Goal: Task Accomplishment & Management: Manage account settings

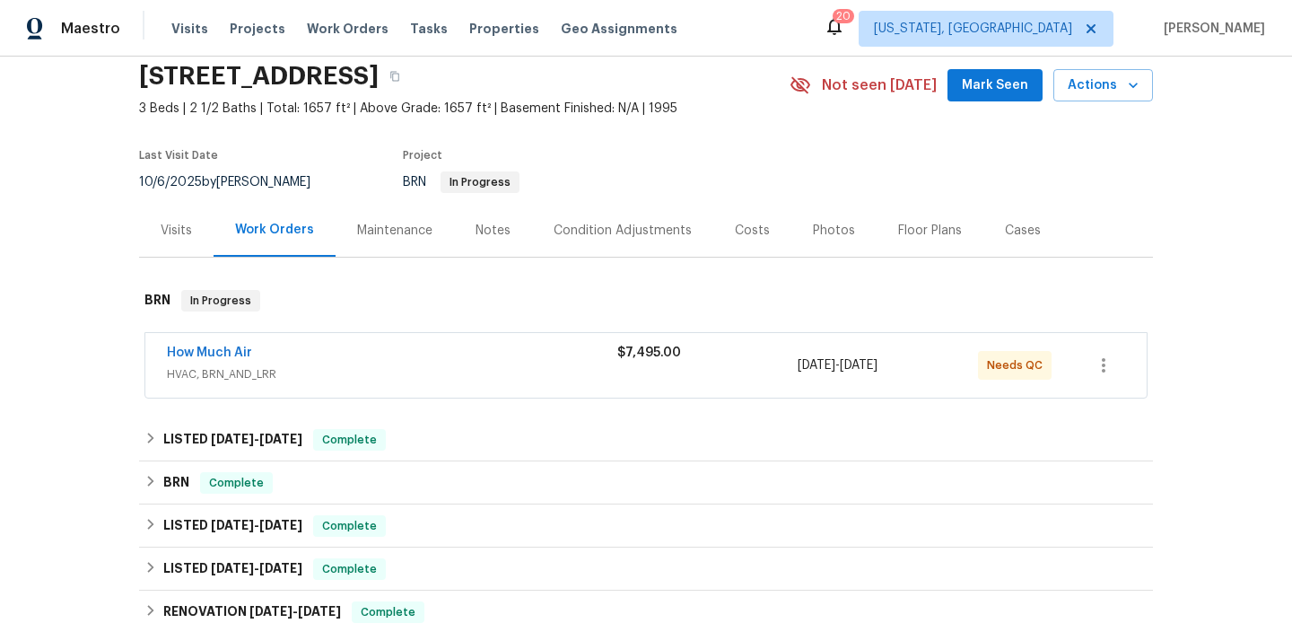
scroll to position [113, 0]
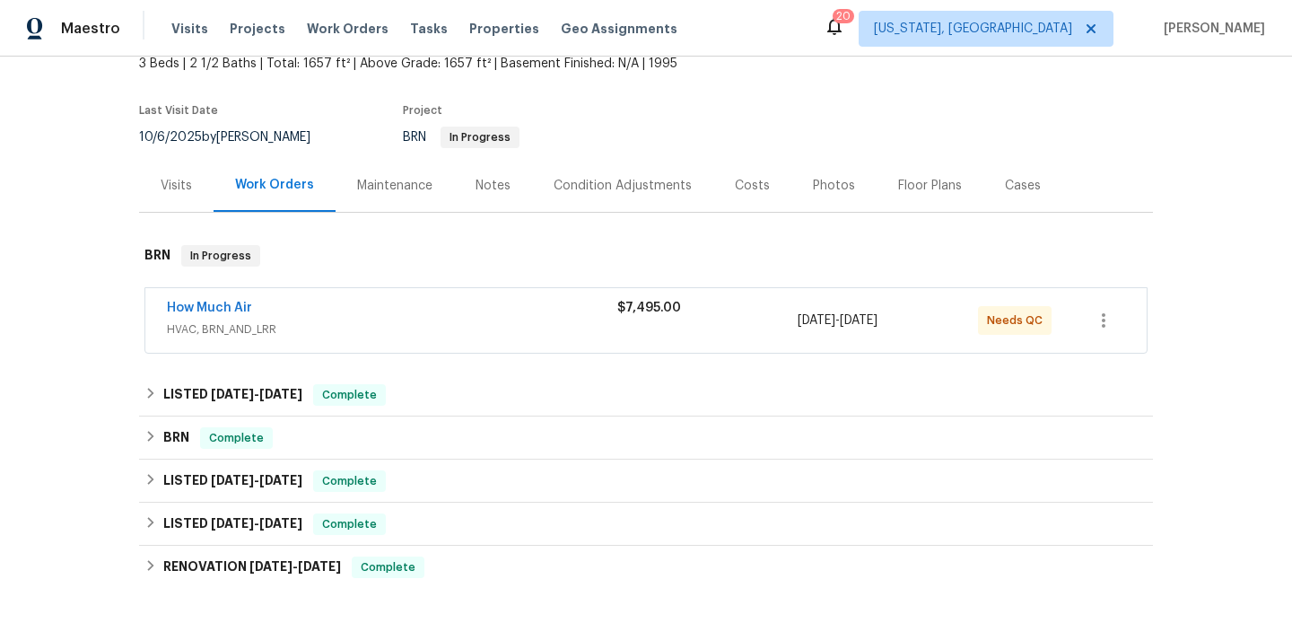
click at [227, 317] on div "How Much Air" at bounding box center [392, 310] width 450 height 22
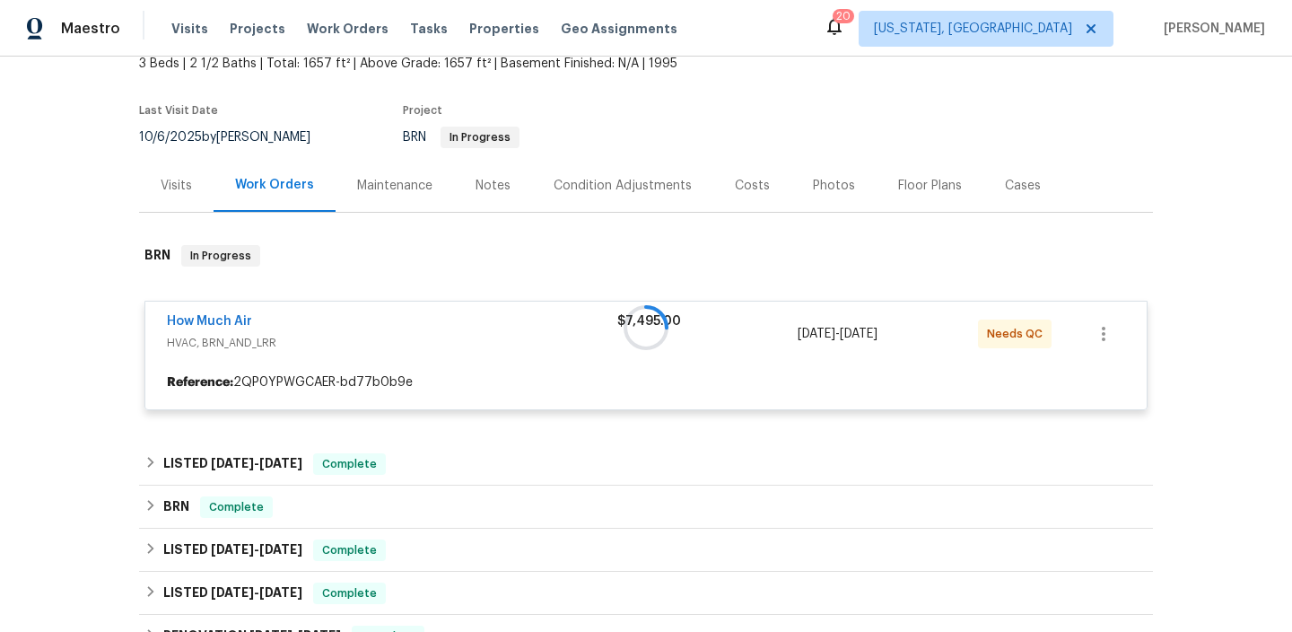
click at [213, 328] on div at bounding box center [646, 327] width 1014 height 201
click at [213, 319] on div at bounding box center [646, 327] width 1014 height 201
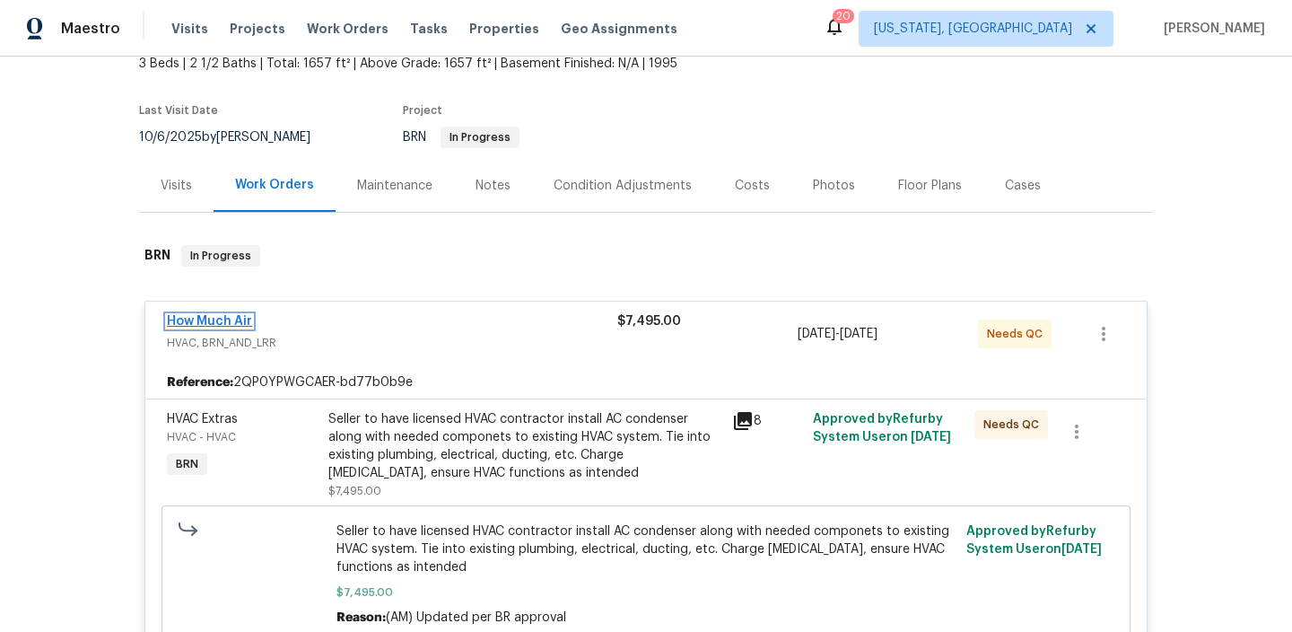
click at [205, 319] on link "How Much Air" at bounding box center [209, 321] width 85 height 13
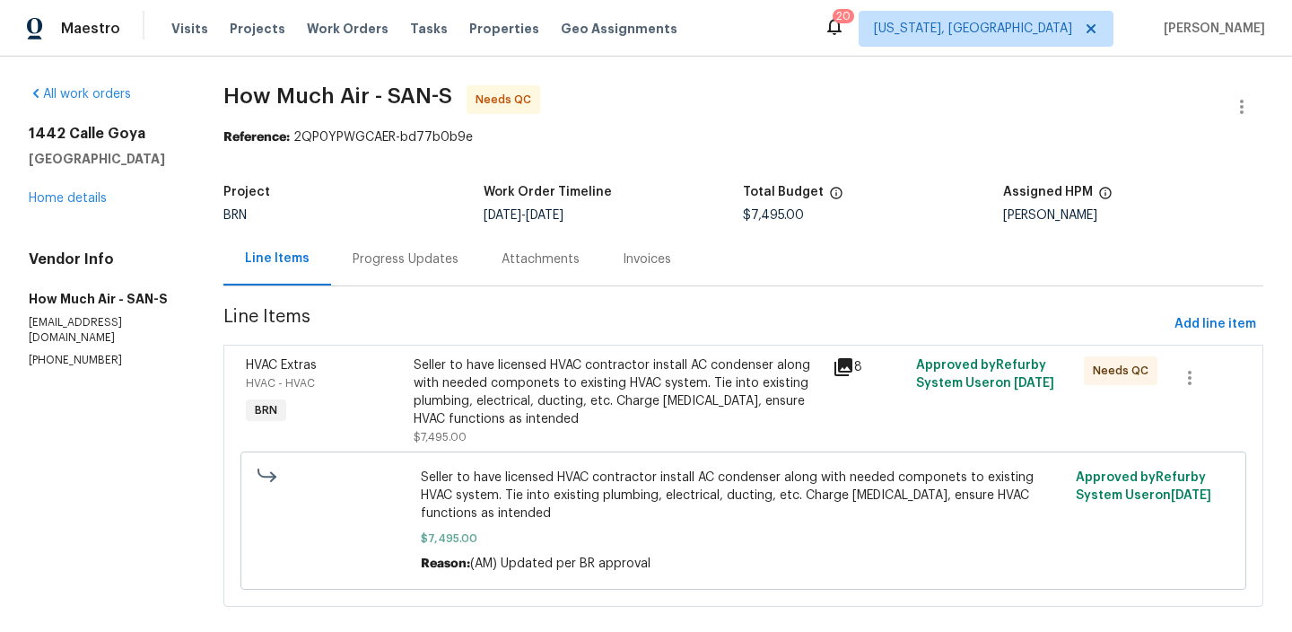
scroll to position [26, 0]
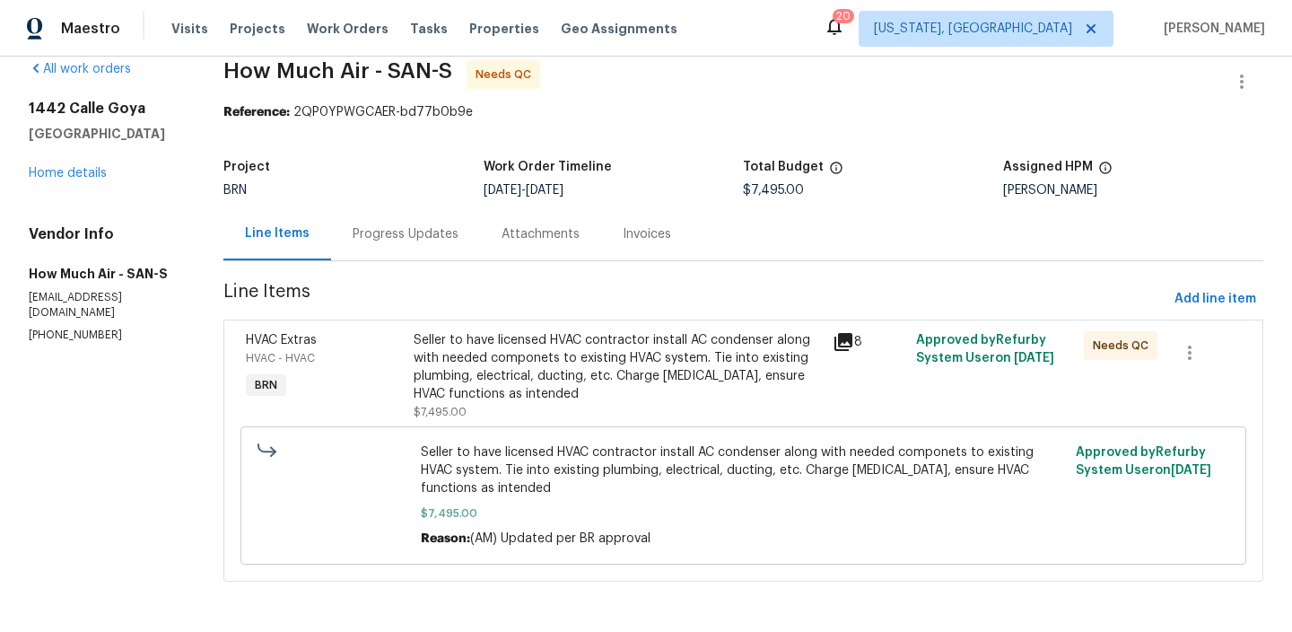
click at [508, 367] on div "Seller to have licensed HVAC contractor install AC condenser along with needed …" at bounding box center [618, 367] width 408 height 72
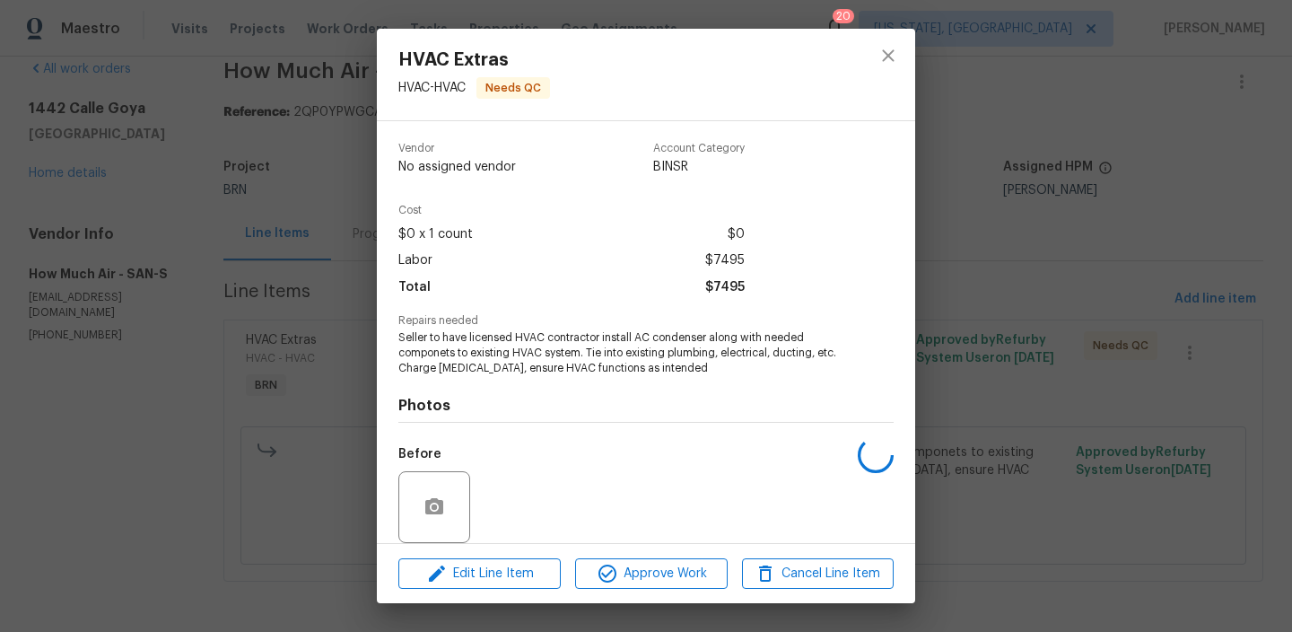
scroll to position [135, 0]
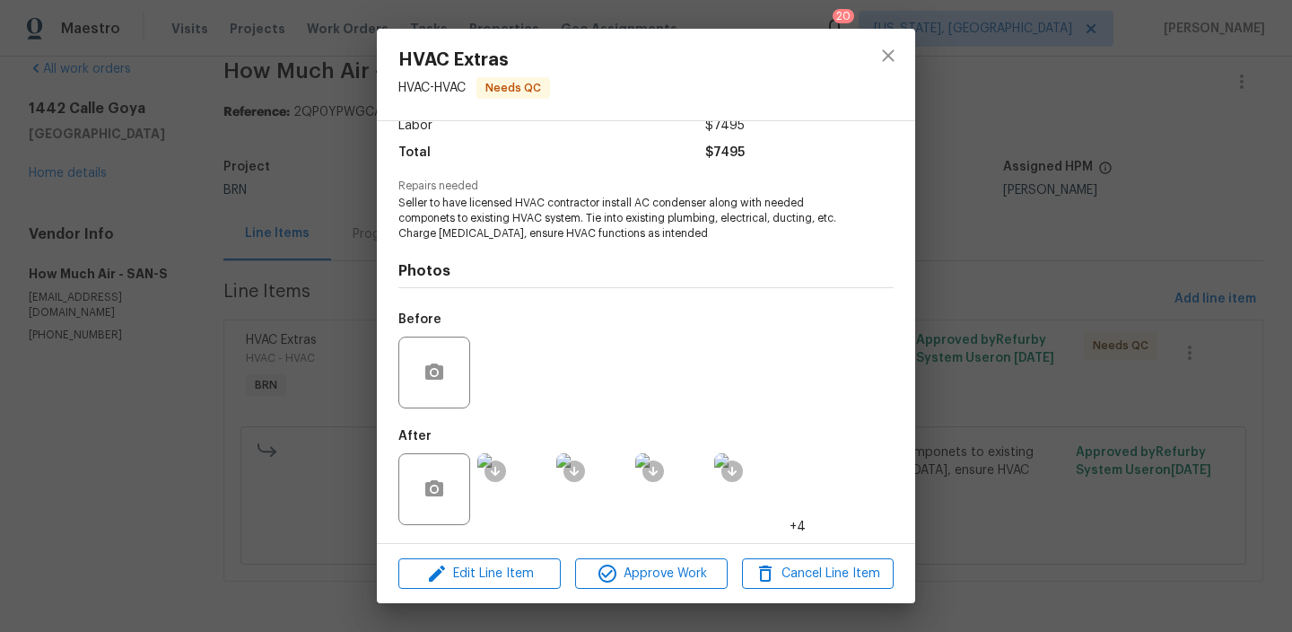
click at [532, 498] on img at bounding box center [513, 489] width 72 height 72
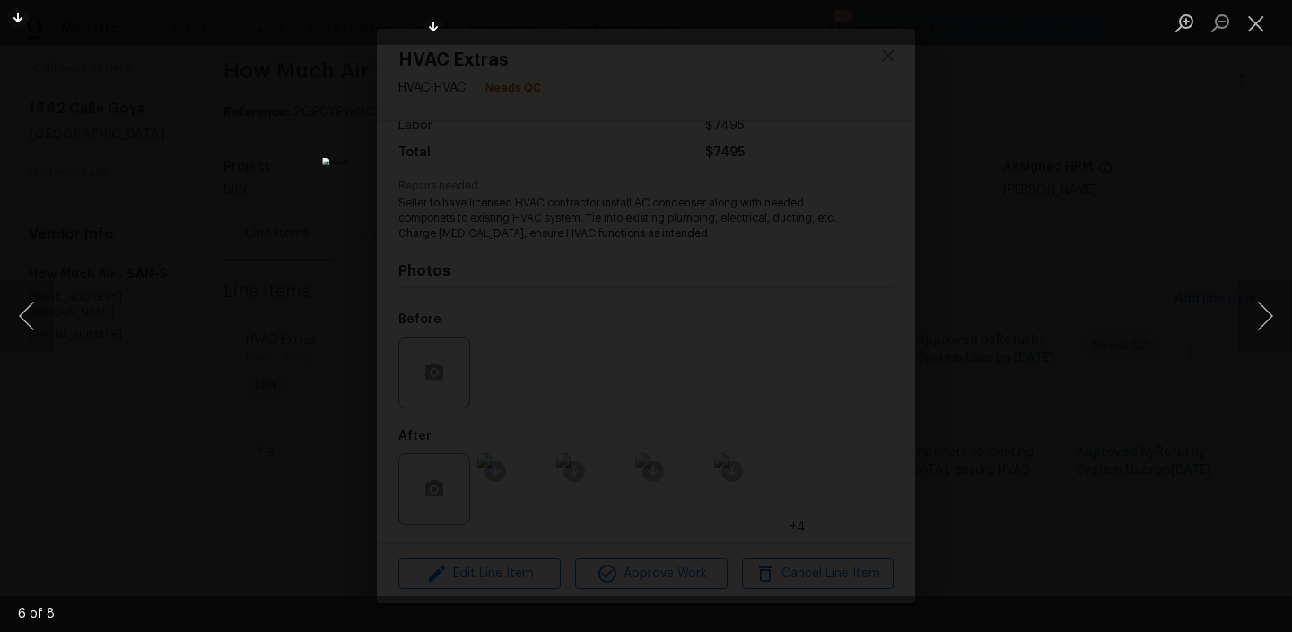
click at [187, 244] on div "Lightbox" at bounding box center [646, 316] width 1292 height 632
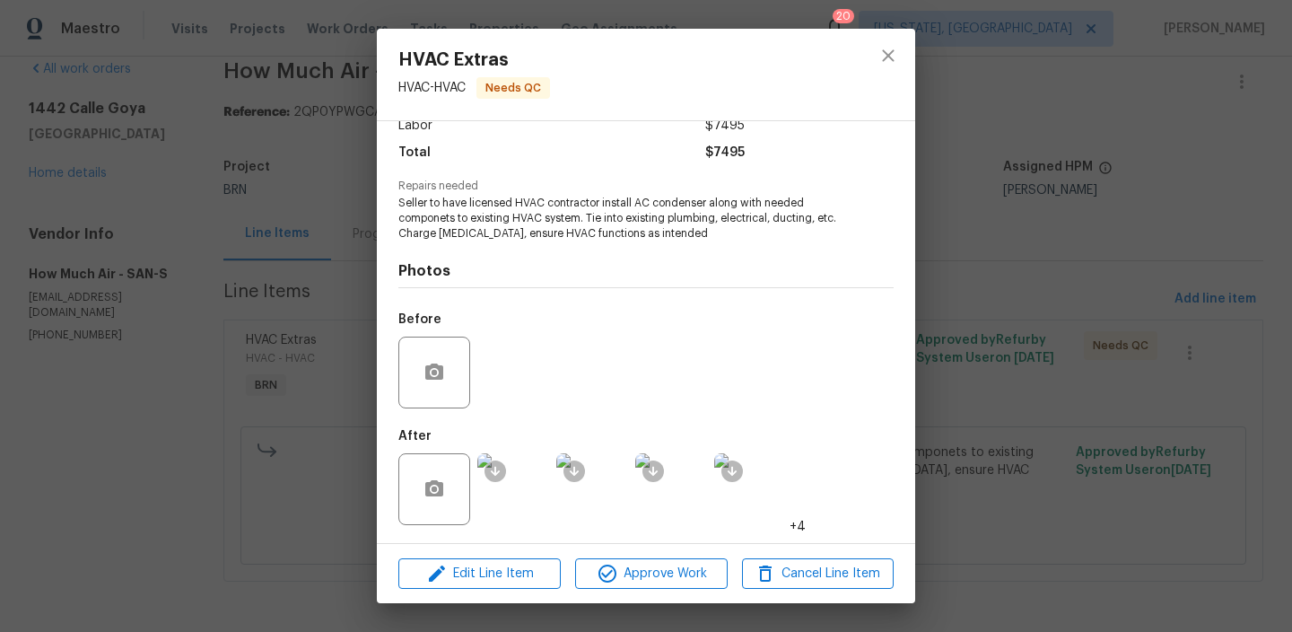
click at [277, 205] on div "HVAC Extras HVAC - HVAC Needs QC Vendor How Much Air Account Category BINSR Cos…" at bounding box center [646, 316] width 1292 height 632
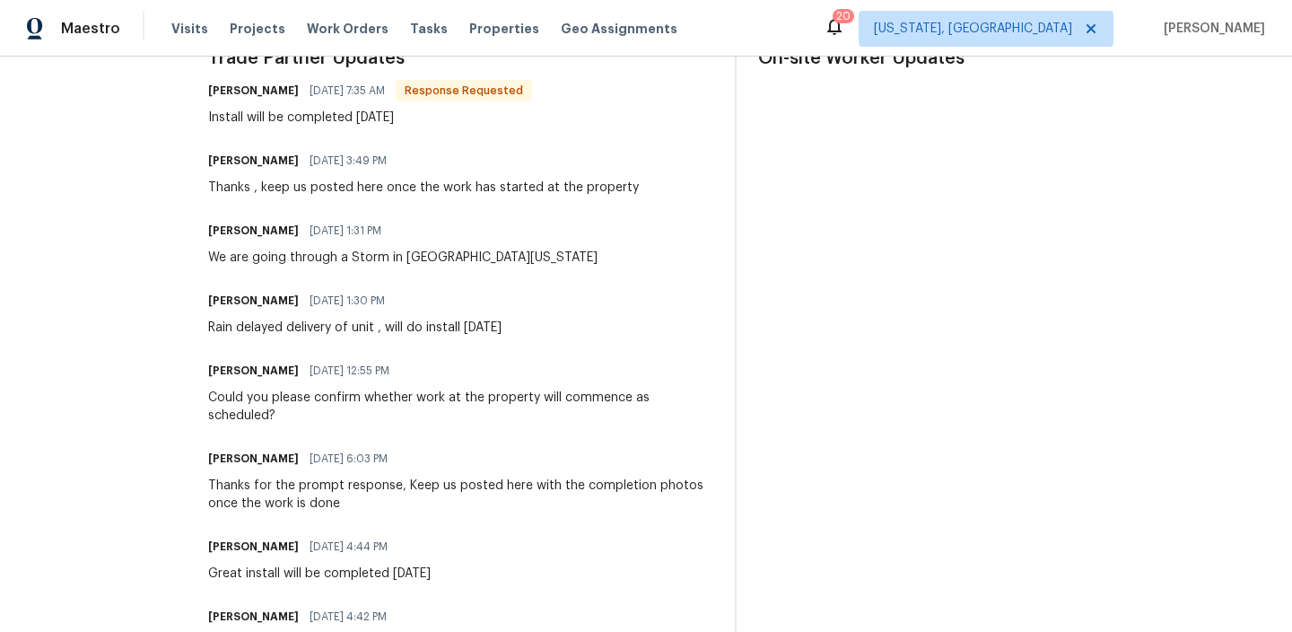
scroll to position [141, 0]
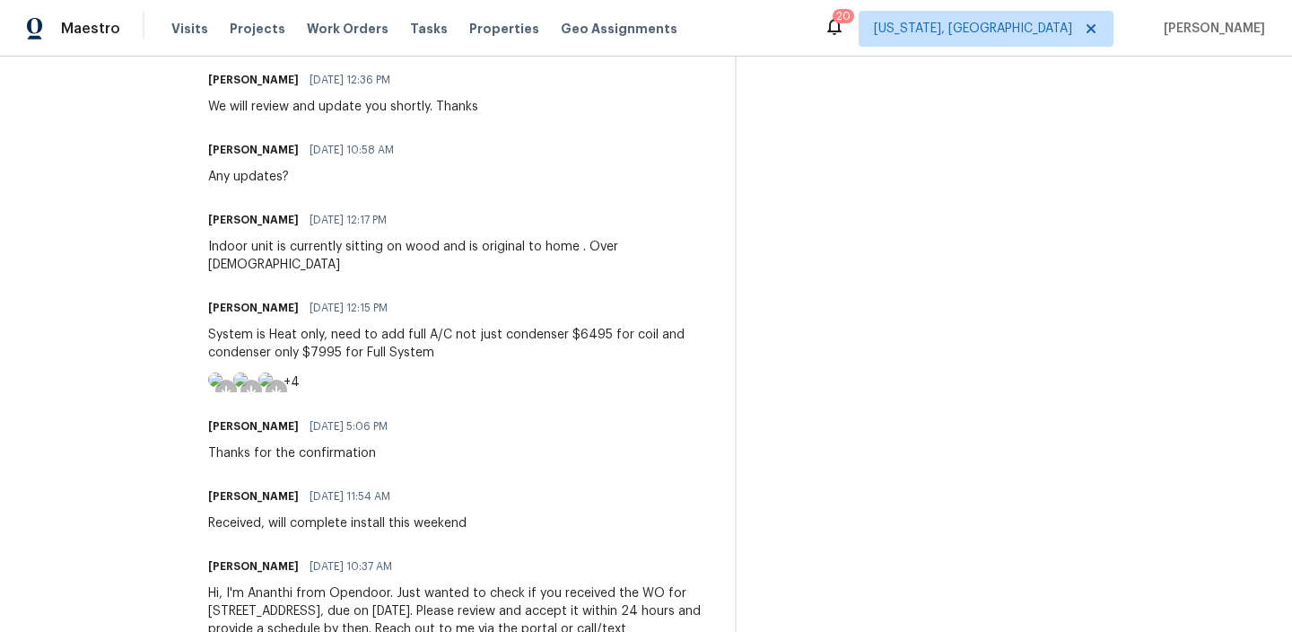
scroll to position [1434, 0]
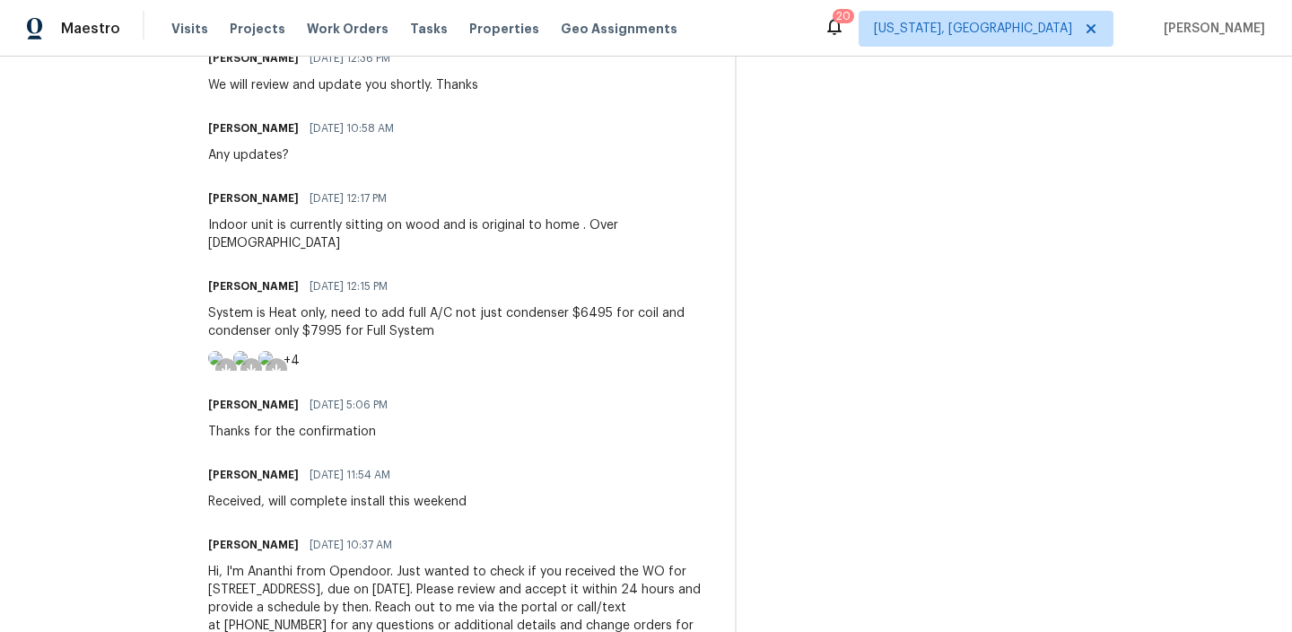
click at [223, 365] on img at bounding box center [215, 358] width 14 height 14
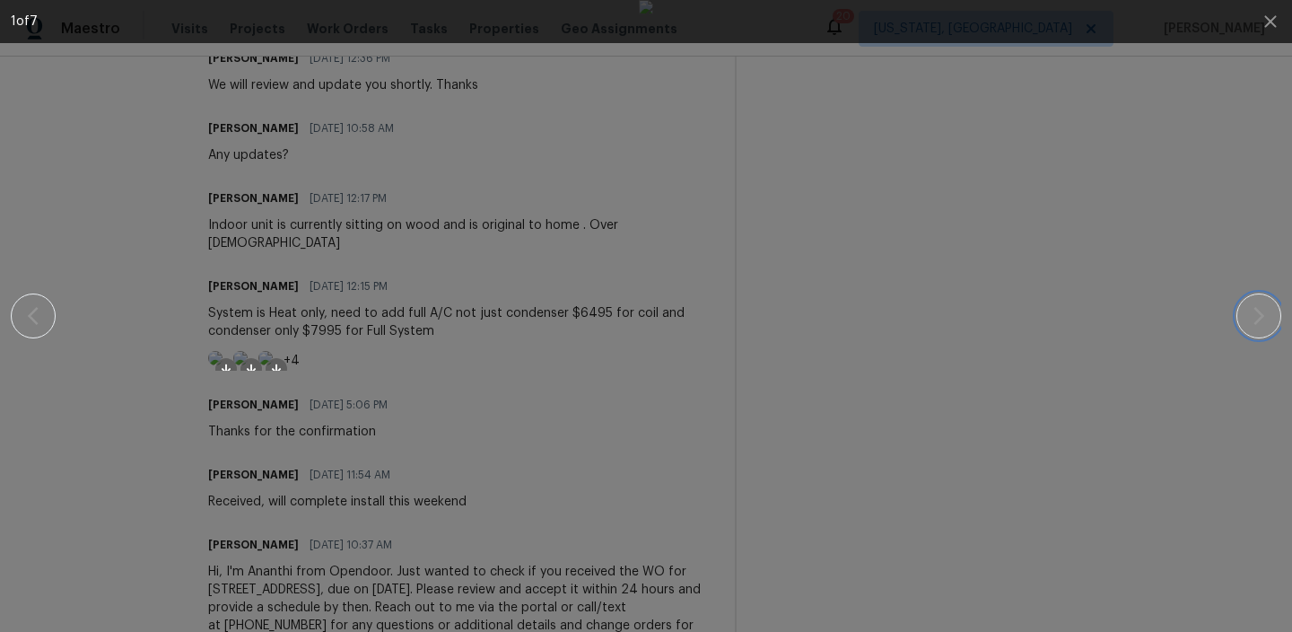
click at [1262, 325] on icon "button" at bounding box center [1259, 316] width 22 height 22
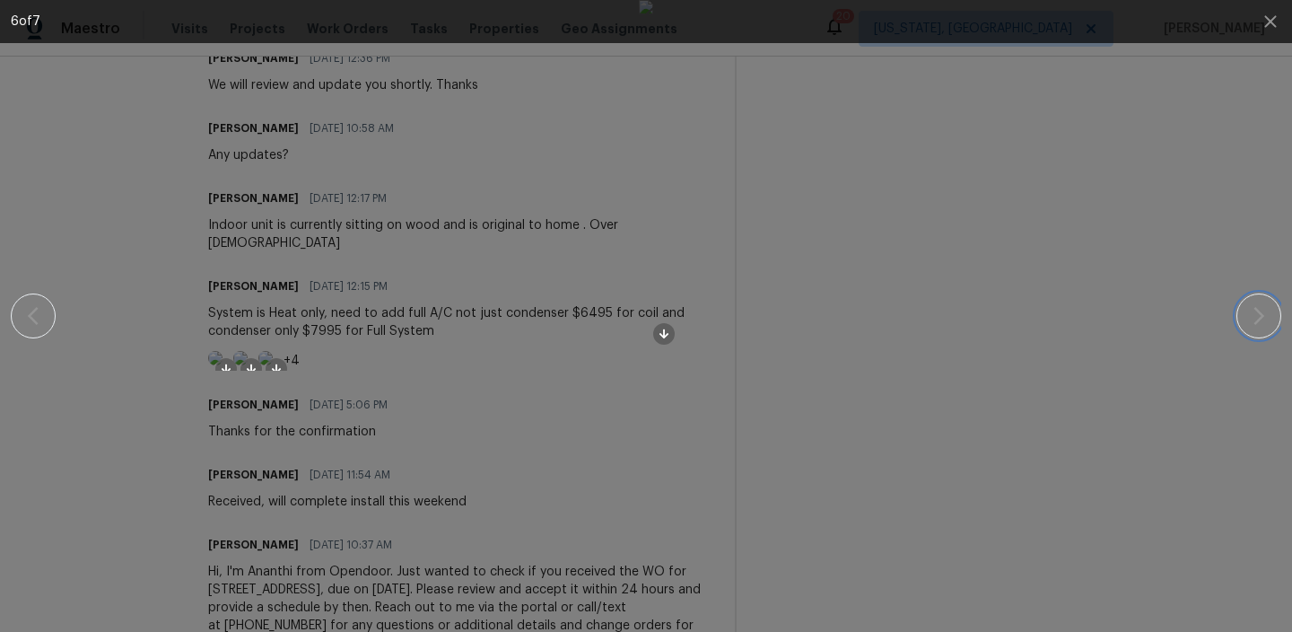
click at [1262, 325] on icon "button" at bounding box center [1259, 316] width 22 height 22
click at [1269, 21] on icon "button" at bounding box center [1270, 21] width 12 height 12
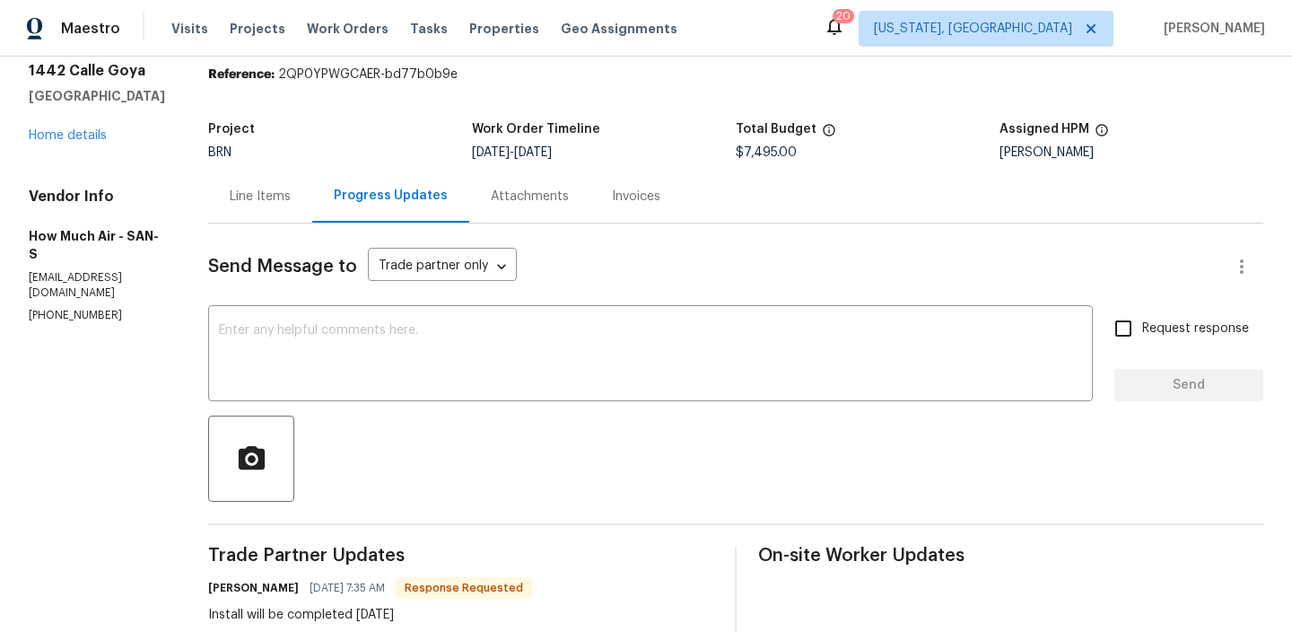
scroll to position [0, 0]
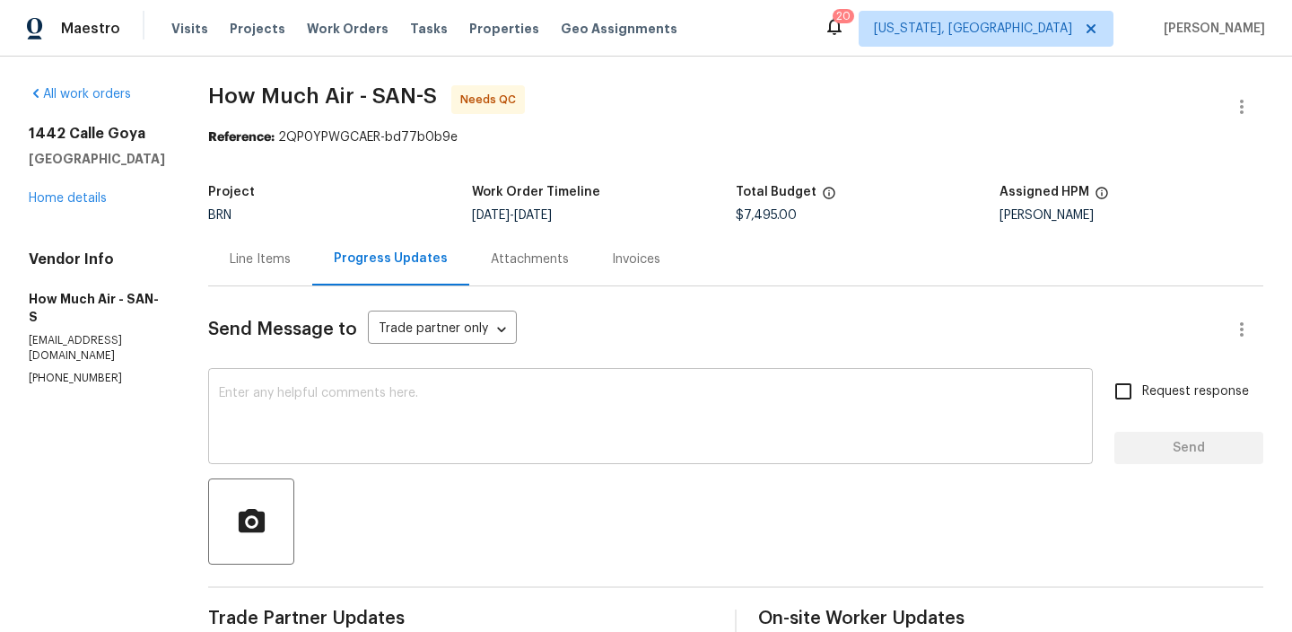
click at [351, 393] on textarea at bounding box center [650, 418] width 863 height 63
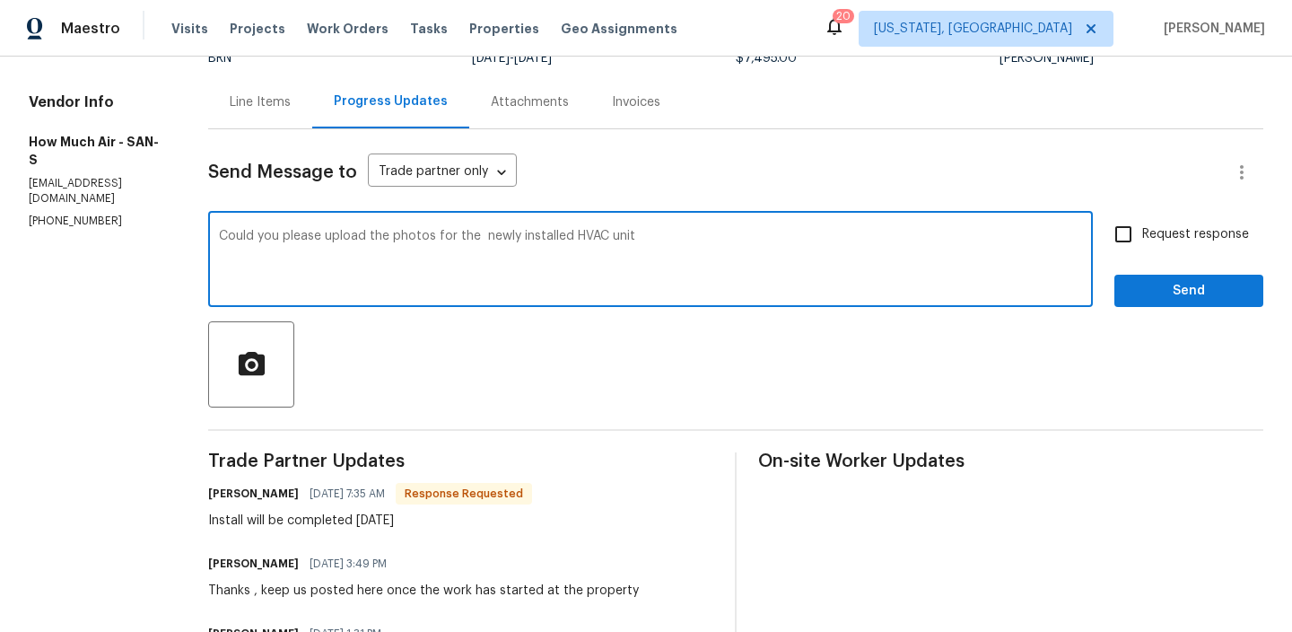
scroll to position [153, 0]
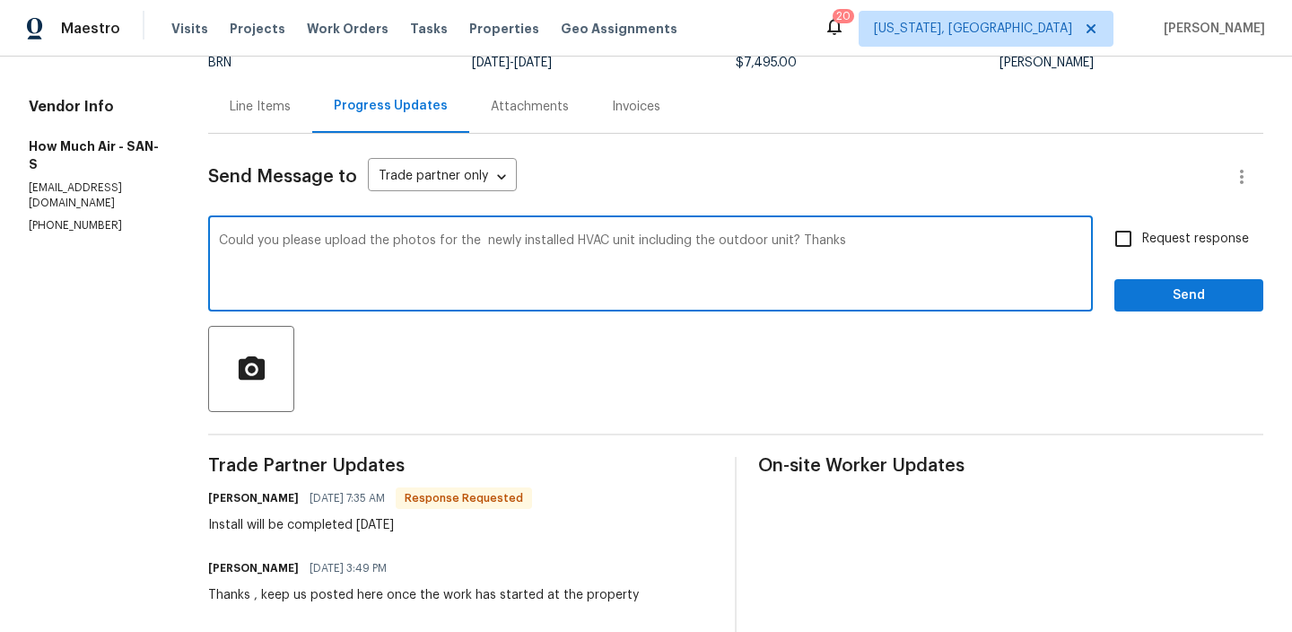
type textarea "Could you please upload the photos for the newly installed HVAC unit including …"
click at [1115, 245] on input "Request response" at bounding box center [1124, 239] width 38 height 38
checkbox input "true"
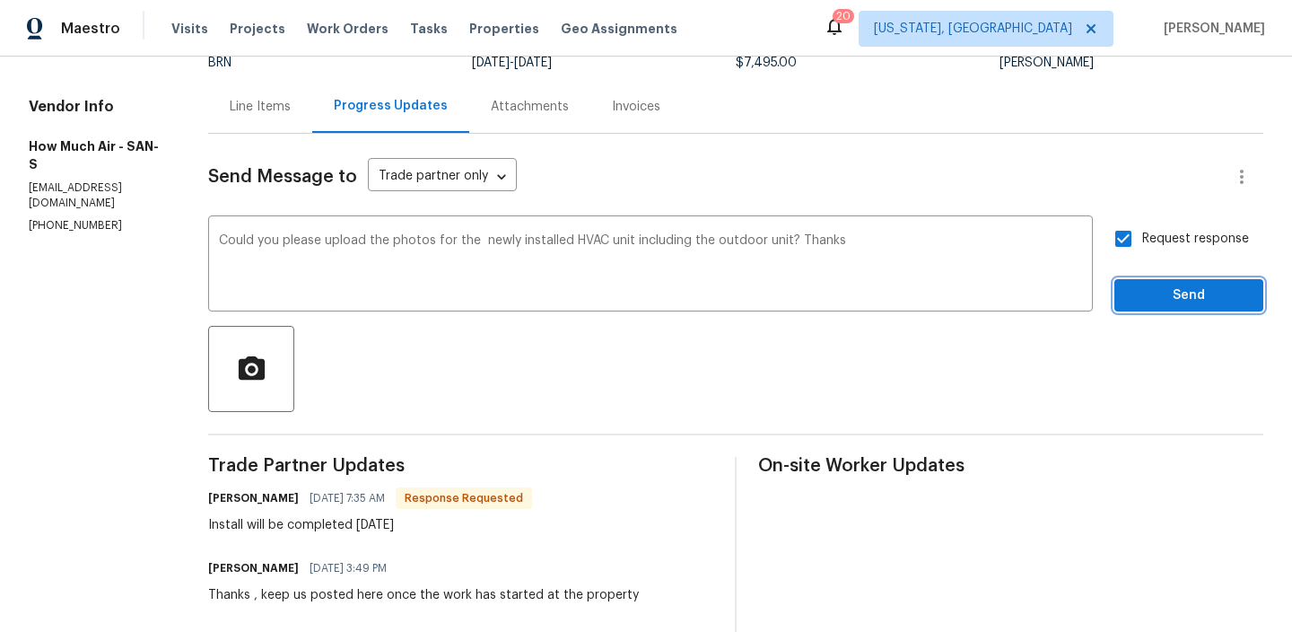
click at [1141, 301] on span "Send" at bounding box center [1189, 295] width 120 height 22
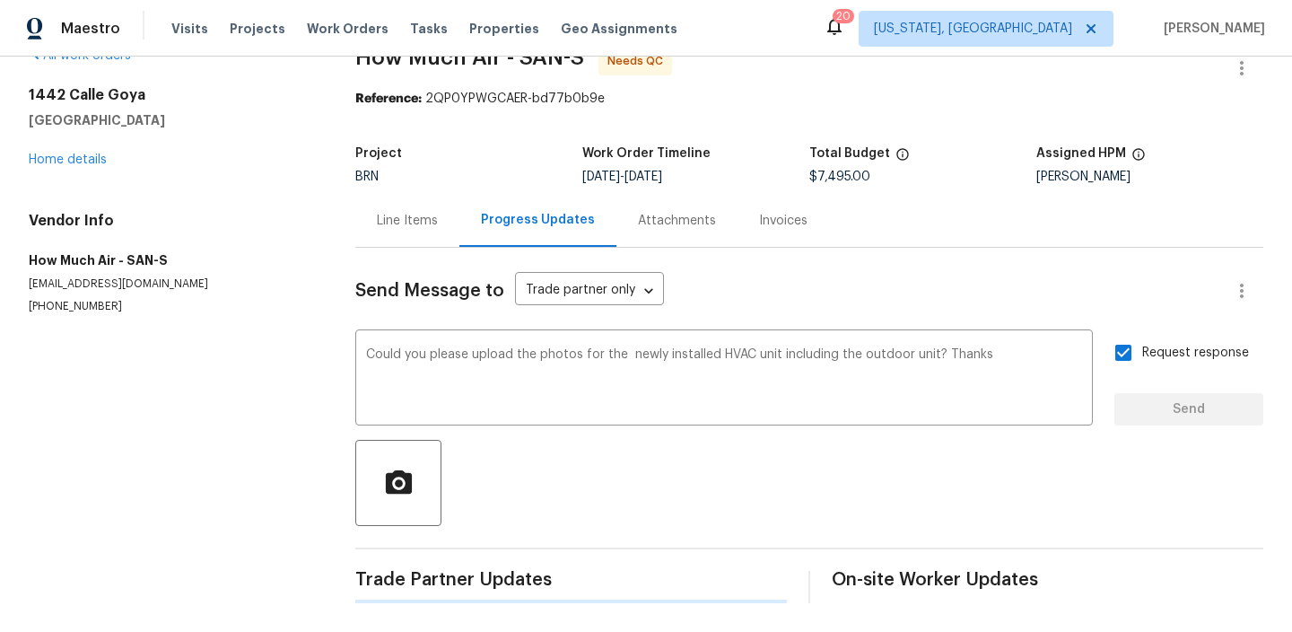
scroll to position [0, 0]
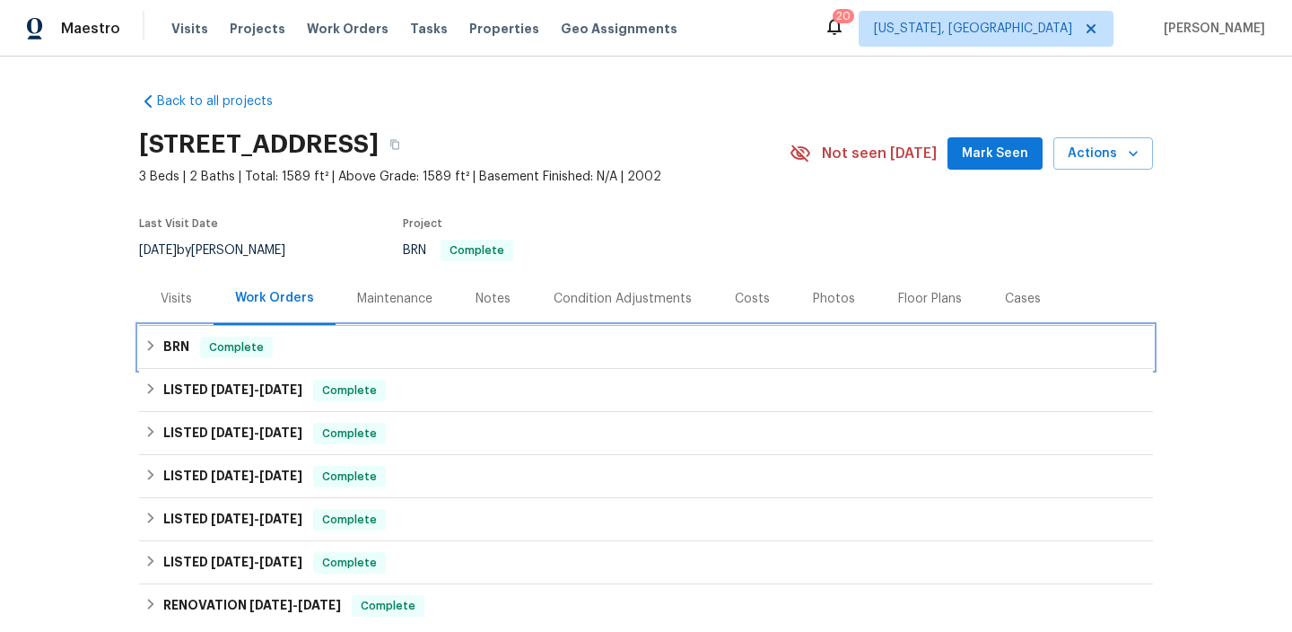
click at [205, 362] on div "BRN Complete" at bounding box center [646, 347] width 1014 height 43
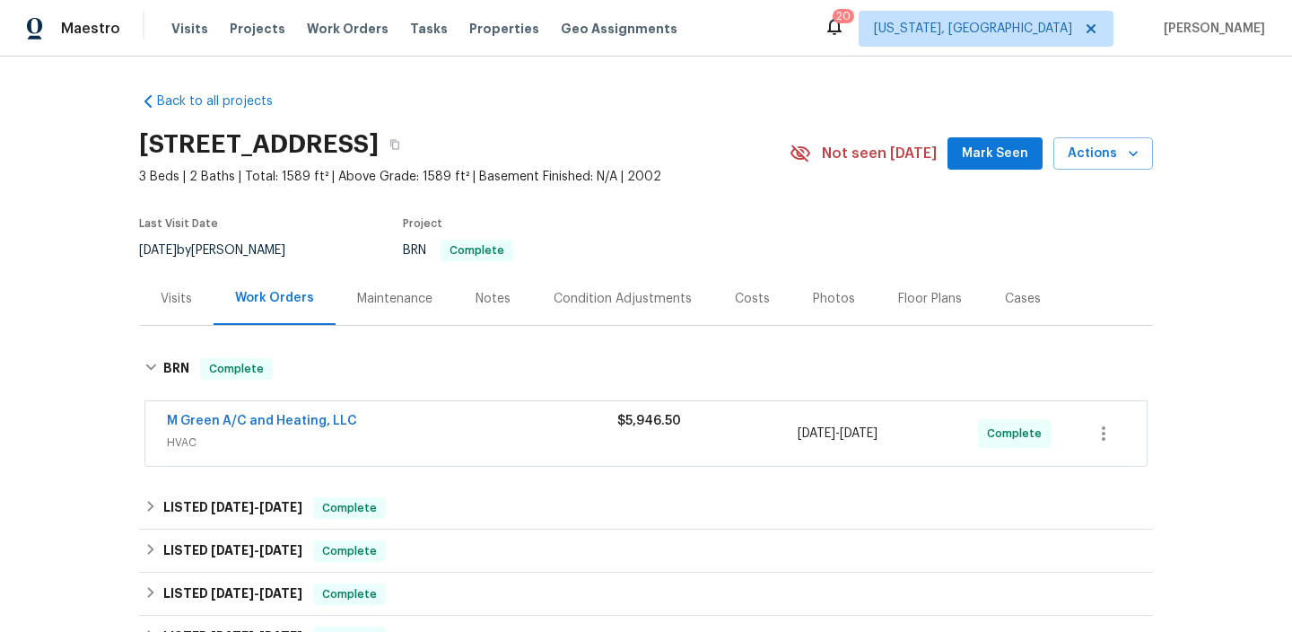
click at [205, 427] on span "M Green A/C and Heating, LLC" at bounding box center [262, 421] width 190 height 18
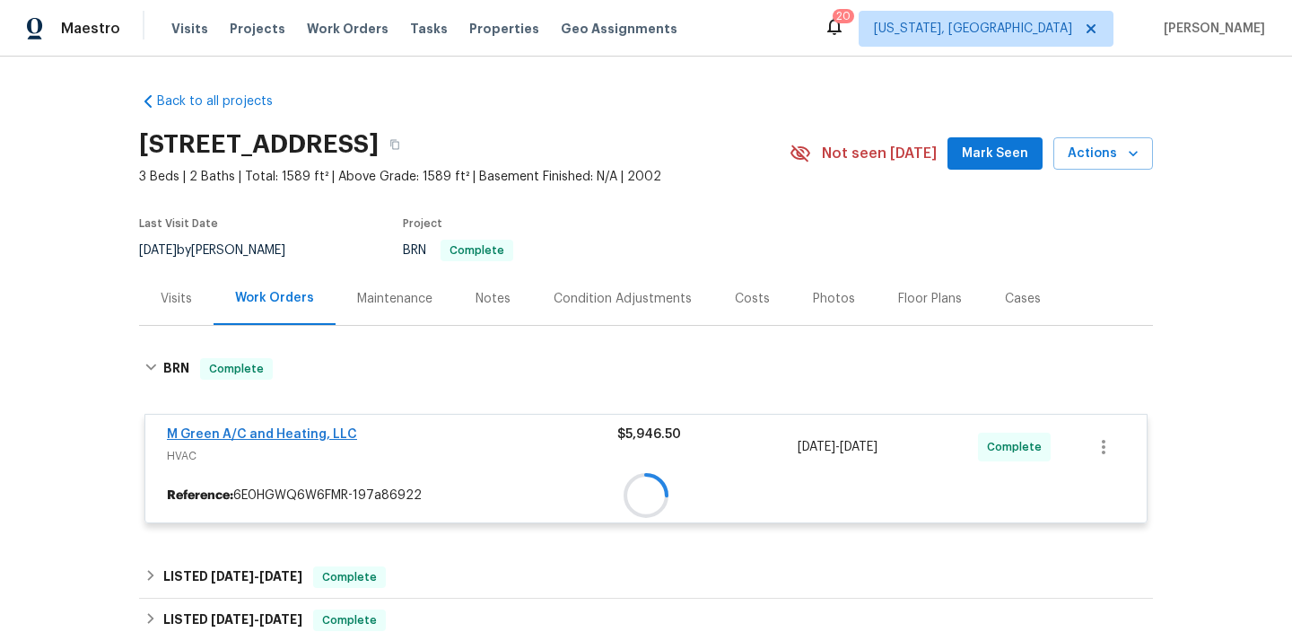
click at [205, 424] on div "M Green A/C and Heating, LLC HVAC $5,946.50 10/8/2025 - 10/9/2025 Complete" at bounding box center [645, 447] width 1001 height 65
click at [201, 426] on div at bounding box center [646, 440] width 1014 height 201
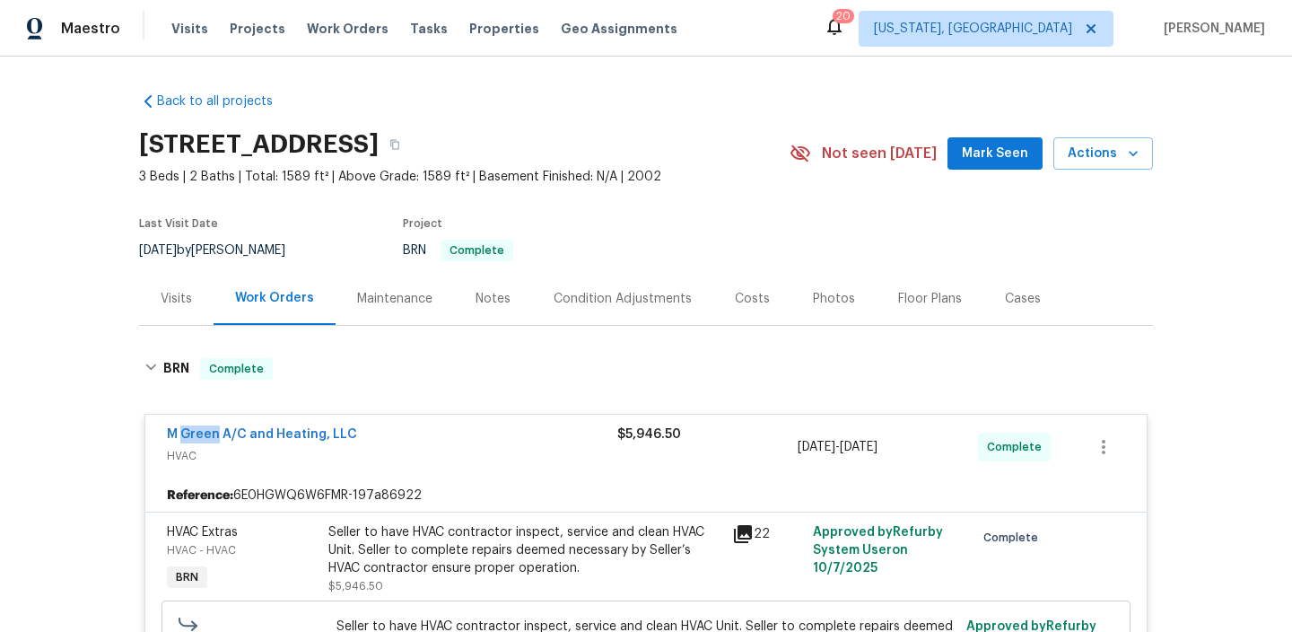
click at [201, 426] on span "M Green A/C and Heating, LLC" at bounding box center [262, 434] width 190 height 18
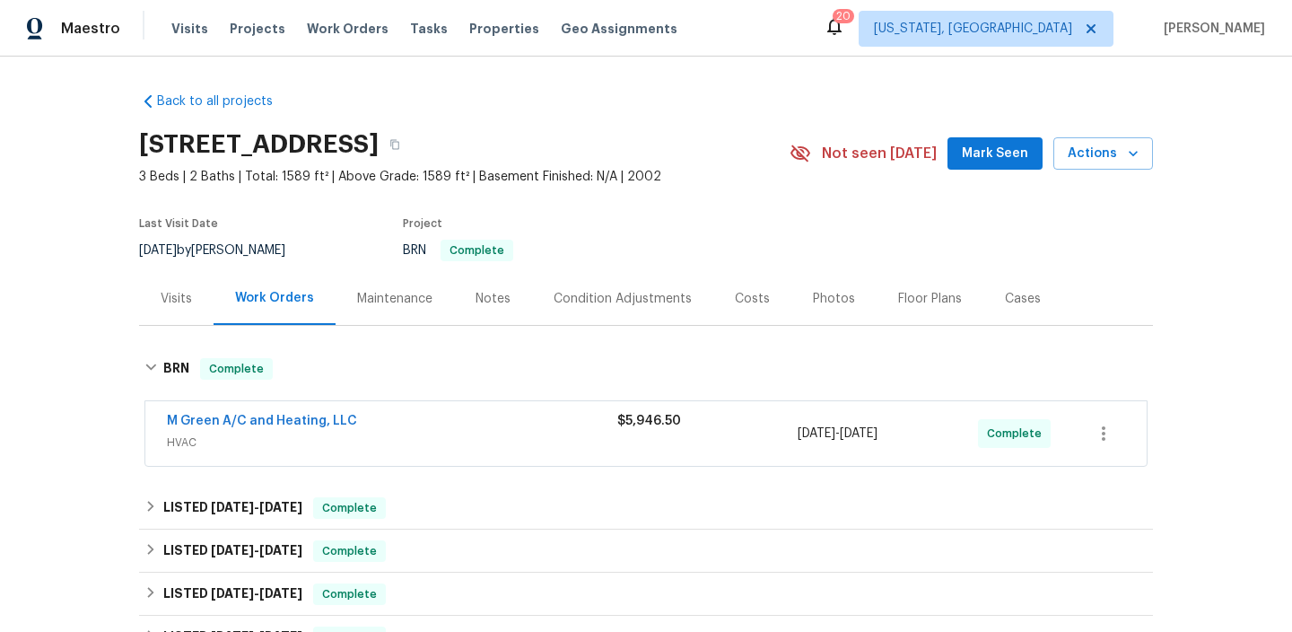
click at [192, 433] on span "HVAC" at bounding box center [392, 442] width 450 height 18
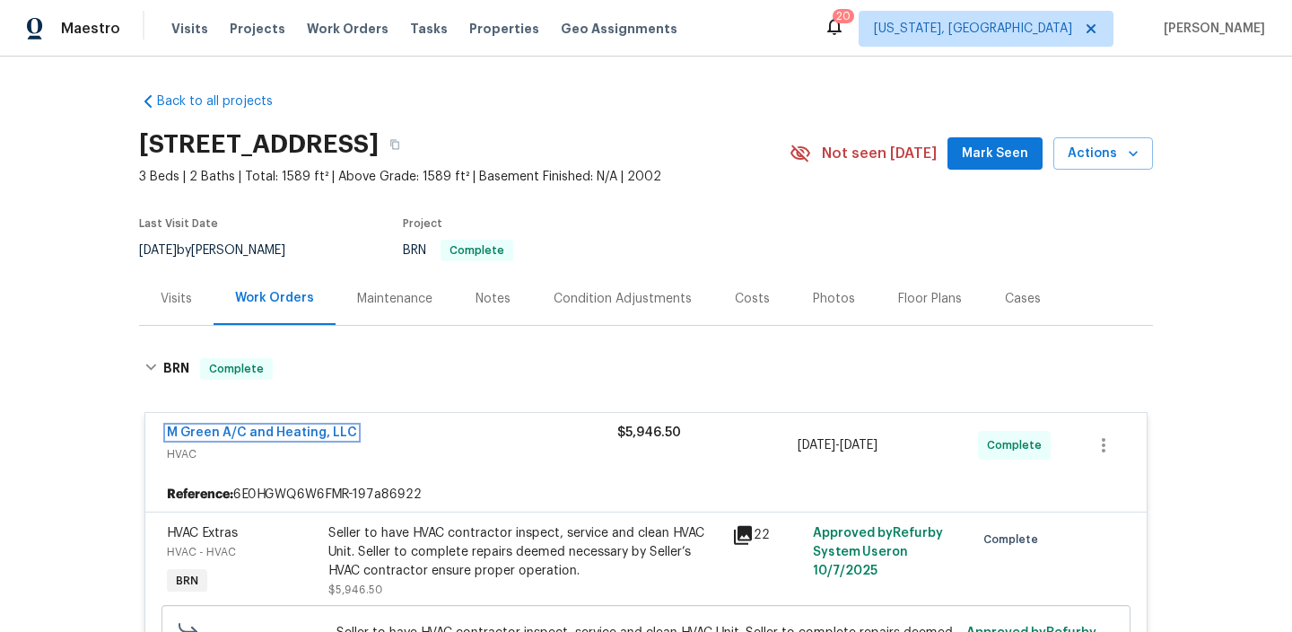
click at [192, 433] on link "M Green A/C and Heating, LLC" at bounding box center [262, 432] width 190 height 13
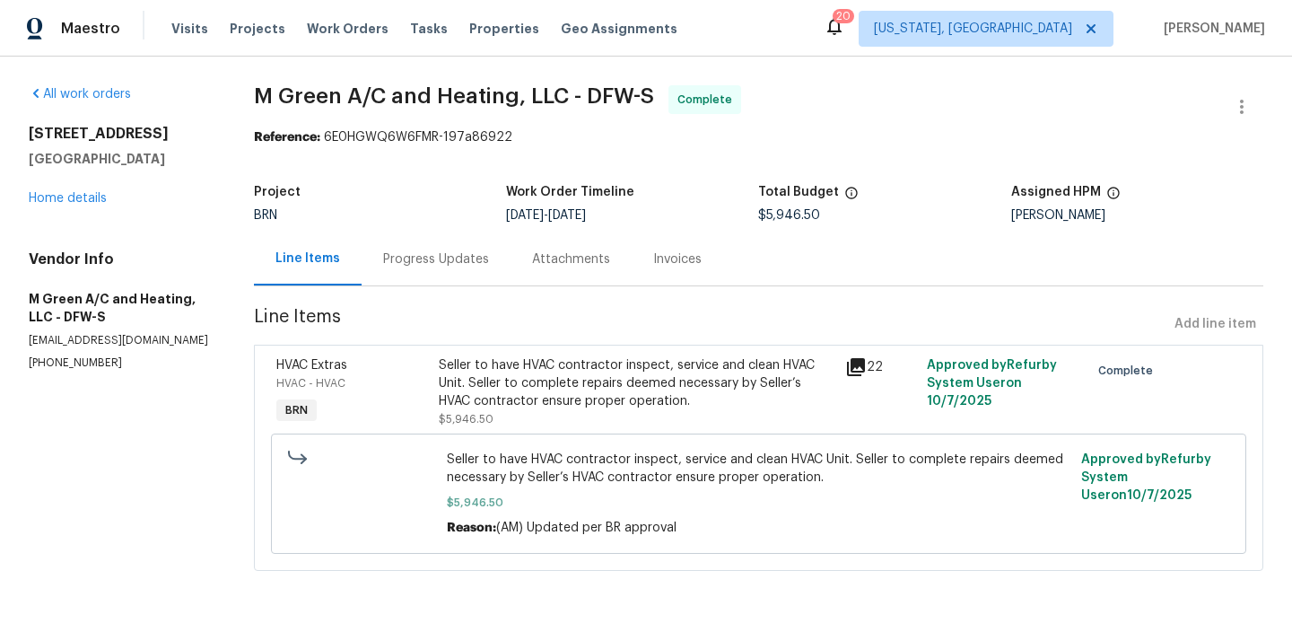
click at [411, 301] on section "M Green A/C and Heating, LLC - DFW-S Complete Reference: 6E0HGWQ6W6FMR-197a8692…" at bounding box center [758, 338] width 1009 height 507
click at [419, 275] on div "Progress Updates" at bounding box center [436, 258] width 149 height 53
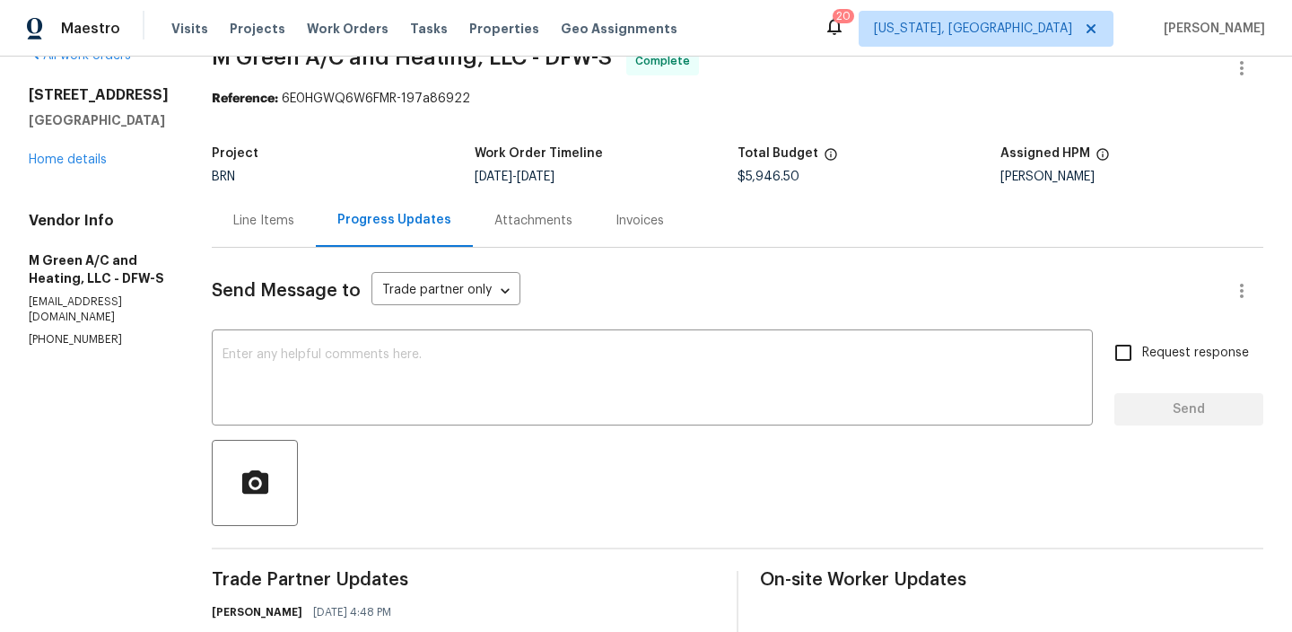
scroll to position [58, 0]
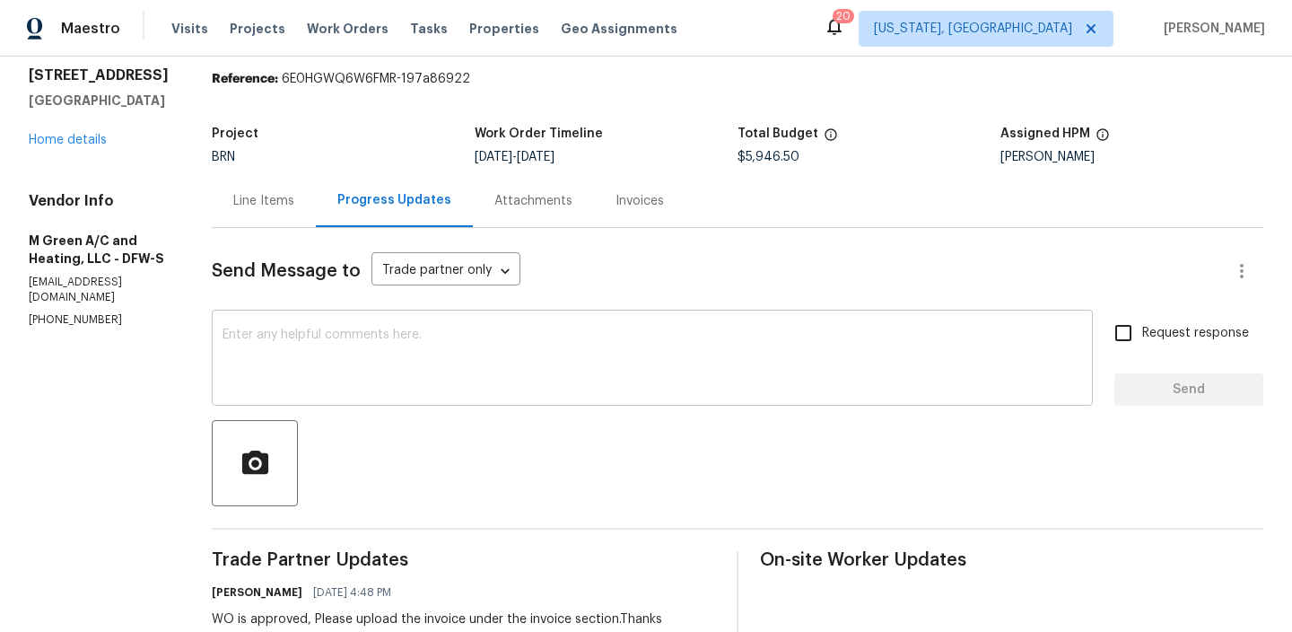
click at [361, 380] on textarea at bounding box center [653, 359] width 860 height 63
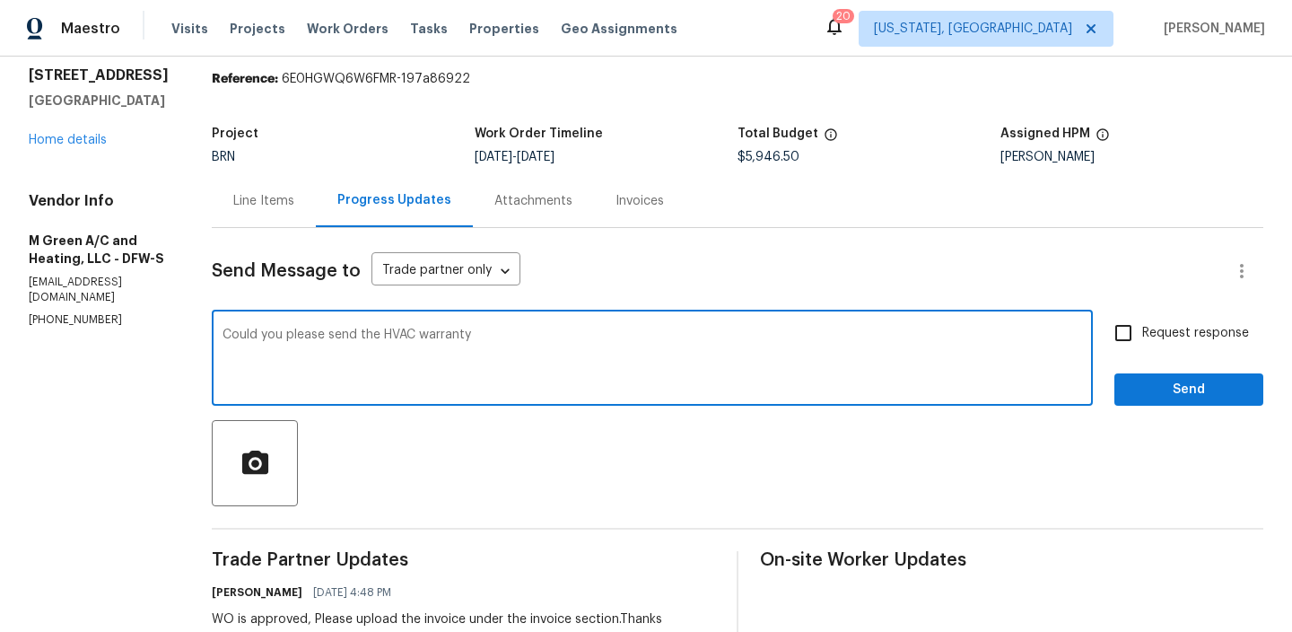
click at [404, 338] on textarea "Could you please send the HVAC warranty" at bounding box center [653, 359] width 860 height 63
drag, startPoint x: 369, startPoint y: 340, endPoint x: 730, endPoint y: 340, distance: 361.6
click at [730, 340] on textarea "Could you please send the HVAC warranty" at bounding box center [653, 359] width 860 height 63
paste textarea "warranty for the replacement HVAC?"
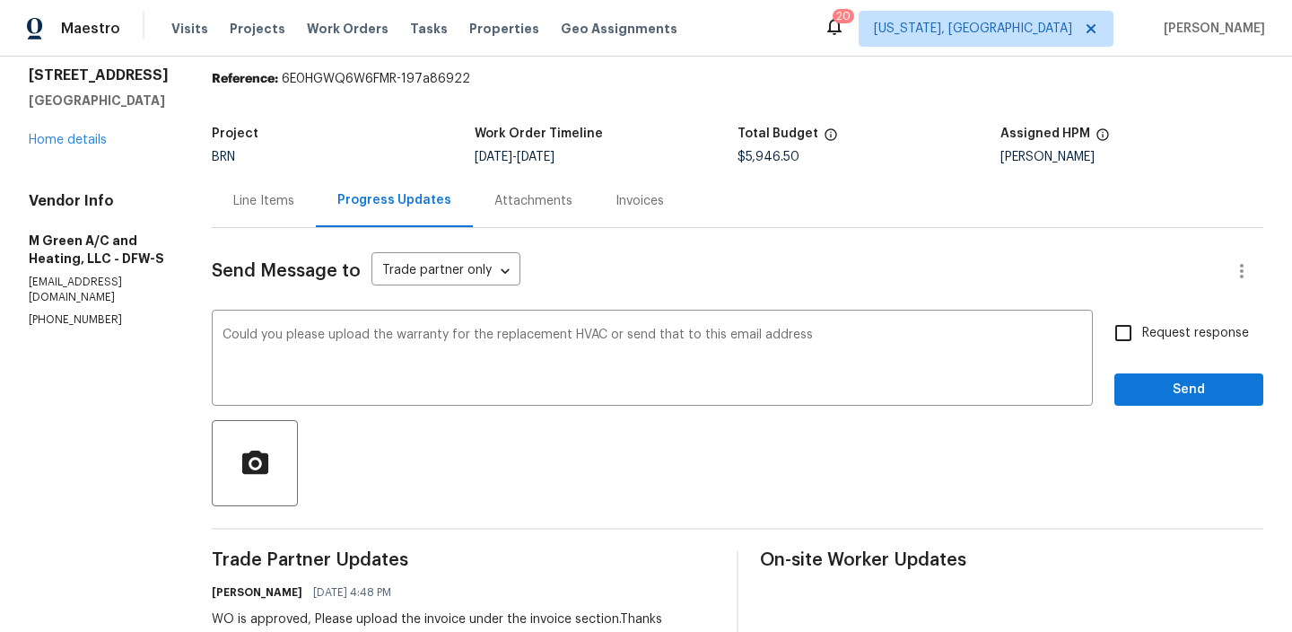
paste textarea "ananthi.mahendran@opendoor.com"
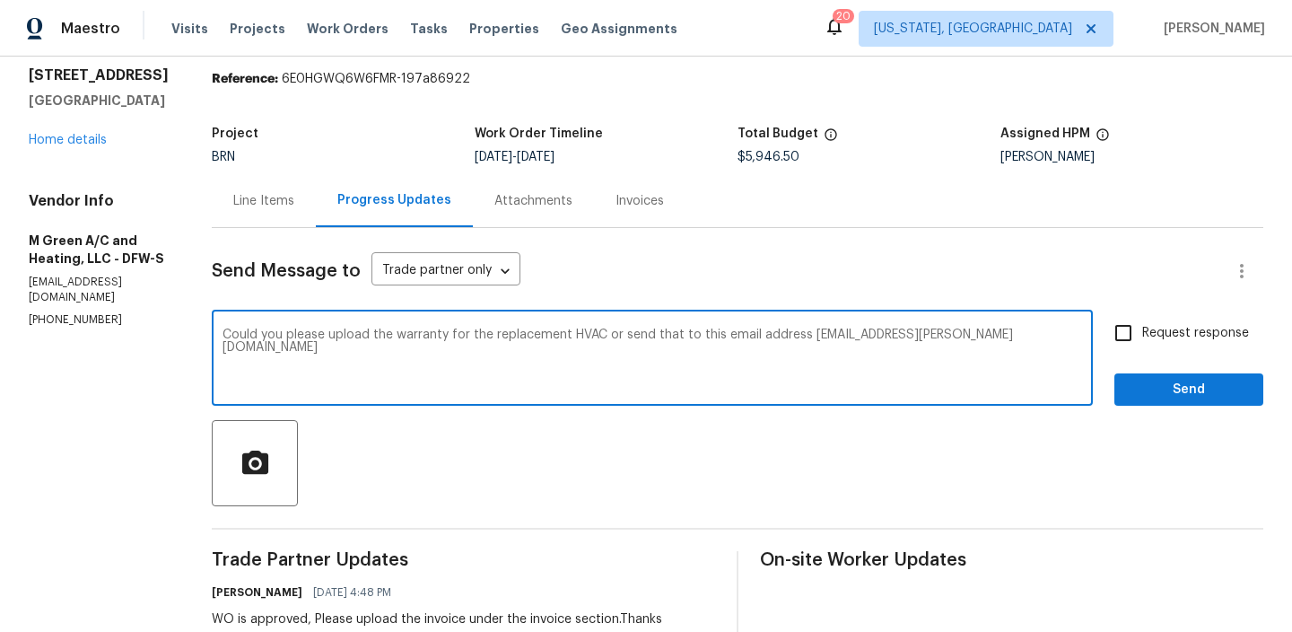
click at [571, 339] on textarea "Could you please upload the warranty for the replacement HVAC or send that to t…" at bounding box center [653, 359] width 860 height 63
paste textarea "ananthi.mahendran@opendoor.com"
type textarea "Could you please upload the warranty for the replacement HVAC or send that to t…"
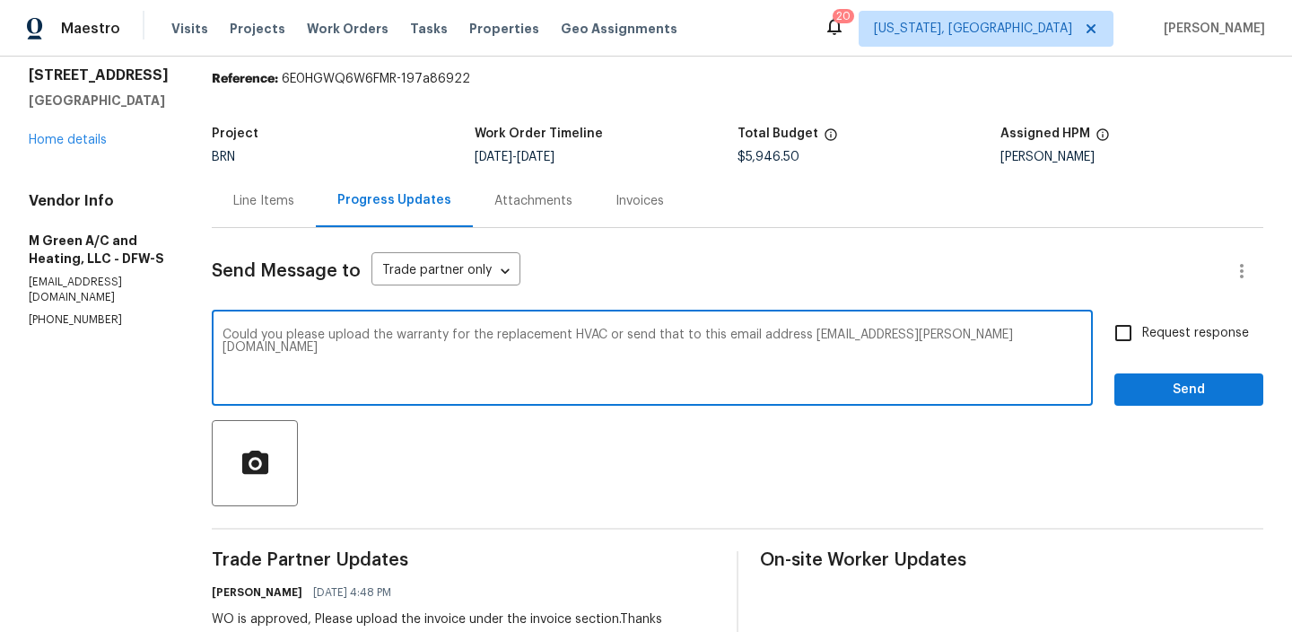
click at [414, 335] on textarea "Could you please upload the warranty for the replacement HVAC or send that to t…" at bounding box center [653, 359] width 860 height 63
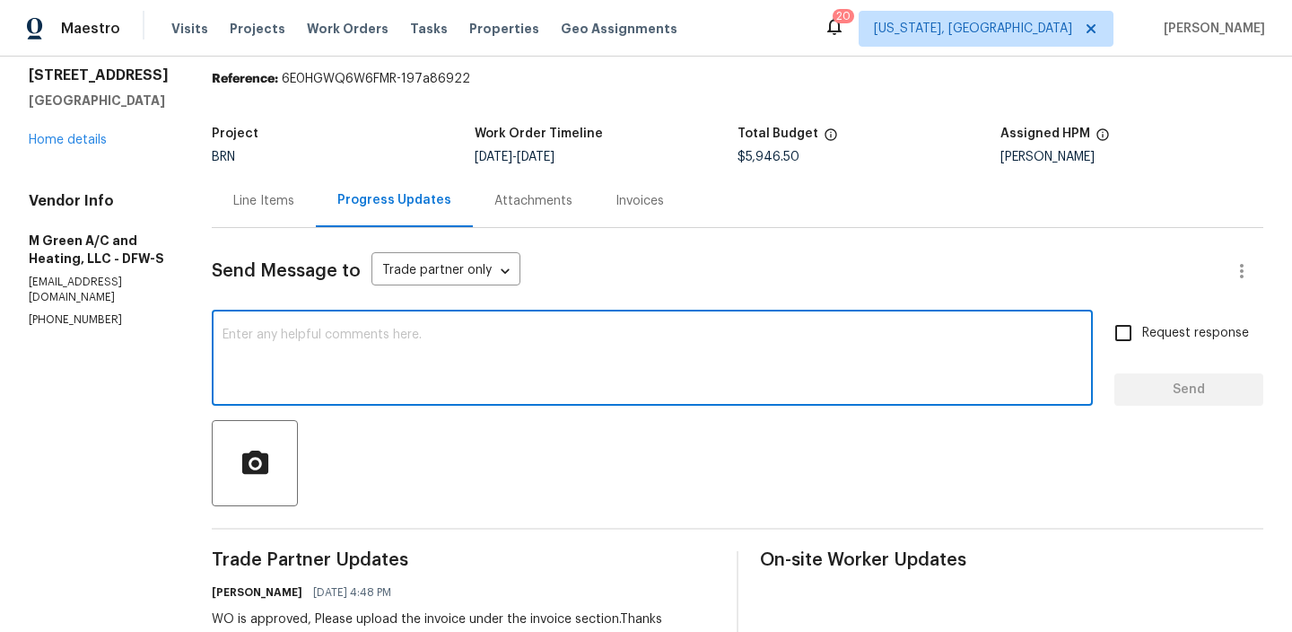
paste textarea "Could you please upload the warranty for the replacement HVAC or forward it to …"
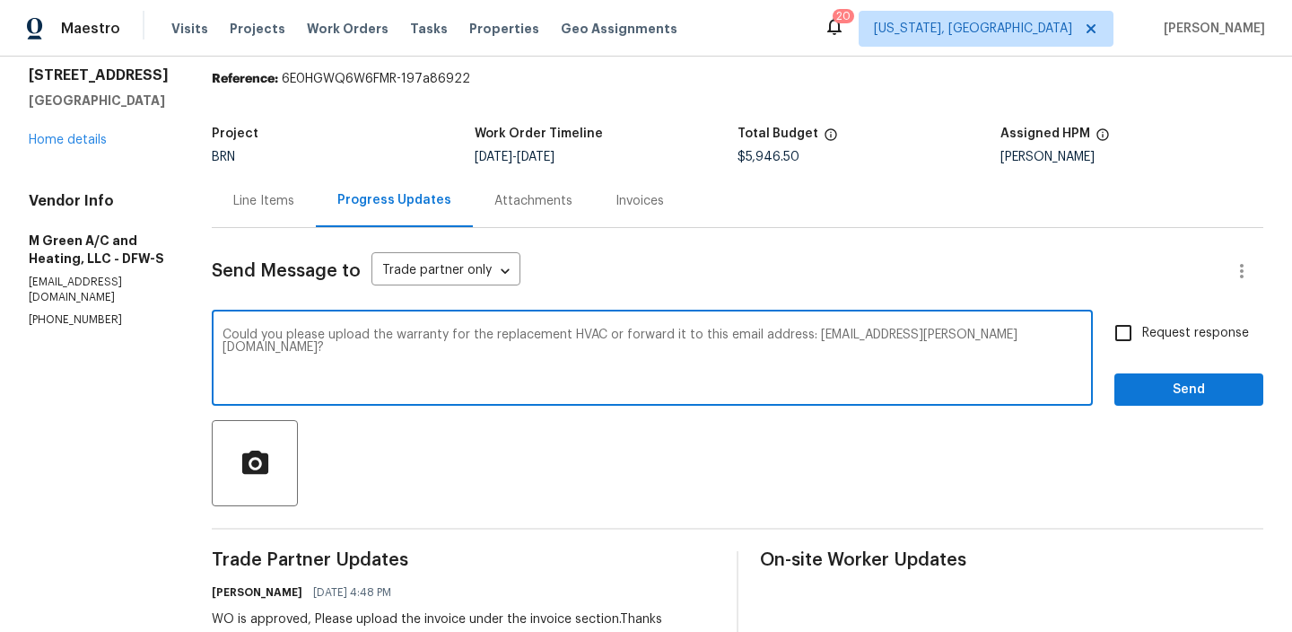
type textarea "Could you please upload the warranty for the replacement HVAC or forward it to …"
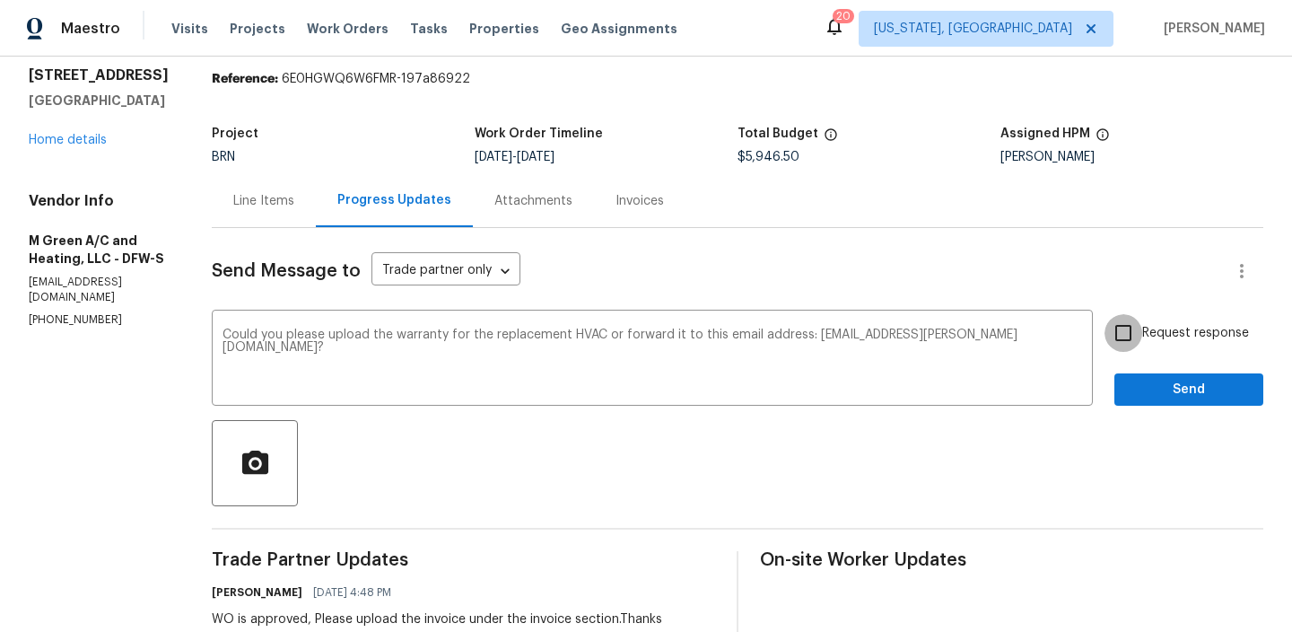
click at [1142, 339] on input "Request response" at bounding box center [1124, 333] width 38 height 38
checkbox input "true"
click at [1132, 402] on button "Send" at bounding box center [1188, 389] width 149 height 33
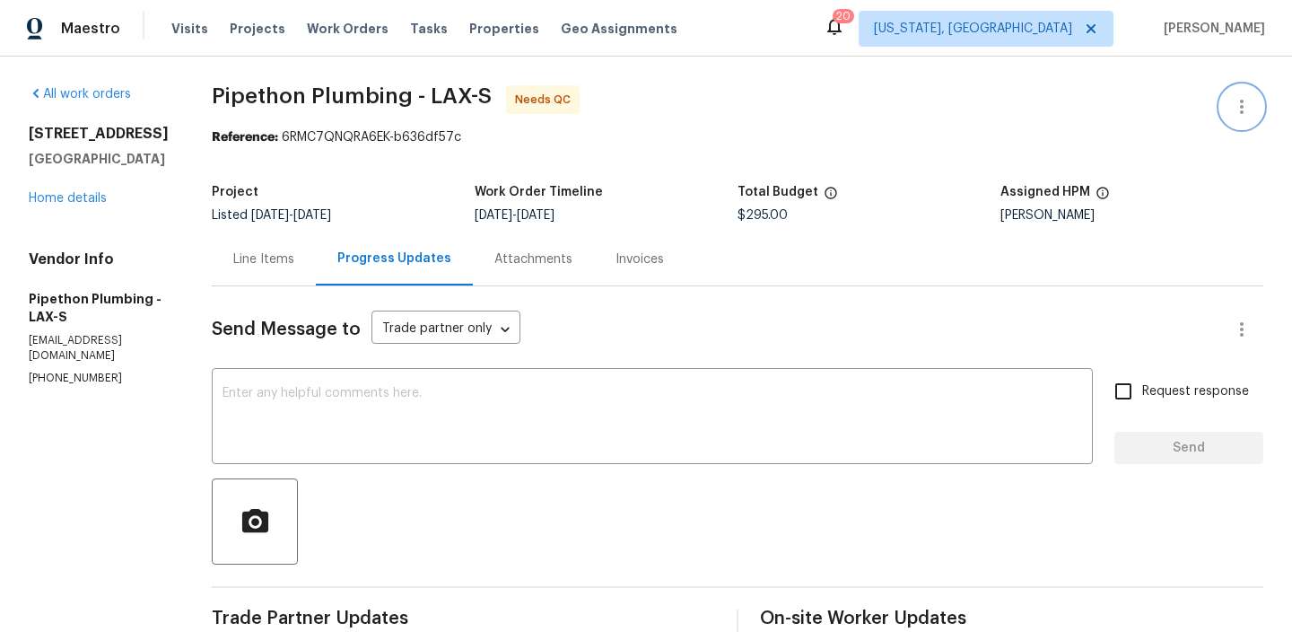
click at [1236, 101] on icon "button" at bounding box center [1242, 107] width 22 height 22
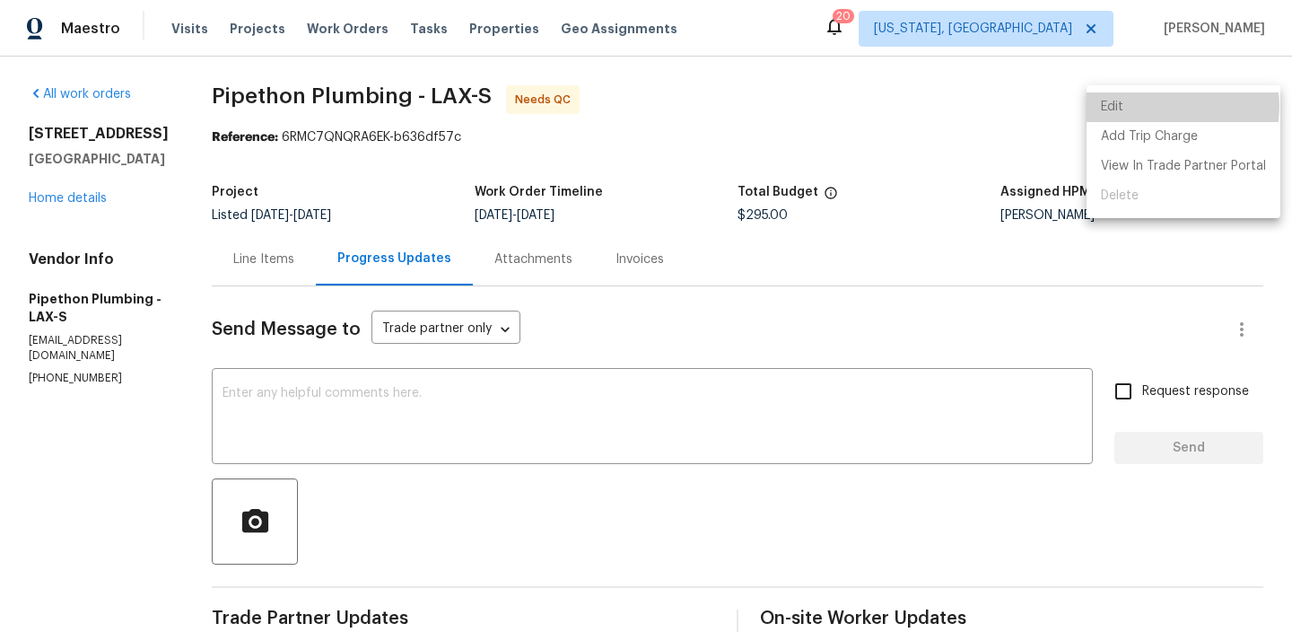
click at [1167, 106] on li "Edit" at bounding box center [1184, 107] width 194 height 30
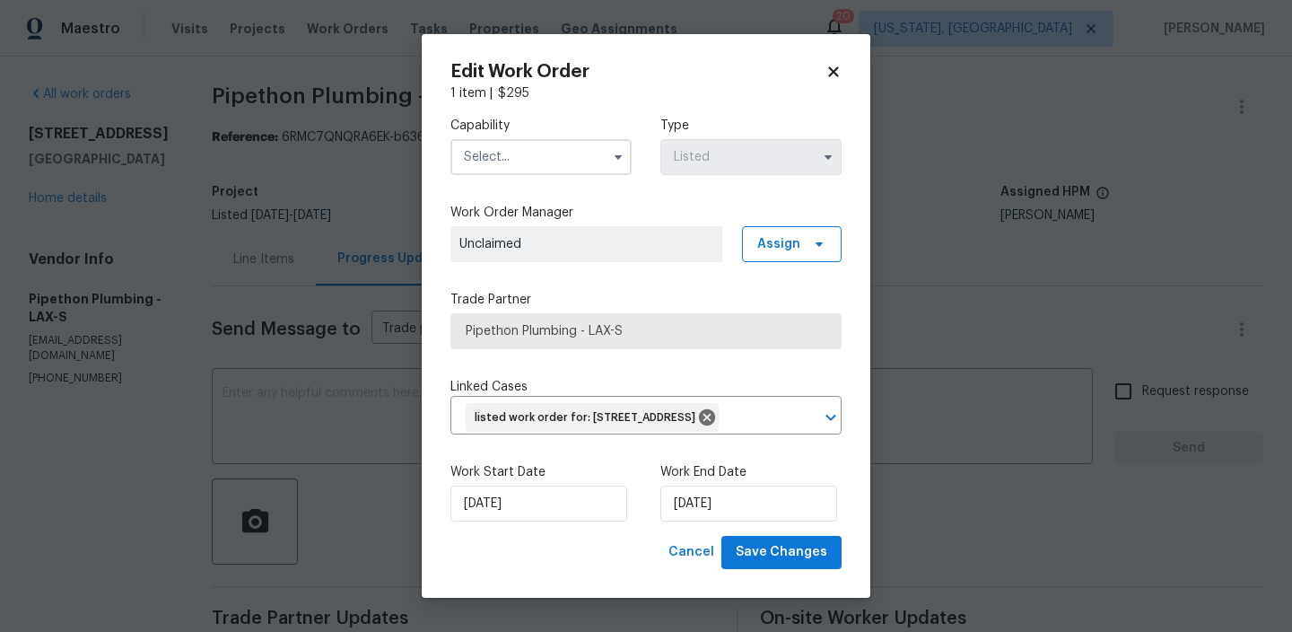
click at [492, 153] on input "text" at bounding box center [540, 157] width 181 height 36
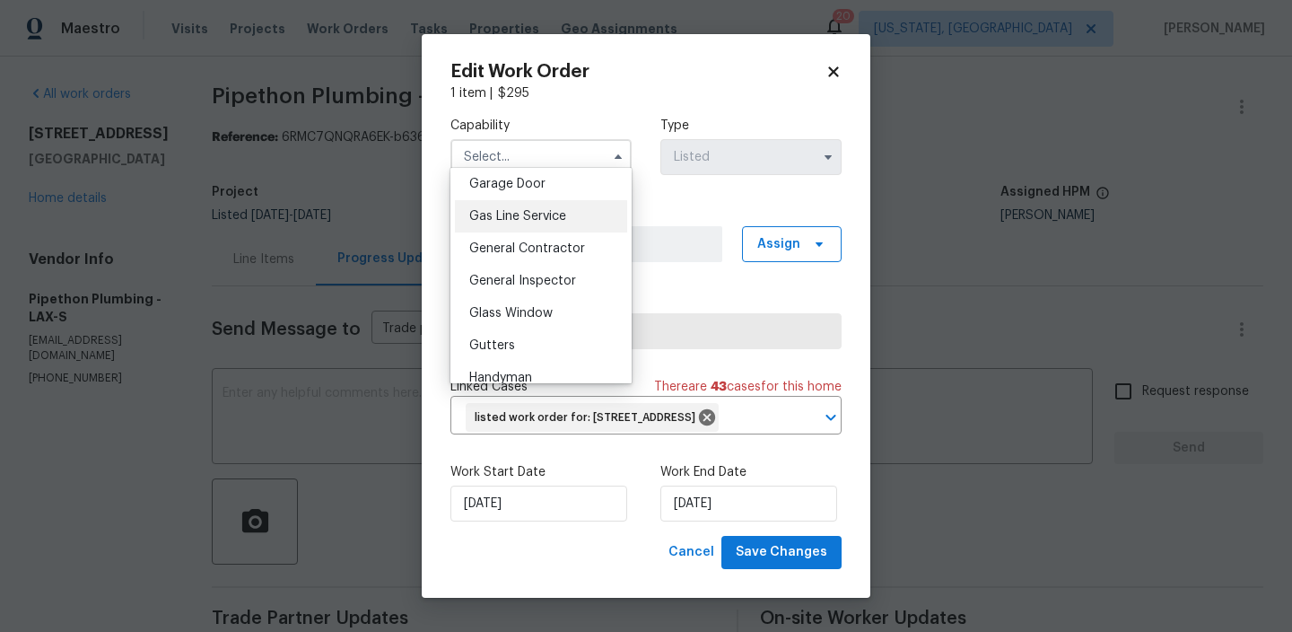
scroll to position [808, 0]
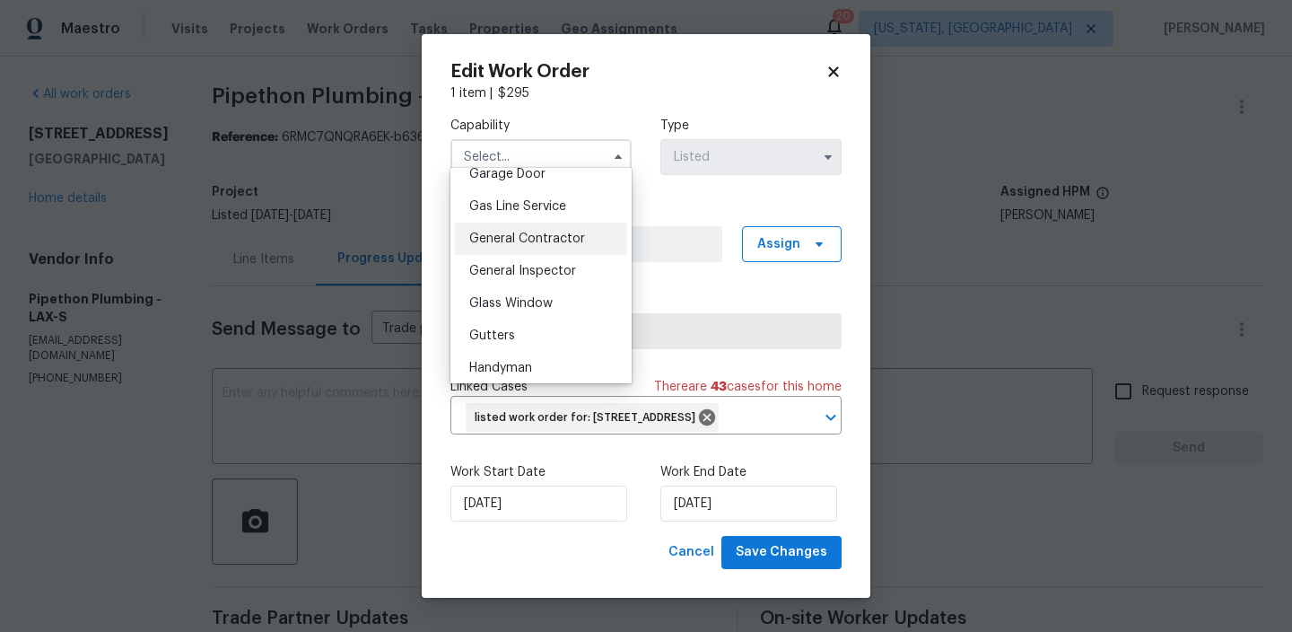
click at [555, 241] on span "General Contractor" at bounding box center [527, 238] width 116 height 13
type input "General Contractor"
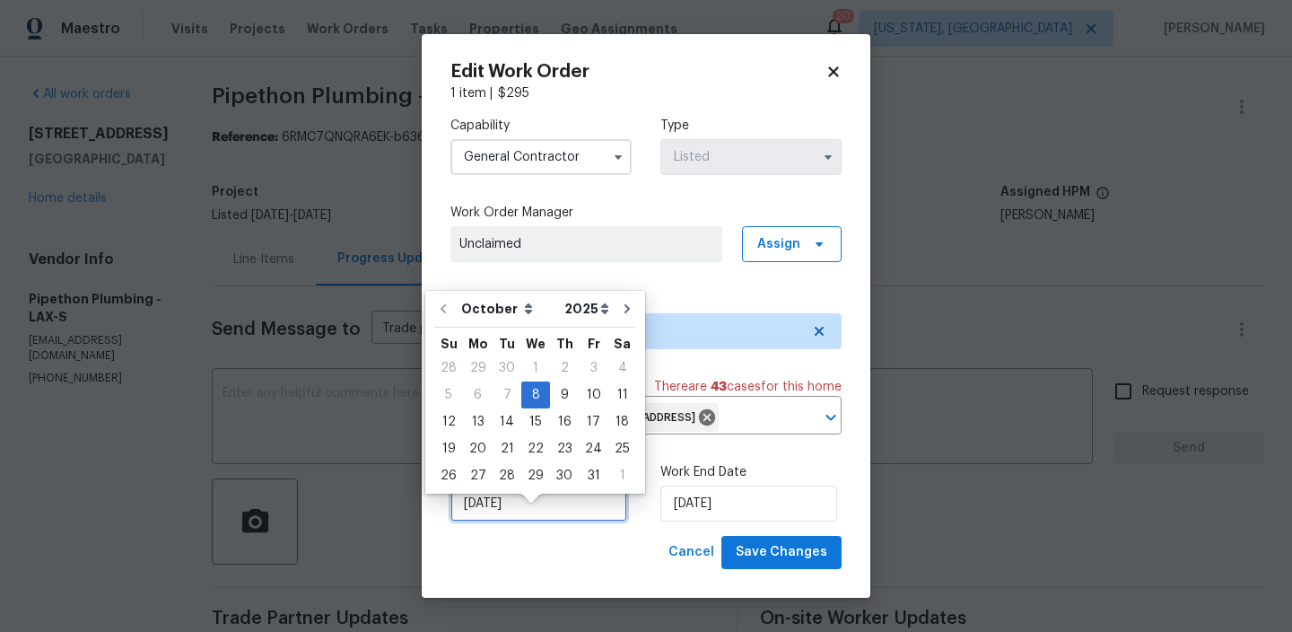
click at [522, 517] on input "[DATE]" at bounding box center [538, 503] width 177 height 36
click at [589, 399] on div "10" at bounding box center [594, 394] width 30 height 25
type input "[DATE]"
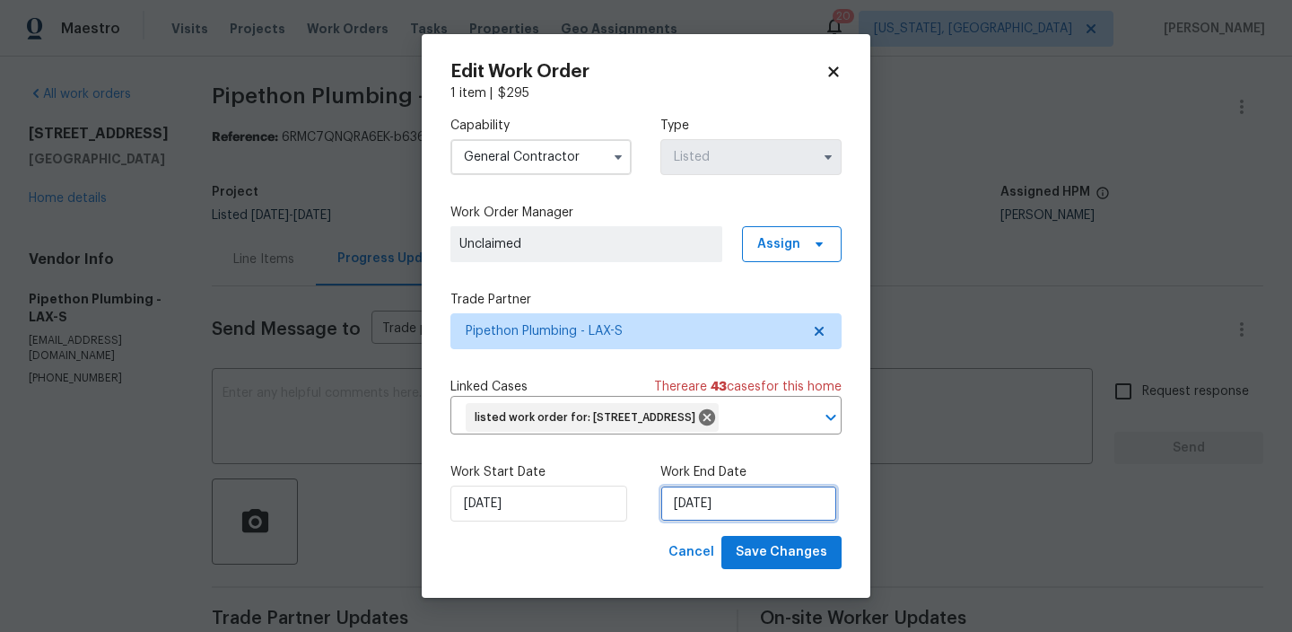
click at [687, 520] on input "[DATE]" at bounding box center [748, 503] width 177 height 36
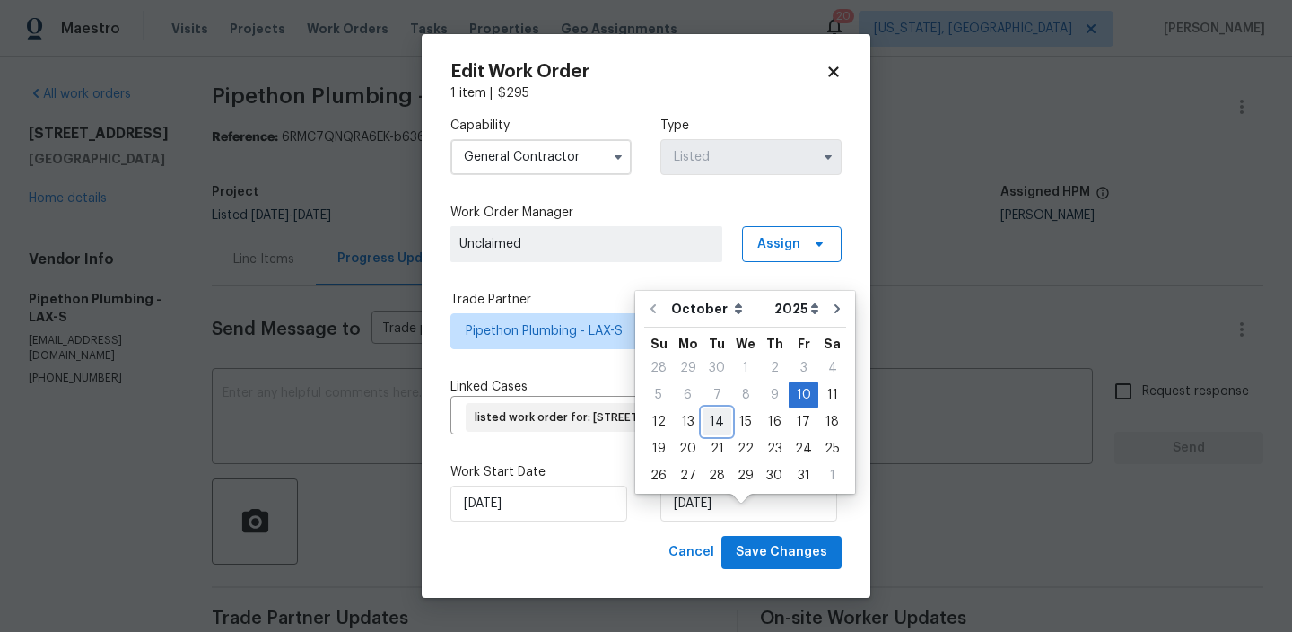
click at [712, 421] on div "14" at bounding box center [717, 421] width 29 height 25
type input "14/10/2025"
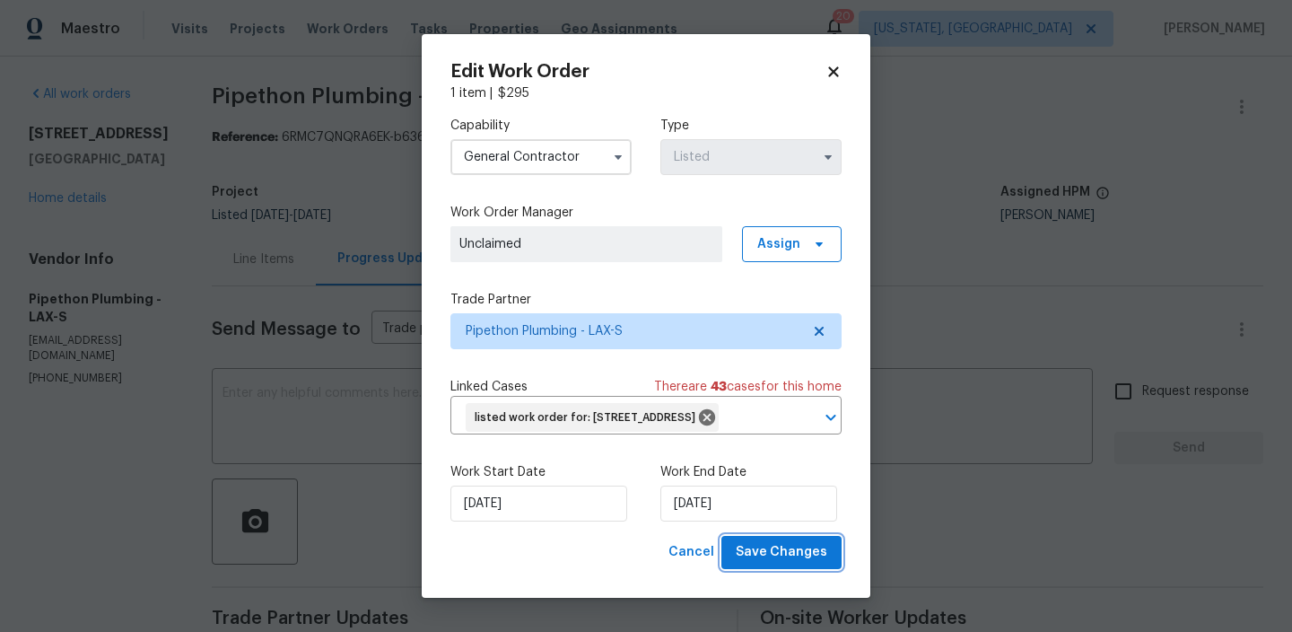
click at [773, 564] on span "Save Changes" at bounding box center [782, 552] width 92 height 22
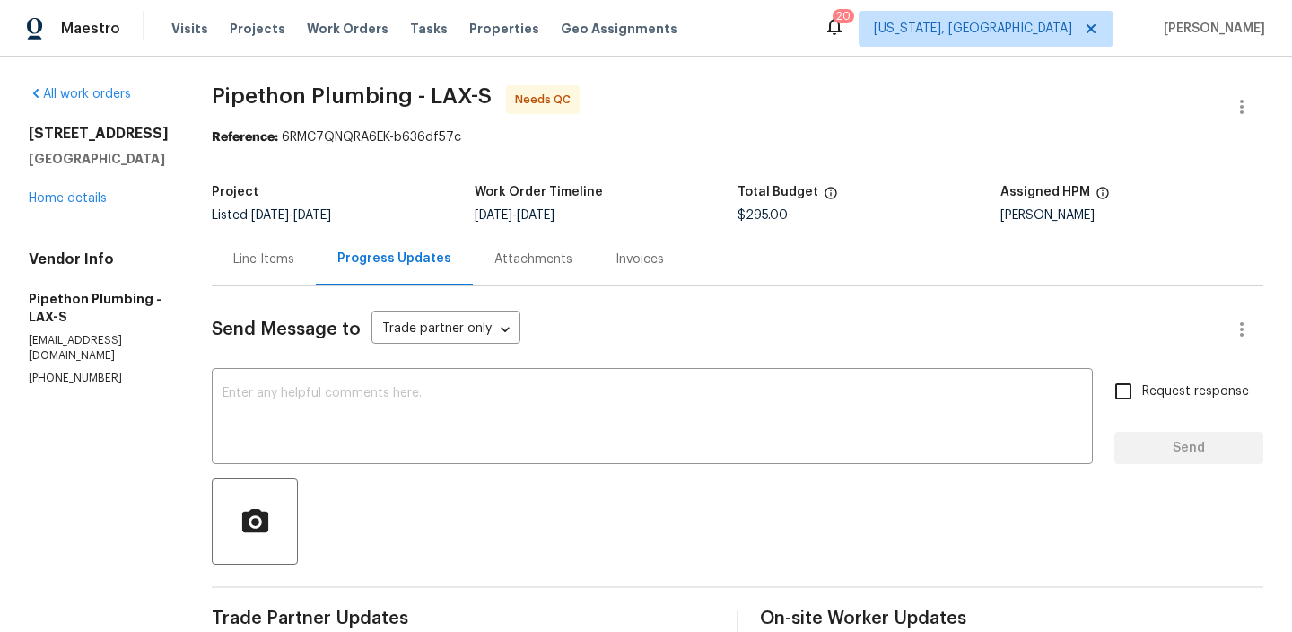
click at [267, 275] on div "Line Items" at bounding box center [264, 258] width 104 height 53
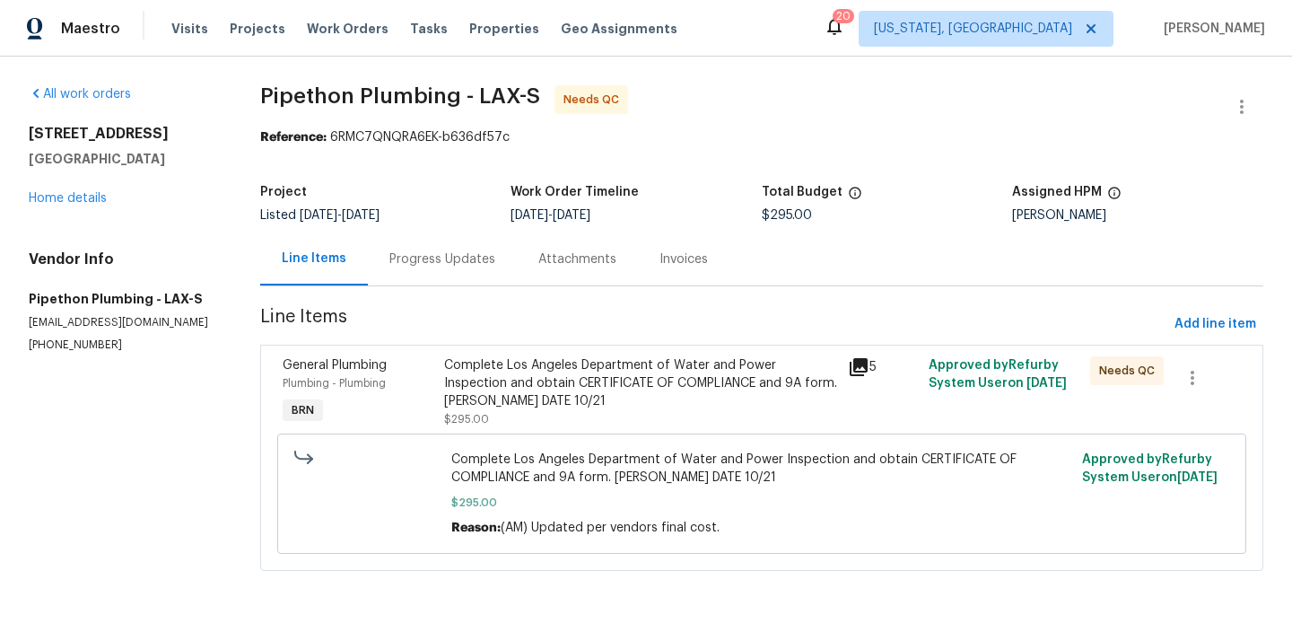
click at [498, 380] on div "Complete Los Angeles Department of Water and Power Inspection and obtain CERTIF…" at bounding box center [640, 383] width 393 height 54
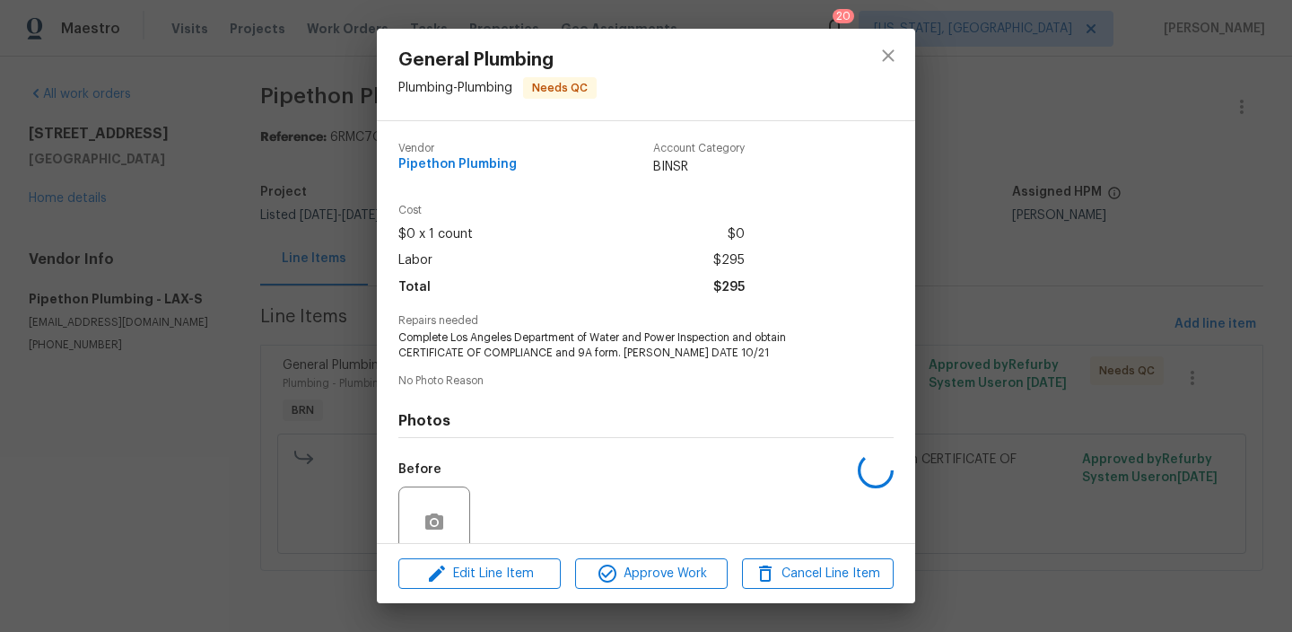
scroll to position [149, 0]
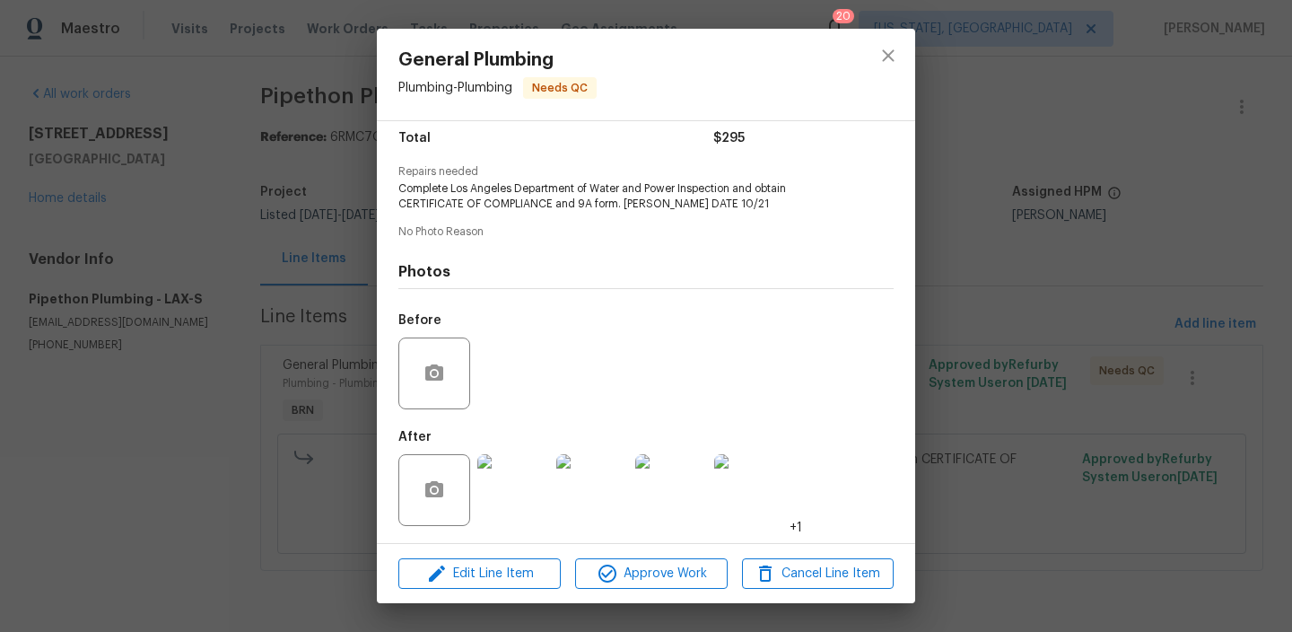
click at [529, 492] on img at bounding box center [513, 490] width 72 height 72
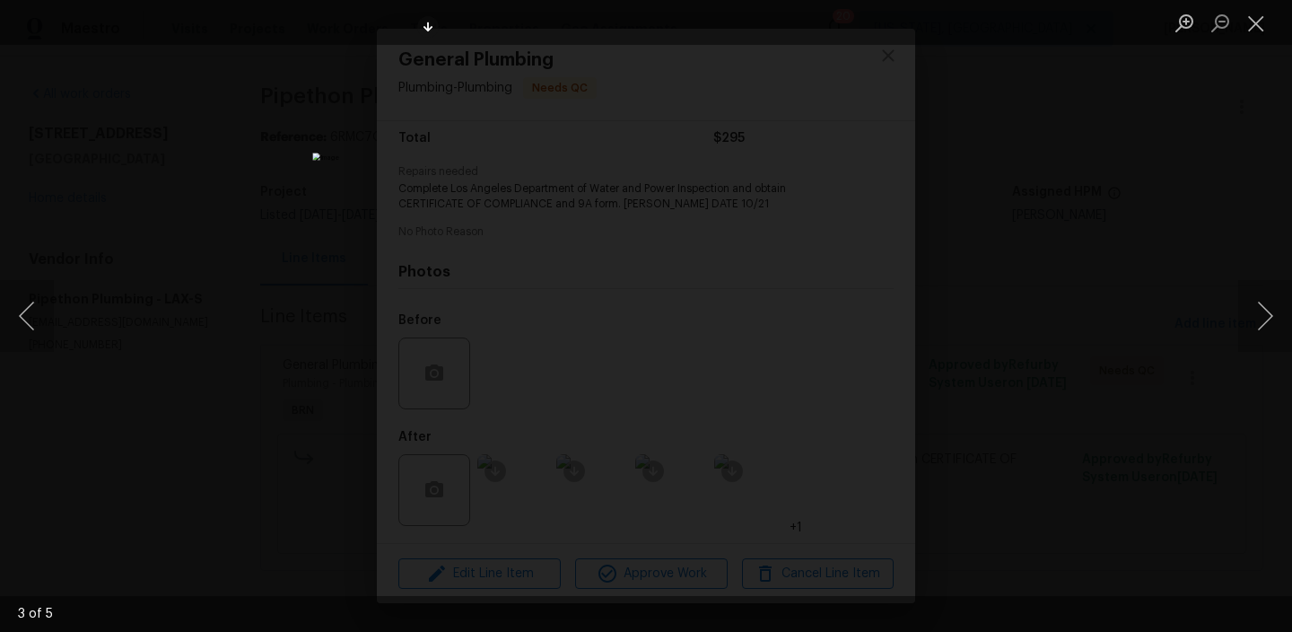
click at [647, 234] on img "Lightbox" at bounding box center [645, 316] width 667 height 326
click at [686, 257] on img "Lightbox" at bounding box center [645, 316] width 667 height 326
click at [723, 286] on img "Lightbox" at bounding box center [645, 316] width 667 height 326
click at [301, 188] on div "Lightbox" at bounding box center [646, 316] width 1292 height 632
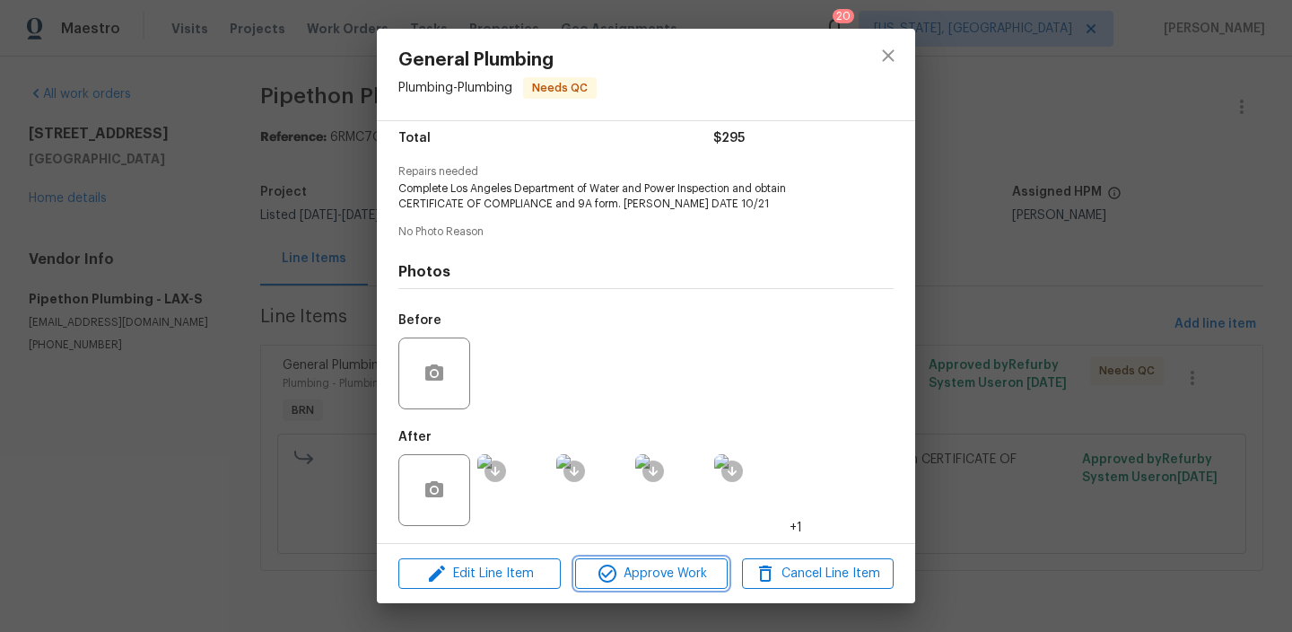
click at [606, 576] on icon "button" at bounding box center [608, 573] width 18 height 18
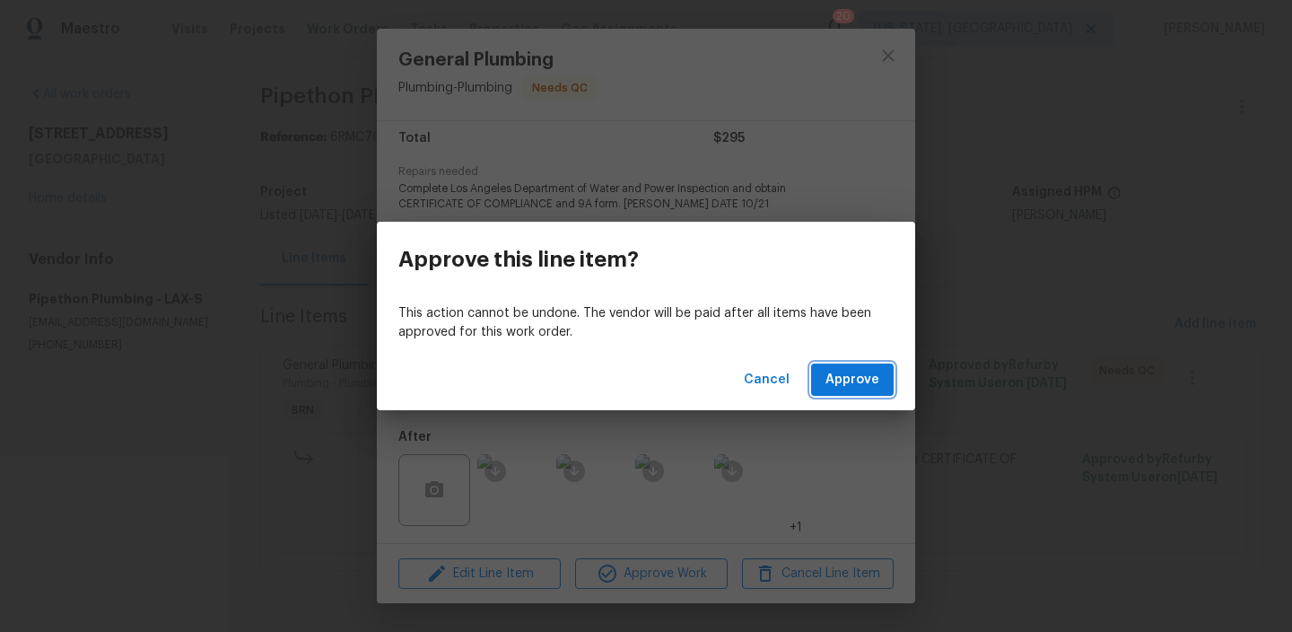
click at [835, 381] on span "Approve" at bounding box center [853, 380] width 54 height 22
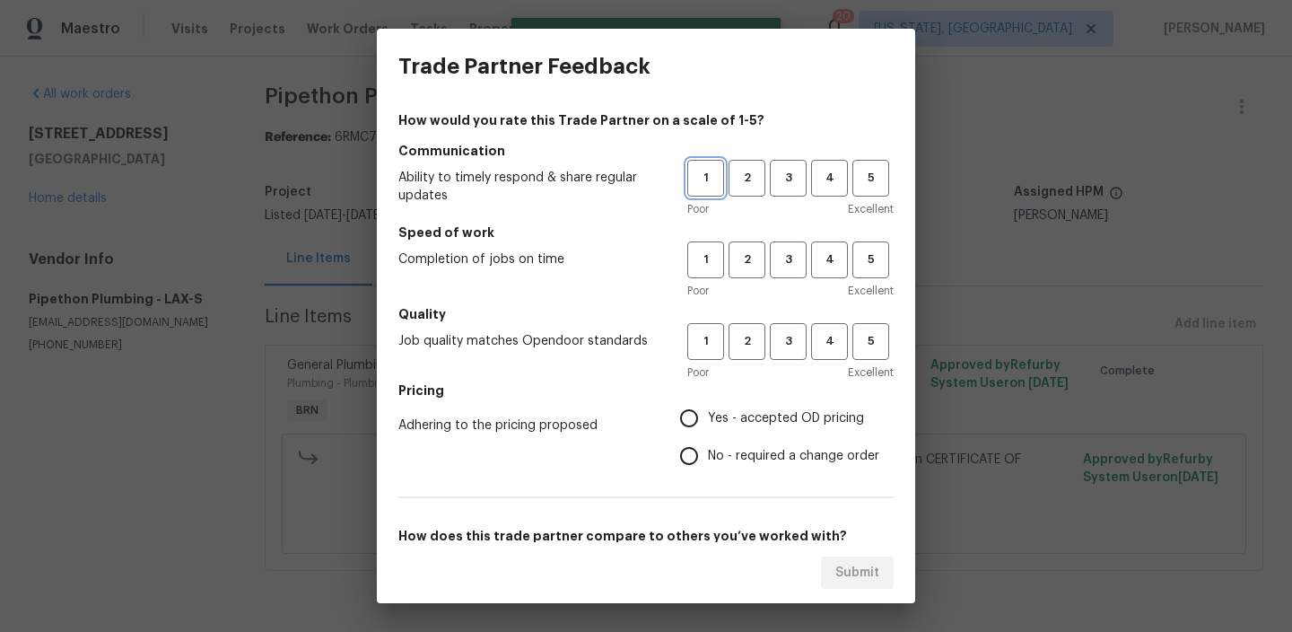
click at [710, 175] on span "1" at bounding box center [705, 178] width 33 height 21
click at [709, 240] on h5 "Speed of work" at bounding box center [645, 232] width 495 height 18
click at [708, 269] on span "1" at bounding box center [705, 259] width 33 height 21
click at [708, 339] on span "1" at bounding box center [705, 341] width 33 height 21
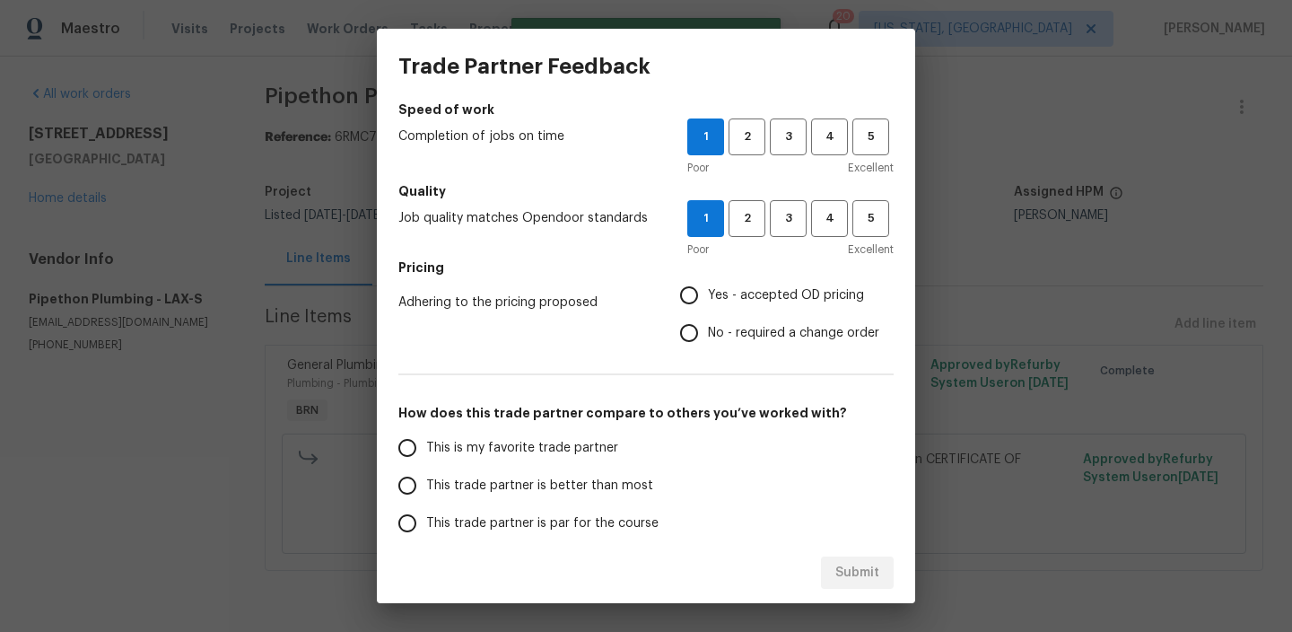
click at [696, 328] on input "No - required a change order" at bounding box center [689, 333] width 38 height 38
radio input "true"
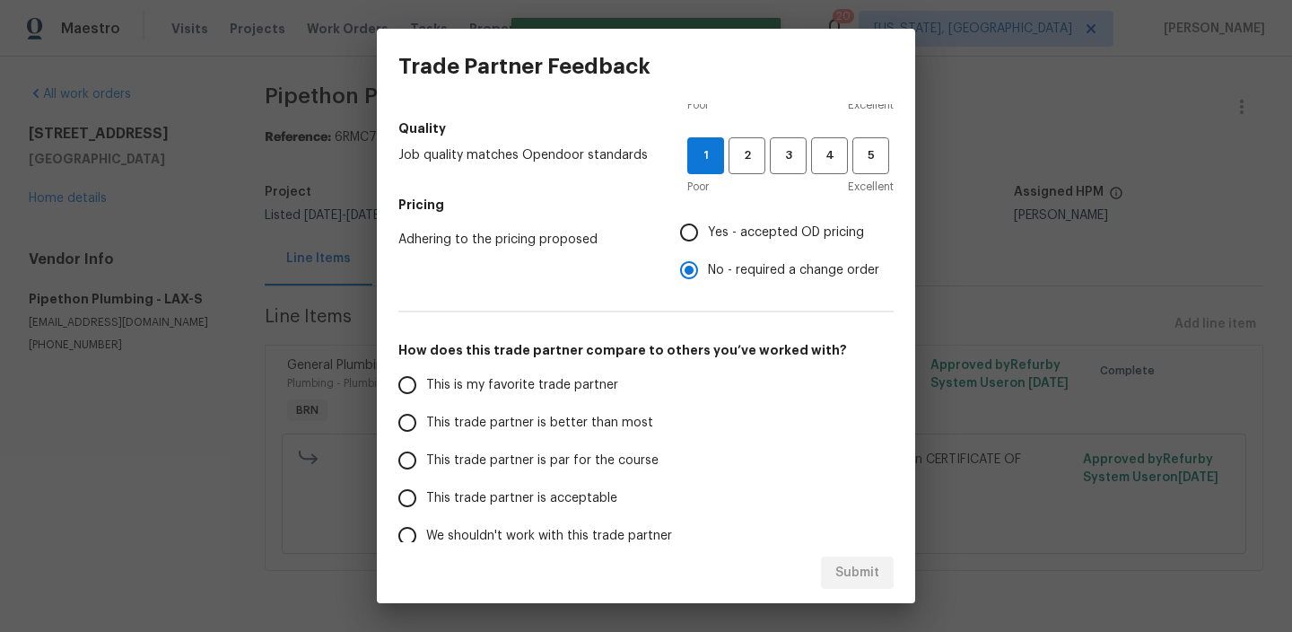
scroll to position [245, 0]
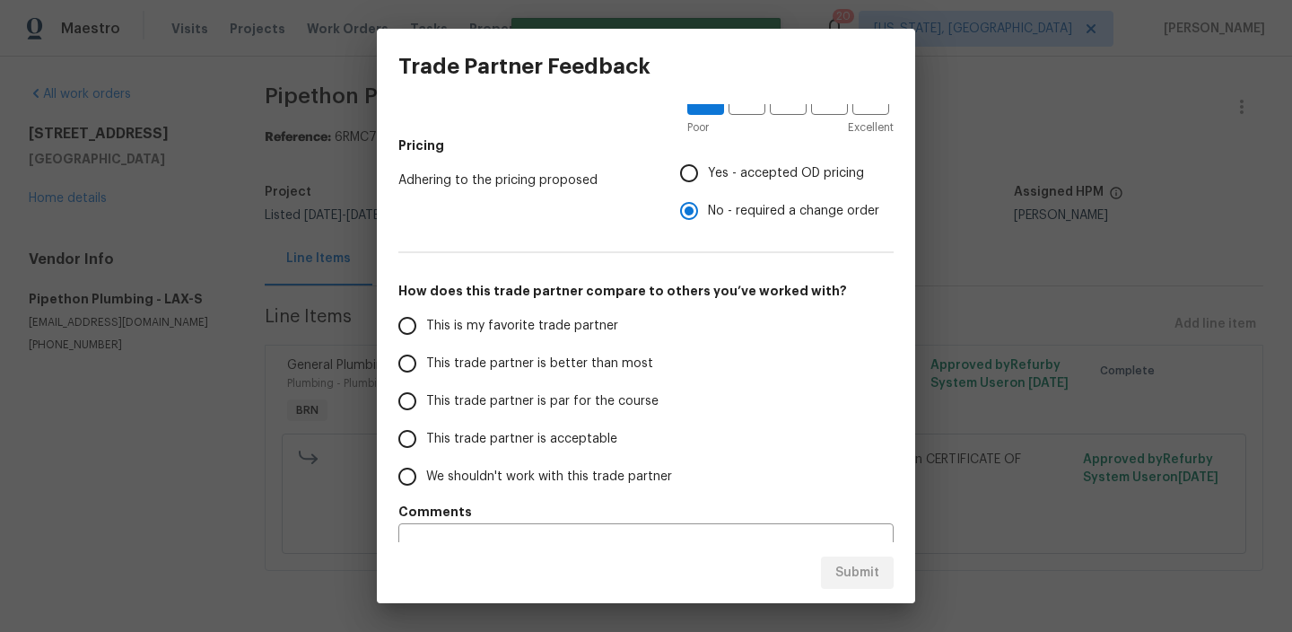
click at [520, 365] on span "This trade partner is better than most" at bounding box center [539, 363] width 227 height 19
click at [426, 365] on input "This trade partner is better than most" at bounding box center [408, 364] width 38 height 38
click at [852, 575] on span "Submit" at bounding box center [857, 573] width 44 height 22
radio input "true"
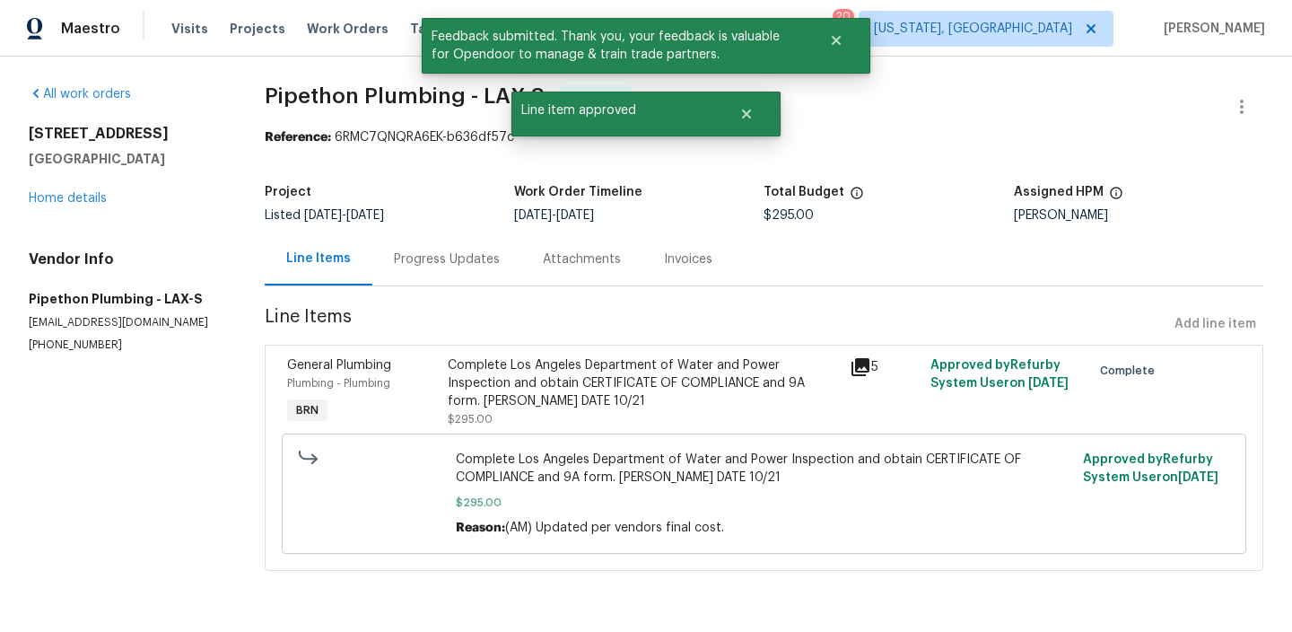
click at [453, 252] on div "Progress Updates" at bounding box center [447, 259] width 106 height 18
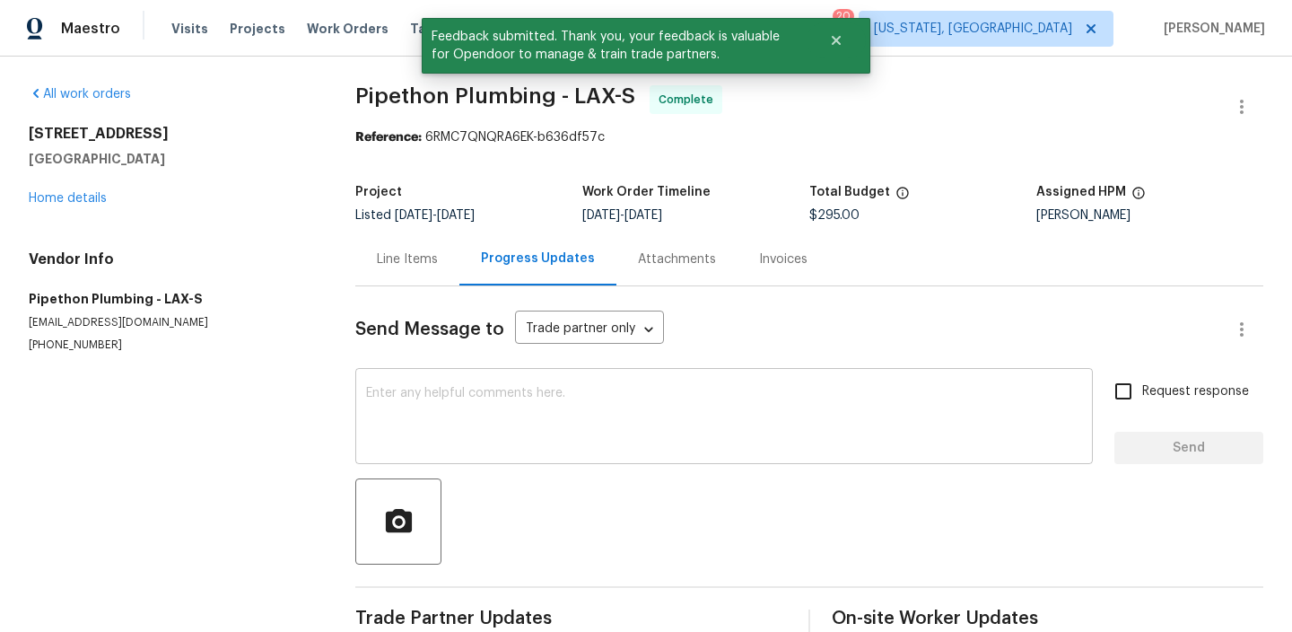
click at [457, 373] on div "x ​" at bounding box center [724, 418] width 738 height 92
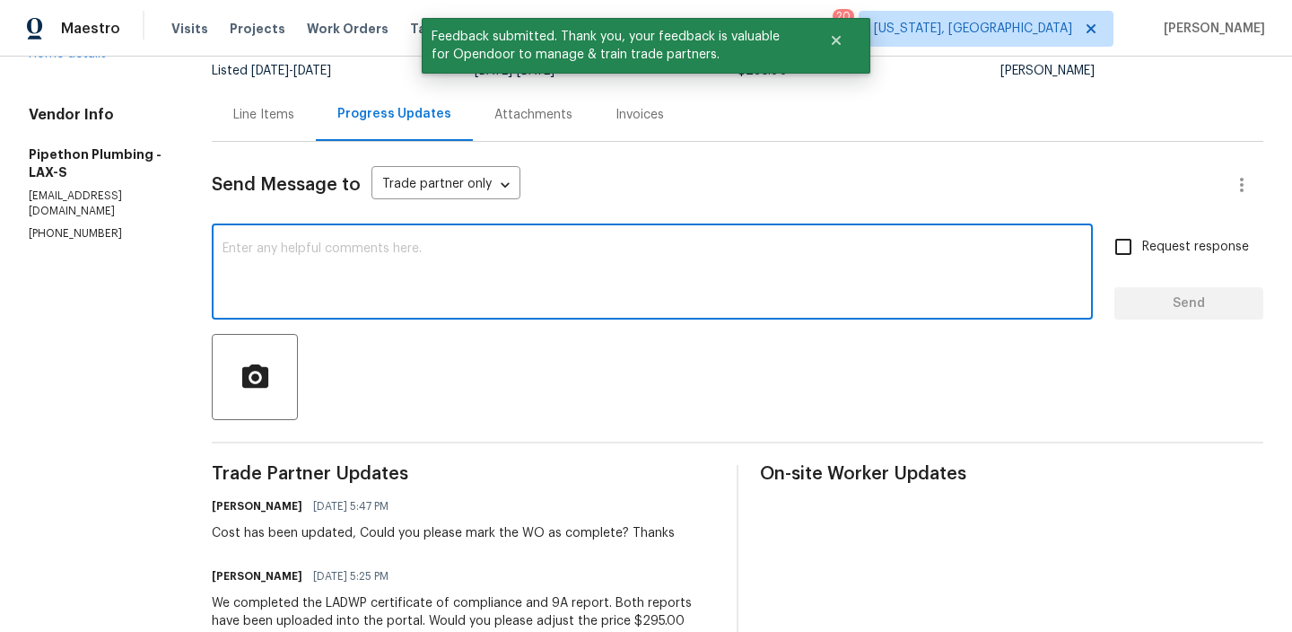
scroll to position [158, 0]
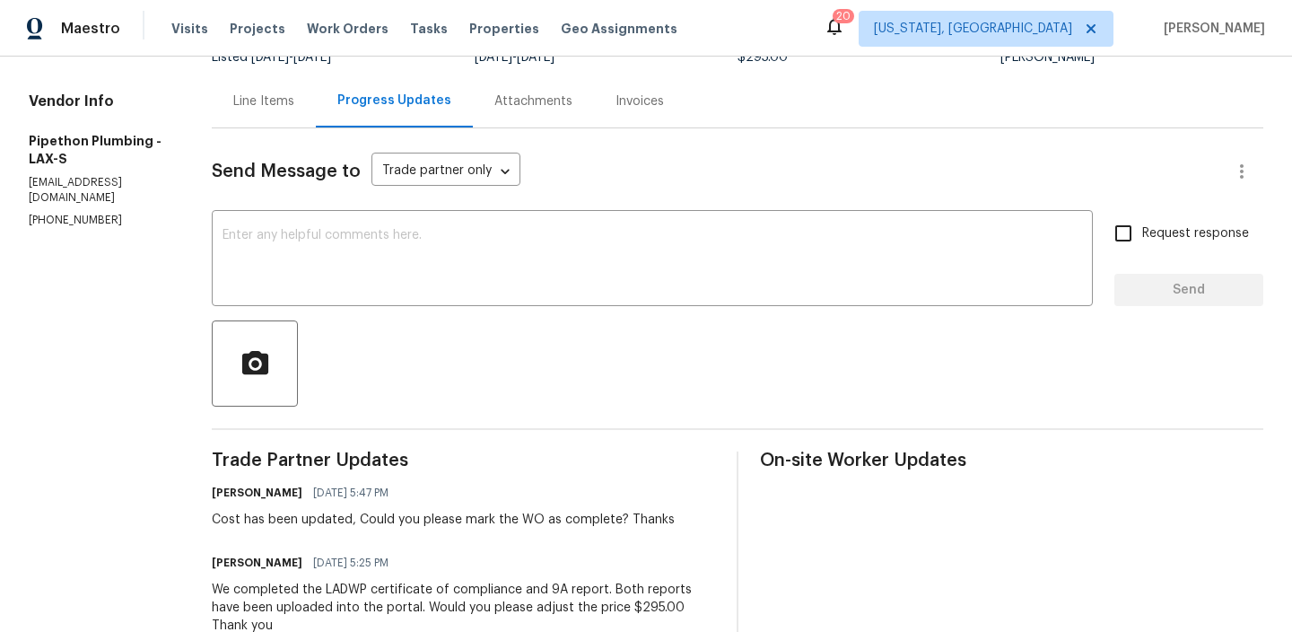
paste textarea "WO is approved"
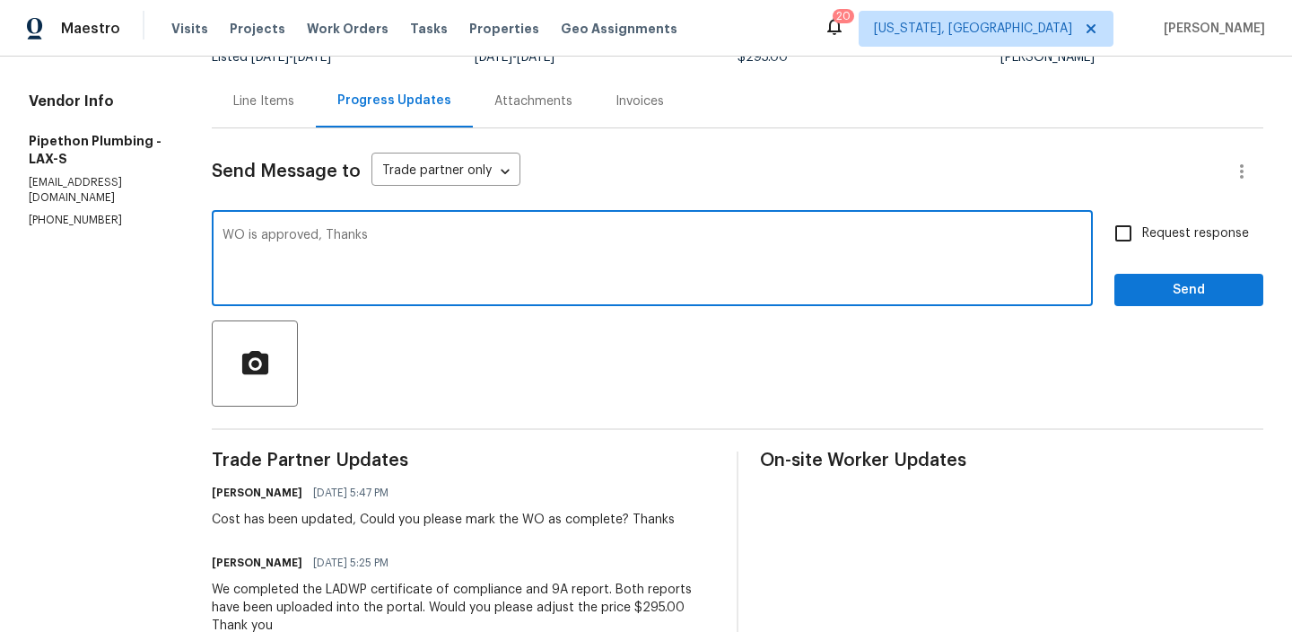
type textarea "WO is approved, Thanks"
click at [1146, 246] on label "Request response" at bounding box center [1177, 233] width 144 height 38
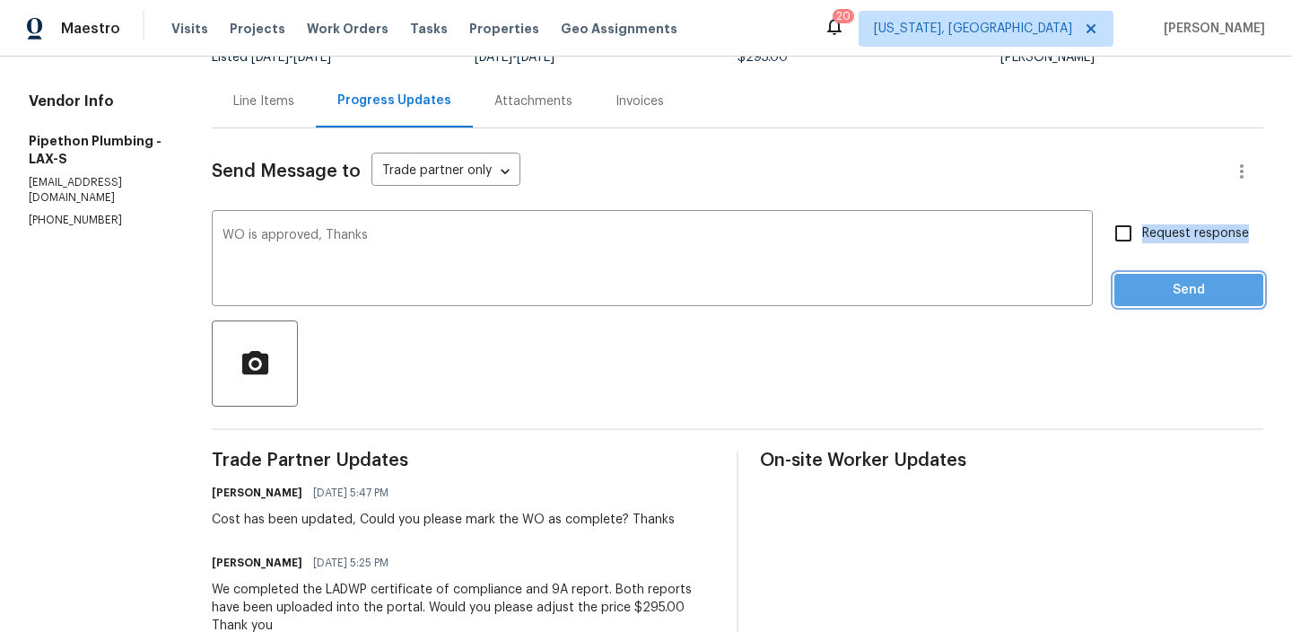
click at [1133, 286] on span "Send" at bounding box center [1189, 290] width 120 height 22
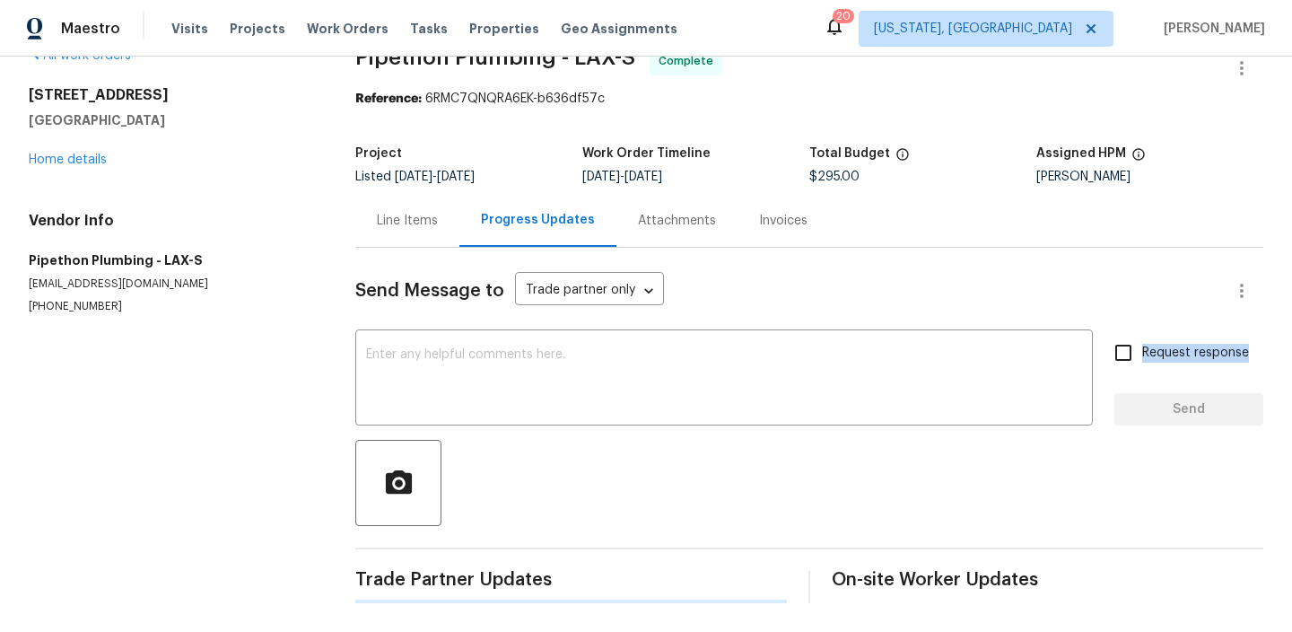
scroll to position [0, 0]
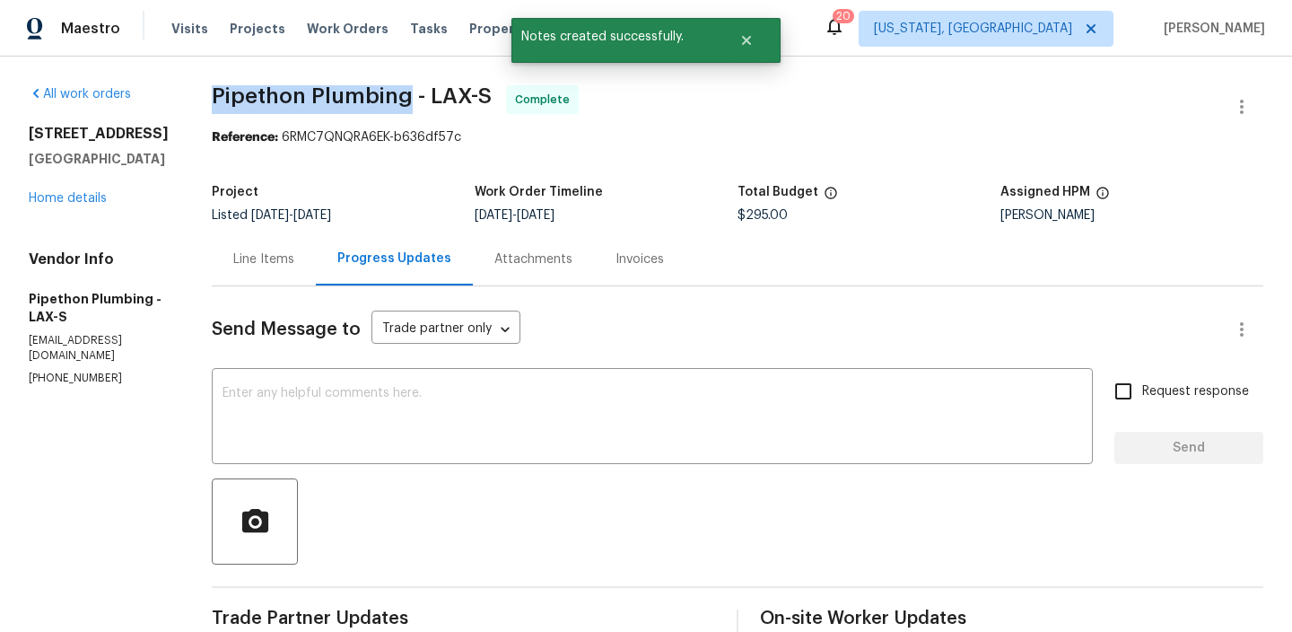
drag, startPoint x: 229, startPoint y: 100, endPoint x: 433, endPoint y: 95, distance: 203.7
copy span "Pipethon Plumbing"
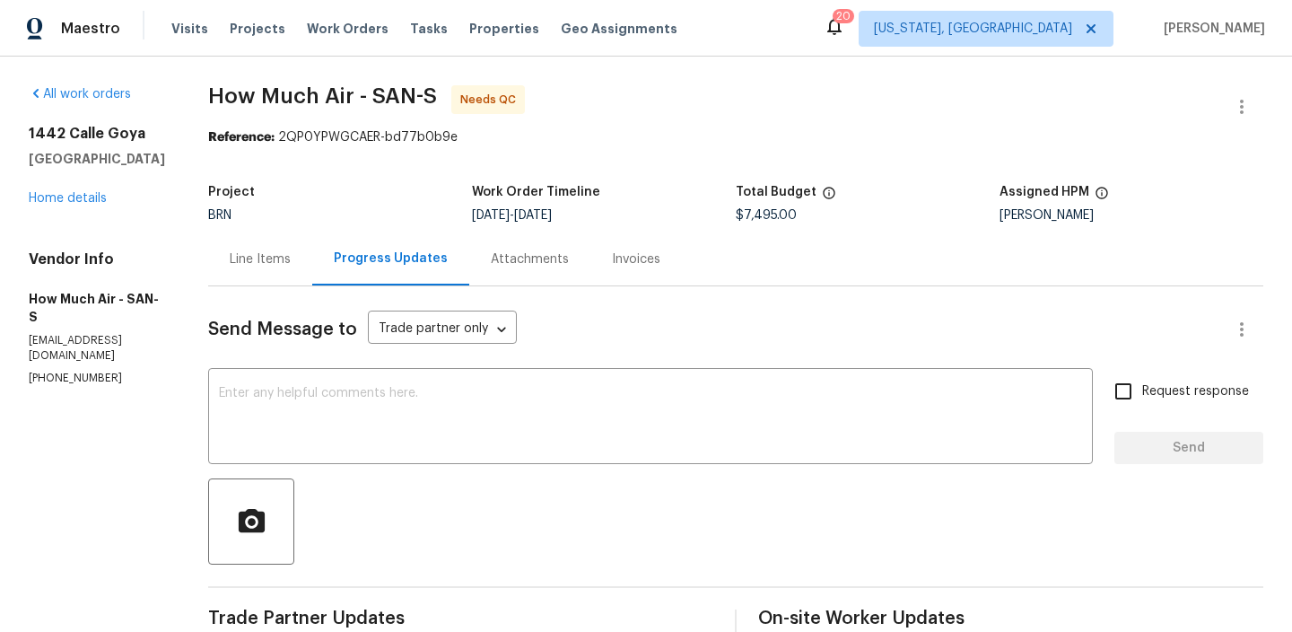
scroll to position [78, 0]
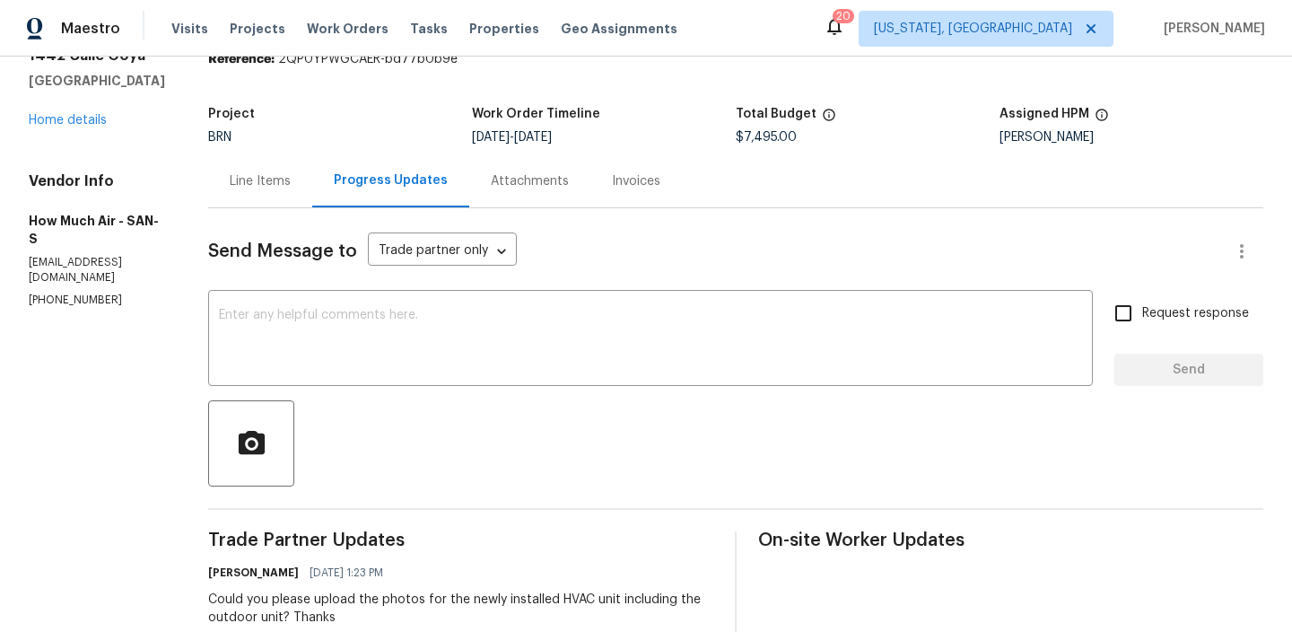
click at [100, 256] on div "Vendor Info How Much Air - SAN-S [EMAIL_ADDRESS][DOMAIN_NAME] [PHONE_NUMBER]" at bounding box center [97, 239] width 136 height 135
copy p "[PHONE_NUMBER]"
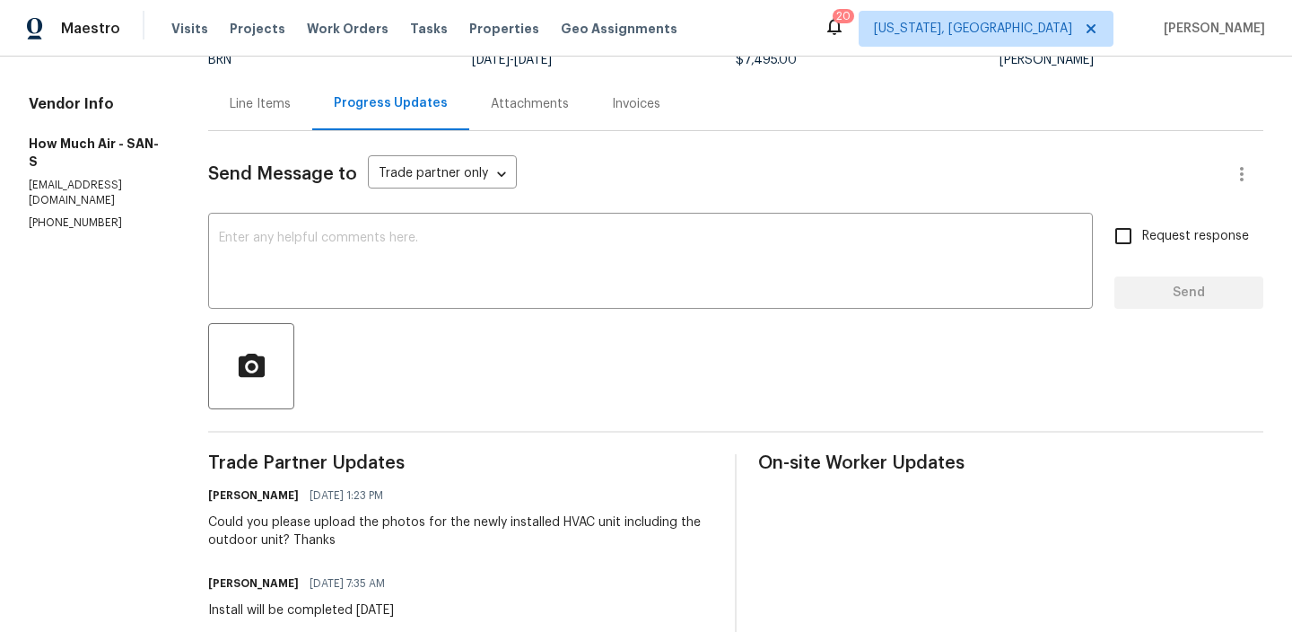
click at [272, 533] on div "Could you please upload the photos for the newly installed HVAC unit including …" at bounding box center [460, 531] width 505 height 36
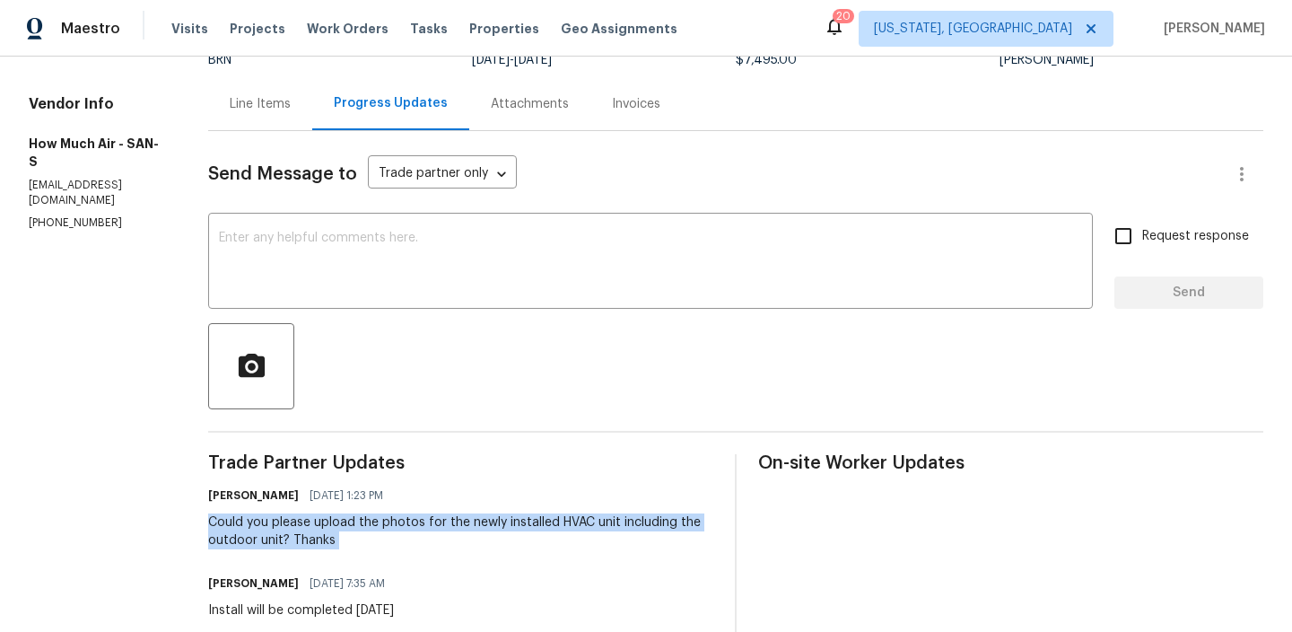
click at [272, 533] on div "Could you please upload the photos for the newly installed HVAC unit including …" at bounding box center [460, 531] width 505 height 36
copy div "Could you please upload the photos for the newly installed HVAC unit including …"
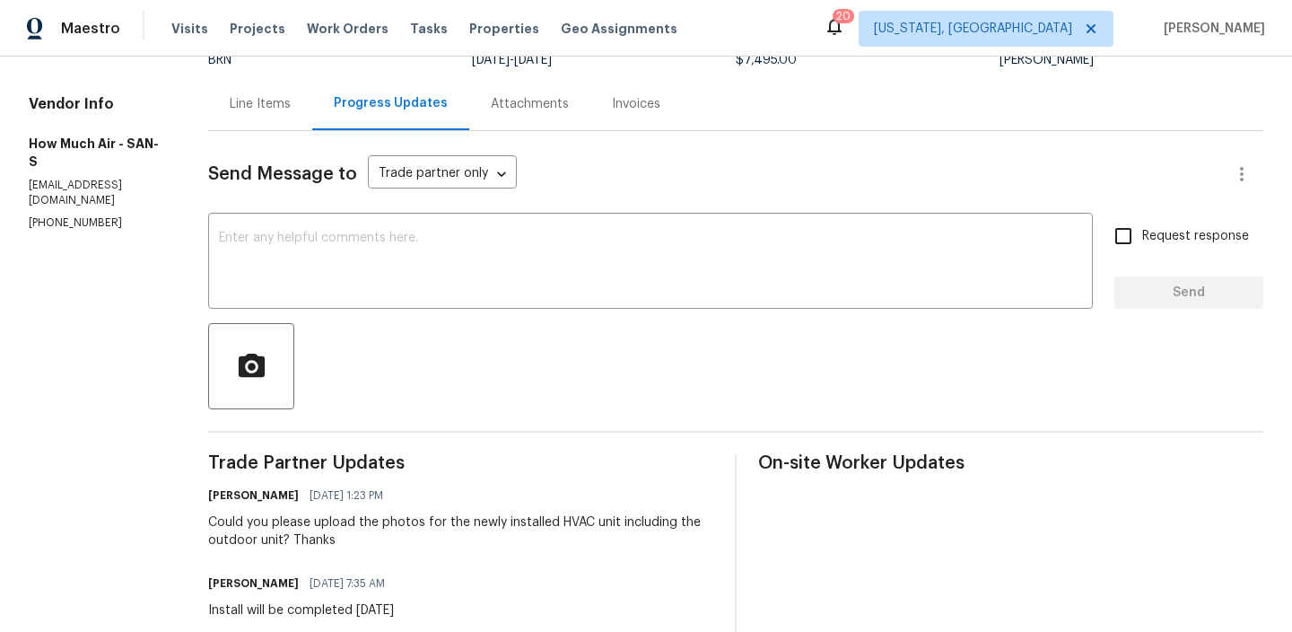
click at [259, 85] on div "Line Items" at bounding box center [260, 103] width 104 height 53
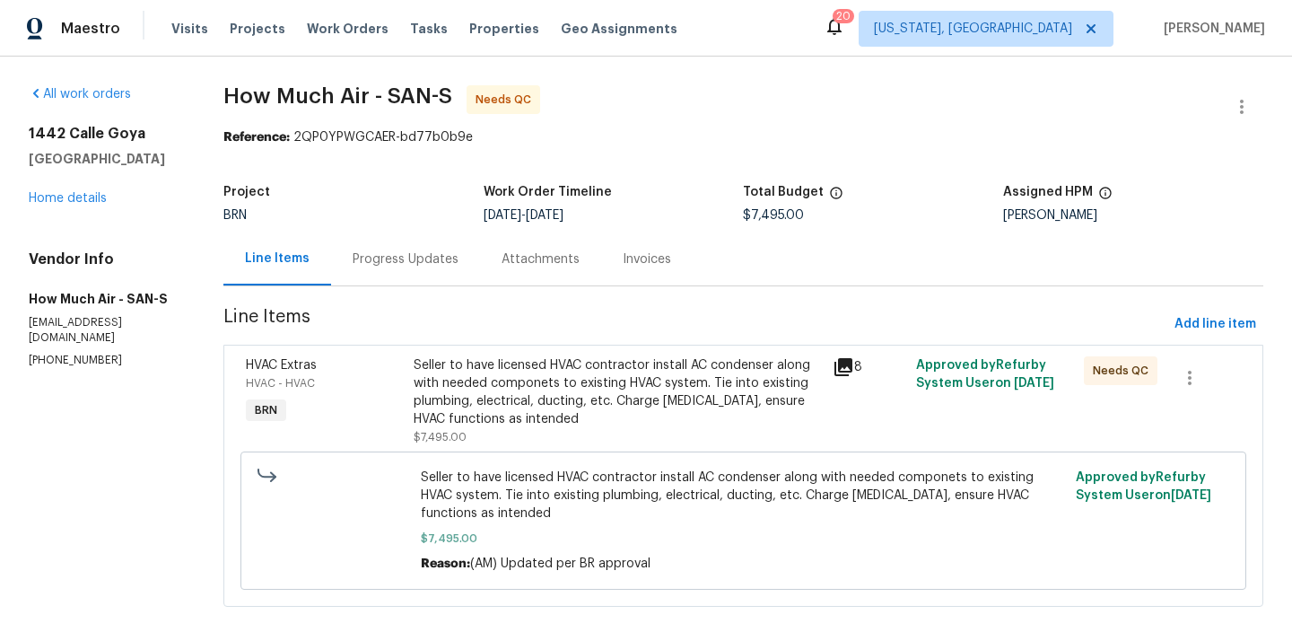
click at [519, 413] on div "Seller to have licensed HVAC contractor install AC condenser along with needed …" at bounding box center [618, 392] width 408 height 72
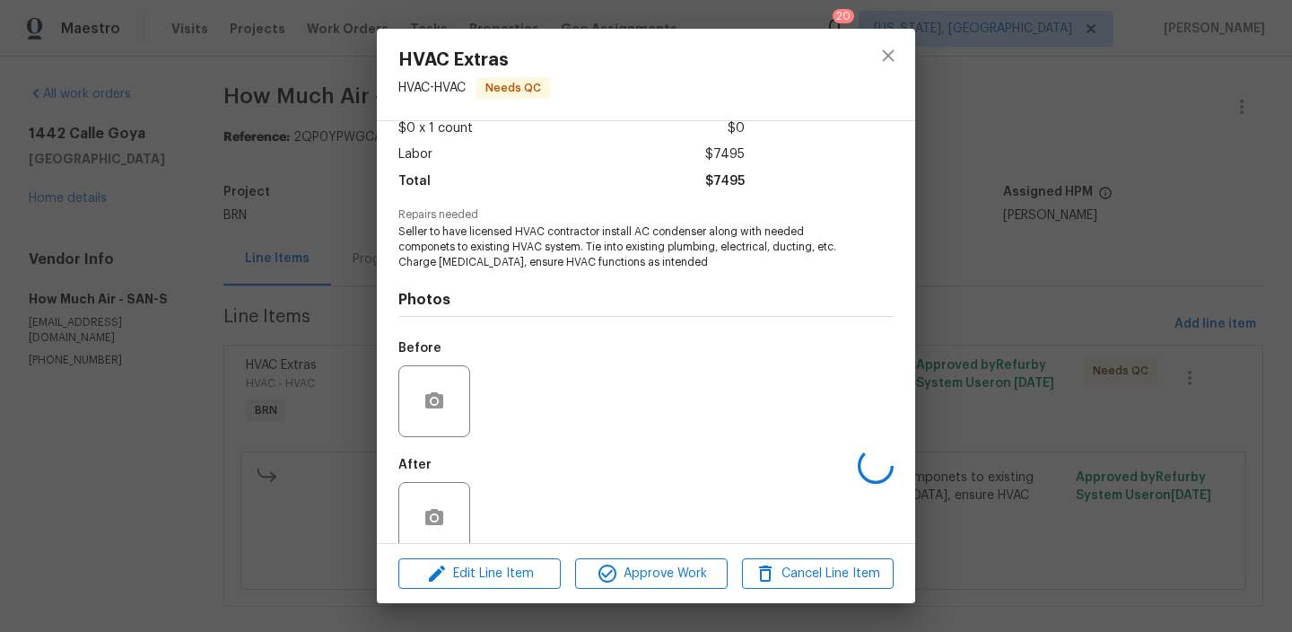
scroll to position [135, 0]
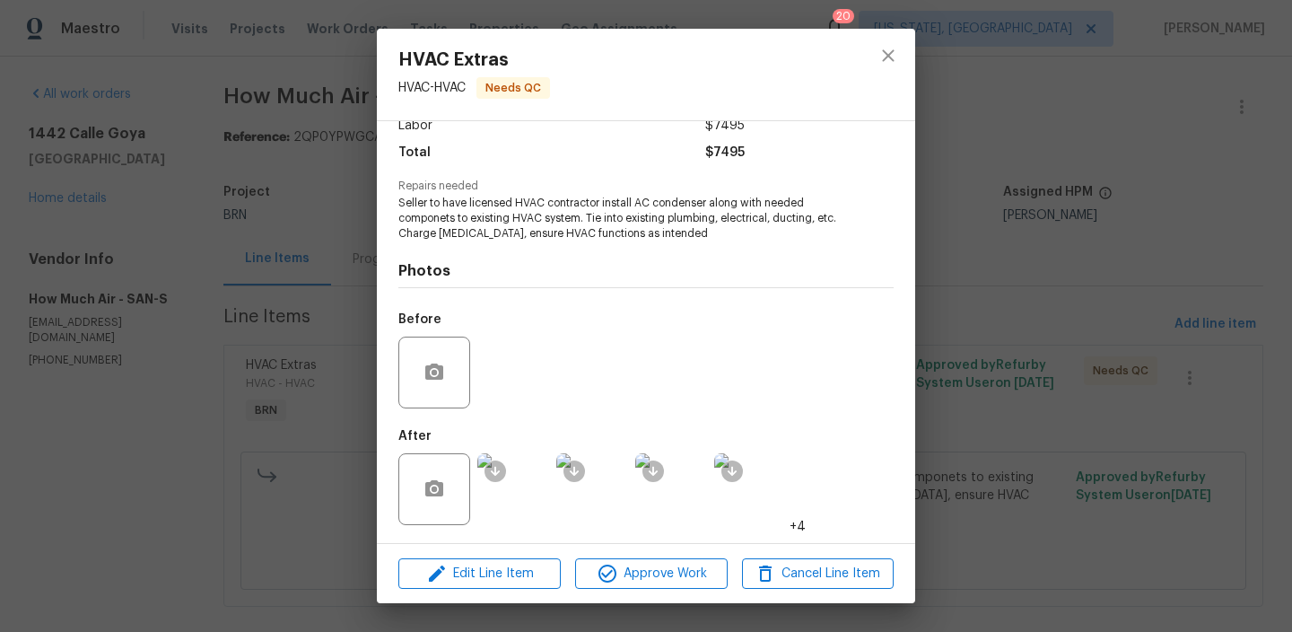
click at [295, 301] on div "HVAC Extras HVAC - HVAC Needs QC Vendor How Much Air Account Category BINSR Cos…" at bounding box center [646, 316] width 1292 height 632
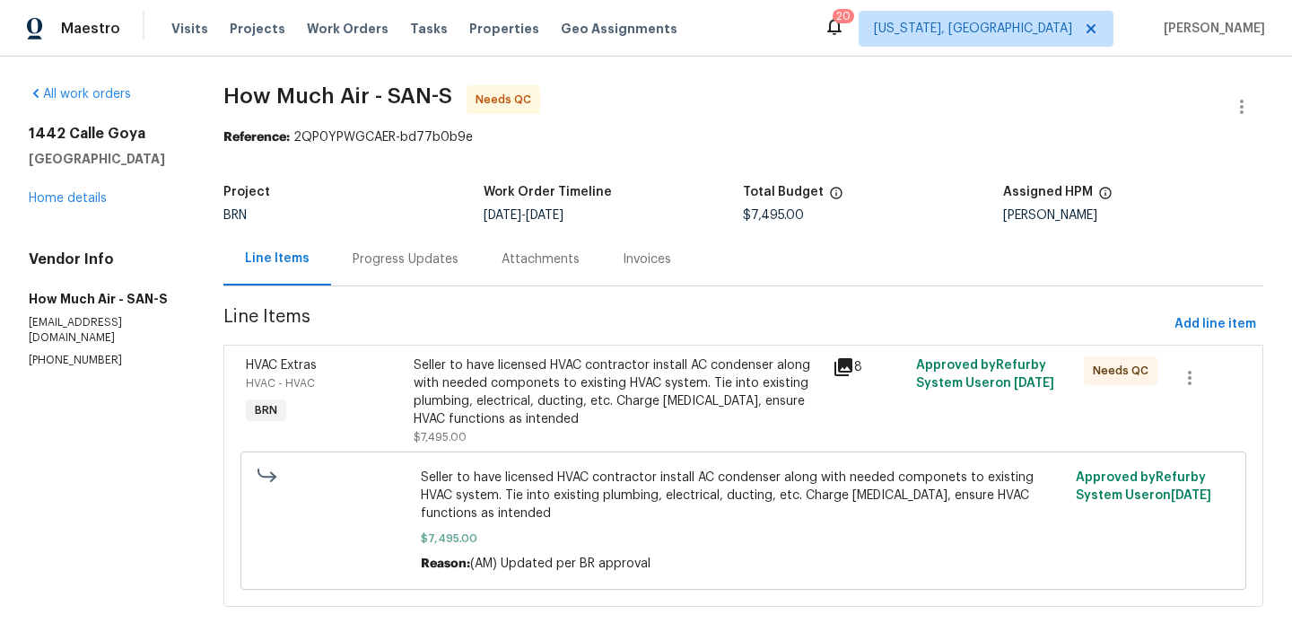
click at [83, 362] on section "All work orders 1442 Calle Goya Oceanside, CA 92056 Home details Vendor Info Ho…" at bounding box center [105, 356] width 152 height 543
copy p "[PHONE_NUMBER]"
click at [493, 369] on div "Seller to have licensed HVAC contractor install AC condenser along with needed …" at bounding box center [618, 392] width 408 height 72
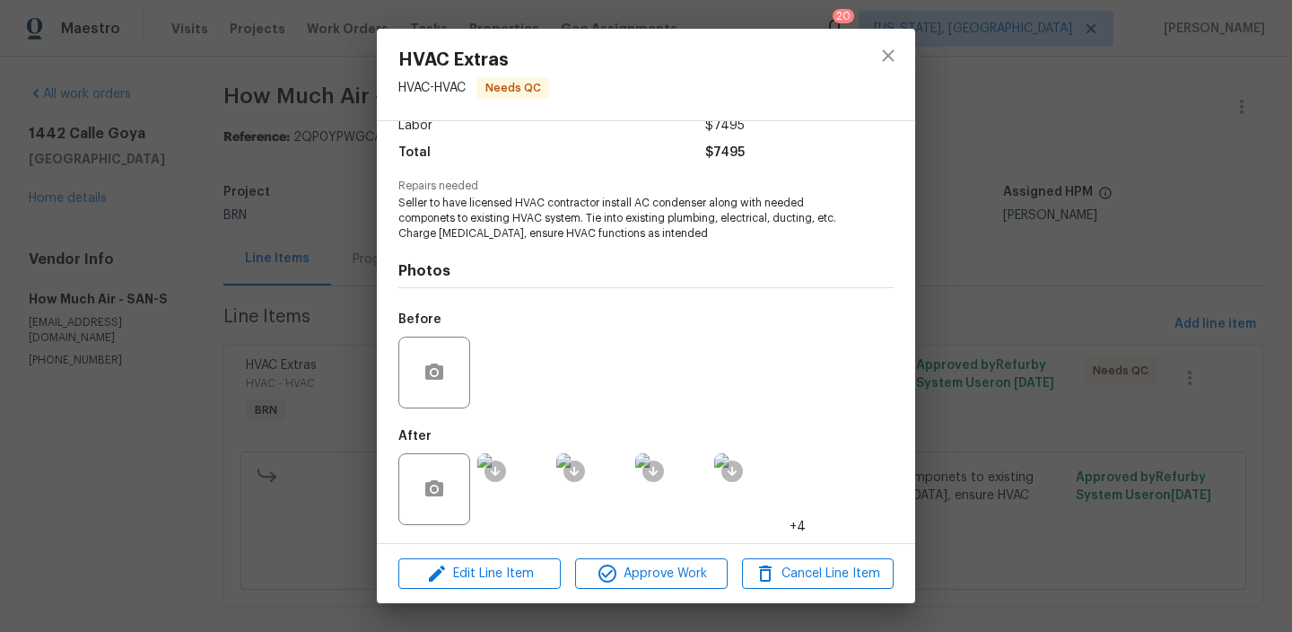
click at [520, 472] on img at bounding box center [513, 489] width 72 height 72
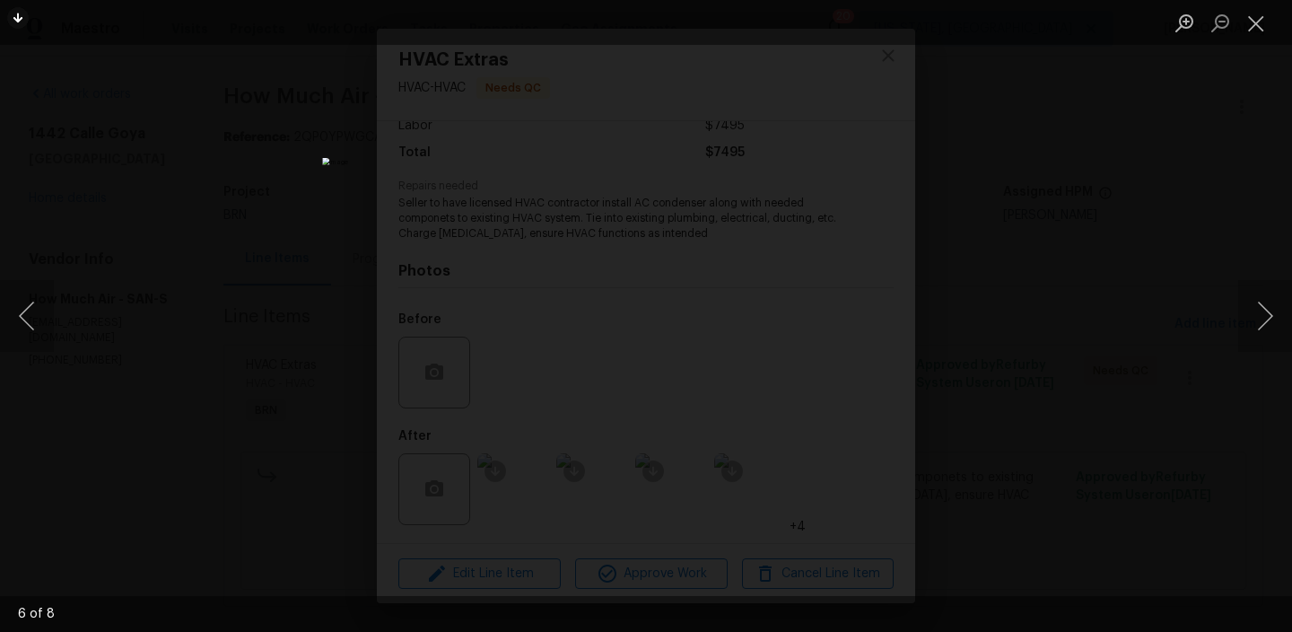
click at [559, 319] on img "Lightbox" at bounding box center [646, 316] width 648 height 317
click at [559, 319] on img "Lightbox" at bounding box center [733, 314] width 1301 height 636
click at [282, 300] on div "Lightbox" at bounding box center [646, 316] width 1292 height 632
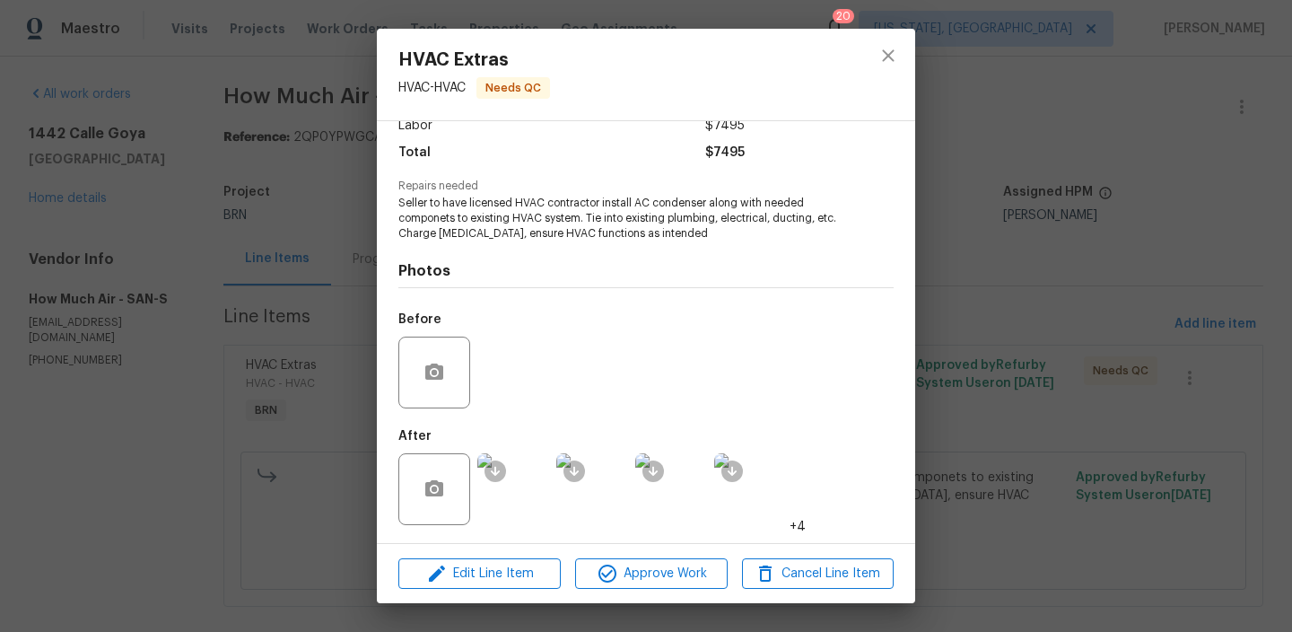
click at [336, 265] on div "HVAC Extras HVAC - HVAC Needs QC Vendor How Much Air Account Category BINSR Cos…" at bounding box center [646, 316] width 1292 height 632
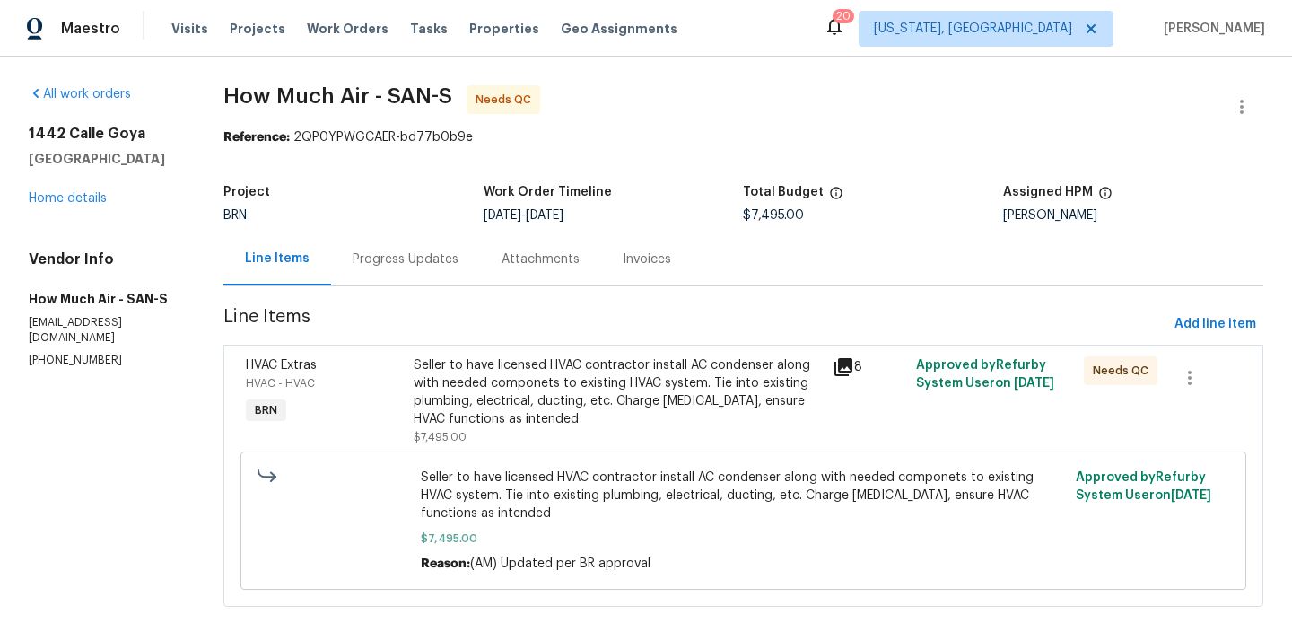
click at [361, 264] on div "Progress Updates" at bounding box center [406, 259] width 106 height 18
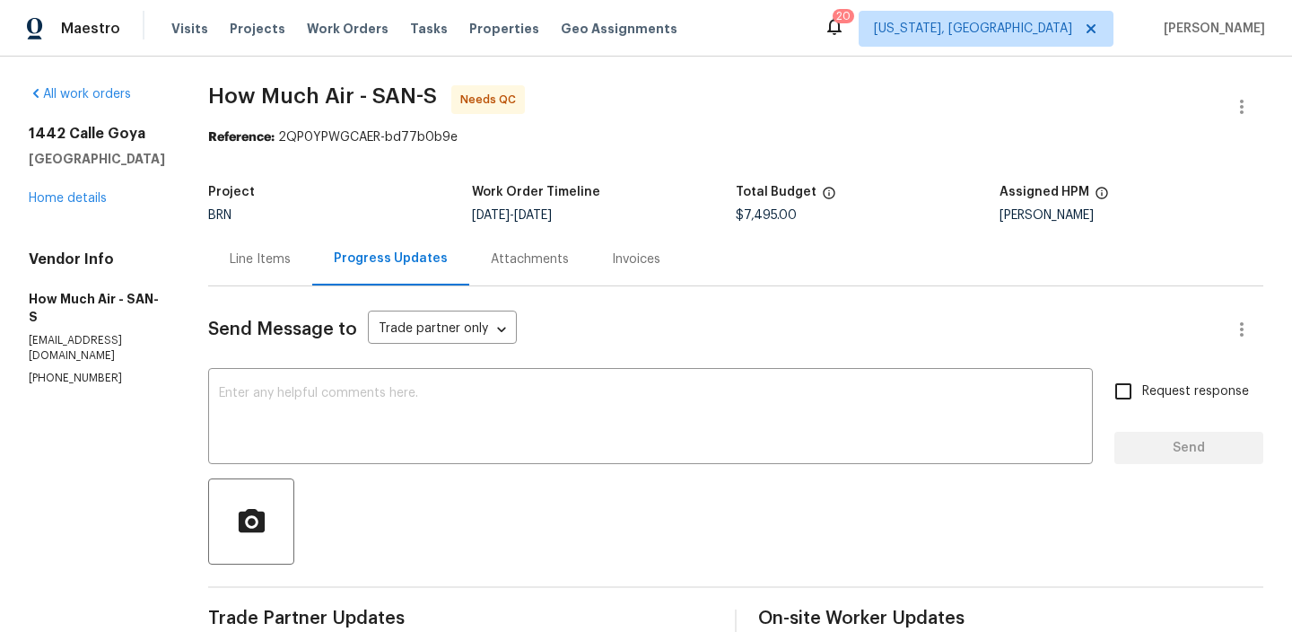
click at [261, 263] on div "Line Items" at bounding box center [260, 259] width 61 height 18
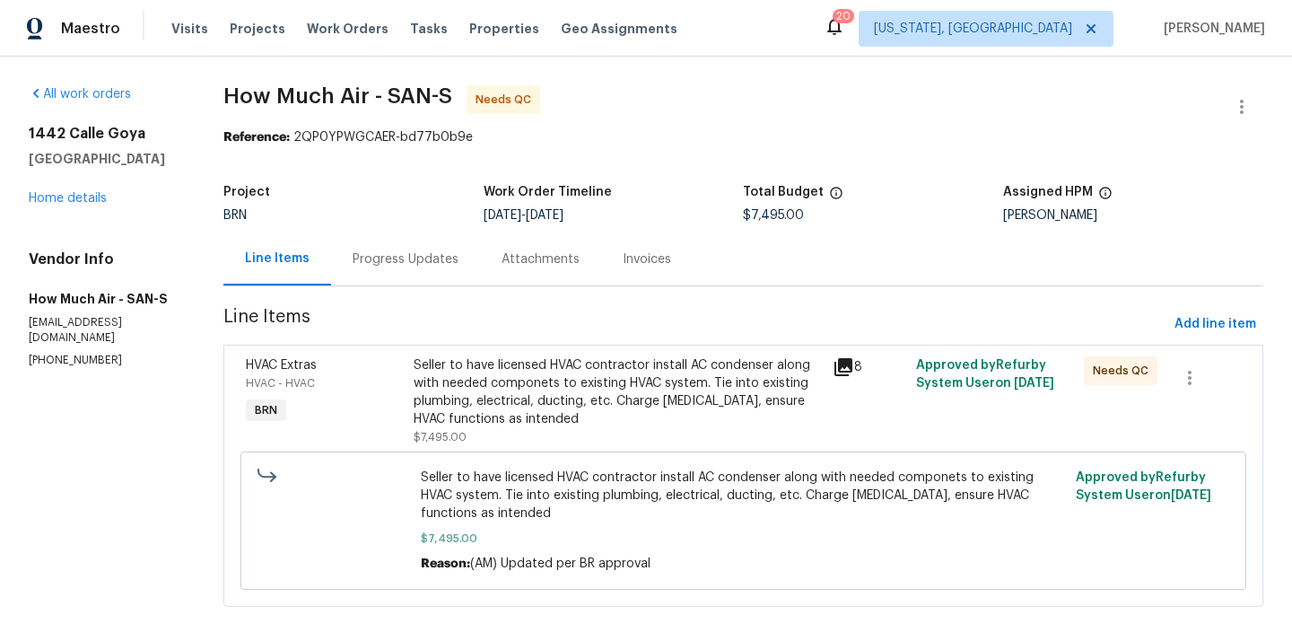
click at [594, 422] on div "Seller to have licensed HVAC contractor install AC condenser along with needed …" at bounding box center [618, 392] width 408 height 72
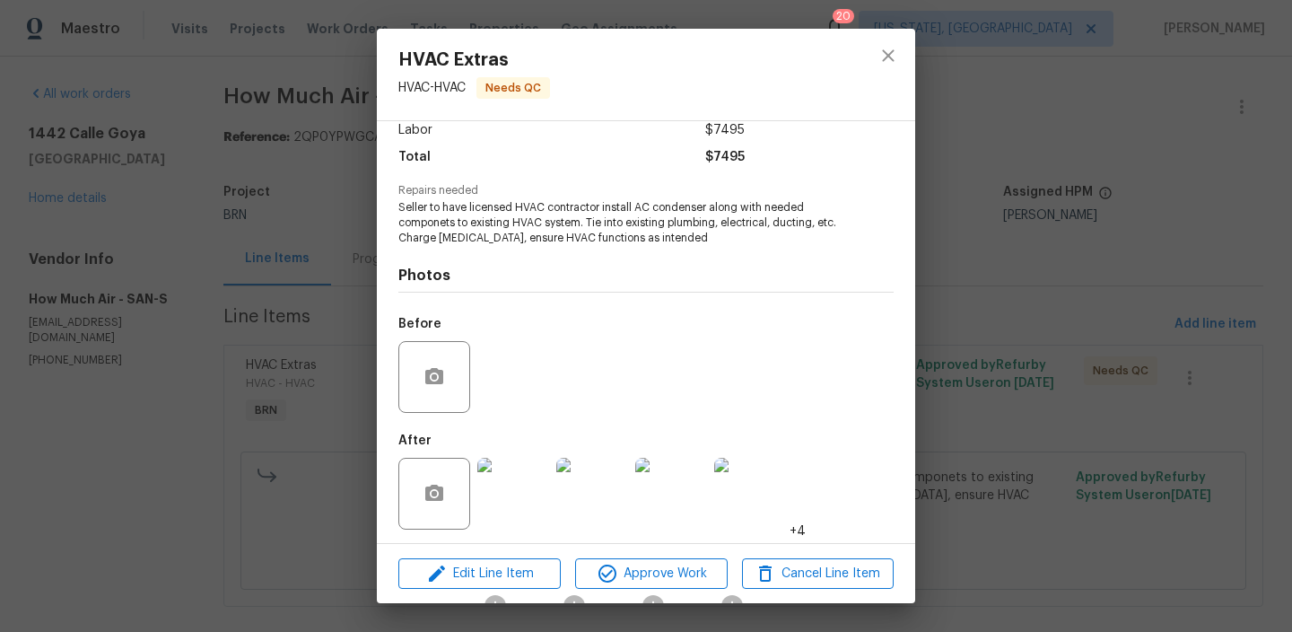
scroll to position [135, 0]
click at [555, 479] on div at bounding box center [592, 488] width 79 height 93
click at [533, 489] on img at bounding box center [513, 489] width 72 height 72
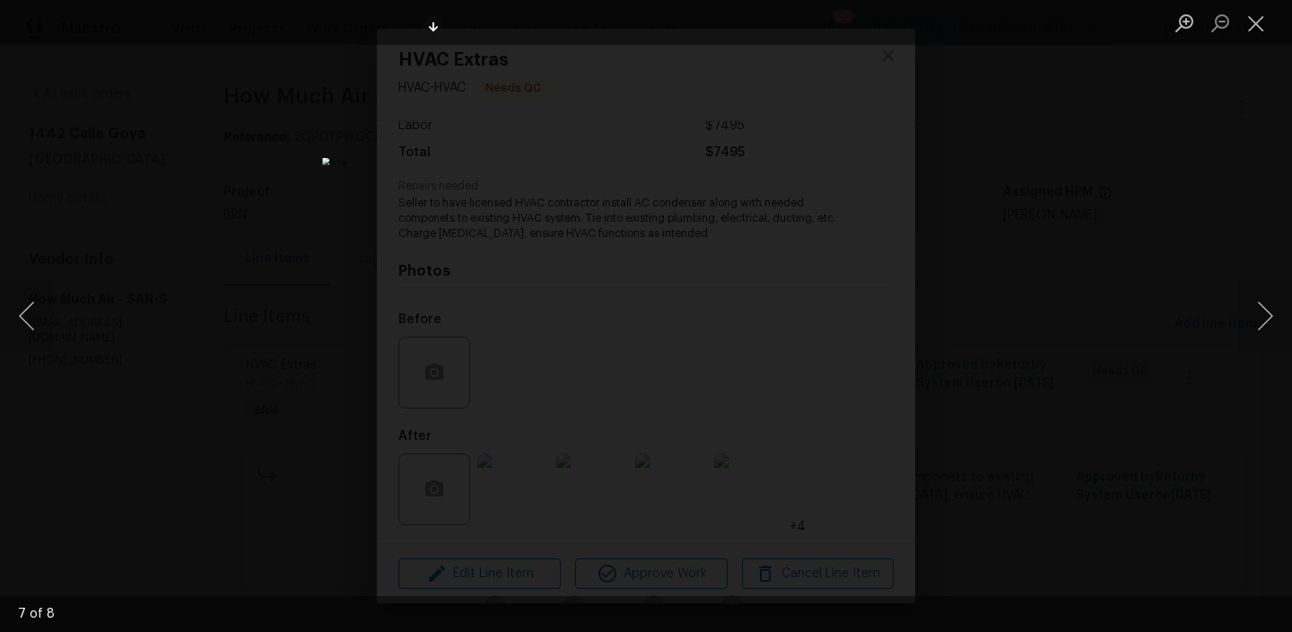
click at [181, 308] on div "Lightbox" at bounding box center [646, 316] width 1292 height 632
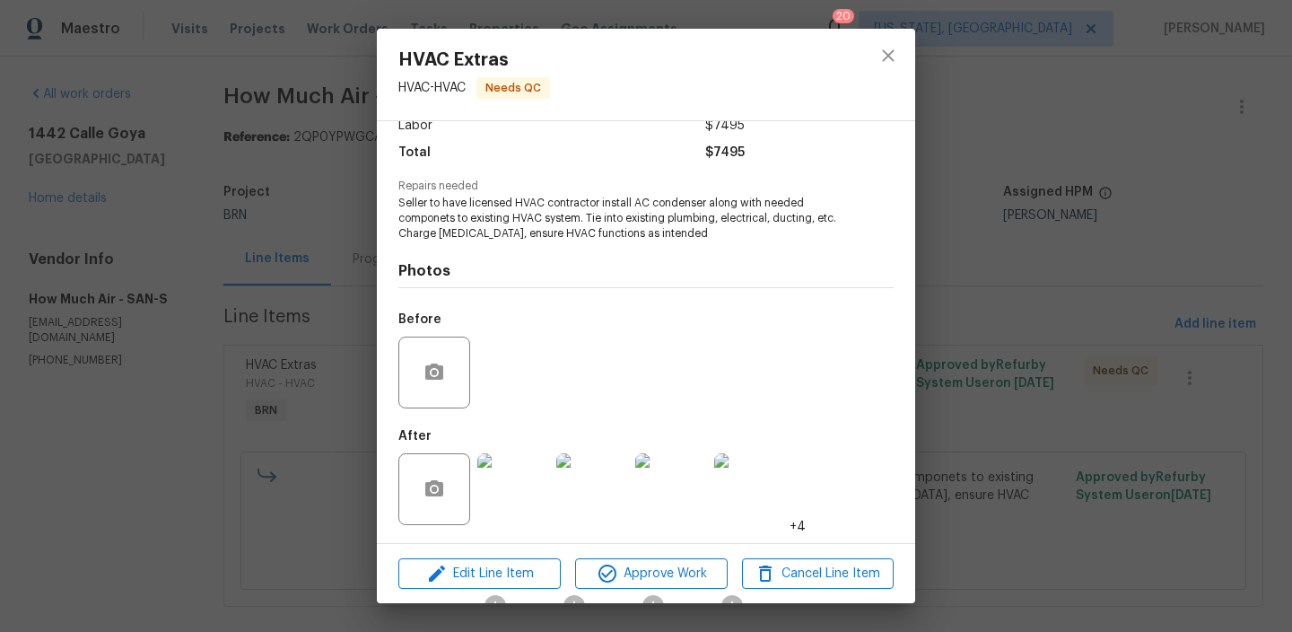
click at [508, 501] on img at bounding box center [513, 489] width 72 height 72
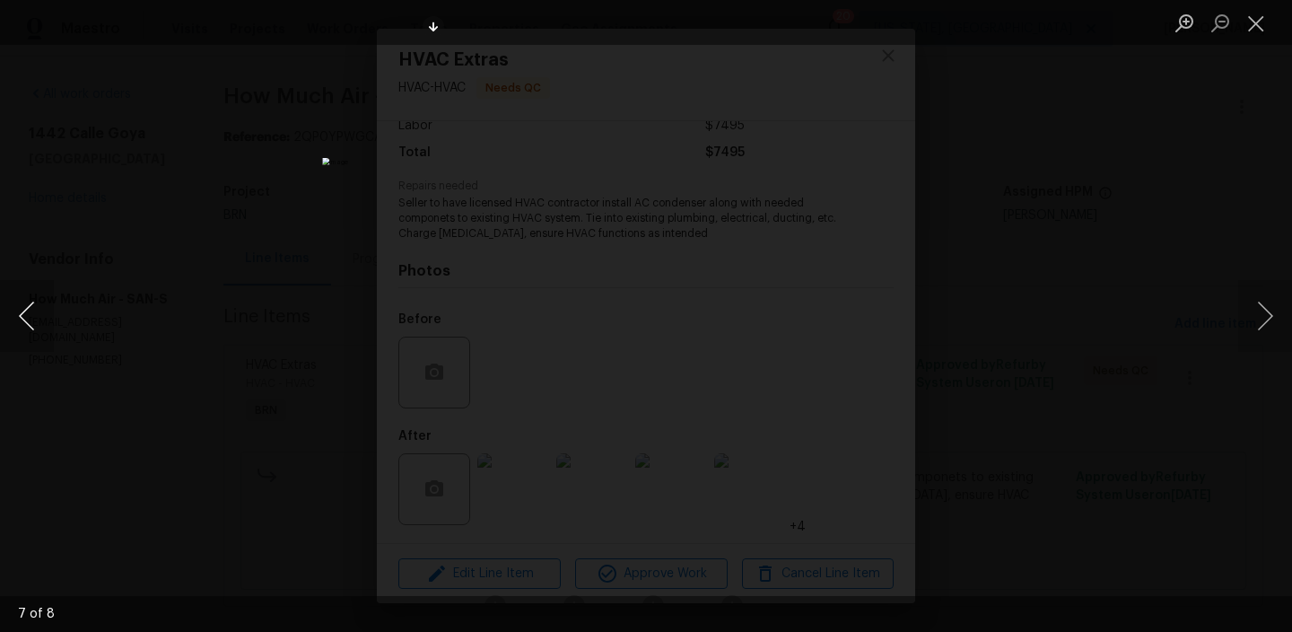
click at [39, 301] on button "Previous image" at bounding box center [27, 316] width 54 height 72
click at [220, 298] on div "Lightbox" at bounding box center [646, 316] width 1292 height 632
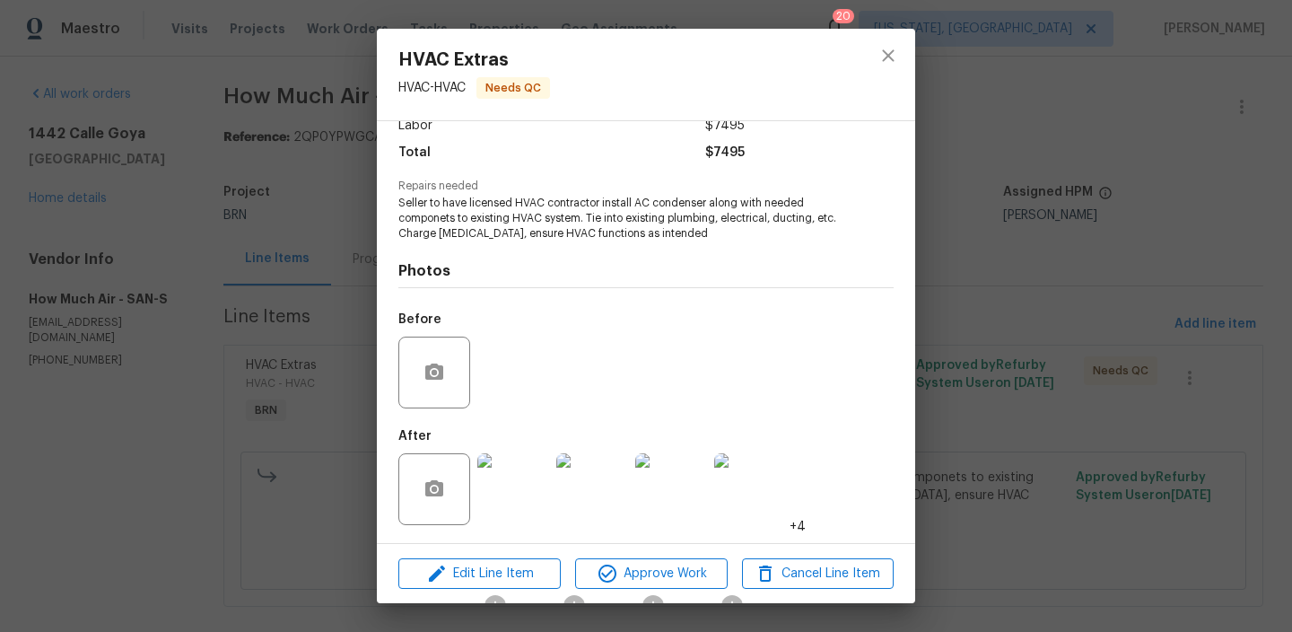
click at [247, 299] on div "HVAC Extras HVAC - HVAC Needs QC Vendor How Much Air Account Category BINSR Cos…" at bounding box center [646, 316] width 1292 height 632
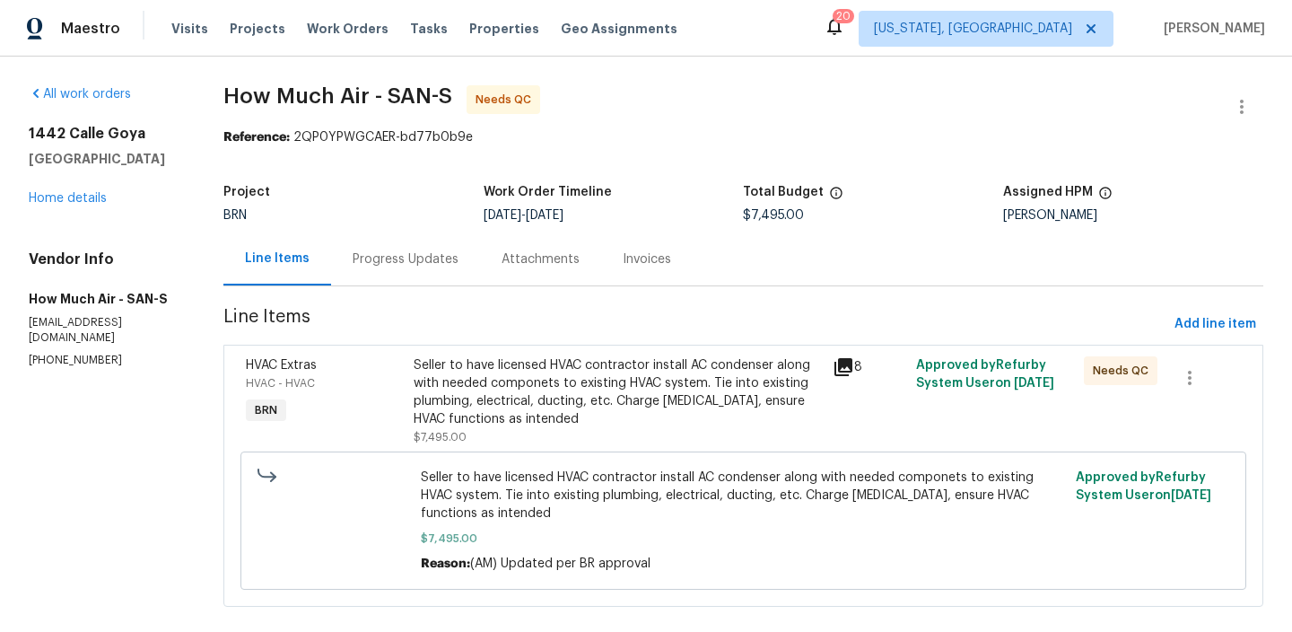
click at [454, 368] on div "Seller to have licensed HVAC contractor install AC condenser along with needed …" at bounding box center [618, 392] width 408 height 72
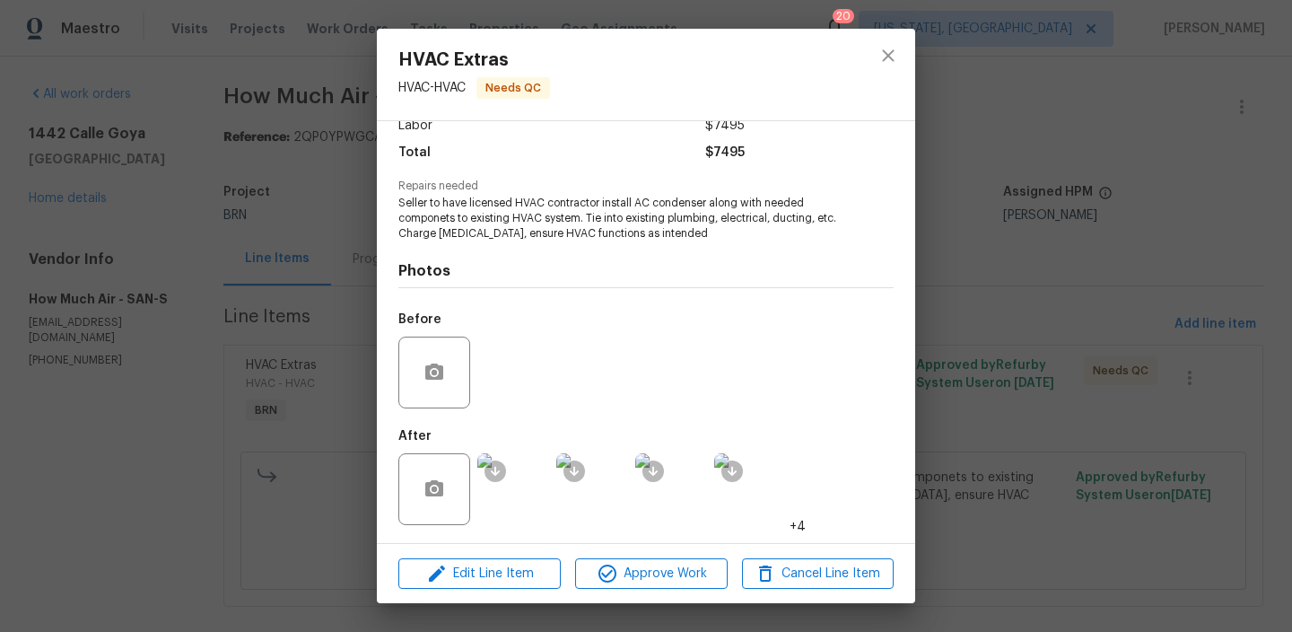
click at [244, 289] on div "HVAC Extras HVAC - HVAC Needs QC Vendor How Much Air Account Category BINSR Cos…" at bounding box center [646, 316] width 1292 height 632
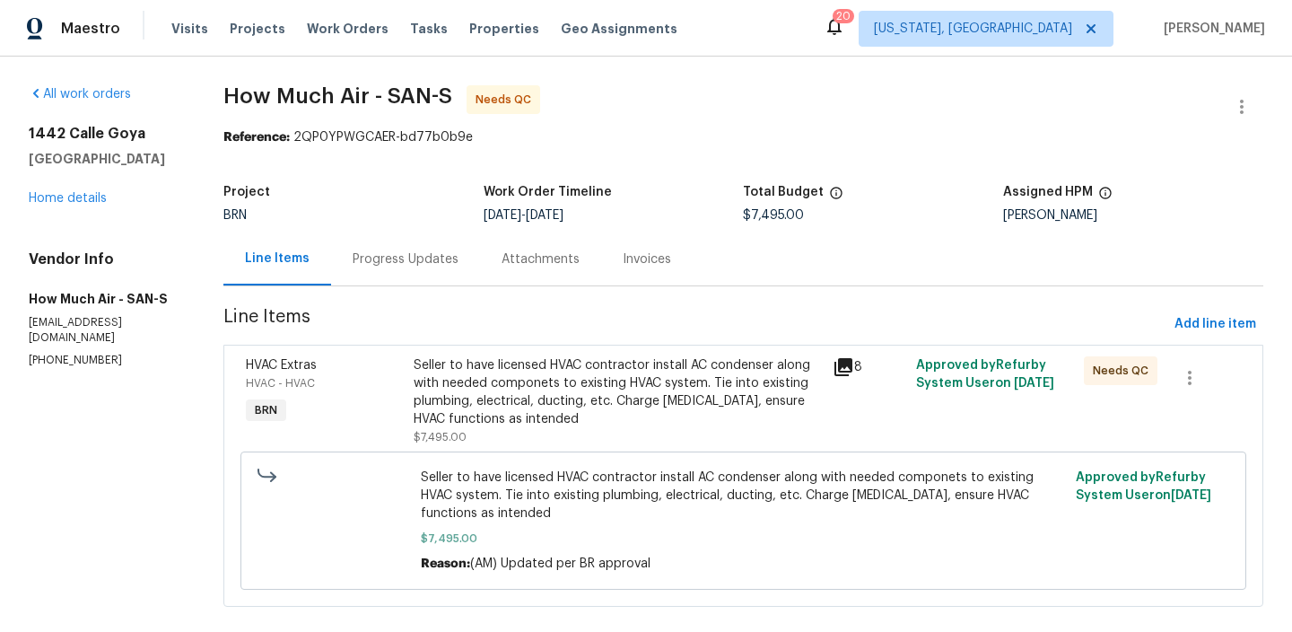
click at [396, 255] on div "Progress Updates" at bounding box center [406, 259] width 106 height 18
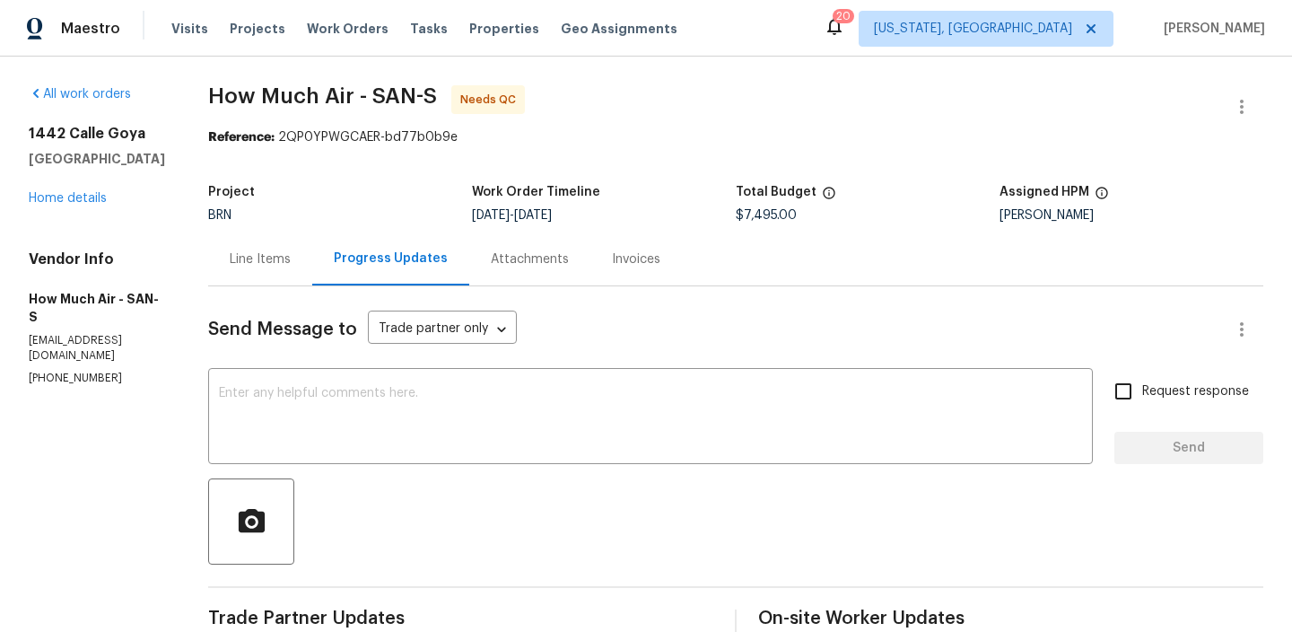
click at [269, 275] on div "Line Items" at bounding box center [260, 258] width 104 height 53
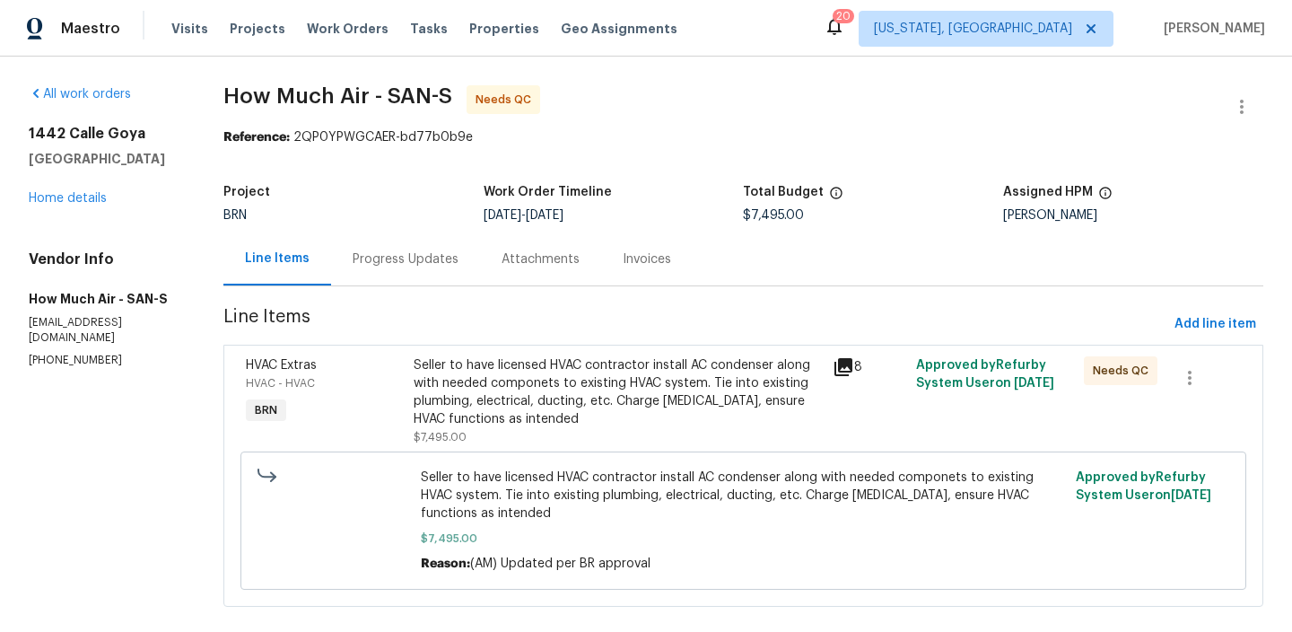
click at [535, 404] on div "Seller to have licensed HVAC contractor install AC condenser along with needed …" at bounding box center [618, 392] width 408 height 72
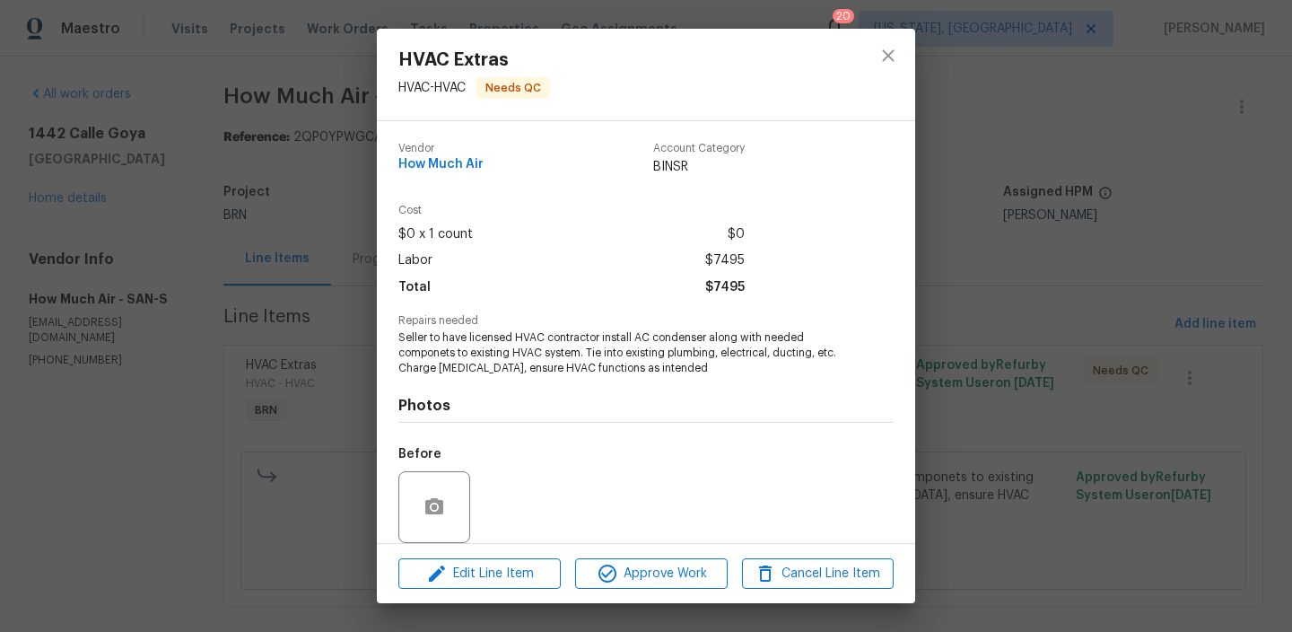
scroll to position [135, 0]
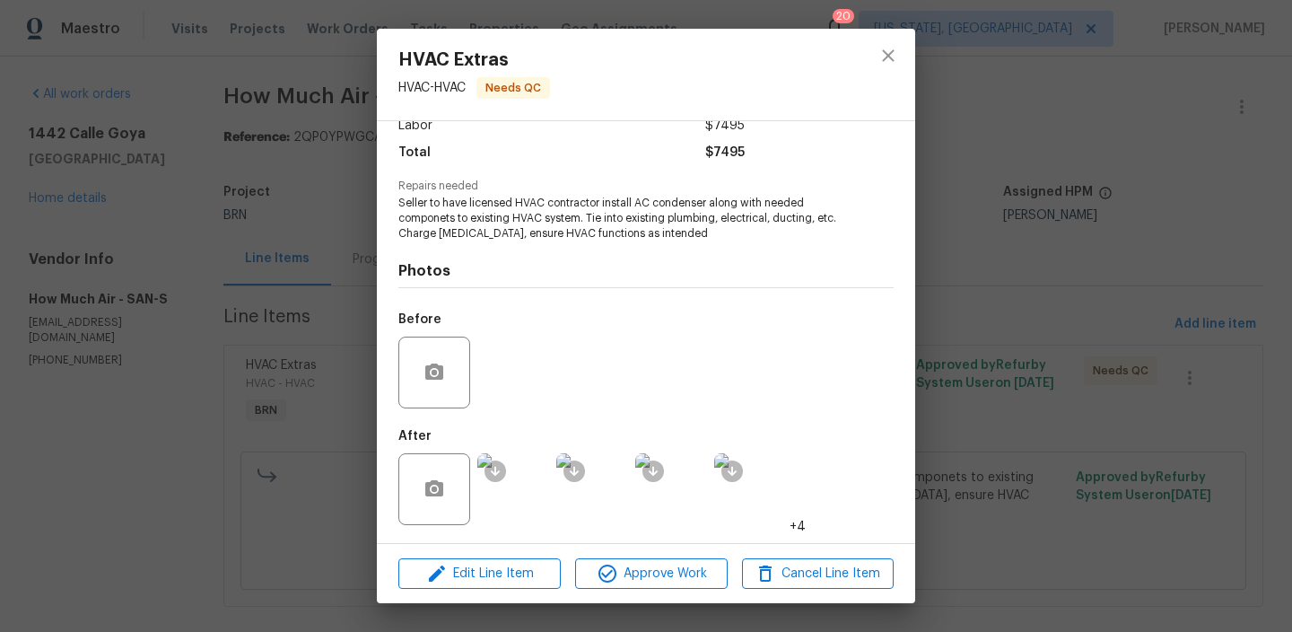
click at [529, 485] on img at bounding box center [513, 489] width 72 height 72
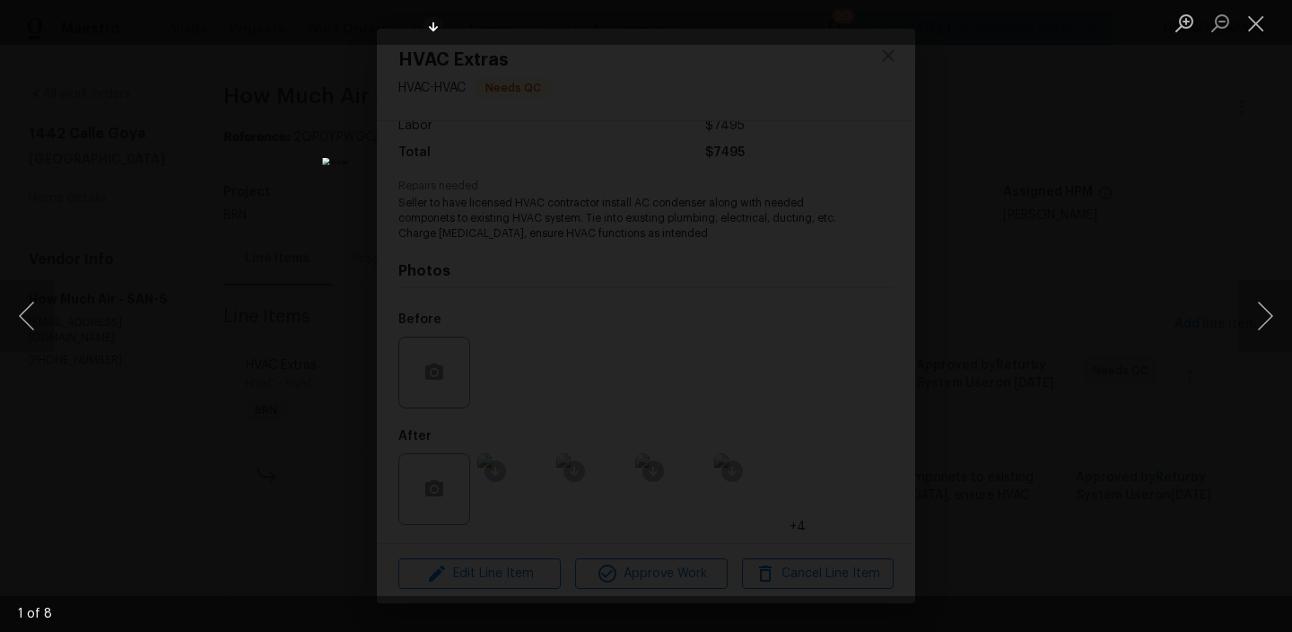
click at [183, 259] on div "Lightbox" at bounding box center [646, 316] width 1292 height 632
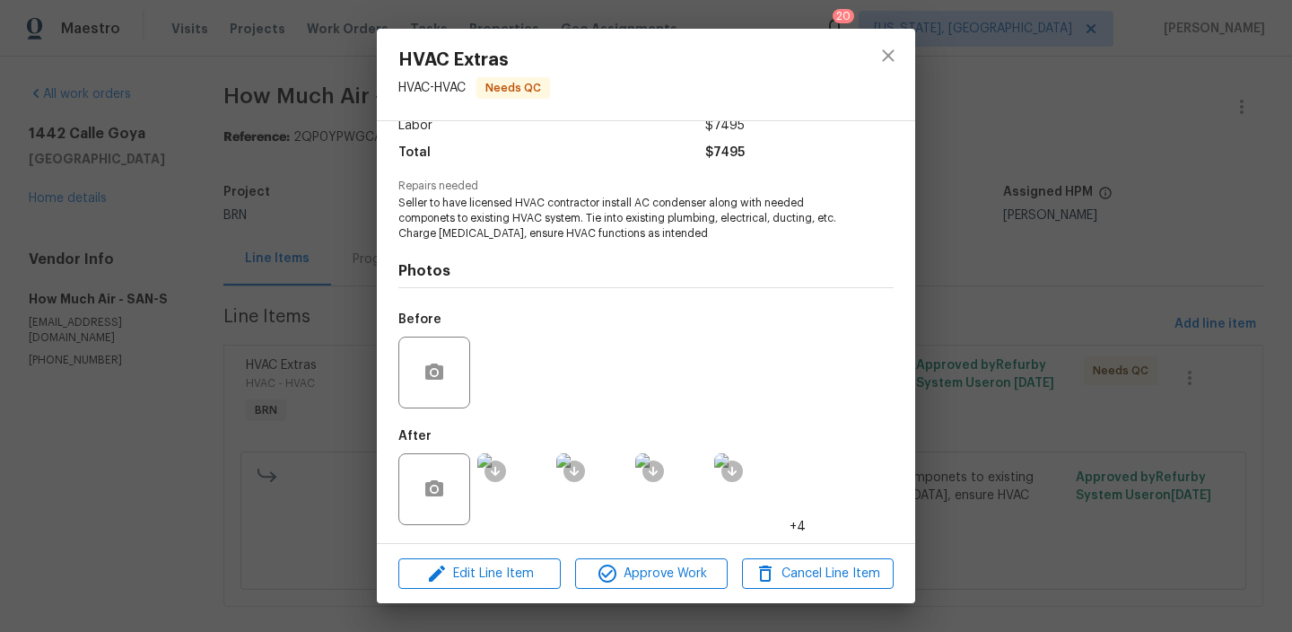
click at [214, 263] on div "HVAC Extras HVAC - HVAC Needs QC Vendor How Much Air Account Category BINSR Cos…" at bounding box center [646, 316] width 1292 height 632
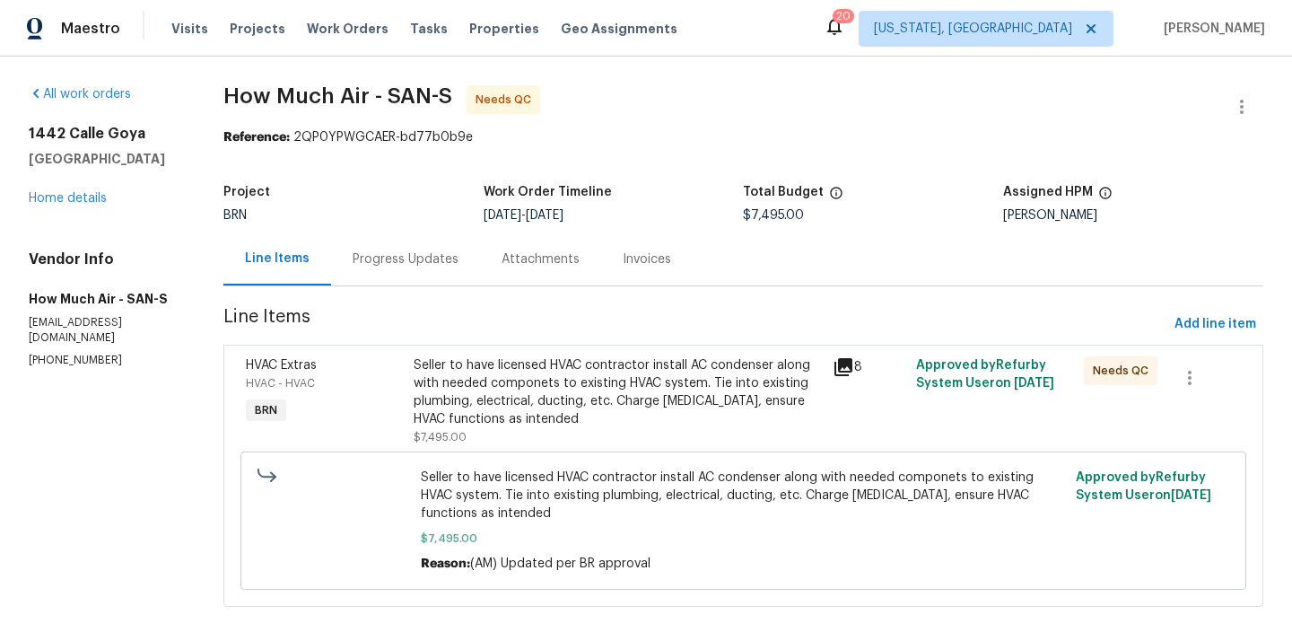
click at [513, 450] on div "Seller to have licensed HVAC contractor install AC condenser along with needed …" at bounding box center [743, 520] width 995 height 149
click at [494, 377] on div "Seller to have licensed HVAC contractor install AC condenser along with needed …" at bounding box center [618, 392] width 408 height 72
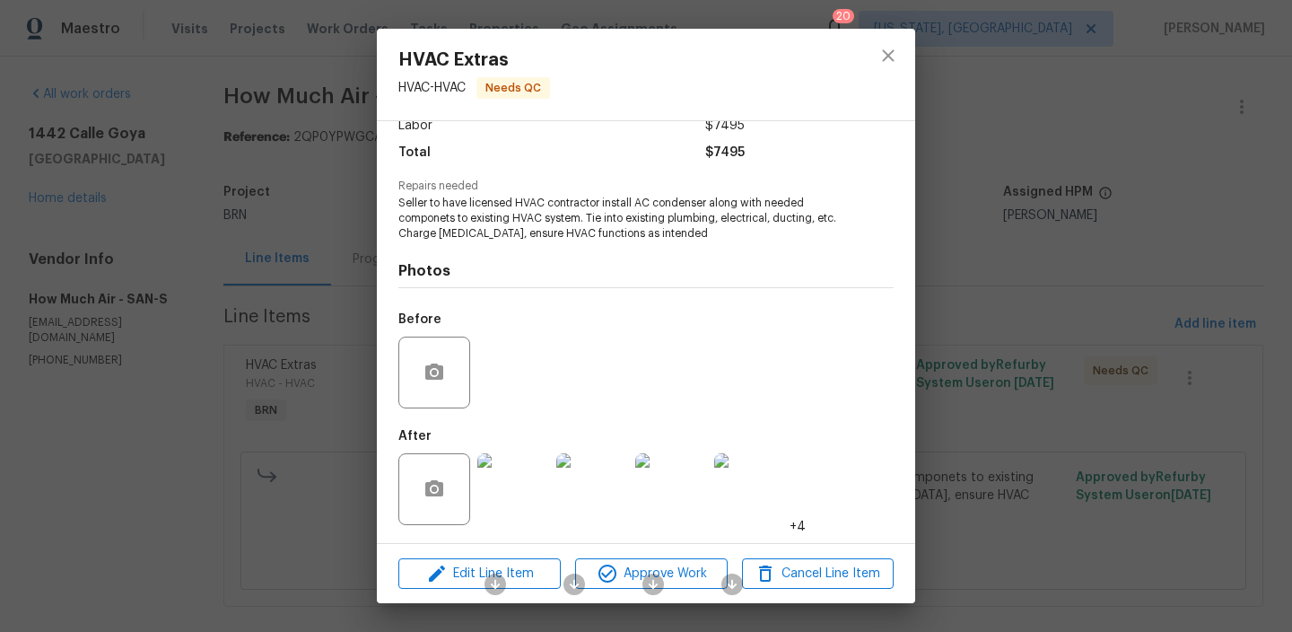
click at [534, 491] on img at bounding box center [513, 489] width 72 height 72
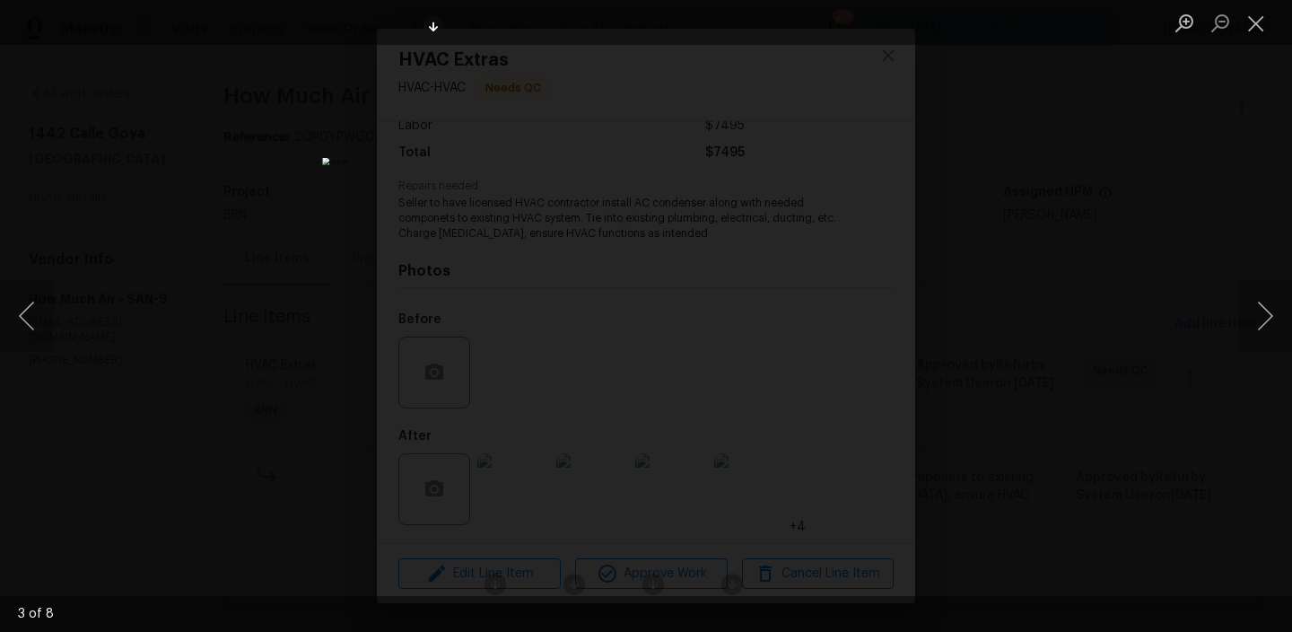
click at [246, 286] on div "Lightbox" at bounding box center [646, 316] width 1292 height 632
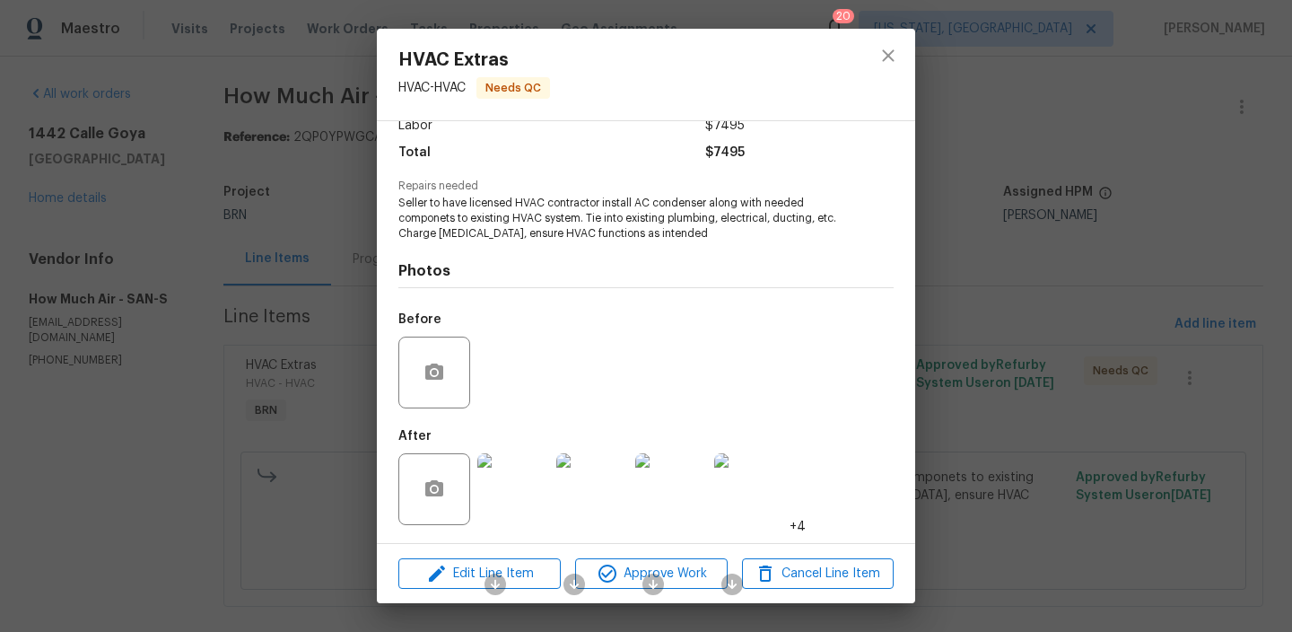
click at [507, 511] on img at bounding box center [513, 489] width 72 height 72
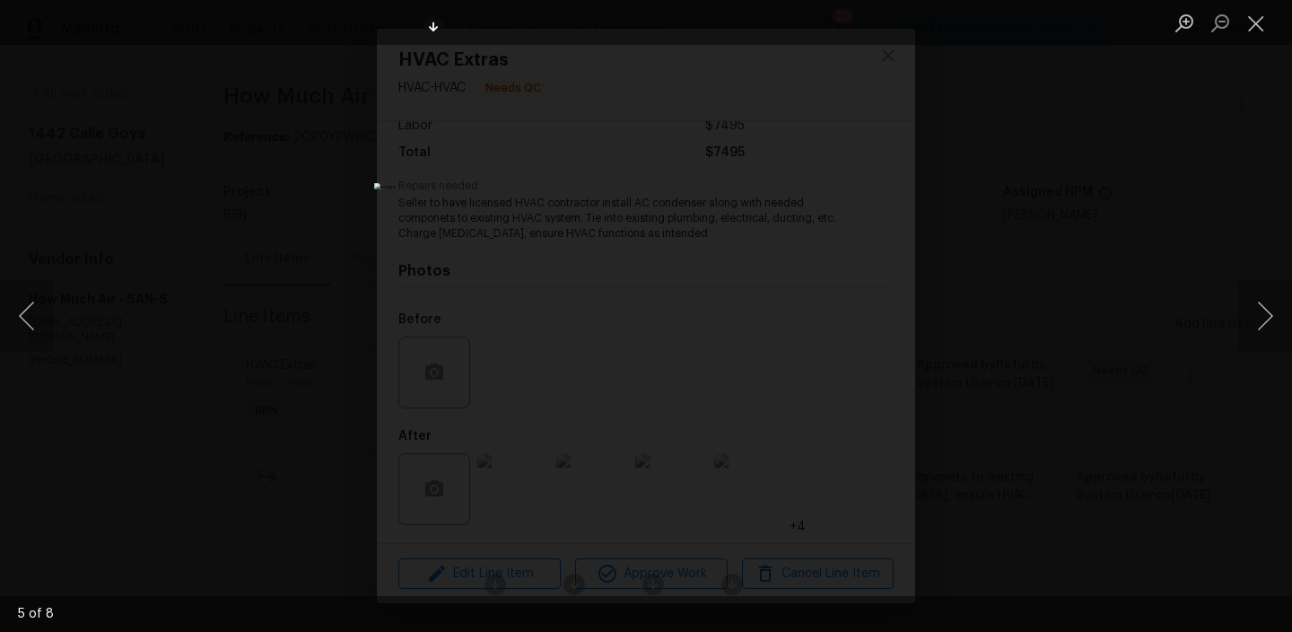
click at [334, 213] on div "Lightbox" at bounding box center [646, 316] width 1292 height 632
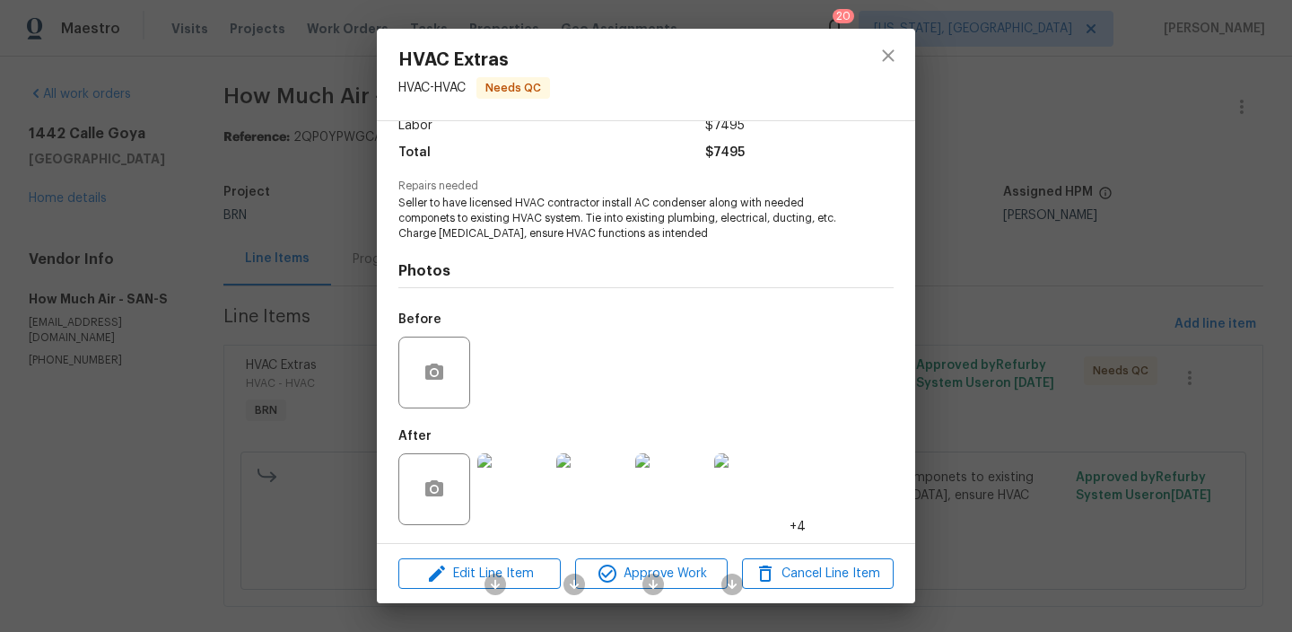
click at [220, 254] on div "HVAC Extras HVAC - HVAC Needs QC Vendor How Much Air Account Category BINSR Cos…" at bounding box center [646, 316] width 1292 height 632
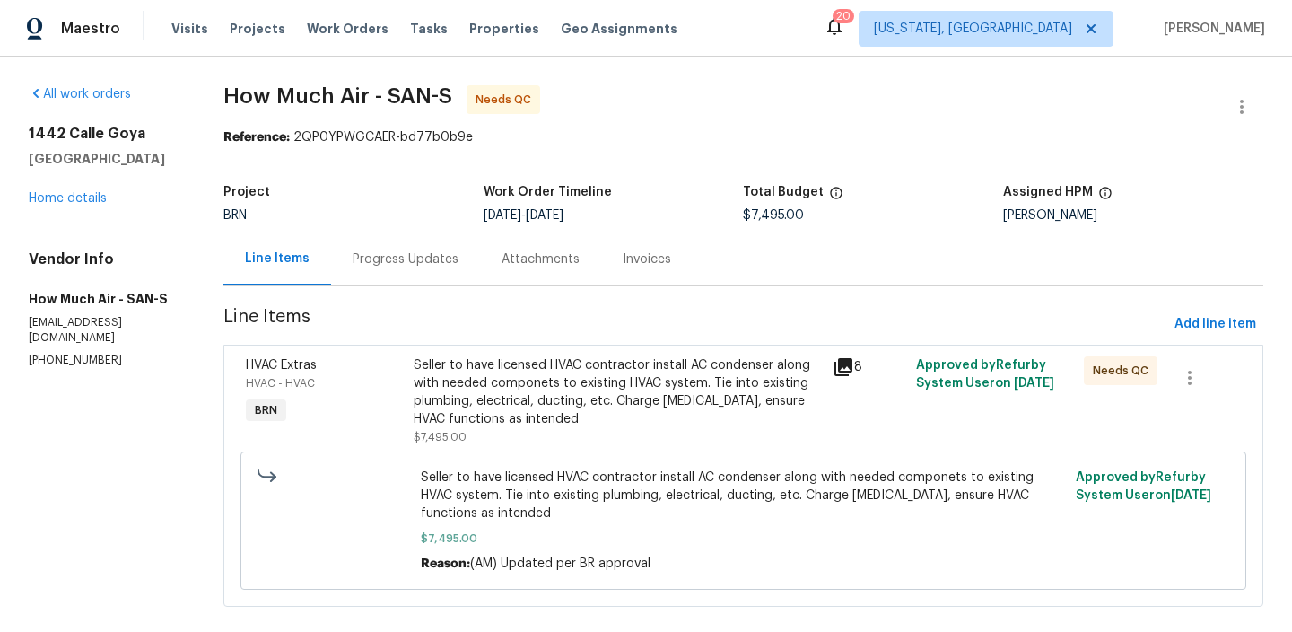
click at [394, 271] on div "Progress Updates" at bounding box center [405, 258] width 149 height 53
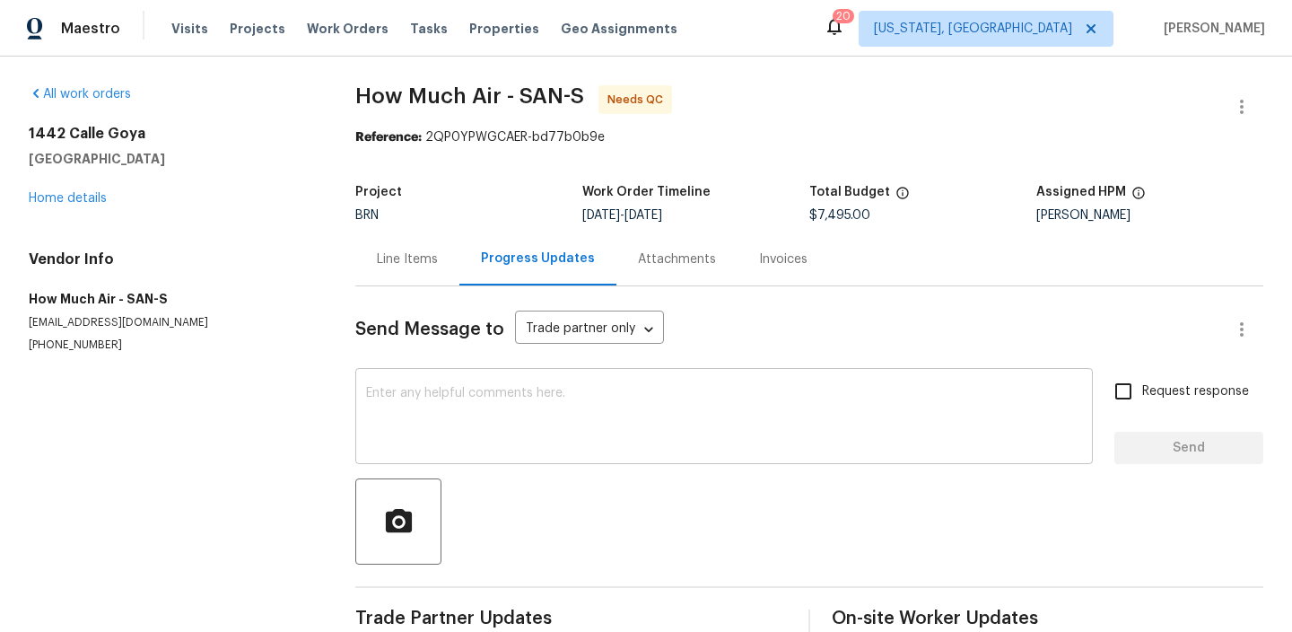
scroll to position [39, 0]
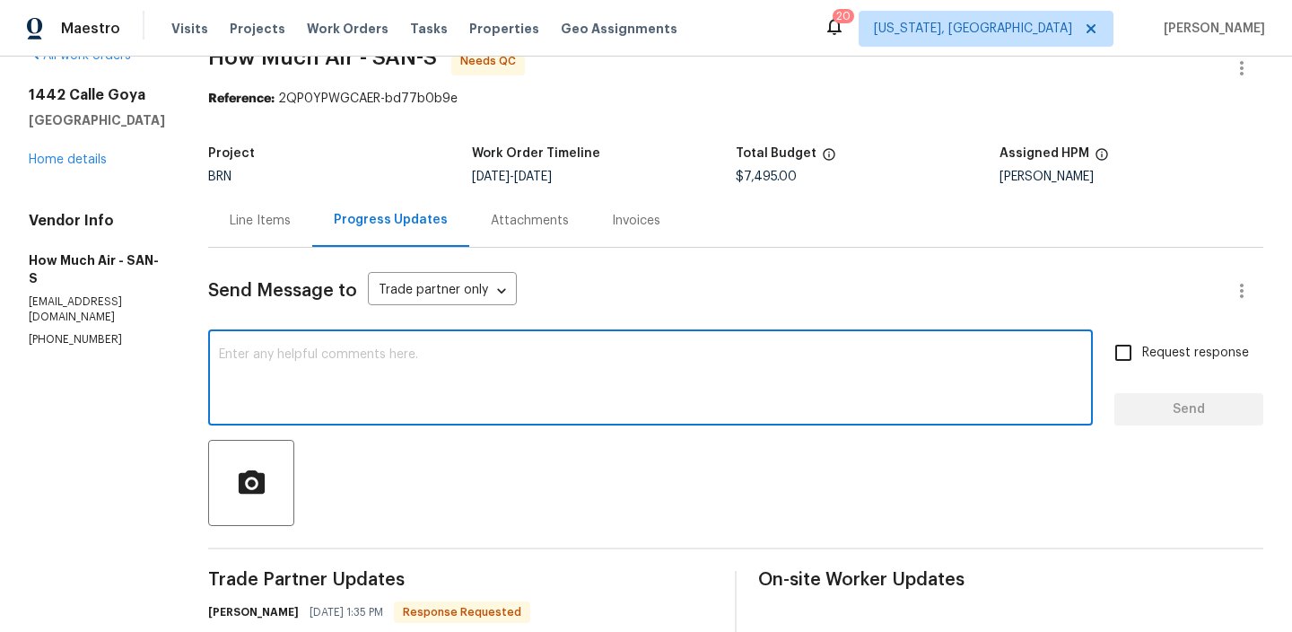
click at [391, 371] on textarea at bounding box center [650, 379] width 863 height 63
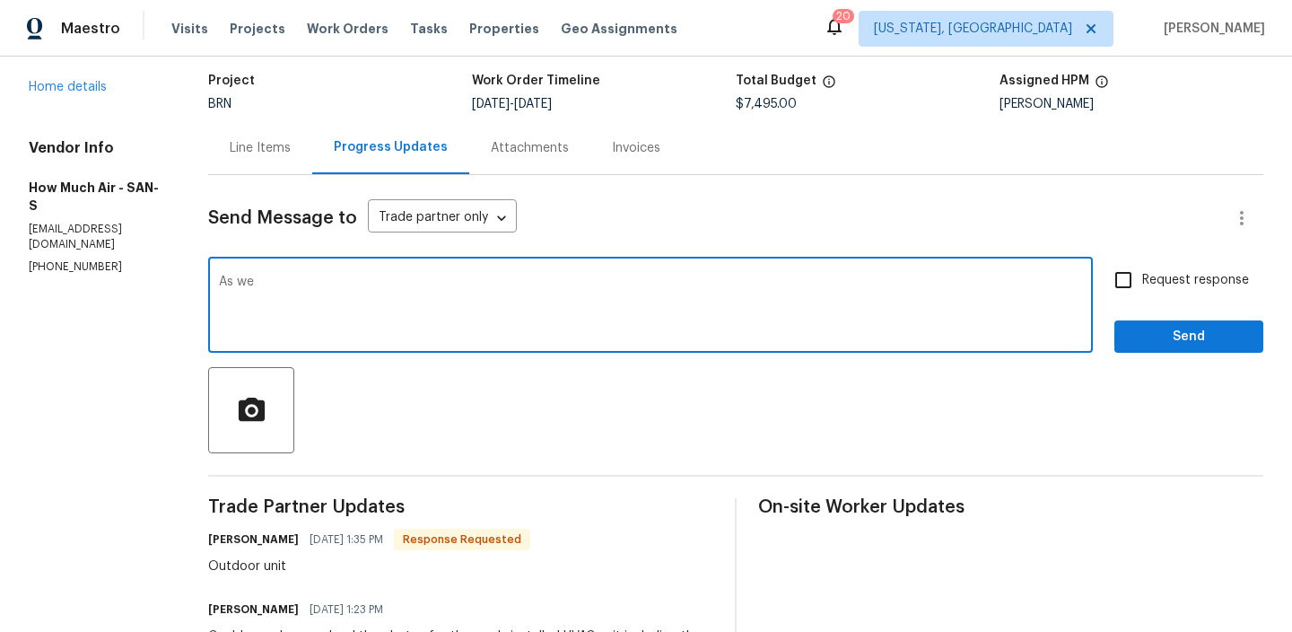
scroll to position [133, 0]
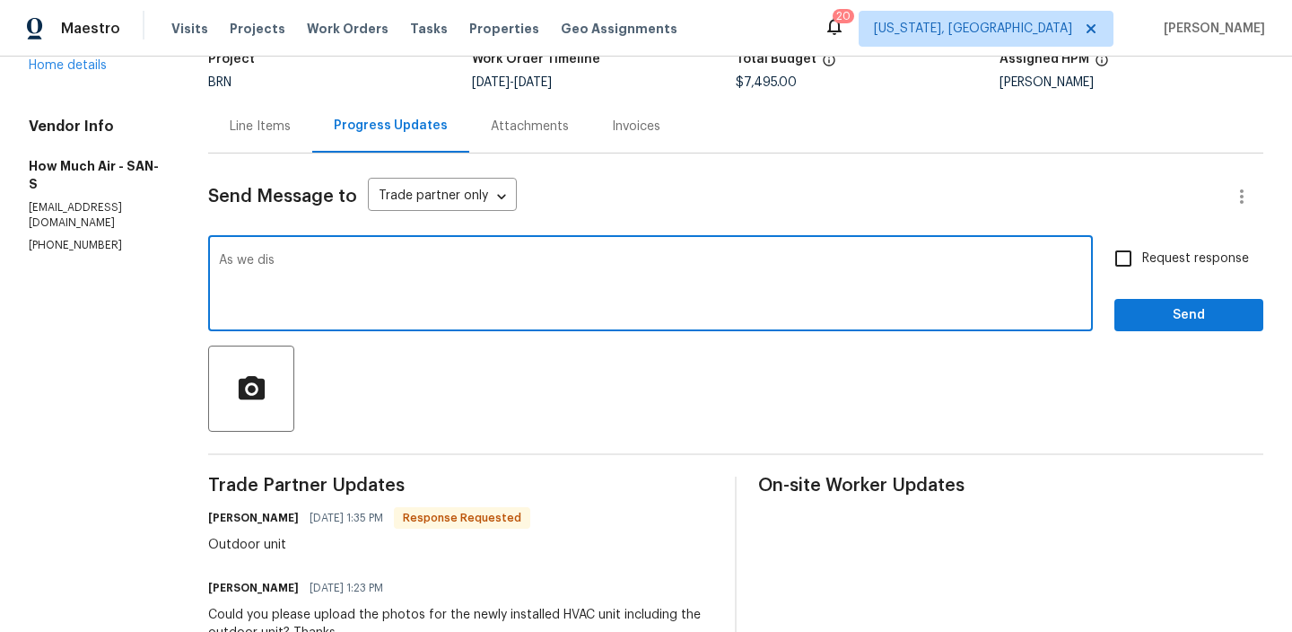
type textarea "As we disc"
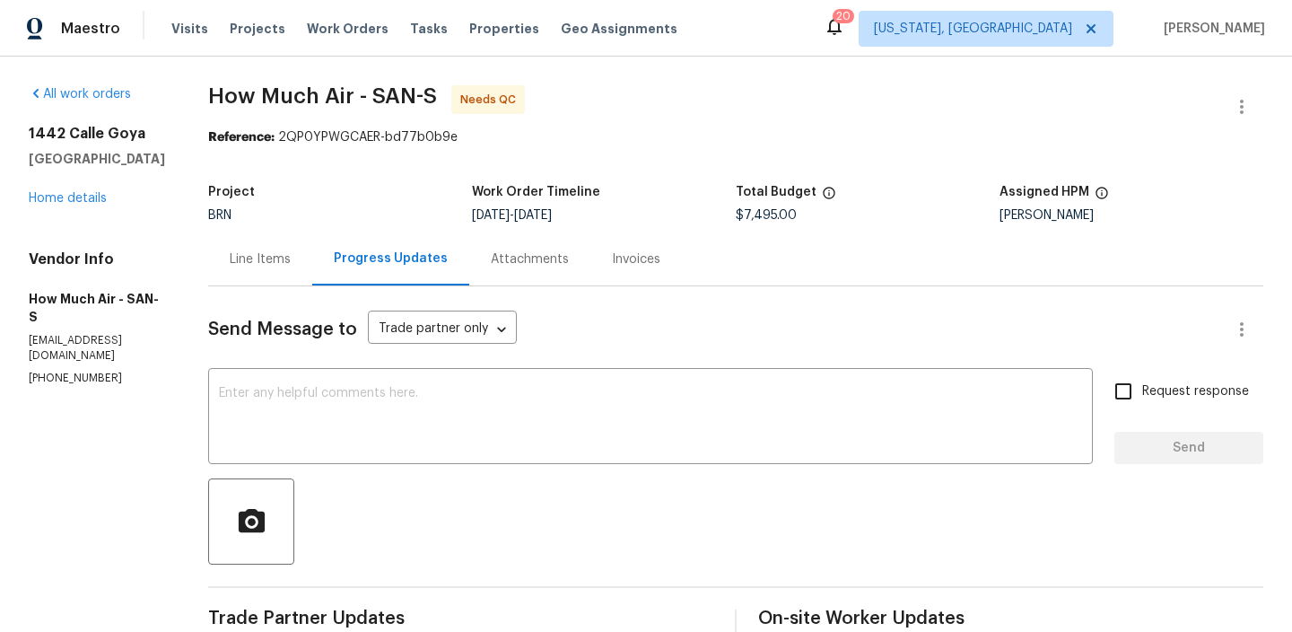
click at [287, 232] on div "Project BRN Work Order Timeline [DATE] - [DATE] Total Budget $7,495.00 Assigned…" at bounding box center [735, 203] width 1055 height 57
click at [256, 275] on div "Line Items" at bounding box center [260, 258] width 104 height 53
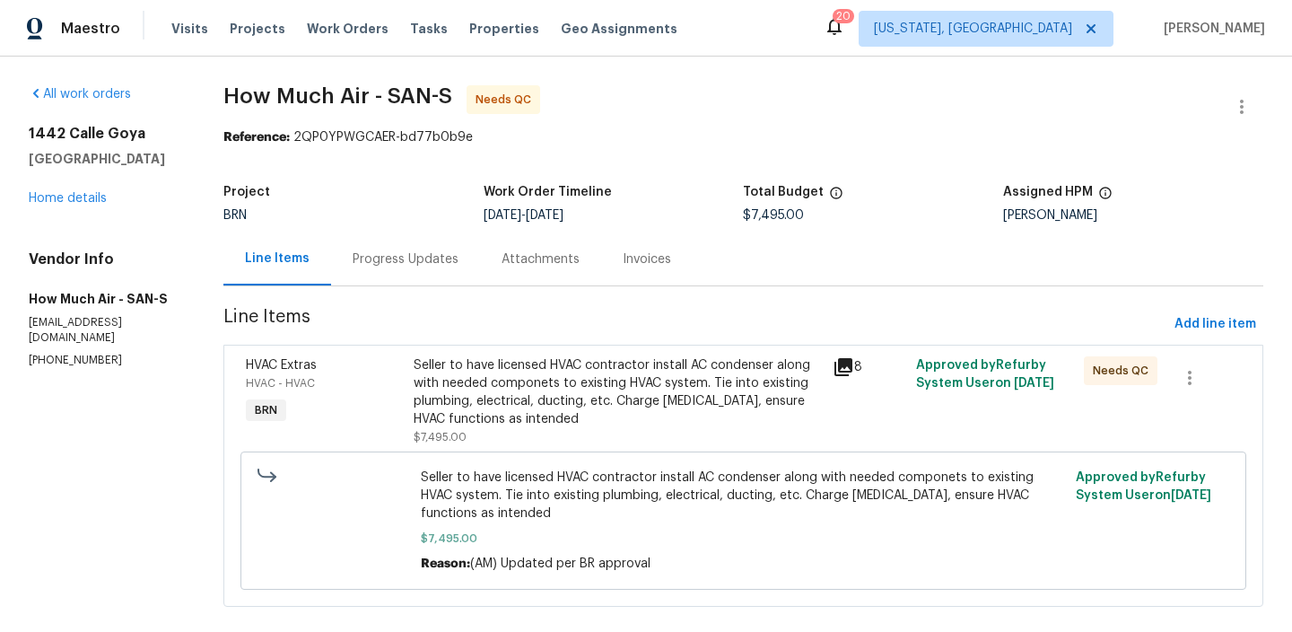
click at [454, 354] on div "Seller to have licensed HVAC contractor install AC condenser along with needed …" at bounding box center [617, 401] width 419 height 100
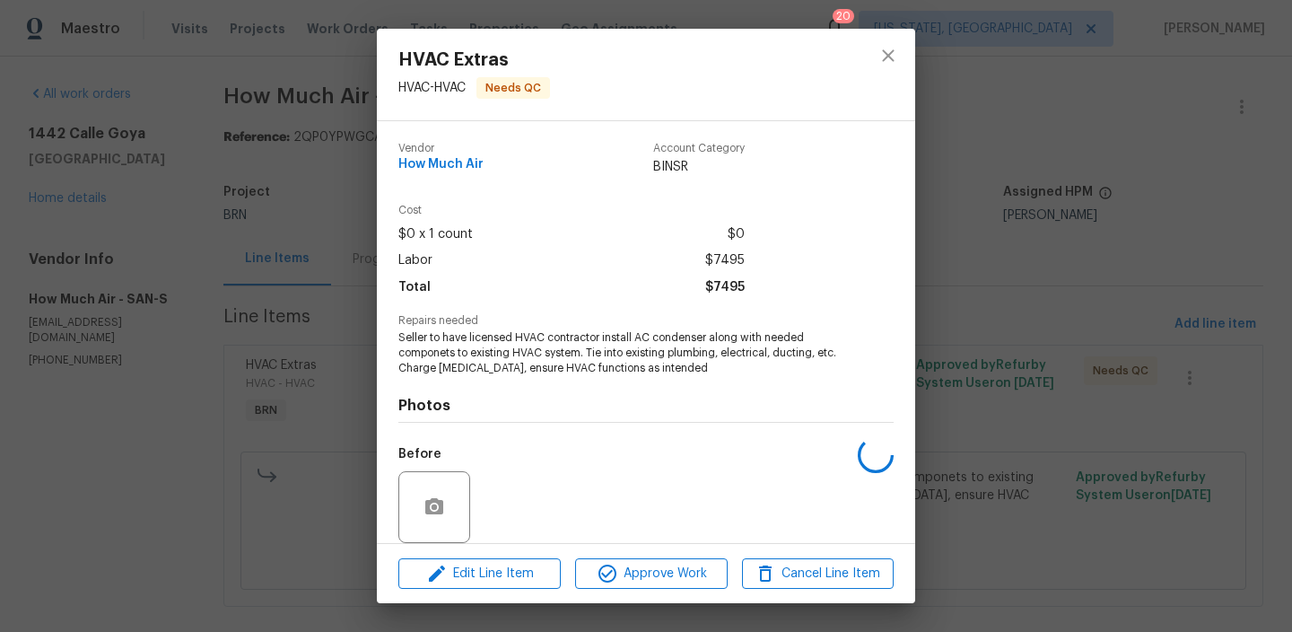
scroll to position [135, 0]
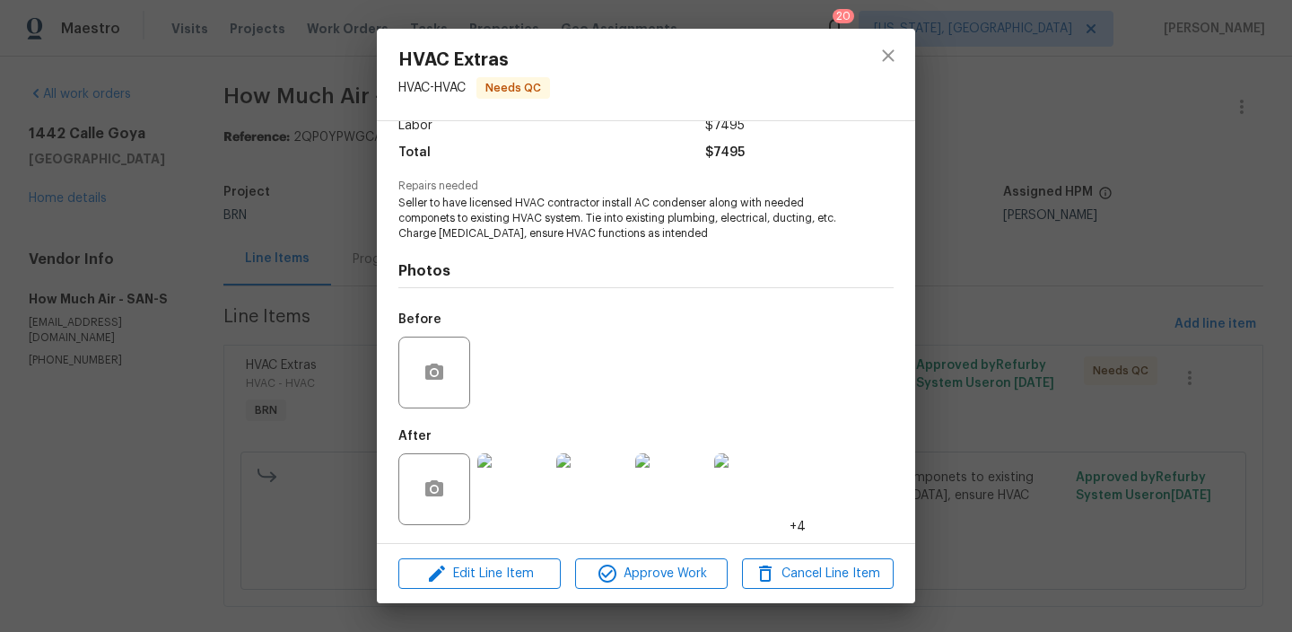
click at [313, 272] on div "HVAC Extras HVAC - HVAC Needs QC Vendor How Much Air Account Category BINSR Cos…" at bounding box center [646, 316] width 1292 height 632
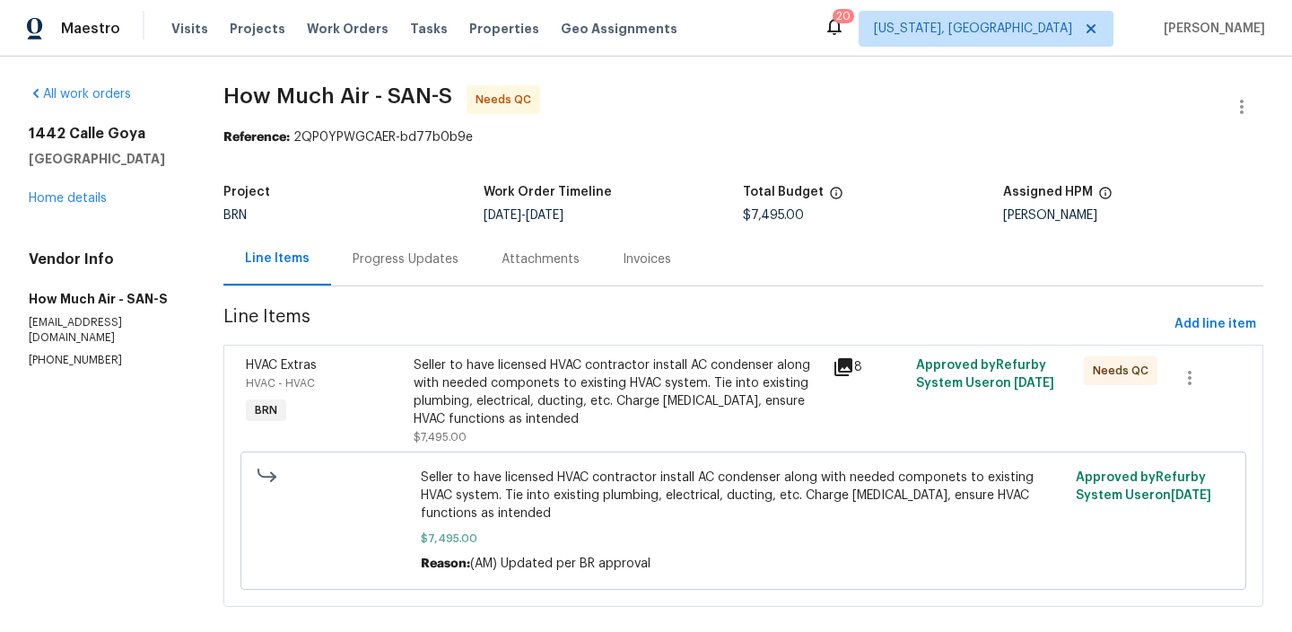
click at [396, 294] on section "How Much Air - SAN-S Needs QC Reference: 2QP0YPWGCAER-bd77b0b9e Project BRN Wor…" at bounding box center [743, 356] width 1040 height 543
click at [386, 250] on div "Progress Updates" at bounding box center [406, 259] width 106 height 18
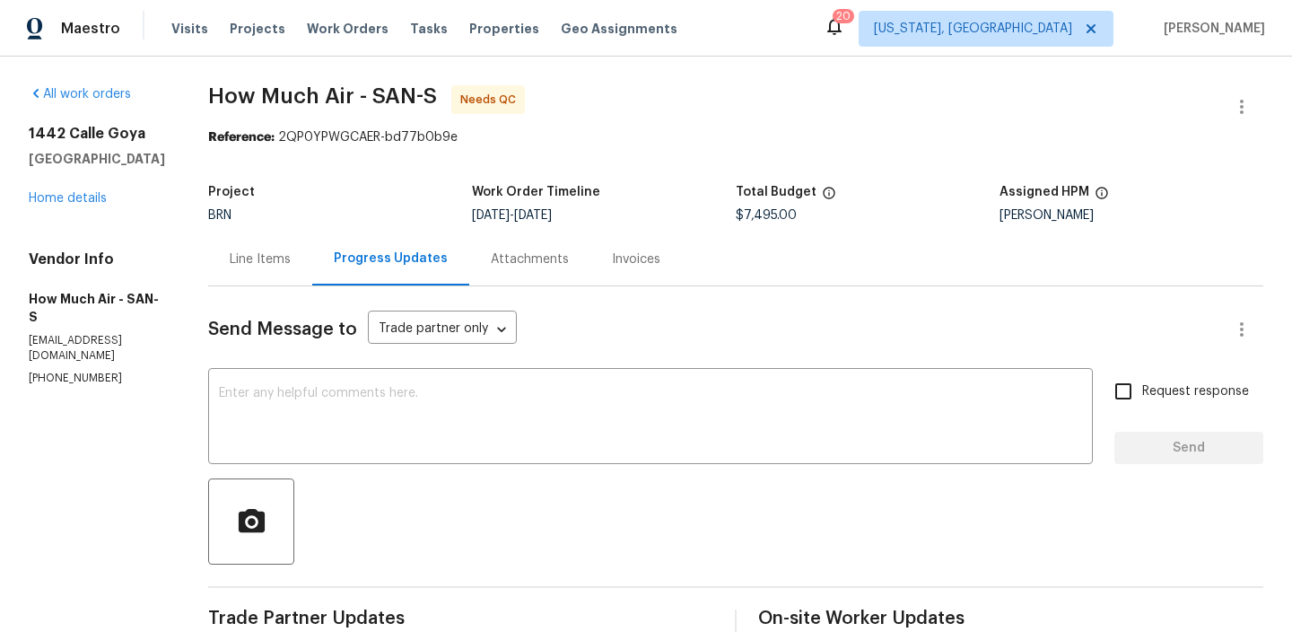
scroll to position [72, 0]
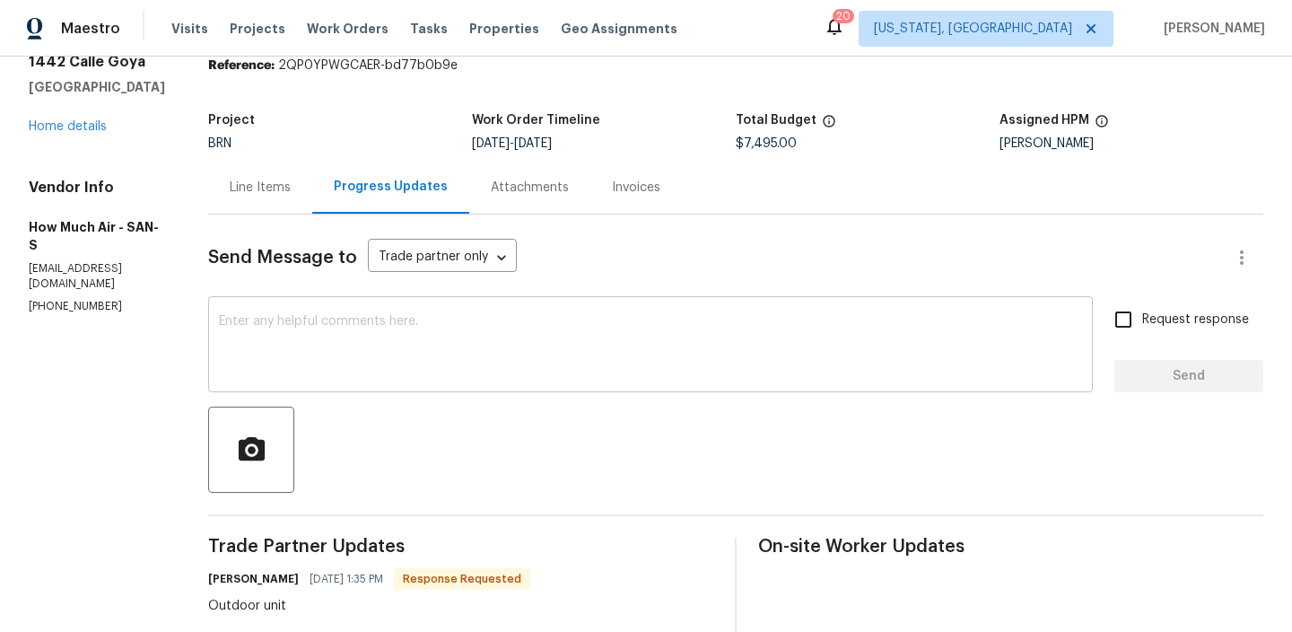
click at [280, 316] on textarea at bounding box center [650, 346] width 863 height 63
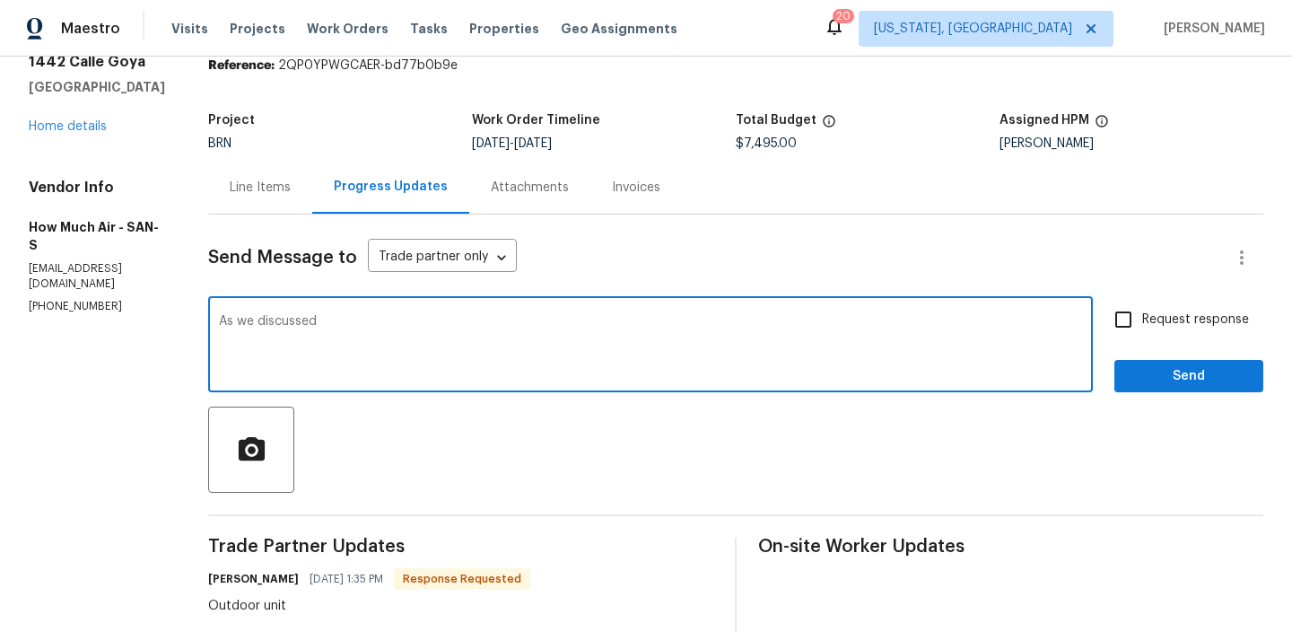
click at [66, 262] on div "Vendor Info How Much Air - SAN-S howmuchandy@gmail.com (562) 612-8961" at bounding box center [97, 246] width 136 height 135
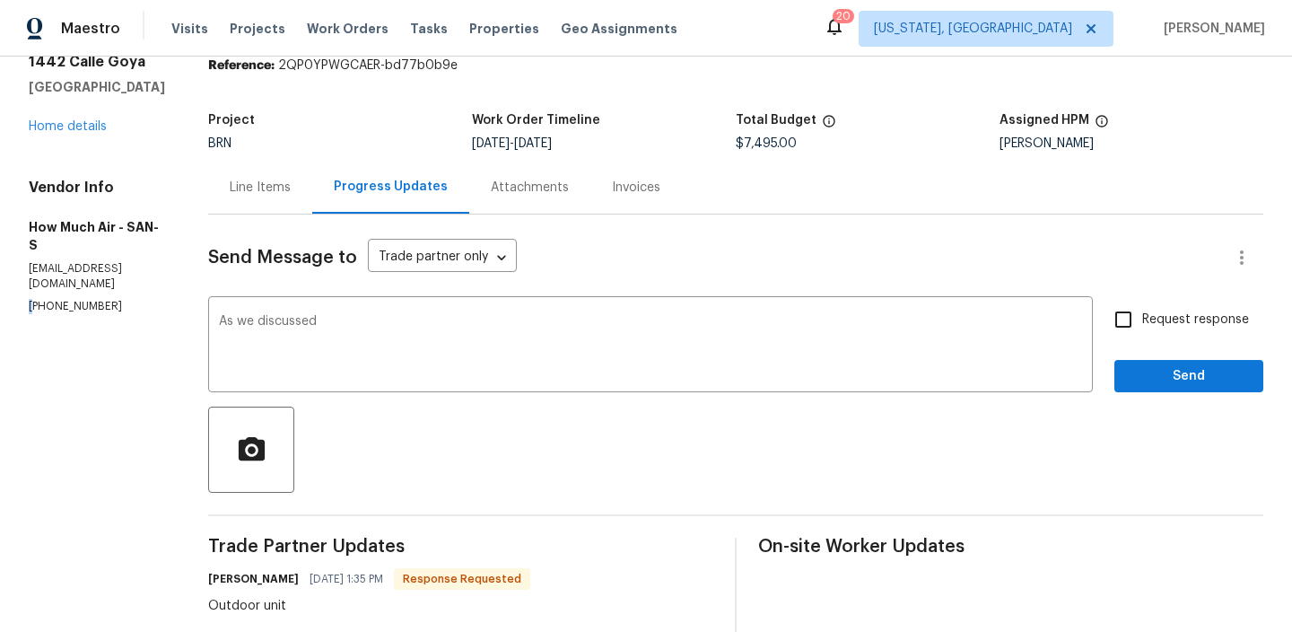
click at [66, 262] on div "Vendor Info How Much Air - SAN-S howmuchandy@gmail.com (562) 612-8961" at bounding box center [97, 246] width 136 height 135
click at [66, 263] on div "Vendor Info How Much Air - SAN-S howmuchandy@gmail.com (562) 612-8961" at bounding box center [97, 246] width 136 height 135
click at [91, 299] on p "(562) 612-8961" at bounding box center [97, 306] width 136 height 15
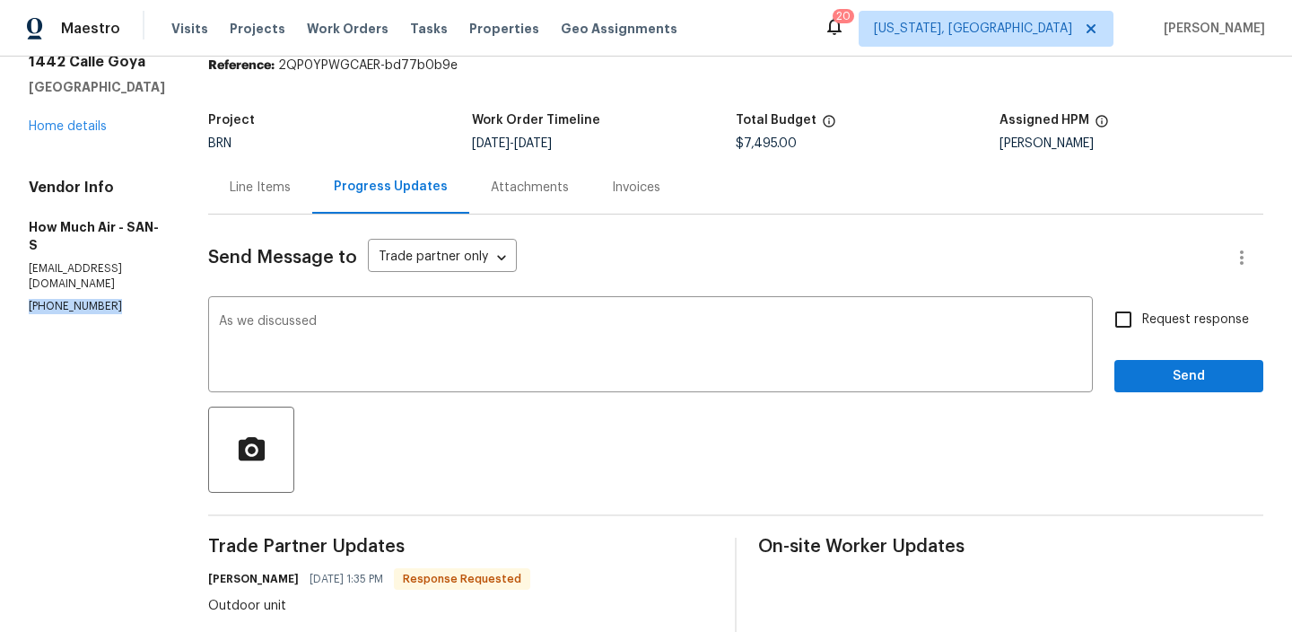
copy p "(562) 612-8961"
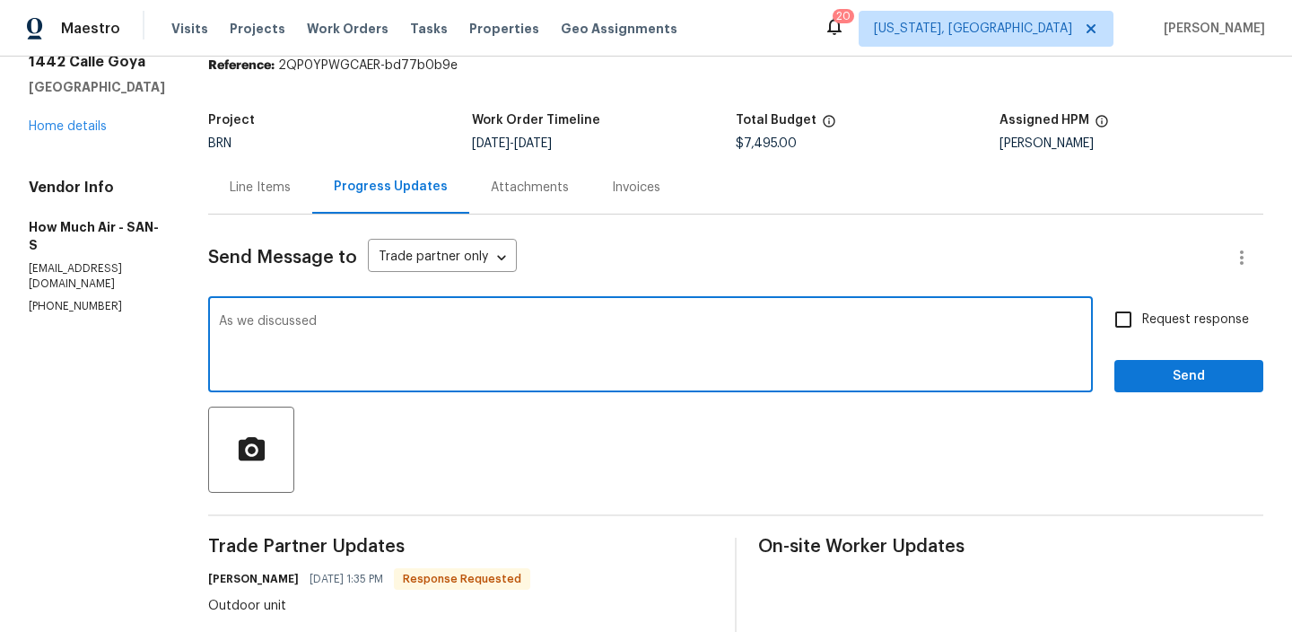
click at [365, 323] on textarea "As we discussed" at bounding box center [650, 346] width 863 height 63
paste textarea "(562) 612-8961"
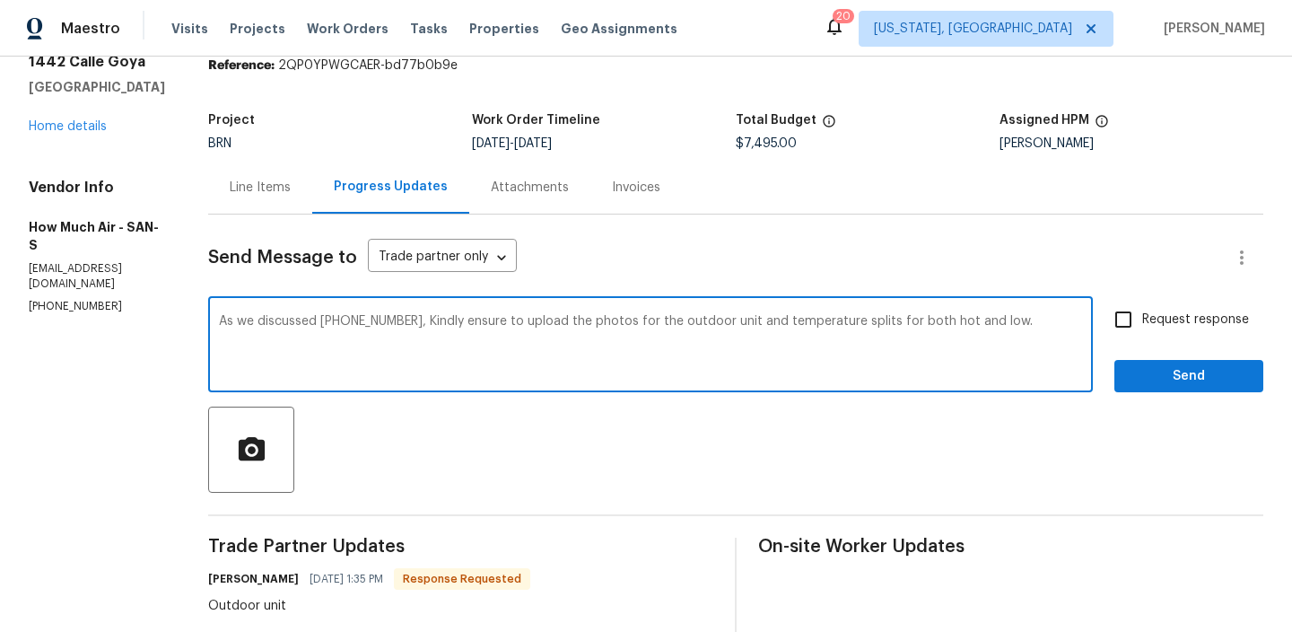
type textarea "As we discussed (562) 612-8961, Kindly ensure to upload the photos for the outd…"
click at [1093, 320] on div "As we discussed (562) 612-8961, Kindly ensure to upload the photos for the outd…" at bounding box center [650, 347] width 885 height 92
click at [1140, 319] on input "Request response" at bounding box center [1124, 320] width 38 height 38
checkbox input "true"
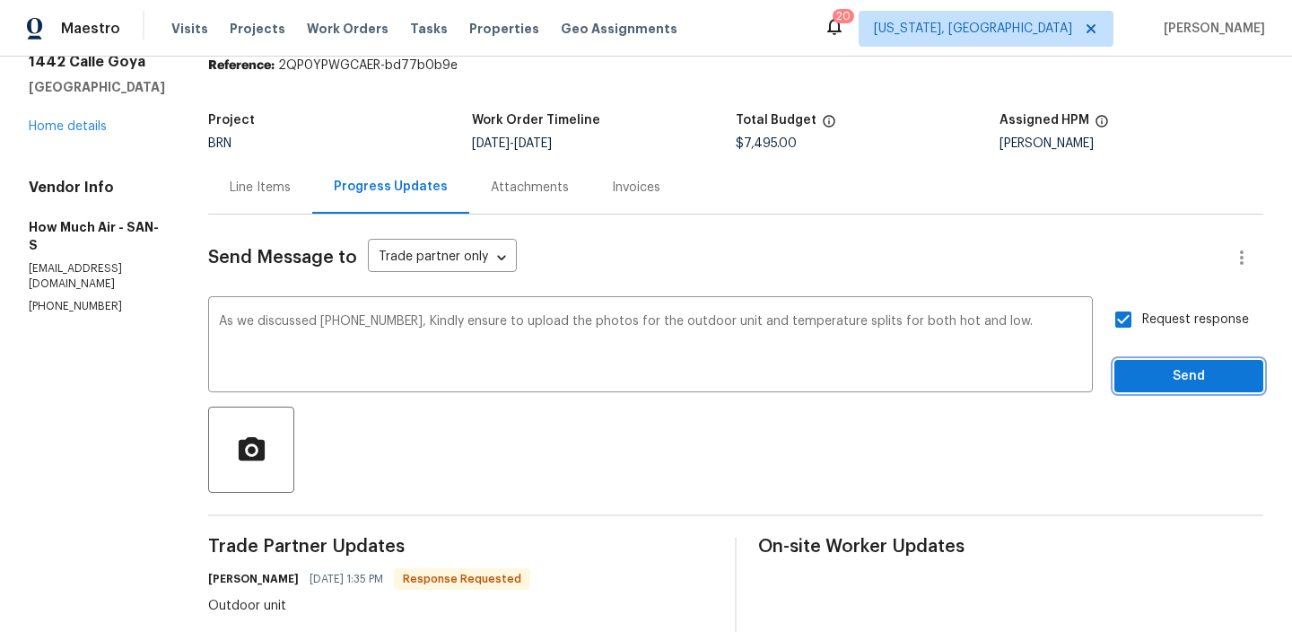
click at [1148, 365] on span "Send" at bounding box center [1189, 376] width 120 height 22
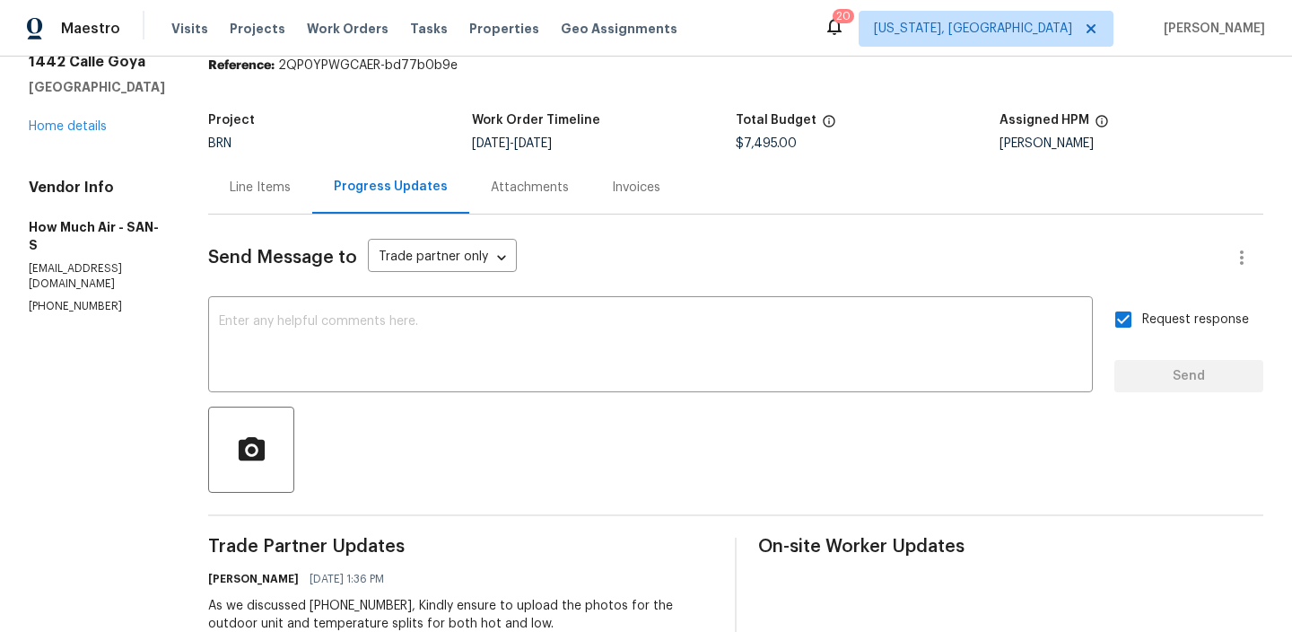
scroll to position [0, 0]
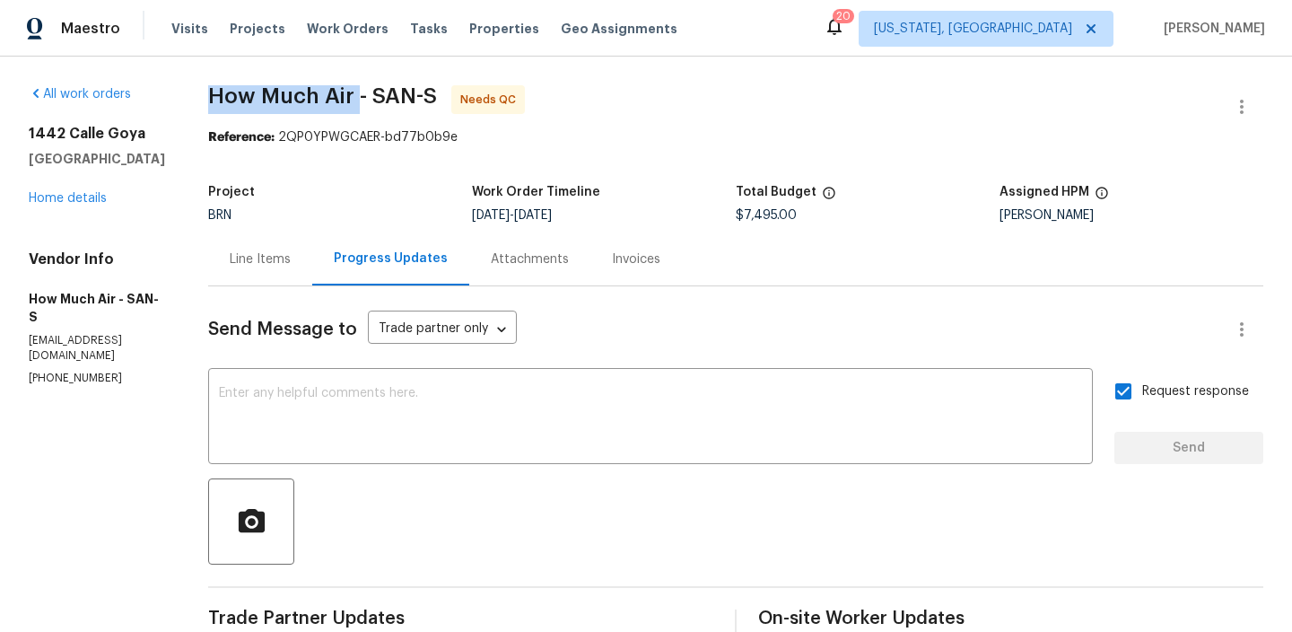
drag, startPoint x: 206, startPoint y: 95, endPoint x: 354, endPoint y: 95, distance: 148.1
copy span "How Much Air"
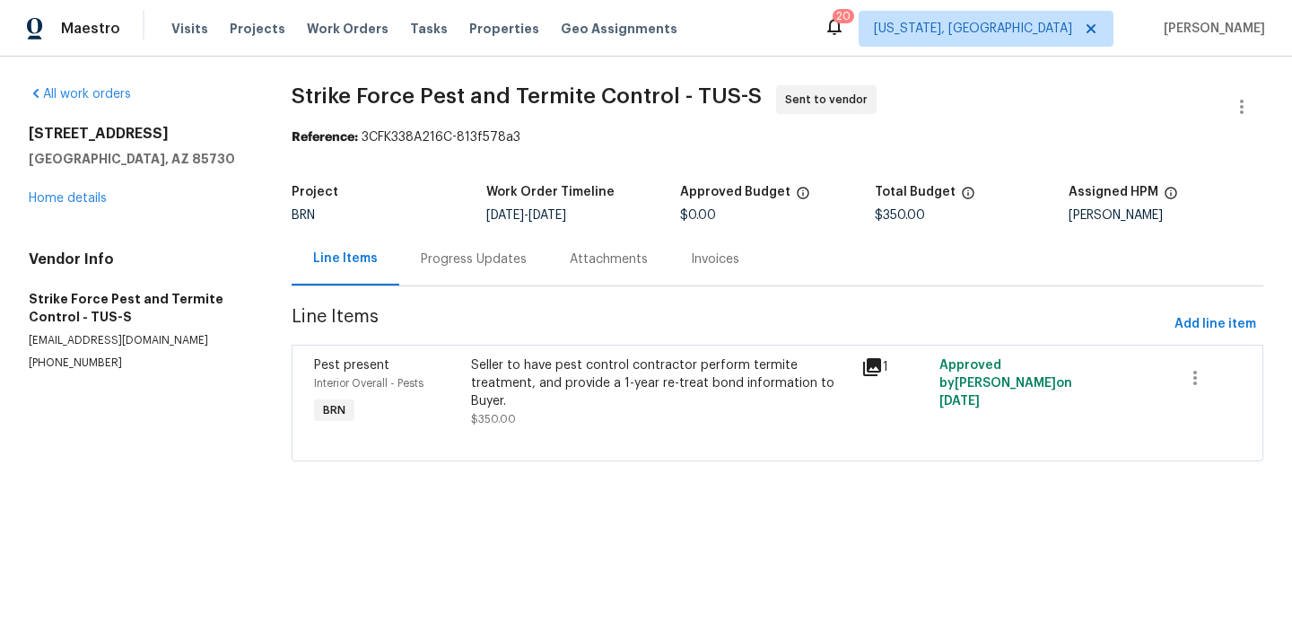
click at [57, 363] on p "(480) 922-8800" at bounding box center [139, 362] width 220 height 15
copy p "(480) 922-8800"
click at [450, 258] on div "Progress Updates" at bounding box center [474, 259] width 106 height 18
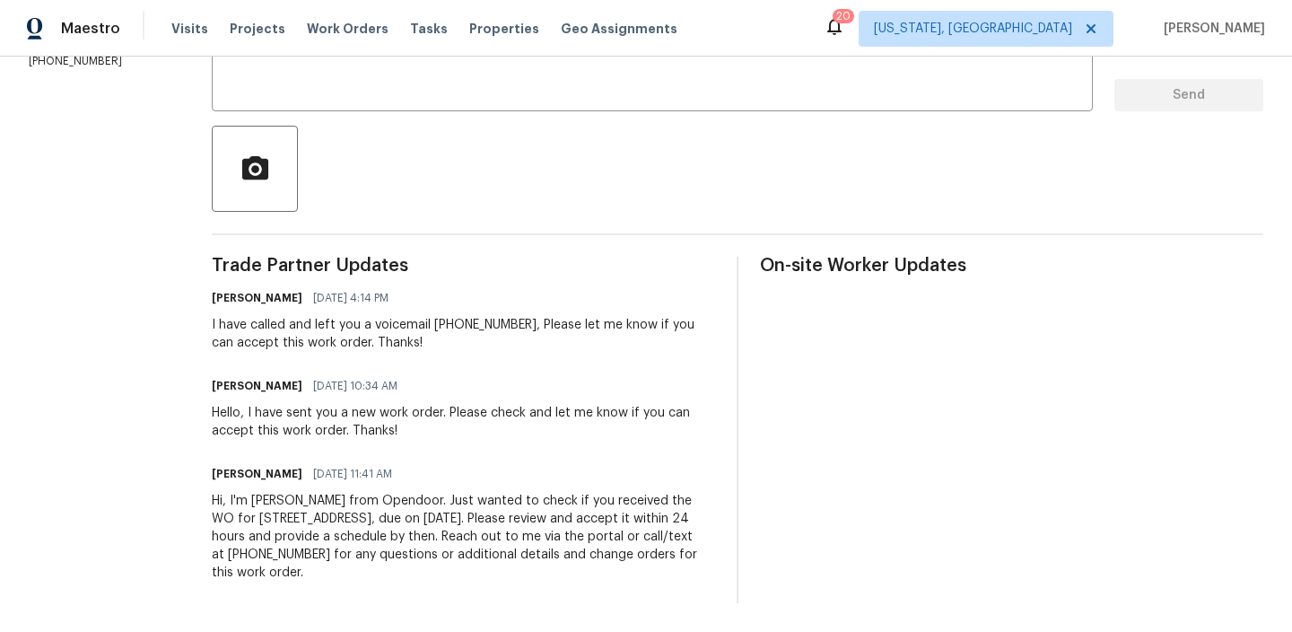
scroll to position [220, 0]
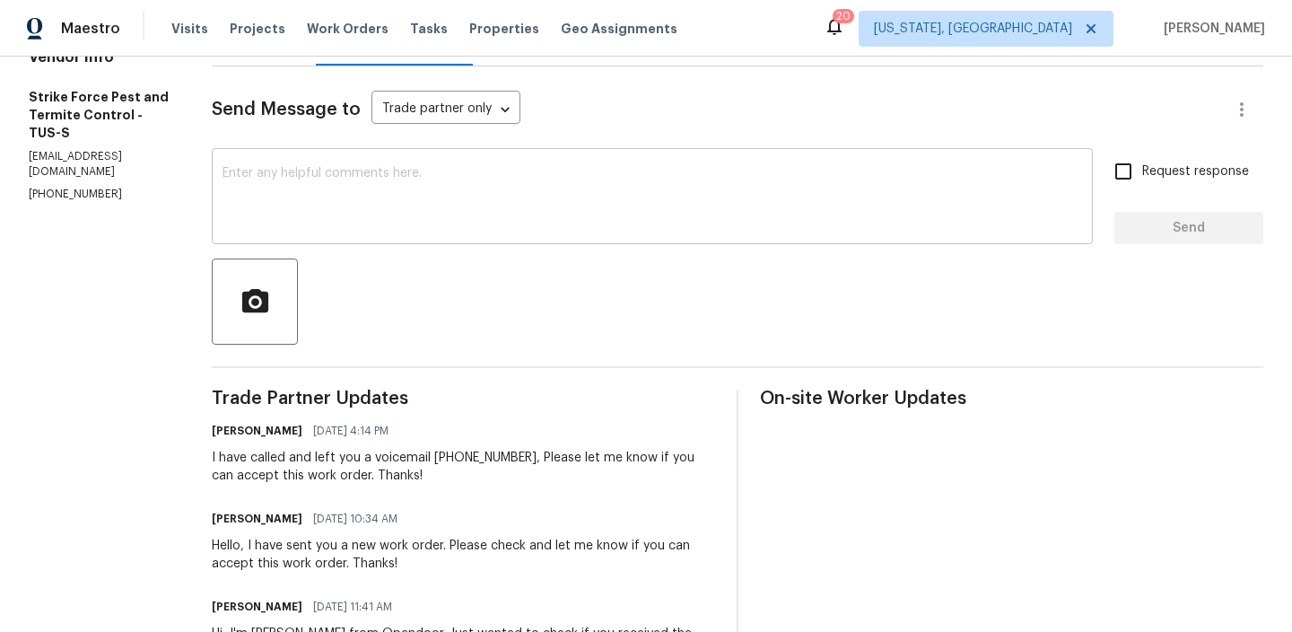
click at [388, 201] on textarea at bounding box center [653, 198] width 860 height 63
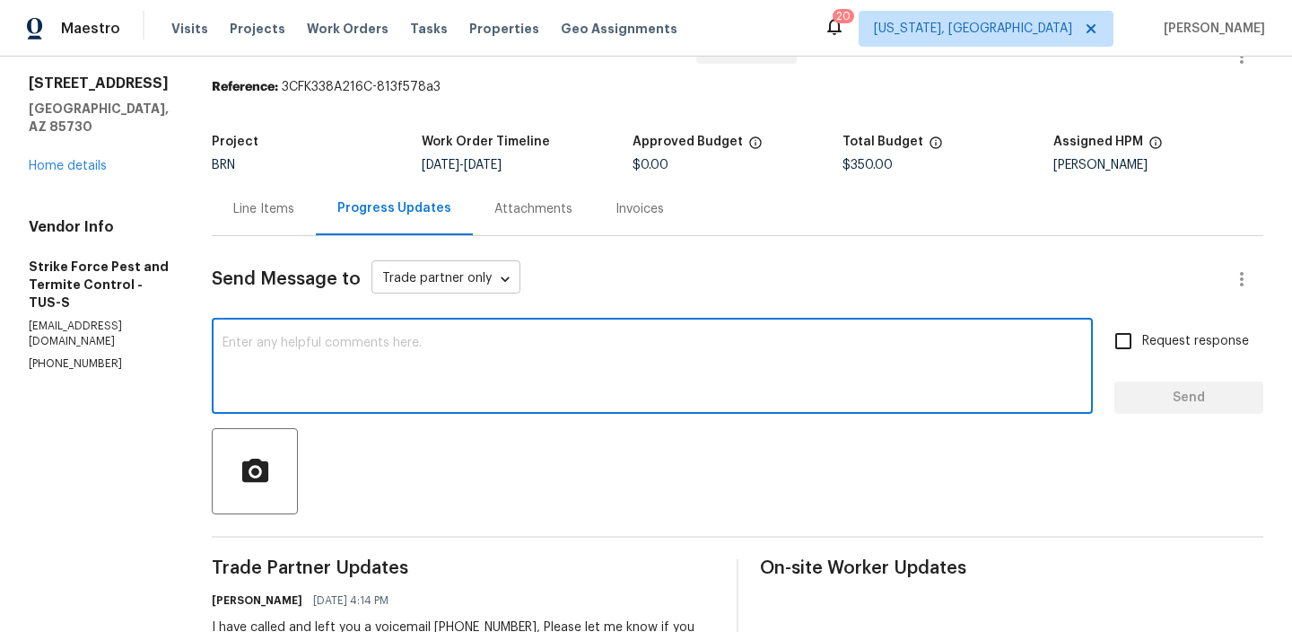
scroll to position [48, 0]
click at [378, 364] on textarea at bounding box center [653, 369] width 860 height 63
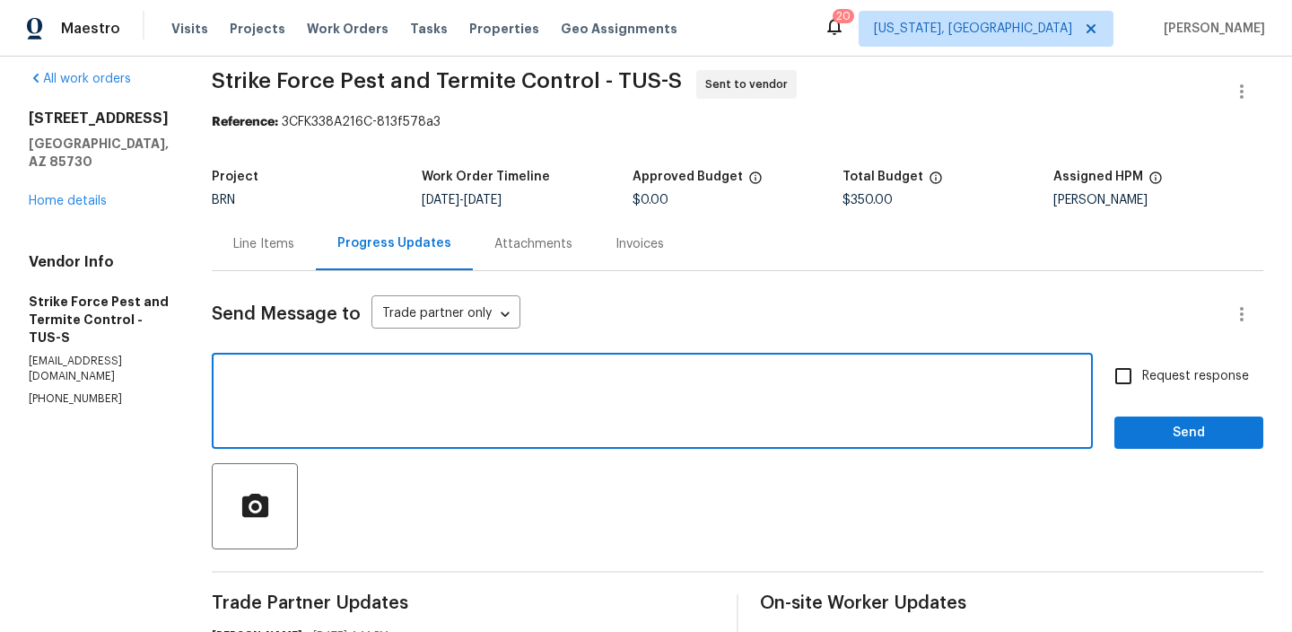
scroll to position [0, 0]
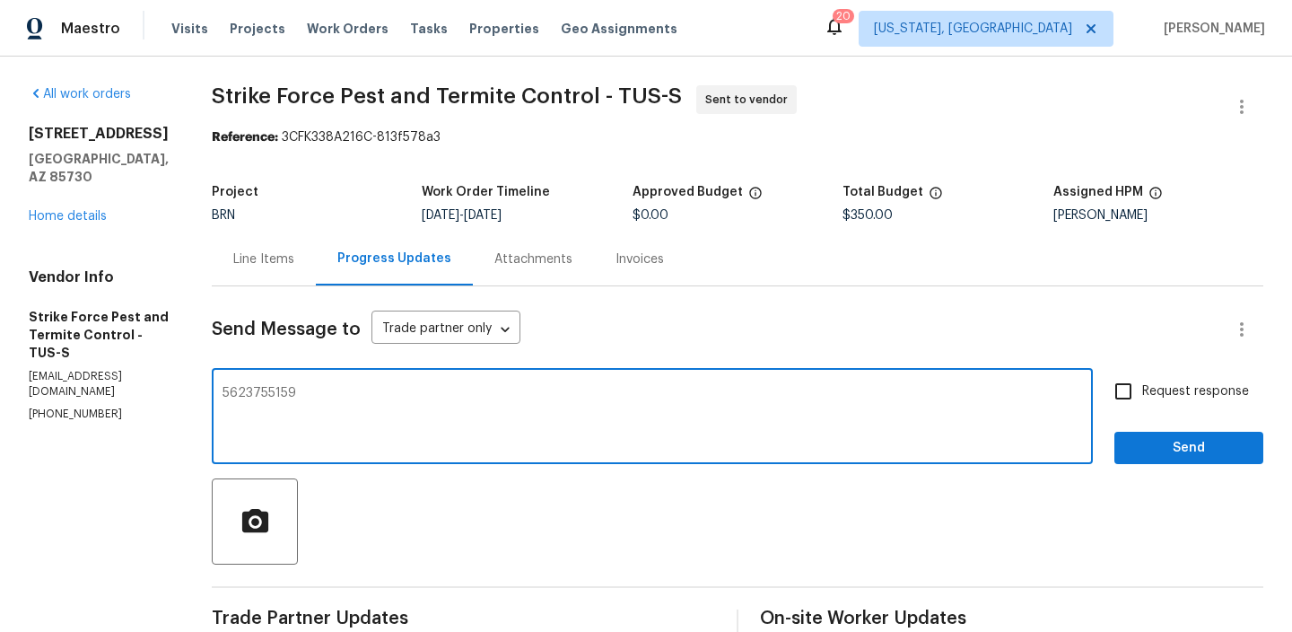
type textarea "5623755159"
click at [228, 395] on textarea "5623755159" at bounding box center [653, 418] width 860 height 63
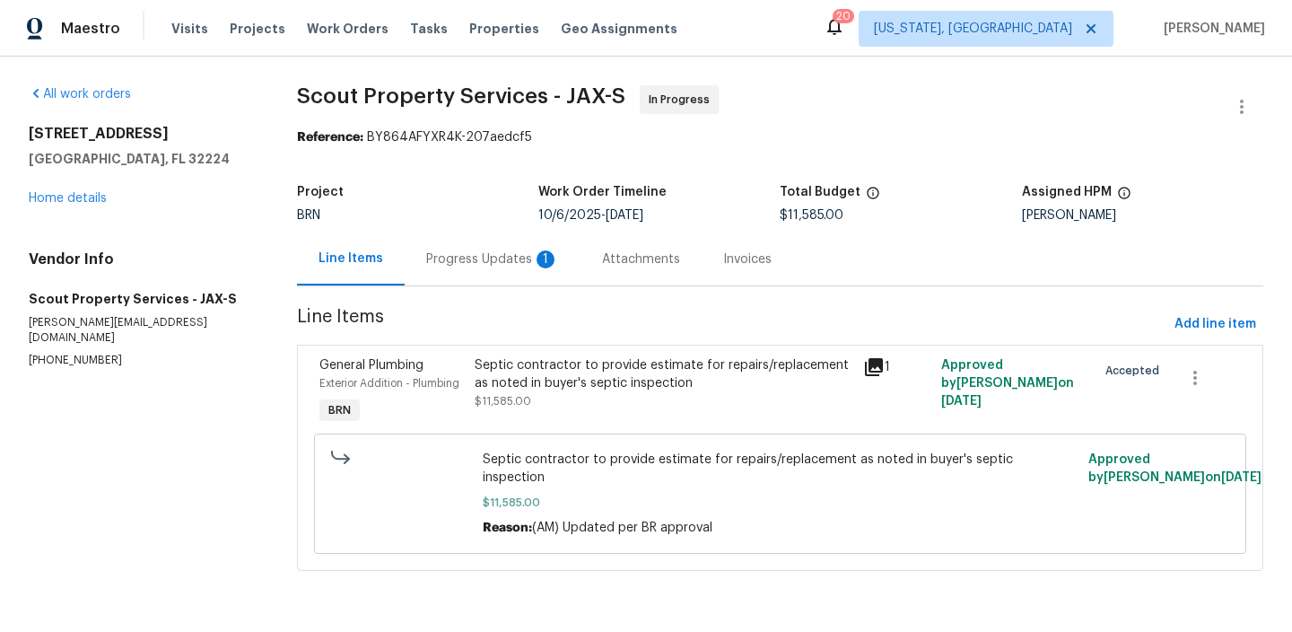
click at [463, 261] on div "Progress Updates 1" at bounding box center [492, 259] width 133 height 18
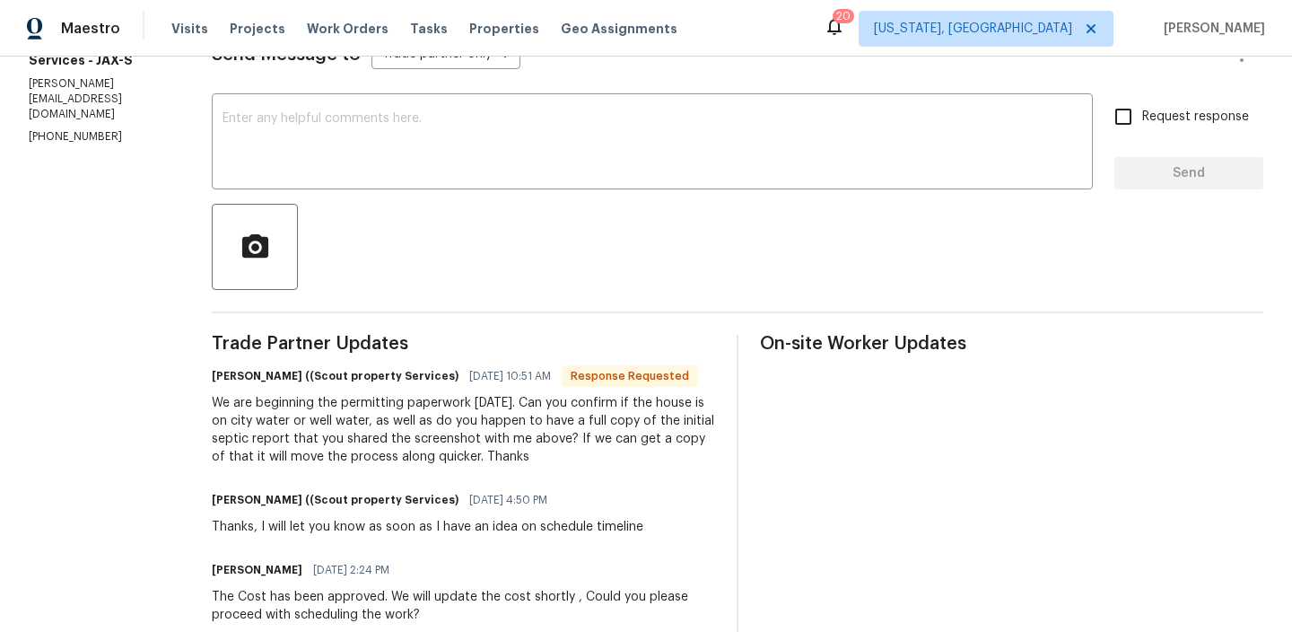
scroll to position [298, 0]
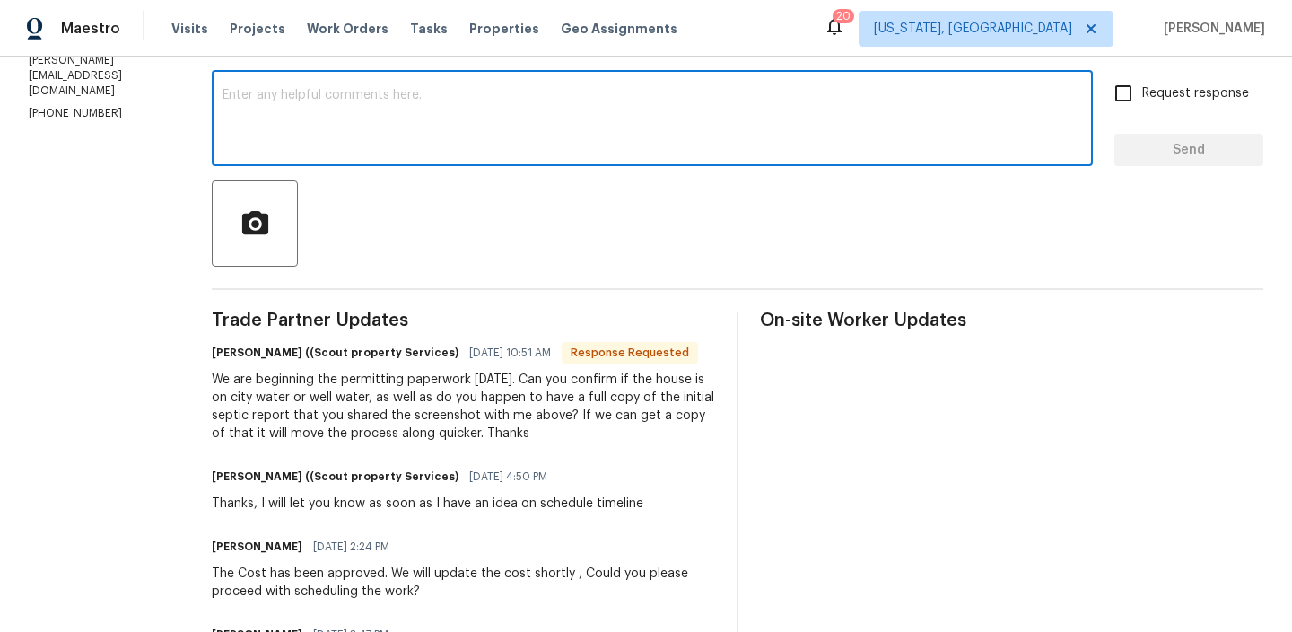
click at [352, 134] on textarea at bounding box center [653, 120] width 860 height 63
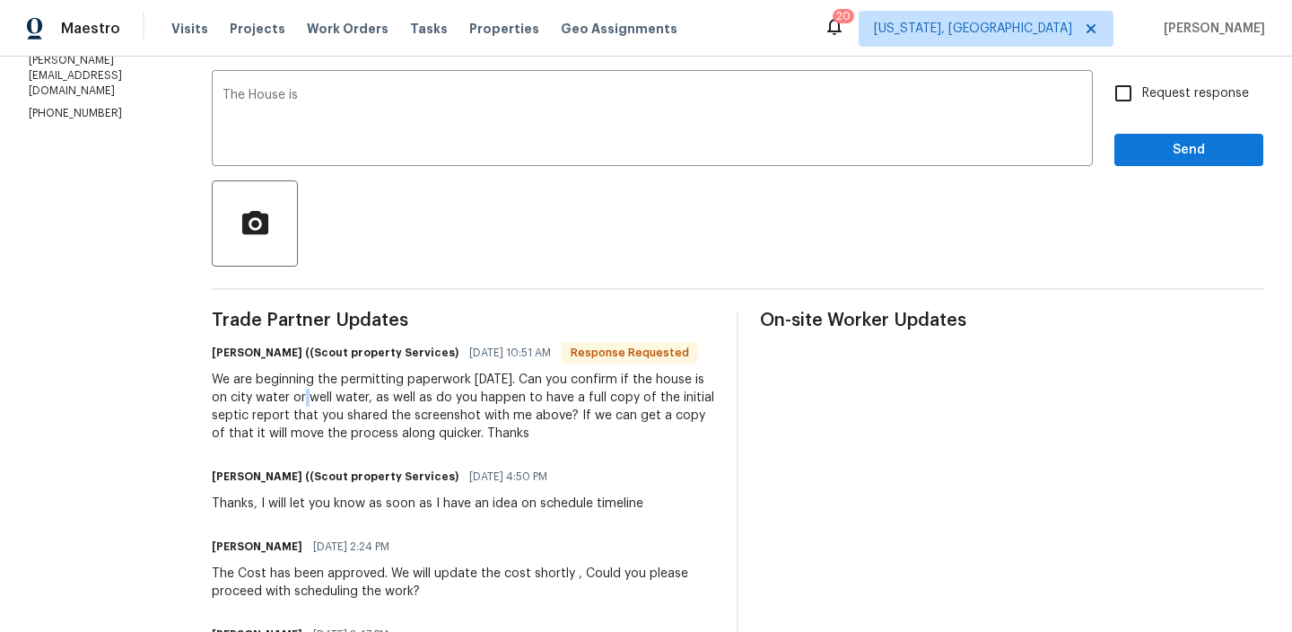
click at [223, 397] on div "We are beginning the permitting paperwork [DATE]. Can you confirm if the house …" at bounding box center [463, 407] width 503 height 72
click at [270, 104] on textarea "The House is" at bounding box center [653, 120] width 860 height 63
drag, startPoint x: 215, startPoint y: 400, endPoint x: 275, endPoint y: 403, distance: 60.2
click at [275, 403] on div "We are beginning the permitting paperwork [DATE]. Can you confirm if the house …" at bounding box center [463, 407] width 503 height 72
copy div "well water"
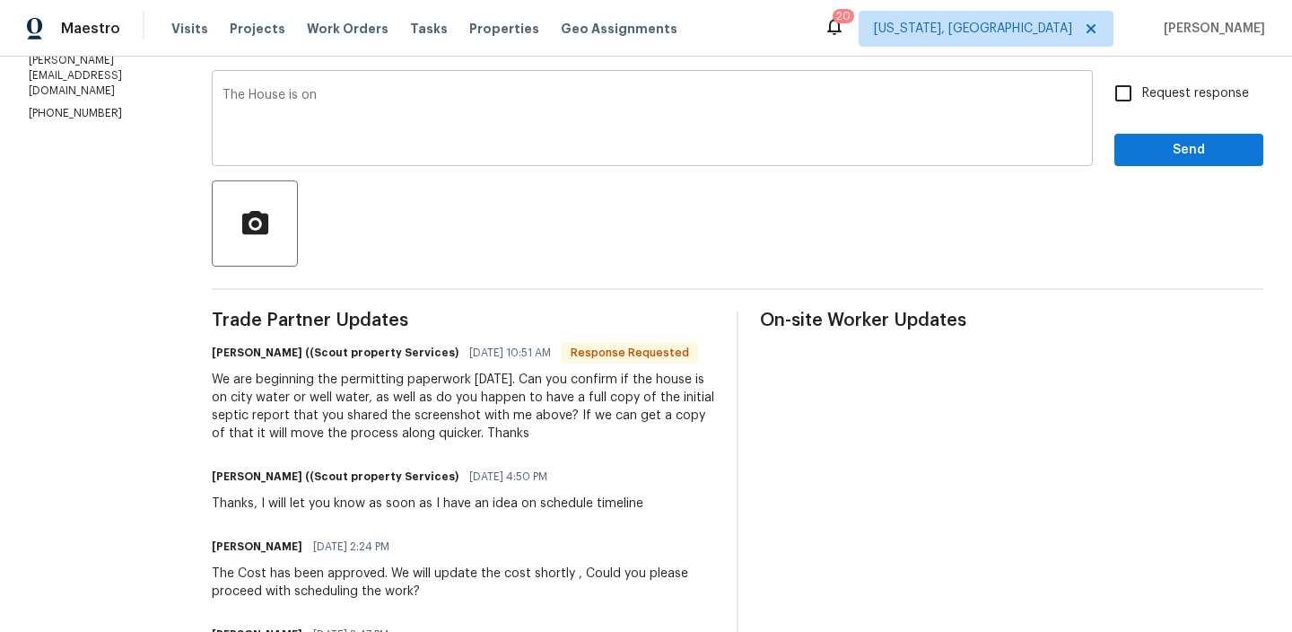
click at [355, 101] on textarea "The House is on" at bounding box center [653, 120] width 860 height 63
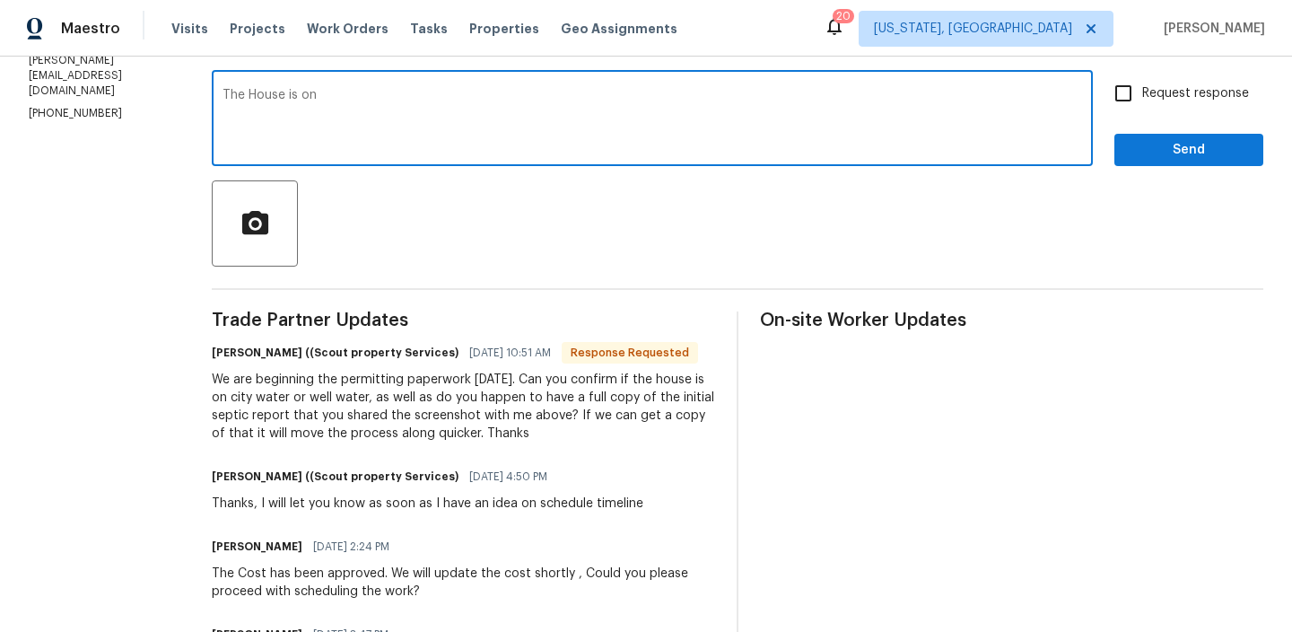
paste textarea "well water"
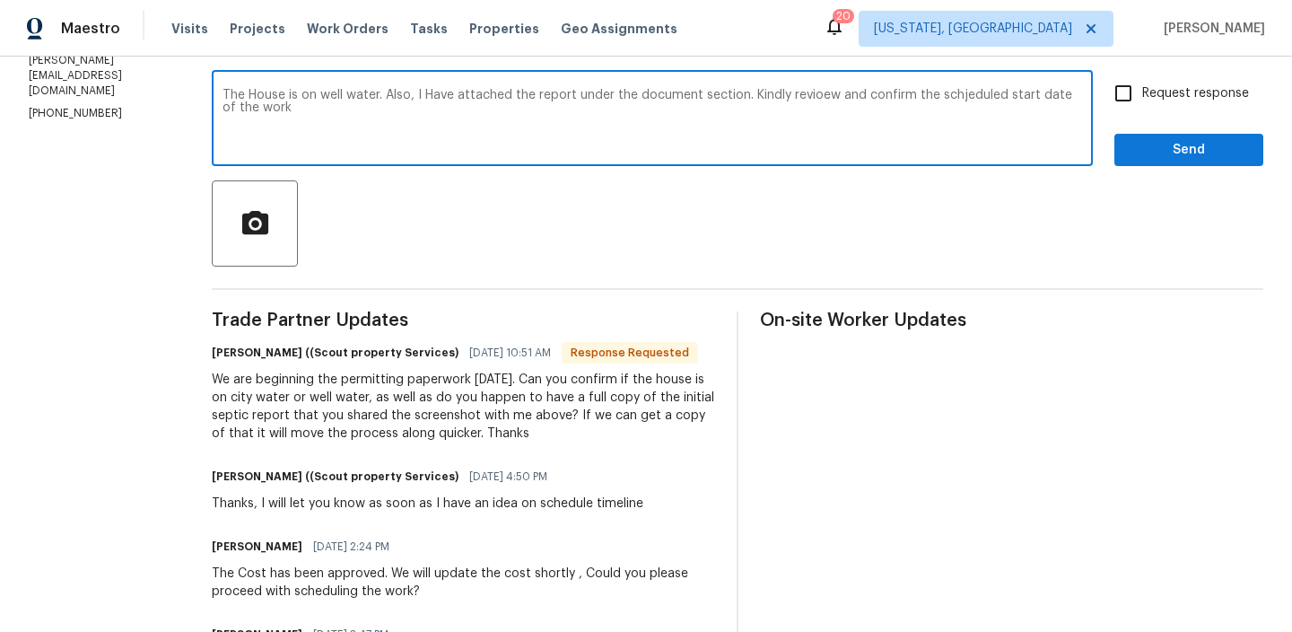
type textarea "The House is on well water. Also, I Have attached the report under the document…"
click at [300, 101] on textarea "The House is on well water. Also, I Have attached the report under the document…" at bounding box center [653, 120] width 860 height 63
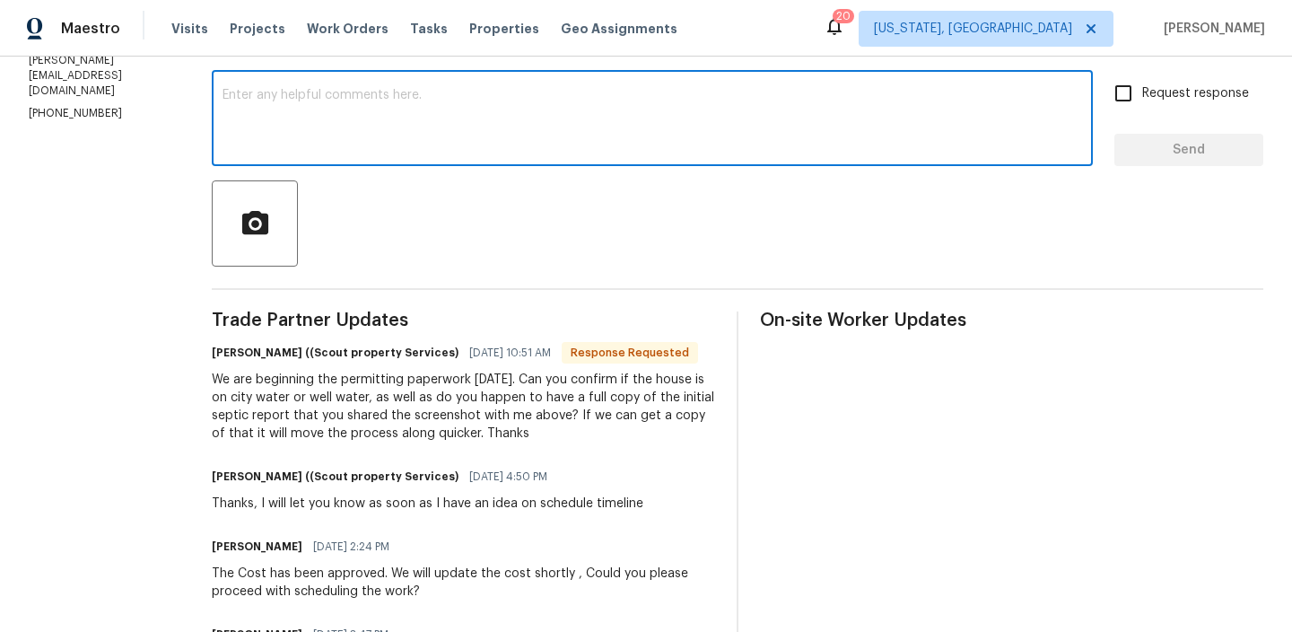
paste textarea "The house is supplied by well water. I have also attached the report in the doc…"
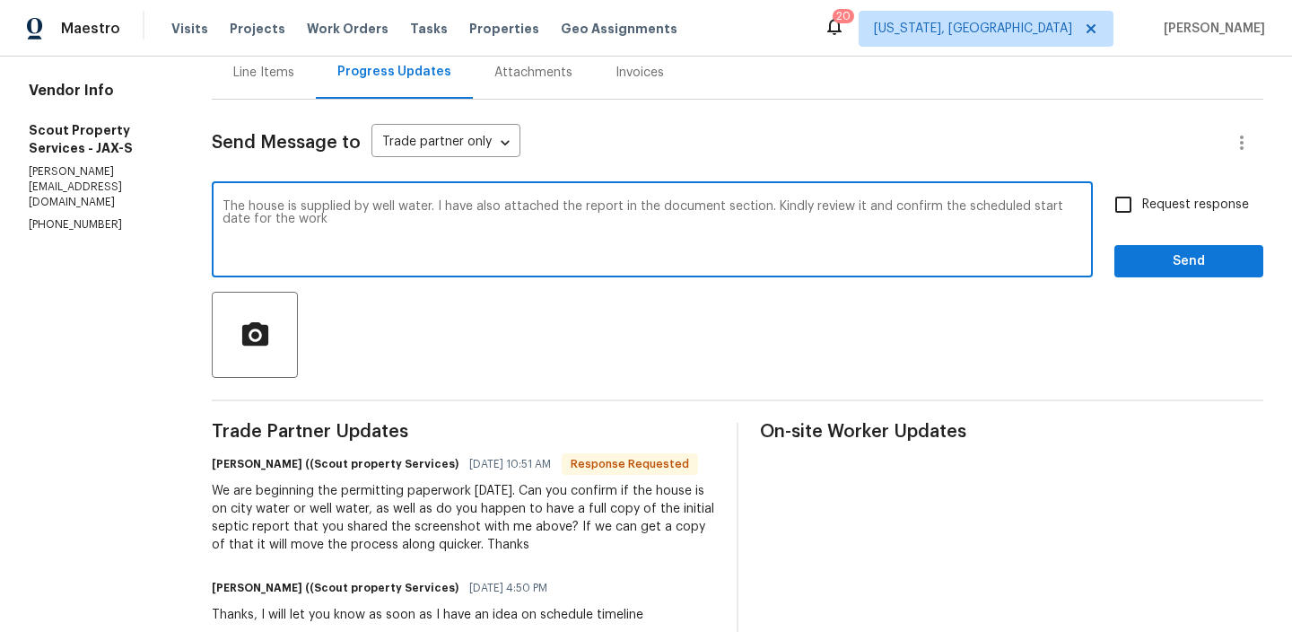
scroll to position [162, 0]
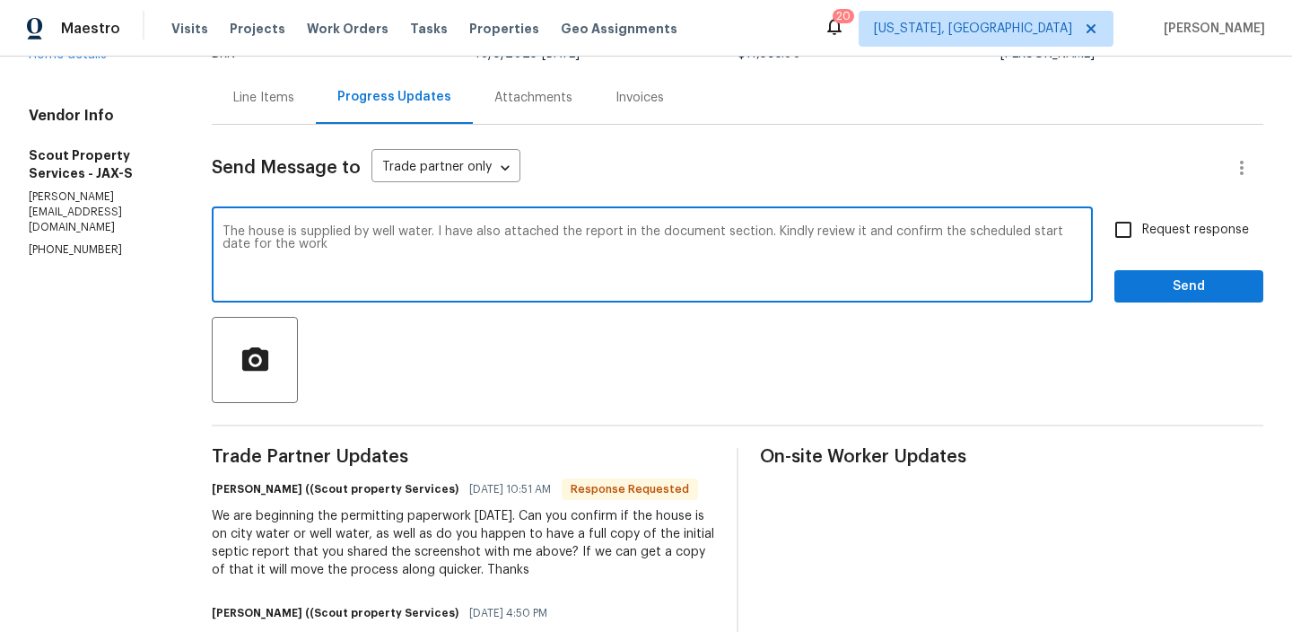
type textarea "The house is supplied by well water. I have also attached the report in the doc…"
click at [1132, 236] on input "Request response" at bounding box center [1124, 230] width 38 height 38
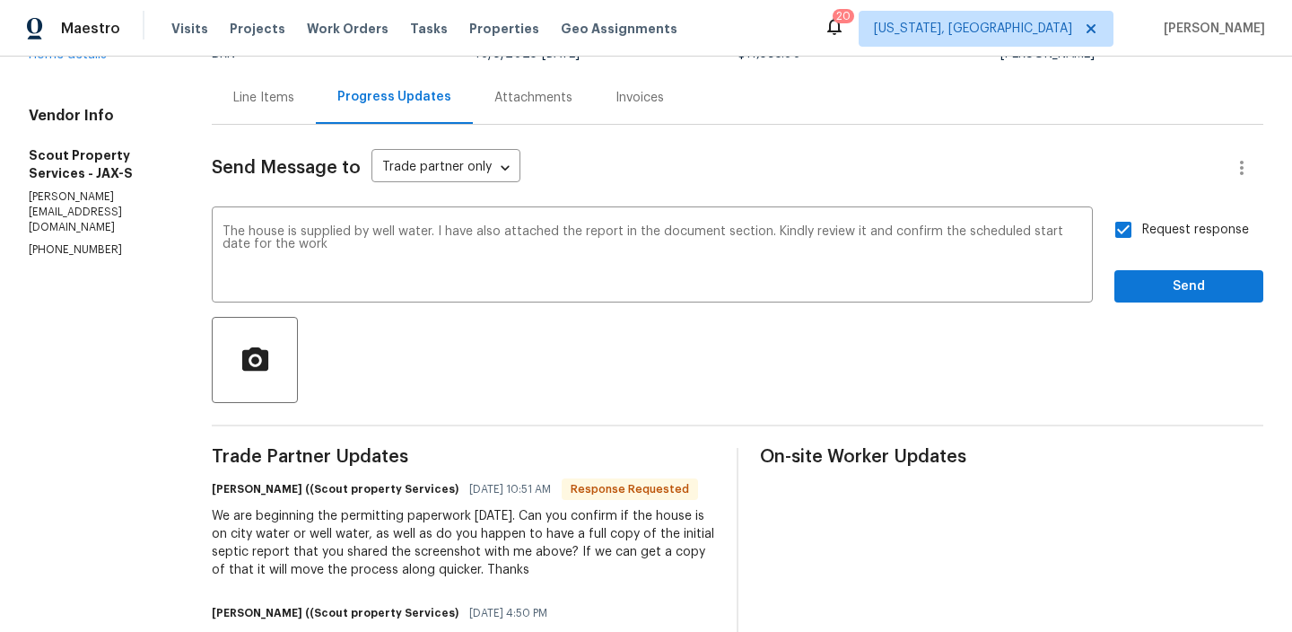
click at [1131, 243] on input "Request response" at bounding box center [1124, 230] width 38 height 38
checkbox input "false"
click at [1124, 289] on button "Send" at bounding box center [1188, 286] width 149 height 33
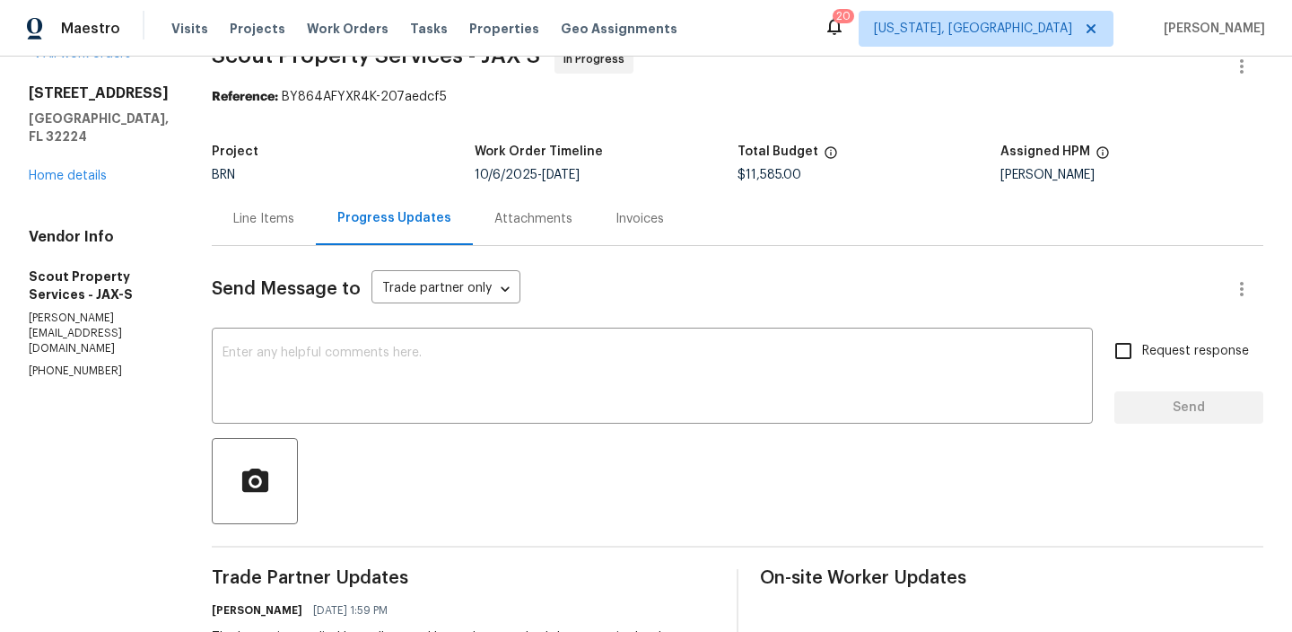
scroll to position [343, 0]
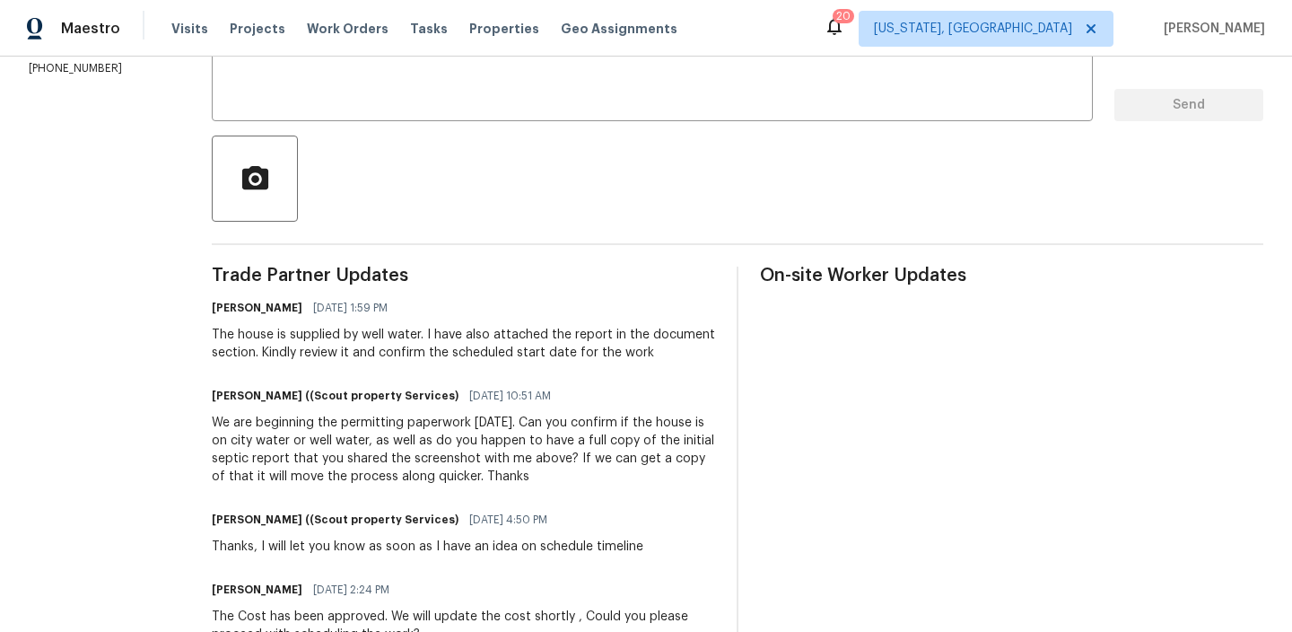
click at [269, 359] on div "The house is supplied by well water. I have also attached the report in the doc…" at bounding box center [463, 344] width 503 height 36
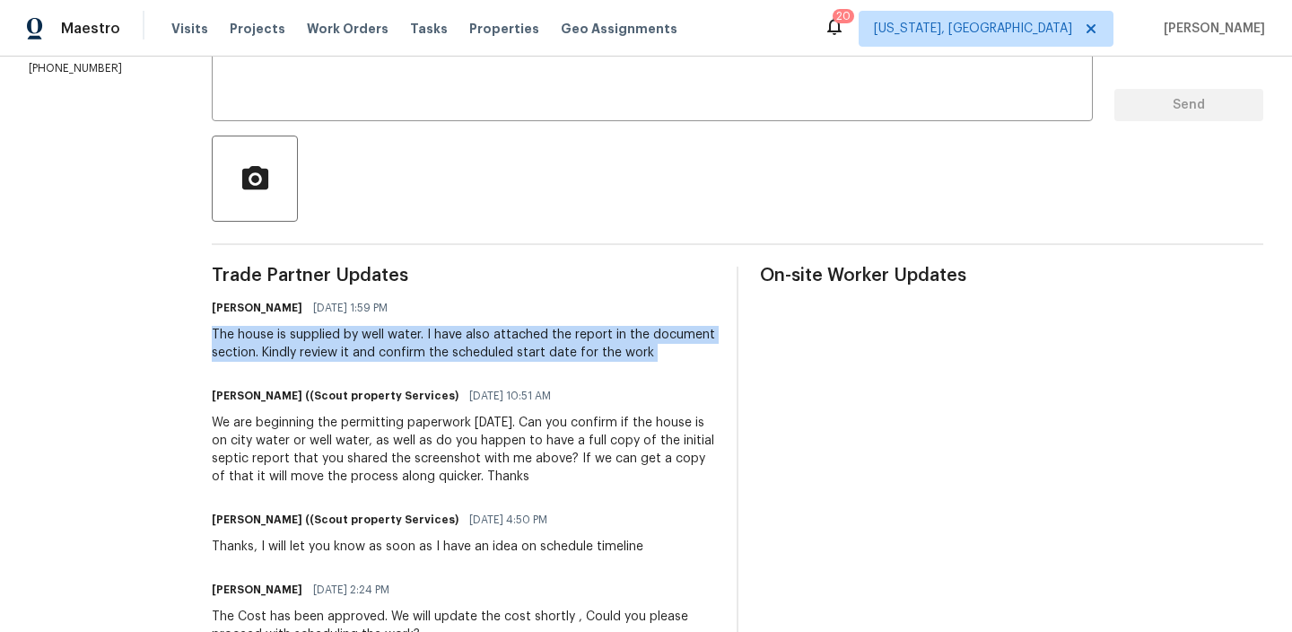
click at [269, 359] on div "The house is supplied by well water. I have also attached the report in the doc…" at bounding box center [463, 344] width 503 height 36
copy div "The house is supplied by well water. I have also attached the report in the doc…"
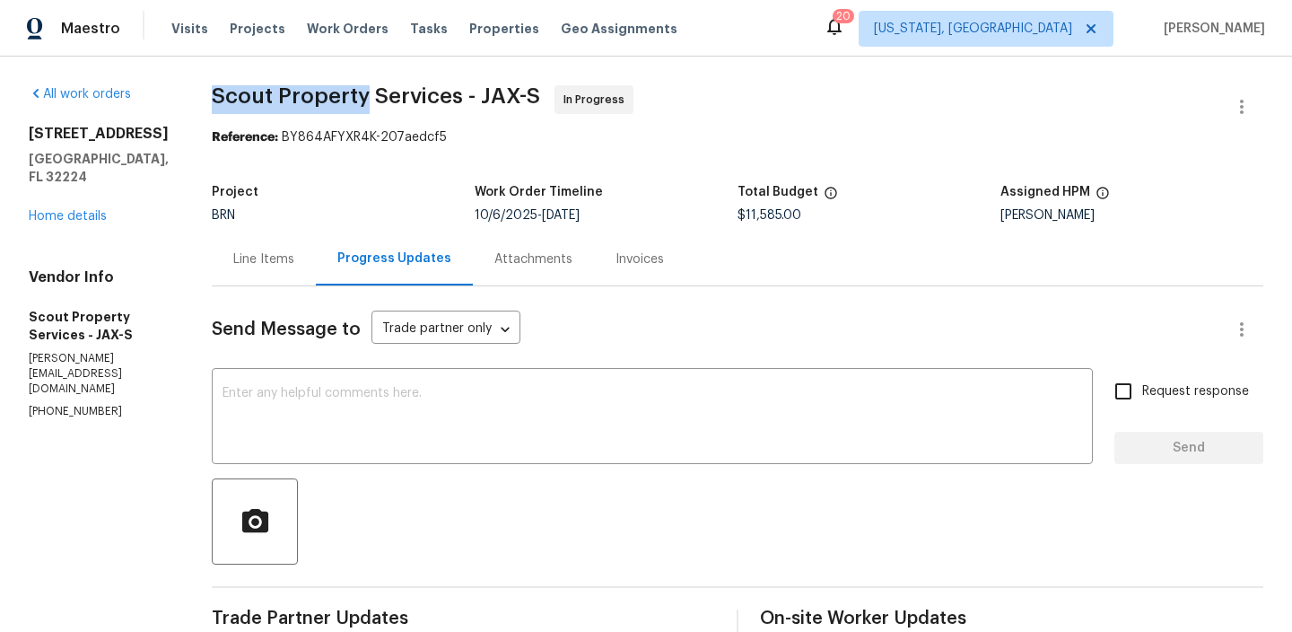
drag, startPoint x: 162, startPoint y: 97, endPoint x: 316, endPoint y: 97, distance: 153.4
copy span "Scout Property"
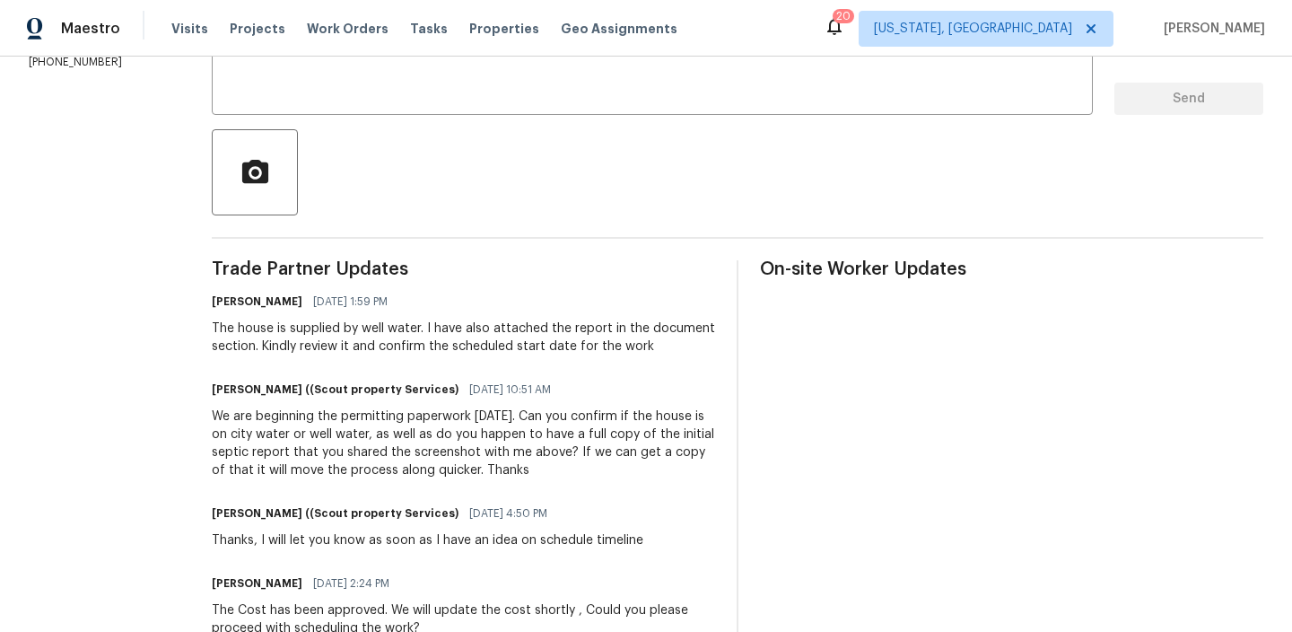
scroll to position [351, 0]
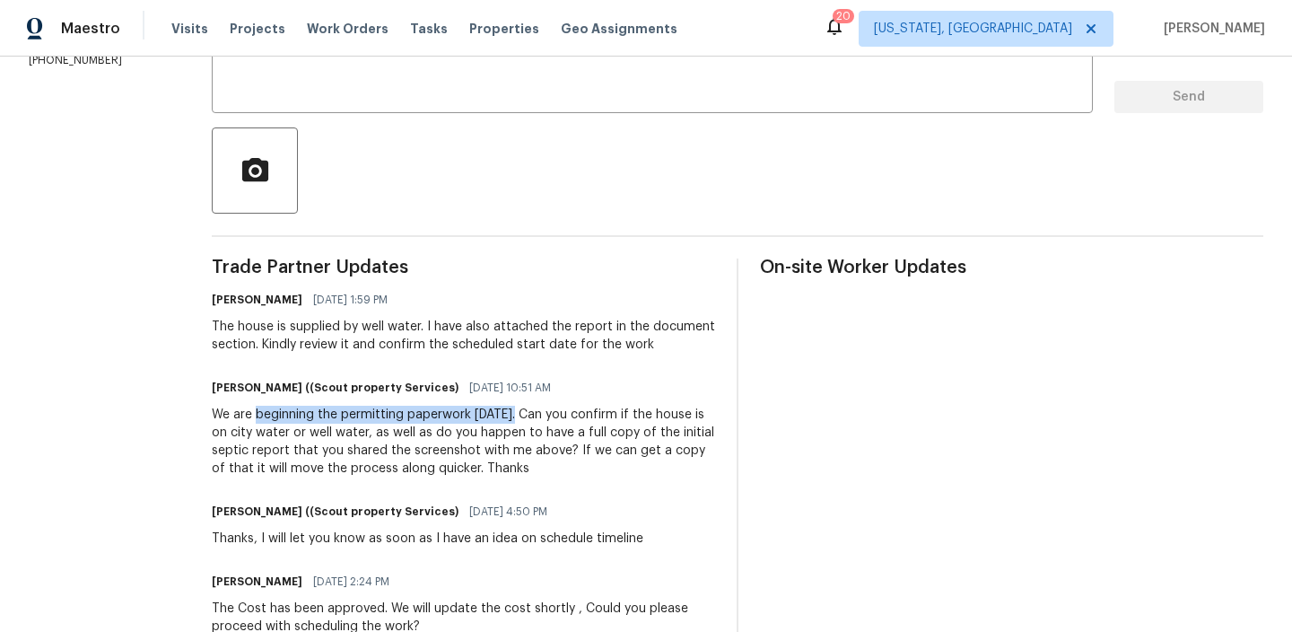
drag, startPoint x: 210, startPoint y: 413, endPoint x: 462, endPoint y: 415, distance: 252.2
click at [463, 415] on div "We are beginning the permitting paperwork today. Can you confirm if the house i…" at bounding box center [463, 442] width 503 height 72
copy div "beginning the permitting paperwork today."
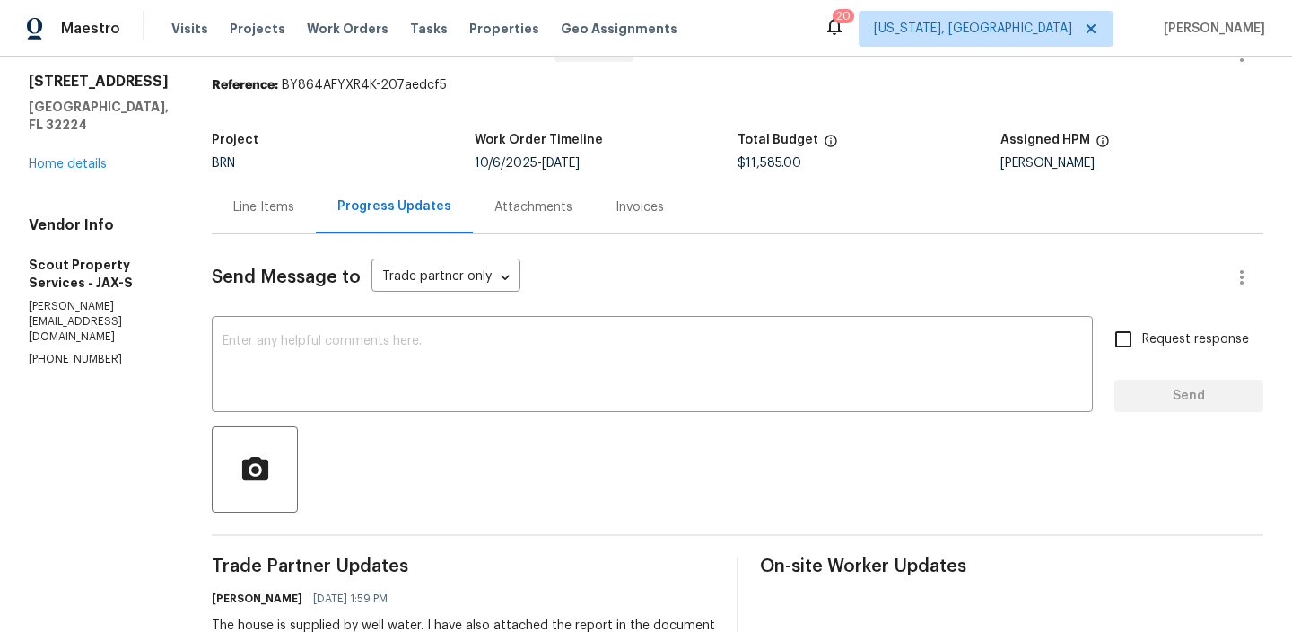
scroll to position [0, 0]
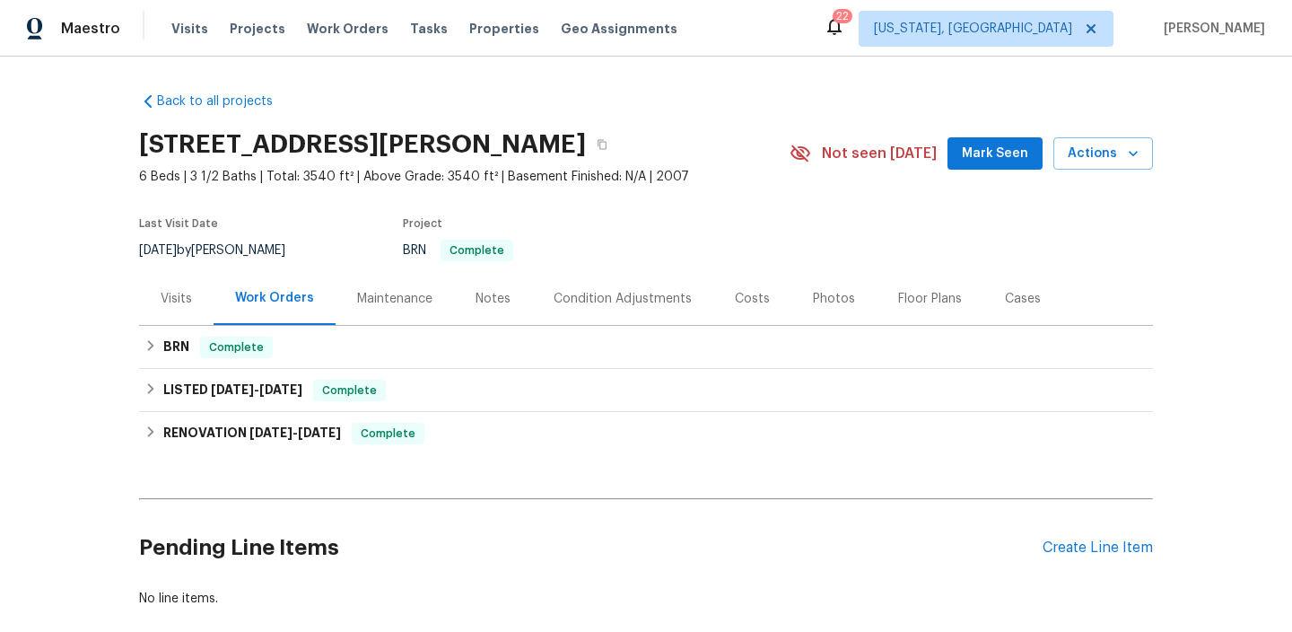
scroll to position [98, 0]
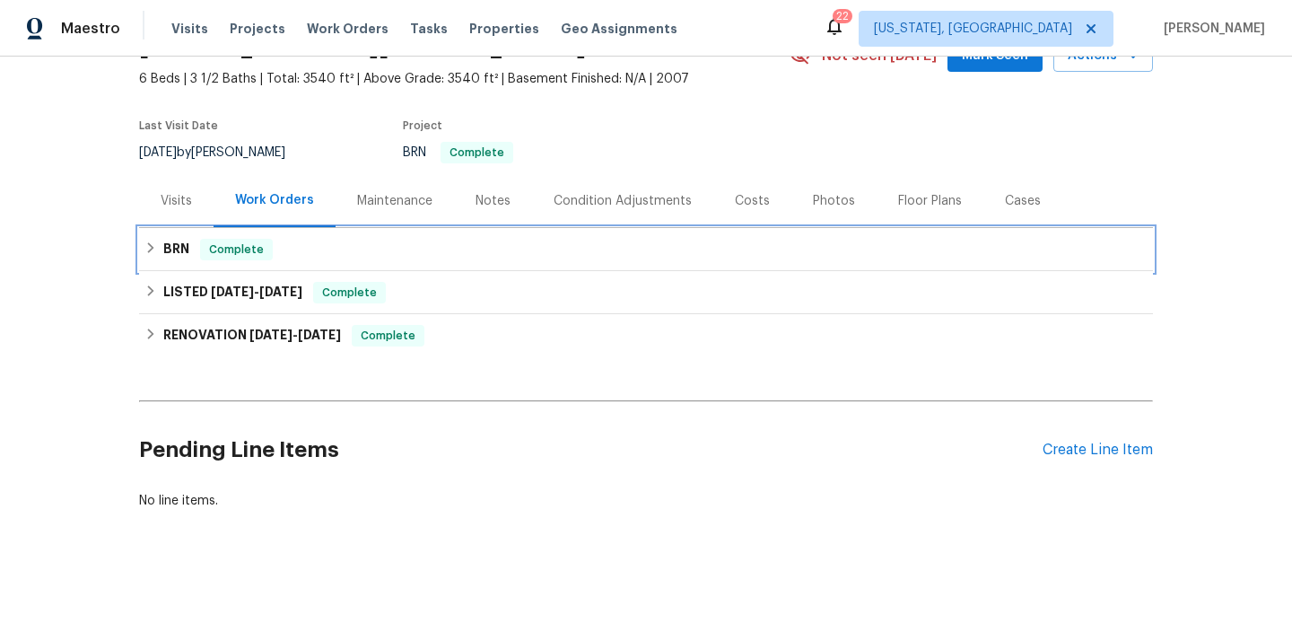
click at [203, 249] on span "Complete" at bounding box center [236, 249] width 69 height 18
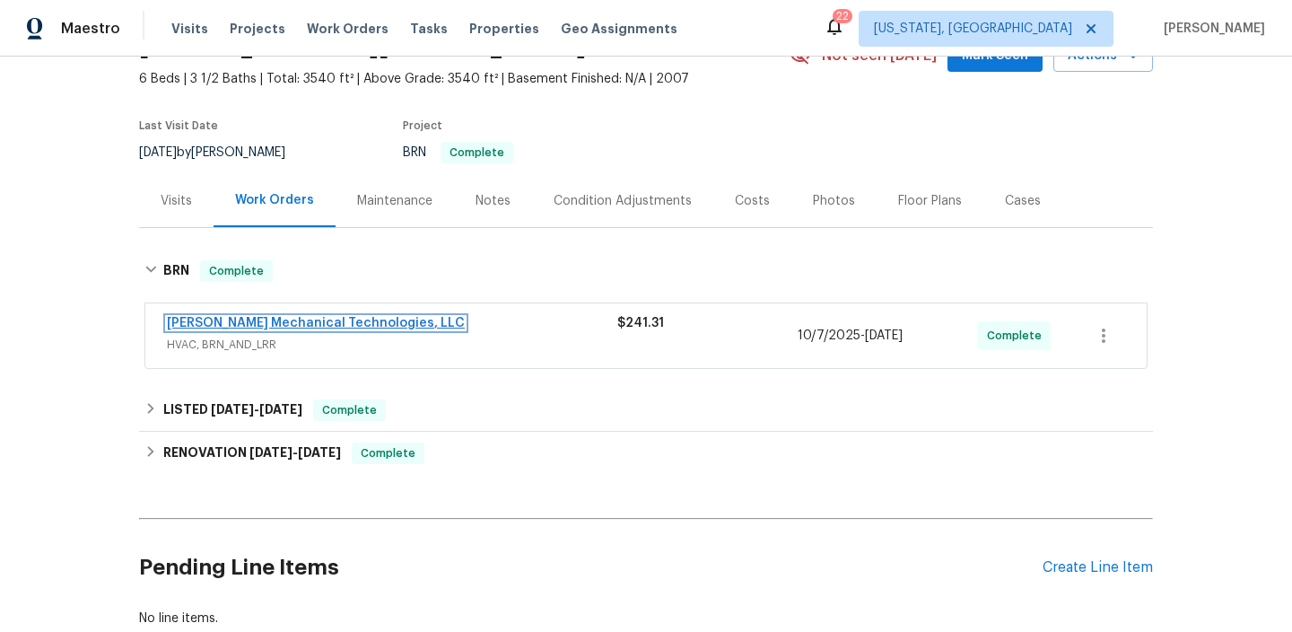
click at [221, 319] on link "[PERSON_NAME] Mechanical Technologies, LLC" at bounding box center [316, 323] width 298 height 13
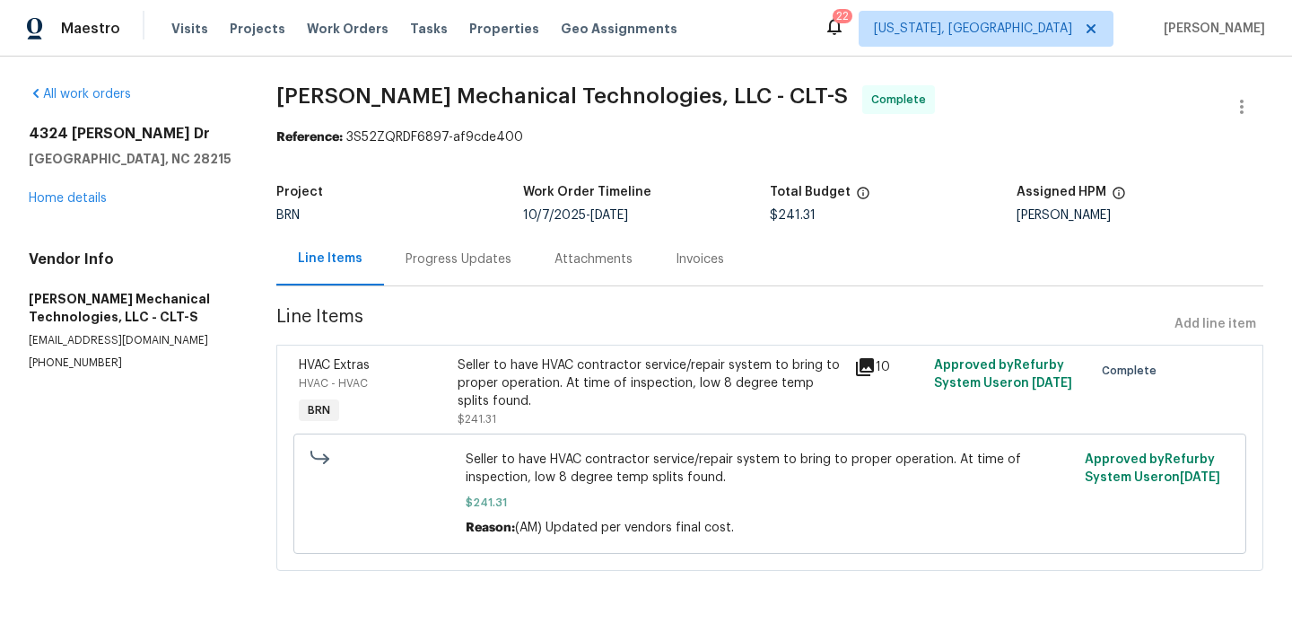
click at [437, 274] on div "Progress Updates" at bounding box center [458, 258] width 149 height 53
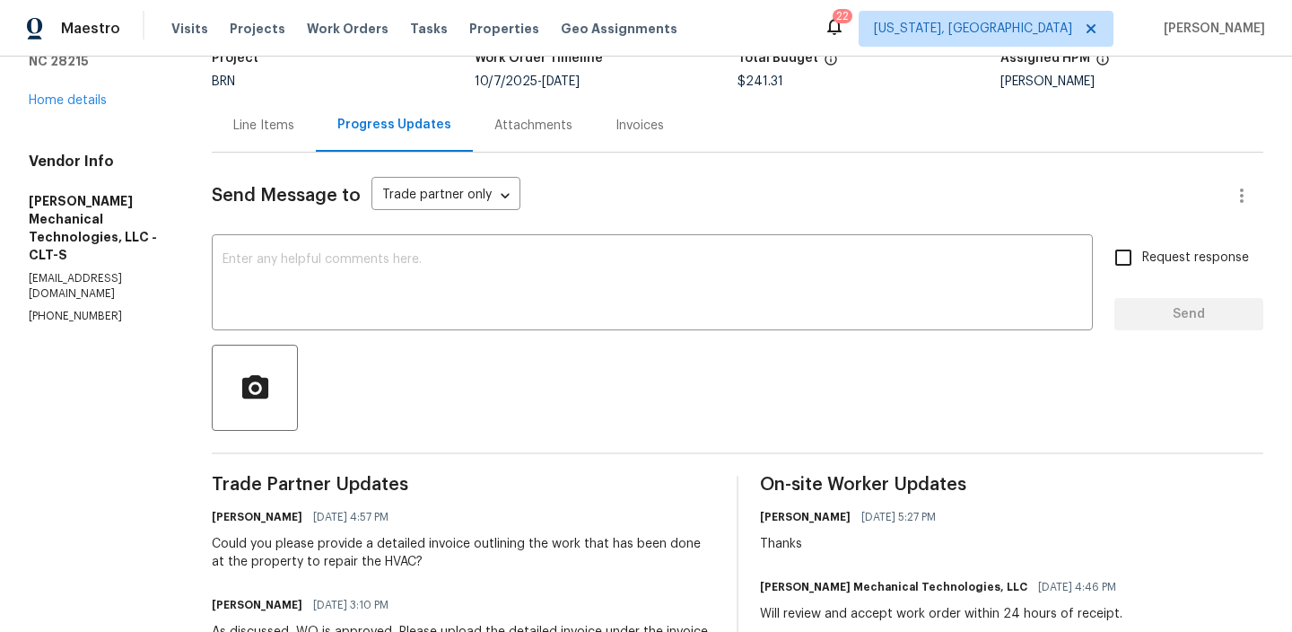
scroll to position [140, 0]
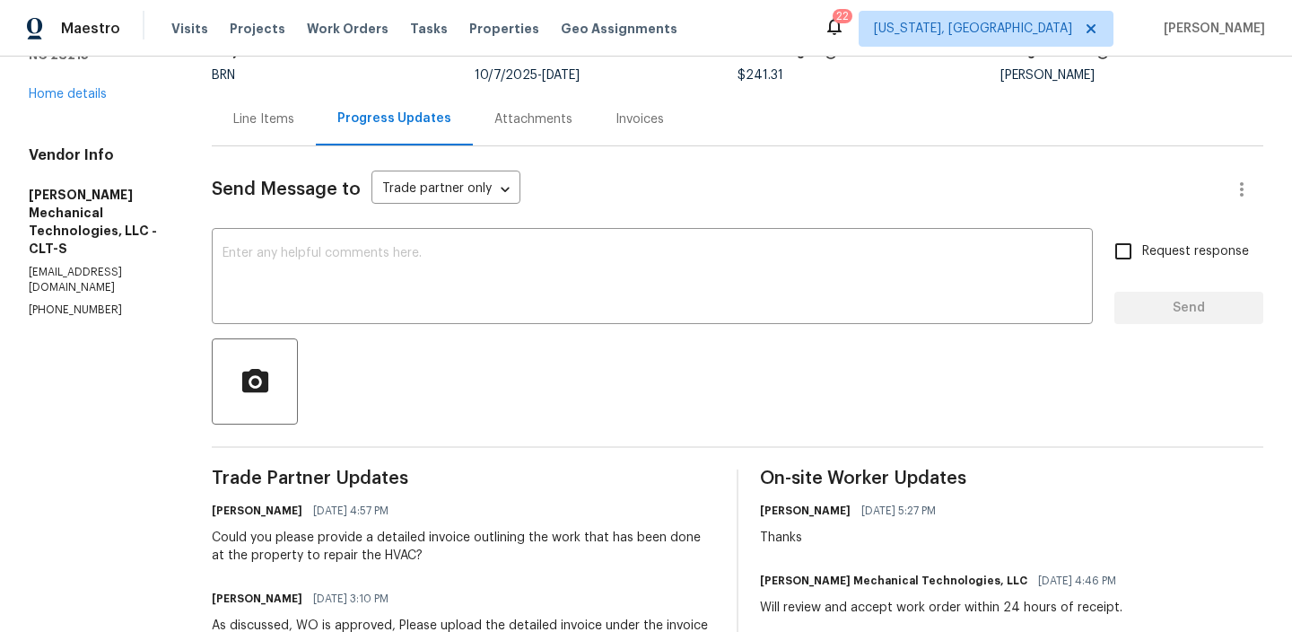
click at [80, 302] on p "[PHONE_NUMBER]" at bounding box center [99, 309] width 140 height 15
copy p "[PHONE_NUMBER]"
click at [337, 543] on div "Could you please provide a detailed invoice outlining the work that has been do…" at bounding box center [463, 547] width 503 height 36
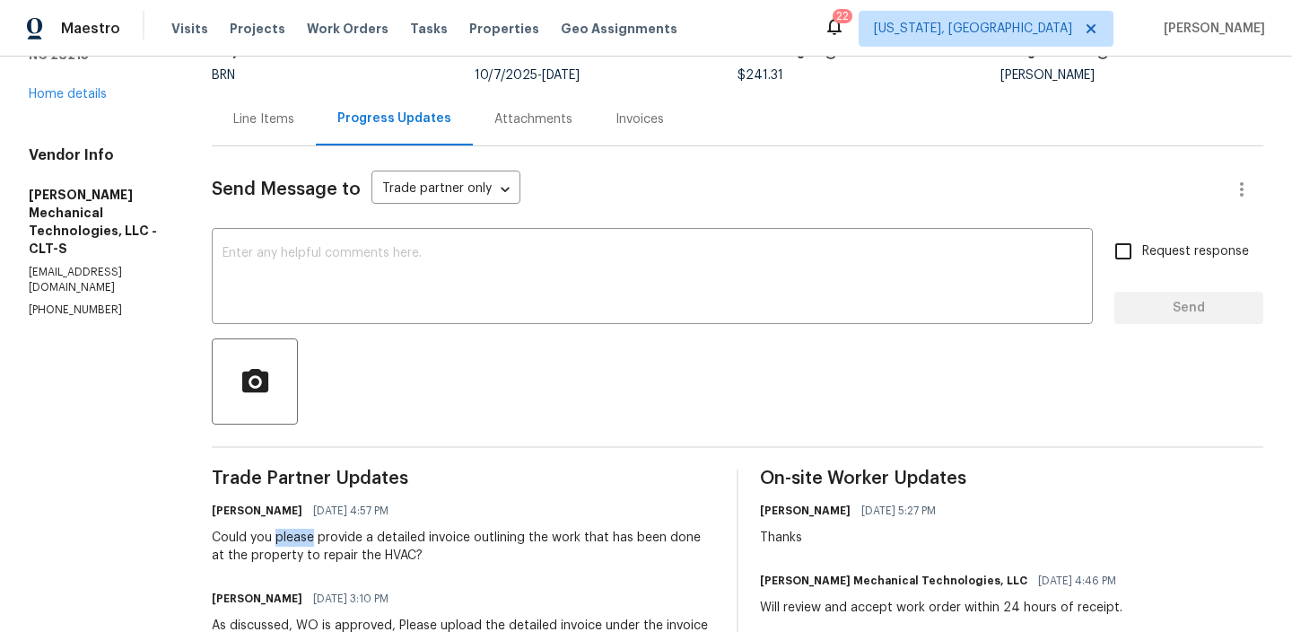
click at [337, 543] on div "Could you please provide a detailed invoice outlining the work that has been do…" at bounding box center [463, 547] width 503 height 36
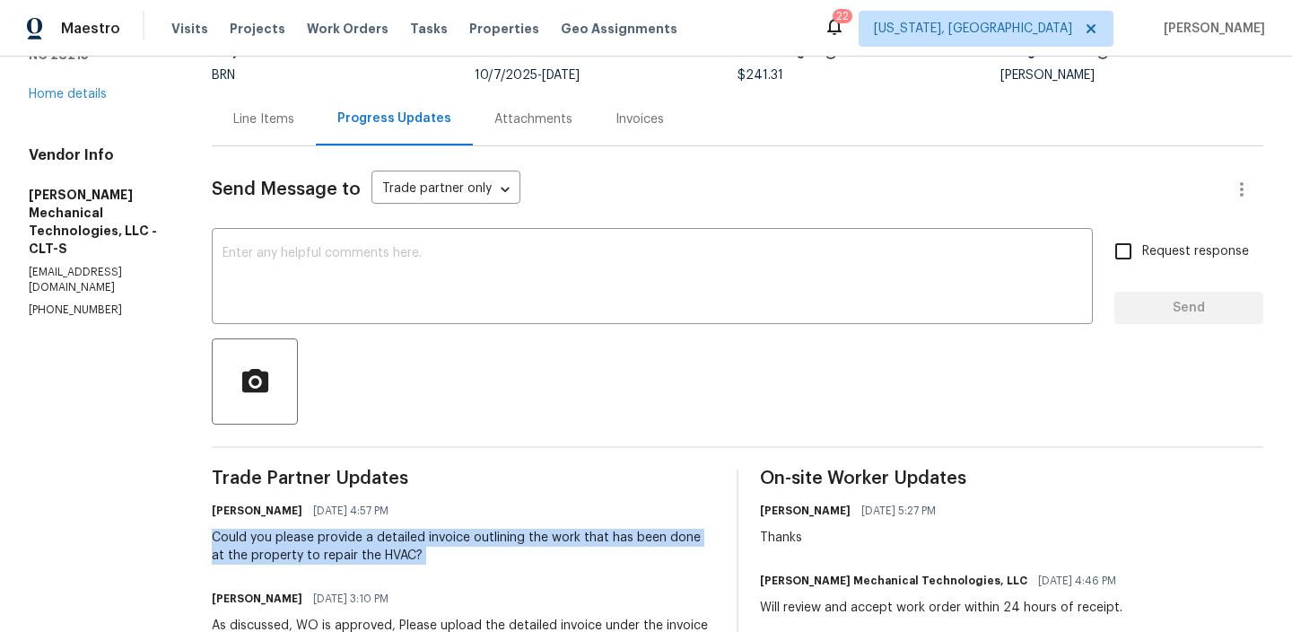
click at [337, 543] on div "Could you please provide a detailed invoice outlining the work that has been do…" at bounding box center [463, 547] width 503 height 36
copy div "Could you please provide a detailed invoice outlining the work that has been do…"
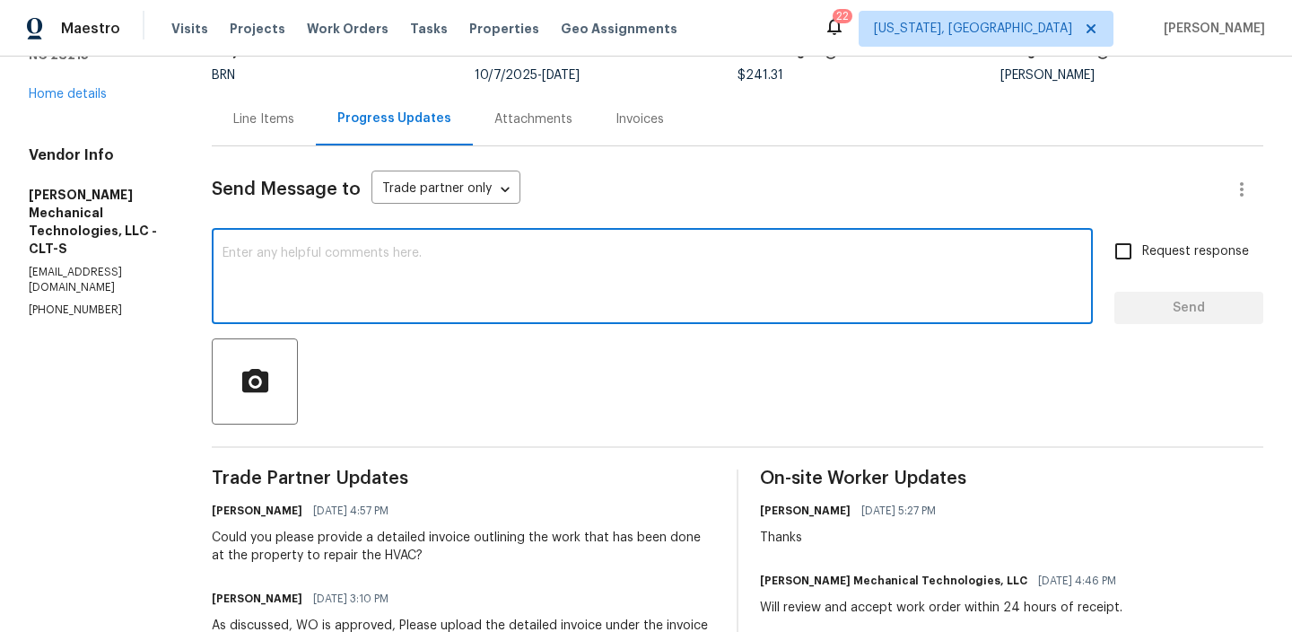
click at [428, 281] on textarea at bounding box center [653, 278] width 860 height 63
paste textarea "Could you please provide a detailed invoice outlining the work that has been do…"
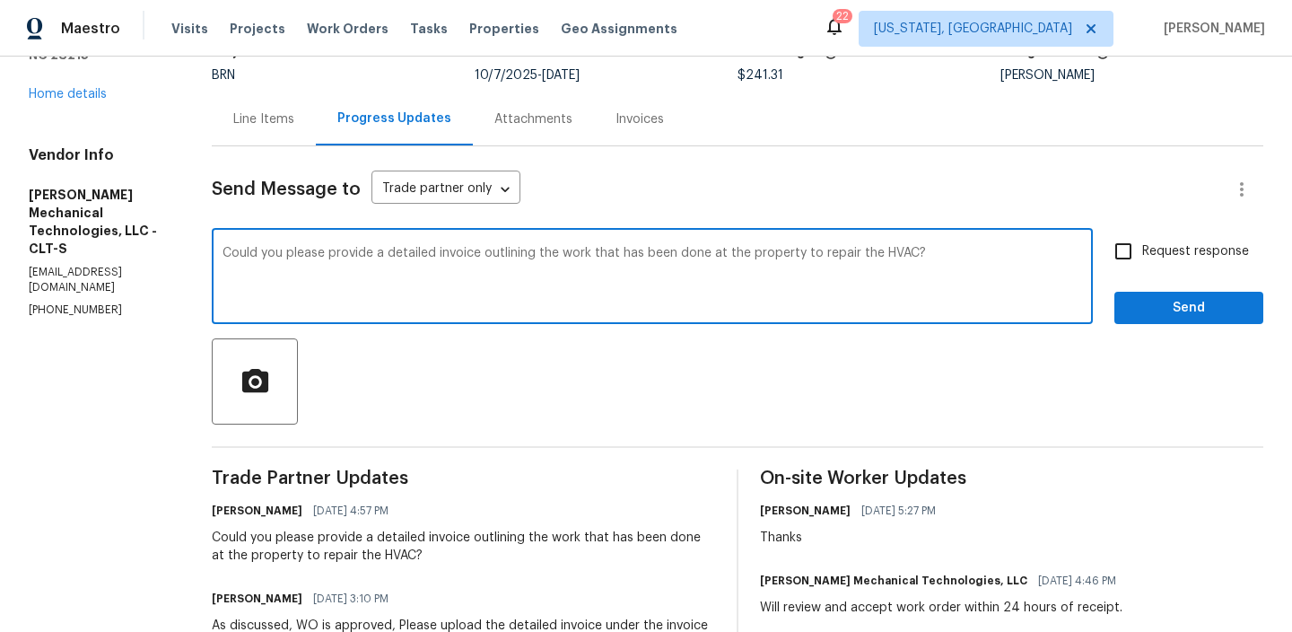
click at [945, 253] on textarea "Could you please provide a detailed invoice outlining the work that has been do…" at bounding box center [653, 278] width 860 height 63
paste textarea "[EMAIL_ADDRESS][PERSON_NAME][DOMAIN_NAME]"
type textarea "Could you please provide a detailed invoice outlining the work that has been do…"
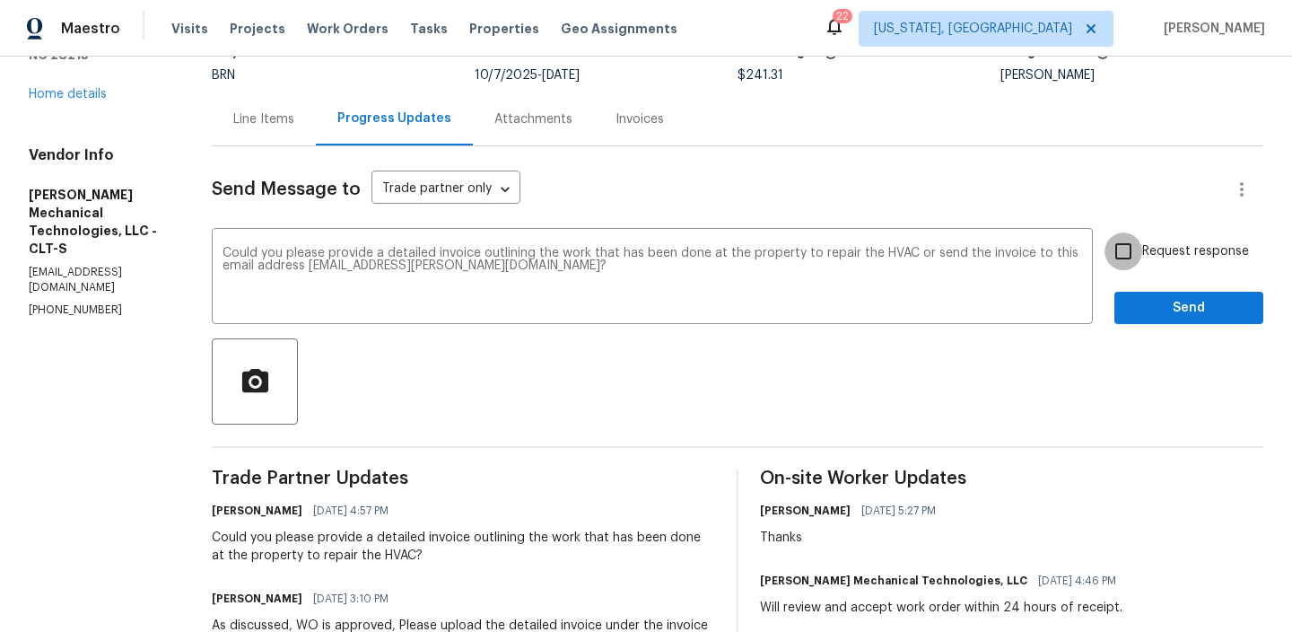
click at [1131, 246] on input "Request response" at bounding box center [1124, 251] width 38 height 38
checkbox input "true"
click at [1142, 308] on span "Send" at bounding box center [1189, 308] width 120 height 22
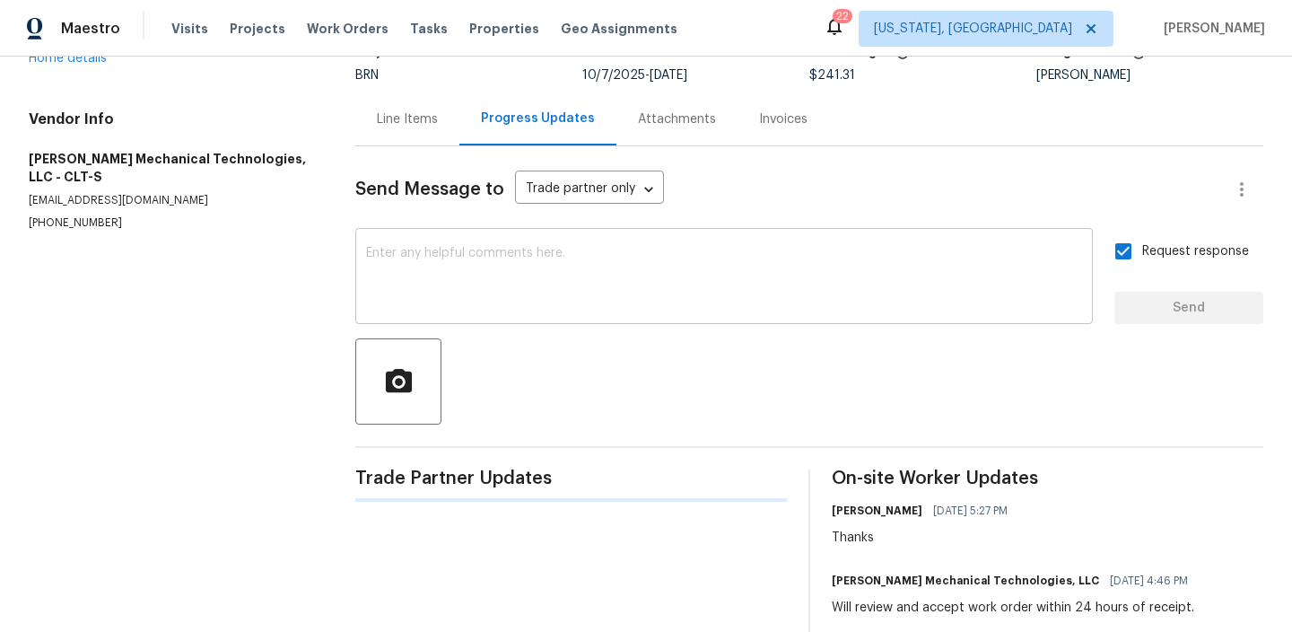
scroll to position [0, 0]
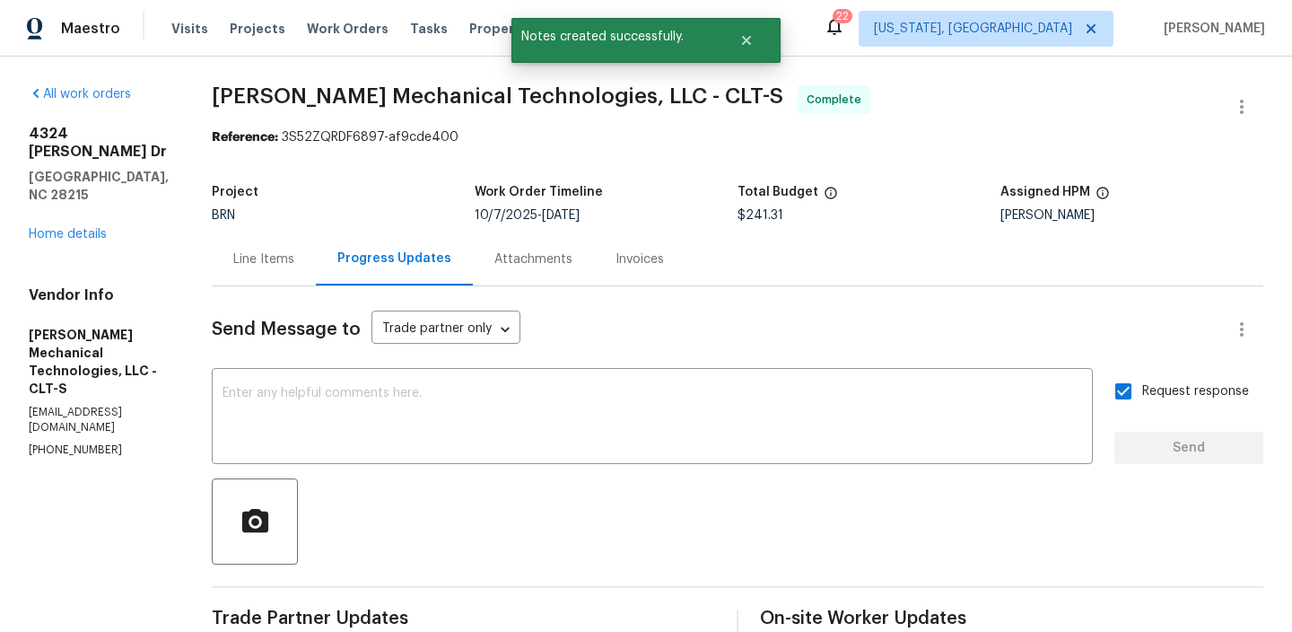
click at [84, 352] on div "Vendor Info Johnson's Mechanical Technologies, LLC - CLT-S johnsonsmech.service…" at bounding box center [99, 371] width 140 height 171
copy p "(704) 298-6336"
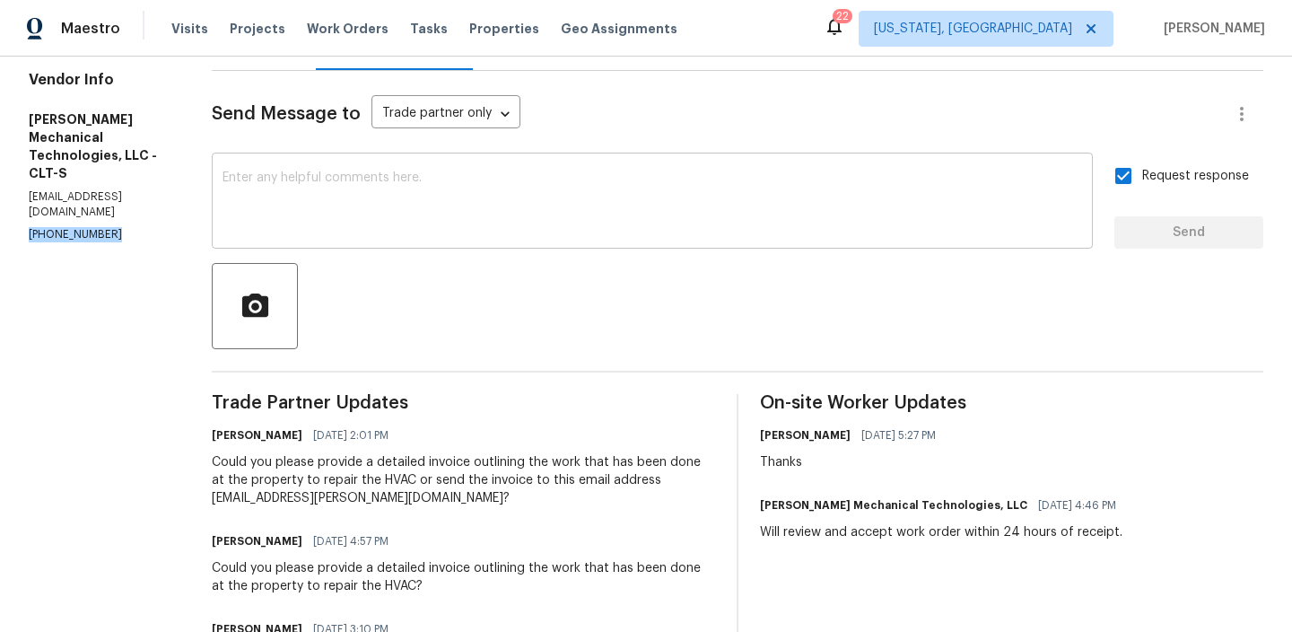
scroll to position [134, 0]
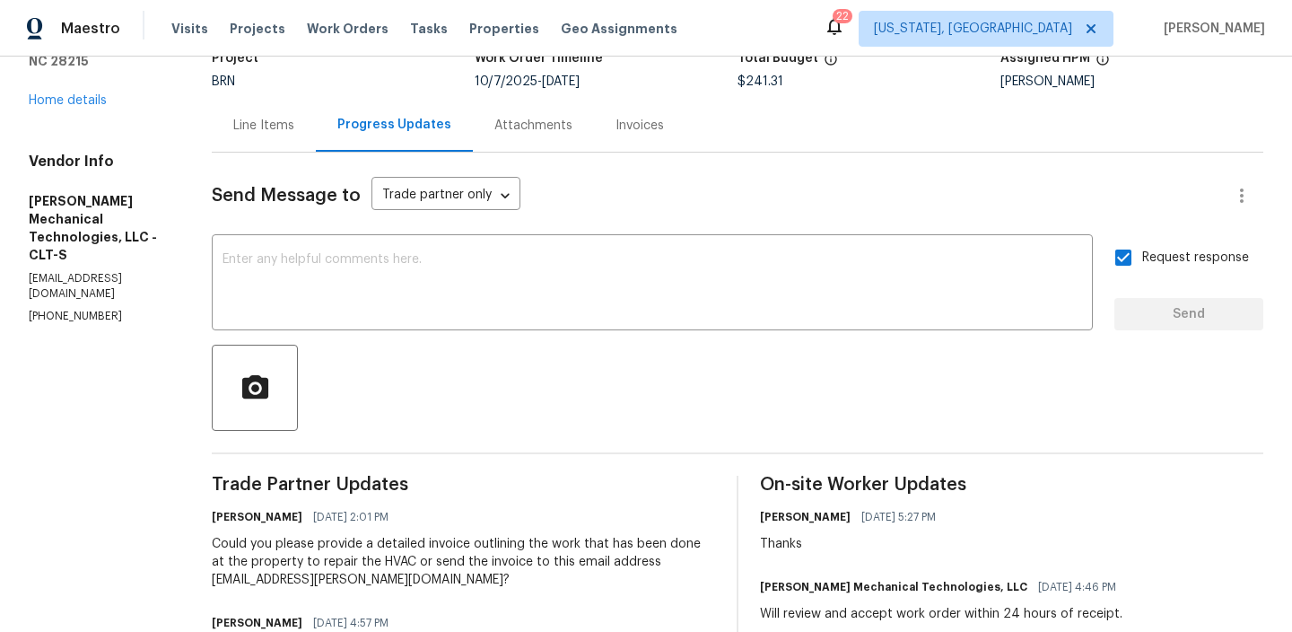
click at [650, 132] on div "Invoices" at bounding box center [640, 126] width 48 height 18
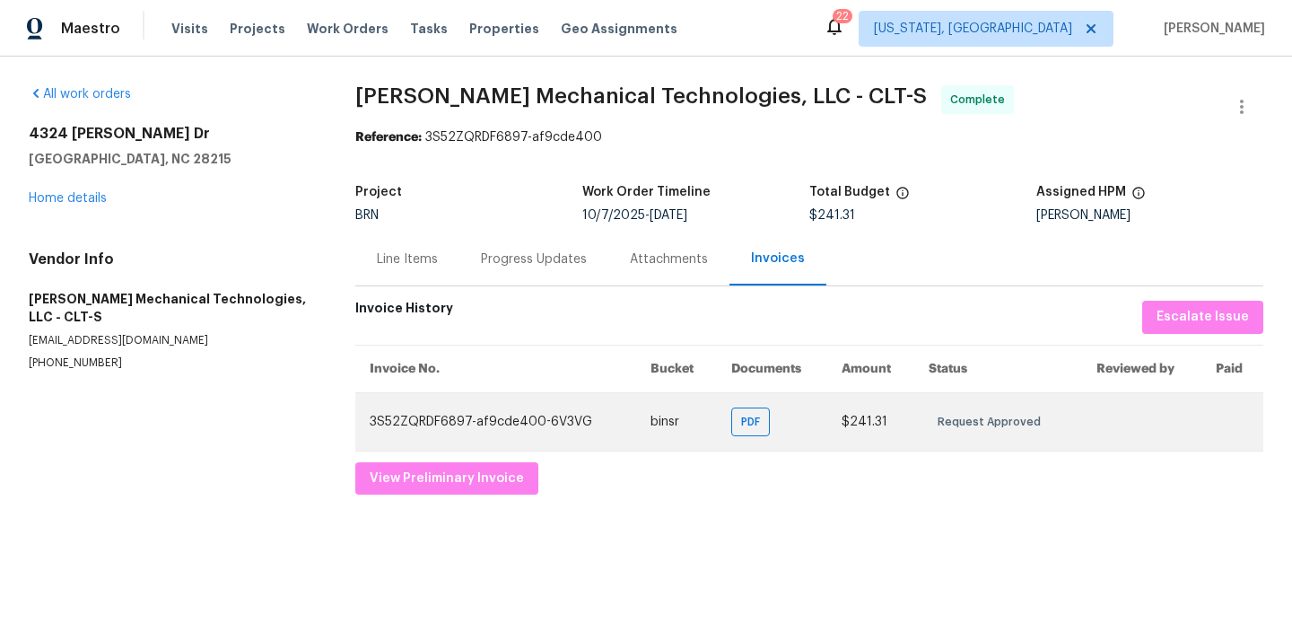
click at [726, 422] on td "PDF" at bounding box center [772, 421] width 110 height 58
click at [750, 421] on span "PDF" at bounding box center [754, 422] width 26 height 18
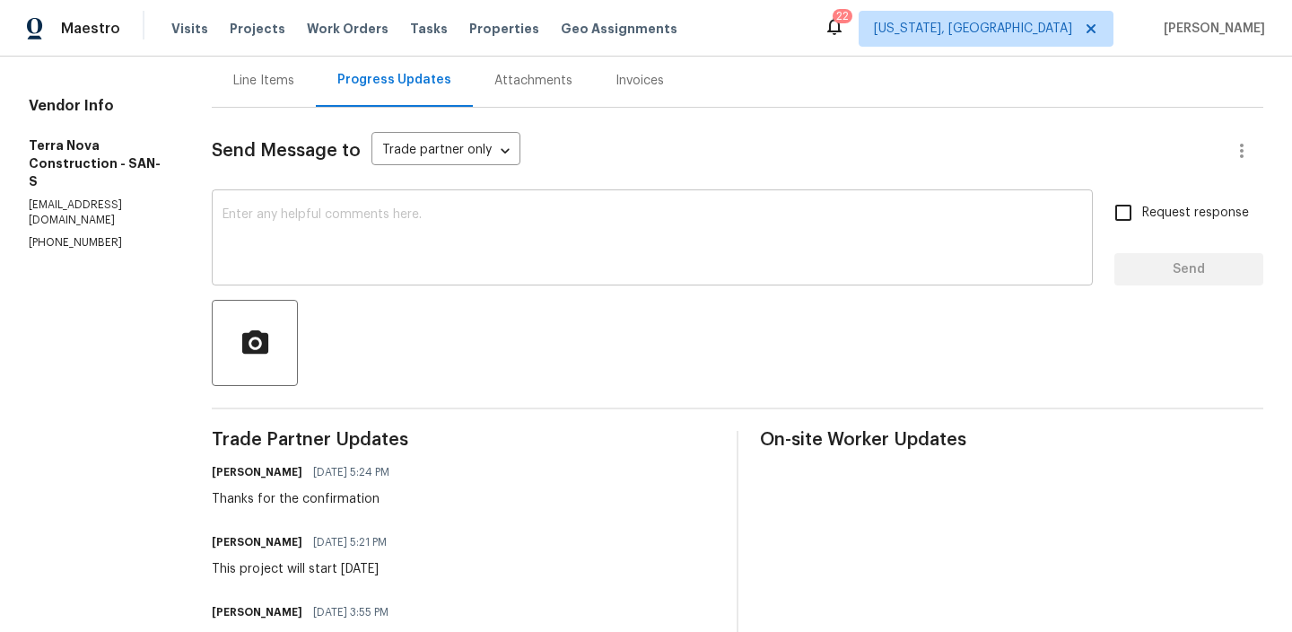
click at [363, 248] on textarea at bounding box center [653, 239] width 860 height 63
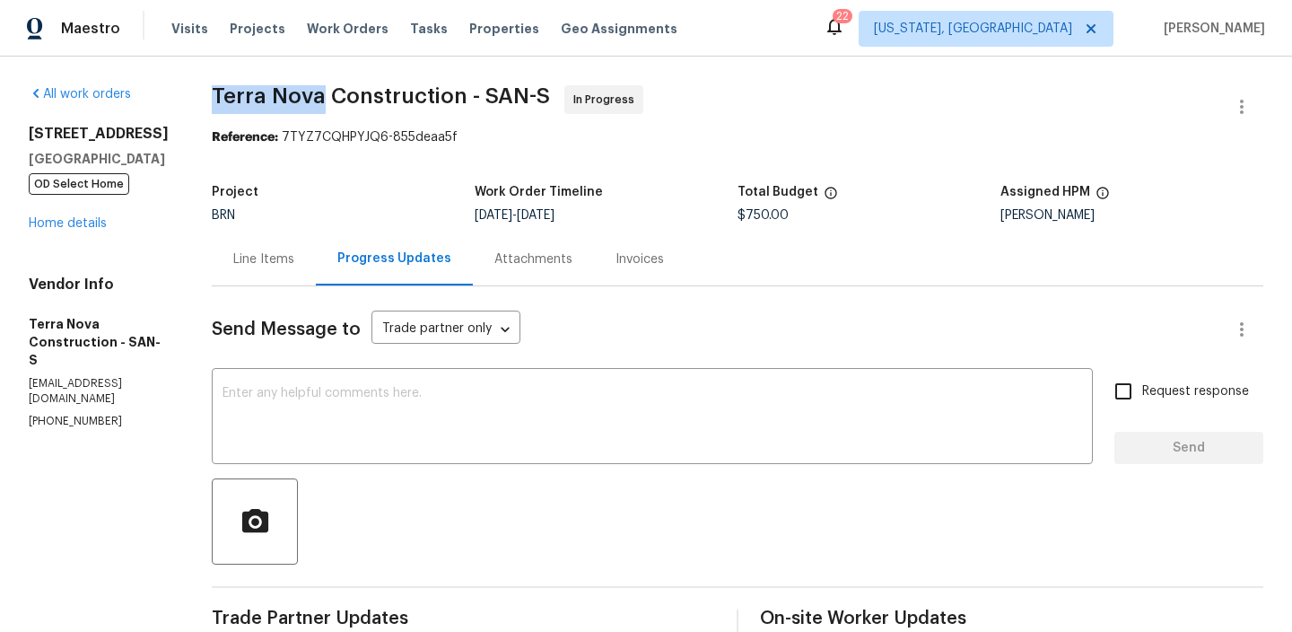
drag, startPoint x: 257, startPoint y: 101, endPoint x: 363, endPoint y: 101, distance: 106.8
click at [363, 101] on div "All work orders 8862 La Cartera St San Diego, CA 92129 OD Select Home Home deta…" at bounding box center [646, 503] width 1292 height 892
copy span "Terra Nova"
click at [371, 405] on textarea at bounding box center [653, 418] width 860 height 63
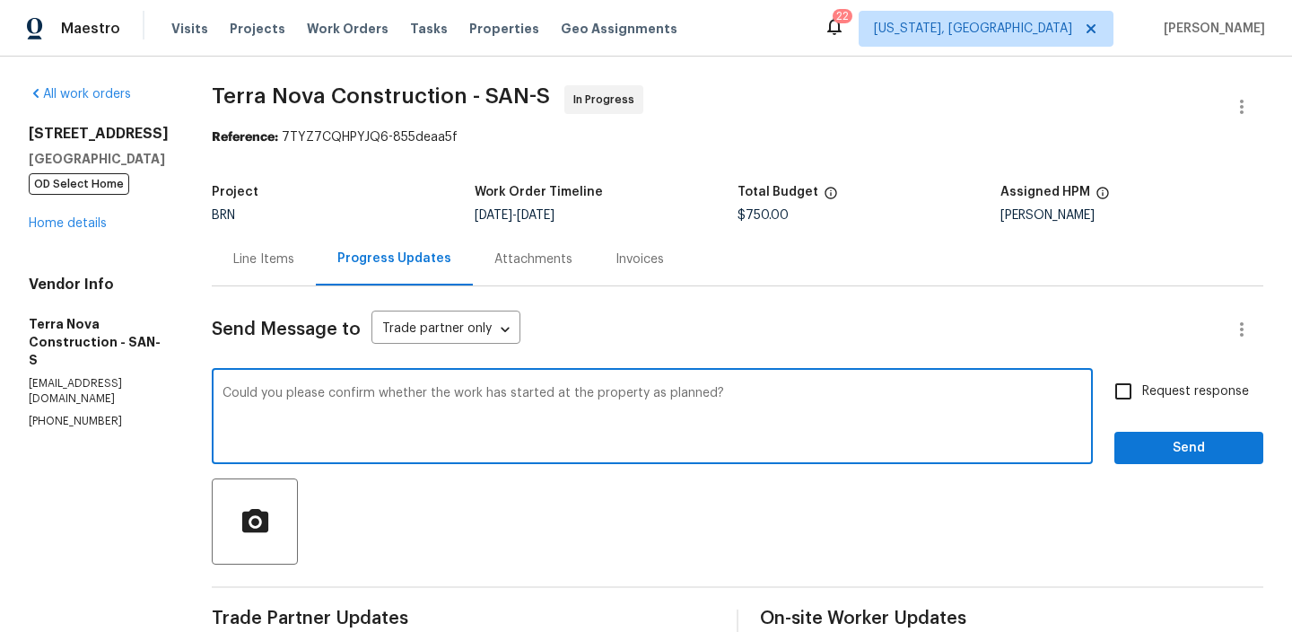
type textarea "Could you please confirm whether the work has started at the property as planne…"
click at [1202, 388] on span "Request response" at bounding box center [1195, 391] width 107 height 19
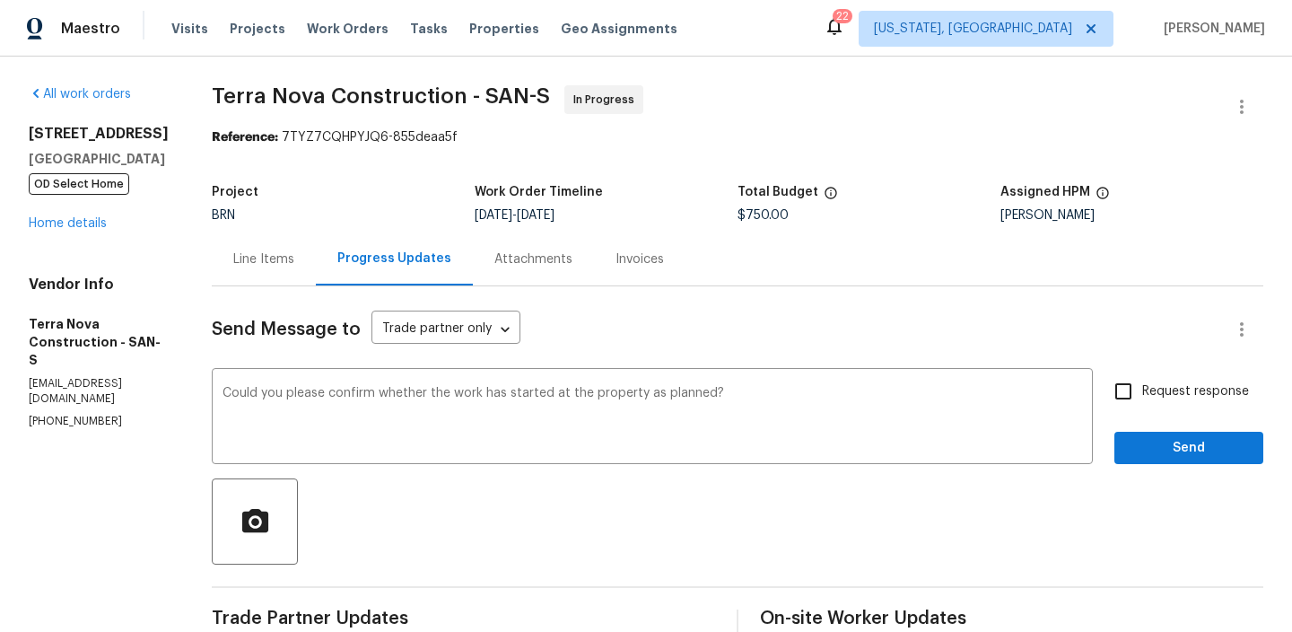
click at [1169, 477] on div "Send Message to Trade partner only Trade partner only ​ Could you please confir…" at bounding box center [738, 602] width 1052 height 633
click at [1142, 403] on input "Request response" at bounding box center [1124, 391] width 38 height 38
checkbox input "true"
click at [1142, 447] on span "Send" at bounding box center [1189, 448] width 120 height 22
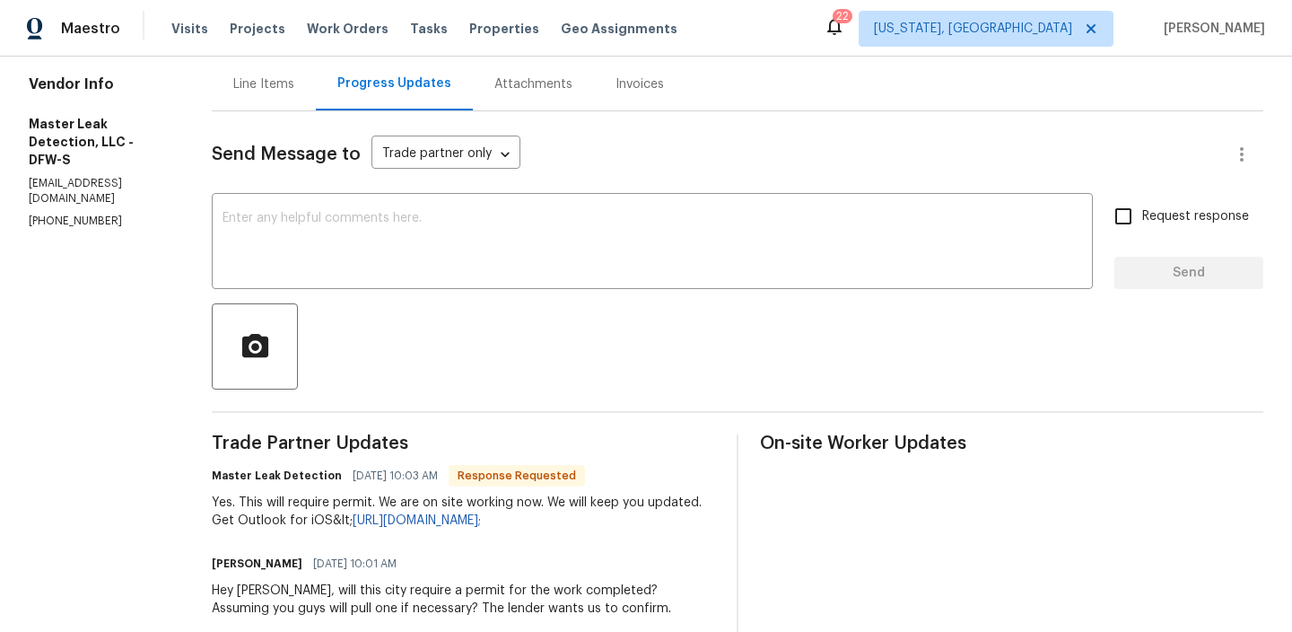
scroll to position [192, 0]
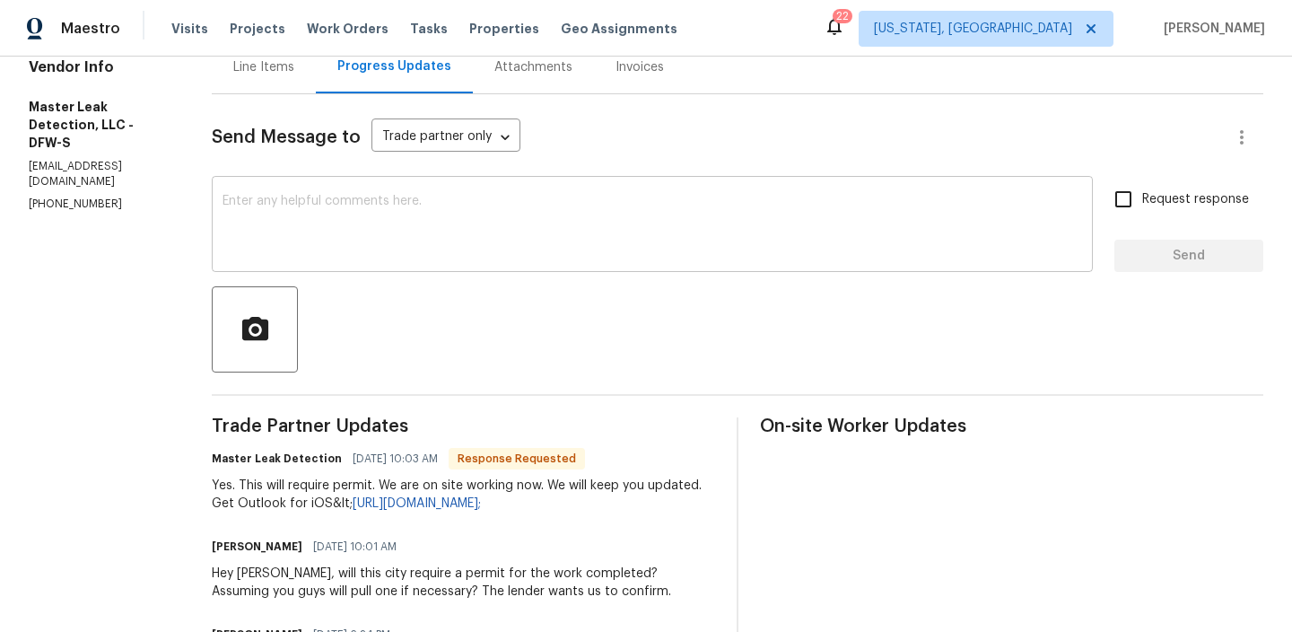
click at [318, 223] on textarea at bounding box center [653, 226] width 860 height 63
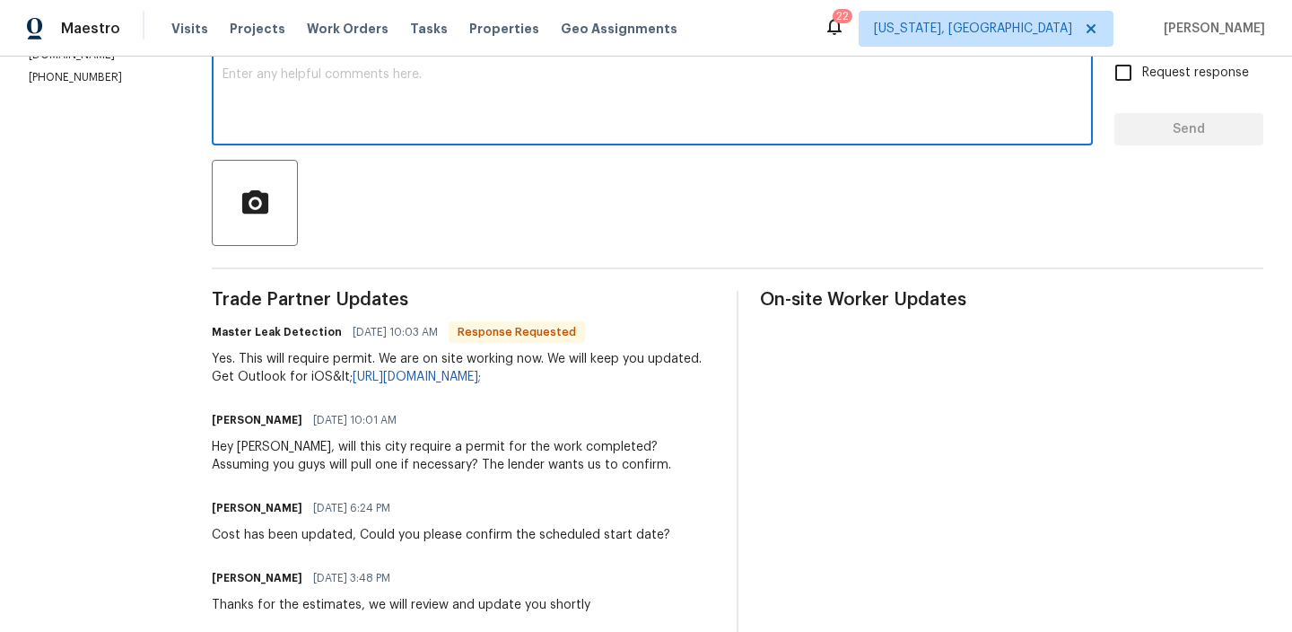
scroll to position [325, 0]
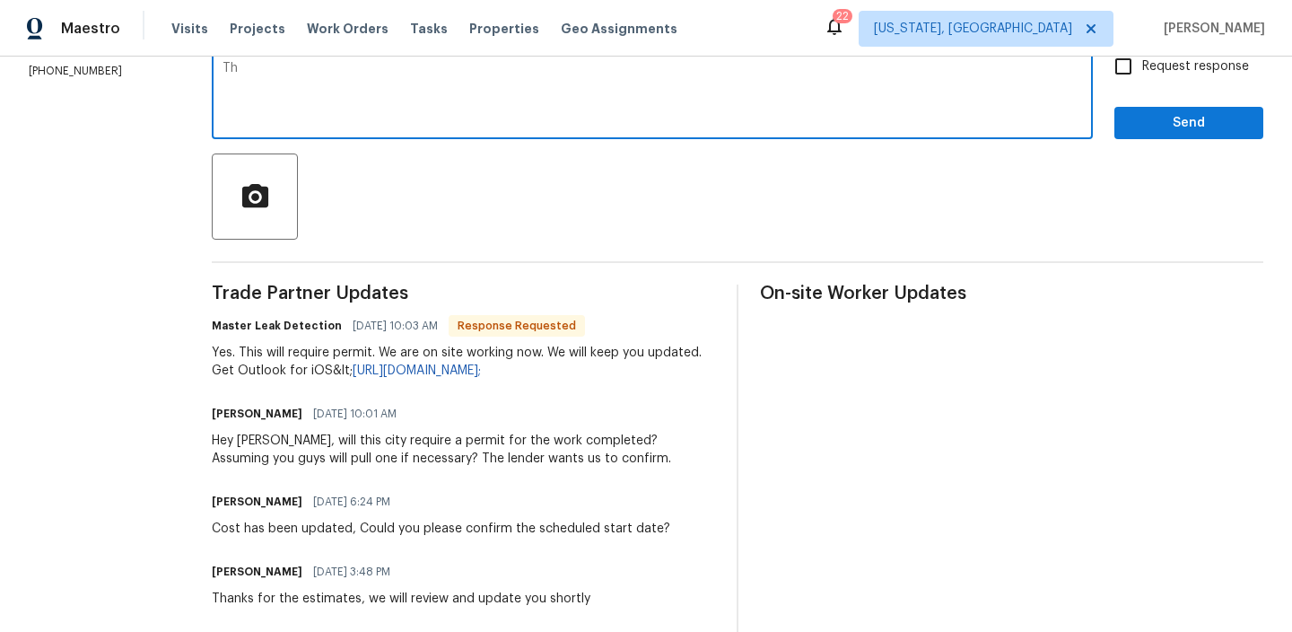
type textarea "T"
type textarea "L"
type textarea "Keep us posted here once you got the permit"
click at [1141, 72] on input "Request response" at bounding box center [1124, 67] width 38 height 38
checkbox input "true"
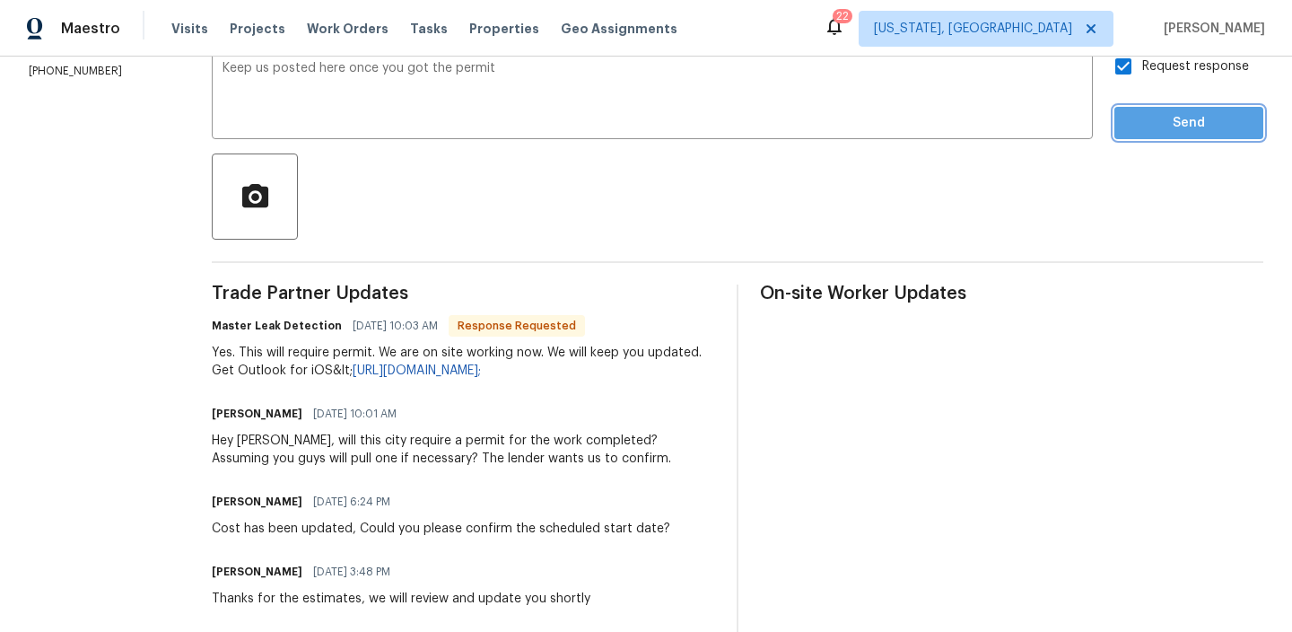
click at [1132, 126] on span "Send" at bounding box center [1189, 123] width 120 height 22
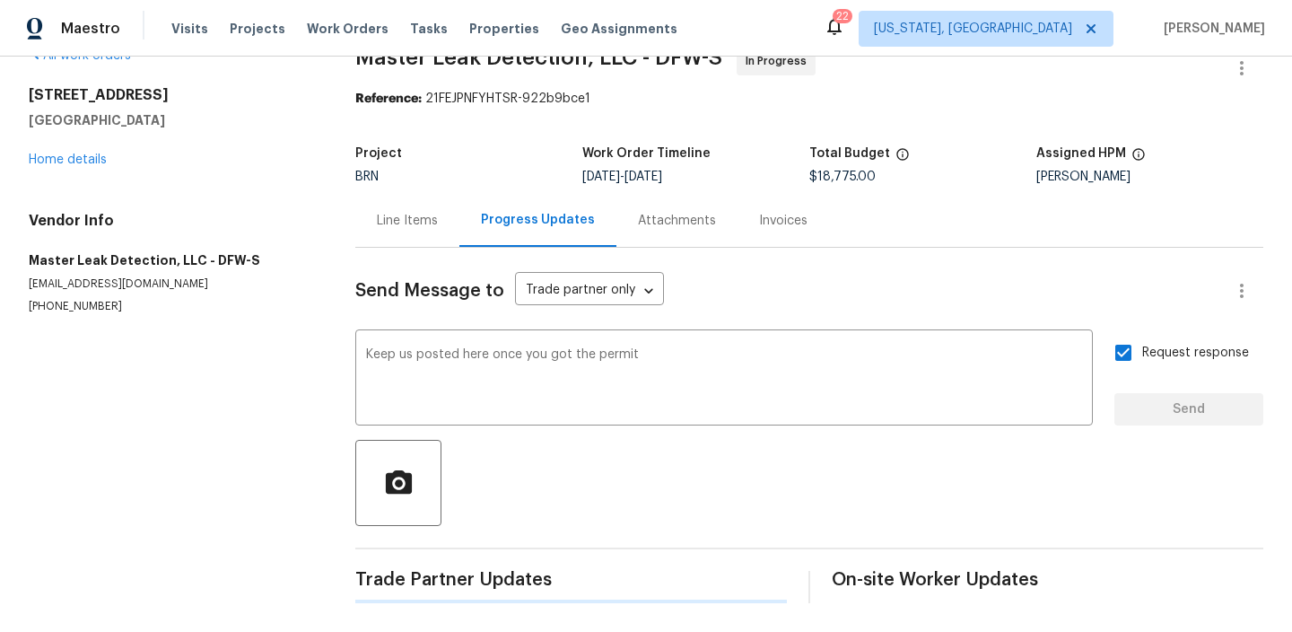
scroll to position [0, 0]
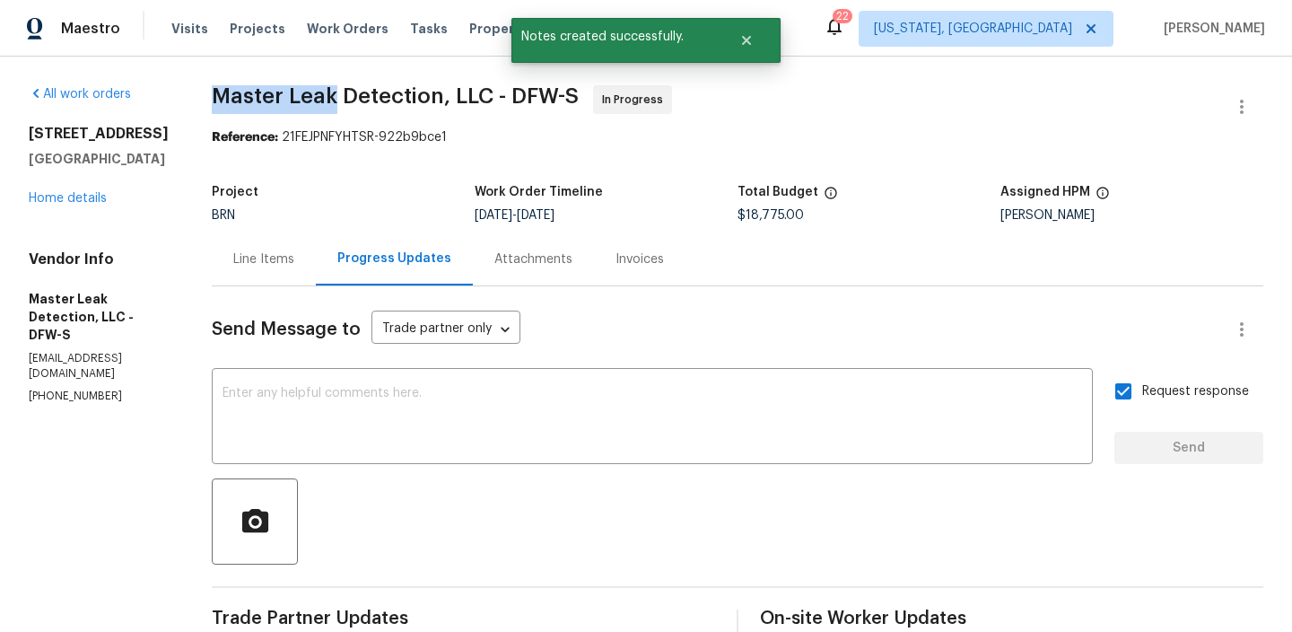
drag, startPoint x: 222, startPoint y: 104, endPoint x: 353, endPoint y: 104, distance: 131.0
copy span "Master Leak"
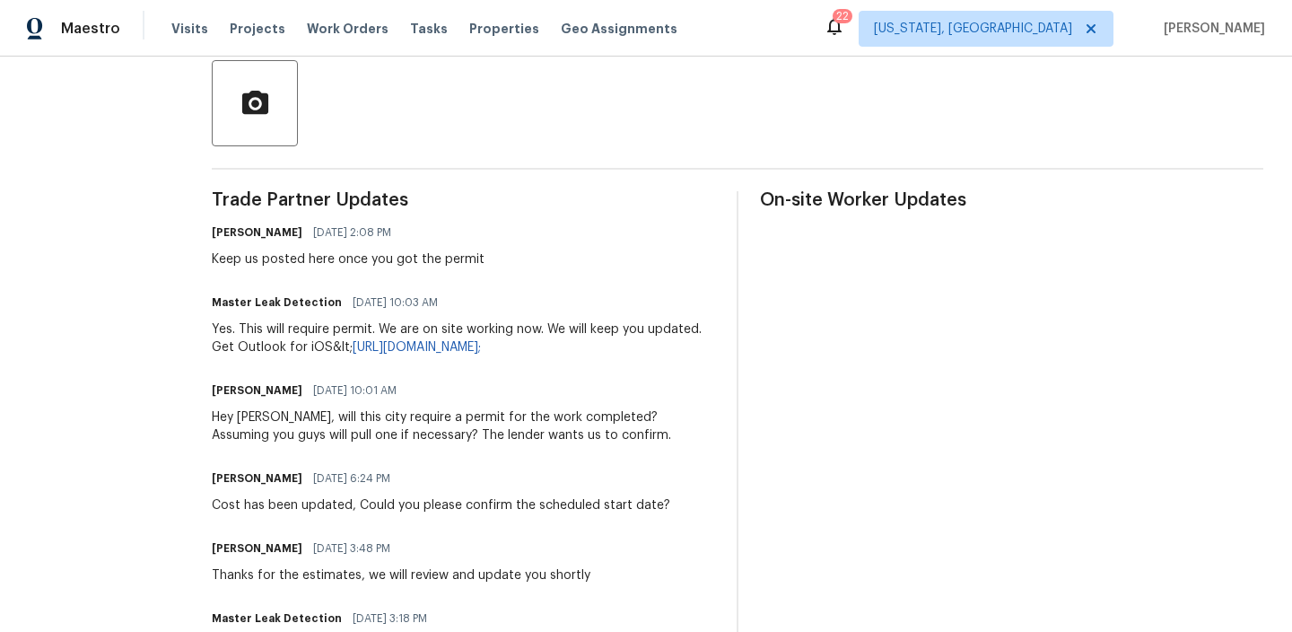
scroll to position [419, 0]
drag, startPoint x: 258, startPoint y: 329, endPoint x: 393, endPoint y: 326, distance: 135.5
click at [394, 327] on div "Yes. This will require permit. We are on site working now. We will keep you upd…" at bounding box center [463, 337] width 503 height 36
copy div "This will require permit."
drag, startPoint x: 420, startPoint y: 328, endPoint x: 555, endPoint y: 328, distance: 135.5
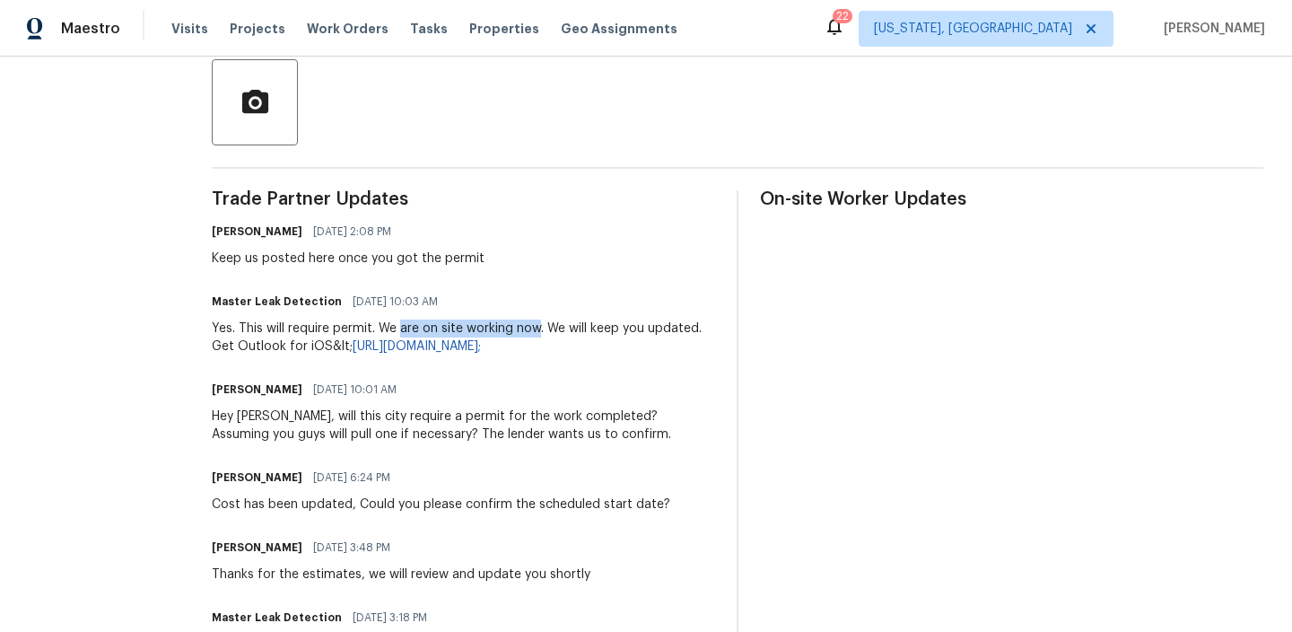
click at [555, 328] on div "Yes. This will require permit. We are on site working now. We will keep you upd…" at bounding box center [463, 337] width 503 height 36
copy div "are on site working now"
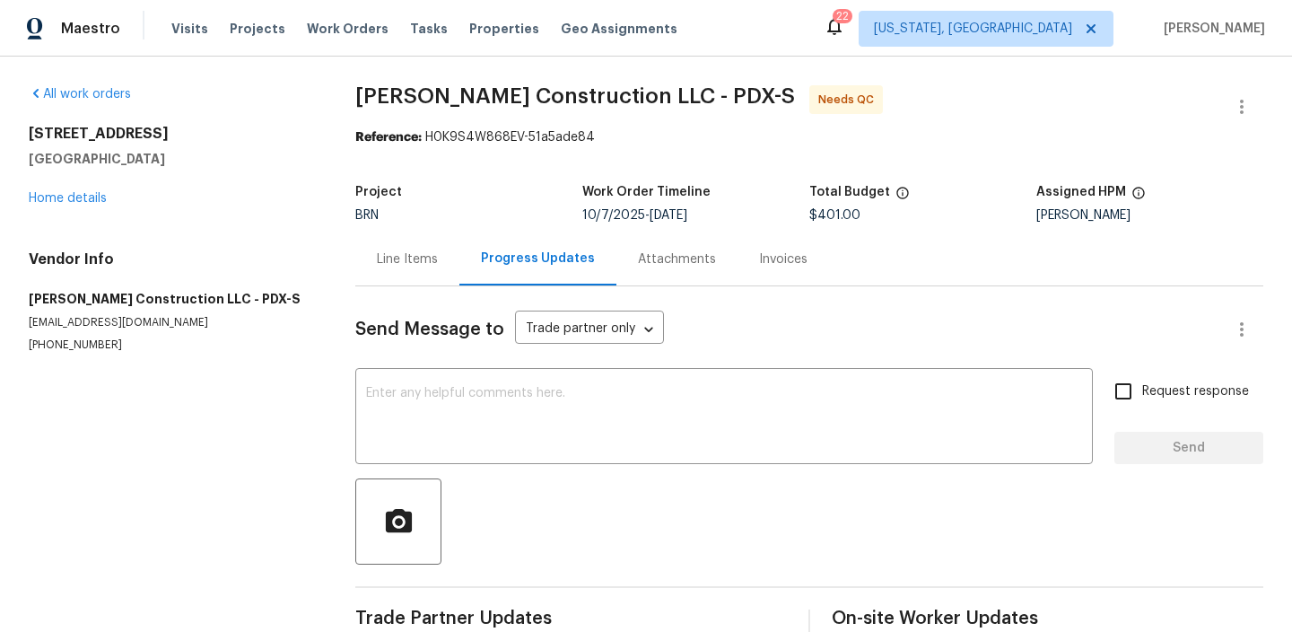
scroll to position [39, 0]
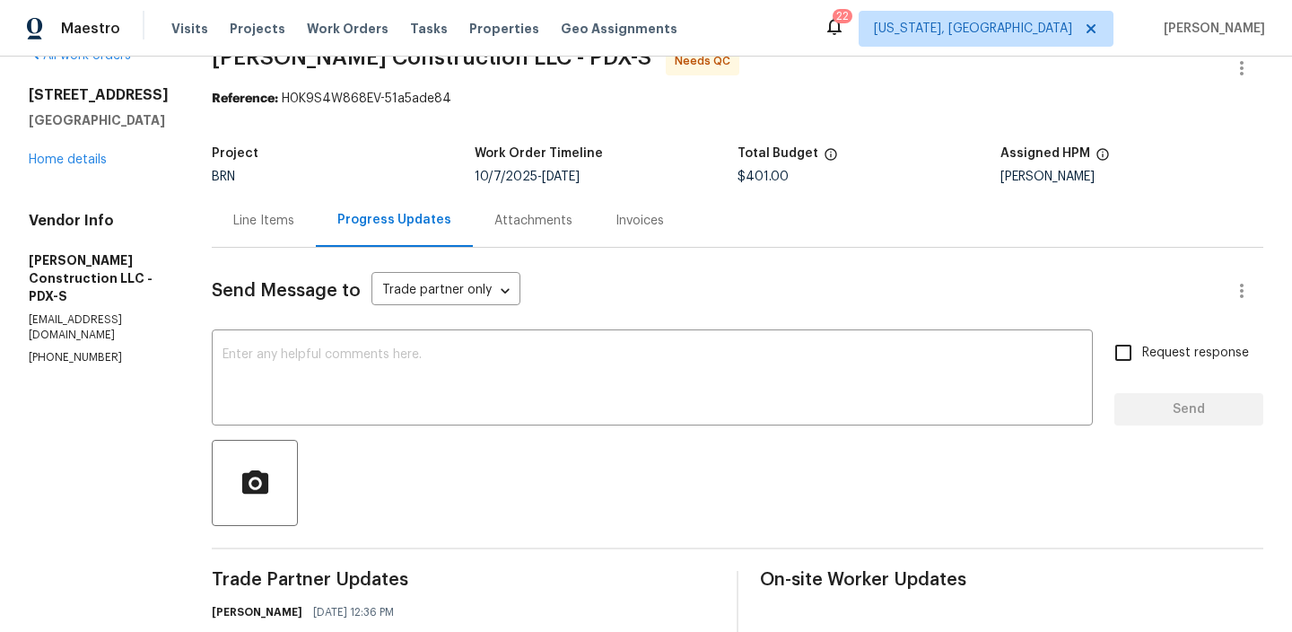
click at [82, 171] on div "All work orders 1806 NE 89th Cir Vancouver, WA 98665 Home details Vendor Info B…" at bounding box center [99, 206] width 140 height 319
click at [82, 167] on div "1806 NE 89th Cir Vancouver, WA 98665 Home details" at bounding box center [99, 127] width 140 height 83
click at [82, 158] on link "Home details" at bounding box center [68, 159] width 78 height 13
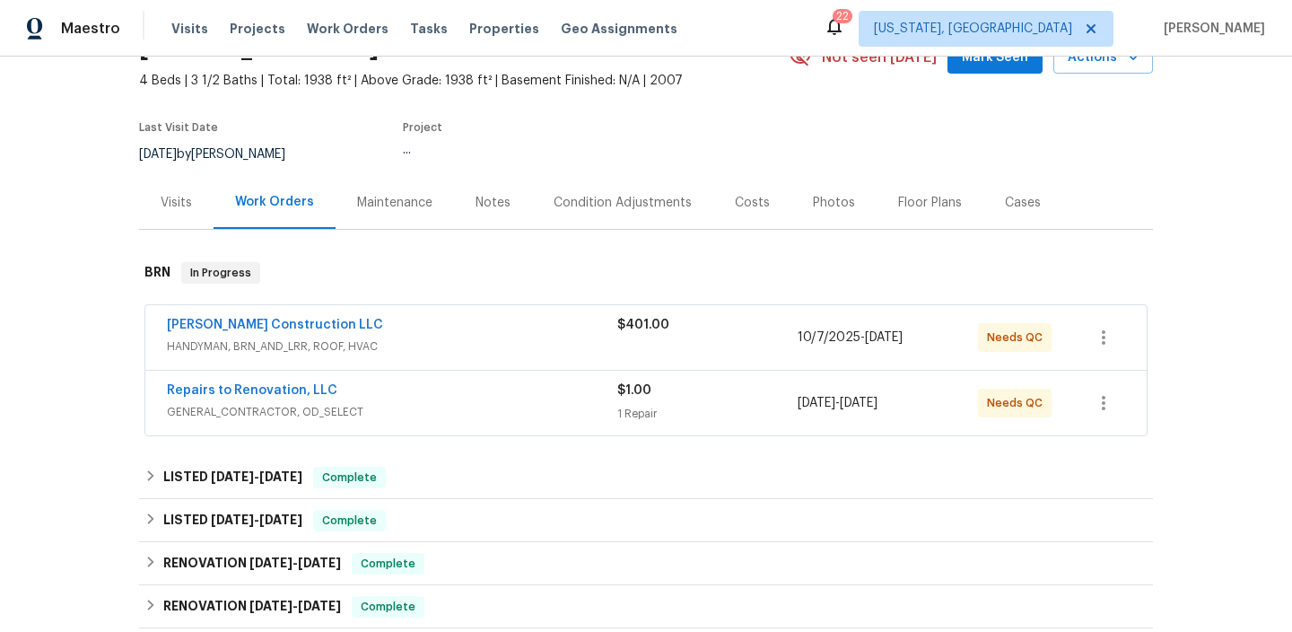
scroll to position [104, 0]
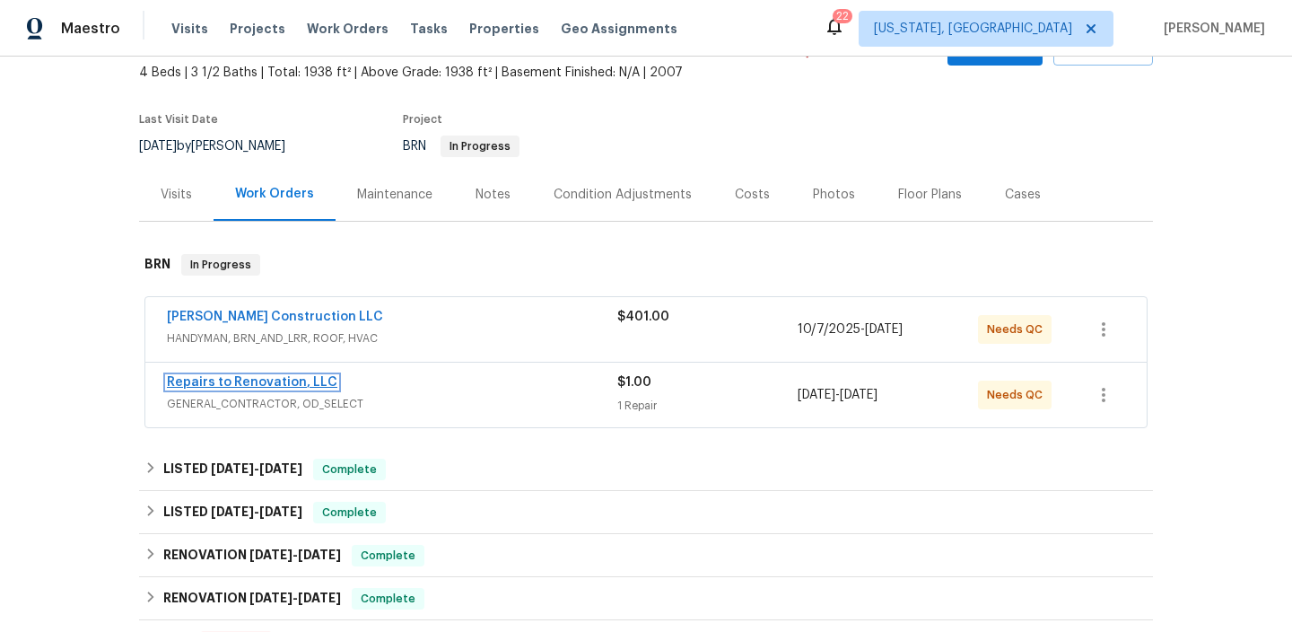
click at [231, 388] on link "Repairs to Renovation, LLC" at bounding box center [252, 382] width 170 height 13
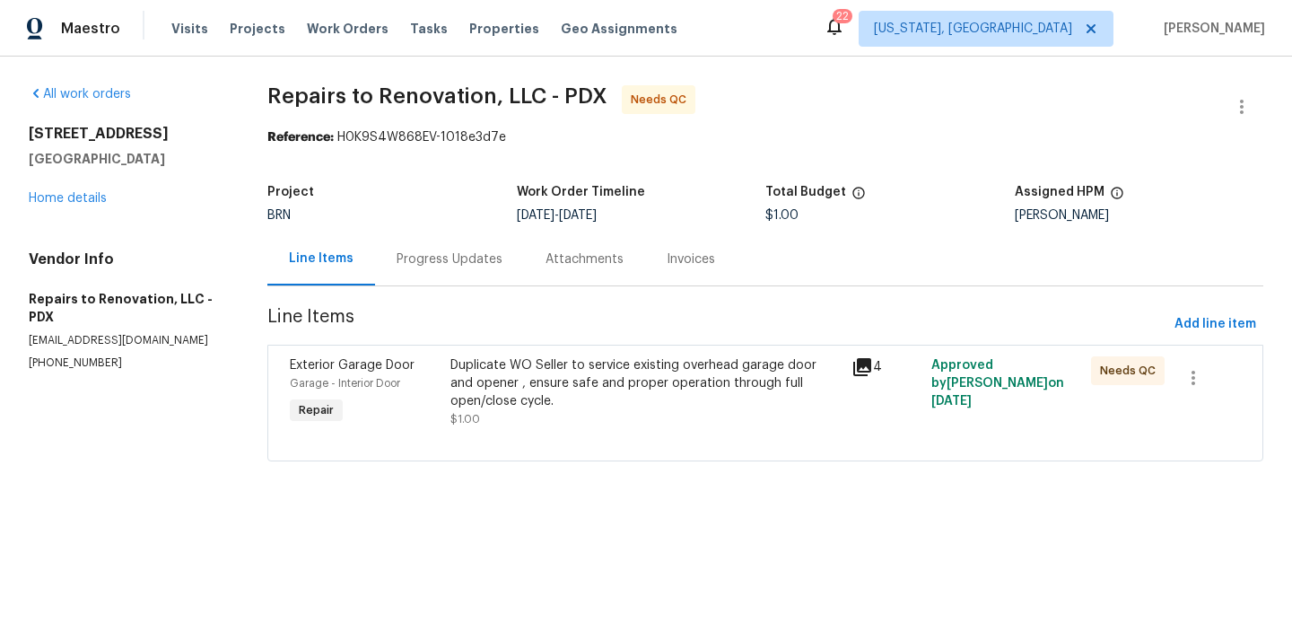
click at [450, 259] on div "Progress Updates" at bounding box center [450, 259] width 106 height 18
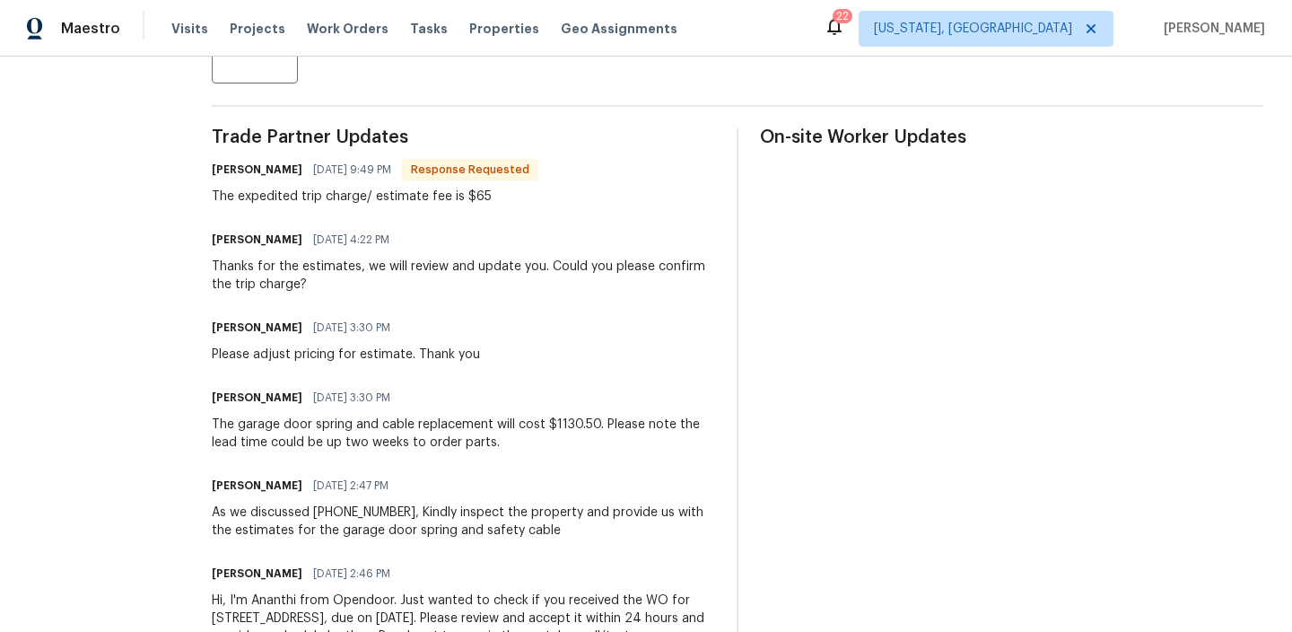
scroll to position [483, 0]
drag, startPoint x: 623, startPoint y: 423, endPoint x: 564, endPoint y: 424, distance: 58.3
click at [564, 424] on div "The garage door spring and cable replacement will cost $1130.50. Please note th…" at bounding box center [463, 432] width 503 height 36
copy div "$1130.50."
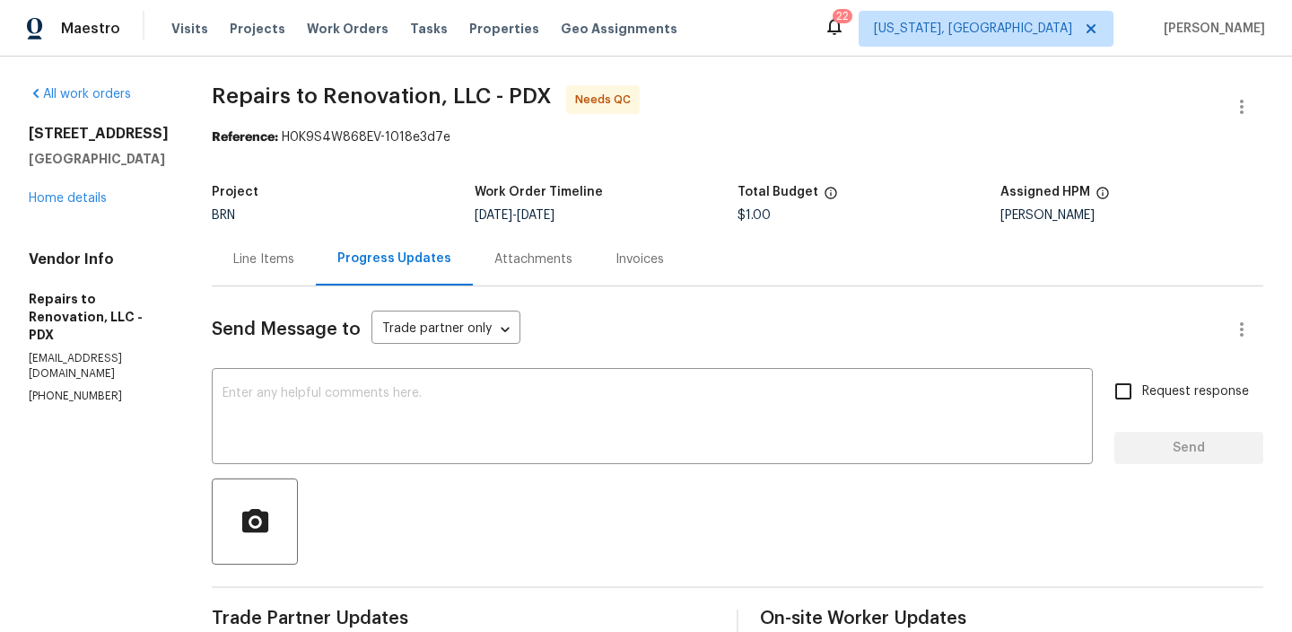
click at [283, 285] on section "Repairs to Renovation, LLC - PDX Needs QC Reference: H0K9S4W868EV-1018e3d7e Pro…" at bounding box center [738, 634] width 1052 height 1098
click at [293, 252] on div "Line Items" at bounding box center [263, 259] width 61 height 18
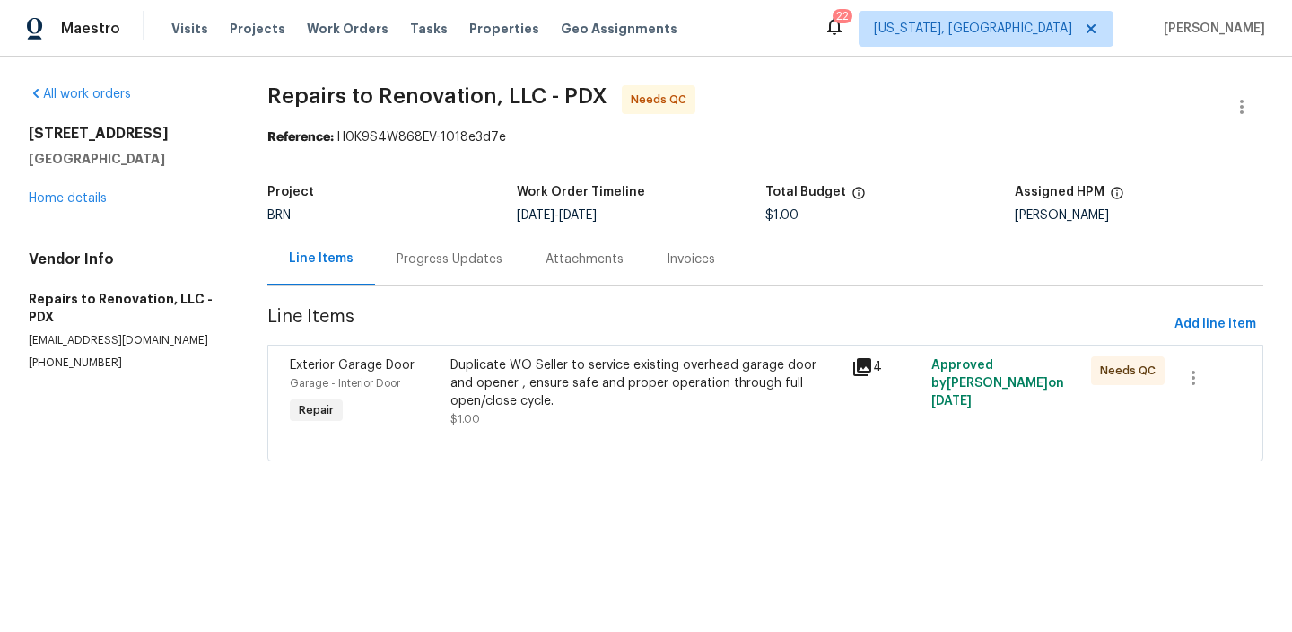
click at [506, 384] on div "Duplicate WO Seller to service existing overhead garage door and opener , ensur…" at bounding box center [644, 383] width 389 height 54
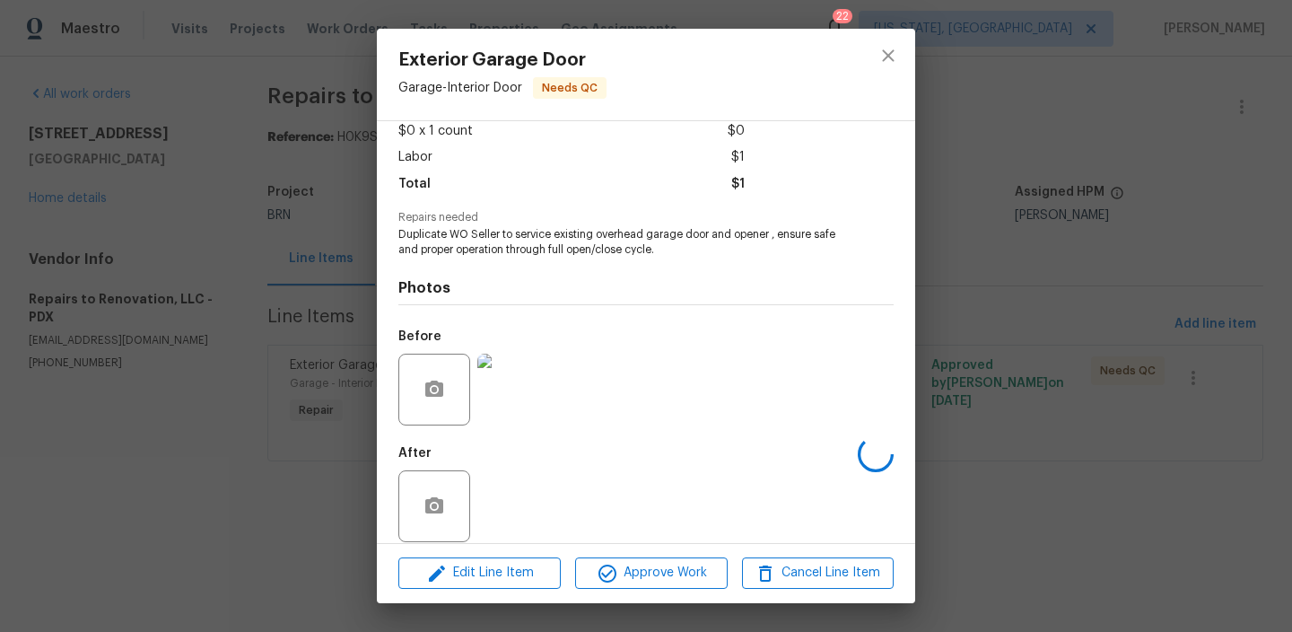
scroll to position [120, 0]
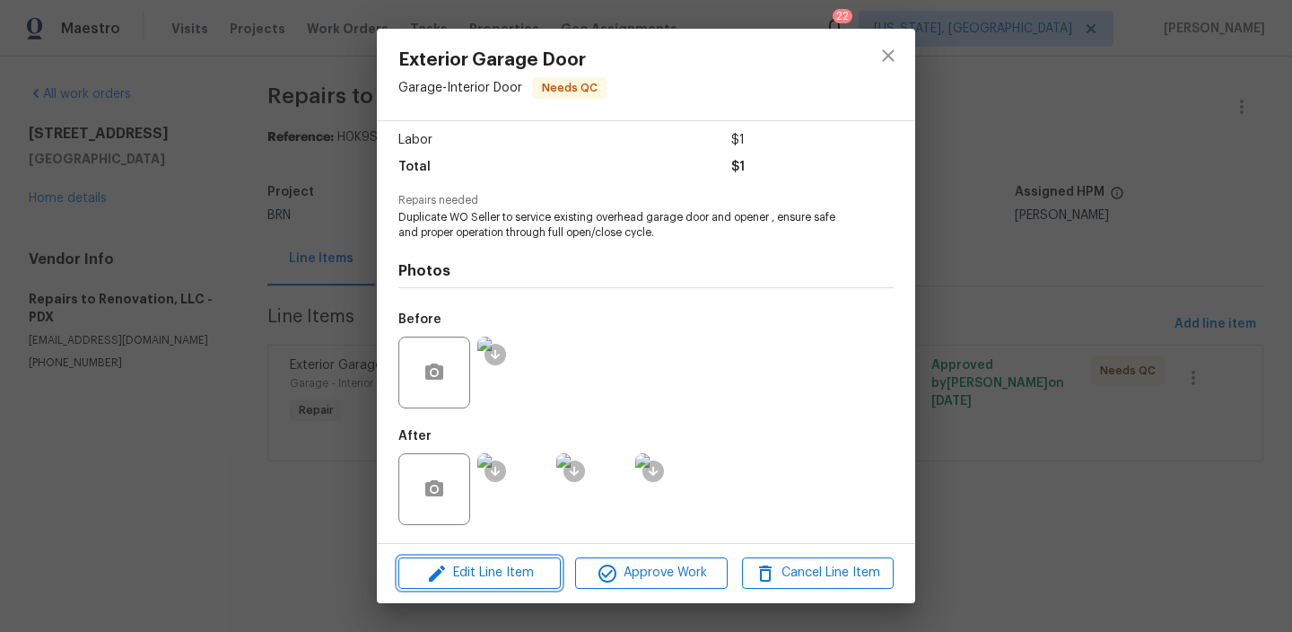
click at [484, 583] on span "Edit Line Item" at bounding box center [480, 573] width 152 height 22
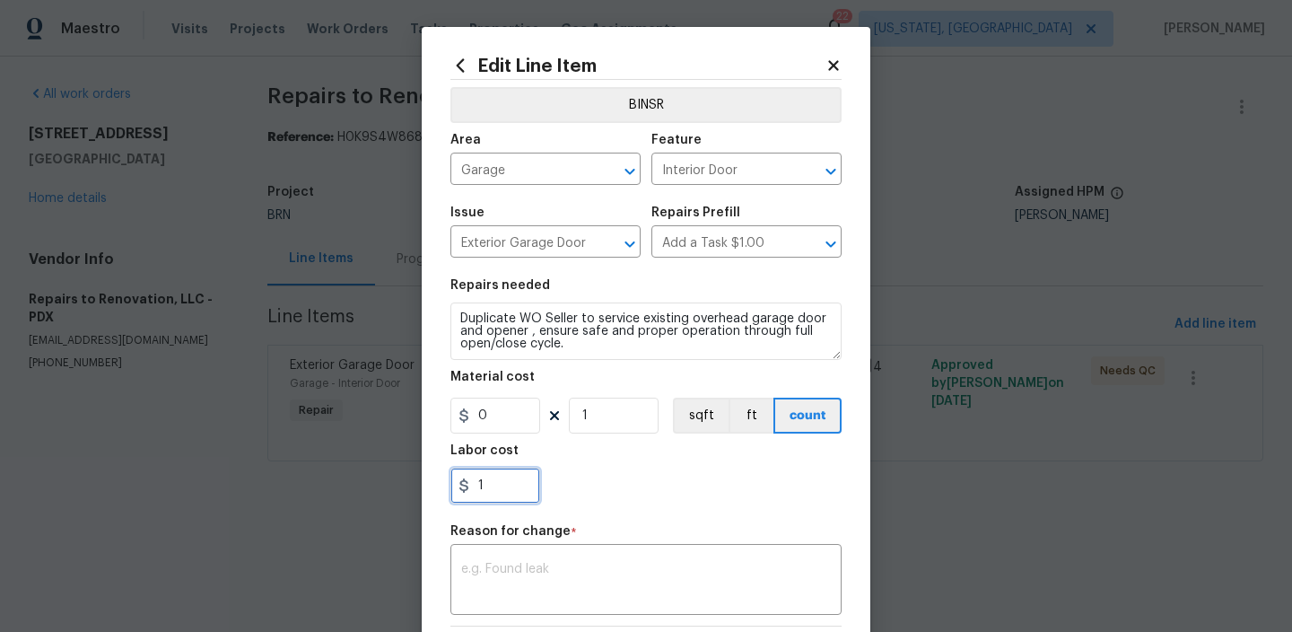
click at [523, 485] on input "1" at bounding box center [495, 485] width 90 height 36
paste input "text"
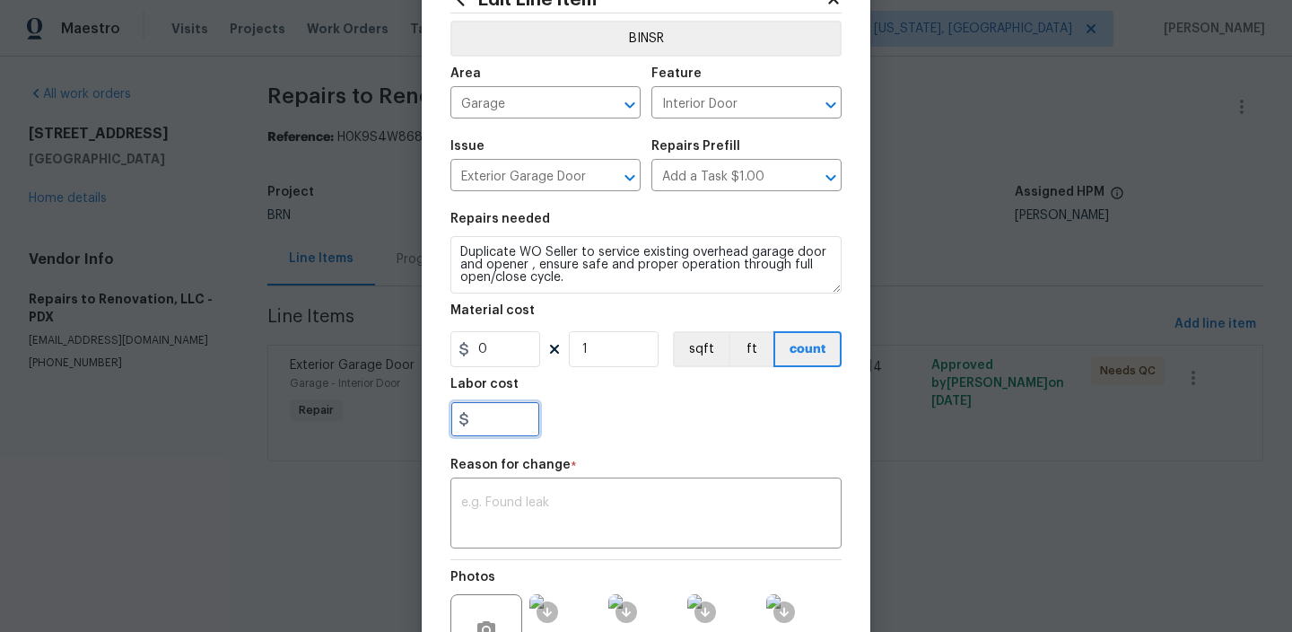
scroll to position [168, 0]
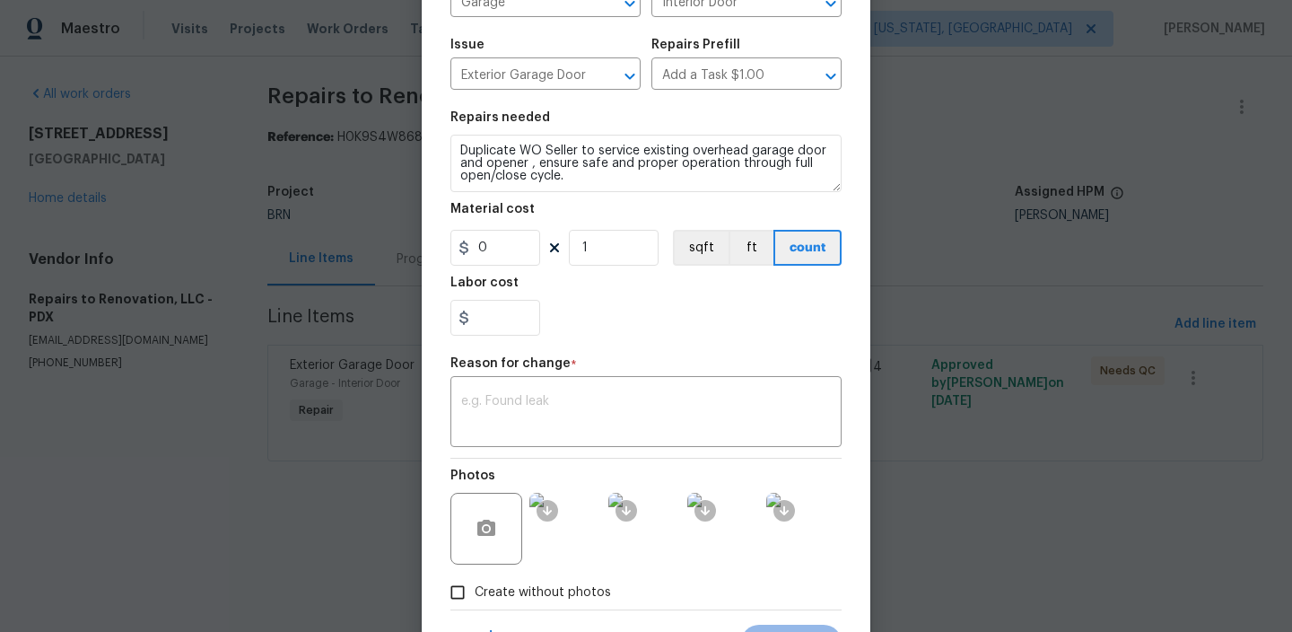
type input "0"
click at [223, 278] on body "Maestro Visits Projects Work Orders Tasks Properties Geo Assignments 22 Washing…" at bounding box center [646, 255] width 1292 height 511
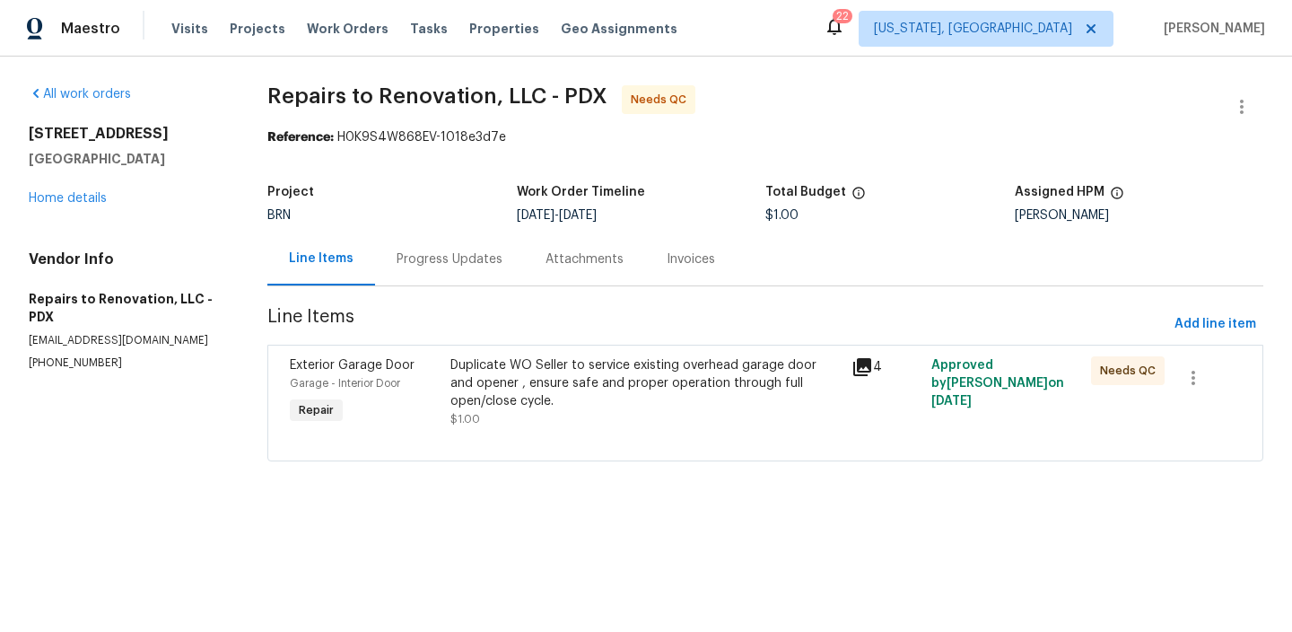
scroll to position [0, 0]
click at [502, 382] on div "Duplicate WO Seller to service existing overhead garage door and opener , ensur…" at bounding box center [644, 383] width 389 height 54
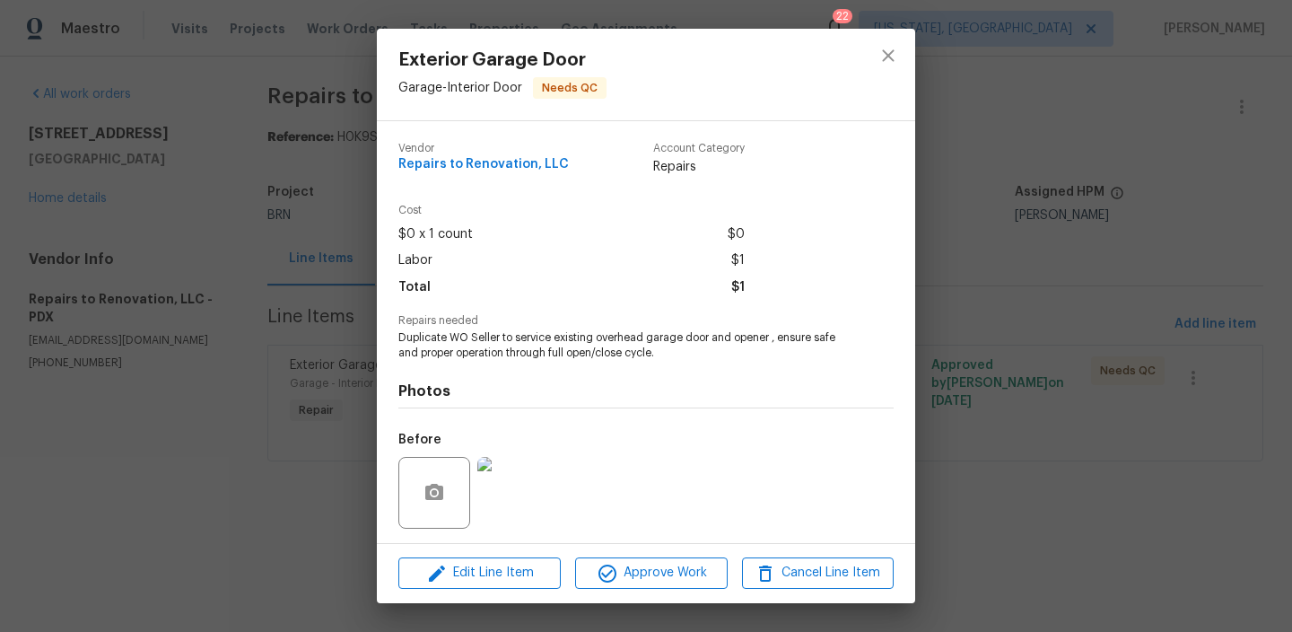
scroll to position [120, 0]
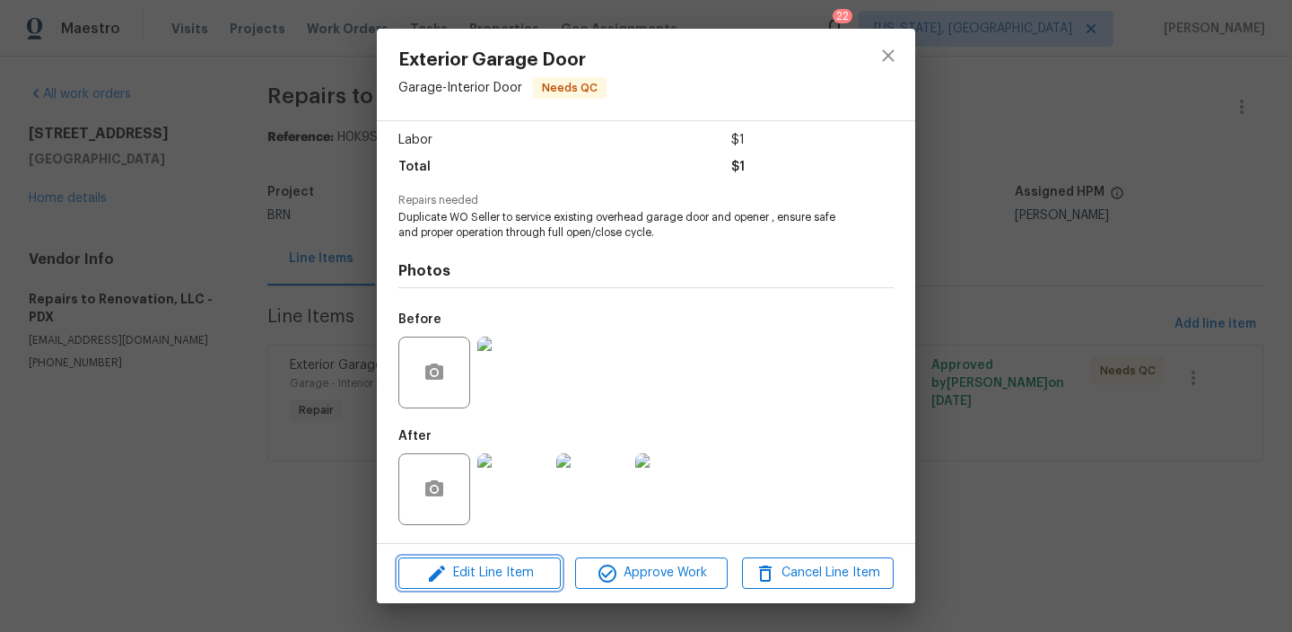
click at [480, 581] on span "Edit Line Item" at bounding box center [480, 573] width 152 height 22
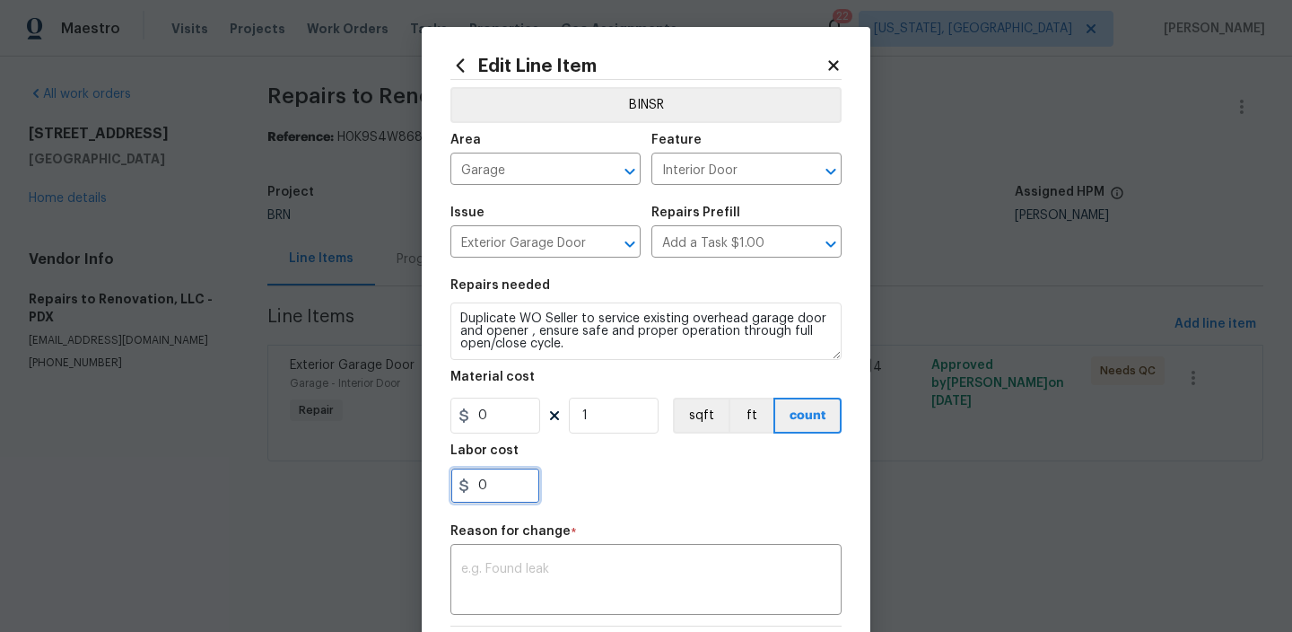
click at [504, 487] on input "0" at bounding box center [495, 485] width 90 height 36
paste input "1130.50"
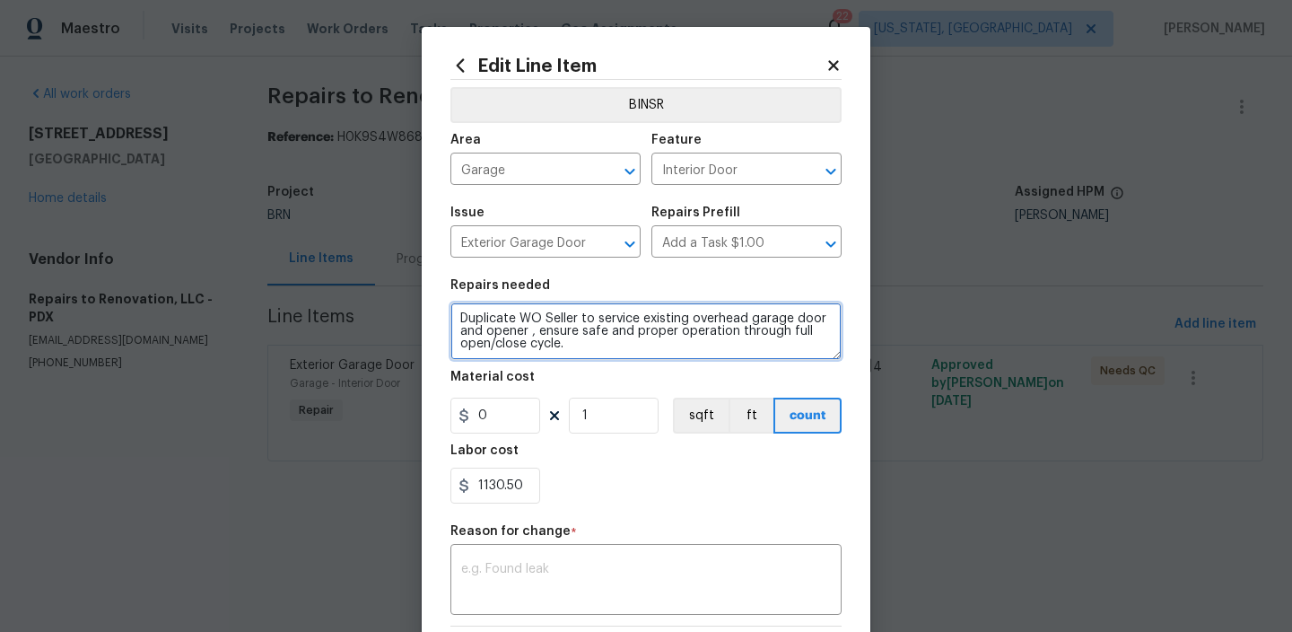
type input "1130.5"
drag, startPoint x: 543, startPoint y: 316, endPoint x: 442, endPoint y: 315, distance: 100.5
click at [442, 316] on div "Edit Line Item BINSR Area Garage ​ Feature Interior Door ​ Issue Exterior Garag…" at bounding box center [646, 442] width 449 height 830
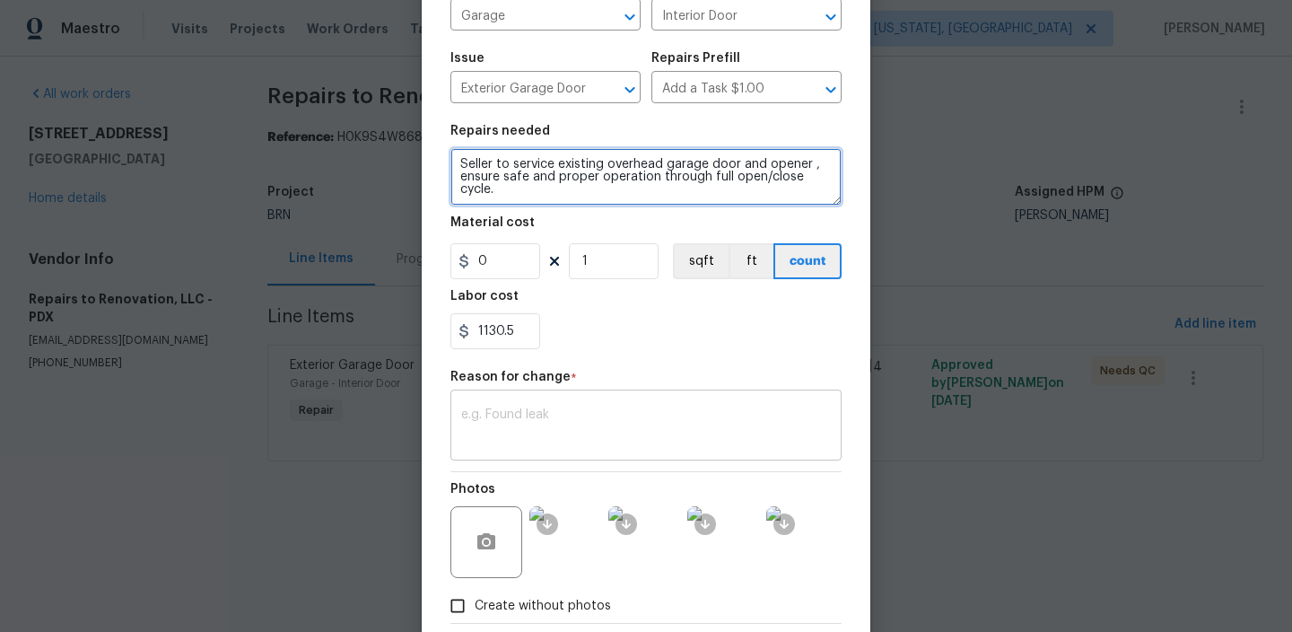
type textarea "Seller to service existing overhead garage door and opener , ensure safe and pr…"
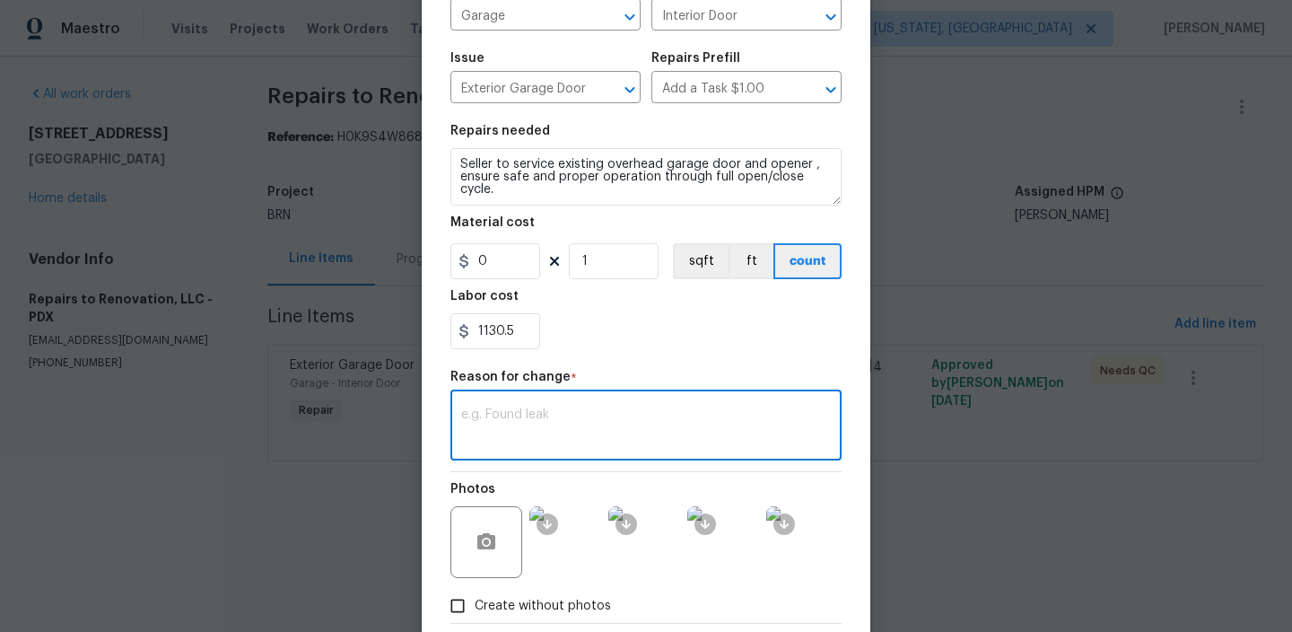
click at [609, 423] on textarea at bounding box center [646, 427] width 370 height 38
paste textarea "(AM) Updated per BR approval"
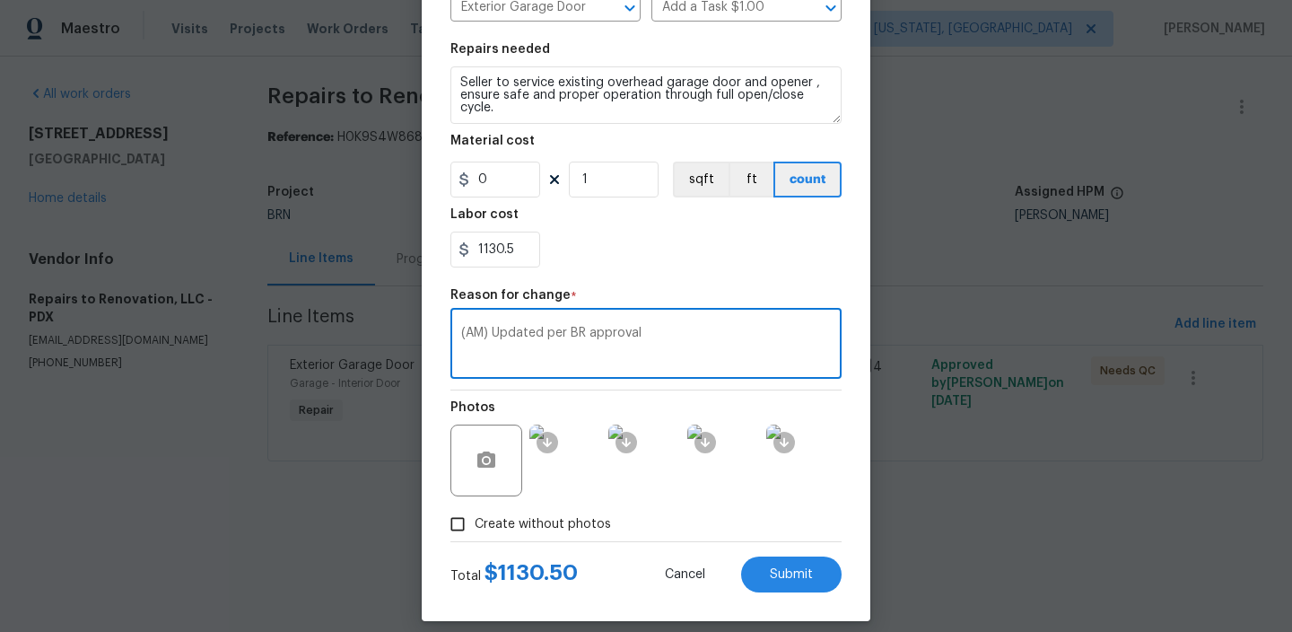
scroll to position [253, 0]
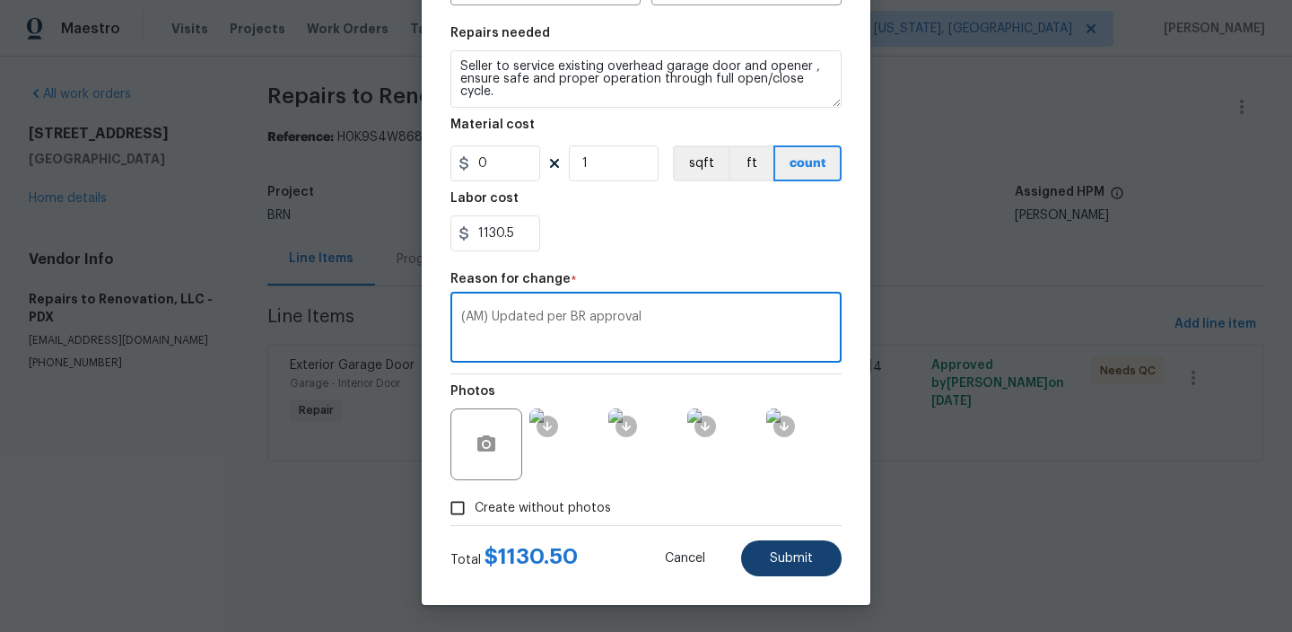
type textarea "(AM) Updated per BR approval"
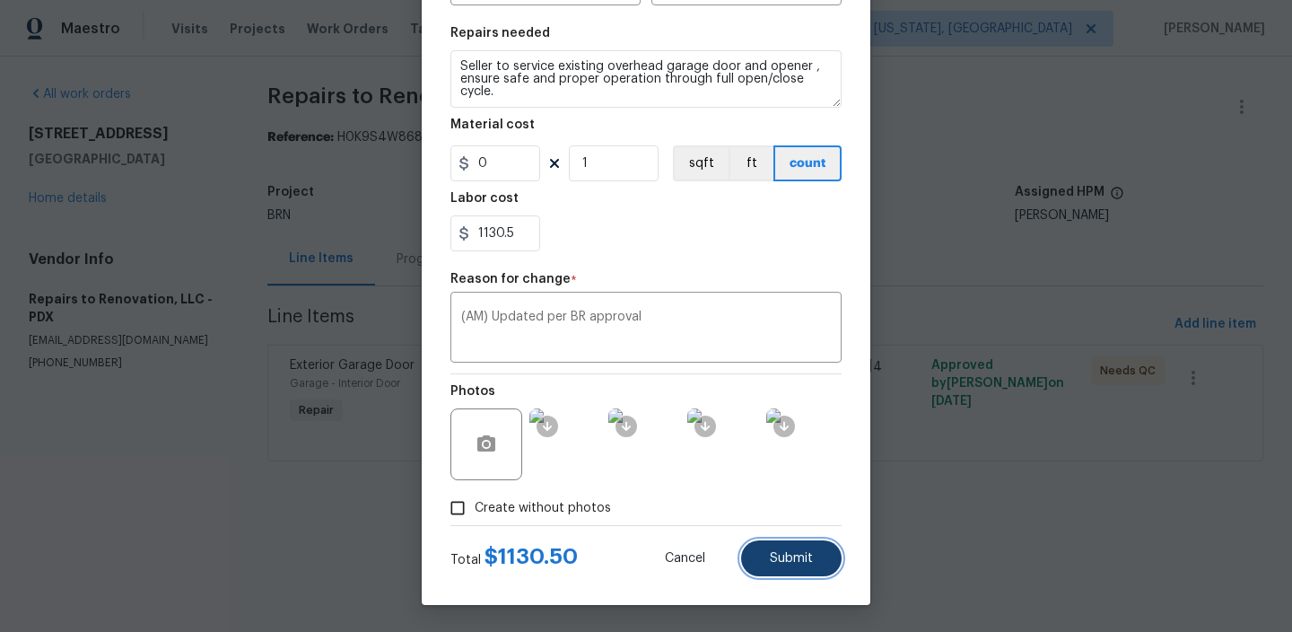
click at [773, 549] on button "Submit" at bounding box center [791, 558] width 100 height 36
type textarea "Duplicate WO Seller to service existing overhead garage door and opener , ensur…"
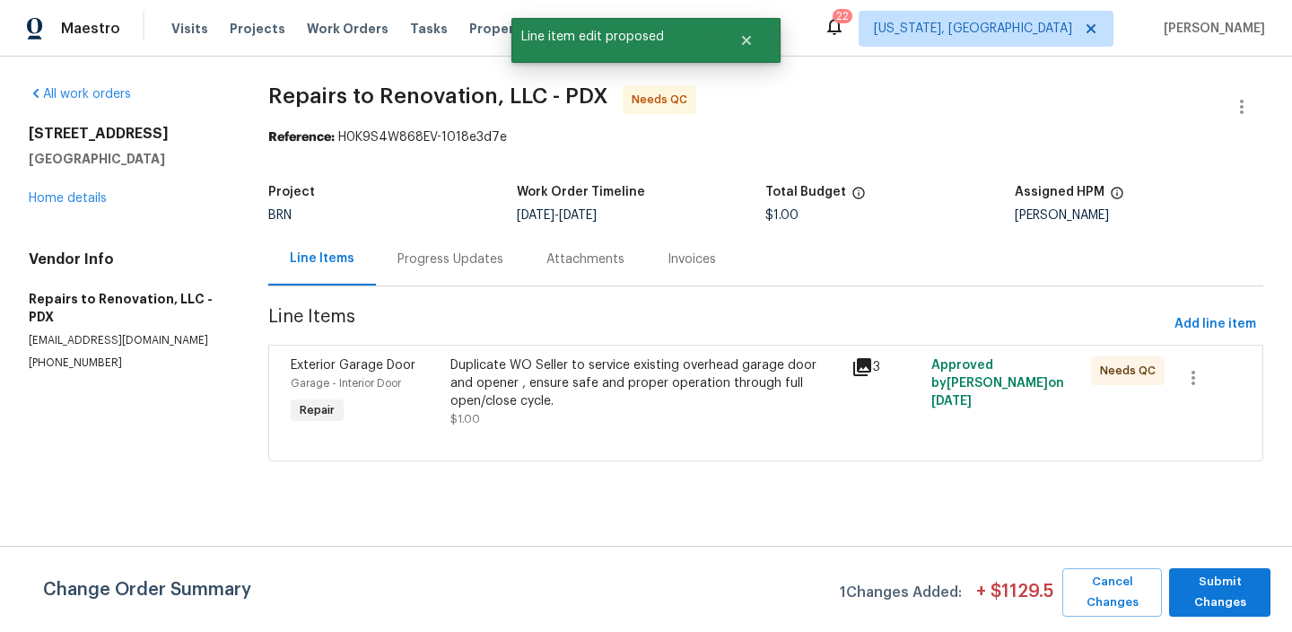
scroll to position [0, 0]
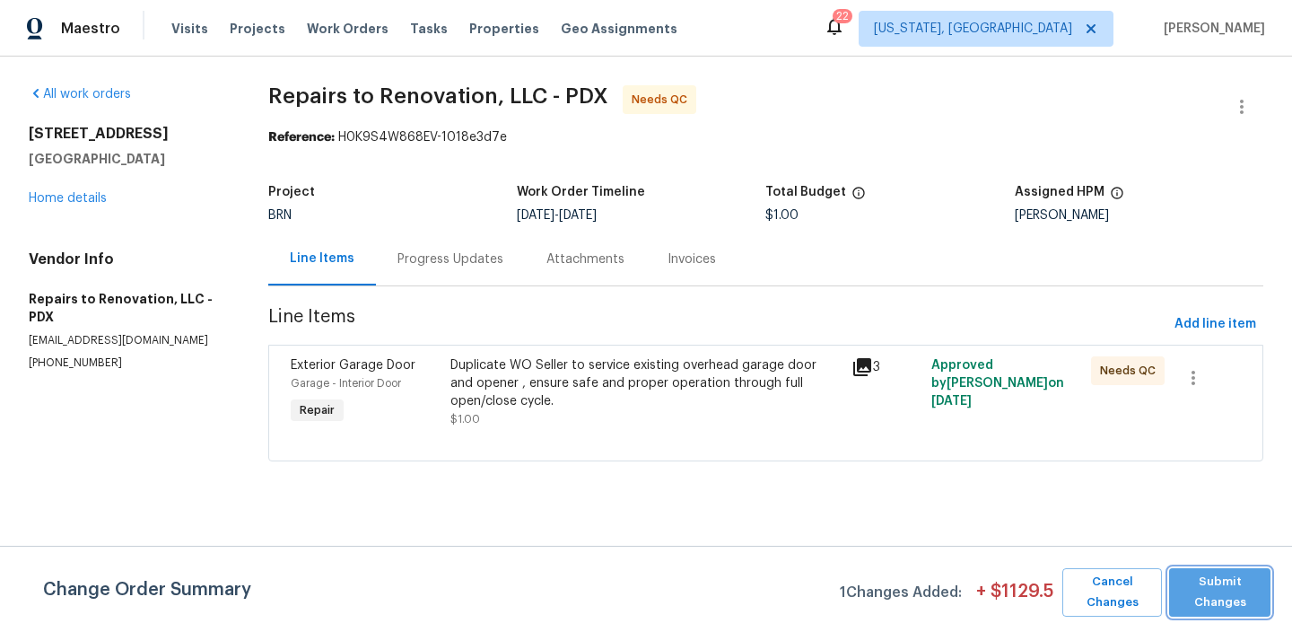
click at [1210, 572] on span "Submit Changes" at bounding box center [1219, 592] width 83 height 41
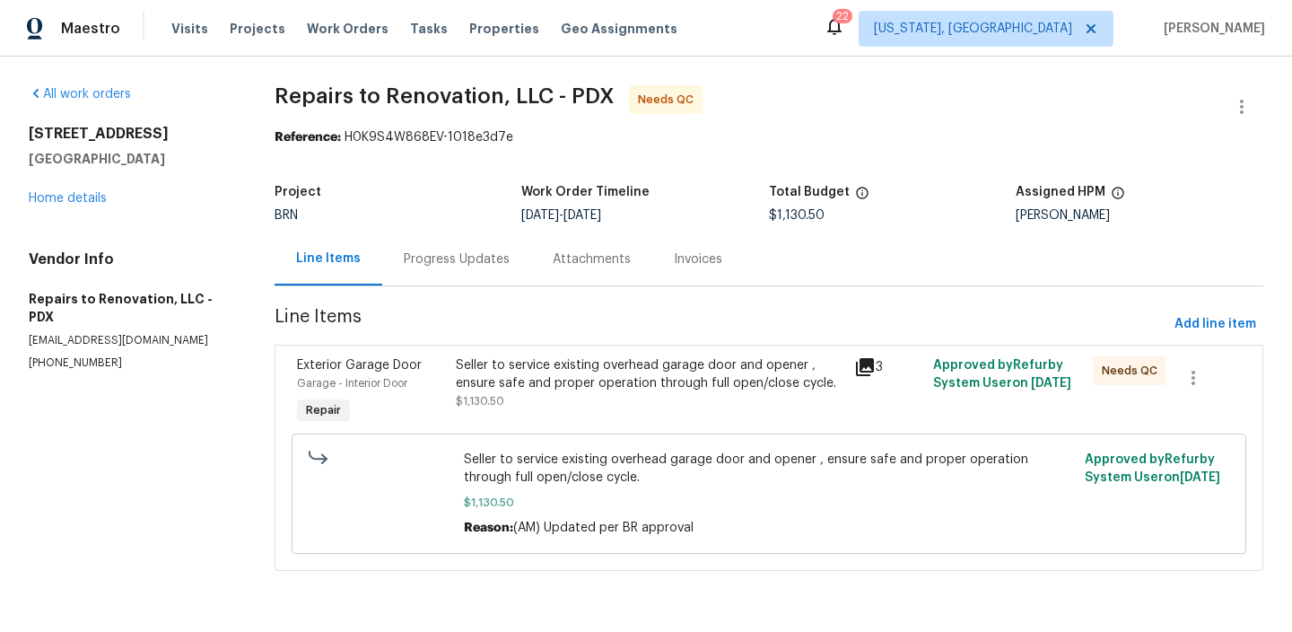
click at [516, 223] on div "Project BRN Work Order Timeline [DATE] - [DATE] Total Budget $1,130.50 Assigned…" at bounding box center [769, 203] width 989 height 57
click at [475, 241] on div "Progress Updates" at bounding box center [456, 258] width 149 height 53
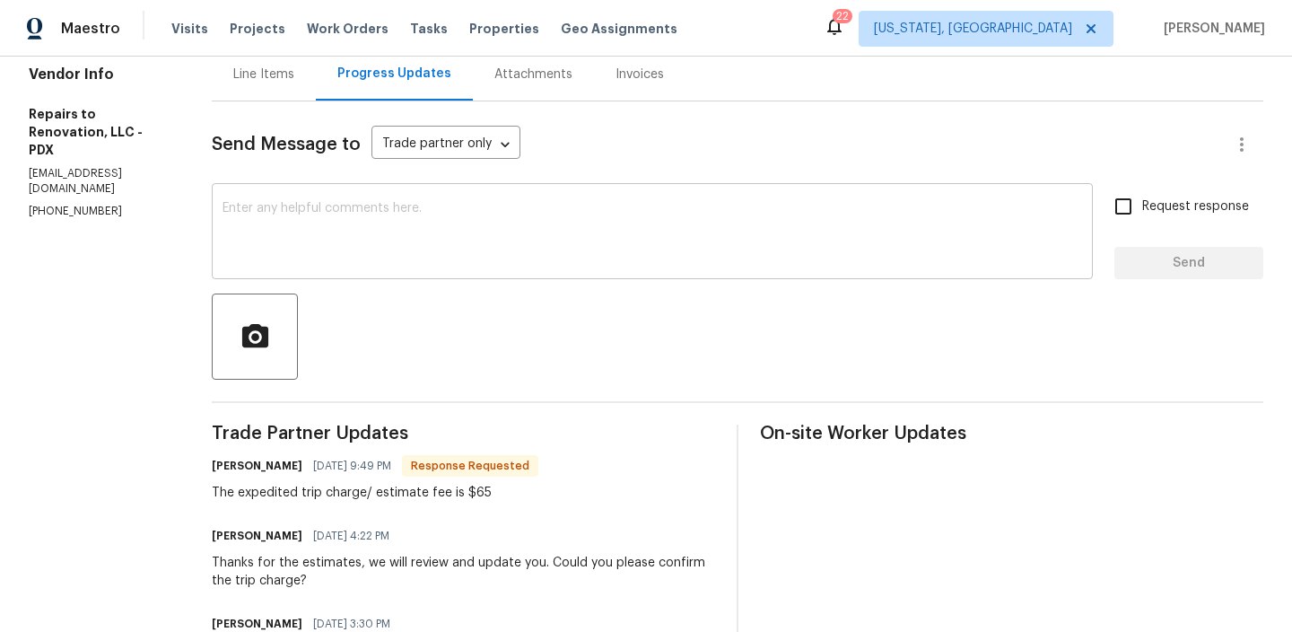
scroll to position [192, 0]
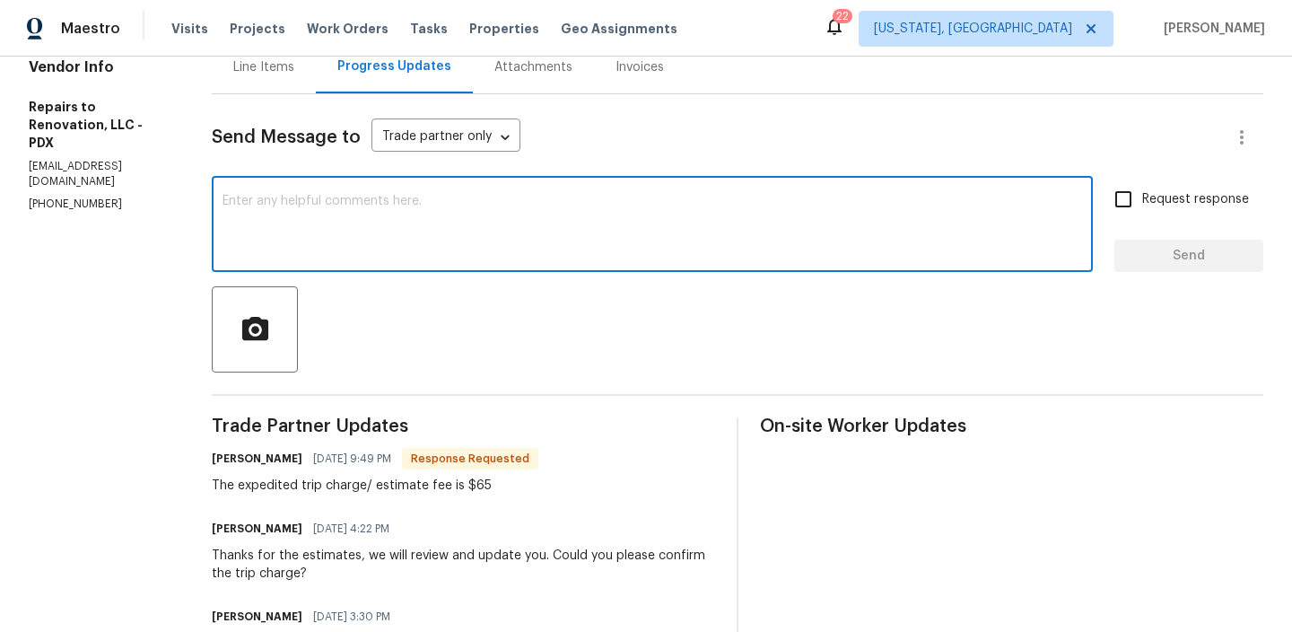
click at [381, 240] on textarea at bounding box center [653, 226] width 860 height 63
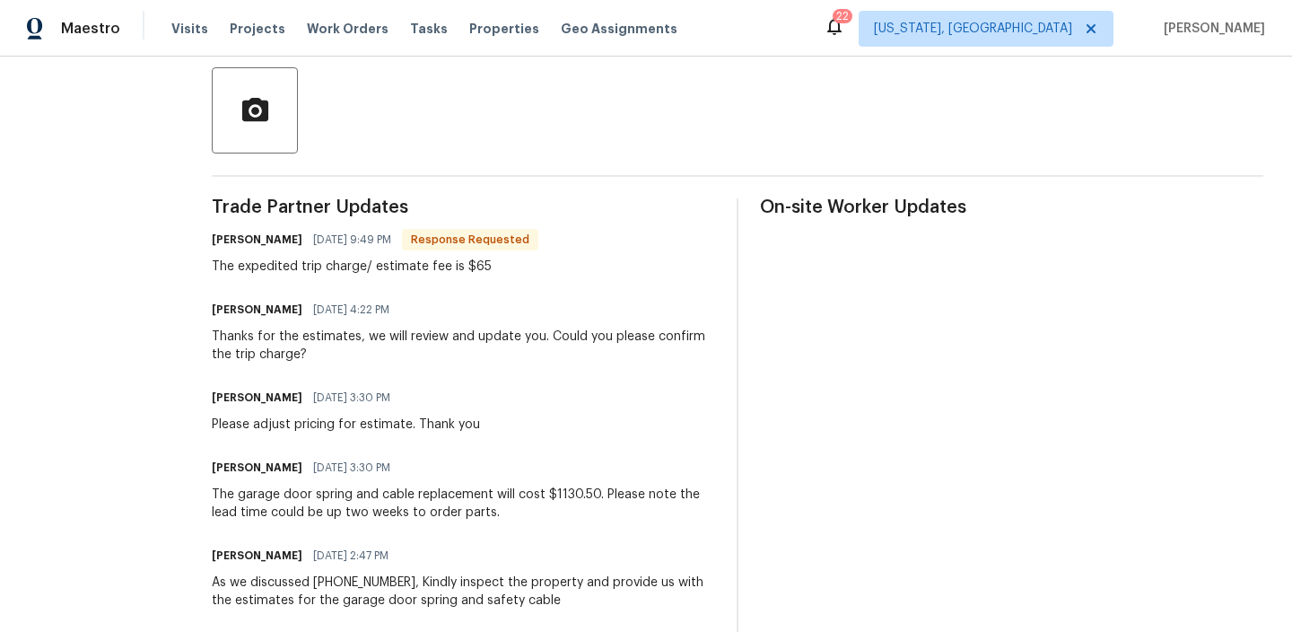
scroll to position [330, 0]
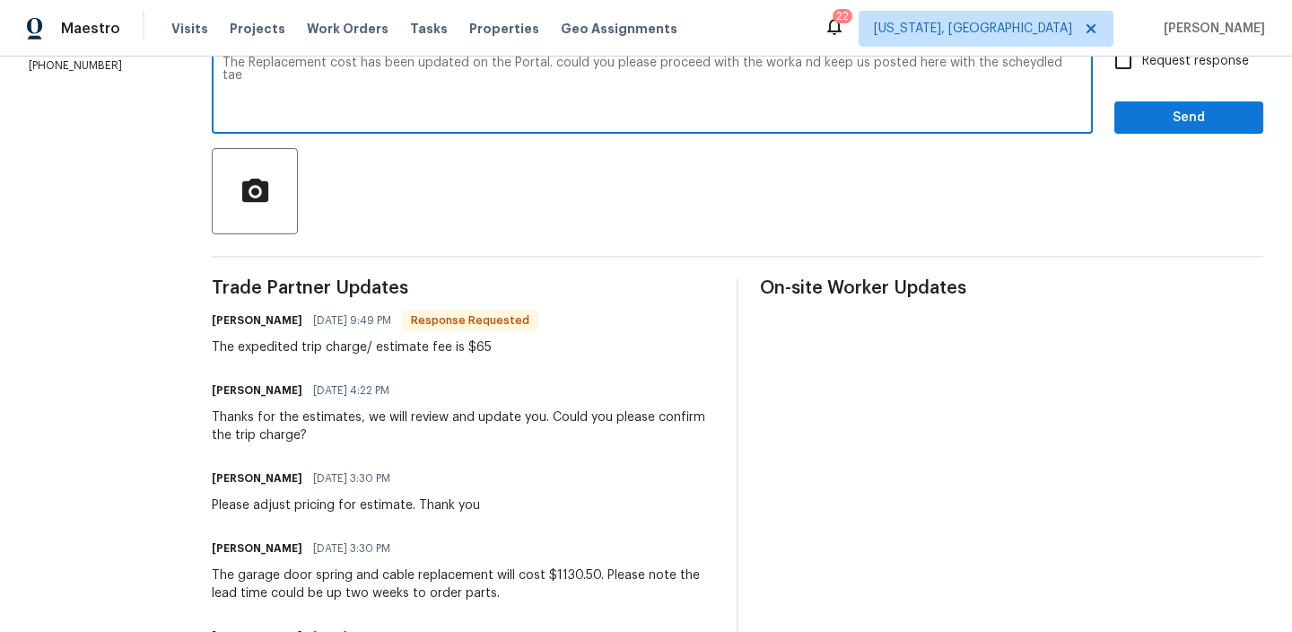
type textarea "The Replacement cost has been updated on the Portal. could you please proceed w…"
click at [385, 64] on textarea "The Replacement cost has been updated on the Portal. could you please proceed w…" at bounding box center [653, 88] width 860 height 63
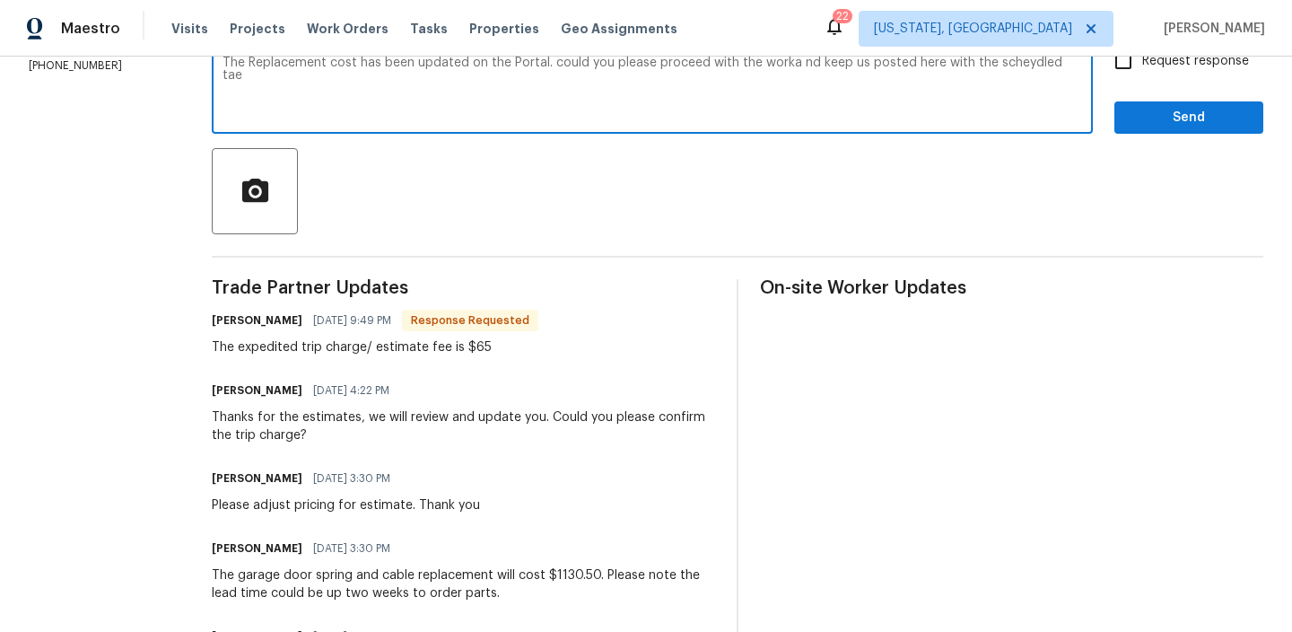
click at [385, 64] on textarea "The Replacement cost has been updated on the Portal. could you please proceed w…" at bounding box center [653, 88] width 860 height 63
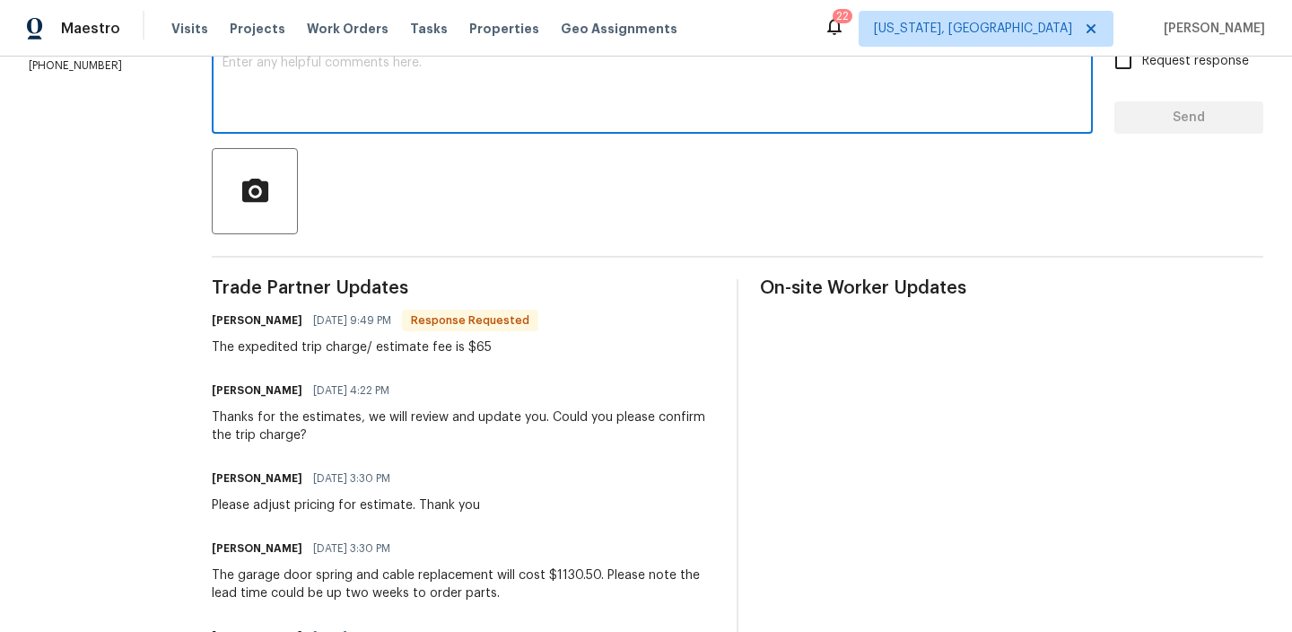
click at [319, 104] on textarea at bounding box center [653, 88] width 860 height 63
paste textarea "The replacement cost has been updated on the portal. Could you please proceed w…"
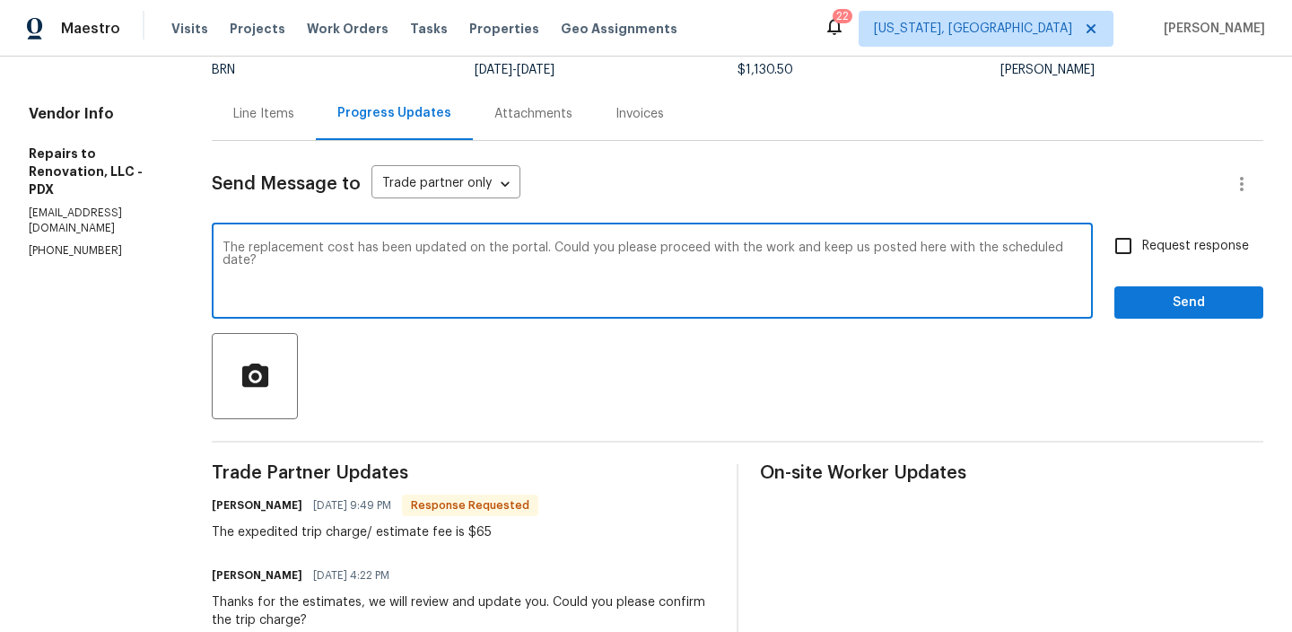
scroll to position [143, 0]
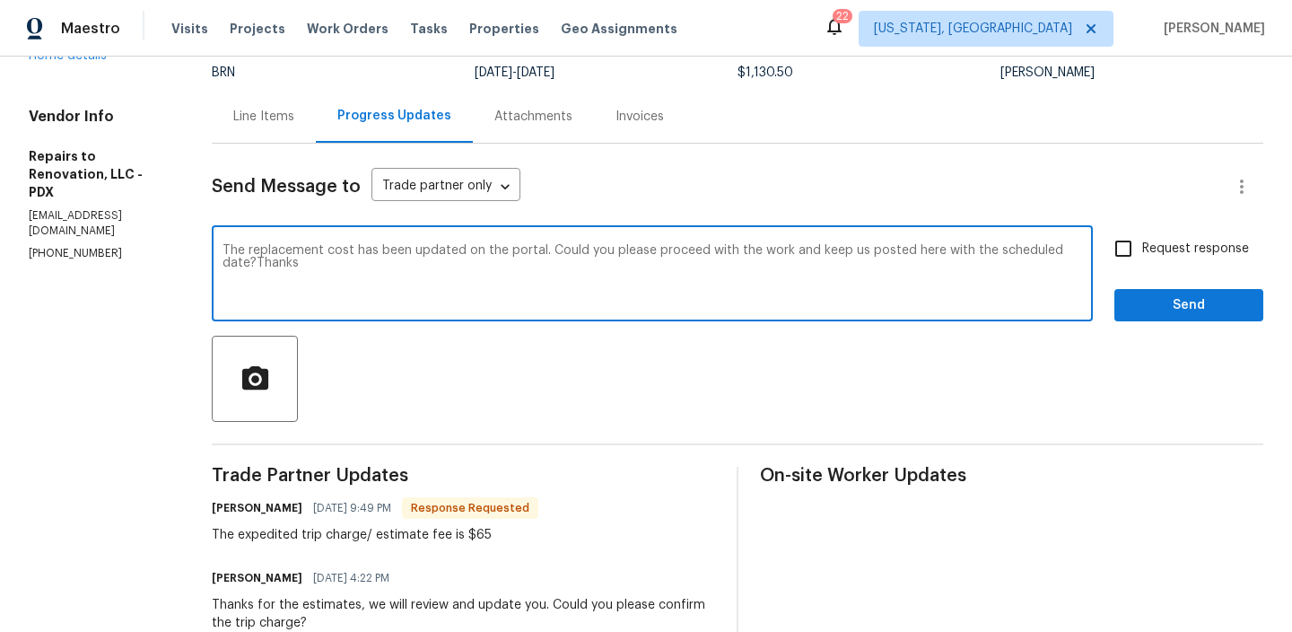
type textarea "The replacement cost has been updated on the portal. Could you please proceed w…"
click at [1152, 251] on span "Request response" at bounding box center [1195, 249] width 107 height 19
click at [1142, 251] on input "Request response" at bounding box center [1124, 249] width 38 height 38
checkbox input "true"
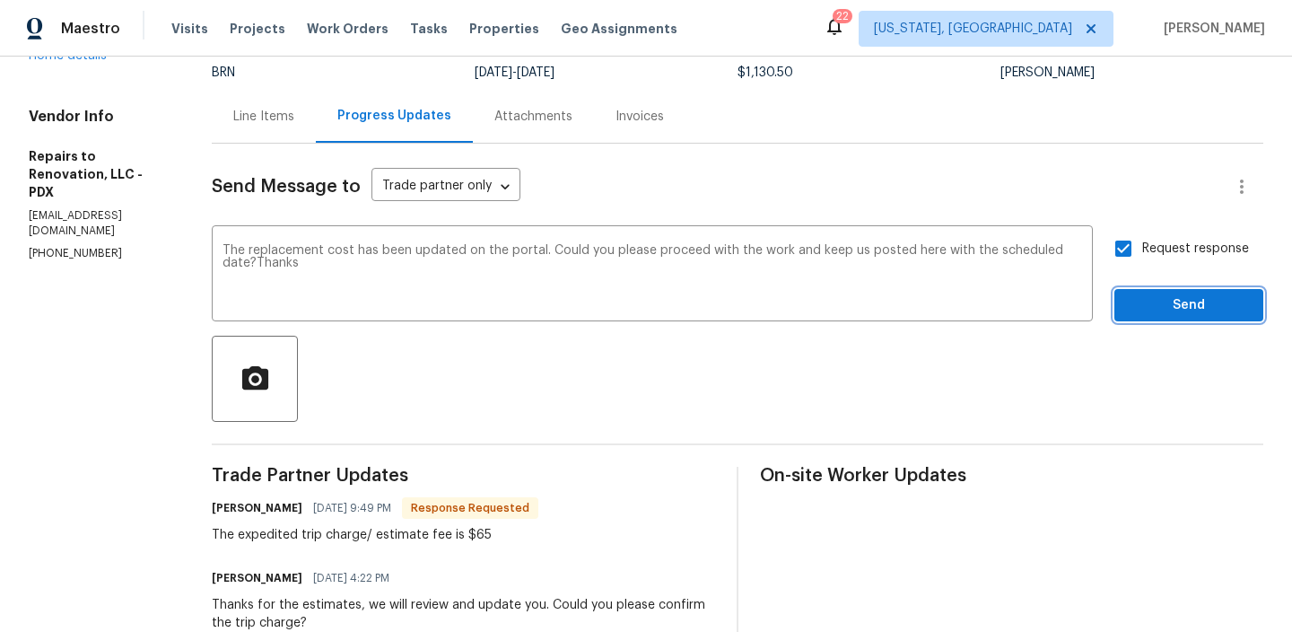
click at [1145, 319] on button "Send" at bounding box center [1188, 305] width 149 height 33
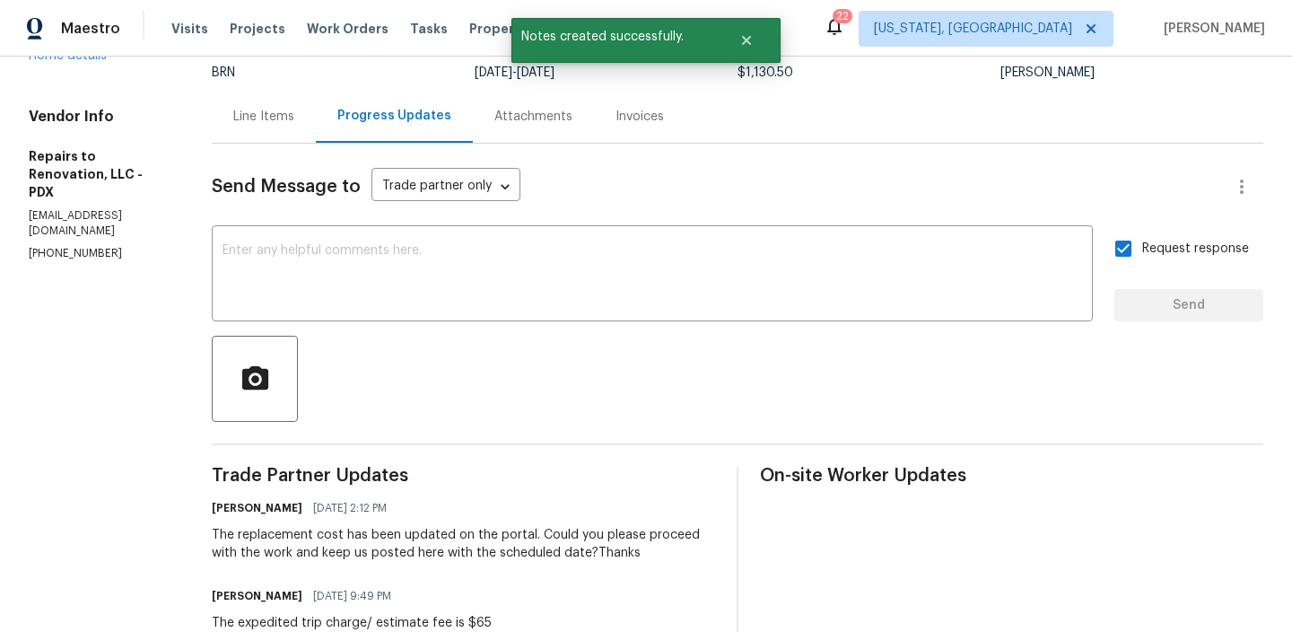
click at [274, 557] on div "The replacement cost has been updated on the portal. Could you please proceed w…" at bounding box center [463, 544] width 503 height 36
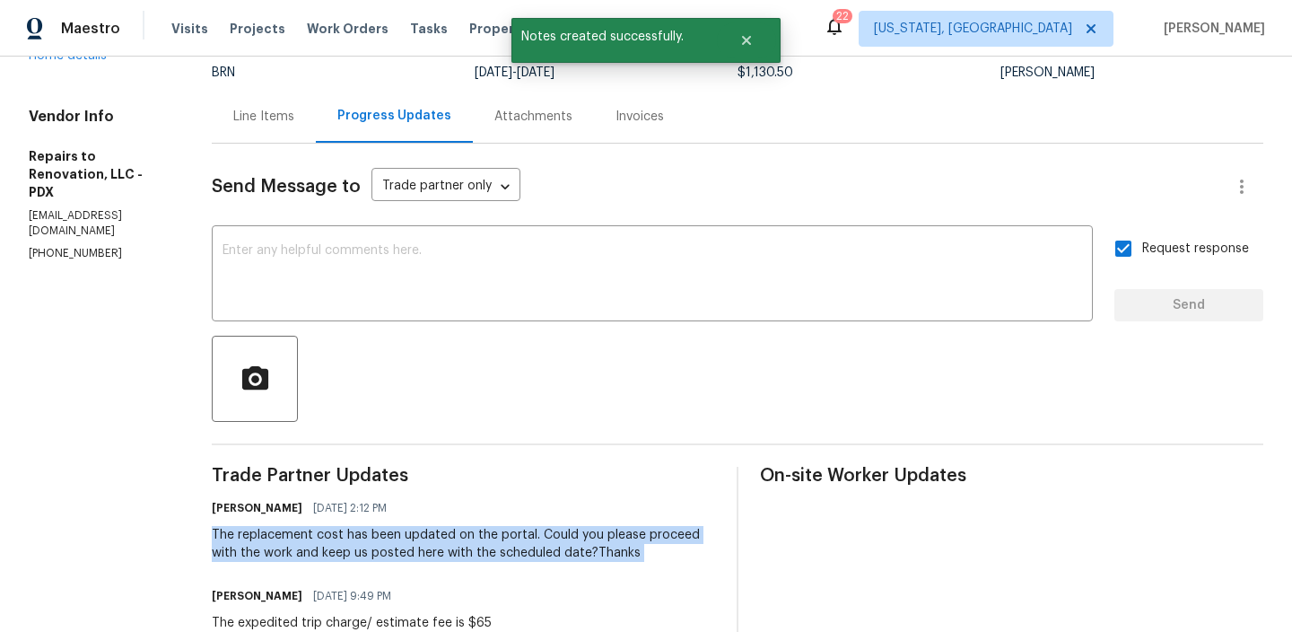
click at [274, 557] on div "The replacement cost has been updated on the portal. Could you please proceed w…" at bounding box center [463, 544] width 503 height 36
copy div "The replacement cost has been updated on the portal. Could you please proceed w…"
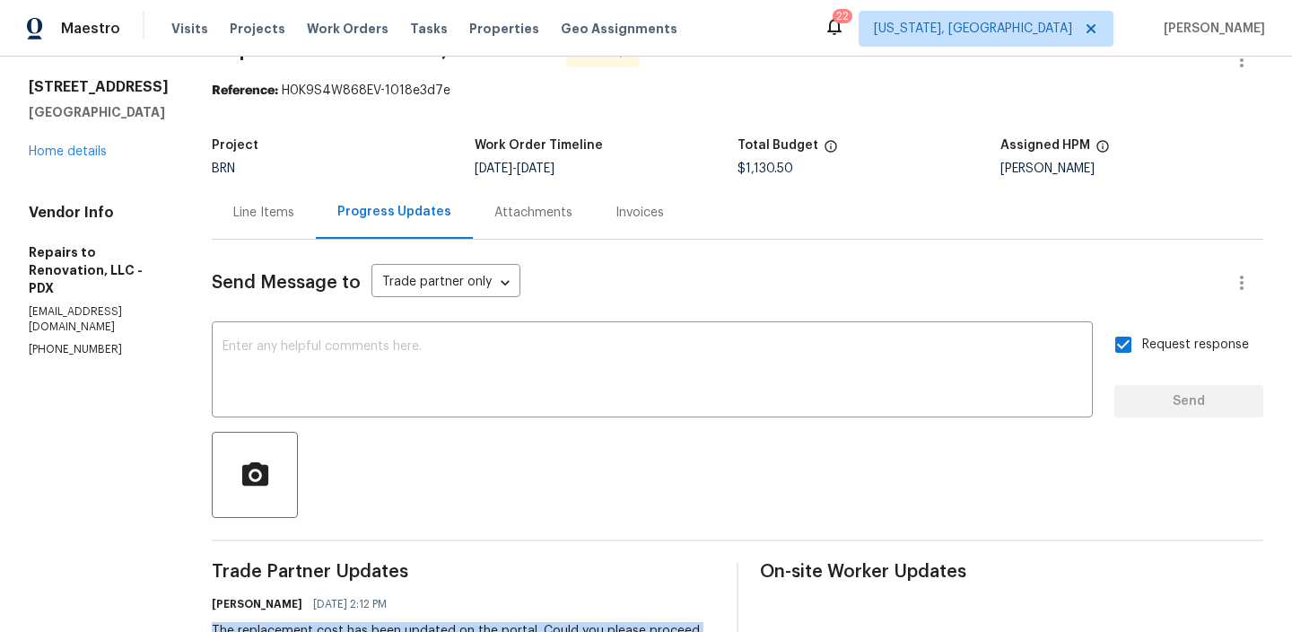
scroll to position [0, 0]
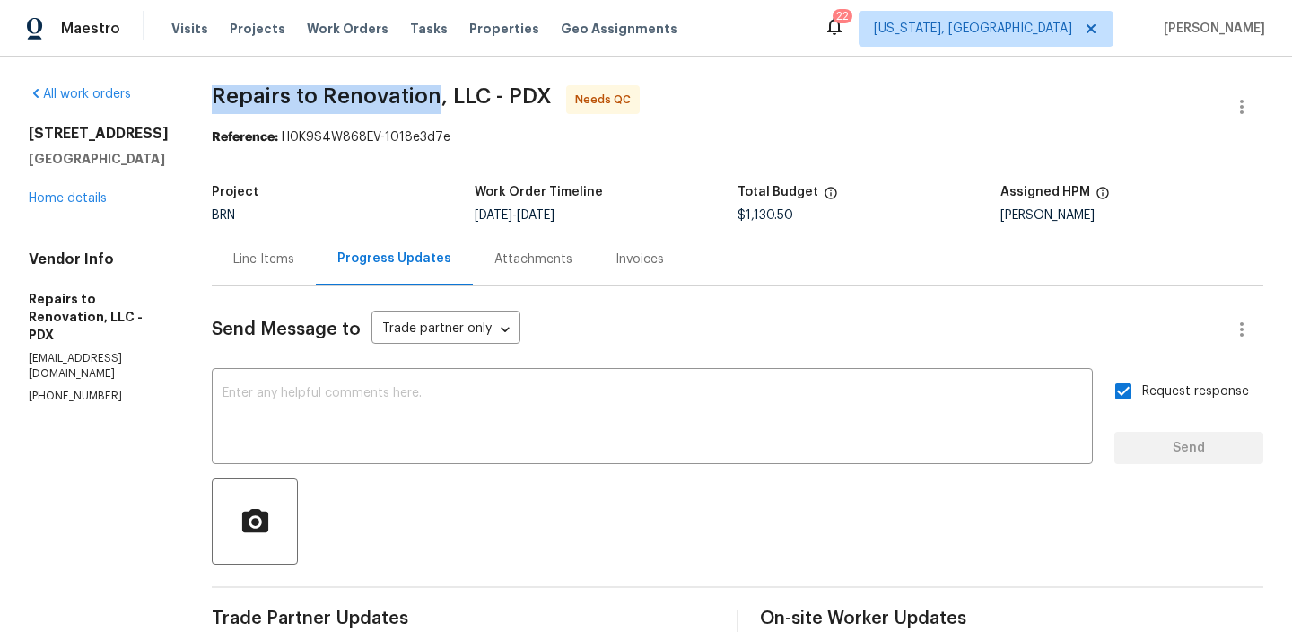
drag, startPoint x: 227, startPoint y: 100, endPoint x: 459, endPoint y: 98, distance: 231.5
copy span "Repairs to Renovation"
click at [273, 128] on div "Reference: H0K9S4W868EV-1018e3d7e" at bounding box center [738, 137] width 1052 height 18
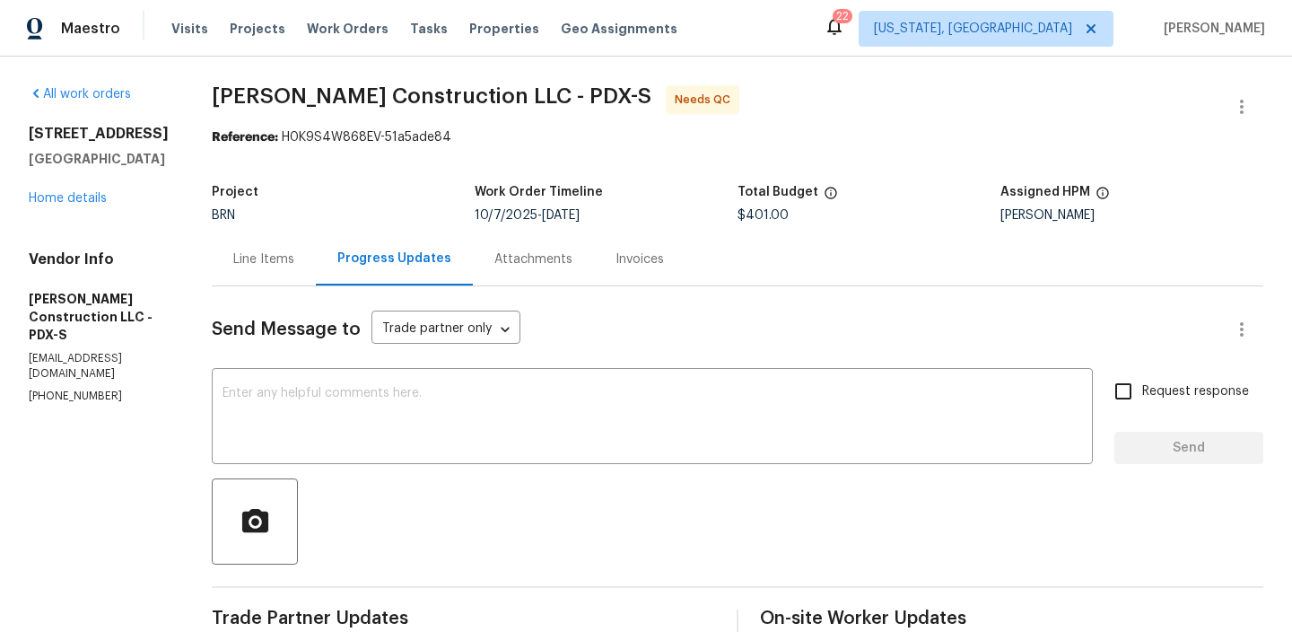
click at [301, 272] on div "Line Items" at bounding box center [264, 258] width 104 height 53
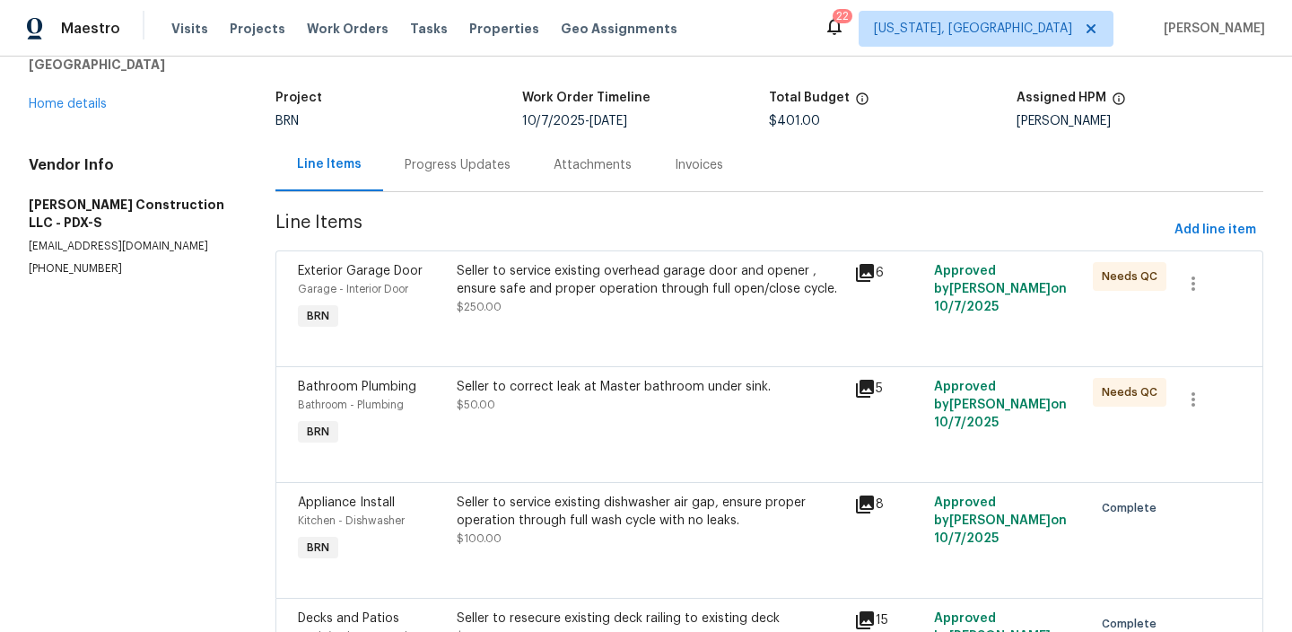
scroll to position [169, 0]
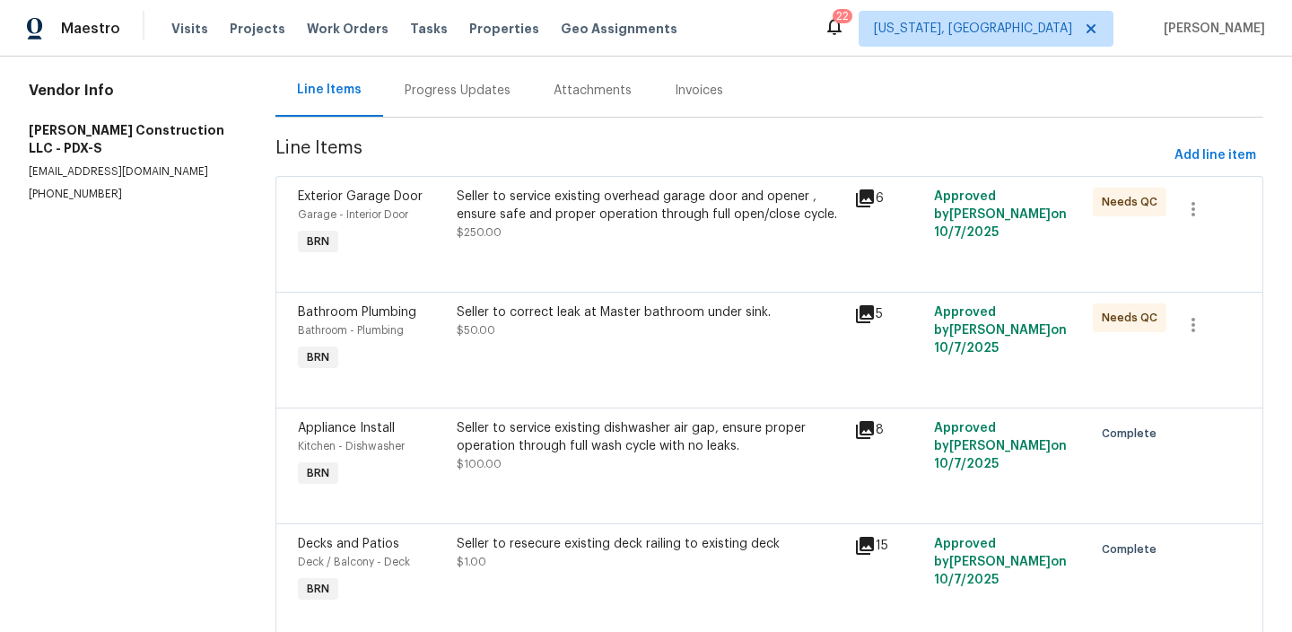
click at [502, 325] on div "Seller to correct leak at Master bathroom under sink. $50.00" at bounding box center [650, 321] width 387 height 36
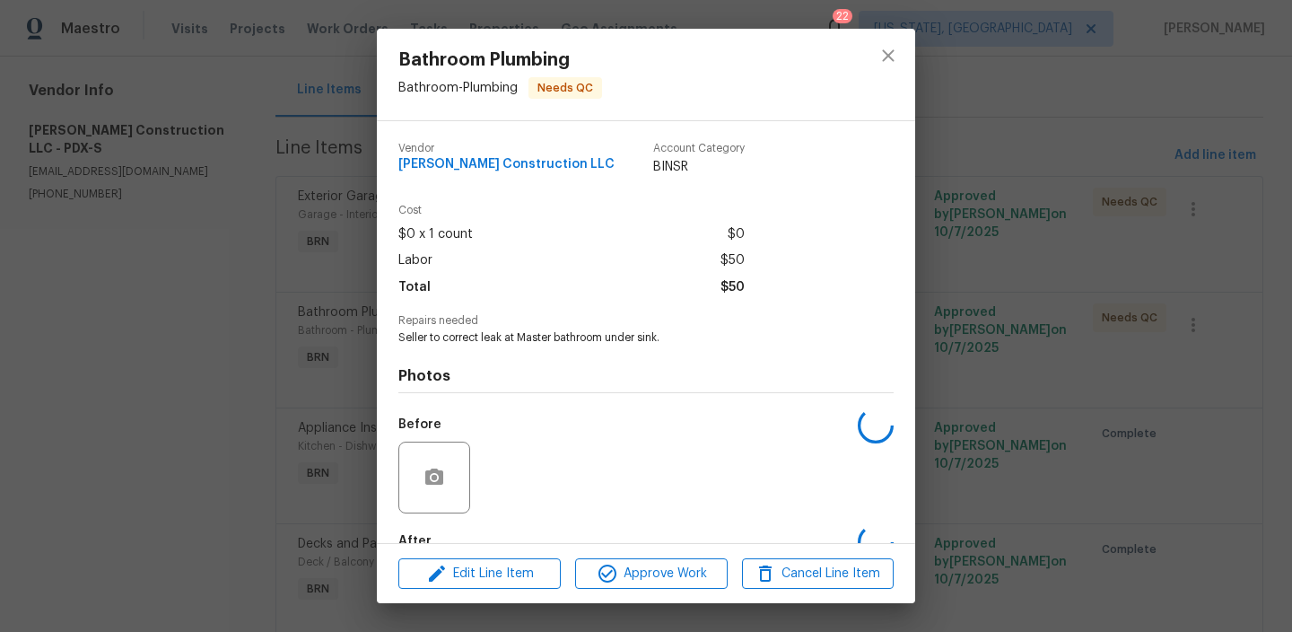
scroll to position [105, 0]
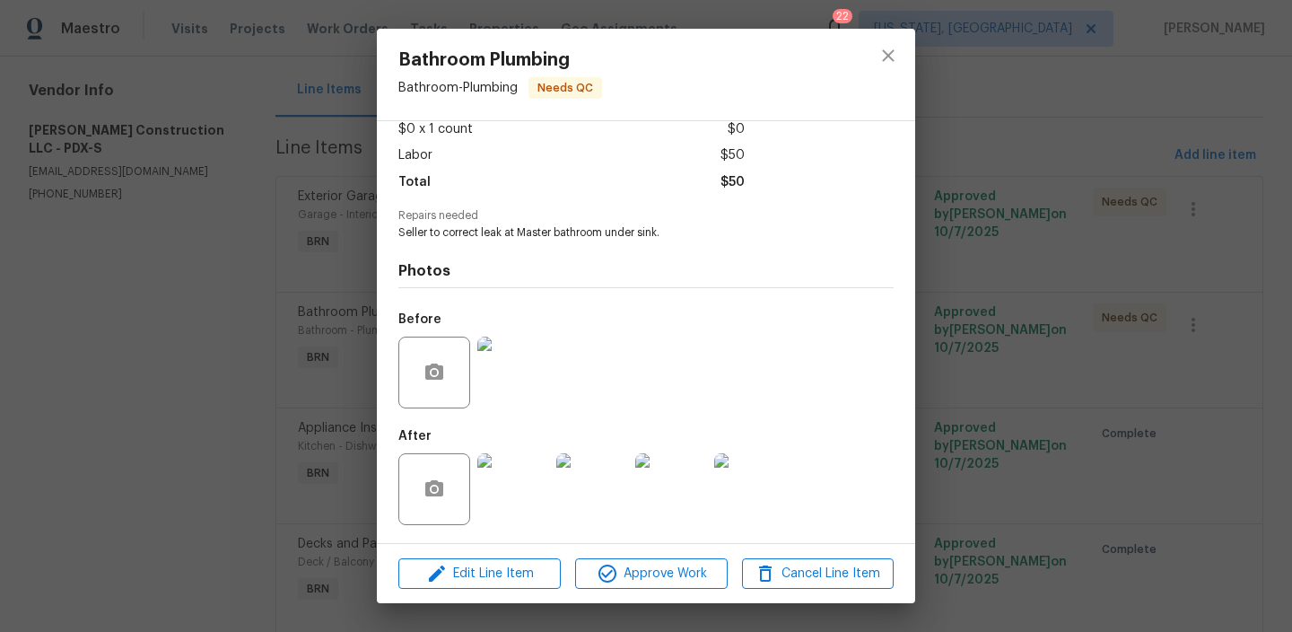
click at [523, 485] on img at bounding box center [513, 489] width 72 height 72
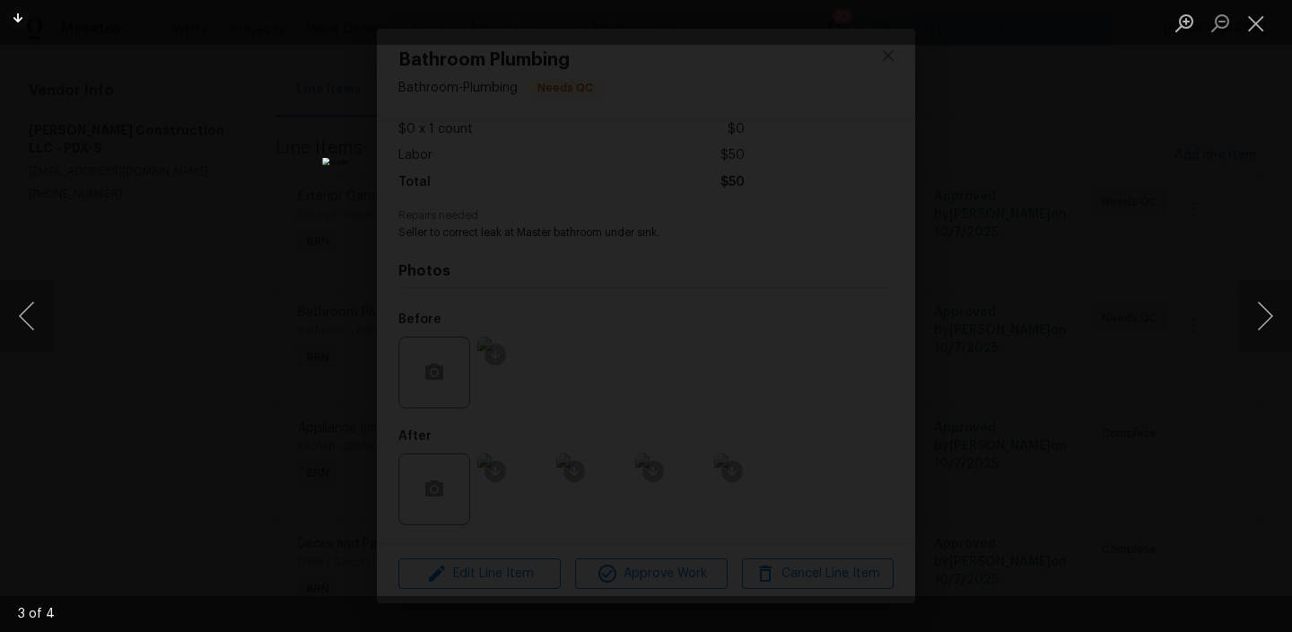
click at [263, 300] on div "Lightbox" at bounding box center [646, 316] width 1292 height 632
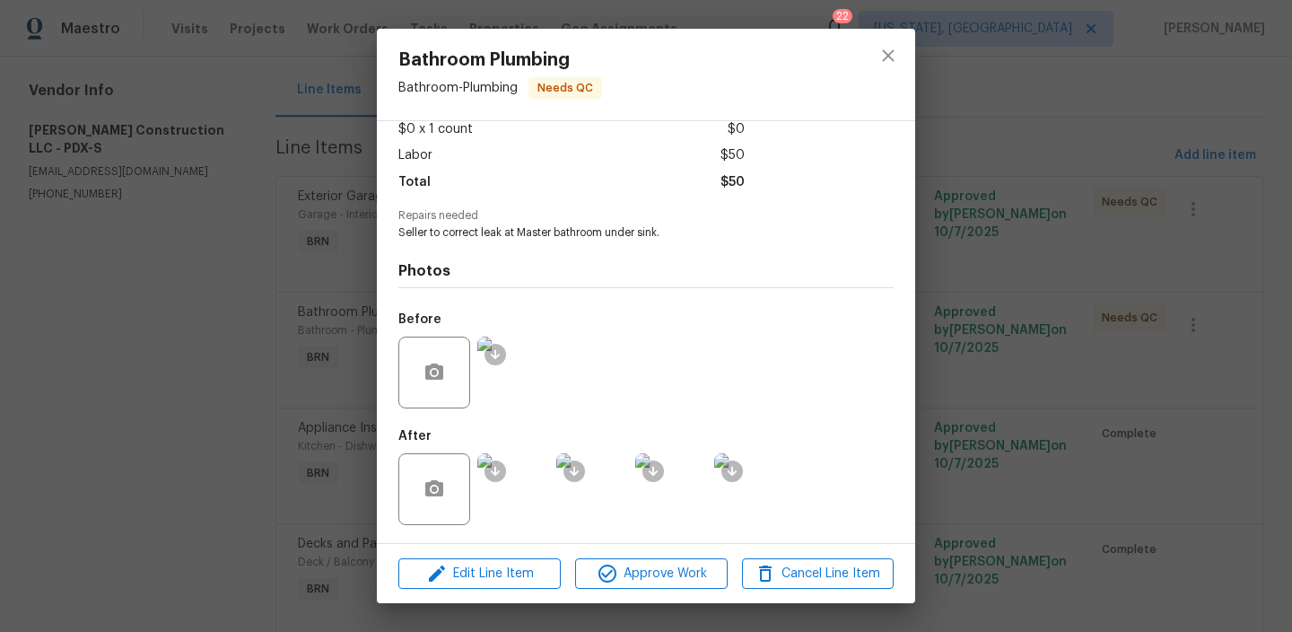
click at [228, 301] on div "Bathroom Plumbing Bathroom - Plumbing Needs QC Vendor Bowen Construction LLC Ac…" at bounding box center [646, 316] width 1292 height 632
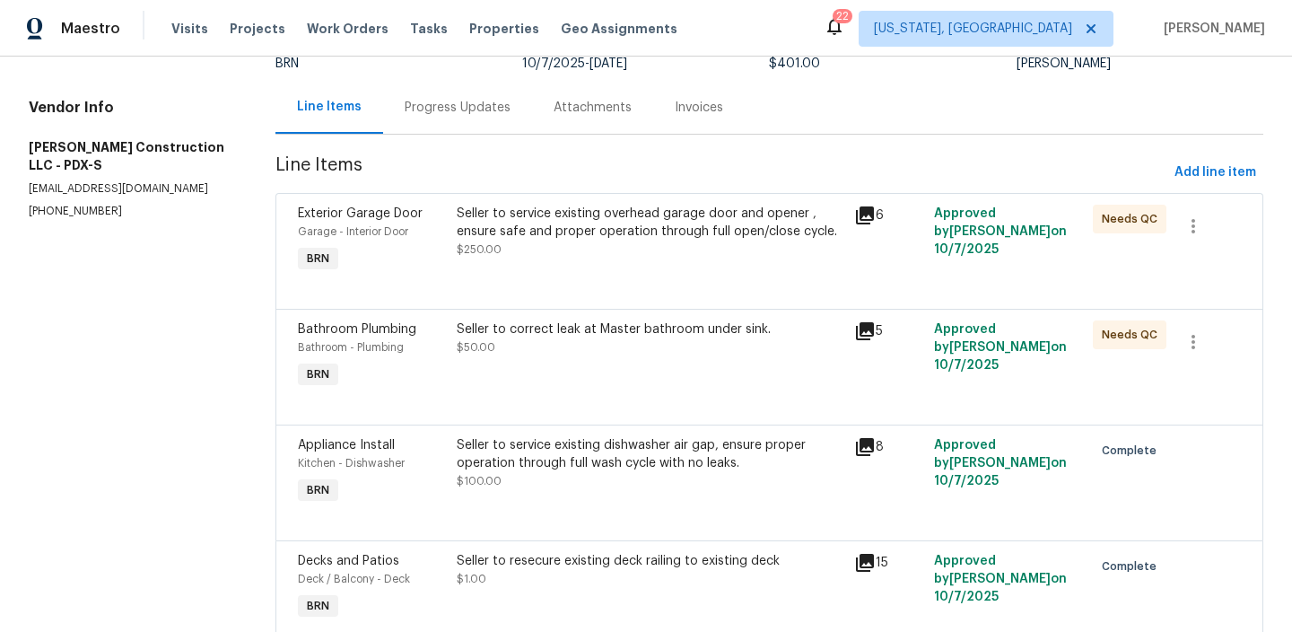
scroll to position [150, 0]
click at [433, 107] on div "Progress Updates" at bounding box center [458, 109] width 106 height 18
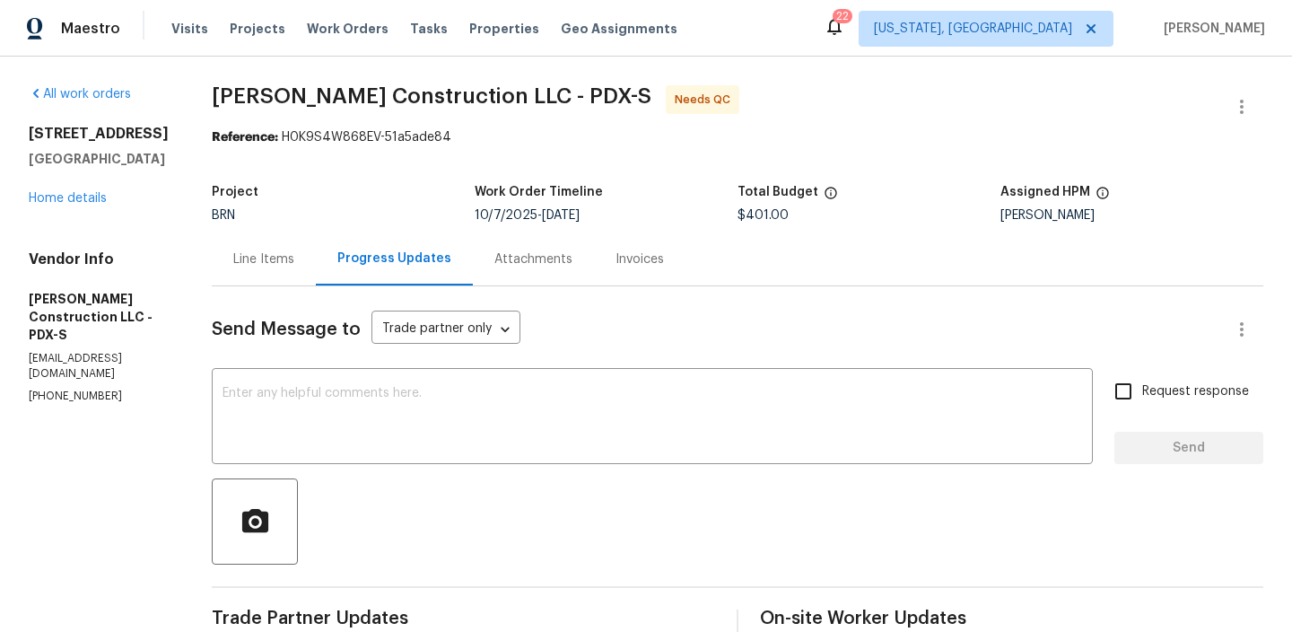
click at [294, 258] on div "Line Items" at bounding box center [263, 259] width 61 height 18
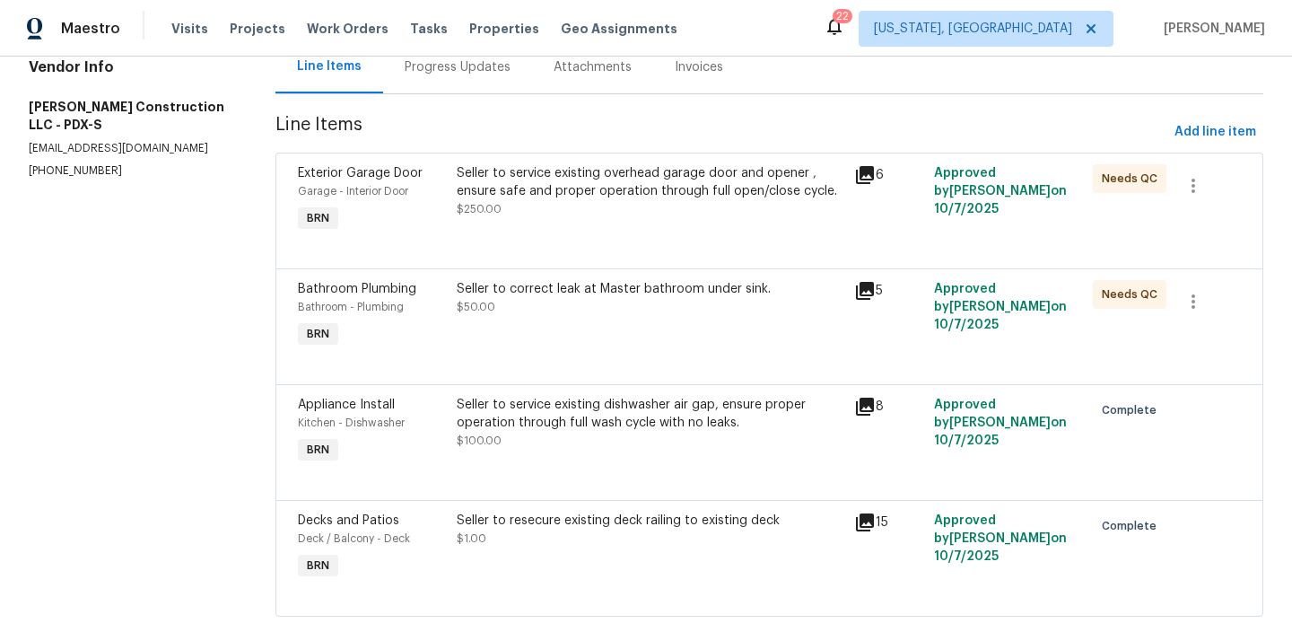
scroll to position [193, 0]
click at [519, 438] on div "Seller to service existing dishwasher air gap, ensure proper operation through …" at bounding box center [650, 422] width 387 height 54
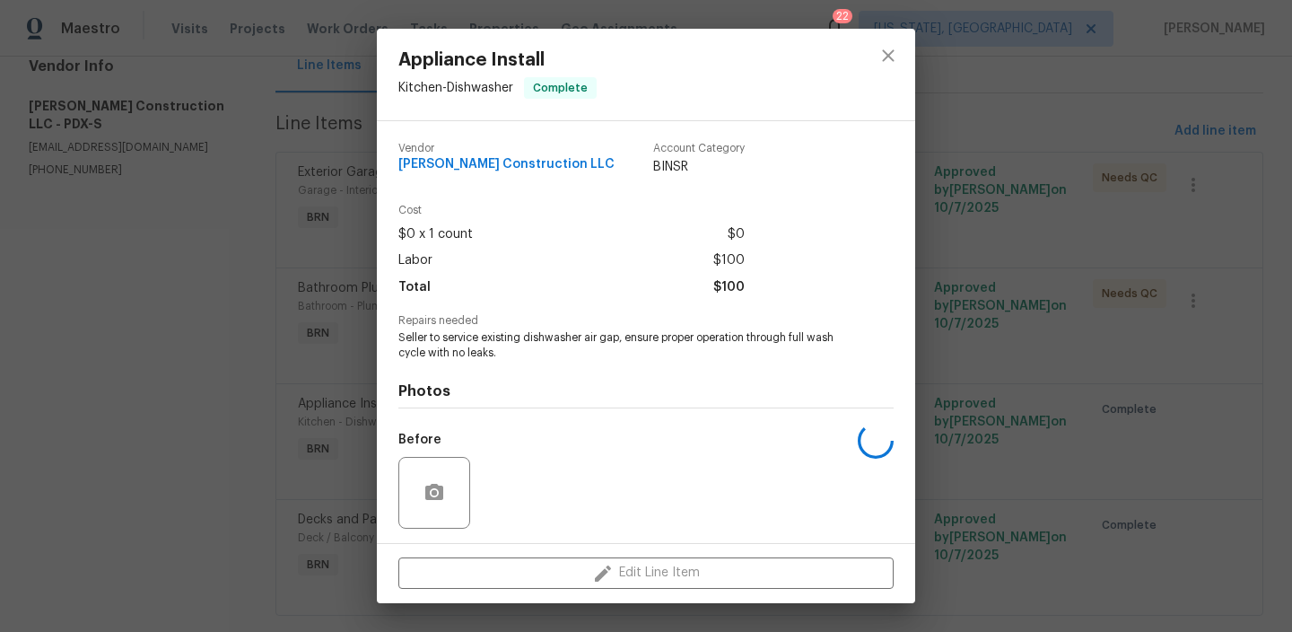
scroll to position [120, 0]
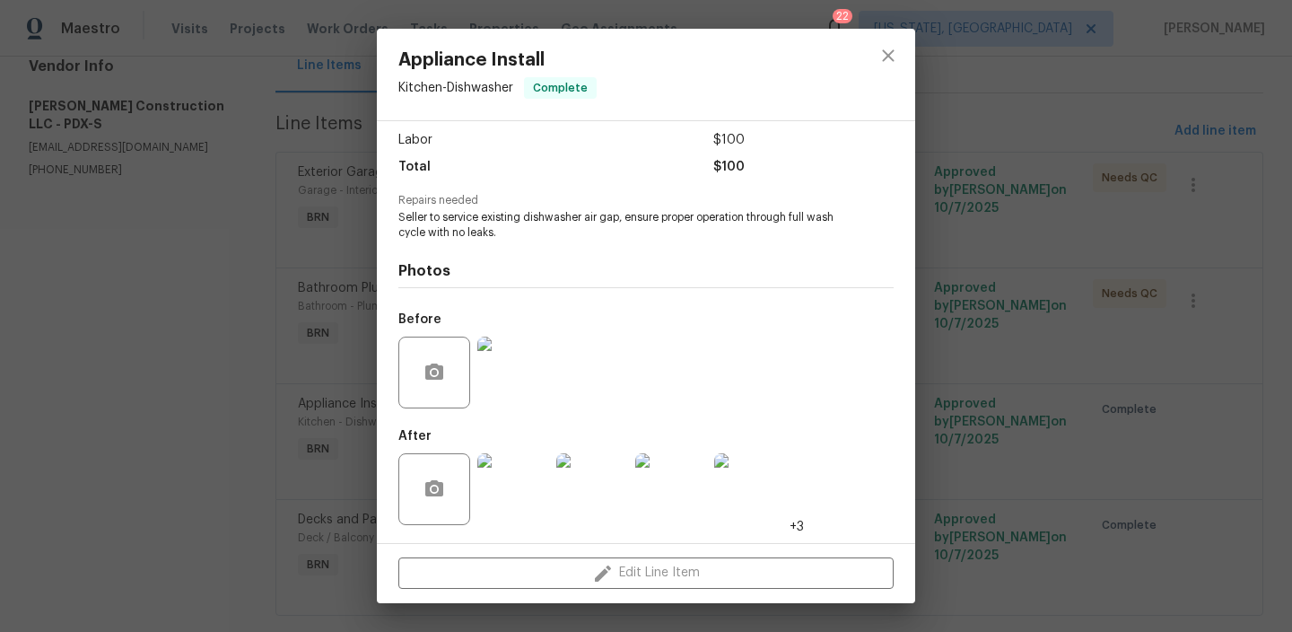
click at [258, 426] on div "Appliance Install Kitchen - Dishwasher Complete Vendor Bowen Construction LLC A…" at bounding box center [646, 316] width 1292 height 632
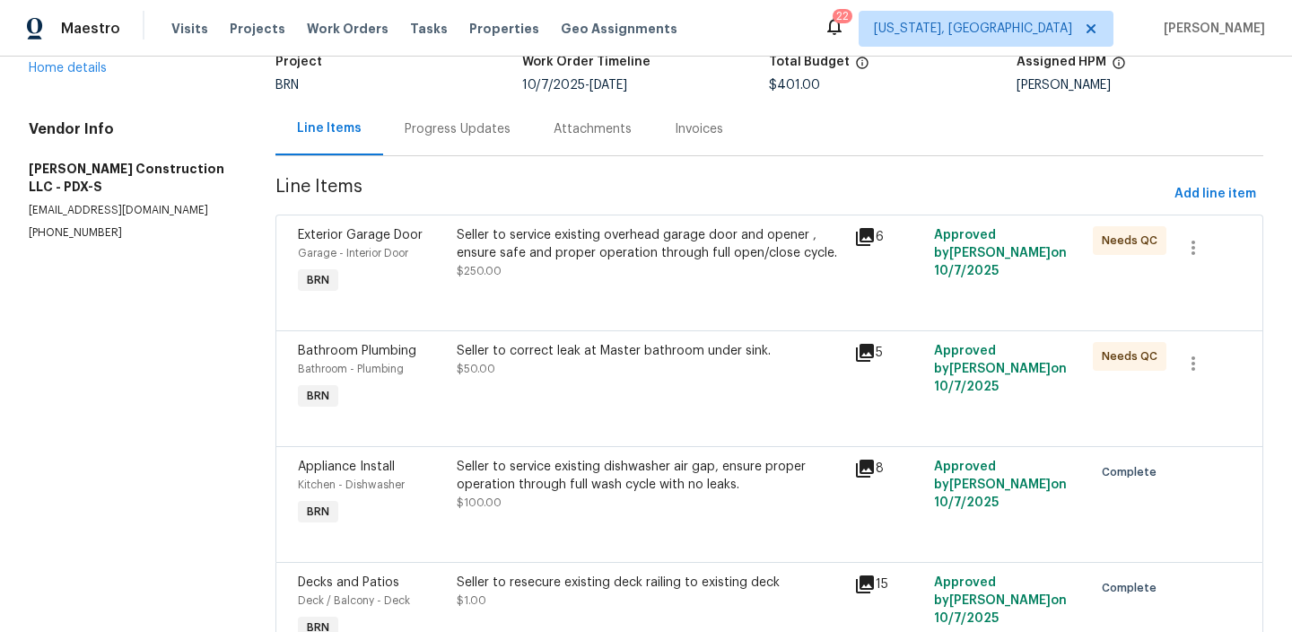
click at [437, 124] on div "Progress Updates" at bounding box center [458, 129] width 106 height 18
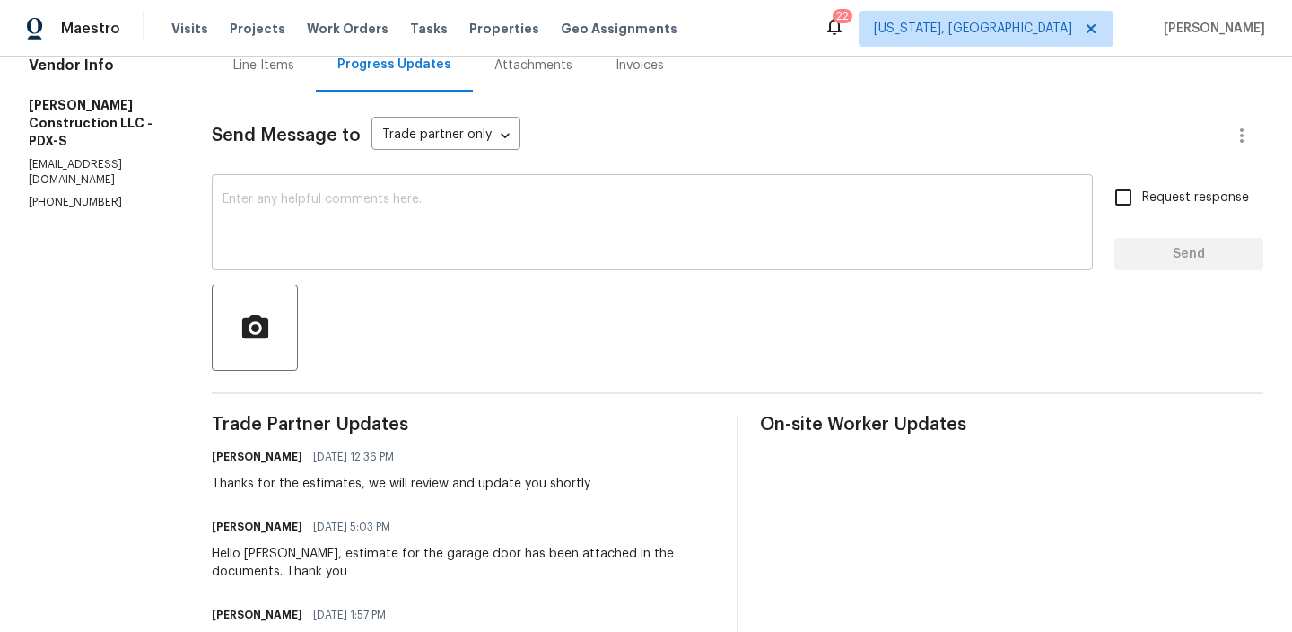
scroll to position [8, 0]
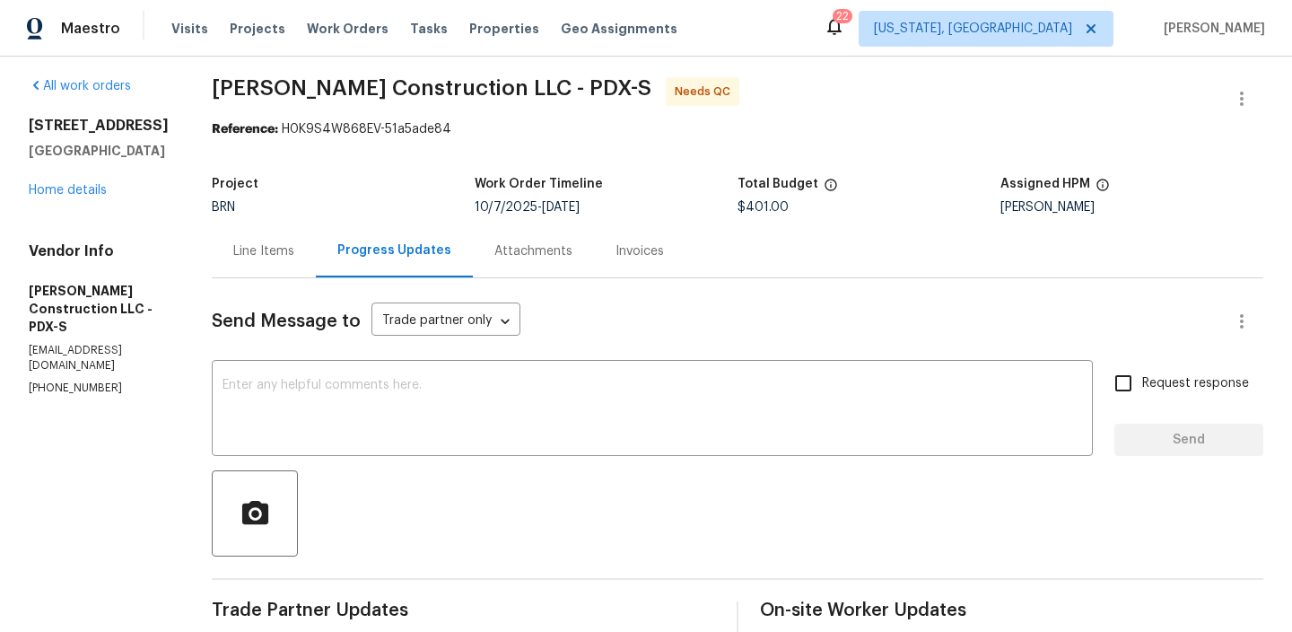
click at [297, 233] on div "Line Items" at bounding box center [264, 250] width 104 height 53
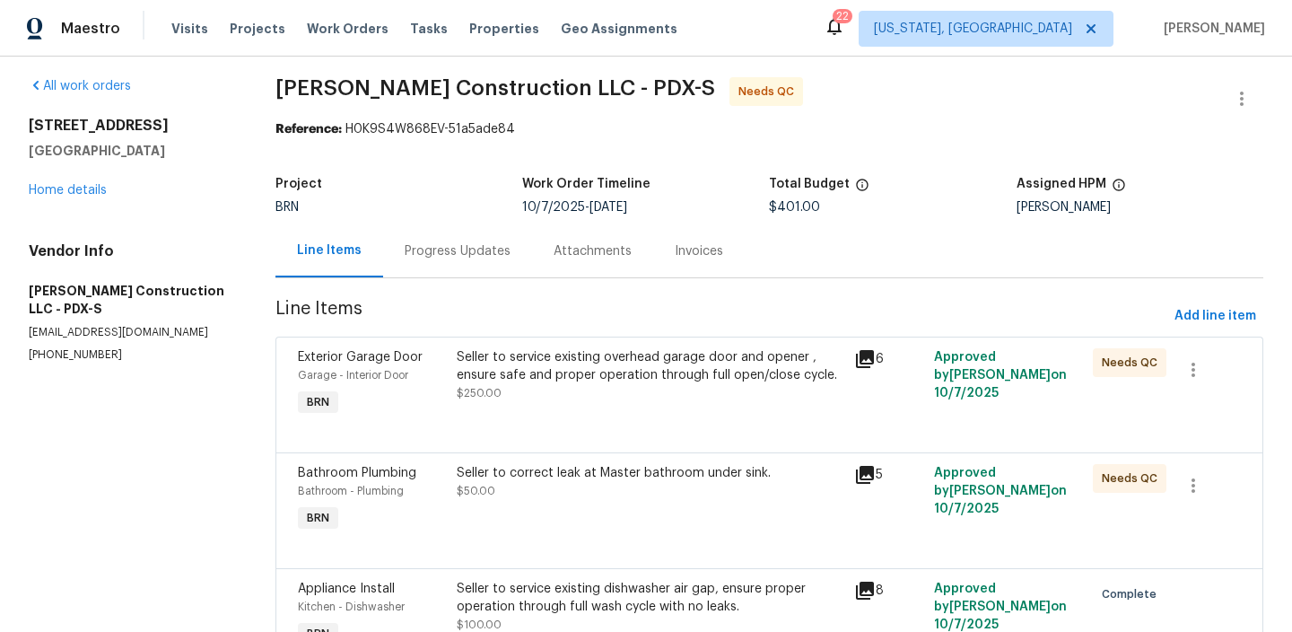
click at [465, 243] on div "Progress Updates" at bounding box center [458, 251] width 106 height 18
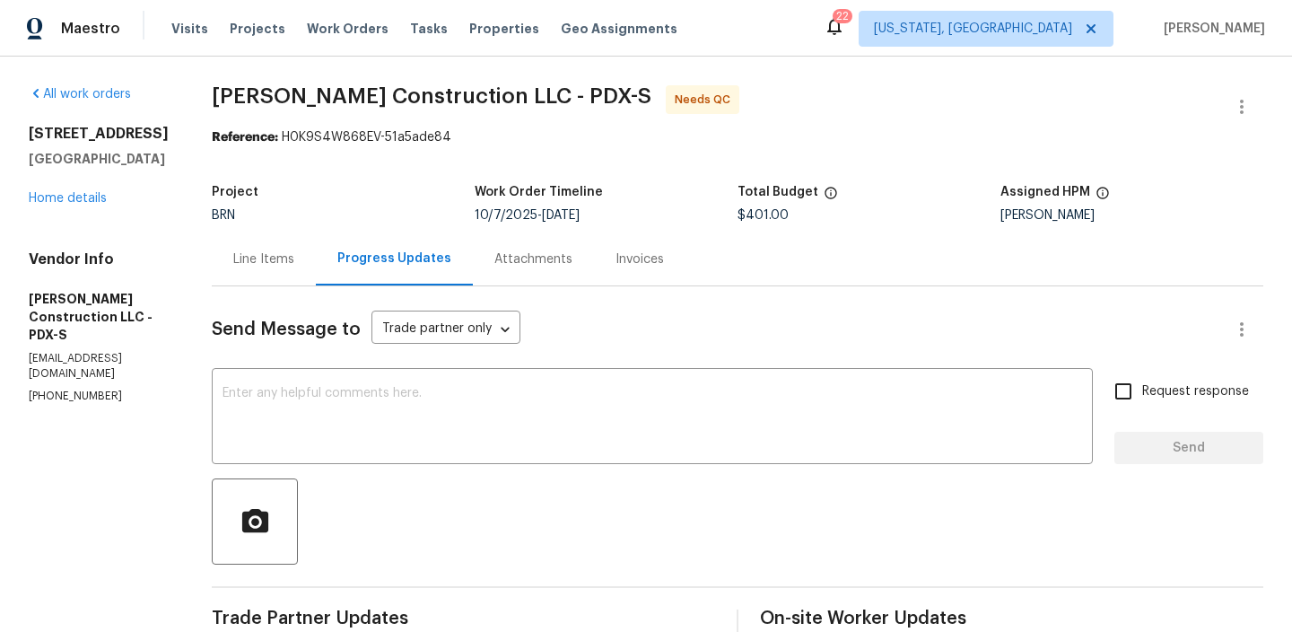
click at [313, 272] on div "Line Items" at bounding box center [264, 258] width 104 height 53
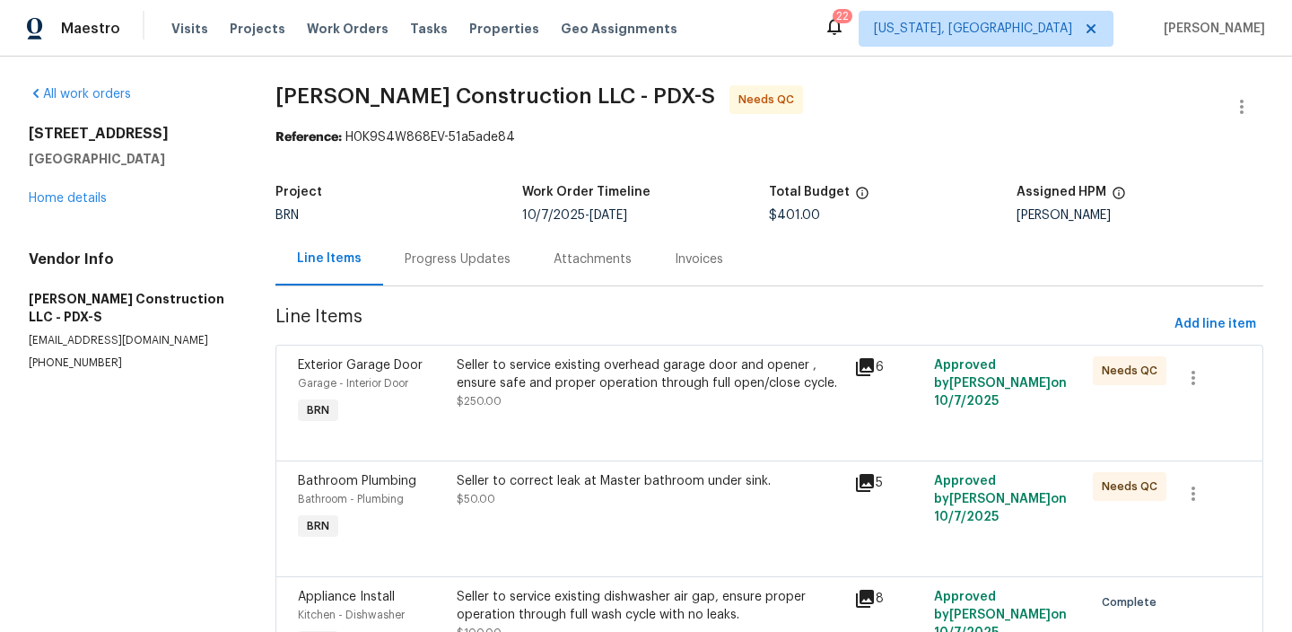
click at [540, 375] on div "Seller to service existing overhead garage door and opener , ensure safe and pr…" at bounding box center [650, 374] width 387 height 36
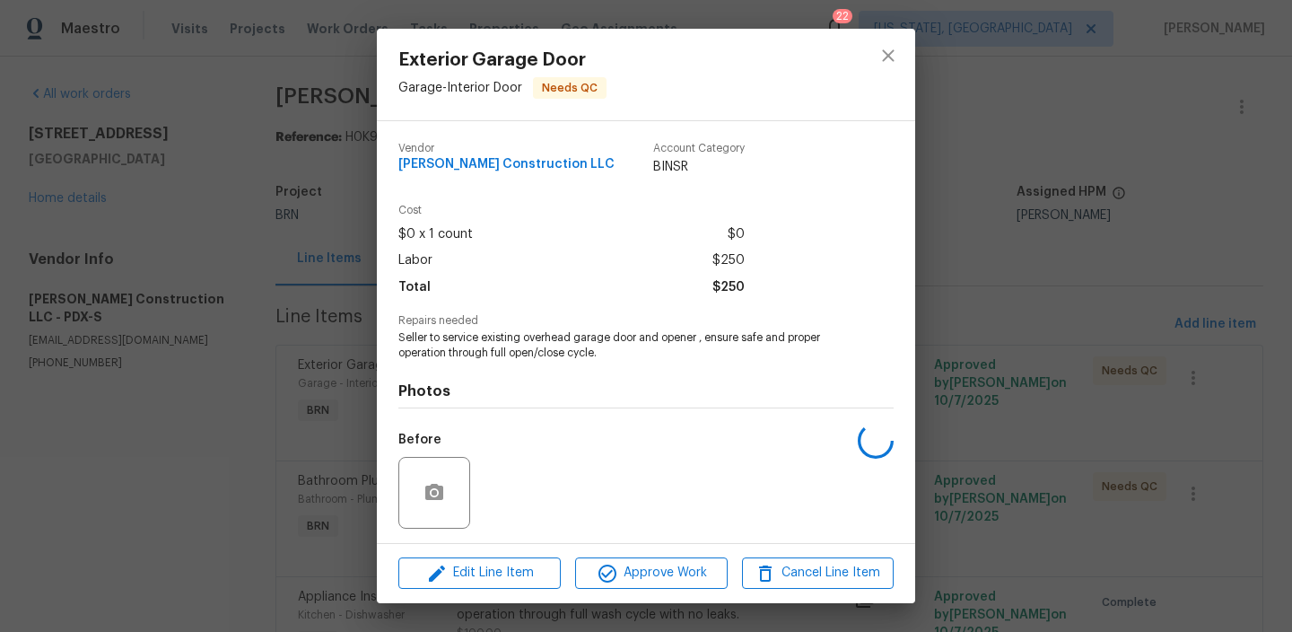
scroll to position [120, 0]
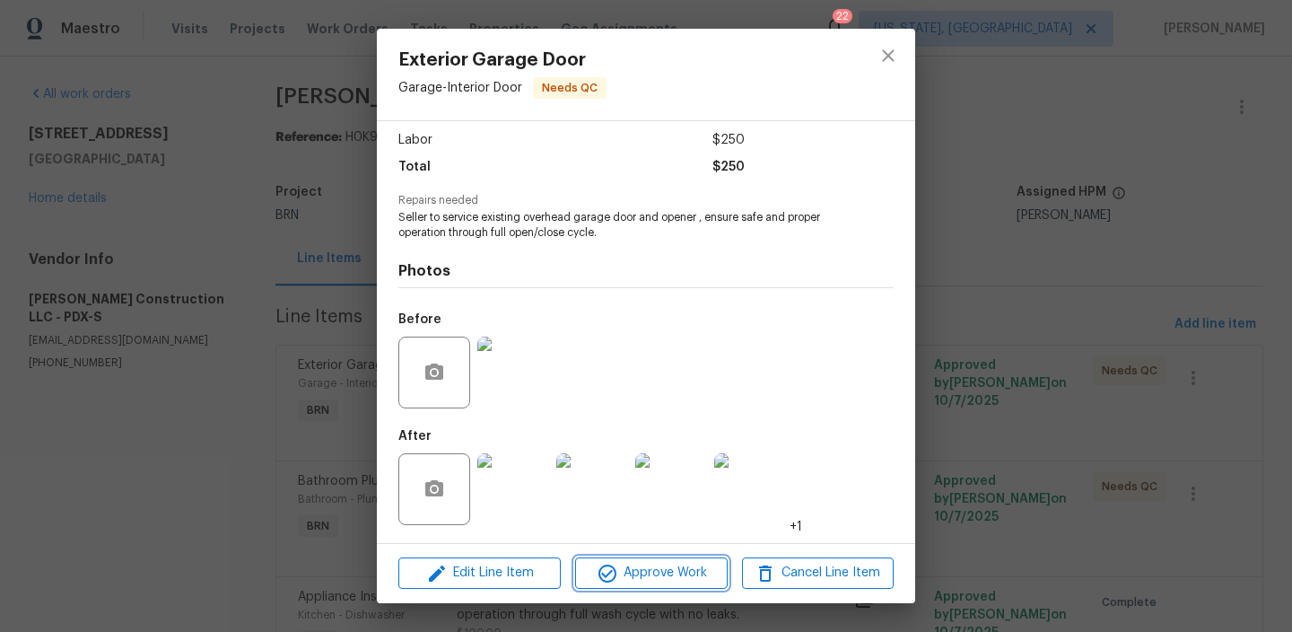
click at [627, 575] on span "Approve Work" at bounding box center [651, 573] width 141 height 22
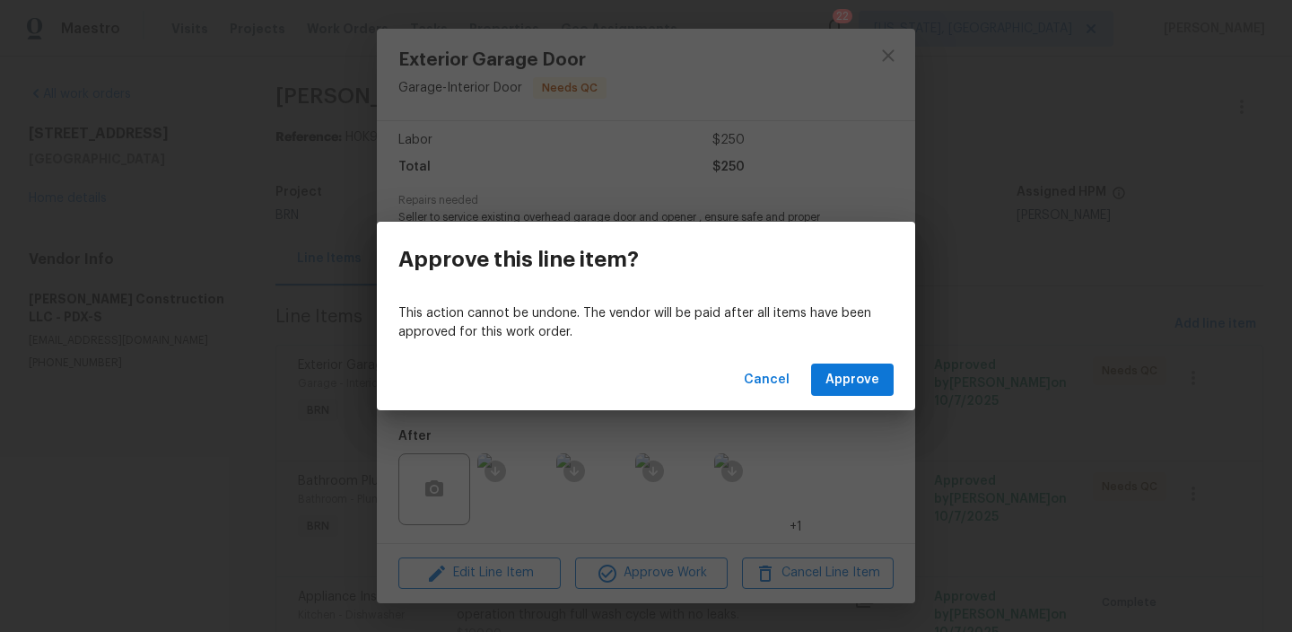
click at [836, 396] on div "Cancel Approve" at bounding box center [646, 380] width 538 height 62
click at [835, 382] on span "Approve" at bounding box center [853, 380] width 54 height 22
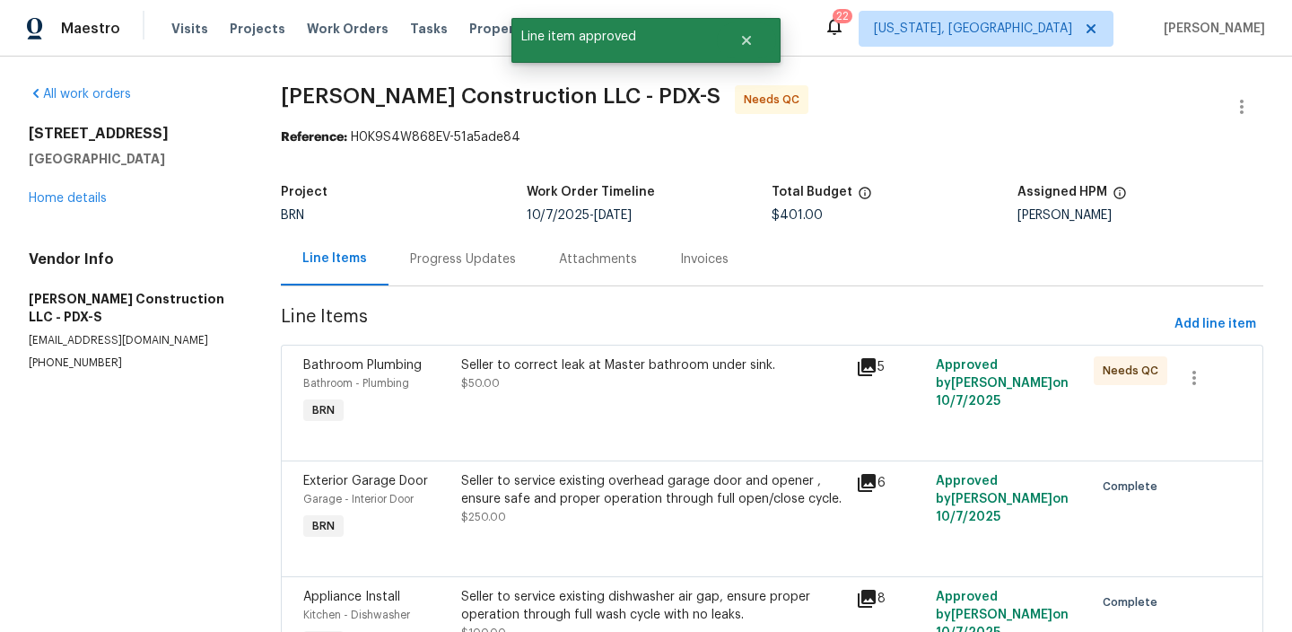
click at [562, 397] on div "Seller to correct leak at Master bathroom under sink. $50.00" at bounding box center [654, 392] width 396 height 83
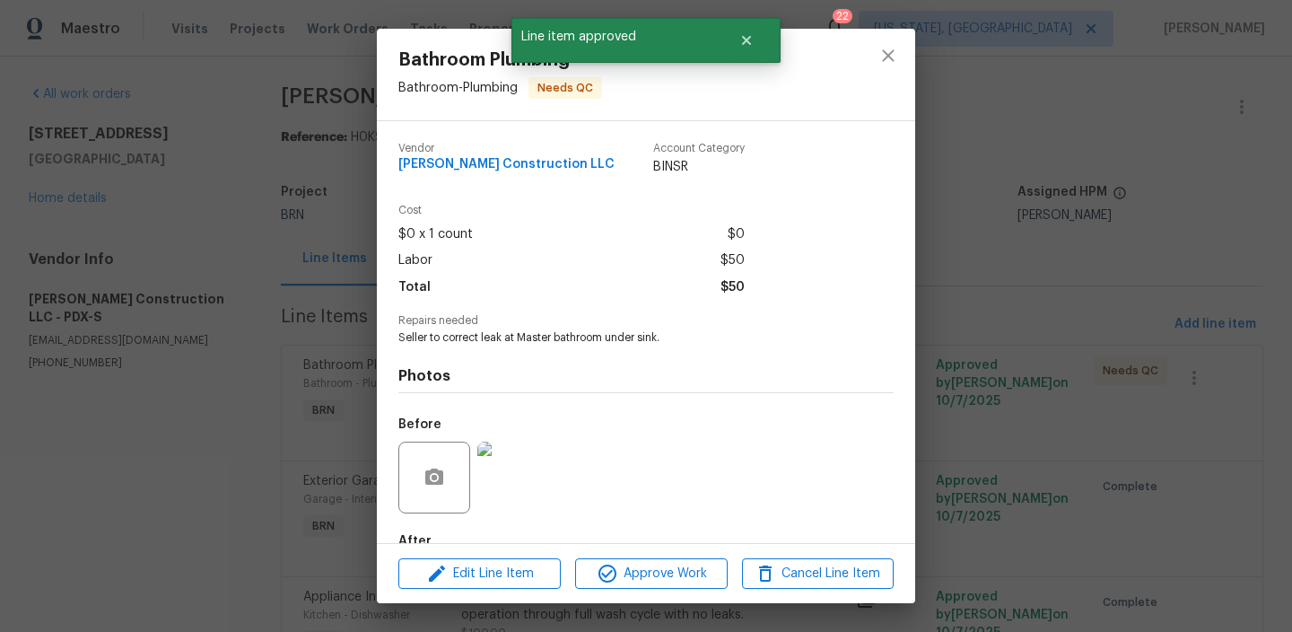
scroll to position [105, 0]
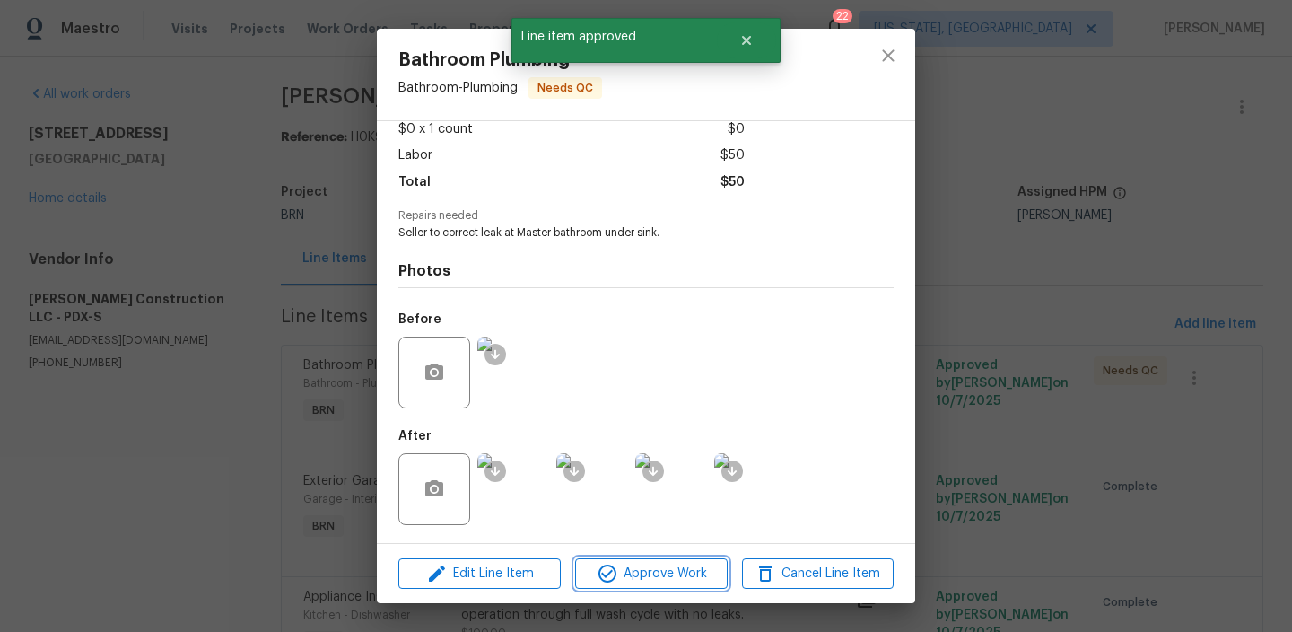
click at [649, 574] on span "Approve Work" at bounding box center [651, 574] width 141 height 22
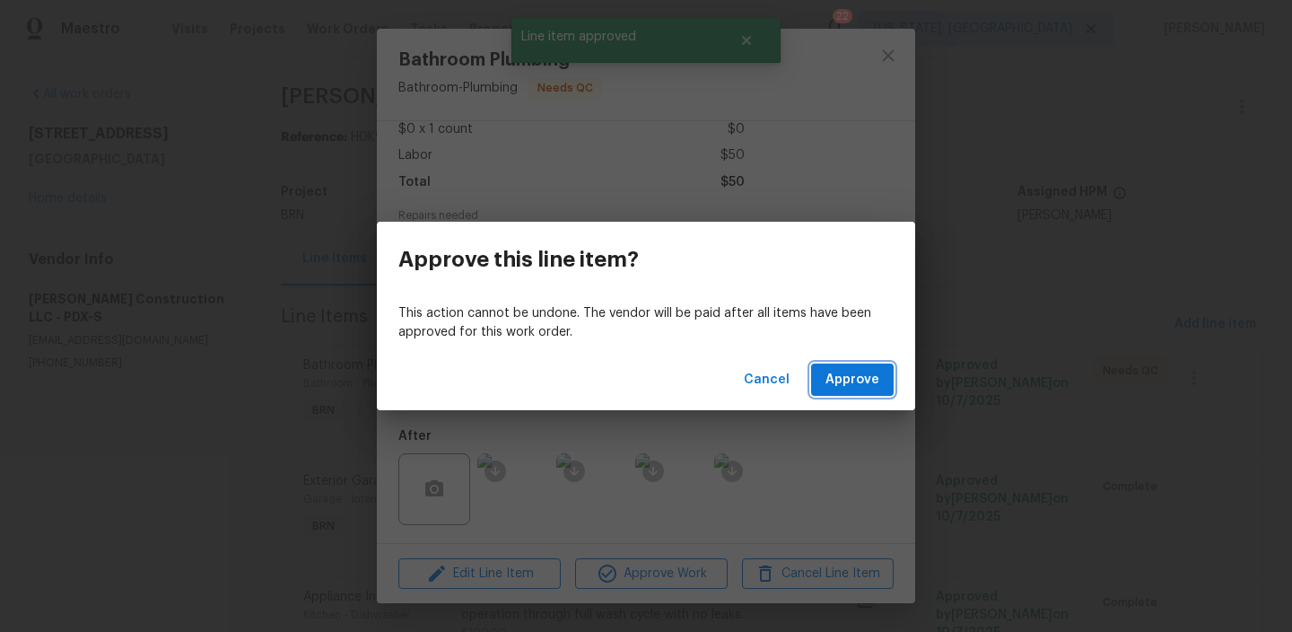
click at [856, 371] on span "Approve" at bounding box center [853, 380] width 54 height 22
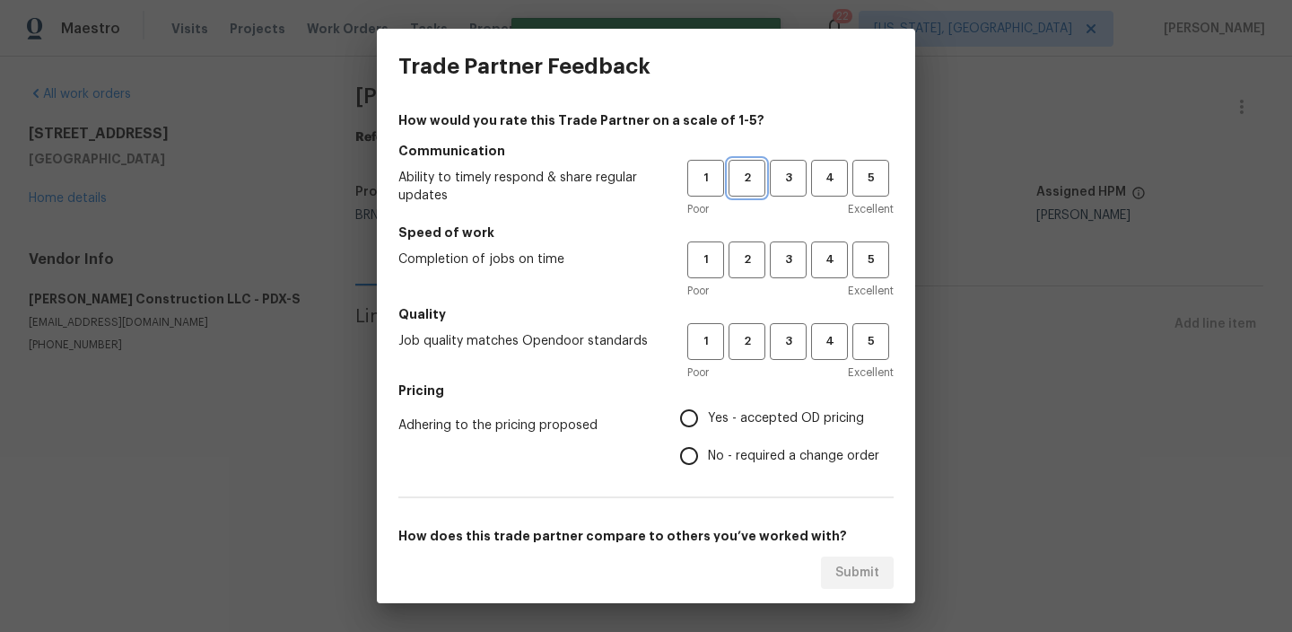
click at [751, 184] on span "2" at bounding box center [746, 178] width 33 height 21
click at [751, 288] on div "Poor Excellent" at bounding box center [790, 291] width 206 height 18
click at [749, 279] on div "1 2 3 4 5 Poor Excellent" at bounding box center [790, 270] width 206 height 58
click at [749, 278] on div "1 2 3 4 5 Poor Excellent" at bounding box center [790, 270] width 206 height 58
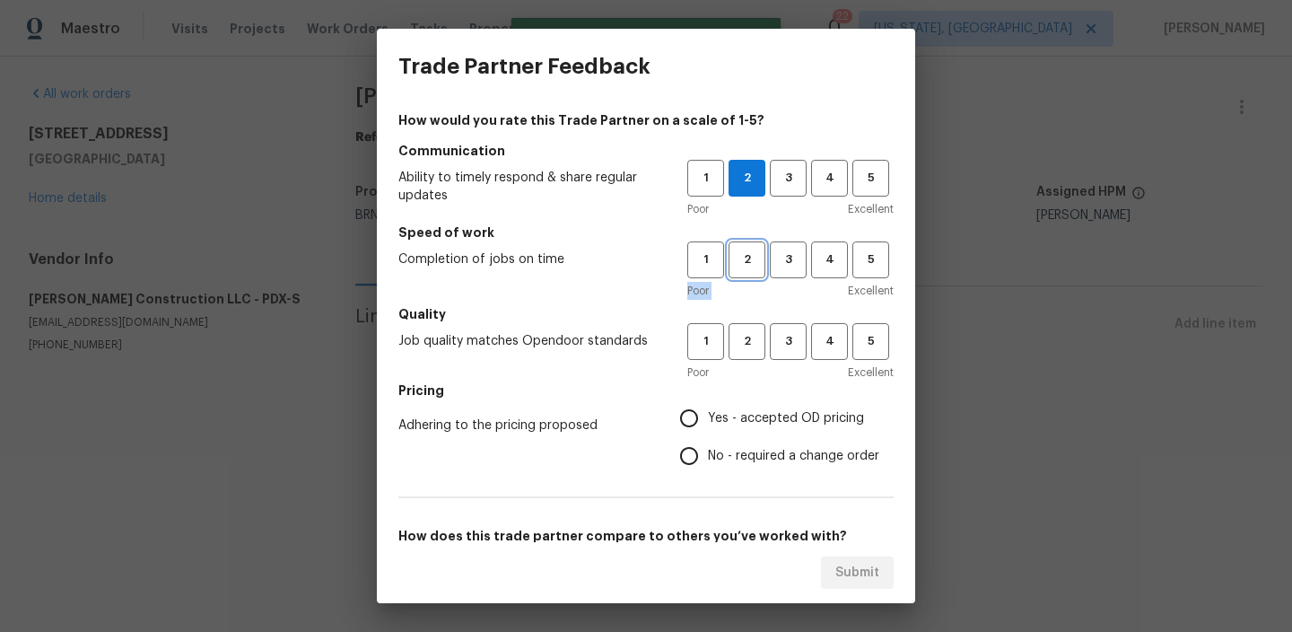
click at [747, 271] on button "2" at bounding box center [747, 259] width 37 height 37
click at [747, 368] on div "Poor Excellent" at bounding box center [790, 372] width 206 height 18
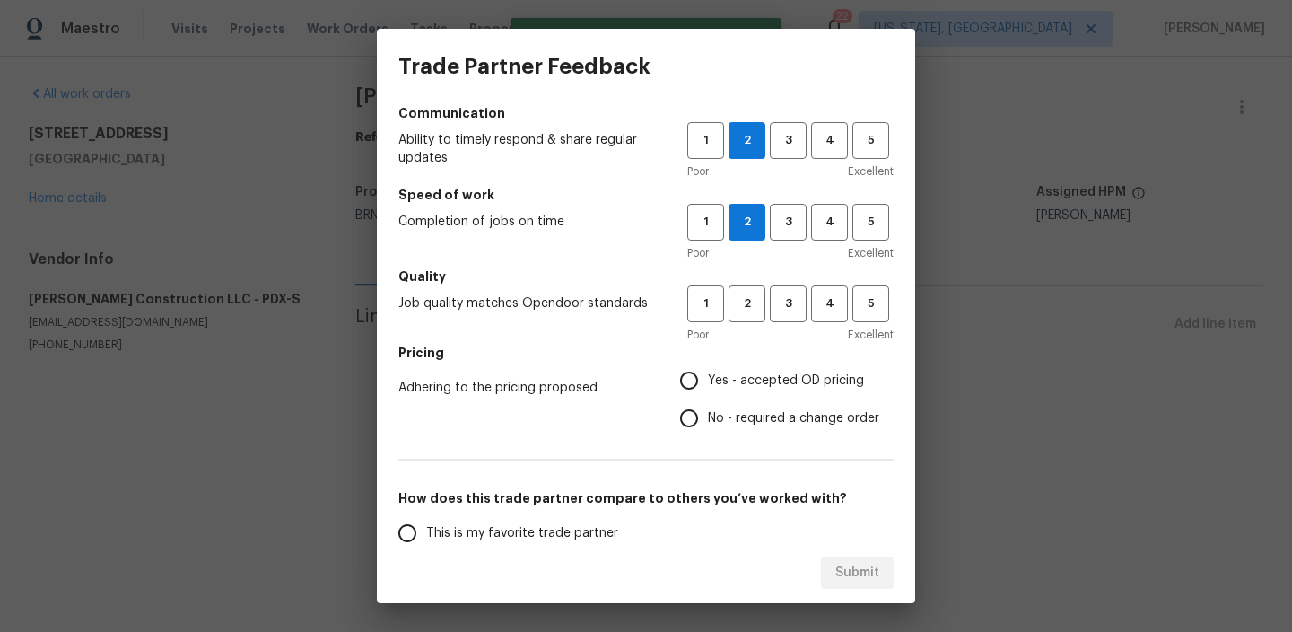
scroll to position [101, 0]
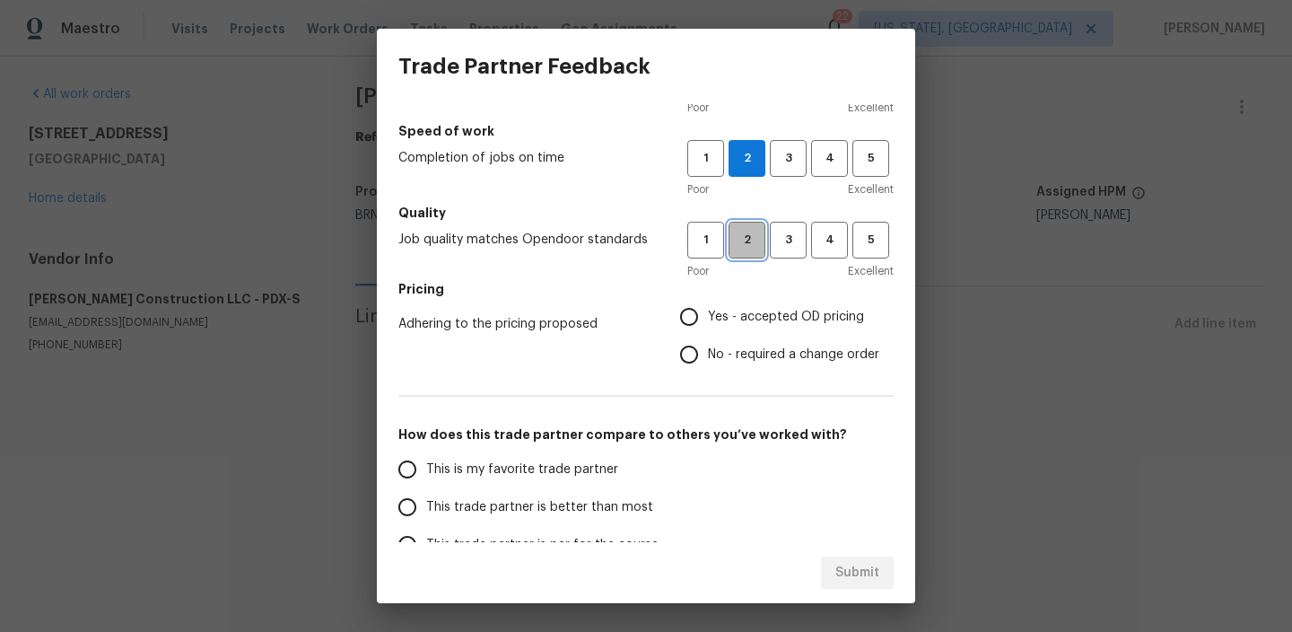
click at [744, 254] on button "2" at bounding box center [747, 240] width 37 height 37
click at [686, 360] on input "No - required a change order" at bounding box center [689, 355] width 38 height 38
radio input "true"
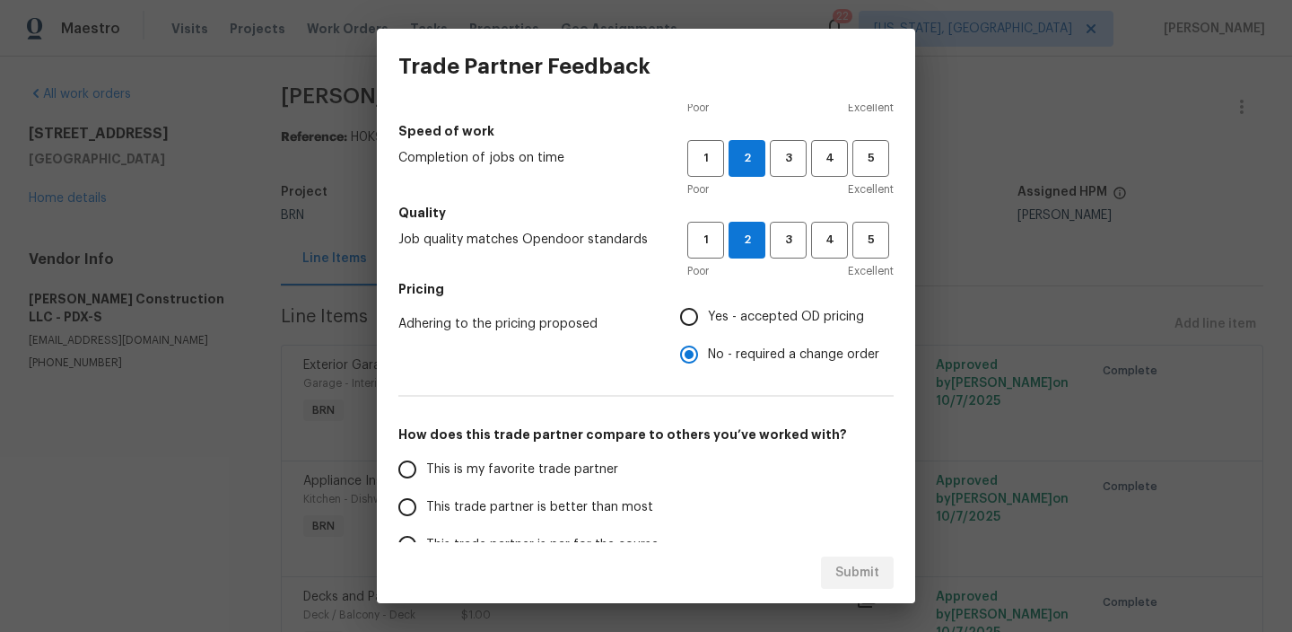
scroll to position [275, 0]
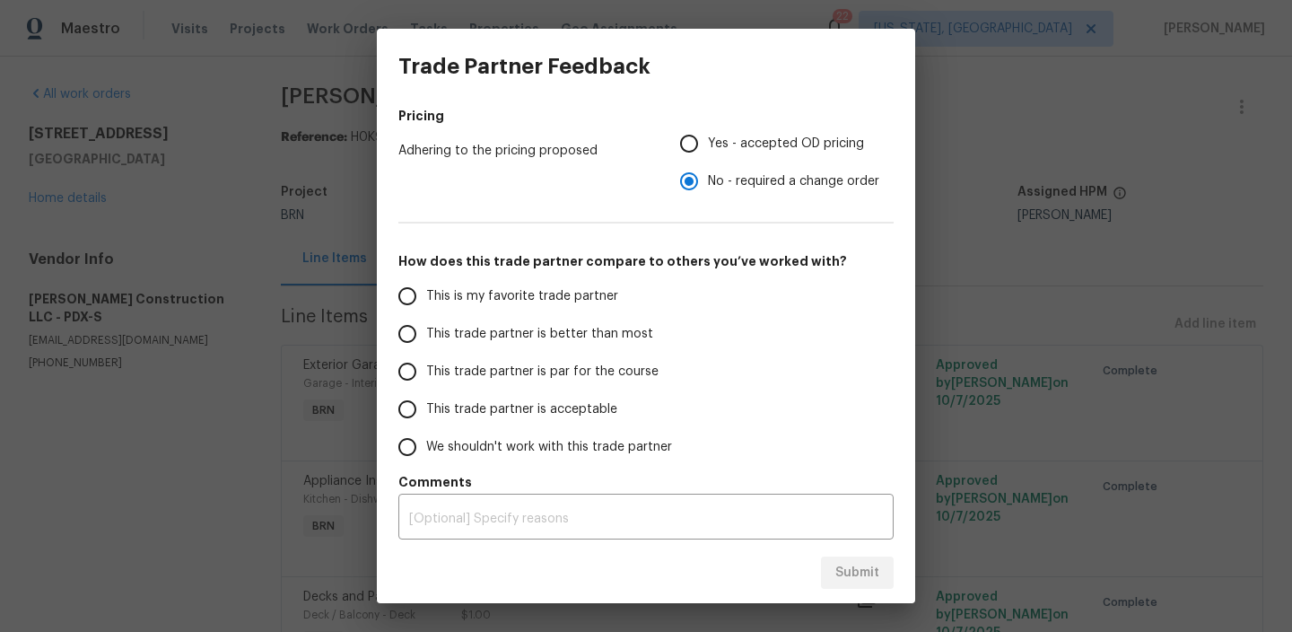
click at [518, 331] on span "This trade partner is better than most" at bounding box center [539, 334] width 227 height 19
click at [426, 331] on input "This trade partner is better than most" at bounding box center [408, 334] width 38 height 38
click at [856, 568] on span "Submit" at bounding box center [857, 573] width 44 height 22
radio input "true"
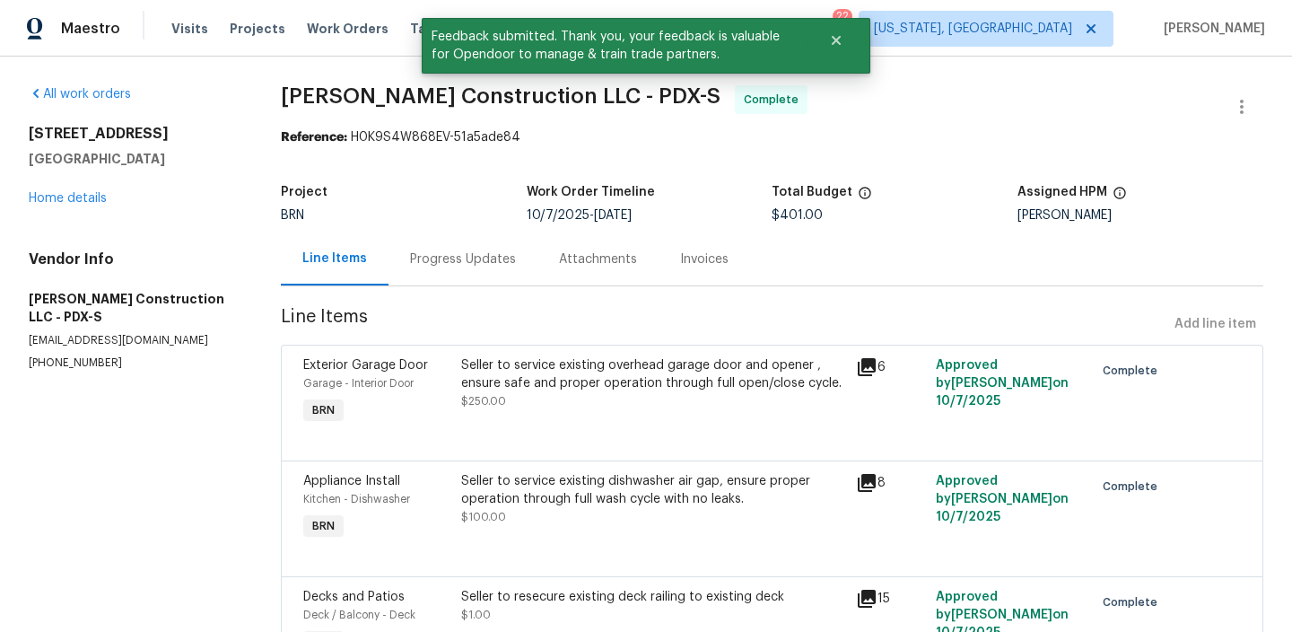
click at [415, 214] on div "BRN" at bounding box center [404, 215] width 246 height 13
click at [422, 262] on div "Progress Updates" at bounding box center [463, 259] width 106 height 18
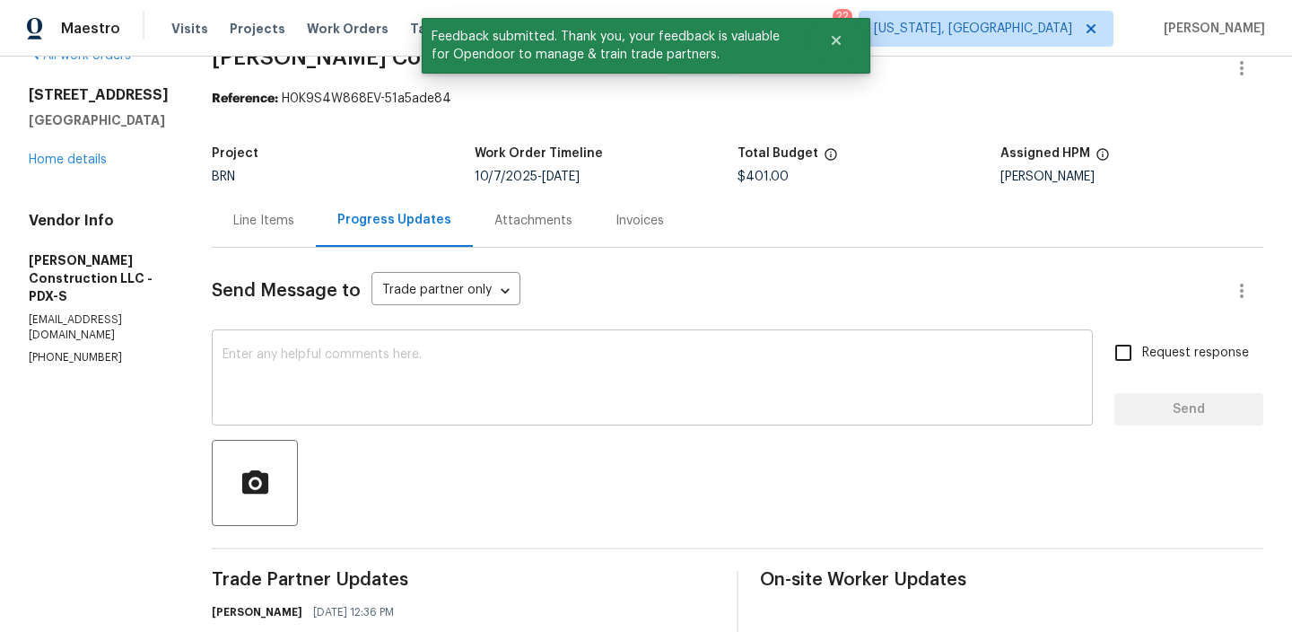
scroll to position [56, 0]
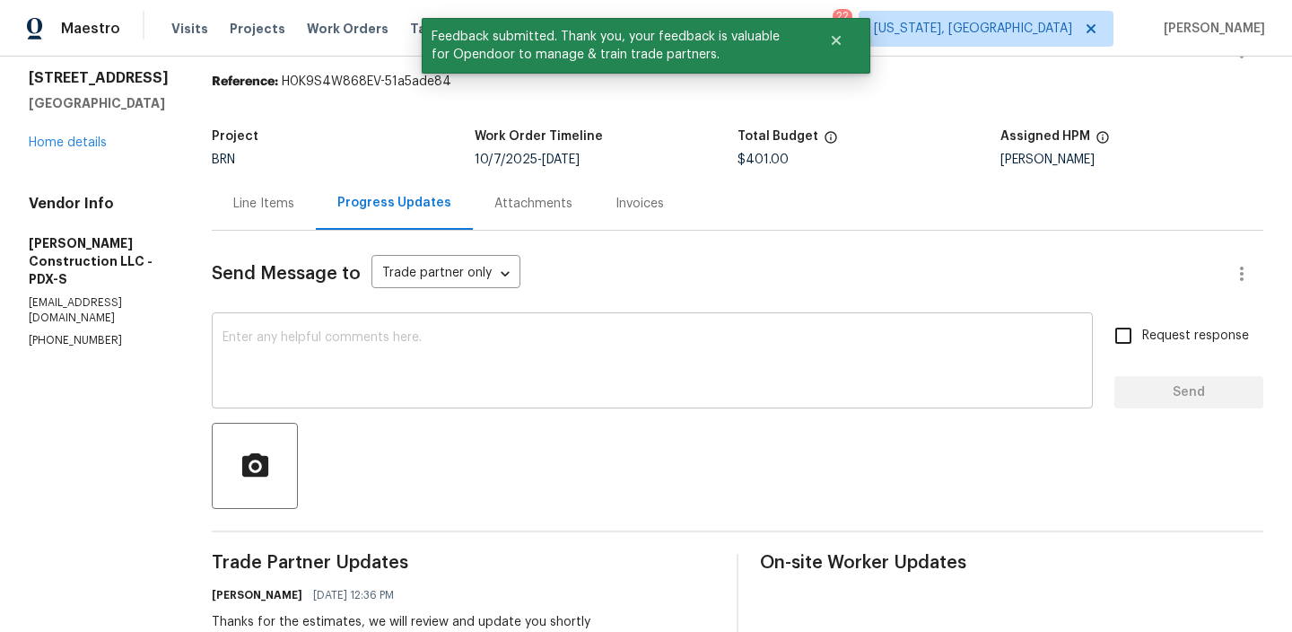
click at [434, 352] on textarea at bounding box center [653, 362] width 860 height 63
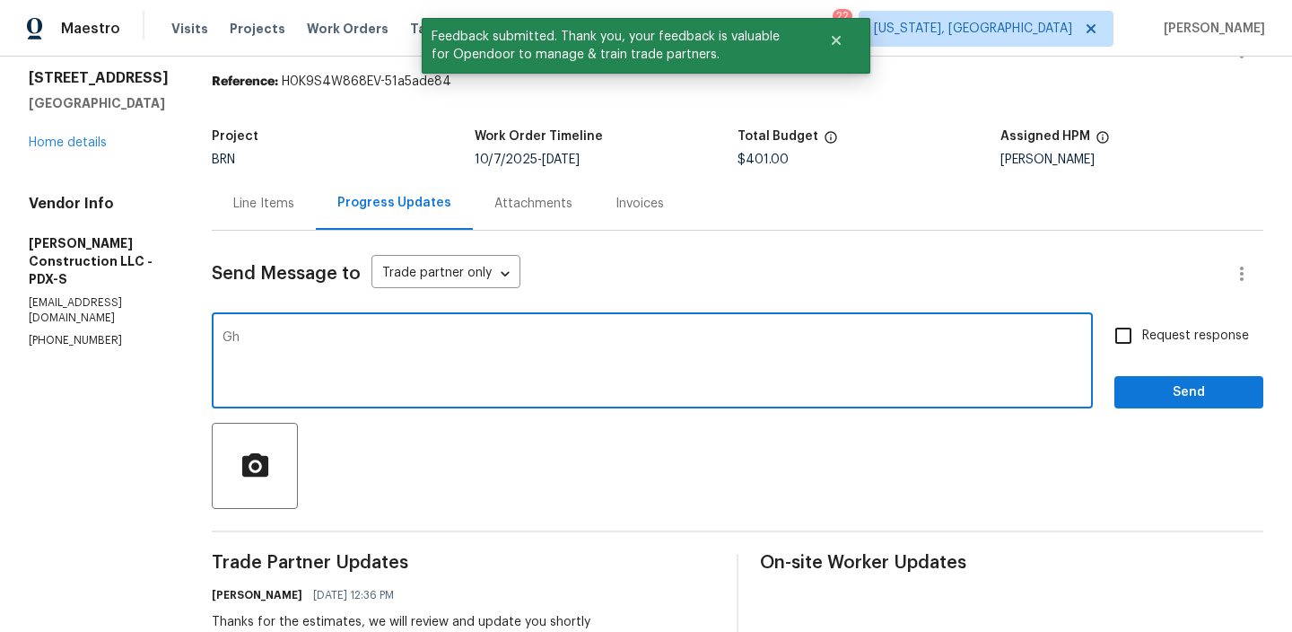
type textarea "G"
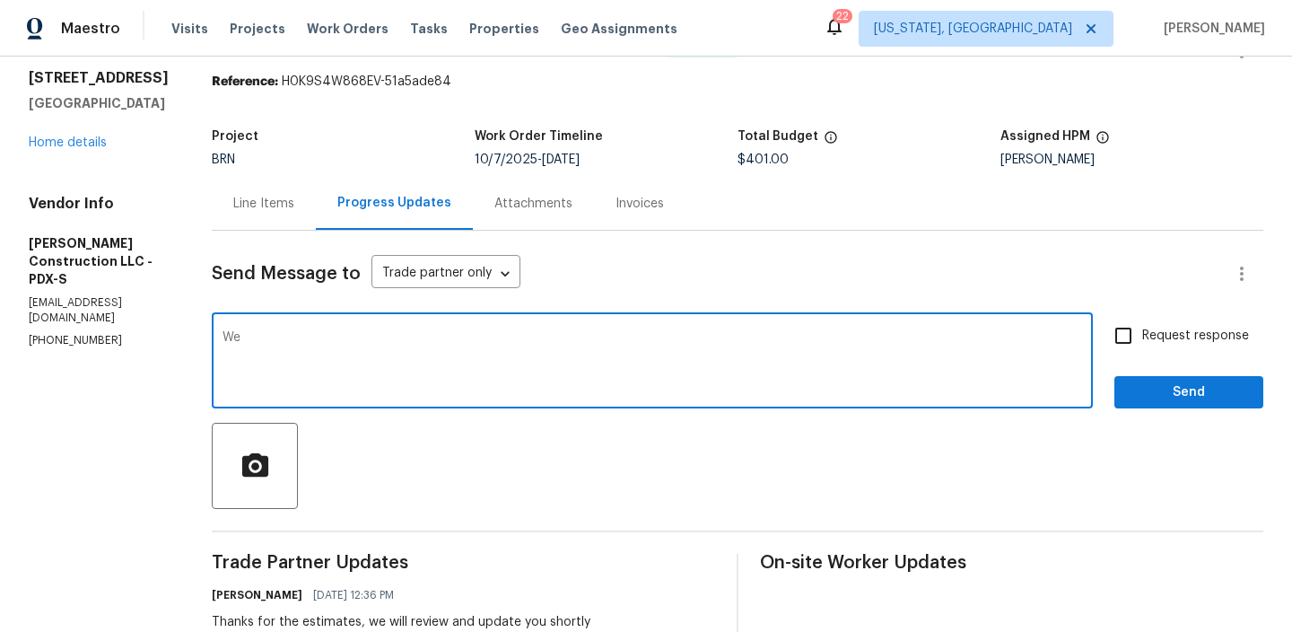
type textarea "W"
type textarea "A"
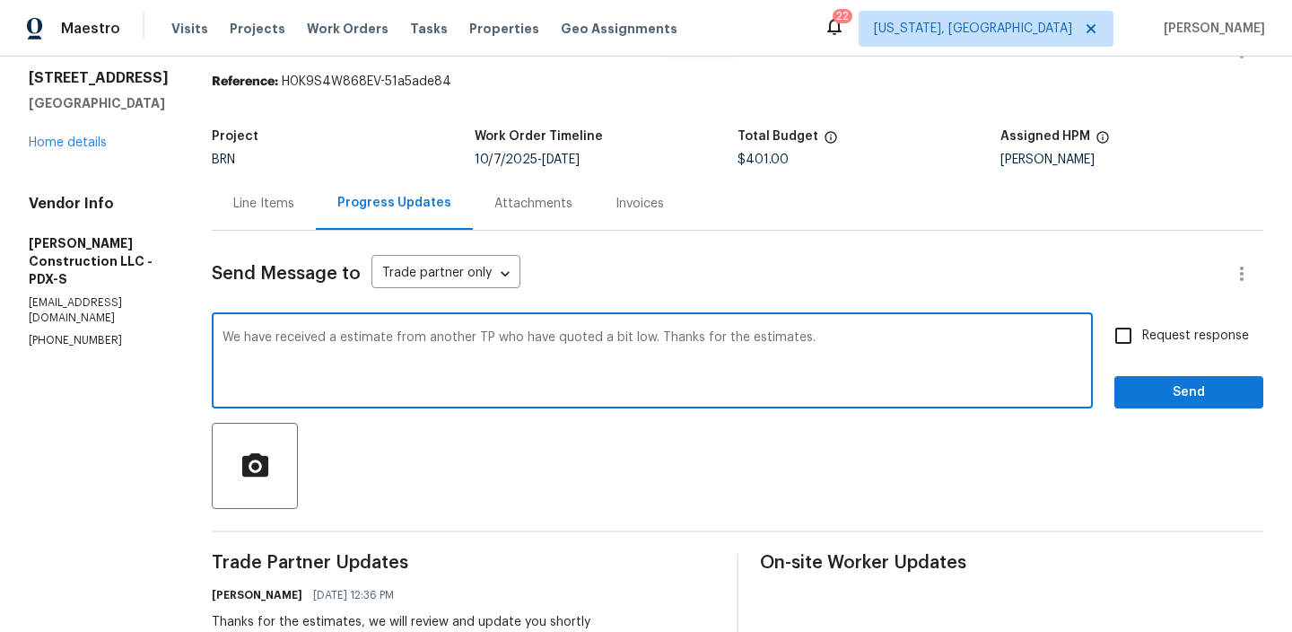
paste textarea "WO is approved, Please upload the invoice under the invoice section.Thanks"
click at [258, 349] on div "We have received a estimate from another TP who have quoted a bit low. Thanks f…" at bounding box center [652, 363] width 881 height 92
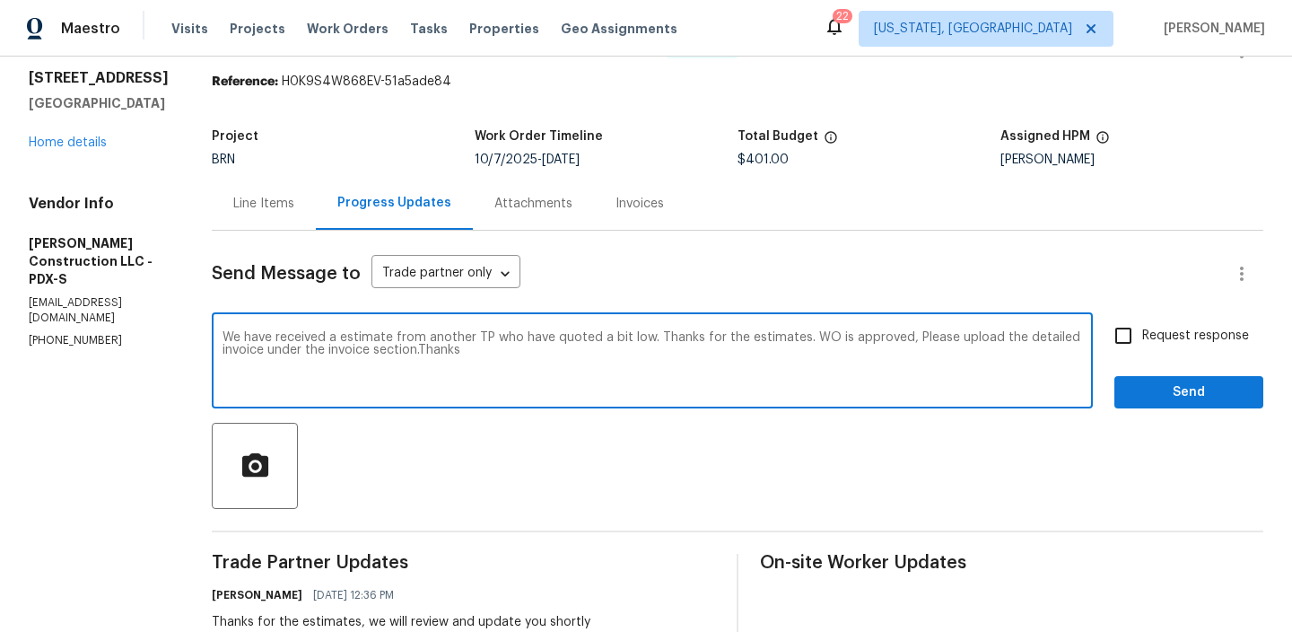
type textarea "We have received a estimate from another TP who have quoted a bit low. Thanks f…"
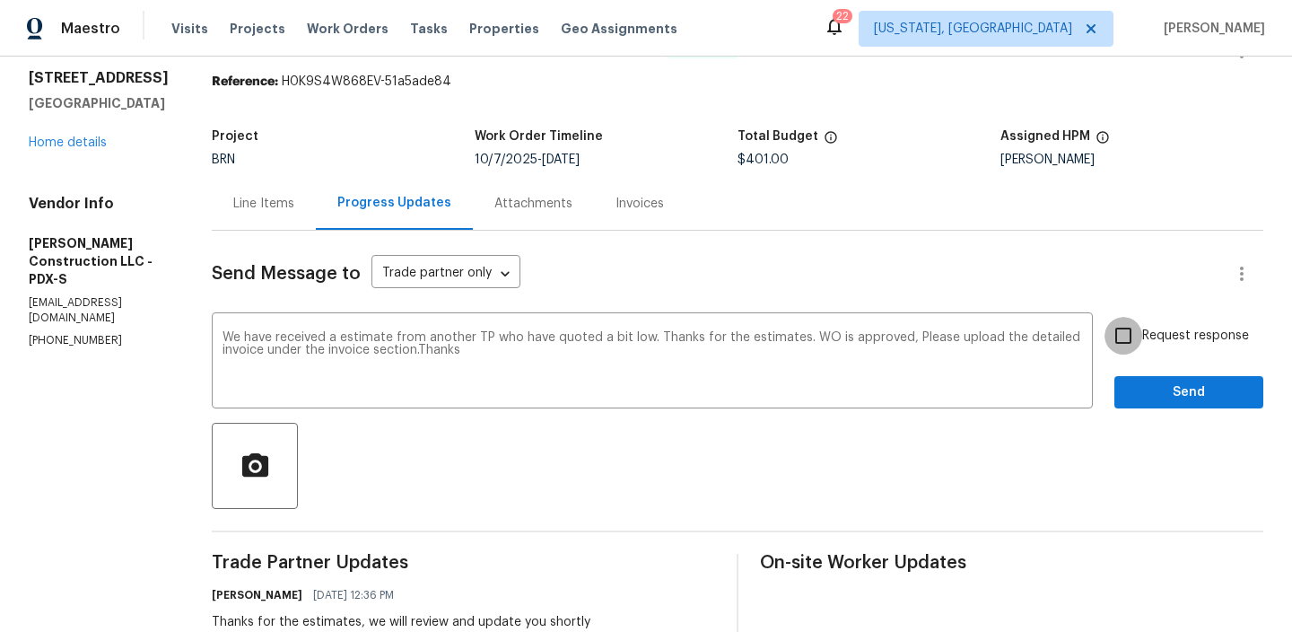
click at [1121, 334] on input "Request response" at bounding box center [1124, 336] width 38 height 38
checkbox input "true"
click at [1135, 365] on div "Request response Send" at bounding box center [1188, 363] width 149 height 92
click at [1135, 392] on span "Send" at bounding box center [1189, 392] width 120 height 22
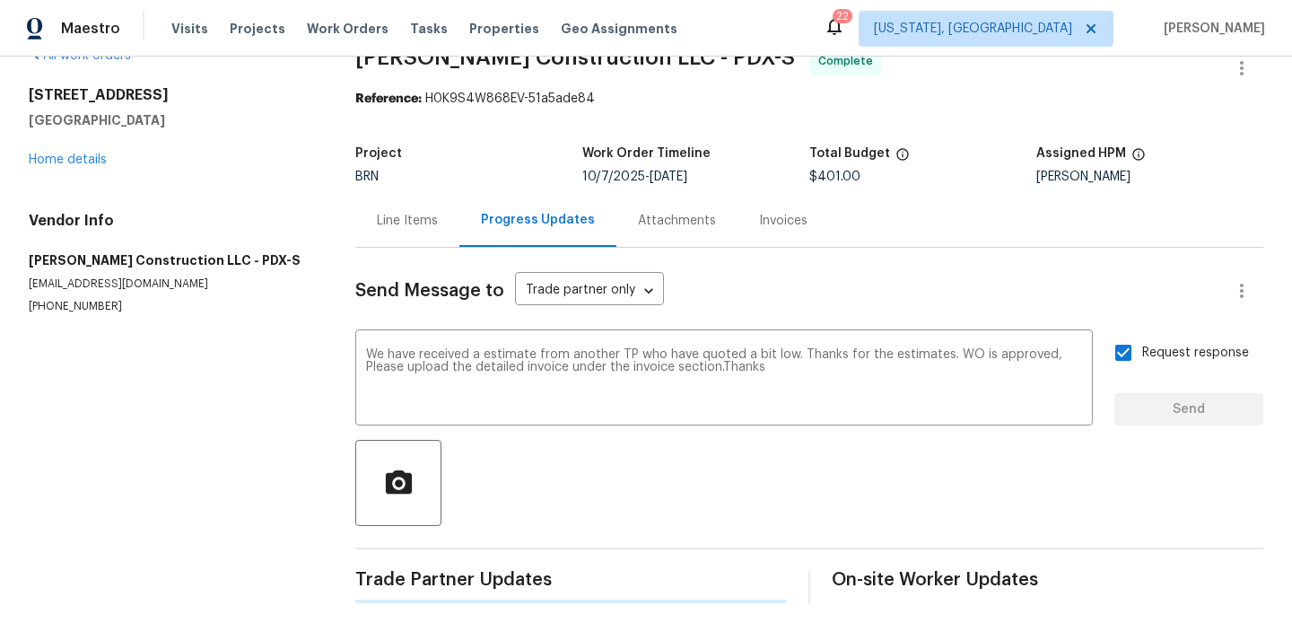
scroll to position [0, 0]
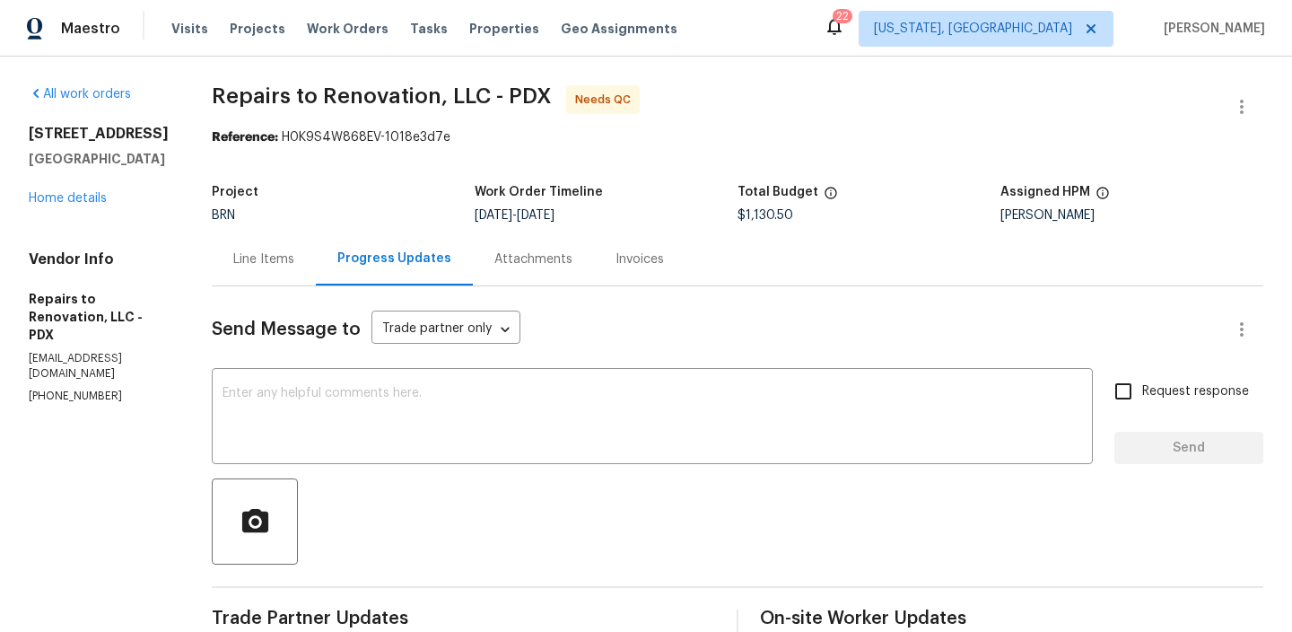
click at [293, 250] on div "Line Items" at bounding box center [263, 259] width 61 height 18
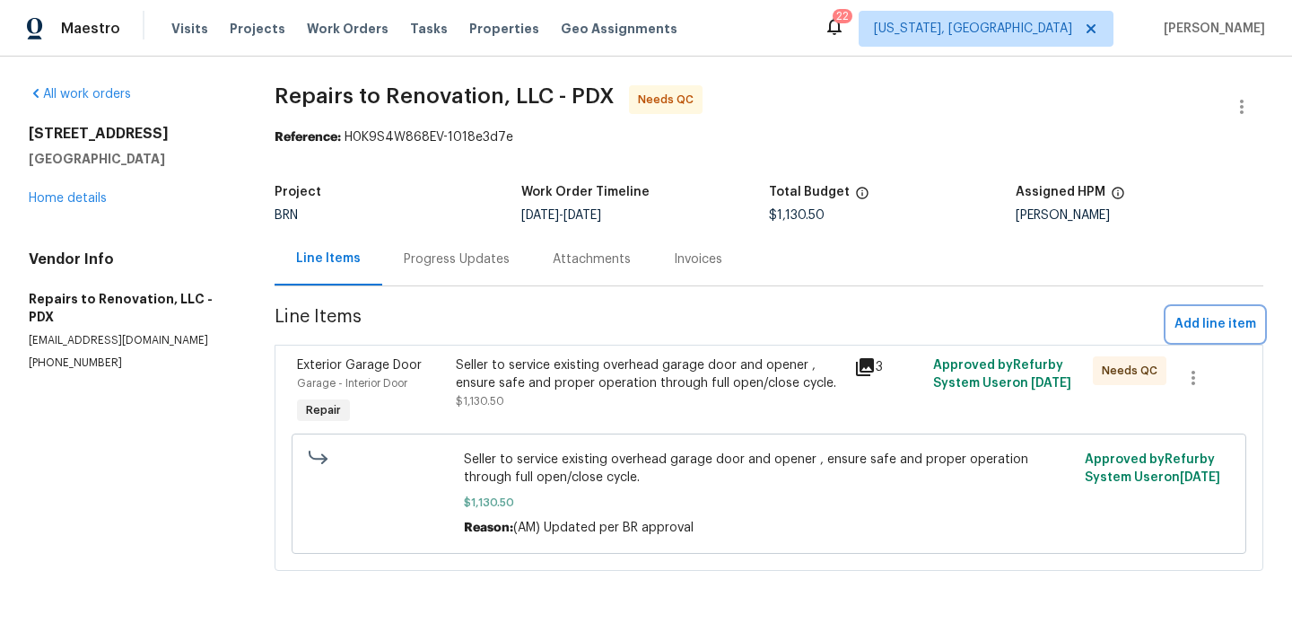
click at [1216, 316] on span "Add line item" at bounding box center [1216, 324] width 82 height 22
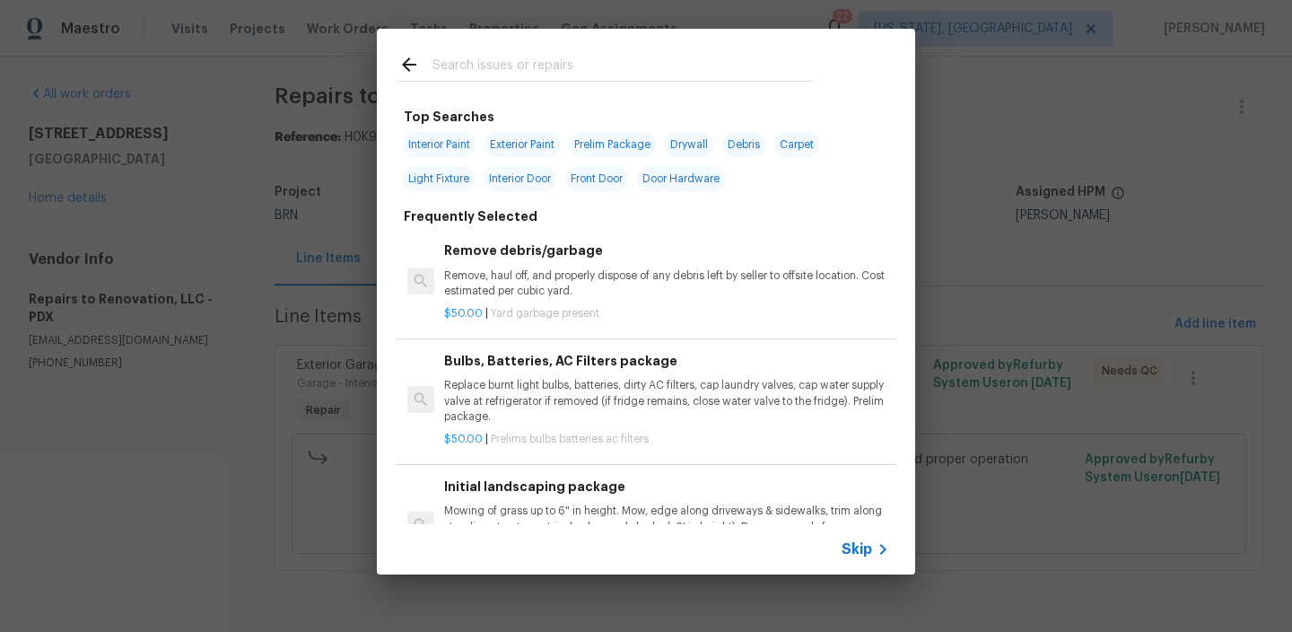
click at [847, 542] on span "Skip" at bounding box center [857, 549] width 31 height 18
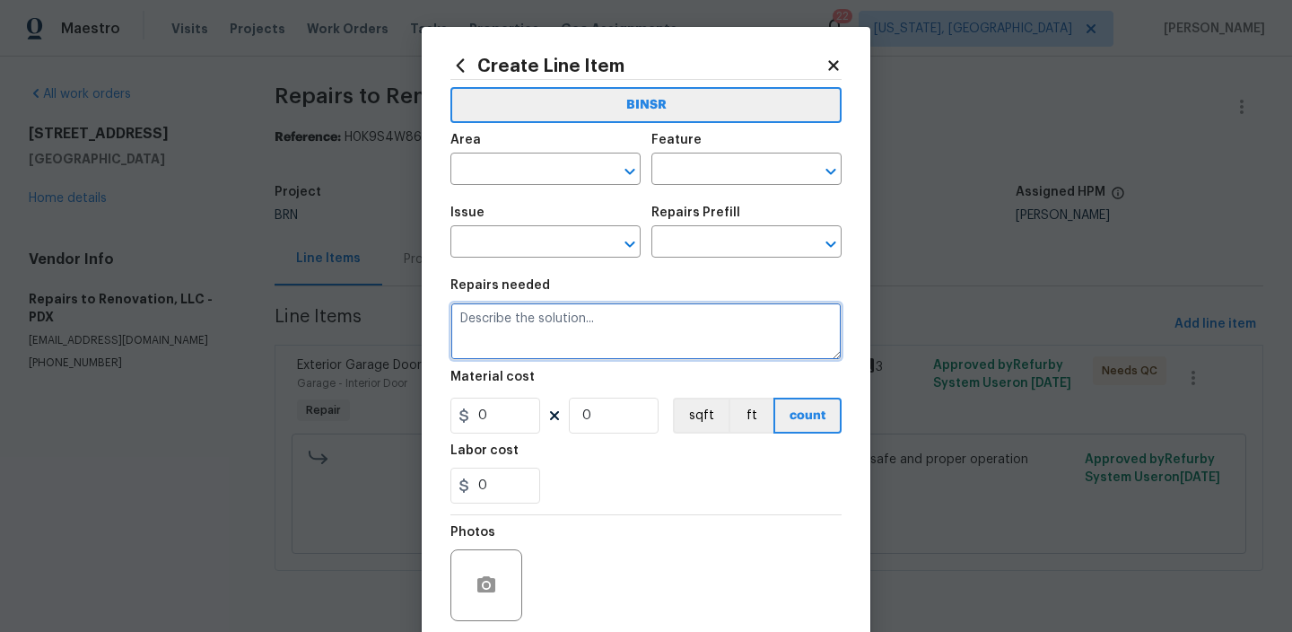
click at [562, 332] on textarea at bounding box center [645, 330] width 391 height 57
type textarea "Replacement needed to be done"
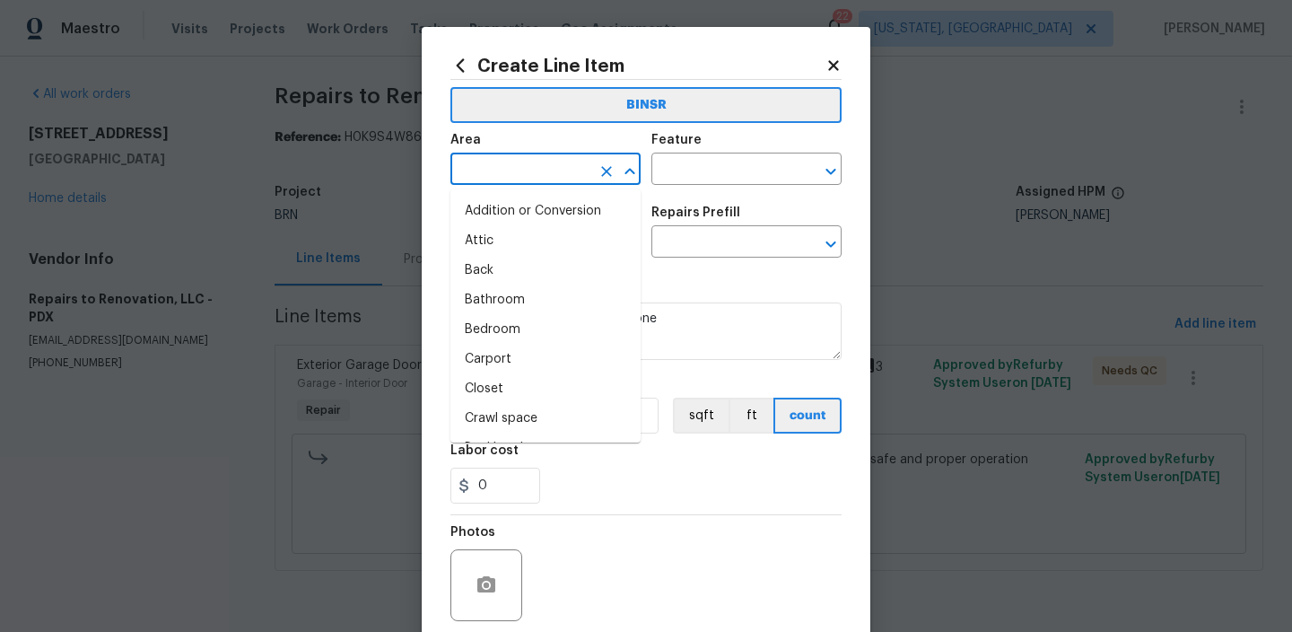
click at [536, 167] on input "text" at bounding box center [520, 171] width 140 height 28
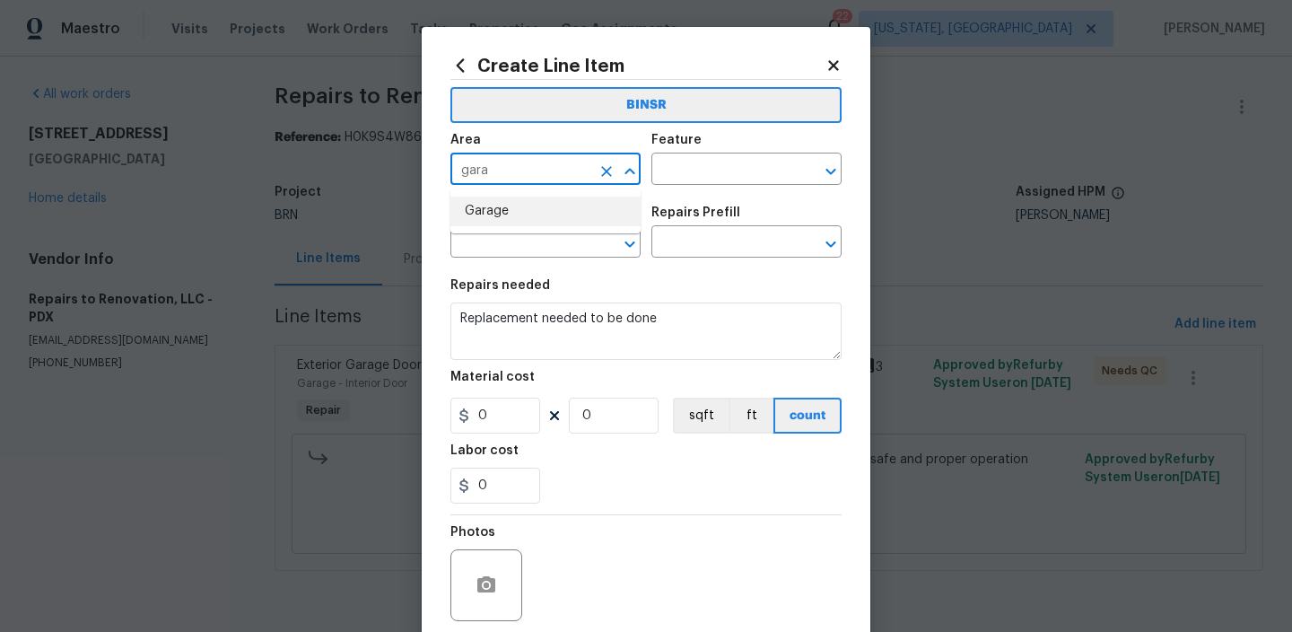
click at [537, 213] on li "Garage" at bounding box center [545, 212] width 190 height 30
type input "Garage"
click at [711, 152] on div "Feature" at bounding box center [746, 145] width 190 height 23
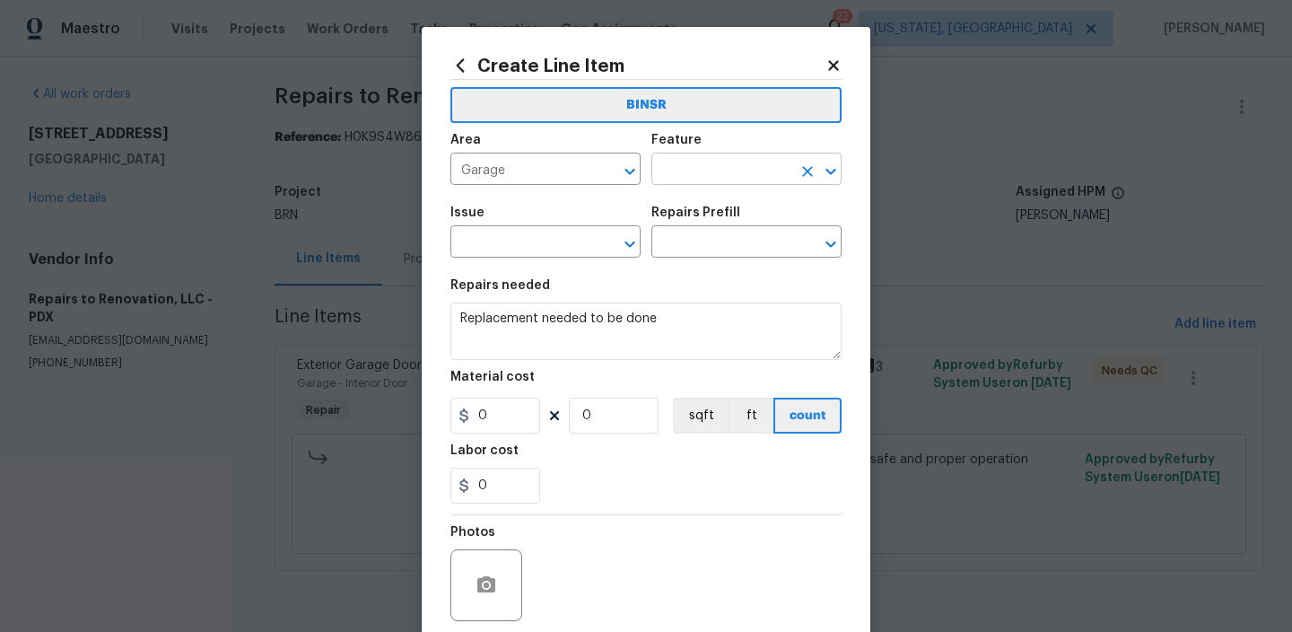
click at [677, 174] on input "text" at bounding box center [721, 171] width 140 height 28
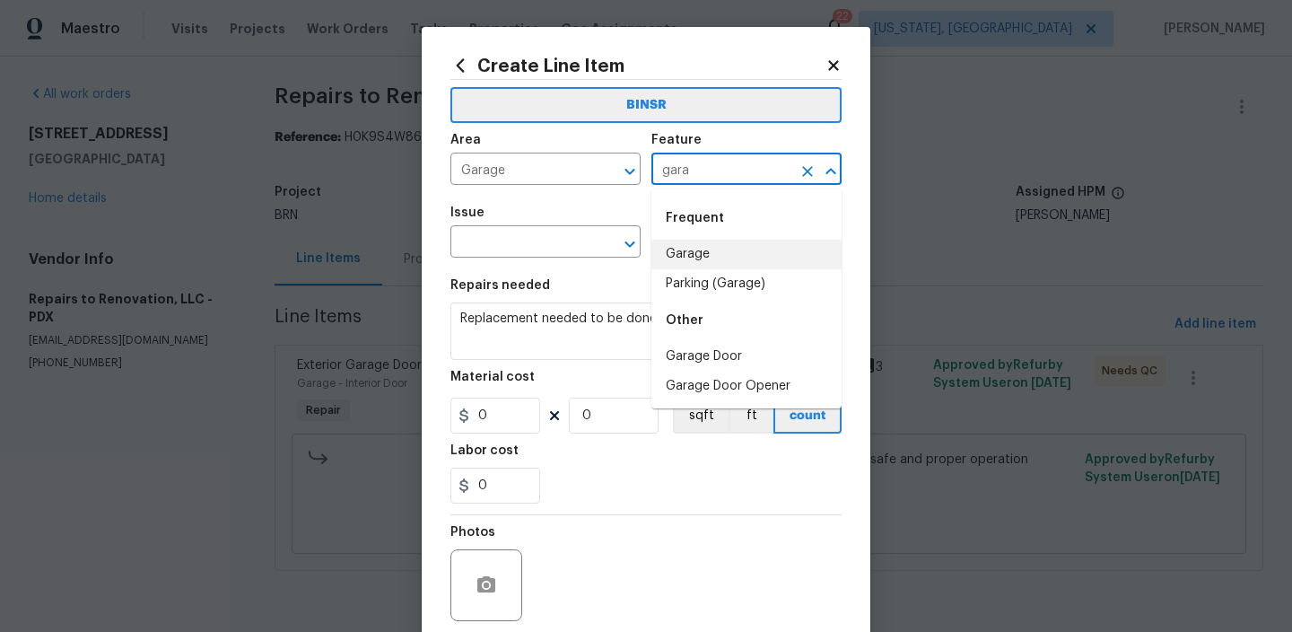
click at [674, 247] on li "Garage" at bounding box center [746, 255] width 190 height 30
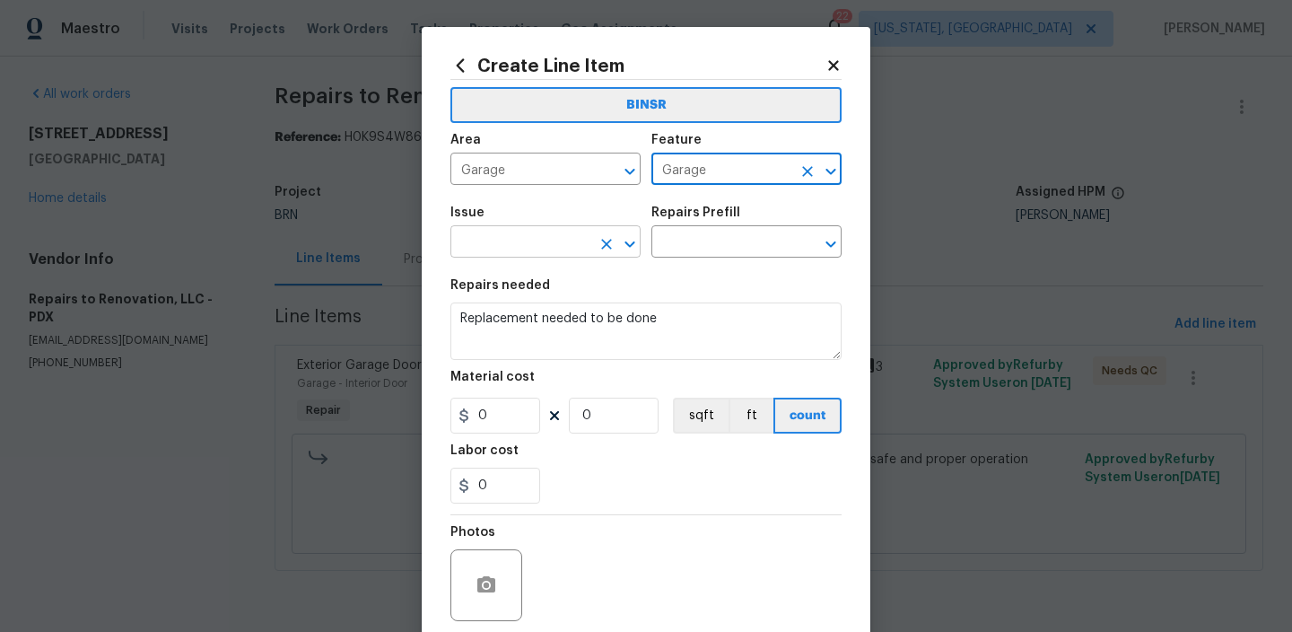
type input "Garage"
click at [530, 236] on input "text" at bounding box center [520, 244] width 140 height 28
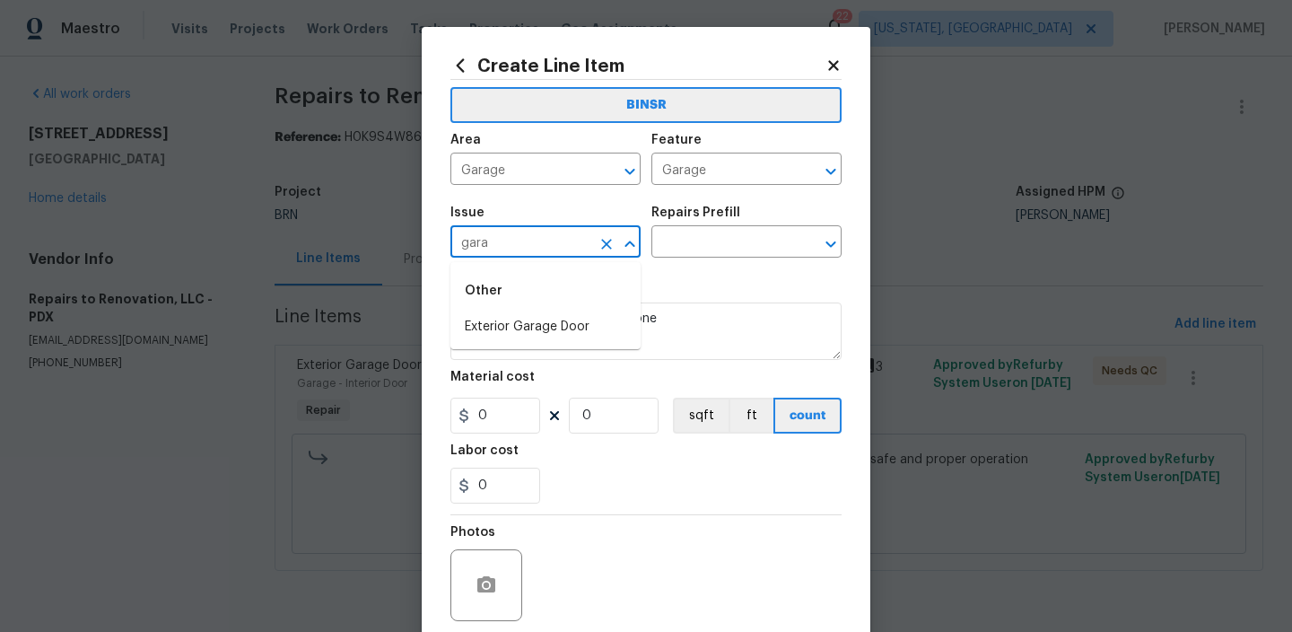
click at [529, 312] on li "Exterior Garage Door" at bounding box center [545, 327] width 190 height 30
type input "Exterior Garage Door"
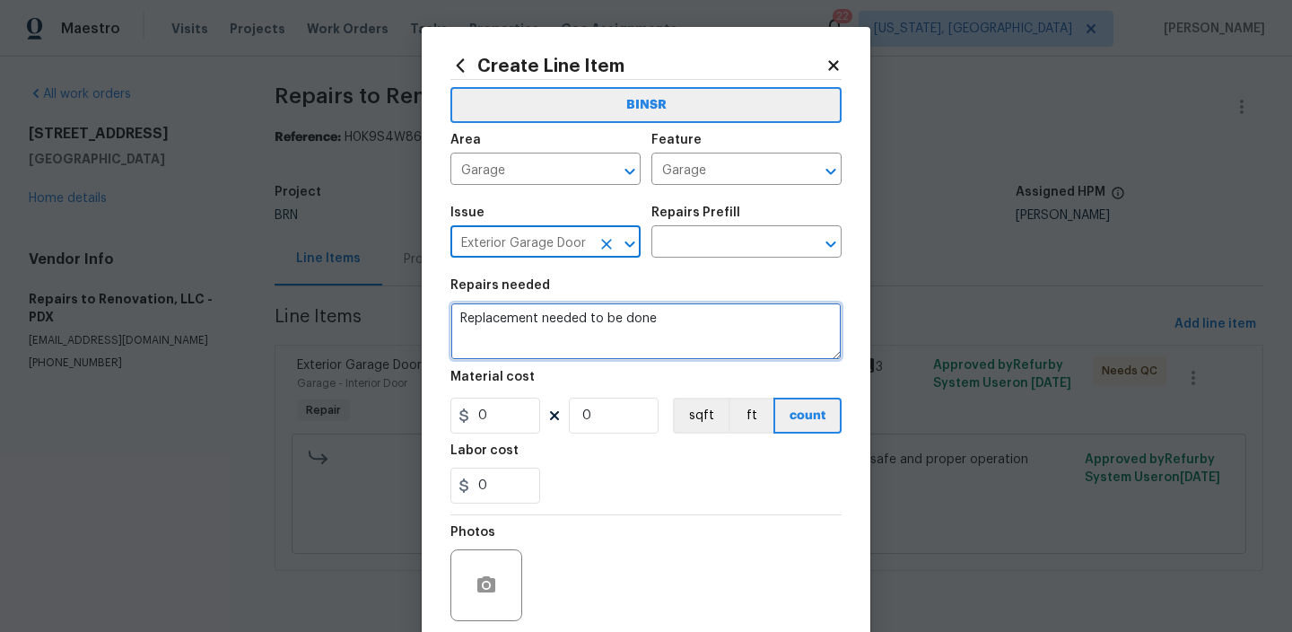
click at [529, 312] on textarea "Replacement needed to be done" at bounding box center [645, 330] width 391 height 57
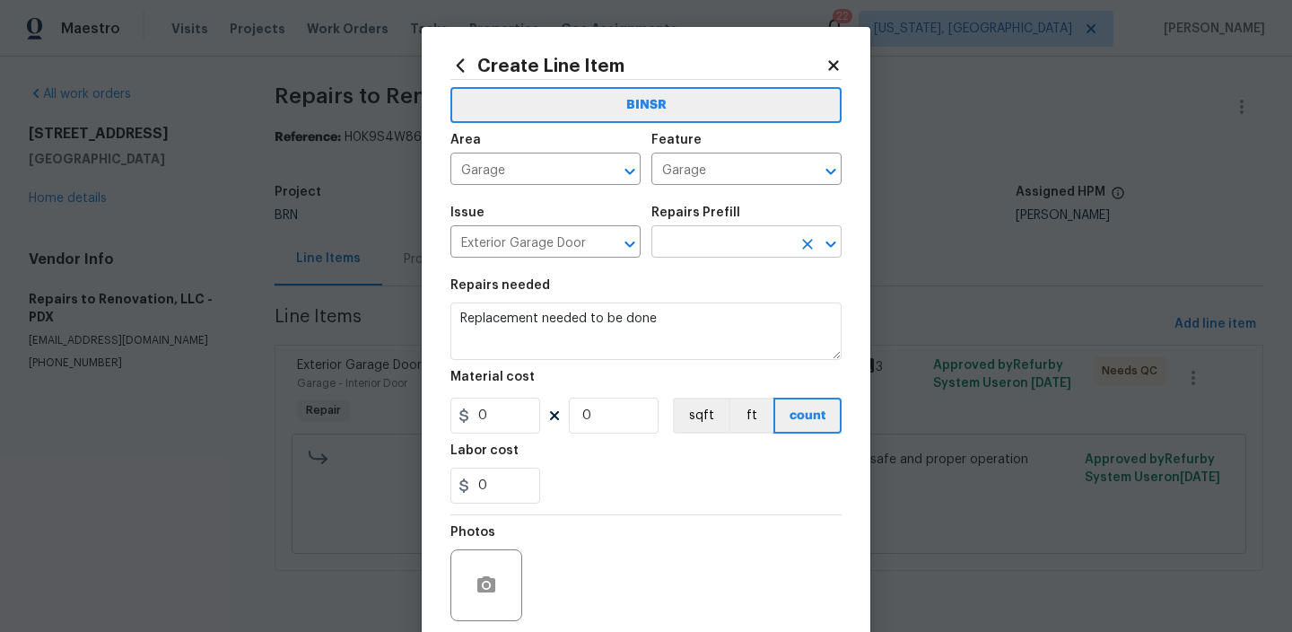
click at [694, 236] on input "text" at bounding box center [721, 244] width 140 height 28
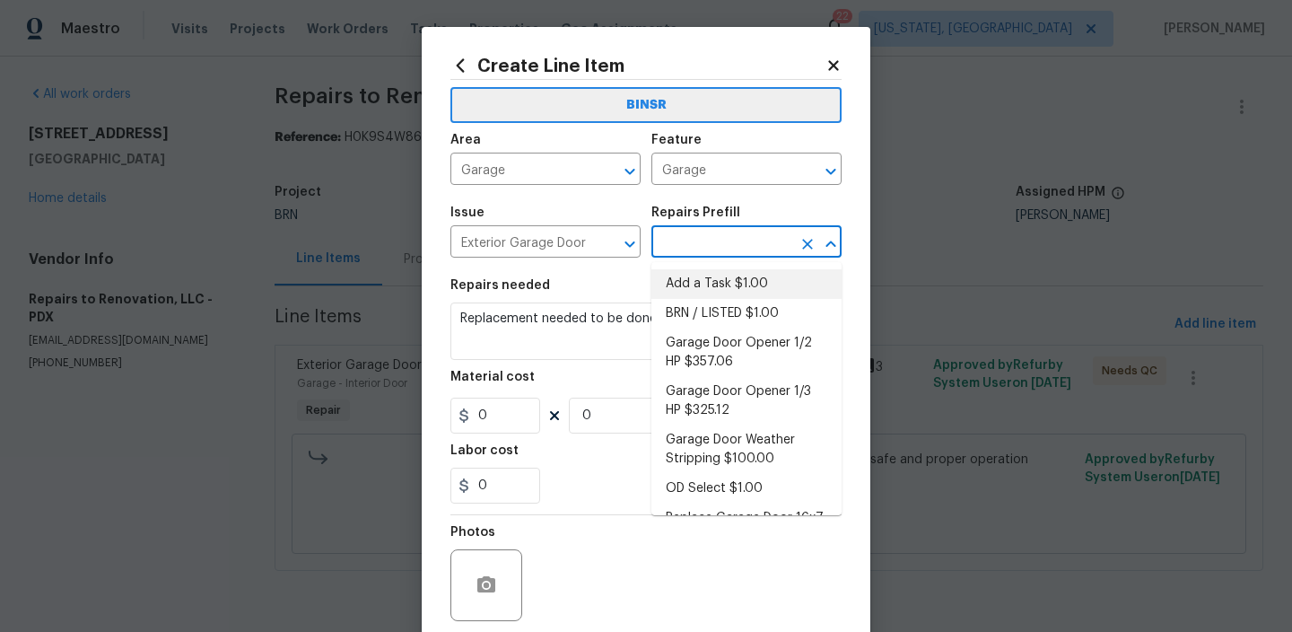
click at [697, 284] on li "Add a Task $1.00" at bounding box center [746, 284] width 190 height 30
type input "Interior Door"
type input "Add a Task $1.00"
type textarea "HPM to detail"
type input "1"
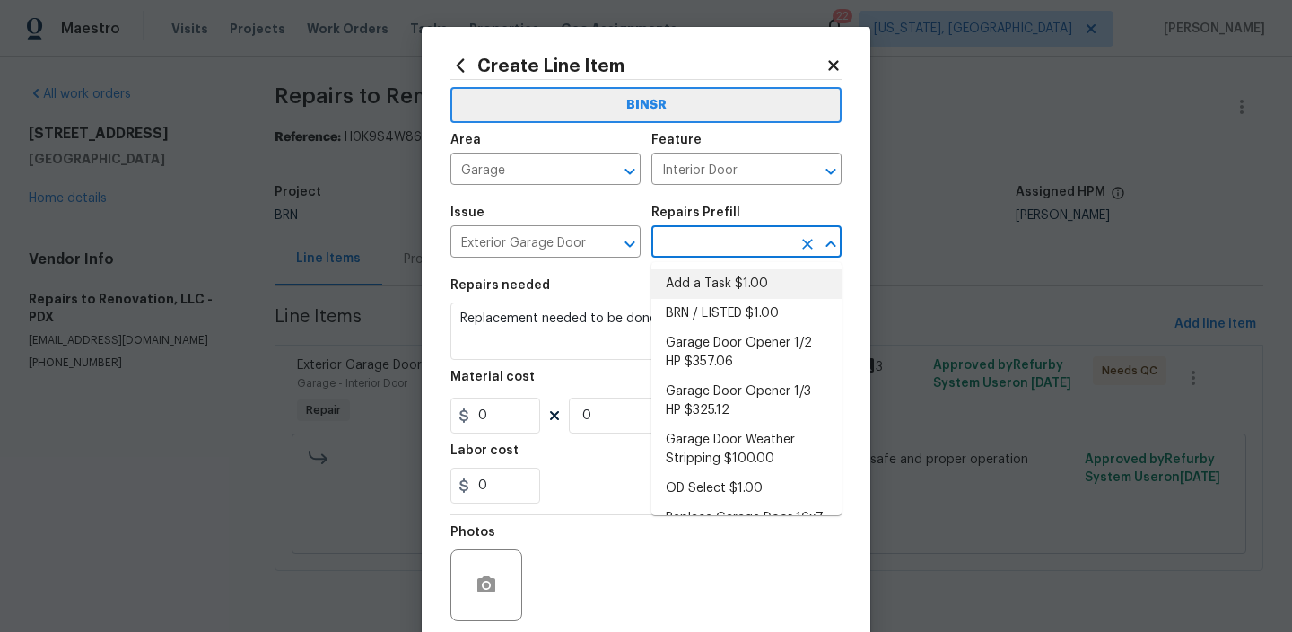
type input "1"
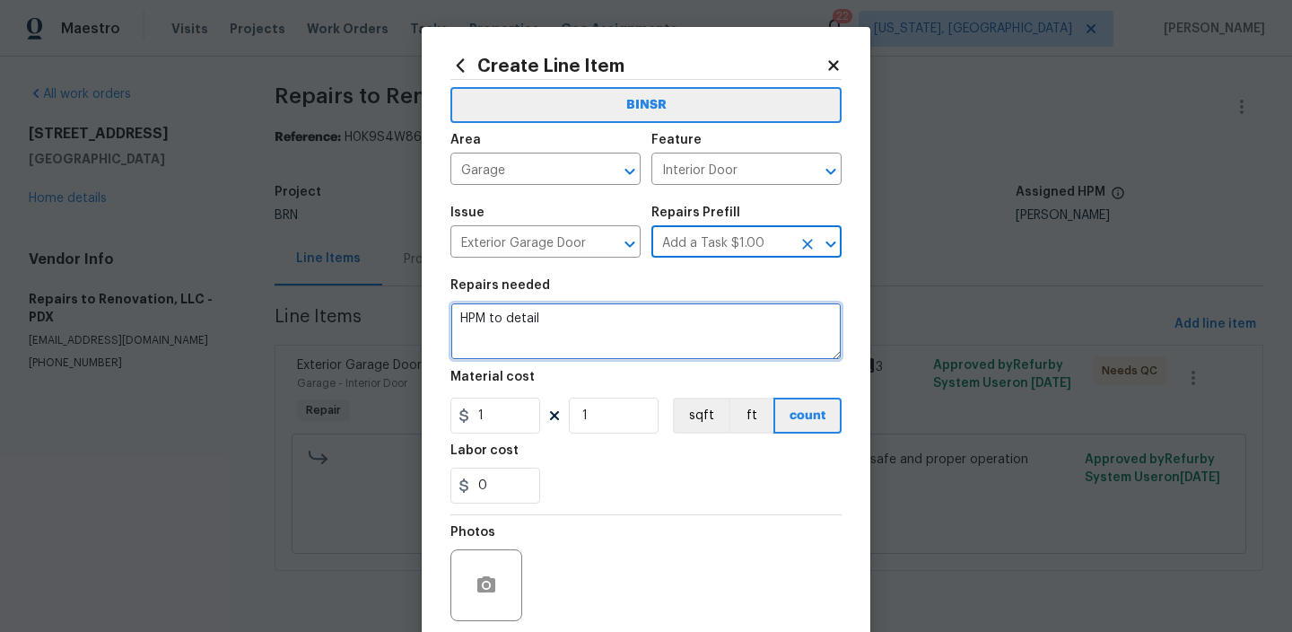
click at [605, 335] on textarea "HPM to detail" at bounding box center [645, 330] width 391 height 57
paste textarea "Replacement needed to be done"
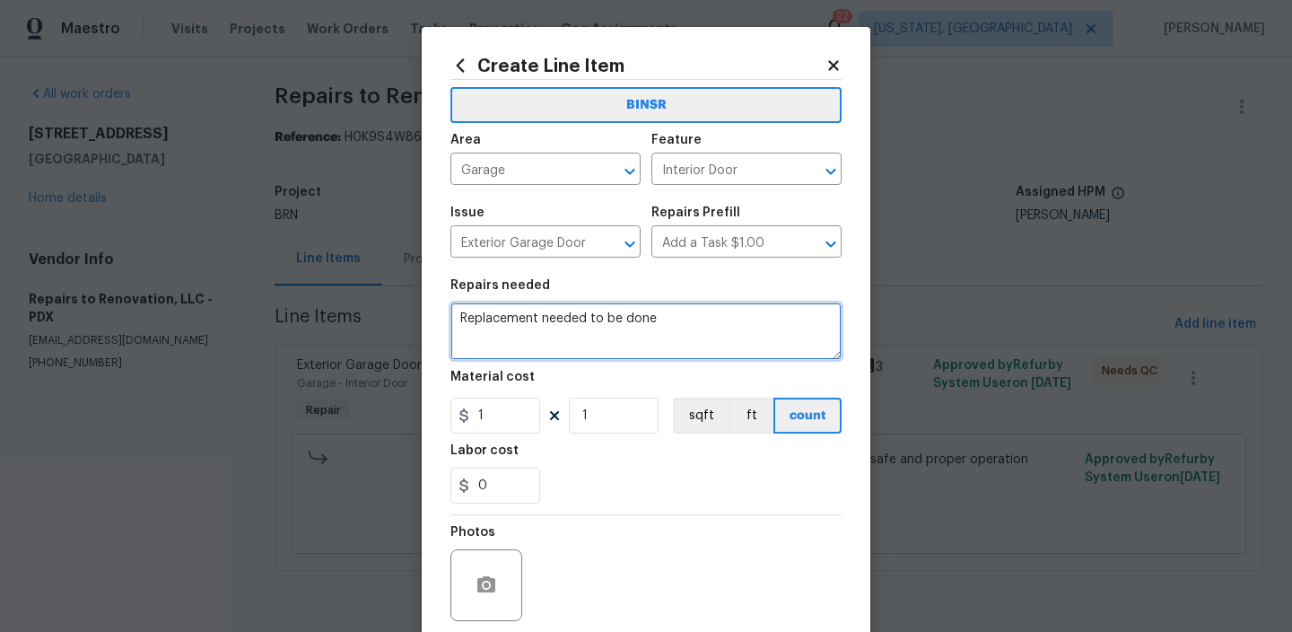
type textarea "Replacement needed to be done"
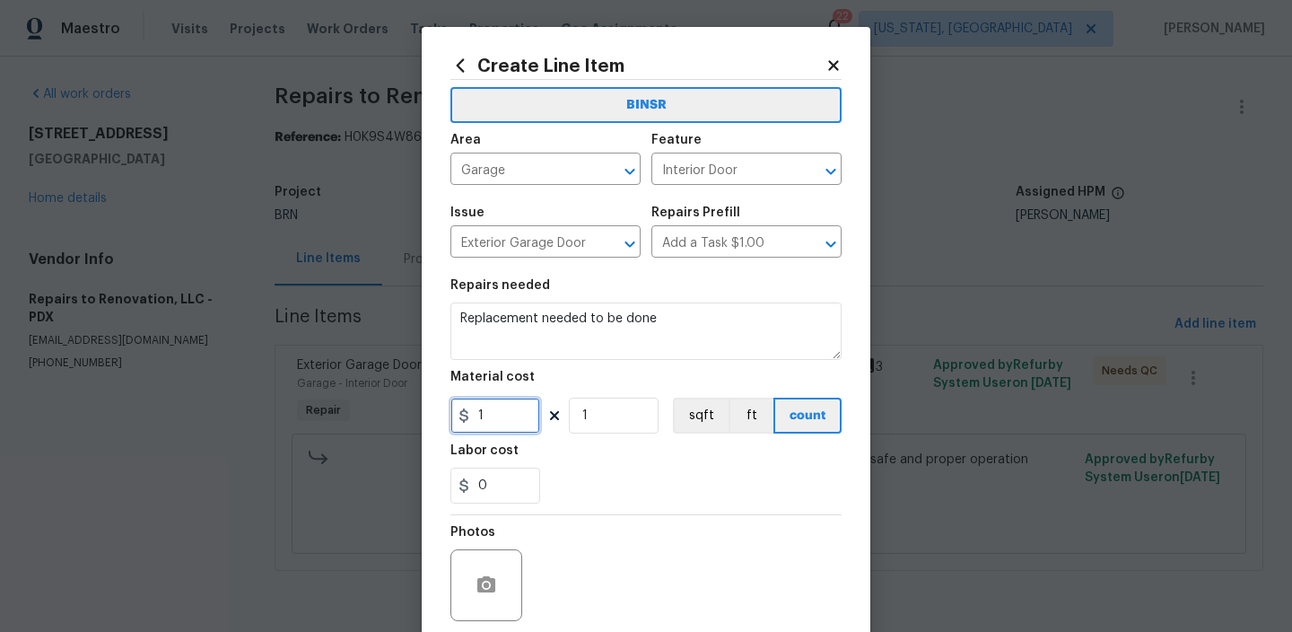
click at [513, 421] on input "1" at bounding box center [495, 416] width 90 height 36
type input "0"
click at [629, 403] on input "1" at bounding box center [614, 416] width 90 height 36
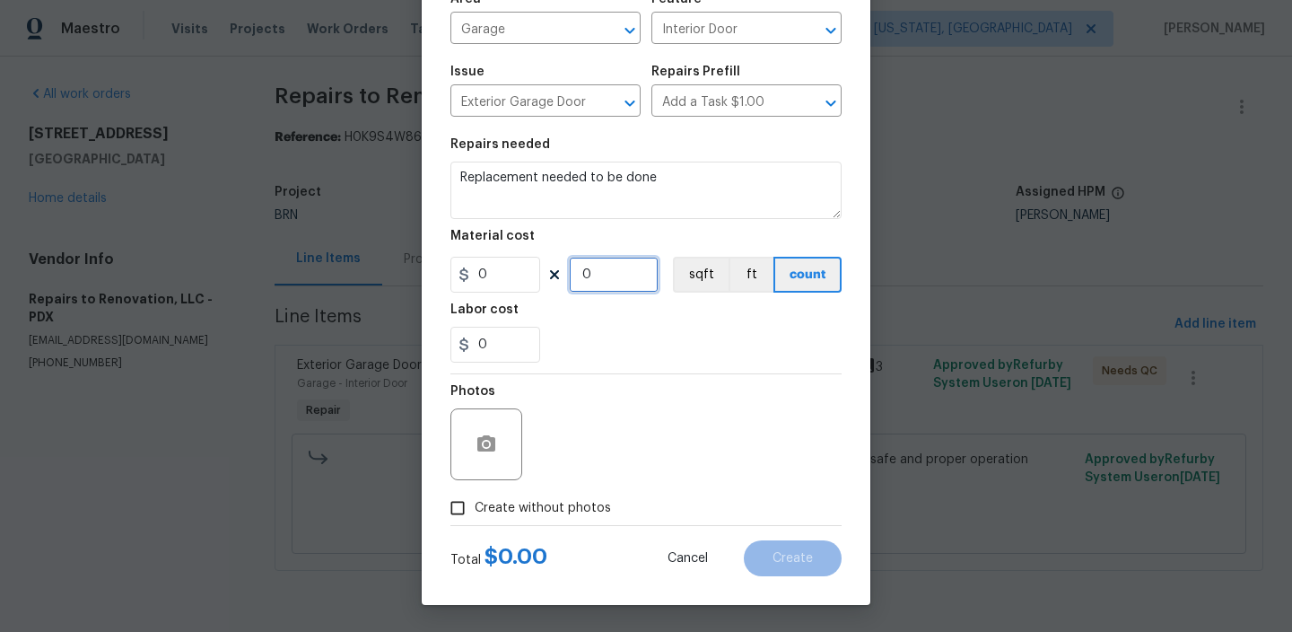
type input "0"
click at [459, 502] on input "Create without photos" at bounding box center [458, 508] width 34 height 34
checkbox input "true"
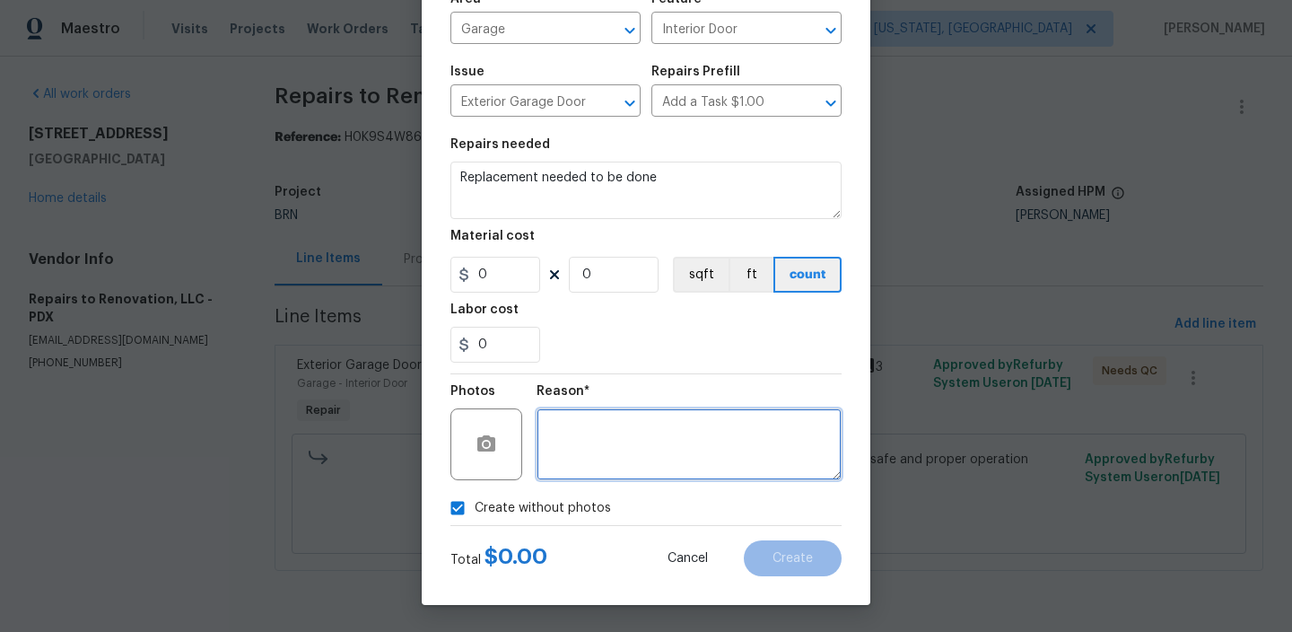
click at [722, 420] on textarea at bounding box center [689, 444] width 305 height 72
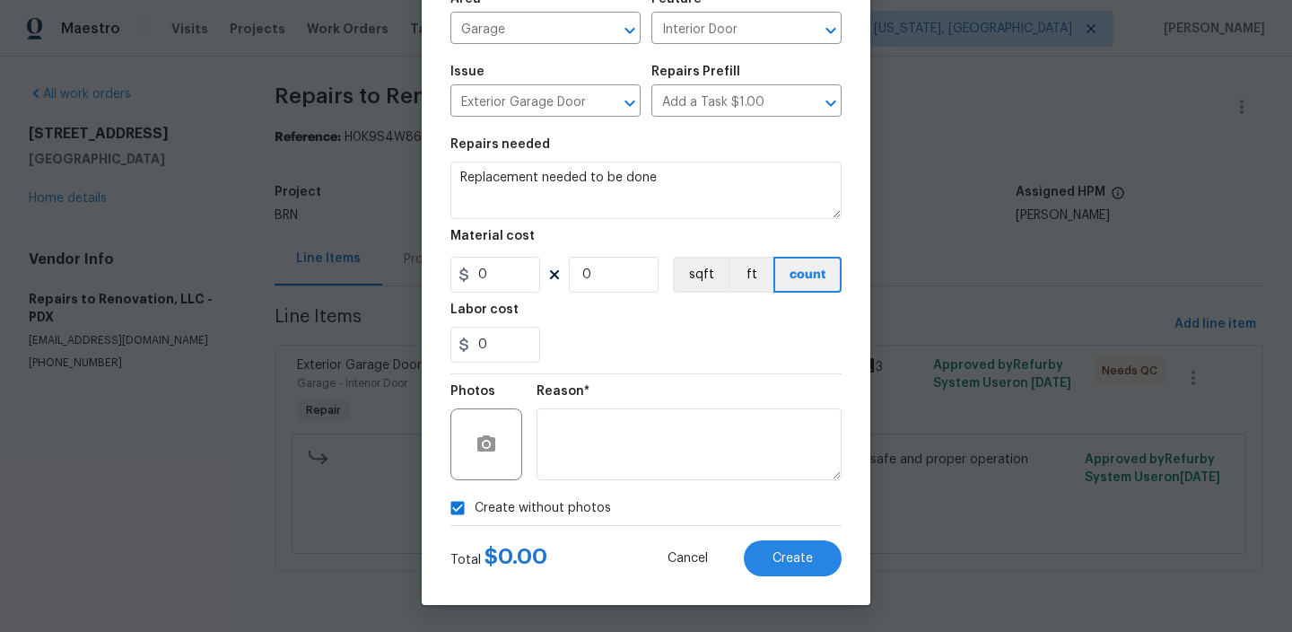
click at [777, 592] on div "Create Line Item BINSR Area Garage ​ Feature Interior Door ​ Issue Exterior Gar…" at bounding box center [646, 245] width 449 height 719
click at [777, 567] on button "Create" at bounding box center [793, 558] width 98 height 36
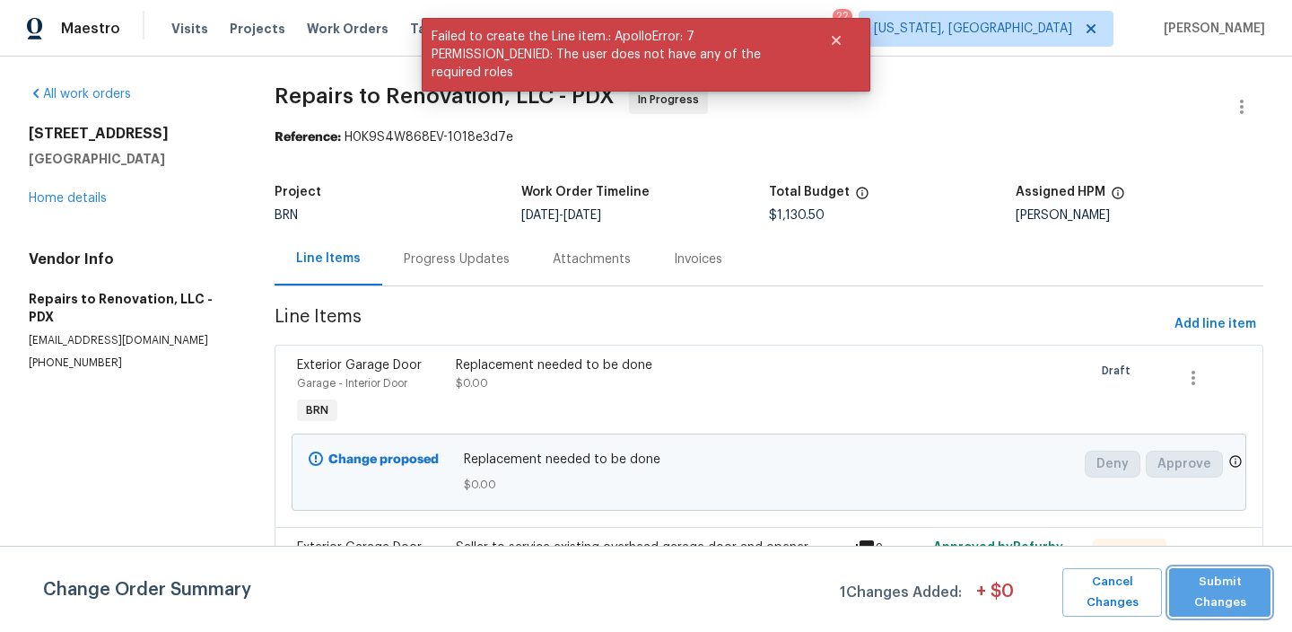
click at [1235, 592] on span "Submit Changes" at bounding box center [1219, 592] width 83 height 41
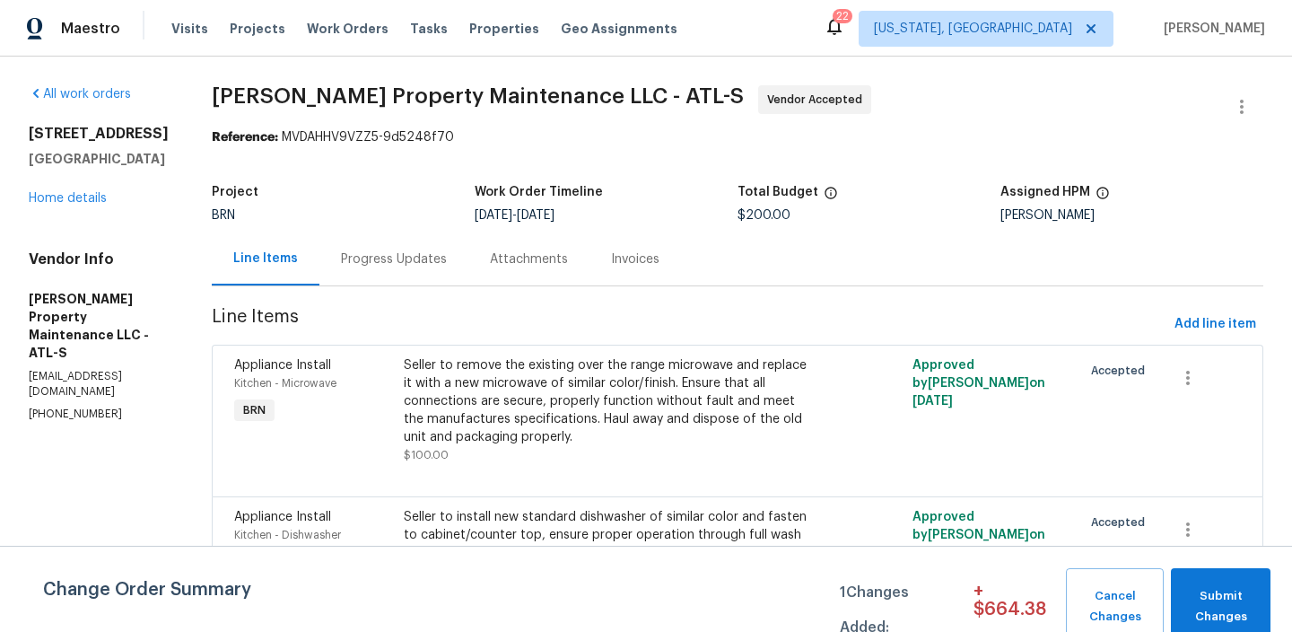
click at [390, 232] on div "Progress Updates" at bounding box center [393, 258] width 149 height 53
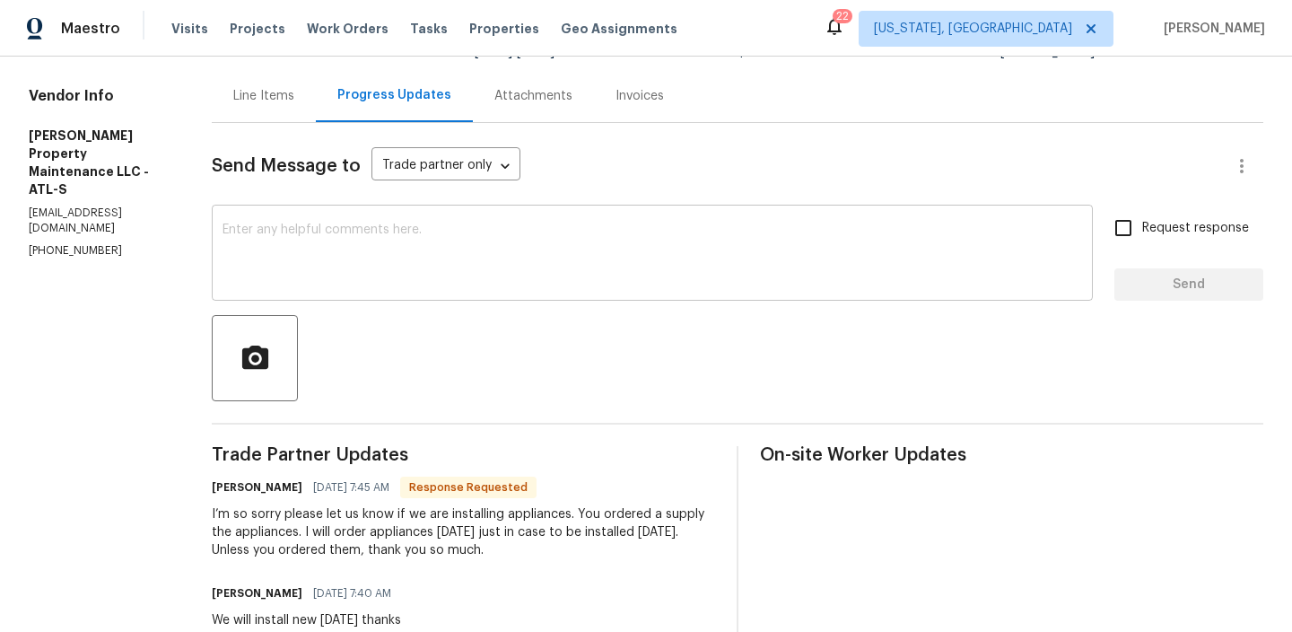
scroll to position [171, 0]
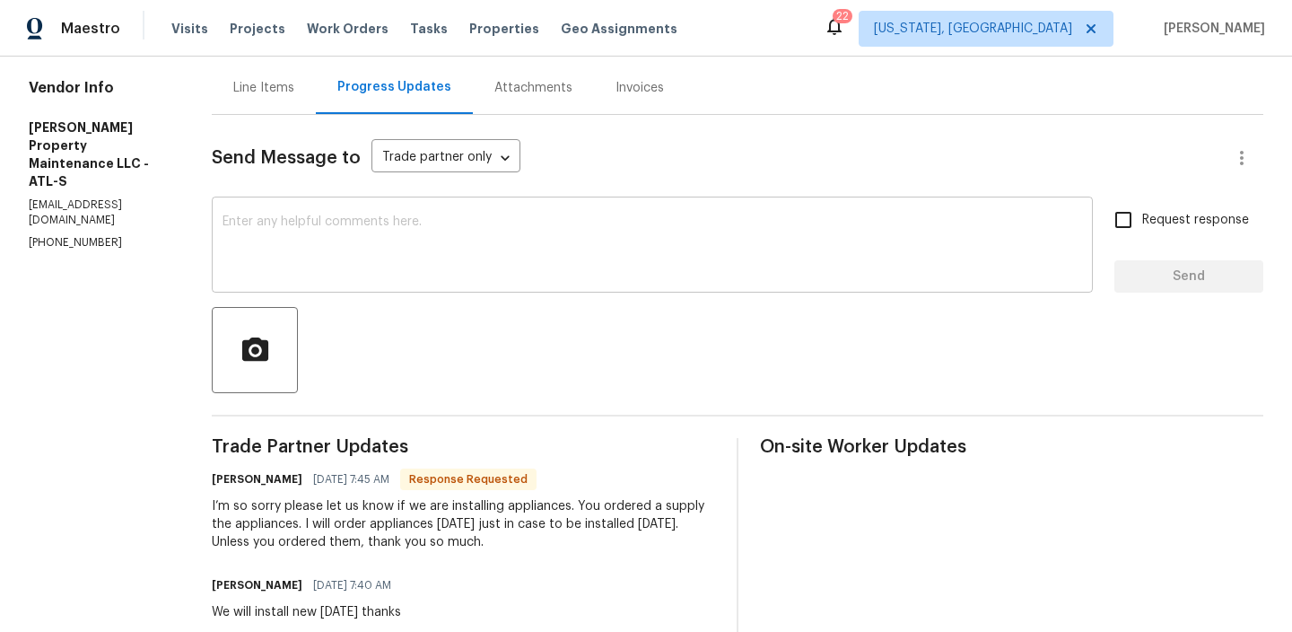
click at [359, 263] on textarea at bounding box center [653, 246] width 860 height 63
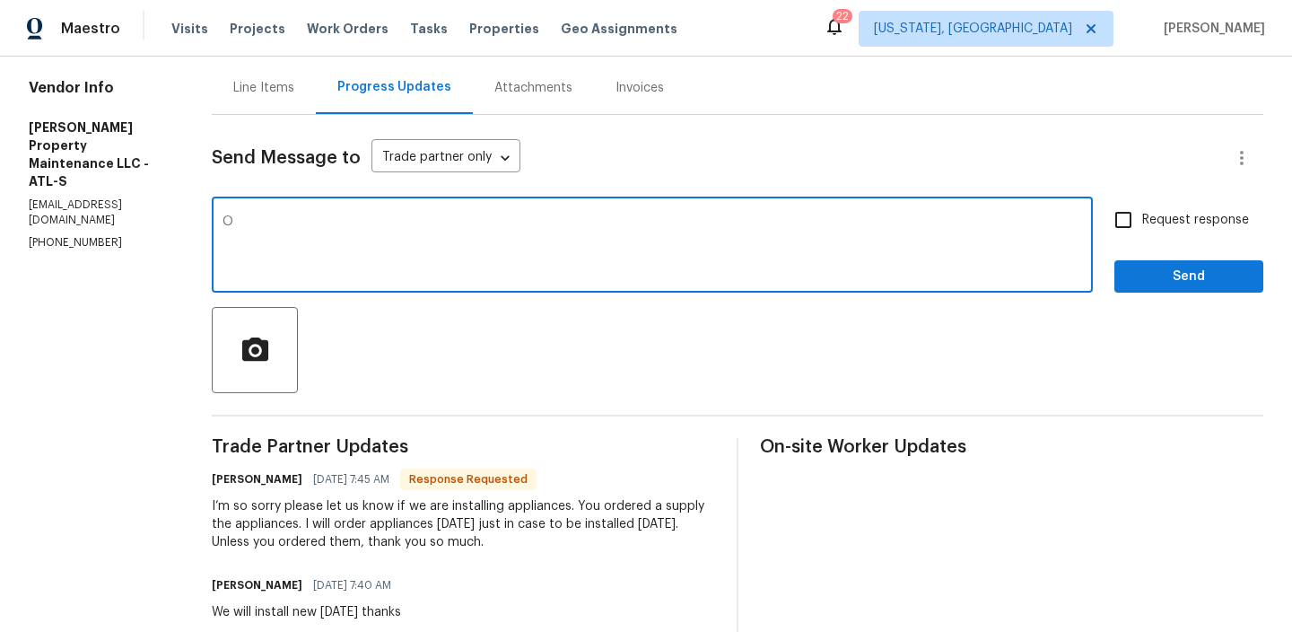
type textarea "O"
click at [406, 258] on textarea "O" at bounding box center [653, 246] width 860 height 63
type textarea "The applaincees ate set to dlovered [DATE] 10./16 once ot has delovered we will…"
click at [422, 232] on textarea "The applaincees ate set to dlovered [DATE] 10./16 once ot has delovered we will…" at bounding box center [653, 246] width 860 height 63
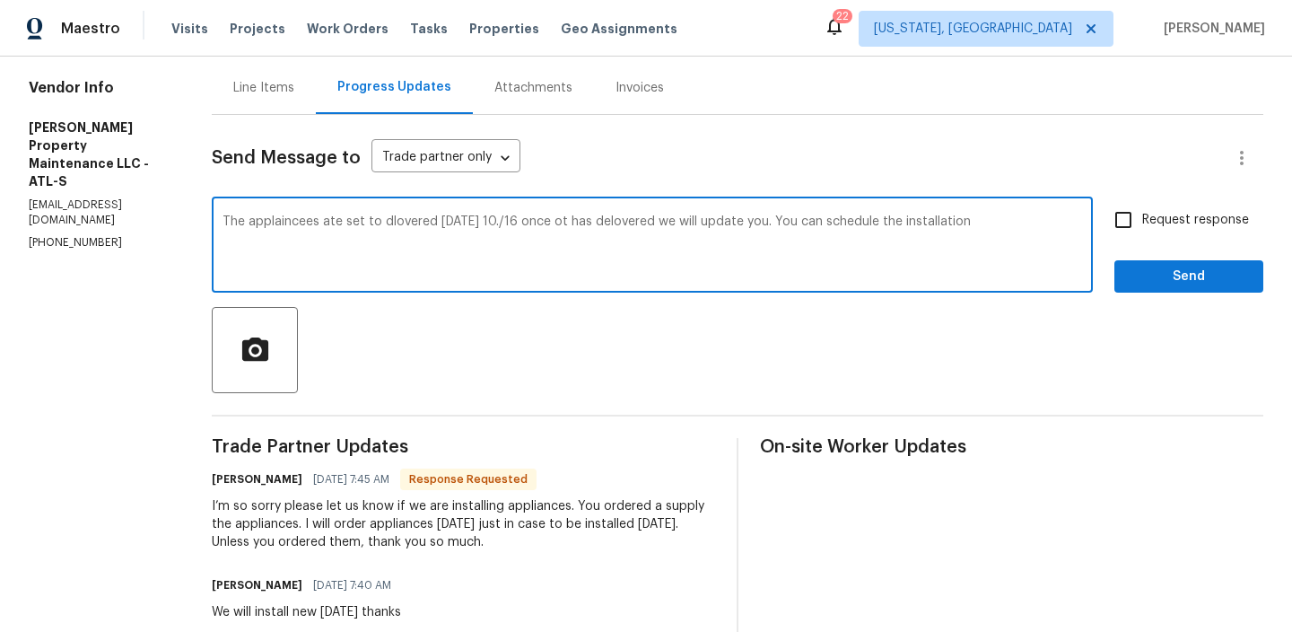
click at [422, 232] on textarea "The applaincees ate set to dlovered [DATE] 10./16 once ot has delovered we will…" at bounding box center [653, 246] width 860 height 63
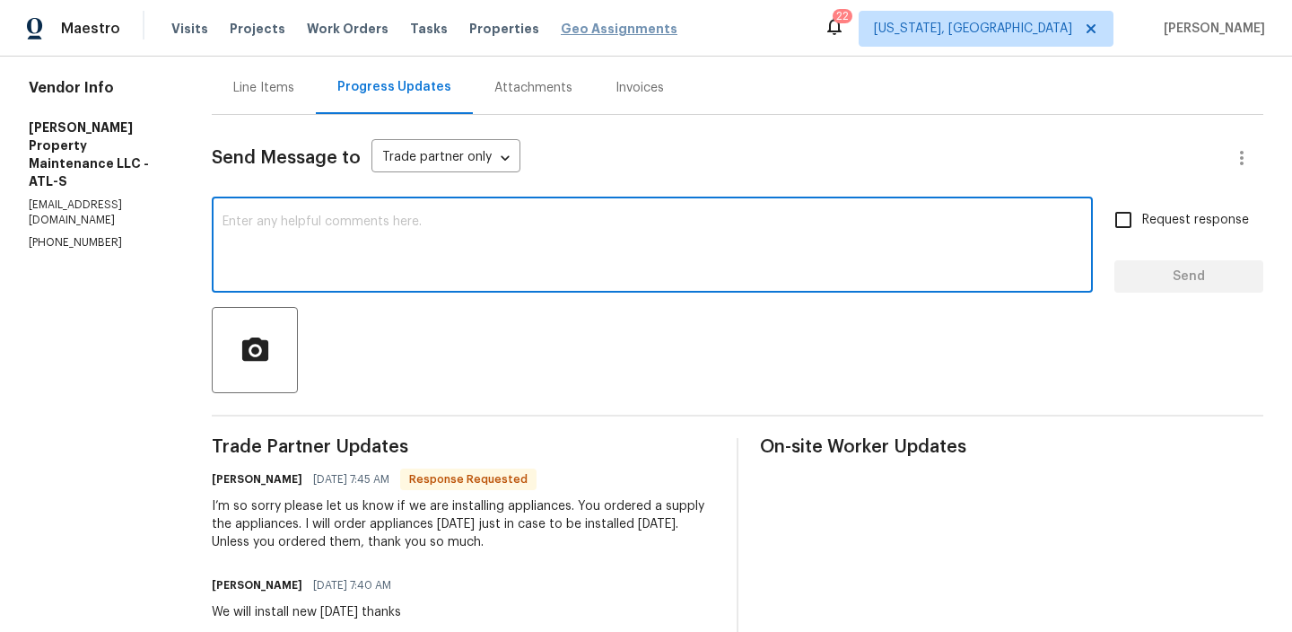
paste textarea "The appliances are scheduled to be delivered [DATE]. Once they have been delive…"
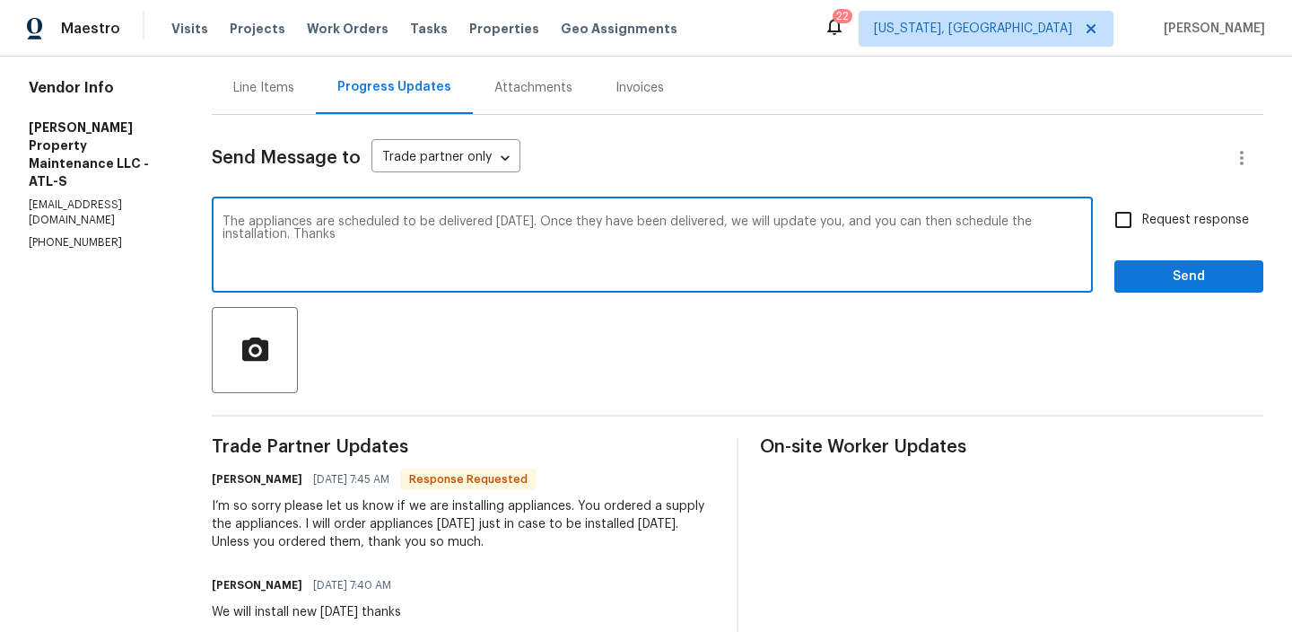
type textarea "The appliances are scheduled to be delivered [DATE]. Once they have been delive…"
click at [1201, 221] on span "Request response" at bounding box center [1195, 220] width 107 height 19
click at [1142, 221] on input "Request response" at bounding box center [1124, 220] width 38 height 38
checkbox input "true"
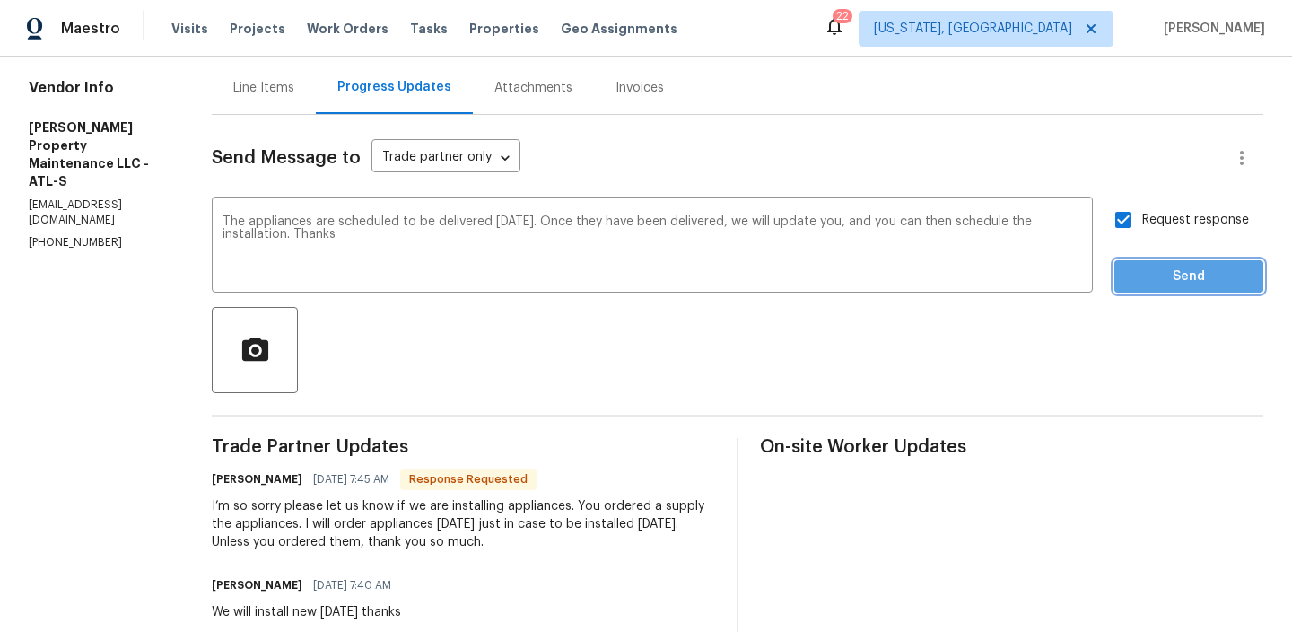
click at [1164, 275] on span "Send" at bounding box center [1189, 277] width 120 height 22
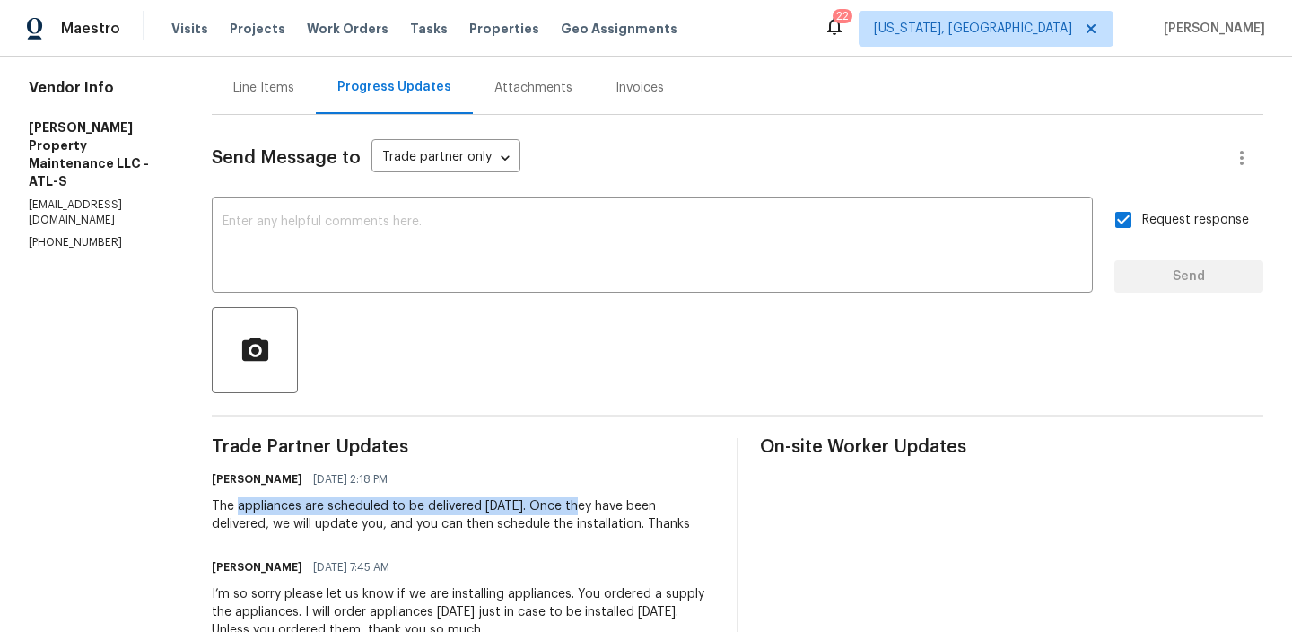
drag, startPoint x: 241, startPoint y: 509, endPoint x: 576, endPoint y: 497, distance: 334.9
click at [576, 497] on div "The appliances are scheduled to be delivered [DATE]. Once they have been delive…" at bounding box center [463, 515] width 503 height 36
copy div "appliances are scheduled to be delivered [DATE]"
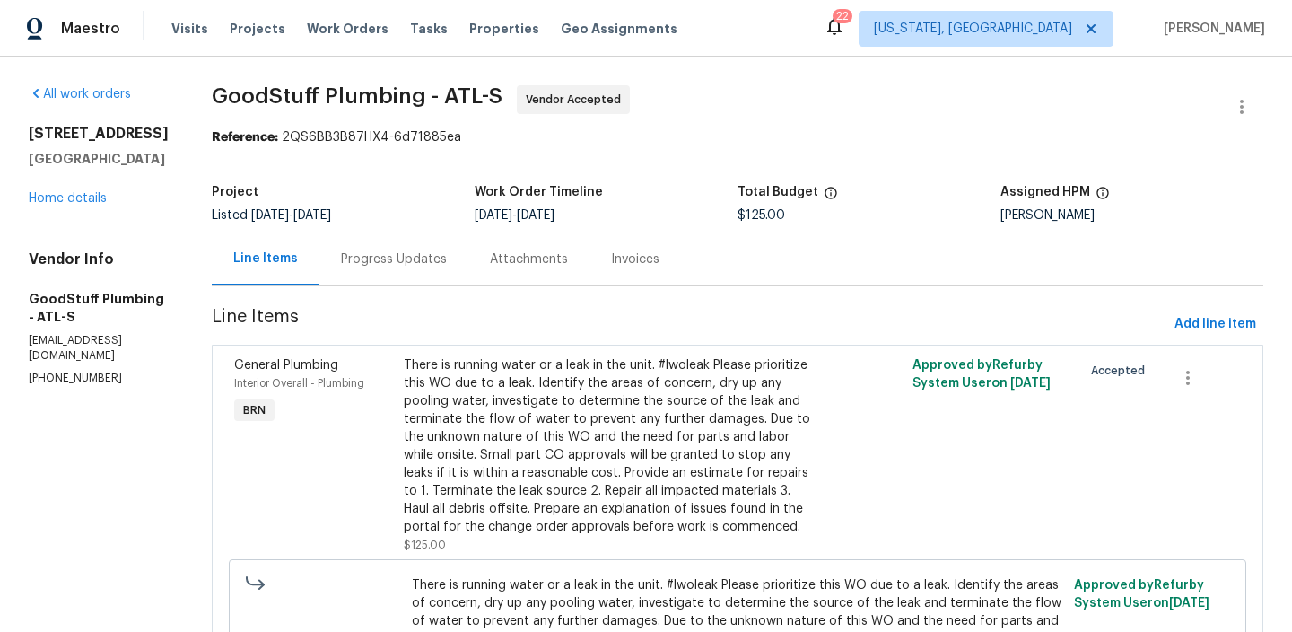
click at [417, 264] on div "Progress Updates" at bounding box center [394, 259] width 106 height 18
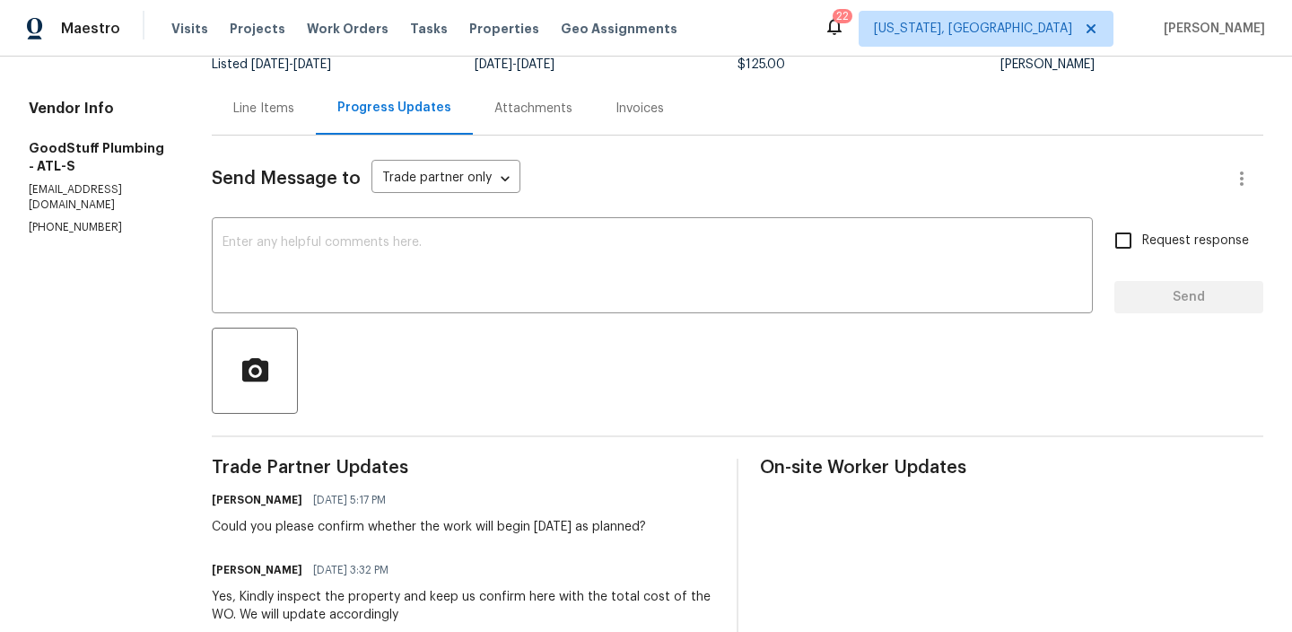
scroll to position [153, 0]
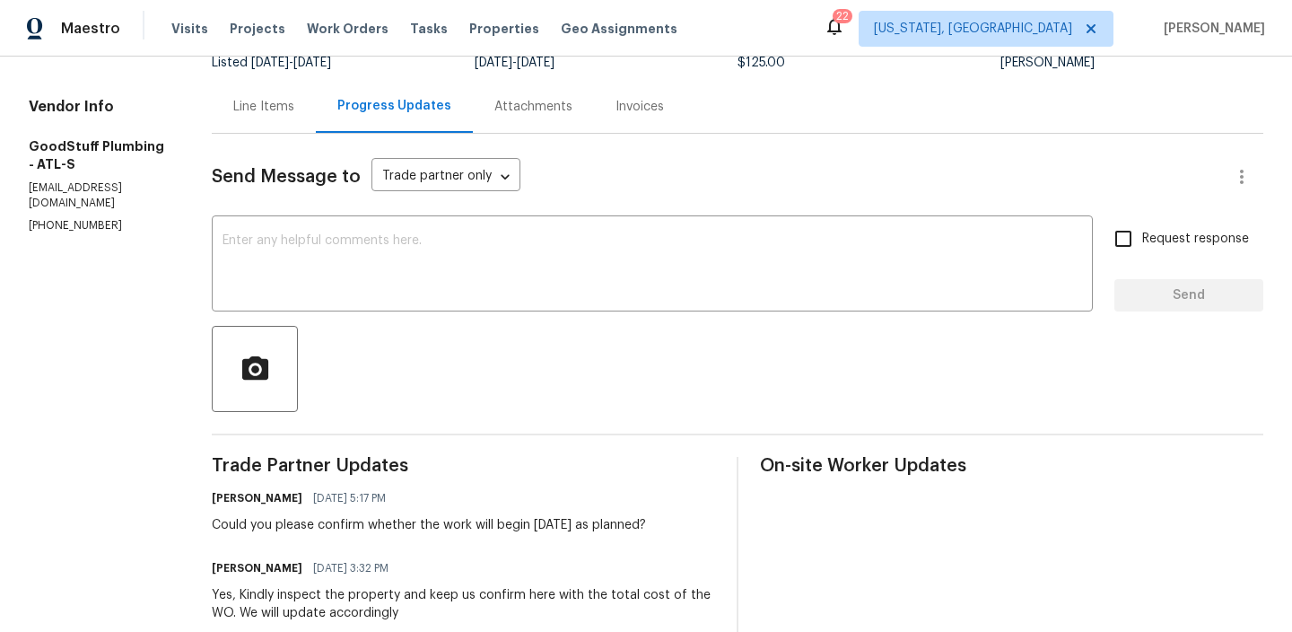
click at [80, 218] on p "[PHONE_NUMBER]" at bounding box center [99, 225] width 140 height 15
click at [86, 180] on p "[EMAIL_ADDRESS][DOMAIN_NAME]" at bounding box center [99, 195] width 140 height 31
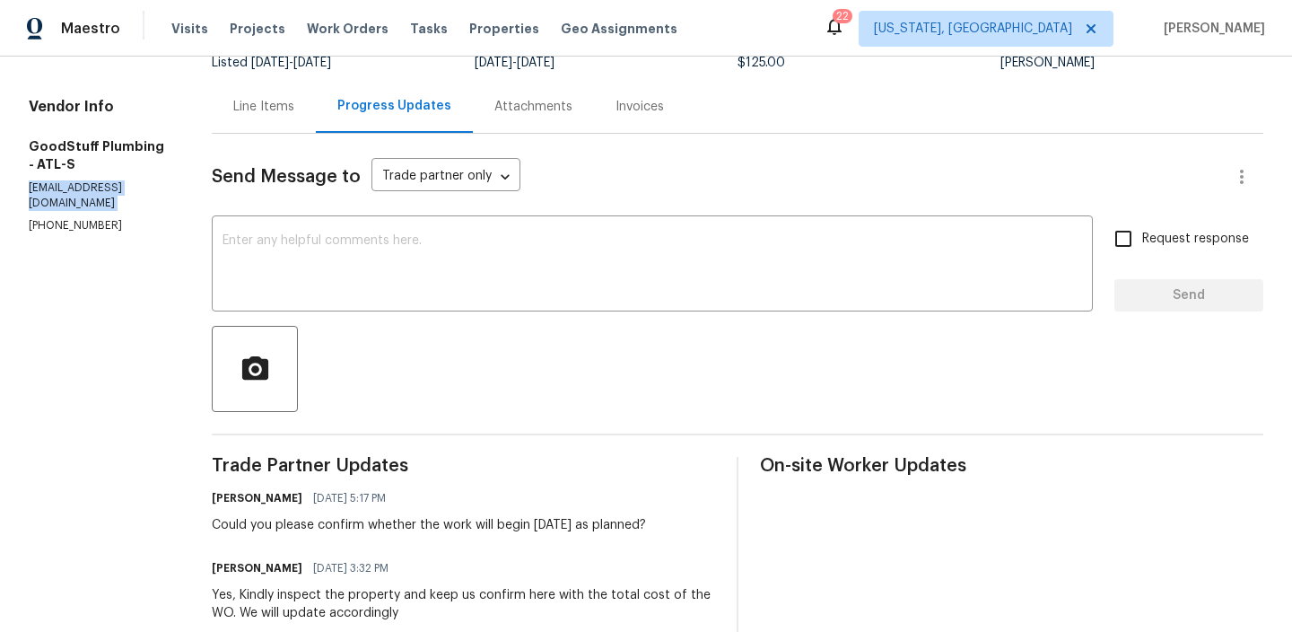
click at [86, 180] on p "[EMAIL_ADDRESS][DOMAIN_NAME]" at bounding box center [99, 195] width 140 height 31
copy p "[EMAIL_ADDRESS][DOMAIN_NAME]"
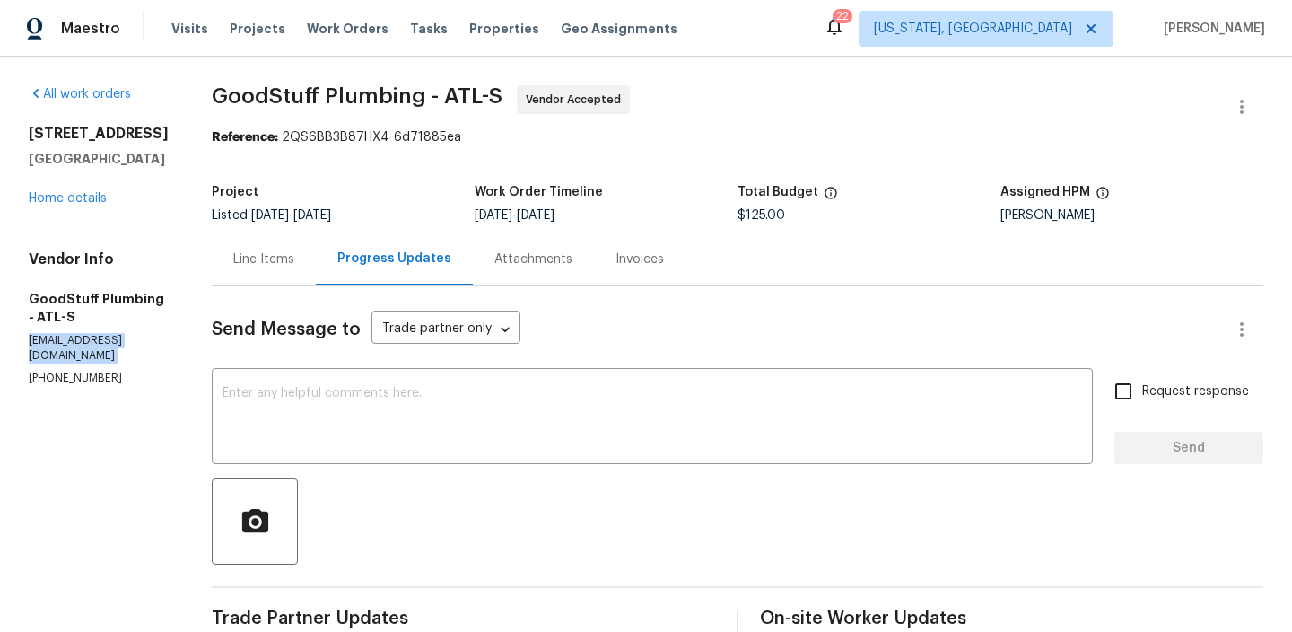
copy p "[EMAIL_ADDRESS][DOMAIN_NAME]"
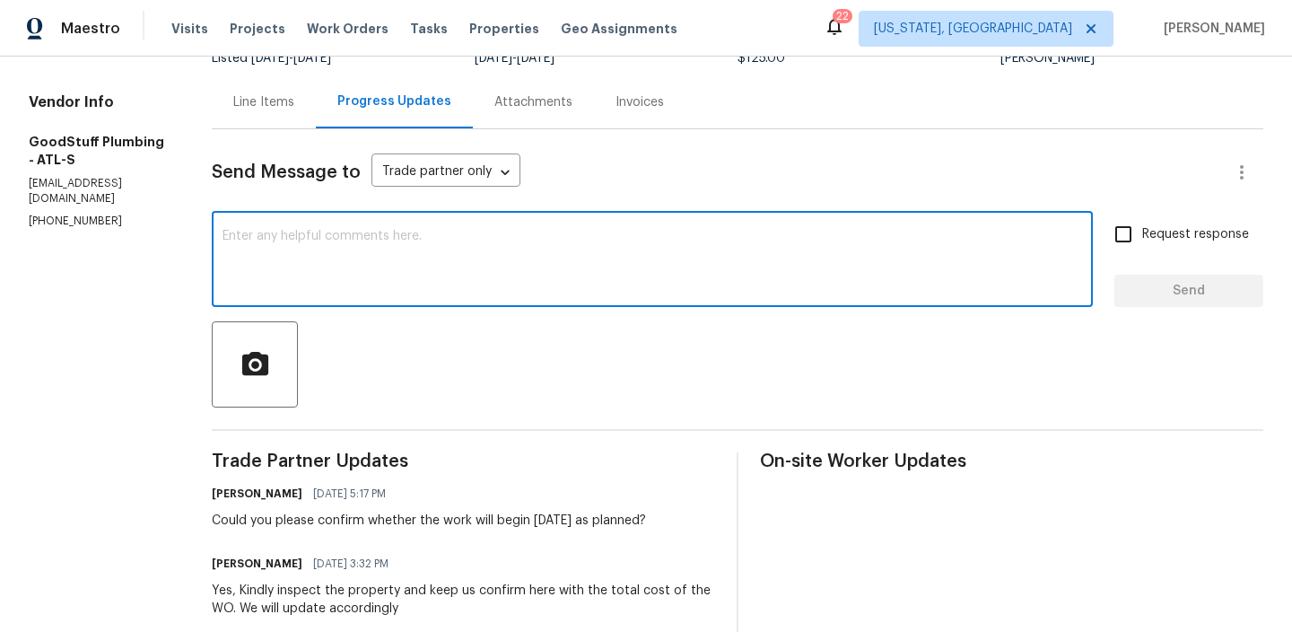
click at [324, 238] on textarea at bounding box center [653, 261] width 860 height 63
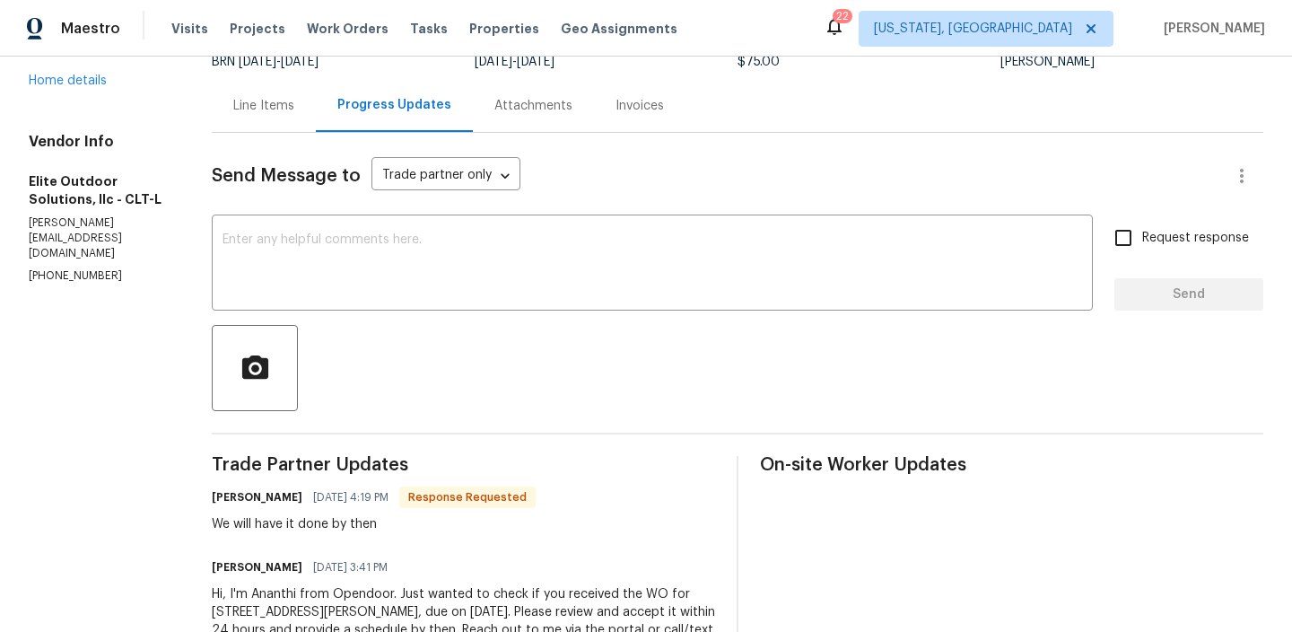
scroll to position [247, 0]
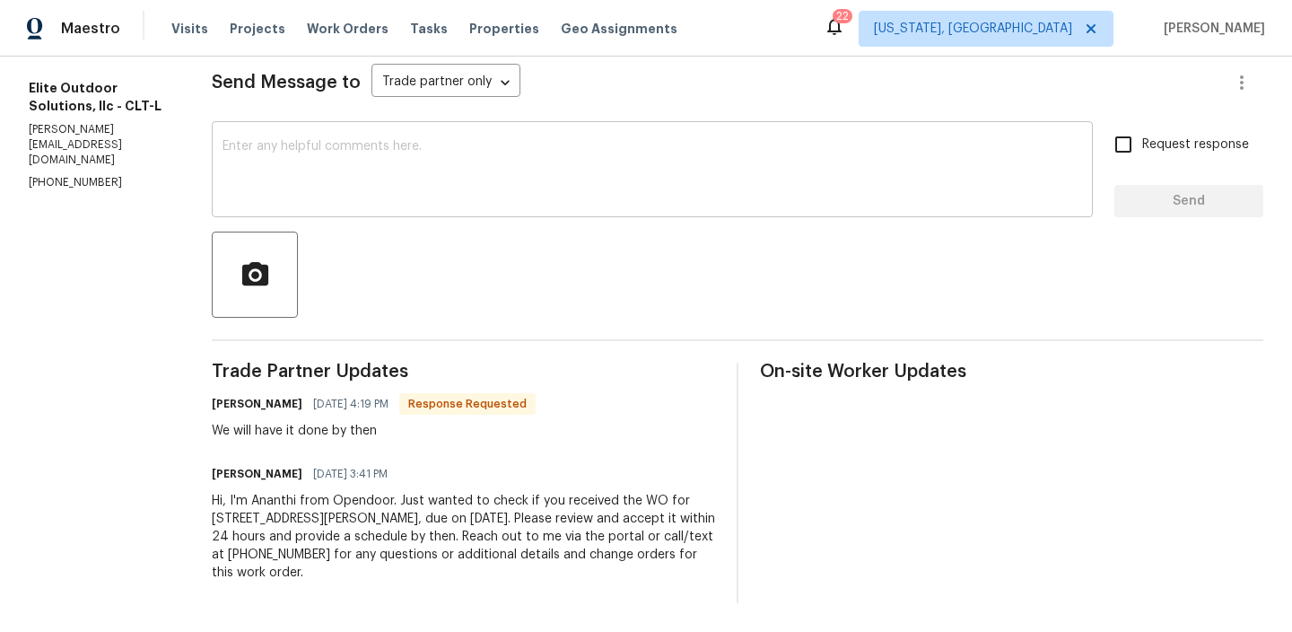
click at [340, 207] on div "x ​" at bounding box center [652, 172] width 881 height 92
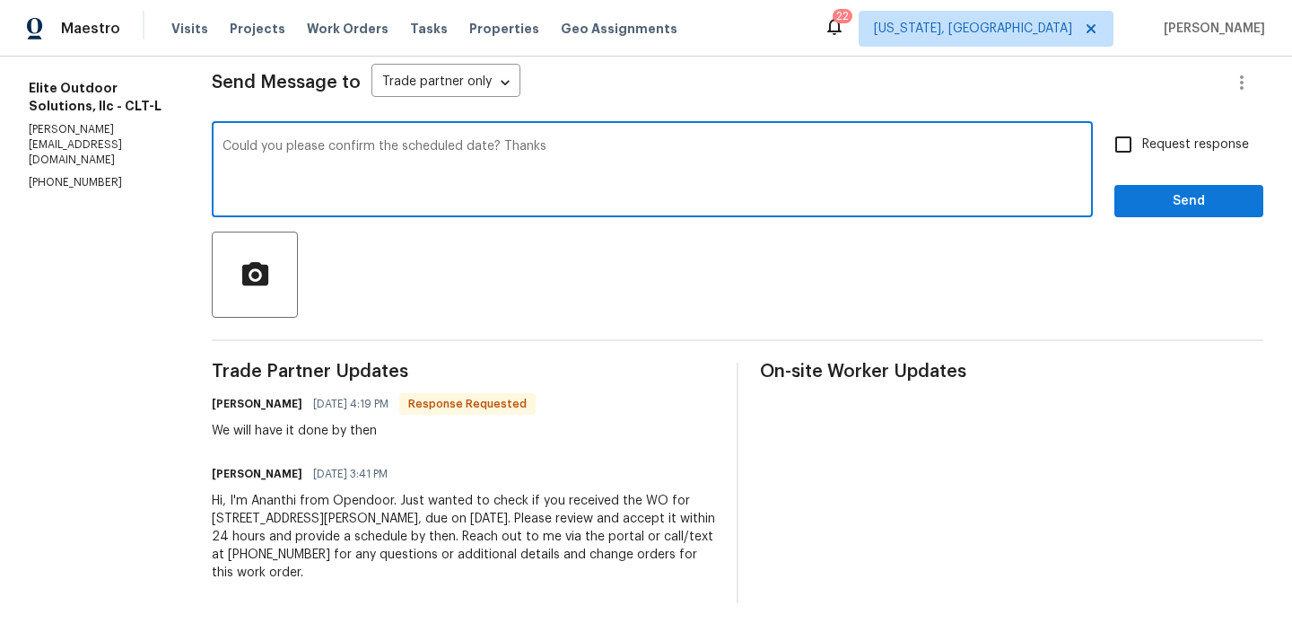
type textarea "Could you please confirm the scheduled date? Thanks"
click at [1197, 141] on span "Request response" at bounding box center [1195, 144] width 107 height 19
click at [1142, 141] on input "Request response" at bounding box center [1124, 145] width 38 height 38
checkbox input "true"
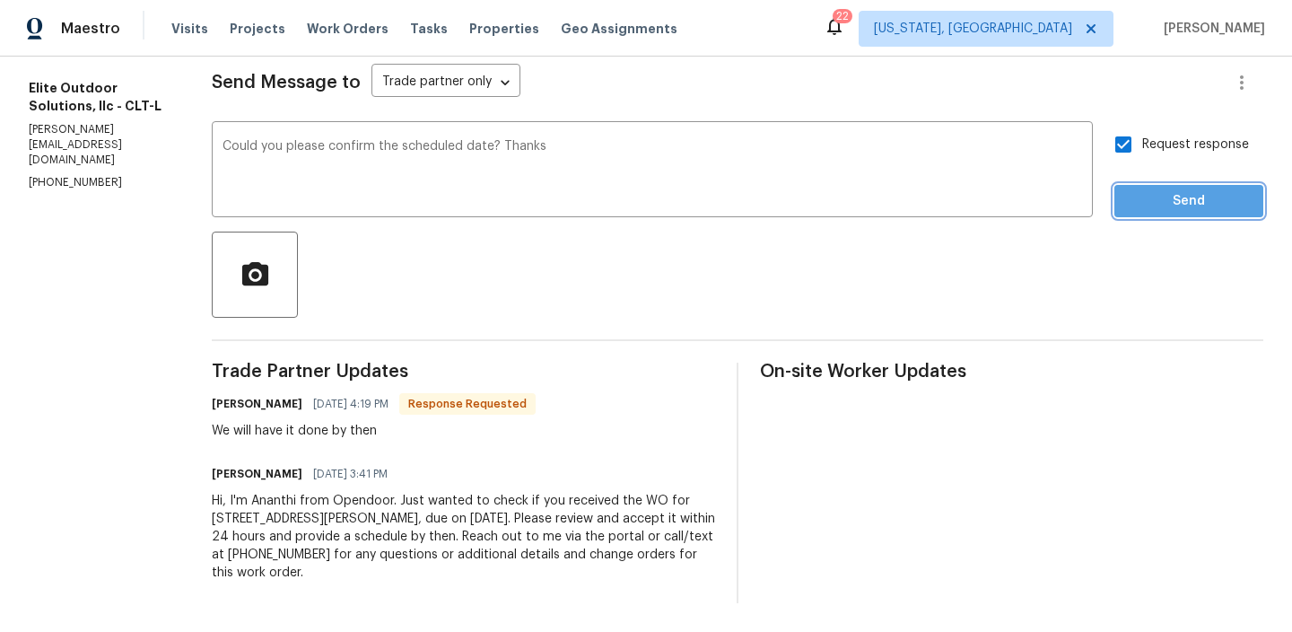
click at [1157, 205] on span "Send" at bounding box center [1189, 201] width 120 height 22
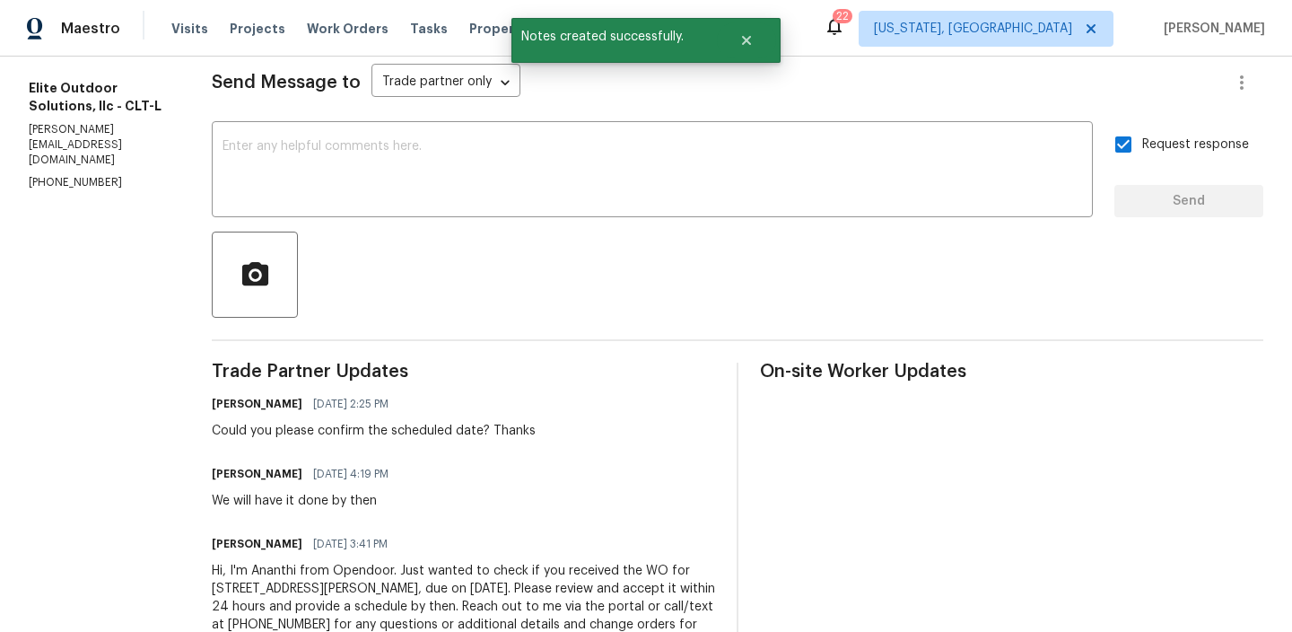
scroll to position [0, 0]
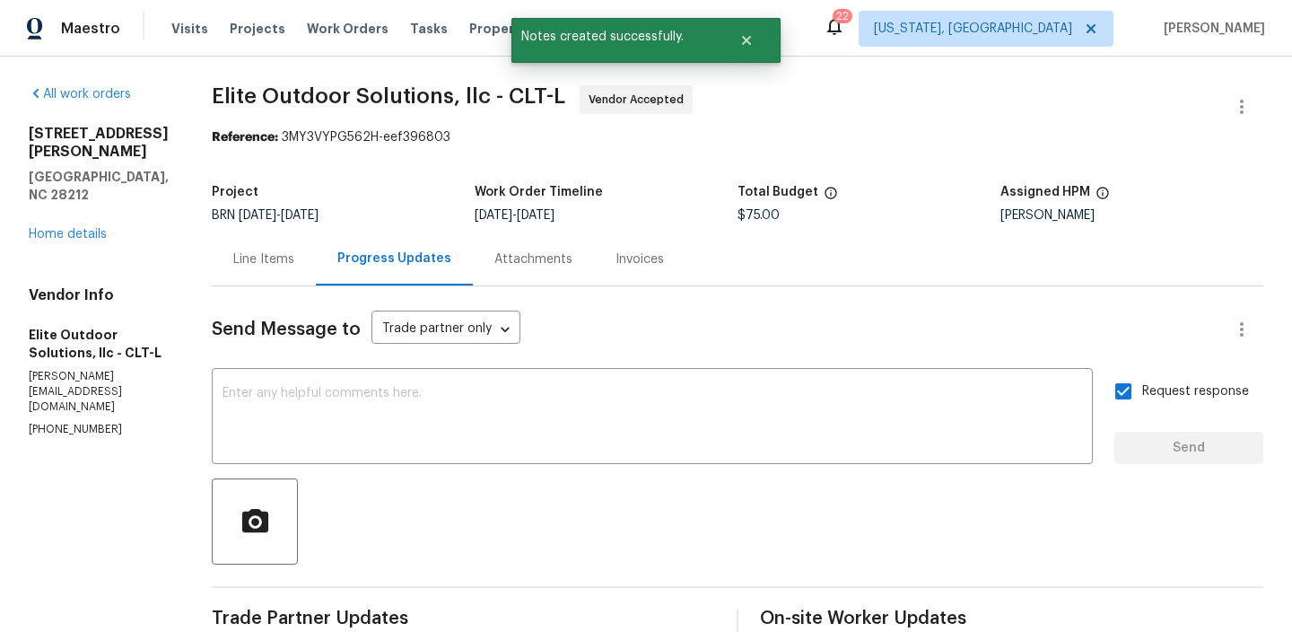
click at [93, 422] on p "[PHONE_NUMBER]" at bounding box center [99, 429] width 140 height 15
click at [93, 422] on p "(704) 779-0386" at bounding box center [99, 429] width 140 height 15
copy p "(704) 779-0386"
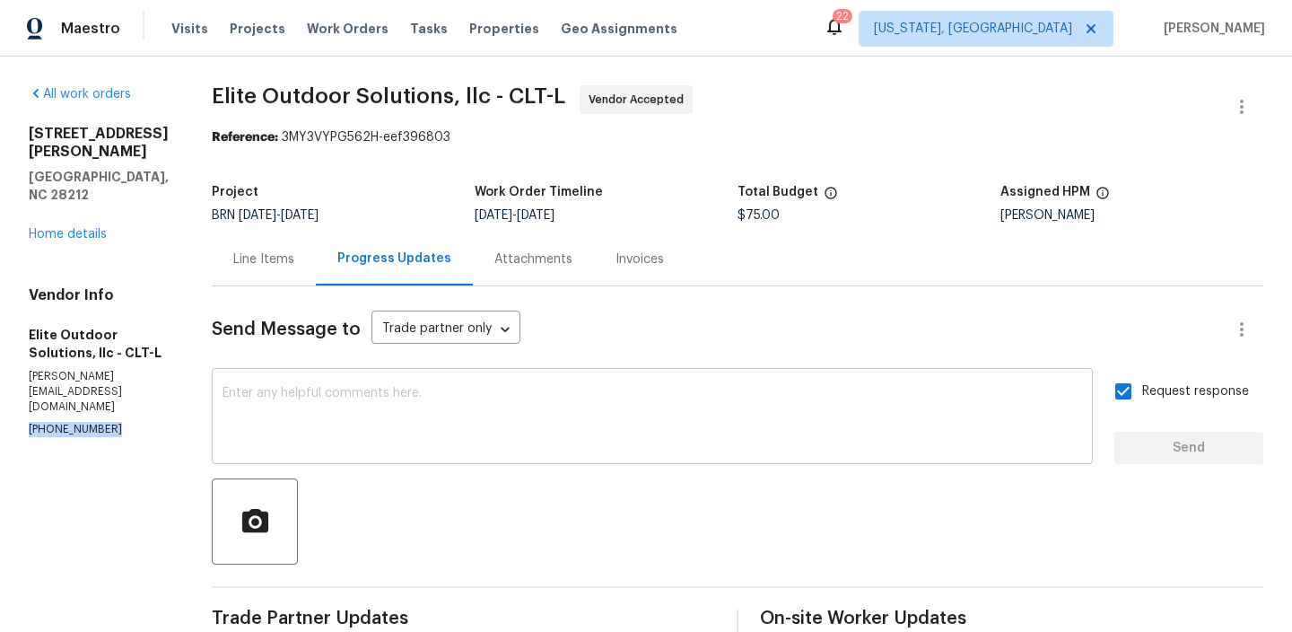
scroll to position [193, 0]
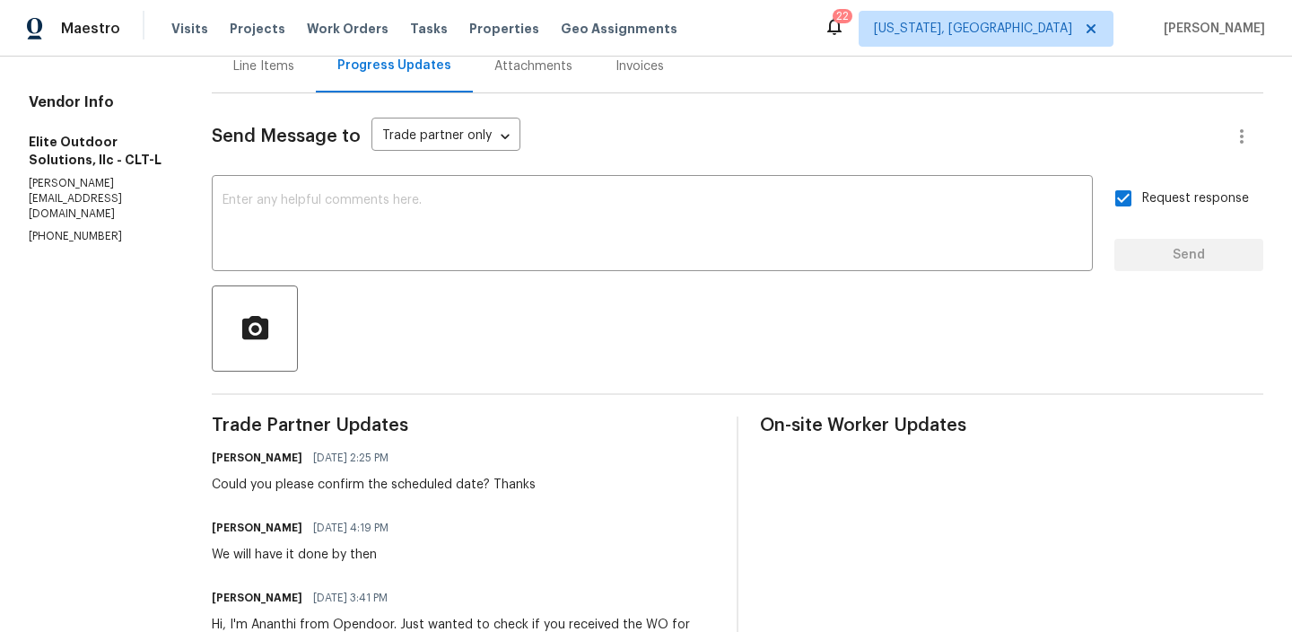
click at [293, 469] on div "Ananthi Mahendran 10/15/2025 2:25 PM" at bounding box center [374, 457] width 324 height 25
click at [292, 476] on div "Could you please confirm the scheduled date? Thanks" at bounding box center [374, 485] width 324 height 18
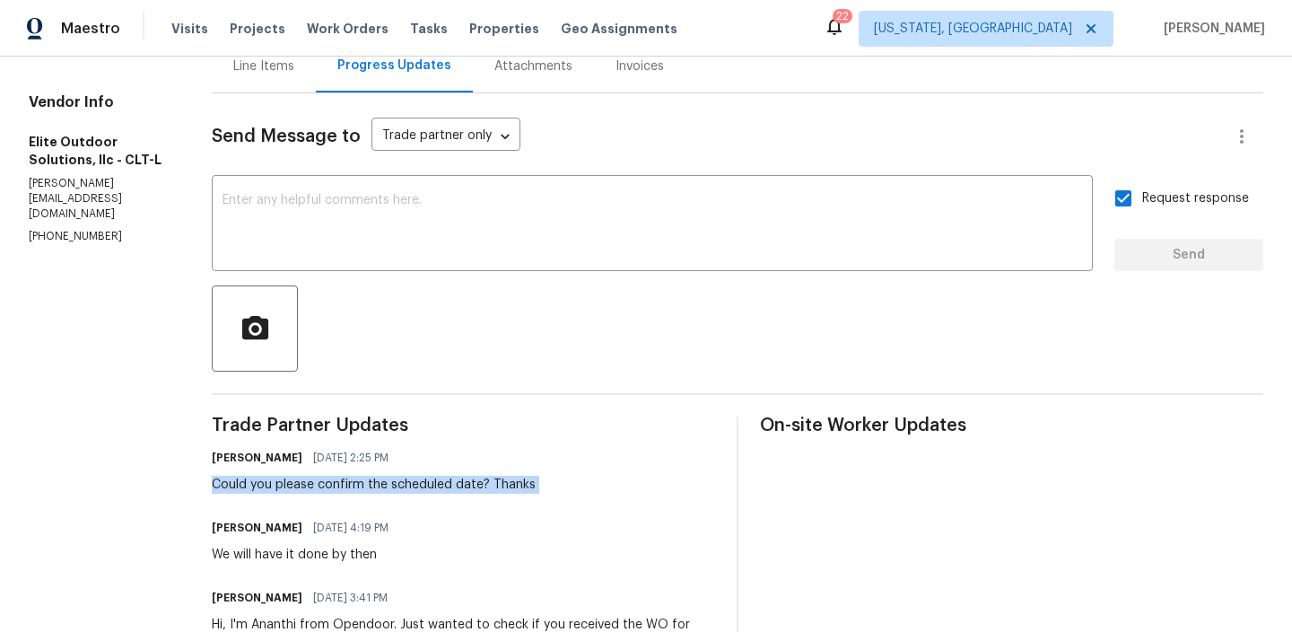
copy div "Could you please confirm the scheduled date? Thanks"
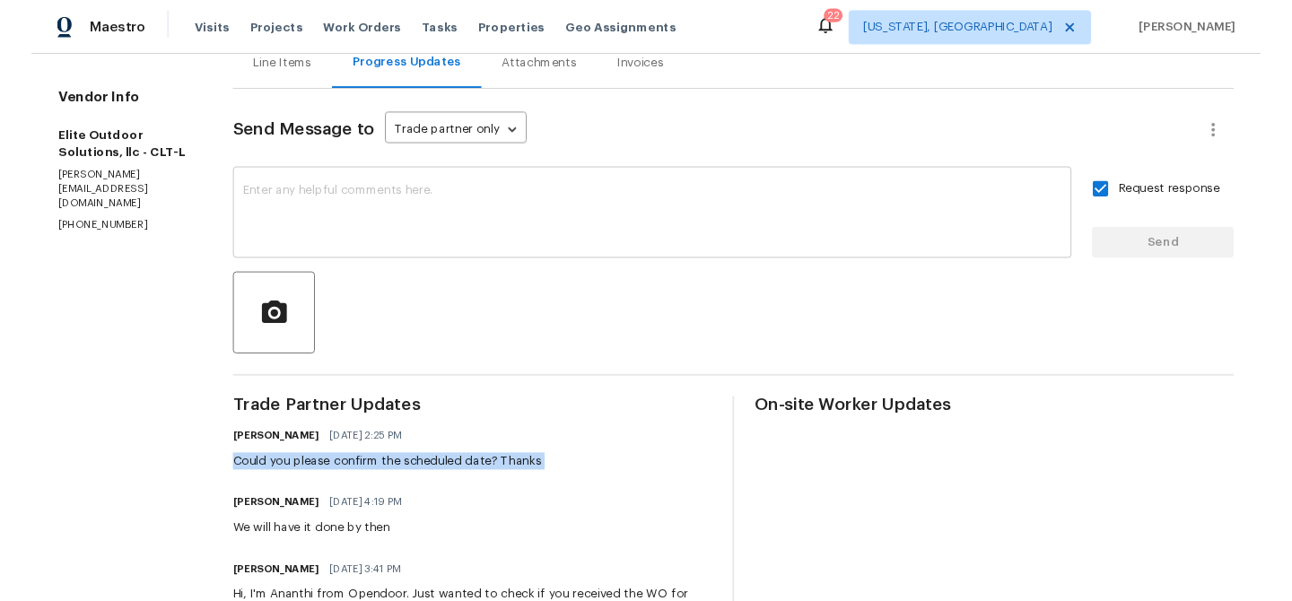
scroll to position [0, 0]
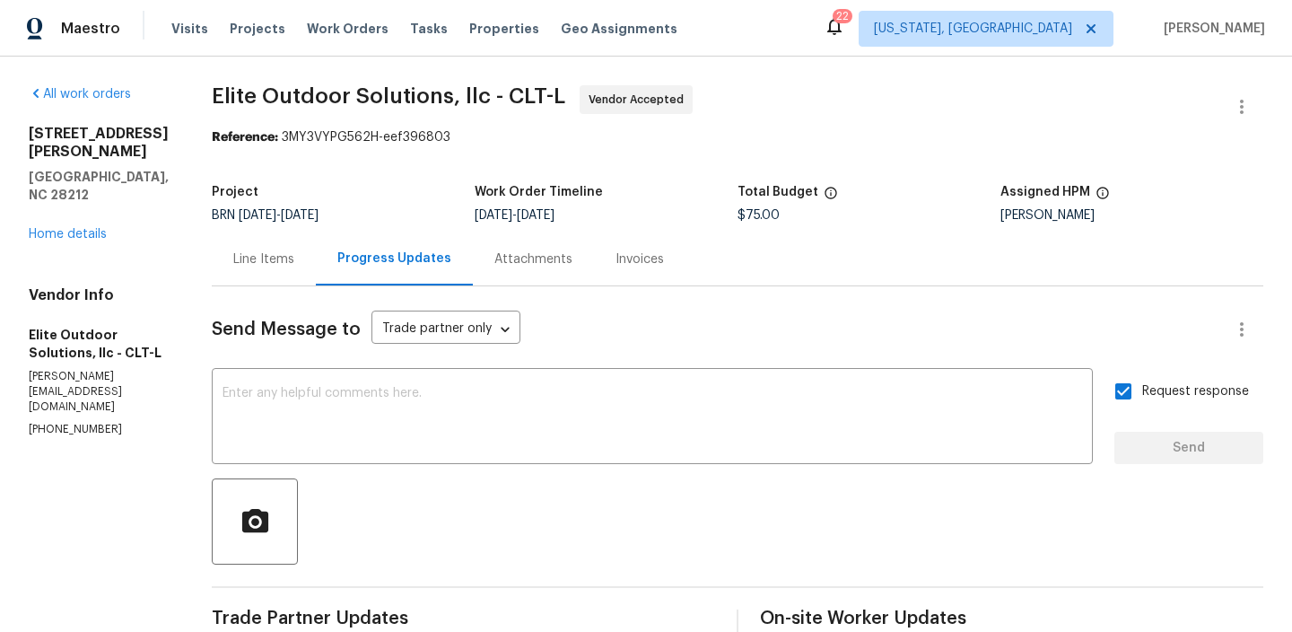
click at [86, 422] on p "(704) 779-0386" at bounding box center [99, 429] width 140 height 15
copy p "(704) 779-0386"
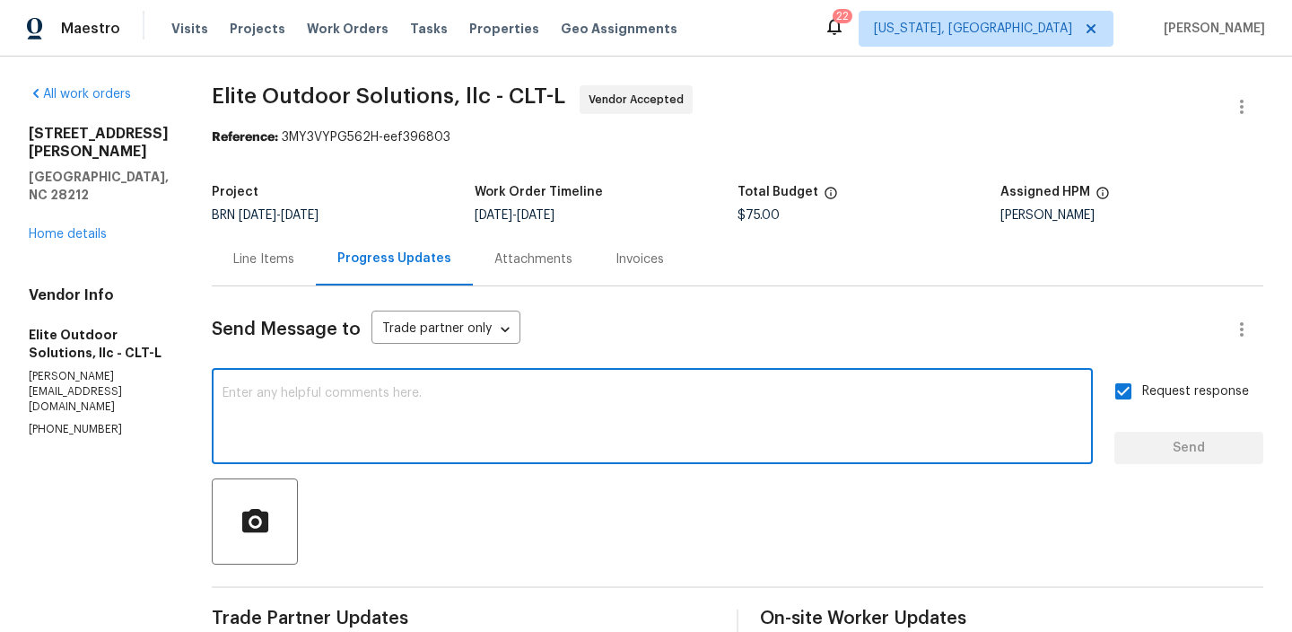
click at [405, 412] on textarea at bounding box center [653, 418] width 860 height 63
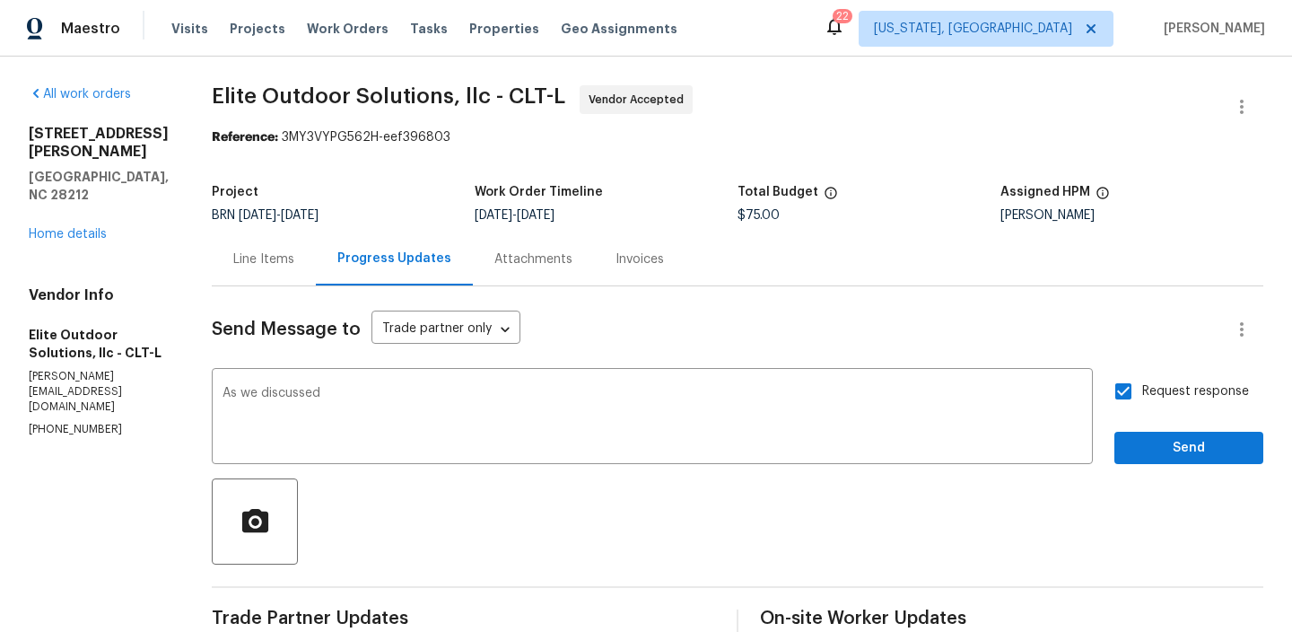
click at [81, 422] on p "(704) 779-0386" at bounding box center [99, 429] width 140 height 15
copy p "(704) 779-0386"
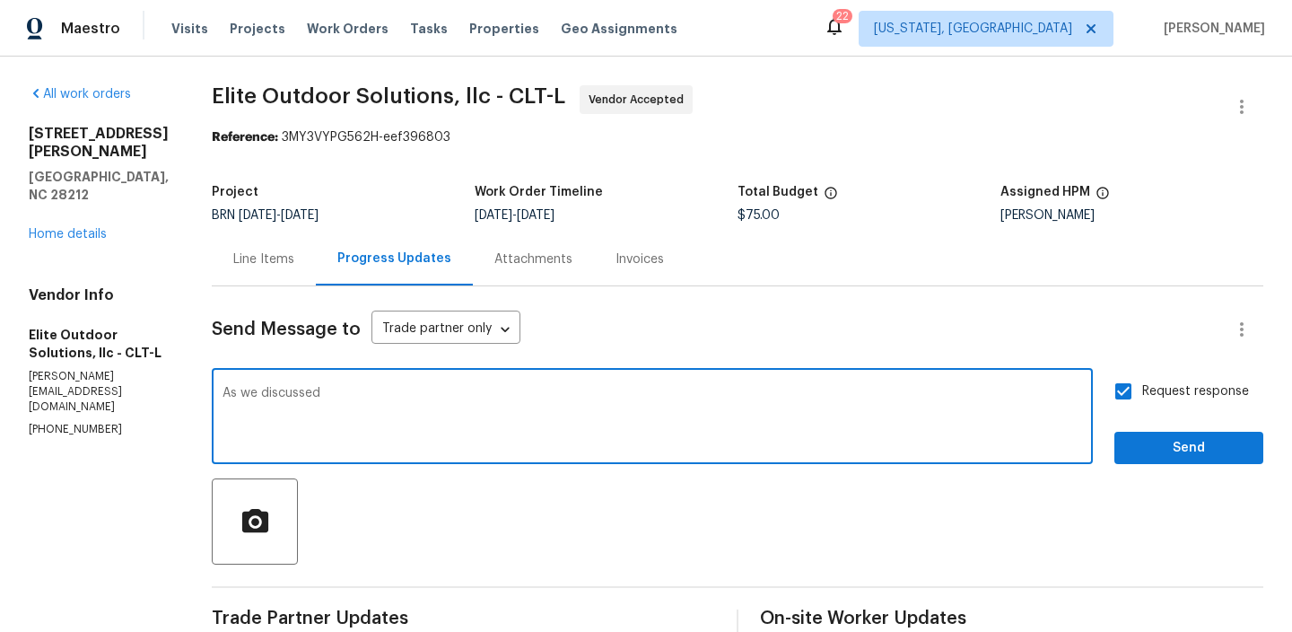
click at [388, 415] on textarea "As we discussed" at bounding box center [653, 418] width 860 height 63
paste textarea "(704) 779-0386"
click at [467, 403] on textarea "As we discussed (704) 779-0386, Kindly esnure to complete the" at bounding box center [653, 418] width 860 height 63
click at [462, 399] on textarea "As we discussed (704) 779-0386, Kindly esnure to complete the" at bounding box center [653, 418] width 860 height 63
click at [609, 397] on textarea "As we discussed (704) 779-0386, Kindly ensure to complete the" at bounding box center [653, 418] width 860 height 63
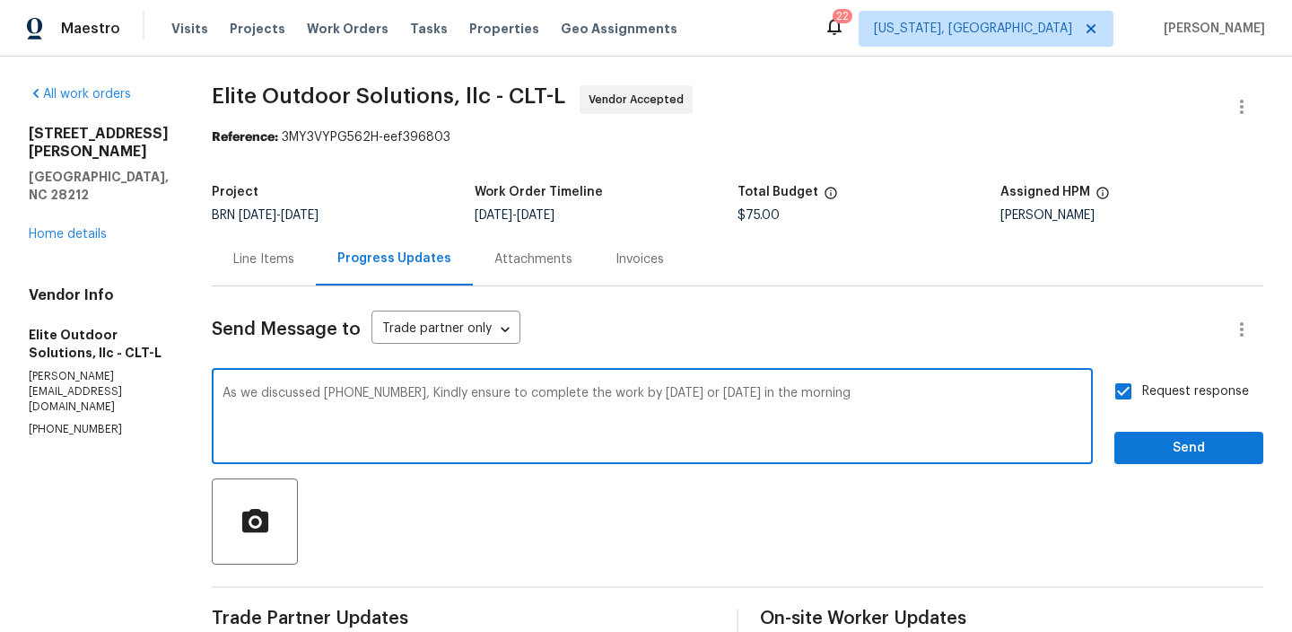
type textarea "As we discussed (704) 779-0386, Kindly ensure to complete the work by Today or …"
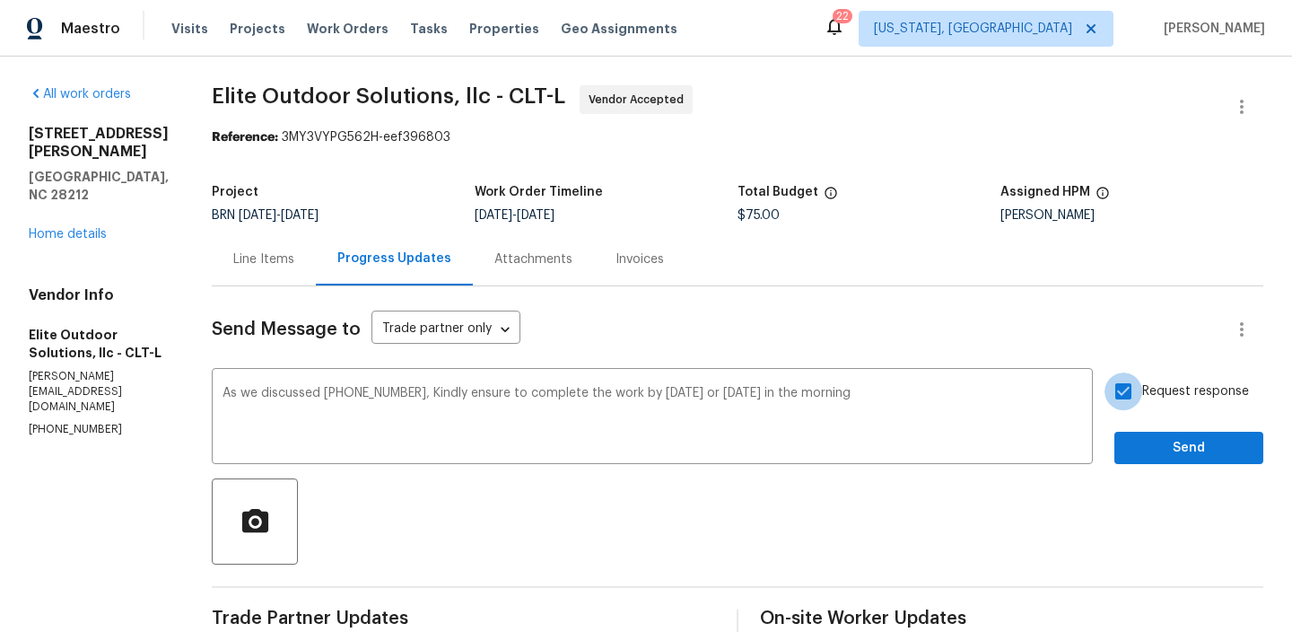
click at [1139, 394] on input "Request response" at bounding box center [1124, 391] width 38 height 38
checkbox input "true"
click at [1142, 454] on span "Send" at bounding box center [1189, 448] width 120 height 22
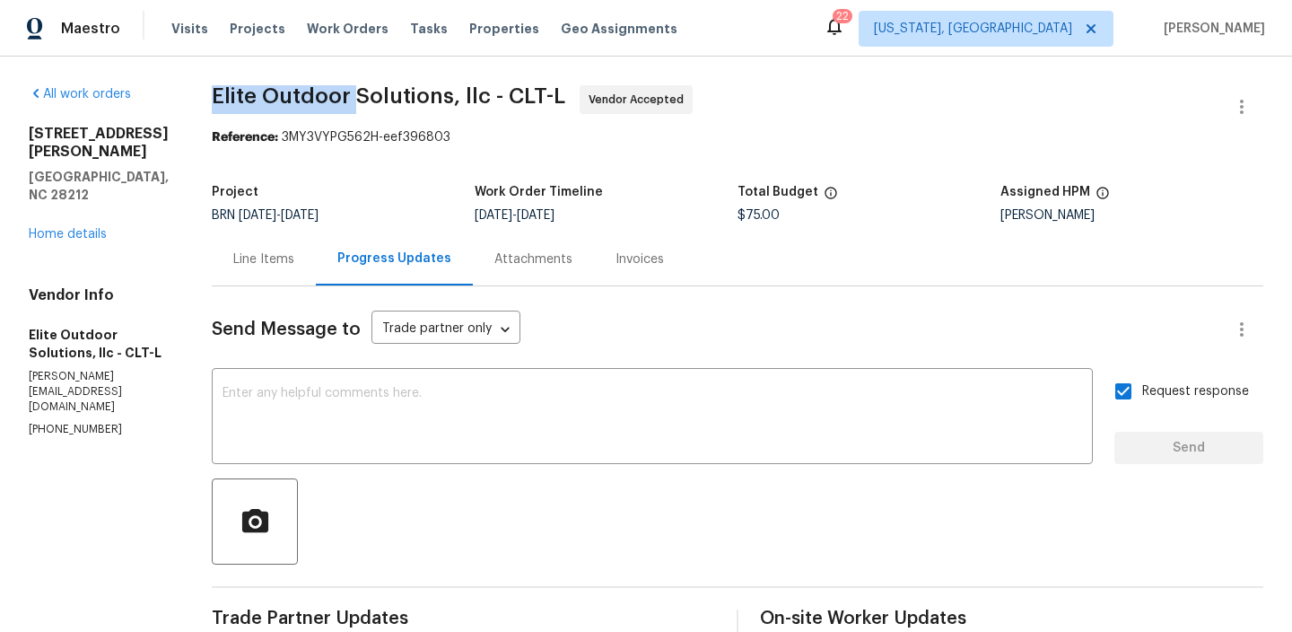
drag, startPoint x: 193, startPoint y: 95, endPoint x: 339, endPoint y: 99, distance: 146.3
click at [339, 99] on div "All work orders 8069 Cedar Glen Dr Charlotte, NC 28212 Home details Vendor Info…" at bounding box center [646, 547] width 1292 height 980
copy span "Elite Outdoor"
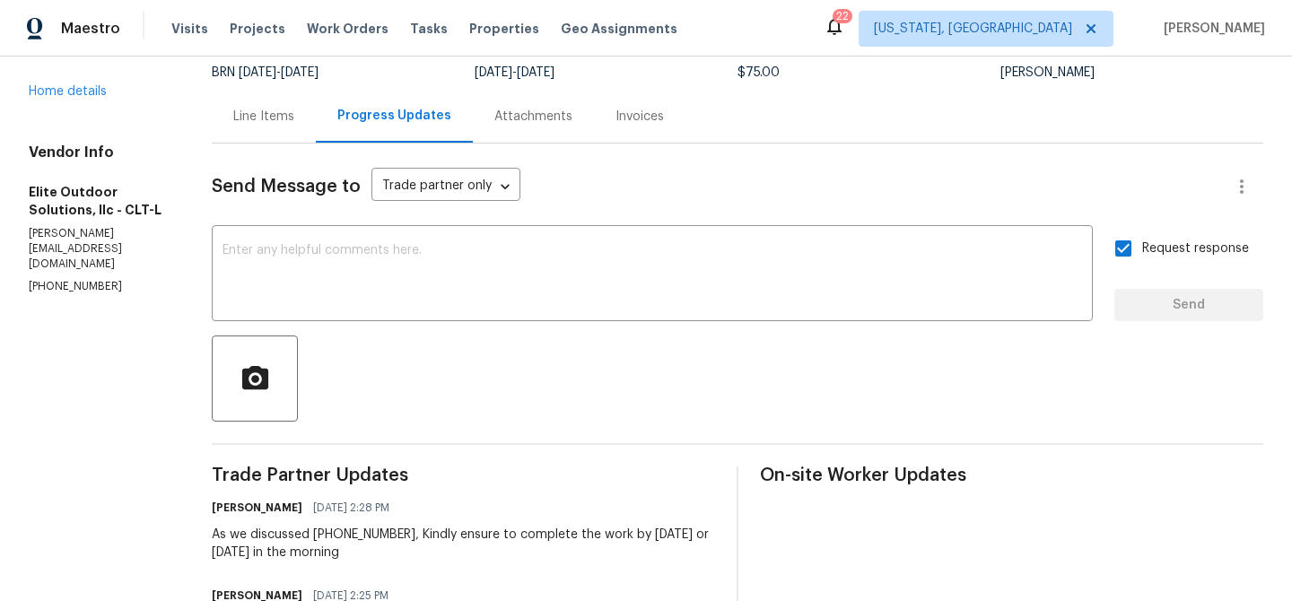
scroll to position [159, 0]
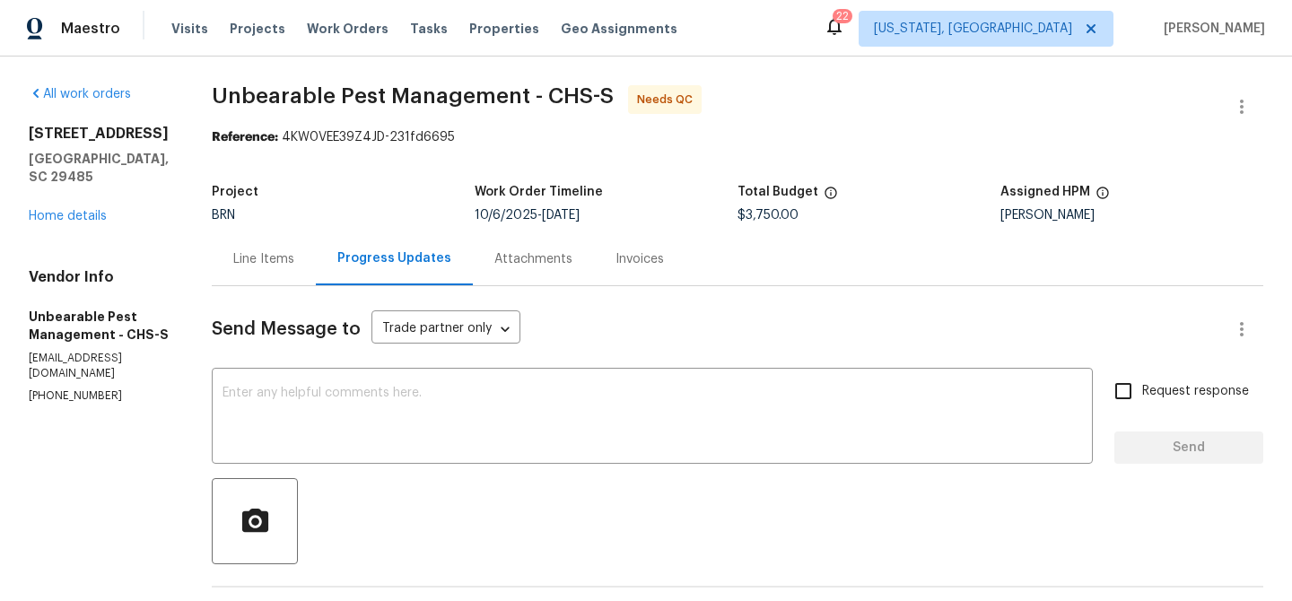
click at [264, 282] on div "Line Items" at bounding box center [264, 258] width 104 height 53
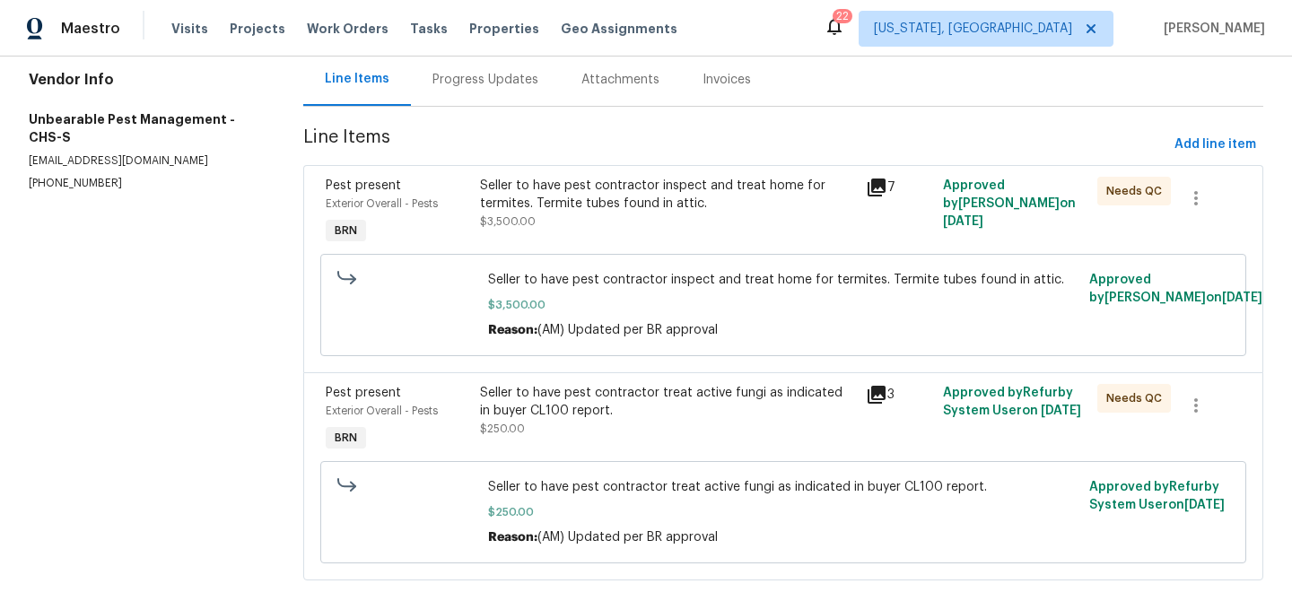
scroll to position [194, 0]
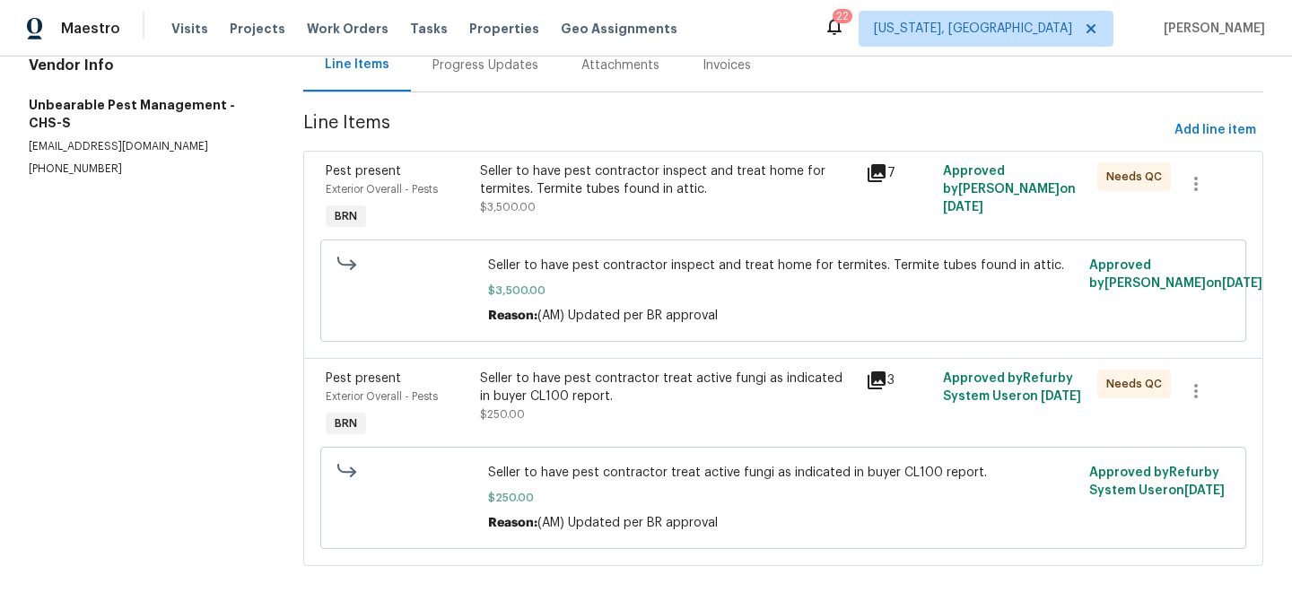
click at [513, 202] on span "$3,500.00" at bounding box center [508, 207] width 56 height 11
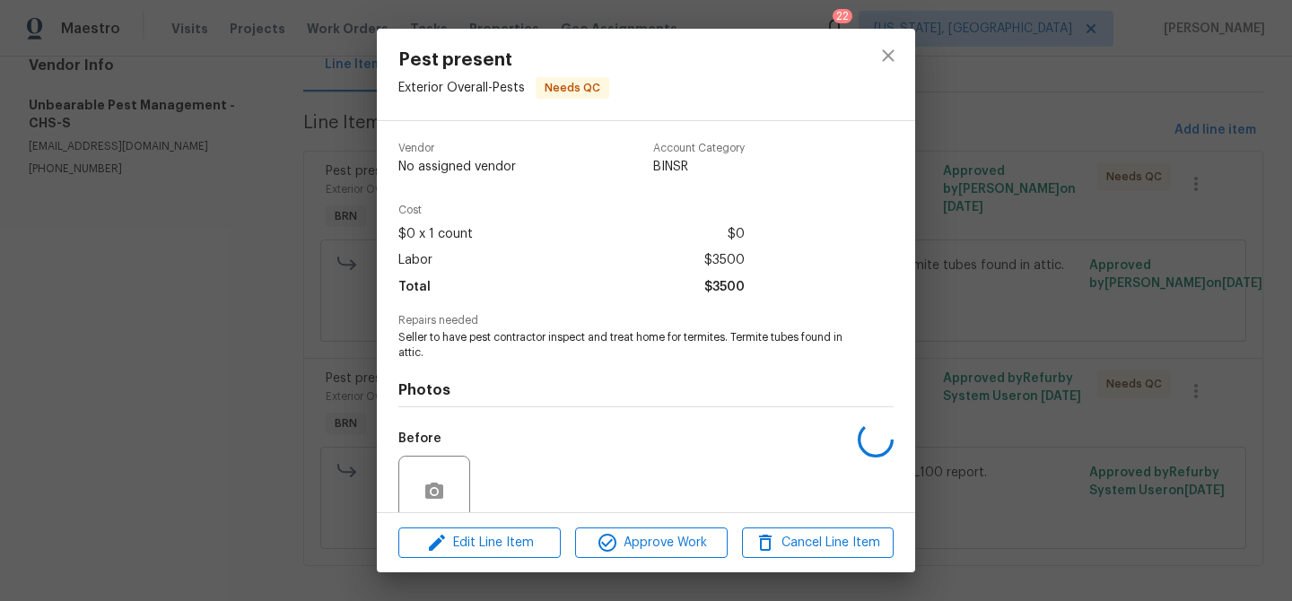
scroll to position [150, 0]
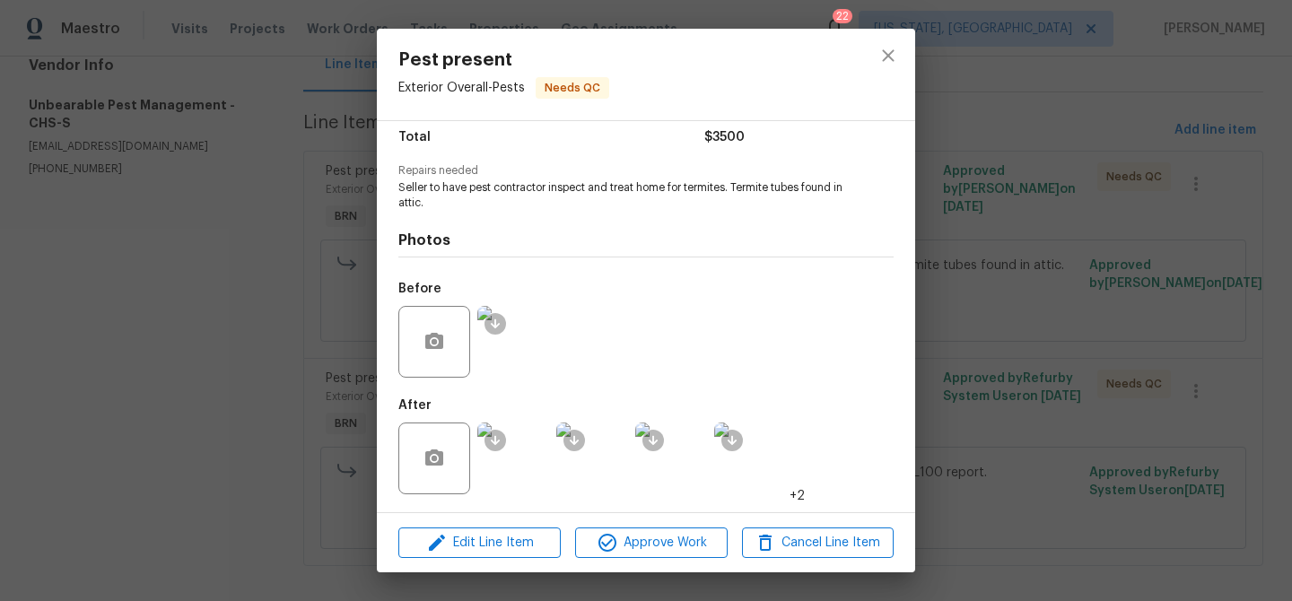
click at [520, 454] on img at bounding box center [513, 459] width 72 height 72
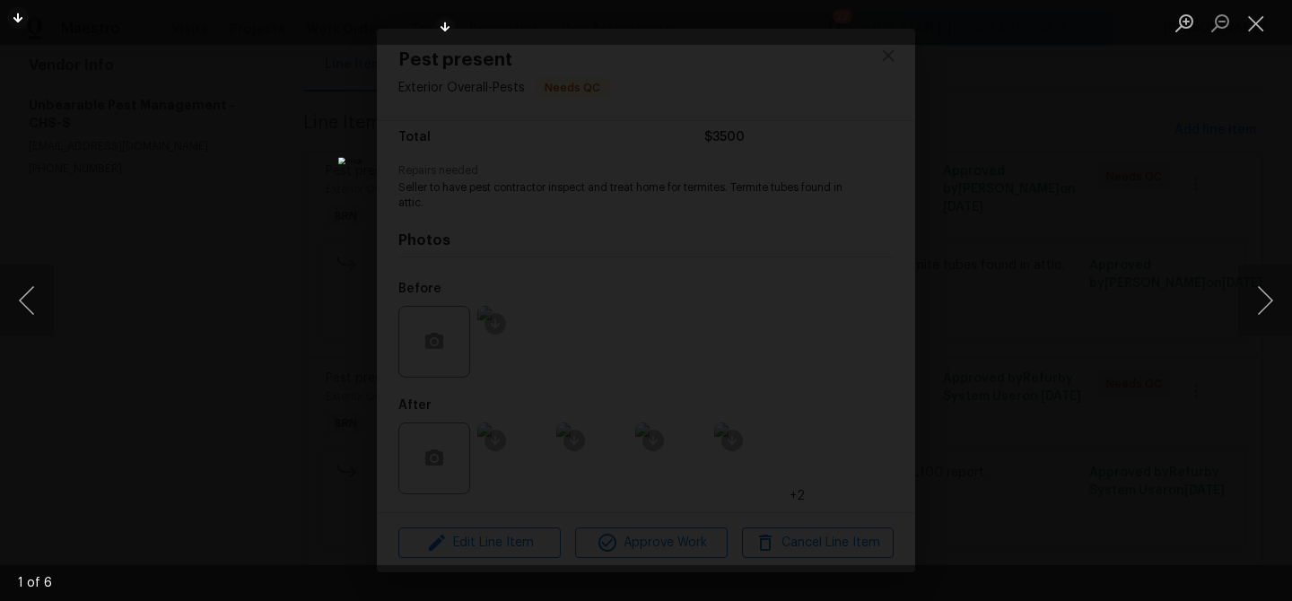
click at [211, 250] on div "Lightbox" at bounding box center [646, 300] width 1292 height 601
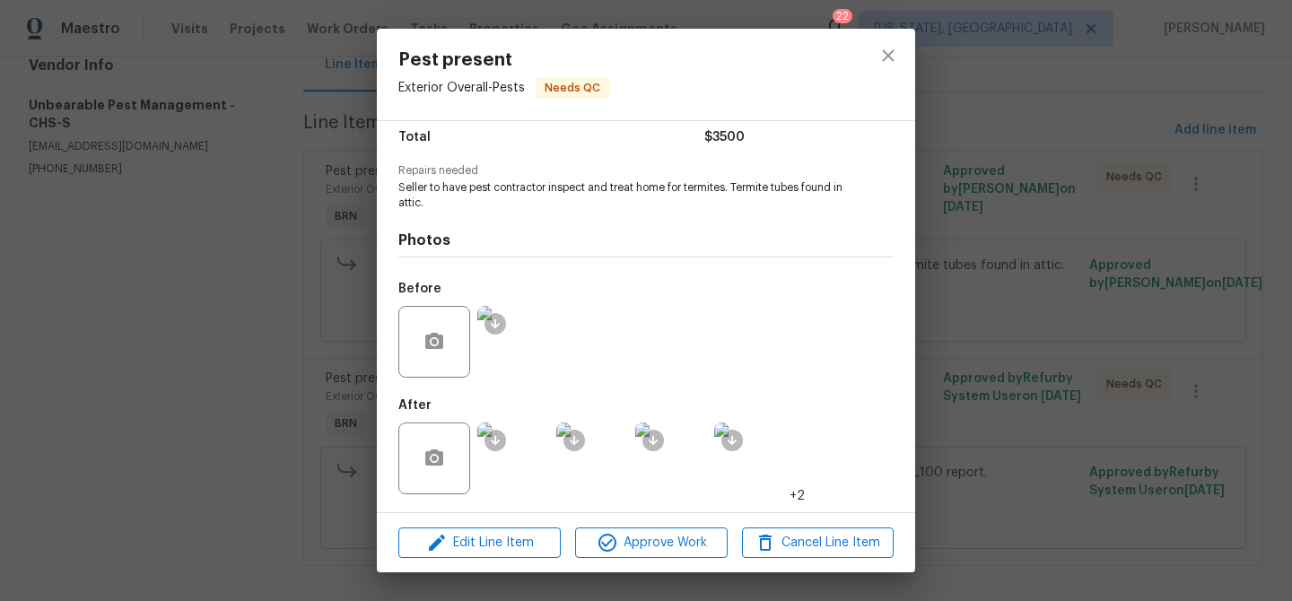
click at [206, 337] on div "Pest present Exterior Overall - Pests Needs QC Vendor Unbearable Pest Managemen…" at bounding box center [646, 300] width 1292 height 601
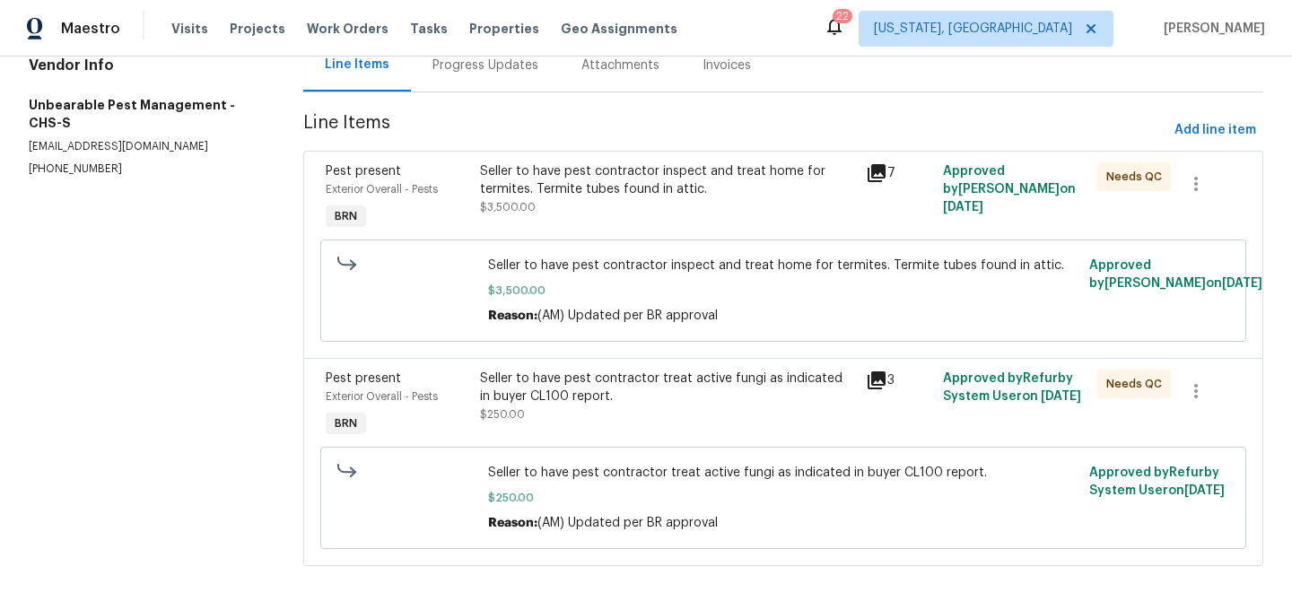
click at [546, 385] on div "Seller to have pest contractor treat active fungi as indicated in buyer CL100 r…" at bounding box center [667, 388] width 375 height 36
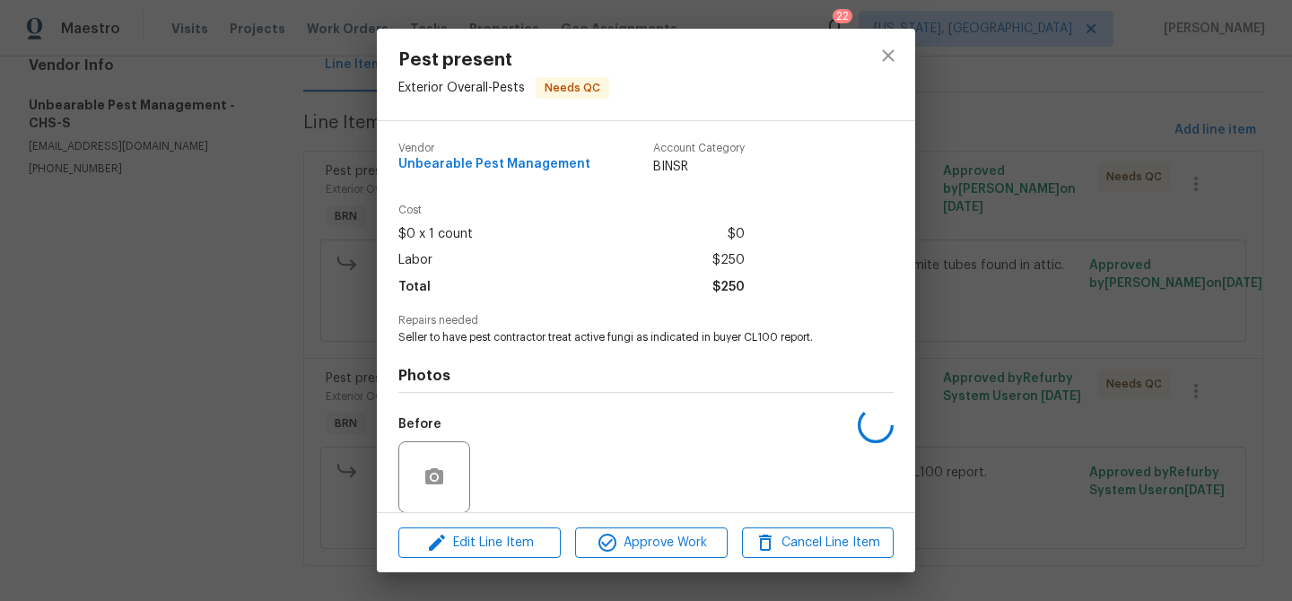
scroll to position [135, 0]
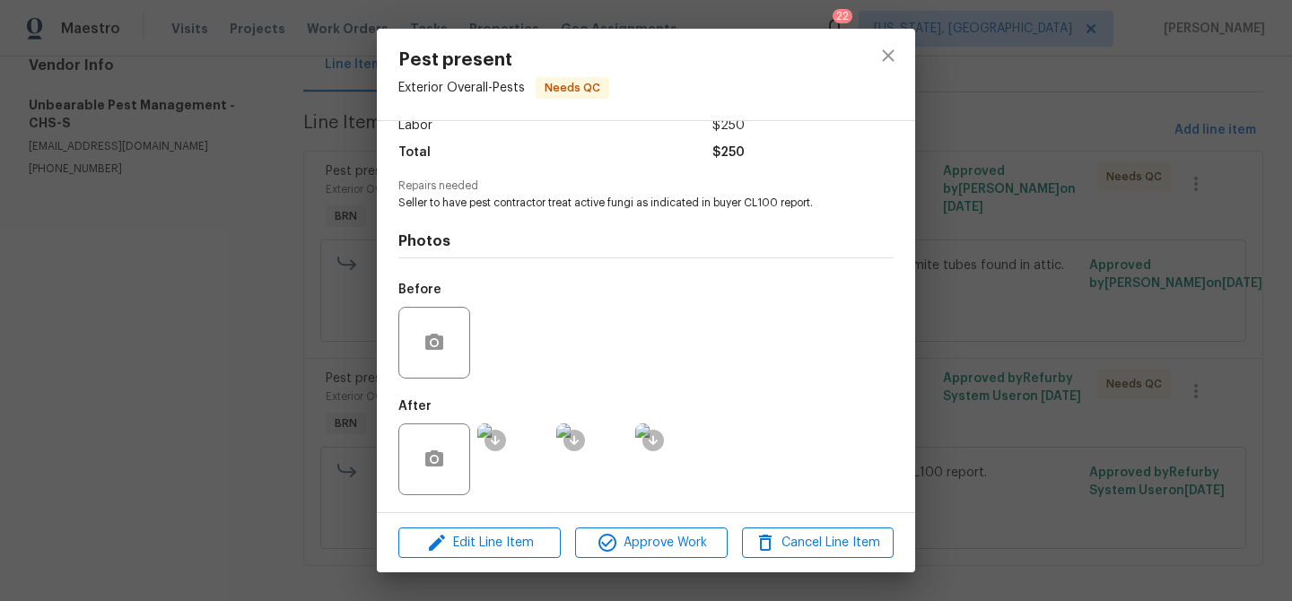
click at [520, 480] on img at bounding box center [513, 460] width 72 height 72
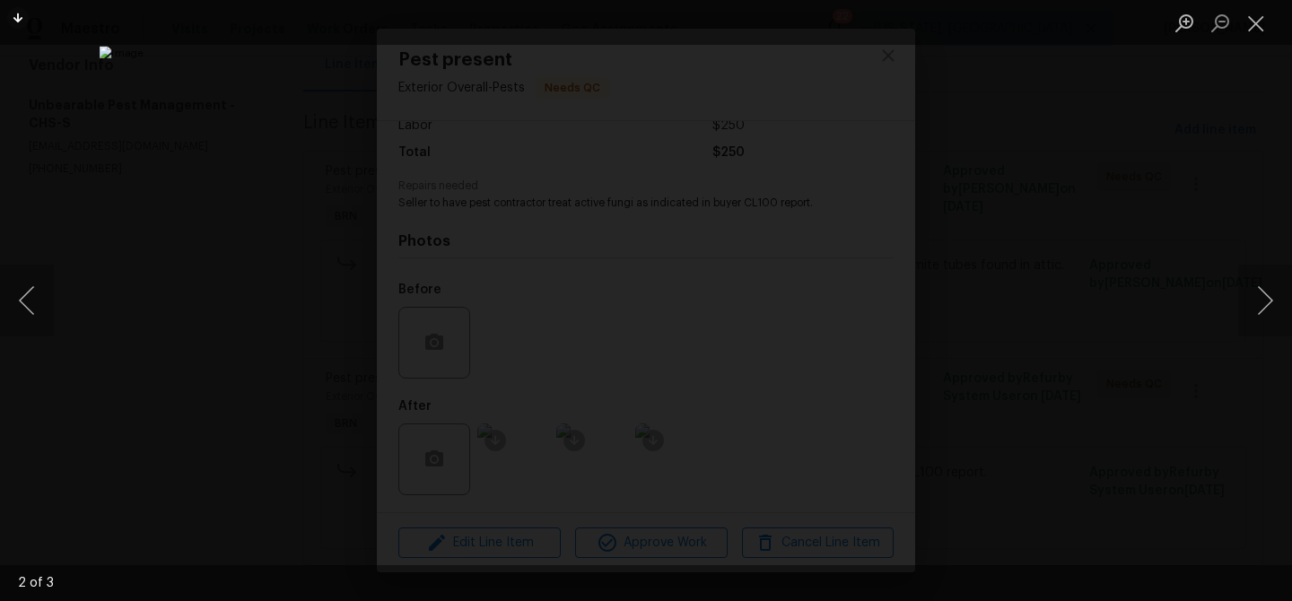
click at [251, 324] on div "Lightbox" at bounding box center [646, 300] width 1292 height 601
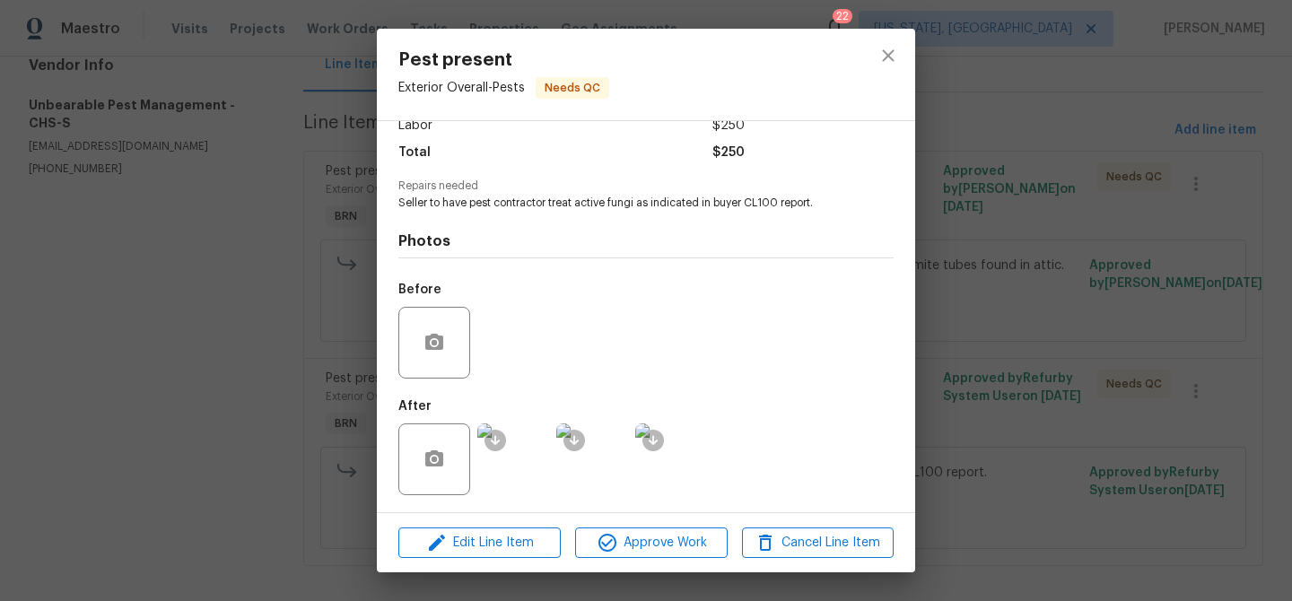
click at [260, 244] on div "Pest present Exterior Overall - Pests Needs QC Vendor Unbearable Pest Managemen…" at bounding box center [646, 300] width 1292 height 601
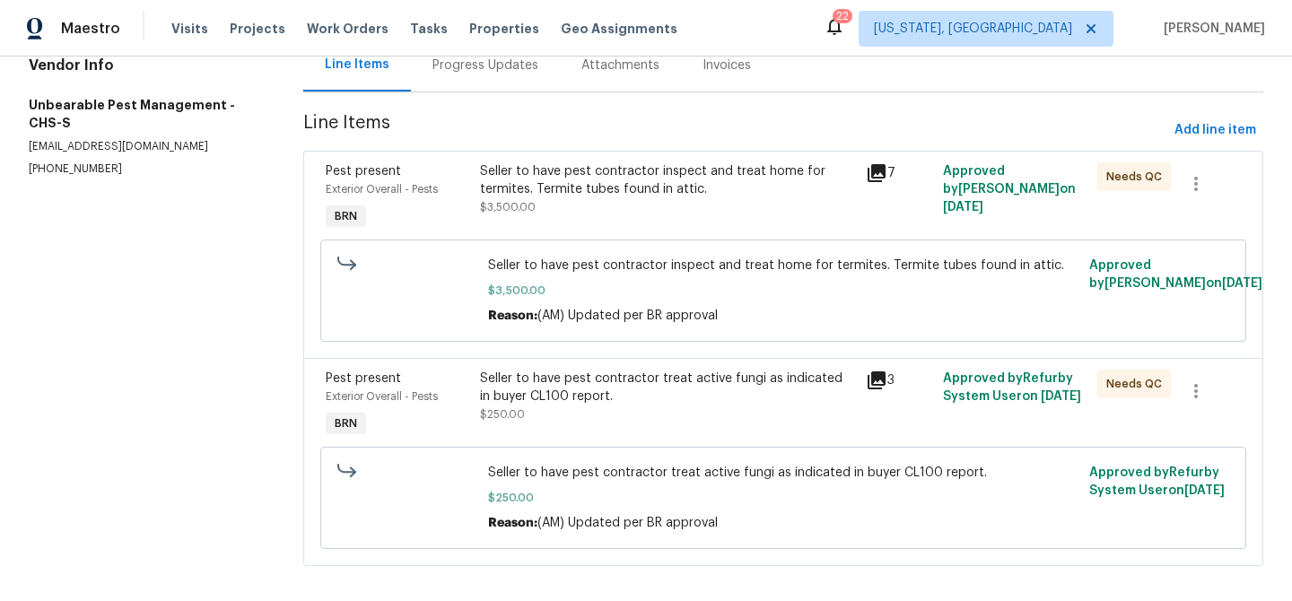
click at [452, 79] on div "Progress Updates" at bounding box center [485, 65] width 149 height 53
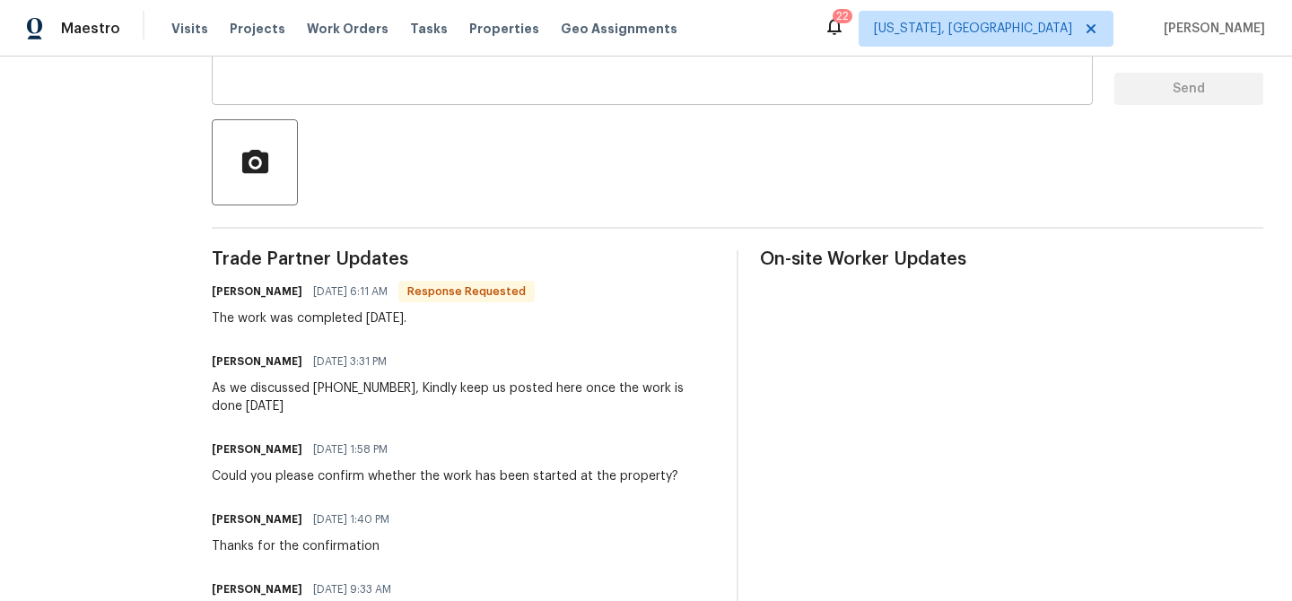
click at [360, 83] on textarea at bounding box center [653, 59] width 860 height 63
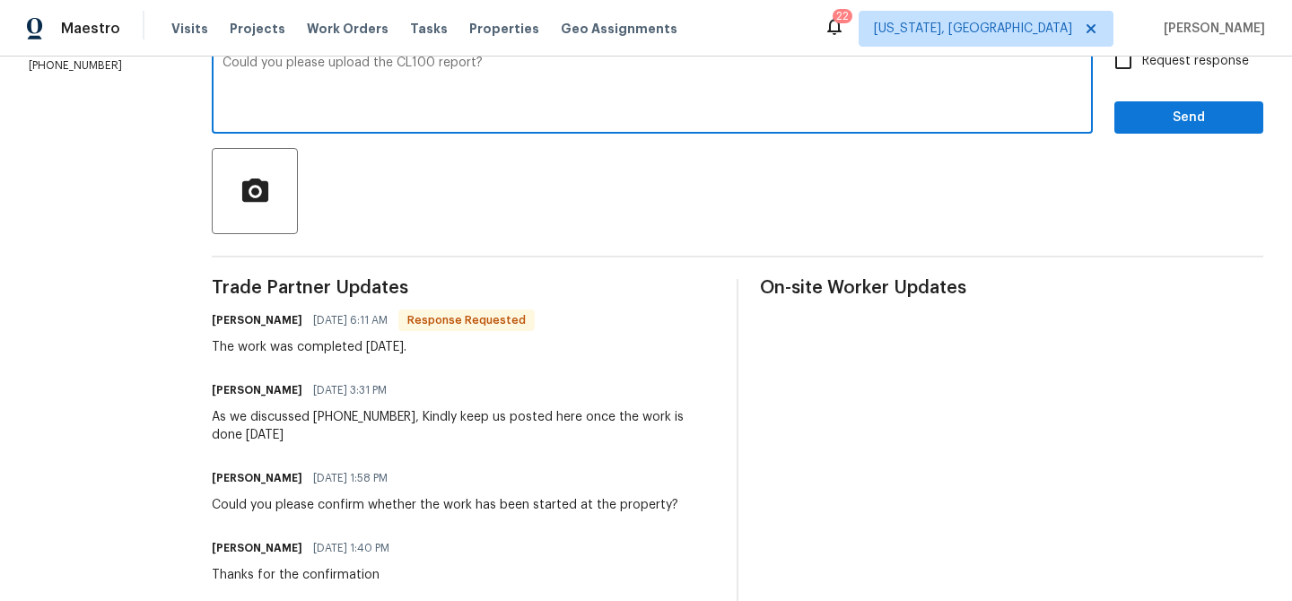
scroll to position [239, 0]
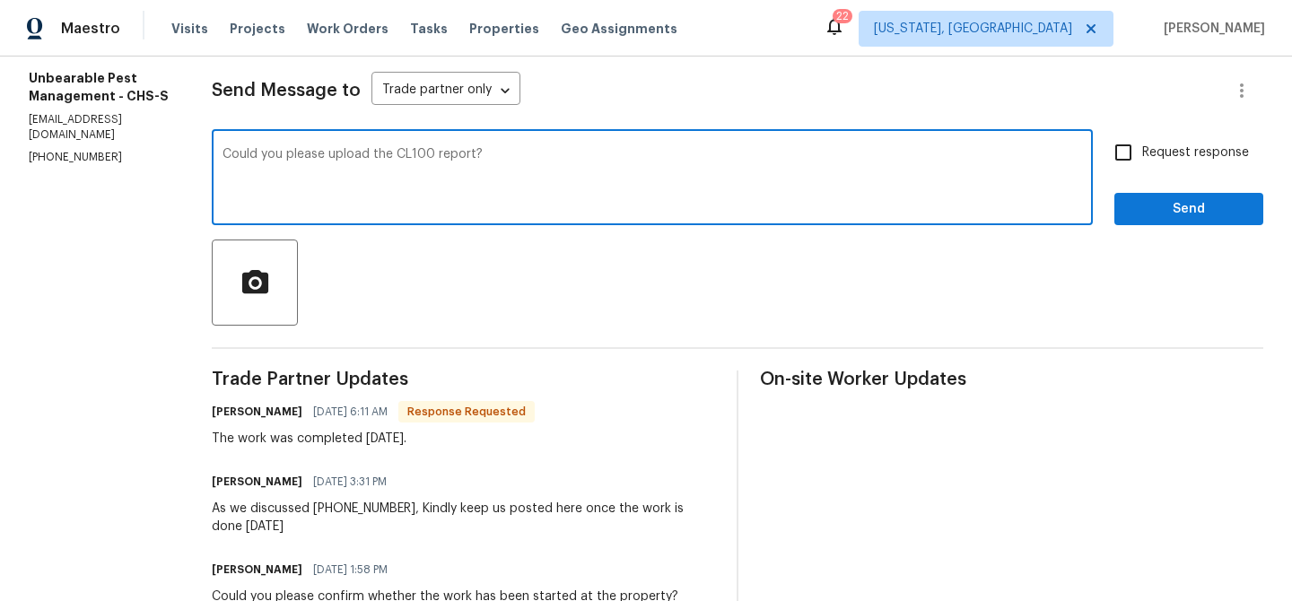
drag, startPoint x: 404, startPoint y: 160, endPoint x: 593, endPoint y: 162, distance: 189.4
click at [590, 162] on textarea "Could you please upload the CL100 report?" at bounding box center [653, 179] width 860 height 63
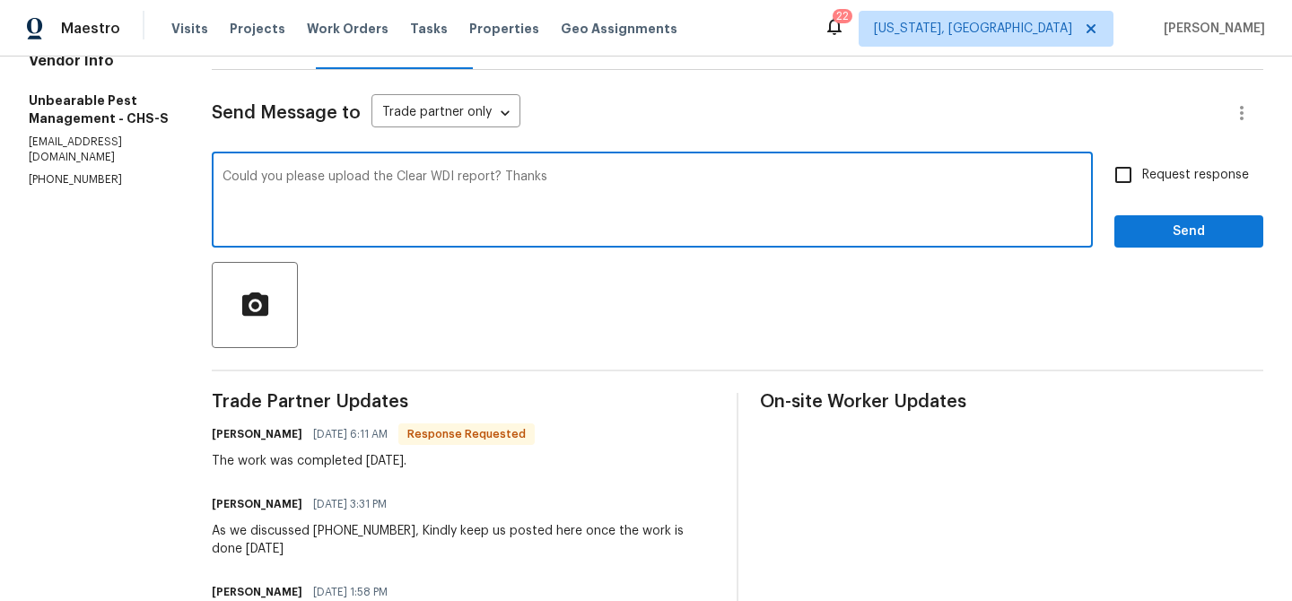
scroll to position [206, 0]
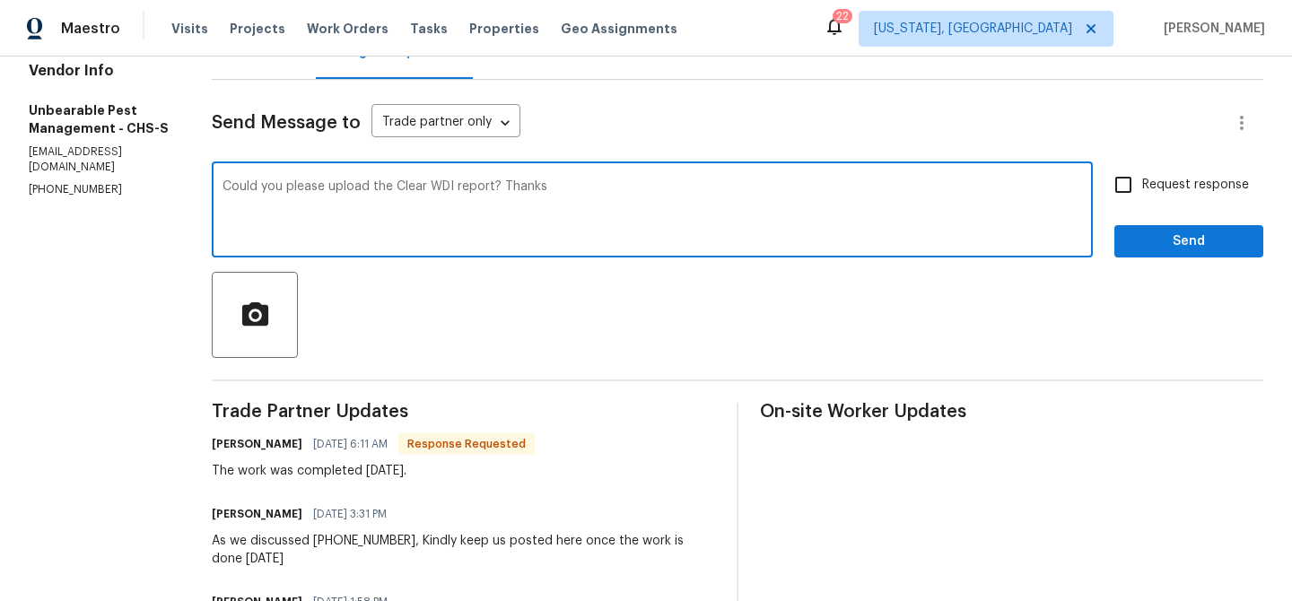
type textarea "Could you please upload the Clear WDI report? Thanks"
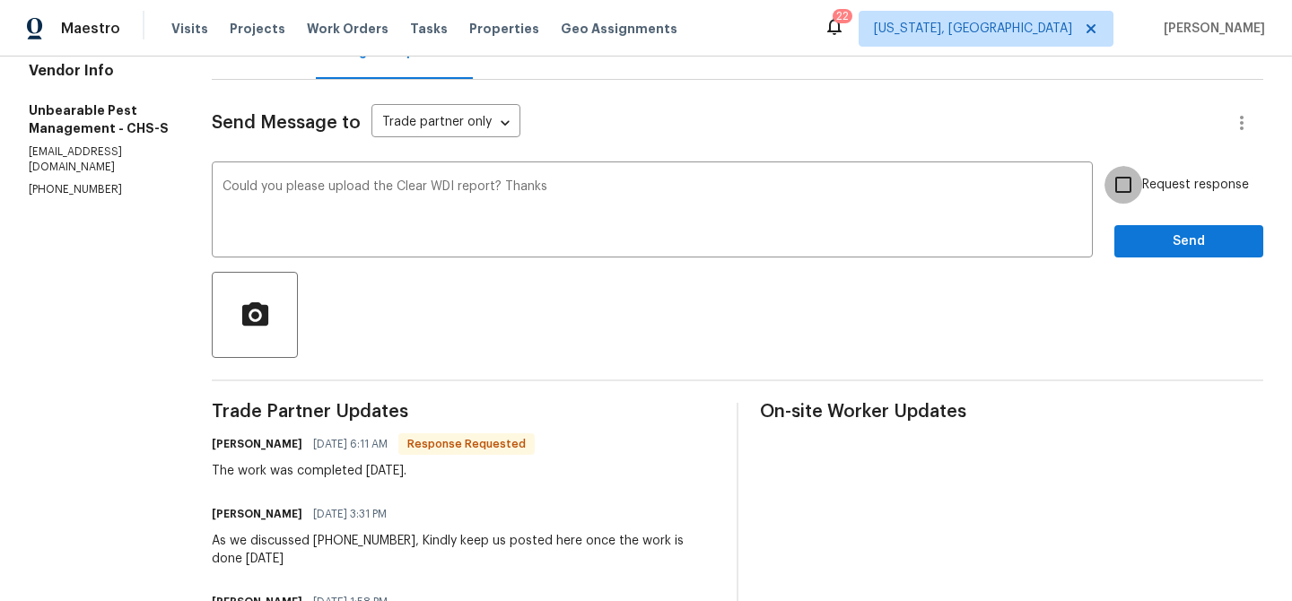
click at [1140, 202] on input "Request response" at bounding box center [1124, 185] width 38 height 38
checkbox input "true"
click at [1129, 239] on button "Send" at bounding box center [1188, 241] width 149 height 33
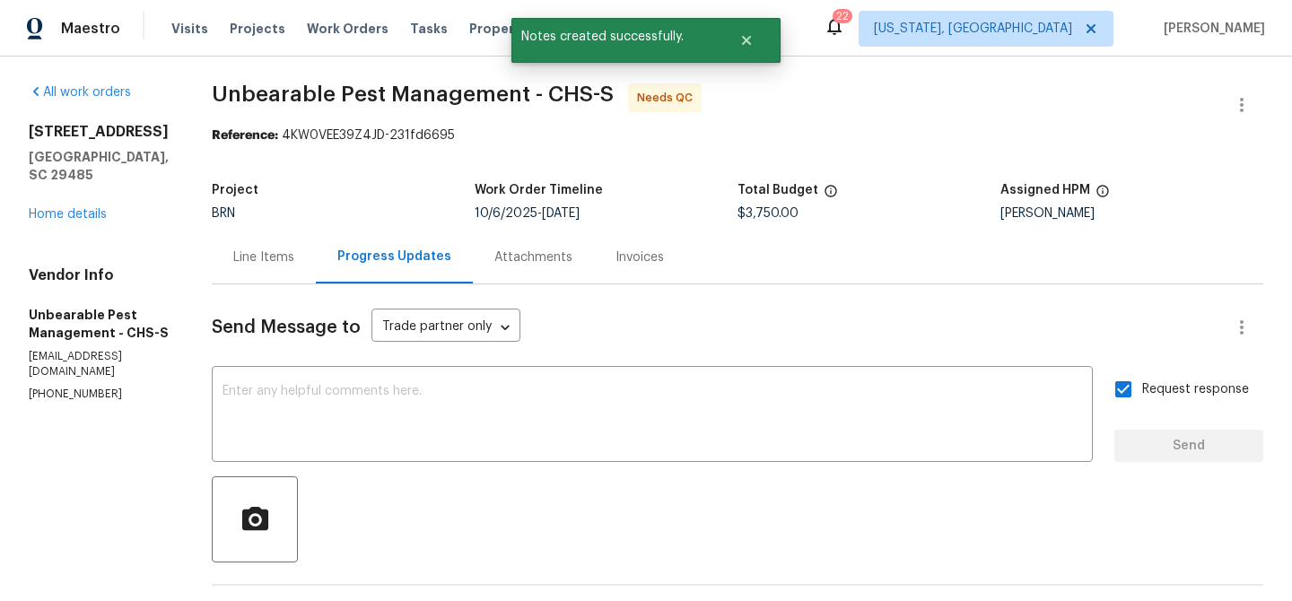
scroll to position [0, 0]
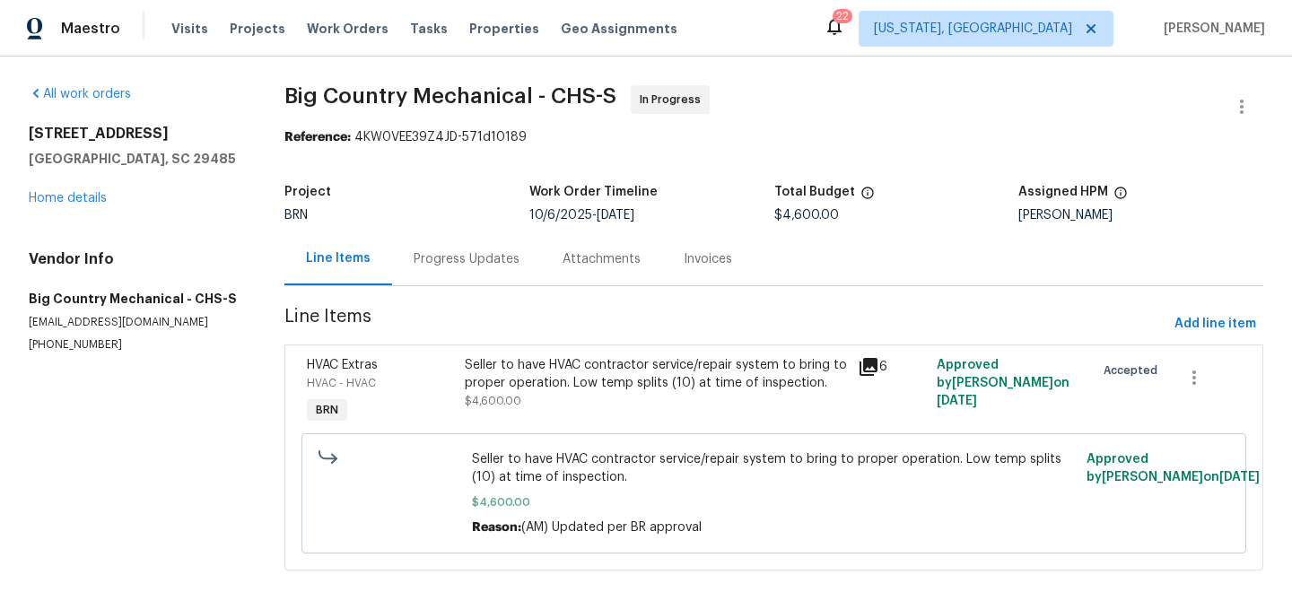
click at [485, 232] on div "Project BRN Work Order Timeline [DATE] - [DATE] Total Budget $4,600.00 Assigned…" at bounding box center [773, 203] width 979 height 57
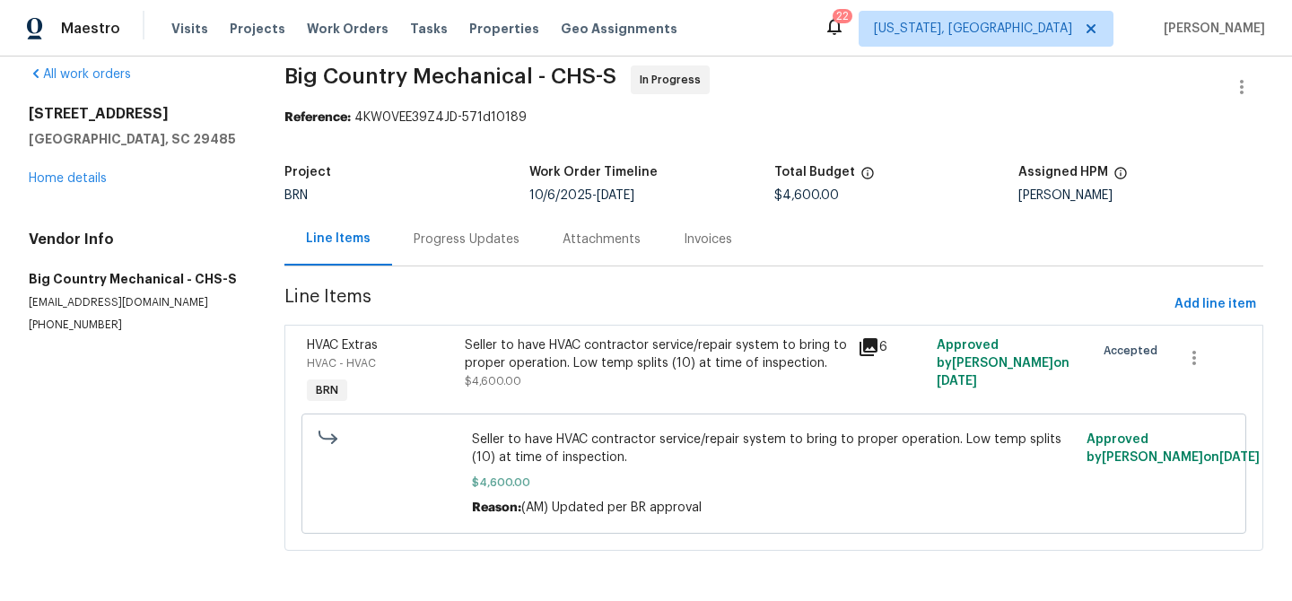
click at [451, 242] on div "Progress Updates" at bounding box center [467, 240] width 106 height 18
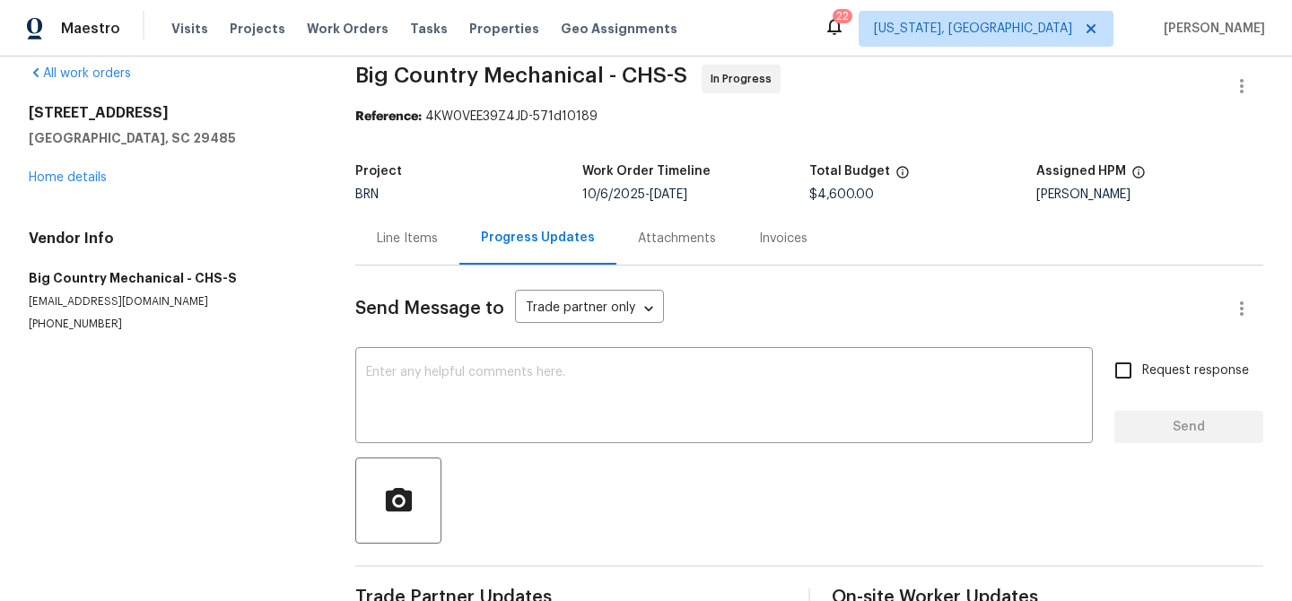
scroll to position [69, 0]
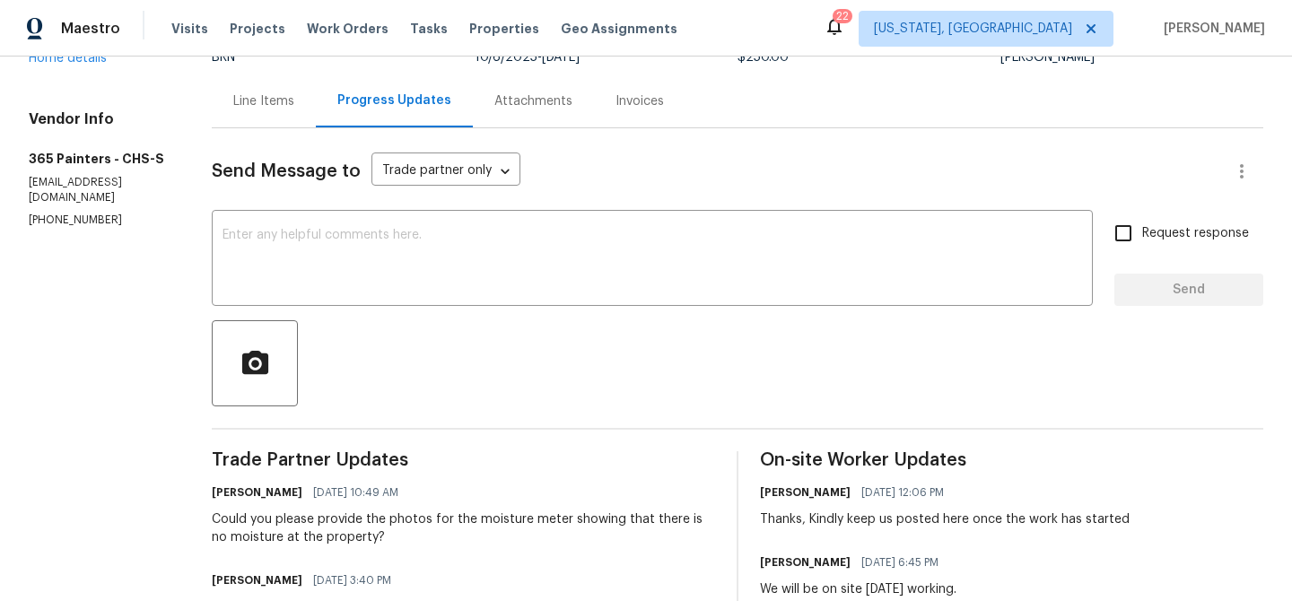
scroll to position [166, 0]
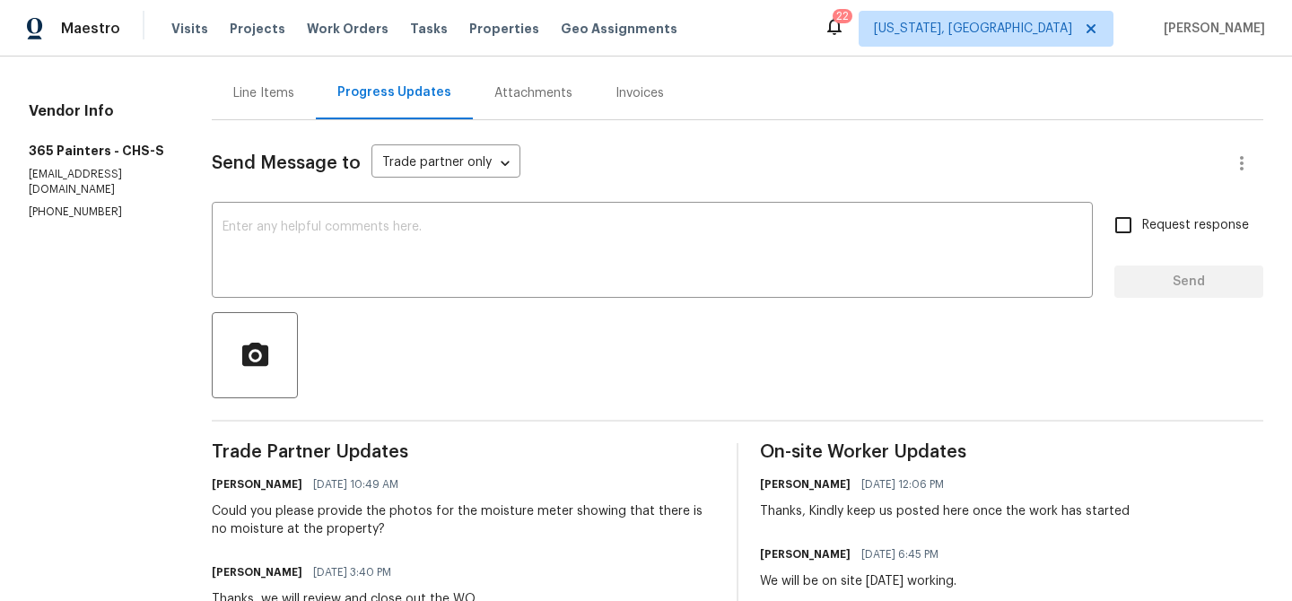
click at [264, 88] on div "Line Items" at bounding box center [263, 93] width 61 height 18
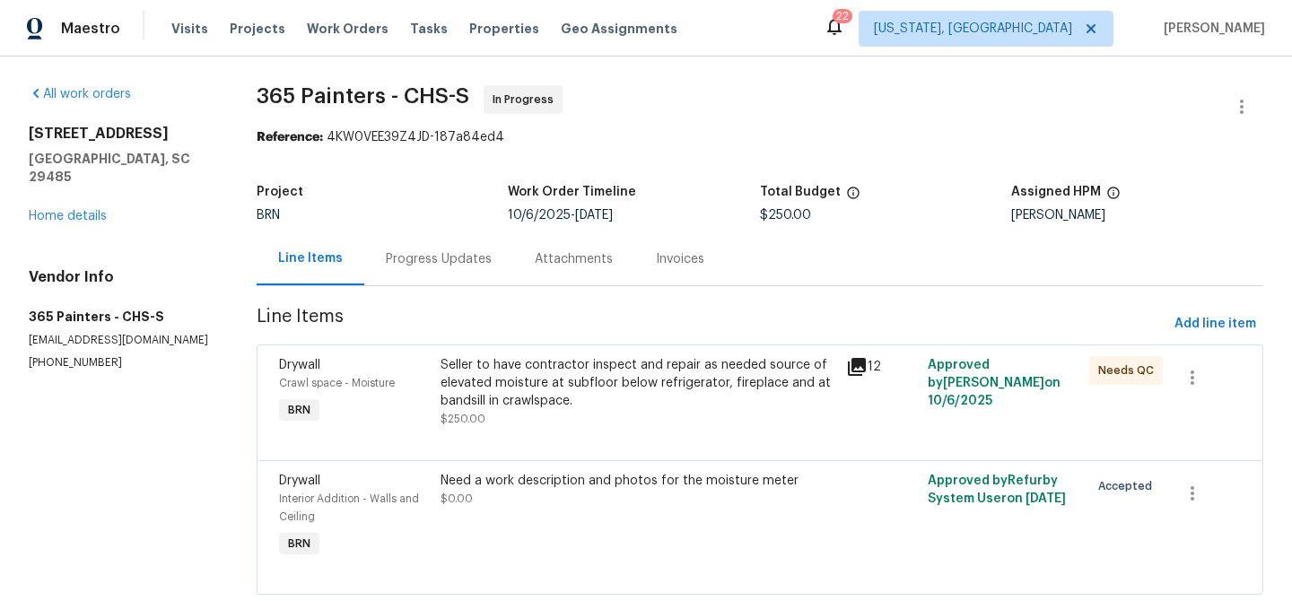
scroll to position [45, 0]
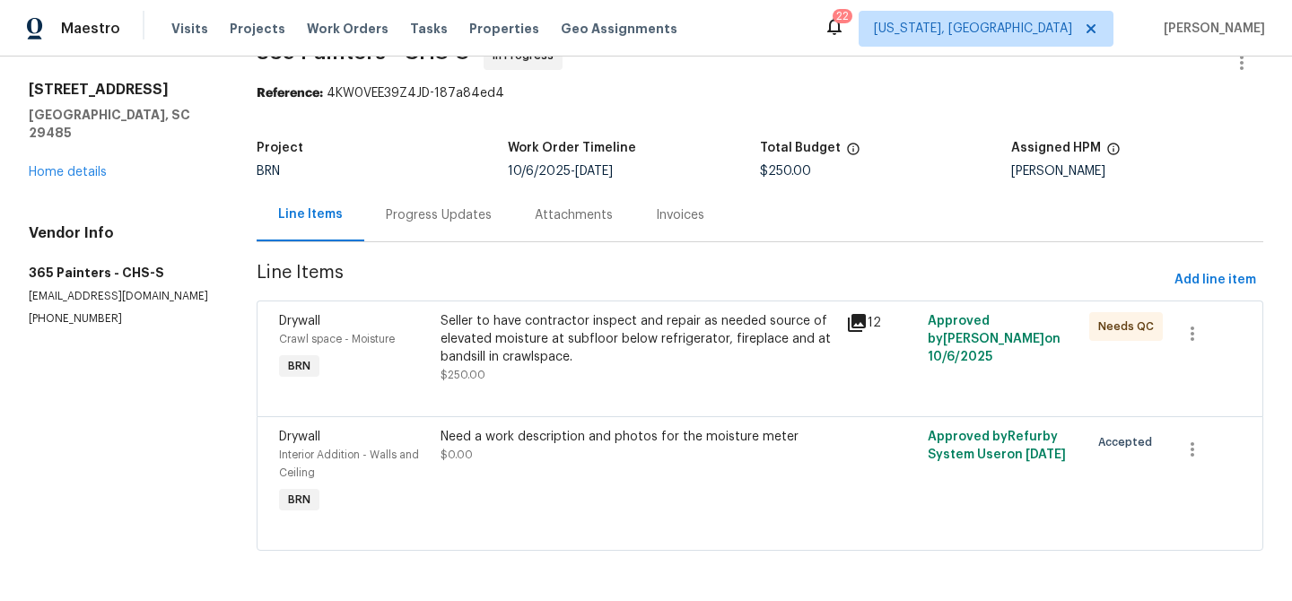
click at [476, 348] on div "Seller to have contractor inspect and repair as needed source of elevated moist…" at bounding box center [638, 339] width 395 height 54
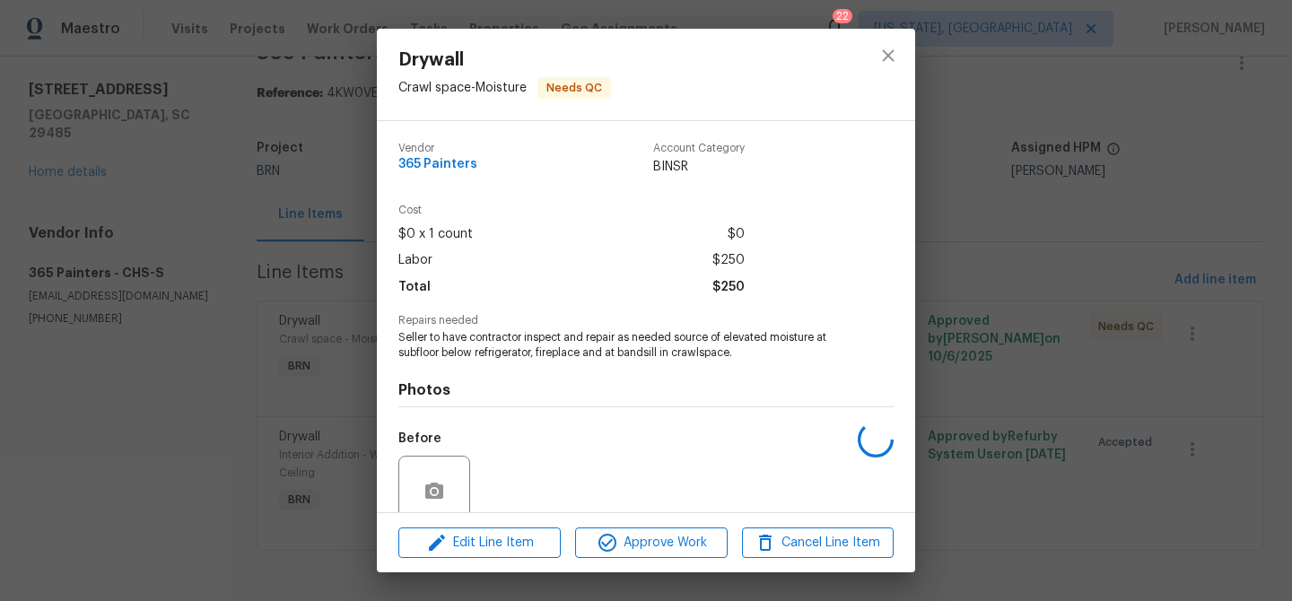
scroll to position [150, 0]
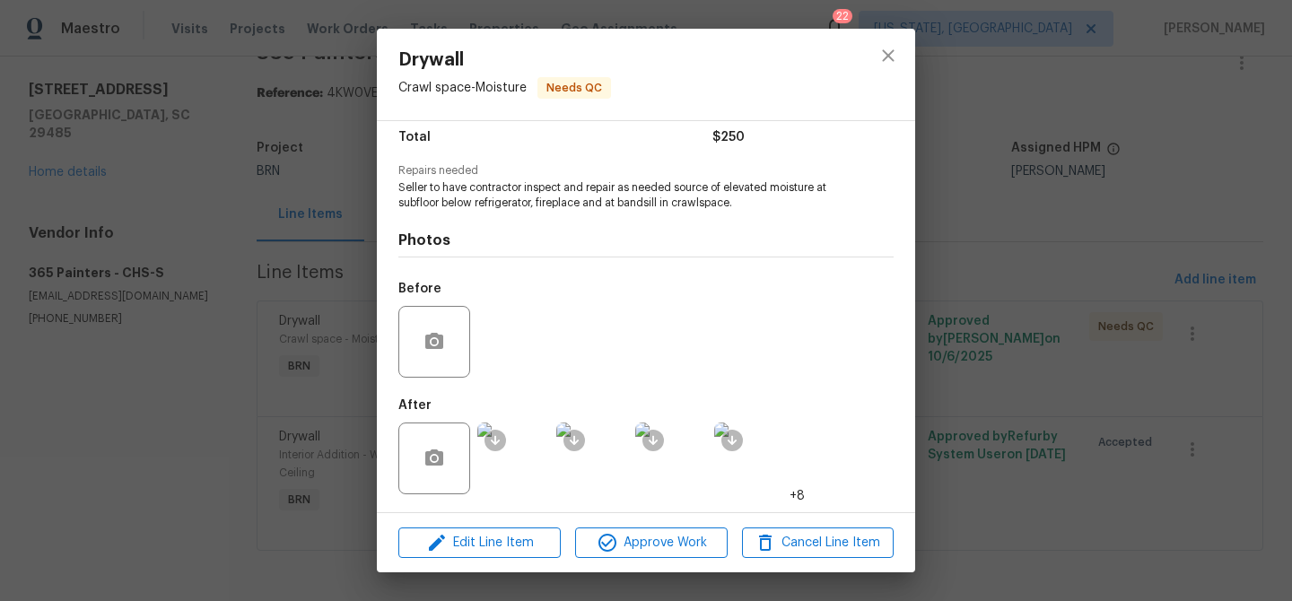
click at [192, 452] on div "Drywall Crawl space - Moisture Needs QC Vendor 365 Painters Account Category BI…" at bounding box center [646, 300] width 1292 height 601
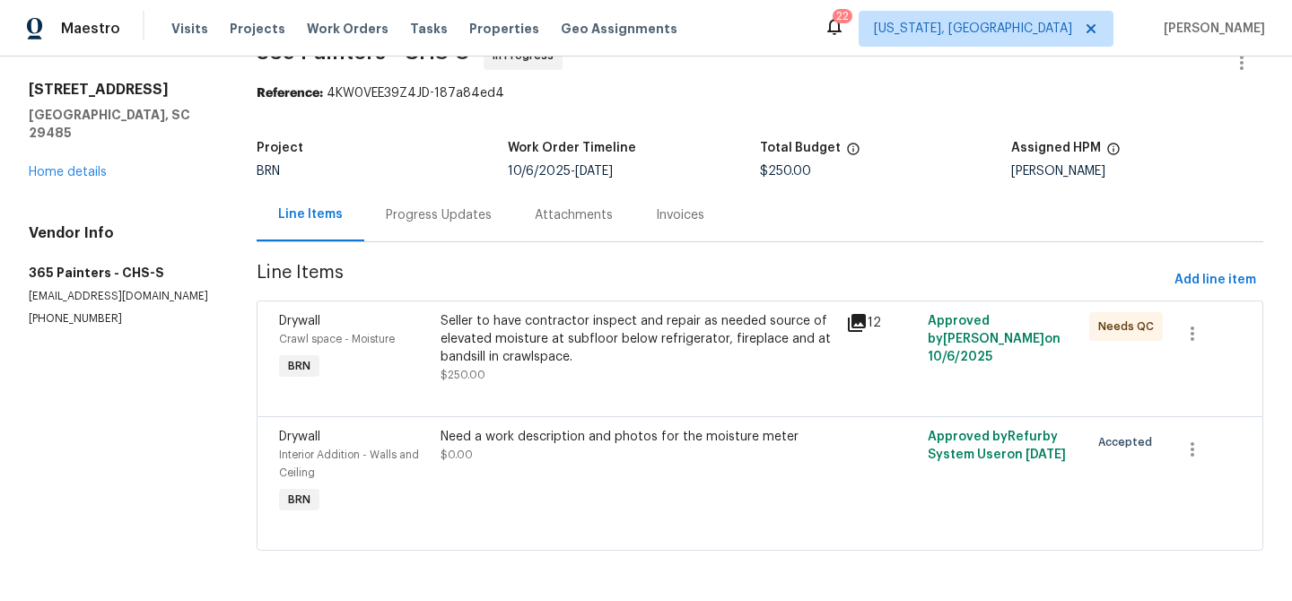
click at [92, 289] on p "[EMAIL_ADDRESS][DOMAIN_NAME]" at bounding box center [121, 296] width 185 height 15
copy p "info@365painters.com"
click at [92, 311] on p "(931) 981-4846" at bounding box center [121, 318] width 185 height 15
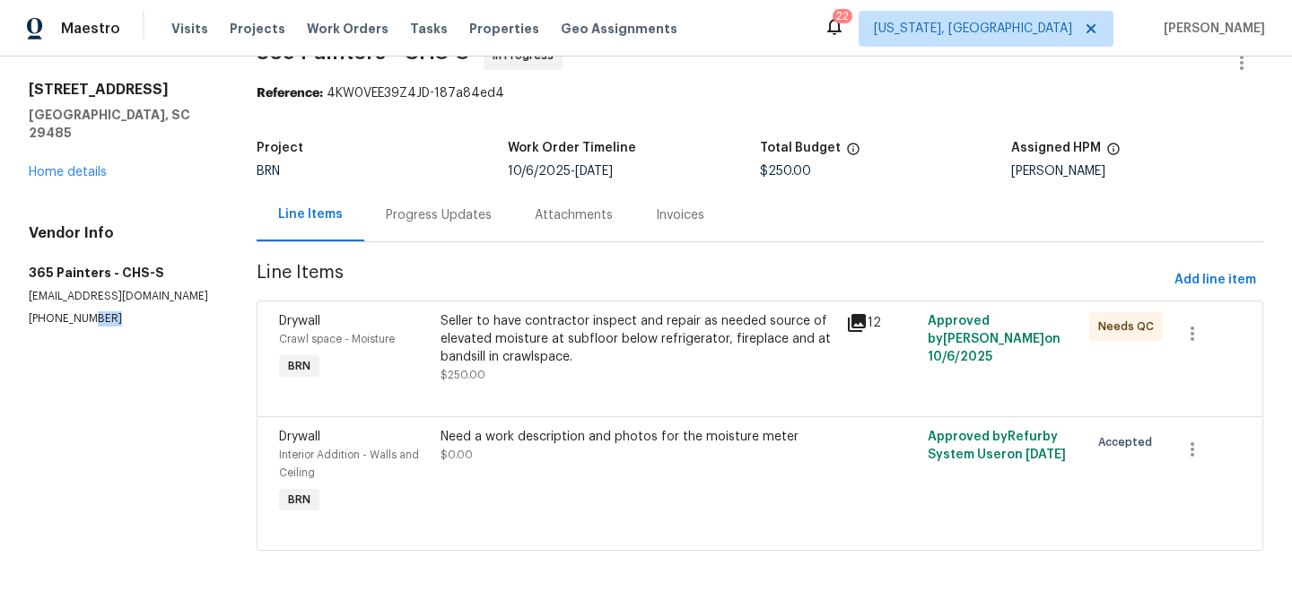
click at [92, 311] on p "(931) 981-4846" at bounding box center [121, 318] width 185 height 15
copy p "(931) 981-4846"
click at [129, 289] on p "info@365painters.com" at bounding box center [121, 296] width 185 height 15
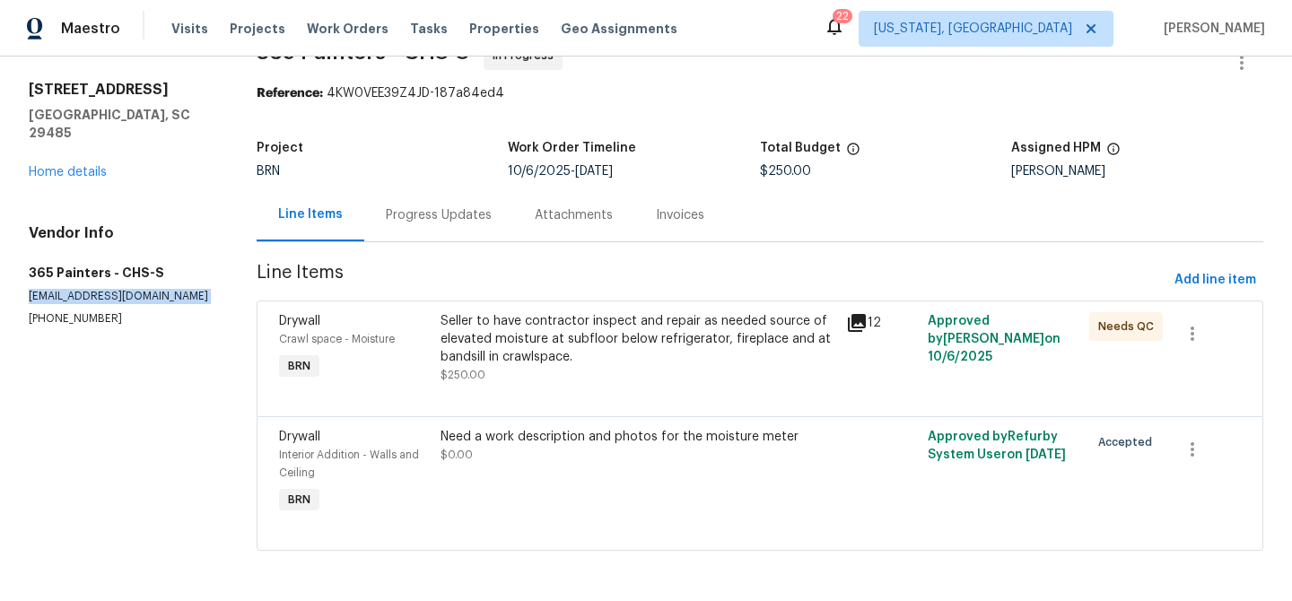
click at [129, 289] on p "info@365painters.com" at bounding box center [121, 296] width 185 height 15
copy p "info@365painters.com"
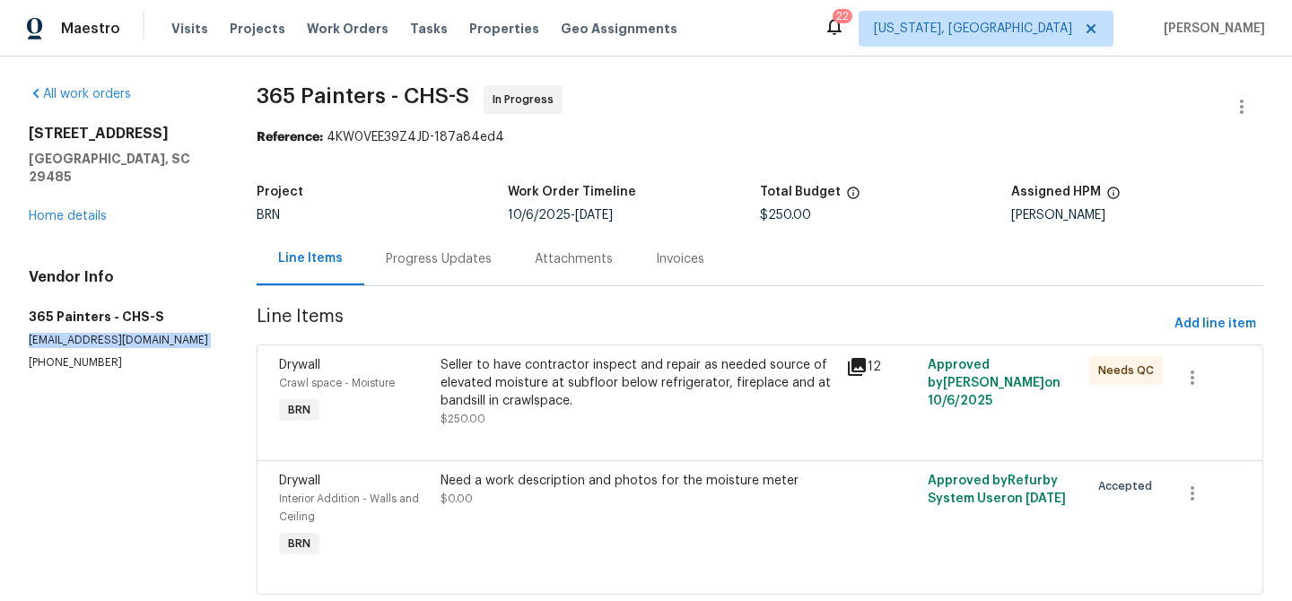
click at [100, 333] on div "Vendor Info 365 Painters - CHS-S info@365painters.com (931) 981-4846" at bounding box center [121, 319] width 185 height 102
click at [98, 333] on div "Vendor Info 365 Painters - CHS-S info@365painters.com (931) 981-4846" at bounding box center [121, 319] width 185 height 102
click at [84, 355] on p "(931) 981-4846" at bounding box center [121, 362] width 185 height 15
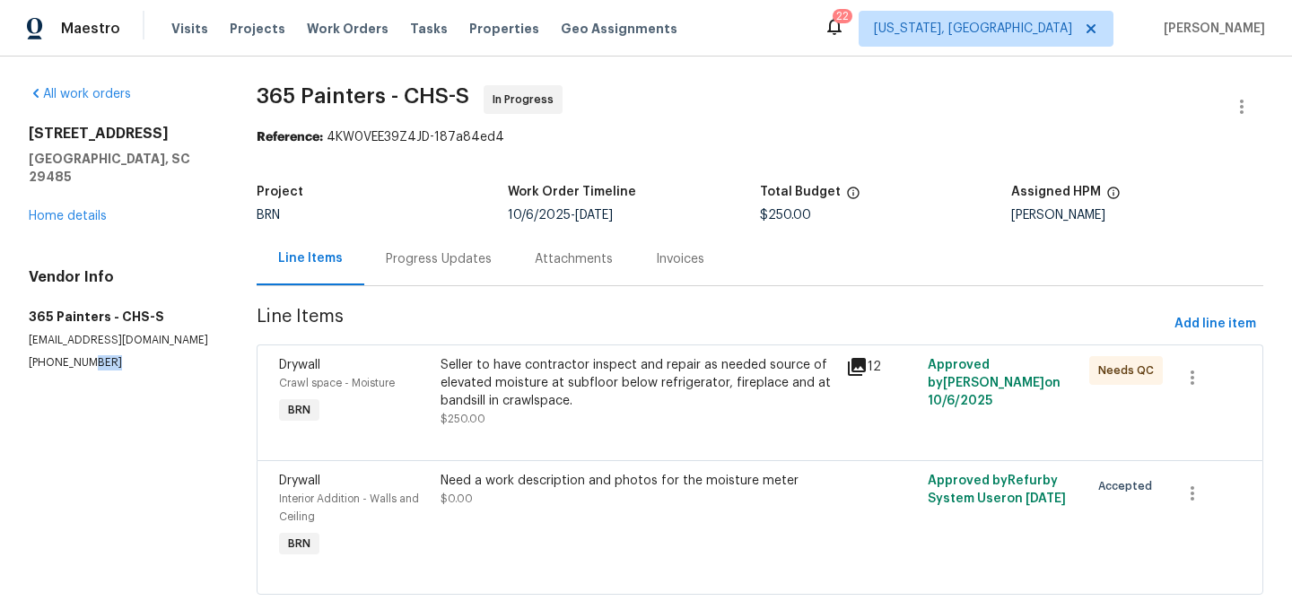
click at [84, 355] on p "(931) 981-4846" at bounding box center [121, 362] width 185 height 15
copy p "(931) 981-4846"
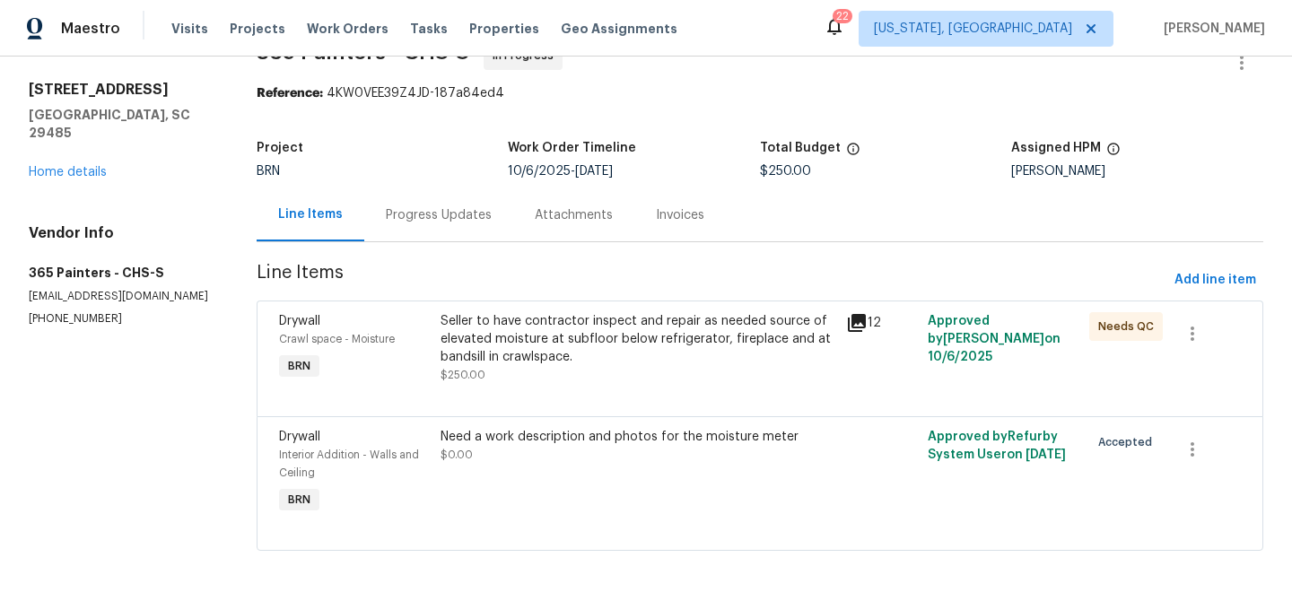
click at [449, 206] on div "Progress Updates" at bounding box center [439, 215] width 106 height 18
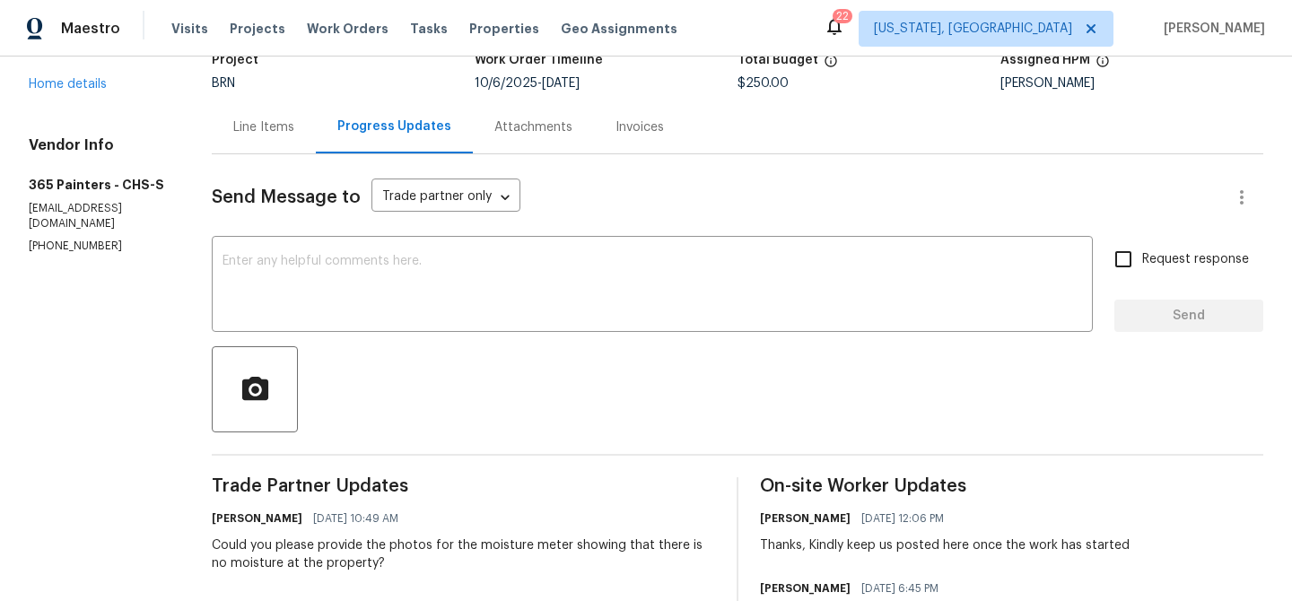
scroll to position [44, 0]
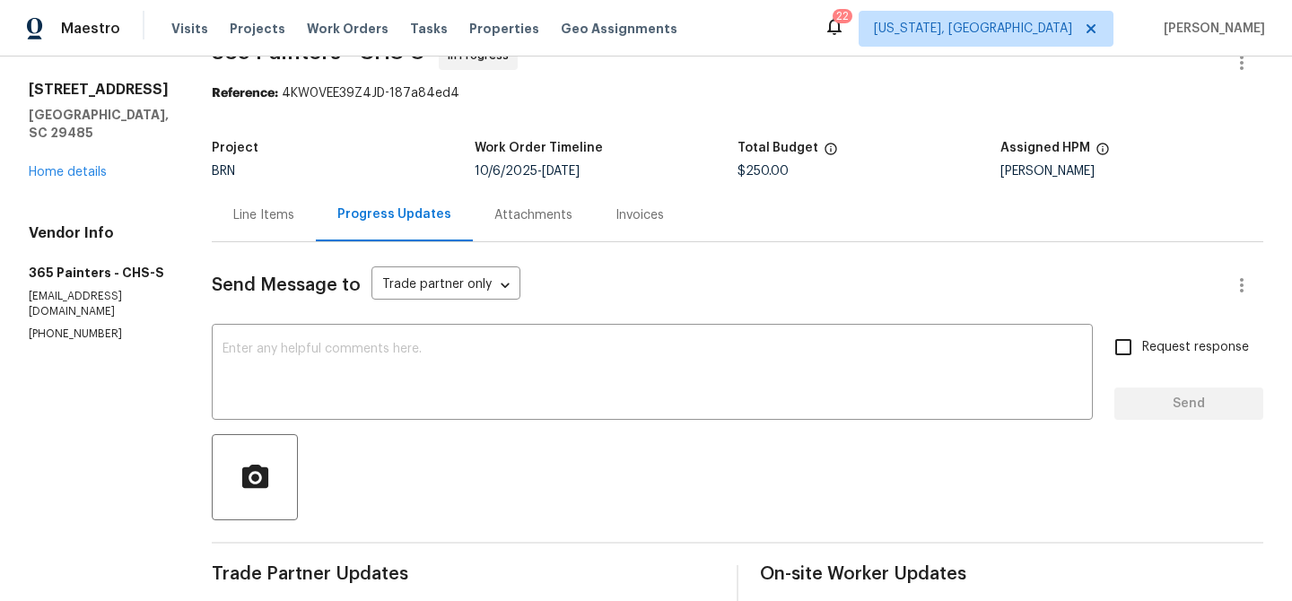
click at [256, 209] on div "Line Items" at bounding box center [263, 215] width 61 height 18
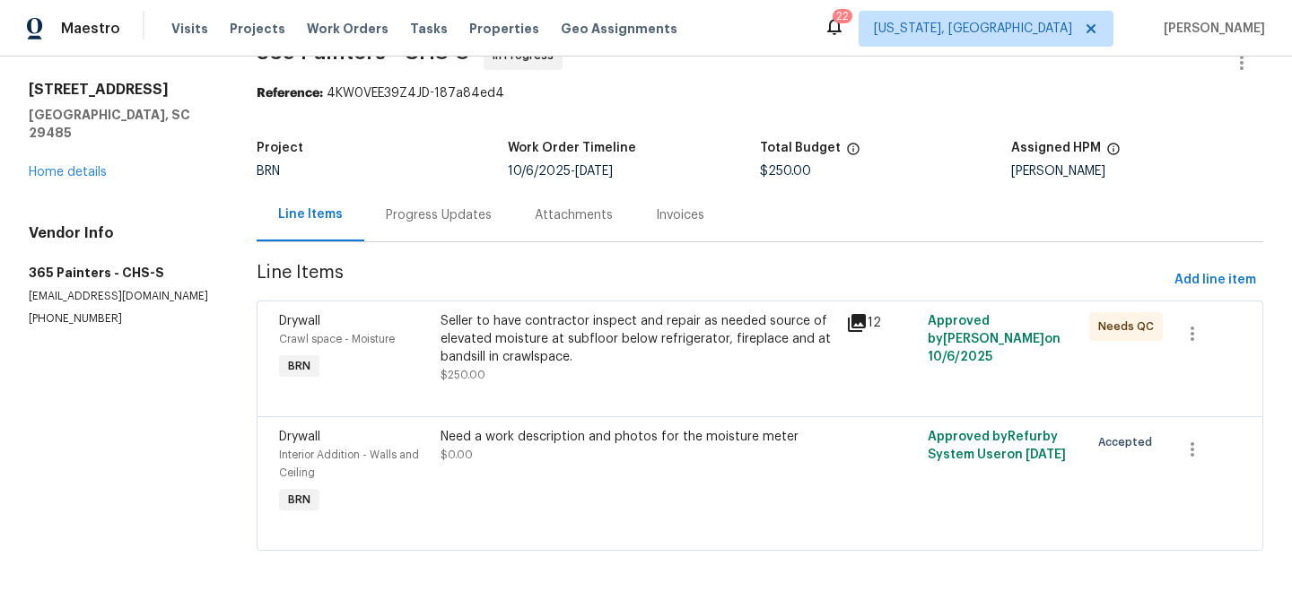
click at [510, 342] on div "Seller to have contractor inspect and repair as needed source of elevated moist…" at bounding box center [638, 339] width 395 height 54
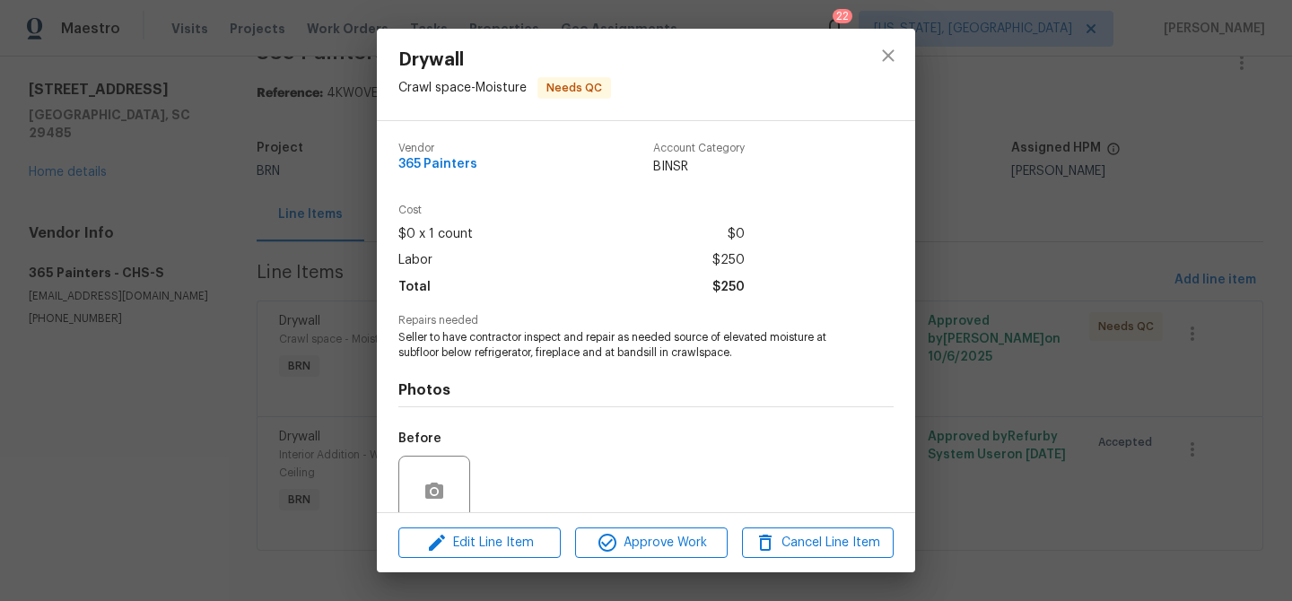
scroll to position [150, 0]
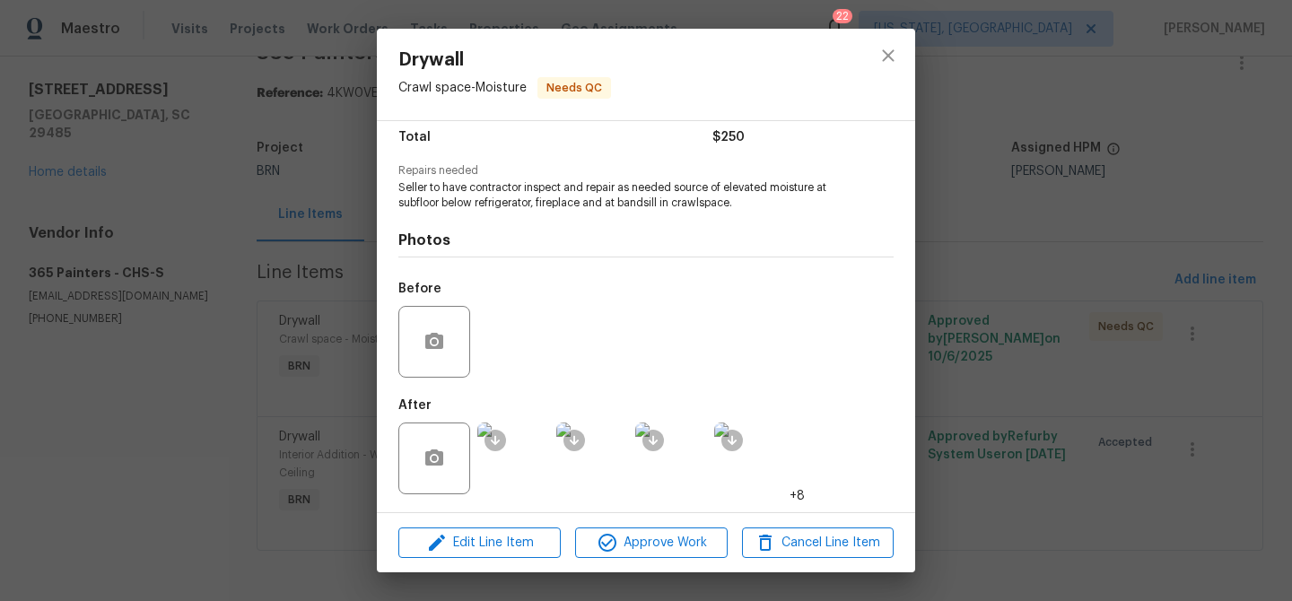
click at [201, 333] on div "Drywall Crawl space - Moisture Needs QC Vendor 365 Painters Account Category BI…" at bounding box center [646, 300] width 1292 height 601
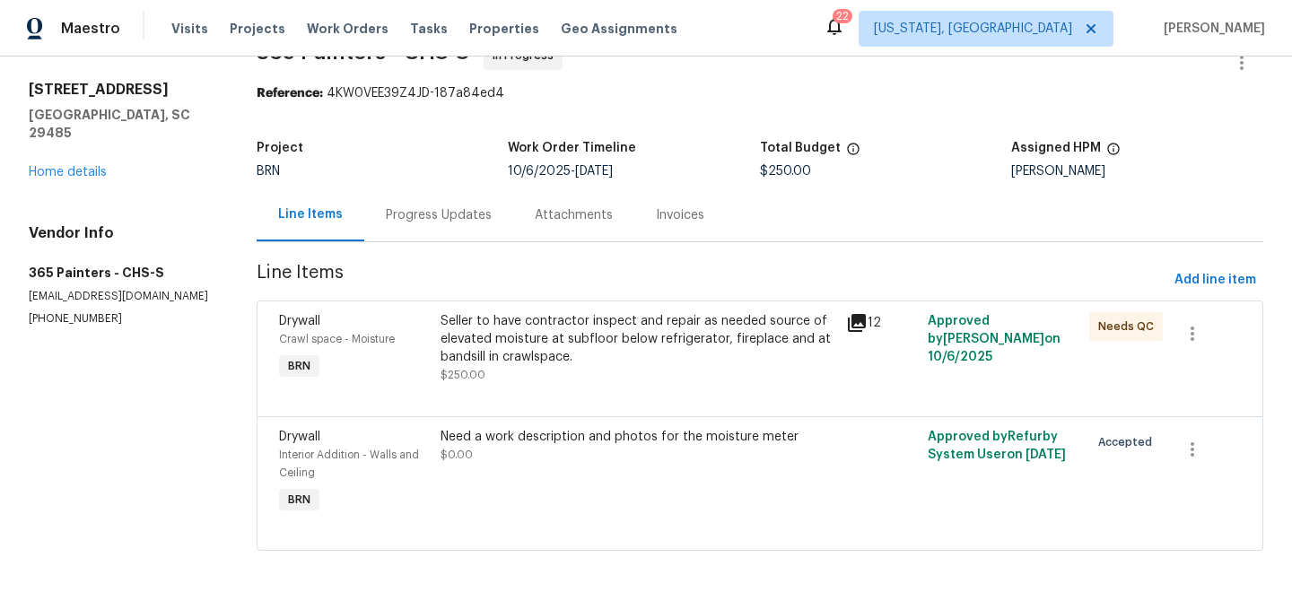
scroll to position [0, 0]
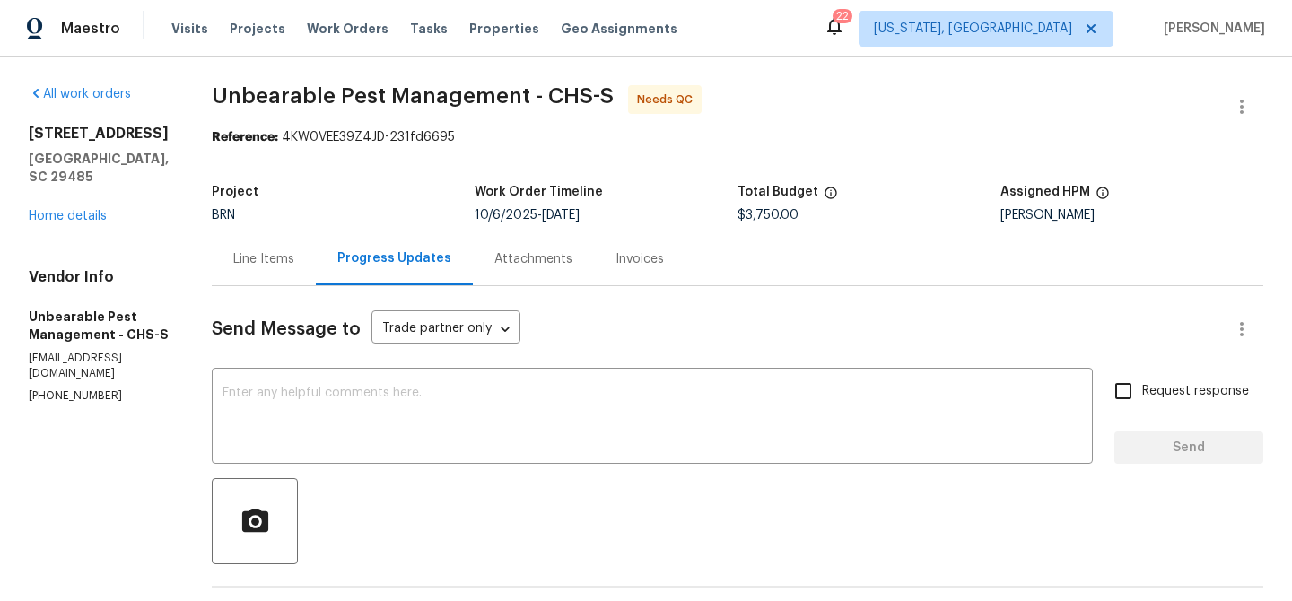
click at [86, 389] on p "[PHONE_NUMBER]" at bounding box center [99, 396] width 140 height 15
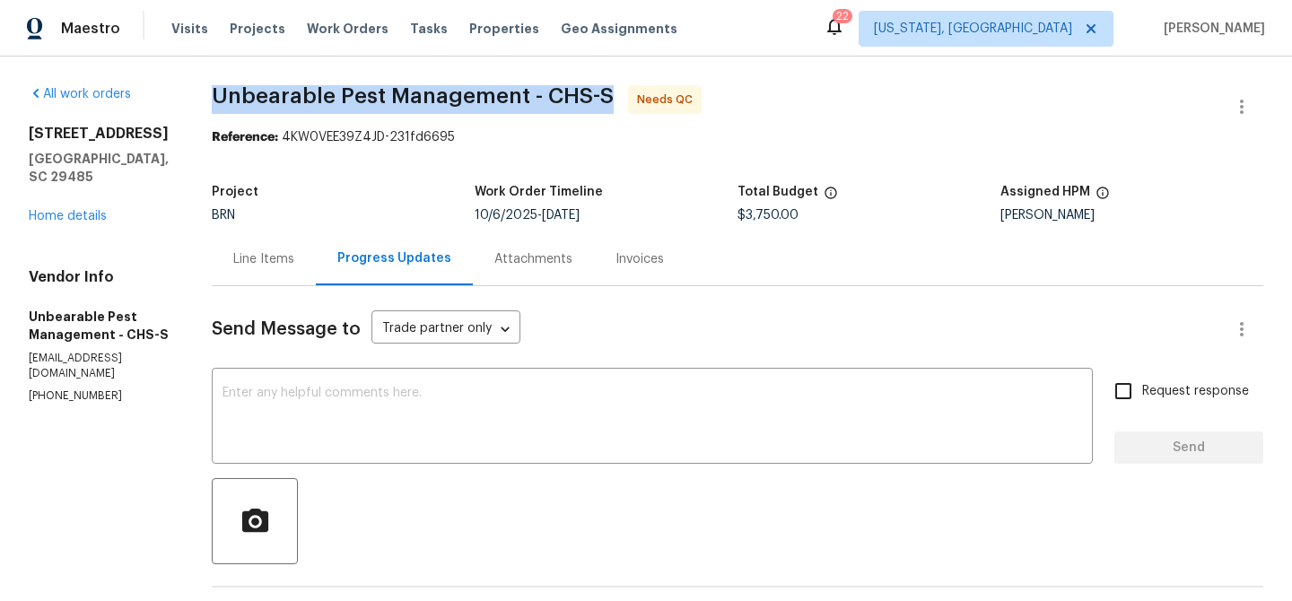
drag, startPoint x: 205, startPoint y: 85, endPoint x: 361, endPoint y: 86, distance: 155.2
drag, startPoint x: 361, startPoint y: 86, endPoint x: 229, endPoint y: 13, distance: 150.6
click at [347, 86] on span "Unbearable Pest Management - CHS-S" at bounding box center [413, 96] width 402 height 22
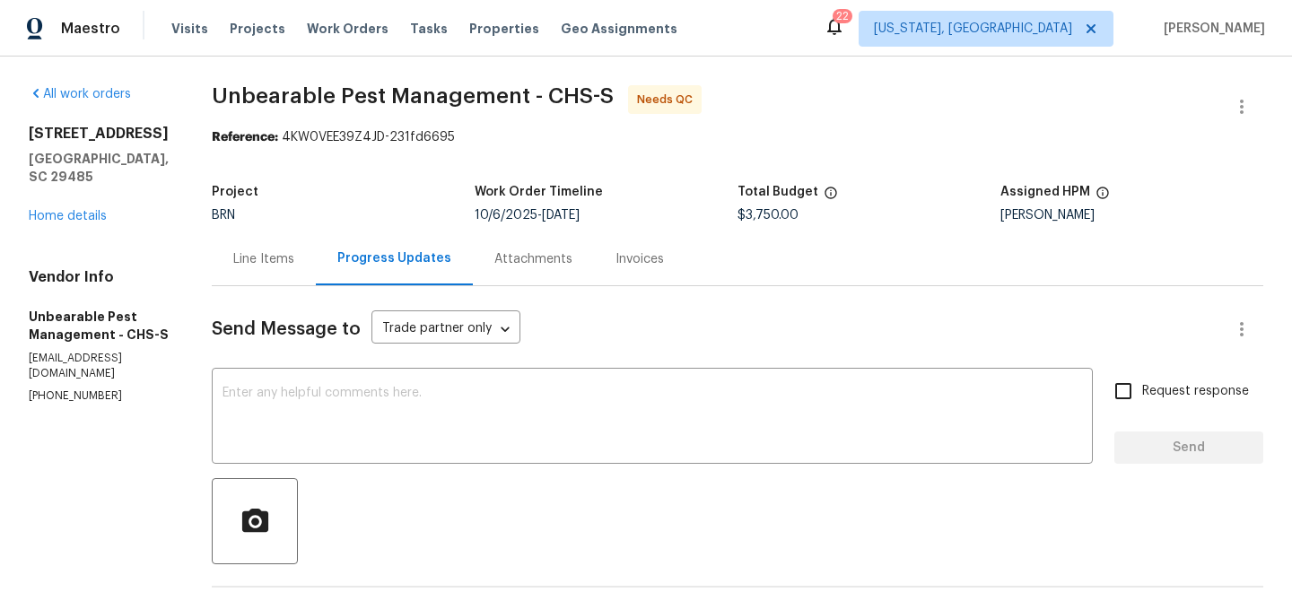
click at [222, 97] on span "Unbearable Pest Management - CHS-S" at bounding box center [413, 96] width 402 height 22
drag, startPoint x: 207, startPoint y: 95, endPoint x: 383, endPoint y: 97, distance: 175.9
copy span "Unbearable Pest"
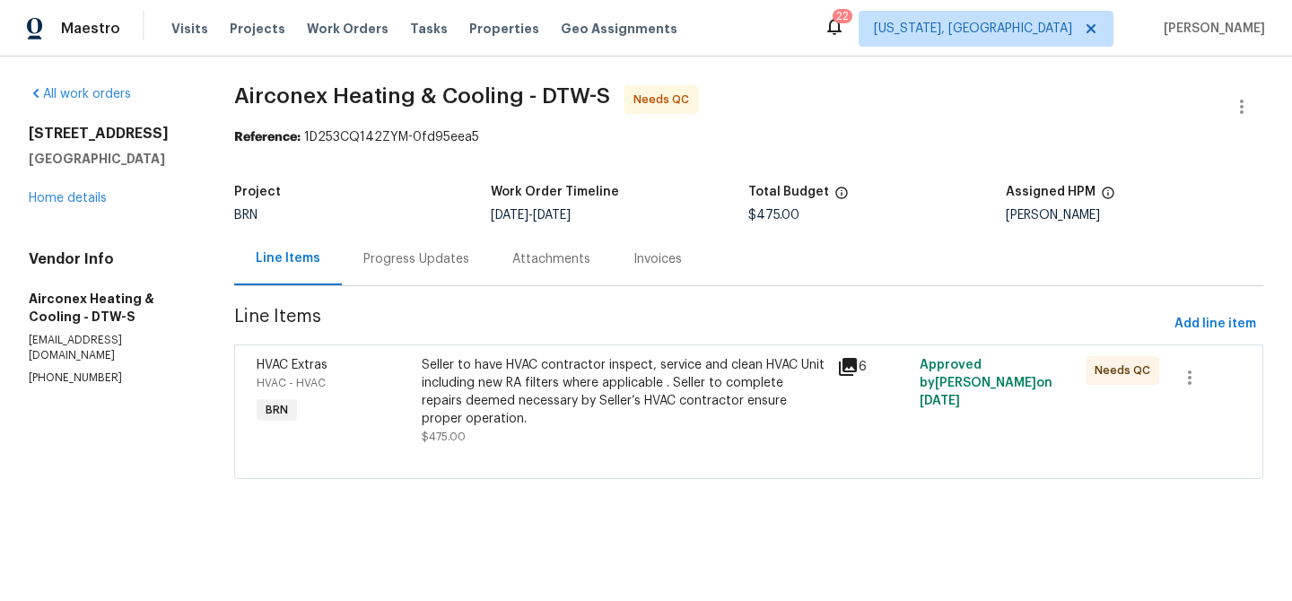
click at [411, 244] on div "Progress Updates" at bounding box center [416, 258] width 149 height 53
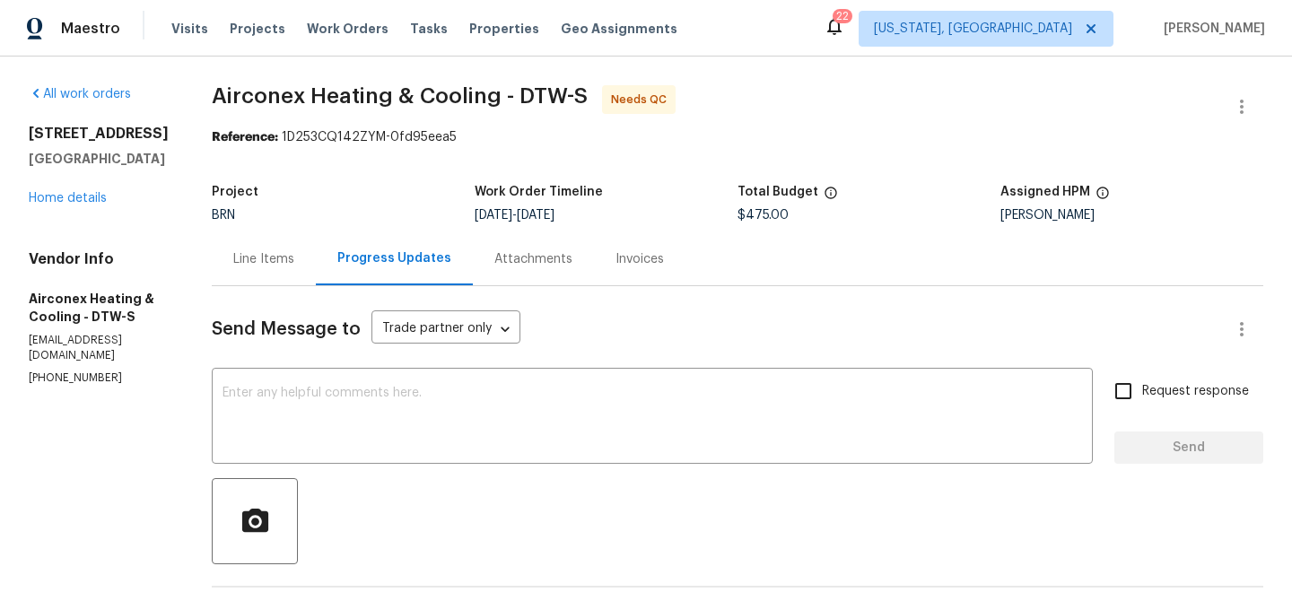
click at [242, 260] on div "Line Items" at bounding box center [263, 259] width 61 height 18
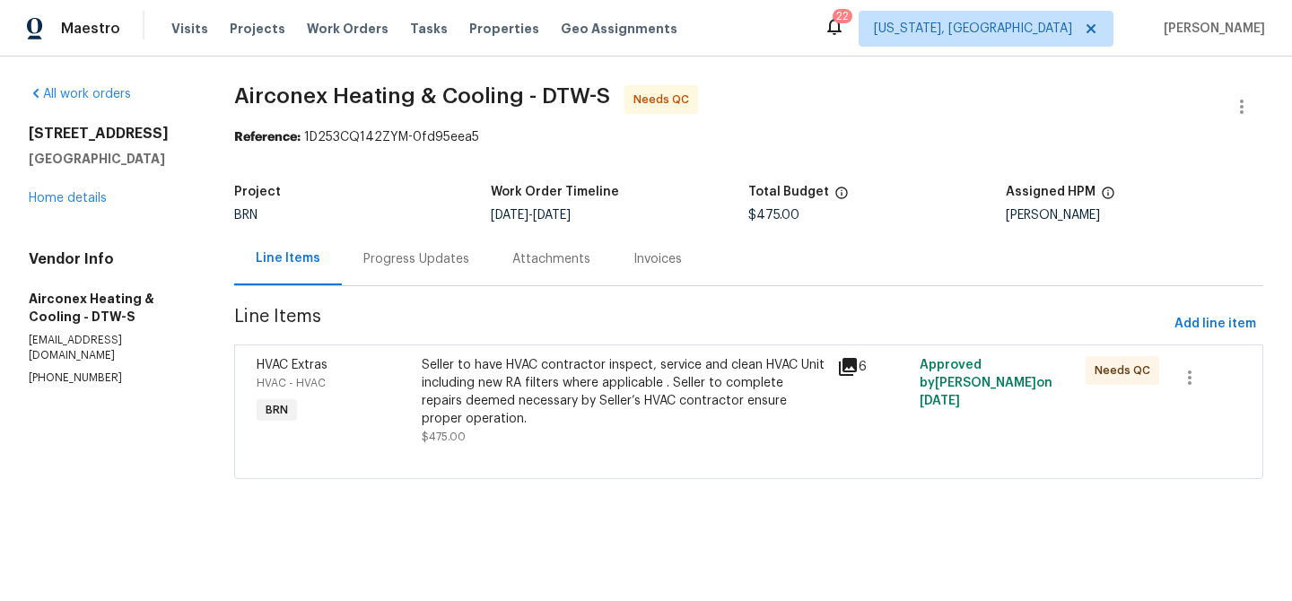
click at [522, 394] on div "Seller to have HVAC contractor inspect, service and clean HVAC Unit including n…" at bounding box center [624, 392] width 404 height 72
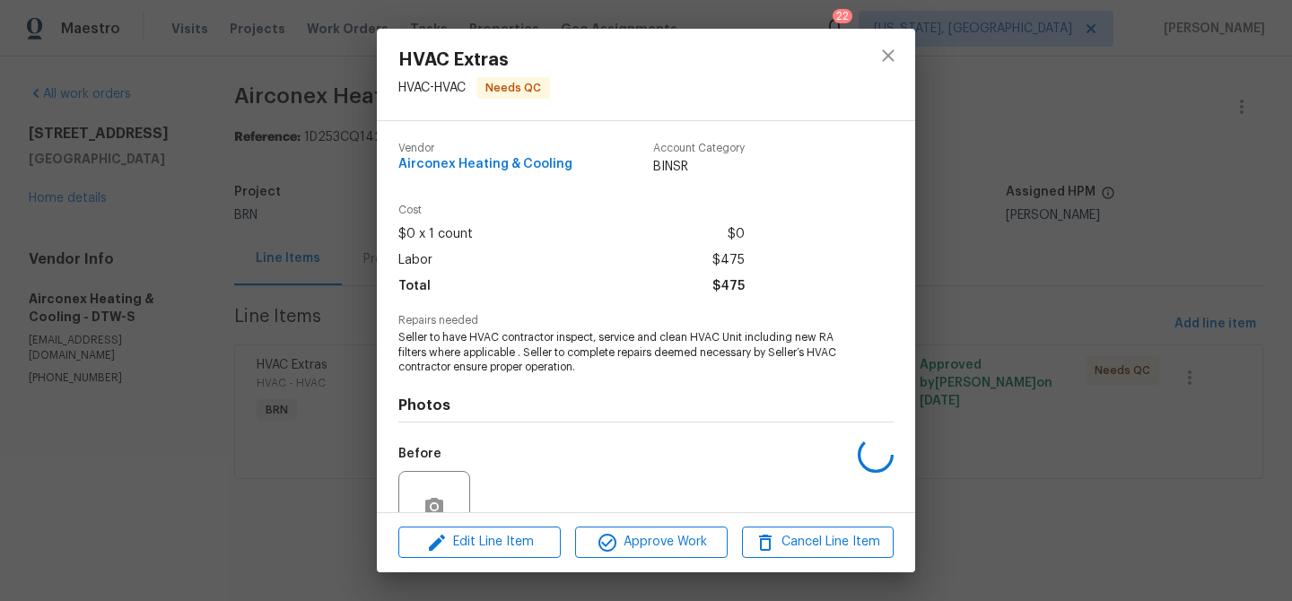
scroll to position [165, 0]
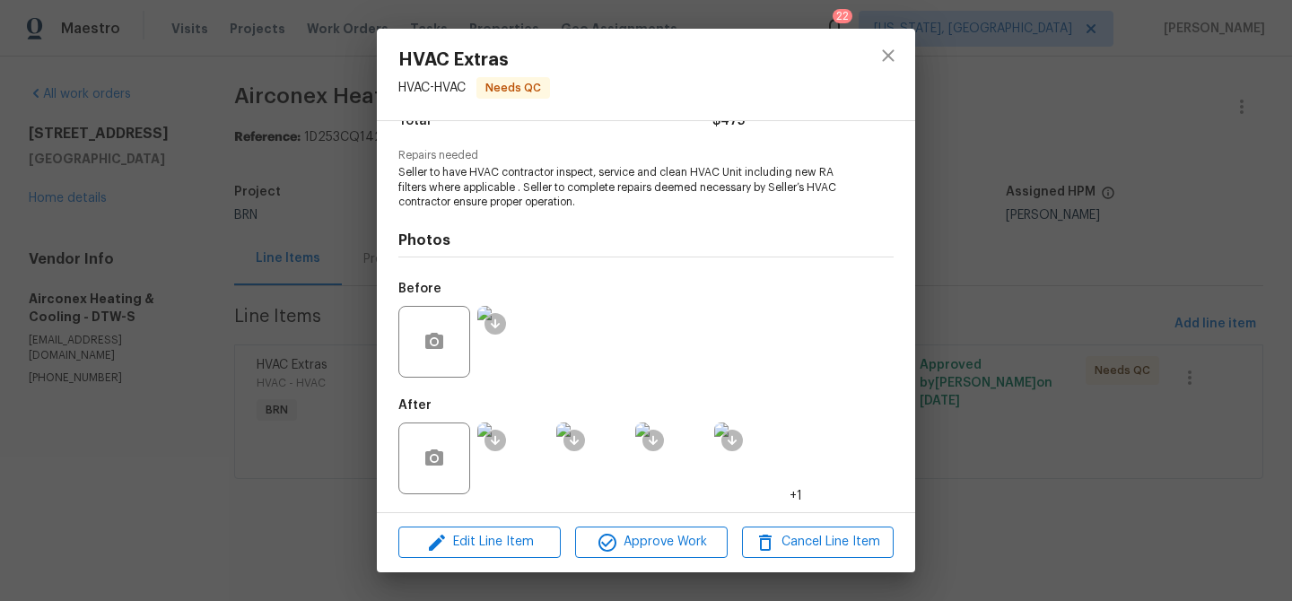
click at [531, 451] on img at bounding box center [513, 459] width 72 height 72
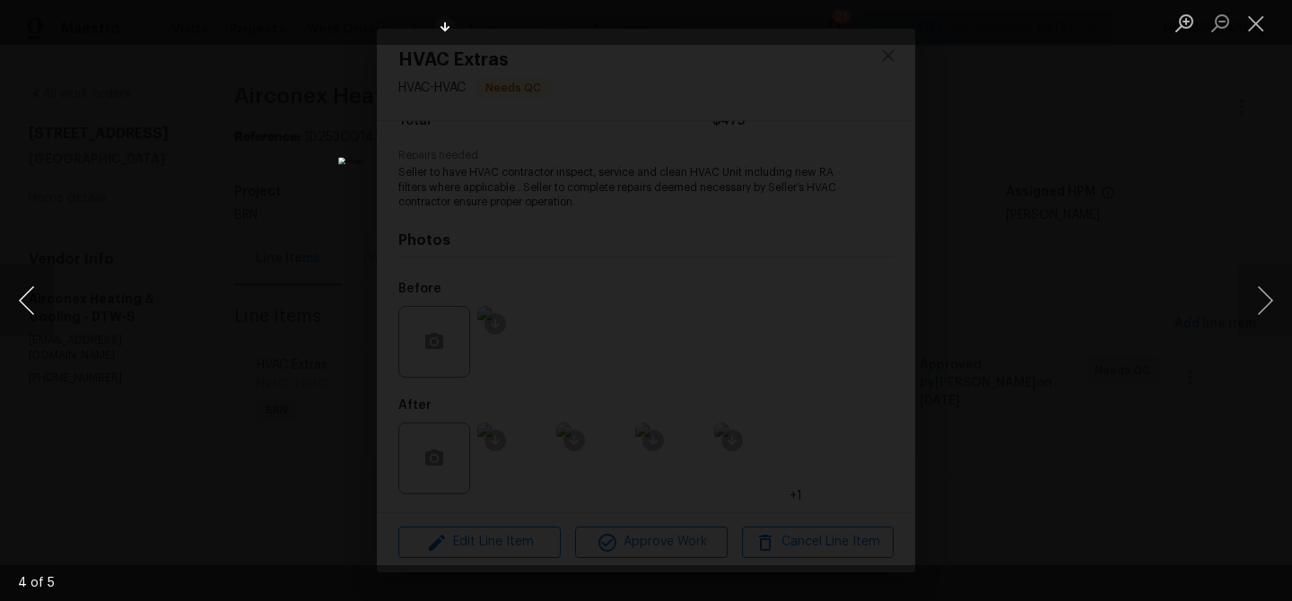
click at [32, 298] on button "Previous image" at bounding box center [27, 301] width 54 height 72
click at [365, 173] on div "Lightbox" at bounding box center [646, 300] width 1292 height 601
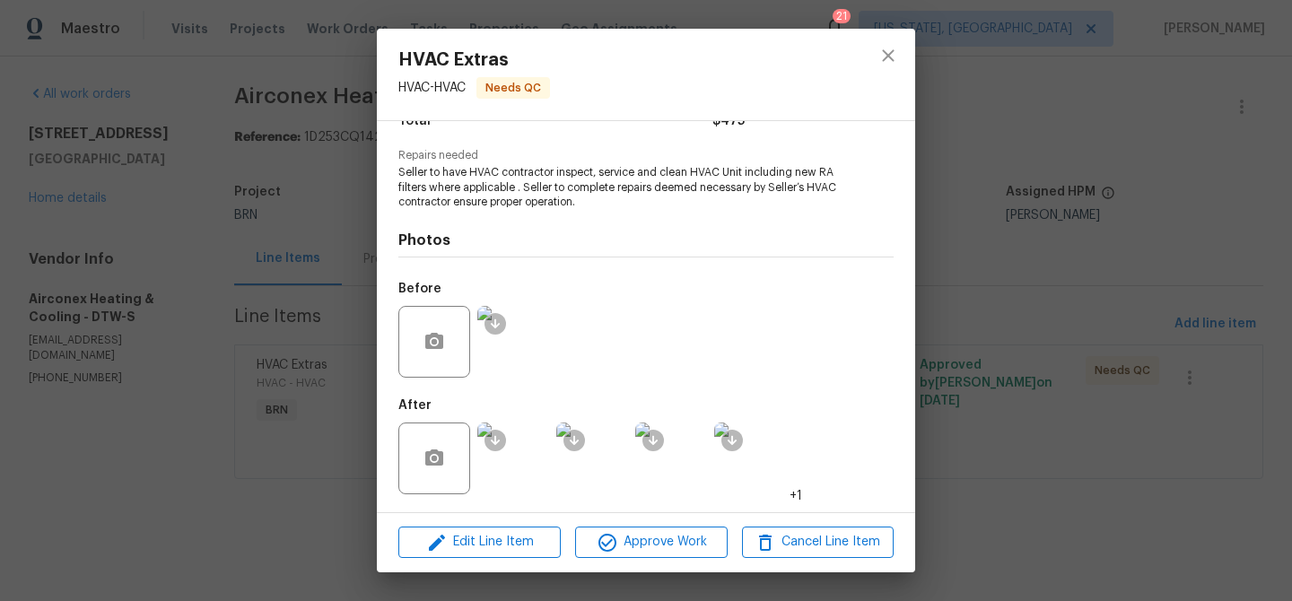
click at [221, 208] on div "HVAC Extras HVAC - HVAC Needs QC Vendor Airconex Heating & Cooling Account Cate…" at bounding box center [646, 300] width 1292 height 601
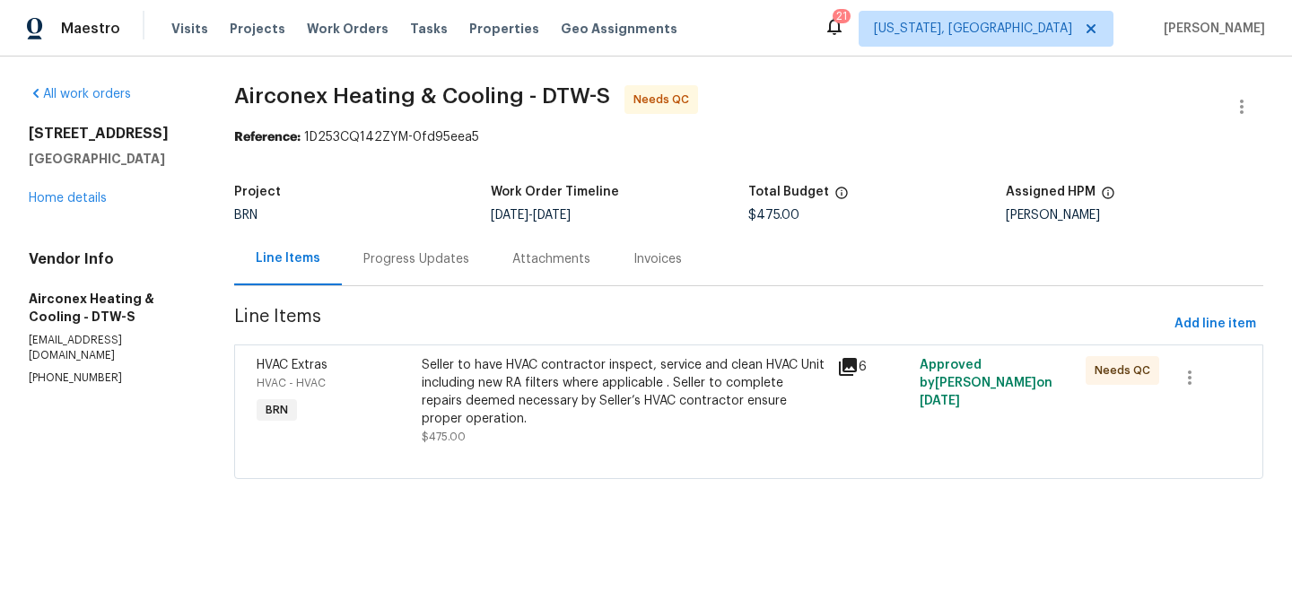
click at [420, 259] on div "Progress Updates" at bounding box center [416, 259] width 106 height 18
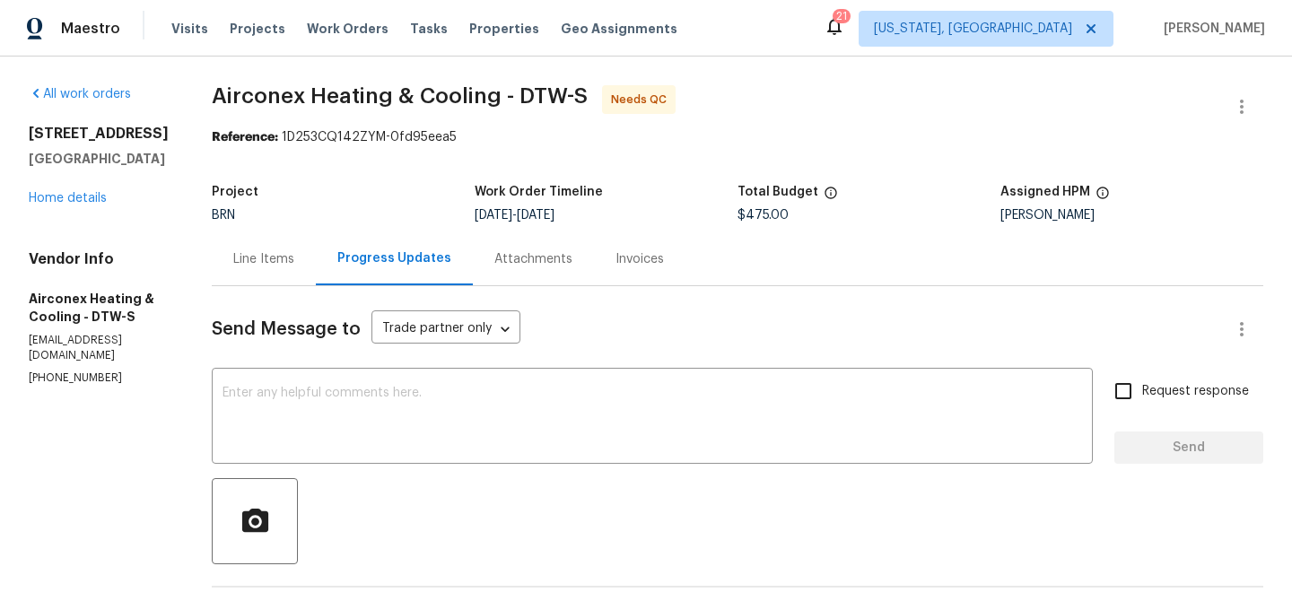
click at [237, 262] on div "Line Items" at bounding box center [263, 259] width 61 height 18
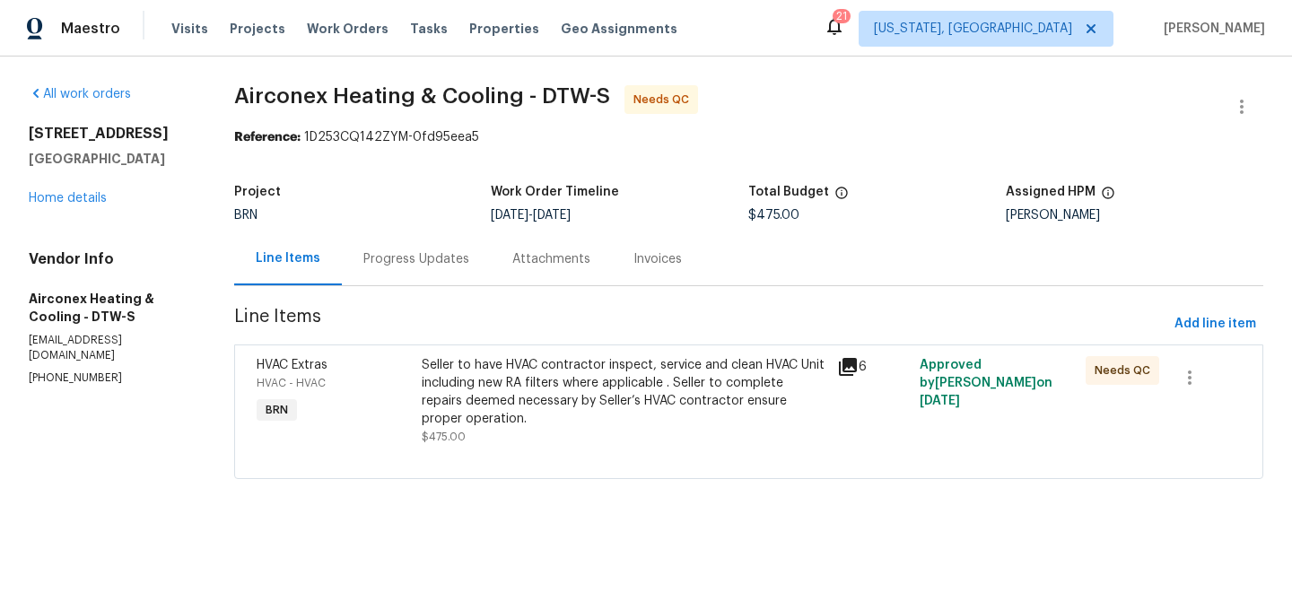
click at [505, 377] on div "Seller to have HVAC contractor inspect, service and clean HVAC Unit including n…" at bounding box center [624, 392] width 404 height 72
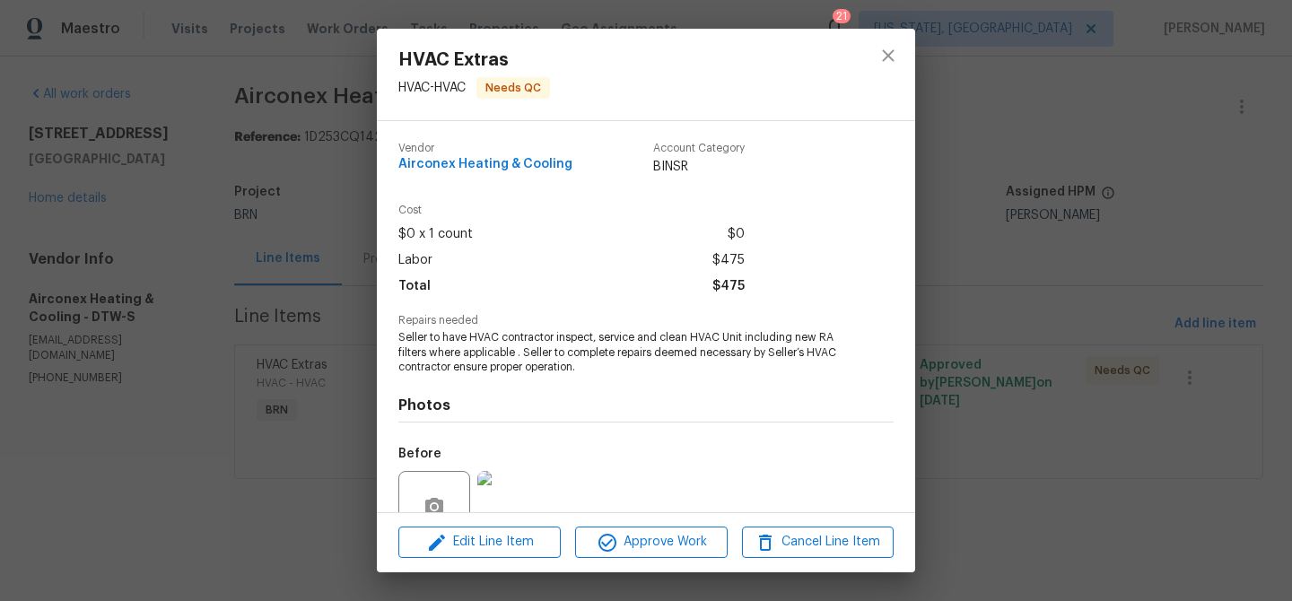
scroll to position [165, 0]
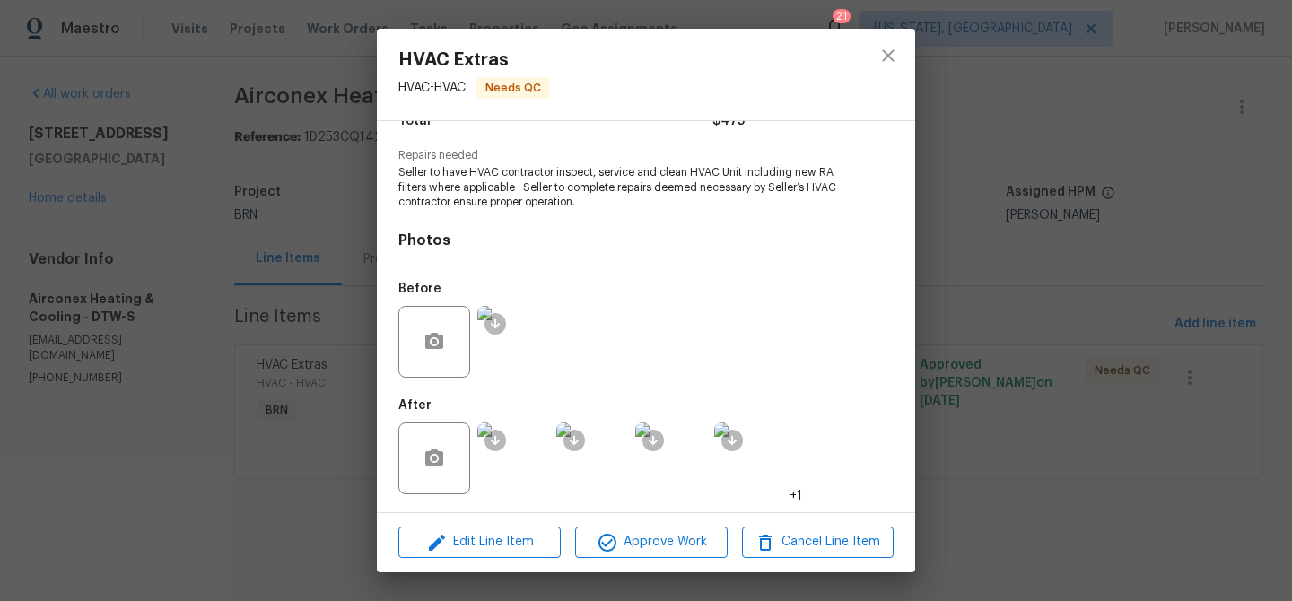
click at [528, 451] on img at bounding box center [513, 459] width 72 height 72
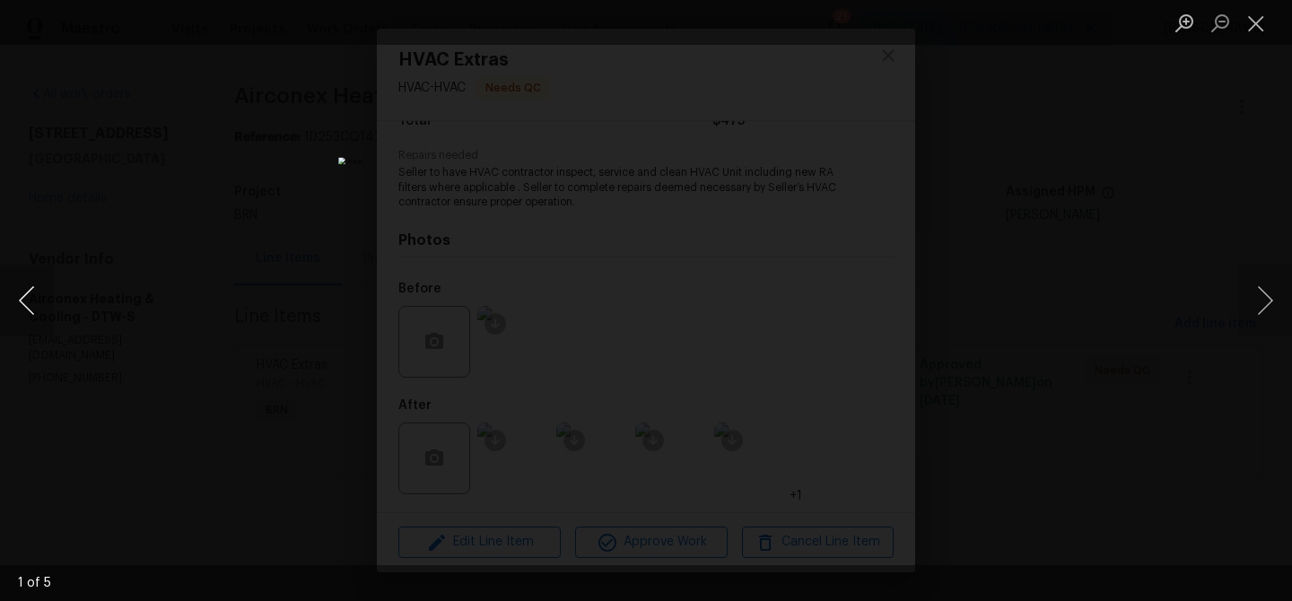
click at [39, 304] on button "Previous image" at bounding box center [27, 301] width 54 height 72
click at [706, 217] on img "Lightbox" at bounding box center [646, 300] width 616 height 286
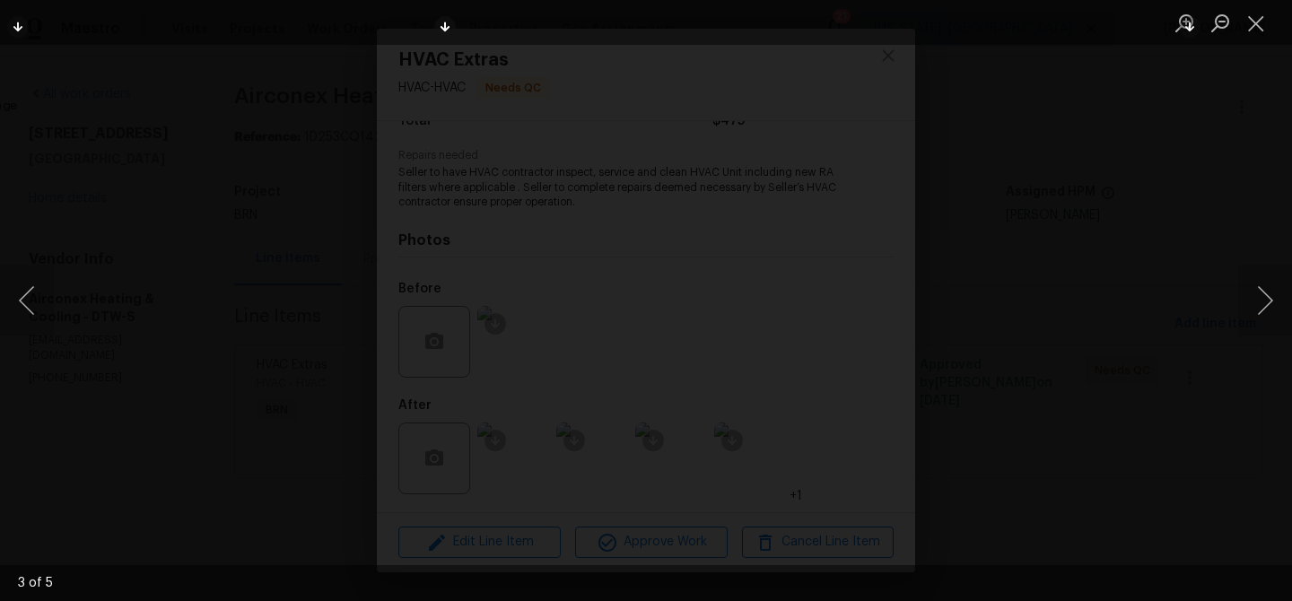
click at [608, 279] on img "Lightbox" at bounding box center [586, 384] width 1236 height 575
click at [209, 283] on div "Lightbox" at bounding box center [646, 300] width 1292 height 601
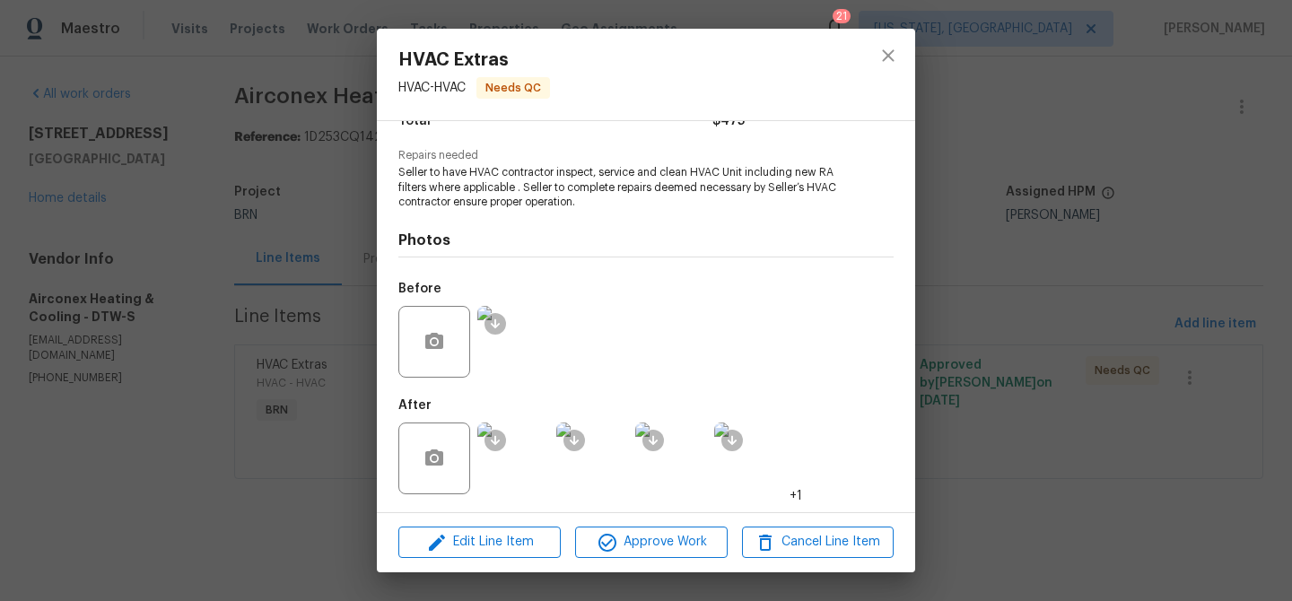
click at [275, 237] on div "HVAC Extras HVAC - HVAC Needs QC Vendor Airconex Heating & Cooling Account Cate…" at bounding box center [646, 300] width 1292 height 601
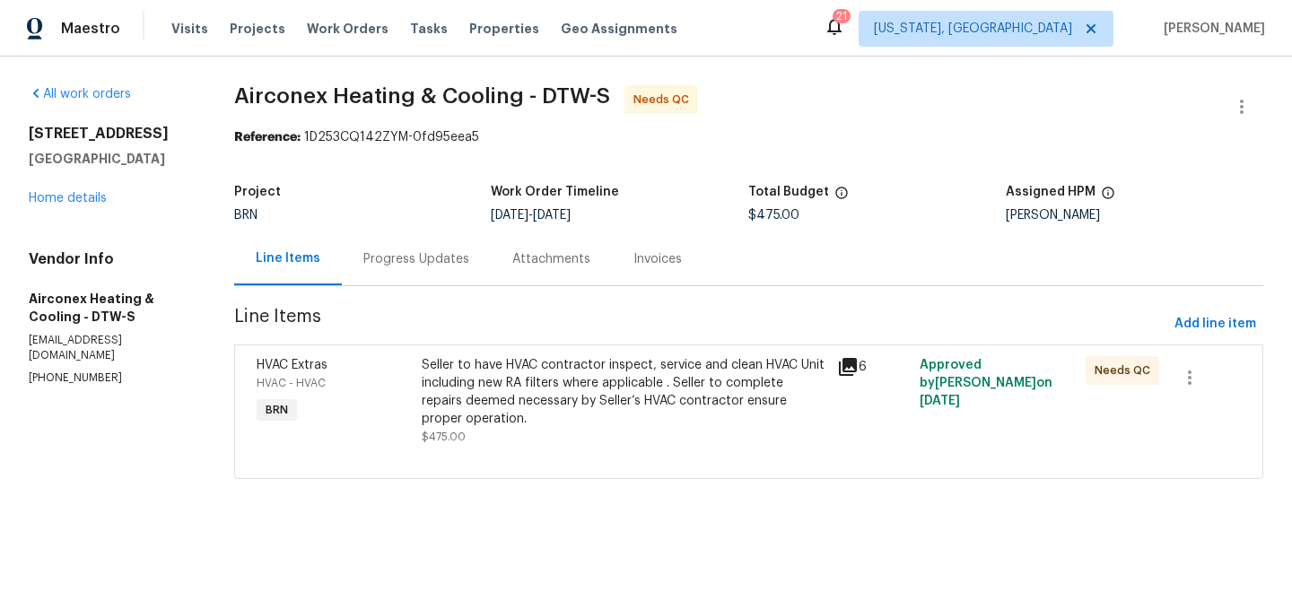
click at [396, 237] on div "Progress Updates" at bounding box center [416, 258] width 149 height 53
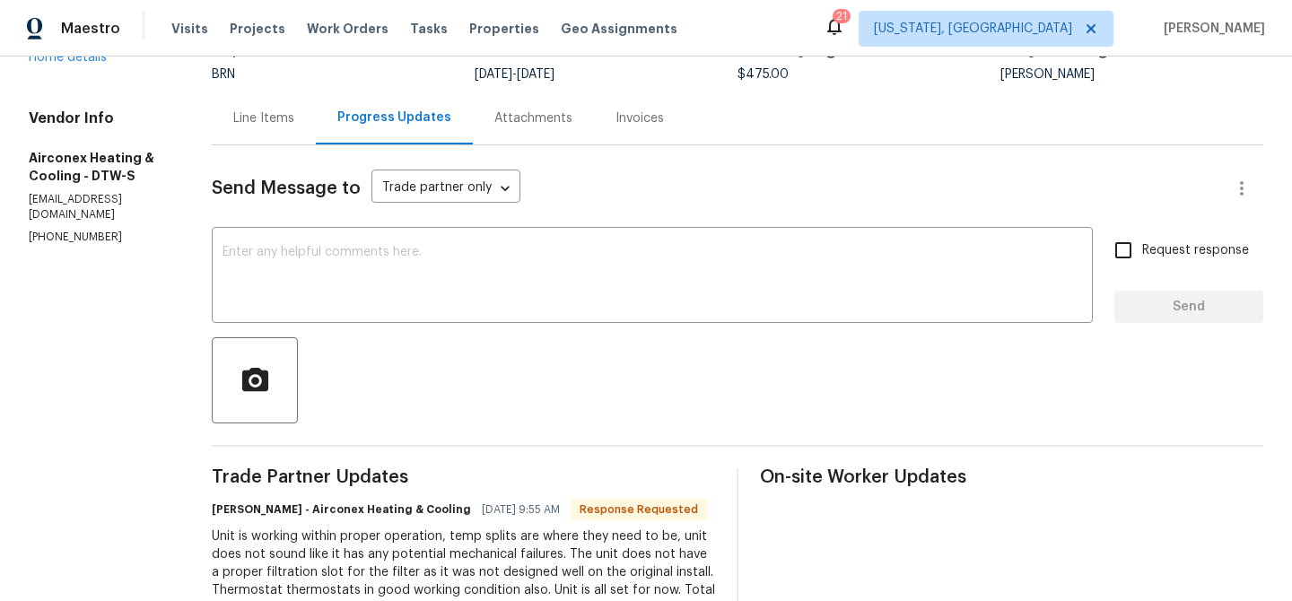
scroll to position [143, 0]
click at [356, 268] on textarea at bounding box center [653, 275] width 860 height 63
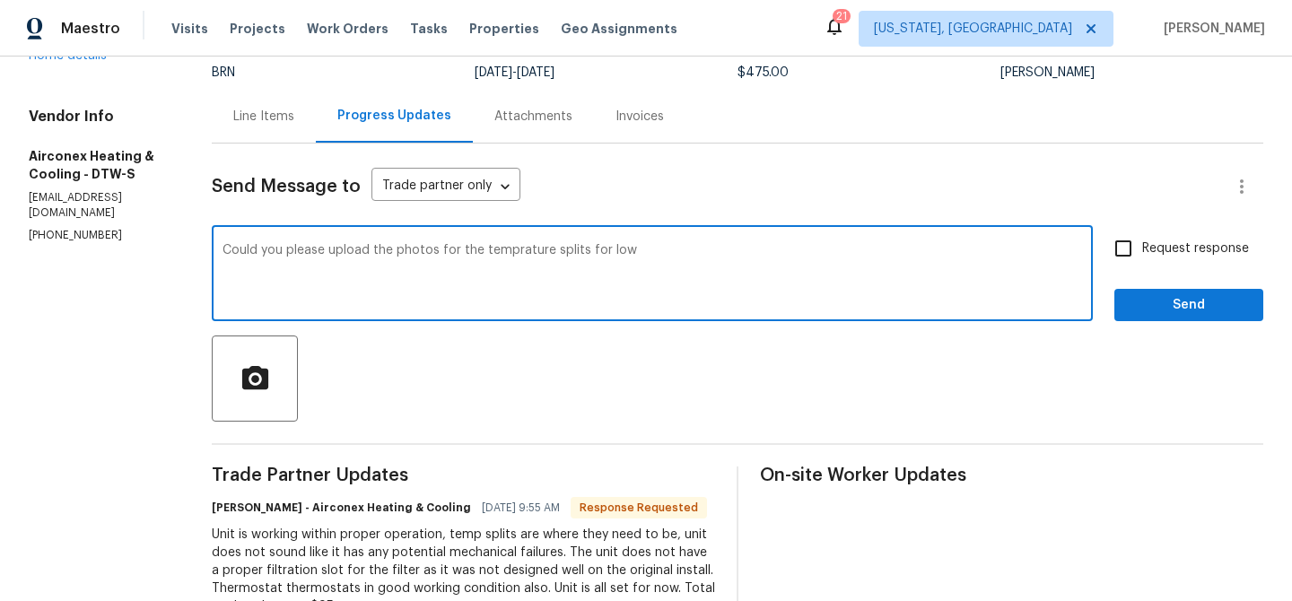
type textarea "Could you please upload the photos for the temprature splits for low"
click at [325, 252] on textarea "Could you please upload the photos for the temprature splits for low" at bounding box center [653, 275] width 860 height 63
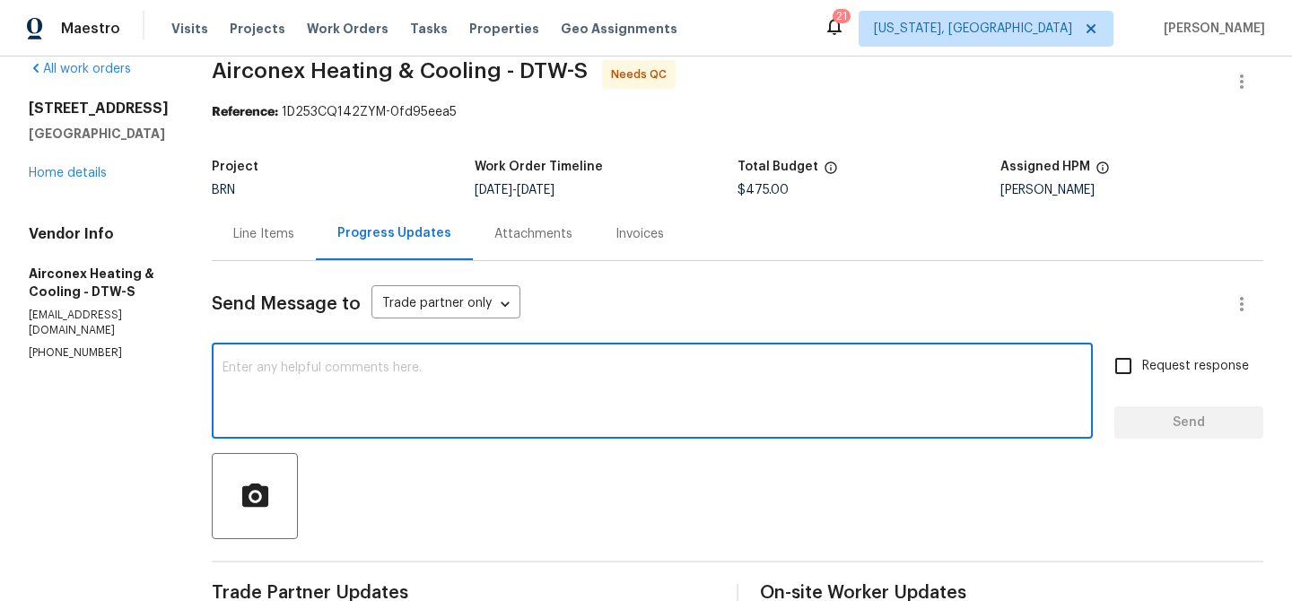
scroll to position [0, 0]
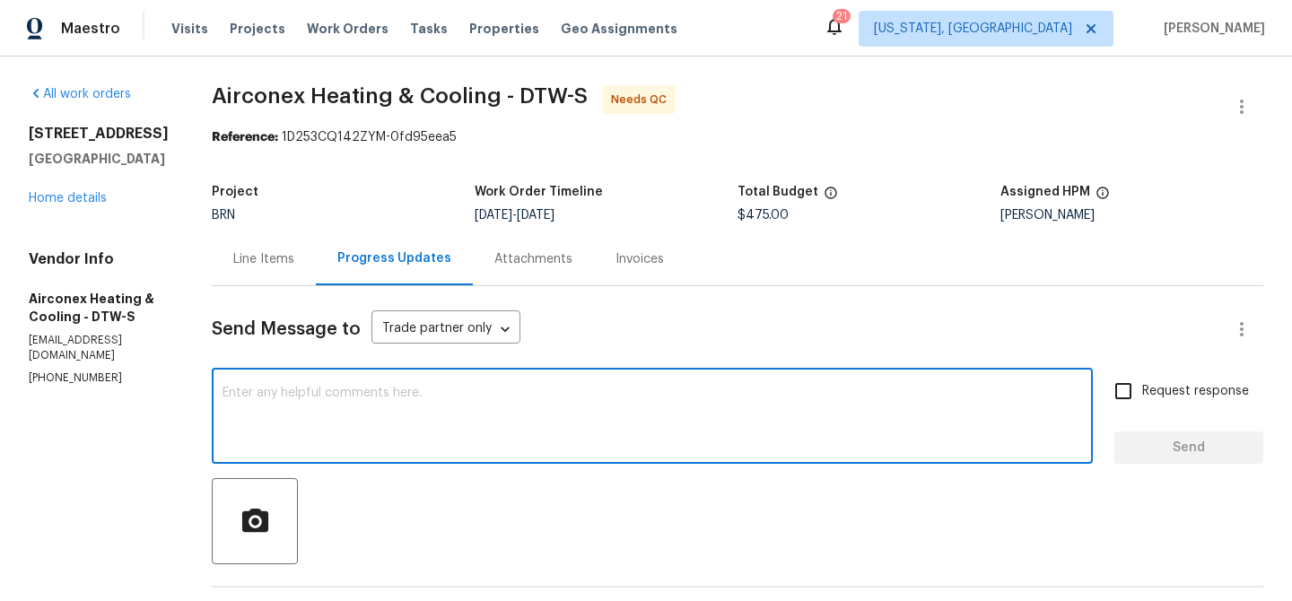
paste textarea "Could you please upload the photos showing the temperature splits for low?"
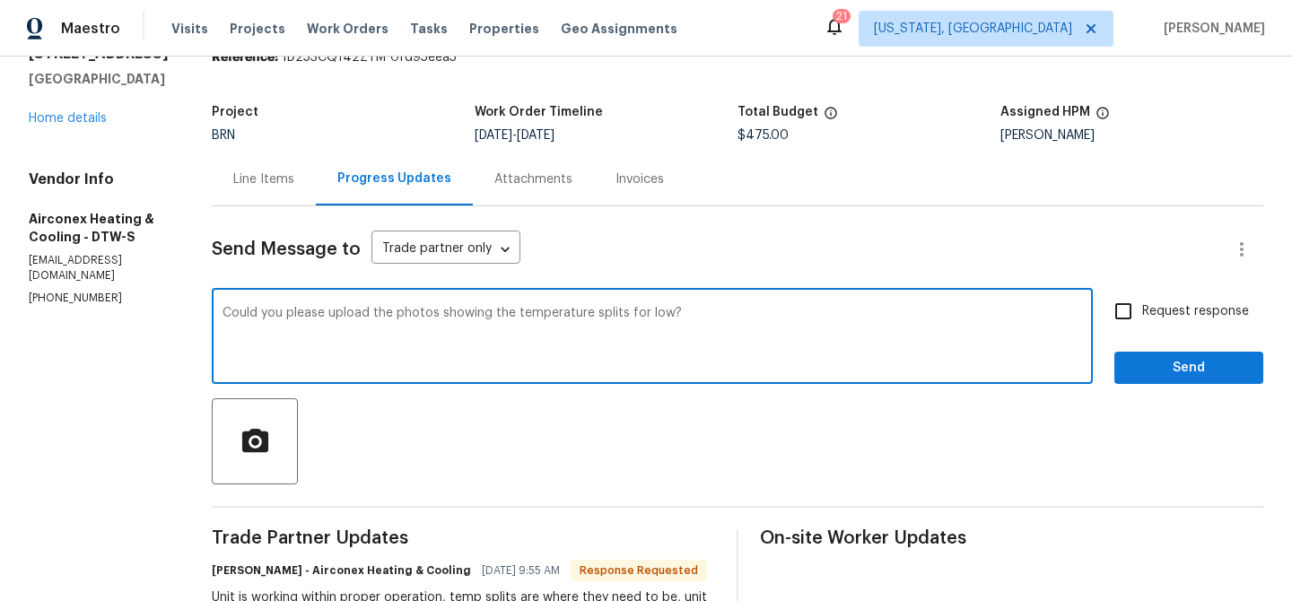
scroll to position [89, 0]
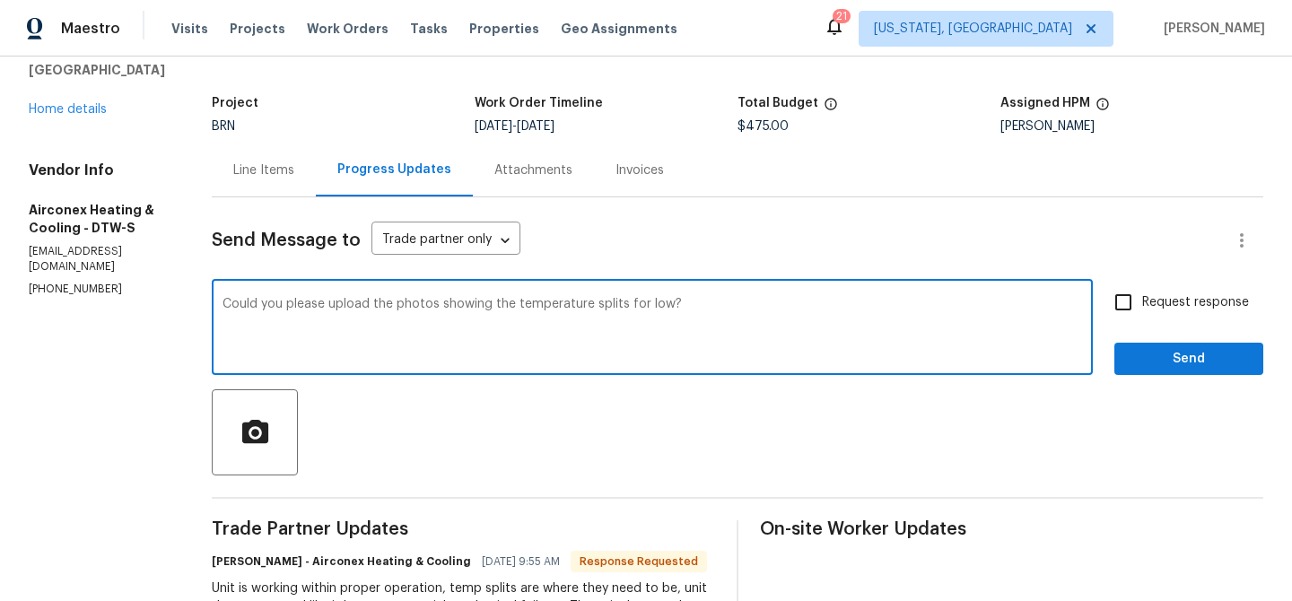
type textarea "Could you please upload the photos showing the temperature splits for low?"
click at [1158, 304] on span "Request response" at bounding box center [1195, 302] width 107 height 19
click at [1142, 304] on input "Request response" at bounding box center [1124, 303] width 38 height 38
checkbox input "true"
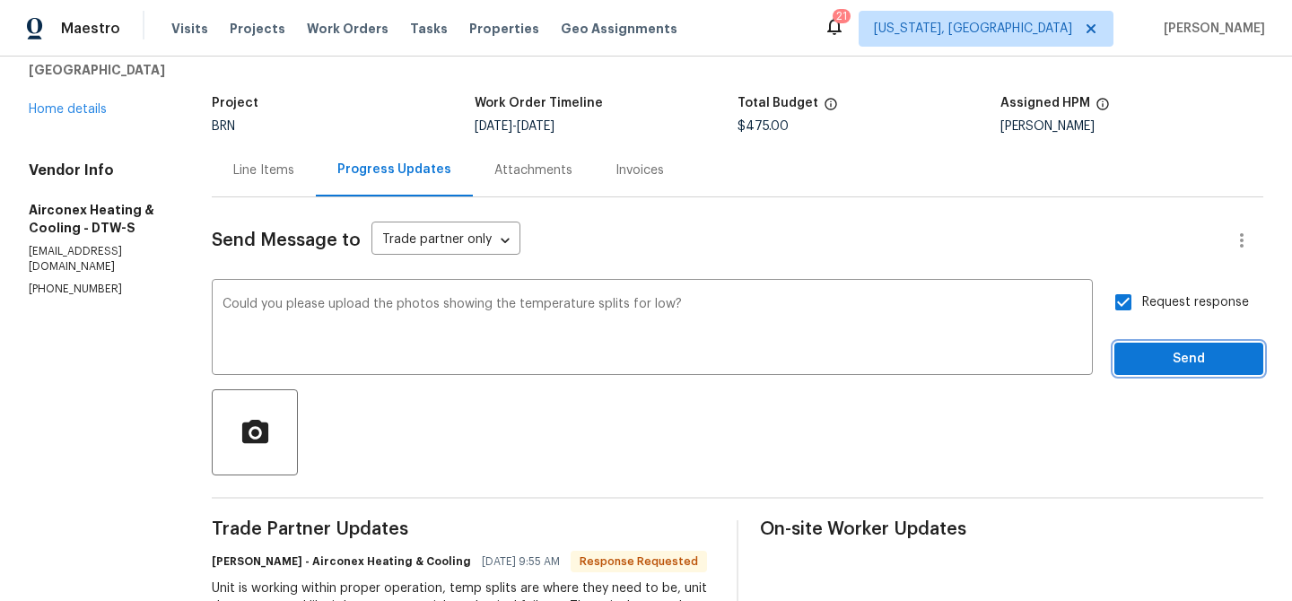
click at [1157, 368] on span "Send" at bounding box center [1189, 359] width 120 height 22
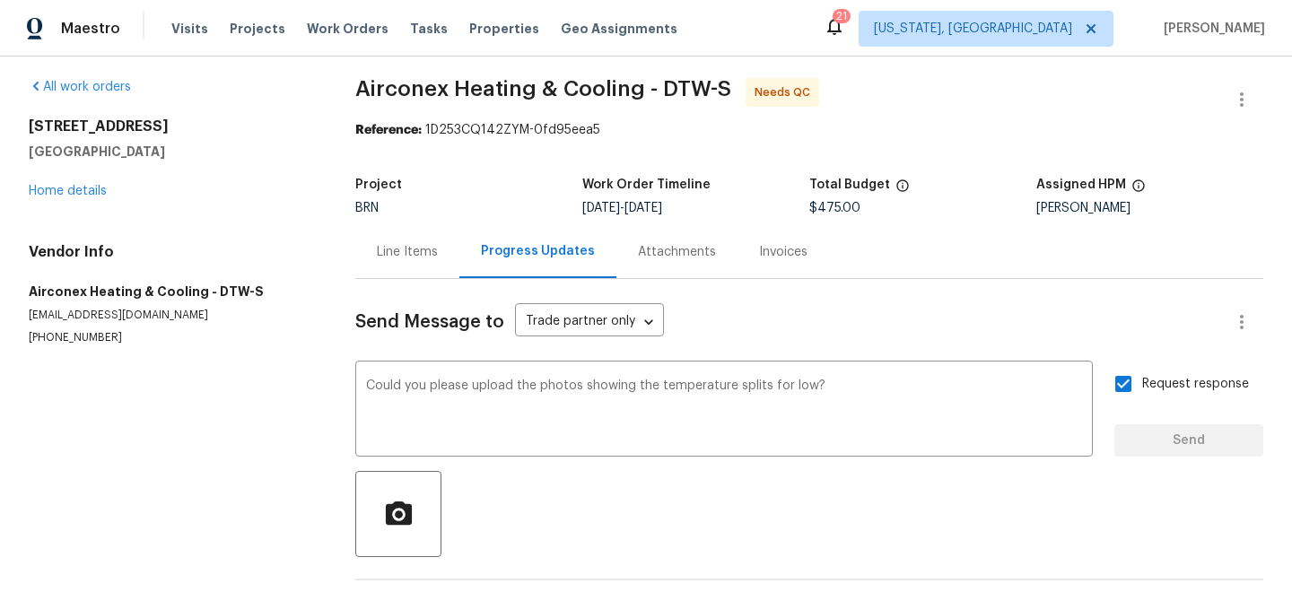
scroll to position [0, 0]
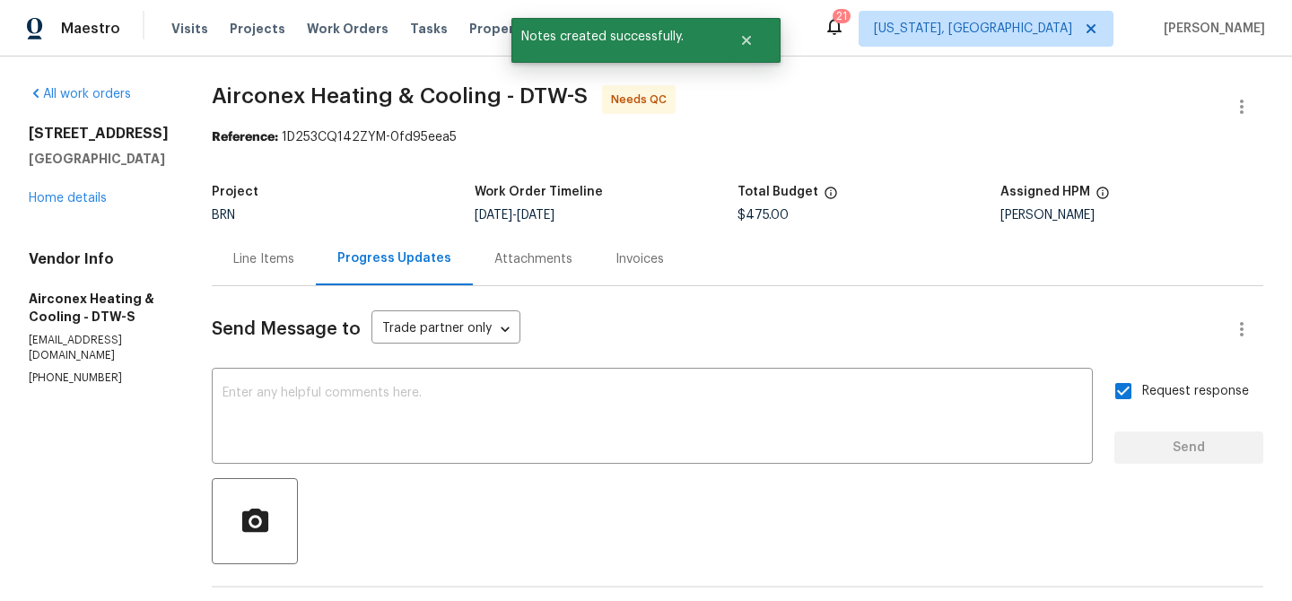
click at [92, 328] on div "Vendor Info Airconex Heating & Cooling - DTW-S sales@airconexhvac.com (586) 530…" at bounding box center [99, 317] width 140 height 135
click at [85, 351] on div "Vendor Info Airconex Heating & Cooling - DTW-S sales@airconexhvac.com (586) 530…" at bounding box center [99, 317] width 140 height 135
click at [78, 371] on p "(586) 530-3259" at bounding box center [99, 378] width 140 height 15
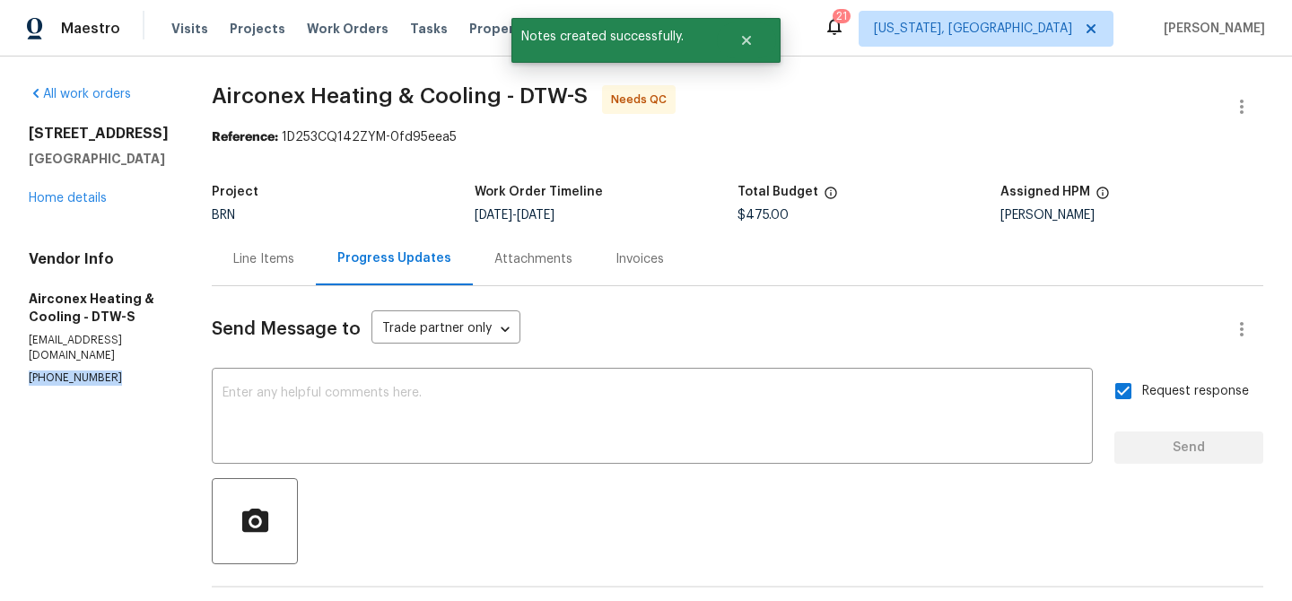
copy p "(586) 530-3259"
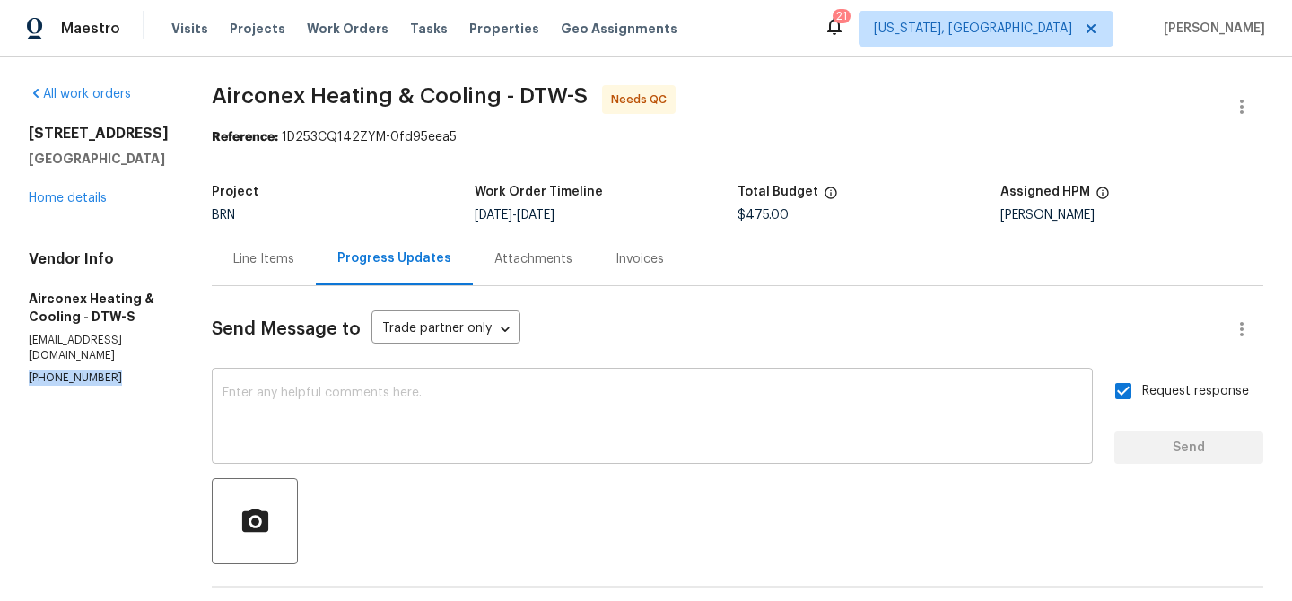
scroll to position [263, 0]
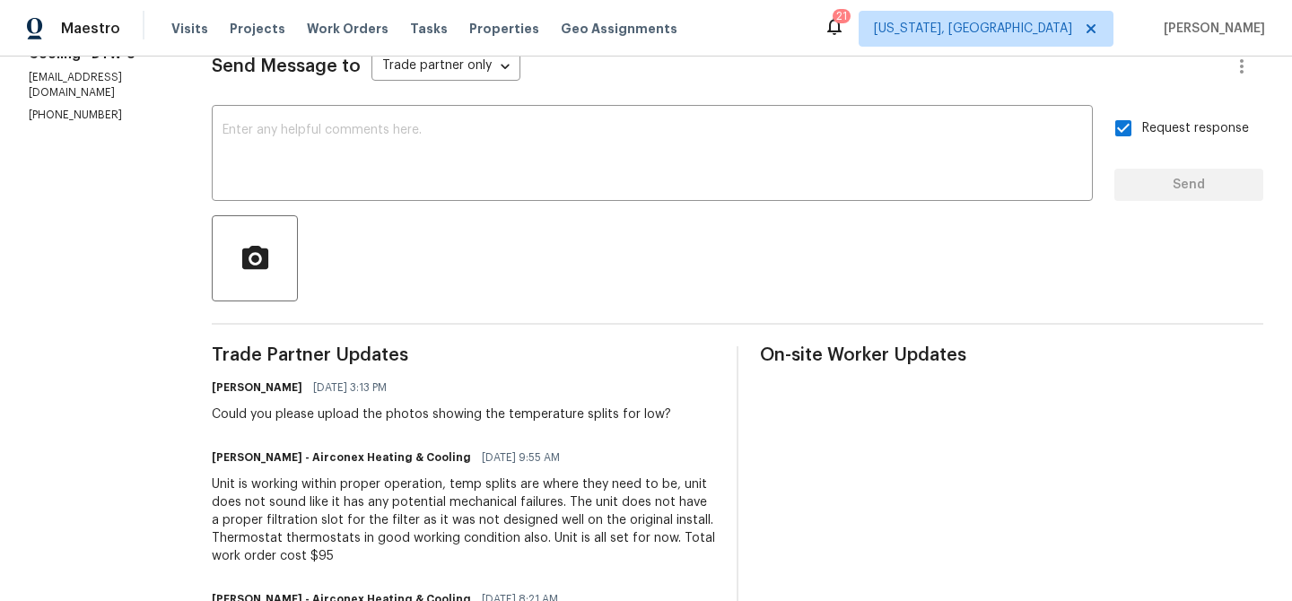
click at [314, 414] on div "Could you please upload the photos showing the temperature splits for low?" at bounding box center [441, 415] width 459 height 18
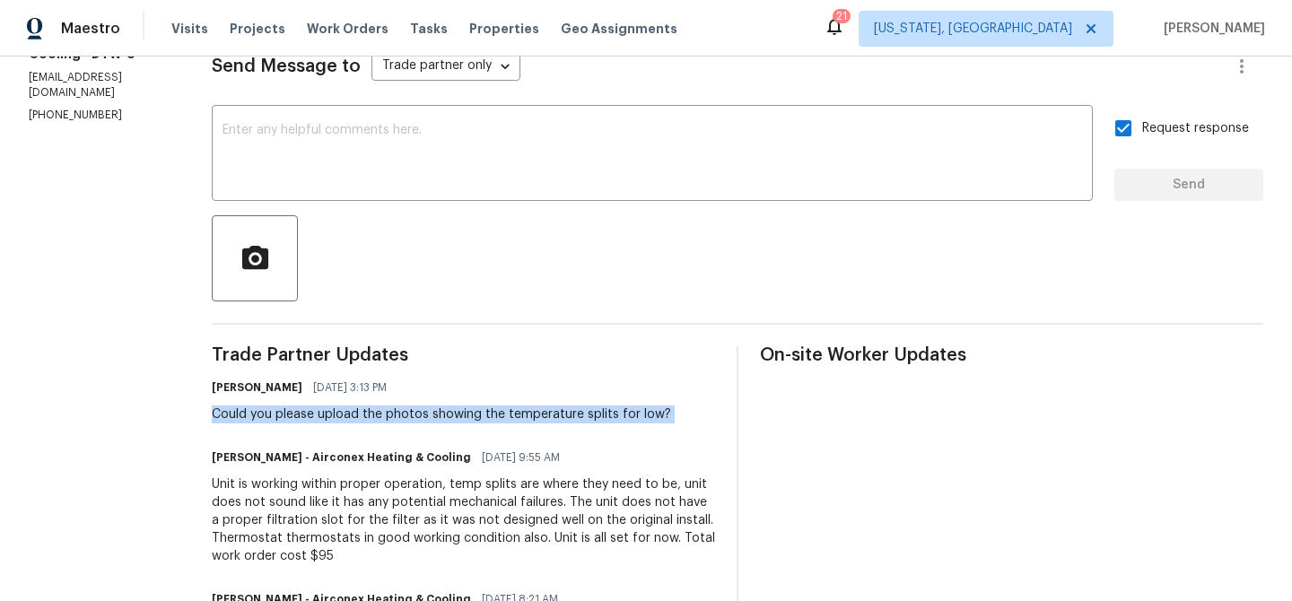
click at [314, 414] on div "Could you please upload the photos showing the temperature splits for low?" at bounding box center [441, 415] width 459 height 18
copy div "Could you please upload the photos showing the temperature splits for low?"
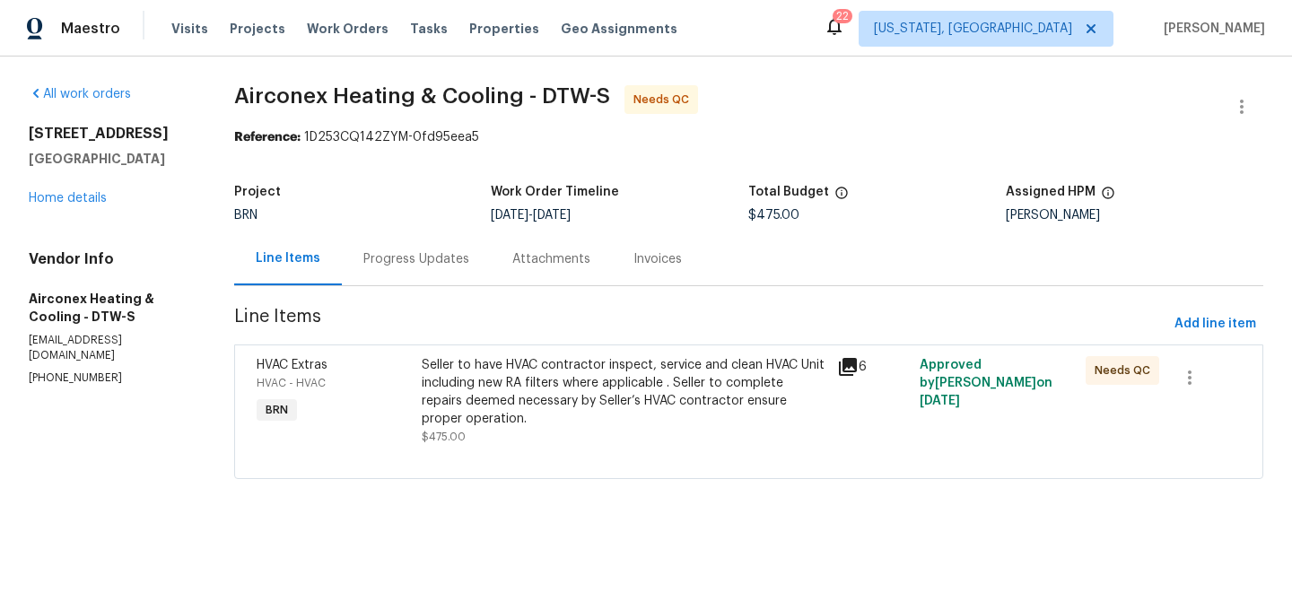
click at [406, 224] on div "Project BRN Work Order Timeline [DATE] - [DATE] Total Budget $475.00 Assigned H…" at bounding box center [748, 203] width 1029 height 57
click at [399, 271] on div "Progress Updates" at bounding box center [416, 258] width 149 height 53
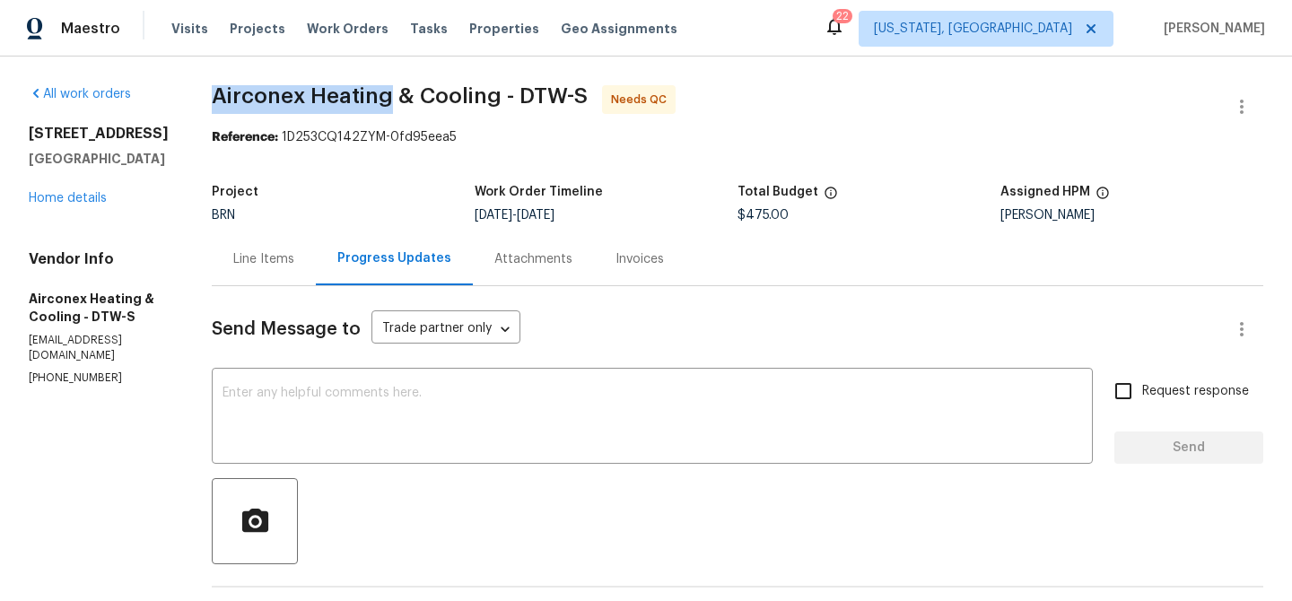
drag, startPoint x: 204, startPoint y: 98, endPoint x: 380, endPoint y: 100, distance: 176.8
click at [380, 100] on span "Airconex Heating & Cooling - DTW-S" at bounding box center [400, 96] width 376 height 22
copy span "Airconex Heating"
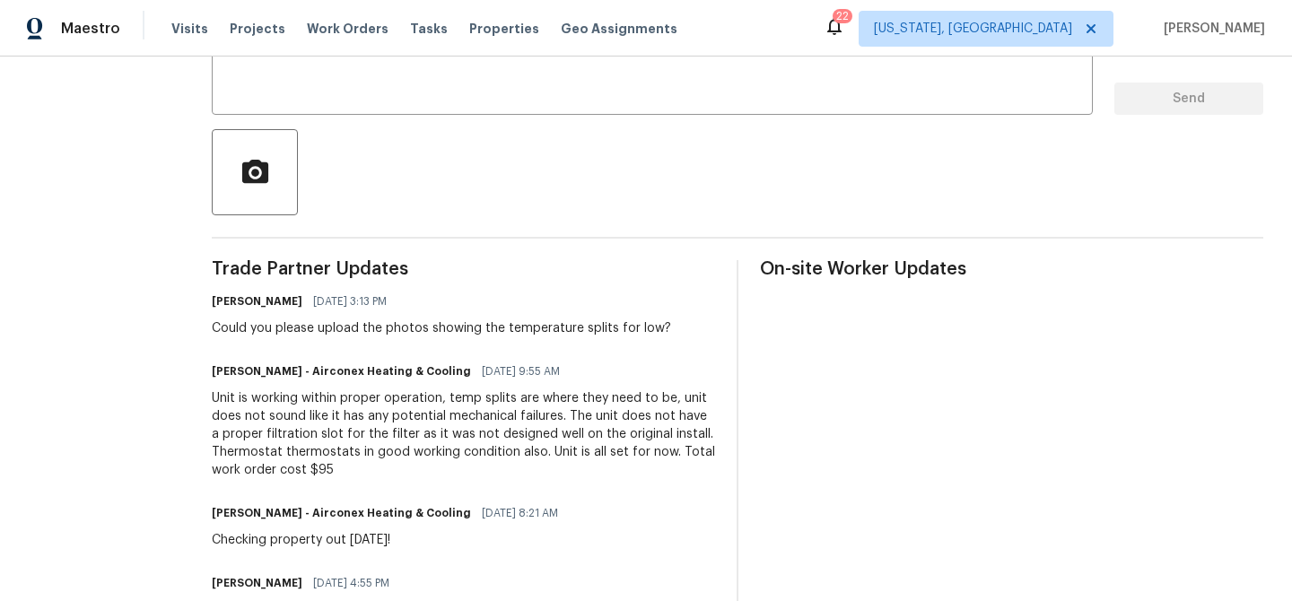
scroll to position [359, 0]
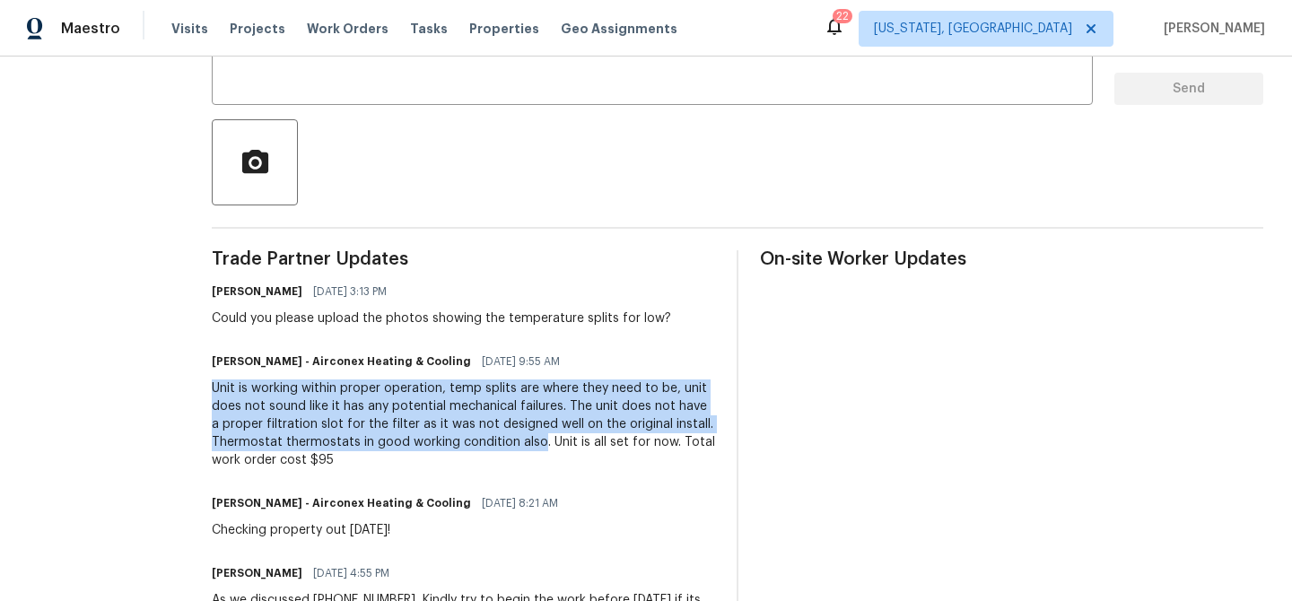
drag, startPoint x: 186, startPoint y: 390, endPoint x: 528, endPoint y: 439, distance: 345.3
click at [528, 439] on div "All work orders 2309 Dallas Ave Royal Oak, MI 48067 Home details Vendor Info Ai…" at bounding box center [646, 364] width 1292 height 1332
copy div "Unit is working within proper operation, temp splits are where they need to be,…"
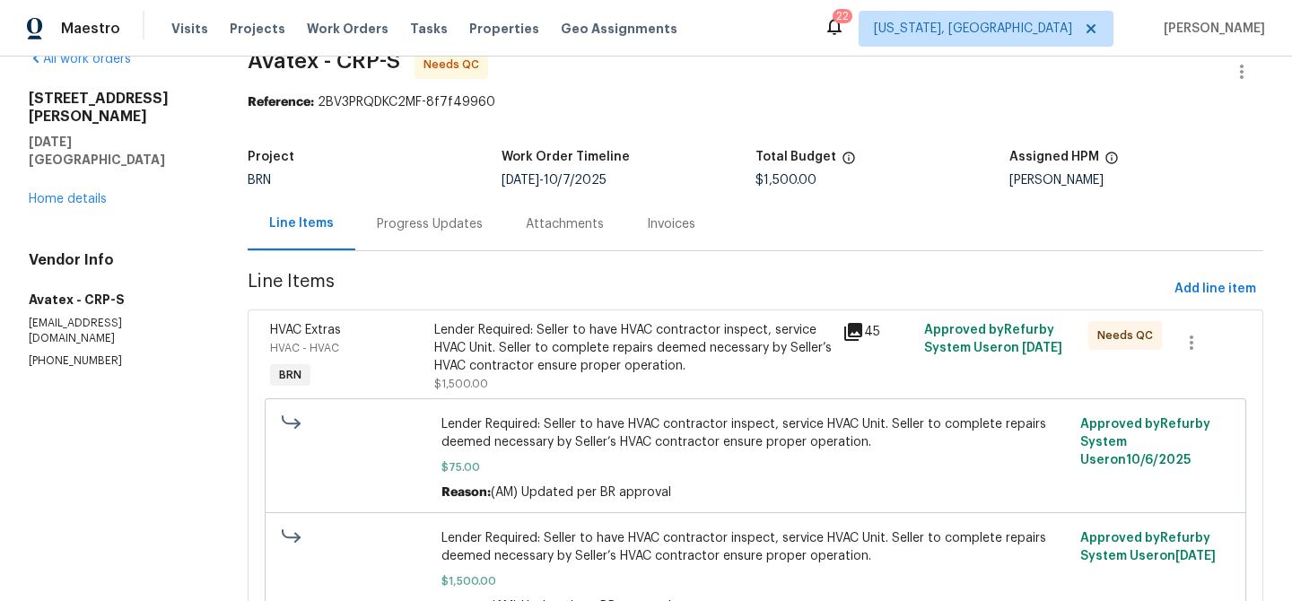
scroll to position [74, 0]
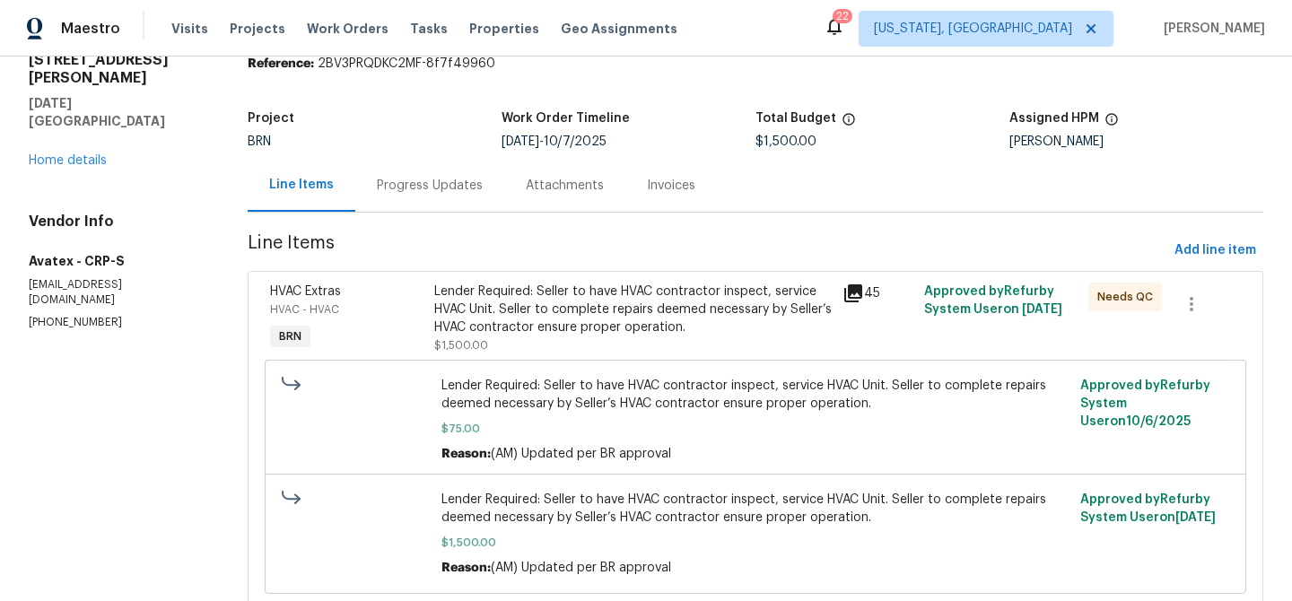
click at [492, 333] on div "Lender Required: Seller to have HVAC contractor inspect, service HVAC Unit. Sel…" at bounding box center [633, 310] width 398 height 54
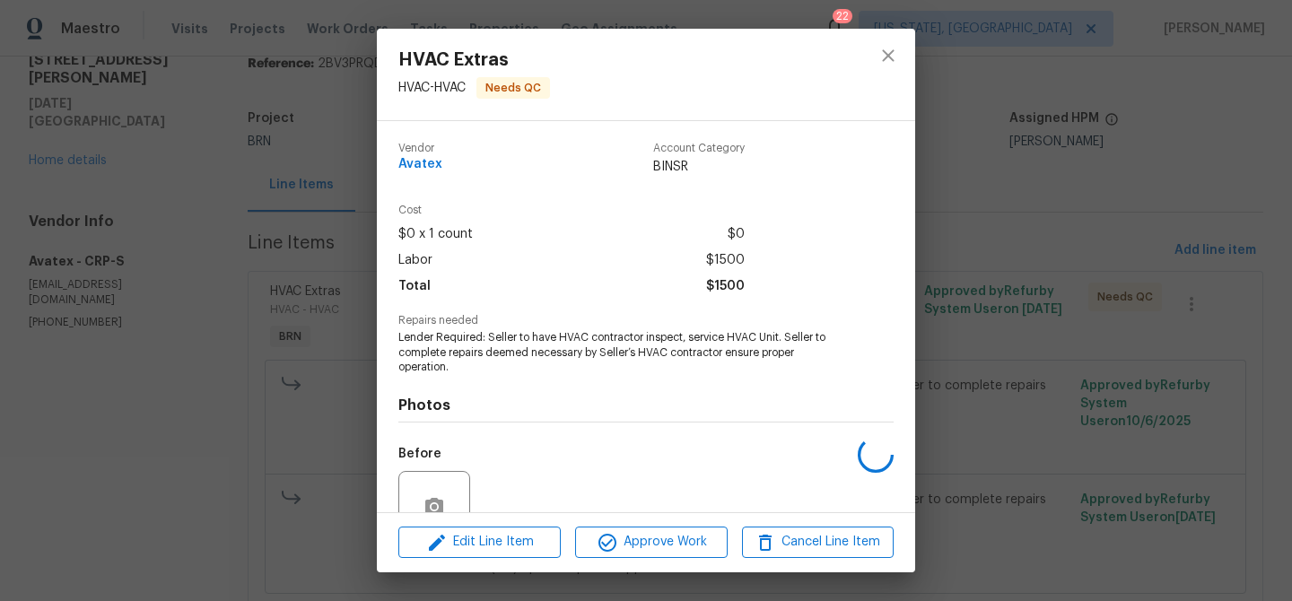
scroll to position [165, 0]
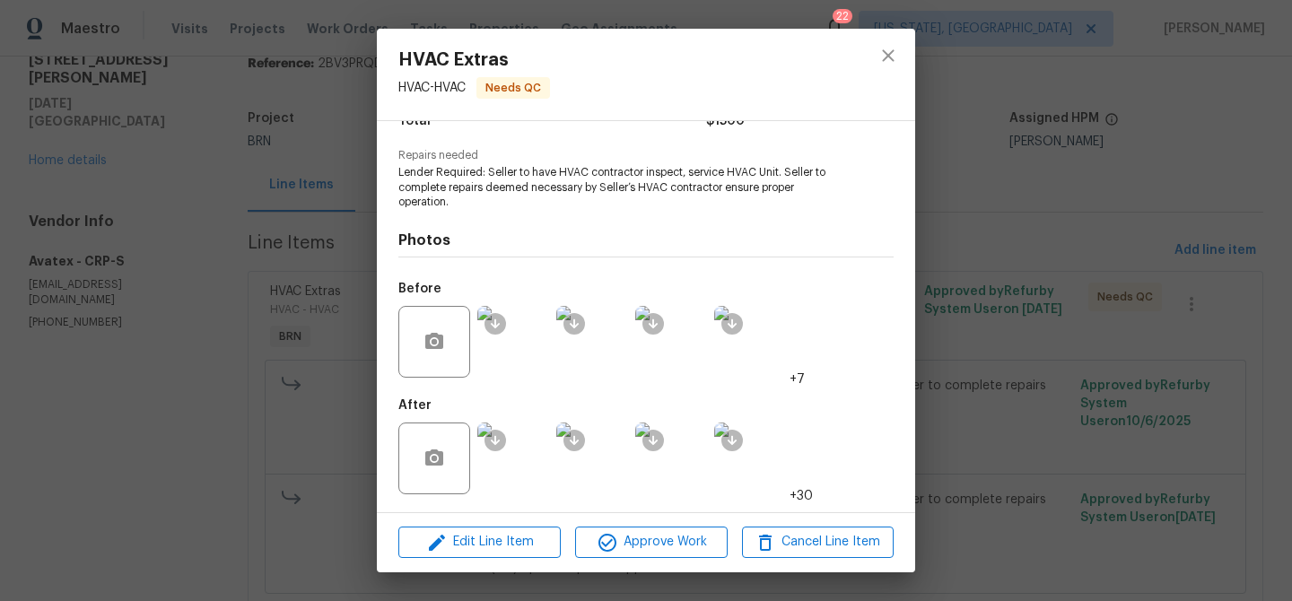
click at [529, 459] on img at bounding box center [513, 459] width 72 height 72
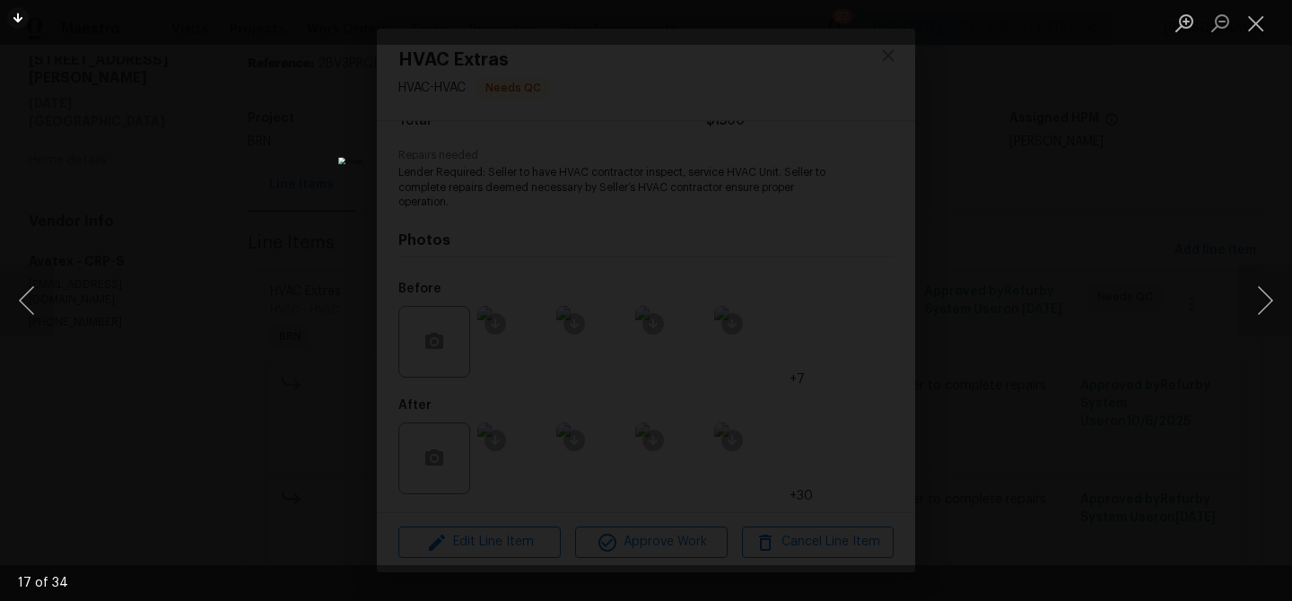
click at [203, 285] on div "Lightbox" at bounding box center [646, 300] width 1292 height 601
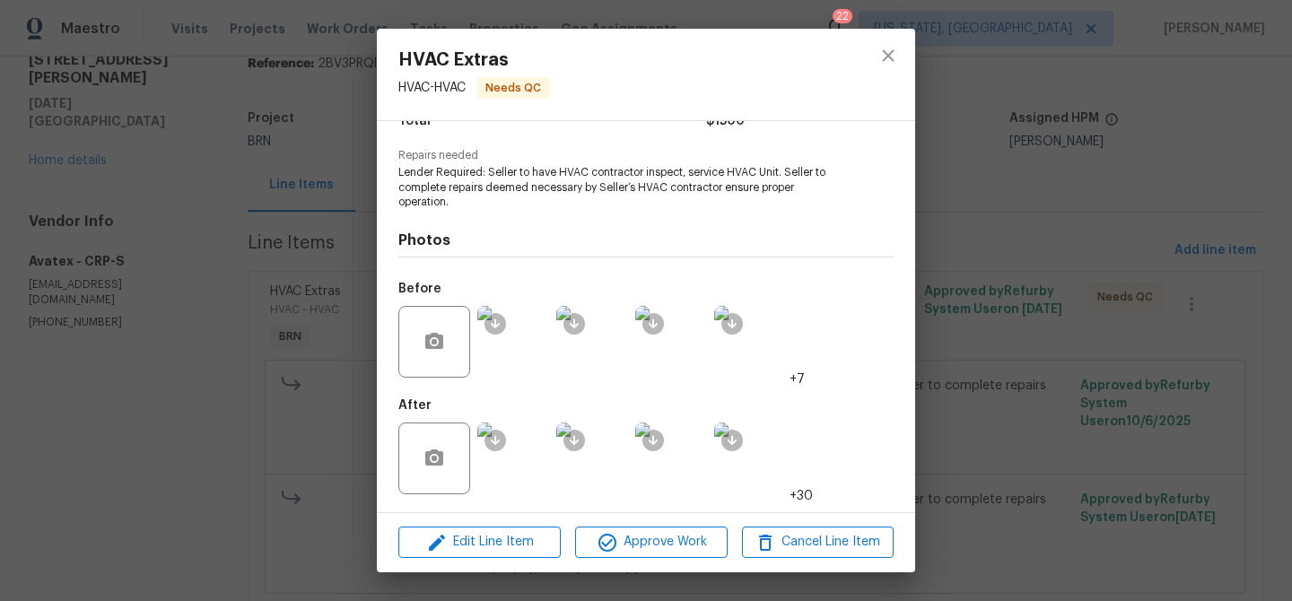
click at [185, 244] on div "HVAC Extras HVAC - HVAC Needs QC Vendor Avatex Account Category BINSR Cost $0 x…" at bounding box center [646, 300] width 1292 height 601
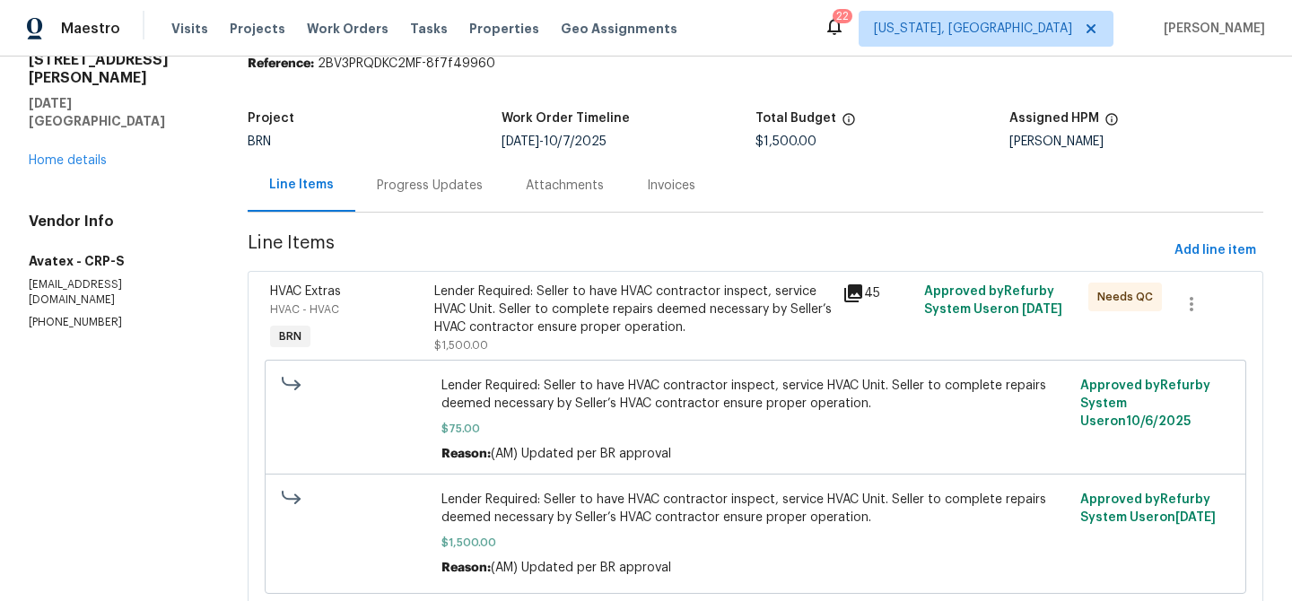
scroll to position [0, 0]
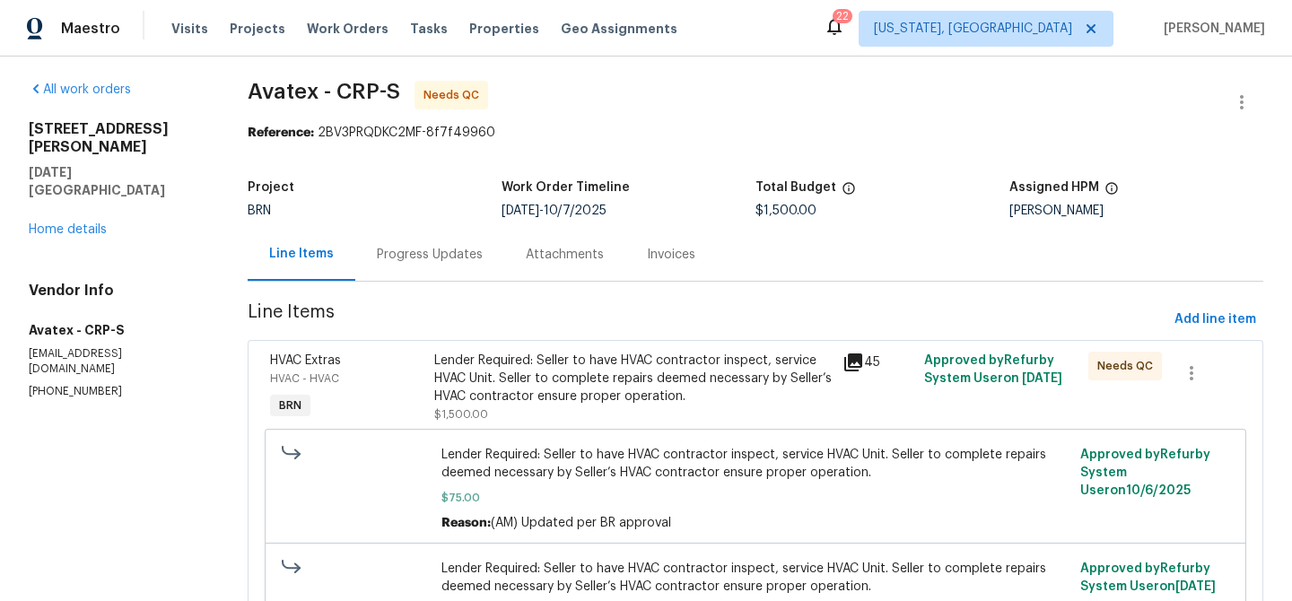
click at [453, 239] on div "Progress Updates" at bounding box center [429, 254] width 149 height 53
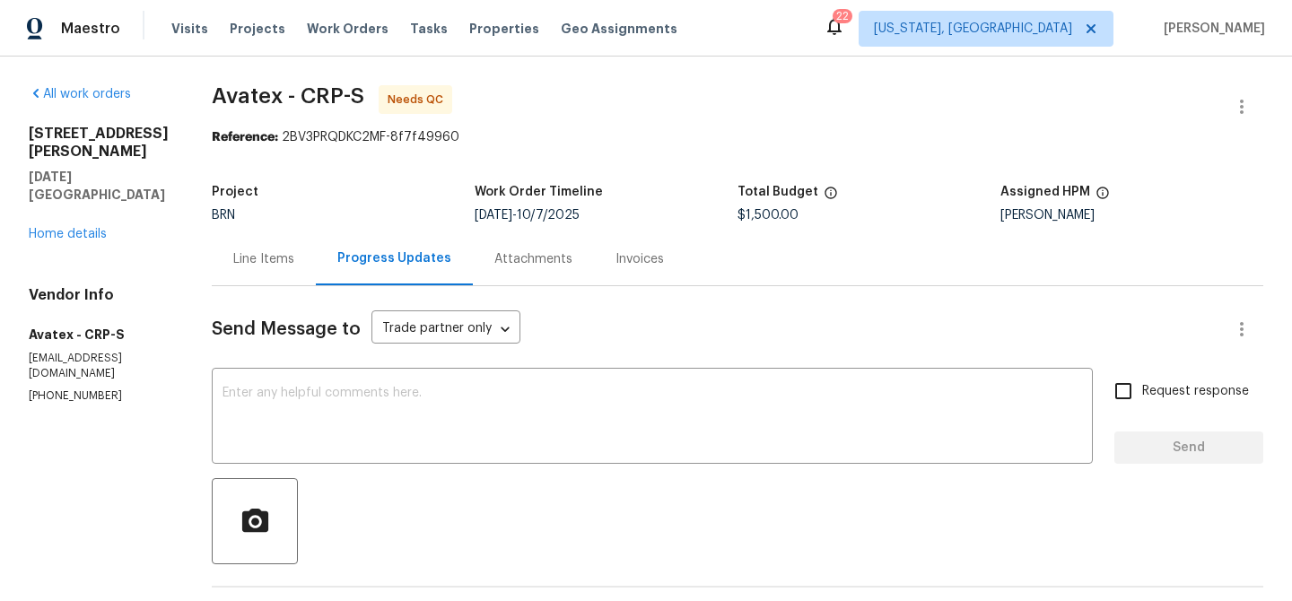
click at [262, 272] on div "Line Items" at bounding box center [264, 258] width 104 height 53
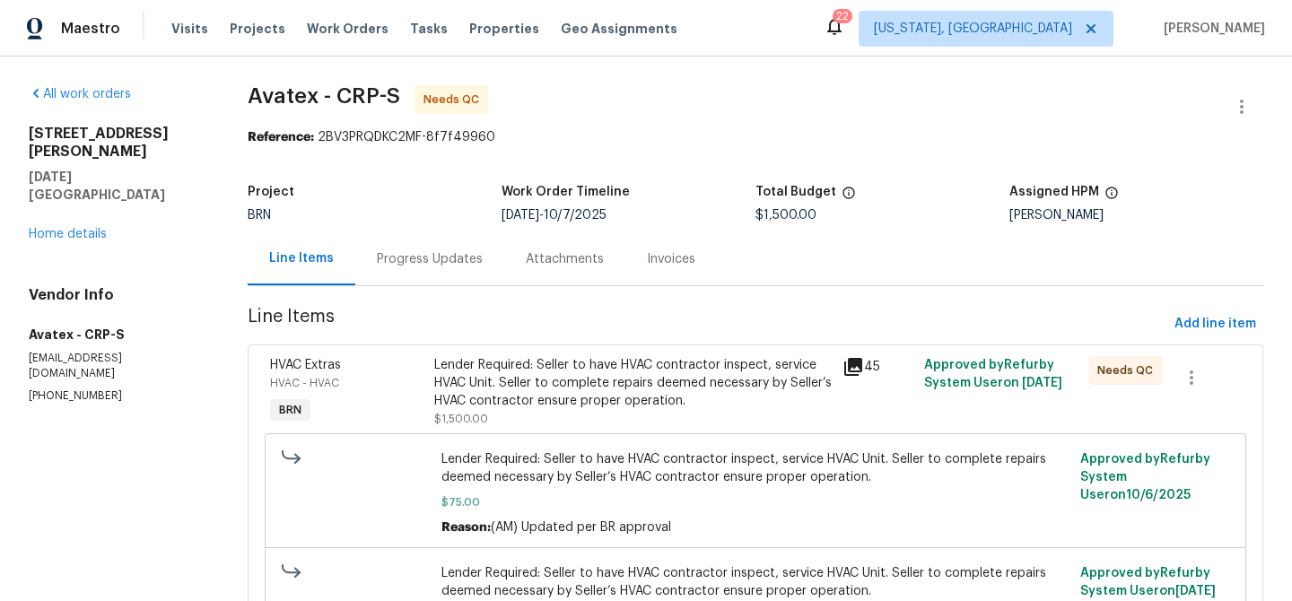
click at [571, 378] on div "Lender Required: Seller to have HVAC contractor inspect, service HVAC Unit. Sel…" at bounding box center [633, 383] width 398 height 54
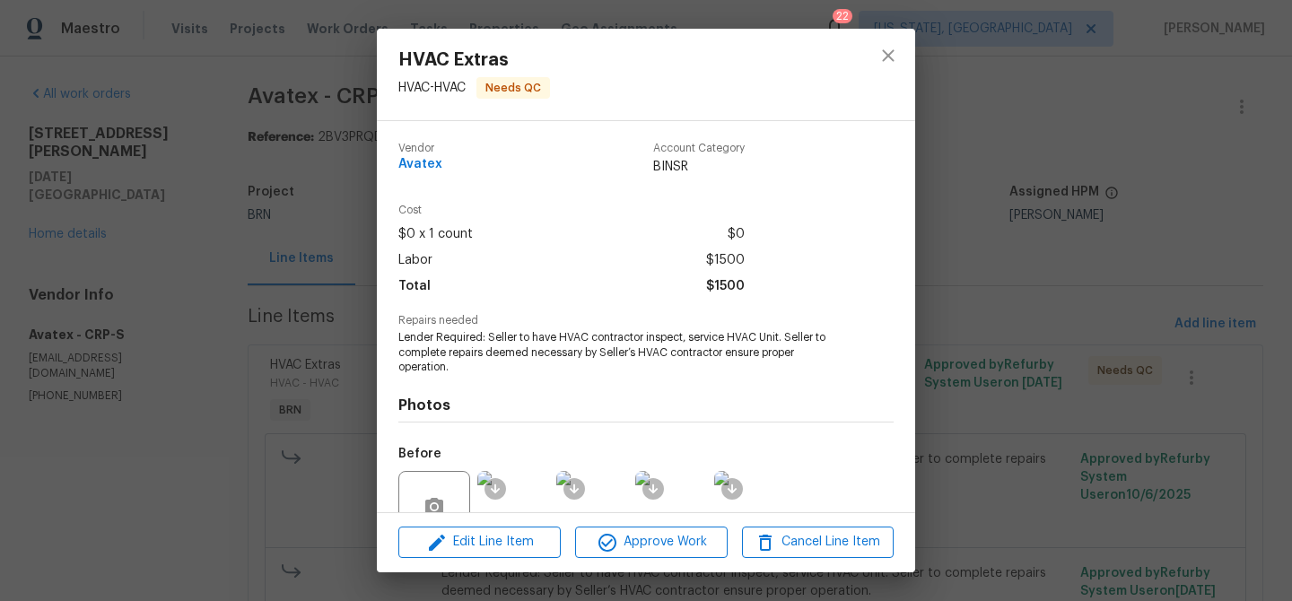
click at [239, 227] on div "HVAC Extras HVAC - HVAC Needs QC Vendor Avatex Account Category BINSR Cost $0 x…" at bounding box center [646, 300] width 1292 height 601
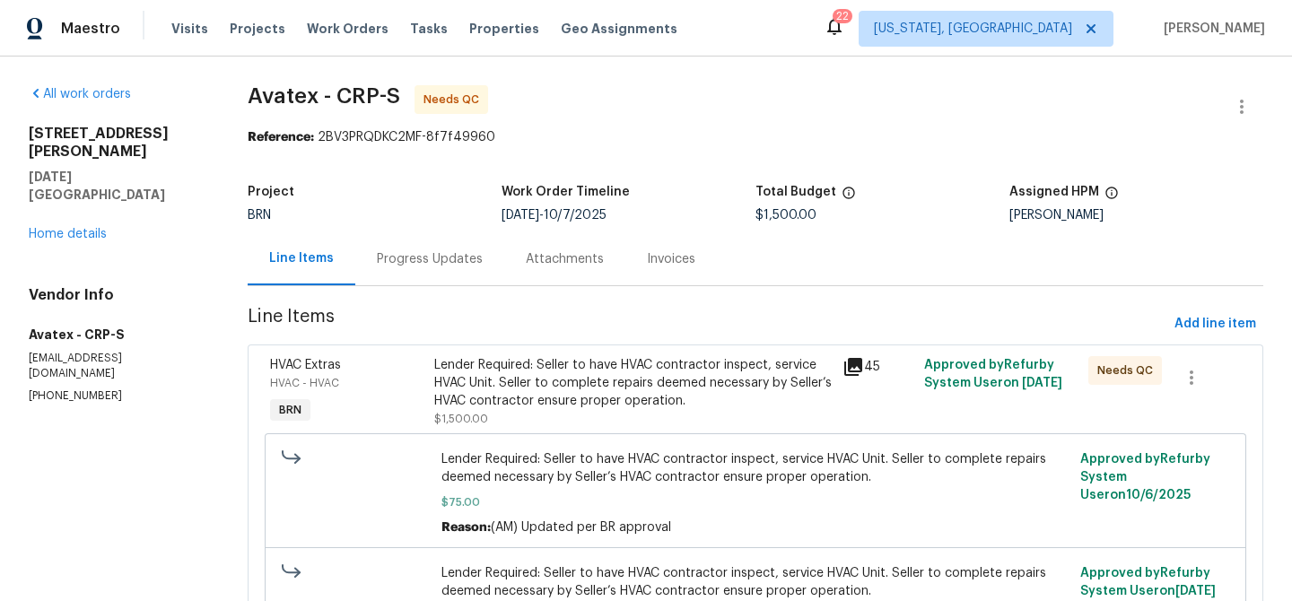
click at [330, 275] on div "Line Items" at bounding box center [302, 258] width 108 height 53
click at [483, 270] on div "Progress Updates" at bounding box center [429, 258] width 149 height 53
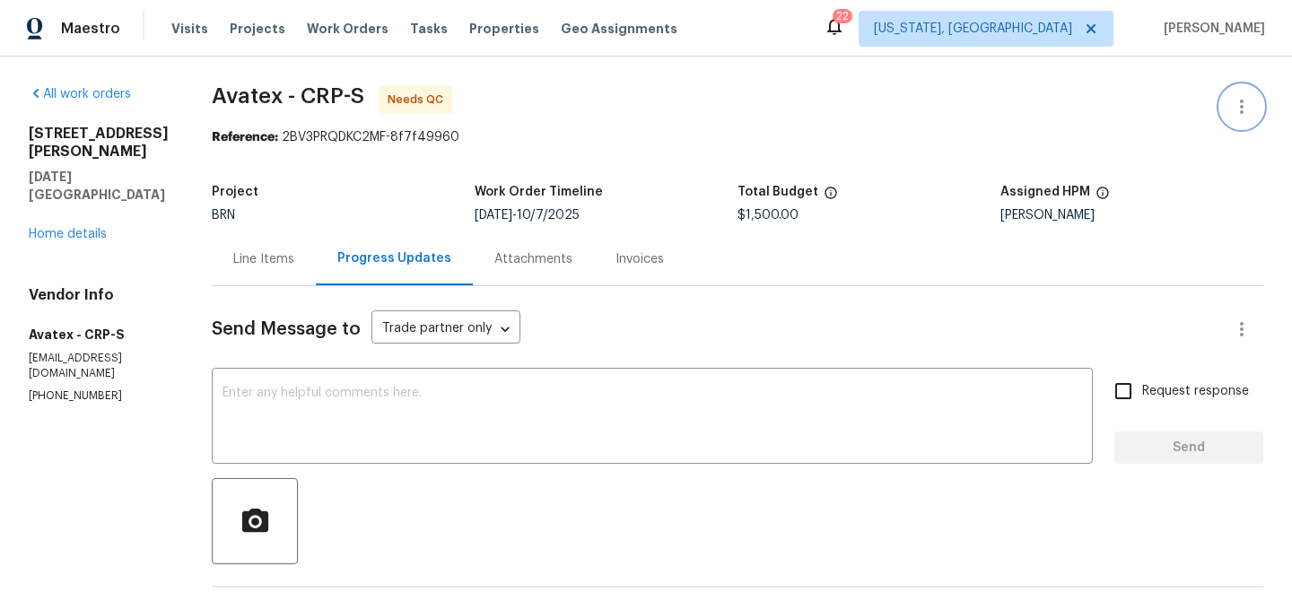
click at [1235, 105] on icon "button" at bounding box center [1242, 107] width 22 height 22
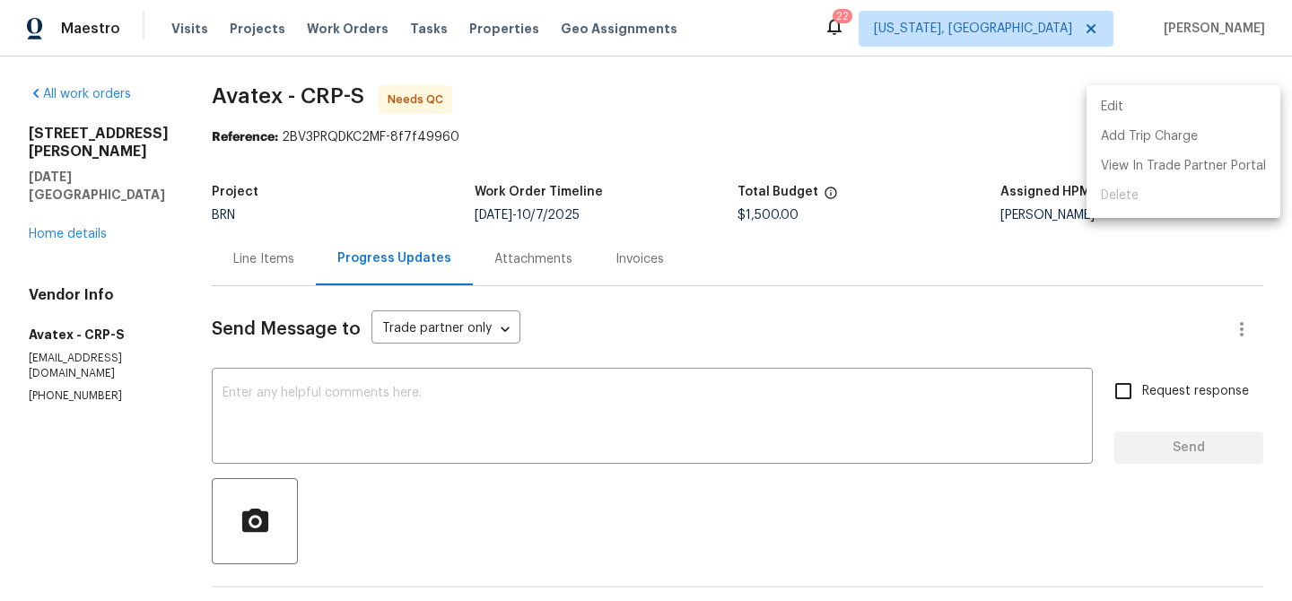
click at [1199, 105] on li "Edit" at bounding box center [1184, 107] width 194 height 30
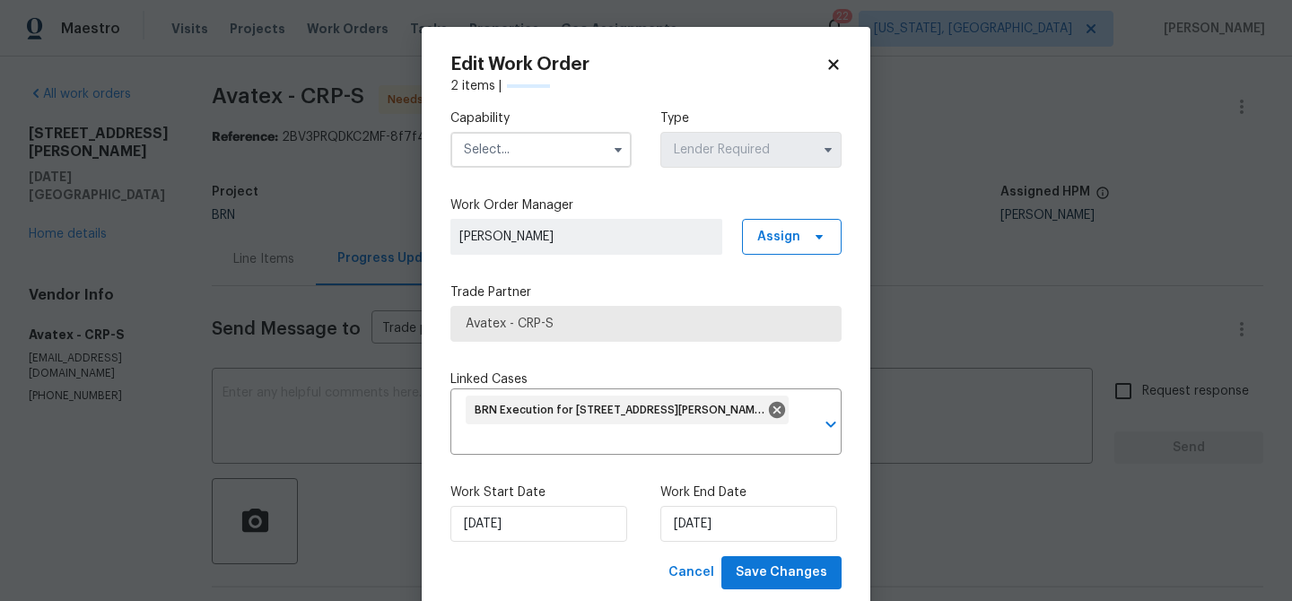
click at [579, 153] on input "text" at bounding box center [540, 150] width 181 height 36
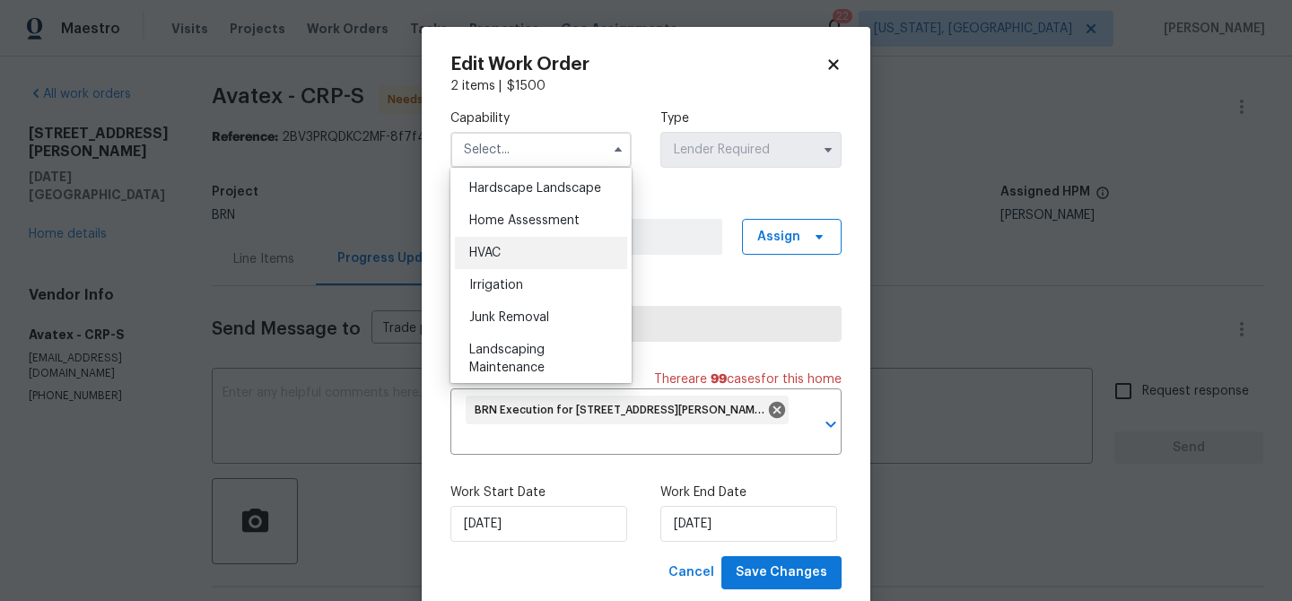
scroll to position [1035, 0]
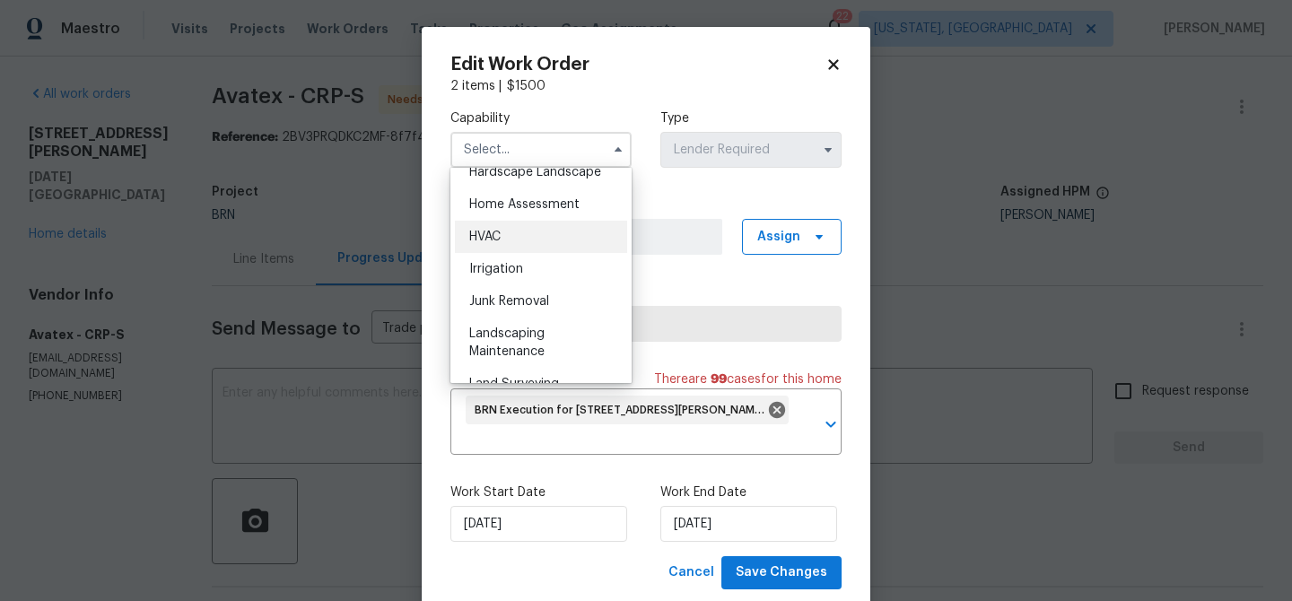
click at [497, 234] on span "HVAC" at bounding box center [484, 237] width 31 height 13
type input "HVAC"
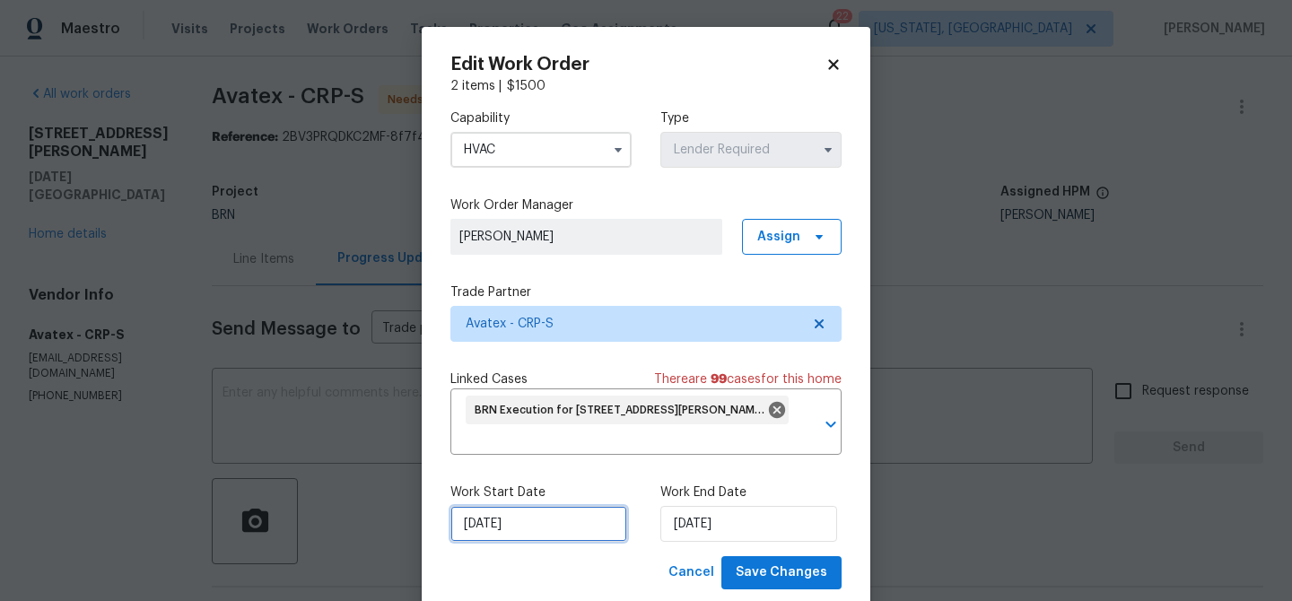
click at [488, 527] on input "03/10/2025" at bounding box center [538, 524] width 177 height 36
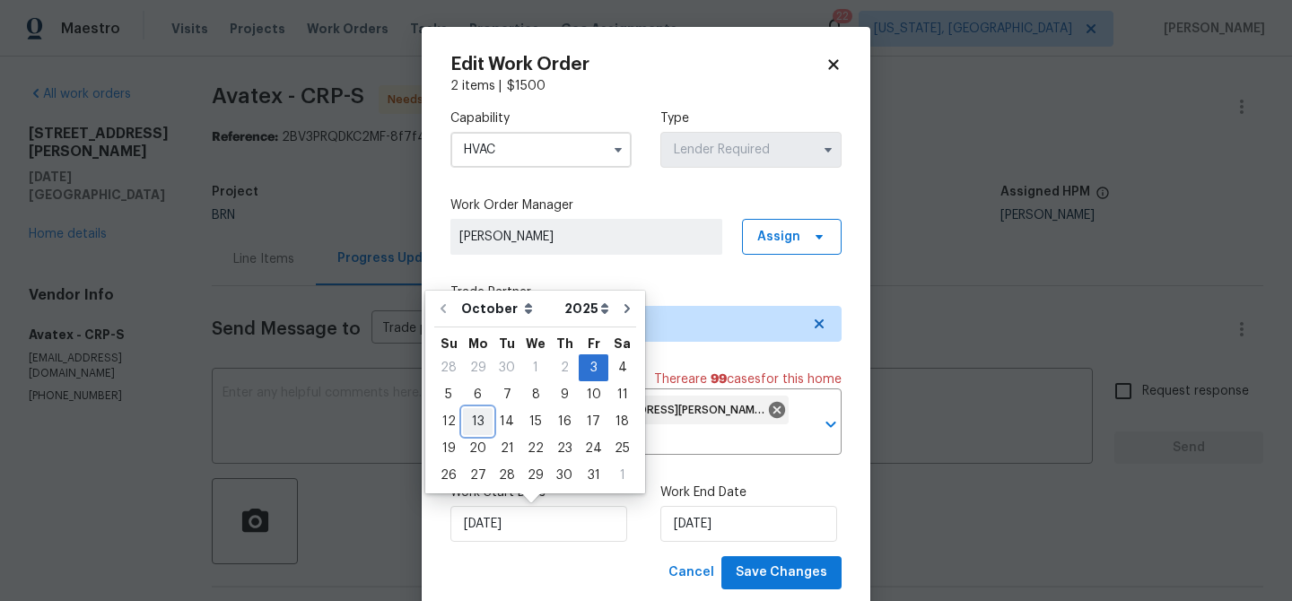
click at [477, 421] on div "13" at bounding box center [478, 421] width 30 height 25
type input "13/10/2025"
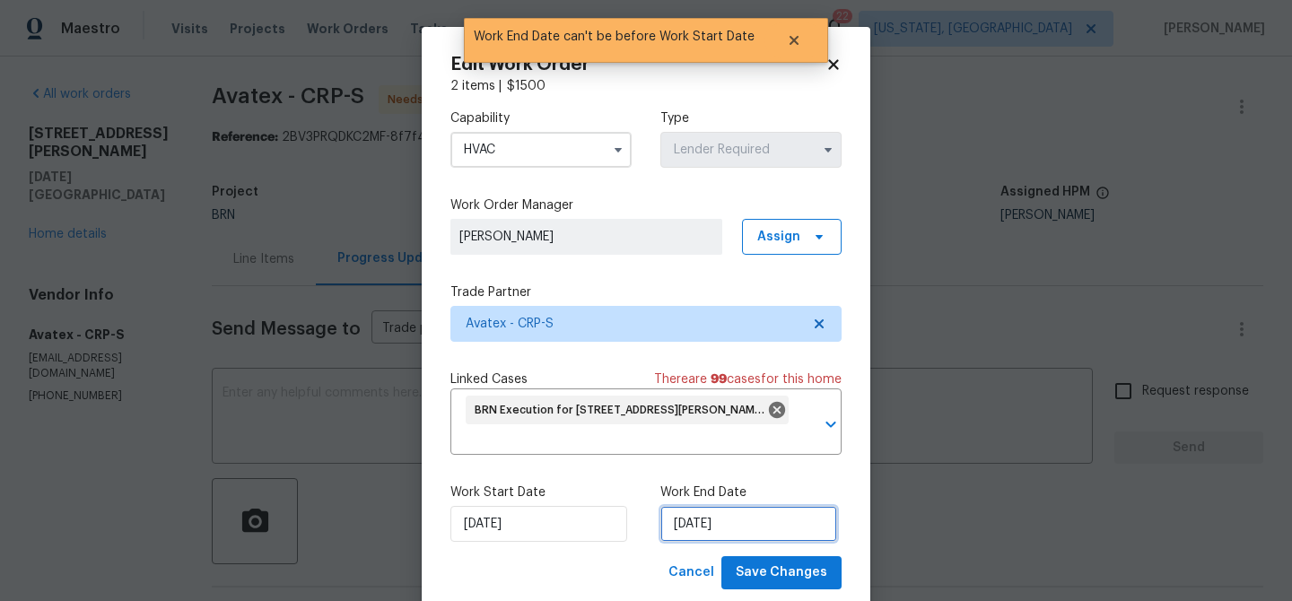
click at [719, 539] on input "13/10/2025" at bounding box center [748, 524] width 177 height 36
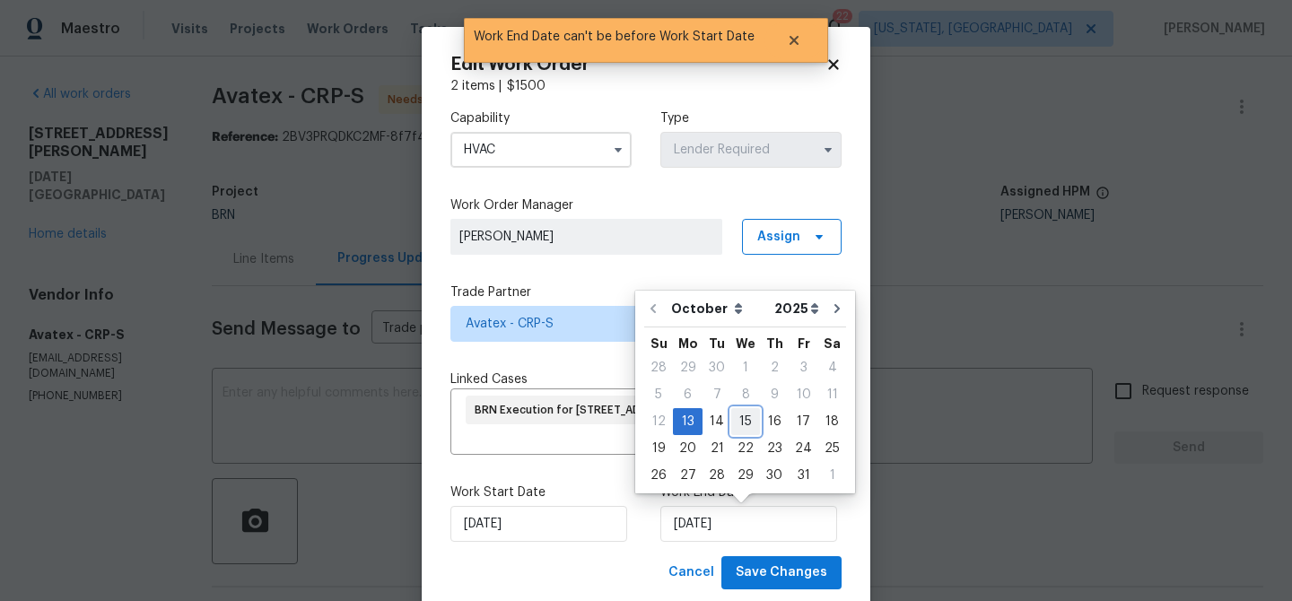
click at [743, 421] on div "15" at bounding box center [745, 421] width 29 height 25
type input "15/10/2025"
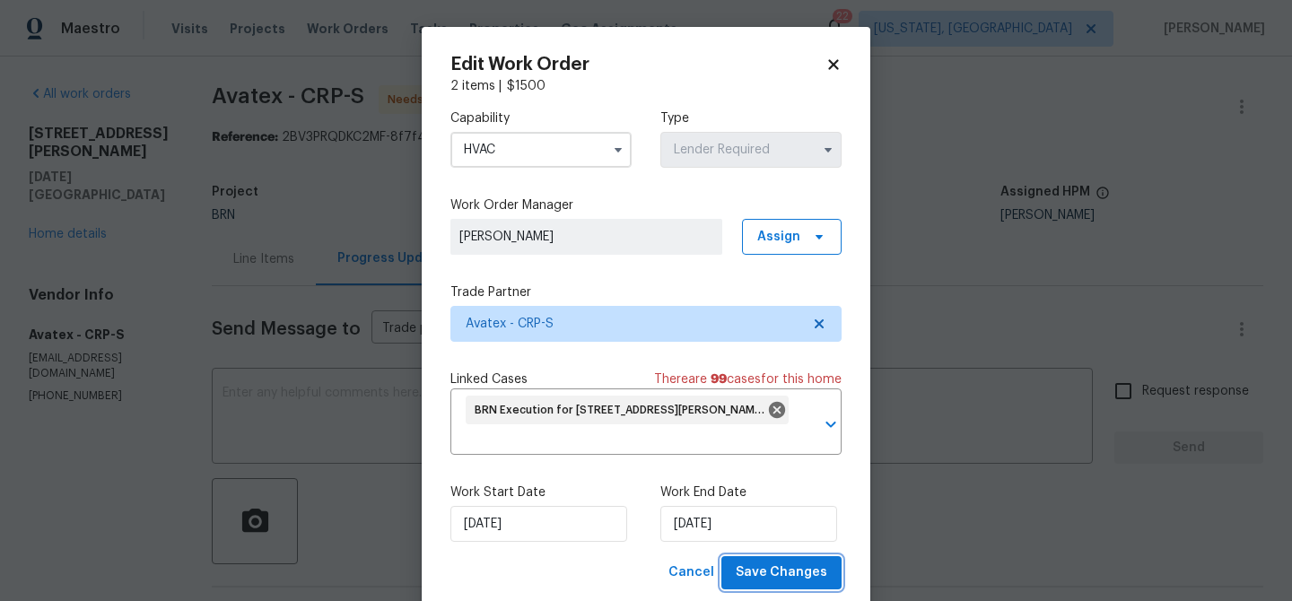
click at [752, 566] on span "Save Changes" at bounding box center [782, 573] width 92 height 22
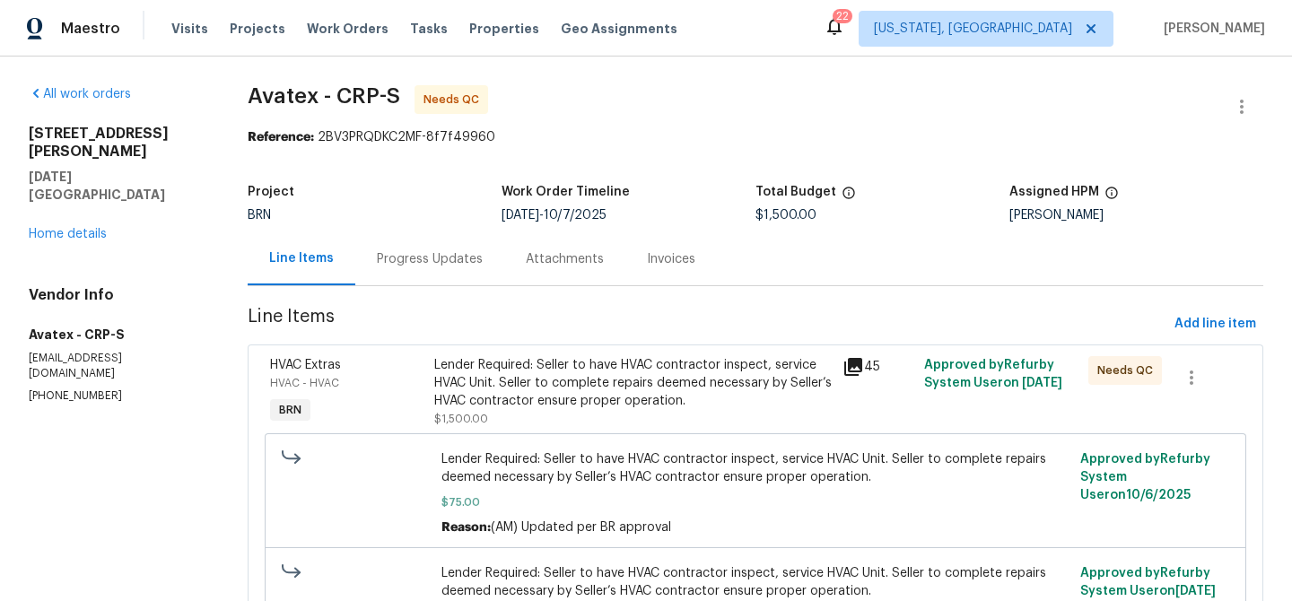
click at [476, 376] on div "Lender Required: Seller to have HVAC contractor inspect, service HVAC Unit. Sel…" at bounding box center [633, 383] width 398 height 54
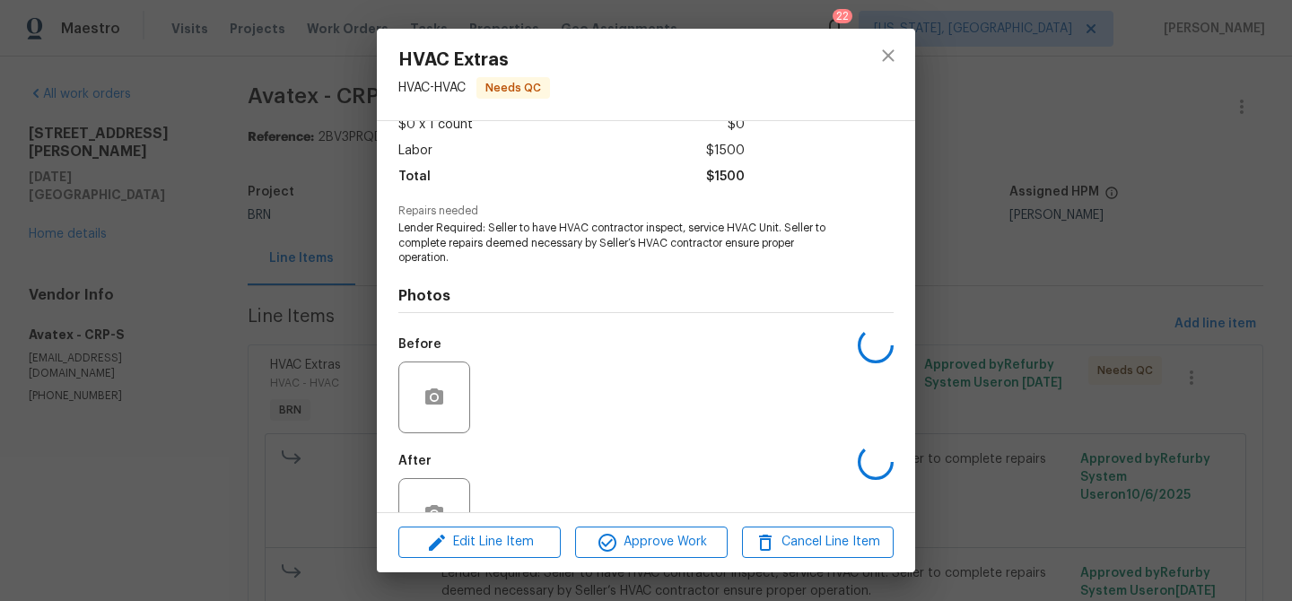
scroll to position [165, 0]
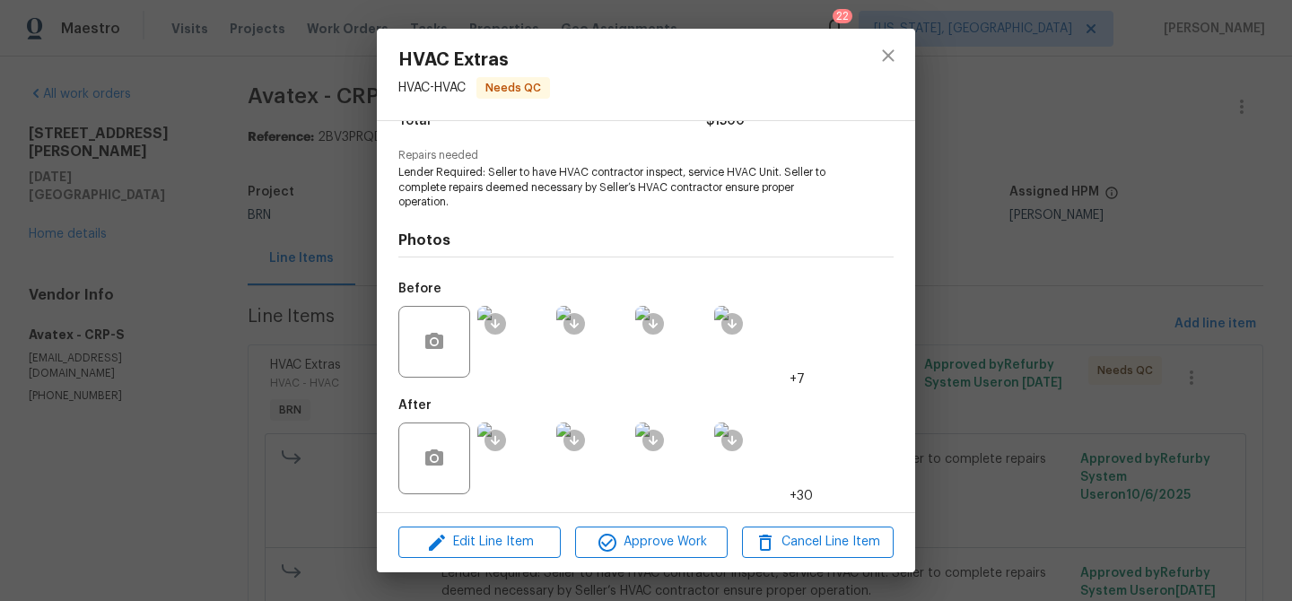
click at [144, 141] on div "HVAC Extras HVAC - HVAC Needs QC Vendor Avatex Account Category BINSR Cost $0 x…" at bounding box center [646, 300] width 1292 height 601
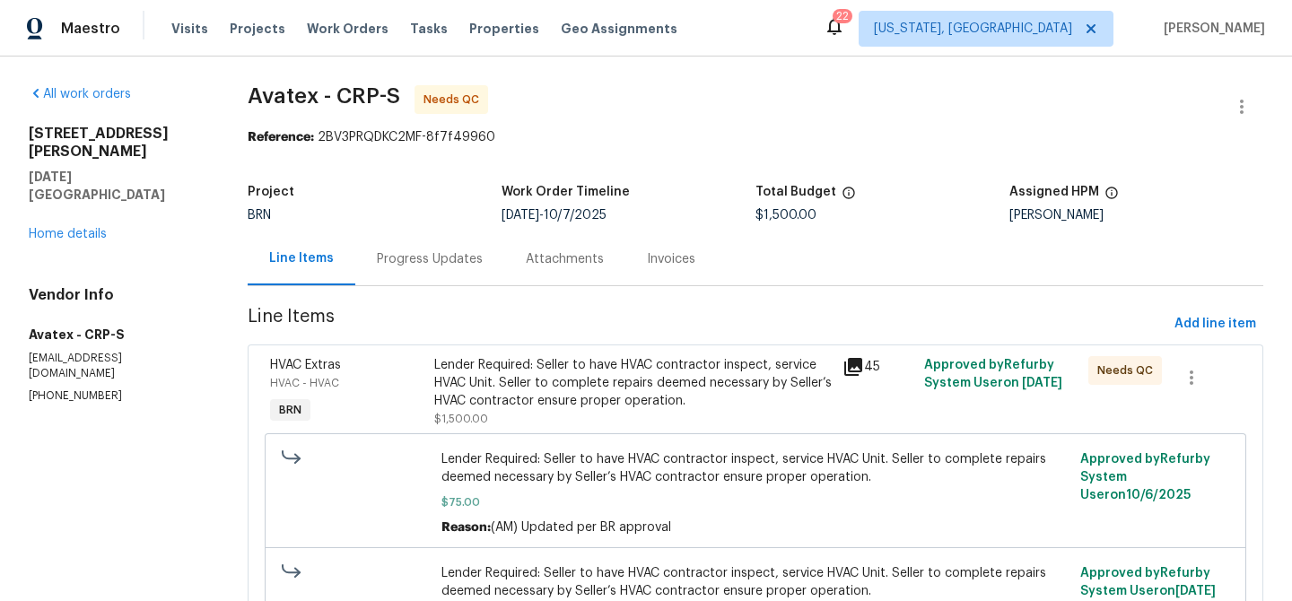
click at [93, 171] on div "[STREET_ADDRESS][PERSON_NAME][DATE] Home details" at bounding box center [117, 184] width 176 height 118
click at [69, 228] on link "Home details" at bounding box center [68, 234] width 78 height 13
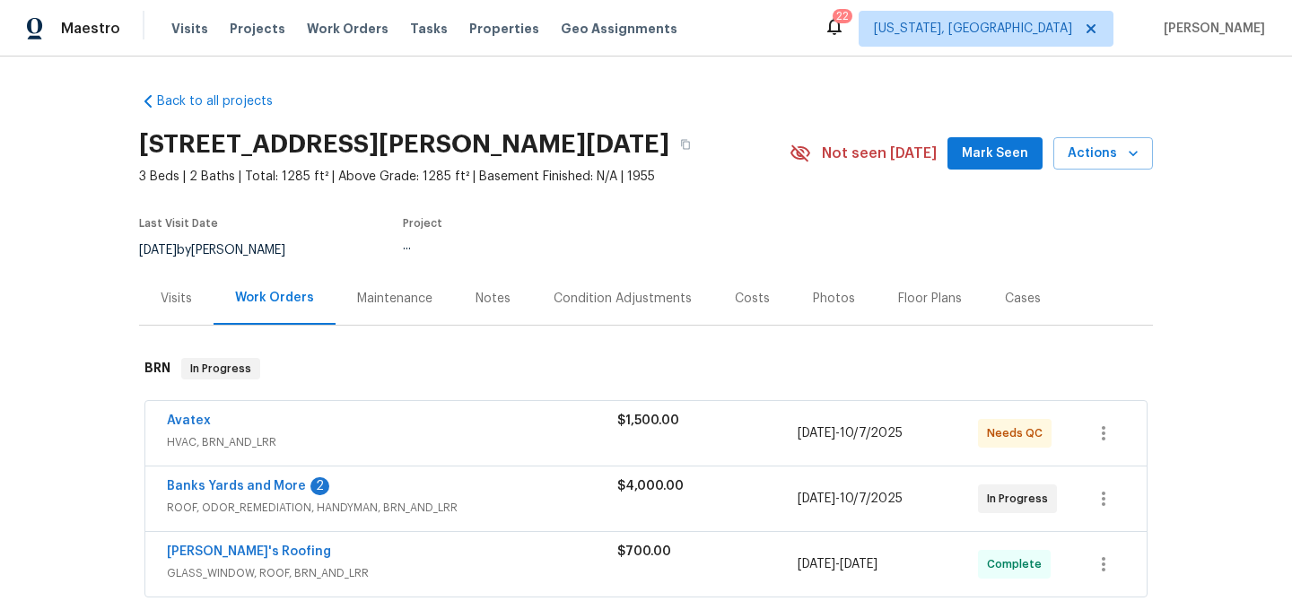
scroll to position [6, 0]
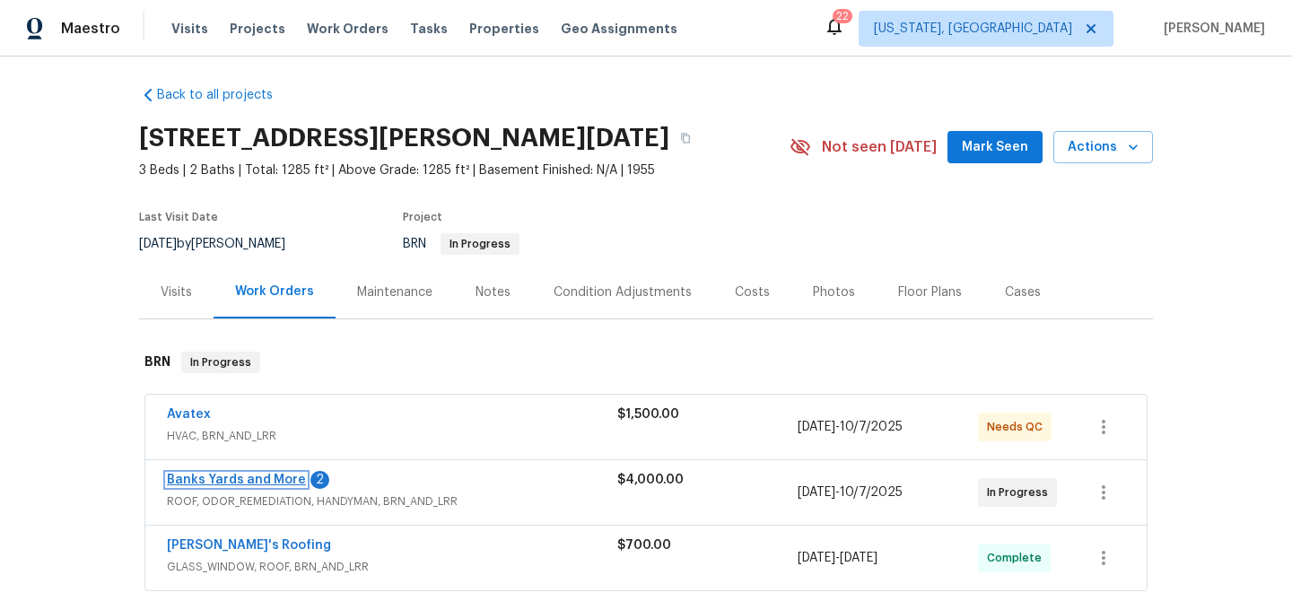
click at [214, 480] on link "Banks Yards and More" at bounding box center [236, 480] width 139 height 13
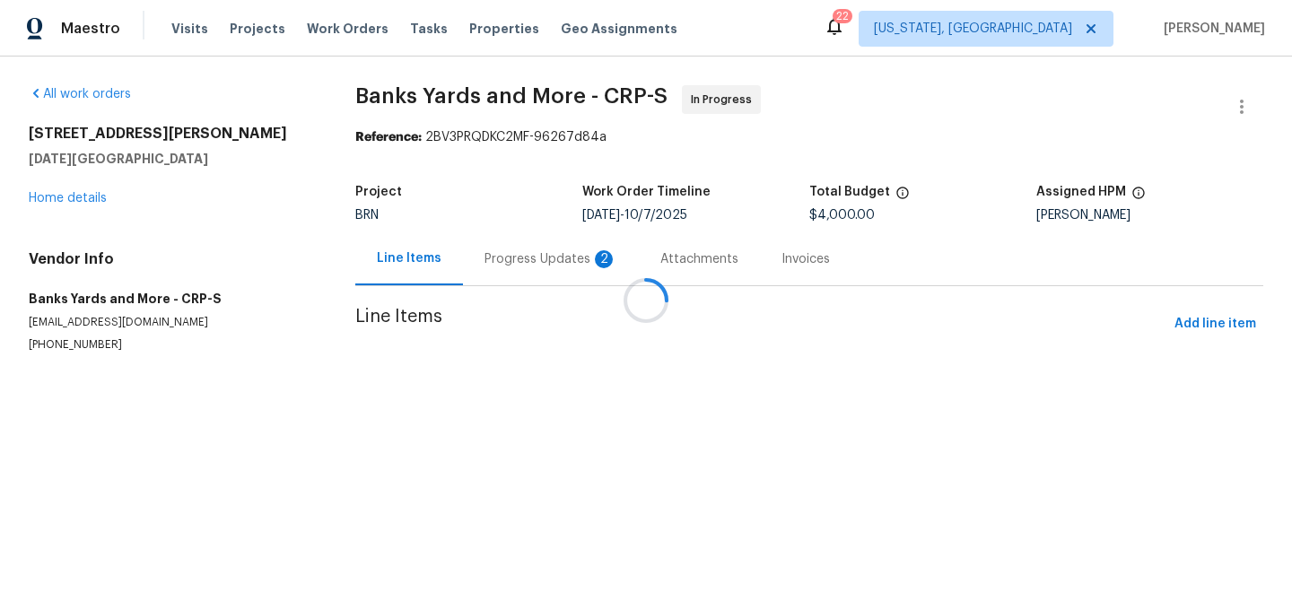
click at [488, 244] on div at bounding box center [646, 300] width 1292 height 601
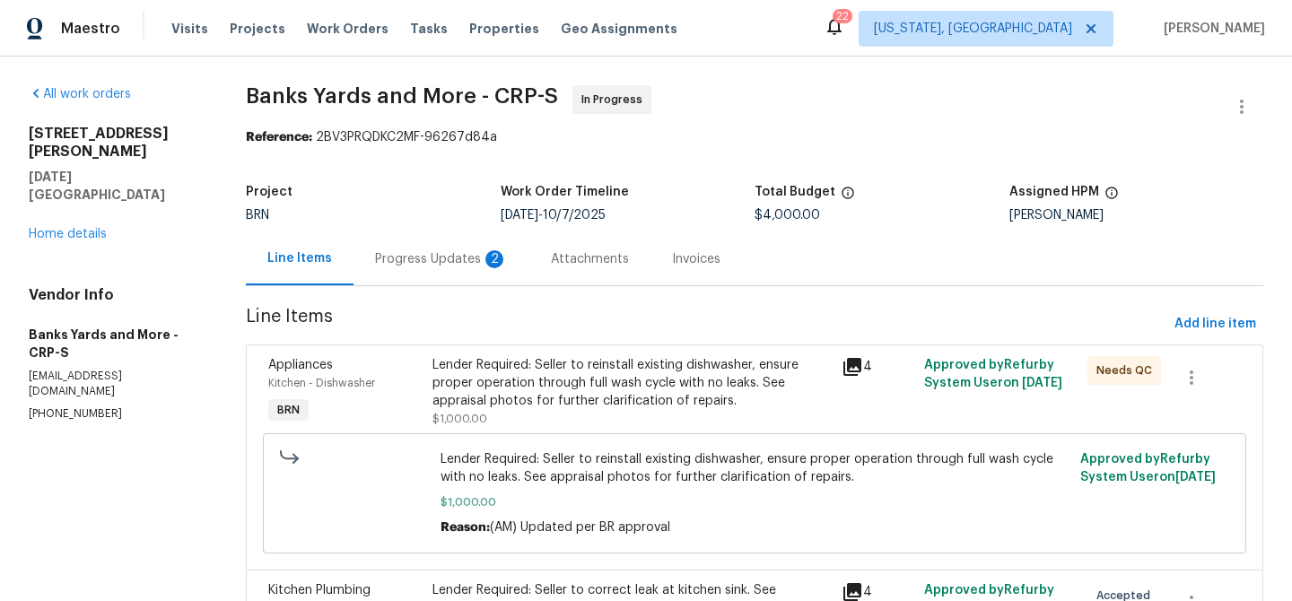
click at [460, 268] on div "Progress Updates 2" at bounding box center [442, 258] width 176 height 53
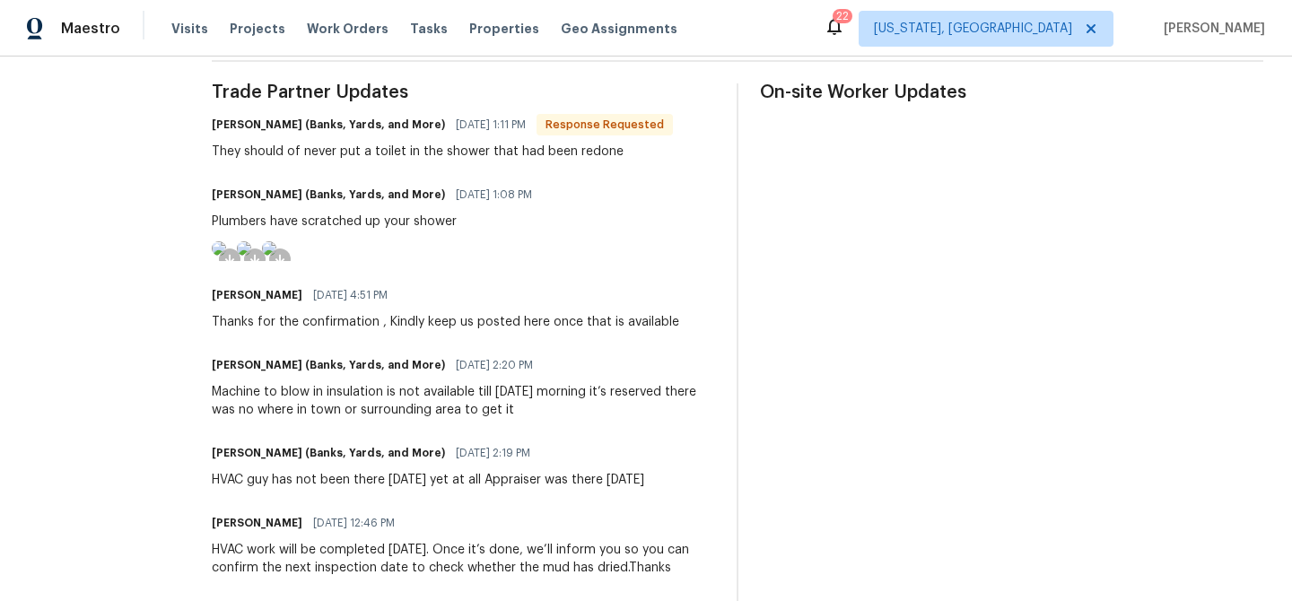
scroll to position [519, 0]
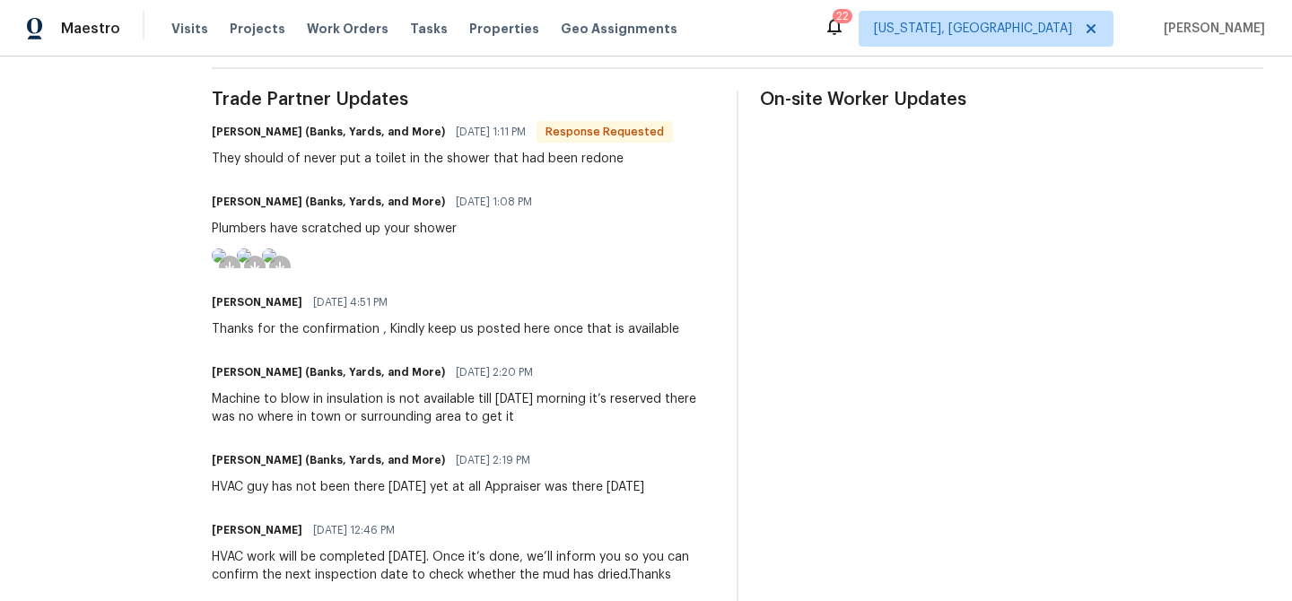
click at [226, 263] on img at bounding box center [219, 256] width 14 height 14
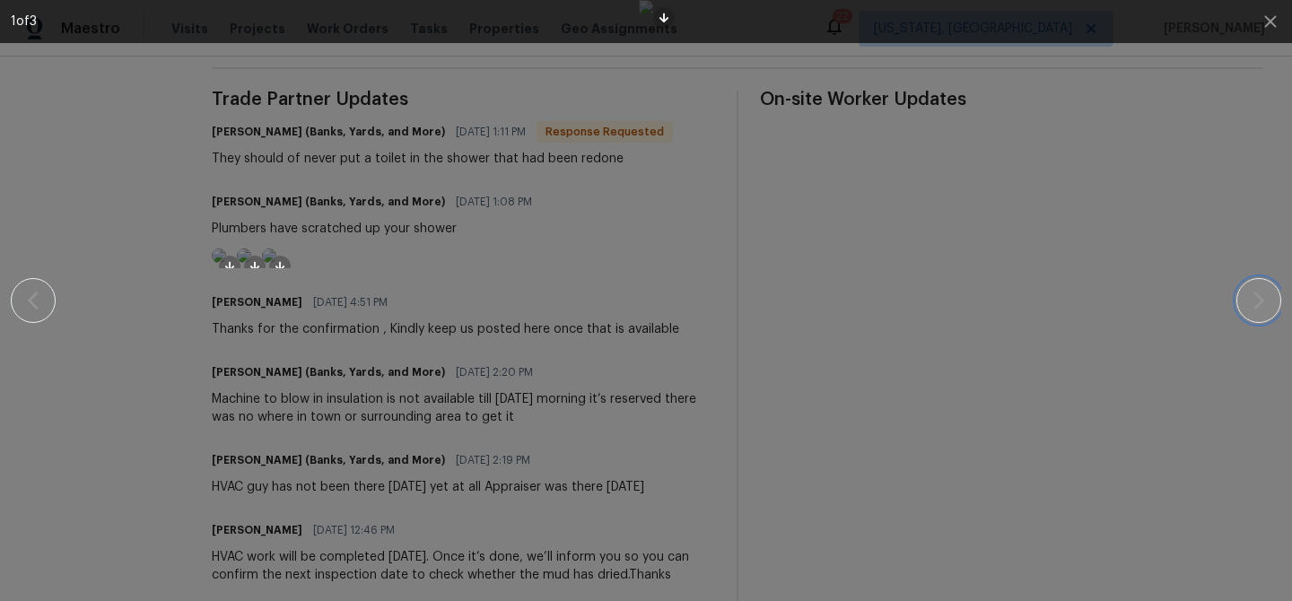
click at [1264, 295] on icon "button" at bounding box center [1259, 301] width 22 height 22
click at [1277, 22] on icon "button" at bounding box center [1271, 22] width 22 height 22
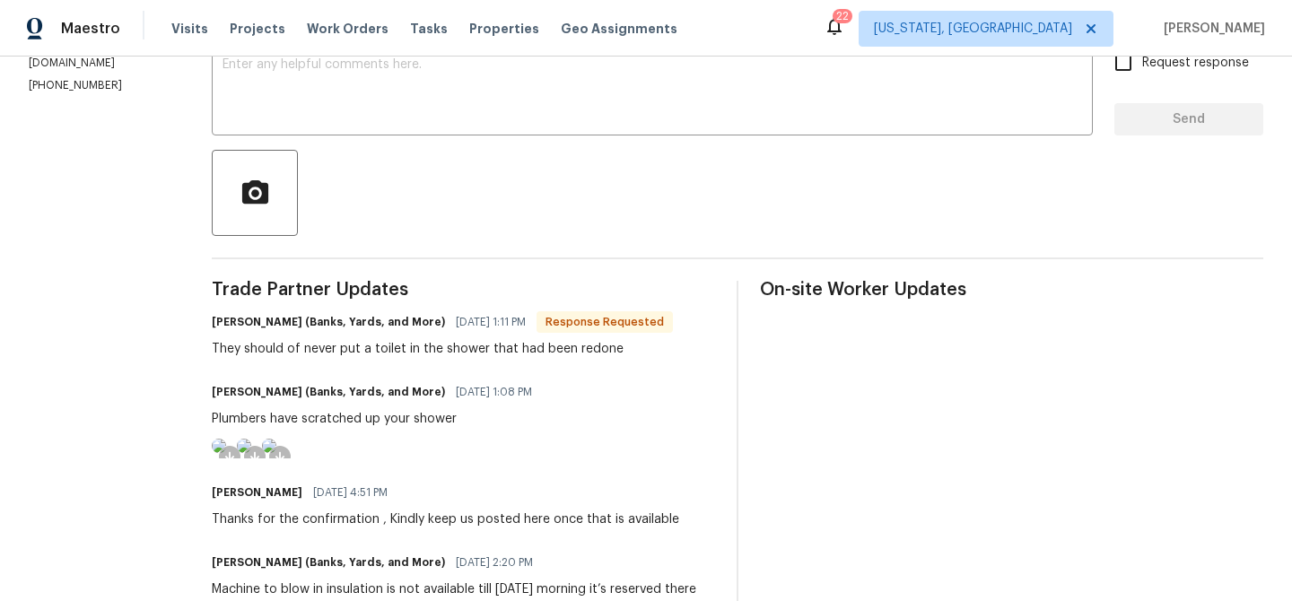
scroll to position [0, 0]
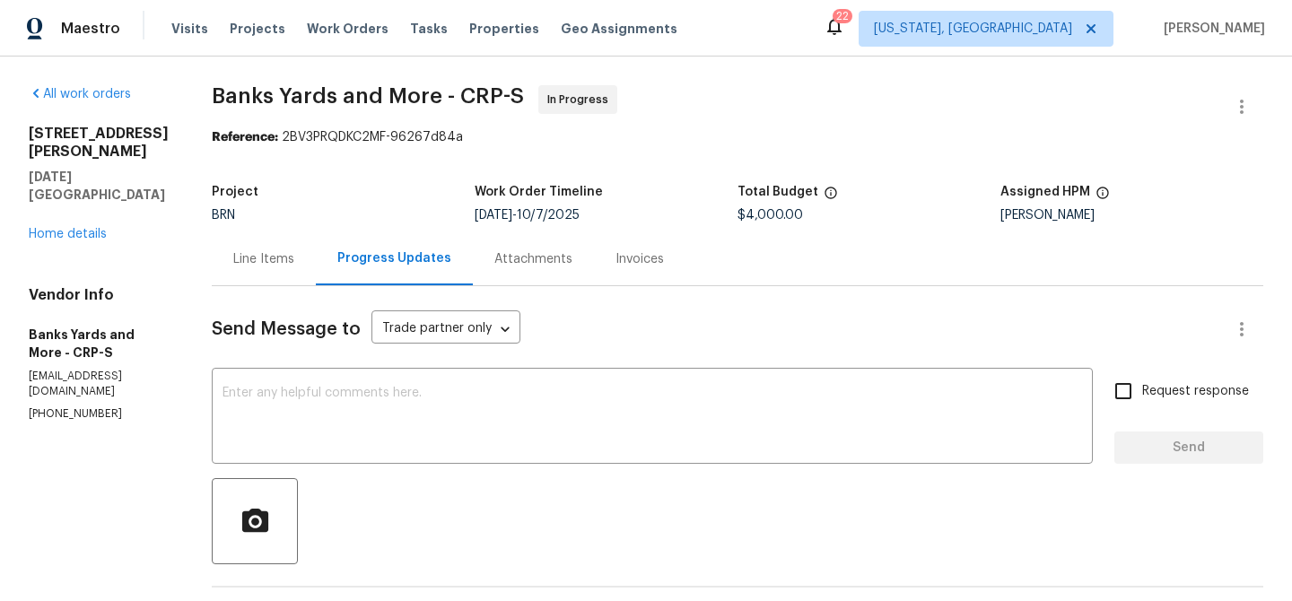
click at [263, 247] on div "Line Items" at bounding box center [264, 258] width 104 height 53
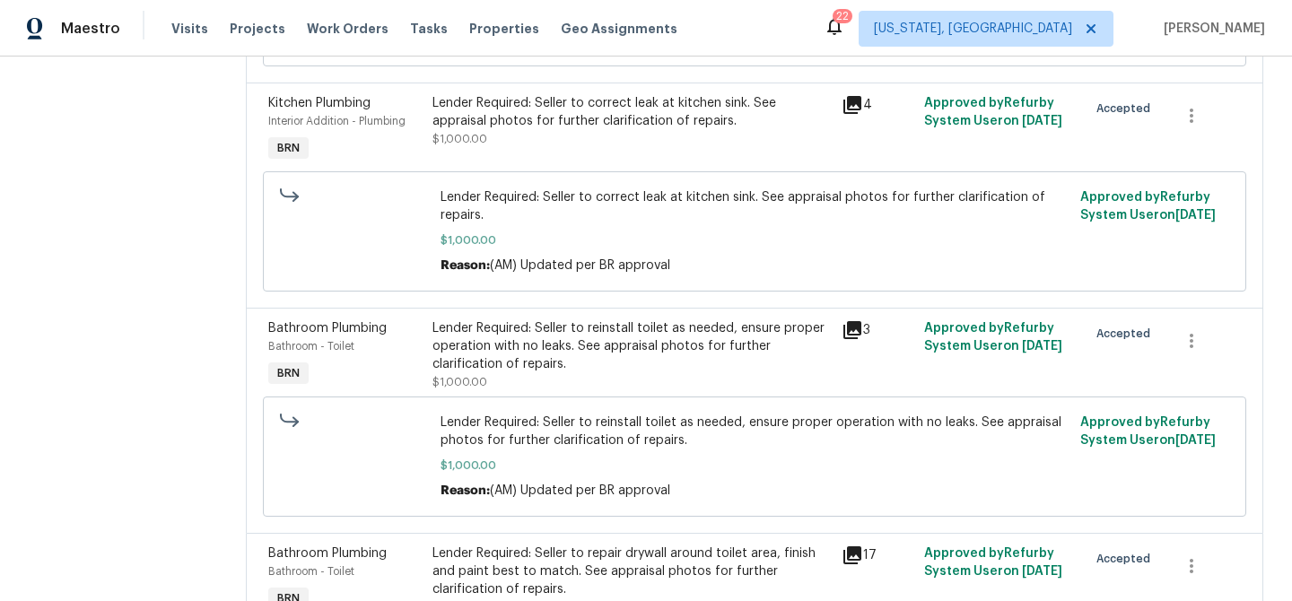
scroll to position [488, 0]
click at [495, 350] on div "Lender Required: Seller to reinstall toilet as needed, ensure proper operation …" at bounding box center [632, 346] width 399 height 54
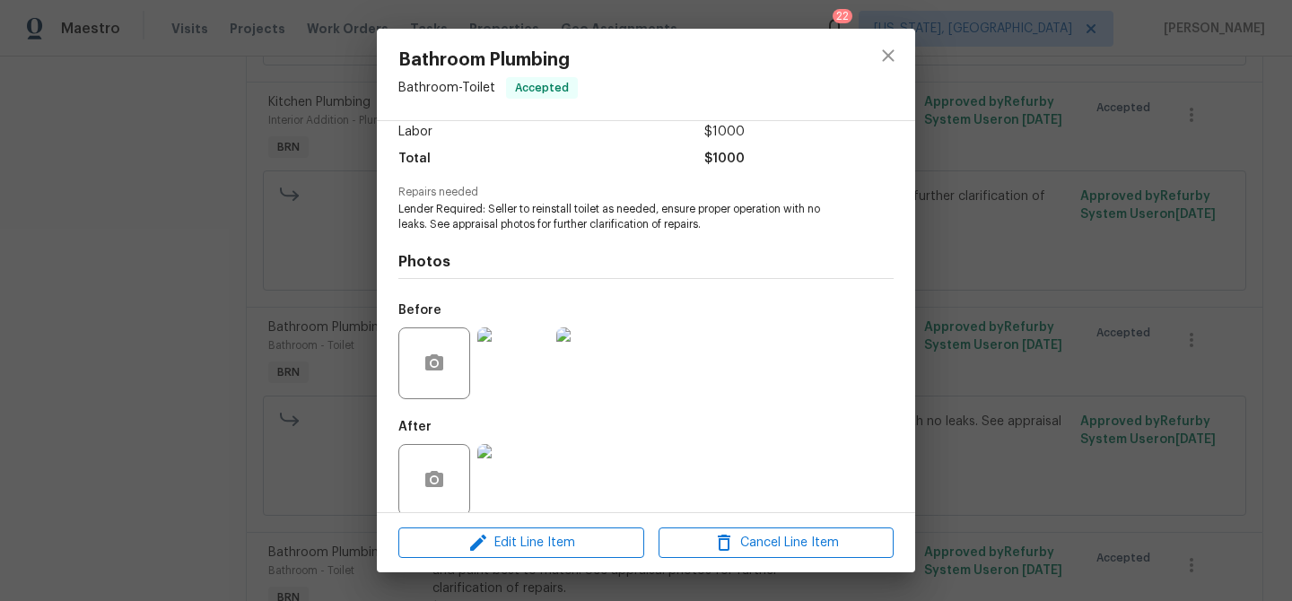
scroll to position [150, 0]
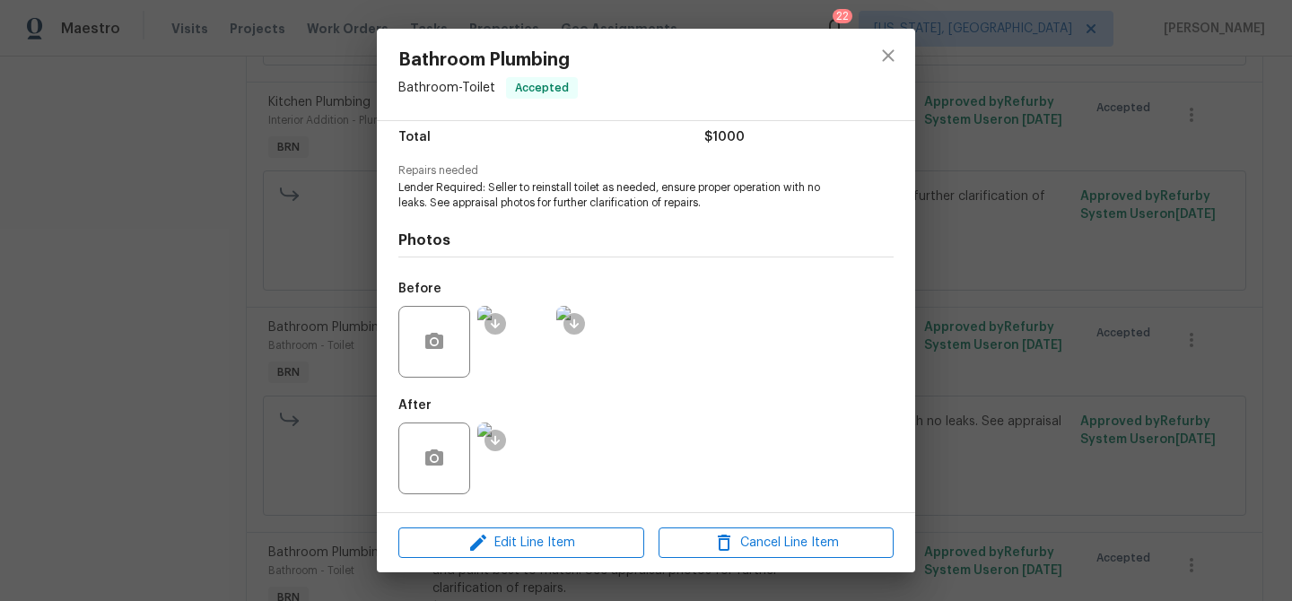
click at [531, 447] on img at bounding box center [513, 459] width 72 height 72
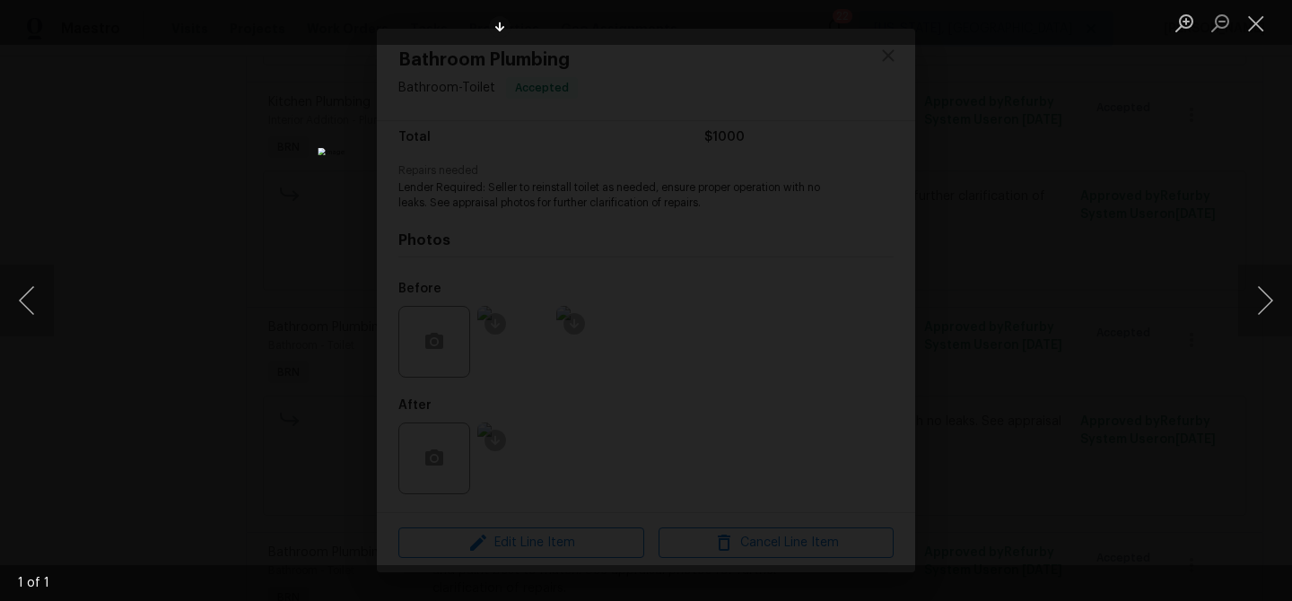
click at [254, 321] on div "Lightbox" at bounding box center [646, 300] width 1292 height 601
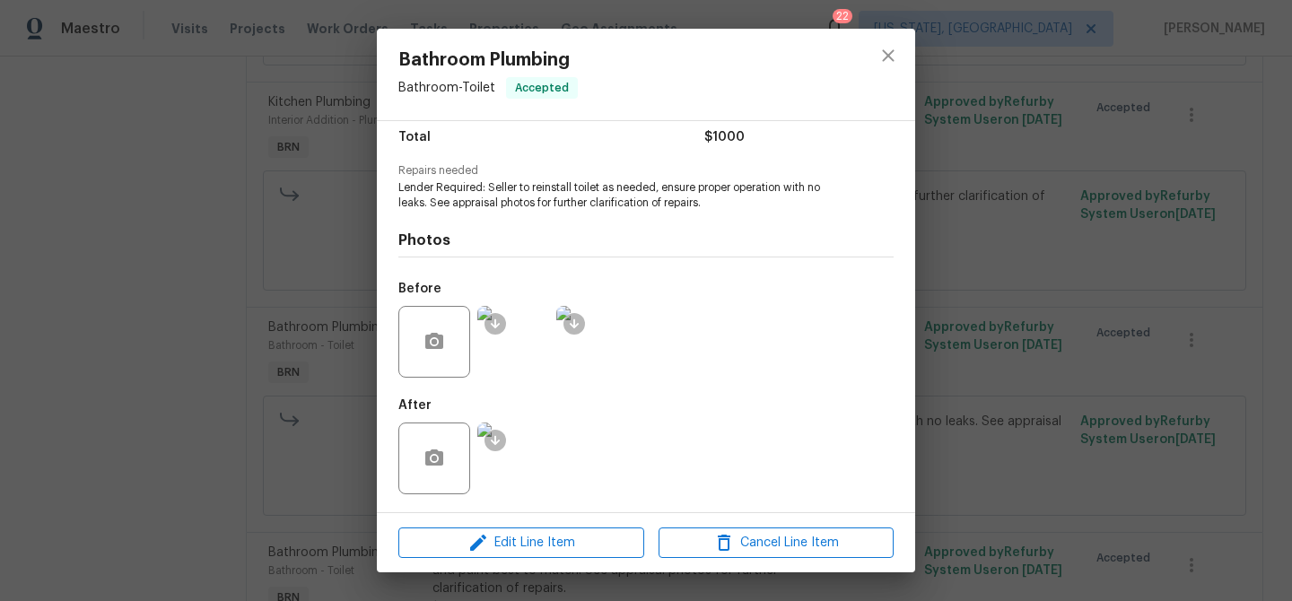
click at [274, 314] on div "Bathroom Plumbing Bathroom - Toilet Accepted Vendor Banks Yards and More Accoun…" at bounding box center [646, 300] width 1292 height 601
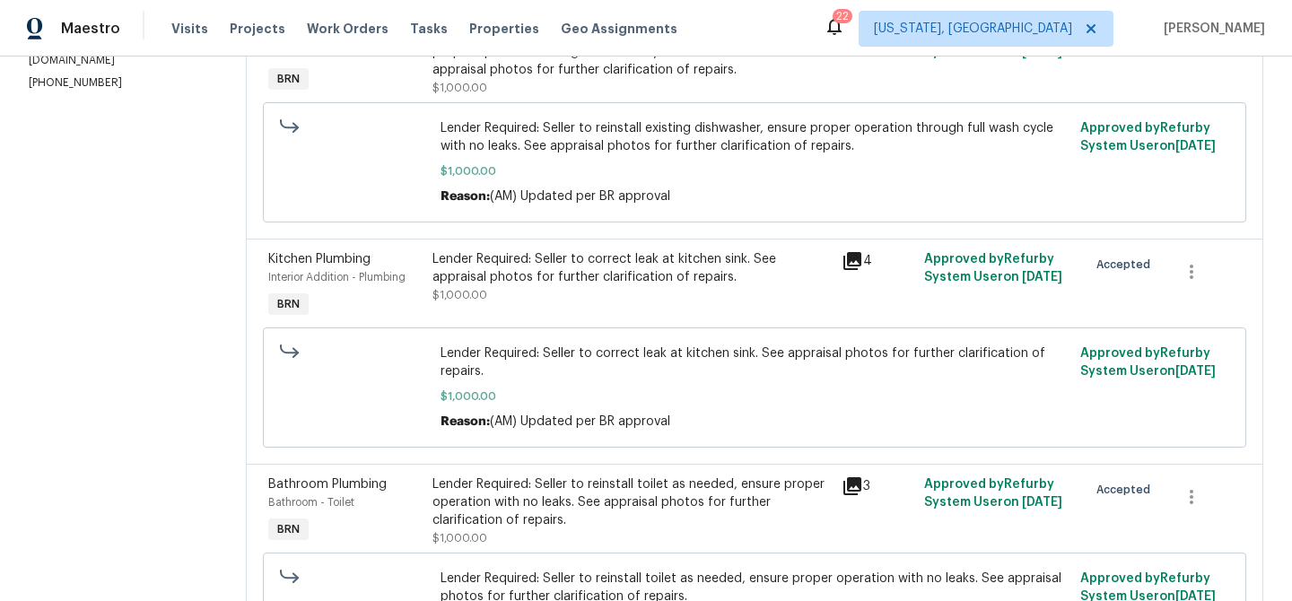
scroll to position [0, 0]
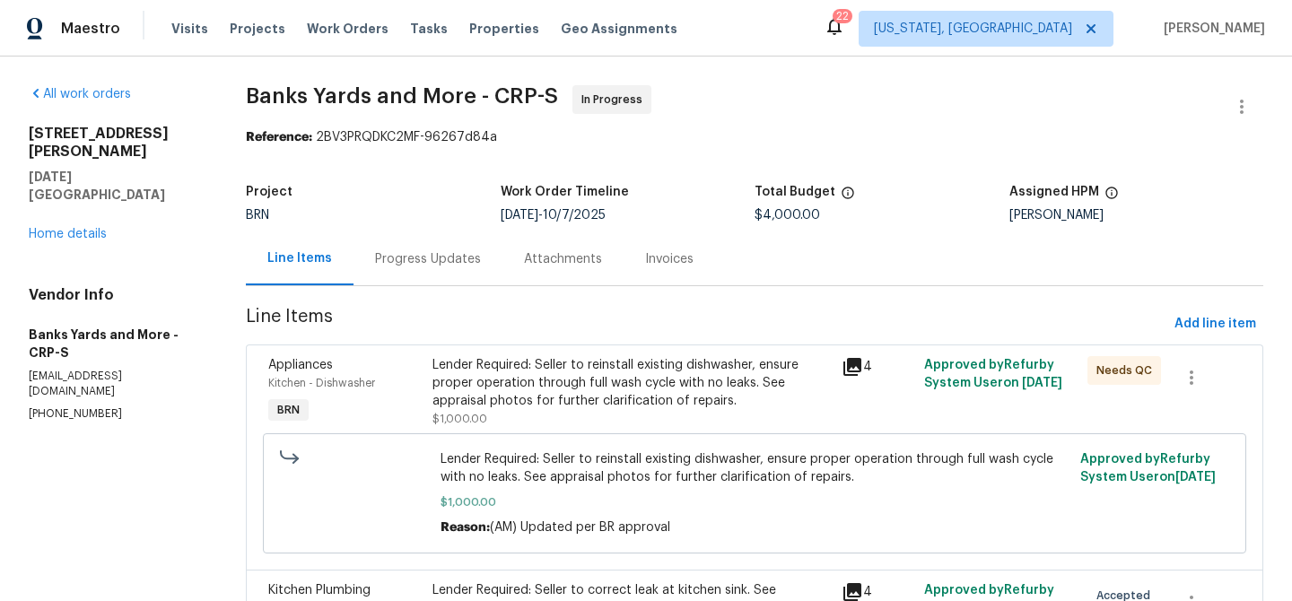
click at [424, 240] on div "Progress Updates" at bounding box center [428, 258] width 149 height 53
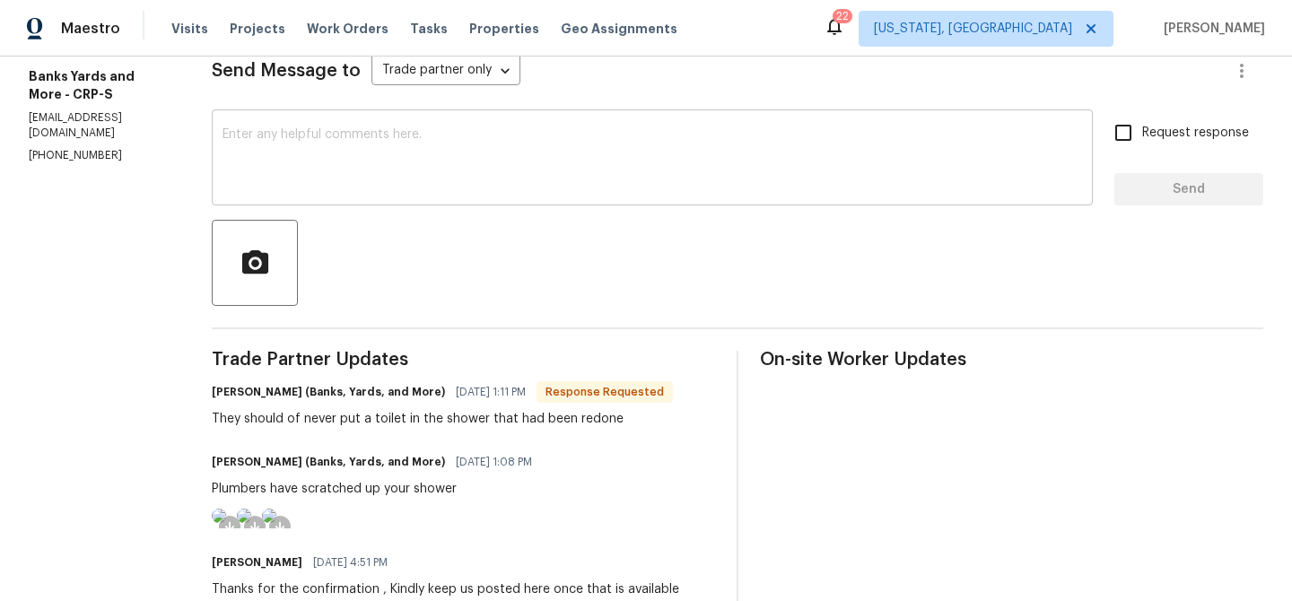
scroll to position [269, 0]
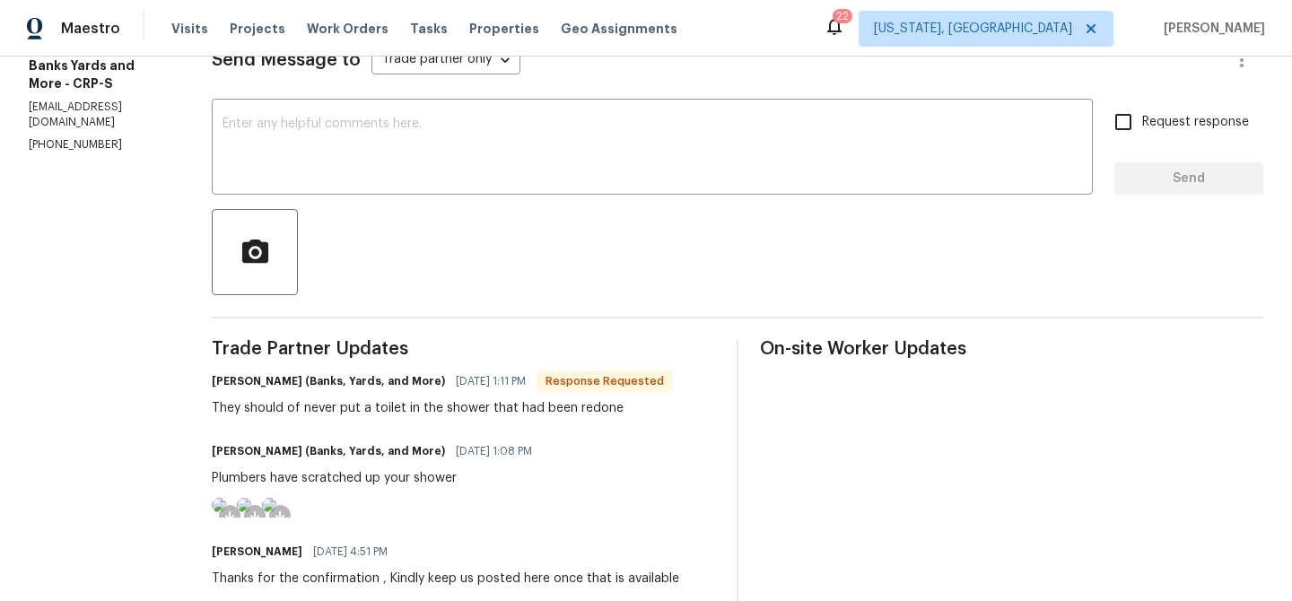
click at [330, 406] on div "They should of never put a toilet in the shower that had been redone" at bounding box center [442, 408] width 461 height 18
click at [327, 406] on div "They should of never put a toilet in the shower that had been redone" at bounding box center [442, 408] width 461 height 18
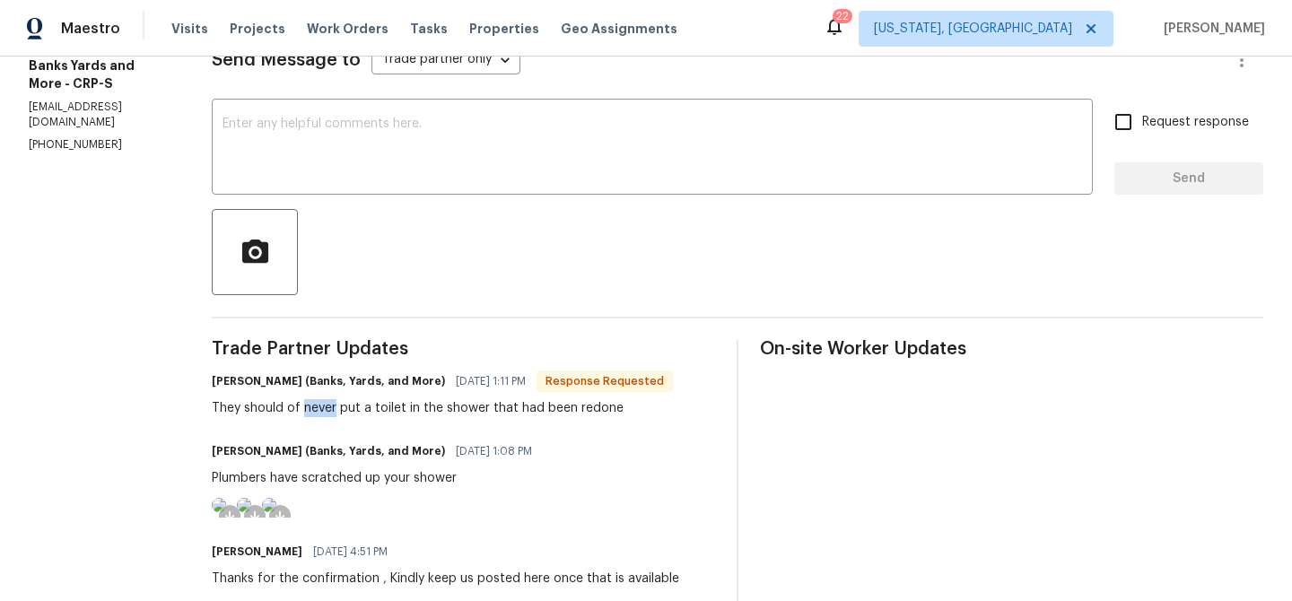
click at [327, 406] on div "They should of never put a toilet in the shower that had been redone" at bounding box center [442, 408] width 461 height 18
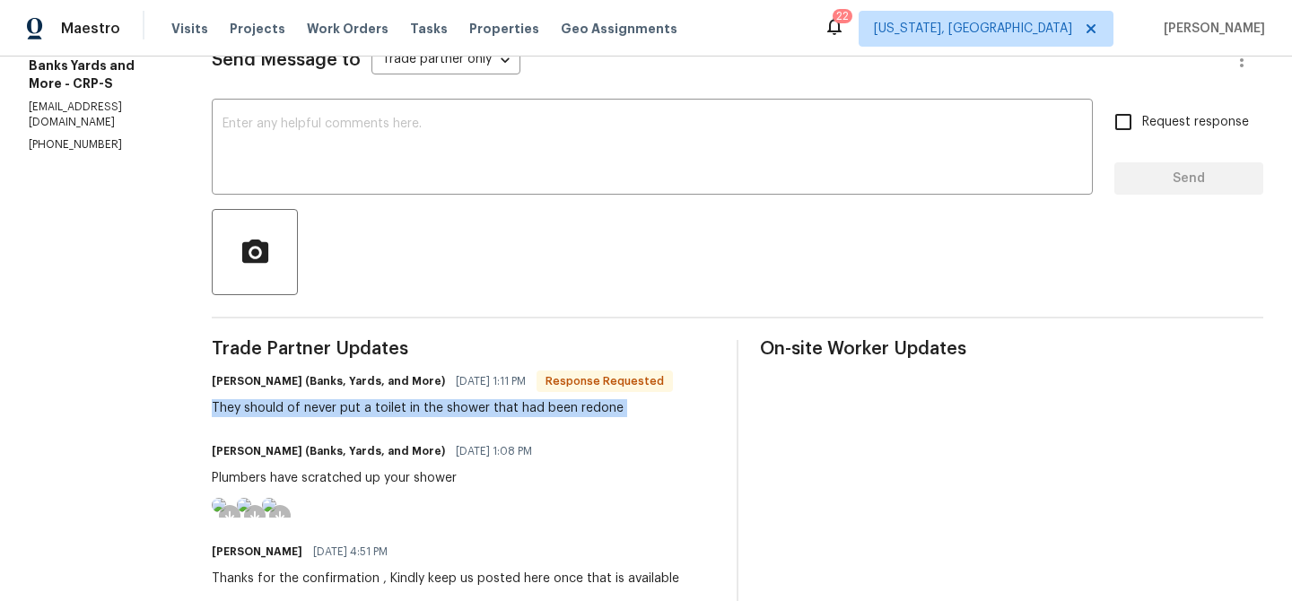
click at [327, 406] on div "They should of never put a toilet in the shower that had been redone" at bounding box center [442, 408] width 461 height 18
copy div "They should of never put a toilet in the shower that had been redone"
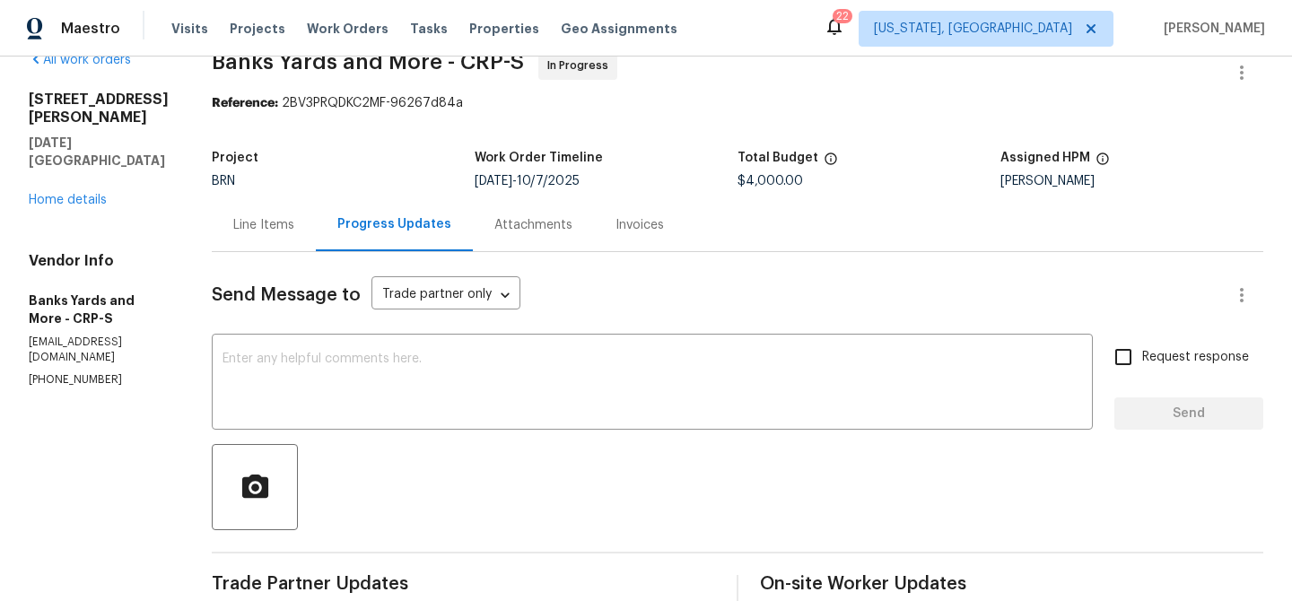
click at [47, 372] on p "(361) 876-5816" at bounding box center [99, 379] width 140 height 15
copy p "(361) 876-5816"
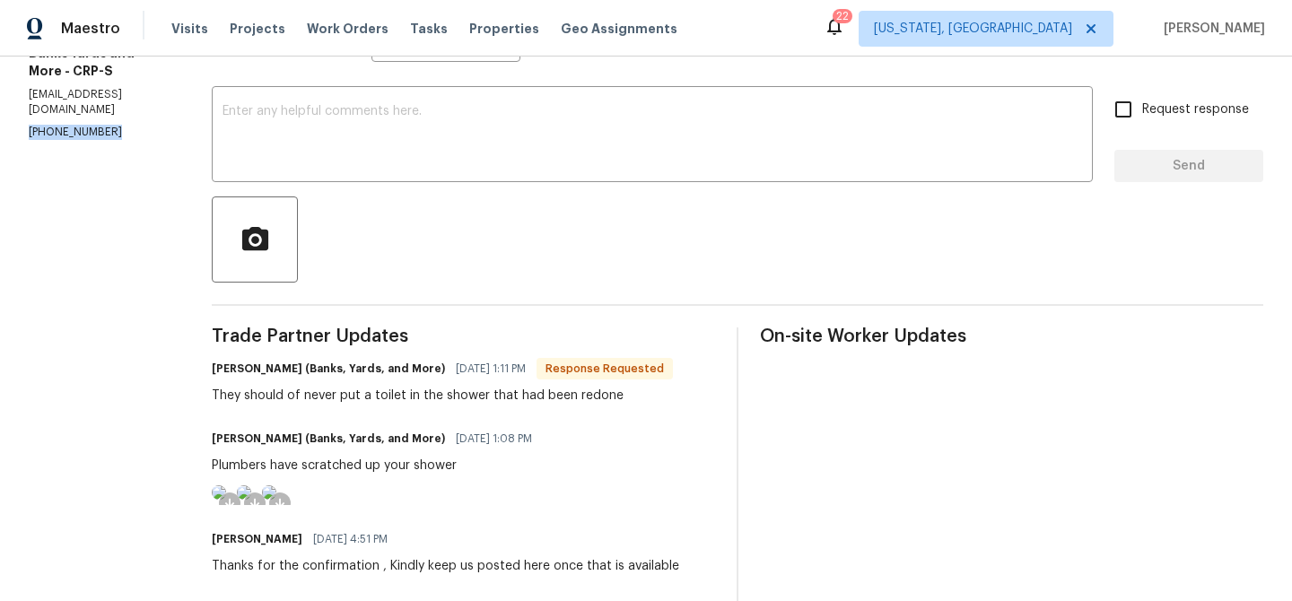
scroll to position [0, 0]
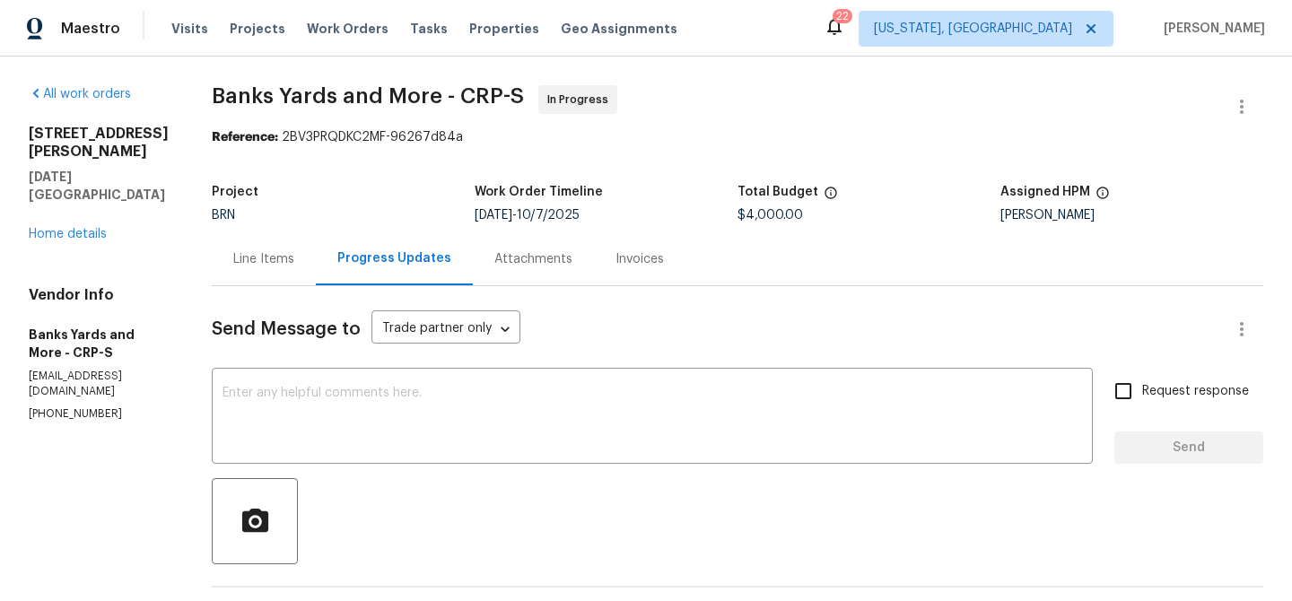
click at [260, 255] on div "Line Items" at bounding box center [263, 259] width 61 height 18
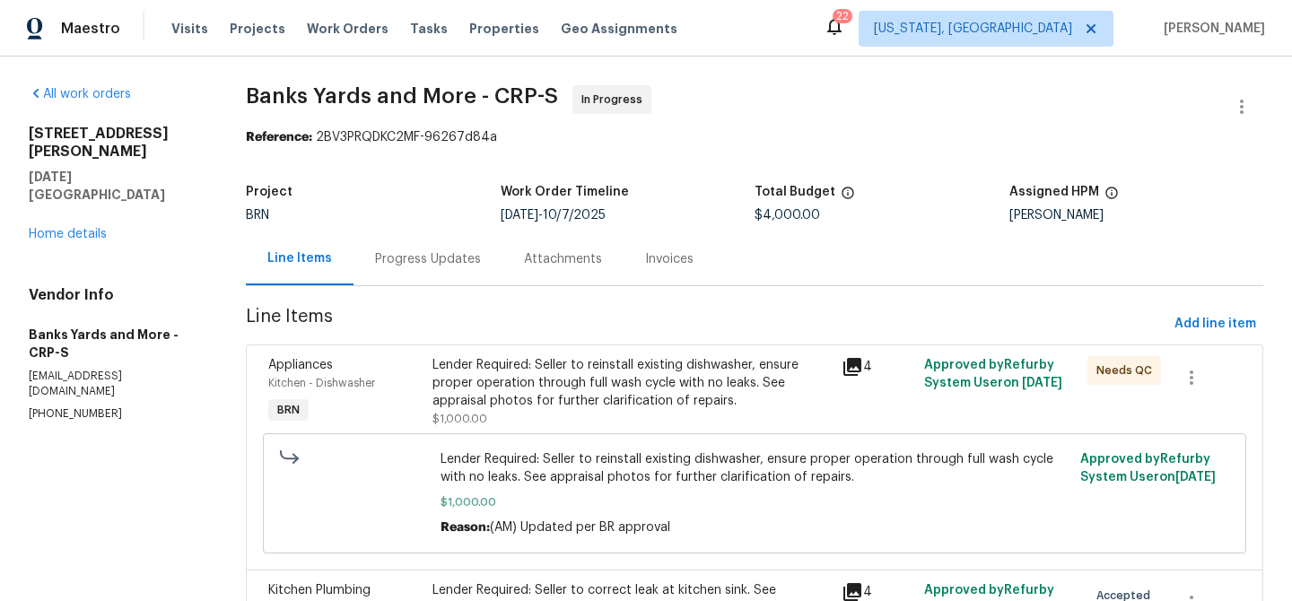
click at [441, 240] on div "Progress Updates" at bounding box center [428, 258] width 149 height 53
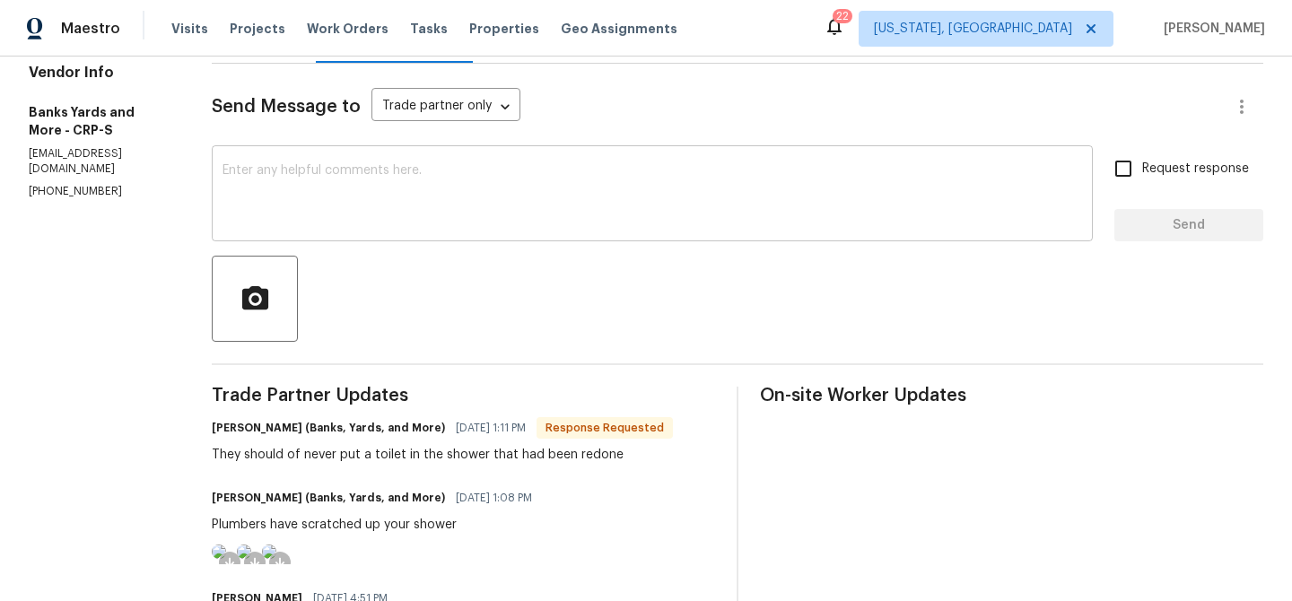
scroll to position [226, 0]
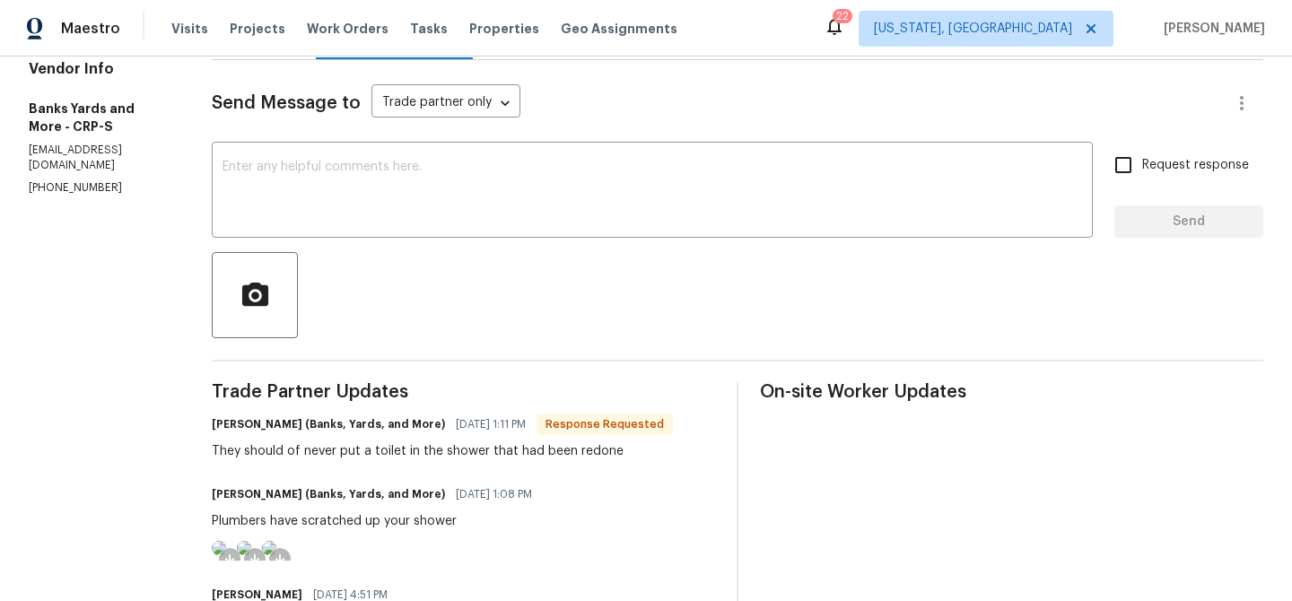
click at [226, 555] on img at bounding box center [219, 548] width 14 height 14
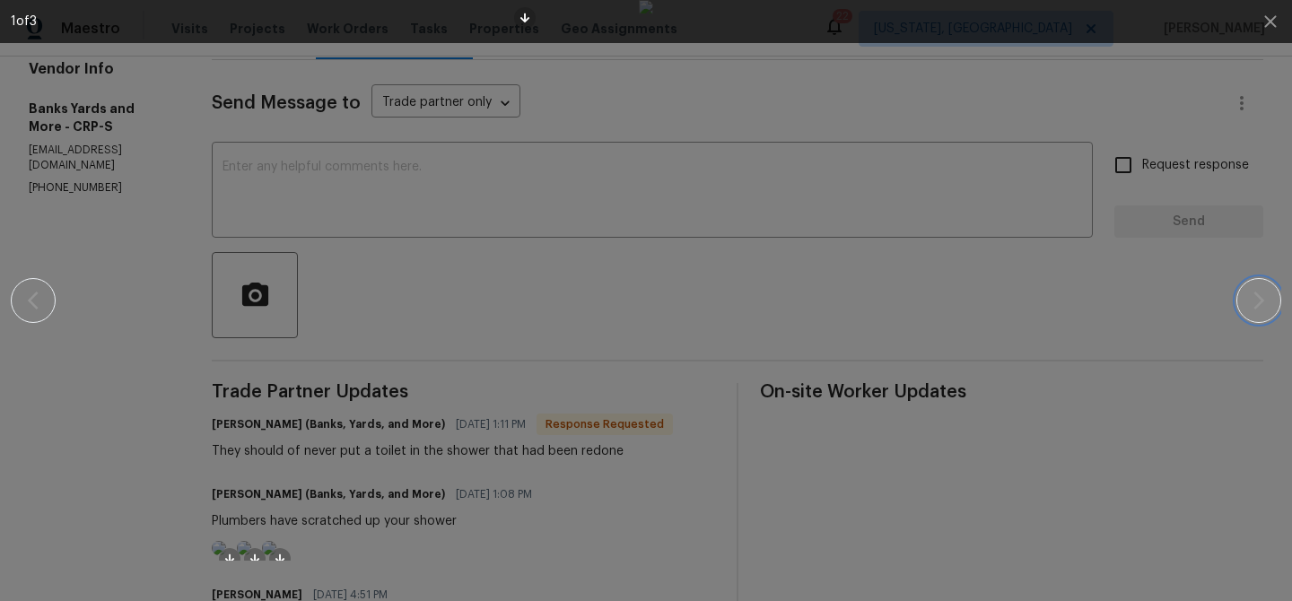
click at [1263, 310] on icon "button" at bounding box center [1259, 301] width 22 height 22
click at [1254, 281] on button "button" at bounding box center [1258, 300] width 45 height 45
click at [1271, 23] on icon "button" at bounding box center [1270, 21] width 12 height 12
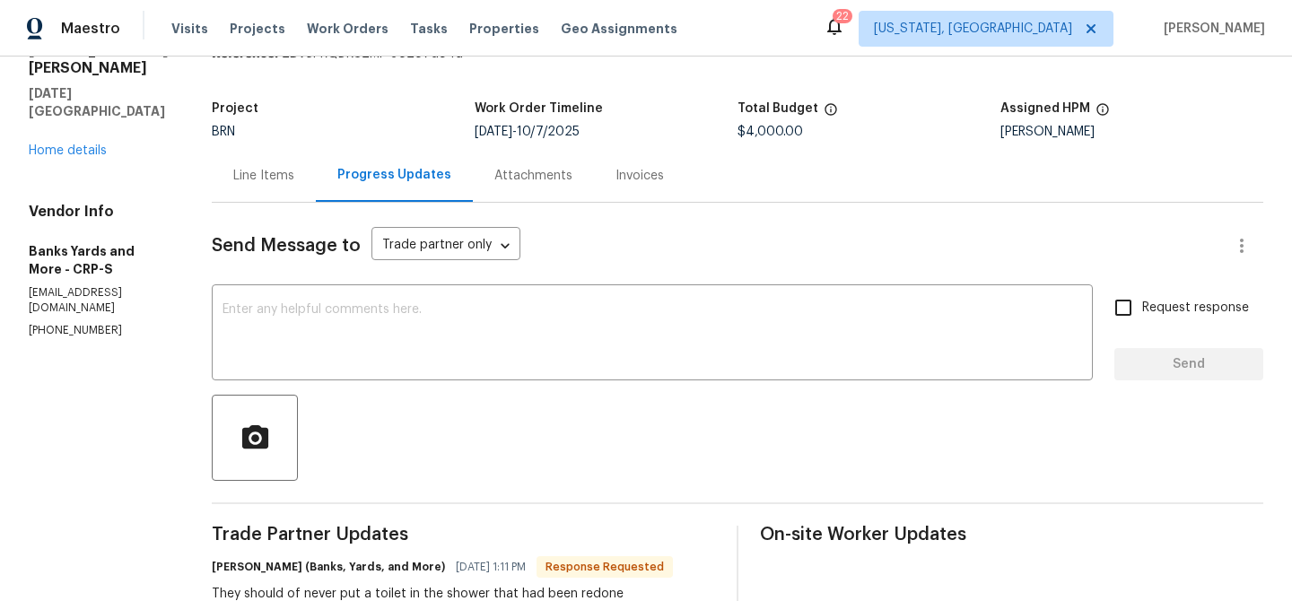
scroll to position [0, 0]
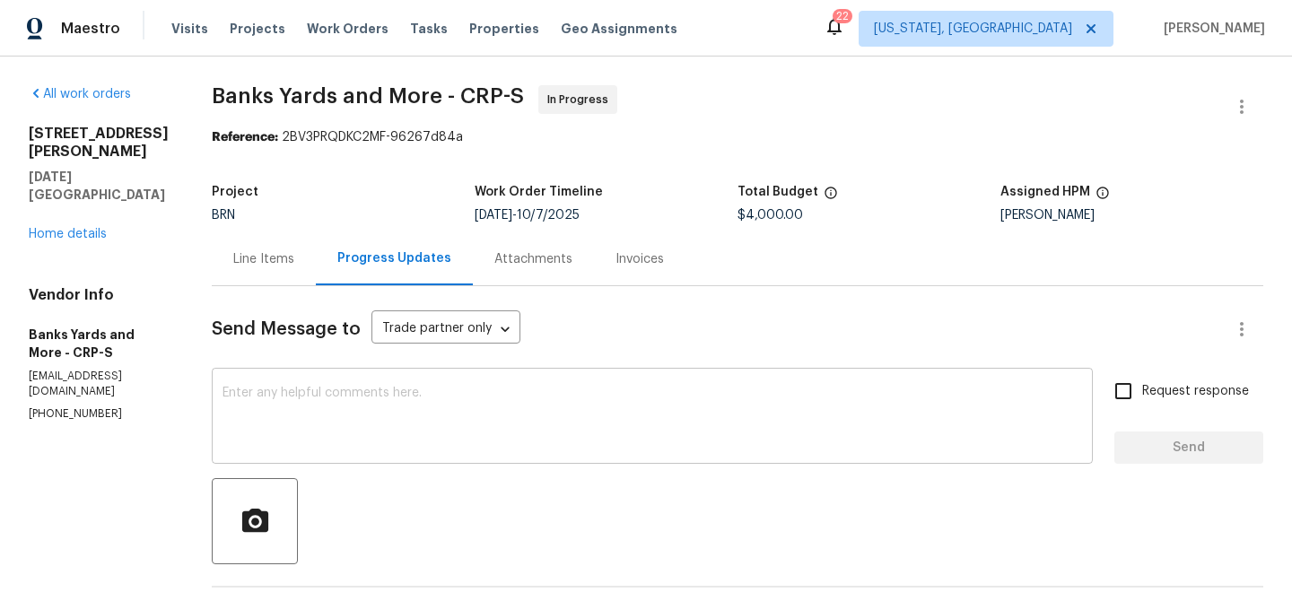
click at [326, 403] on textarea at bounding box center [653, 418] width 860 height 63
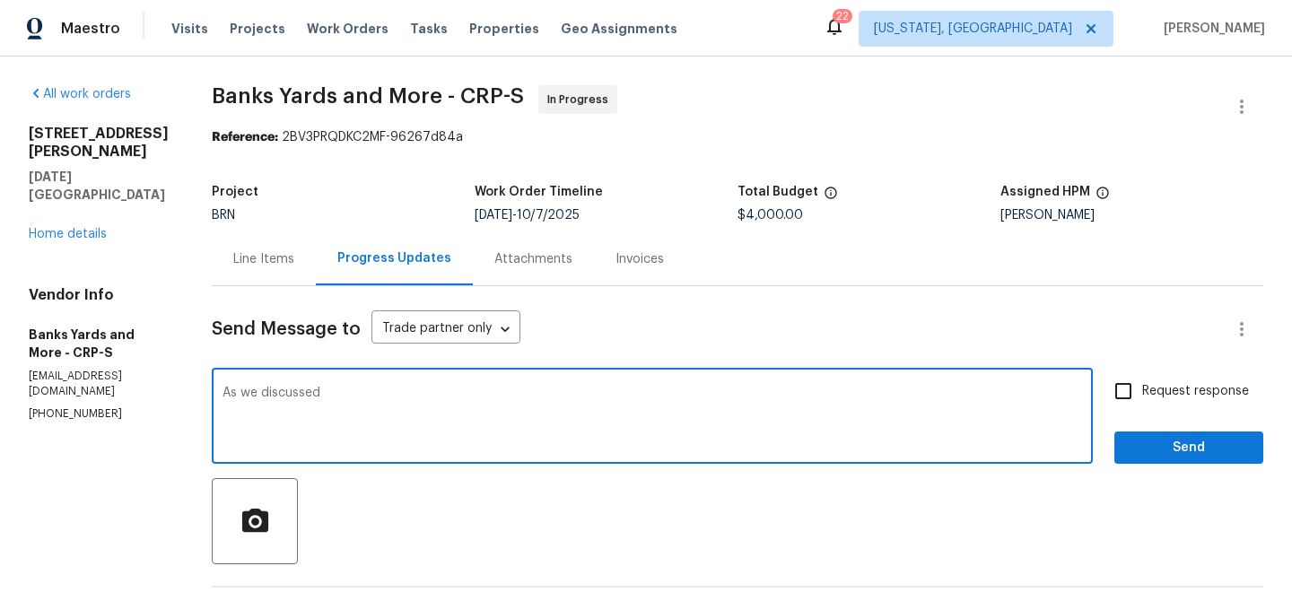
click at [99, 406] on p "(361) 876-5816" at bounding box center [99, 413] width 140 height 15
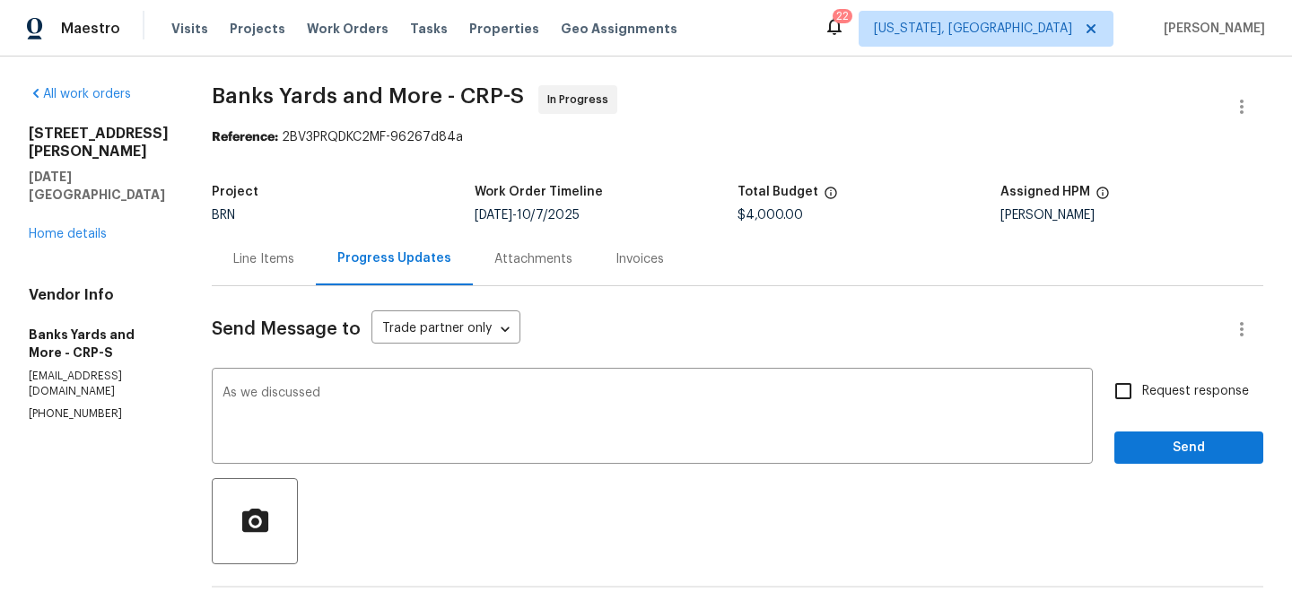
click at [99, 406] on p "(361) 876-5816" at bounding box center [99, 413] width 140 height 15
copy p "(361) 876-5816"
click at [370, 391] on textarea "As we discussed" at bounding box center [653, 418] width 860 height 63
paste textarea "(361) 876-5816"
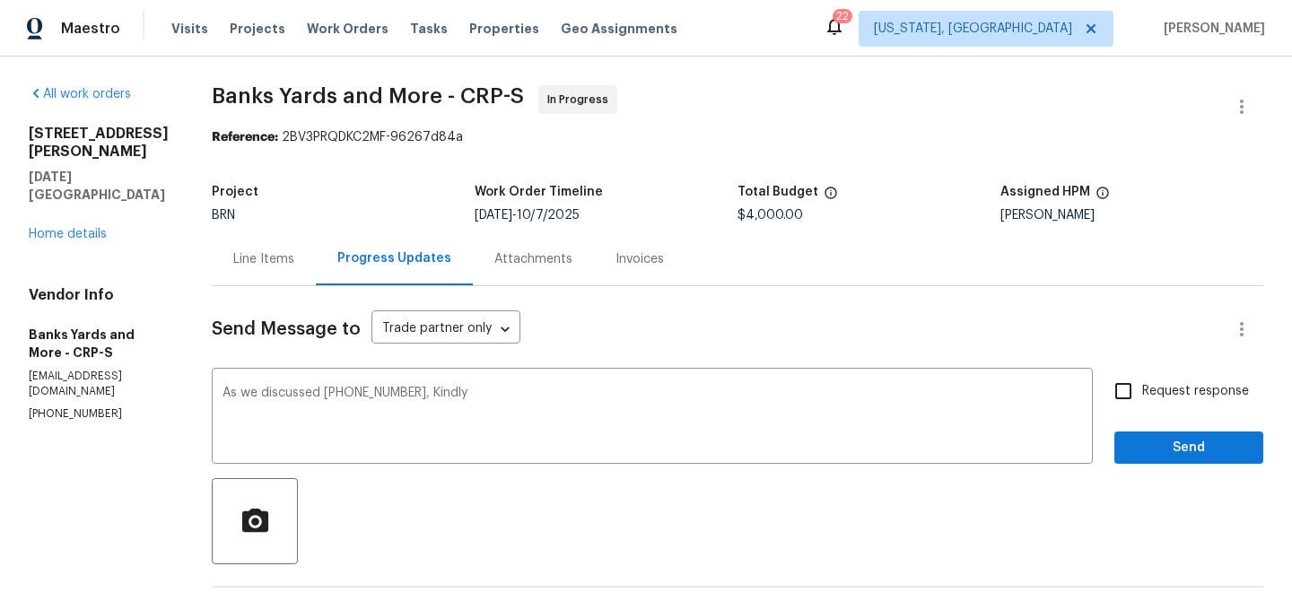
scroll to position [48, 0]
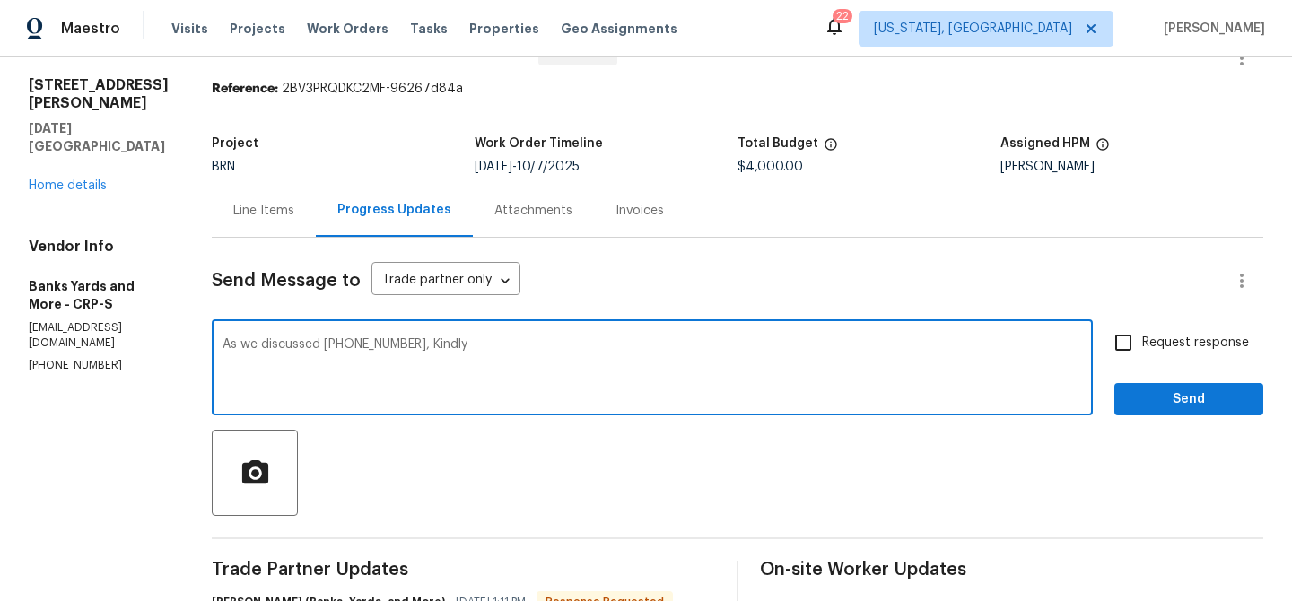
click at [472, 355] on textarea "As we discussed (361) 876-5816, Kindly" at bounding box center [653, 369] width 860 height 63
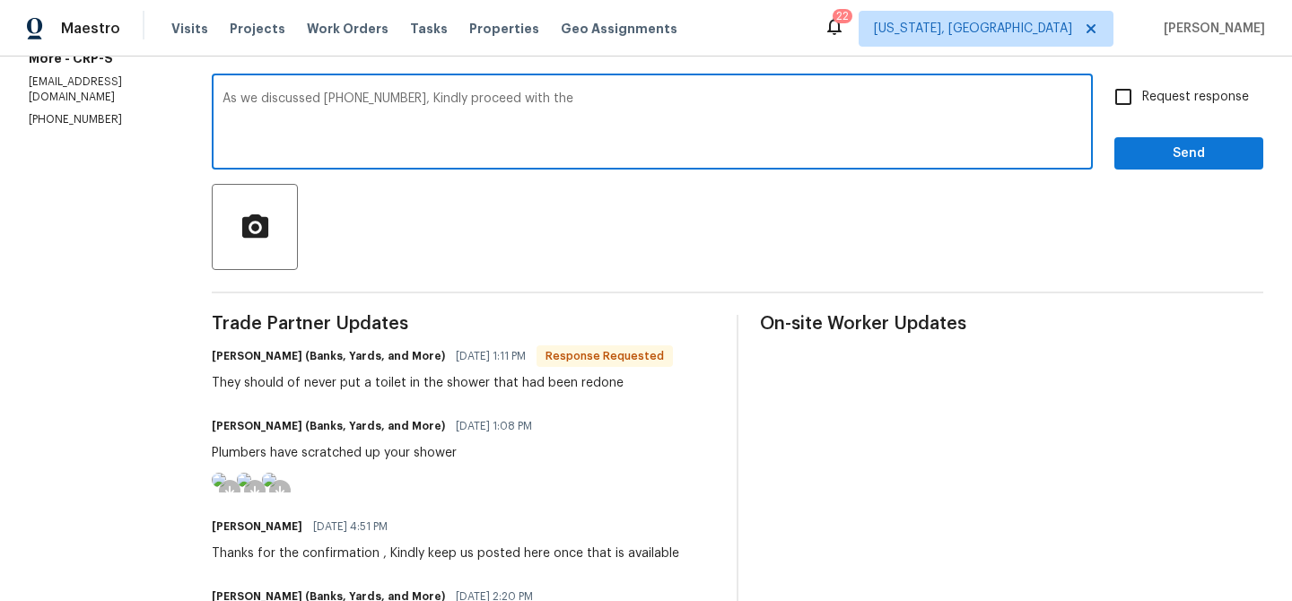
scroll to position [295, 0]
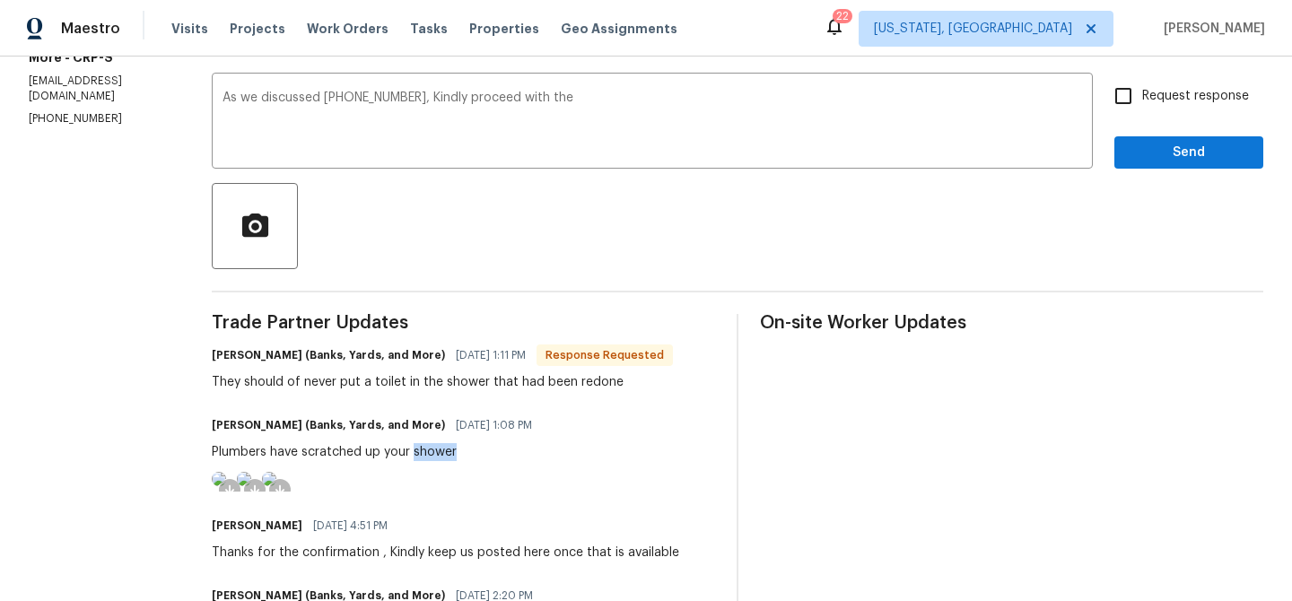
drag, startPoint x: 409, startPoint y: 451, endPoint x: 494, endPoint y: 450, distance: 85.2
click at [494, 450] on div "Plumbers have scratched up your shower" at bounding box center [377, 452] width 331 height 18
copy div "shower"
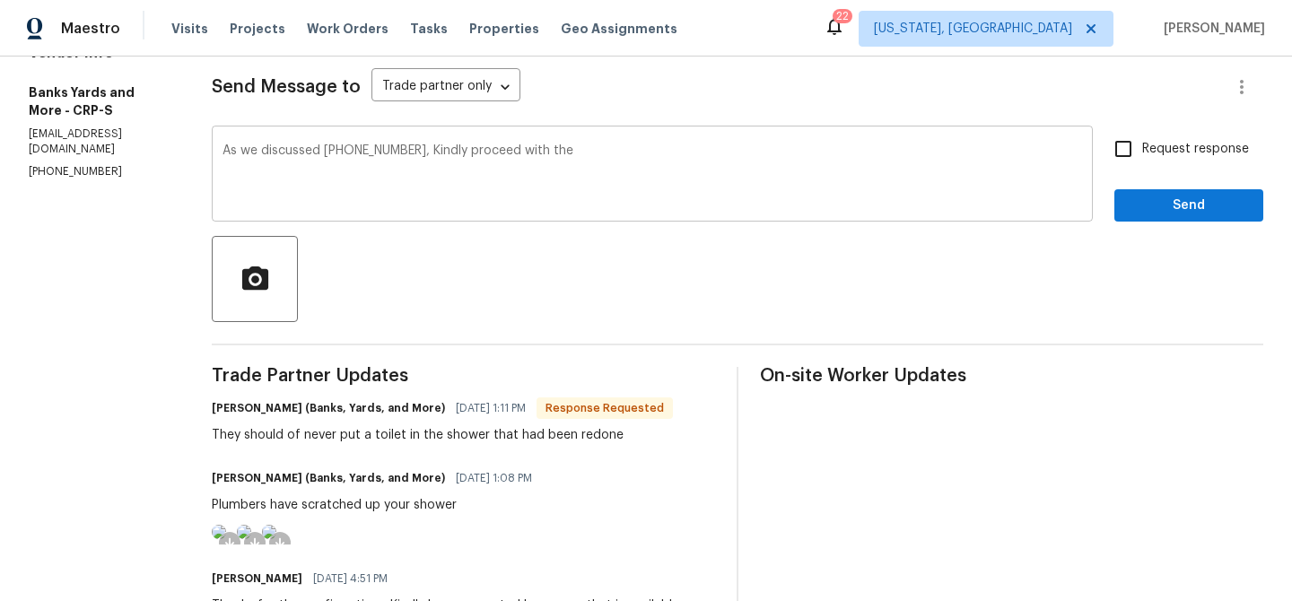
click at [577, 132] on div "As we discussed (361) 876-5816, Kindly proceed with the x ​" at bounding box center [652, 176] width 881 height 92
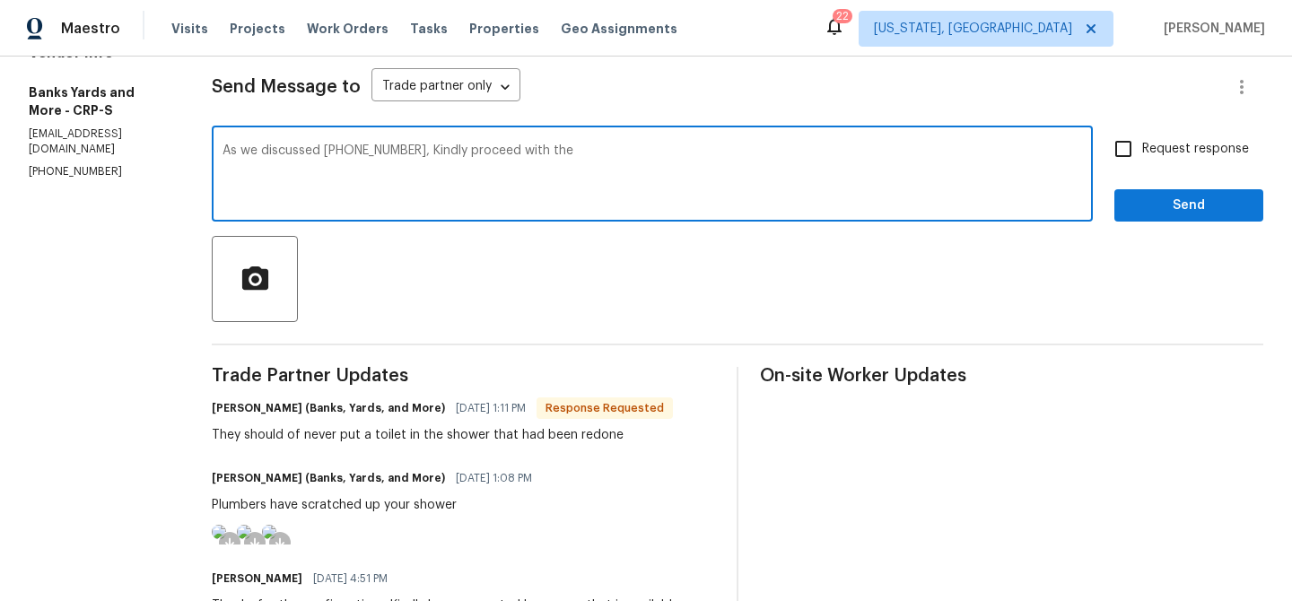
click at [577, 147] on textarea "As we discussed (361) 876-5816, Kindly proceed with the" at bounding box center [653, 175] width 860 height 63
paste textarea "shower"
type textarea "As we discussed (361) 876-5816, Kindly proceed with the shower patch up work an…"
click at [1109, 150] on input "Request response" at bounding box center [1124, 149] width 38 height 38
checkbox input "true"
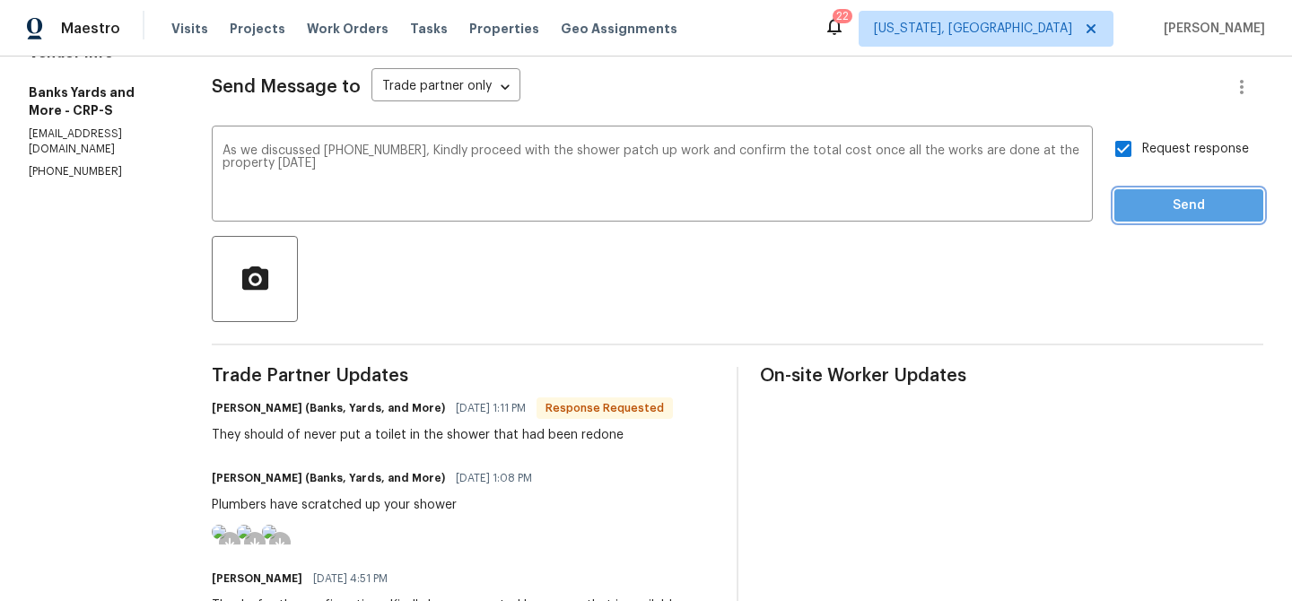
click at [1146, 205] on span "Send" at bounding box center [1189, 206] width 120 height 22
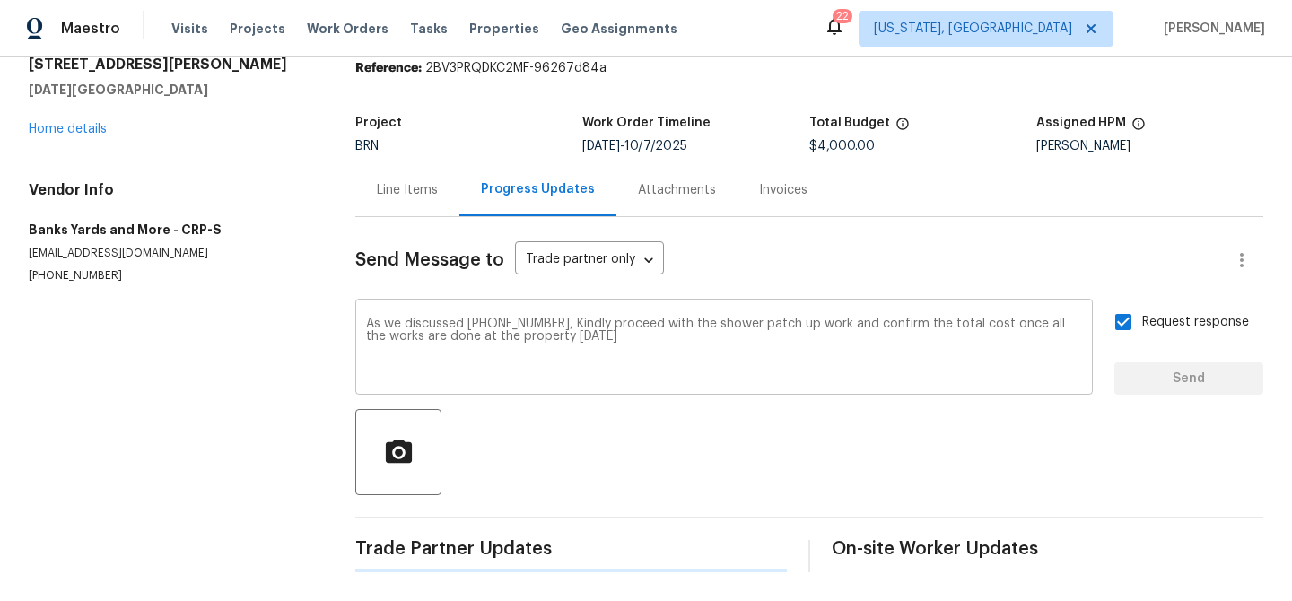
scroll to position [0, 0]
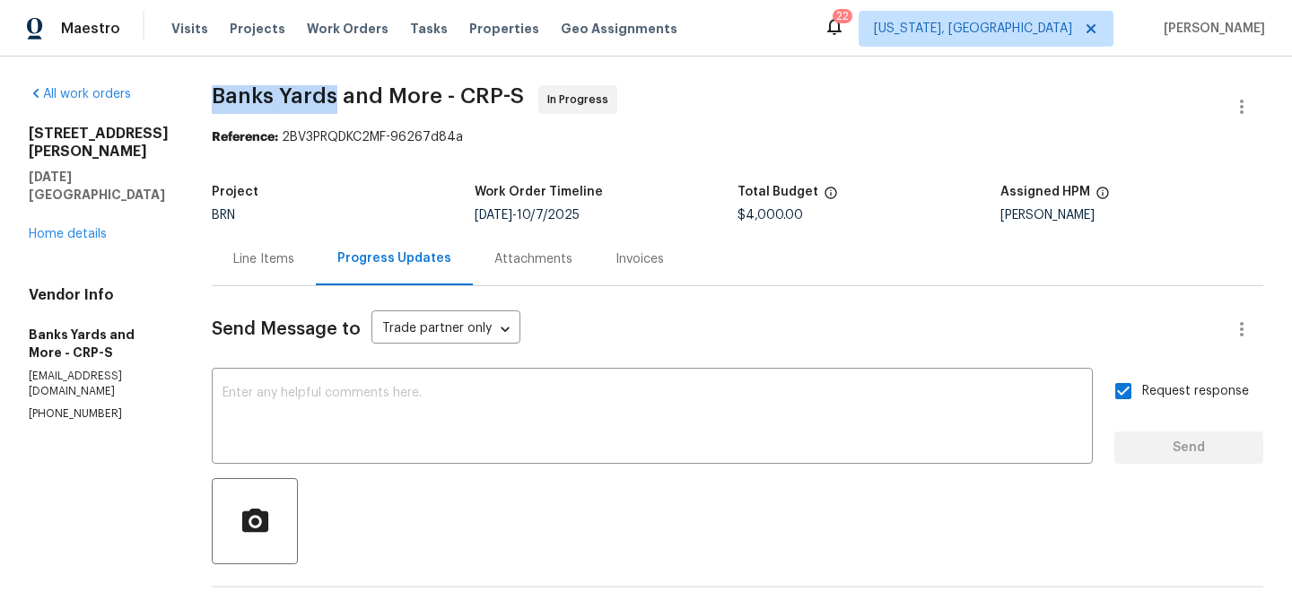
drag, startPoint x: 210, startPoint y: 94, endPoint x: 336, endPoint y: 99, distance: 125.7
copy span "Banks Yards"
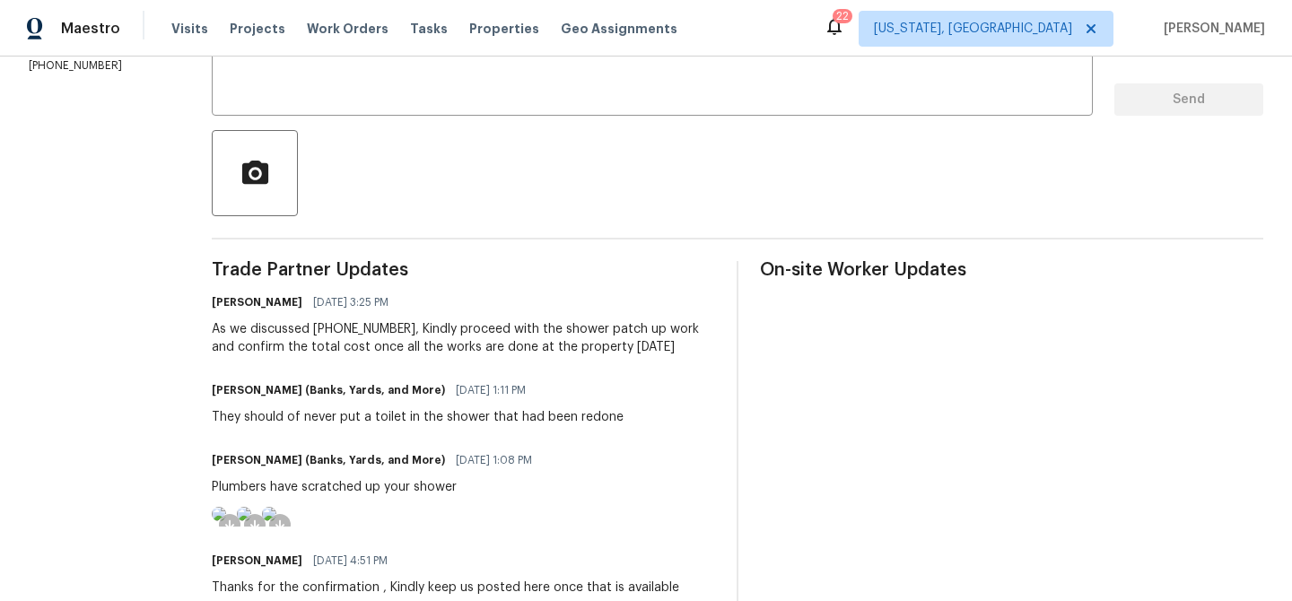
scroll to position [350, 0]
click at [332, 487] on div "Plumbers have scratched up your shower" at bounding box center [377, 485] width 331 height 18
copy div "scratched"
click at [306, 455] on h6 "Tamara Banks (Banks, Yards, and More)" at bounding box center [328, 459] width 233 height 18
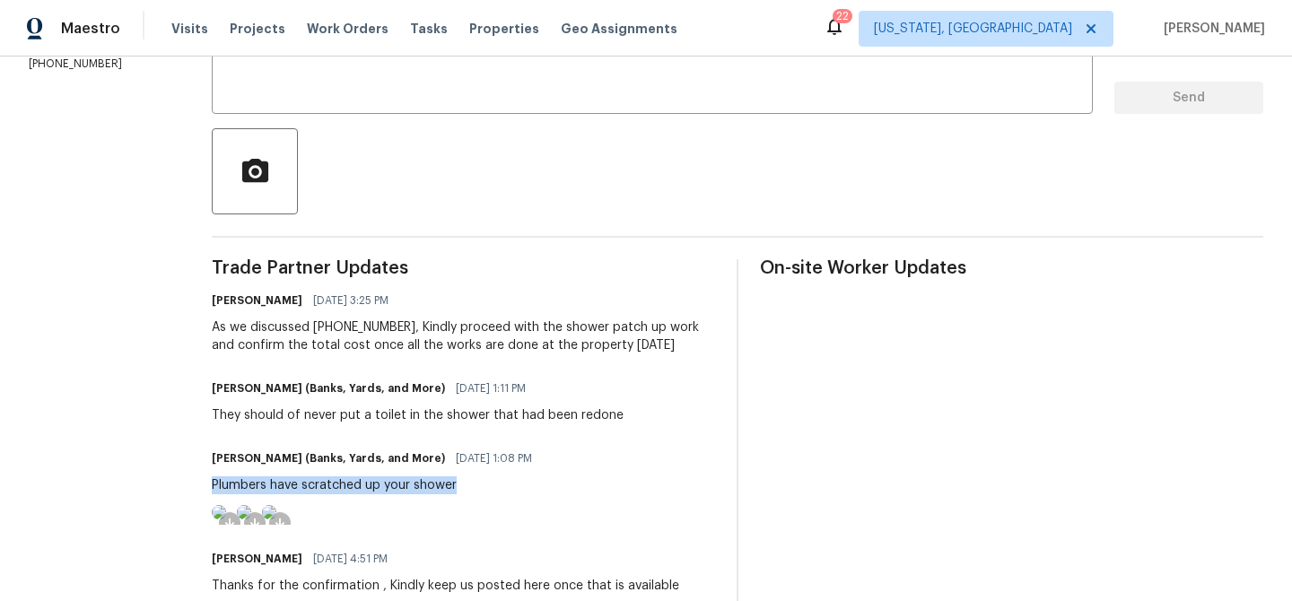
drag, startPoint x: 205, startPoint y: 485, endPoint x: 543, endPoint y: 485, distance: 338.3
copy div "Plumbers have scratched up your shower"
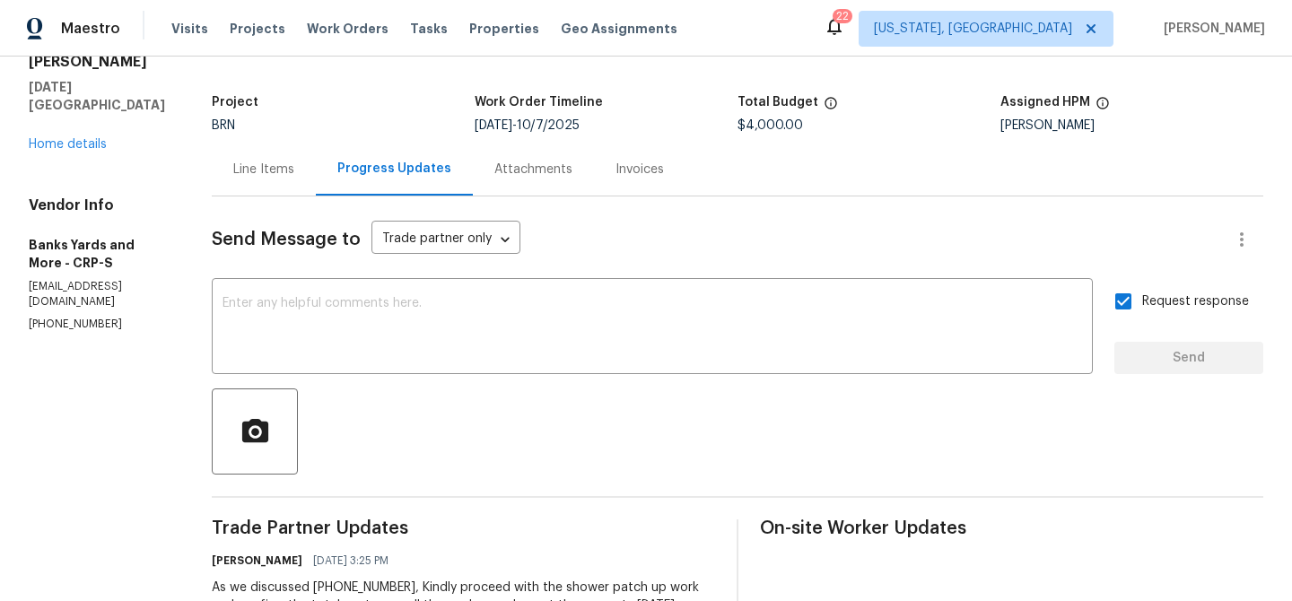
scroll to position [0, 0]
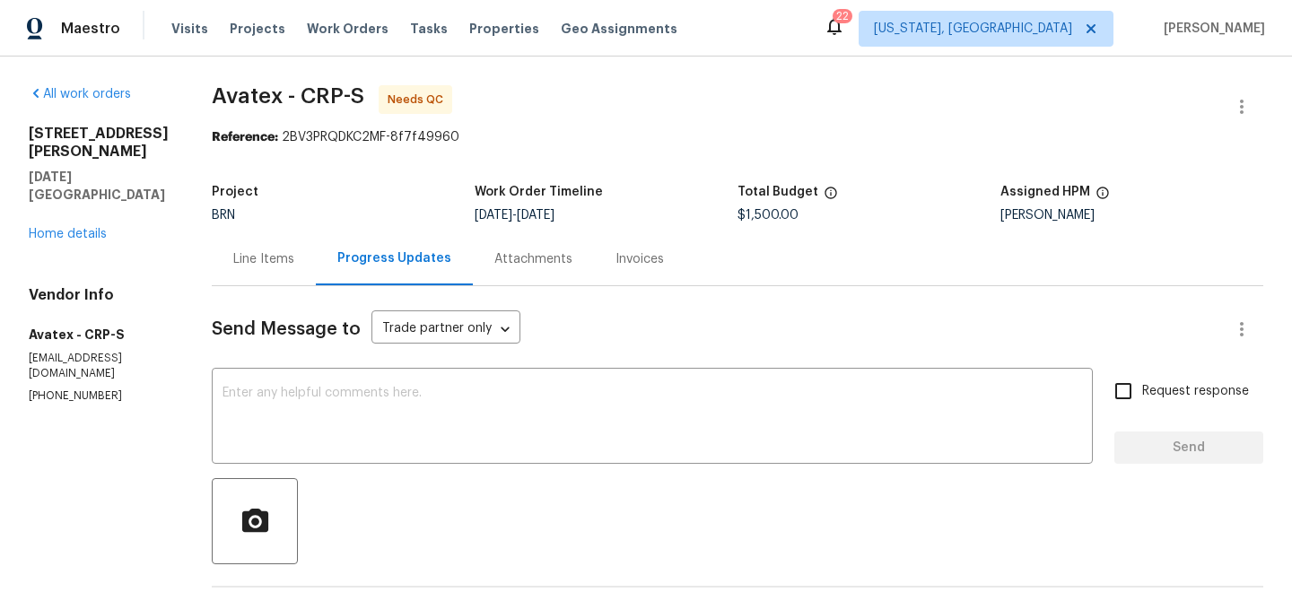
click at [310, 264] on div "Line Items" at bounding box center [264, 258] width 104 height 53
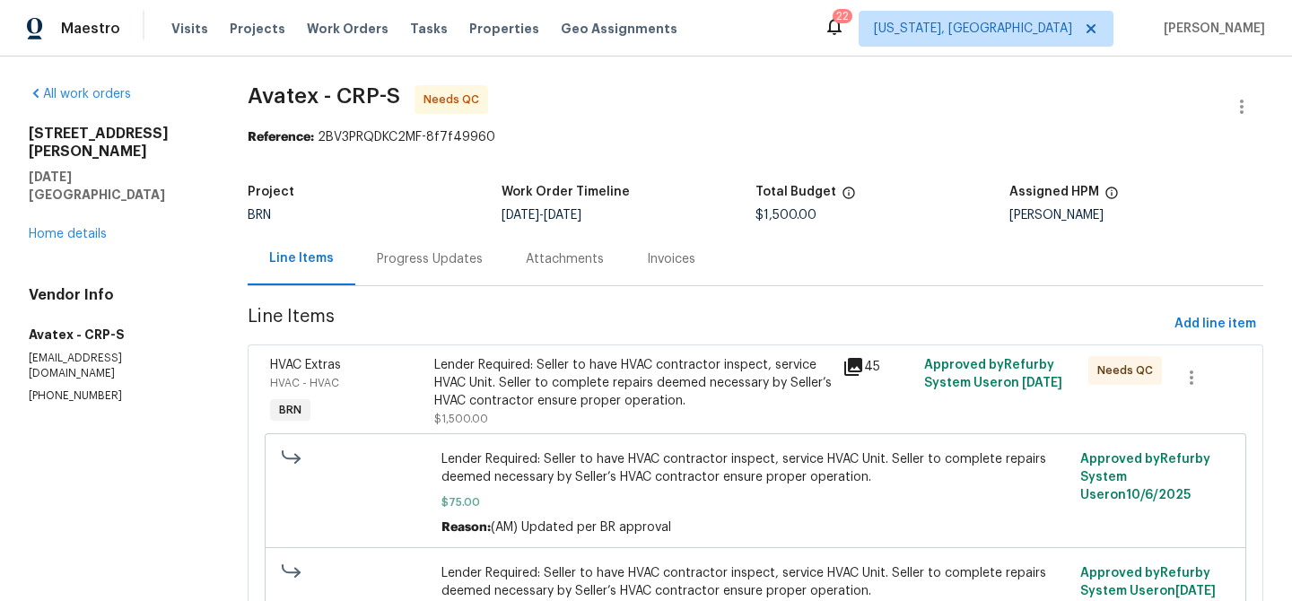
click at [486, 262] on div "Progress Updates" at bounding box center [429, 258] width 149 height 53
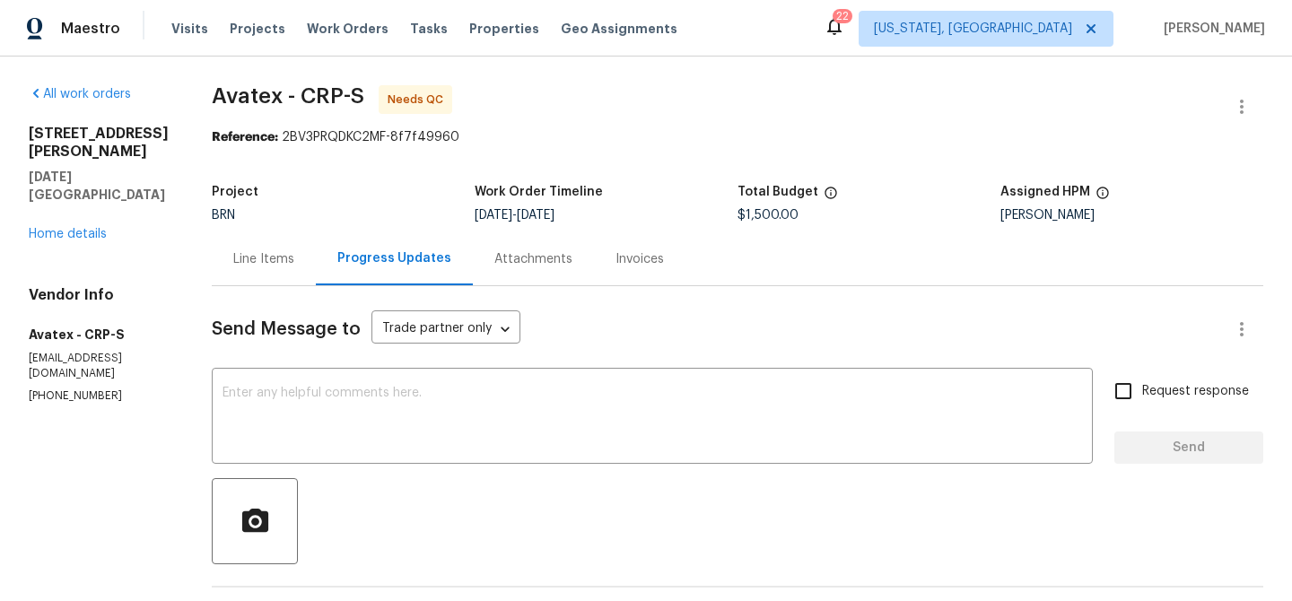
click at [315, 278] on div "Line Items" at bounding box center [264, 258] width 104 height 53
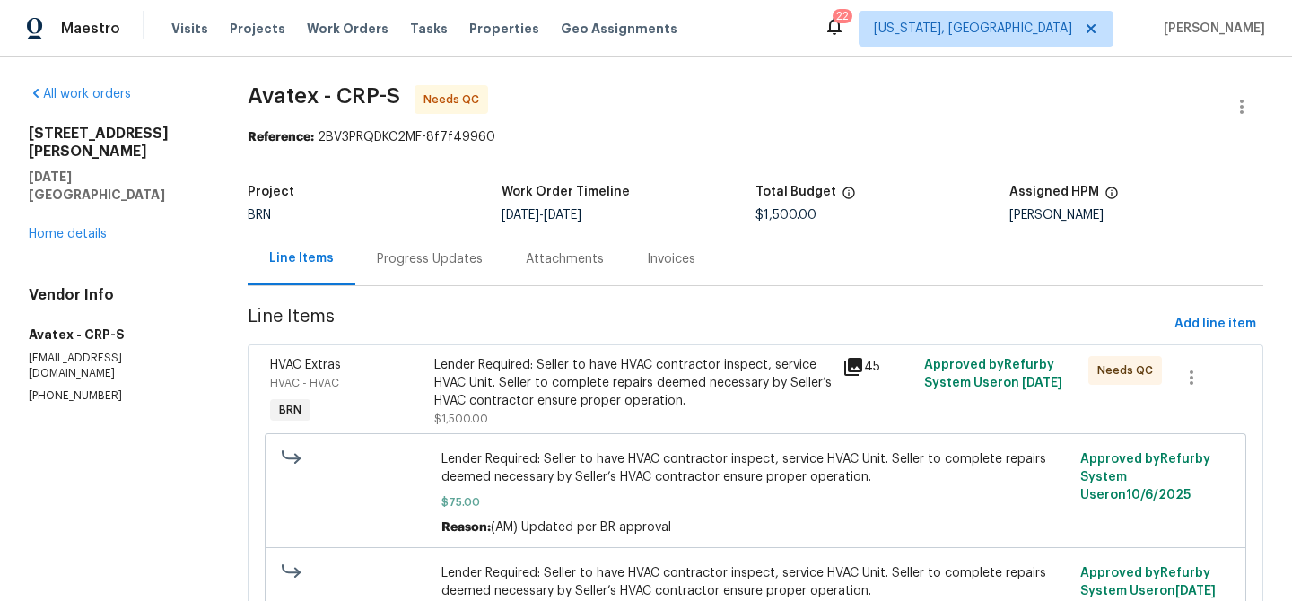
click at [500, 381] on div "Lender Required: Seller to have HVAC contractor inspect, service HVAC Unit. Sel…" at bounding box center [633, 383] width 398 height 54
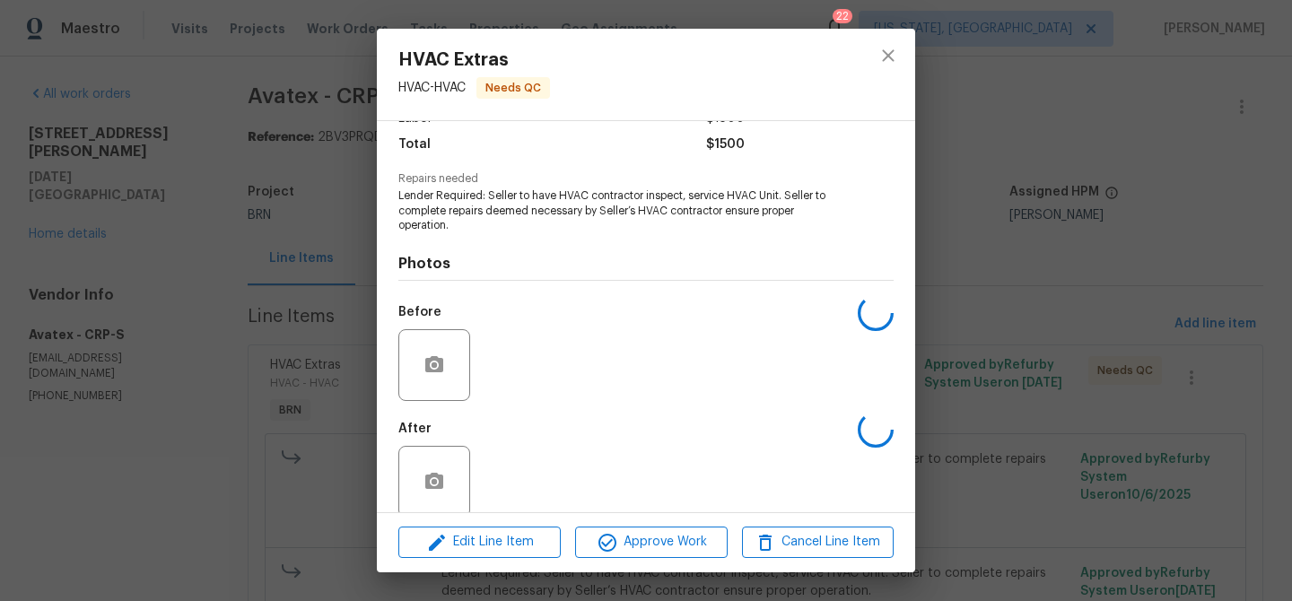
scroll to position [165, 0]
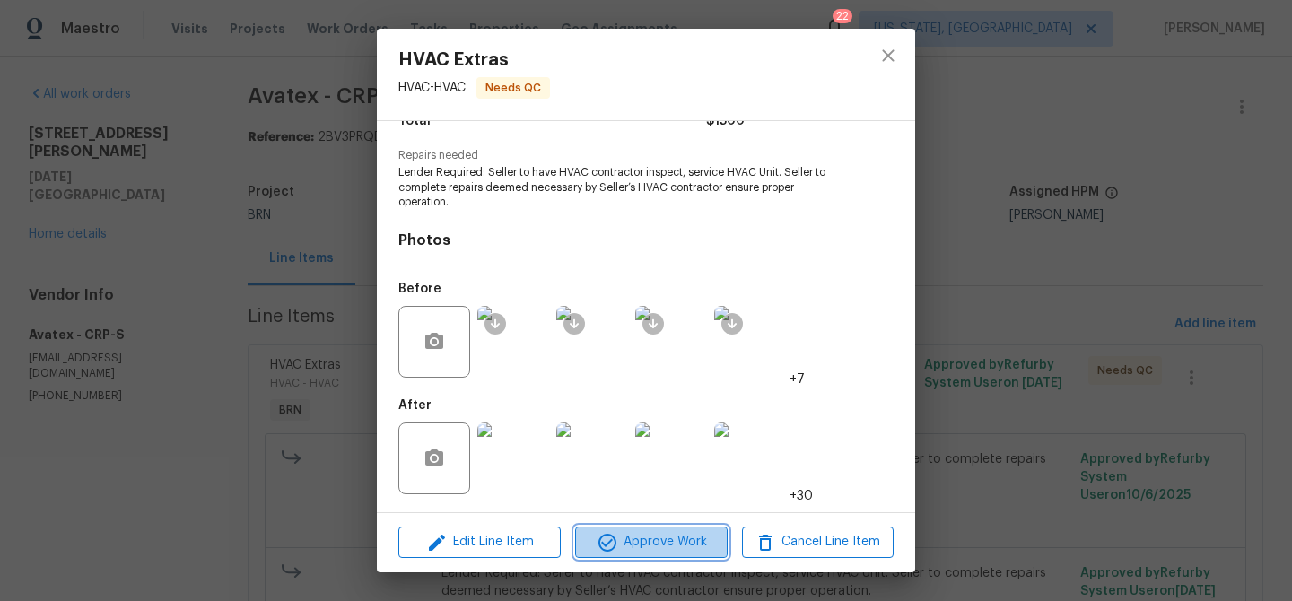
click at [626, 550] on span "Approve Work" at bounding box center [651, 542] width 141 height 22
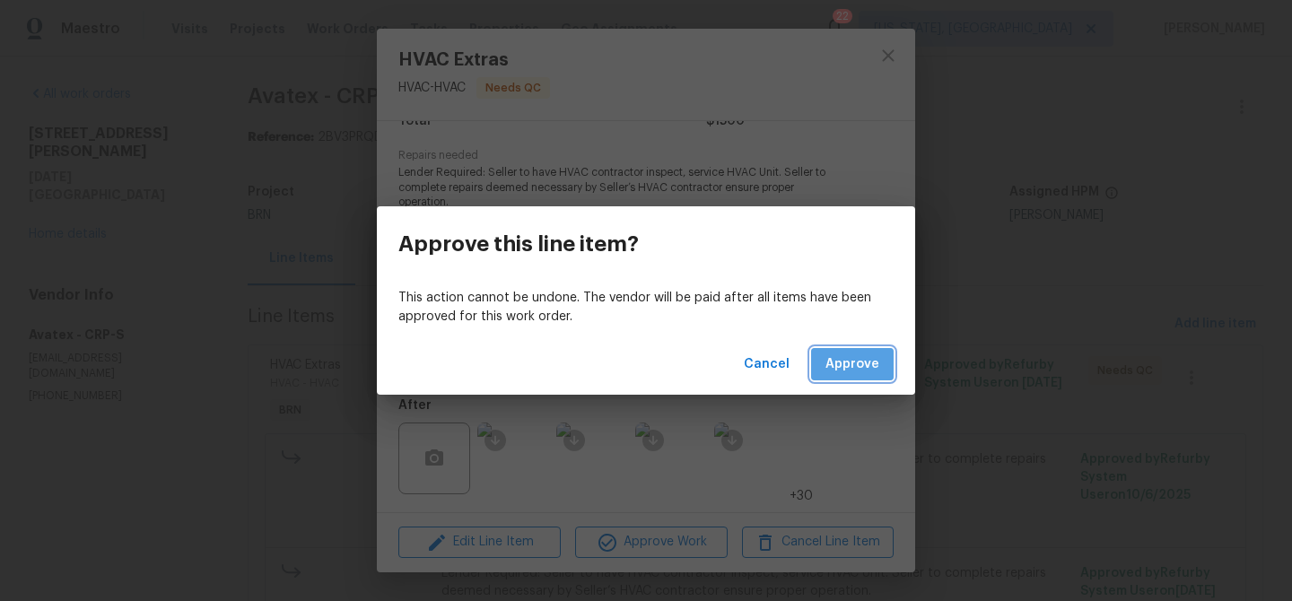
click at [841, 354] on span "Approve" at bounding box center [853, 365] width 54 height 22
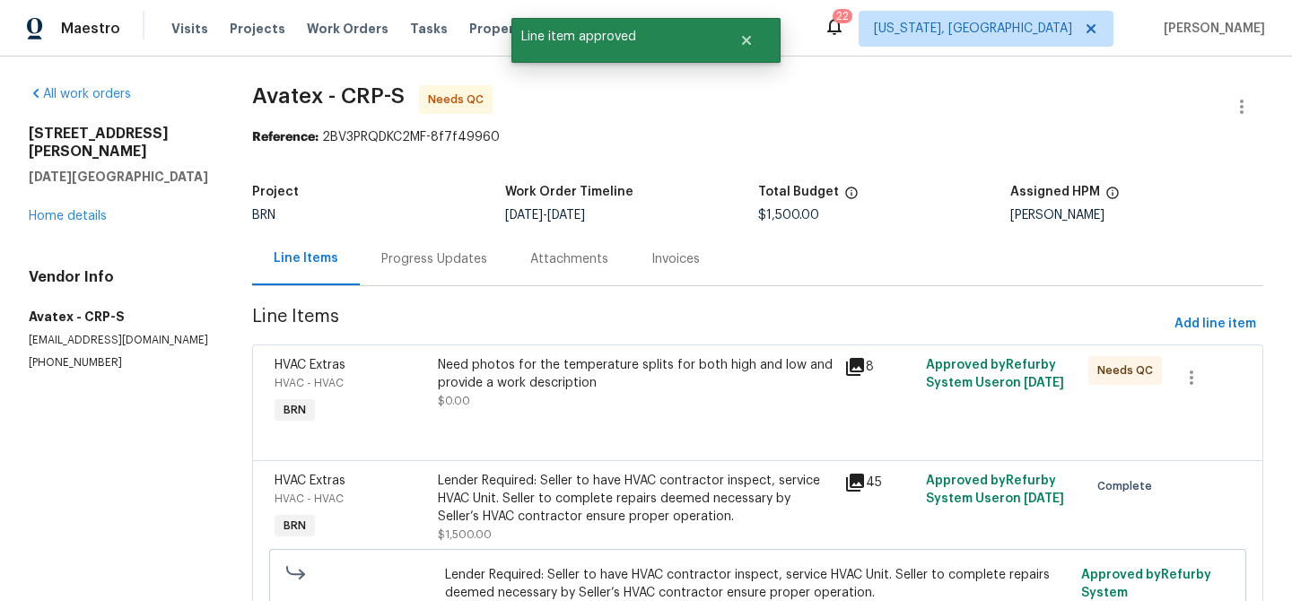
click at [581, 377] on div "Need photos for the temperature splits for both high and low and provide a work…" at bounding box center [636, 374] width 397 height 36
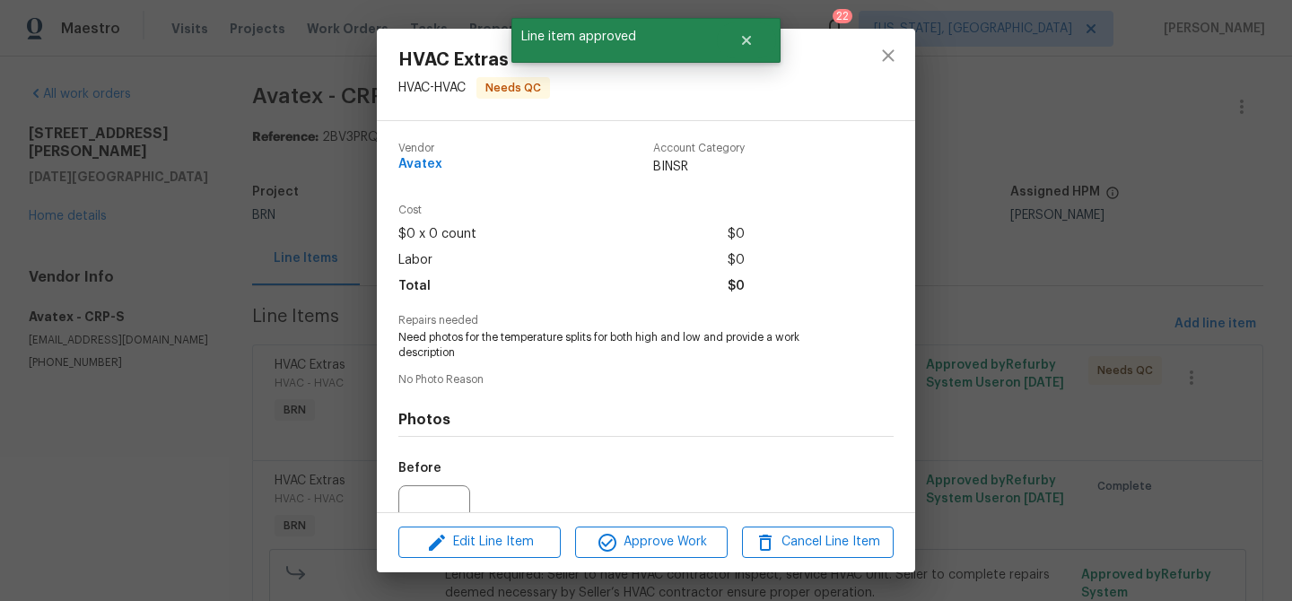
click at [309, 362] on div "HVAC Extras HVAC - HVAC Needs QC Vendor Avatex Account Category BINSR Cost $0 x…" at bounding box center [646, 300] width 1292 height 601
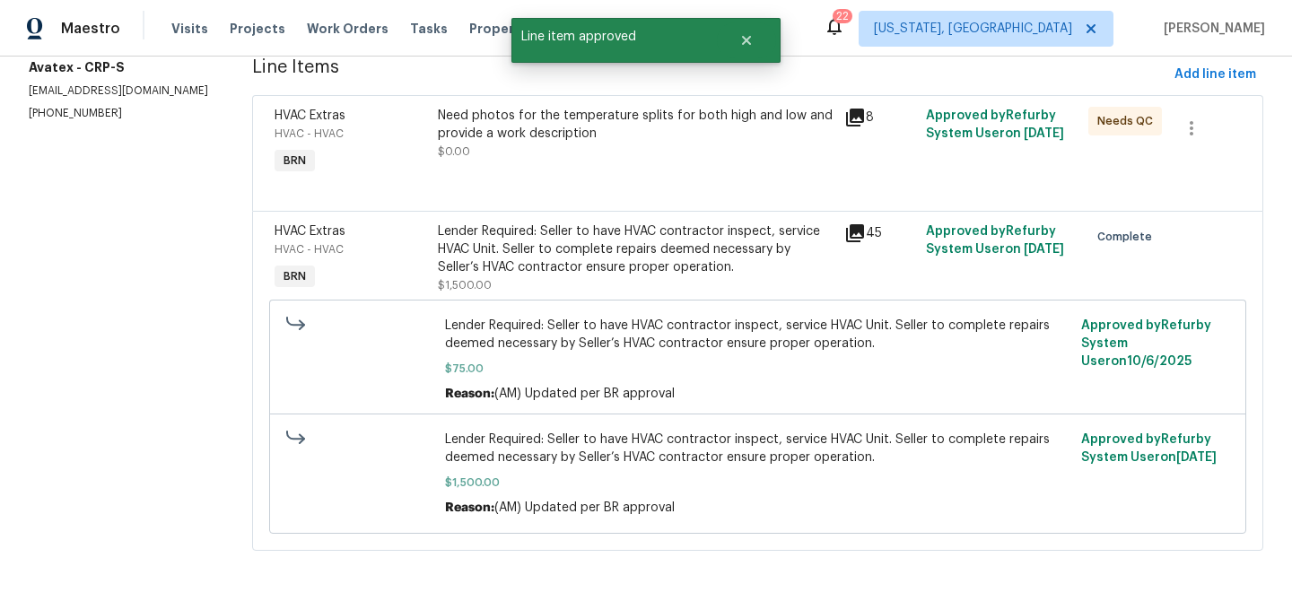
scroll to position [178, 0]
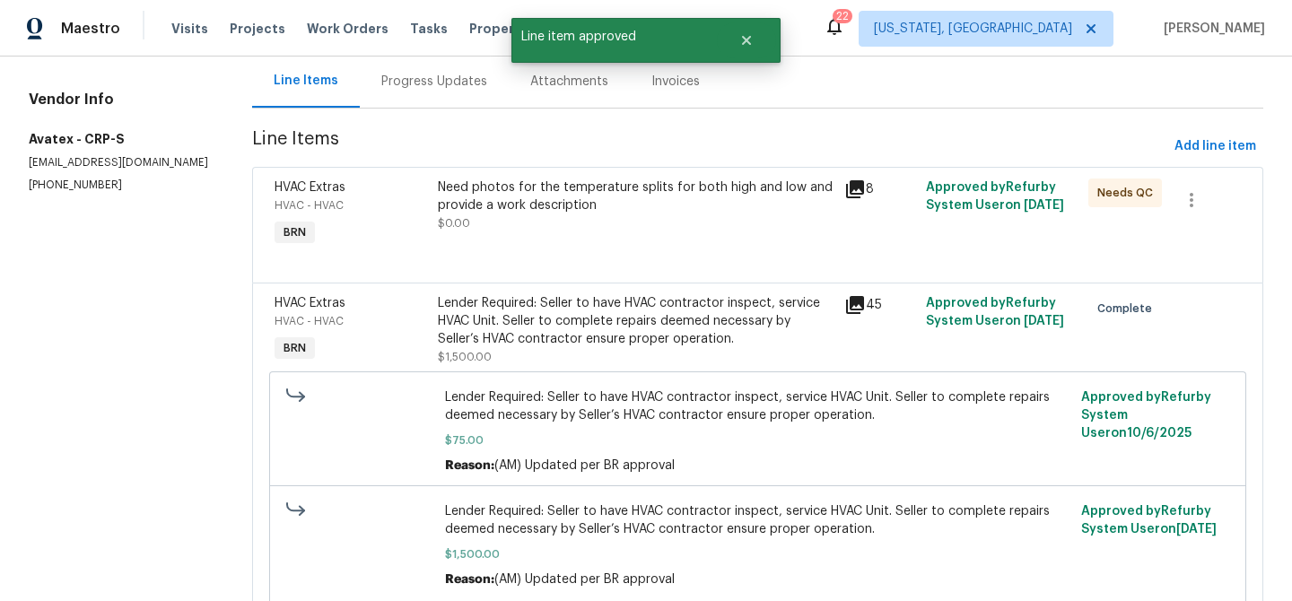
click at [529, 215] on div "Need photos for the temperature splits for both high and low and provide a work…" at bounding box center [636, 206] width 397 height 54
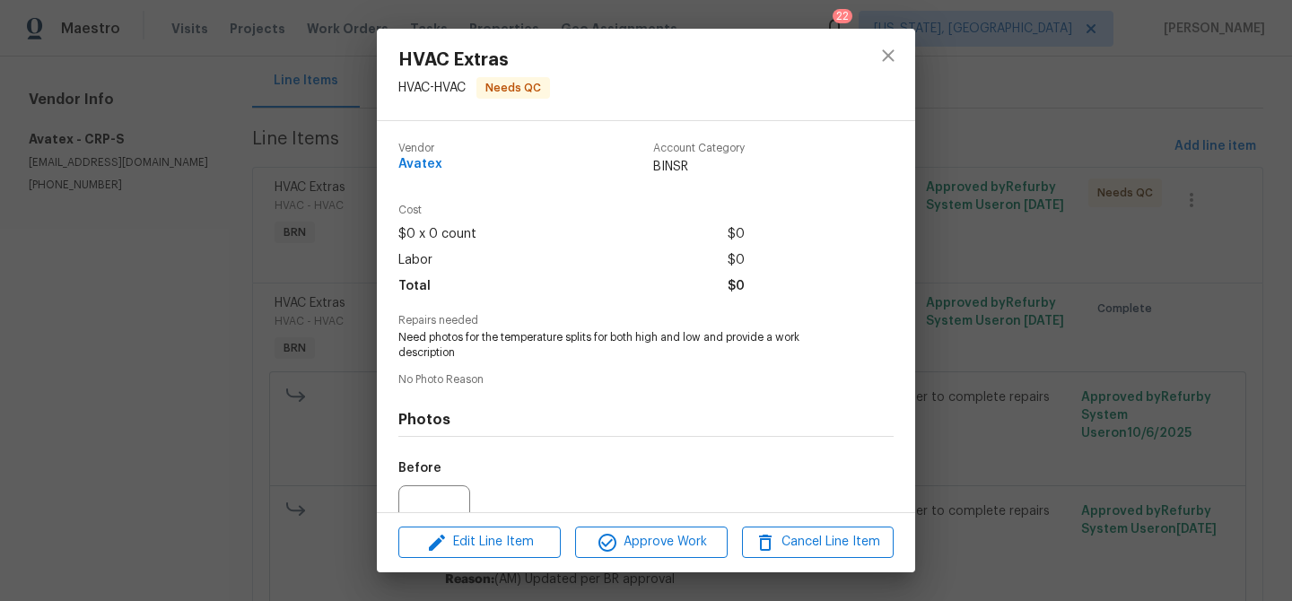
scroll to position [179, 0]
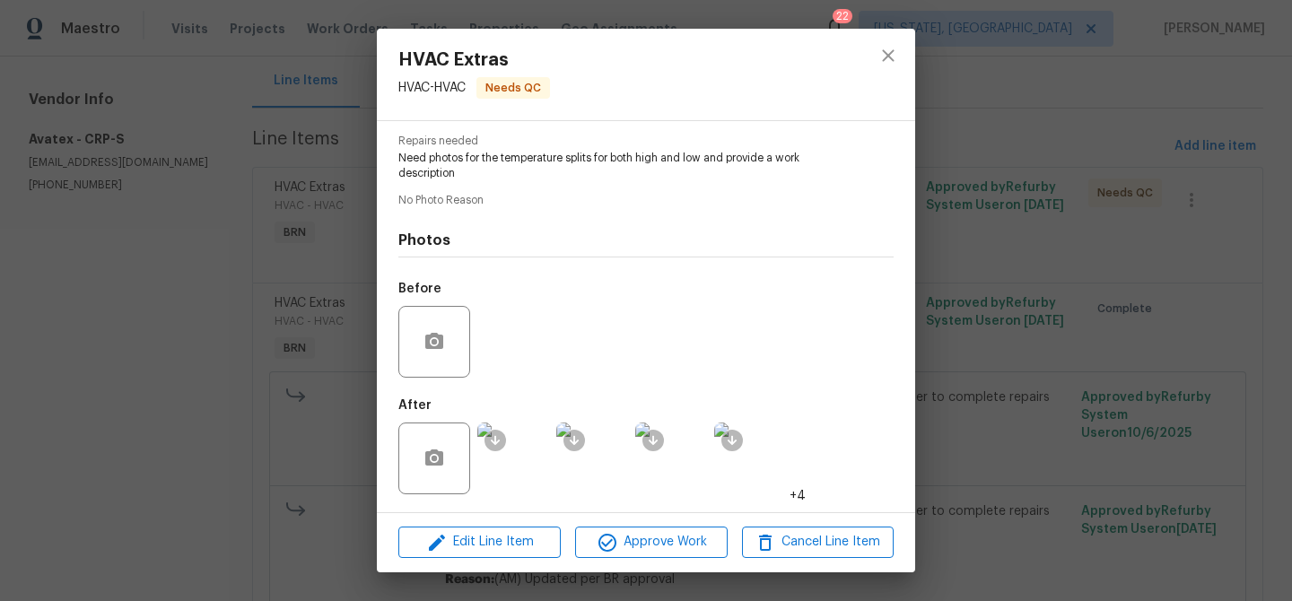
click at [530, 461] on img at bounding box center [513, 459] width 72 height 72
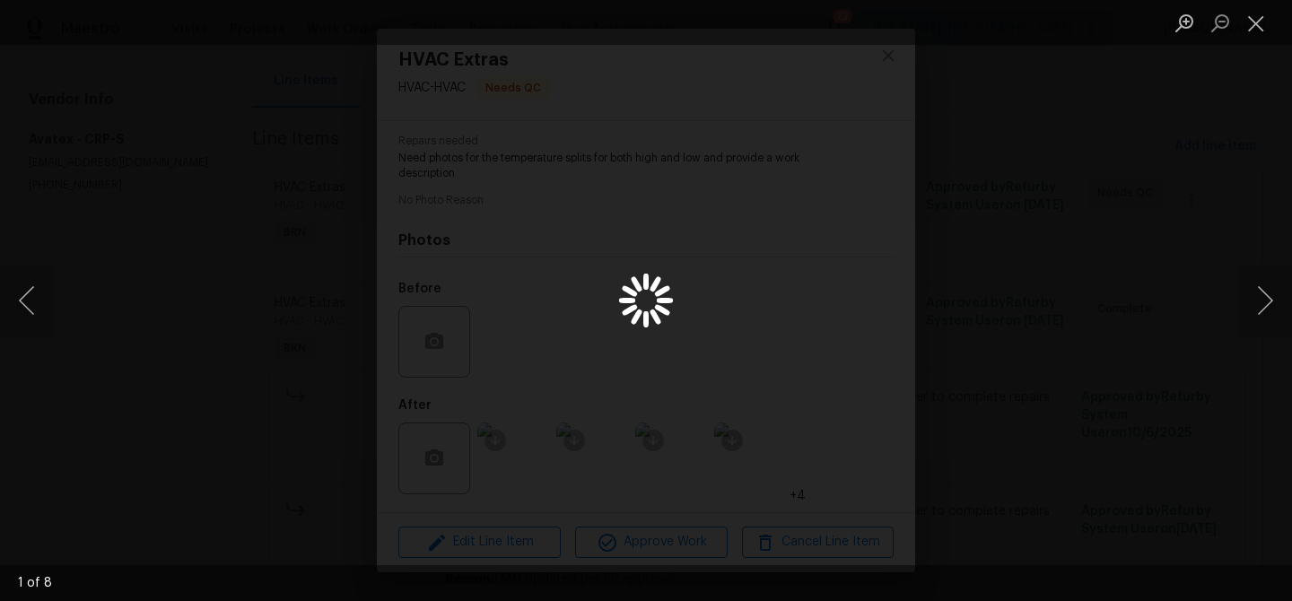
click at [189, 403] on div "Lightbox" at bounding box center [646, 300] width 1292 height 601
click at [100, 402] on div "Lightbox" at bounding box center [646, 300] width 1292 height 601
click at [188, 325] on div "Lightbox" at bounding box center [646, 300] width 1292 height 601
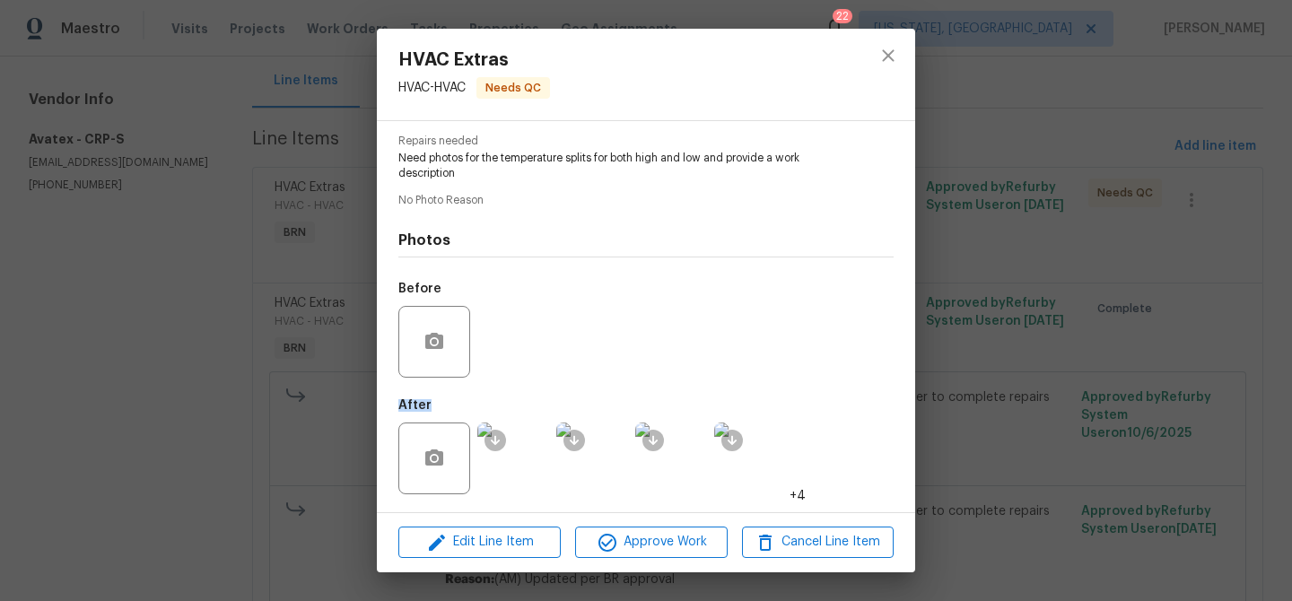
click at [188, 325] on div "HVAC Extras HVAC - HVAC Needs QC Vendor Avatex Account Category BINSR Cost $0 x…" at bounding box center [646, 300] width 1292 height 601
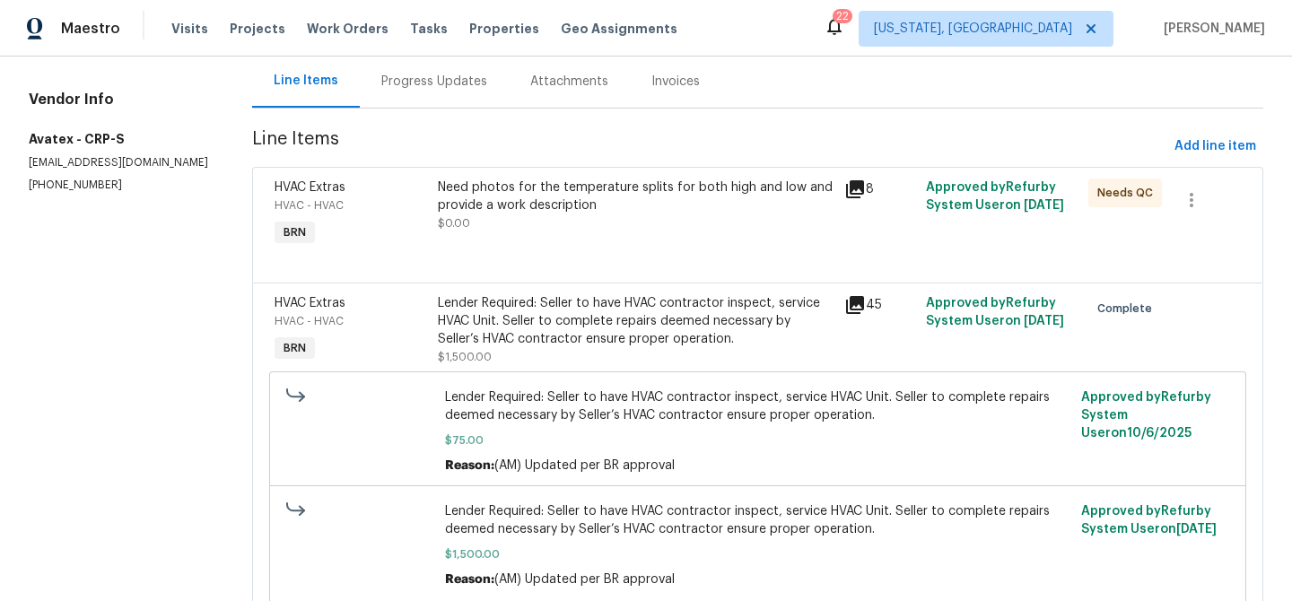
click at [529, 320] on div "Lender Required: Seller to have HVAC contractor inspect, service HVAC Unit. Sel…" at bounding box center [636, 321] width 397 height 54
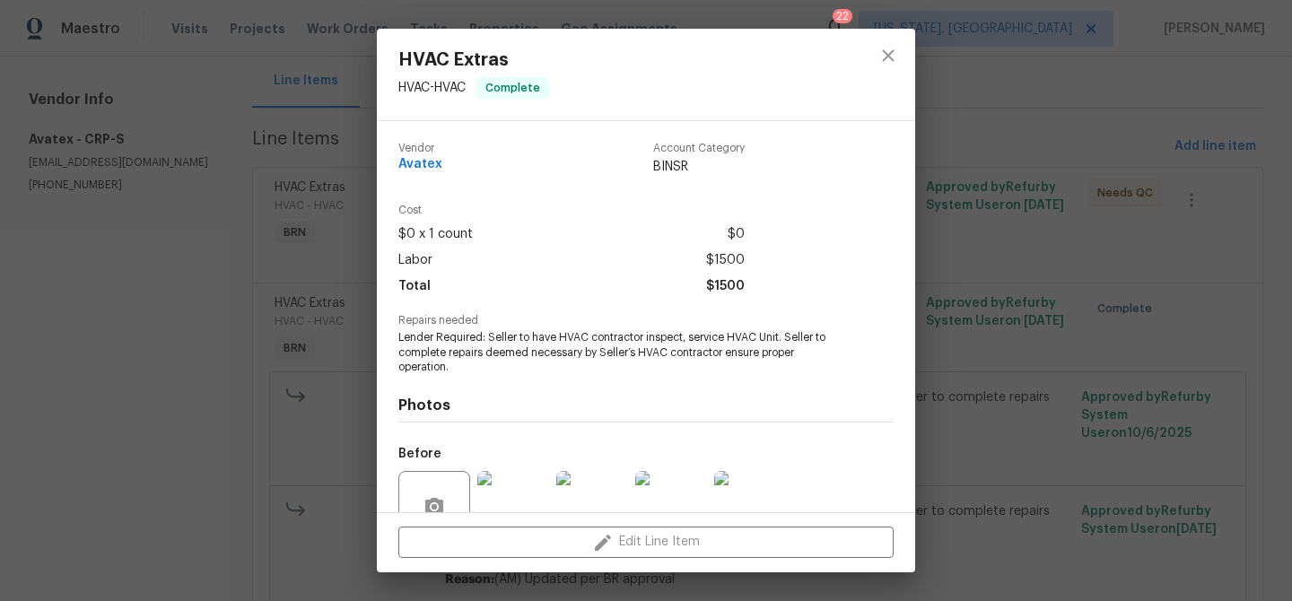
scroll to position [165, 0]
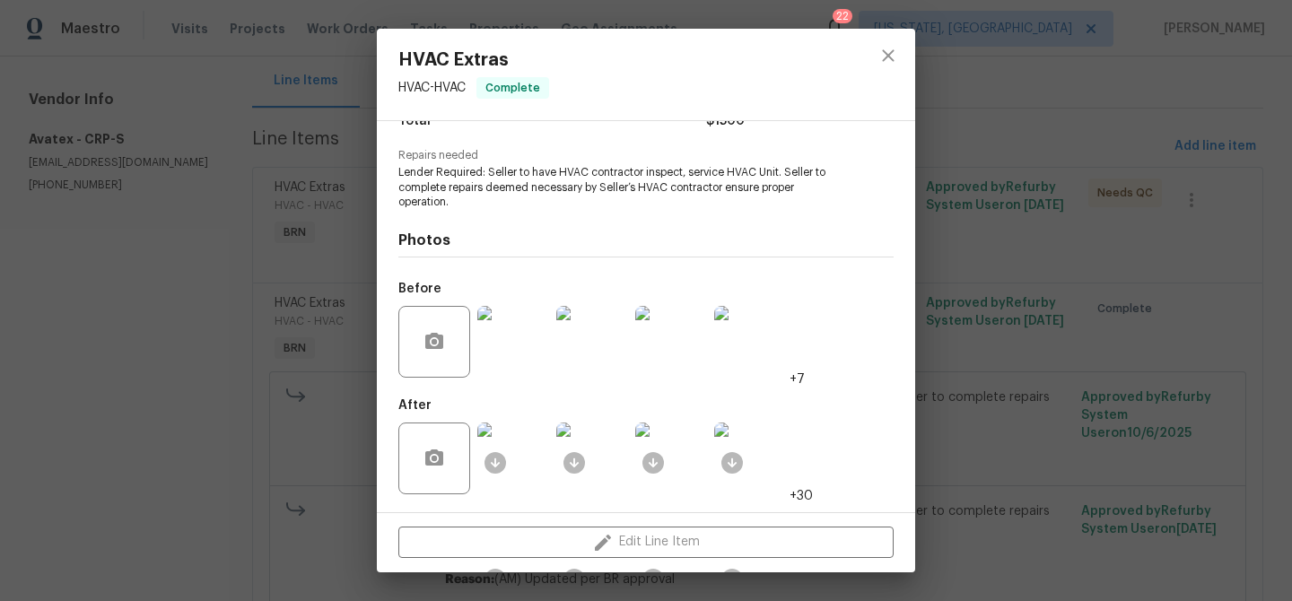
click at [236, 429] on div "HVAC Extras HVAC - HVAC Complete Vendor Avatex Account Category BINSR Cost $0 x…" at bounding box center [646, 300] width 1292 height 601
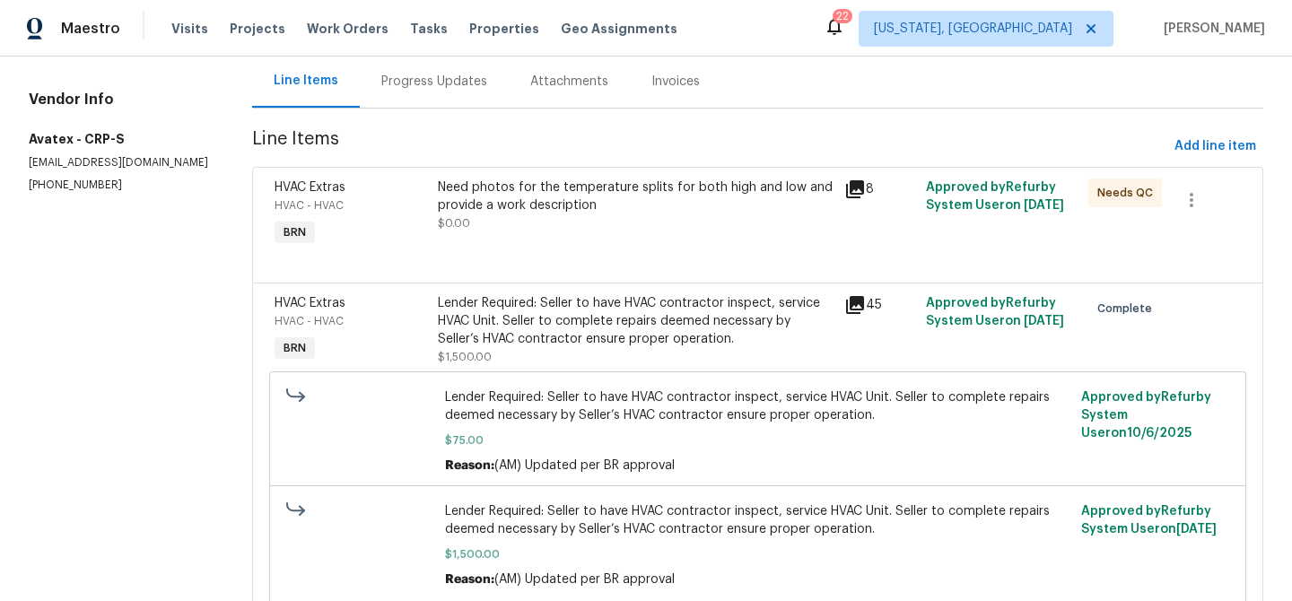
click at [496, 211] on div "Need photos for the temperature splits for both high and low and provide a work…" at bounding box center [636, 197] width 397 height 36
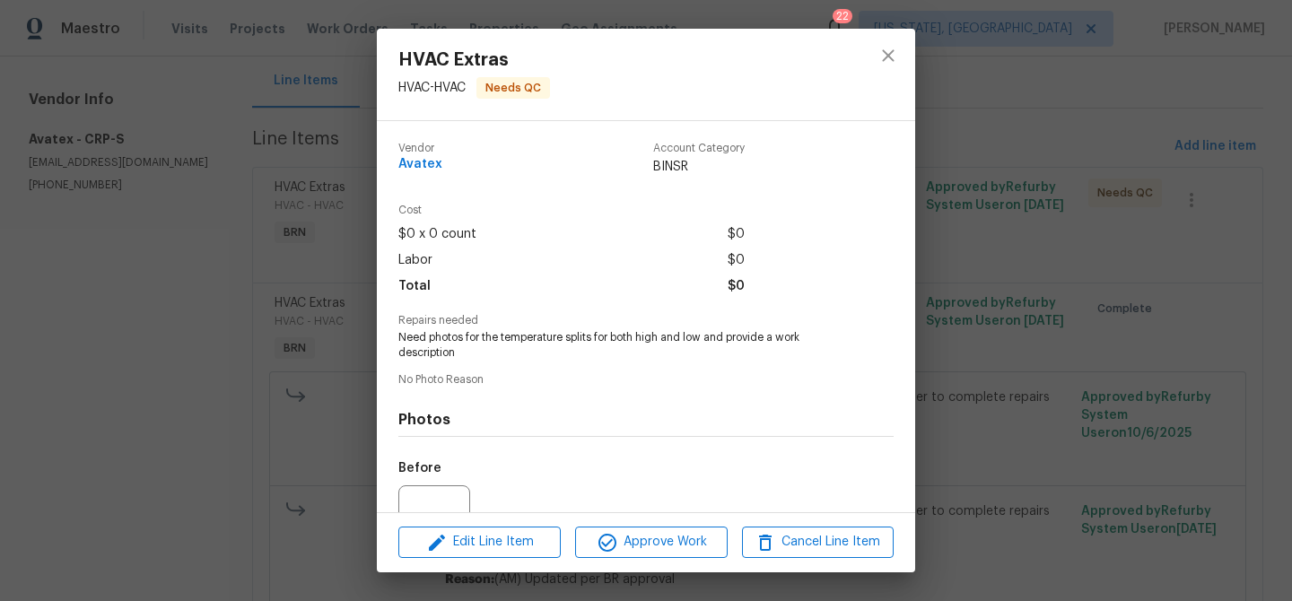
scroll to position [151, 0]
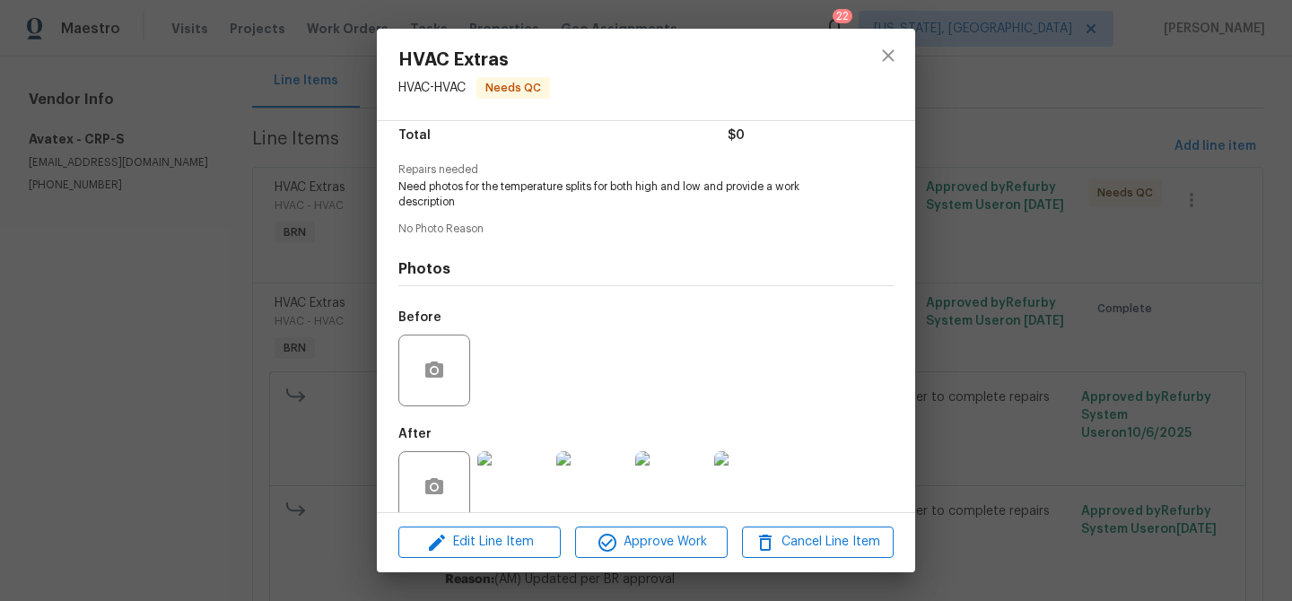
click at [527, 470] on img at bounding box center [513, 487] width 72 height 72
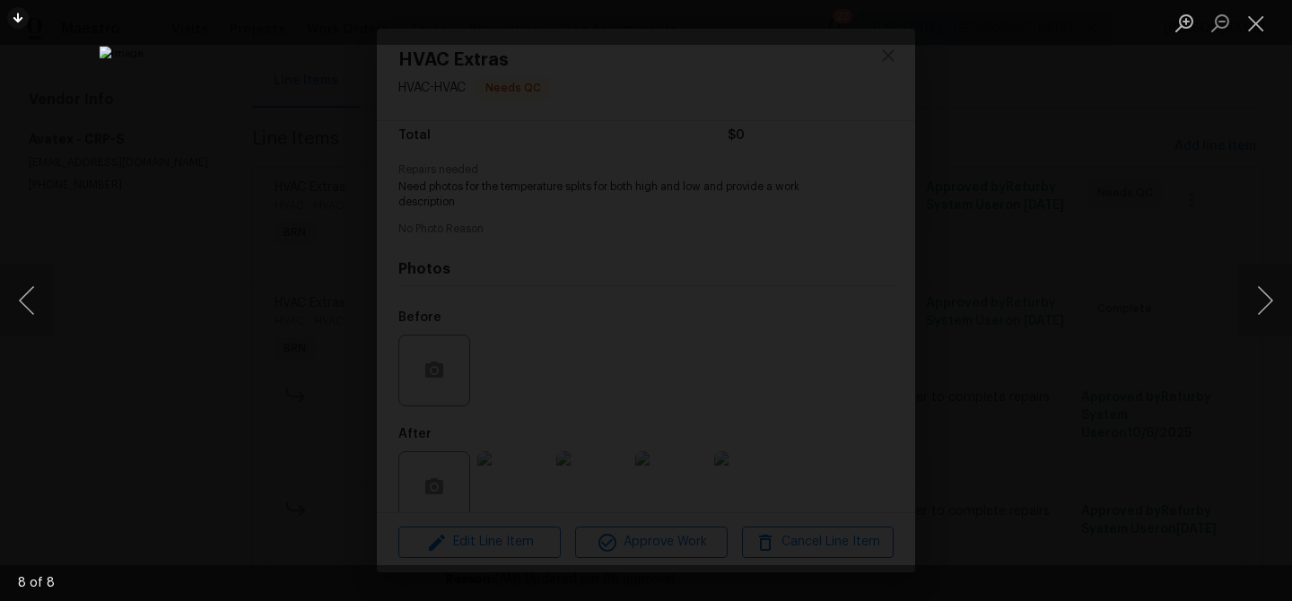
click at [116, 319] on div "Lightbox" at bounding box center [646, 300] width 1292 height 601
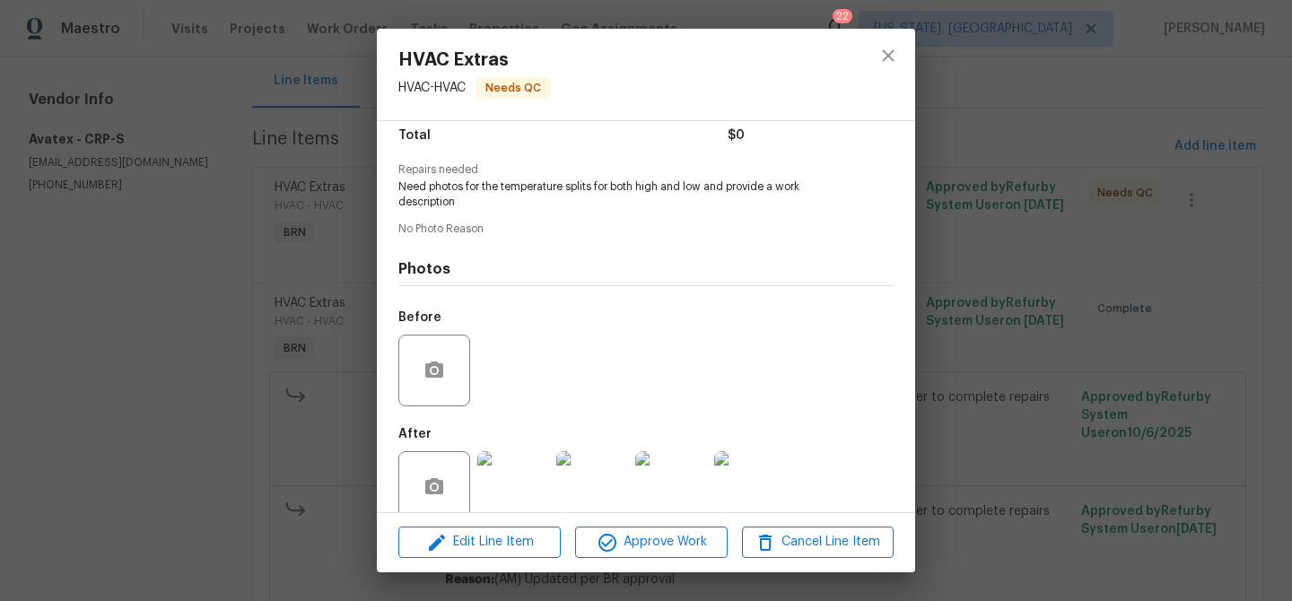
click at [284, 356] on div "HVAC Extras HVAC - HVAC Needs QC Vendor Avatex Account Category BINSR Cost $0 x…" at bounding box center [646, 300] width 1292 height 601
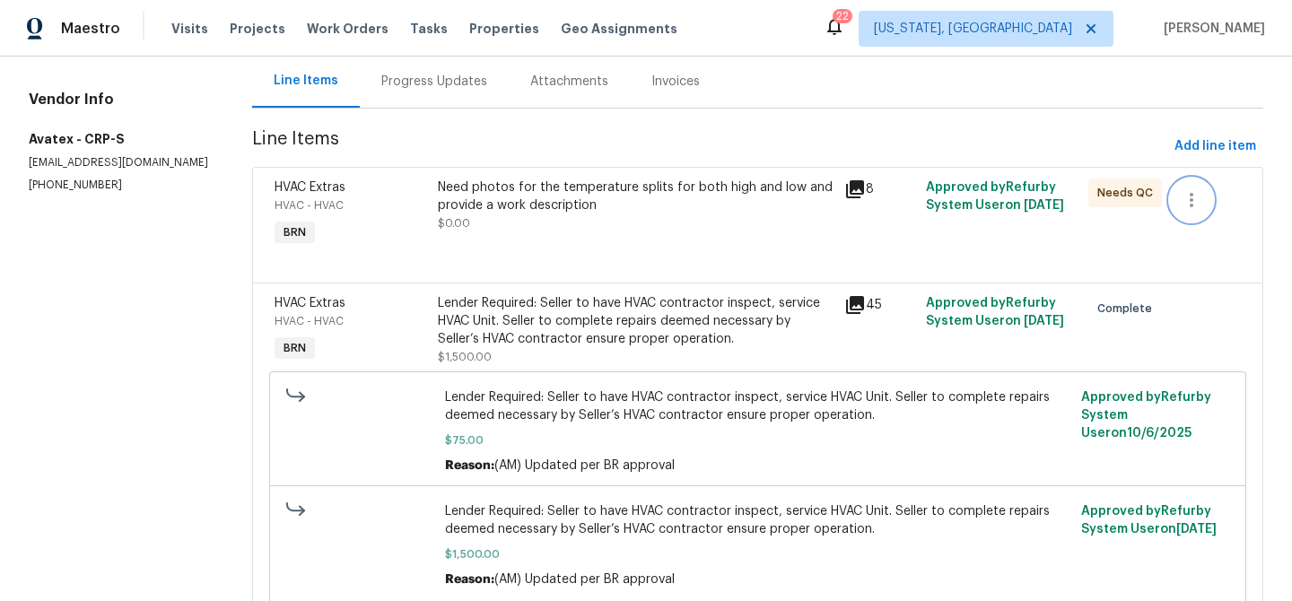
click at [1205, 192] on button "button" at bounding box center [1191, 200] width 43 height 43
click at [1194, 209] on li "Cancel" at bounding box center [1204, 201] width 69 height 30
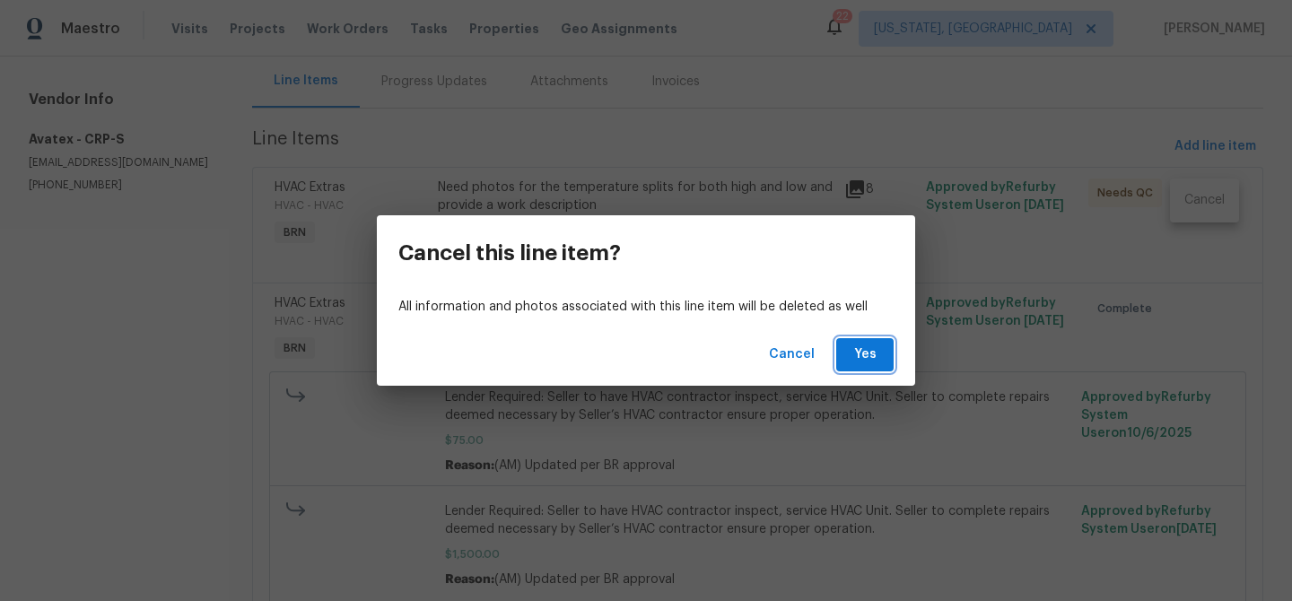
click at [878, 350] on span "Yes" at bounding box center [865, 355] width 29 height 22
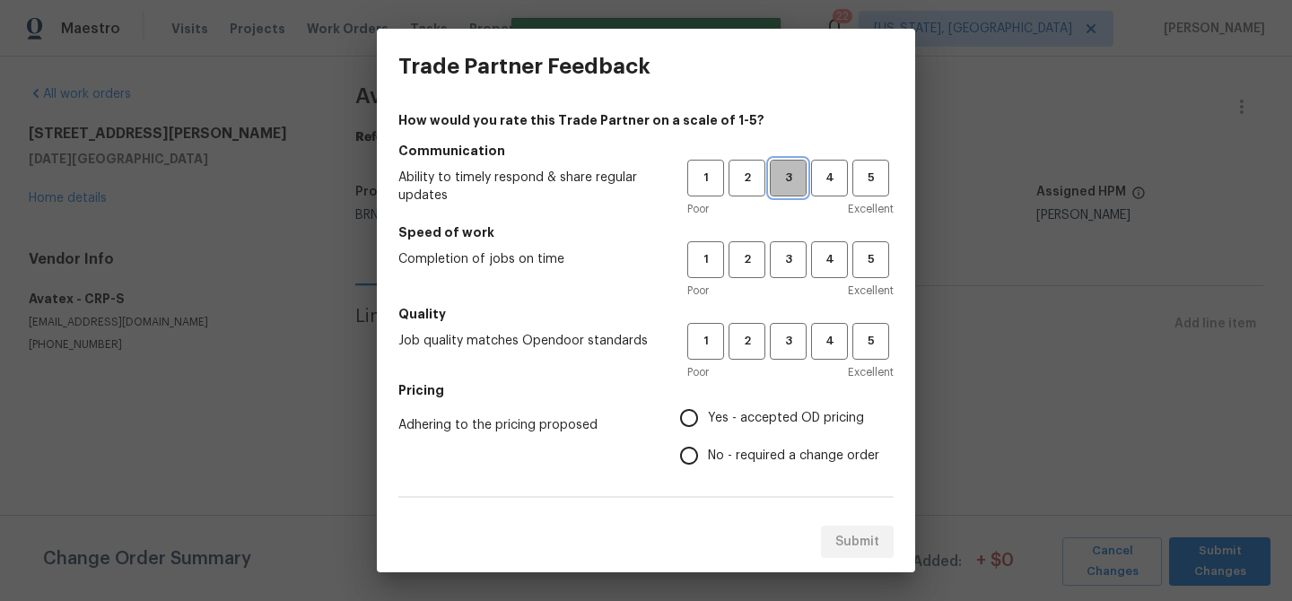
click at [777, 174] on span "3" at bounding box center [788, 178] width 33 height 21
click at [757, 182] on span "2" at bounding box center [746, 178] width 33 height 21
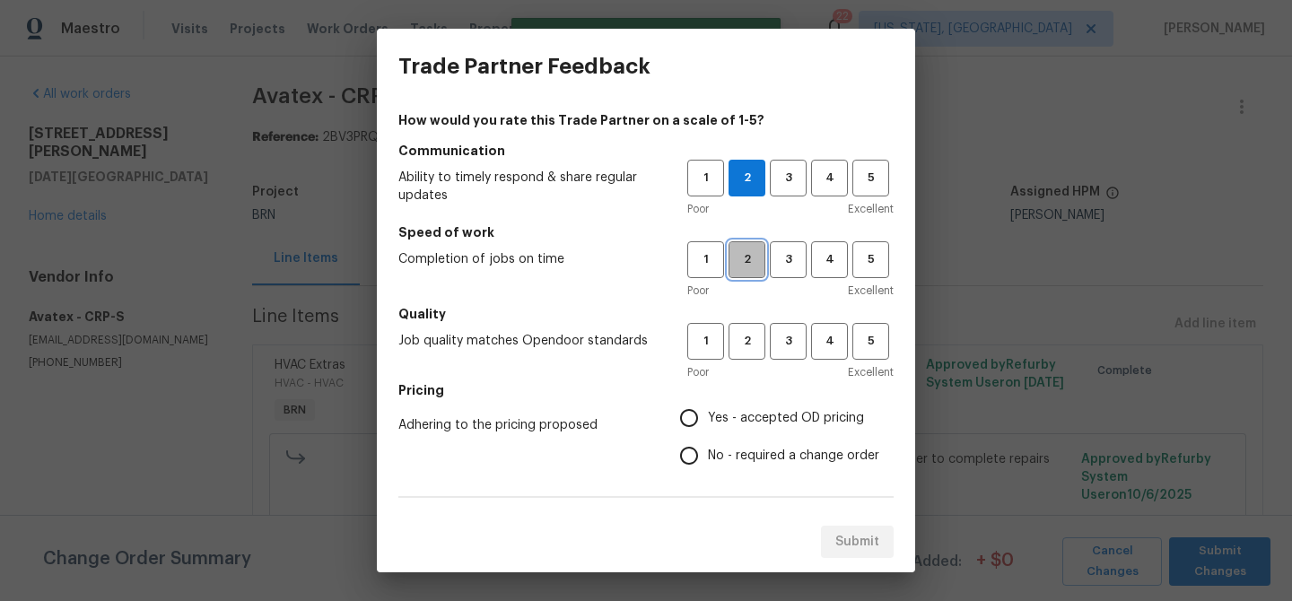
click at [757, 243] on button "2" at bounding box center [747, 259] width 37 height 37
click at [757, 325] on button "2" at bounding box center [747, 341] width 37 height 37
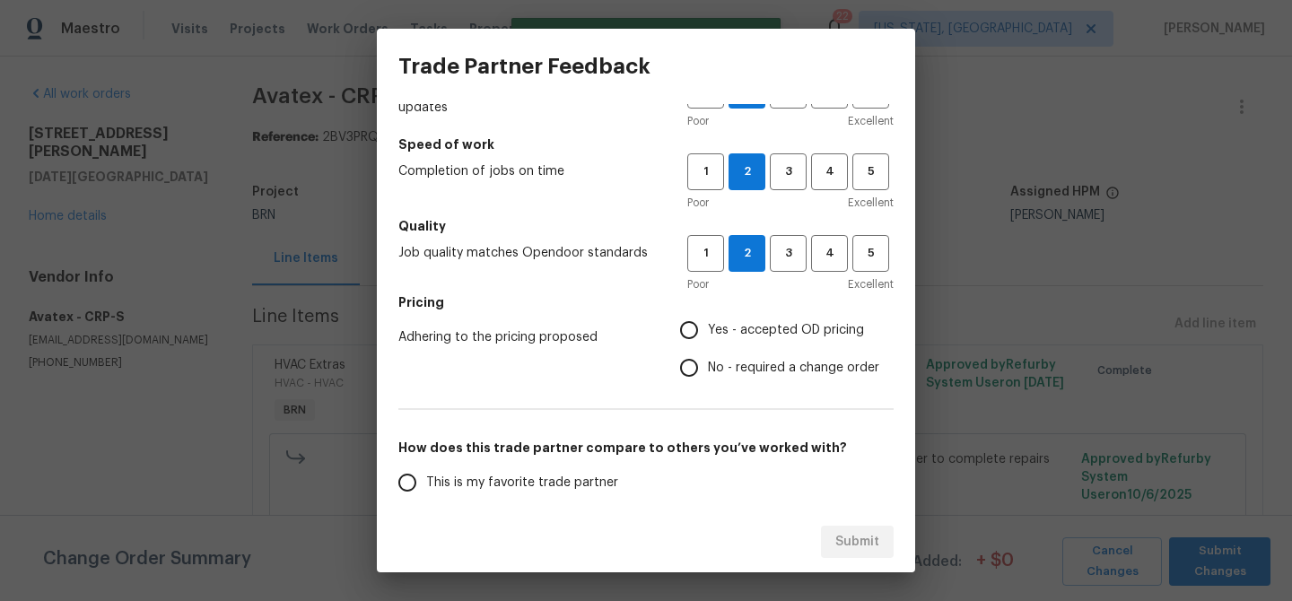
click at [713, 362] on span "No - required a change order" at bounding box center [793, 368] width 171 height 19
click at [708, 362] on input "No - required a change order" at bounding box center [689, 368] width 38 height 38
radio input "true"
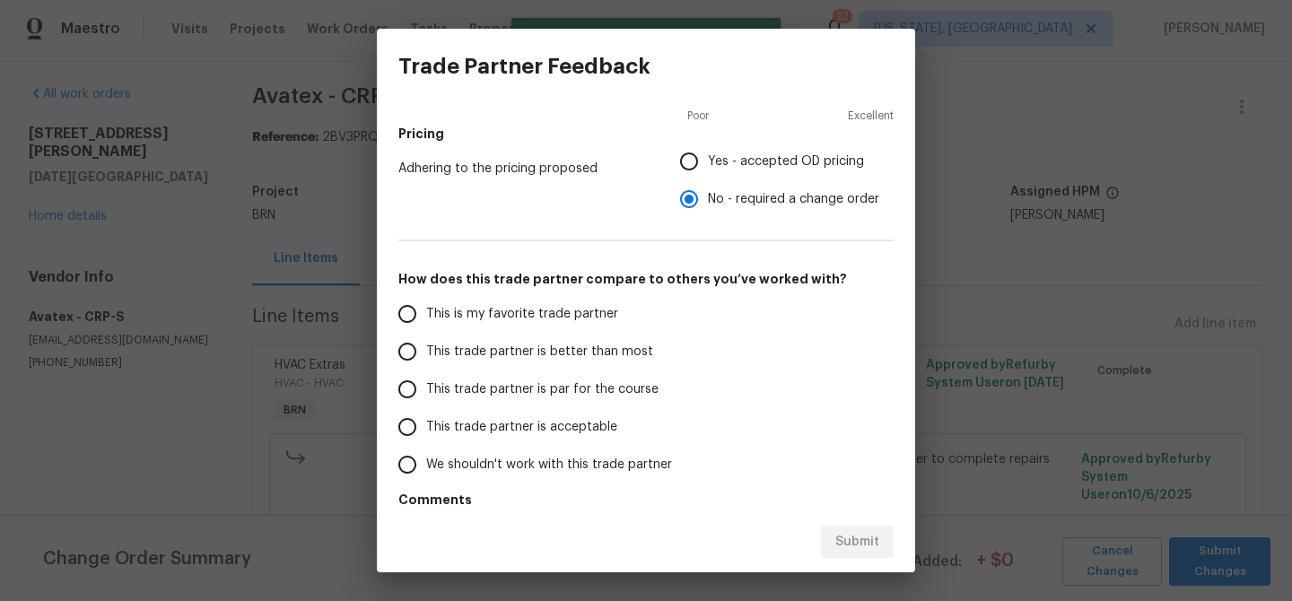
click at [504, 353] on span "This trade partner is better than most" at bounding box center [539, 352] width 227 height 19
click at [426, 353] on input "This trade partner is better than most" at bounding box center [408, 352] width 38 height 38
click at [838, 545] on span "Submit" at bounding box center [857, 542] width 44 height 22
radio input "true"
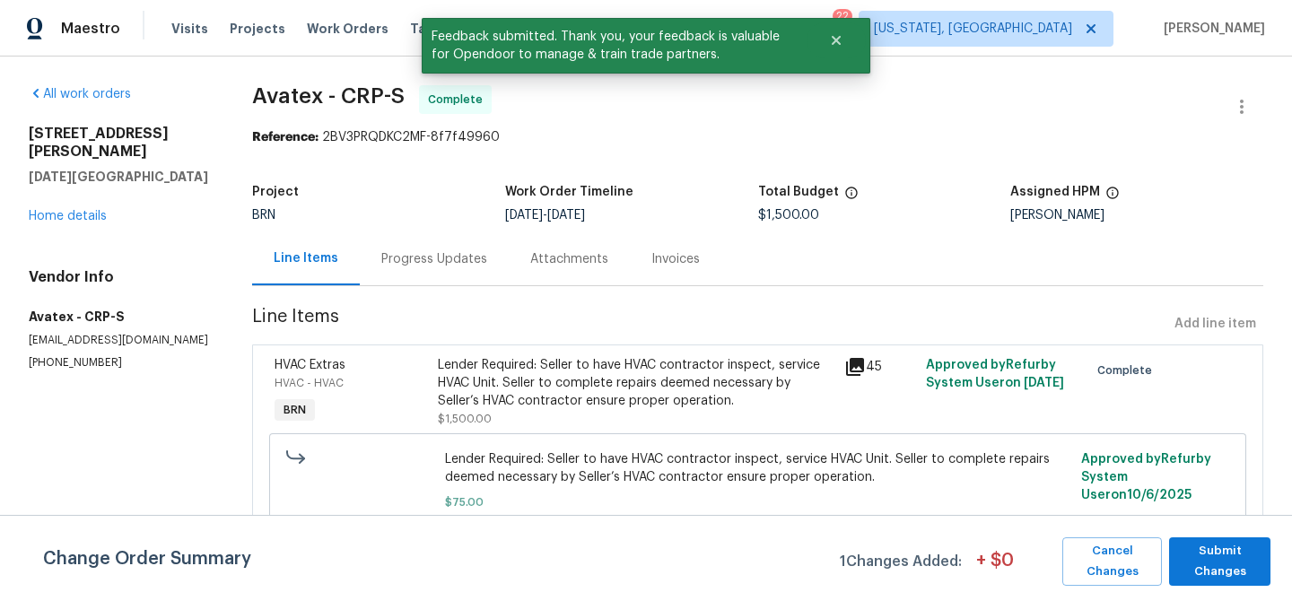
click at [408, 214] on div "BRN" at bounding box center [378, 215] width 253 height 13
click at [408, 242] on div "Progress Updates" at bounding box center [434, 258] width 149 height 53
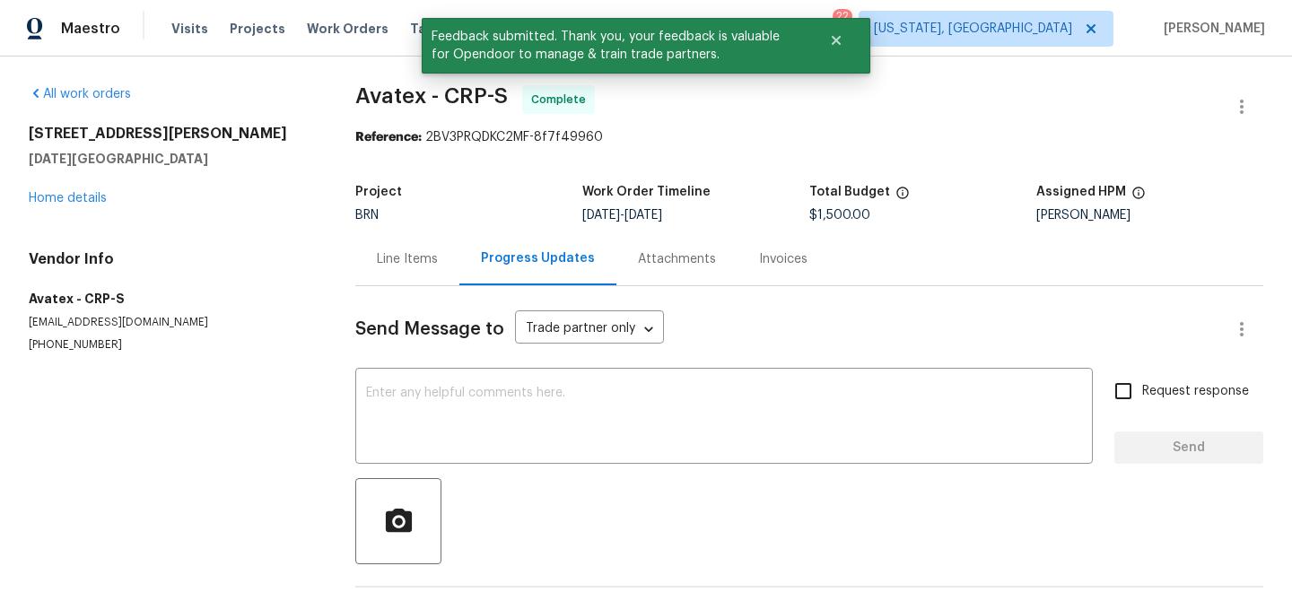
click at [459, 368] on div "Send Message to Trade partner only Trade partner only ​ x ​ Request response Se…" at bounding box center [809, 463] width 908 height 355
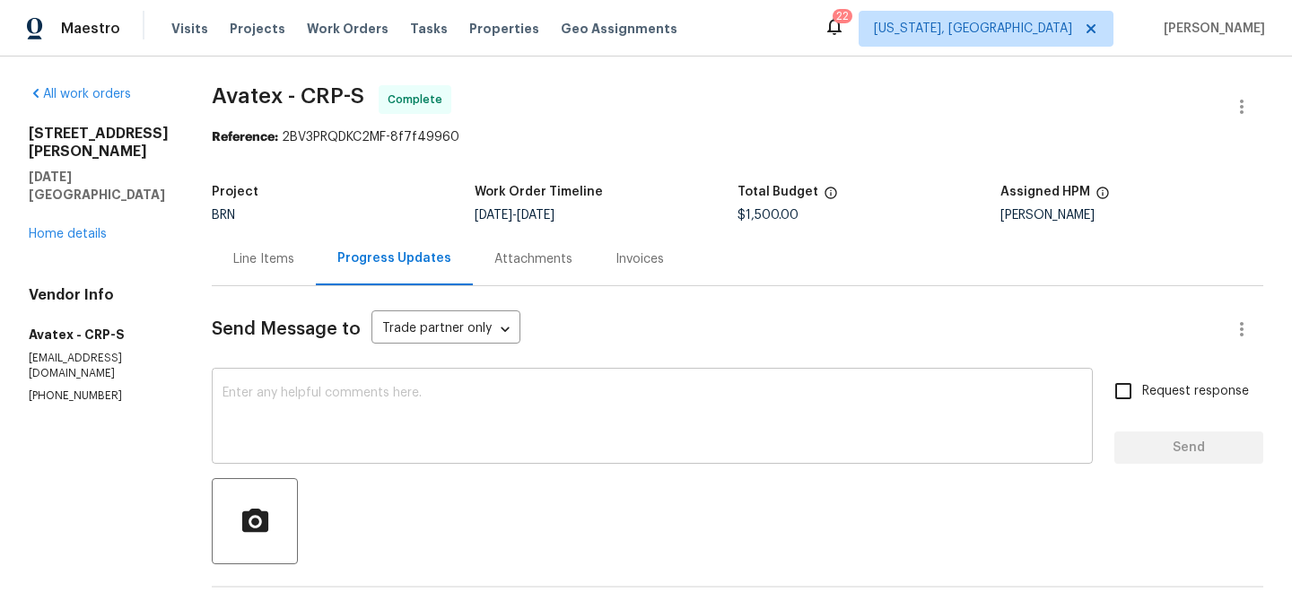
click at [520, 394] on textarea at bounding box center [653, 418] width 860 height 63
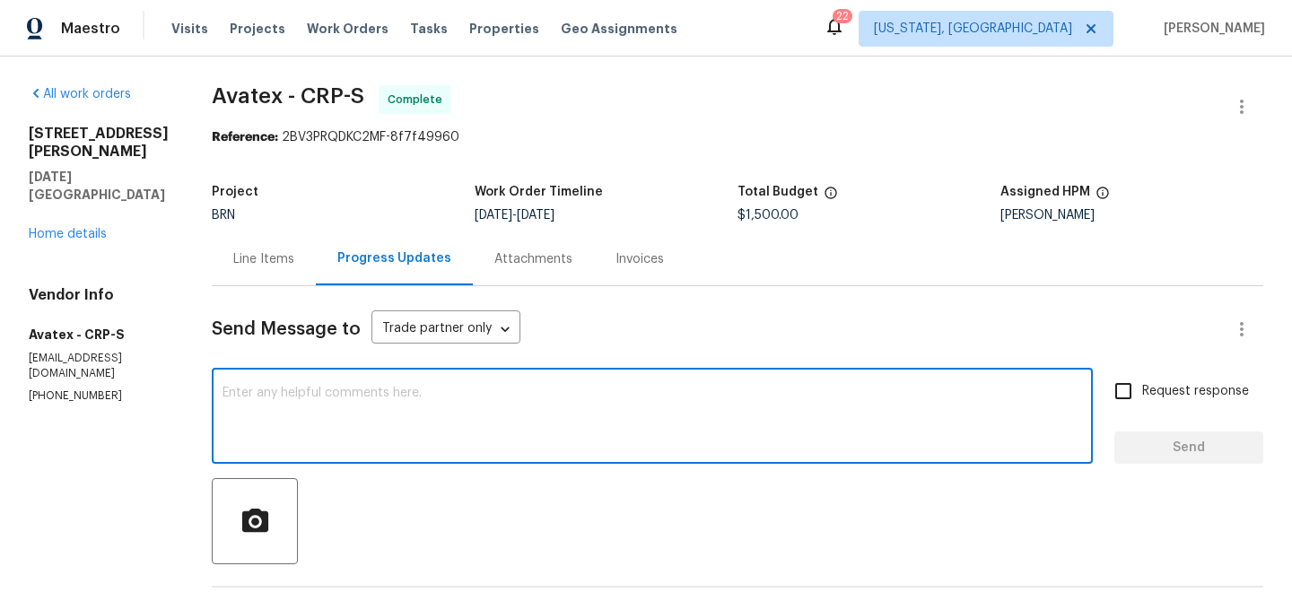
paste textarea "WO is approved, Please upload the invoice under the invoice section.Thanks"
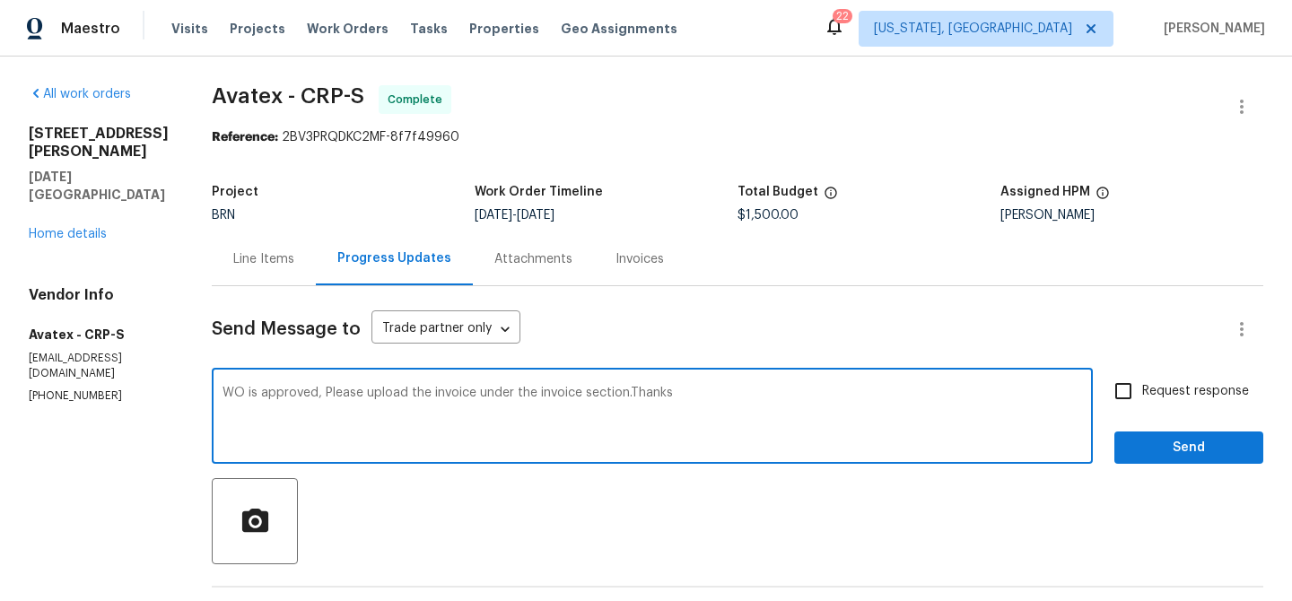
click at [433, 390] on textarea "WO is approved, Please upload the invoice under the invoice section.Thanks" at bounding box center [653, 418] width 860 height 63
type textarea "WO is approved, Please upload the detailed invoice under the invoice section.Th…"
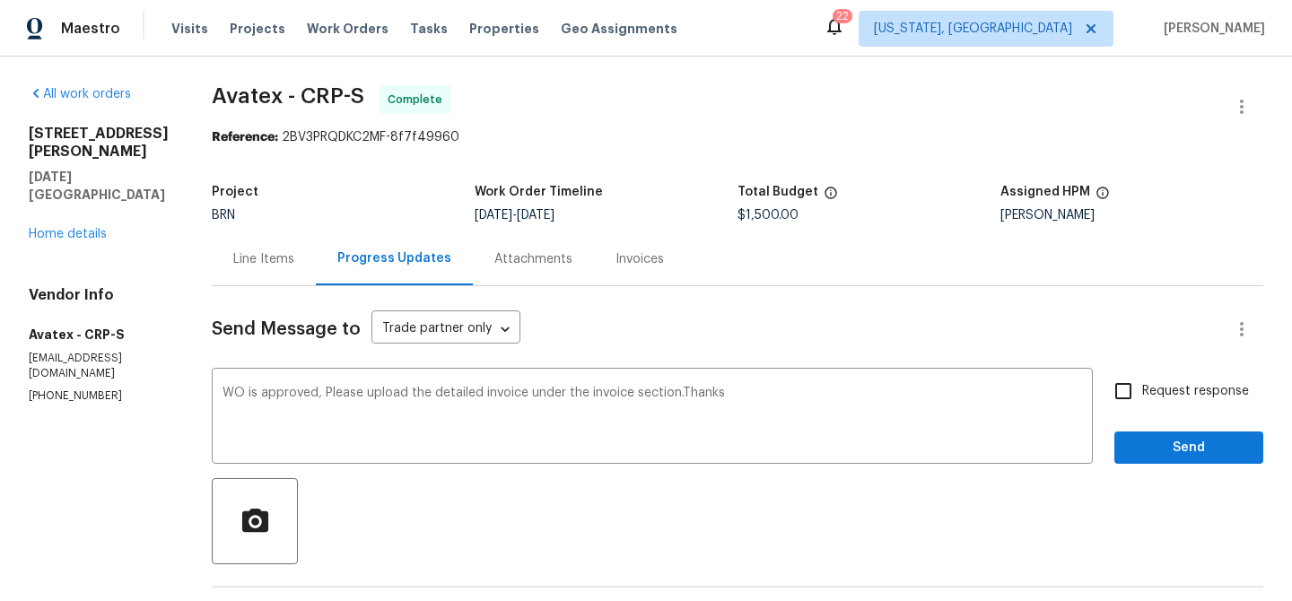
click at [1140, 394] on input "Request response" at bounding box center [1124, 391] width 38 height 38
checkbox input "true"
click at [1140, 445] on span "Send" at bounding box center [1189, 448] width 120 height 22
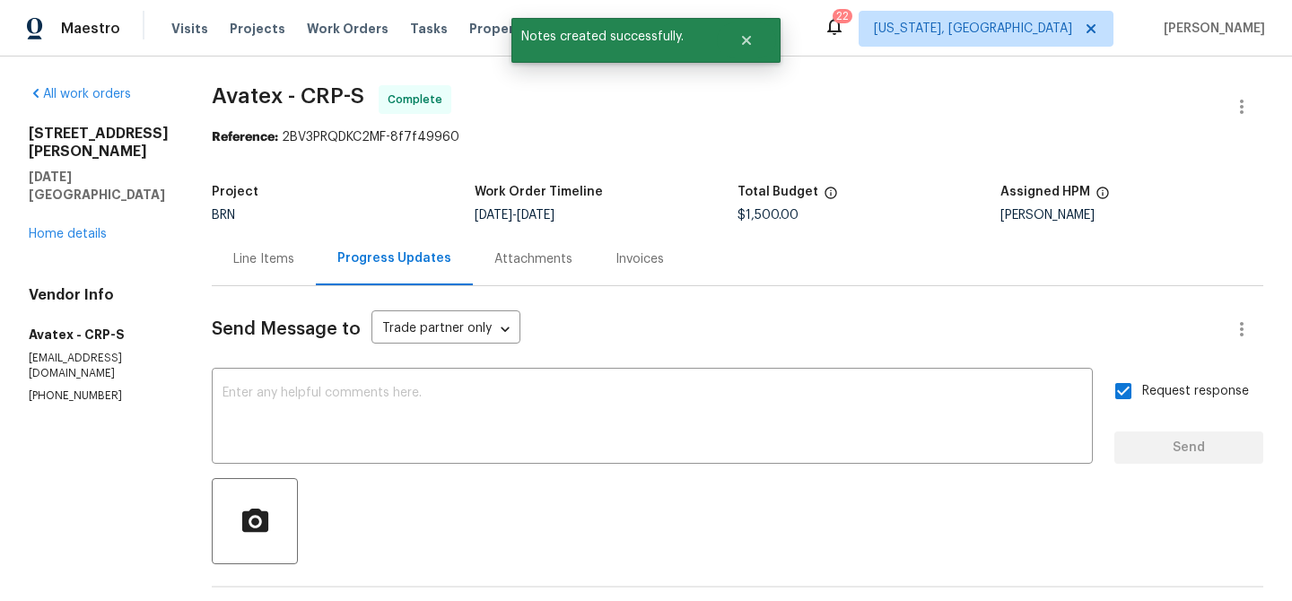
click at [225, 100] on span "Avatex - CRP-S" at bounding box center [288, 96] width 153 height 22
copy span "Avatex"
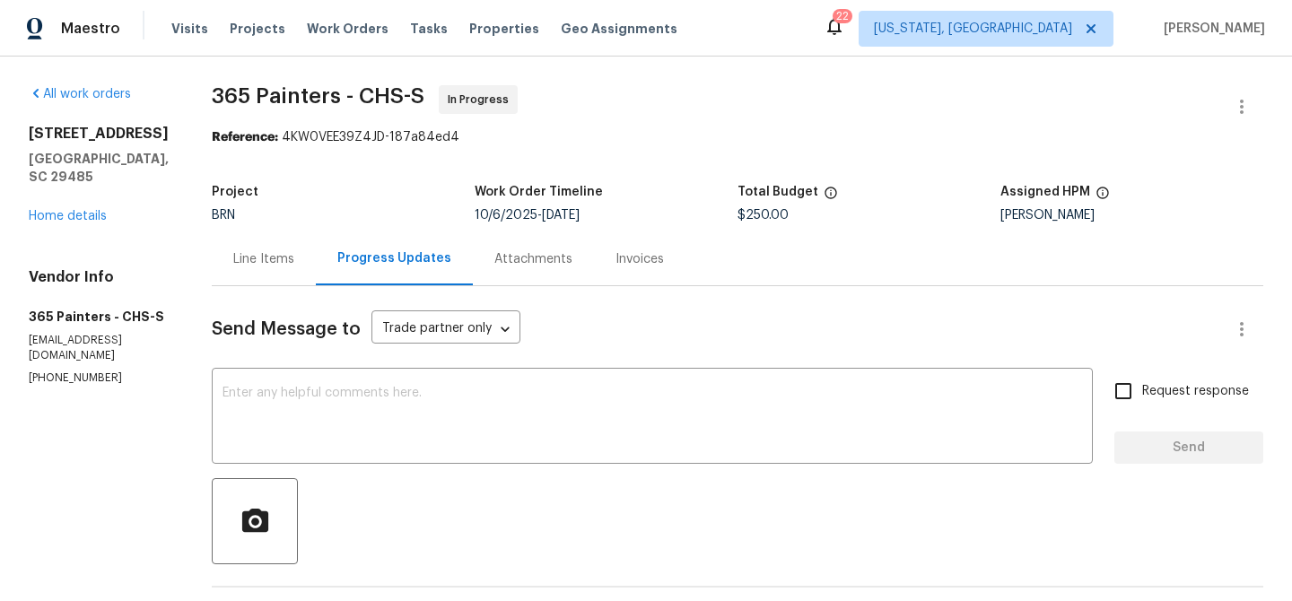
click at [246, 270] on div "Line Items" at bounding box center [264, 258] width 104 height 53
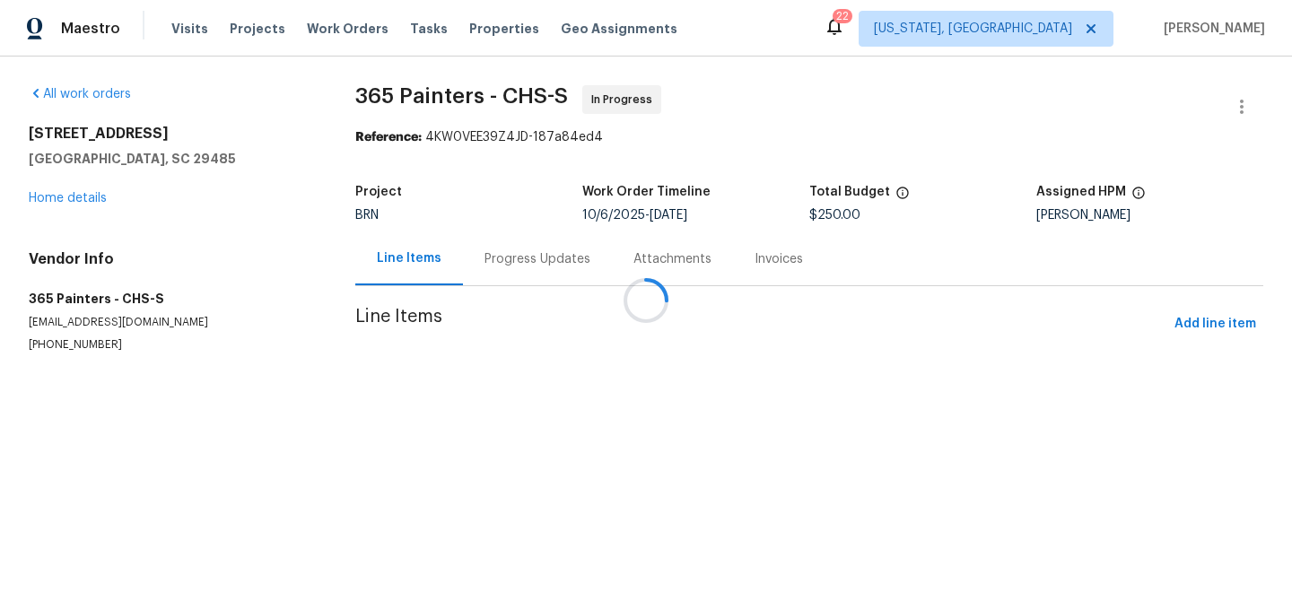
click at [505, 371] on div at bounding box center [646, 300] width 1292 height 601
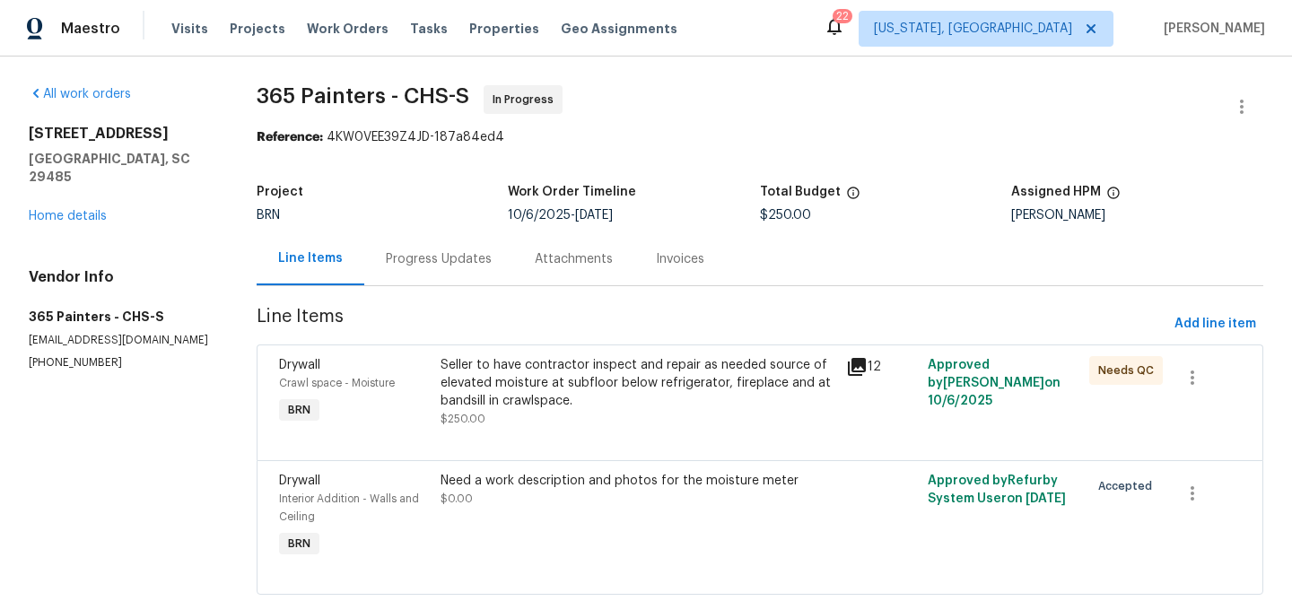
drag, startPoint x: 505, startPoint y: 371, endPoint x: 550, endPoint y: 379, distance: 45.6
click at [550, 379] on div "Seller to have contractor inspect and repair as needed source of elevated moist…" at bounding box center [638, 383] width 395 height 54
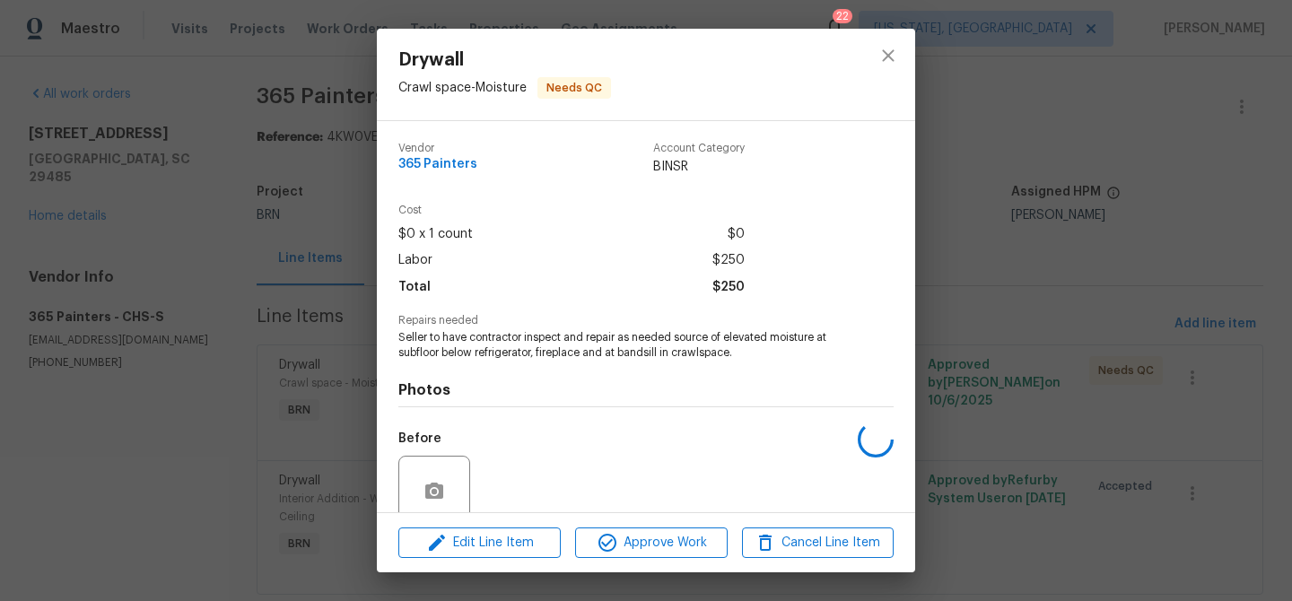
scroll to position [150, 0]
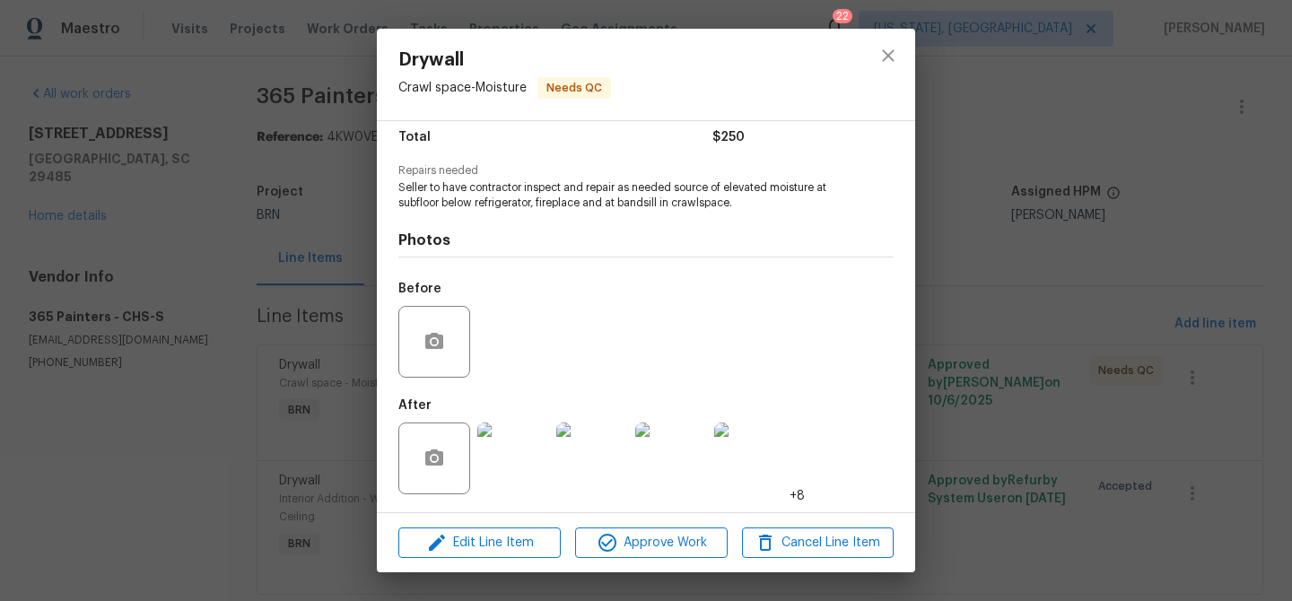
click at [218, 347] on div "Drywall Crawl space - Moisture Needs QC Vendor 365 Painters Account Category BI…" at bounding box center [646, 300] width 1292 height 601
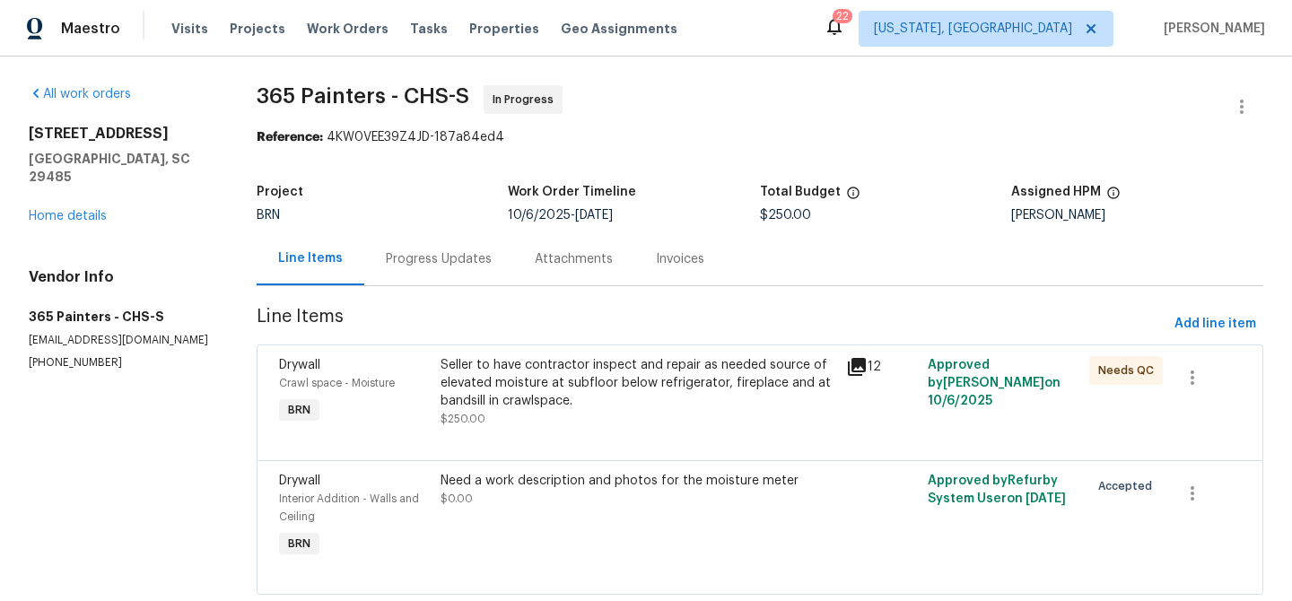
click at [440, 258] on div "Progress Updates" at bounding box center [439, 259] width 106 height 18
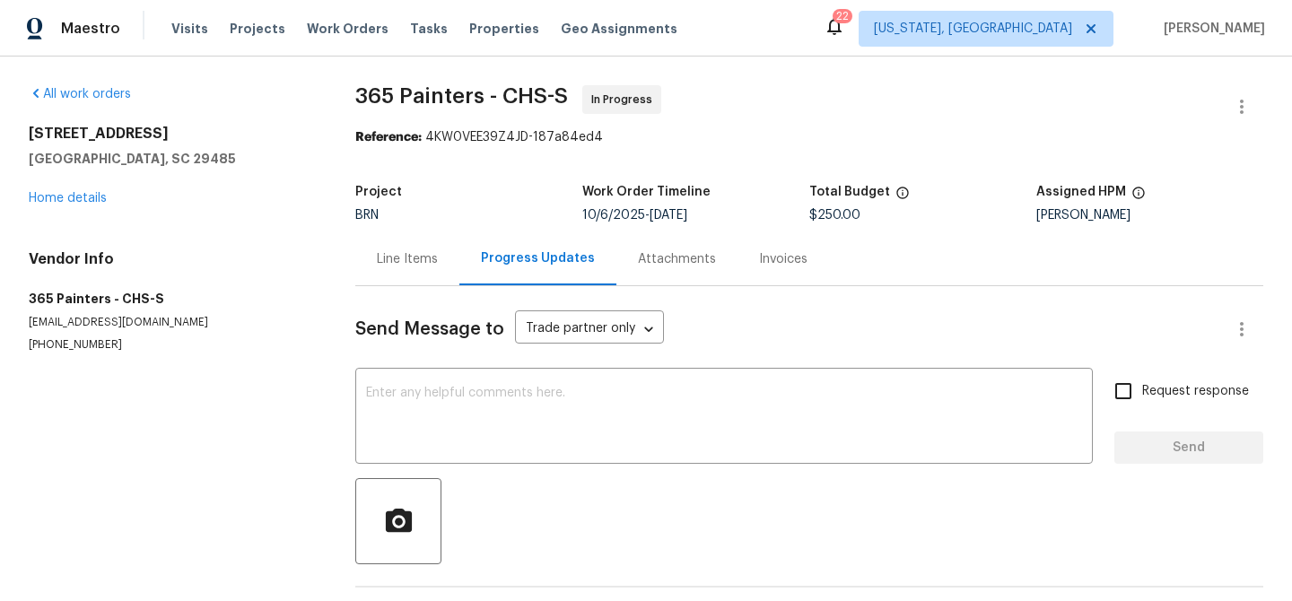
scroll to position [83, 0]
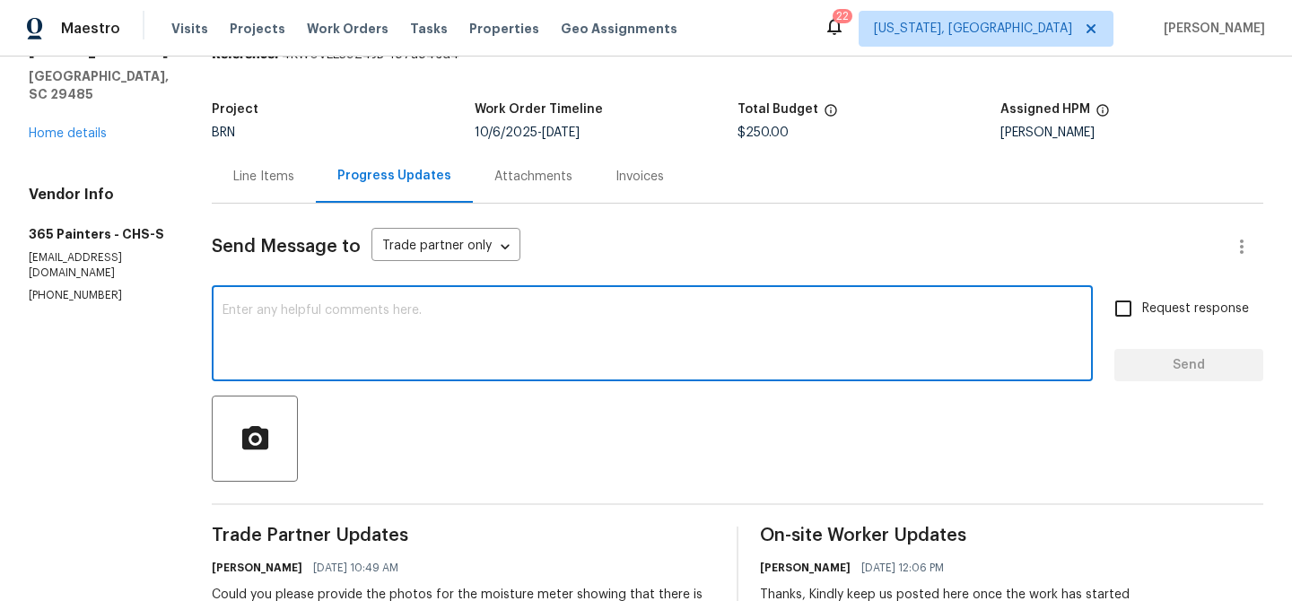
click at [344, 334] on textarea at bounding box center [653, 335] width 860 height 63
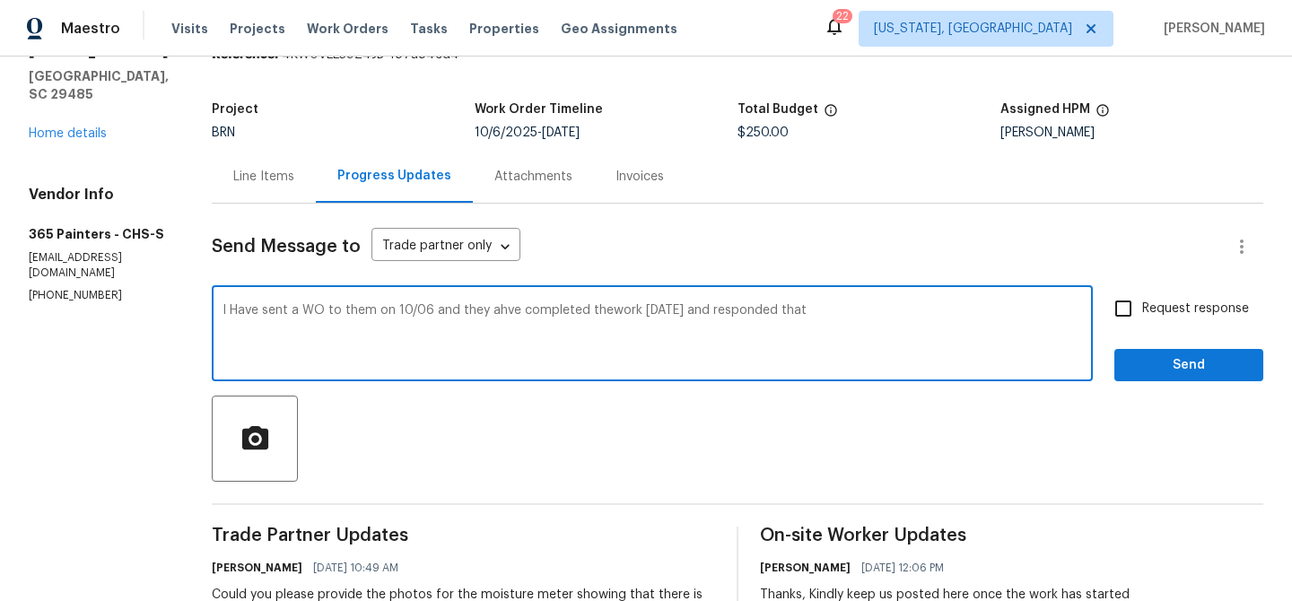
drag, startPoint x: 728, startPoint y: 314, endPoint x: 913, endPoint y: 314, distance: 185.7
click at [913, 314] on textarea "I Have sent a WO to them on 10/06 and they ahve completed thework [DATE] and re…" at bounding box center [653, 335] width 860 height 63
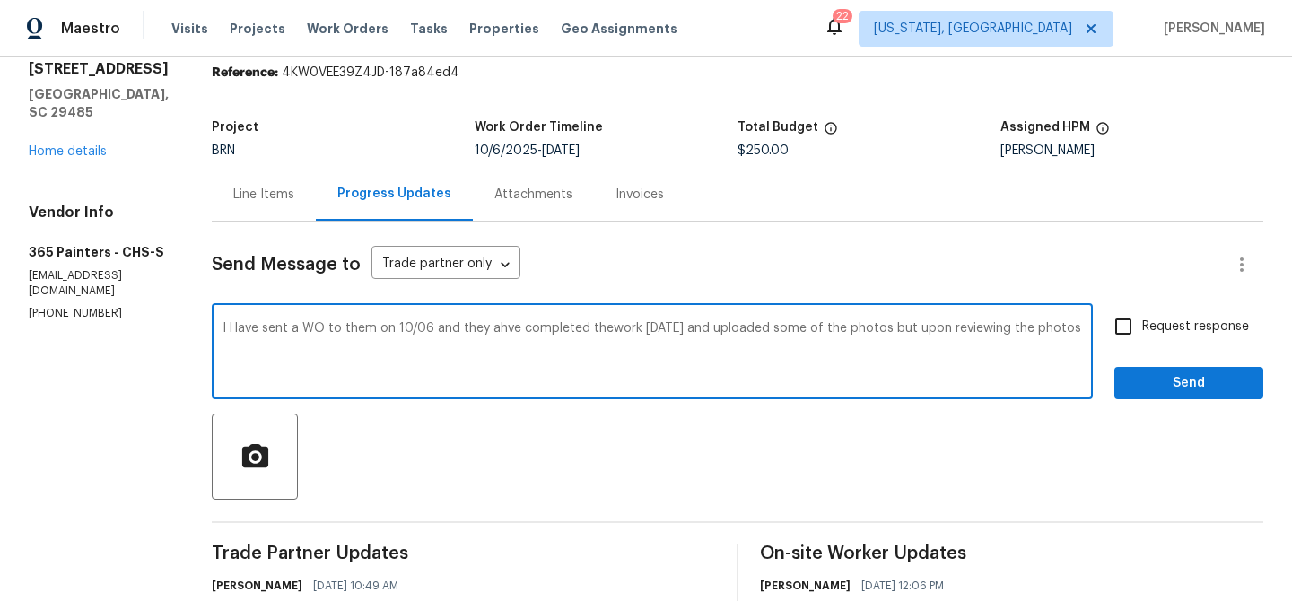
drag, startPoint x: 722, startPoint y: 329, endPoint x: 801, endPoint y: 370, distance: 88.7
click at [801, 370] on textarea "I Have sent a WO to them on 10/06 and they ahve completed thework [DATE] and up…" at bounding box center [653, 353] width 860 height 63
paste textarea "they inspected the entire area but did not find any issue. Since we don’t have …"
click at [1070, 336] on textarea "I Have sent a WO to them on 10/06 and they ahve completed thework [DATE] and th…" at bounding box center [653, 353] width 860 height 63
click at [1070, 332] on textarea "I Have sent a WO to them on 10/06 and they ahve completed thework [DATE] and th…" at bounding box center [653, 353] width 860 height 63
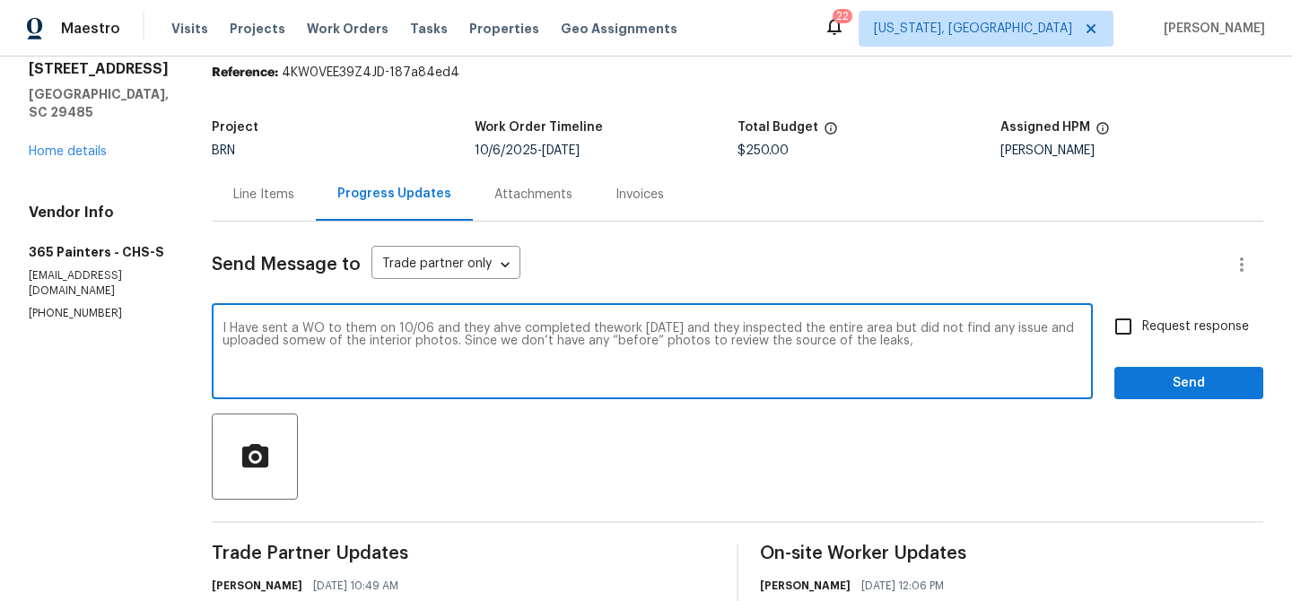
click at [887, 348] on textarea "I Have sent a WO to them on 10/06 and they ahve completed thework [DATE] and th…" at bounding box center [653, 353] width 860 height 63
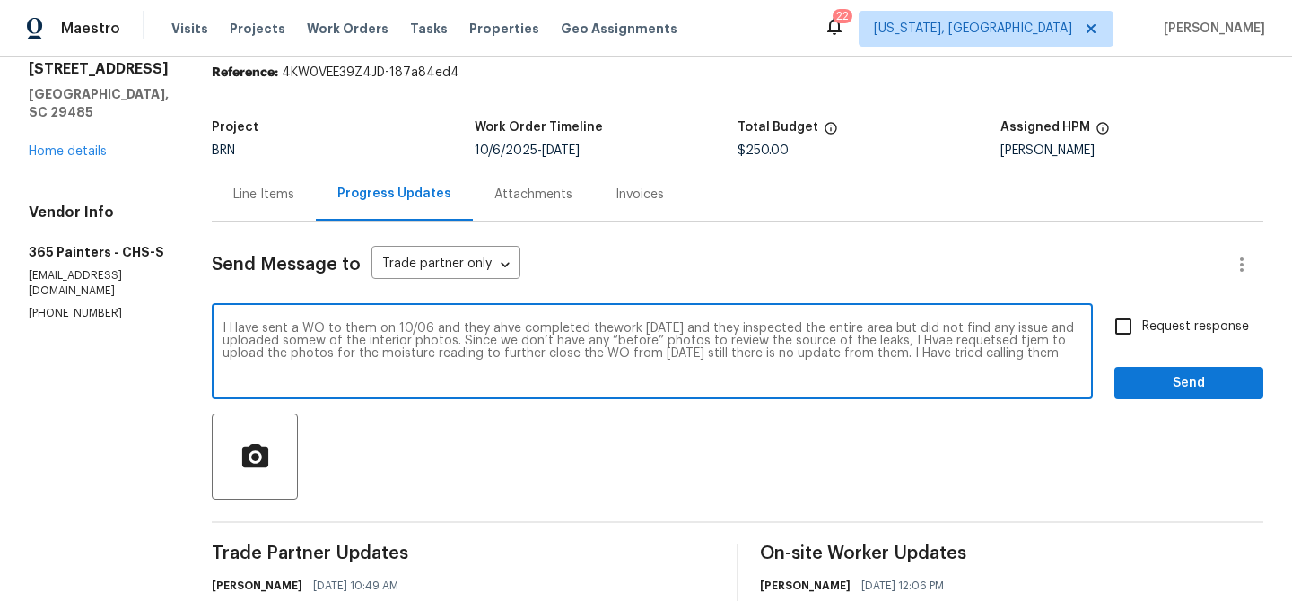
click at [66, 305] on div "Vendor Info 365 Painters - CHS-S [EMAIL_ADDRESS][DOMAIN_NAME] [PHONE_NUMBER]" at bounding box center [99, 263] width 140 height 118
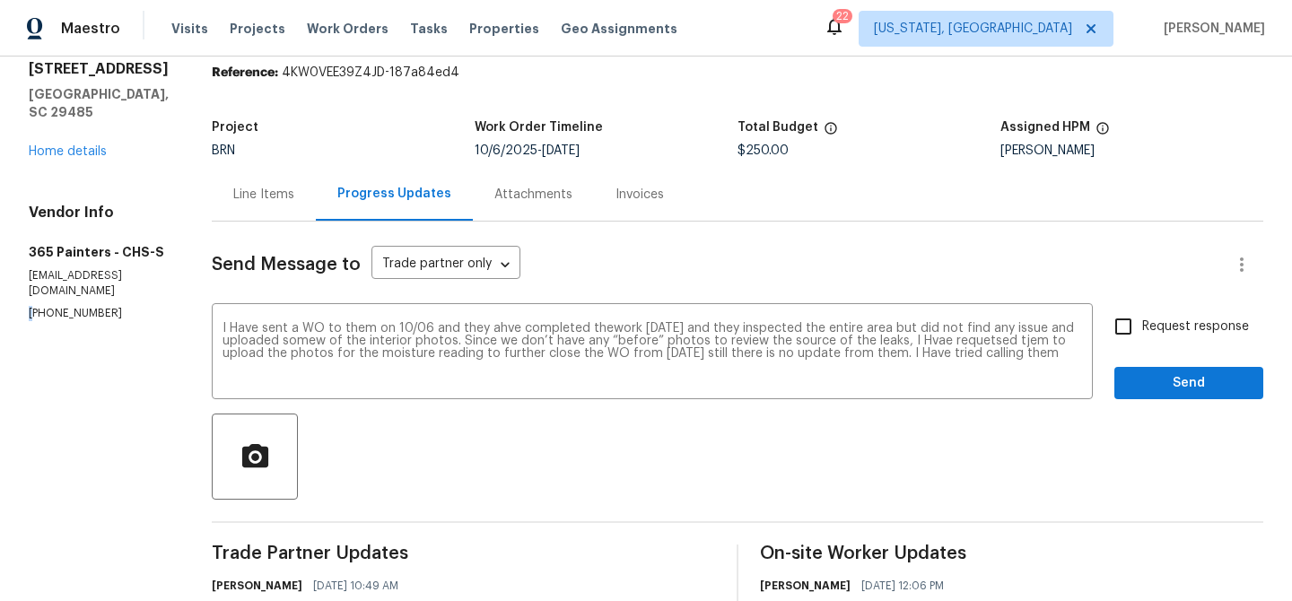
click at [66, 305] on div "Vendor Info 365 Painters - CHS-S [EMAIL_ADDRESS][DOMAIN_NAME] [PHONE_NUMBER]" at bounding box center [99, 263] width 140 height 118
copy p "[PHONE_NUMBER]"
click at [1013, 355] on textarea "I Have sent a WO to them on 10/06 and they ahve completed thework [DATE] and th…" at bounding box center [653, 353] width 860 height 63
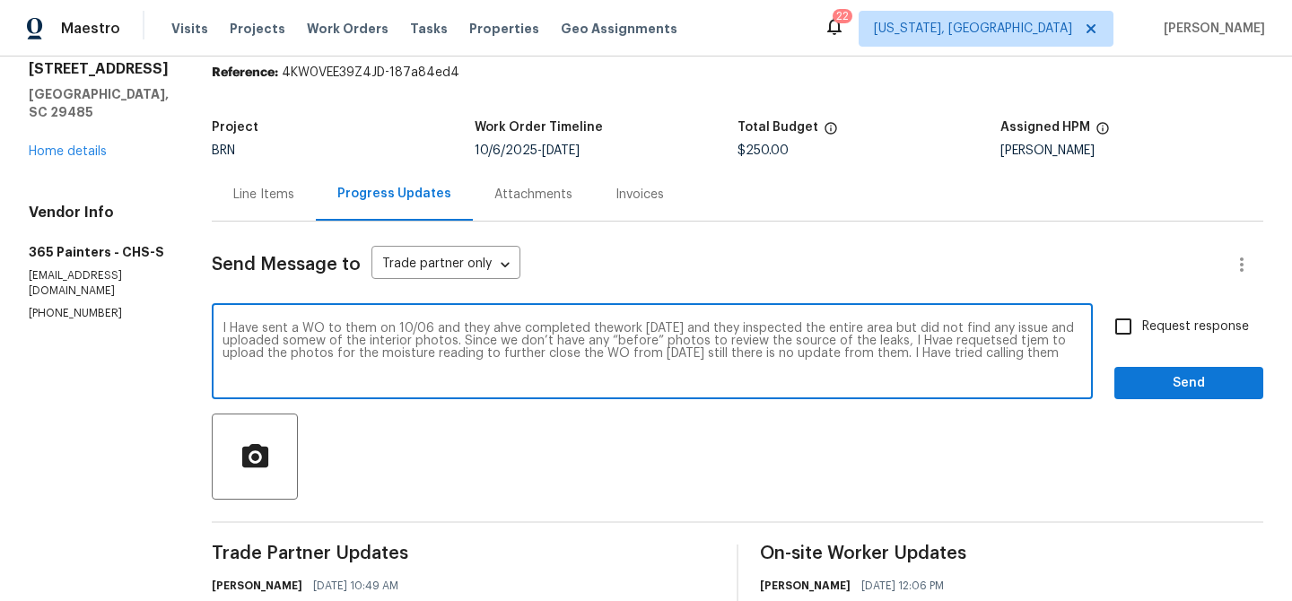
paste textarea "[PHONE_NUMBER]"
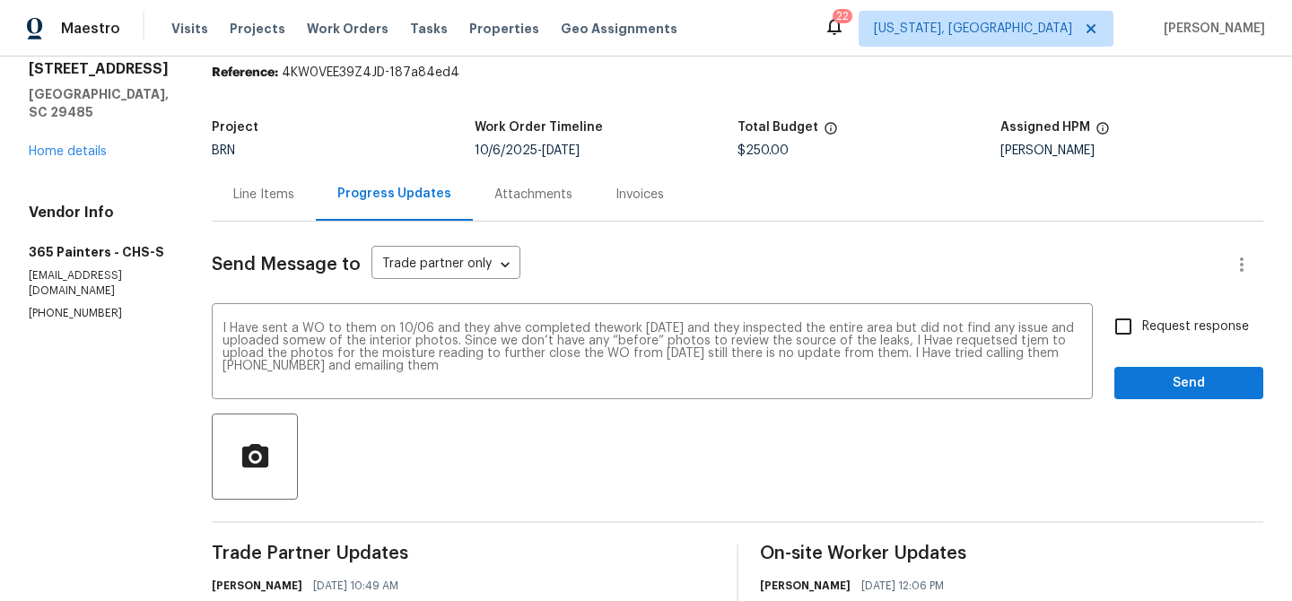
click at [129, 292] on p "[EMAIL_ADDRESS][DOMAIN_NAME]" at bounding box center [99, 283] width 140 height 31
copy p "[EMAIL_ADDRESS][DOMAIN_NAME]"
click at [396, 368] on textarea "I Have sent a WO to them on 10/06 and they ahve completed thework [DATE] and th…" at bounding box center [653, 353] width 860 height 63
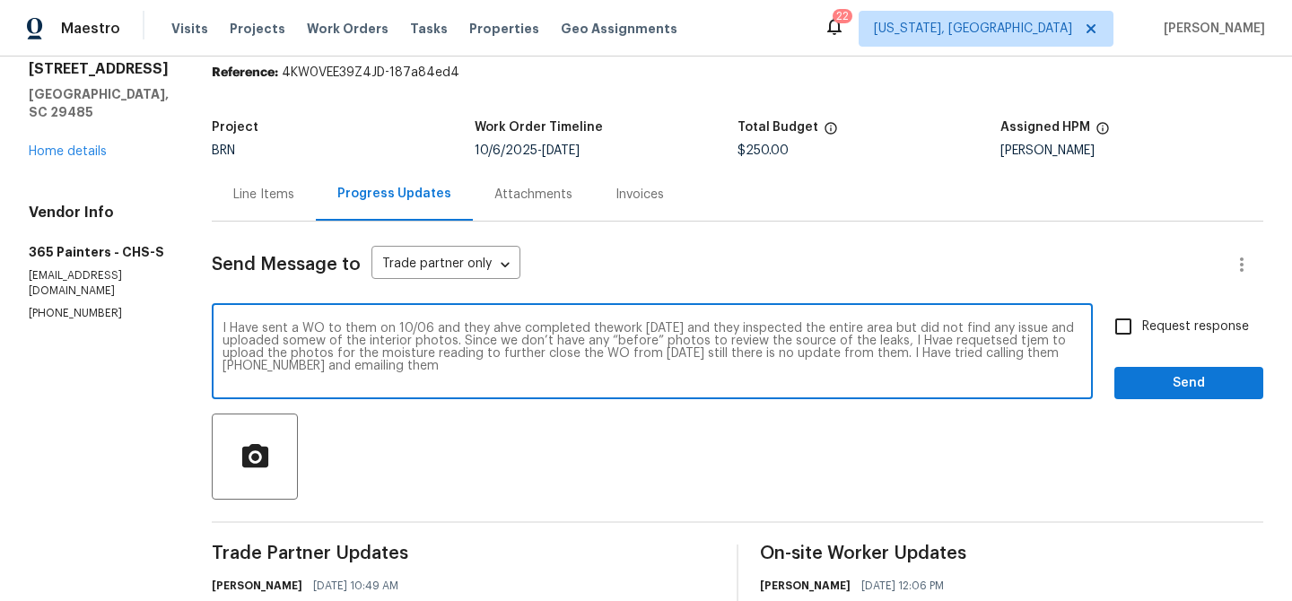
paste textarea "[EMAIL_ADDRESS][DOMAIN_NAME]"
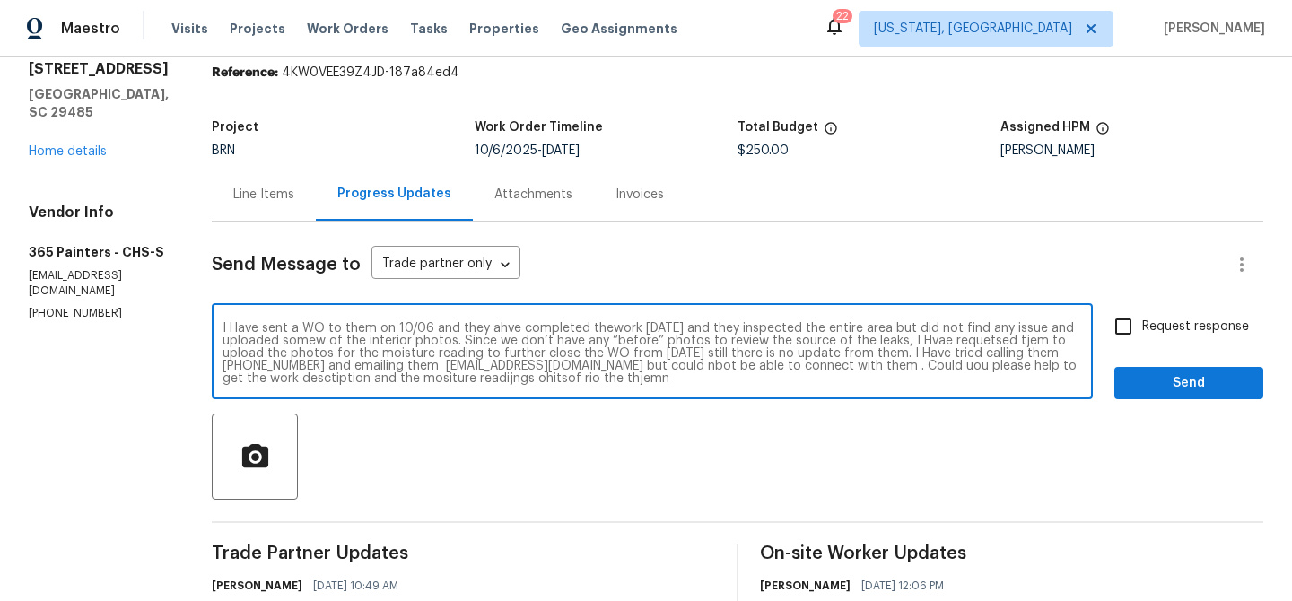
click at [286, 354] on textarea "I Have sent a WO to them on 10/06 and they ahve completed thework [DATE] and th…" at bounding box center [653, 353] width 860 height 63
type textarea "I Have sent a WO to them on 10/06 and they ahve completed thework [DATE] and th…"
click at [283, 342] on textarea "I Have sent a WO to them on 10/06 and they ahve completed thework Monday 10/13 …" at bounding box center [653, 353] width 860 height 63
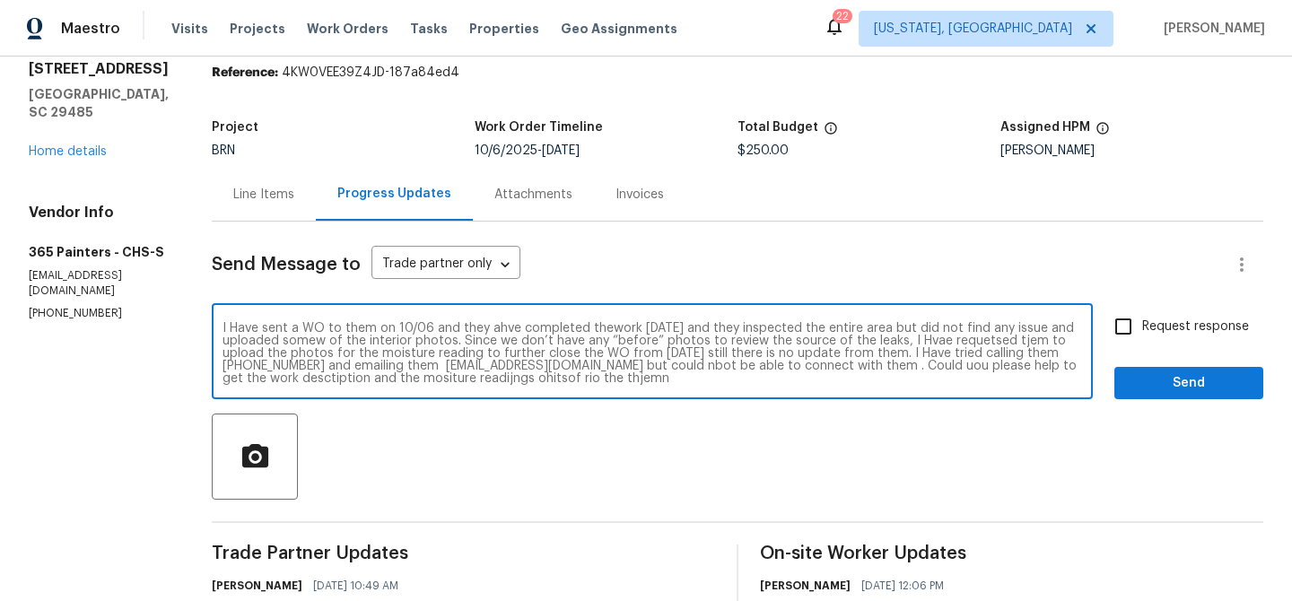
click at [283, 342] on textarea "I Have sent a WO to them on 10/06 and they ahve completed thework Monday 10/13 …" at bounding box center [653, 353] width 860 height 63
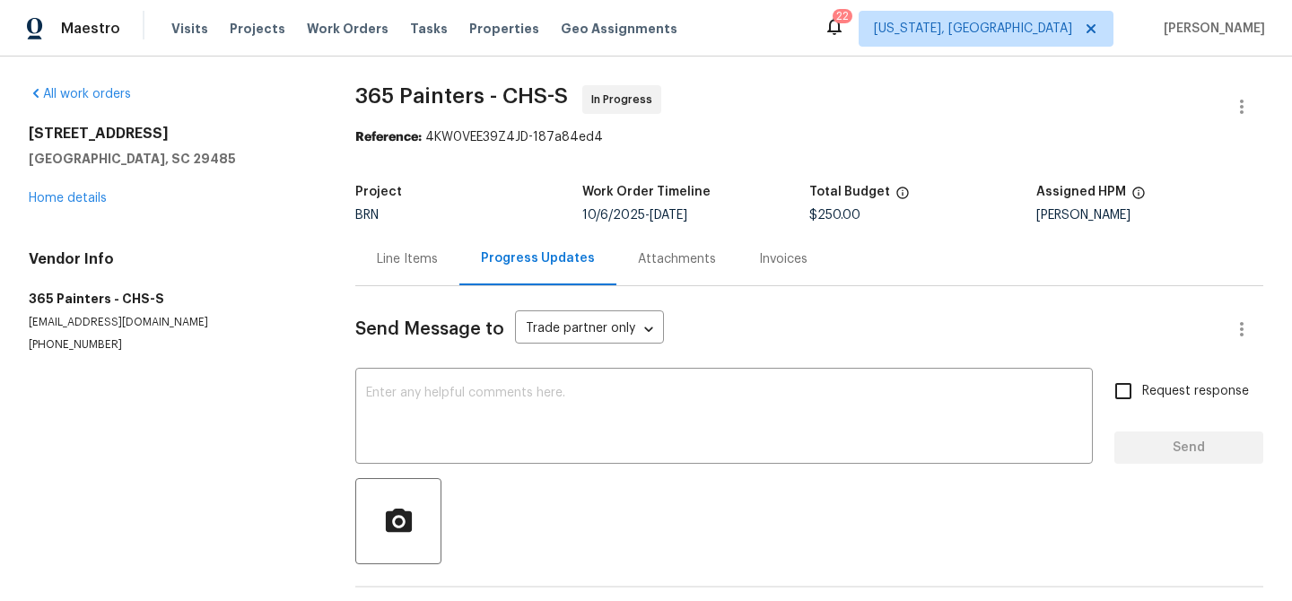
click at [335, 269] on div "All work orders [STREET_ADDRESS] Home details Vendor Info 365 Painters - CHS-S …" at bounding box center [646, 364] width 1292 height 614
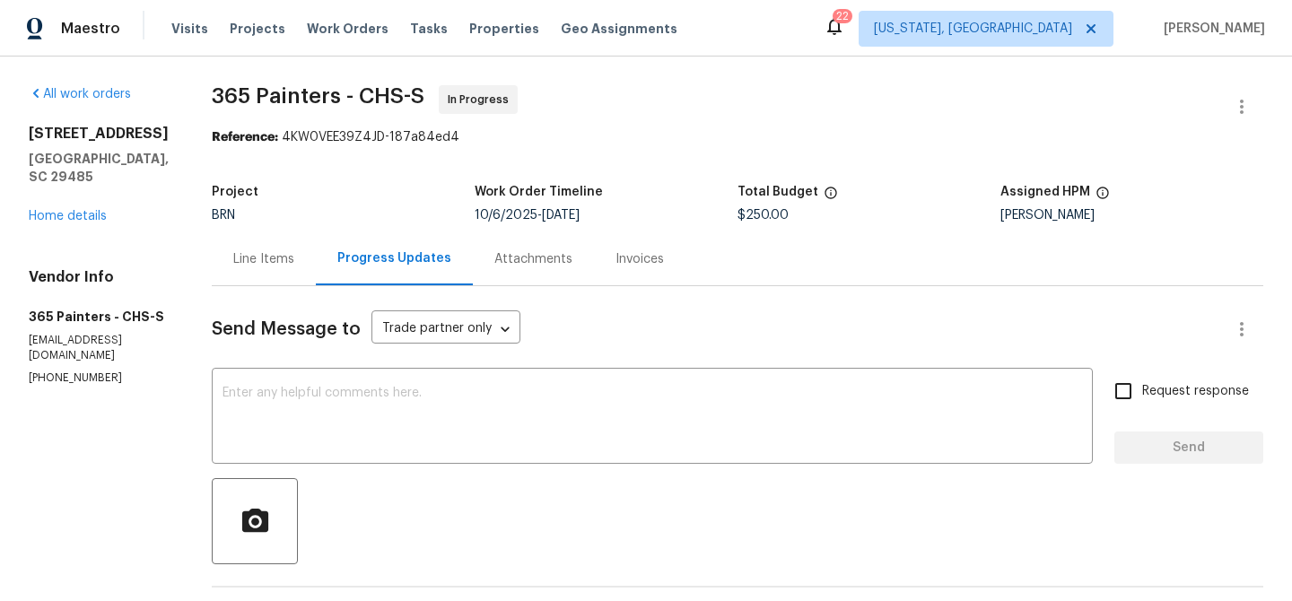
click at [349, 249] on div "Progress Updates" at bounding box center [394, 258] width 157 height 53
click at [249, 264] on div "Line Items" at bounding box center [263, 259] width 61 height 18
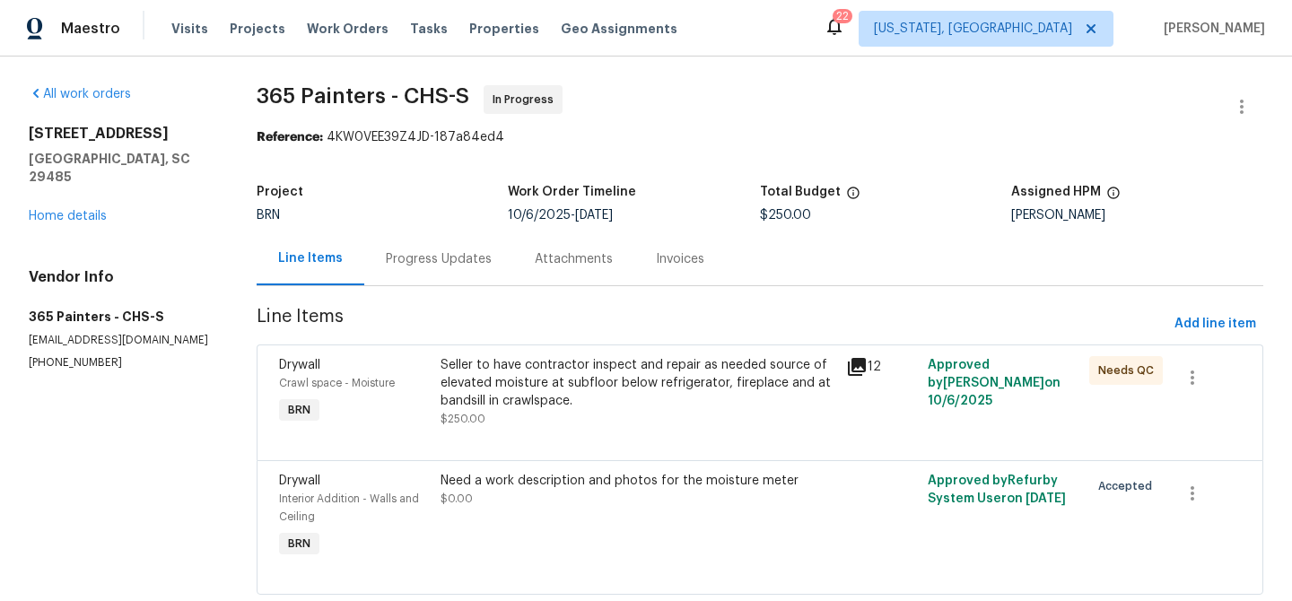
scroll to position [45, 0]
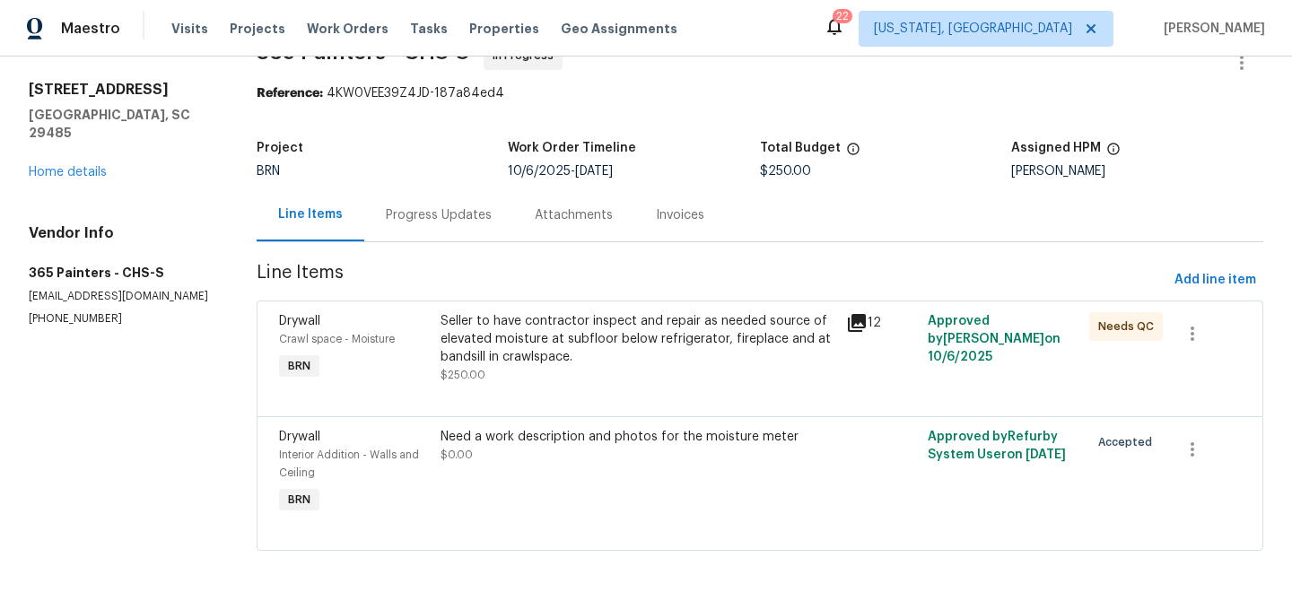
click at [415, 223] on div "Progress Updates" at bounding box center [438, 214] width 149 height 53
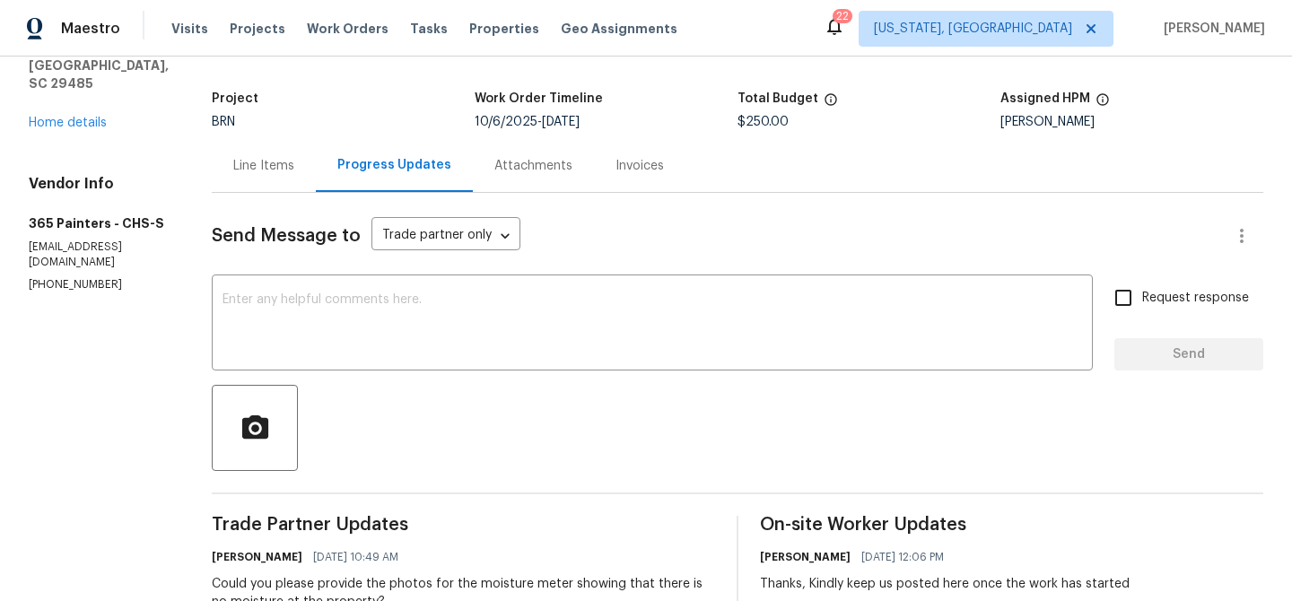
scroll to position [118, 0]
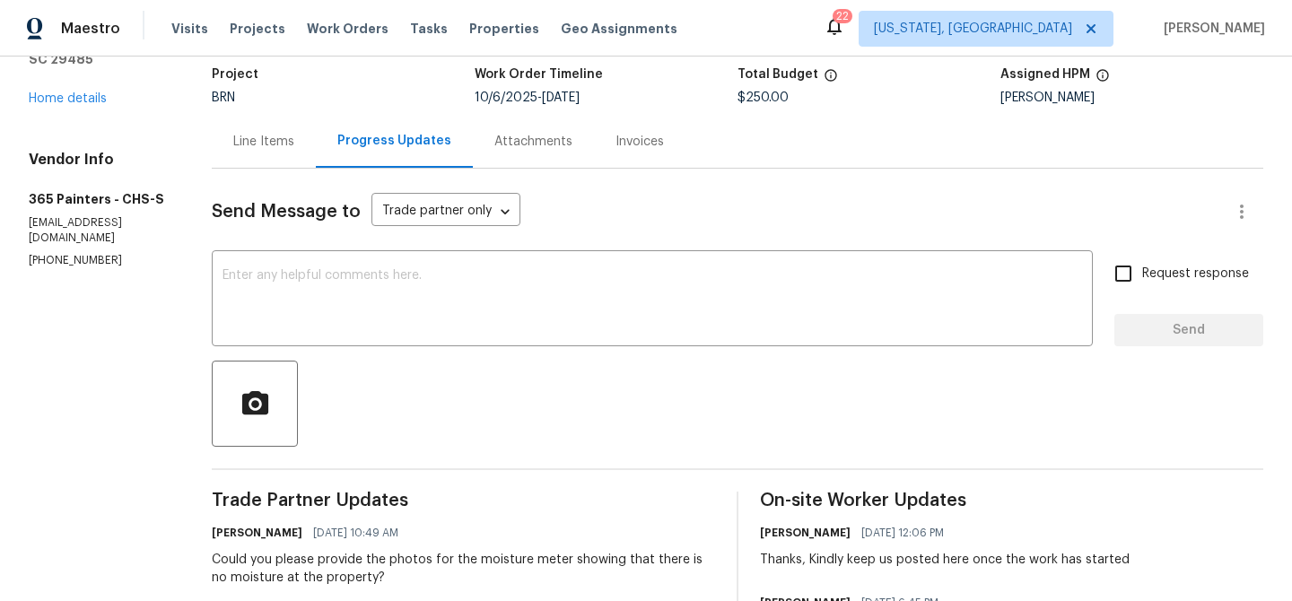
click at [511, 278] on textarea at bounding box center [653, 300] width 860 height 63
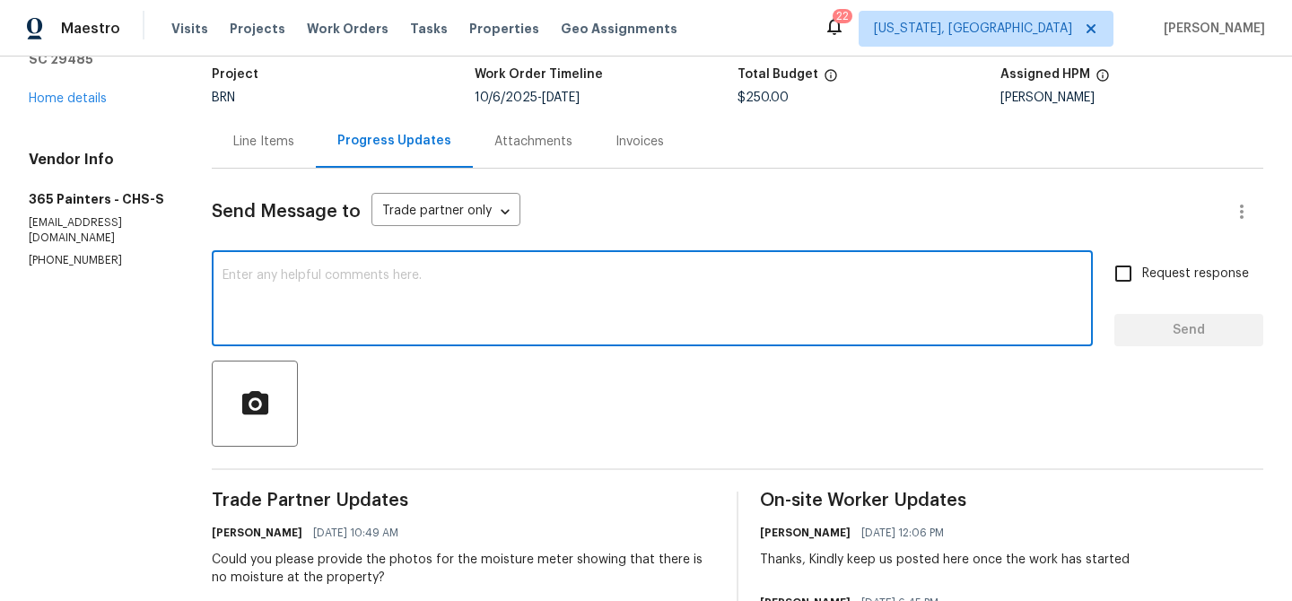
scroll to position [0, 0]
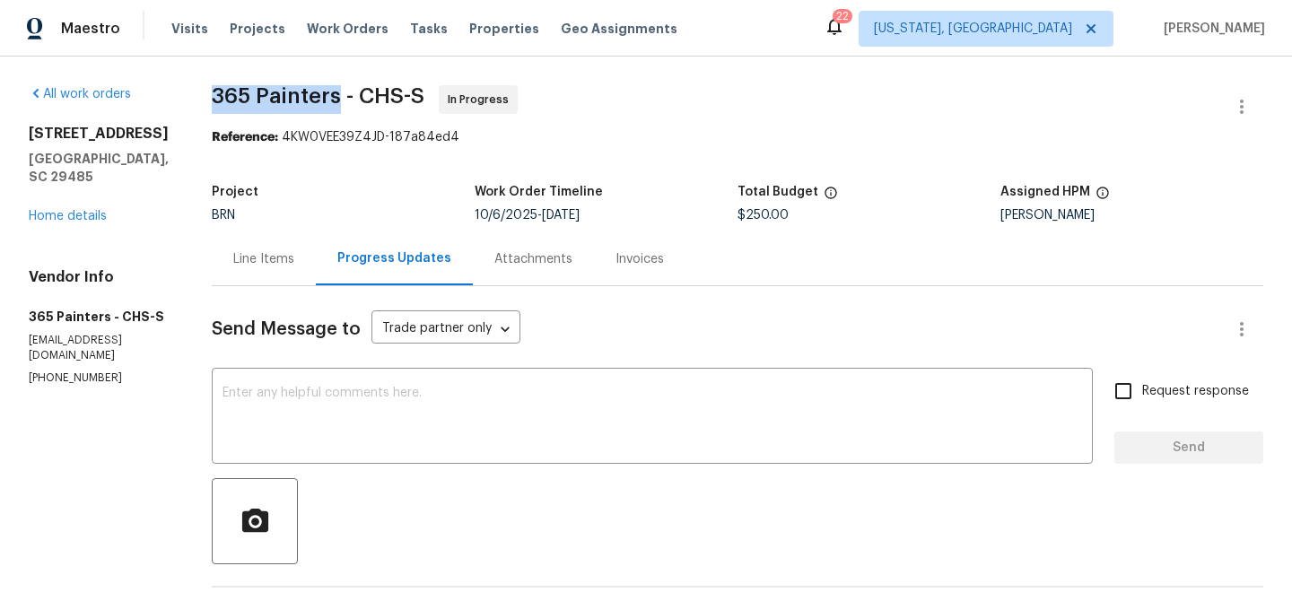
drag, startPoint x: 187, startPoint y: 97, endPoint x: 322, endPoint y: 98, distance: 135.5
copy span "365 Painters"
click at [247, 263] on div "Line Items" at bounding box center [263, 259] width 61 height 18
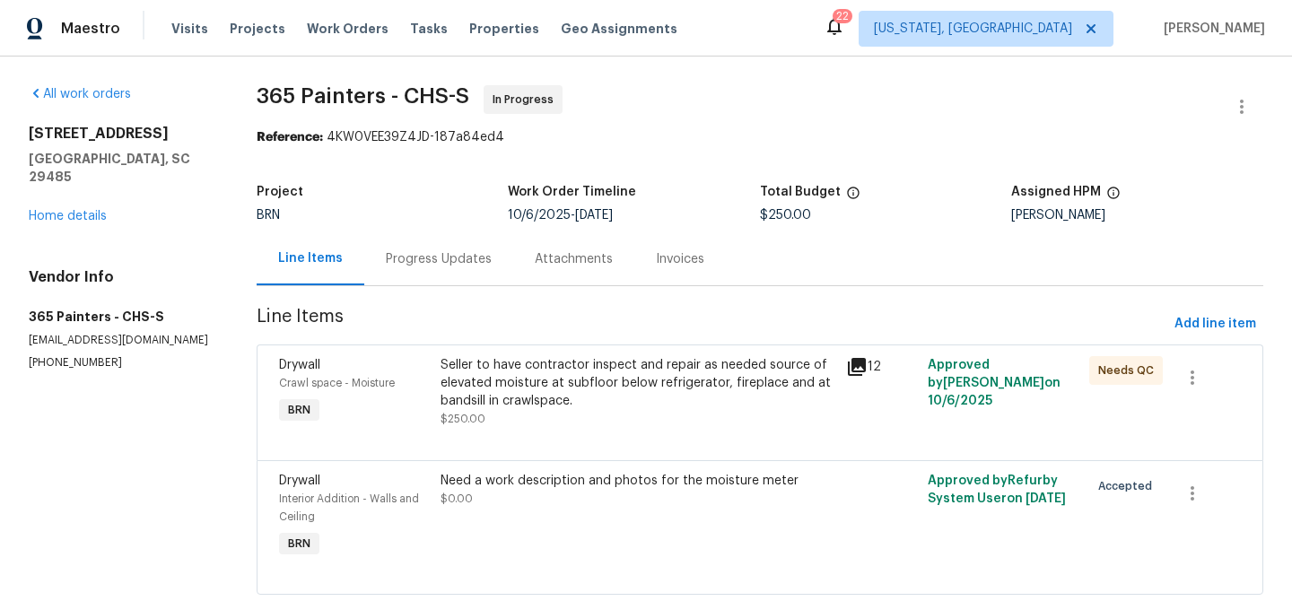
click at [548, 372] on div "Seller to have contractor inspect and repair as needed source of elevated moist…" at bounding box center [638, 383] width 395 height 54
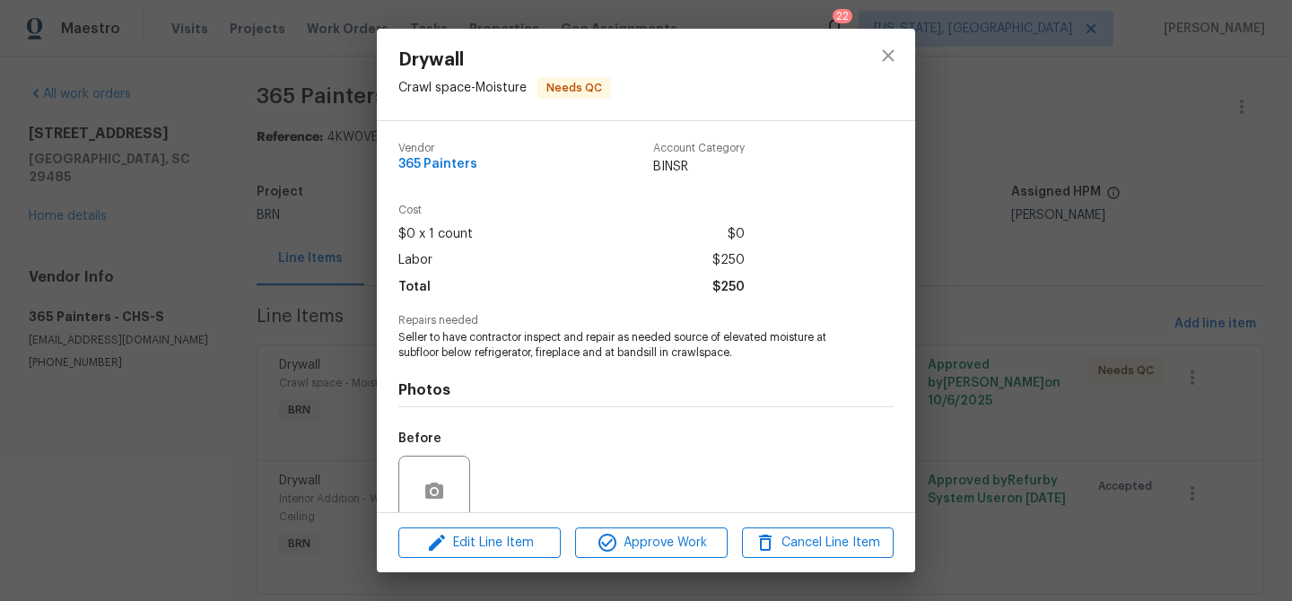
click at [490, 348] on span "Seller to have contractor inspect and repair as needed source of elevated moist…" at bounding box center [621, 345] width 446 height 31
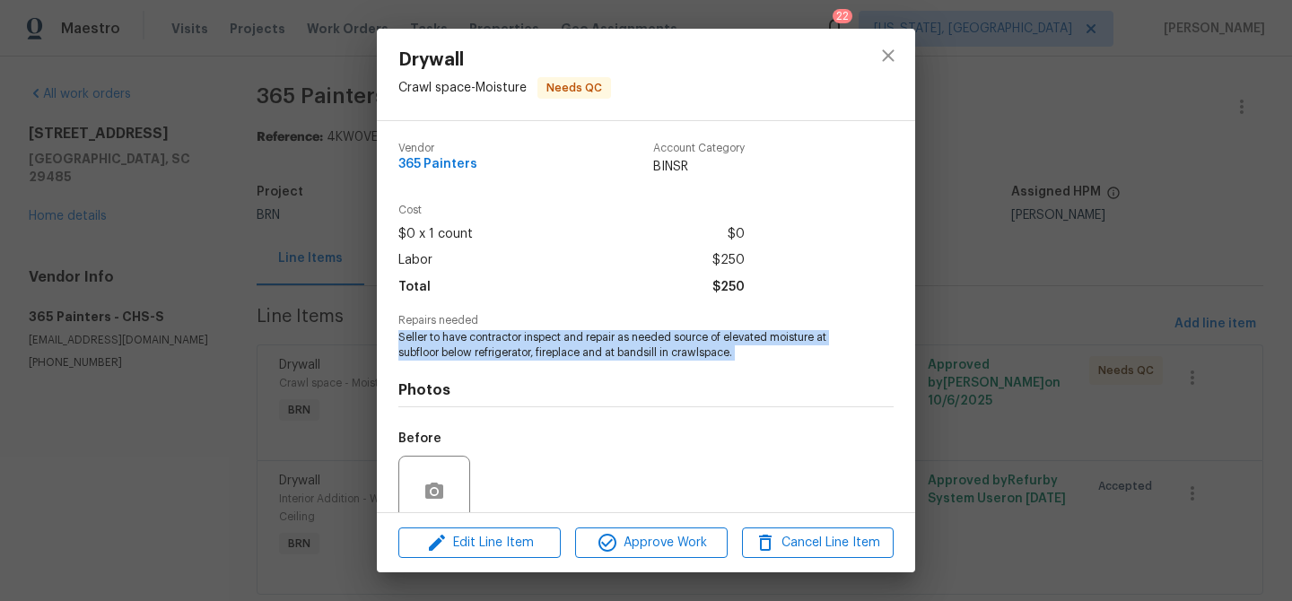
click at [490, 348] on span "Seller to have contractor inspect and repair as needed source of elevated moist…" at bounding box center [621, 345] width 446 height 31
copy span "Seller to have contractor inspect and repair as needed source of elevated moist…"
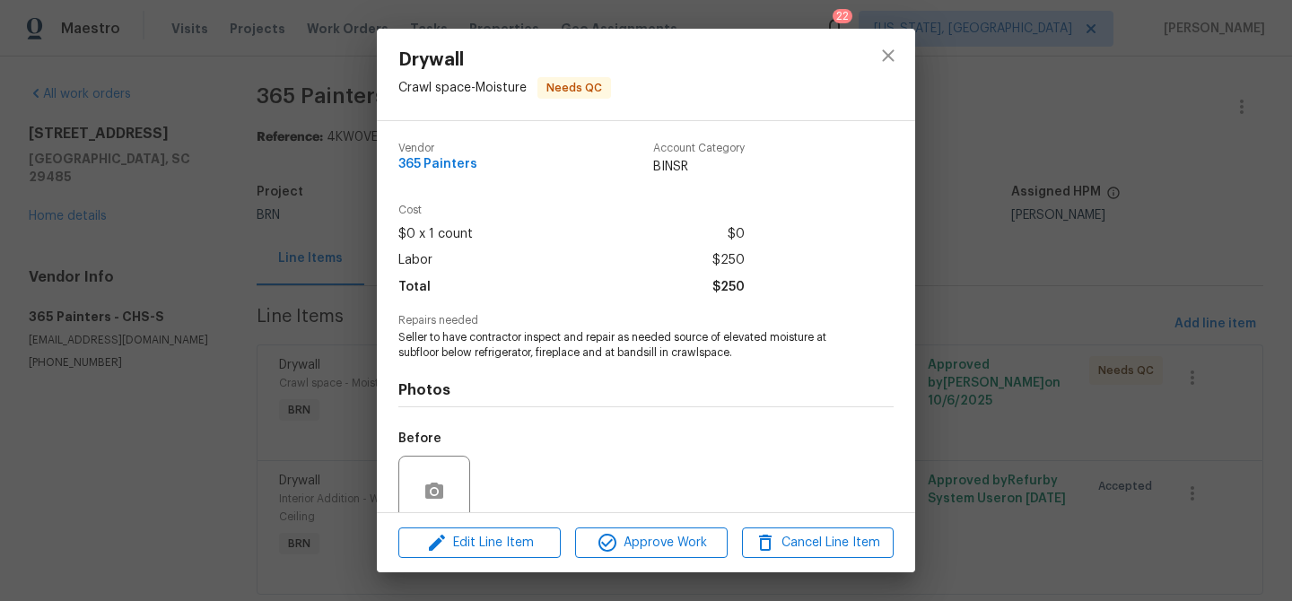
click at [211, 136] on div "Drywall Crawl space - Moisture Needs QC Vendor 365 Painters Account Category BI…" at bounding box center [646, 300] width 1292 height 601
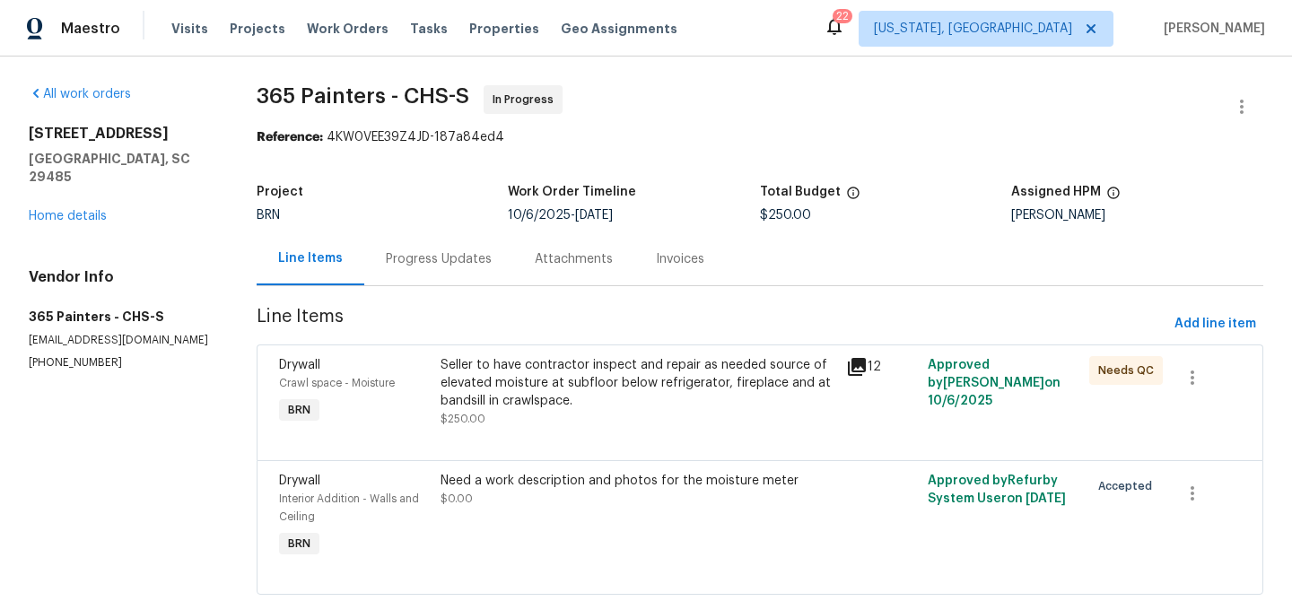
click at [406, 262] on div "Progress Updates" at bounding box center [439, 259] width 106 height 18
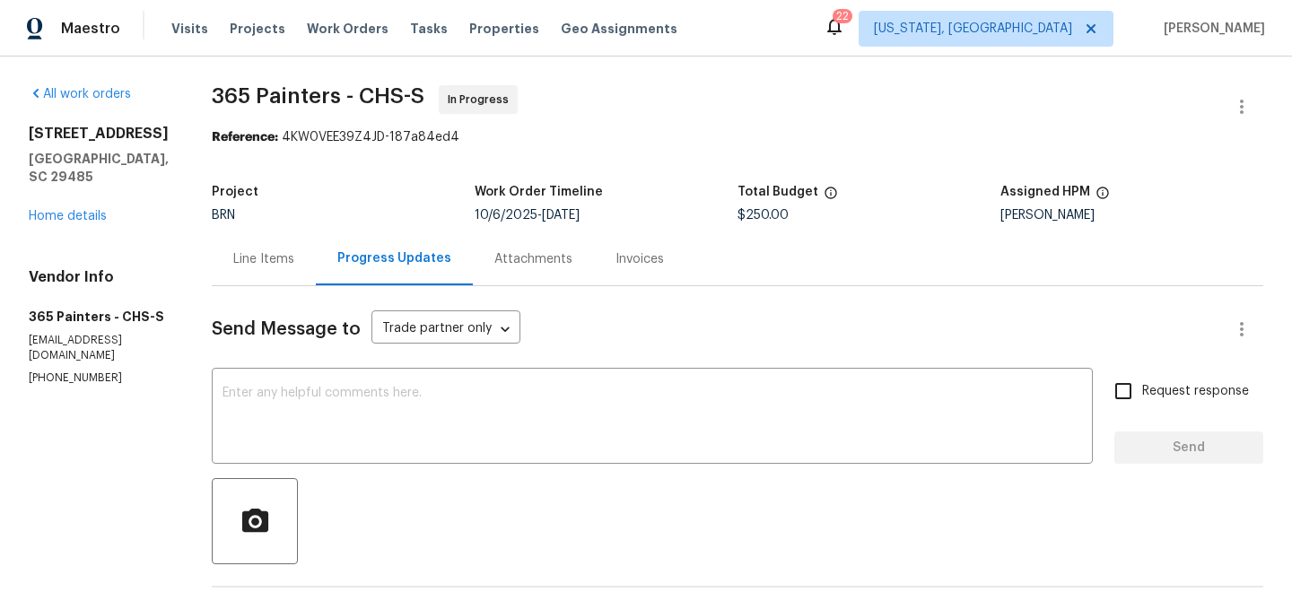
click at [227, 269] on div "Line Items" at bounding box center [264, 258] width 104 height 53
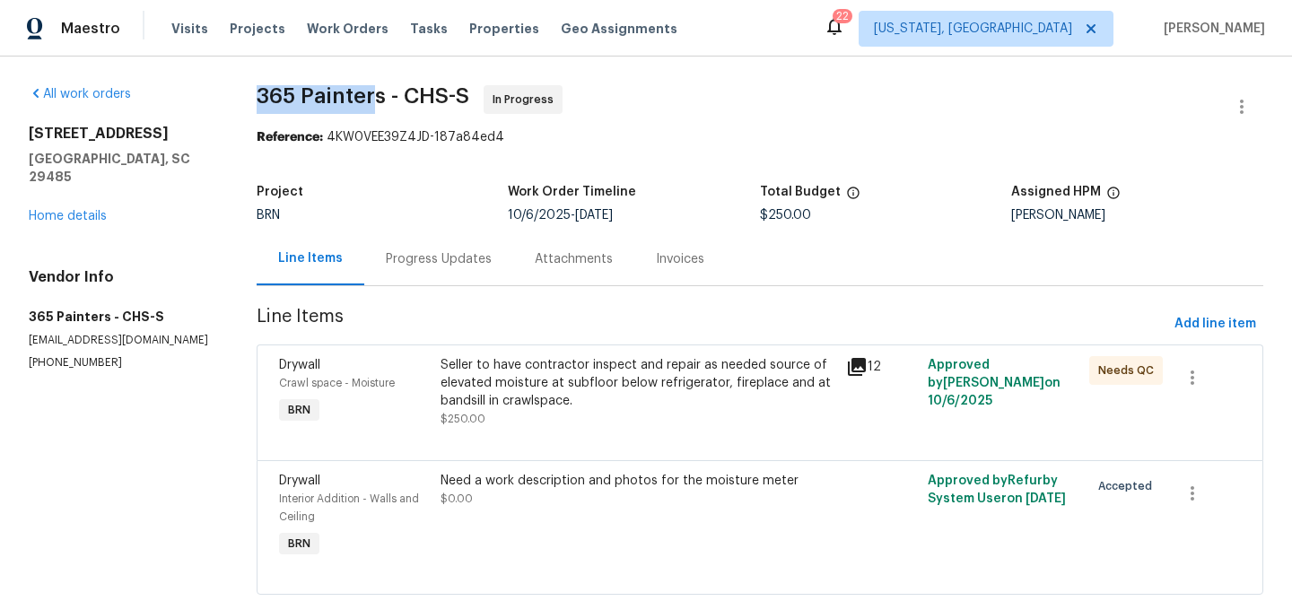
drag, startPoint x: 248, startPoint y: 95, endPoint x: 385, endPoint y: 95, distance: 137.3
click at [383, 95] on div "All work orders 109 Evance Ct Summerville, SC 29485 Home details Vendor Info 36…" at bounding box center [646, 351] width 1292 height 589
copy span "365 Painters"
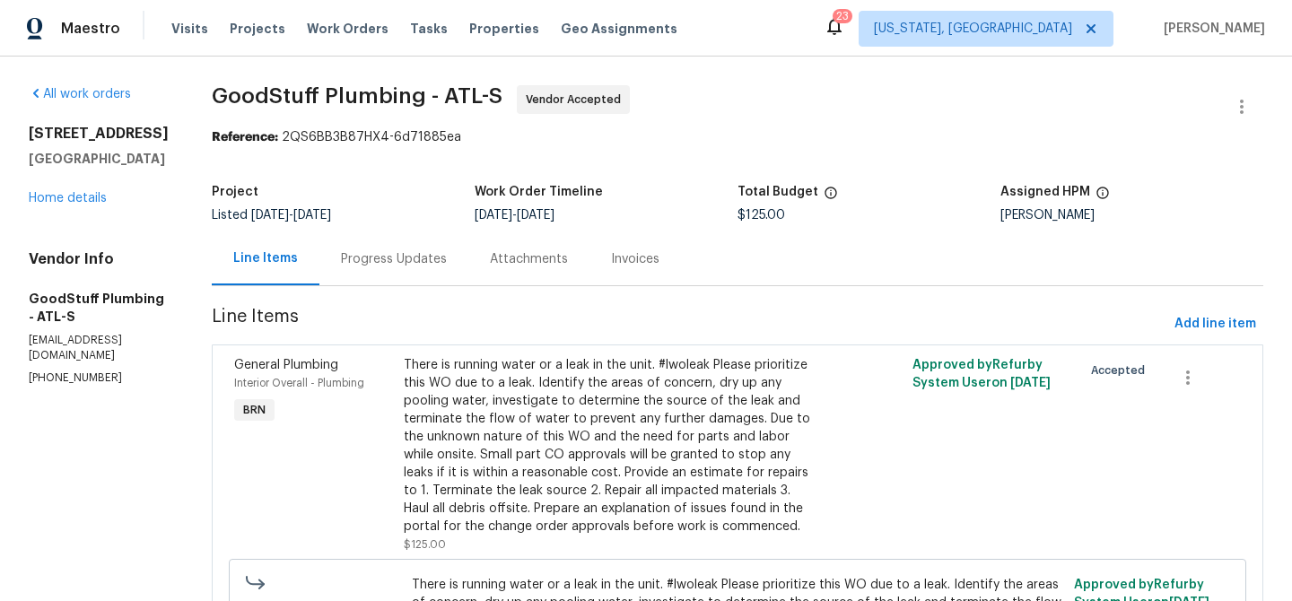
click at [447, 259] on div "Progress Updates" at bounding box center [394, 259] width 106 height 18
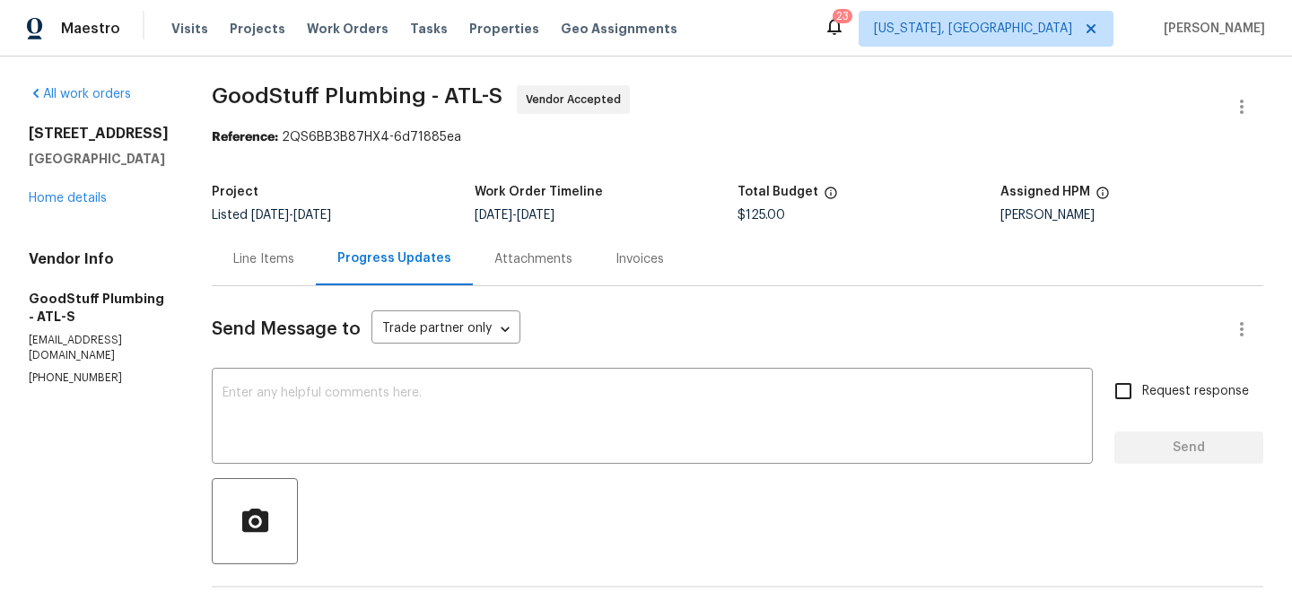
scroll to position [177, 0]
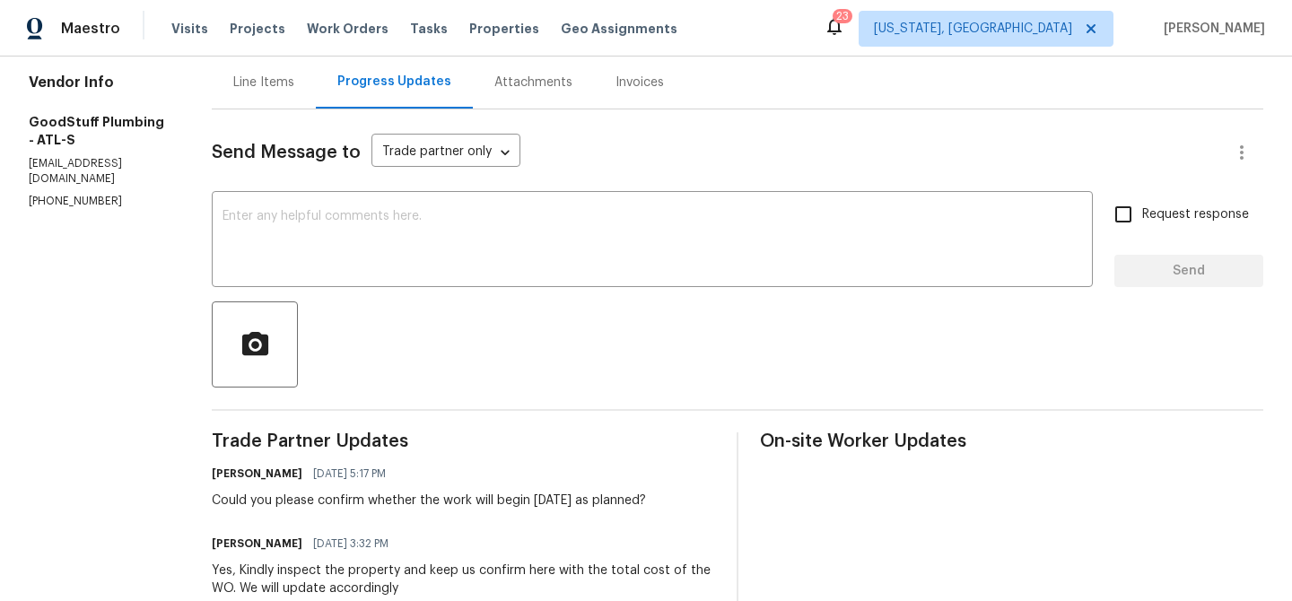
click at [120, 156] on p "workorder@goodstuffplumbing.com" at bounding box center [99, 171] width 140 height 31
copy p "workorder@goodstuffplumbing.com"
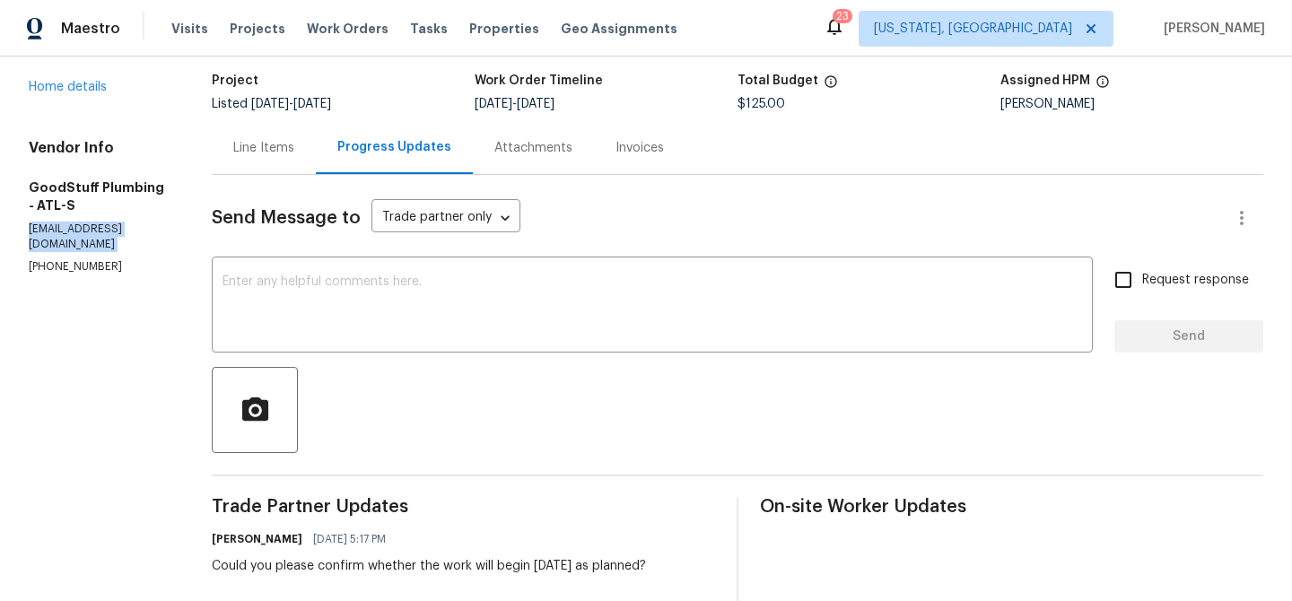
scroll to position [118, 0]
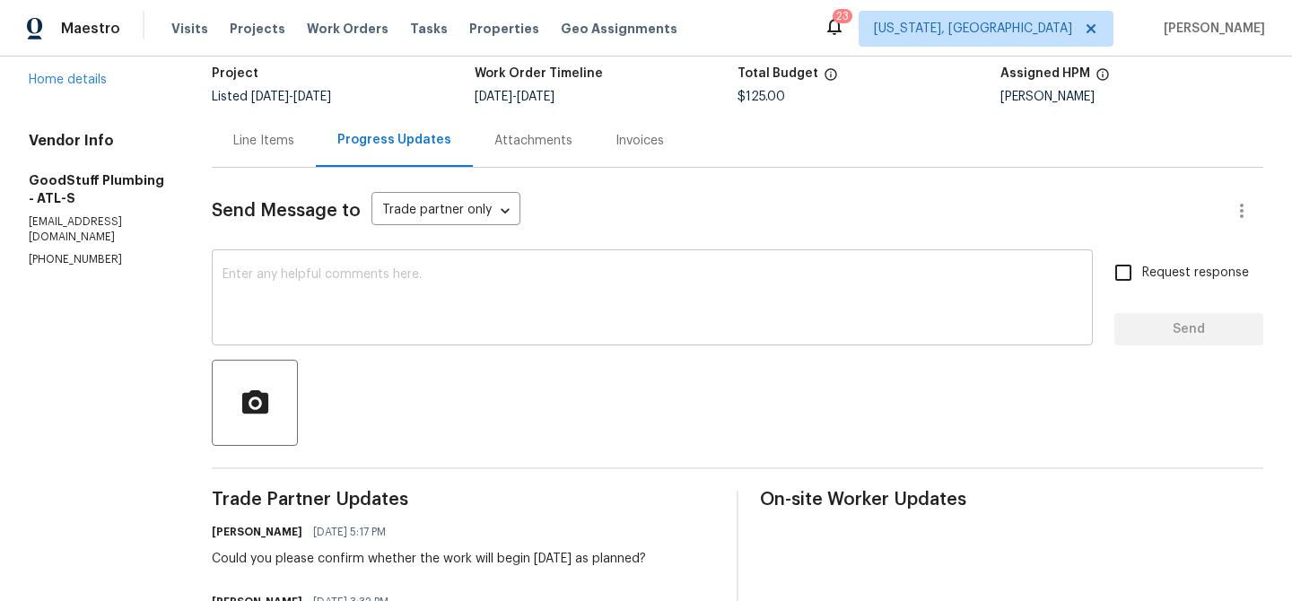
click at [363, 328] on textarea at bounding box center [653, 299] width 860 height 63
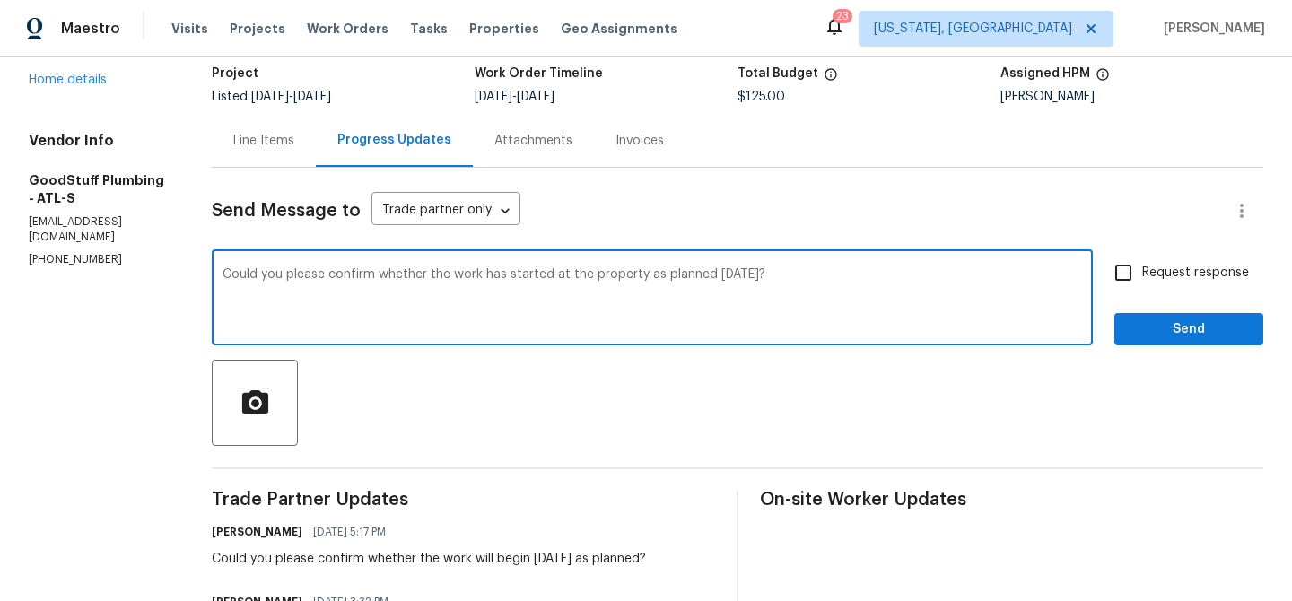
type textarea "Could you please confirm whether the work has started at the property as planne…"
click at [1136, 278] on input "Request response" at bounding box center [1124, 273] width 38 height 38
checkbox input "true"
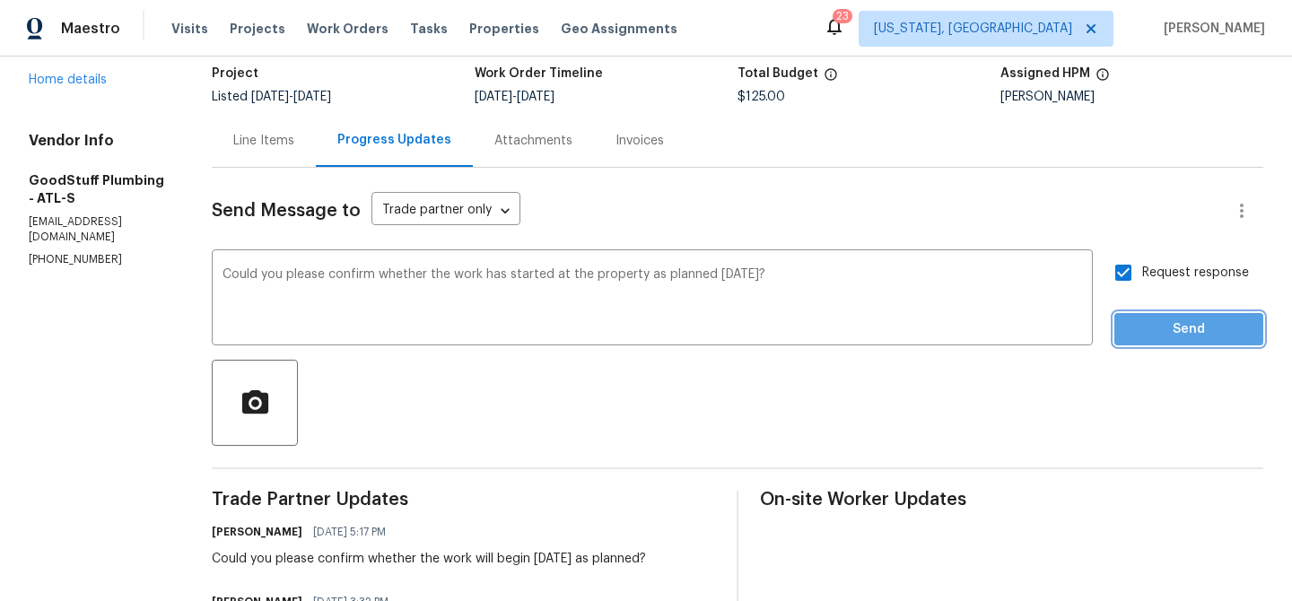
click at [1137, 341] on button "Send" at bounding box center [1188, 329] width 149 height 33
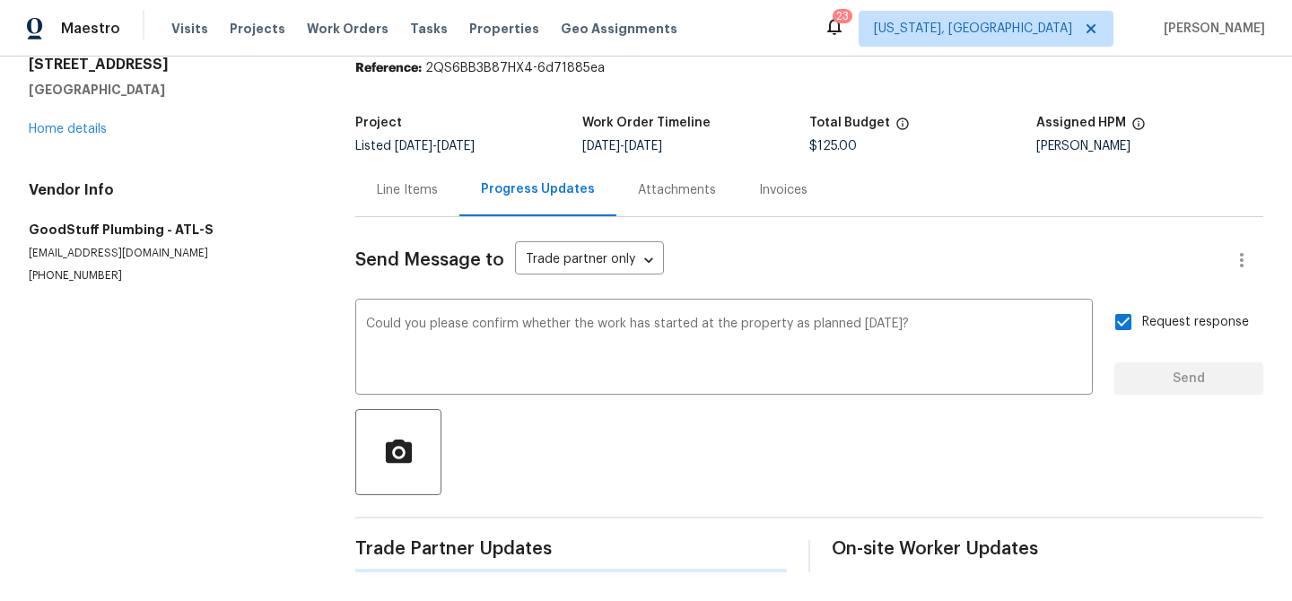
scroll to position [0, 0]
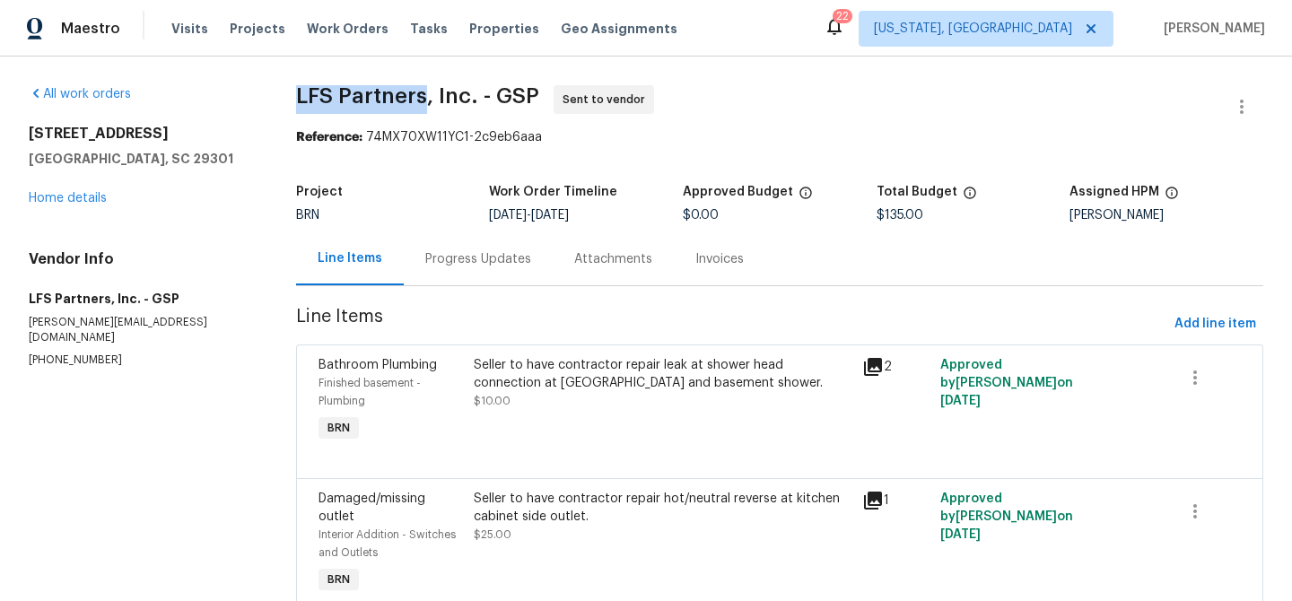
drag, startPoint x: 289, startPoint y: 83, endPoint x: 415, endPoint y: 99, distance: 126.7
click at [415, 100] on div "All work orders [STREET_ADDRESS] Home details Vendor Info LFS Partners, Inc. - …" at bounding box center [646, 427] width 1292 height 740
copy span "LFS Partners"
click at [503, 271] on div "Progress Updates" at bounding box center [478, 258] width 149 height 53
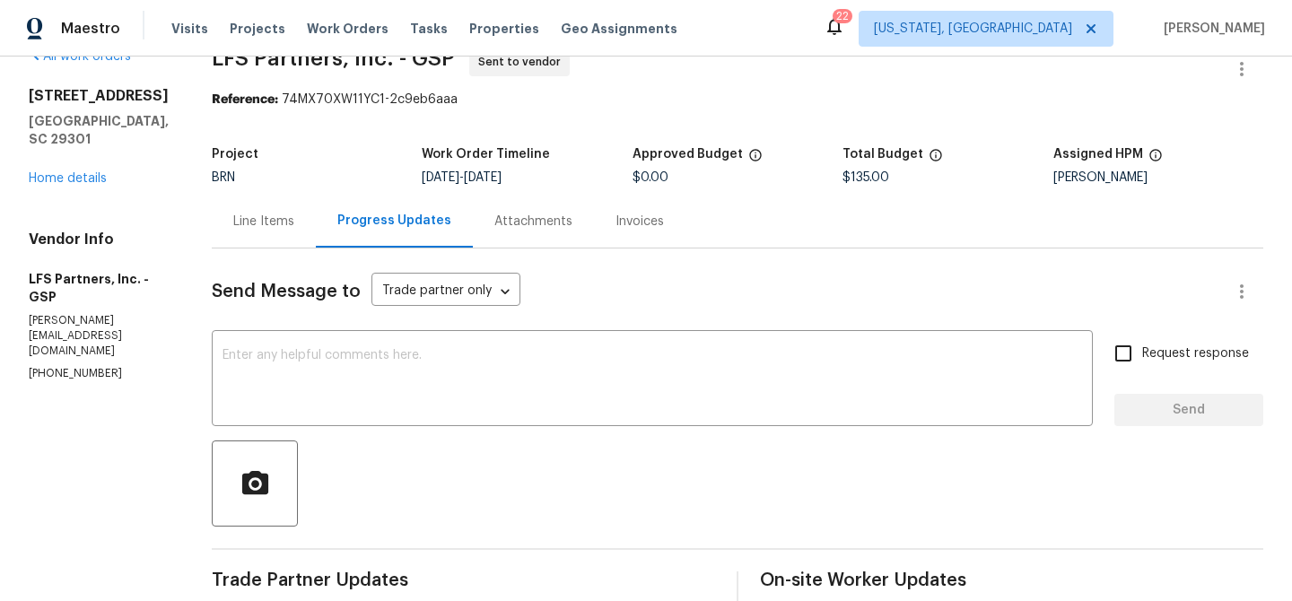
scroll to position [59, 0]
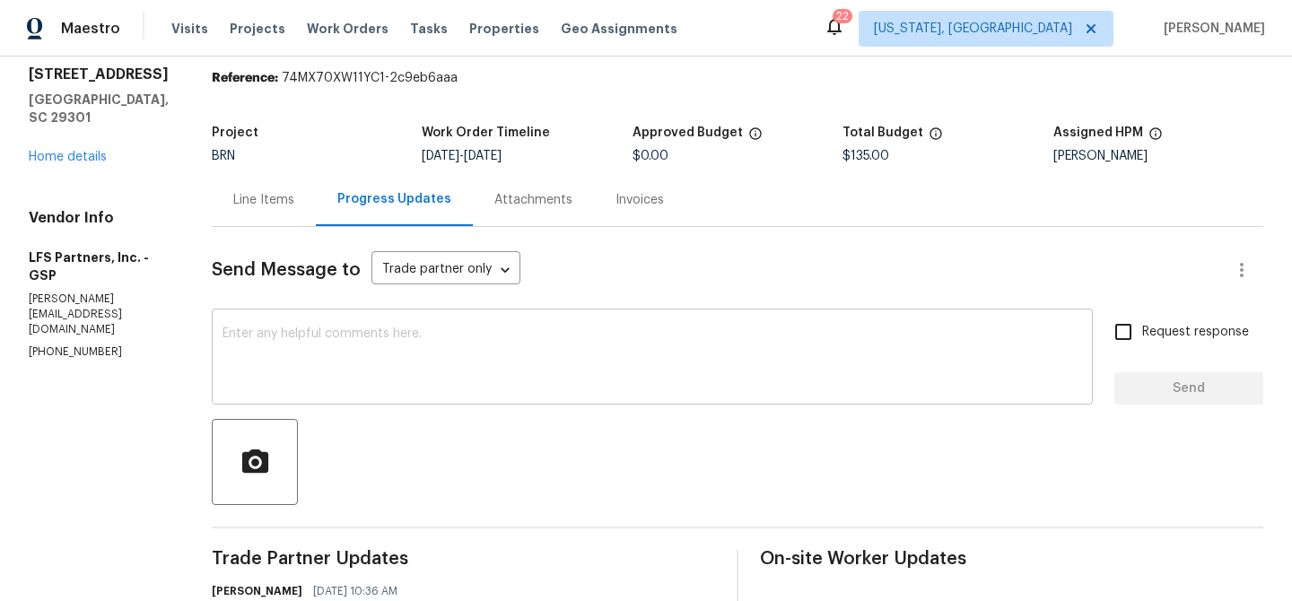
click at [441, 343] on textarea at bounding box center [653, 359] width 860 height 63
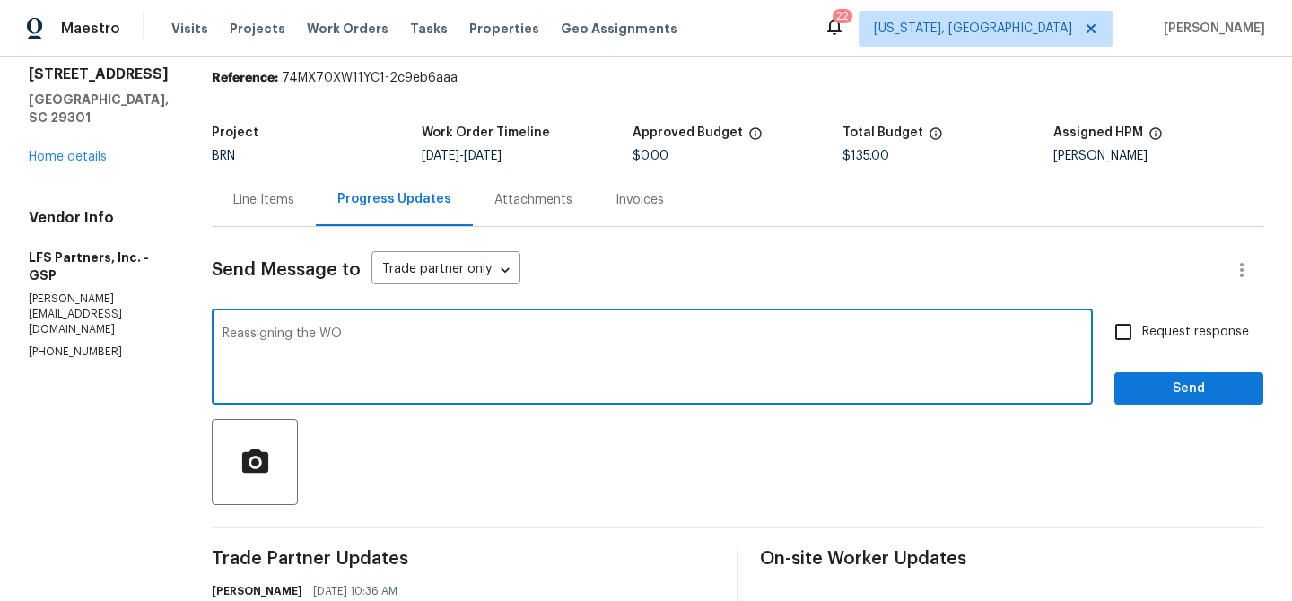
type textarea "Reassigning the WO"
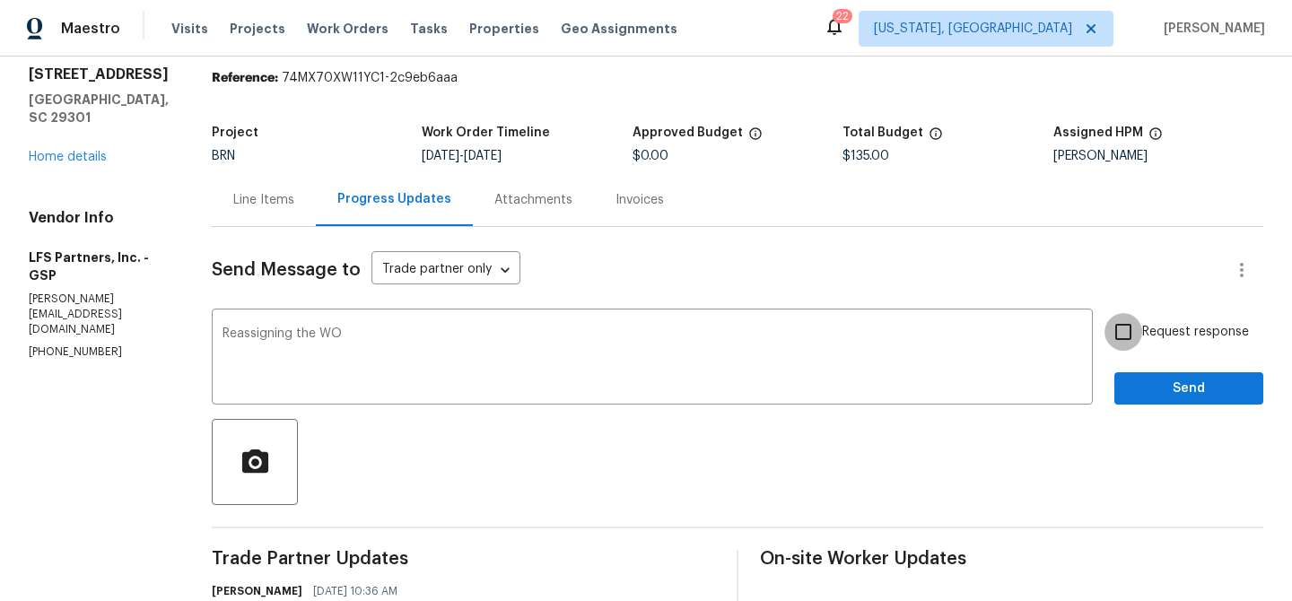
click at [1115, 341] on input "Request response" at bounding box center [1124, 332] width 38 height 38
checkbox input "true"
click at [1123, 378] on button "Send" at bounding box center [1188, 388] width 149 height 33
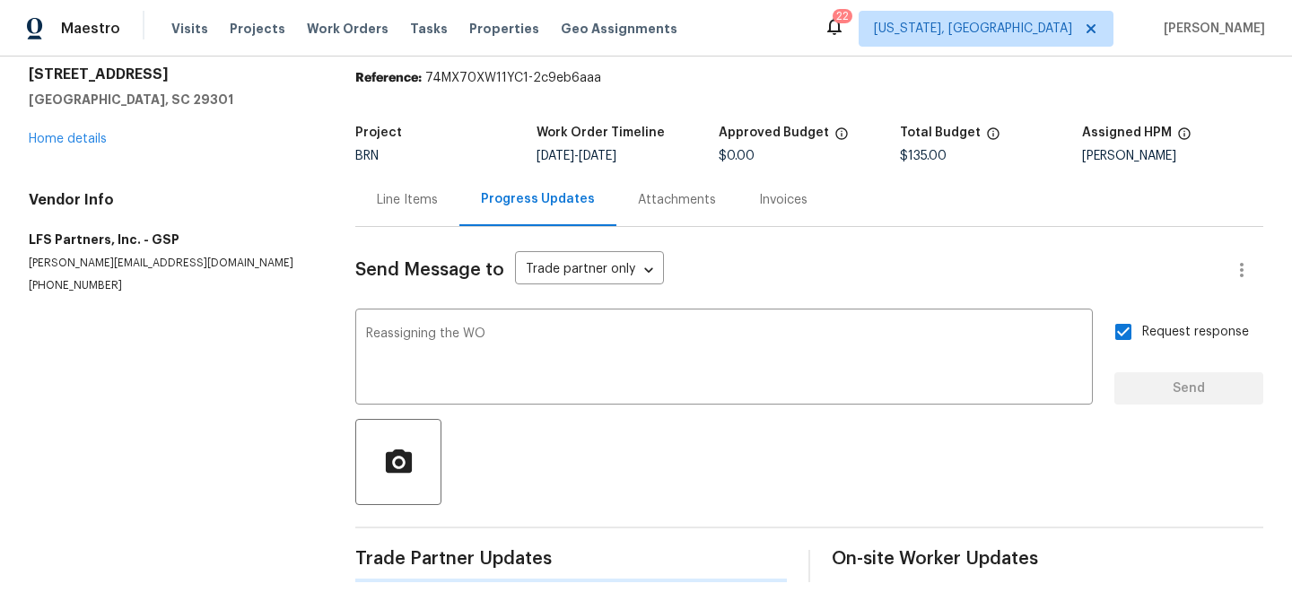
scroll to position [0, 0]
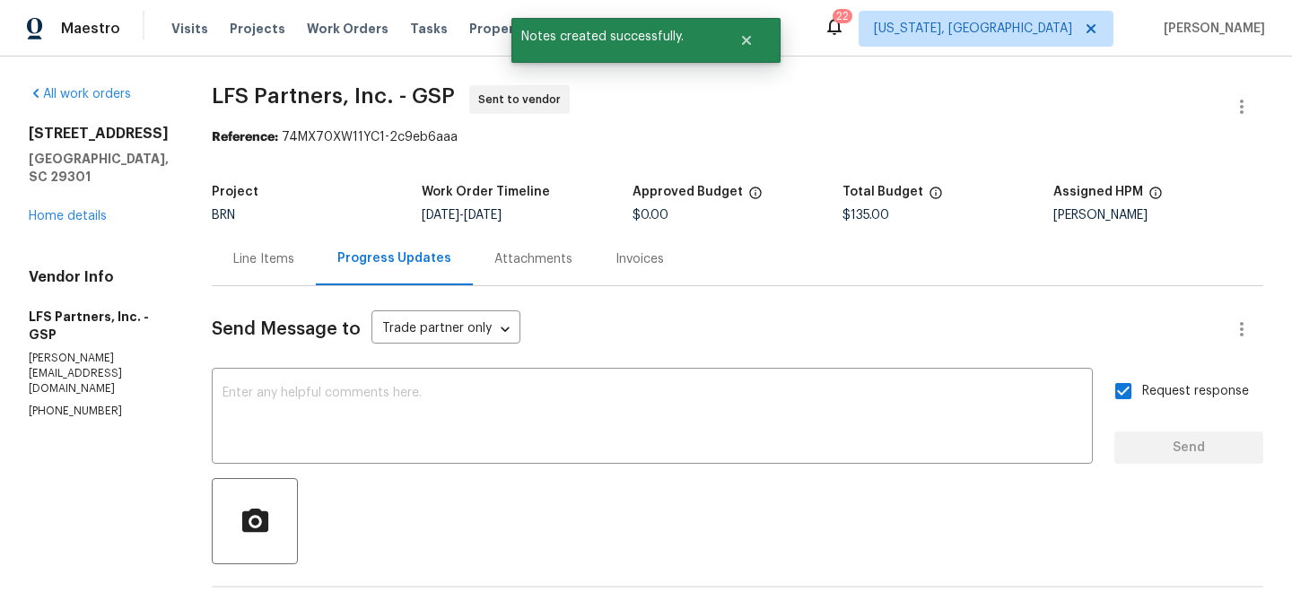
click at [267, 254] on div "Line Items" at bounding box center [263, 259] width 61 height 18
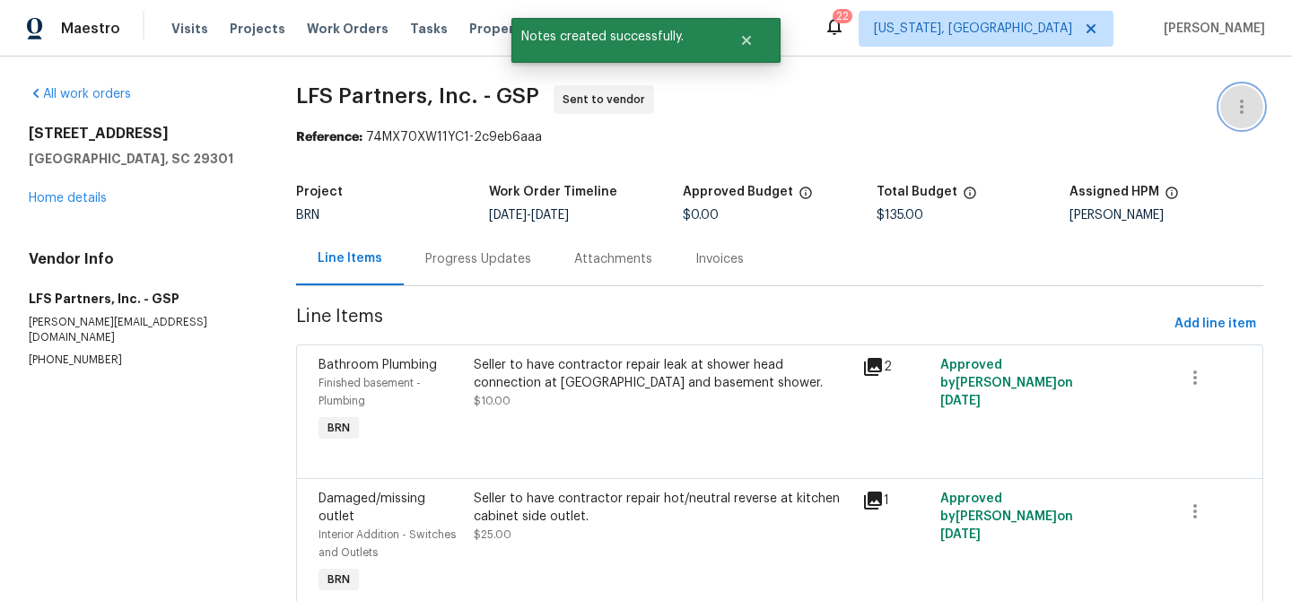
click at [1235, 93] on button "button" at bounding box center [1241, 106] width 43 height 43
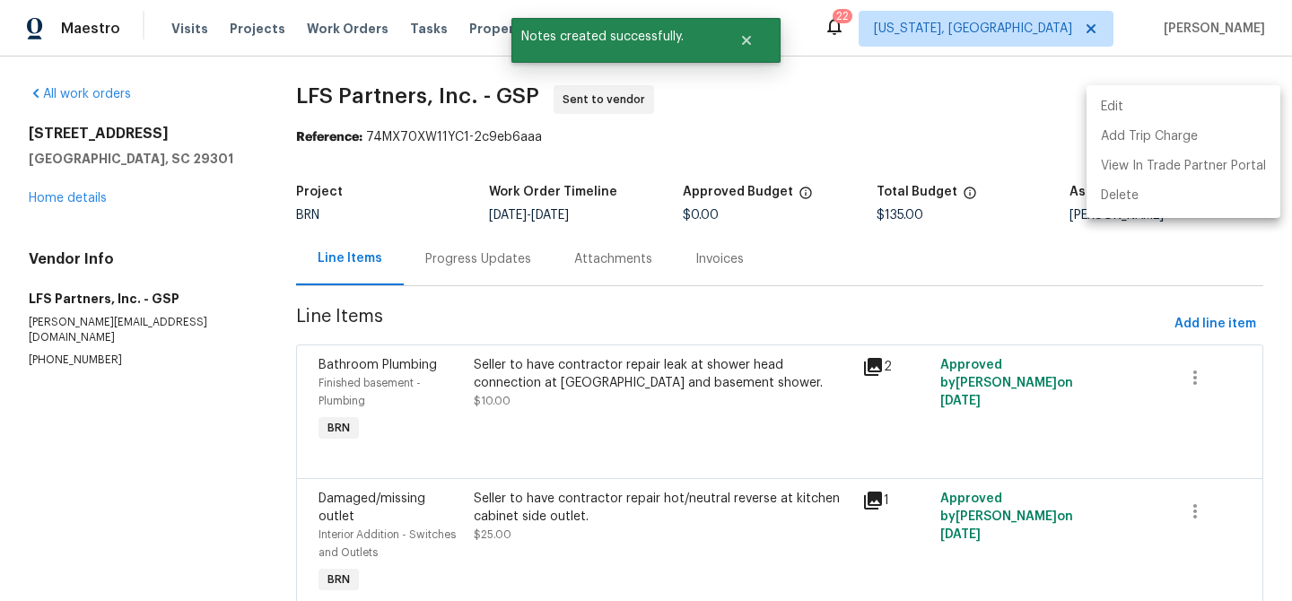
click at [1159, 100] on li "Edit" at bounding box center [1184, 107] width 194 height 30
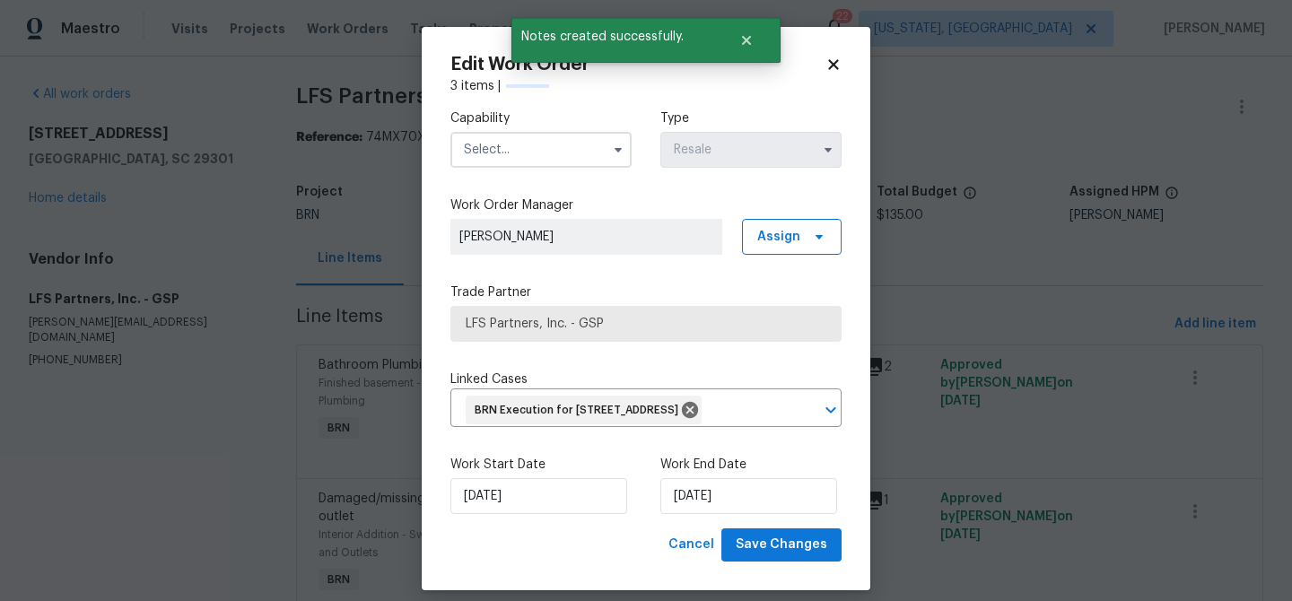
click at [500, 145] on input "text" at bounding box center [540, 150] width 181 height 36
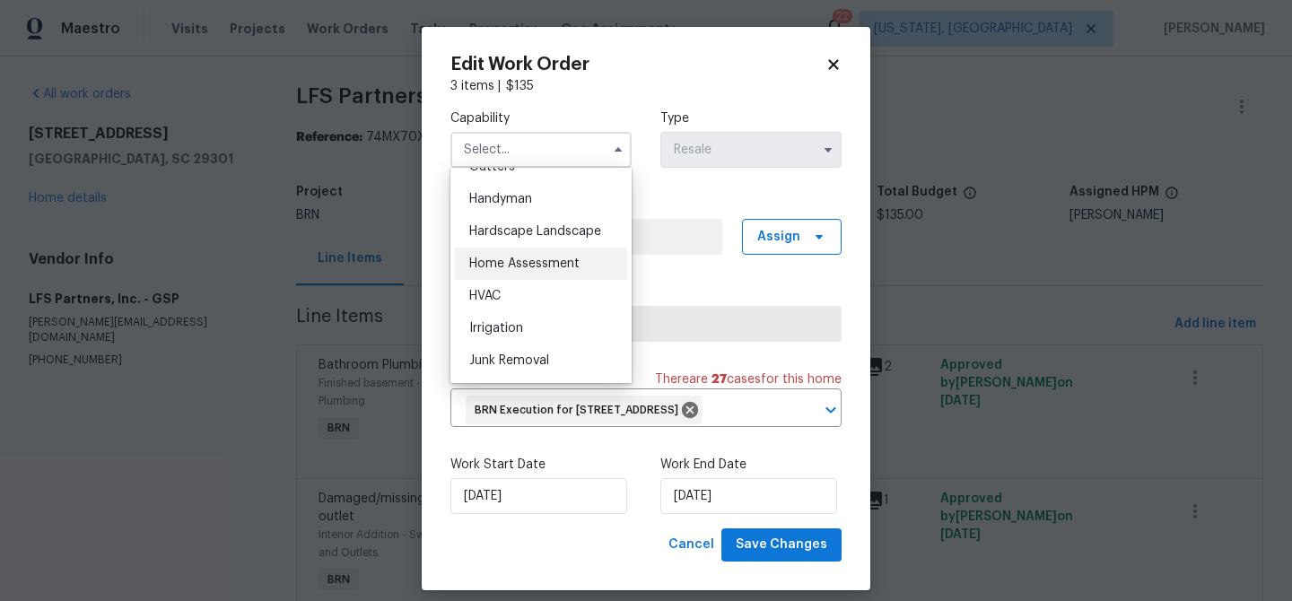
scroll to position [977, 0]
click at [534, 200] on div "Handyman" at bounding box center [541, 198] width 172 height 32
type input "Handyman"
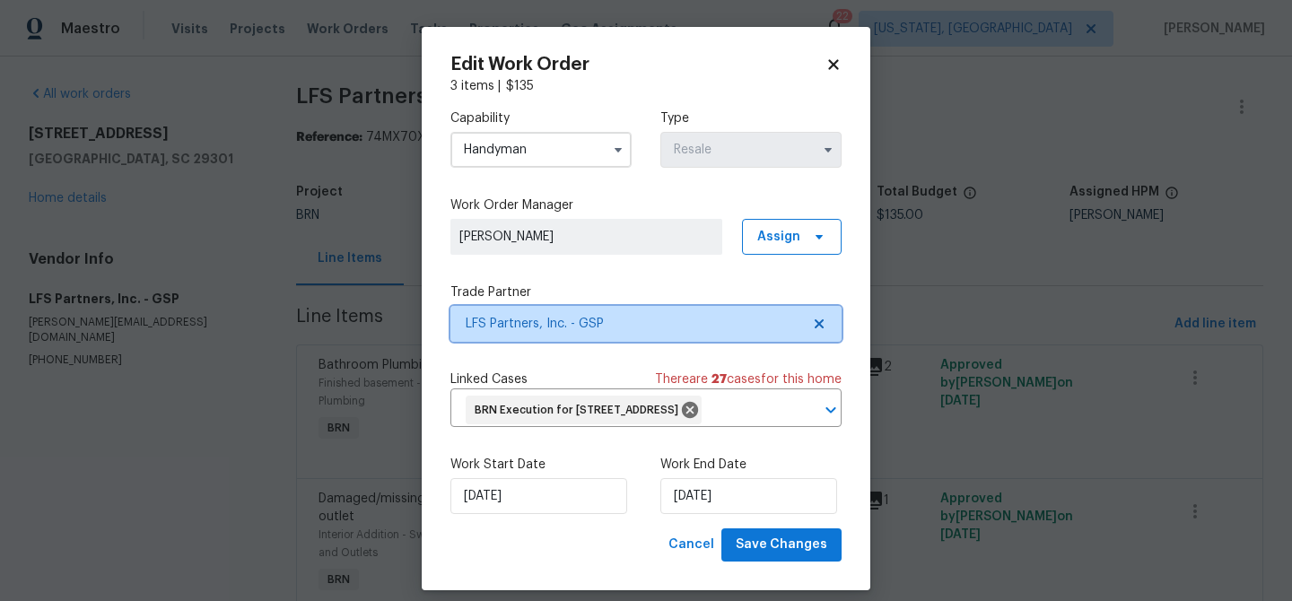
click at [541, 314] on span "LFS Partners, Inc. - GSP" at bounding box center [645, 324] width 391 height 36
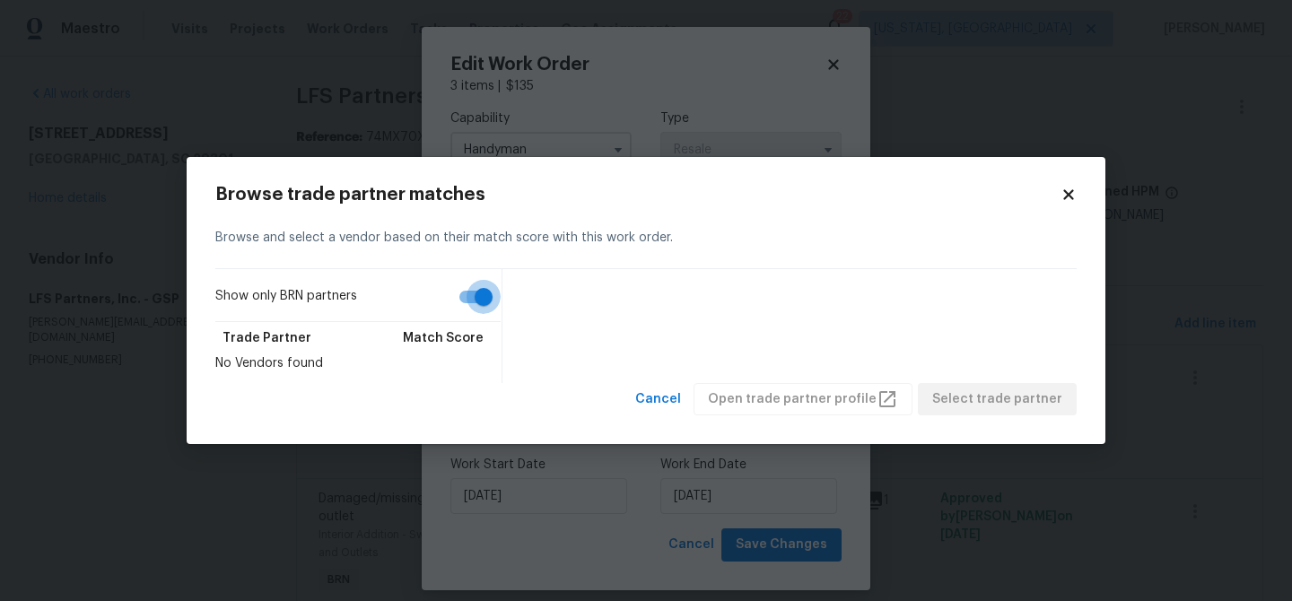
click at [453, 291] on input "Show only BRN partners" at bounding box center [484, 297] width 102 height 34
checkbox input "false"
click at [223, 441] on div "Browse trade partner matches Browse and select a vendor based on their match sc…" at bounding box center [646, 301] width 919 height 288
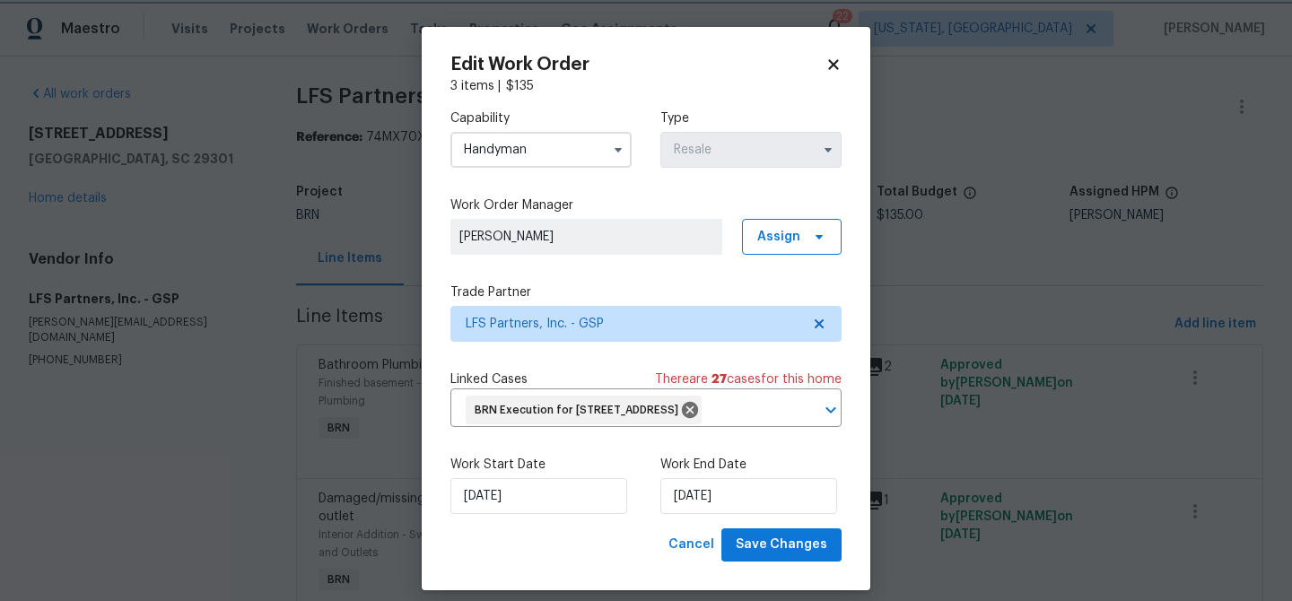
click at [357, 151] on body "Maestro Visits Projects Work Orders Tasks Properties Geo Assignments 22 Washing…" at bounding box center [646, 300] width 1292 height 601
click at [506, 144] on input "Handyman" at bounding box center [540, 150] width 181 height 36
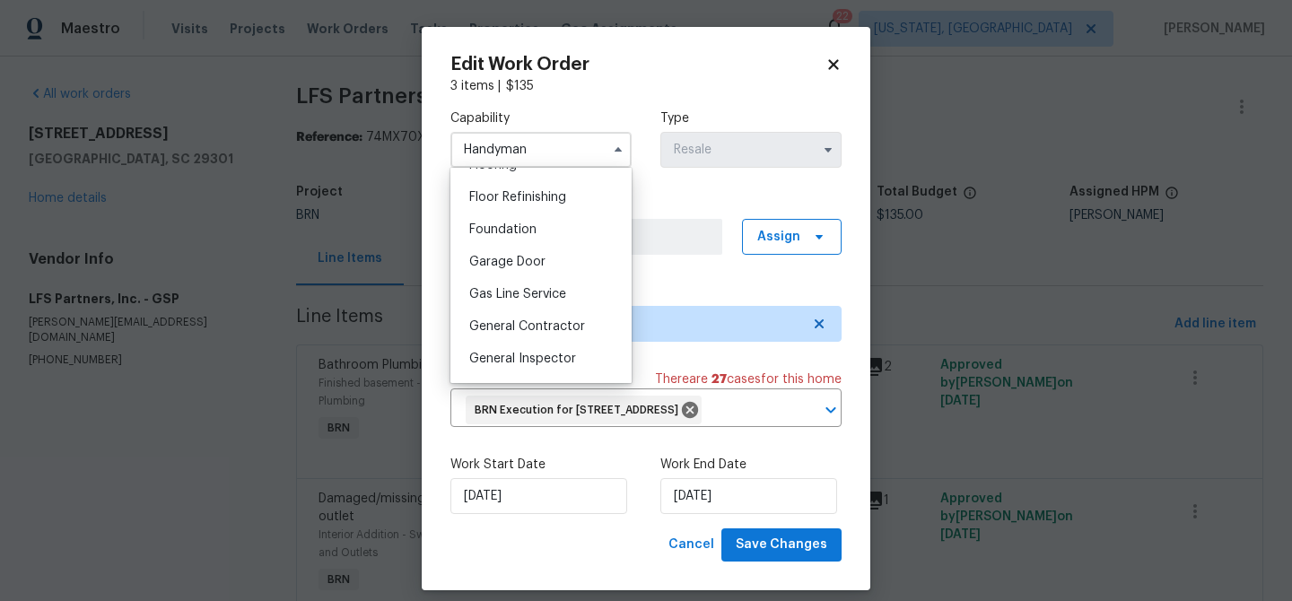
scroll to position [723, 0]
click at [516, 324] on span "General Contractor" at bounding box center [527, 323] width 116 height 13
type input "General Contractor"
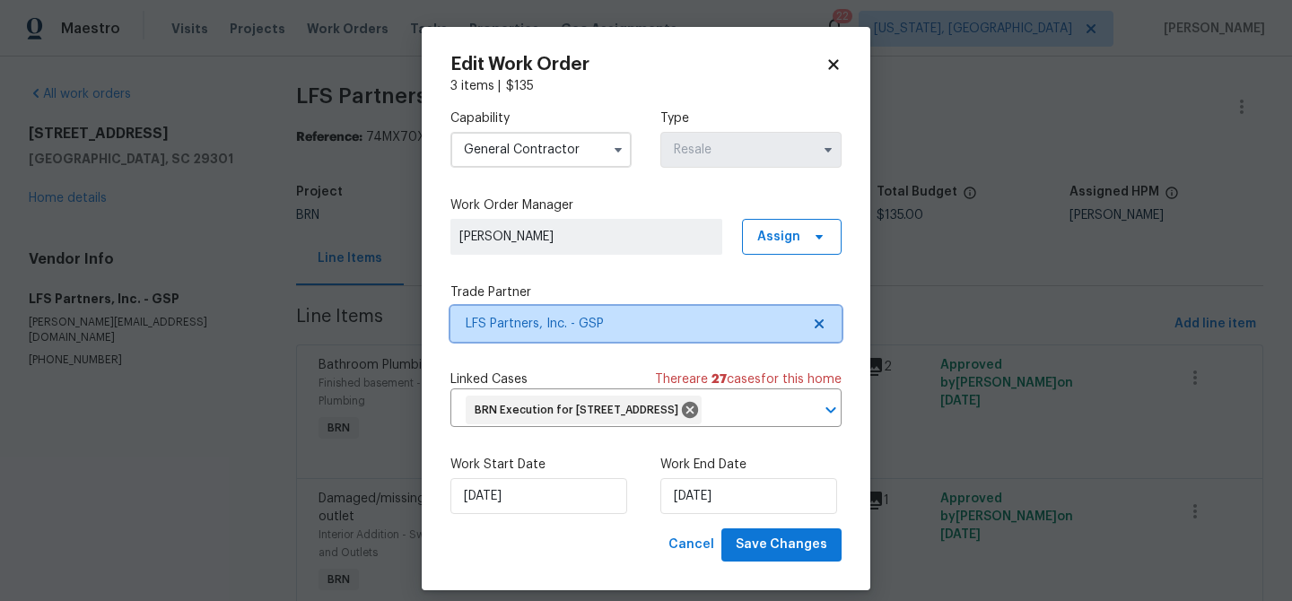
click at [541, 322] on span "LFS Partners, Inc. - GSP" at bounding box center [633, 324] width 335 height 18
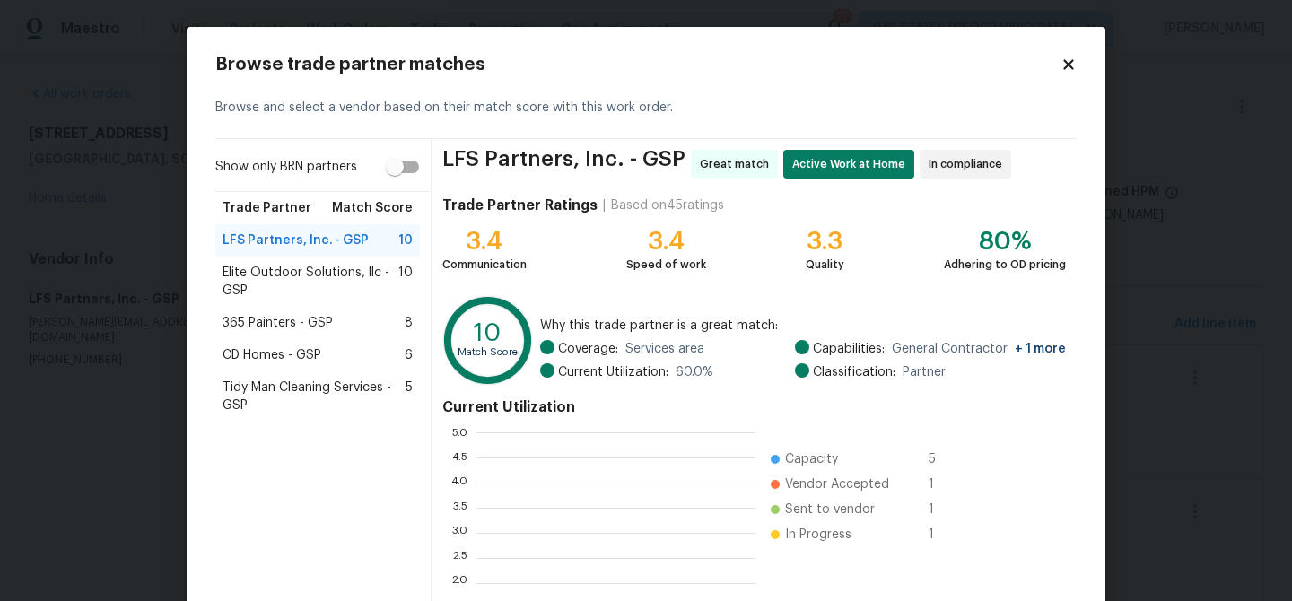
scroll to position [251, 279]
click at [292, 277] on span "Elite Outdoor Solutions, llc - GSP" at bounding box center [311, 282] width 176 height 36
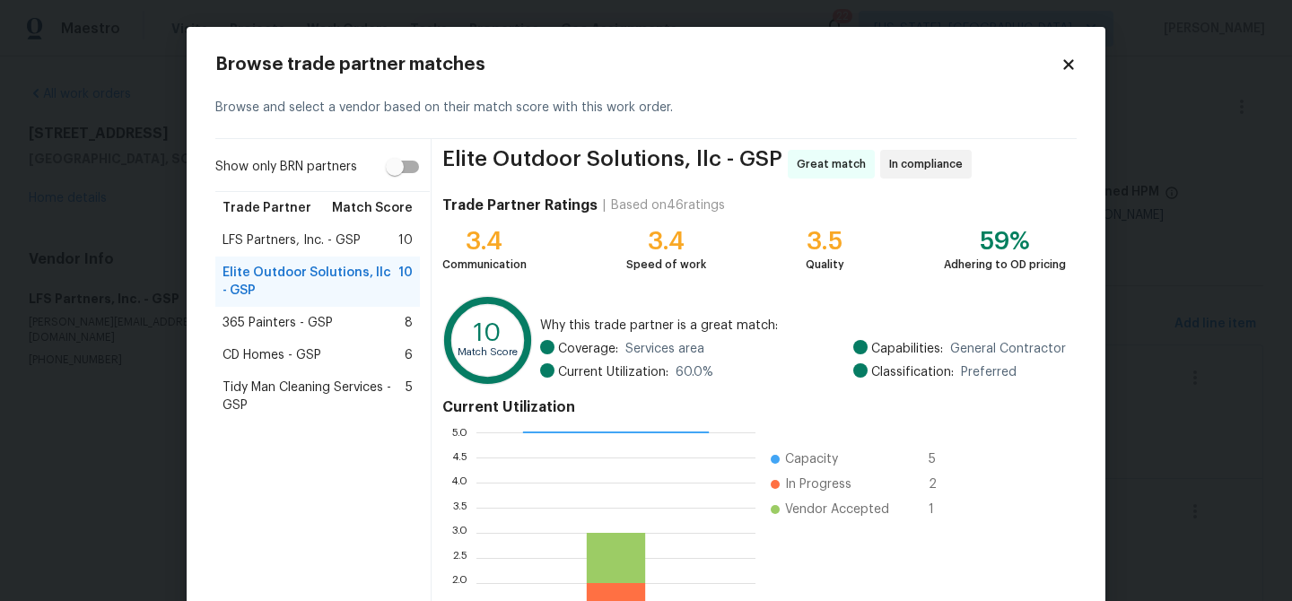
scroll to position [190, 0]
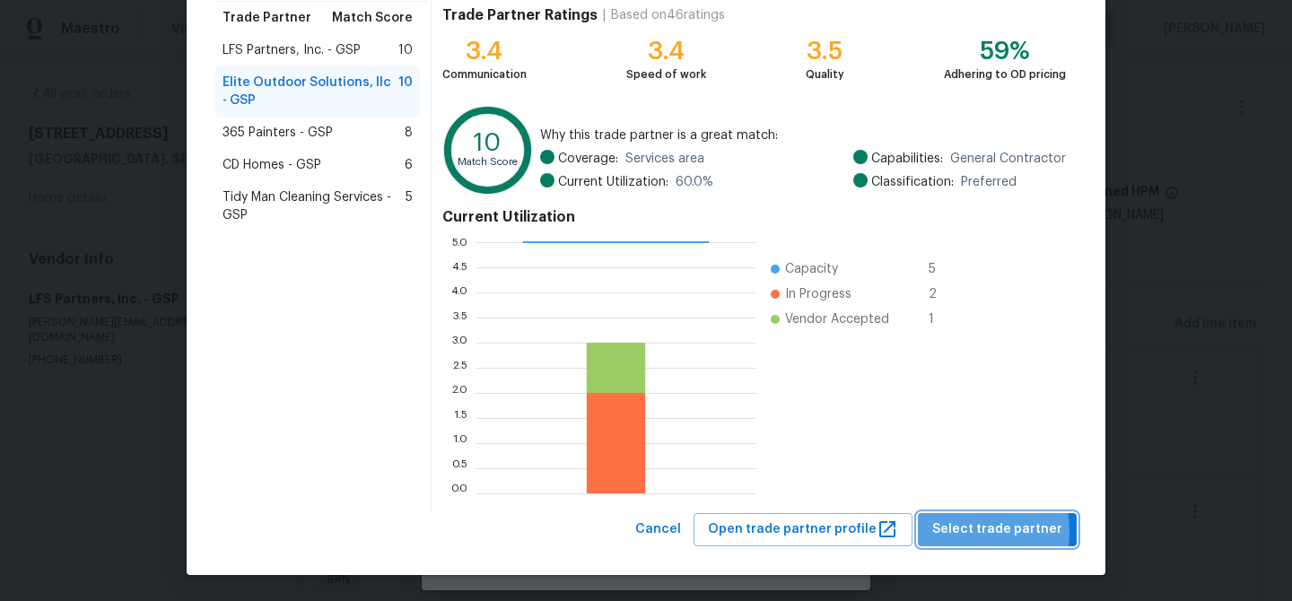
click at [962, 532] on span "Select trade partner" at bounding box center [997, 530] width 130 height 22
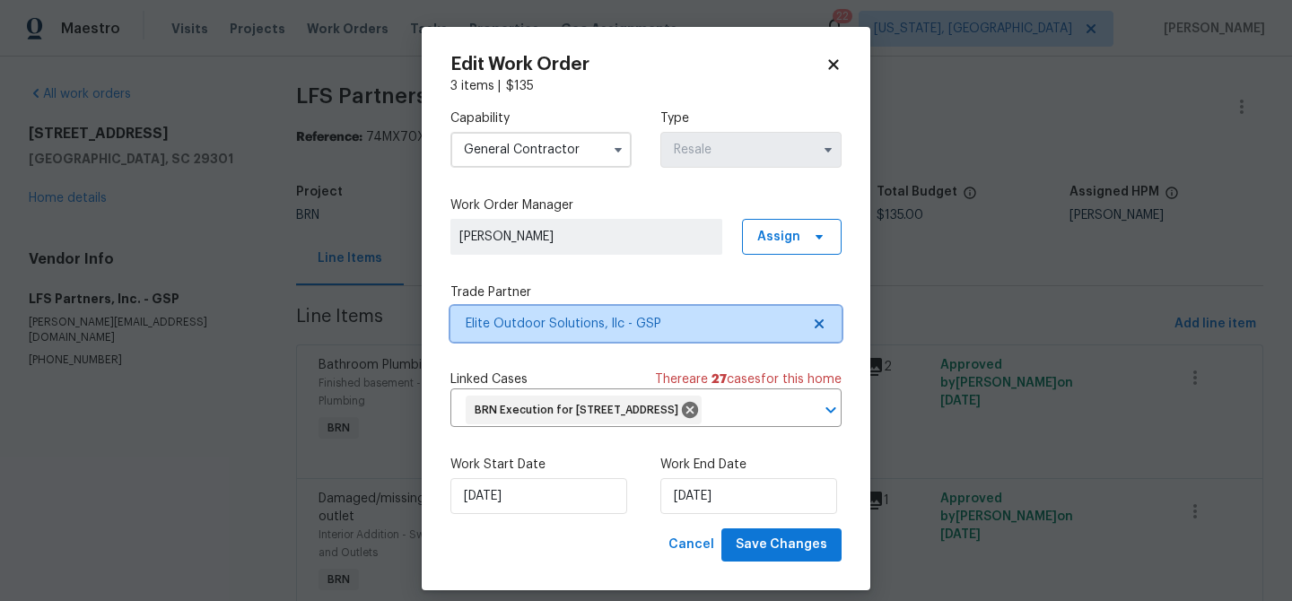
scroll to position [0, 0]
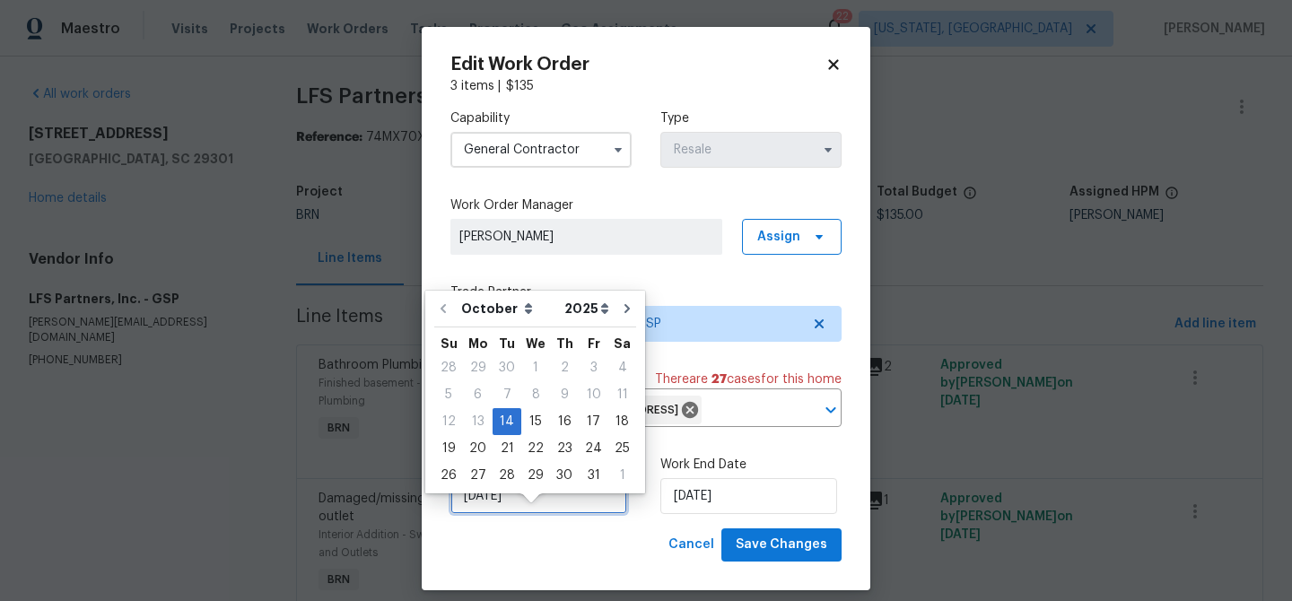
click at [489, 514] on input "14/10/2025" at bounding box center [538, 496] width 177 height 36
click at [534, 411] on div "15" at bounding box center [535, 421] width 29 height 25
type input "15/10/2025"
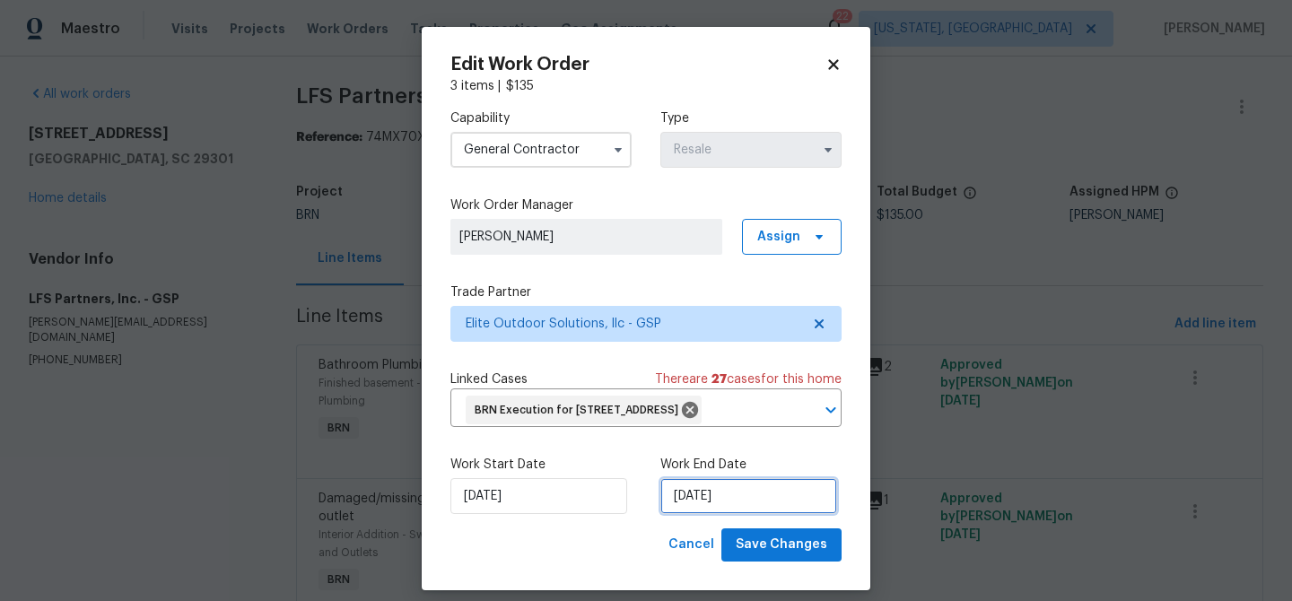
click at [719, 514] on input "16/10/2025" at bounding box center [748, 496] width 177 height 36
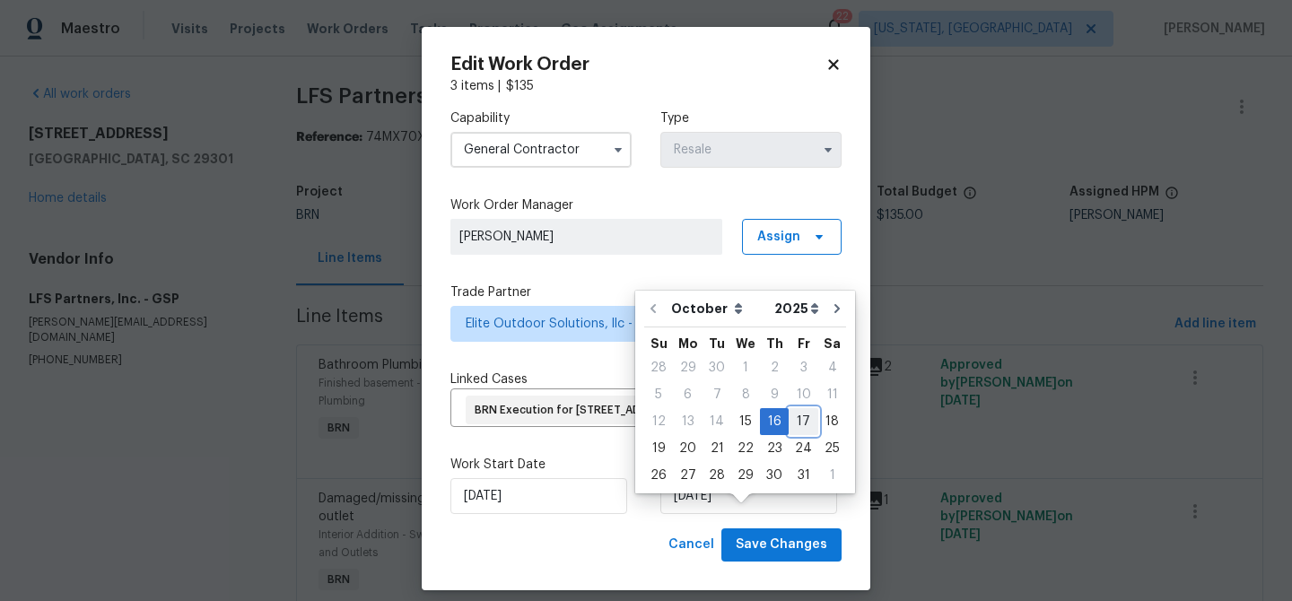
click at [793, 426] on div "17" at bounding box center [804, 421] width 30 height 25
type input "17/10/2025"
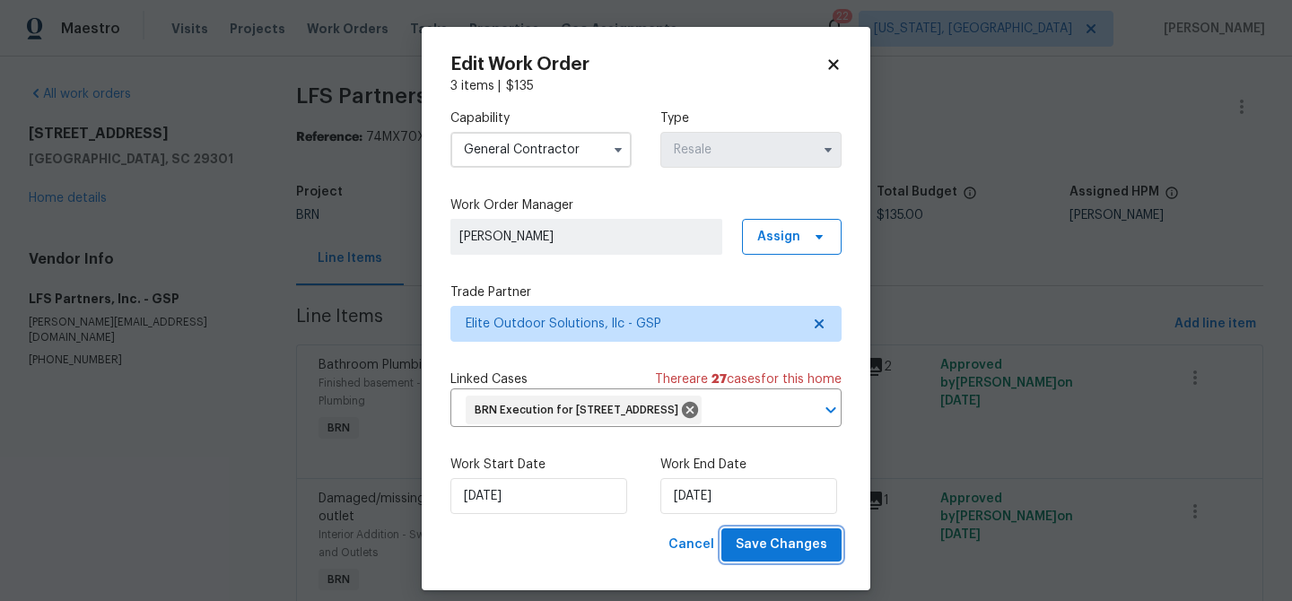
click at [768, 556] on span "Save Changes" at bounding box center [782, 545] width 92 height 22
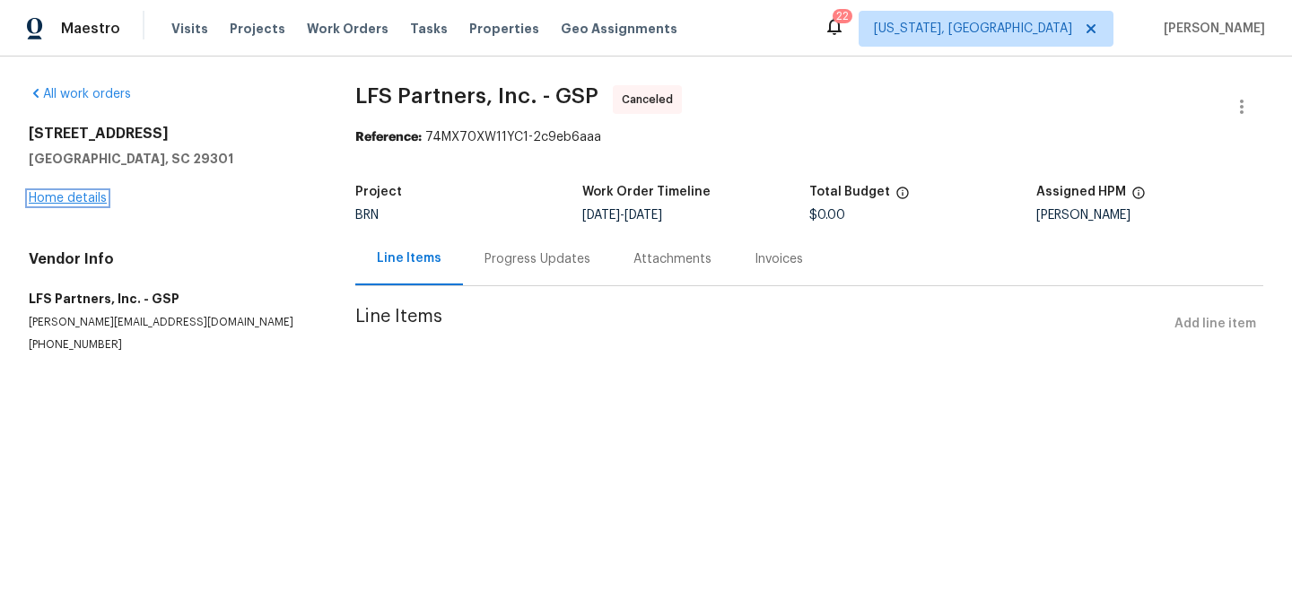
click at [83, 200] on link "Home details" at bounding box center [68, 198] width 78 height 13
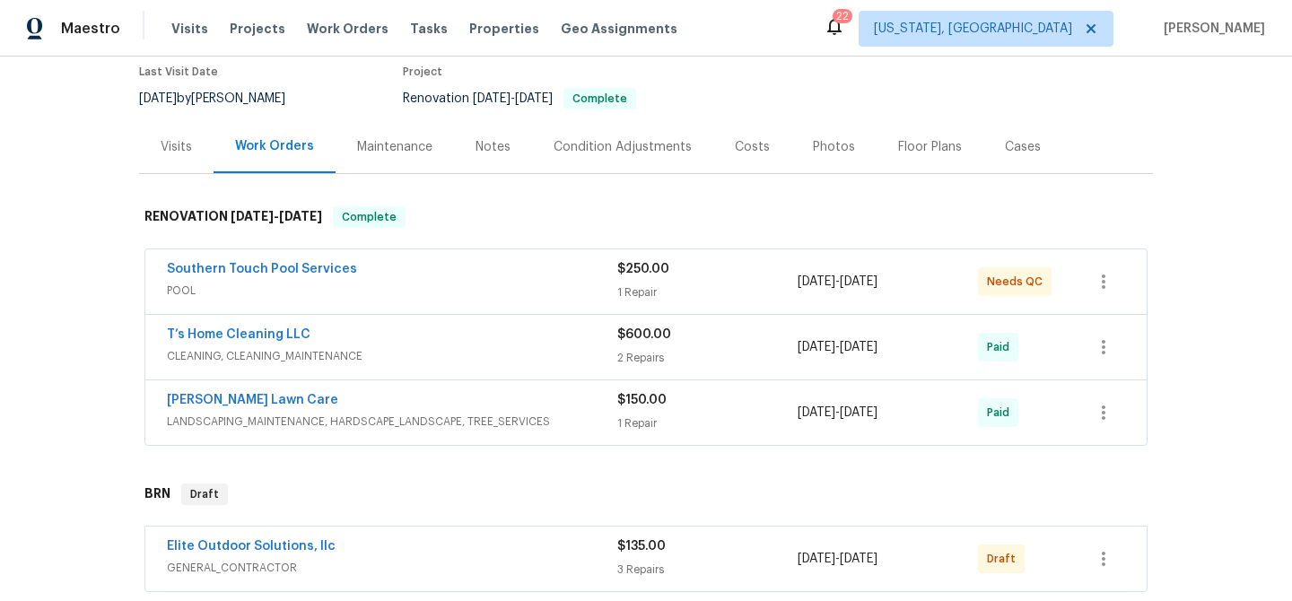
scroll to position [163, 0]
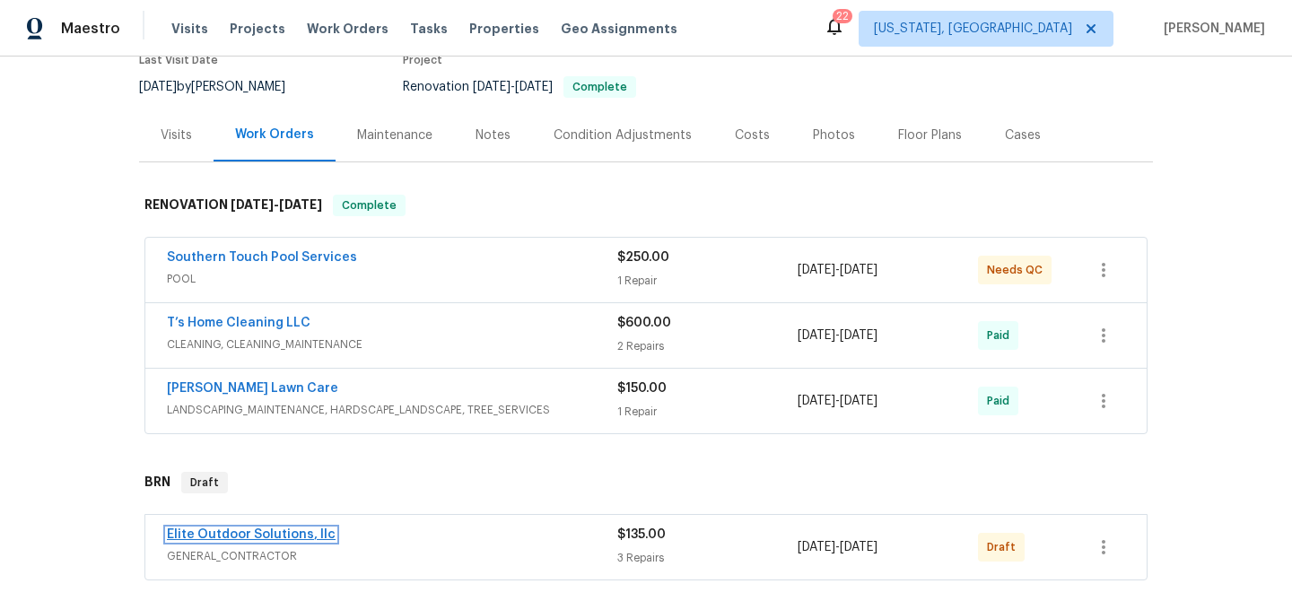
click at [192, 535] on link "Elite Outdoor Solutions, llc" at bounding box center [251, 535] width 169 height 13
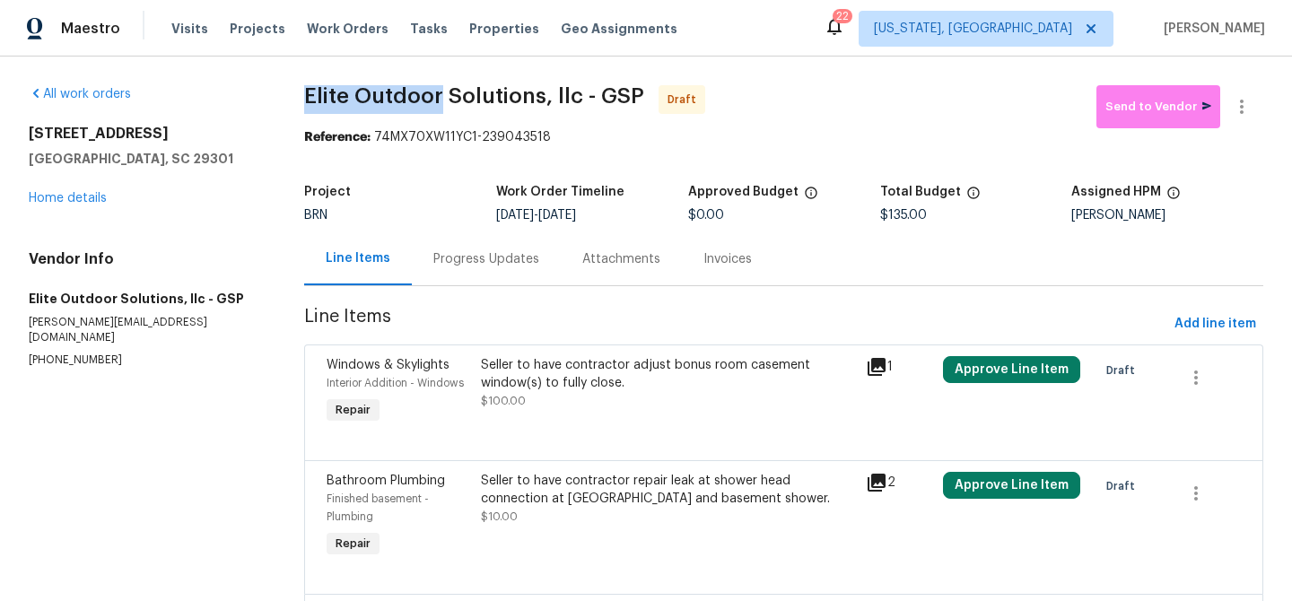
drag, startPoint x: 300, startPoint y: 100, endPoint x: 443, endPoint y: 105, distance: 143.6
click at [443, 105] on div "All work orders [STREET_ADDRESS] Home details Vendor Info Elite Outdoor Solutio…" at bounding box center [646, 427] width 1292 height 740
copy span "Elite Outdoor"
click at [348, 102] on span "Elite Outdoor Solutions, llc - GSP" at bounding box center [474, 96] width 340 height 22
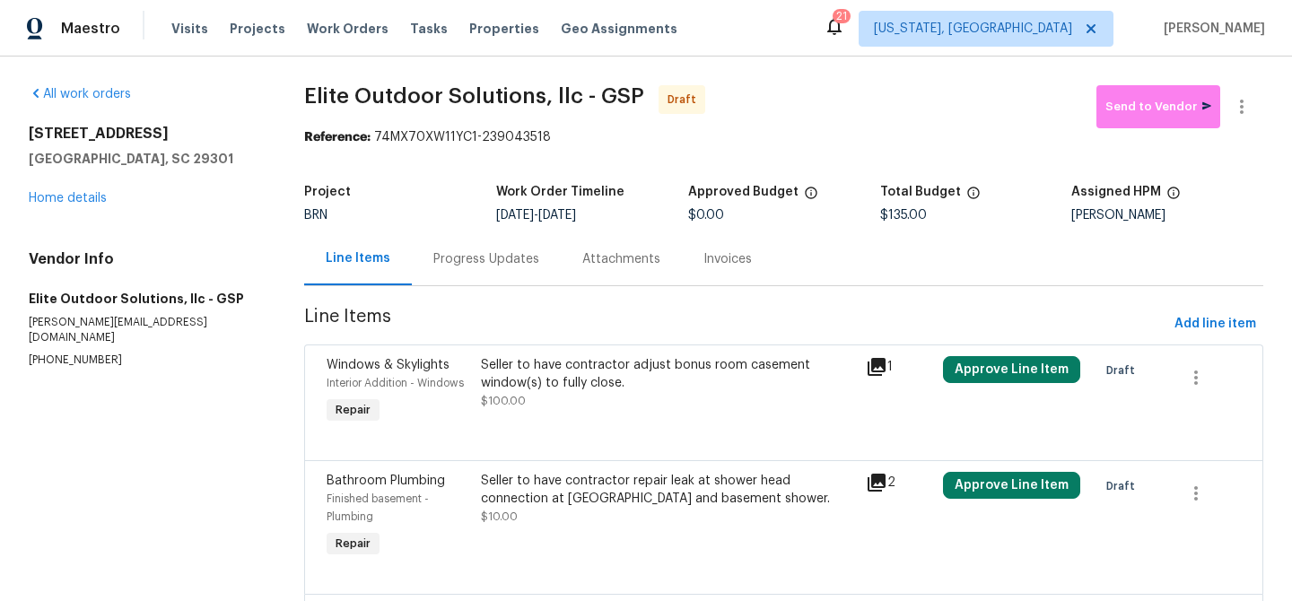
click at [449, 224] on div "Project BRN Work Order Timeline [DATE] - [DATE] Approved Budget $0.00 Total Bud…" at bounding box center [783, 203] width 959 height 57
click at [447, 240] on div "Progress Updates" at bounding box center [486, 258] width 149 height 53
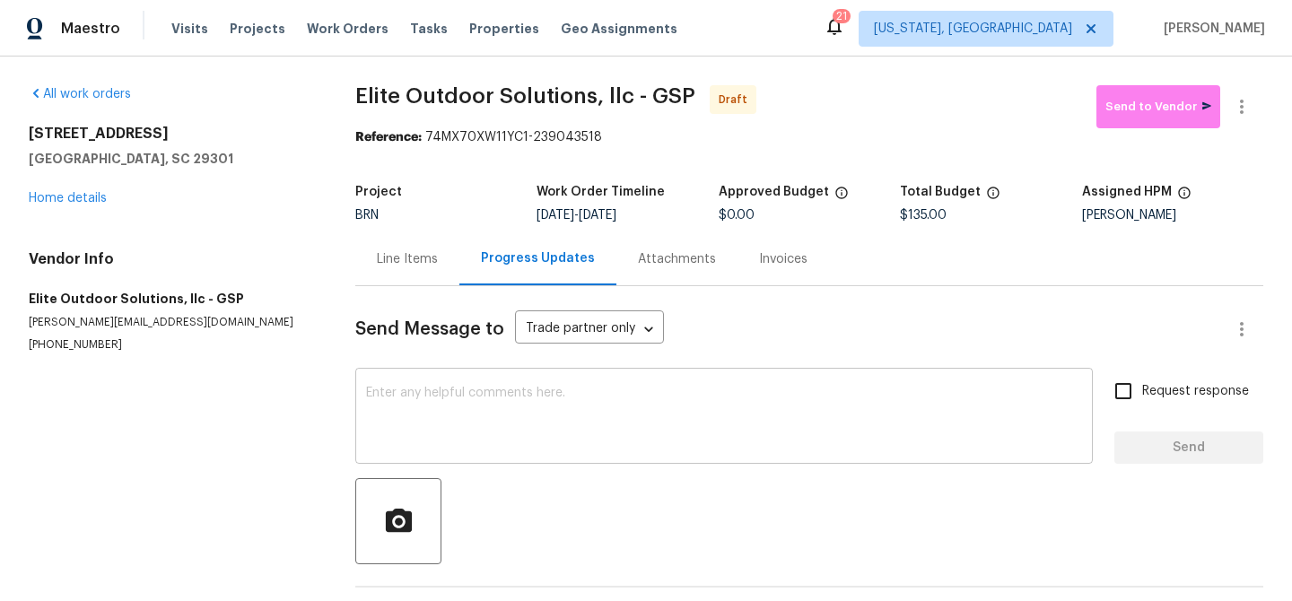
click at [403, 406] on textarea at bounding box center [724, 418] width 716 height 63
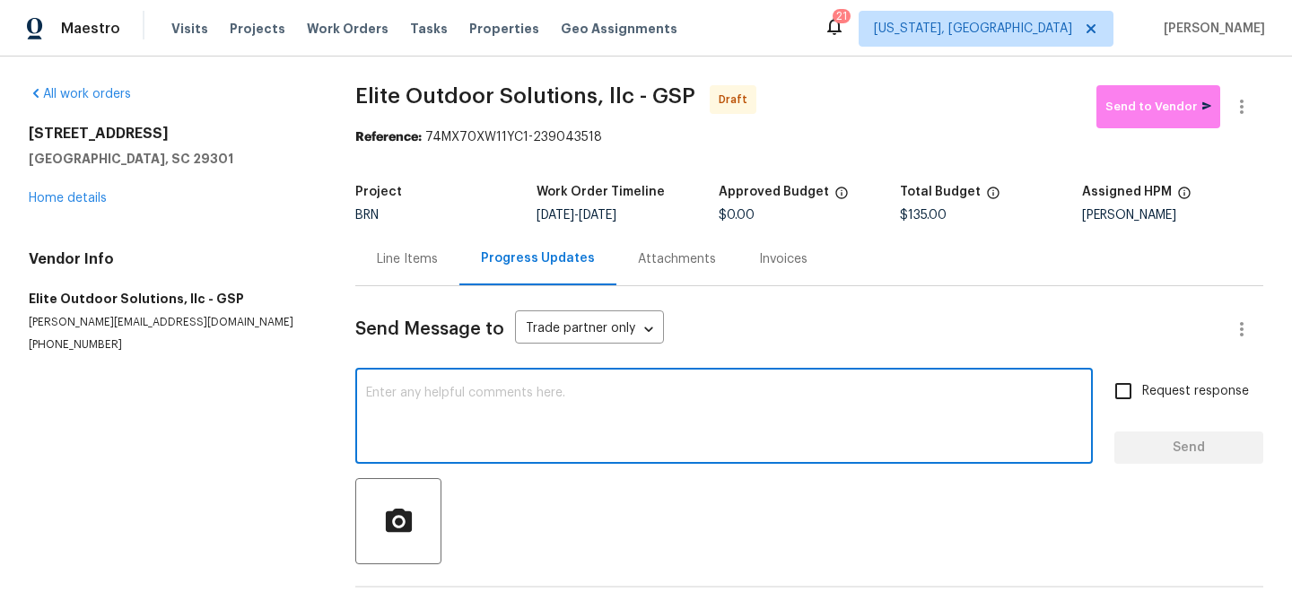
paste textarea "Hi, I'm Ananthi from Opendoor. Just wanted to check if you received the WO for …"
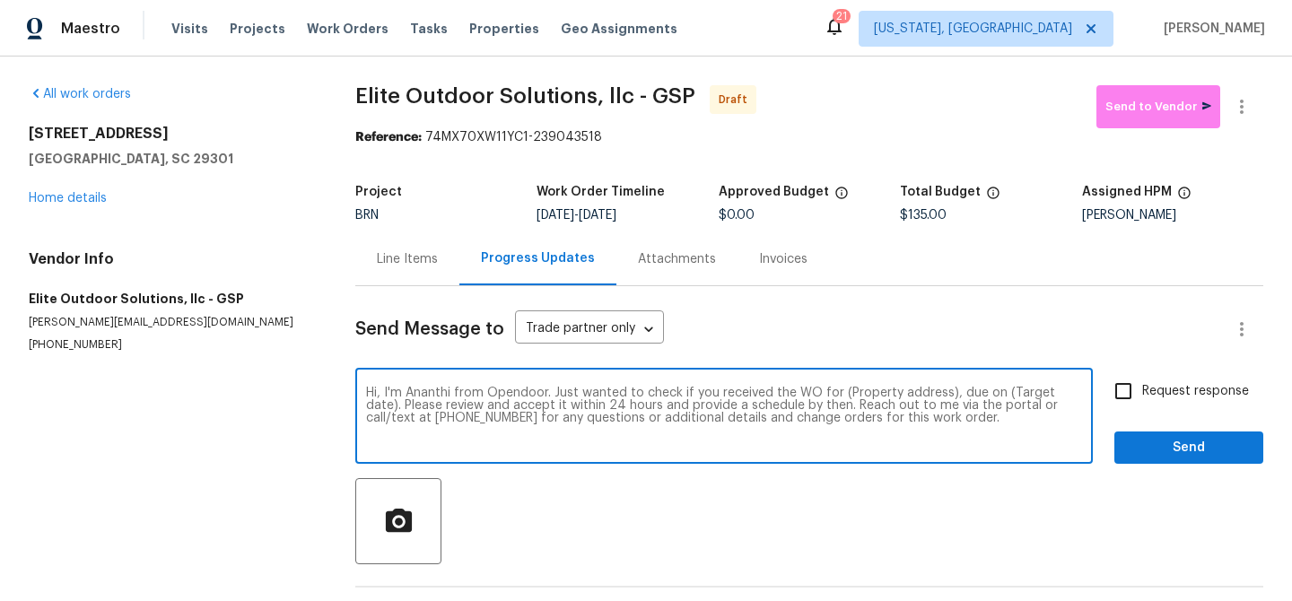
drag, startPoint x: 945, startPoint y: 397, endPoint x: 844, endPoint y: 395, distance: 100.5
click at [844, 395] on textarea "Hi, I'm Ananthi from Opendoor. Just wanted to check if you received the WO for …" at bounding box center [724, 418] width 716 height 63
paste textarea "[STREET_ADDRESS]"
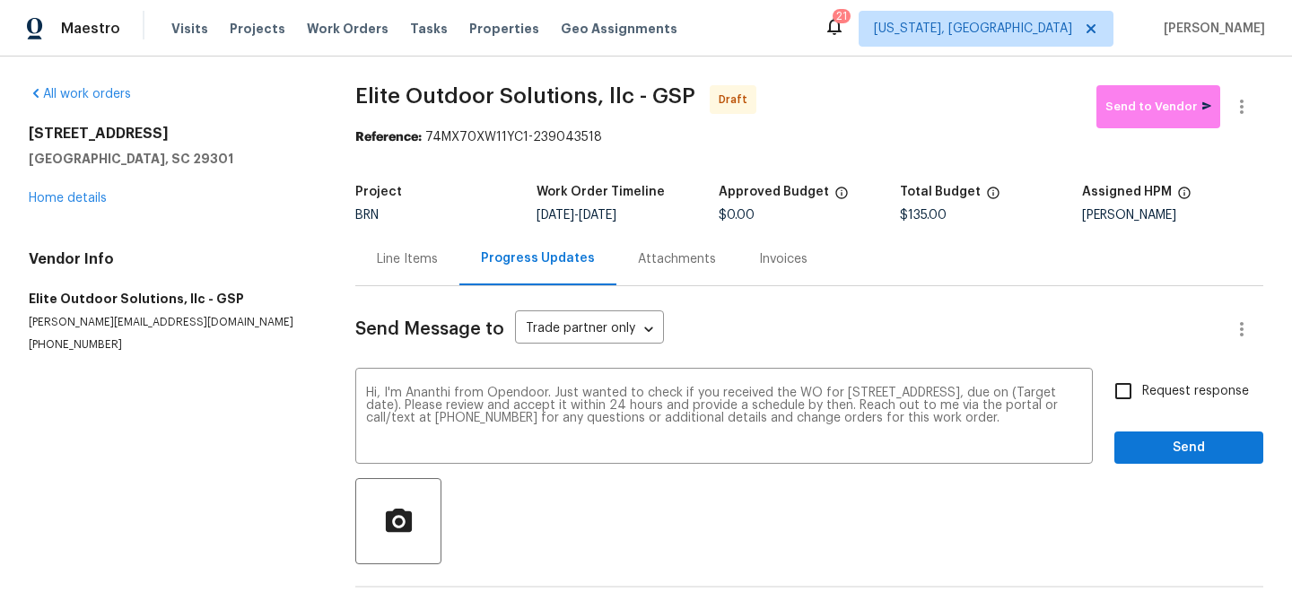
drag, startPoint x: 612, startPoint y: 214, endPoint x: 682, endPoint y: 214, distance: 70.0
click at [682, 214] on div "[DATE] - [DATE]" at bounding box center [627, 215] width 181 height 13
copy span "[DATE]"
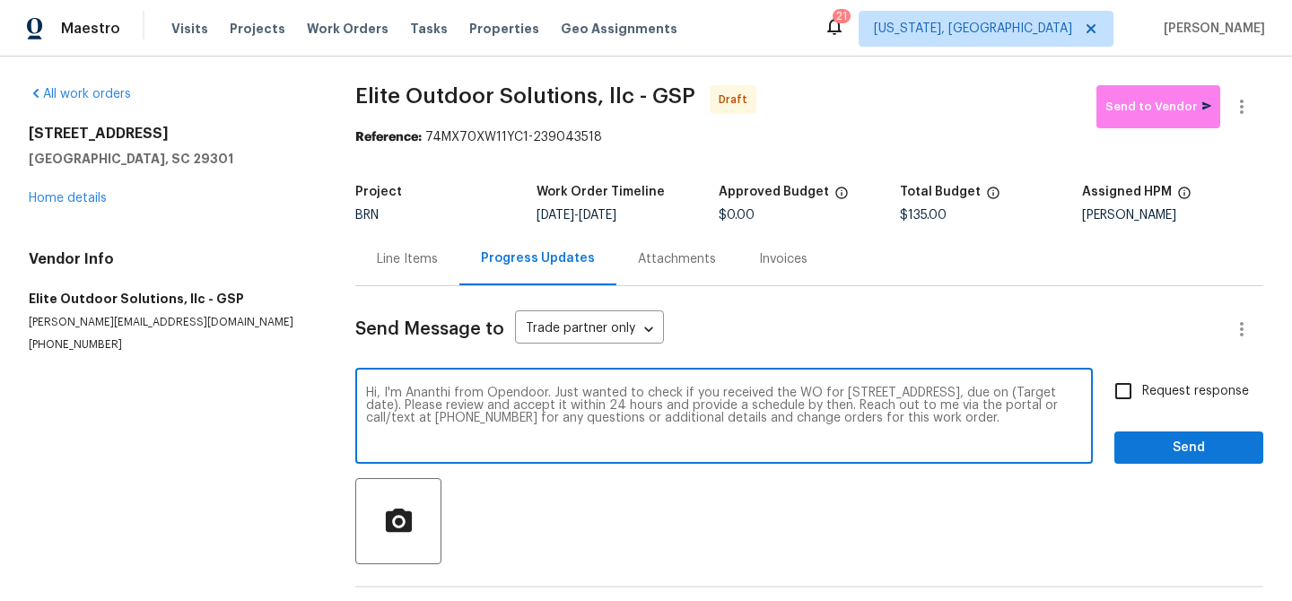
drag, startPoint x: 528, startPoint y: 405, endPoint x: 452, endPoint y: 404, distance: 75.4
click at [452, 404] on textarea "Hi, I'm Ananthi from Opendoor. Just wanted to check if you received the WO for …" at bounding box center [724, 418] width 716 height 63
paste textarea "[DATE]"
type textarea "Hi, I'm Ananthi from Opendoor. Just wanted to check if you received the WO for …"
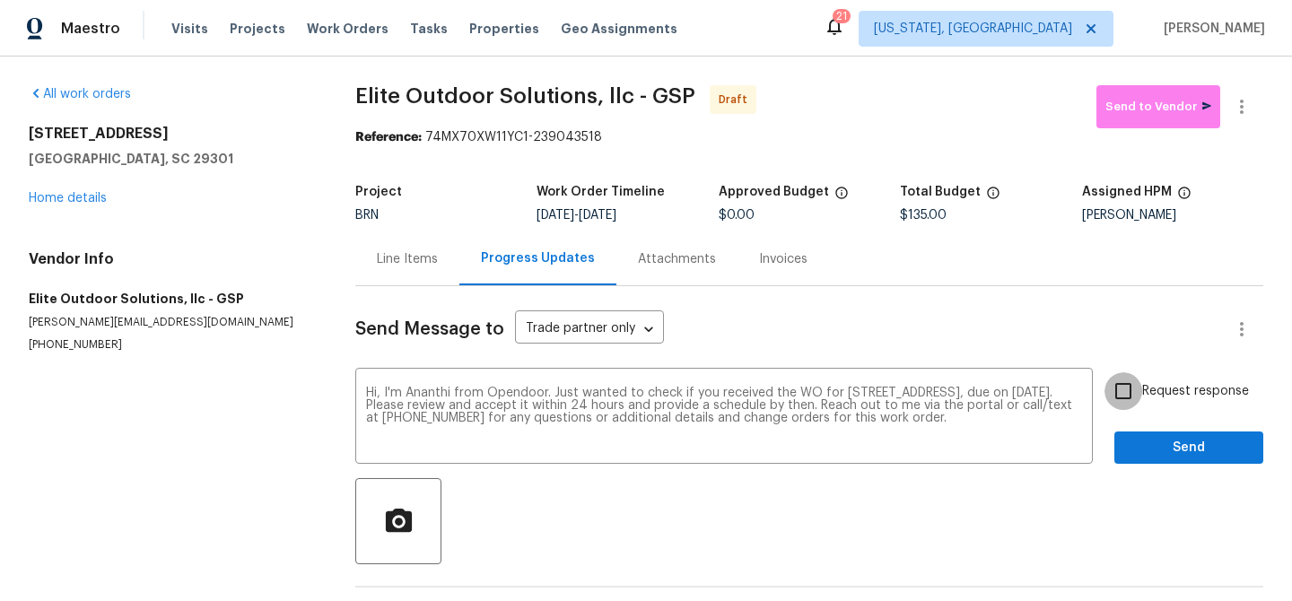
click at [1118, 397] on input "Request response" at bounding box center [1124, 391] width 38 height 38
checkbox input "true"
click at [1139, 444] on span "Send" at bounding box center [1189, 448] width 120 height 22
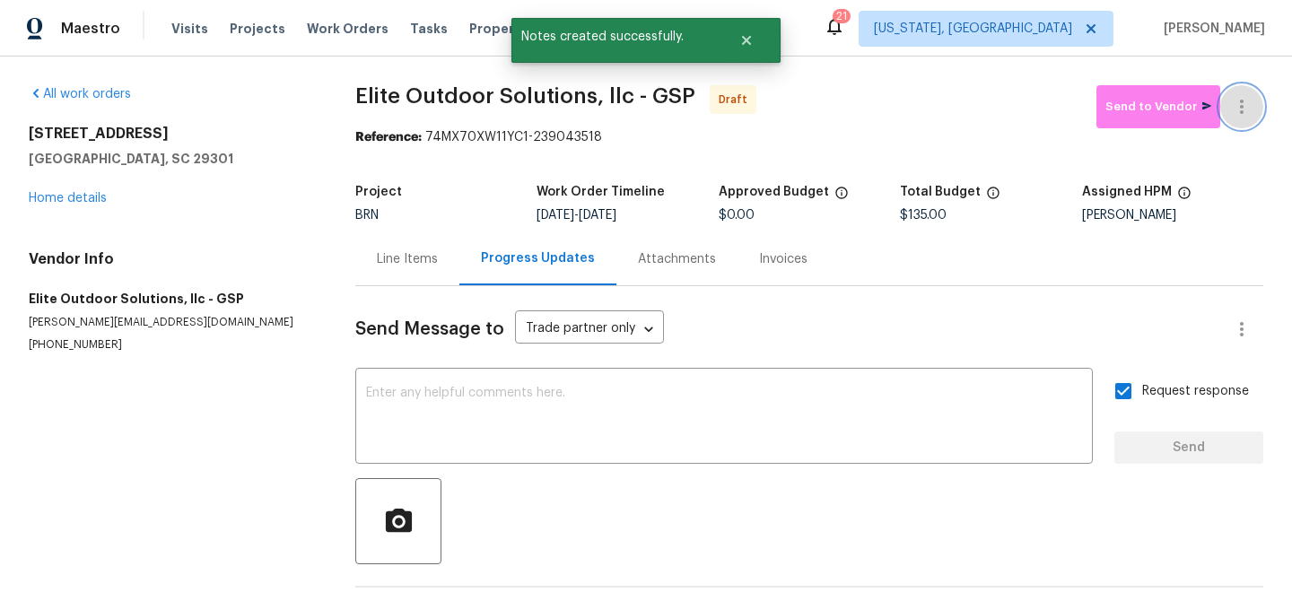
click at [1246, 90] on button "button" at bounding box center [1241, 106] width 43 height 43
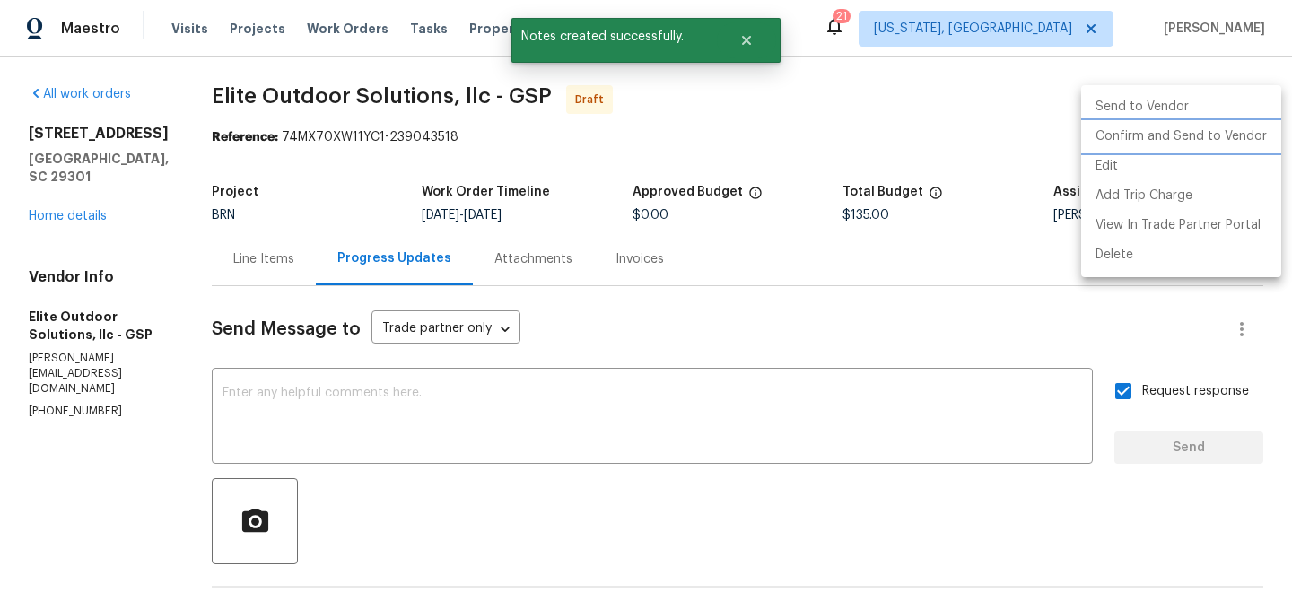
click at [1196, 135] on li "Confirm and Send to Vendor" at bounding box center [1181, 137] width 200 height 30
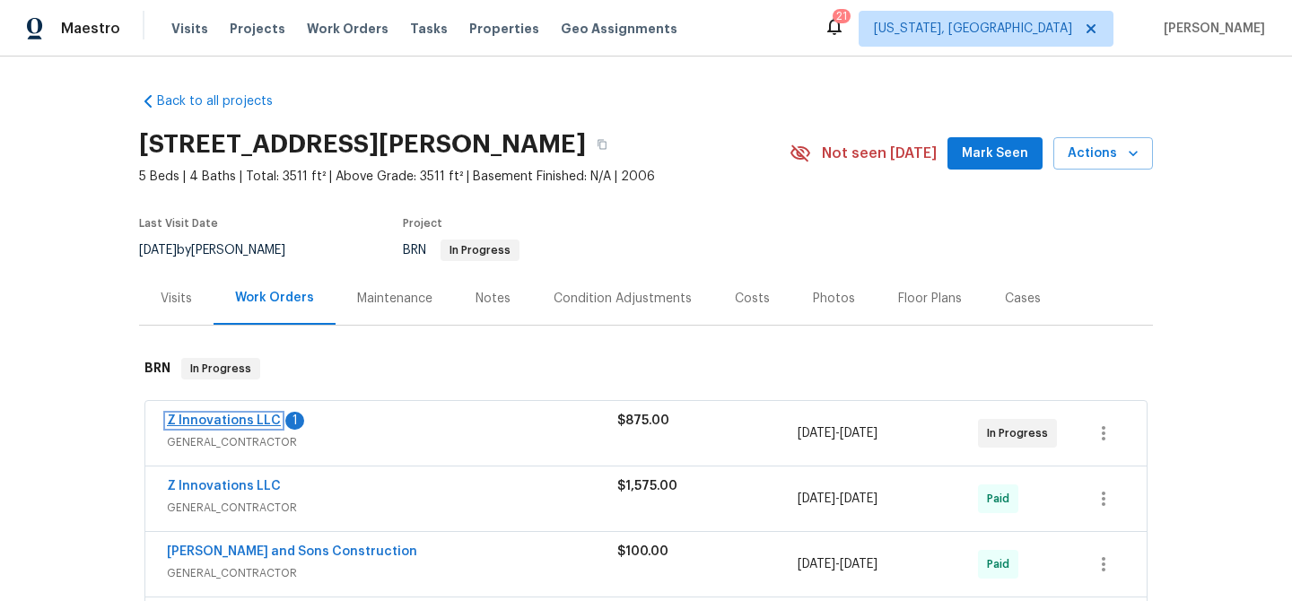
click at [217, 422] on link "Z Innovations LLC" at bounding box center [224, 421] width 114 height 13
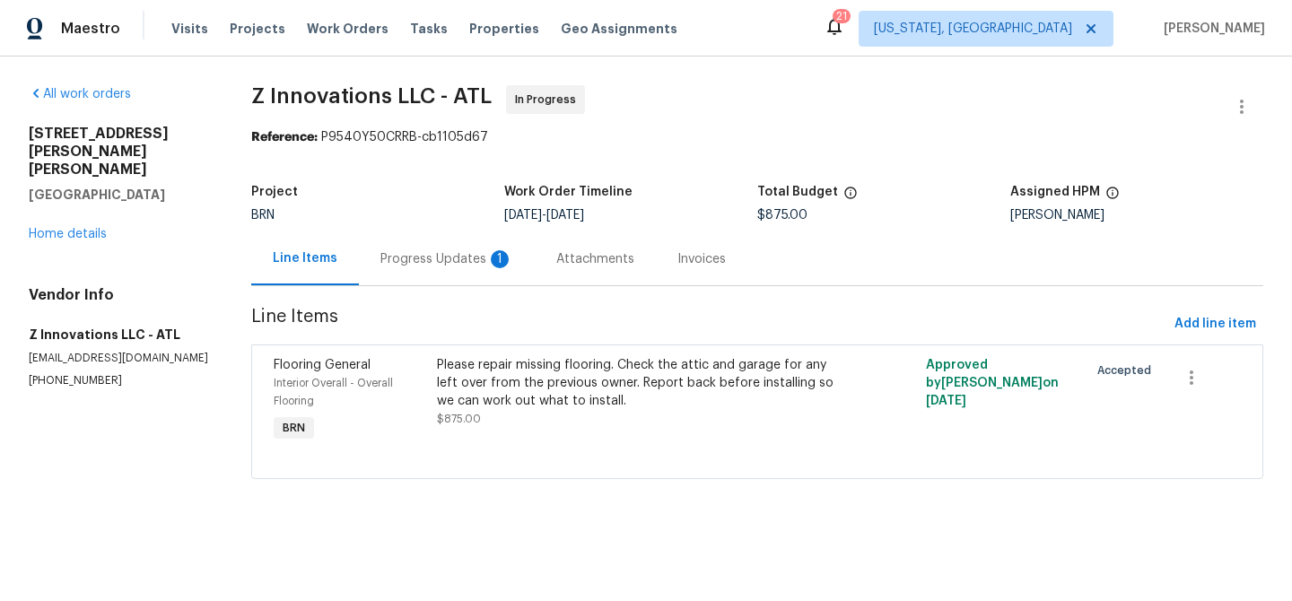
click at [451, 242] on div "Progress Updates 1" at bounding box center [447, 258] width 176 height 53
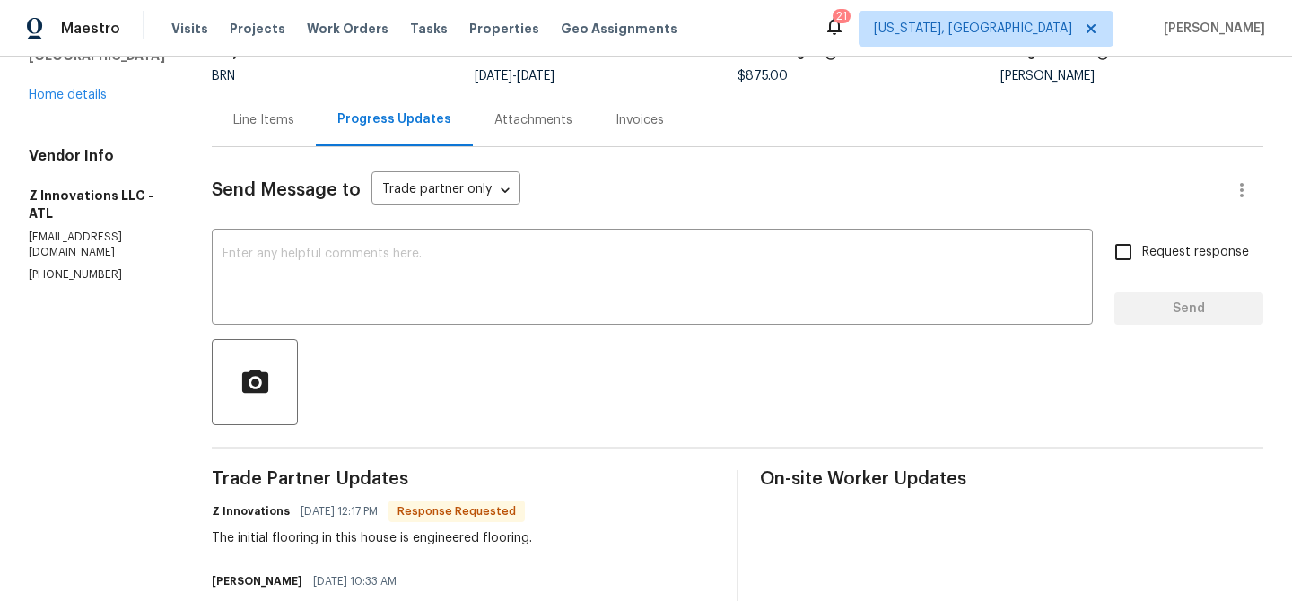
scroll to position [147, 0]
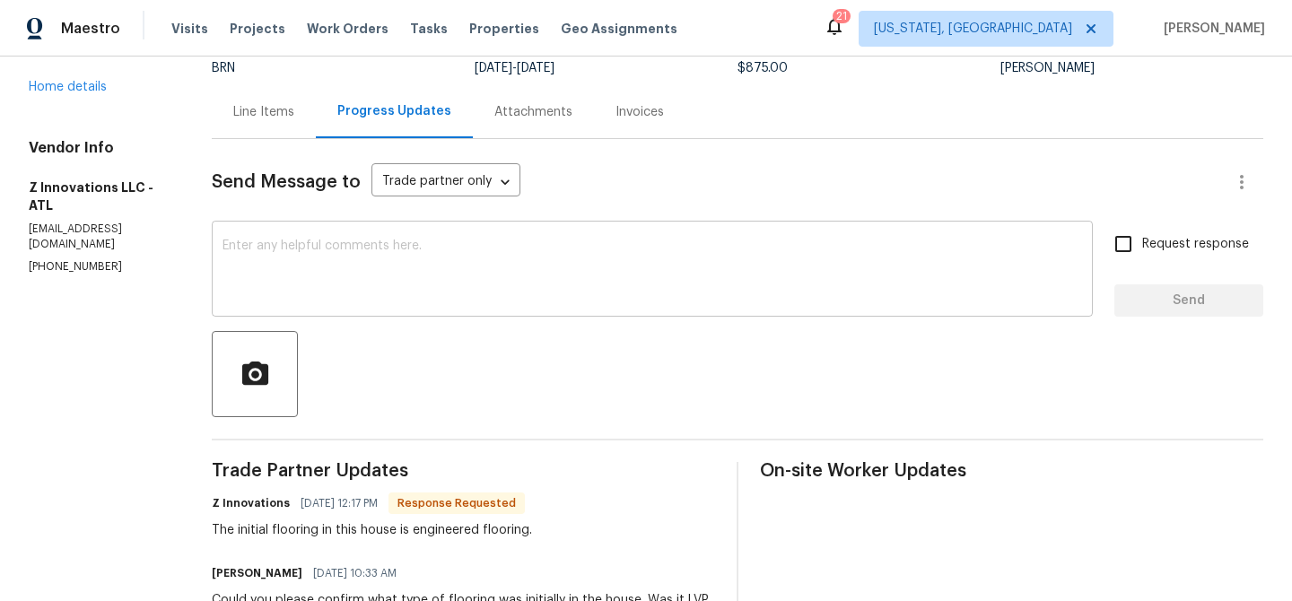
click at [384, 273] on textarea at bounding box center [653, 271] width 860 height 63
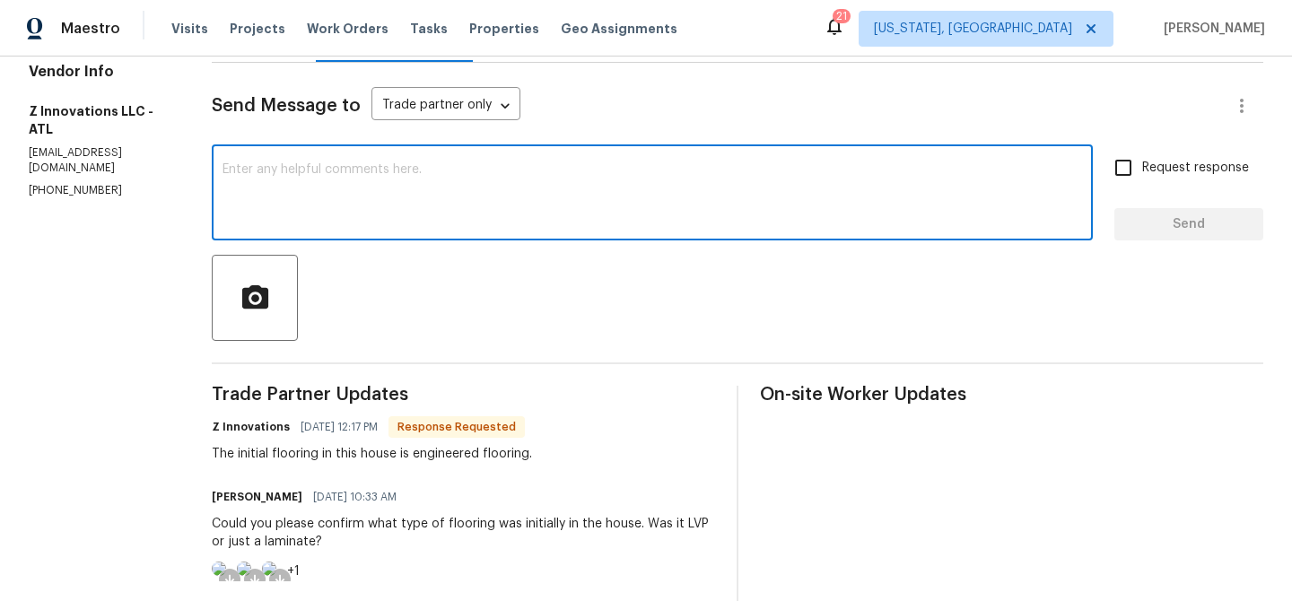
scroll to position [234, 0]
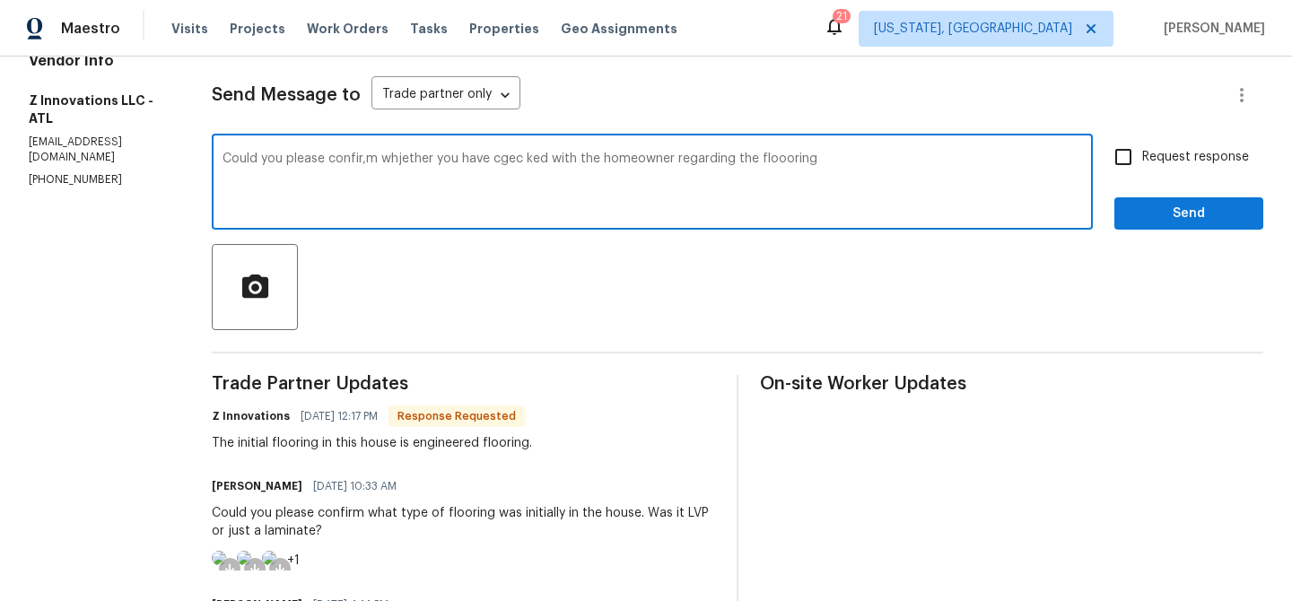
type textarea "Could you please confir,m whjether you have cgec ked with the homeowner regardi…"
click at [334, 160] on textarea "Could you please confir,m whjether you have cgec ked with the homeowner regardi…" at bounding box center [653, 184] width 860 height 63
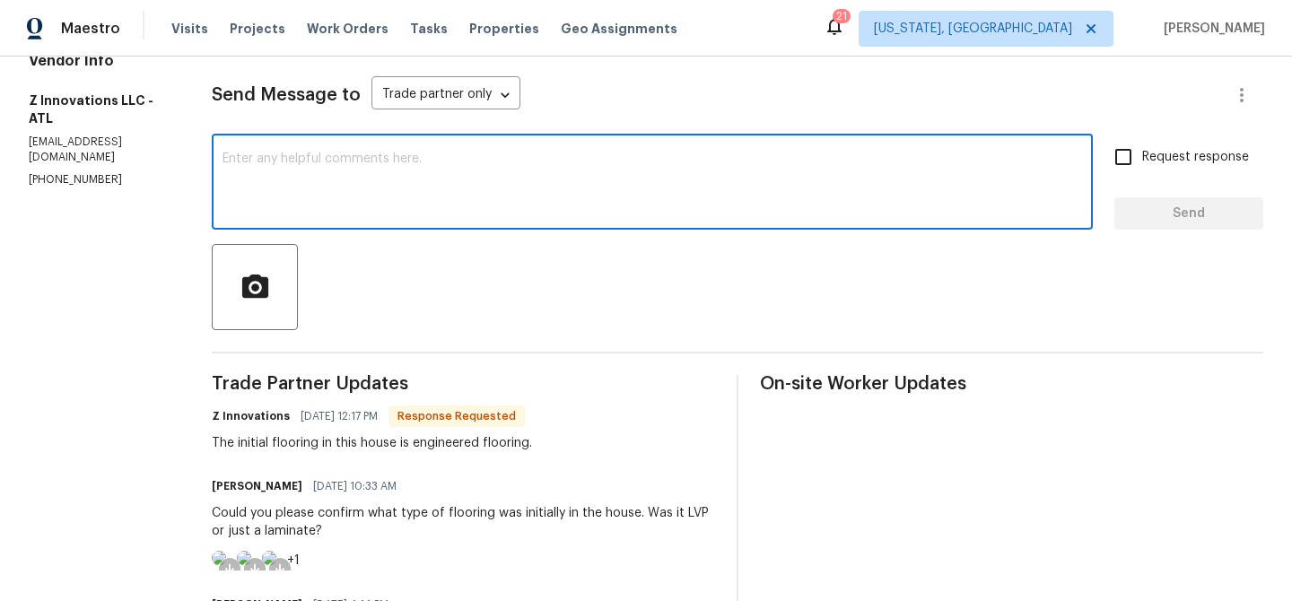
paste textarea "Could you please confirm whether you have checked with the homeowner regarding …"
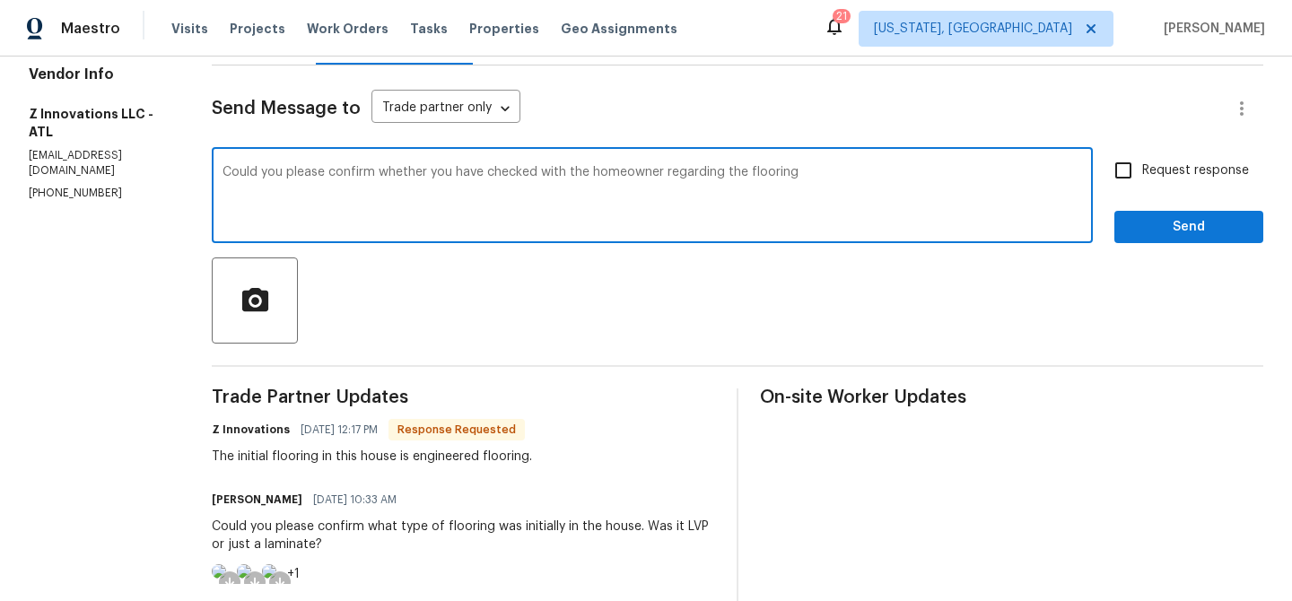
scroll to position [218, 0]
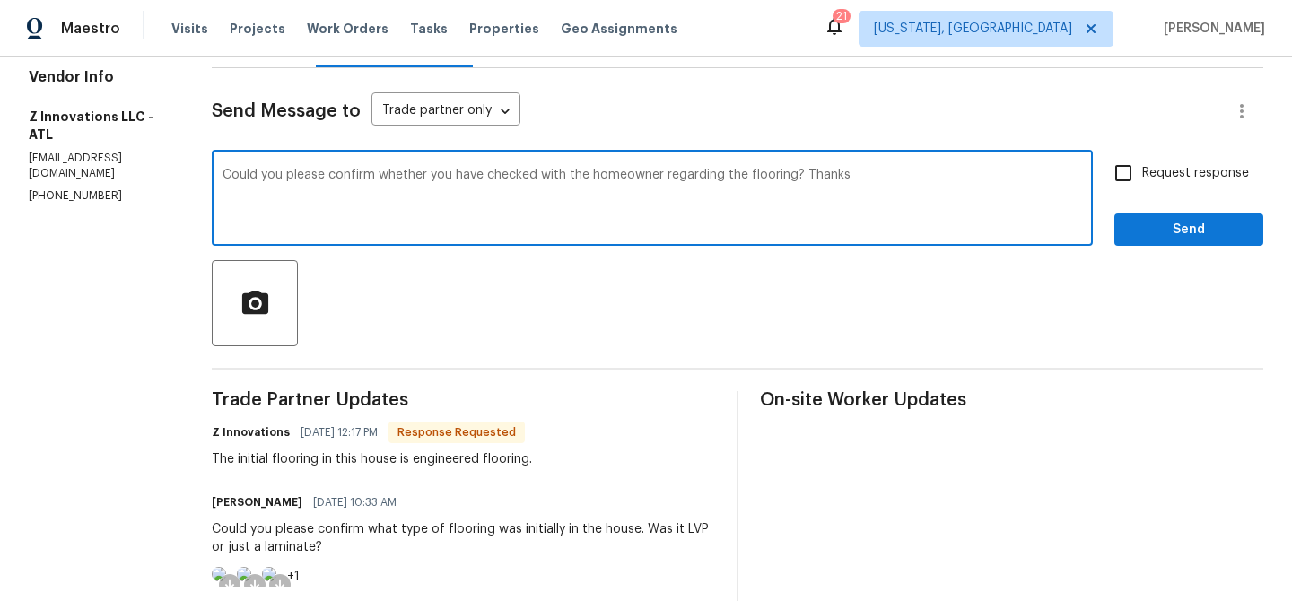
type textarea "Could you please confirm whether you have checked with the homeowner regarding …"
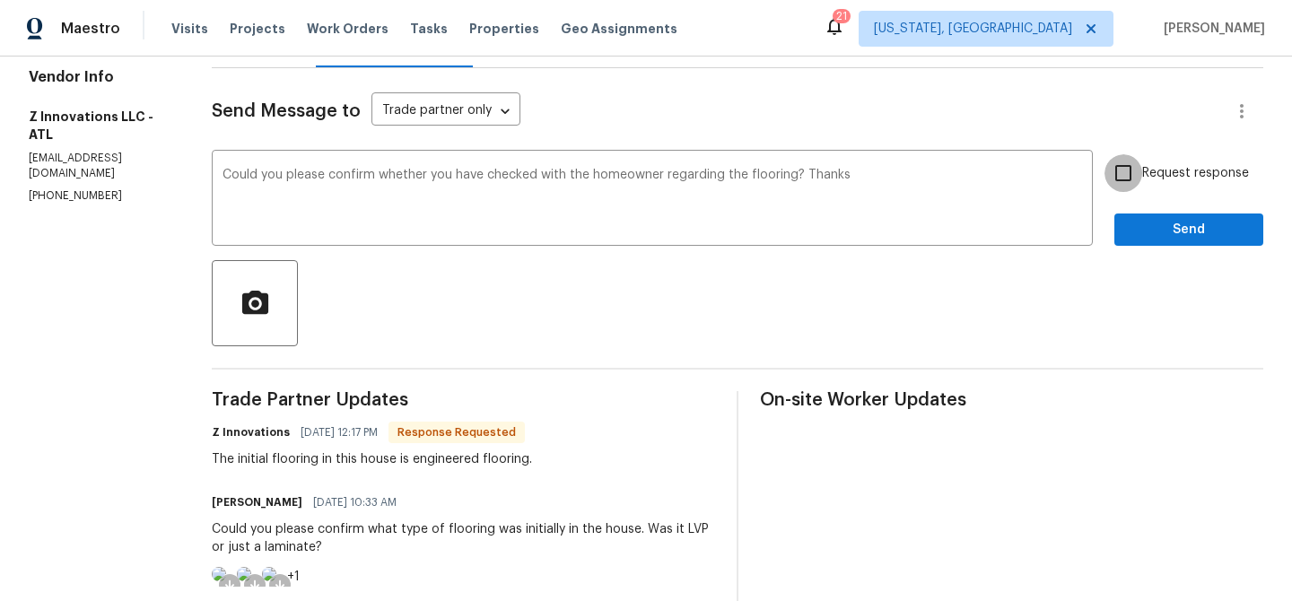
click at [1142, 175] on input "Request response" at bounding box center [1124, 173] width 38 height 38
checkbox input "true"
click at [1147, 230] on span "Send" at bounding box center [1189, 230] width 120 height 22
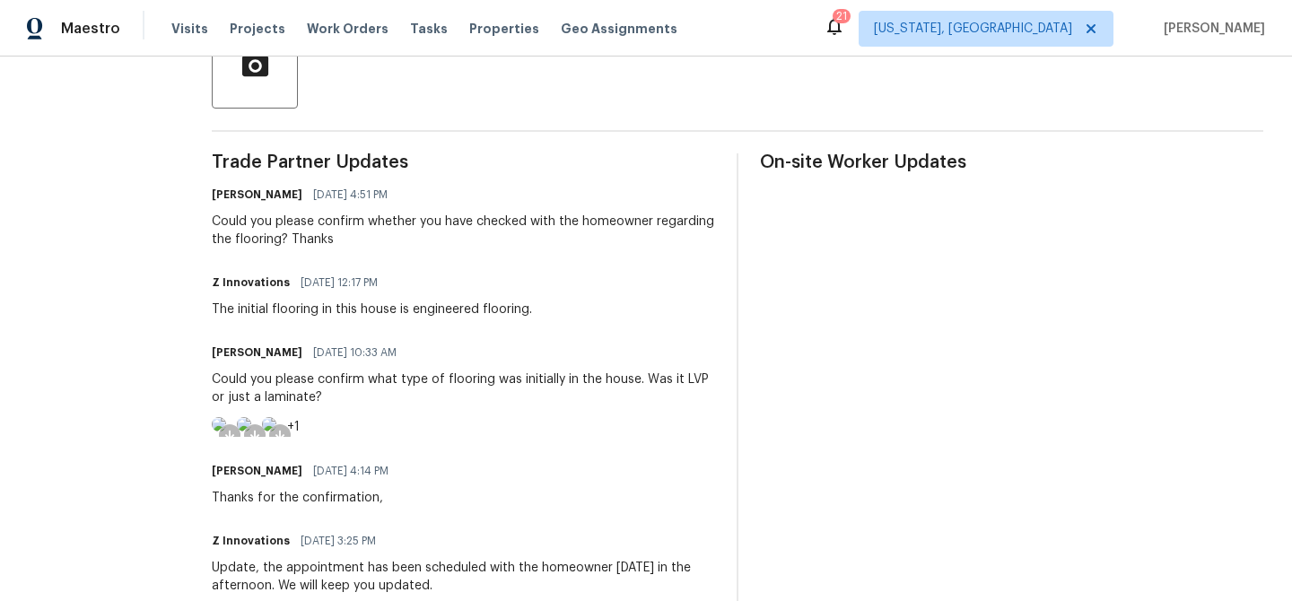
scroll to position [459, 0]
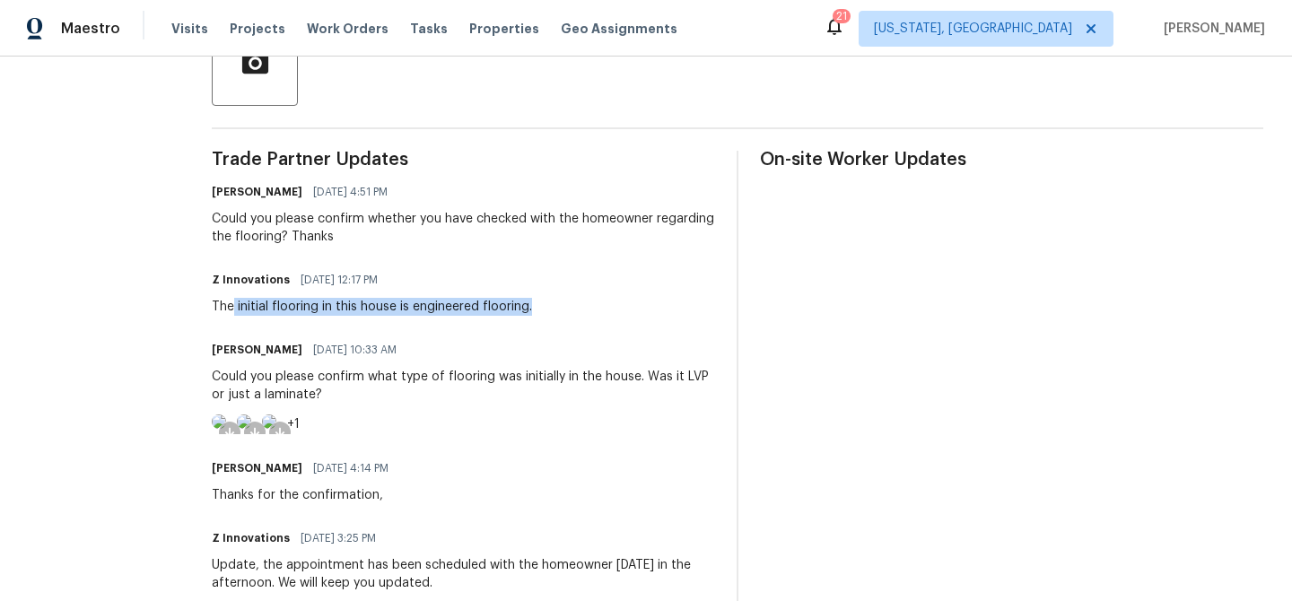
drag, startPoint x: 229, startPoint y: 307, endPoint x: 605, endPoint y: 312, distance: 376.0
click at [606, 312] on div "Z Innovations 10/15/2025 12:17 PM The initial flooring in this house is enginee…" at bounding box center [463, 291] width 503 height 48
copy div "initial flooring in this house is engineered flooring."
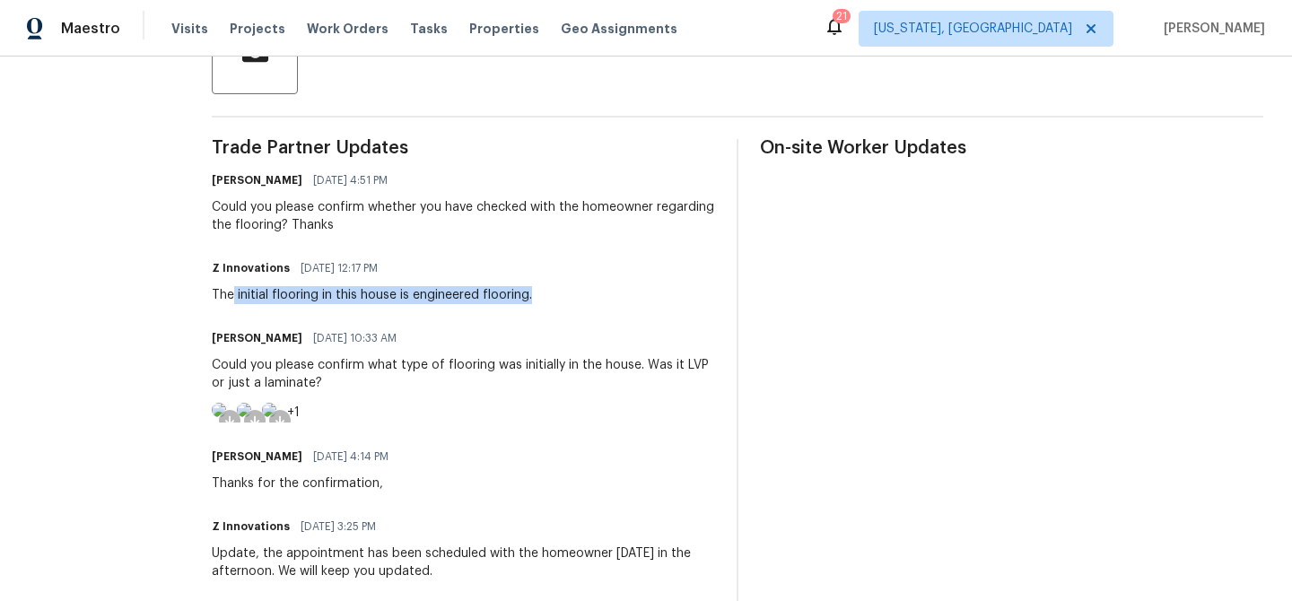
scroll to position [472, 0]
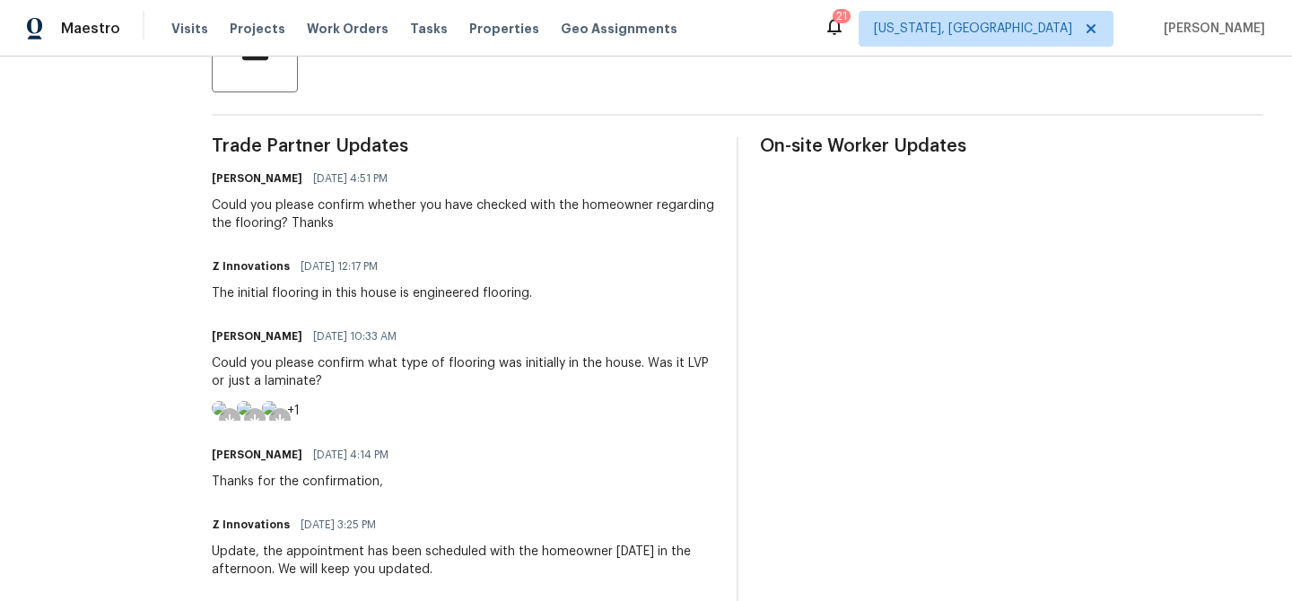
click at [485, 302] on div "The initial flooring in this house is engineered flooring." at bounding box center [372, 293] width 320 height 18
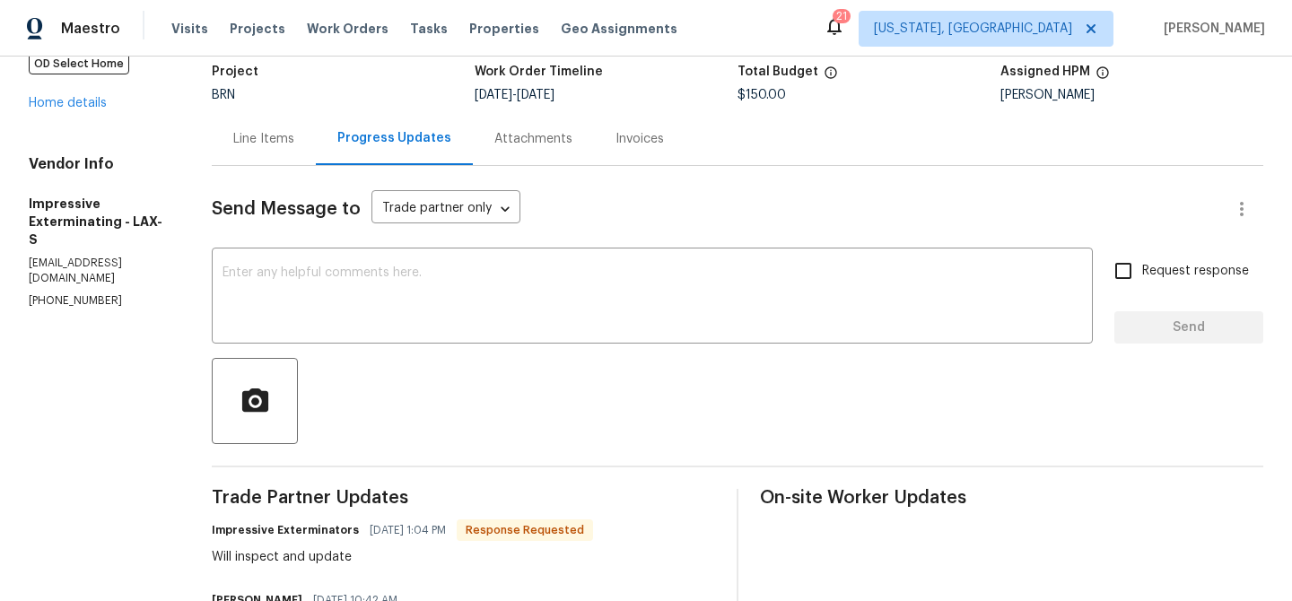
scroll to position [150, 0]
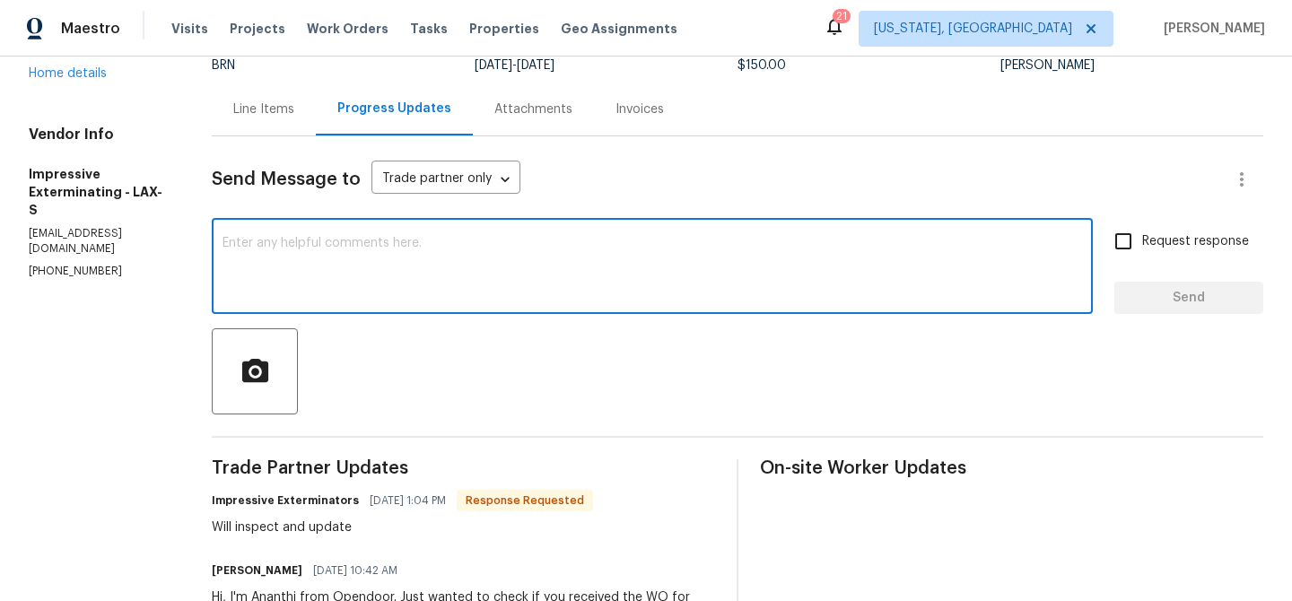
click at [336, 290] on textarea at bounding box center [653, 268] width 860 height 63
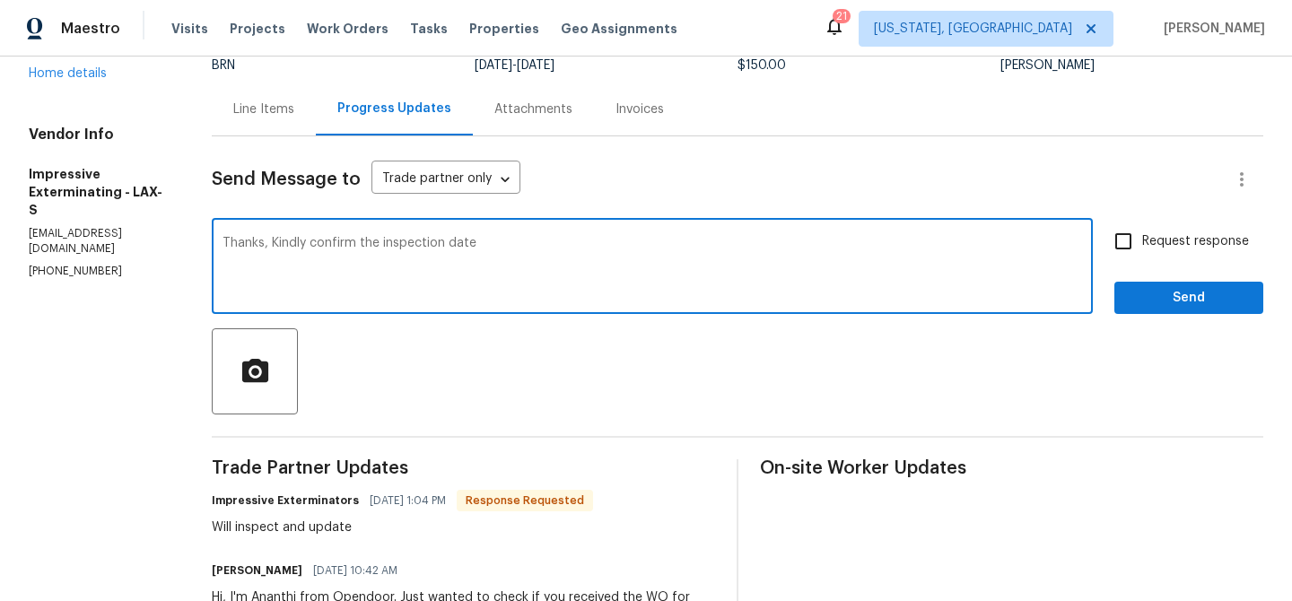
type textarea "Thanks, Kindly confirm the inspection date"
click at [1147, 227] on label "Request response" at bounding box center [1177, 242] width 144 height 38
click at [1142, 227] on input "Request response" at bounding box center [1124, 242] width 38 height 38
checkbox input "true"
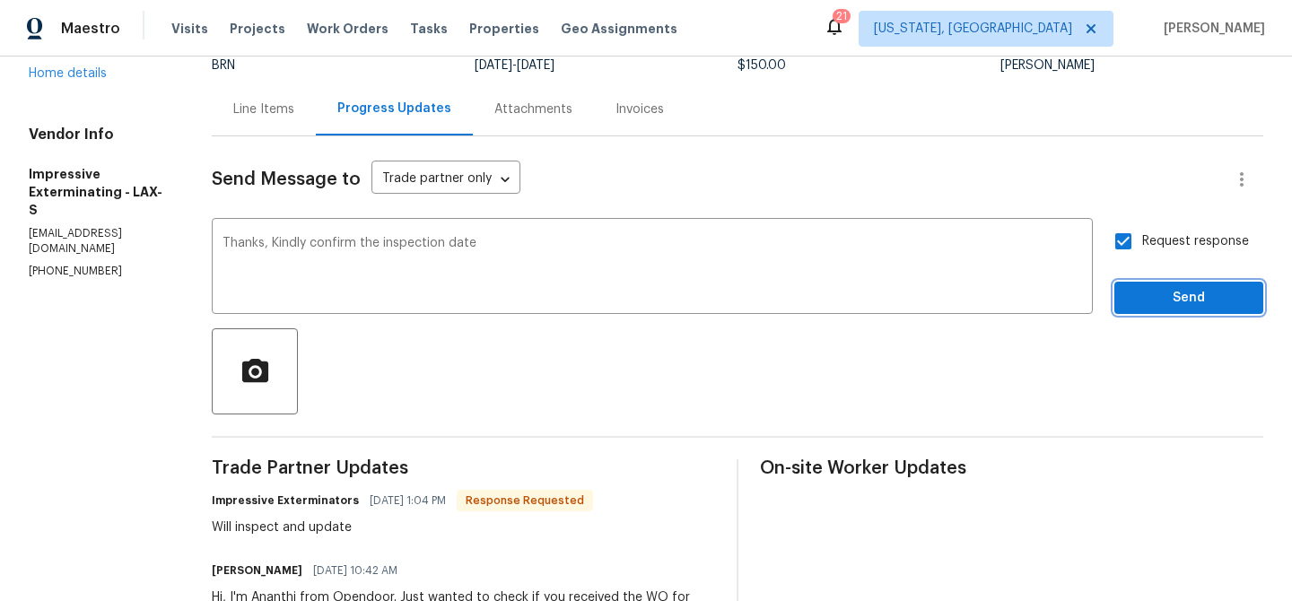
click at [1147, 288] on span "Send" at bounding box center [1189, 298] width 120 height 22
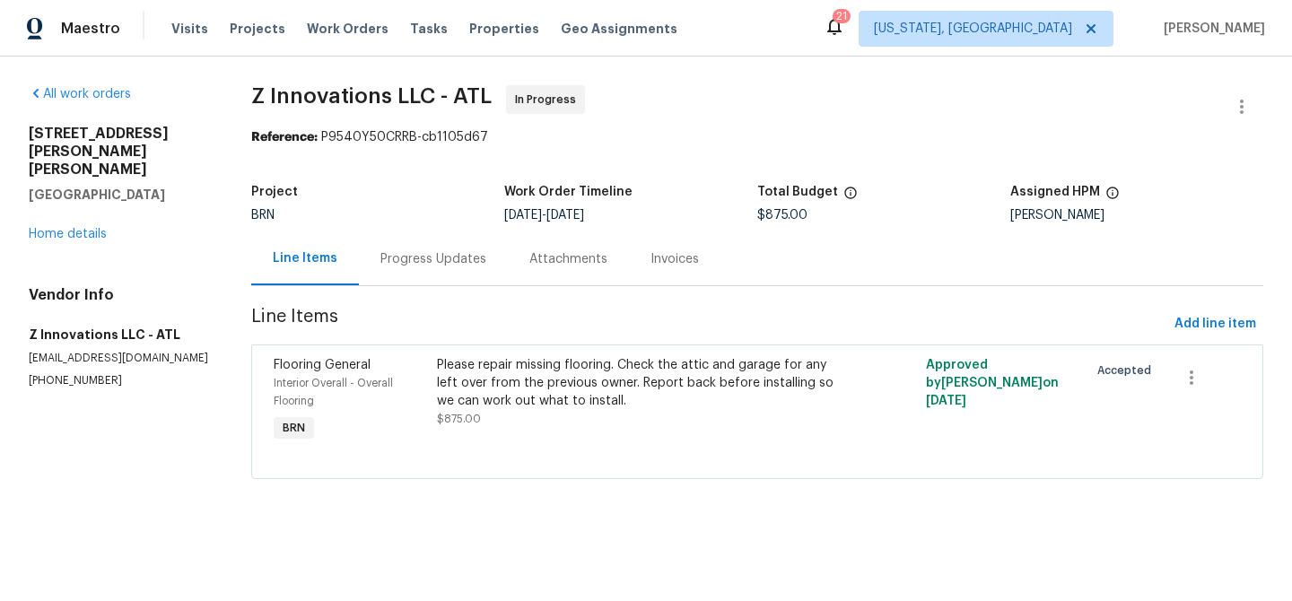
click at [432, 264] on div "Progress Updates" at bounding box center [433, 259] width 106 height 18
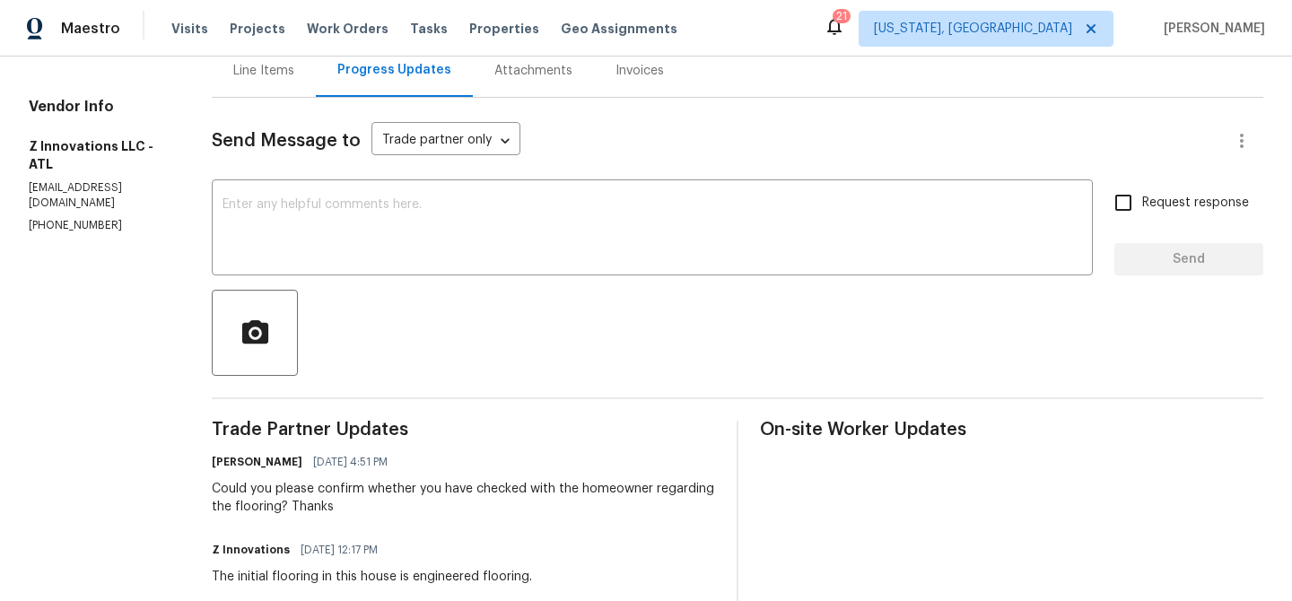
scroll to position [195, 0]
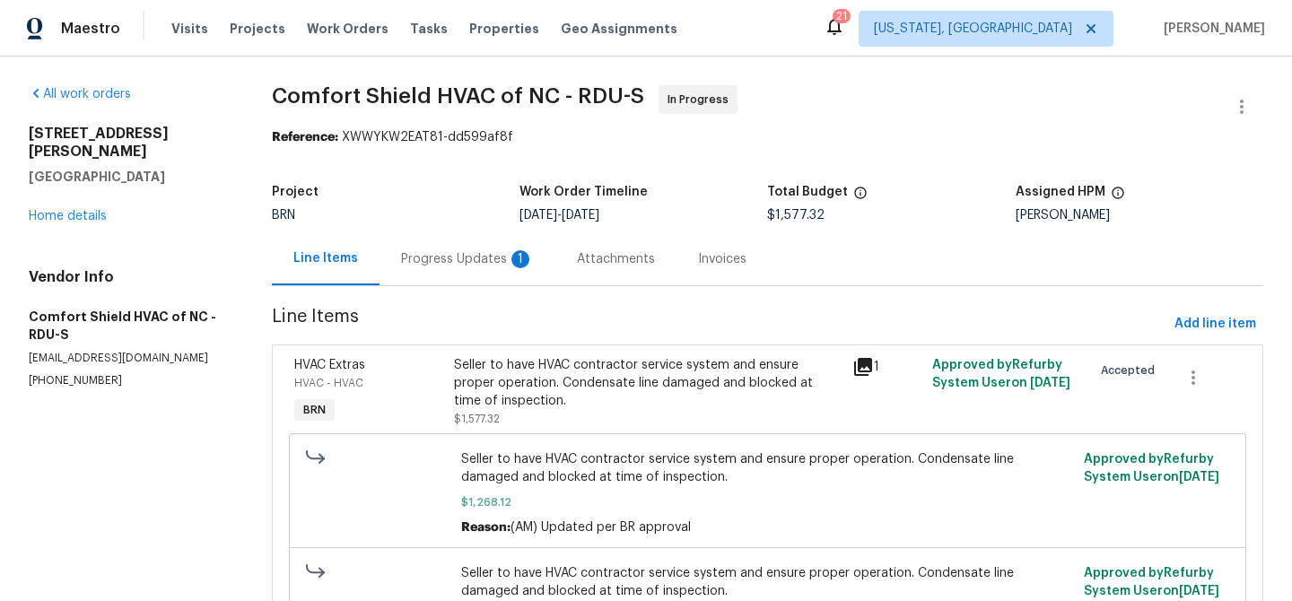
click at [418, 255] on div "Progress Updates 1" at bounding box center [467, 259] width 133 height 18
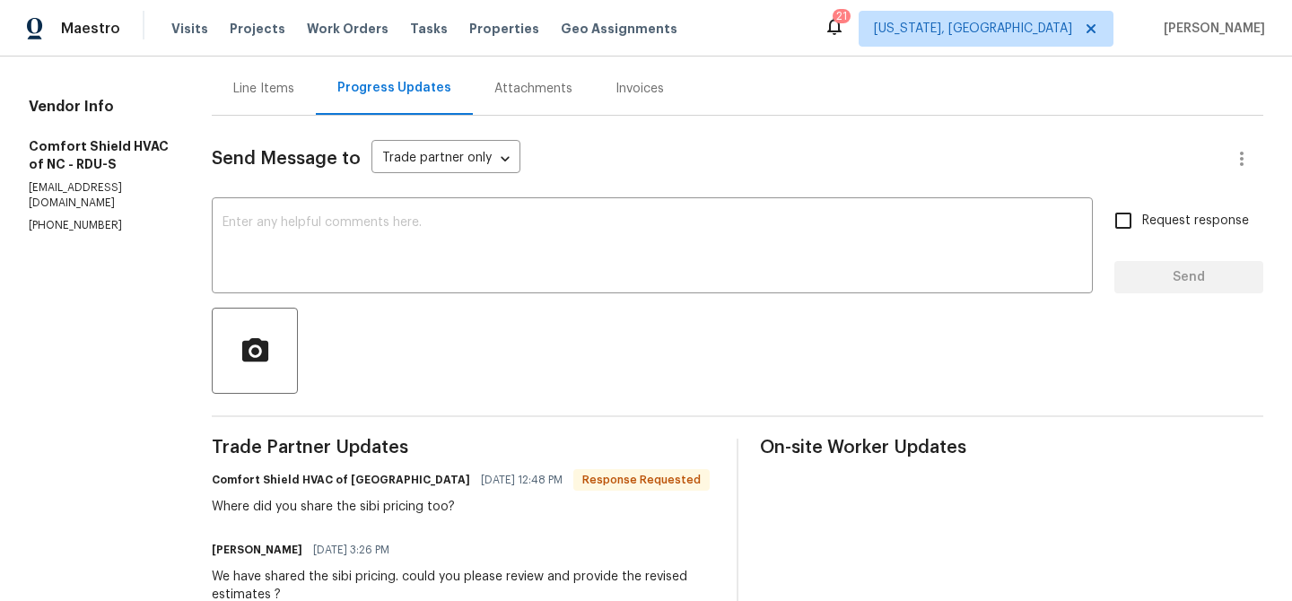
scroll to position [211, 0]
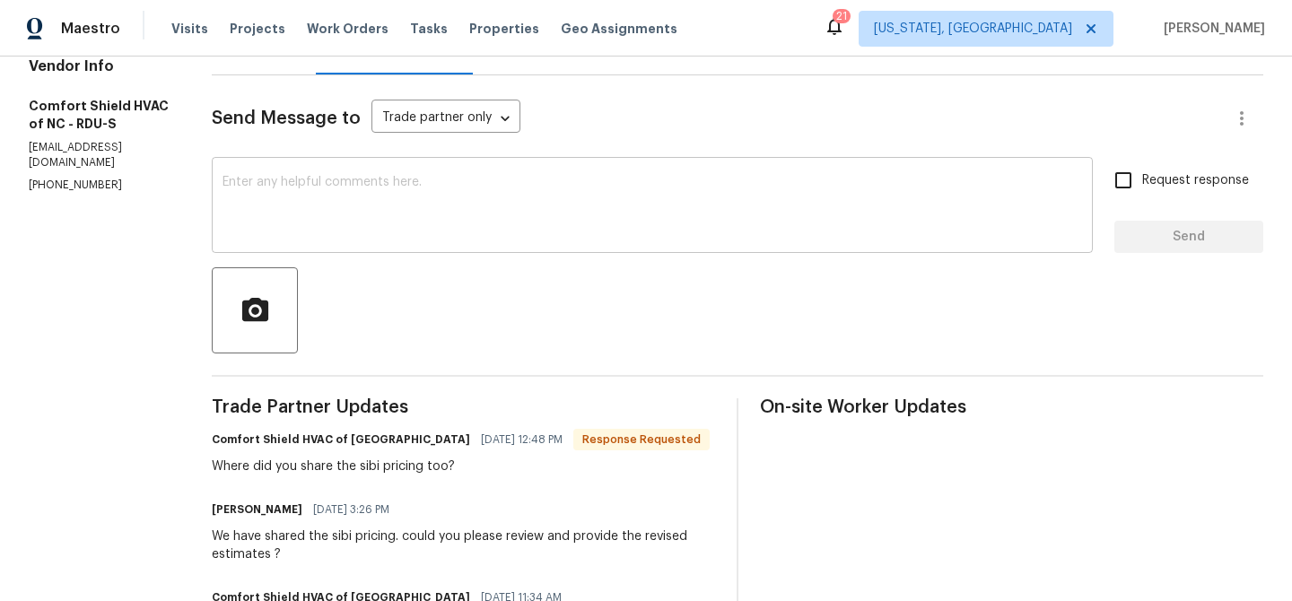
click at [392, 231] on textarea at bounding box center [653, 207] width 860 height 63
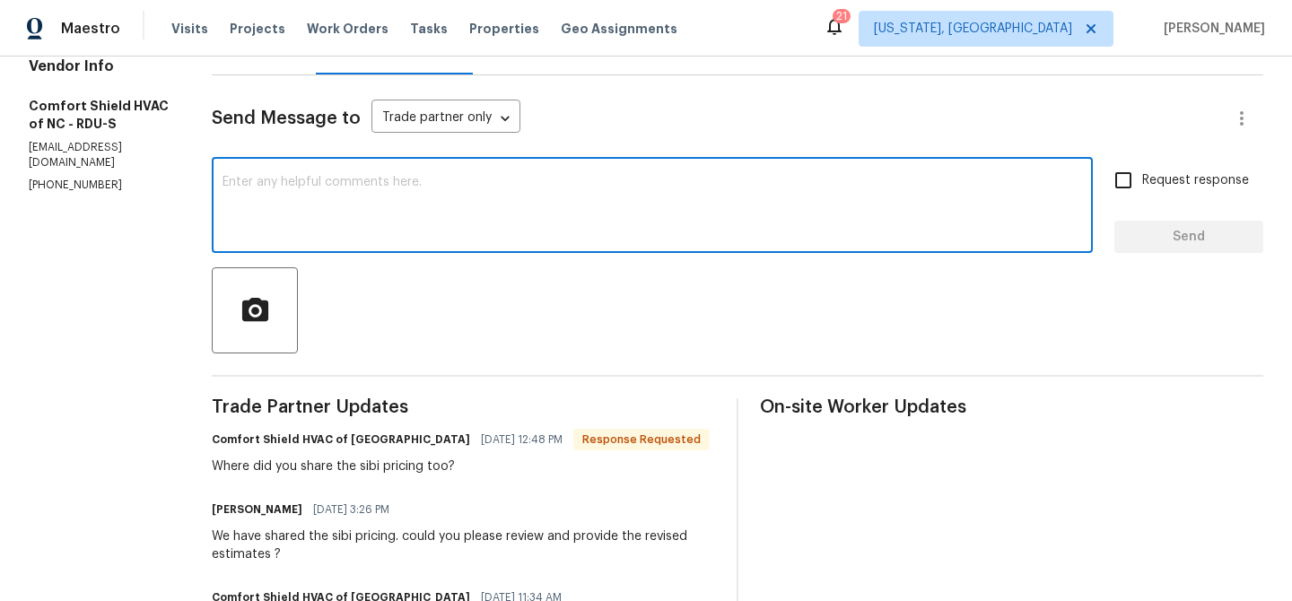
scroll to position [243, 0]
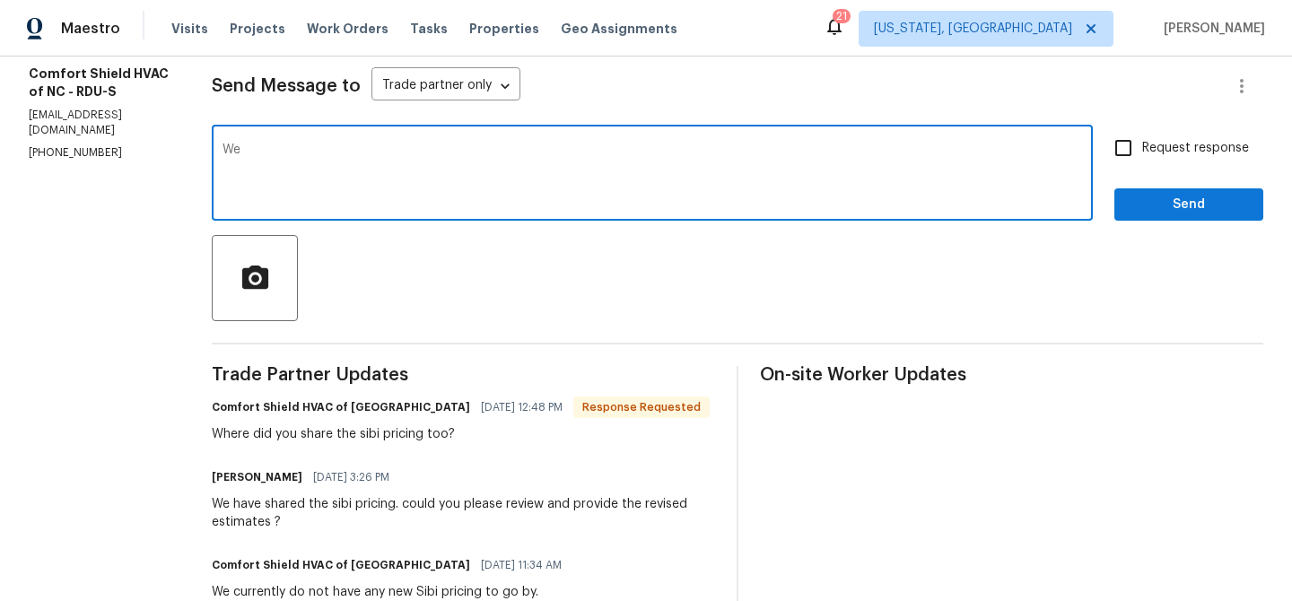
type textarea "W"
type textarea "We will check and update you"
click at [1159, 139] on span "Request response" at bounding box center [1195, 148] width 107 height 19
click at [1142, 139] on input "Request response" at bounding box center [1124, 148] width 38 height 38
checkbox input "true"
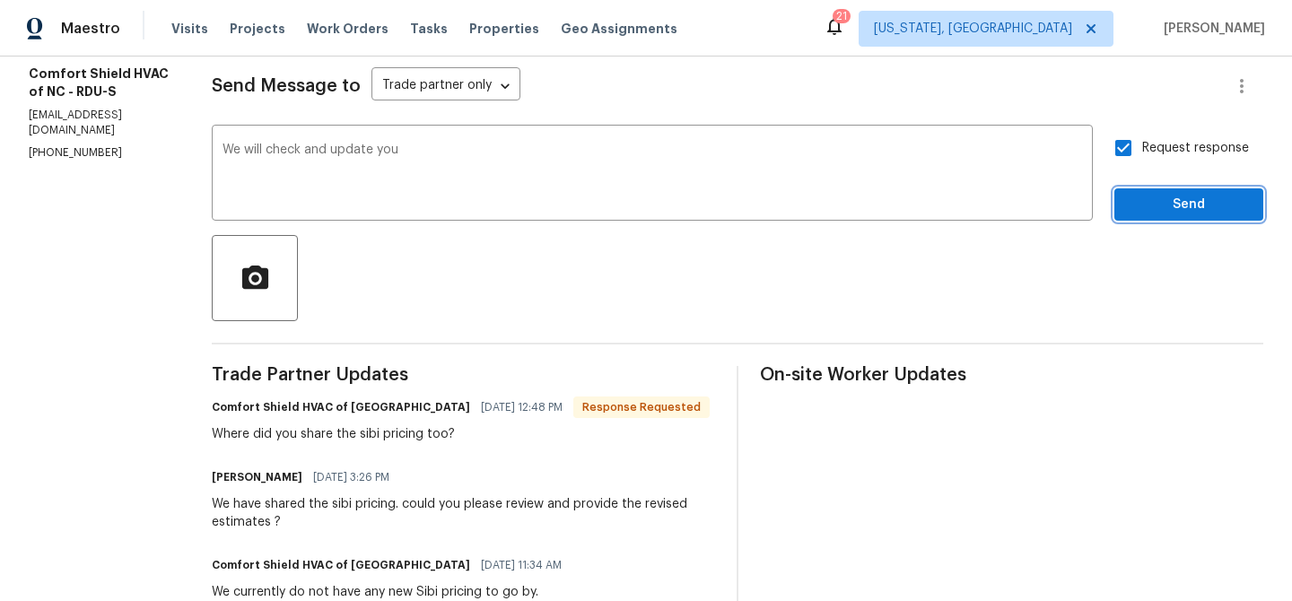
click at [1151, 214] on span "Send" at bounding box center [1189, 205] width 120 height 22
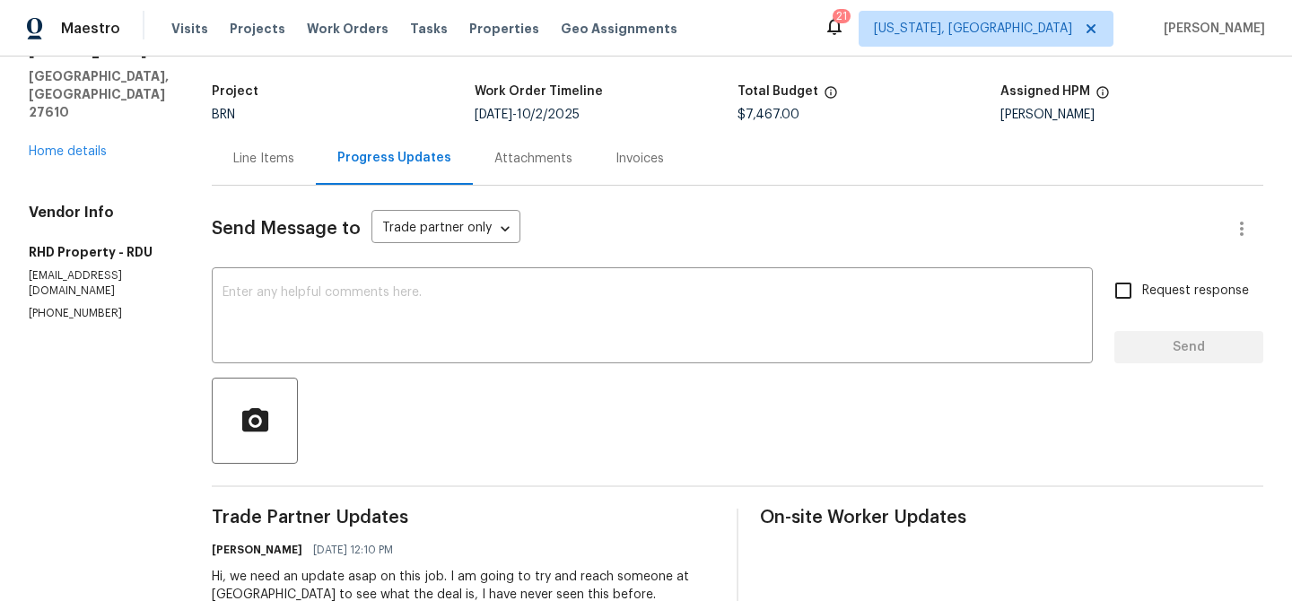
scroll to position [115, 0]
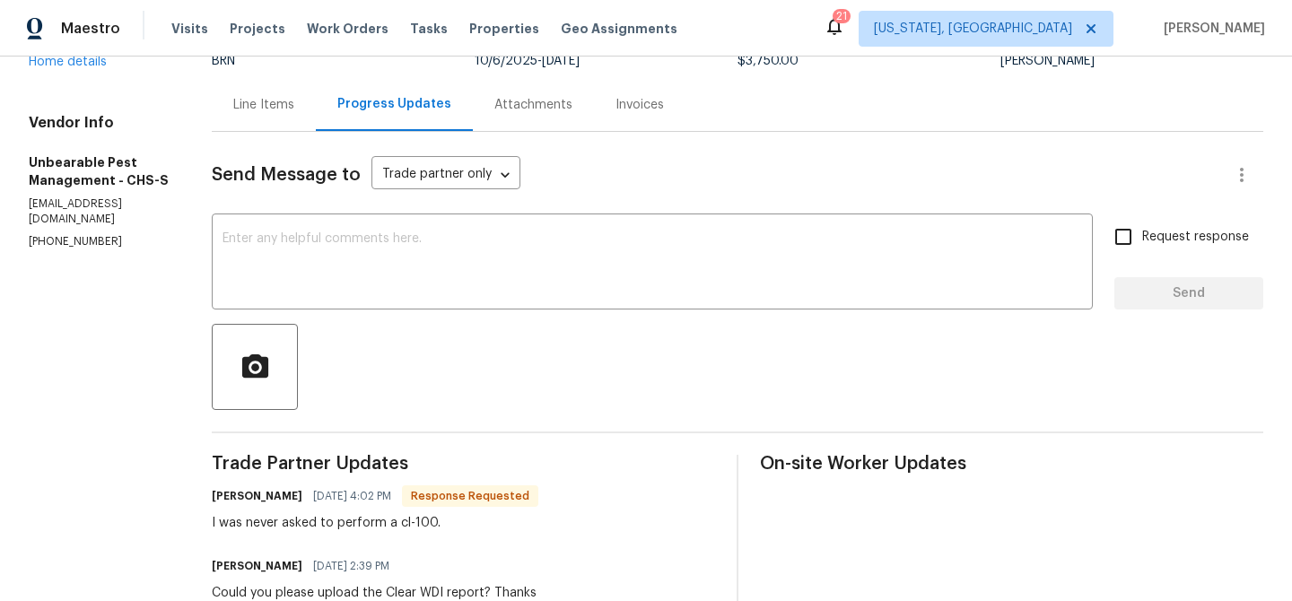
scroll to position [155, 0]
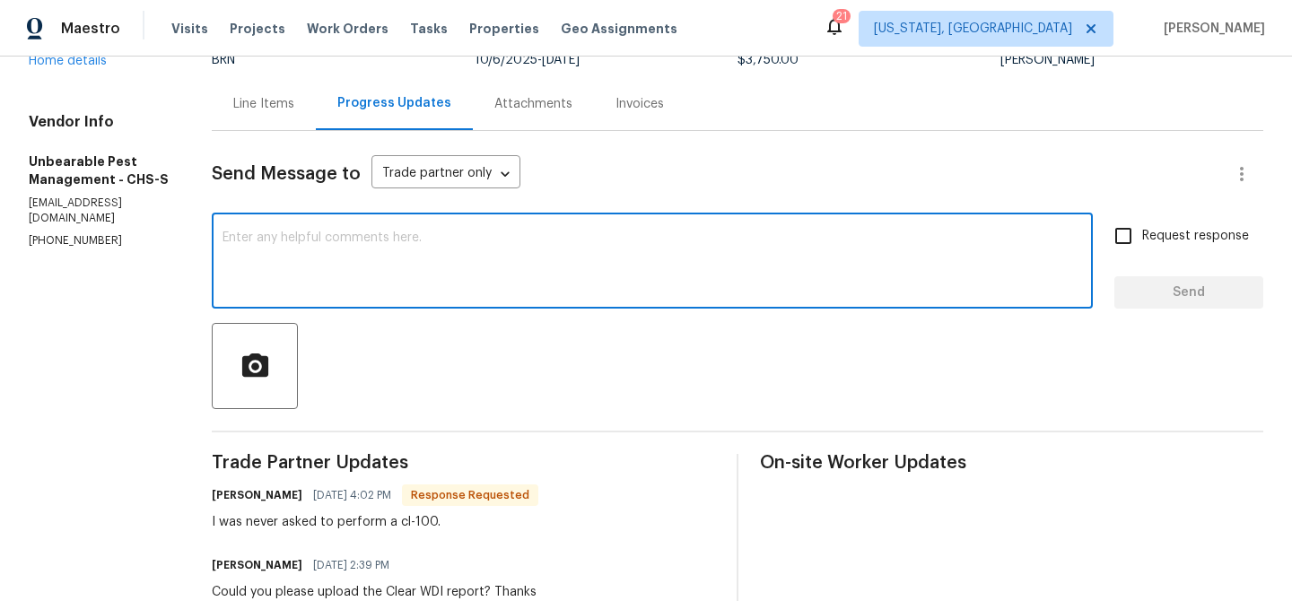
click at [248, 266] on textarea at bounding box center [653, 263] width 860 height 63
type textarea "Could you please"
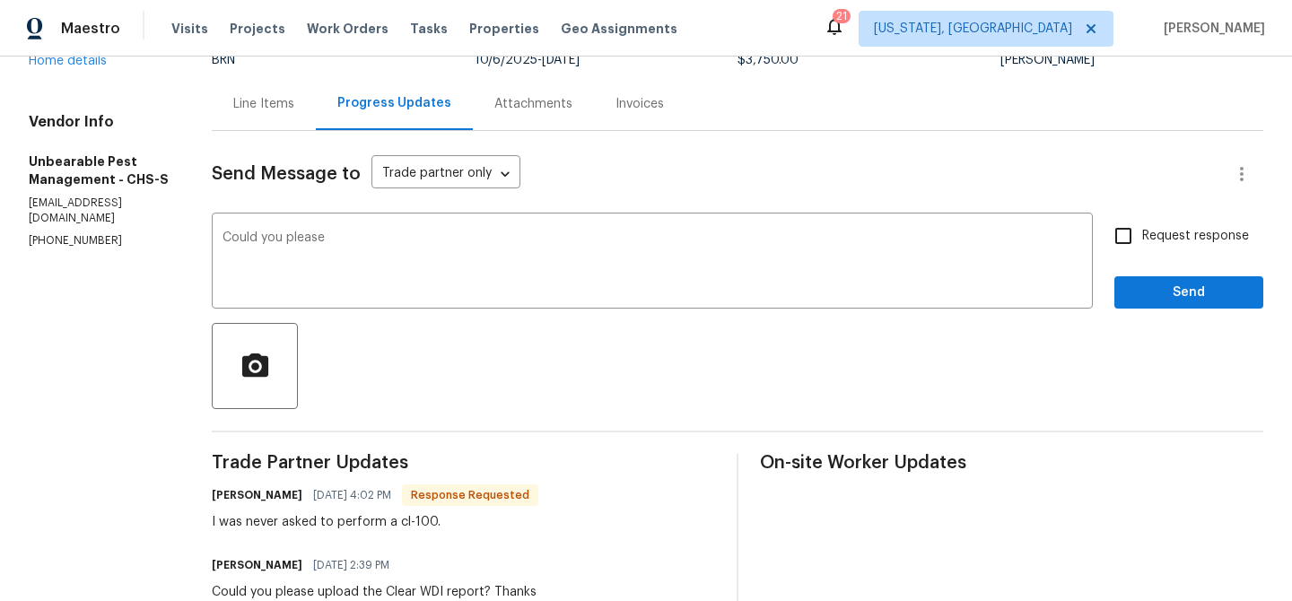
click at [270, 109] on div "Line Items" at bounding box center [263, 104] width 61 height 18
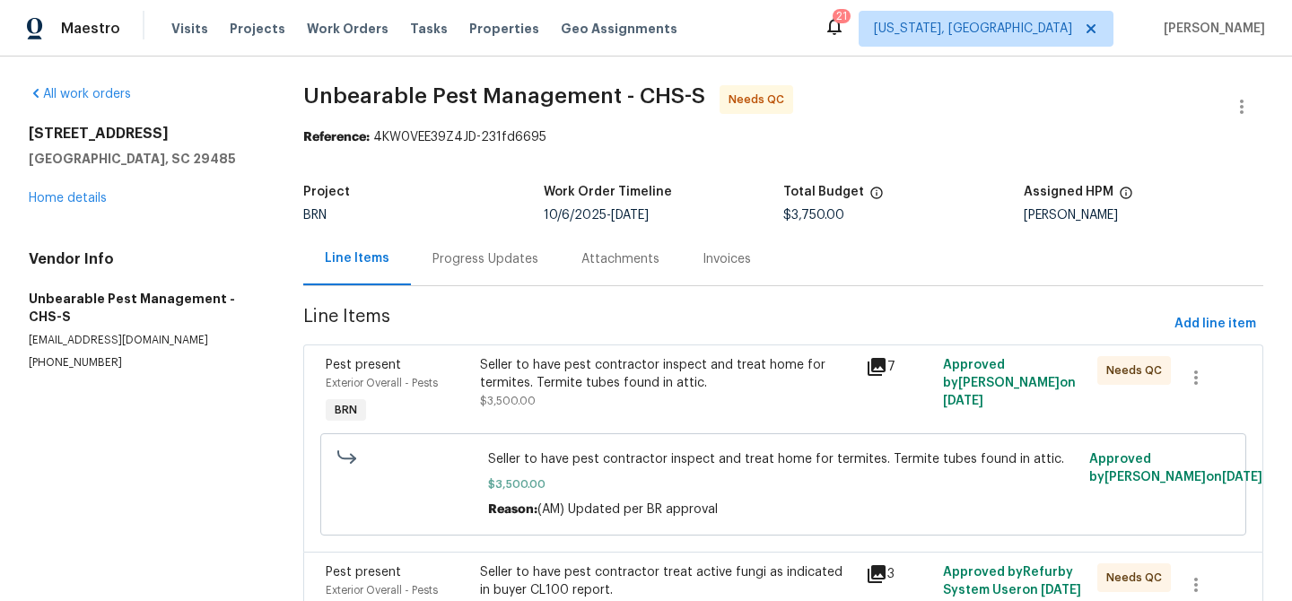
click at [459, 249] on div "Progress Updates" at bounding box center [485, 258] width 149 height 53
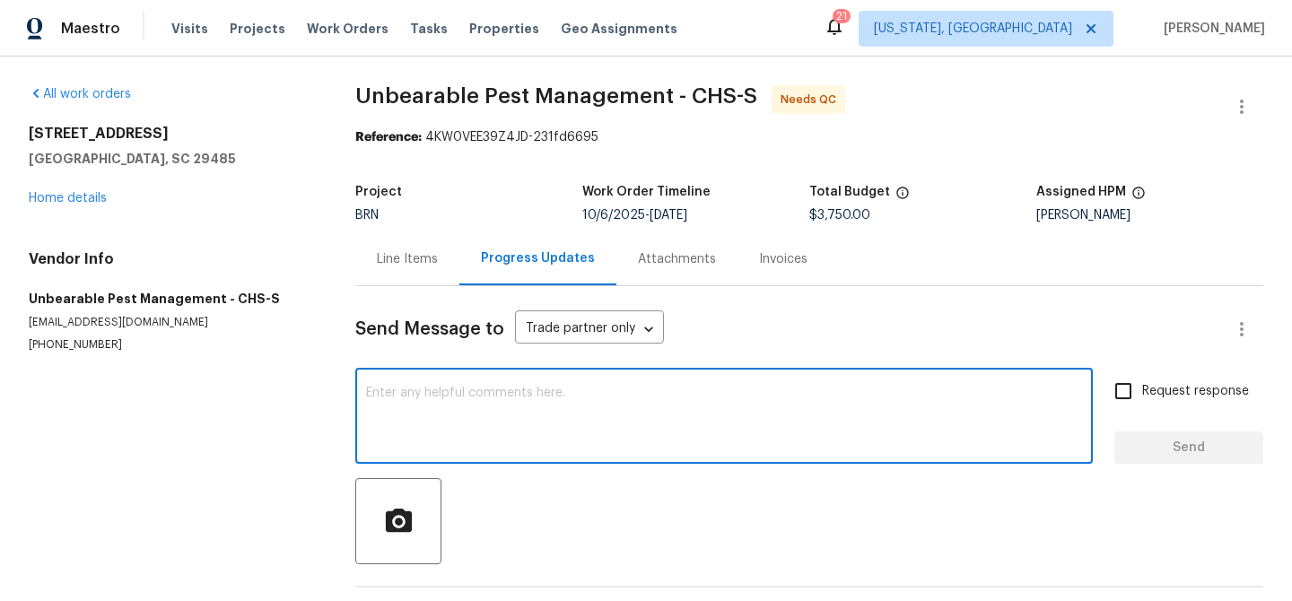
click at [402, 394] on textarea at bounding box center [724, 418] width 716 height 63
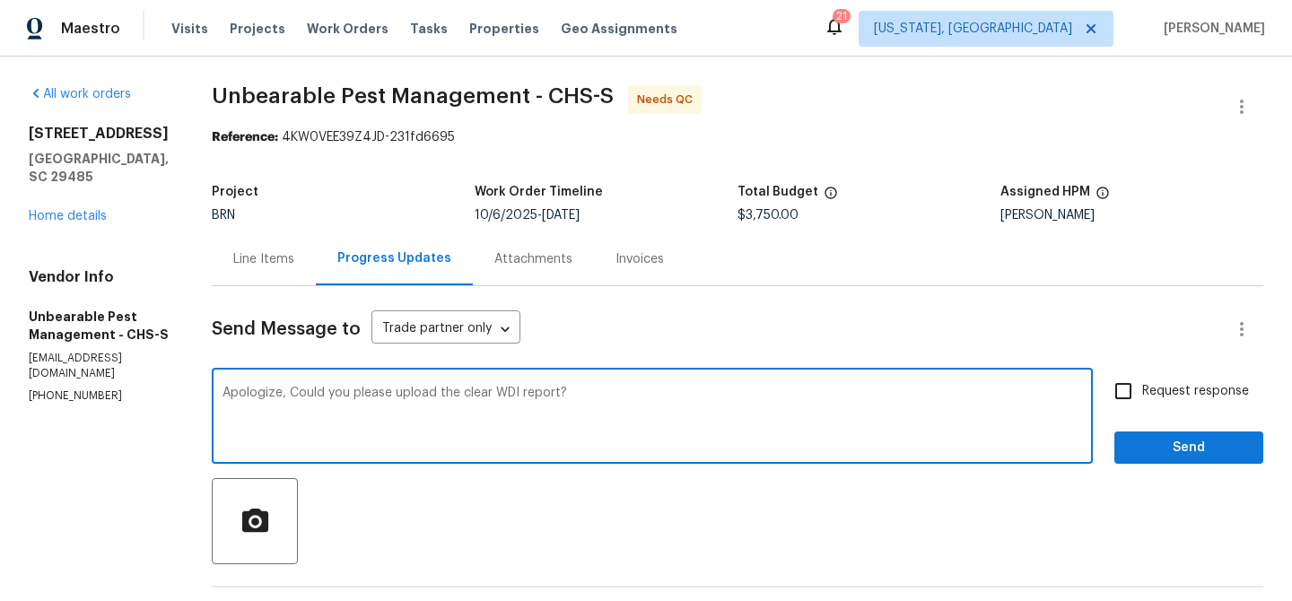
type textarea "Apologize, Could you please upload the clear WDI report?"
click at [1125, 381] on input "Request response" at bounding box center [1124, 391] width 38 height 38
checkbox input "true"
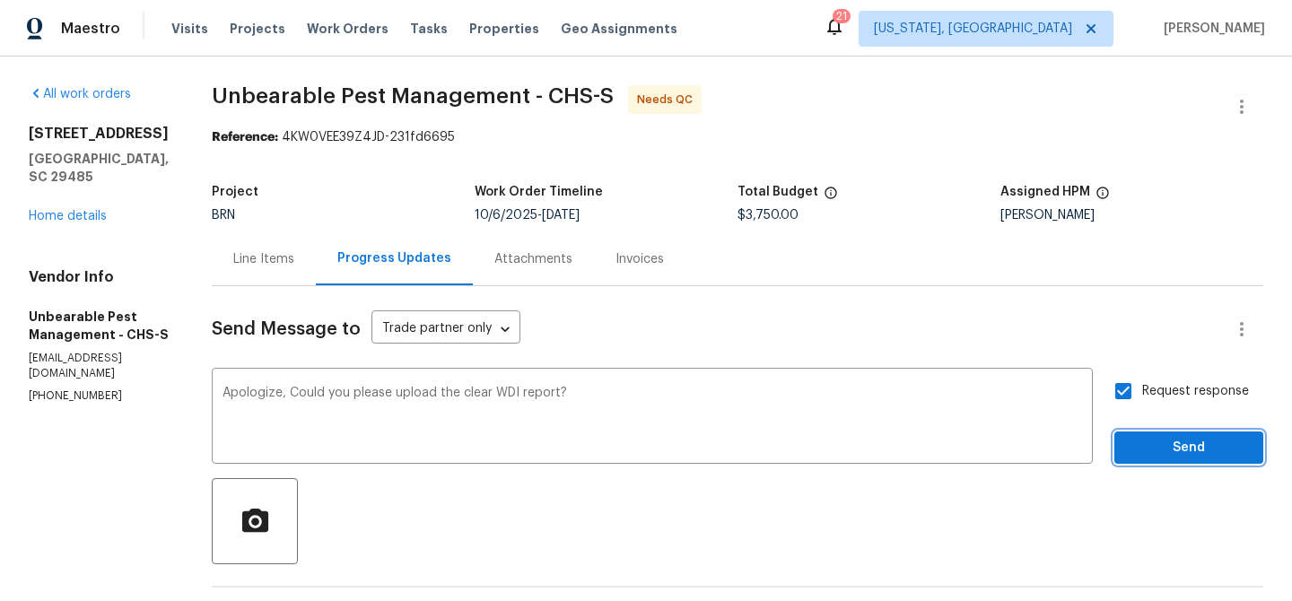
click at [1132, 432] on button "Send" at bounding box center [1188, 448] width 149 height 33
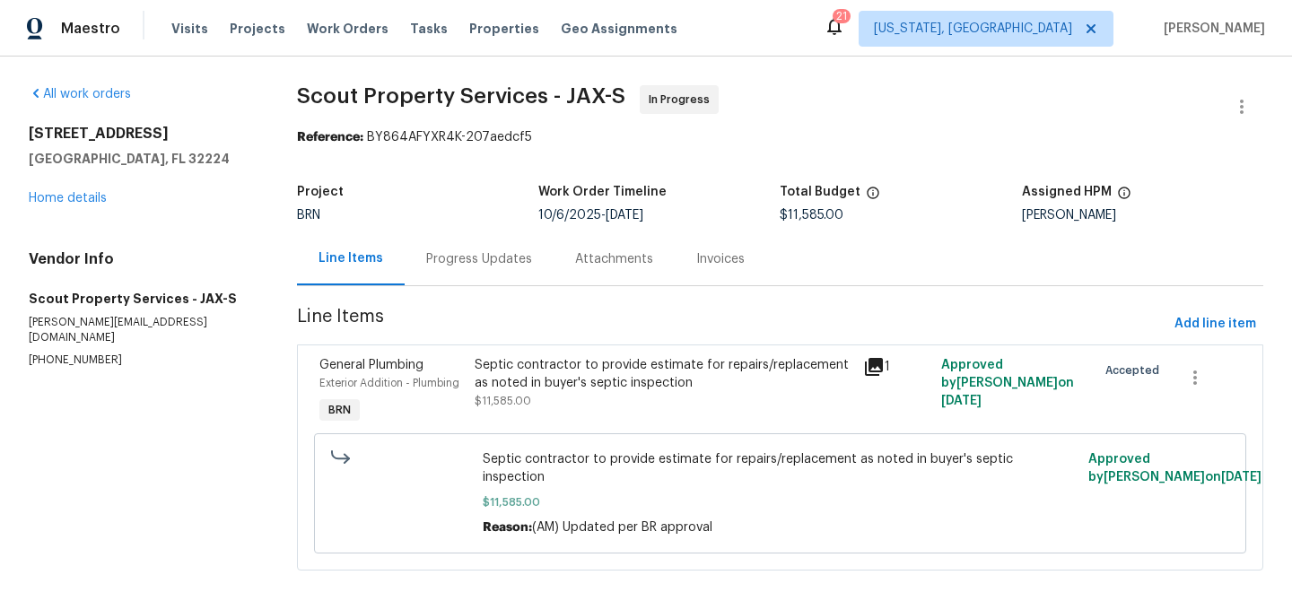
click at [486, 303] on section "Scout Property Services - JAX-S In Progress Reference: BY864AFYXR4K-207aedcf5 P…" at bounding box center [780, 338] width 966 height 507
click at [462, 284] on div "Progress Updates" at bounding box center [479, 258] width 149 height 53
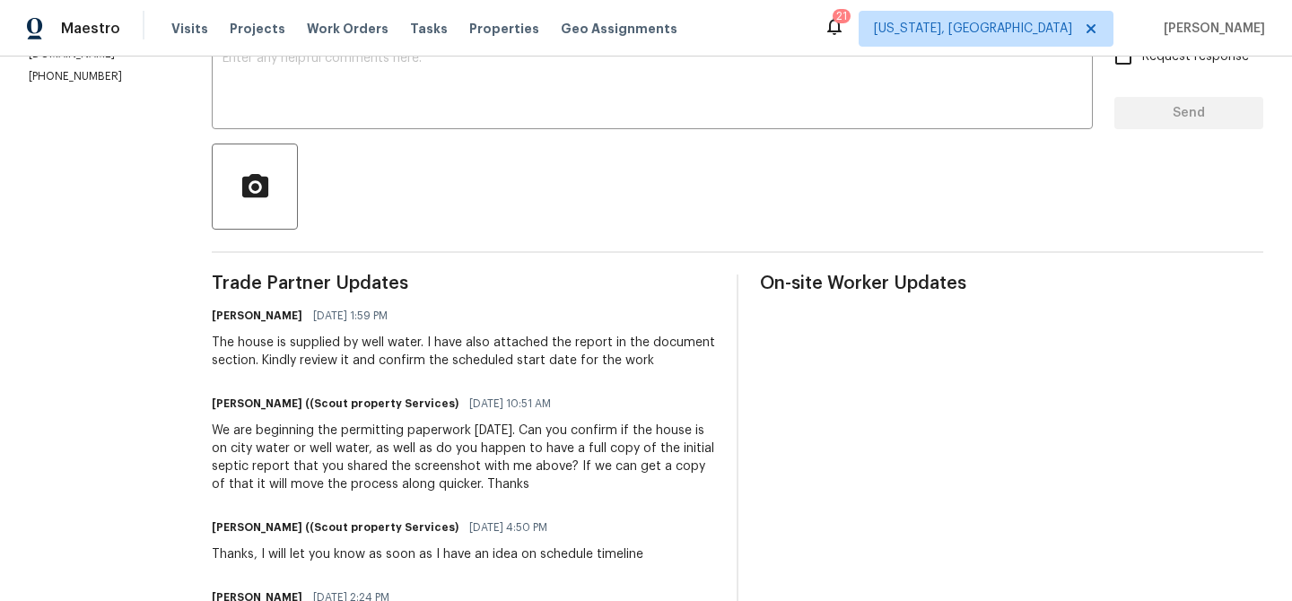
scroll to position [361, 0]
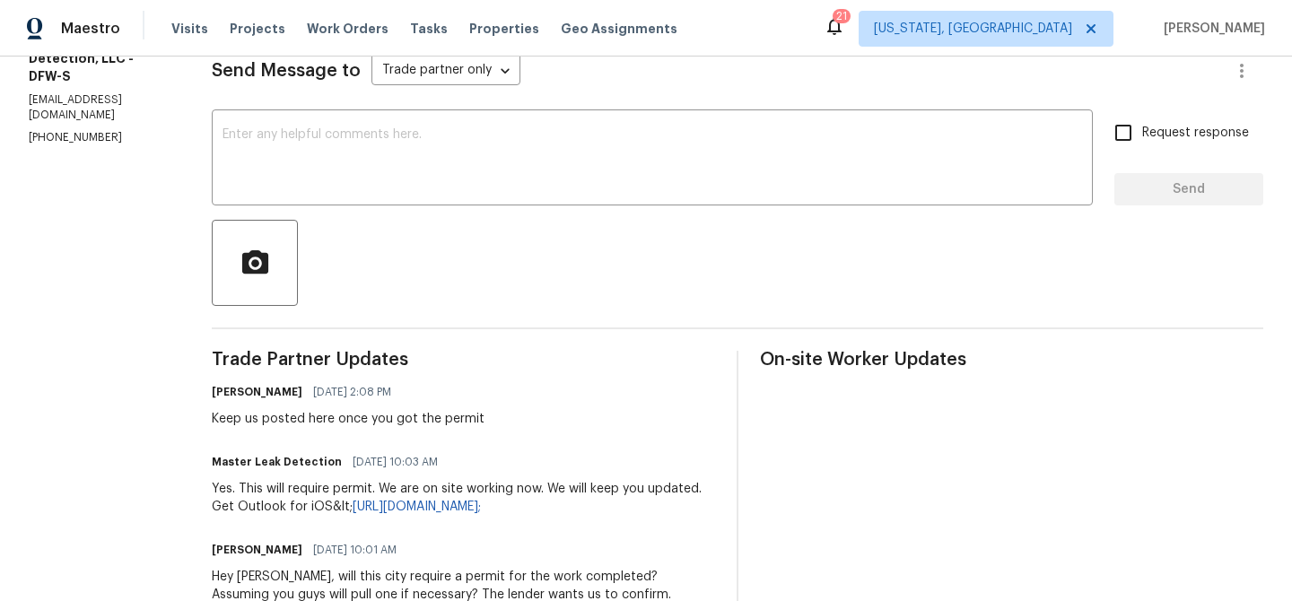
scroll to position [263, 0]
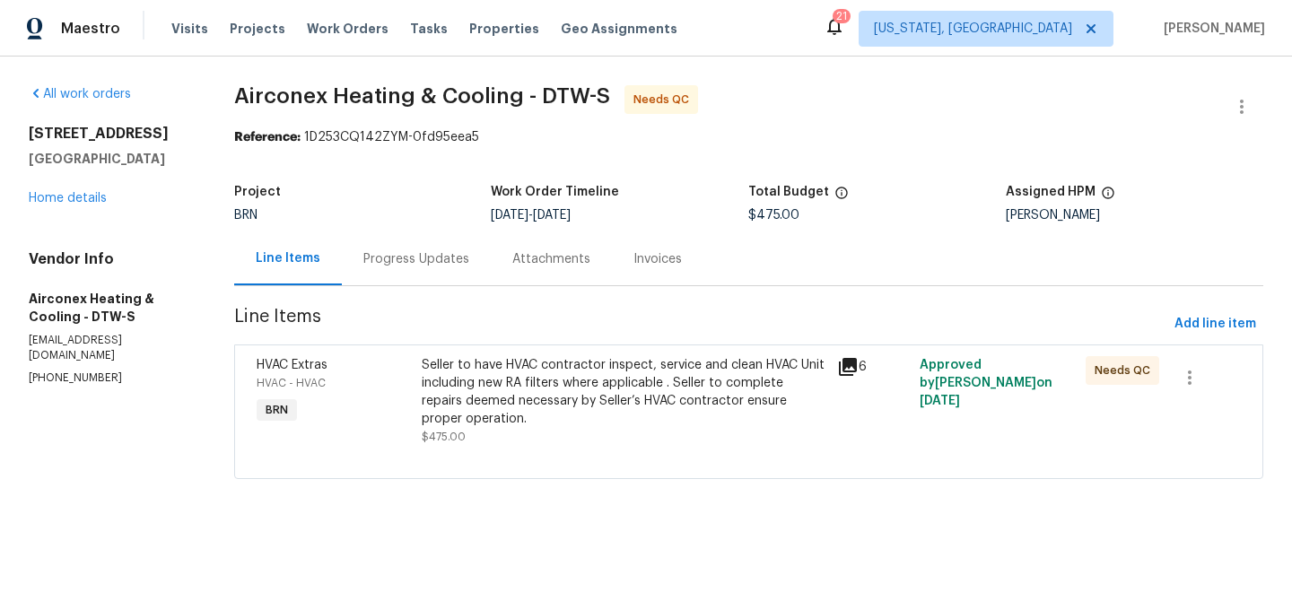
click at [408, 254] on div "Progress Updates" at bounding box center [416, 259] width 106 height 18
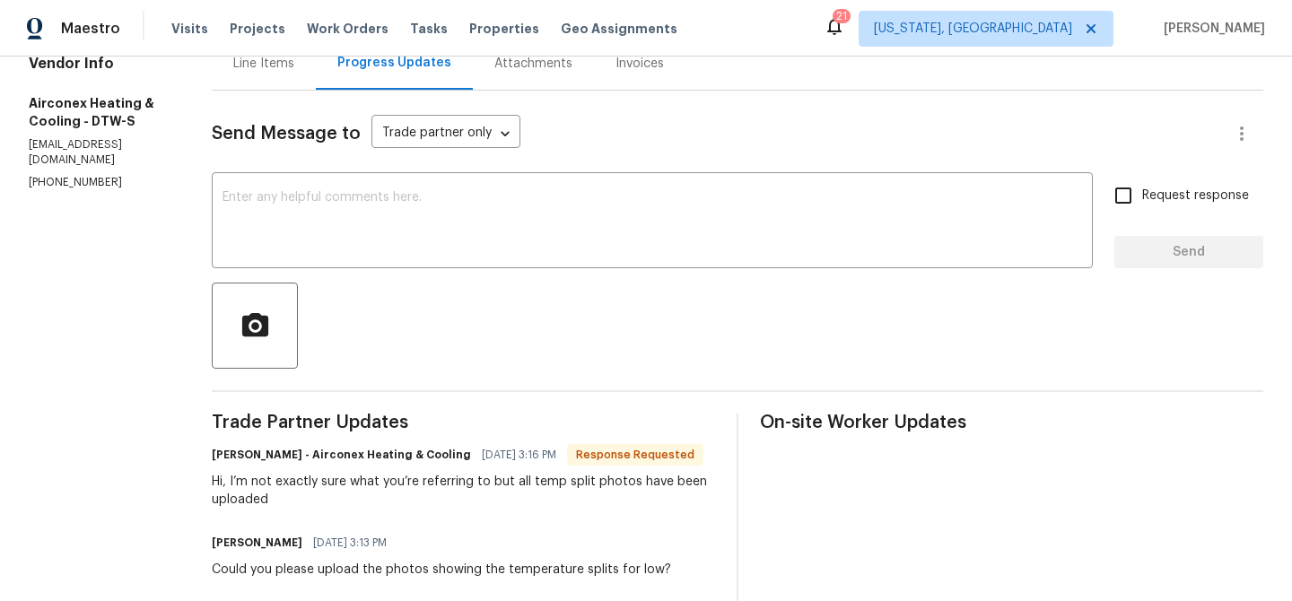
scroll to position [211, 0]
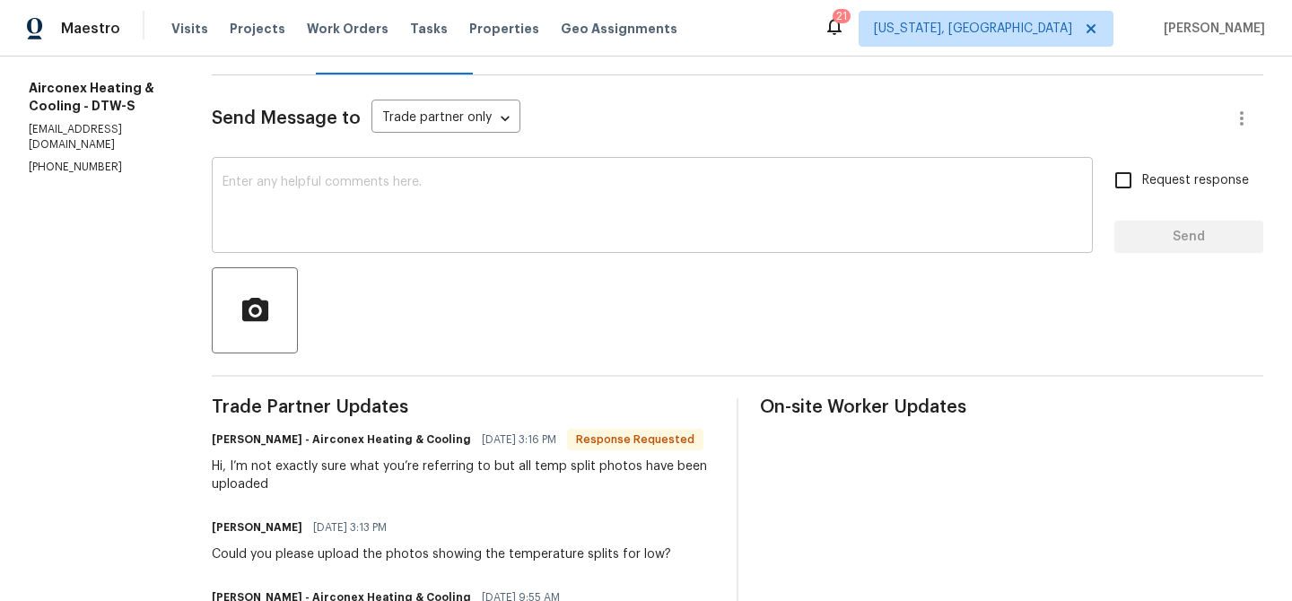
click at [333, 226] on textarea at bounding box center [653, 207] width 860 height 63
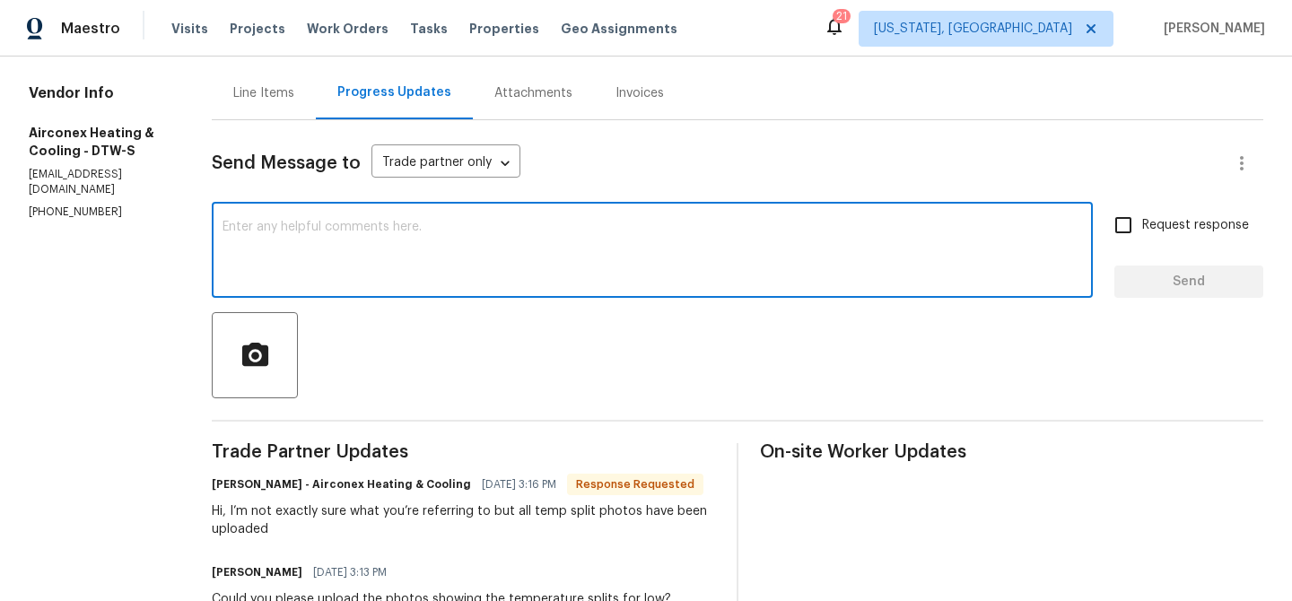
scroll to position [122, 0]
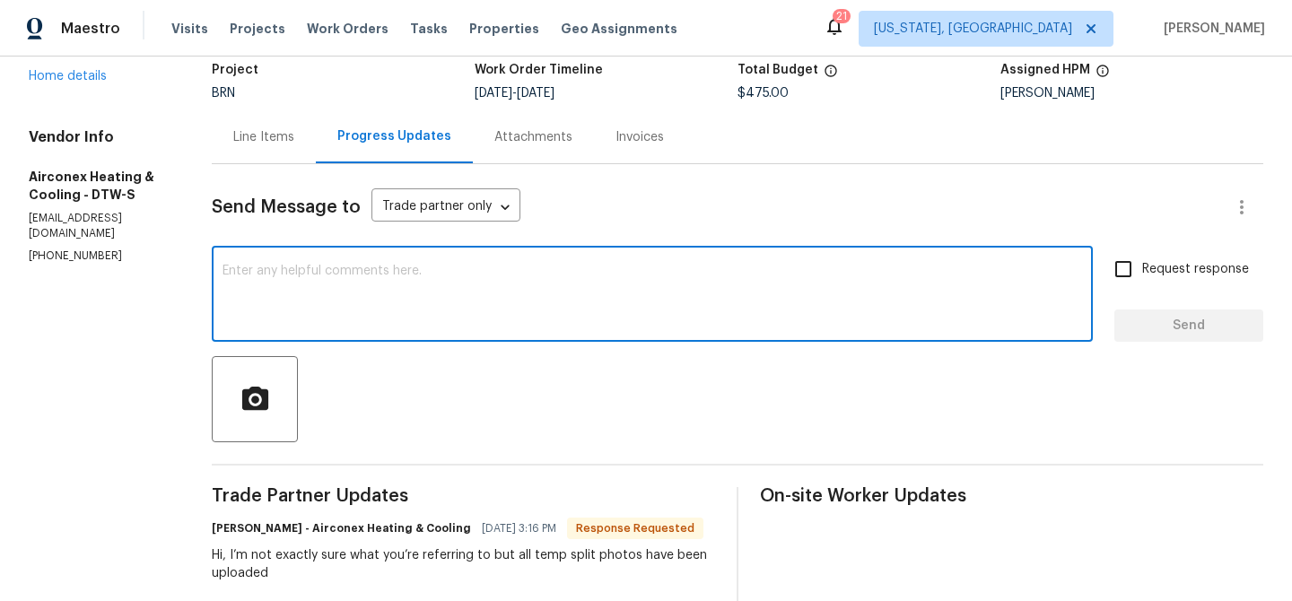
click at [240, 160] on div "Line Items" at bounding box center [264, 136] width 104 height 53
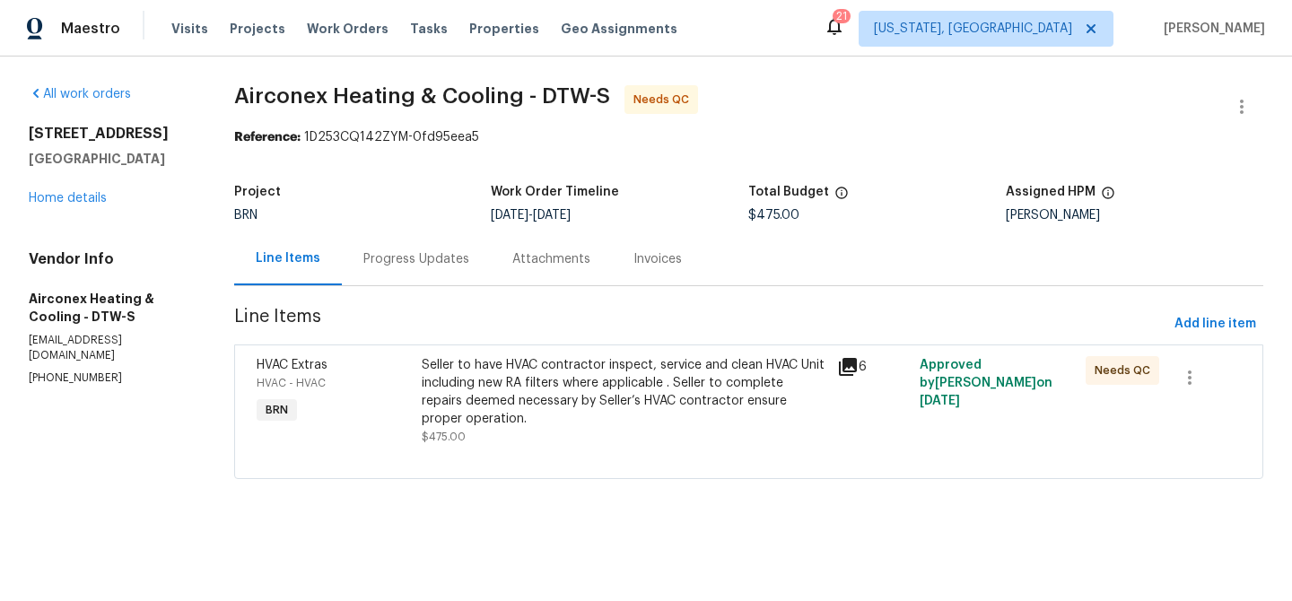
click at [495, 354] on div "Seller to have HVAC contractor inspect, service and clean HVAC Unit including n…" at bounding box center [623, 401] width 415 height 100
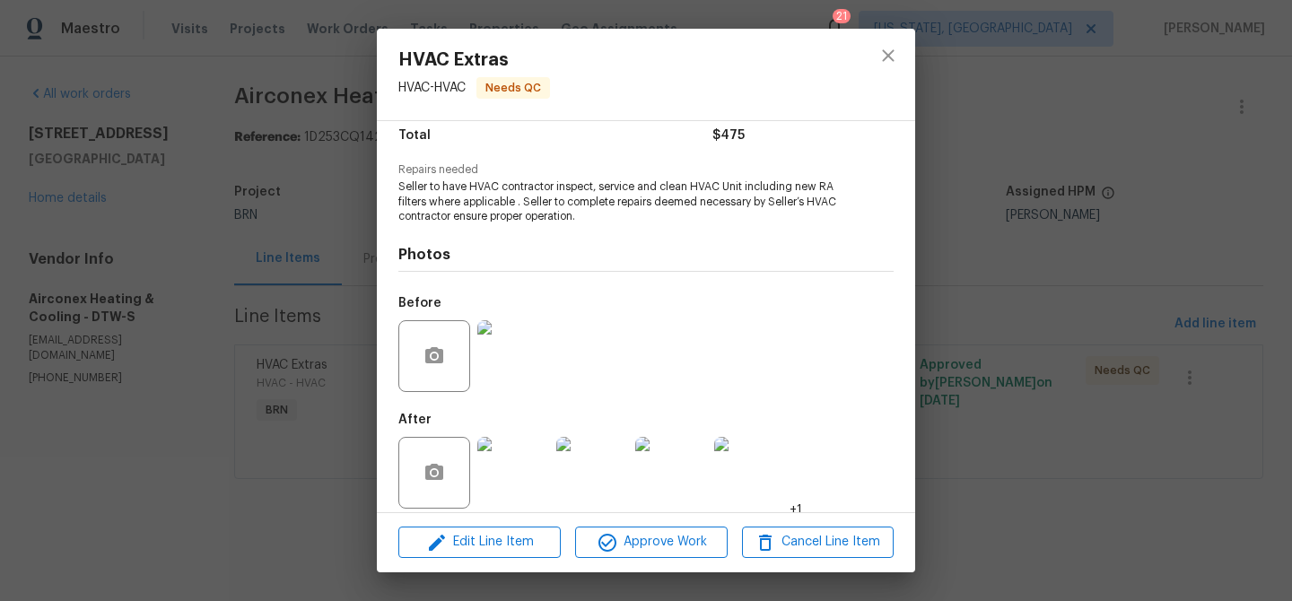
scroll to position [165, 0]
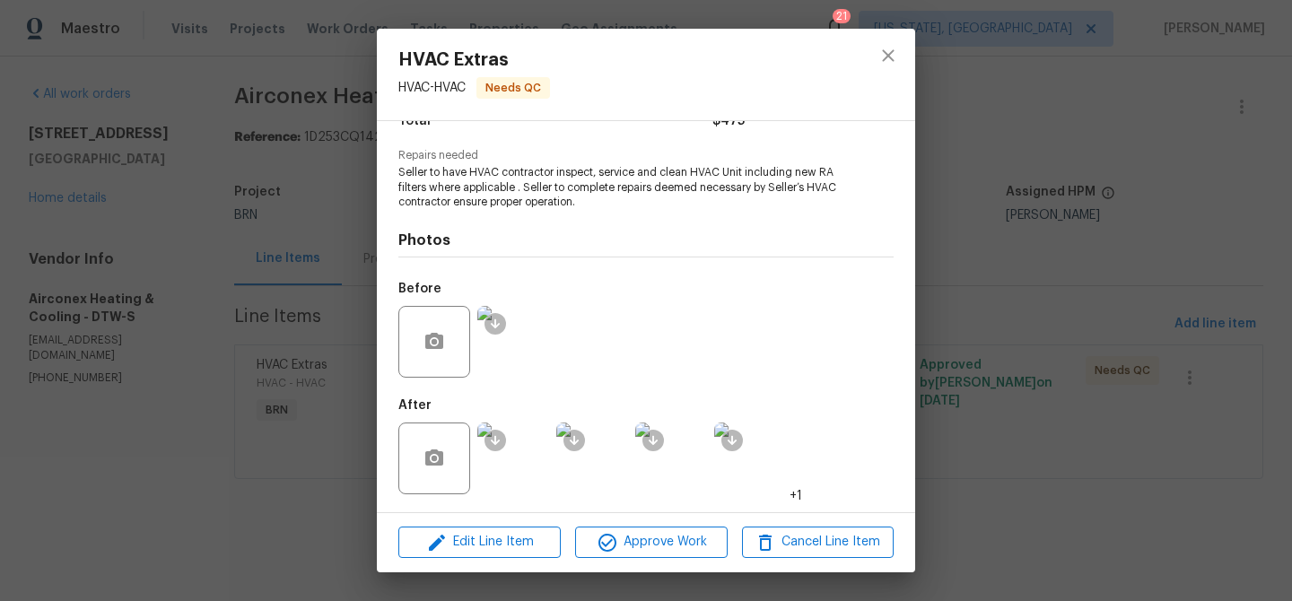
click at [513, 453] on img at bounding box center [513, 459] width 72 height 72
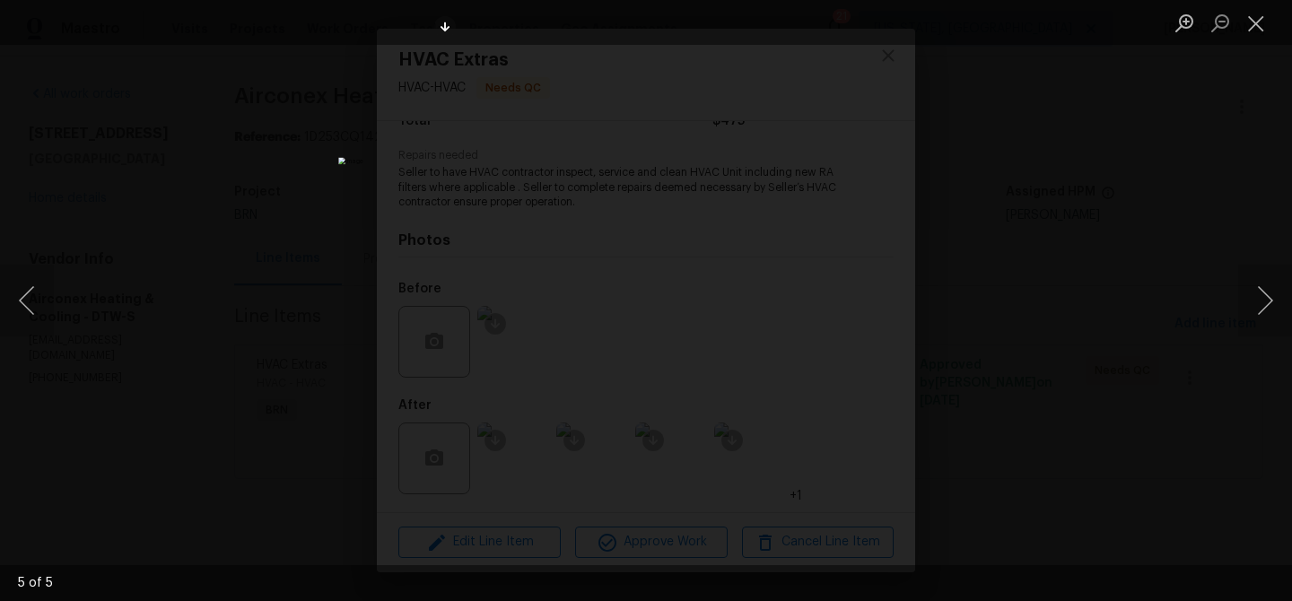
click at [205, 270] on div "Lightbox" at bounding box center [646, 300] width 1292 height 601
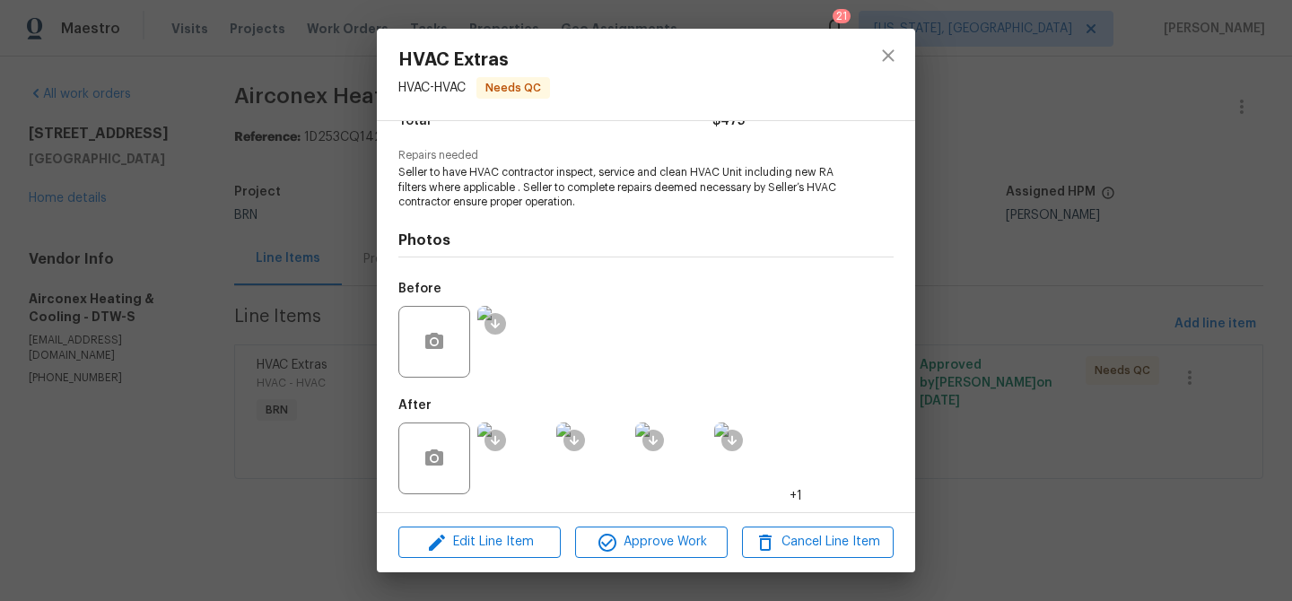
click at [198, 266] on div "HVAC Extras HVAC - HVAC Needs QC Vendor Airconex Heating & Cooling Account Cate…" at bounding box center [646, 300] width 1292 height 601
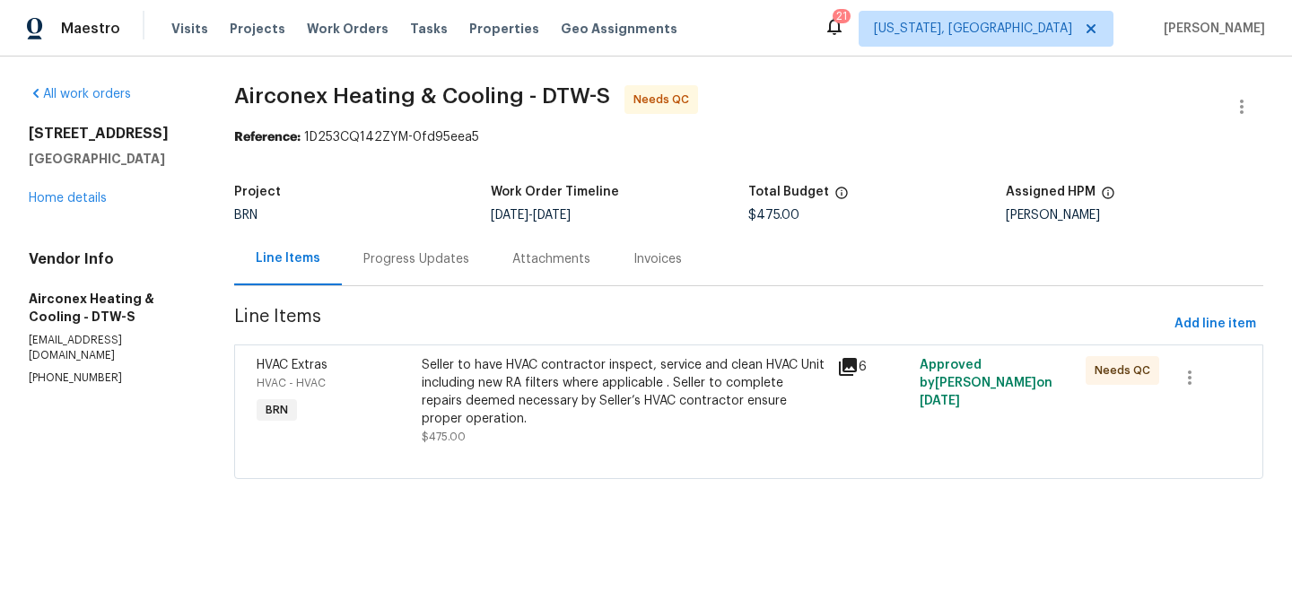
click at [406, 262] on div "Progress Updates" at bounding box center [416, 259] width 106 height 18
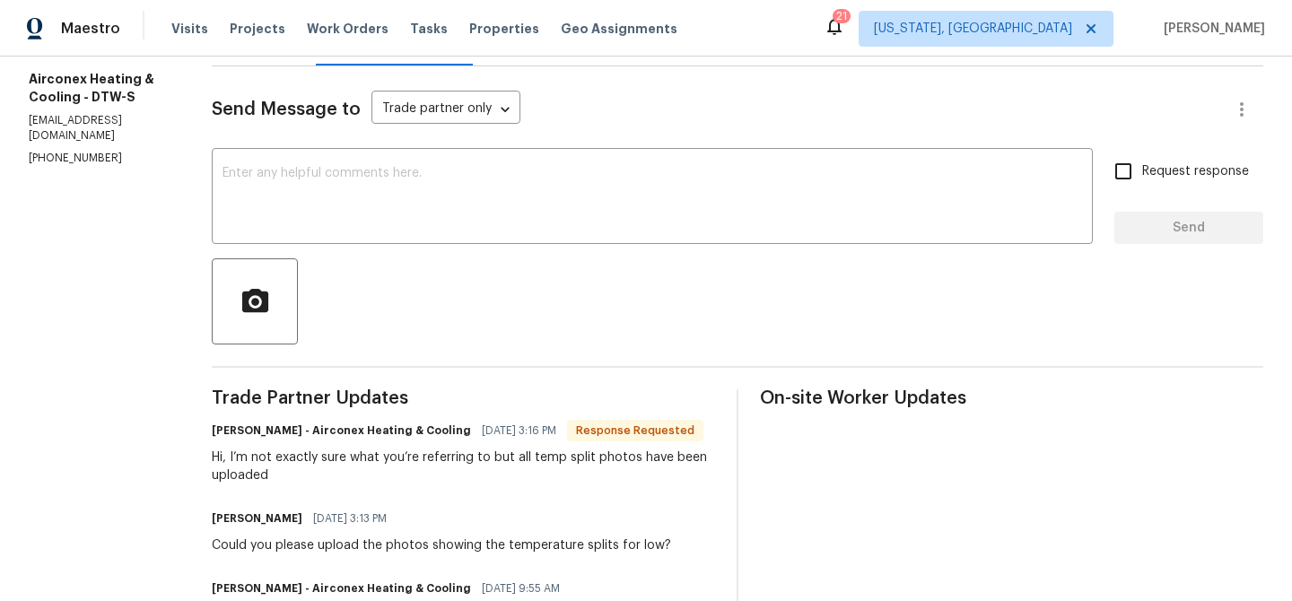
scroll to position [227, 0]
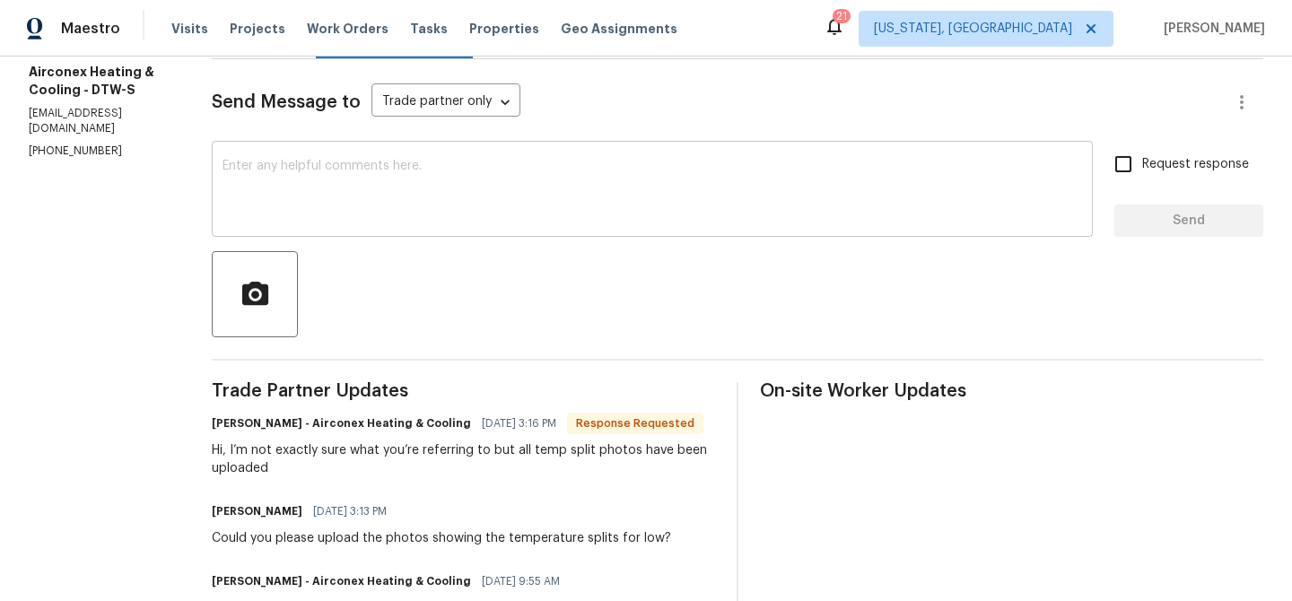
click at [288, 198] on textarea at bounding box center [653, 191] width 860 height 63
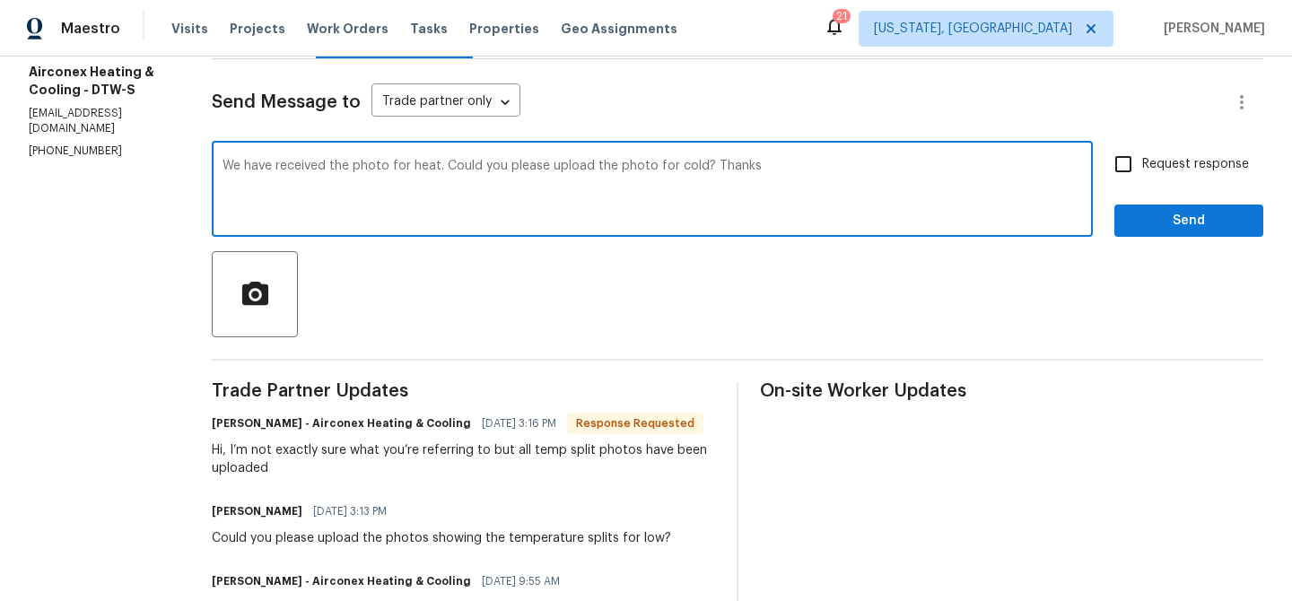
type textarea "We have received the photo for heat. Could you please upload the photo for cold…"
click at [1132, 158] on input "Request response" at bounding box center [1124, 164] width 38 height 38
checkbox input "true"
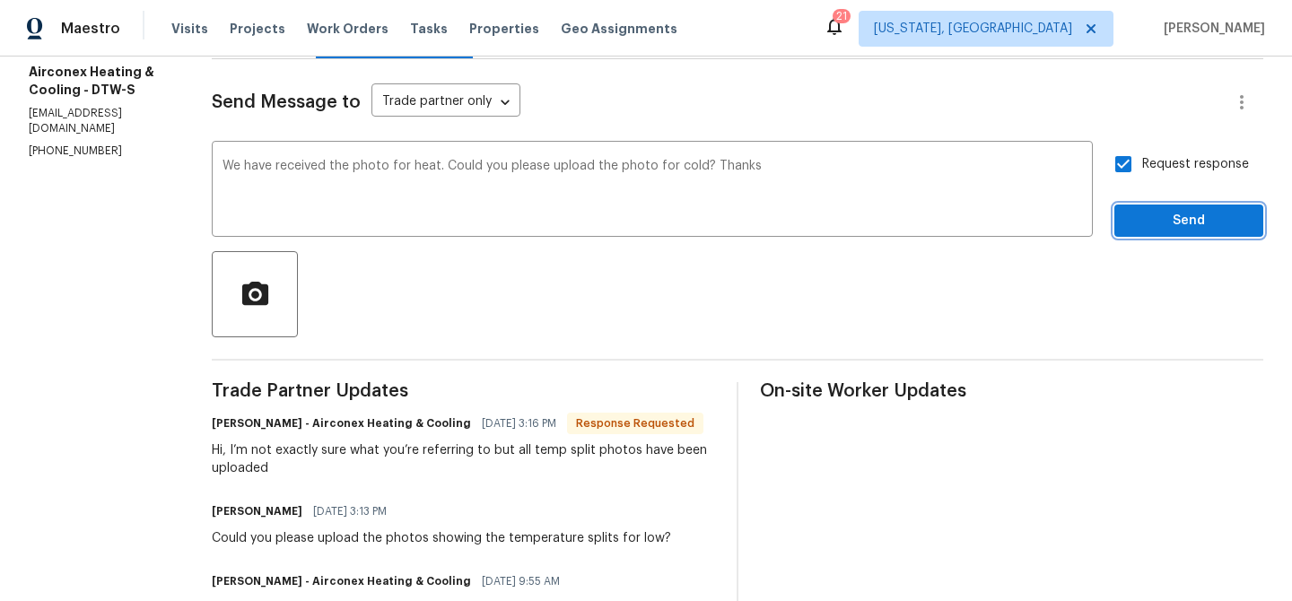
click at [1140, 232] on button "Send" at bounding box center [1188, 221] width 149 height 33
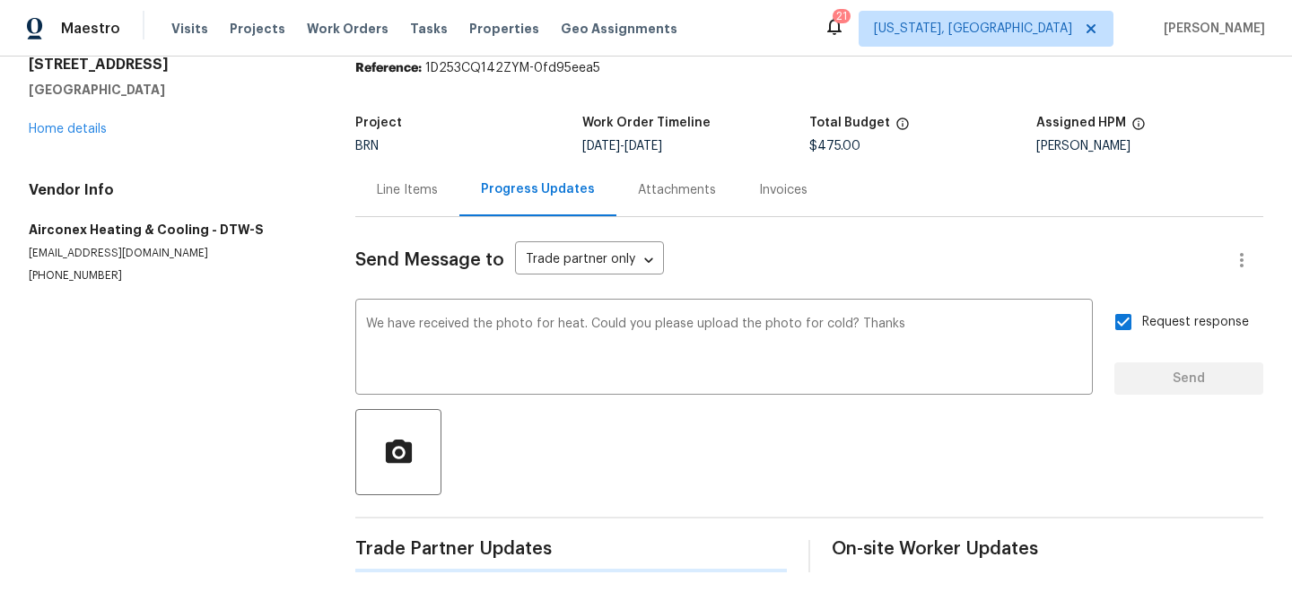
scroll to position [0, 0]
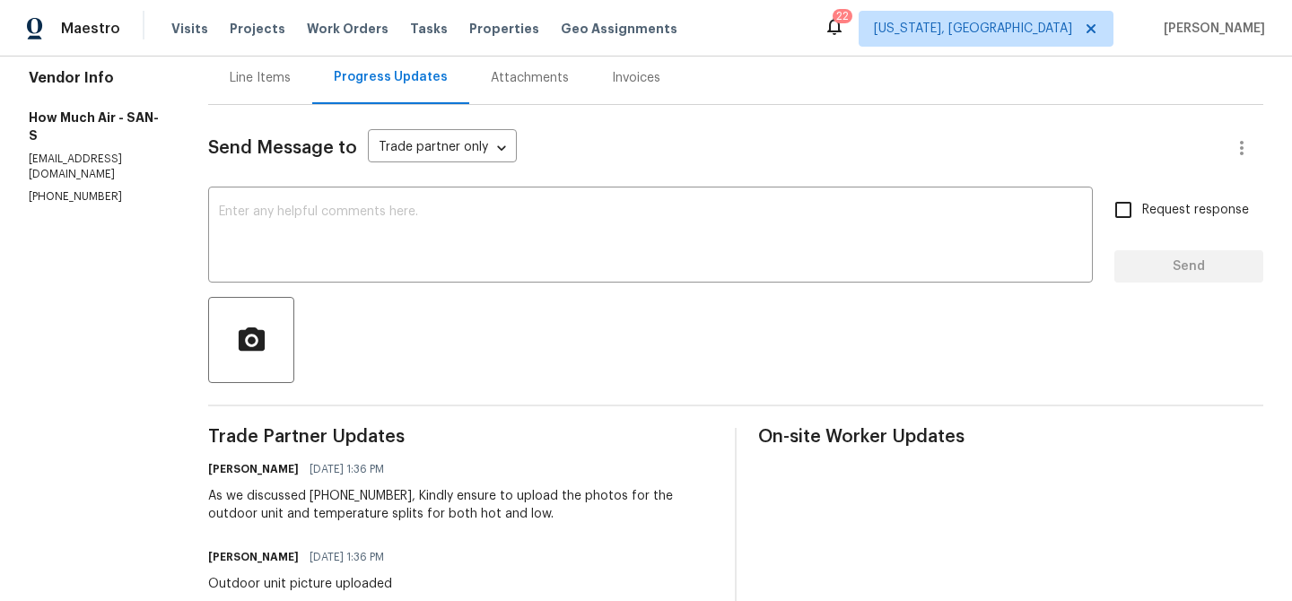
scroll to position [184, 0]
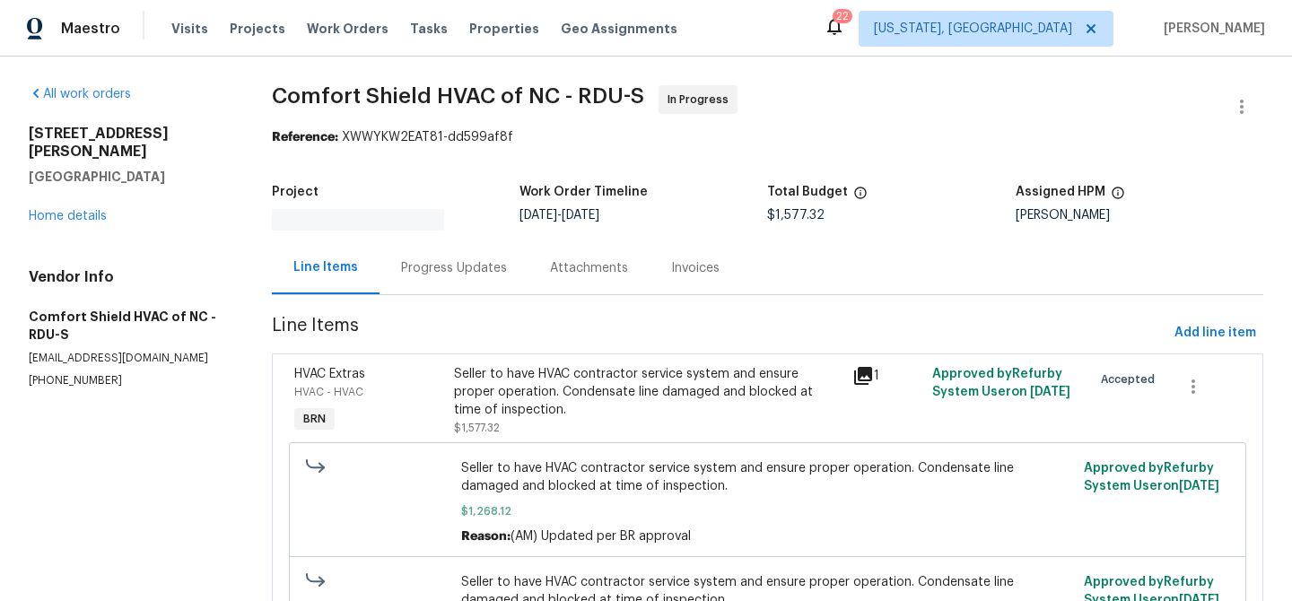
click at [529, 255] on div "Attachments" at bounding box center [589, 267] width 121 height 53
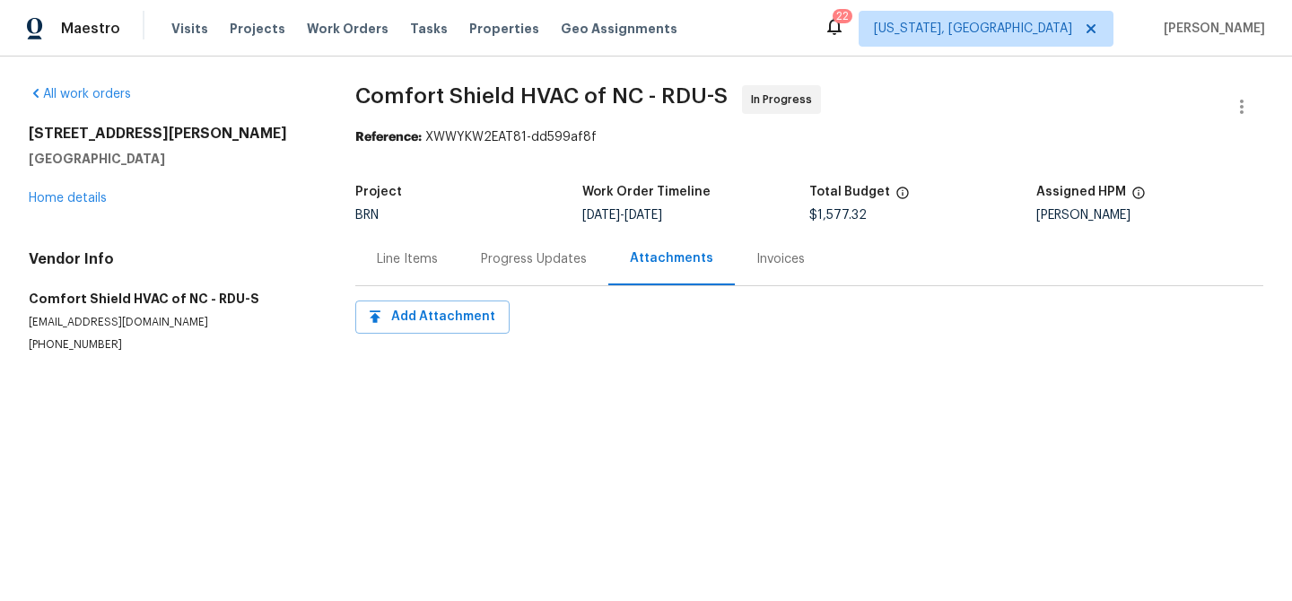
click at [497, 257] on div "Progress Updates" at bounding box center [534, 259] width 106 height 18
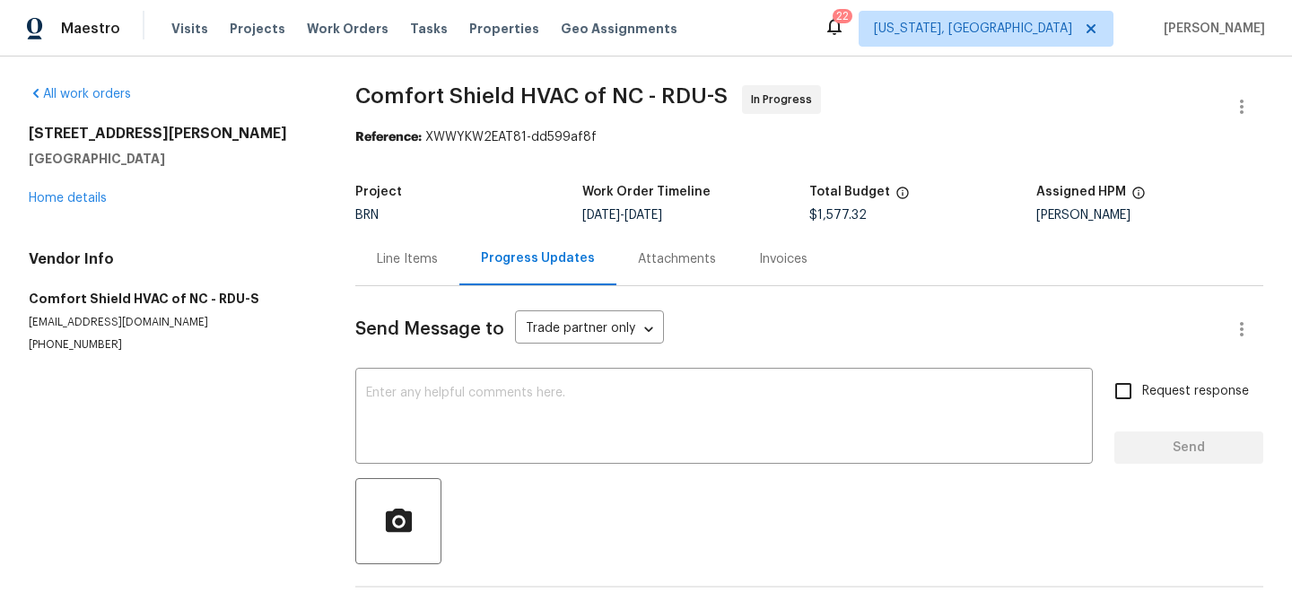
scroll to position [69, 0]
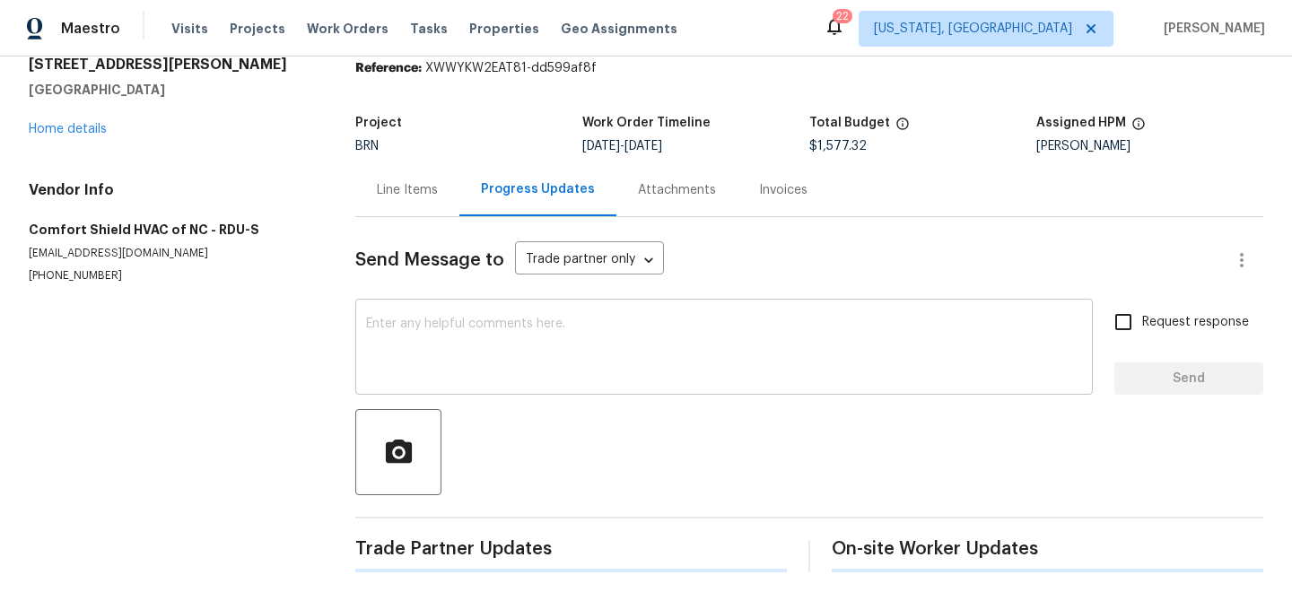
click at [387, 330] on textarea at bounding box center [724, 349] width 716 height 63
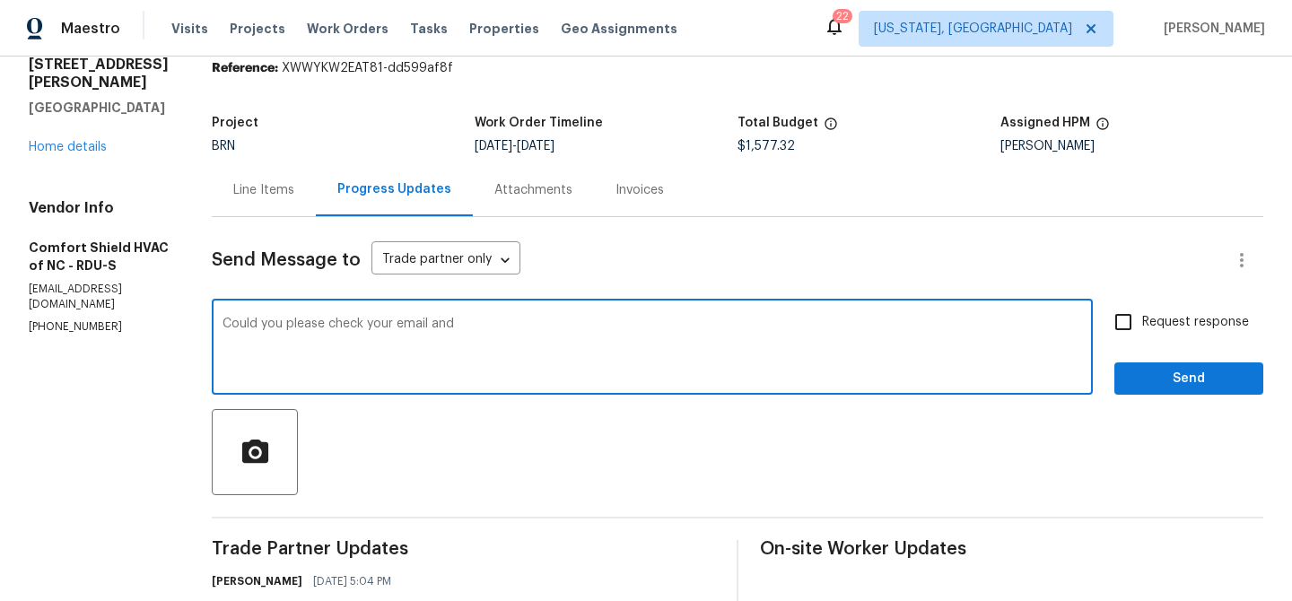
paste textarea "their spam folder. Sometimes OD emails go start to the spam folder. Email was s…"
click at [509, 325] on textarea "Could you please check your email and their spam folder. Sometimes OD emails go…" at bounding box center [653, 349] width 860 height 63
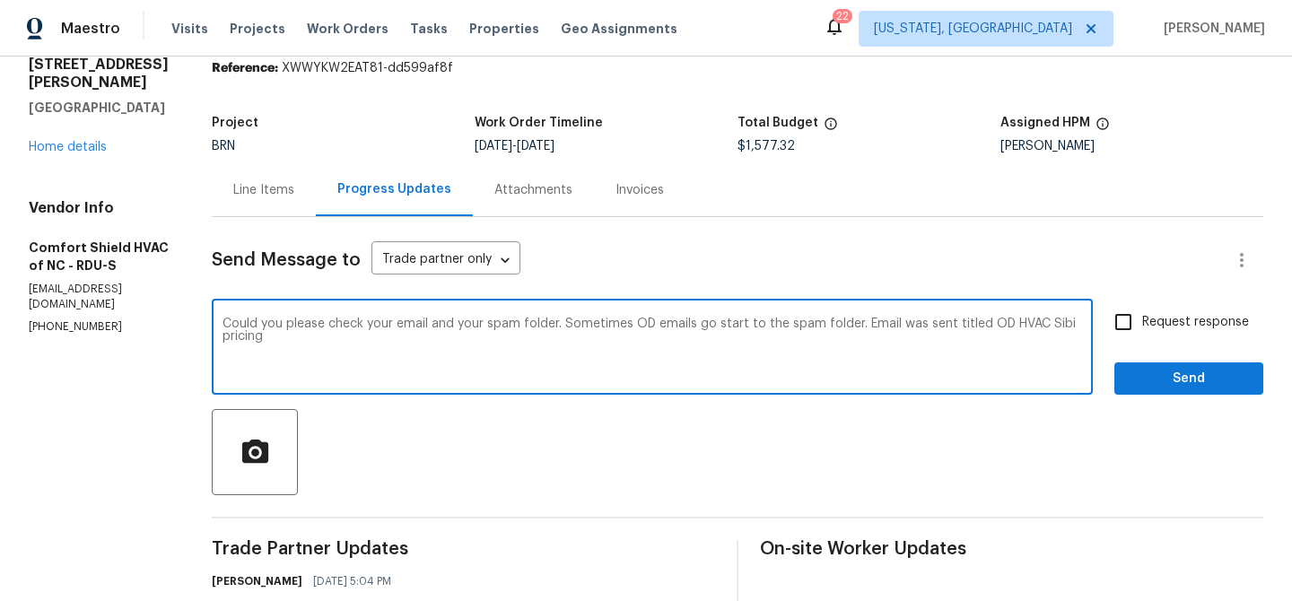
type textarea "Could you please check your email and your spam folder. Sometimes OD emails go …"
click at [420, 313] on div "Could you please check your email and your spam folder. Sometimes OD emails go …" at bounding box center [652, 349] width 881 height 92
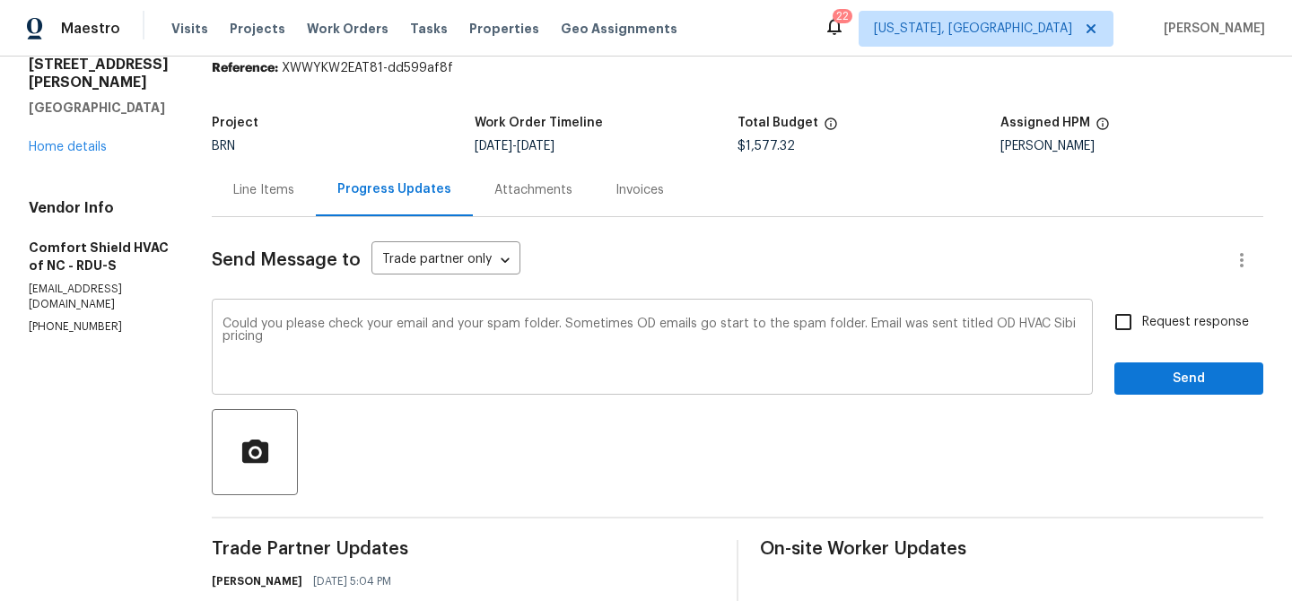
click at [420, 313] on div "Could you please check your email and your spam folder. Sometimes OD emails go …" at bounding box center [652, 349] width 881 height 92
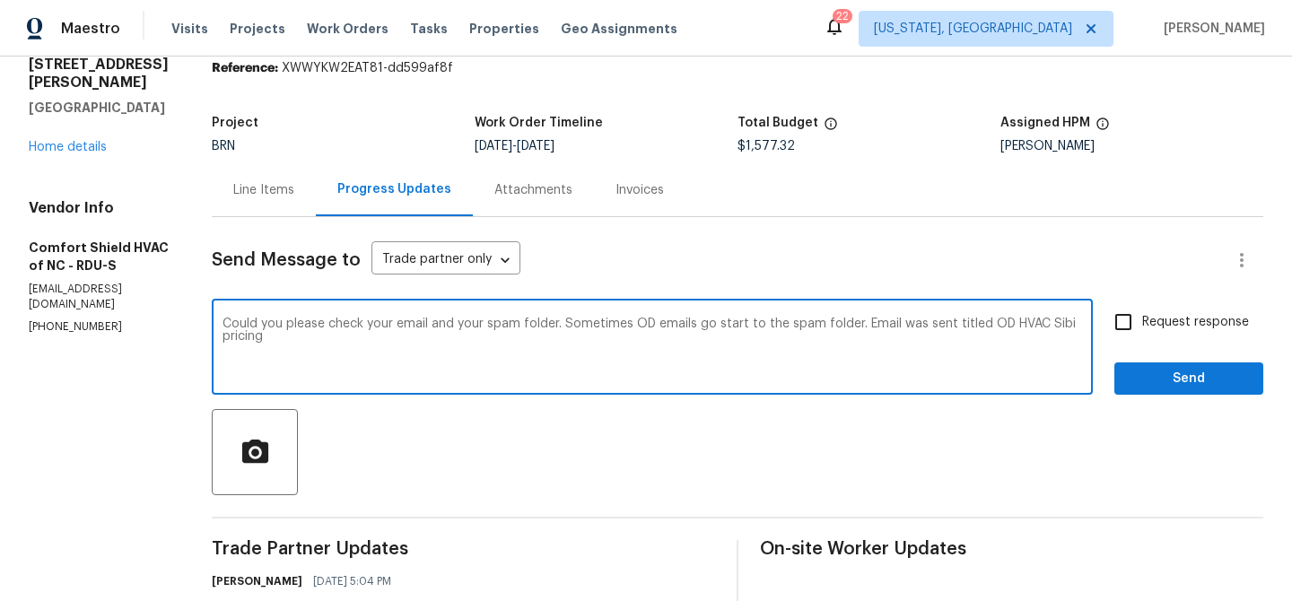
click at [383, 328] on textarea "Could you please check your email and your spam folder. Sometimes OD emails go …" at bounding box center [653, 349] width 860 height 63
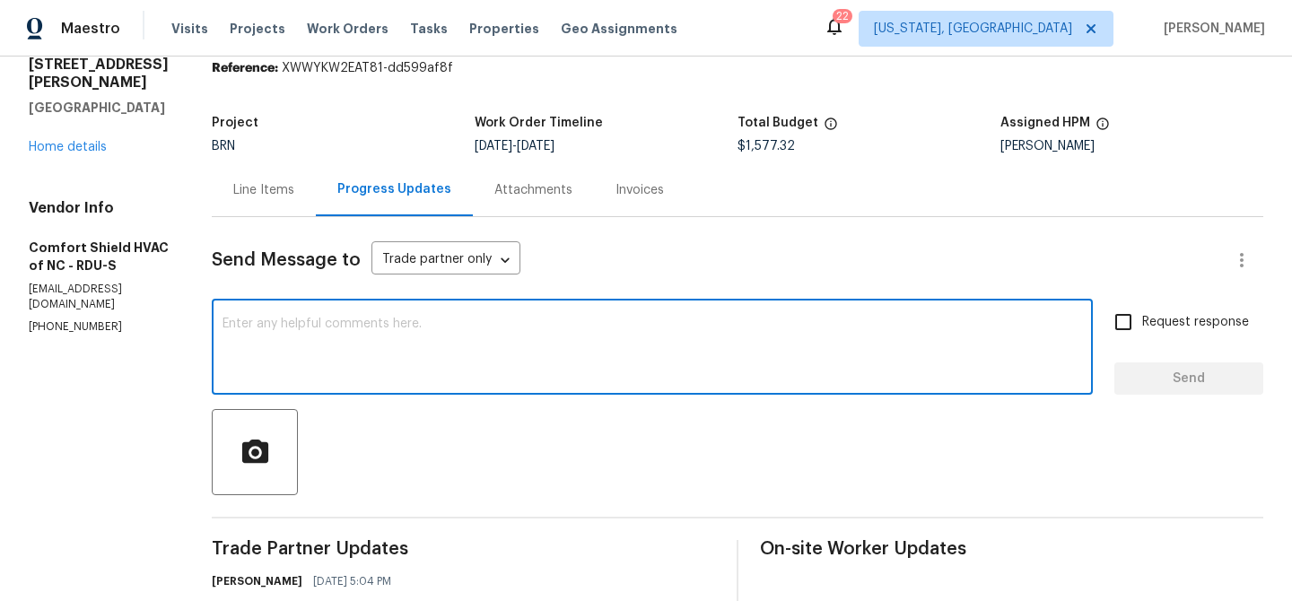
paste textarea "Could you please check your email, including your spam folder? Sometimes OD ema…"
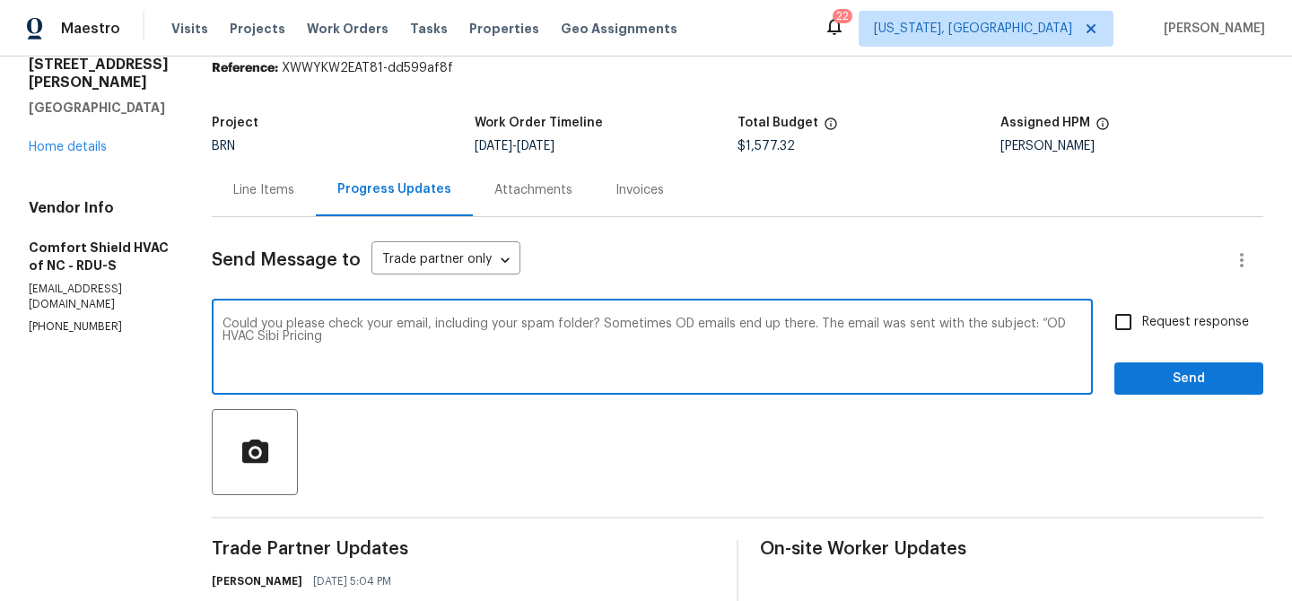
click at [277, 339] on textarea "Could you please check your email, including your spam folder? Sometimes OD ema…" at bounding box center [653, 349] width 860 height 63
click at [426, 346] on textarea "Could you please check your email, including your spam folder? Sometimes OD ema…" at bounding box center [653, 349] width 860 height 63
type textarea "Could you please check your email, including your spam folder? Sometimes OD ema…"
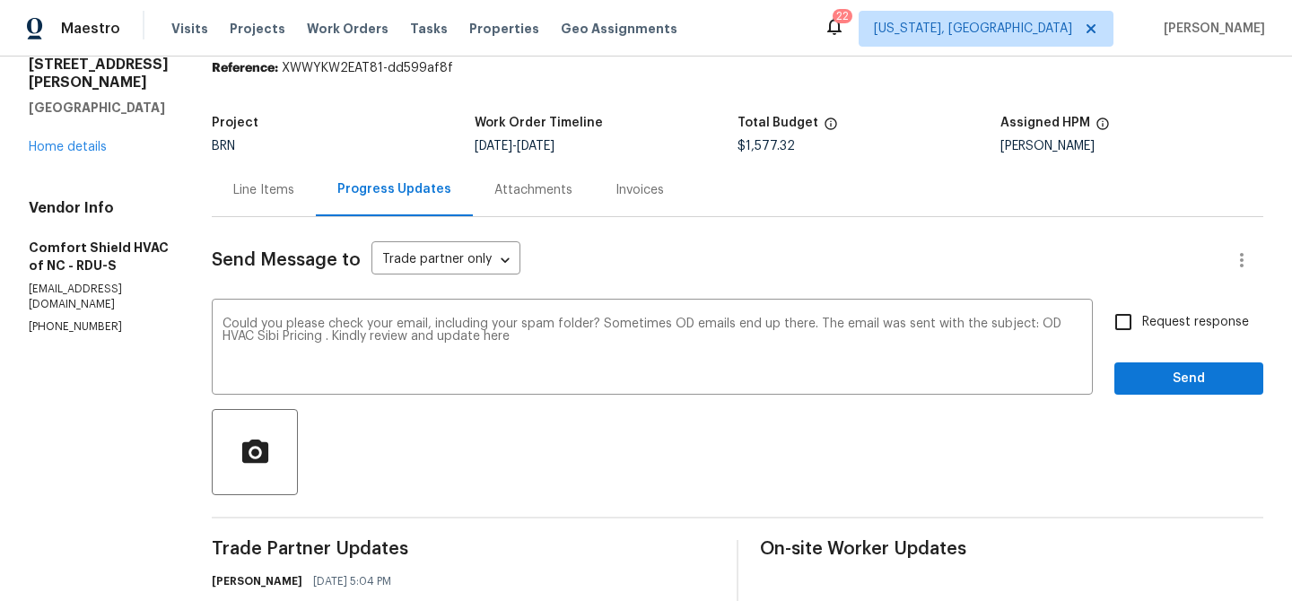
click at [1186, 320] on span "Request response" at bounding box center [1195, 322] width 107 height 19
click at [1142, 320] on input "Request response" at bounding box center [1124, 322] width 38 height 38
checkbox input "true"
click at [1165, 371] on span "Send" at bounding box center [1189, 379] width 120 height 22
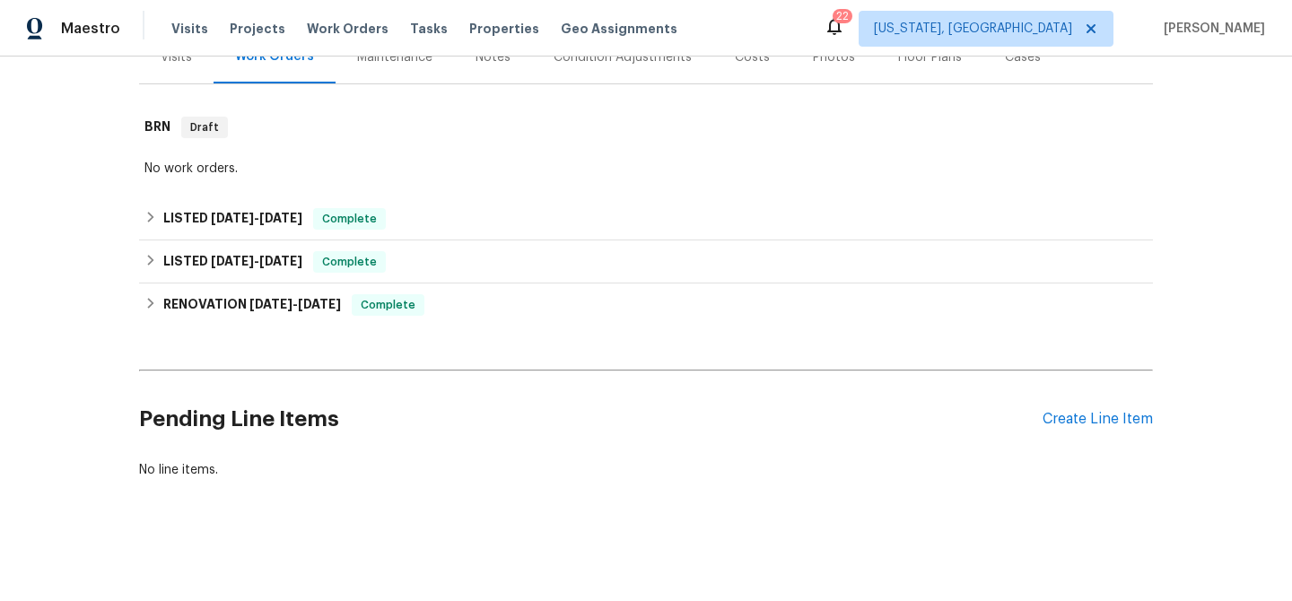
scroll to position [254, 0]
click at [1070, 420] on div "Create Line Item" at bounding box center [1098, 419] width 110 height 17
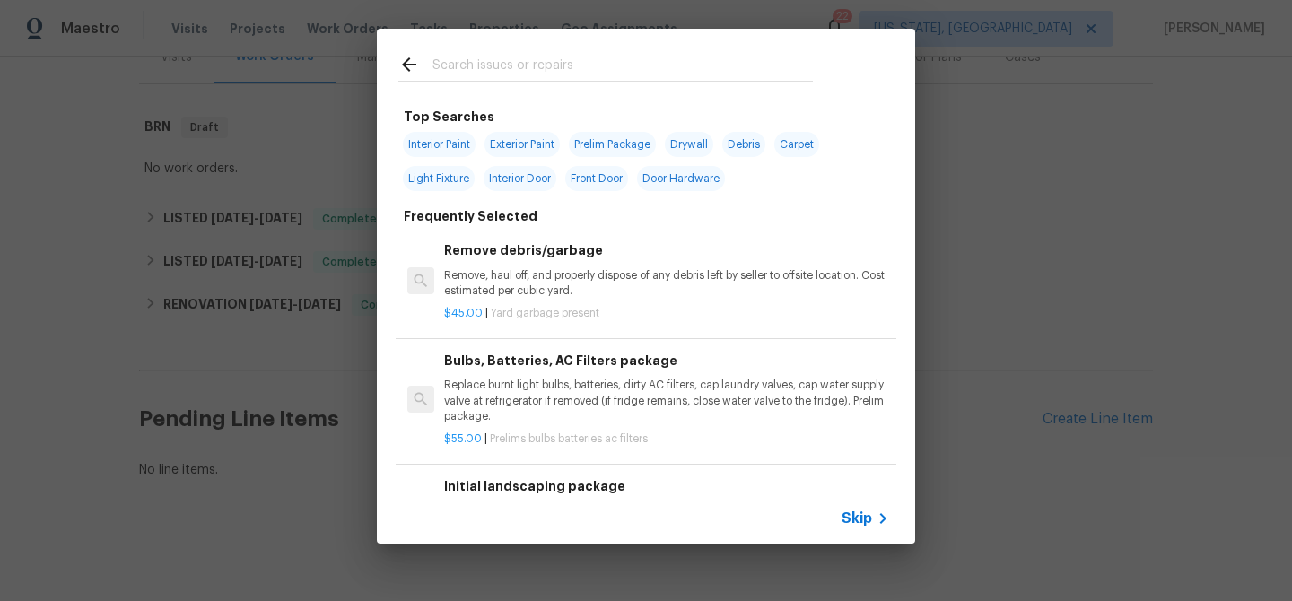
click at [855, 520] on span "Skip" at bounding box center [857, 519] width 31 height 18
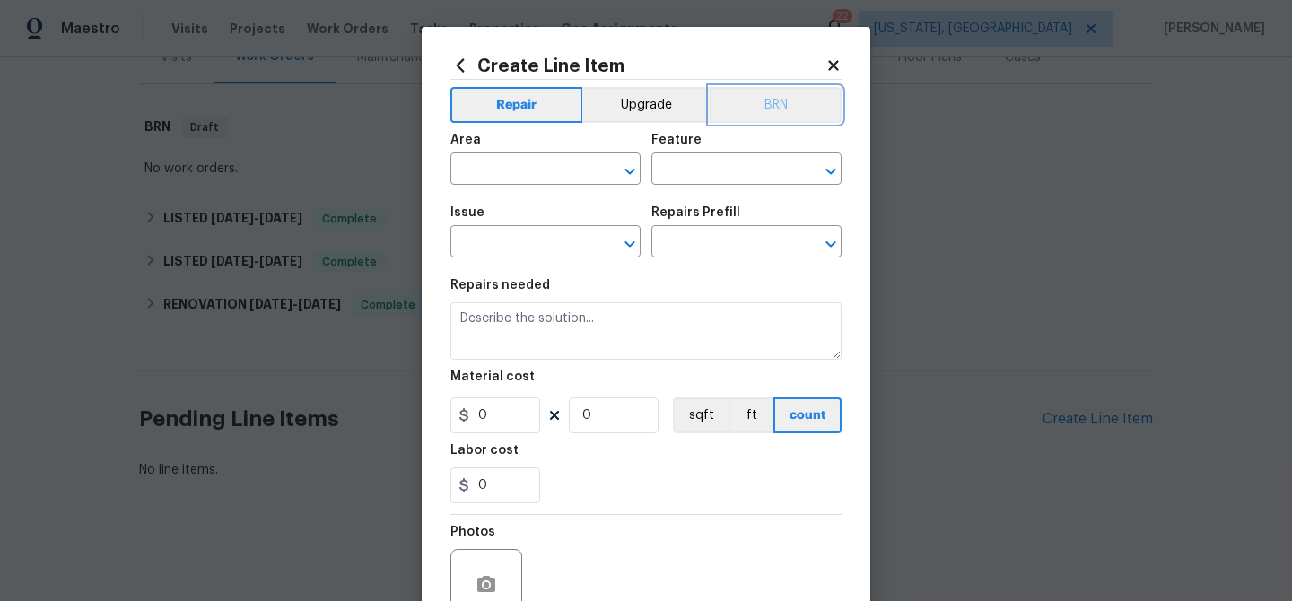
click at [778, 93] on button "BRN" at bounding box center [776, 105] width 132 height 36
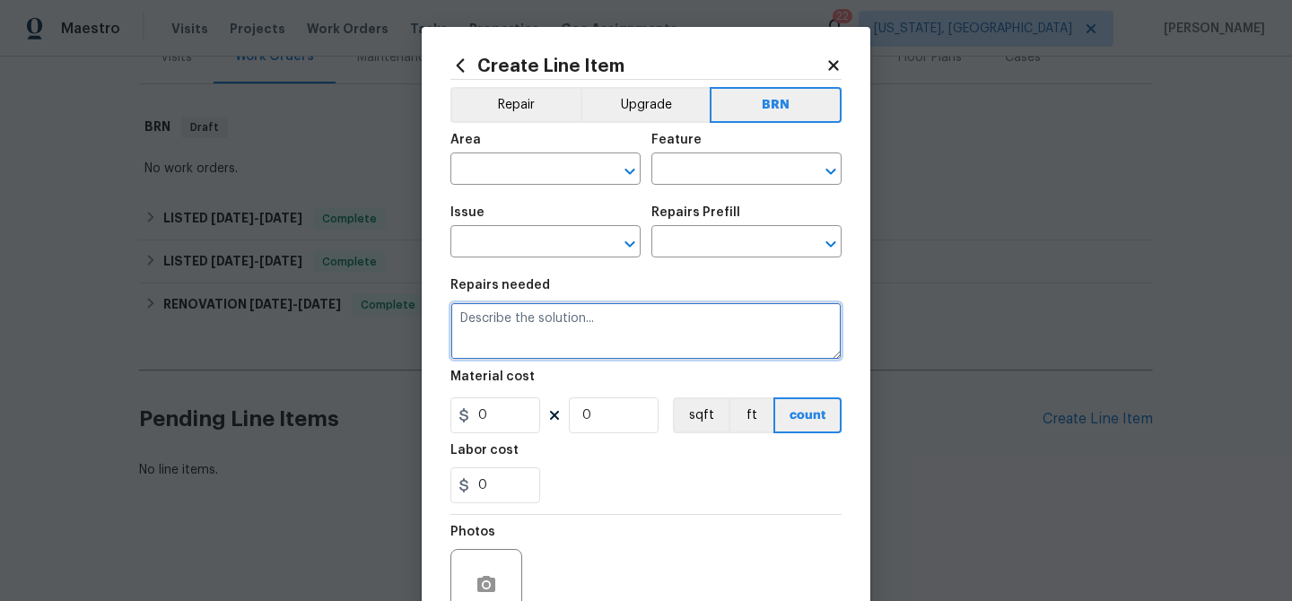
click at [572, 355] on textarea at bounding box center [645, 330] width 391 height 57
paste textarea "Complete Los Angeles Department of Water and Power Inspection and obtain CERTIF…"
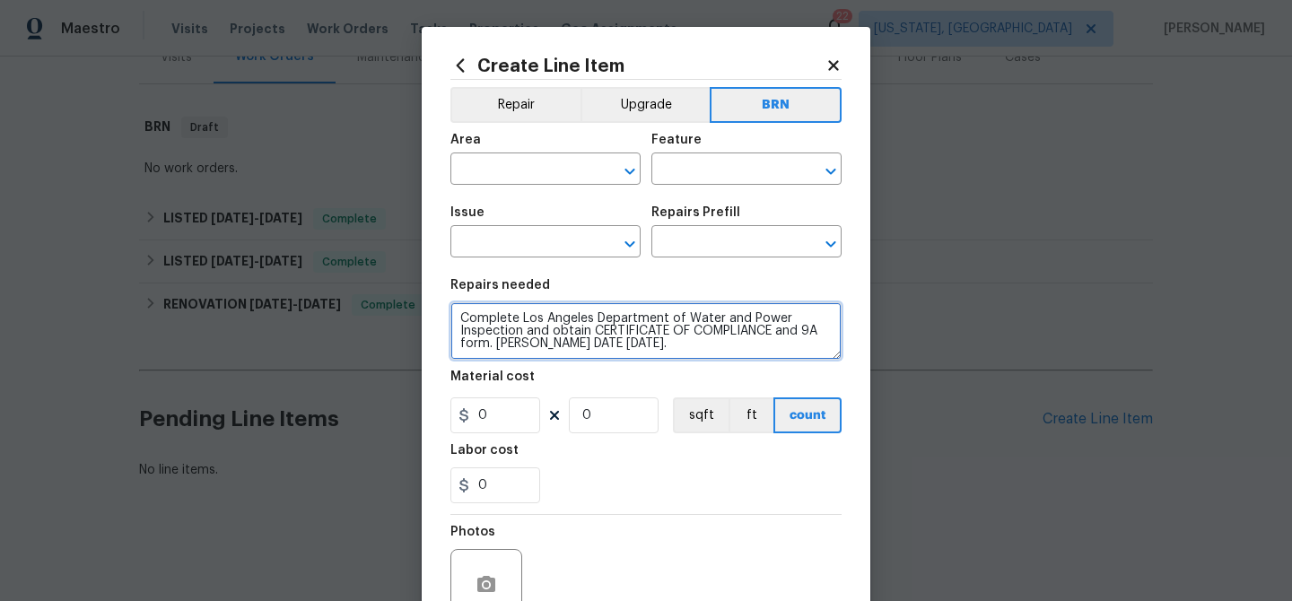
type textarea "Complete Los Angeles Department of Water and Power Inspection and obtain CERTIF…"
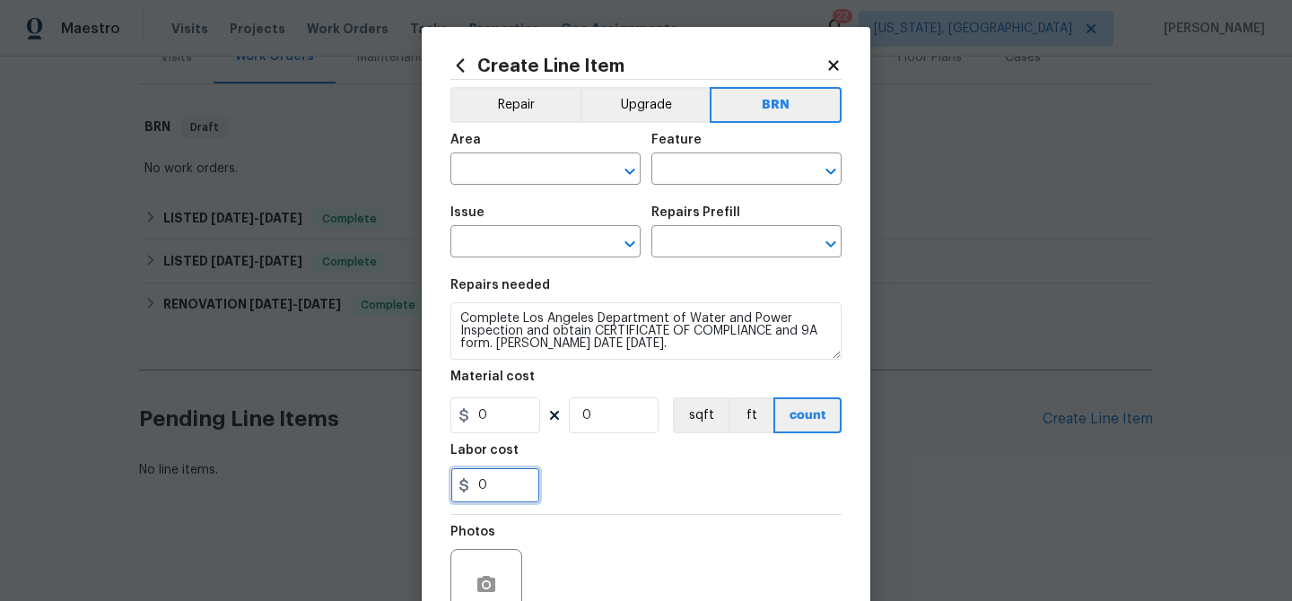
click at [494, 502] on input "0" at bounding box center [495, 485] width 90 height 36
paste input "195"
type input "195"
click at [610, 406] on input "0" at bounding box center [614, 416] width 90 height 36
type input "1"
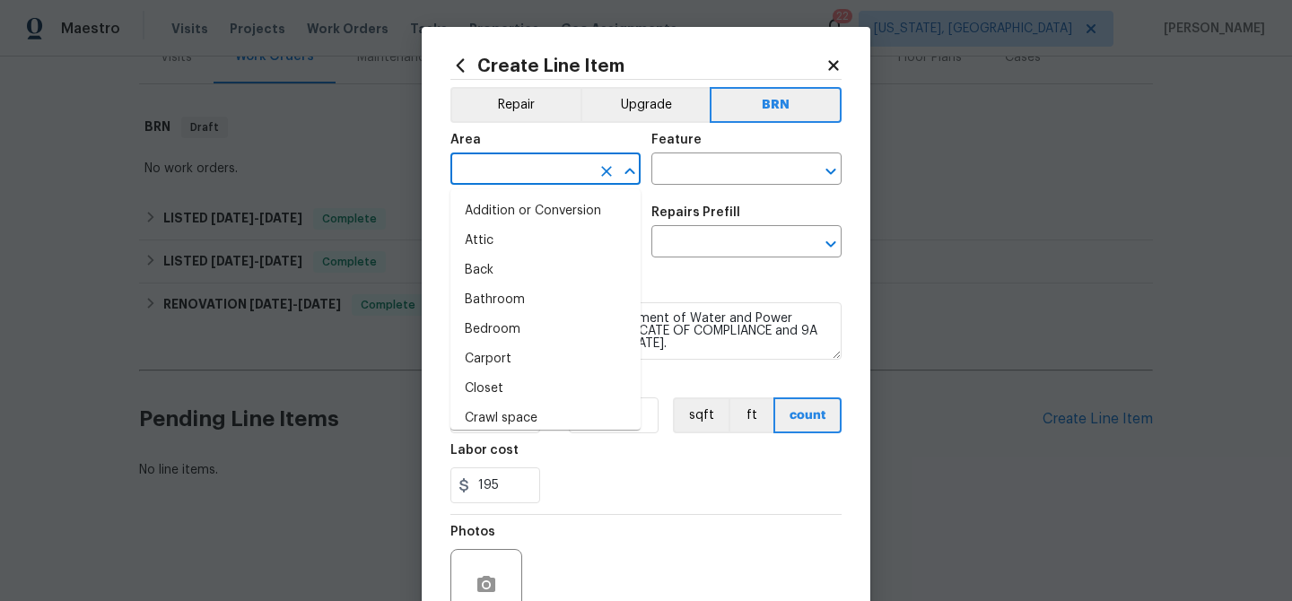
click at [516, 170] on input "text" at bounding box center [520, 171] width 140 height 28
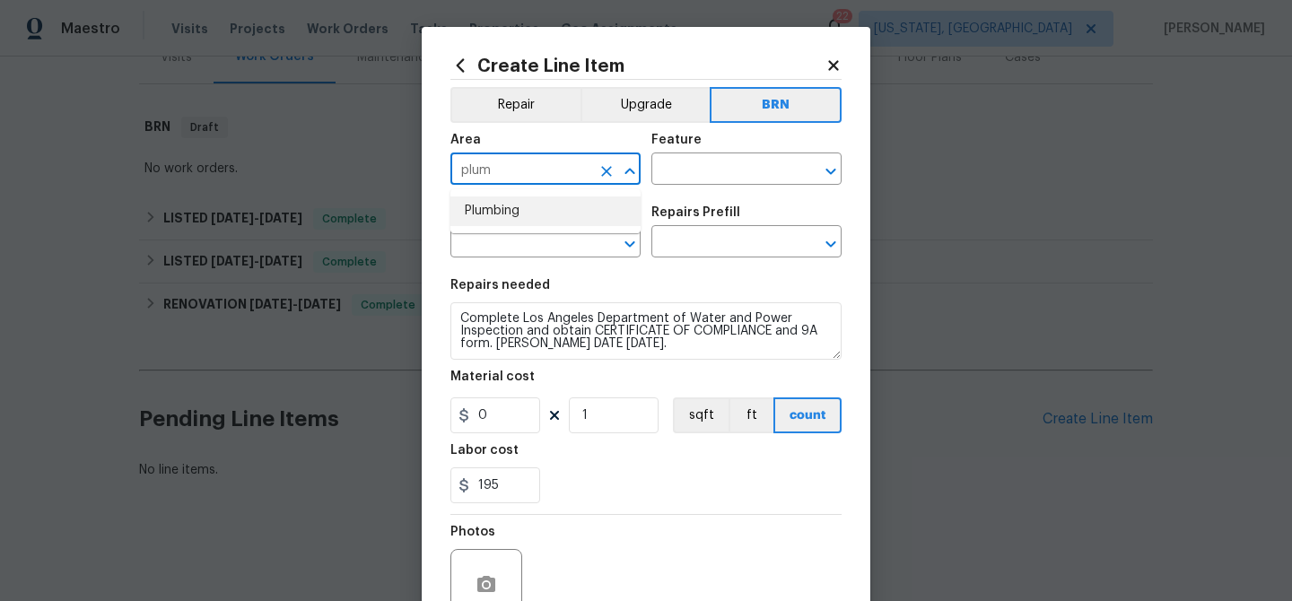
click at [520, 212] on li "Plumbing" at bounding box center [545, 212] width 190 height 30
type input "Plumbing"
click at [683, 163] on input "text" at bounding box center [721, 171] width 140 height 28
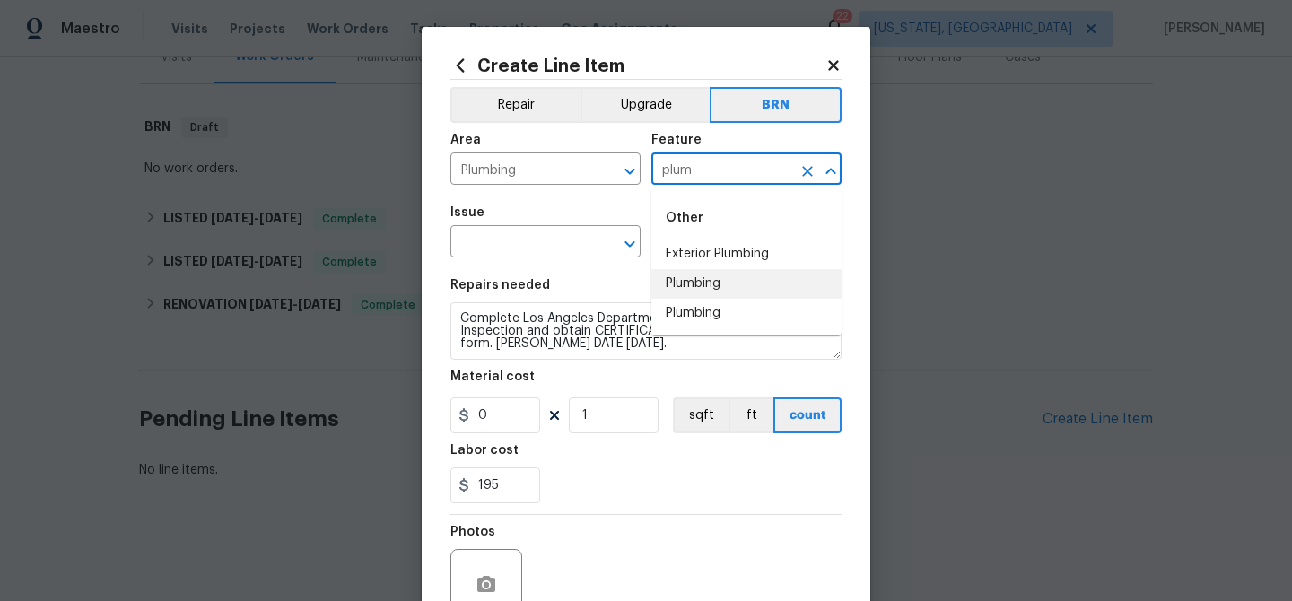
click at [683, 277] on li "Plumbing" at bounding box center [746, 284] width 190 height 30
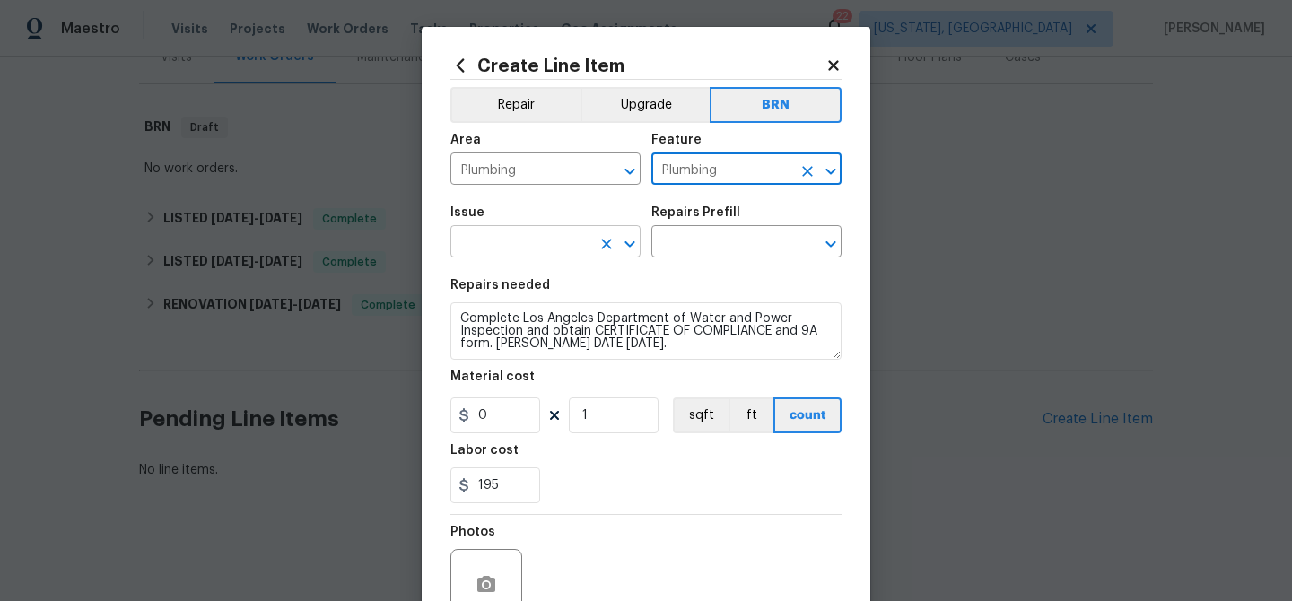
type input "Plumbing"
click at [555, 243] on input "text" at bounding box center [520, 244] width 140 height 28
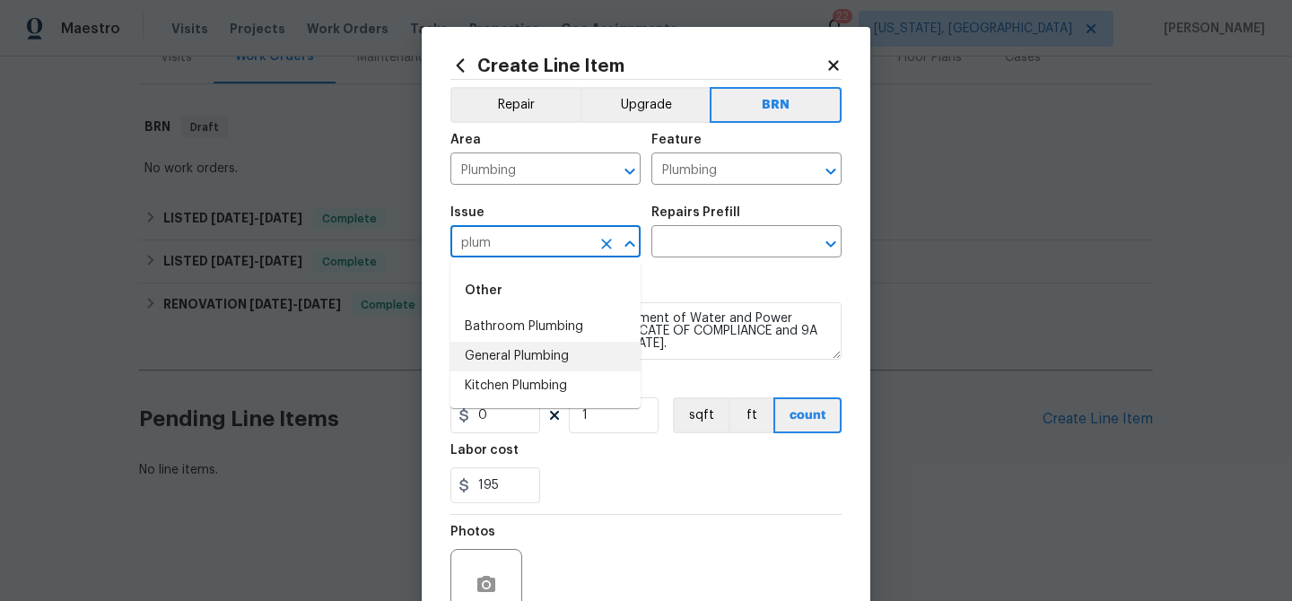
click at [536, 357] on li "General Plumbing" at bounding box center [545, 357] width 190 height 30
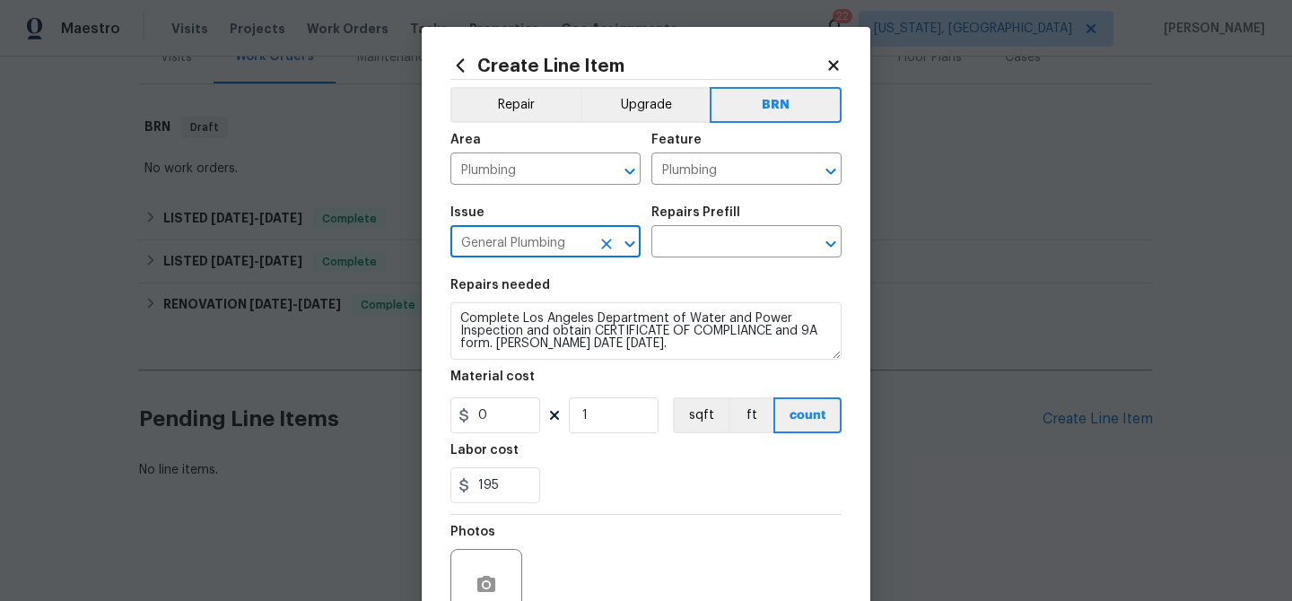
type input "General Plumbing"
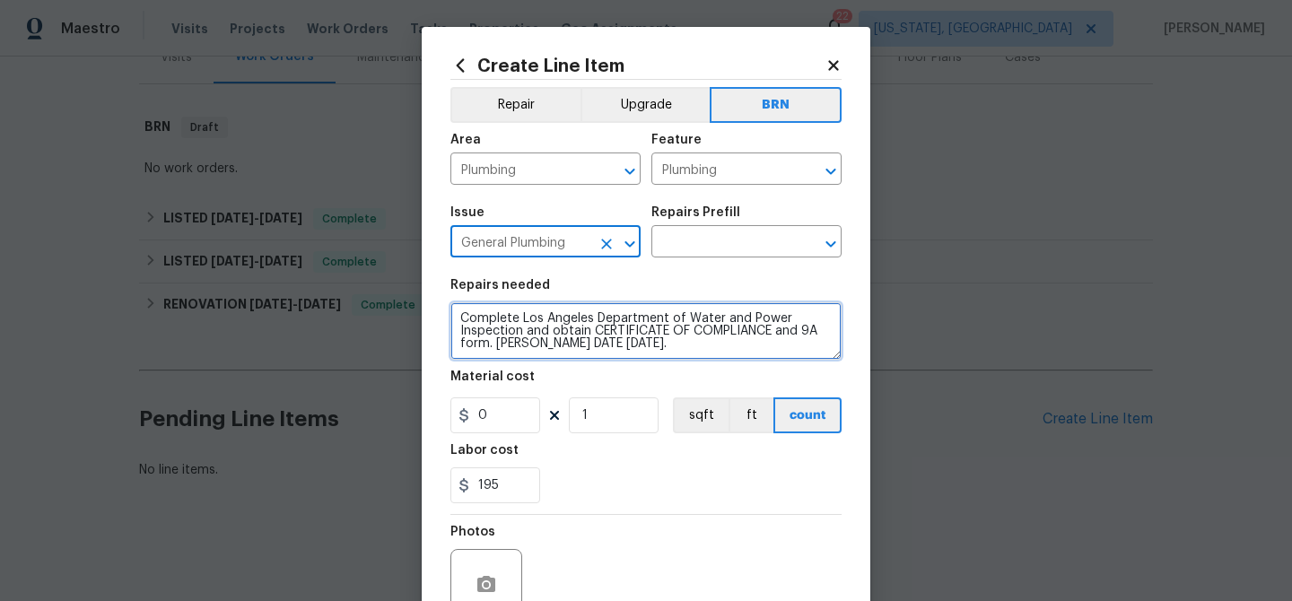
click at [536, 338] on textarea "Complete Los Angeles Department of Water and Power Inspection and obtain CERTIF…" at bounding box center [645, 330] width 391 height 57
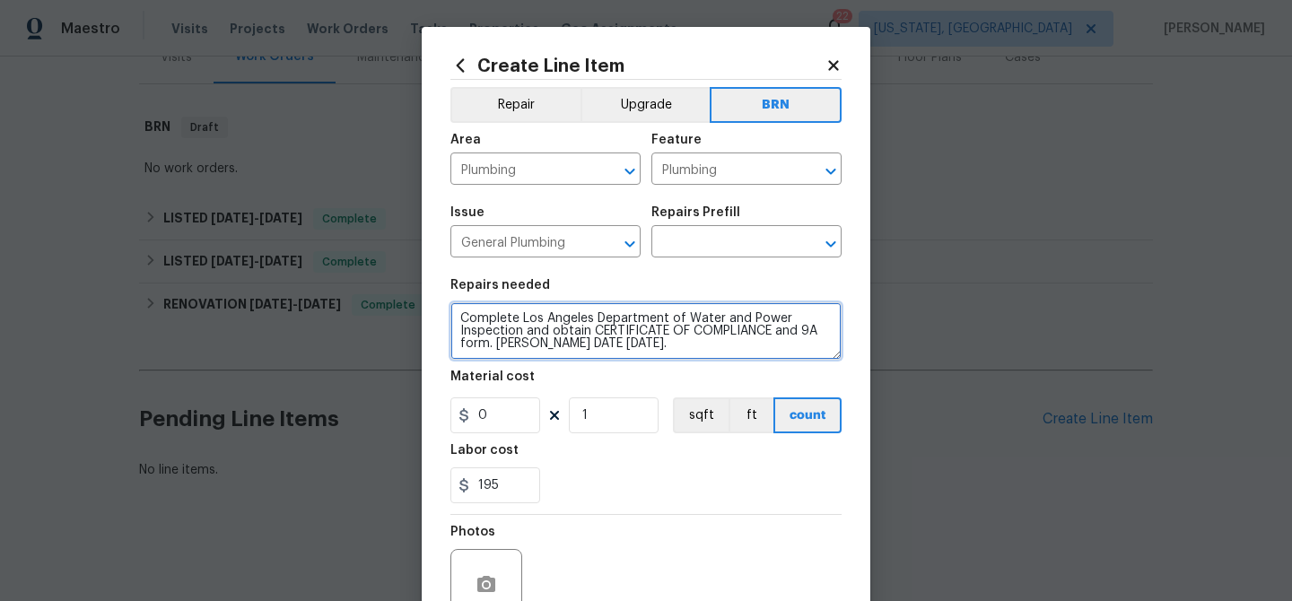
click at [536, 338] on textarea "Complete Los Angeles Department of Water and Power Inspection and obtain CERTIF…" at bounding box center [645, 330] width 391 height 57
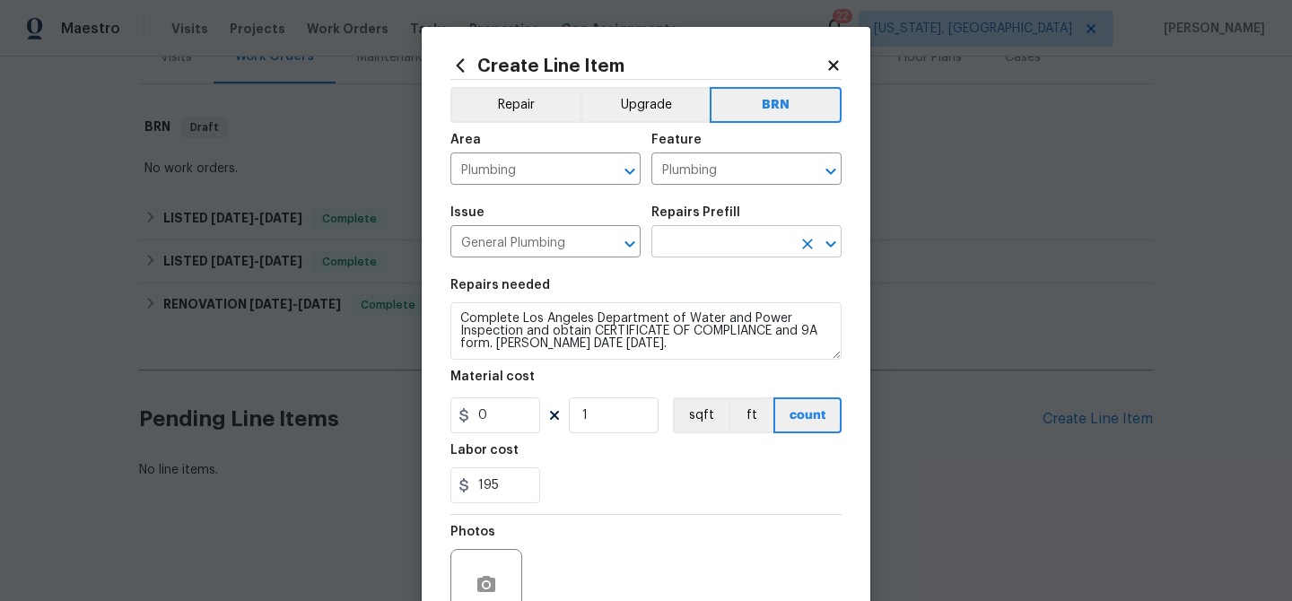
click at [682, 238] on input "text" at bounding box center [721, 244] width 140 height 28
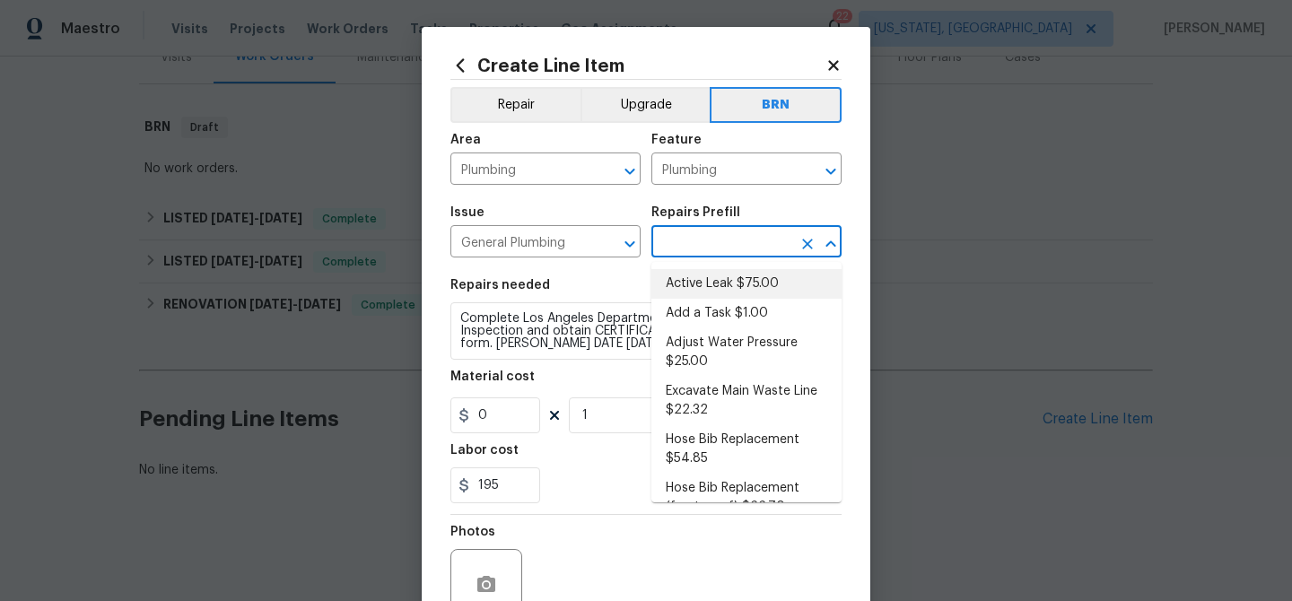
click at [683, 279] on li "Active Leak $75.00" at bounding box center [746, 284] width 190 height 30
type input "Active Leak $75.00"
type textarea "Determine source of Leak and provide a summary for necessary repairs."
type input "75"
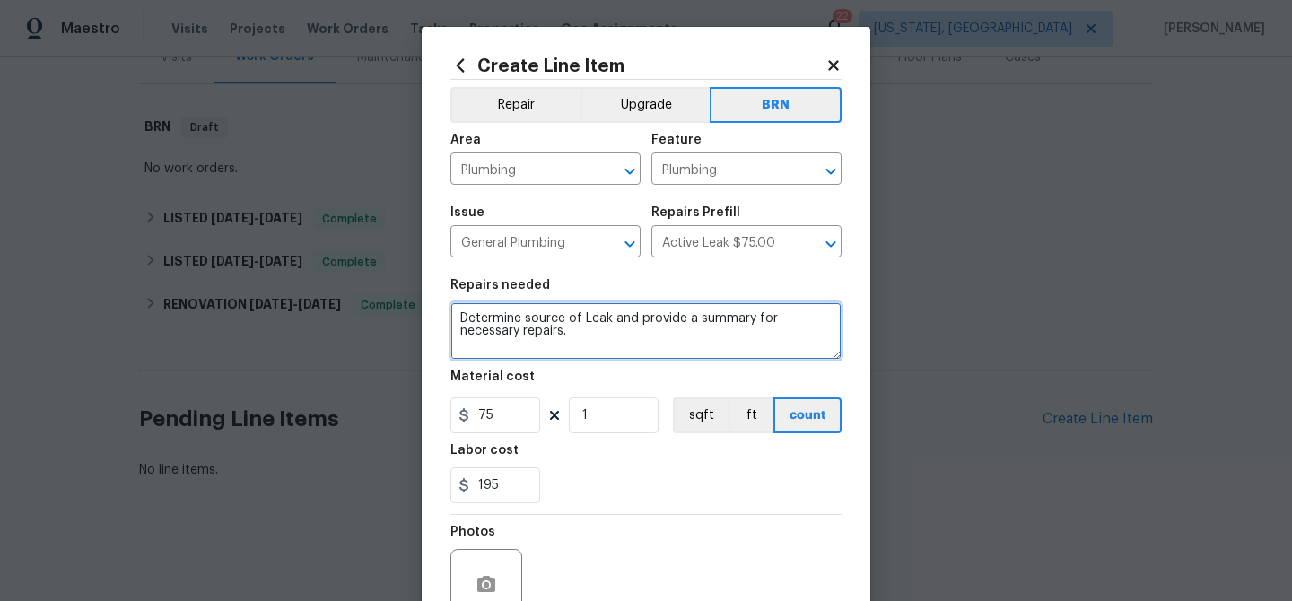
click at [574, 325] on textarea "Determine source of Leak and provide a summary for necessary repairs." at bounding box center [645, 330] width 391 height 57
paste textarea "Complete Los Angeles Department of Water and Power Inspection and obtain CERTIF…"
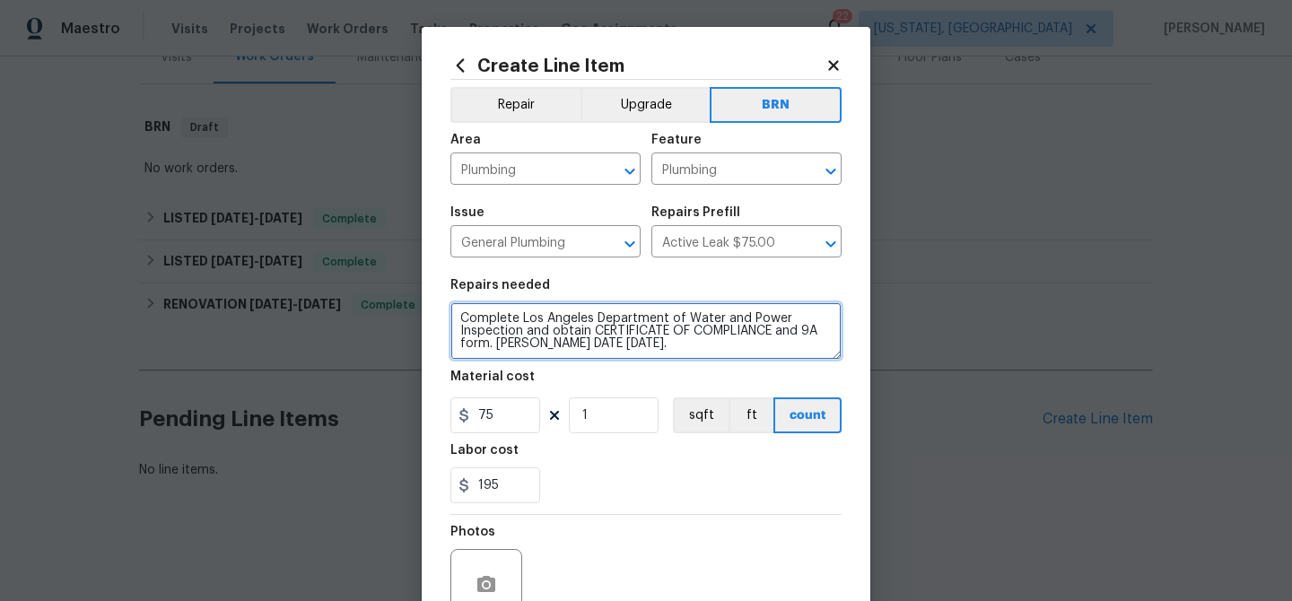
type textarea "Complete Los Angeles Department of Water and Power Inspection and obtain CERTIF…"
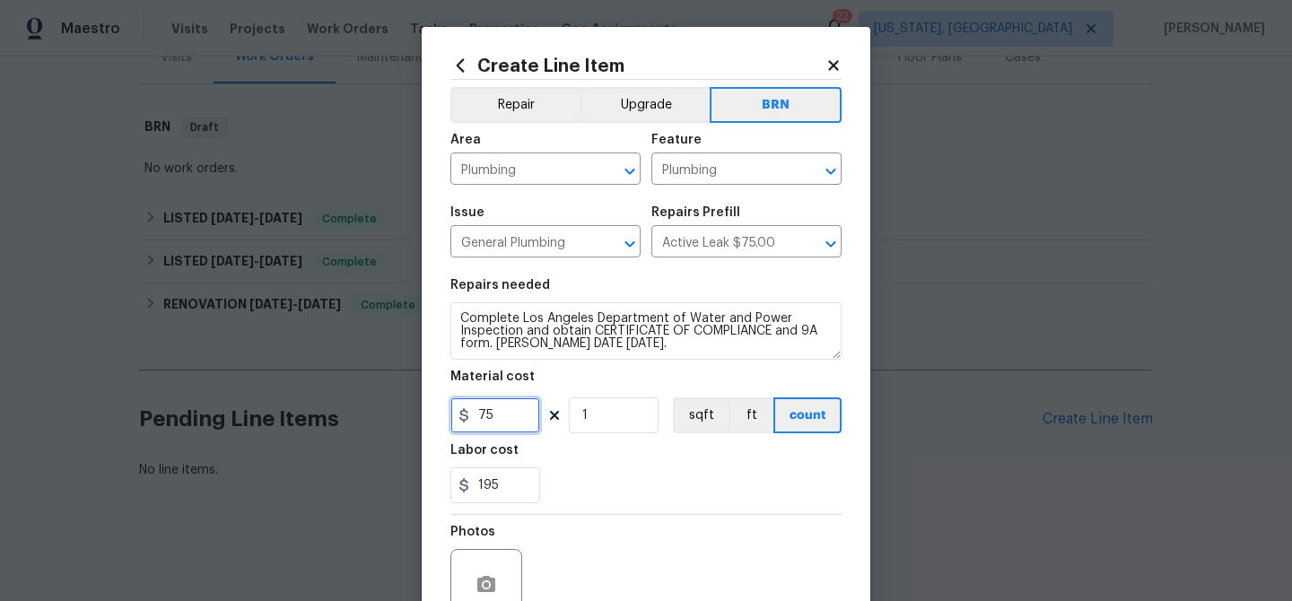
click at [517, 422] on input "75" at bounding box center [495, 416] width 90 height 36
type input "0"
click at [618, 409] on input "1" at bounding box center [614, 416] width 90 height 36
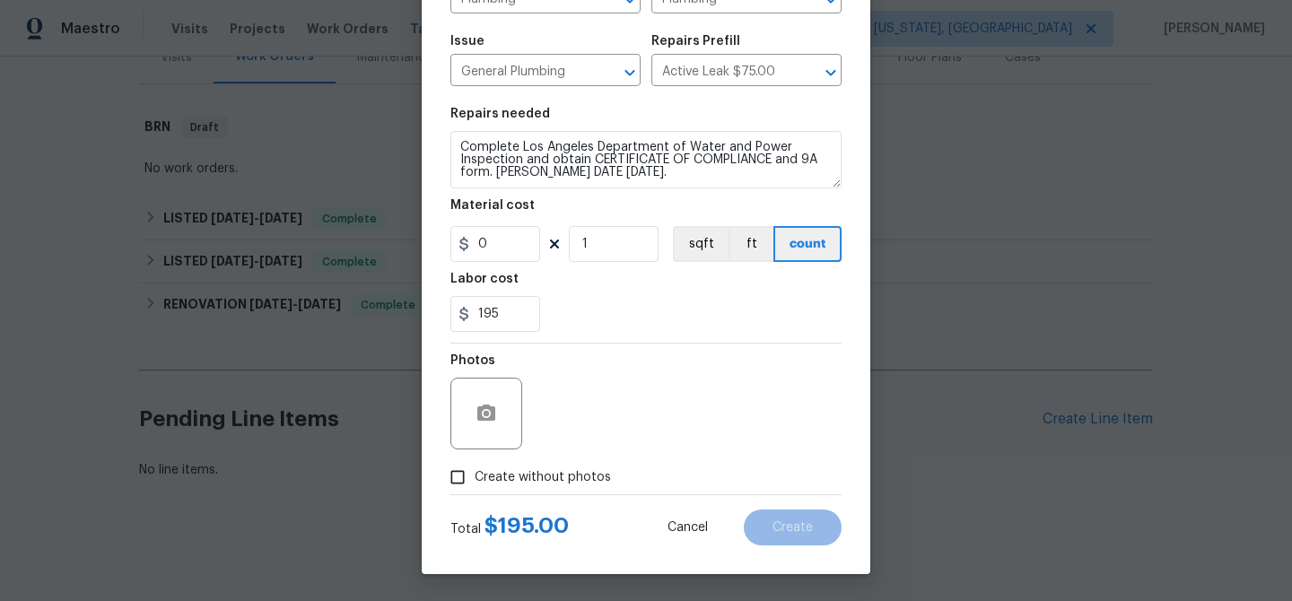
click at [470, 464] on input "Create without photos" at bounding box center [458, 477] width 34 height 34
checkbox input "true"
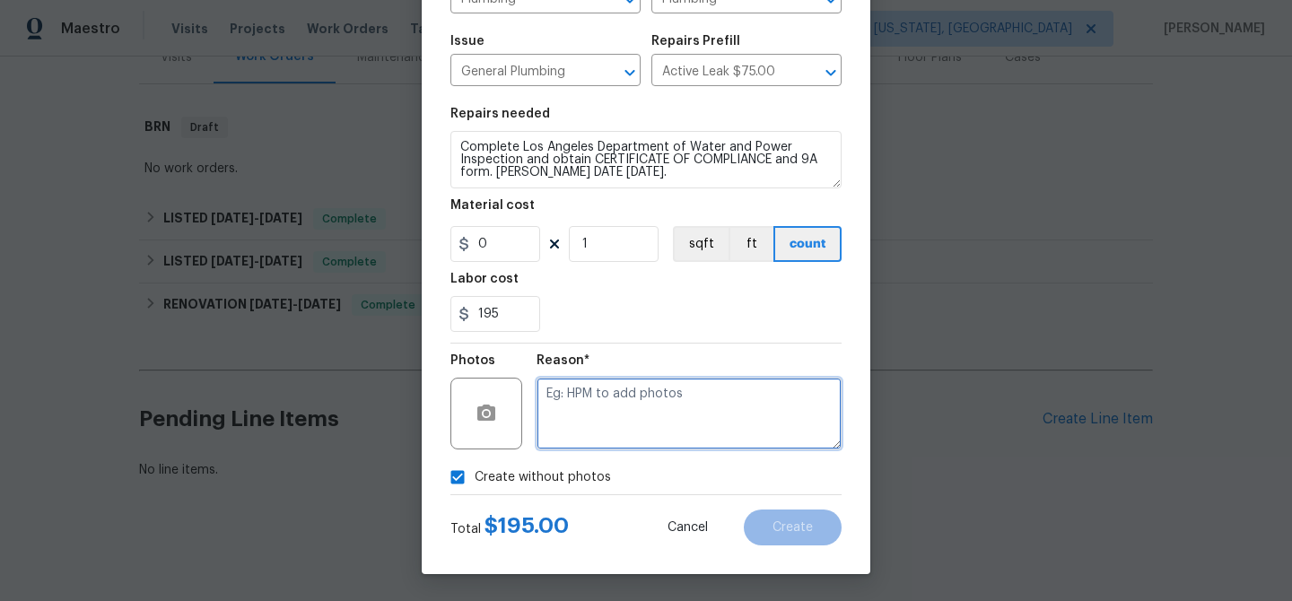
click at [584, 433] on textarea at bounding box center [689, 414] width 305 height 72
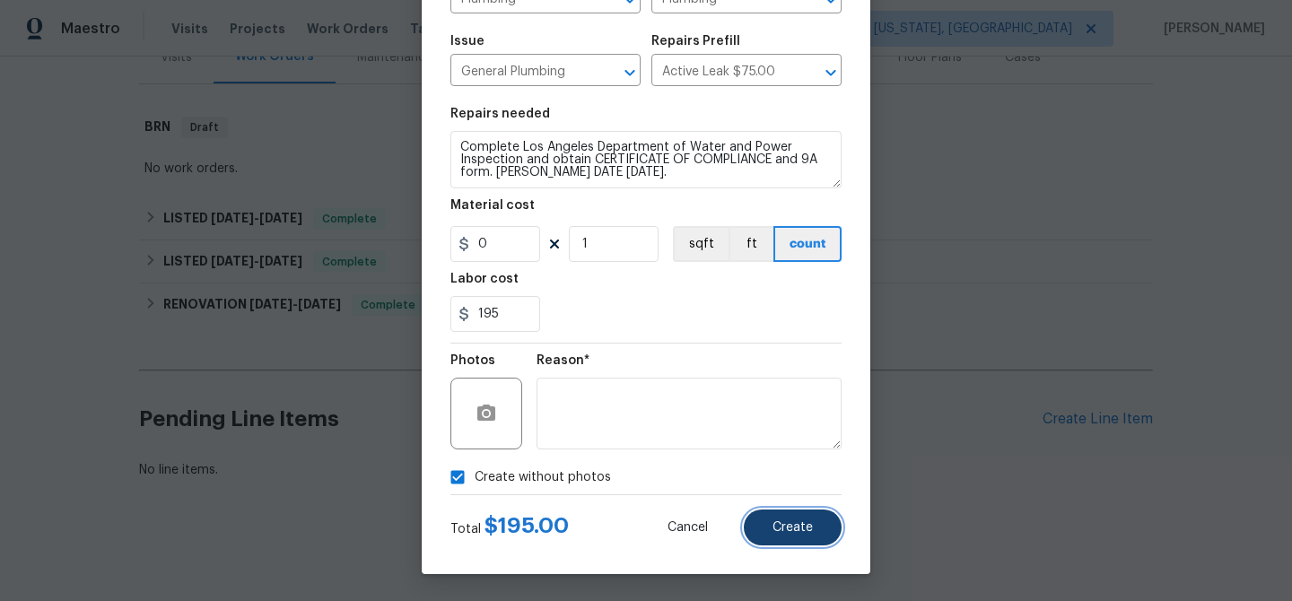
click at [770, 523] on button "Create" at bounding box center [793, 528] width 98 height 36
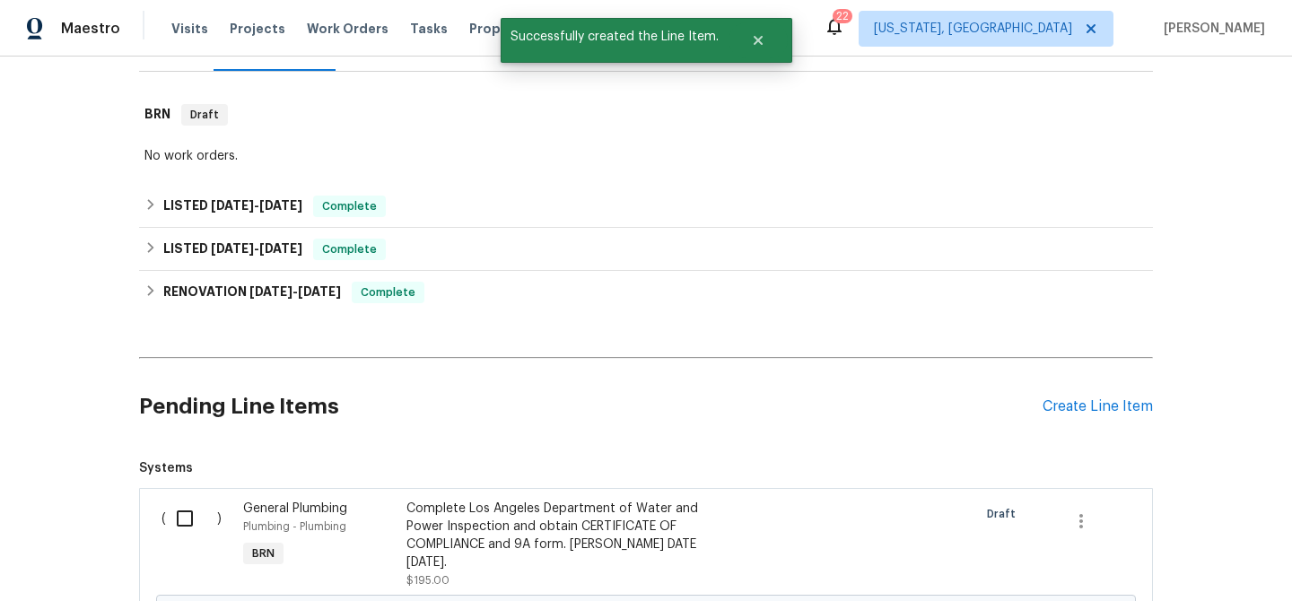
click at [192, 530] on input "checkbox" at bounding box center [191, 519] width 51 height 38
checkbox input "true"
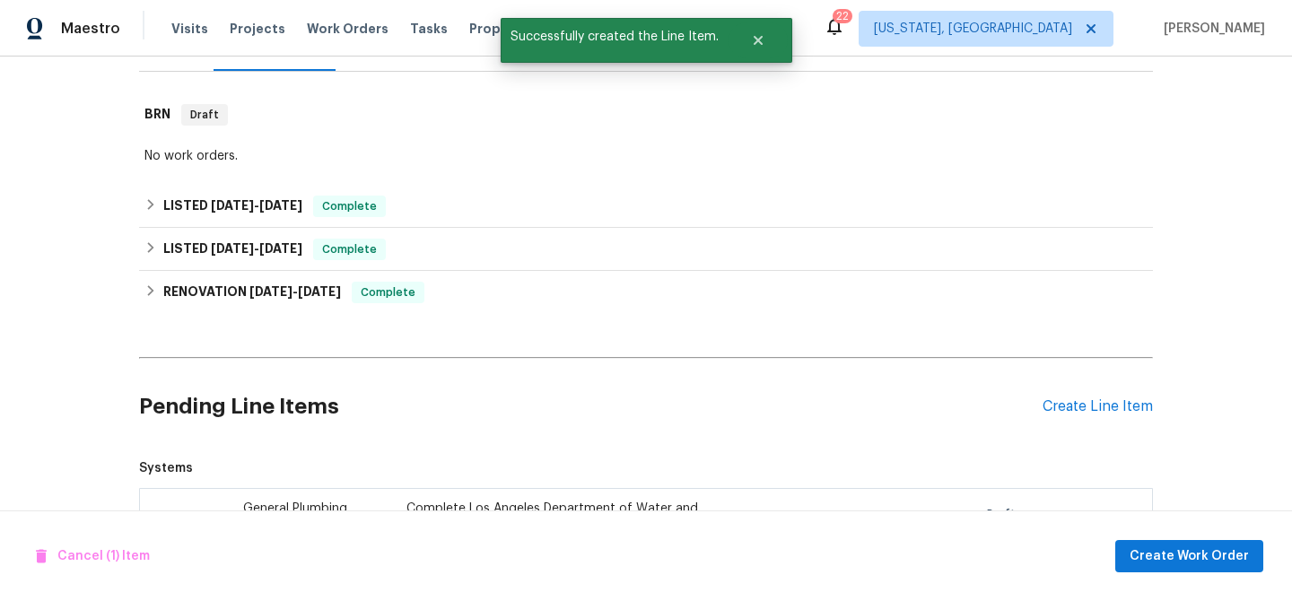
scroll to position [476, 0]
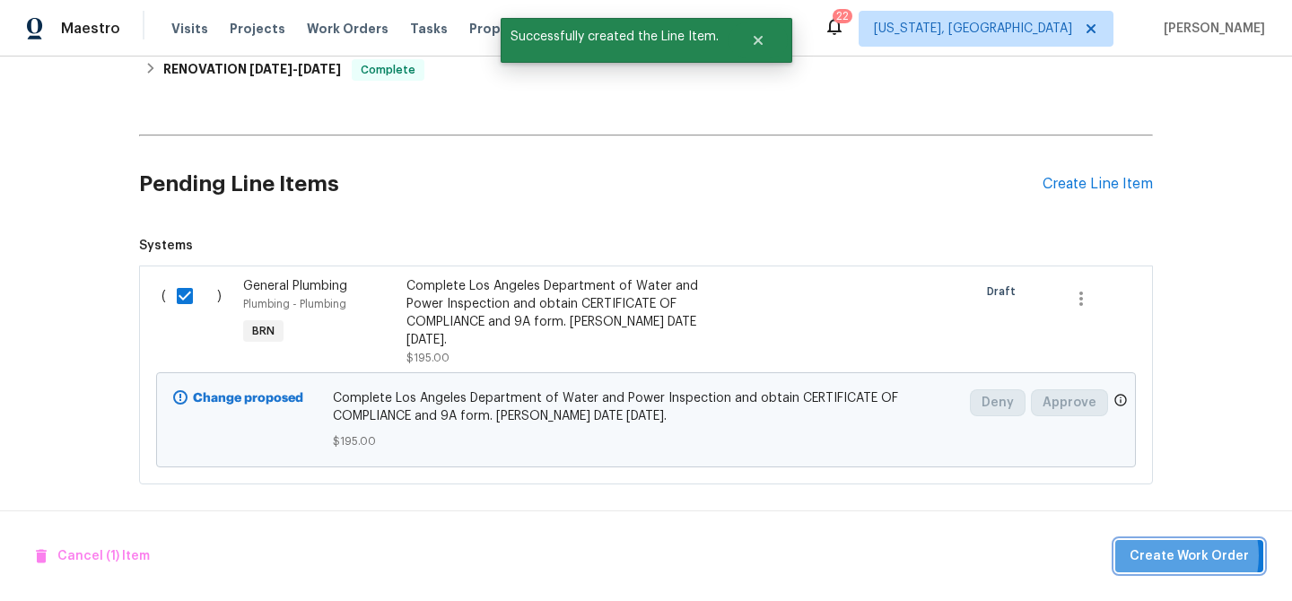
click at [1168, 555] on span "Create Work Order" at bounding box center [1189, 557] width 119 height 22
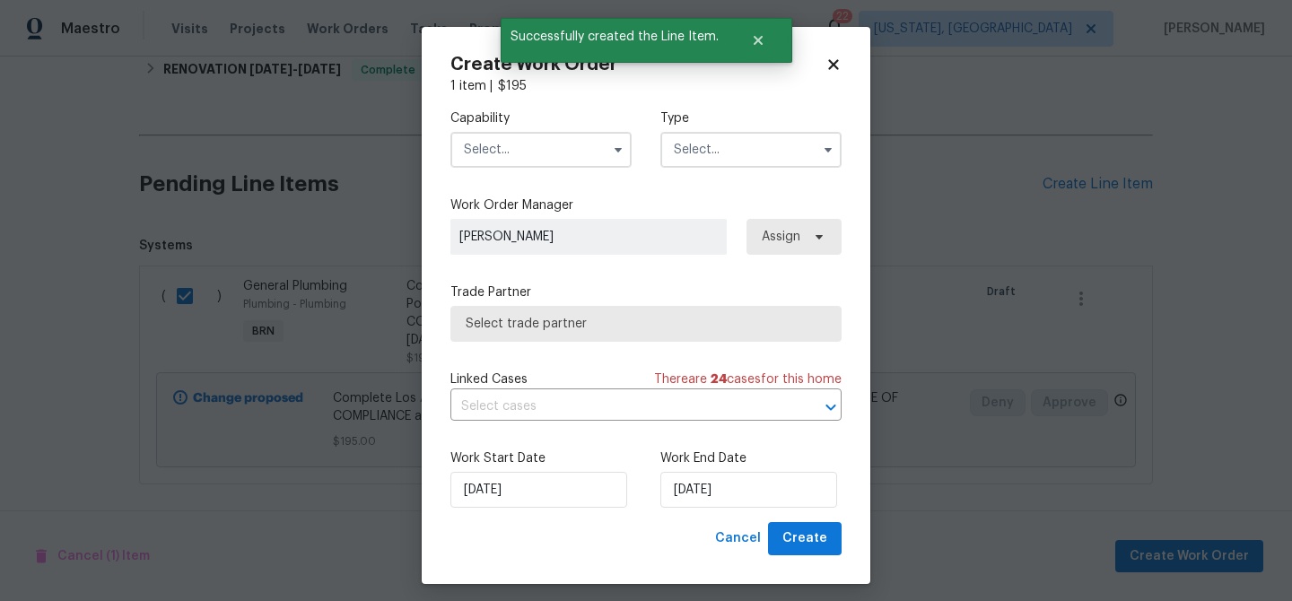
click at [553, 136] on input "text" at bounding box center [540, 150] width 181 height 36
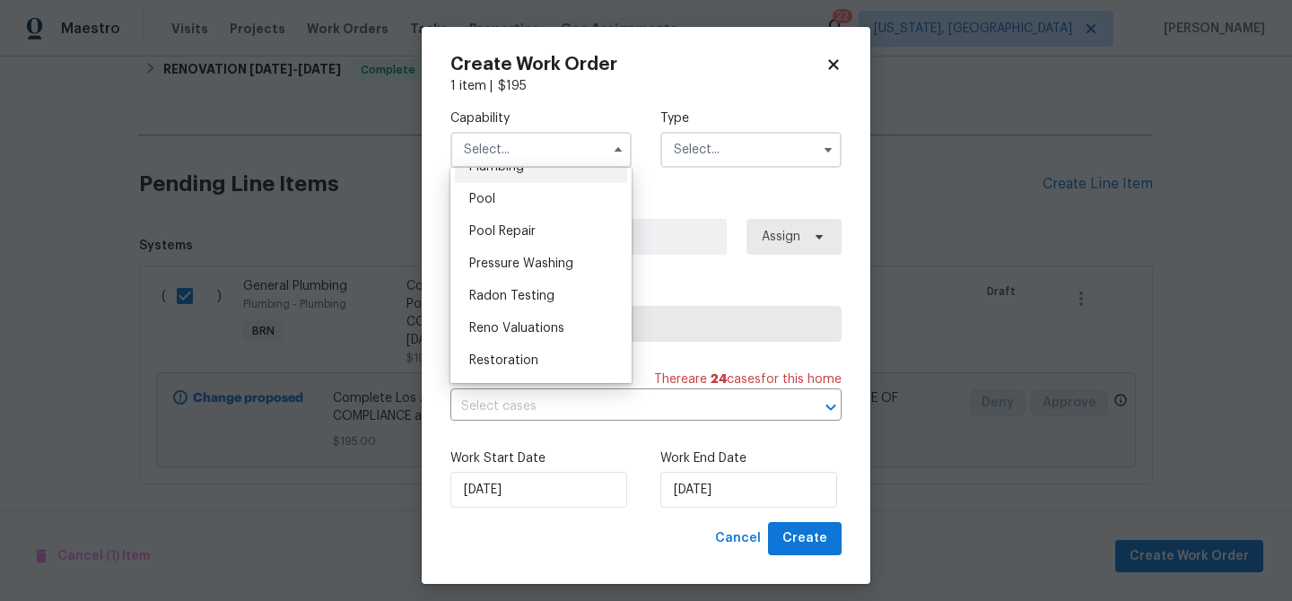
click at [520, 182] on div "Plumbing" at bounding box center [541, 167] width 172 height 32
type input "Plumbing"
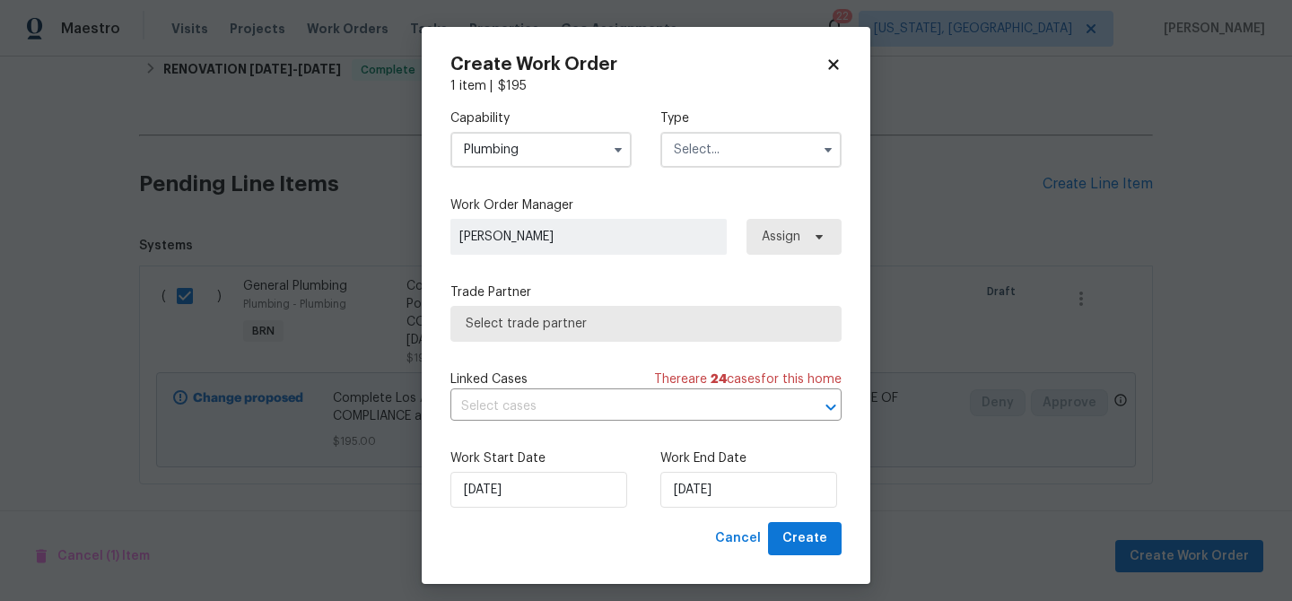
click at [687, 161] on input "text" at bounding box center [750, 150] width 181 height 36
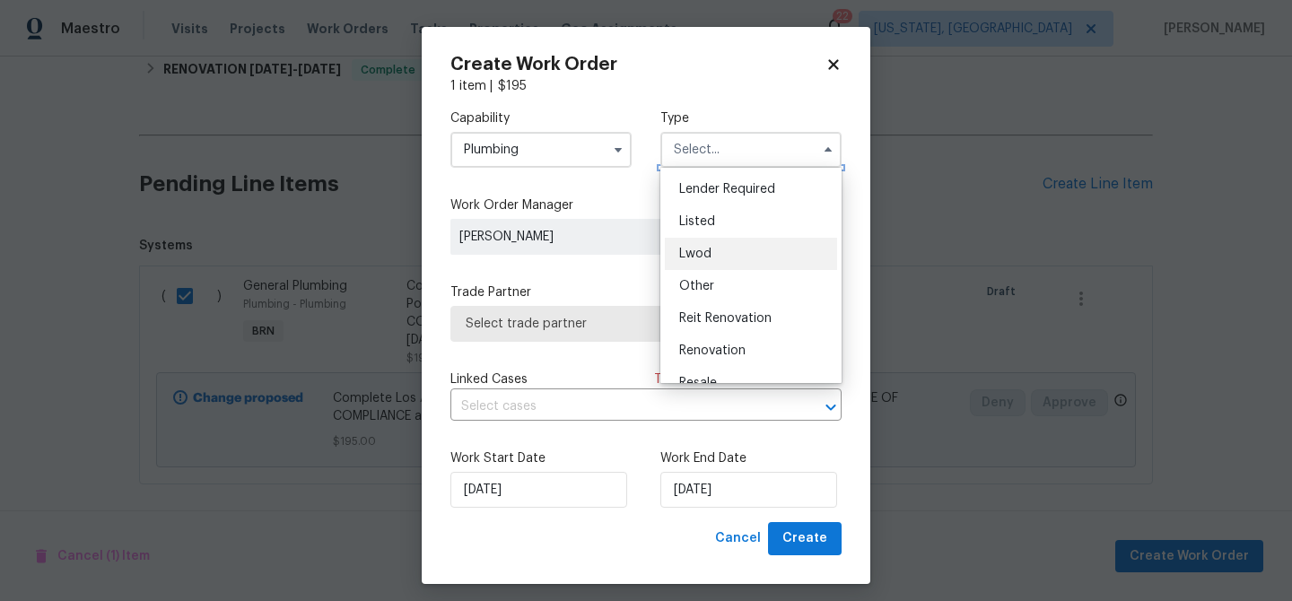
scroll to position [214, 0]
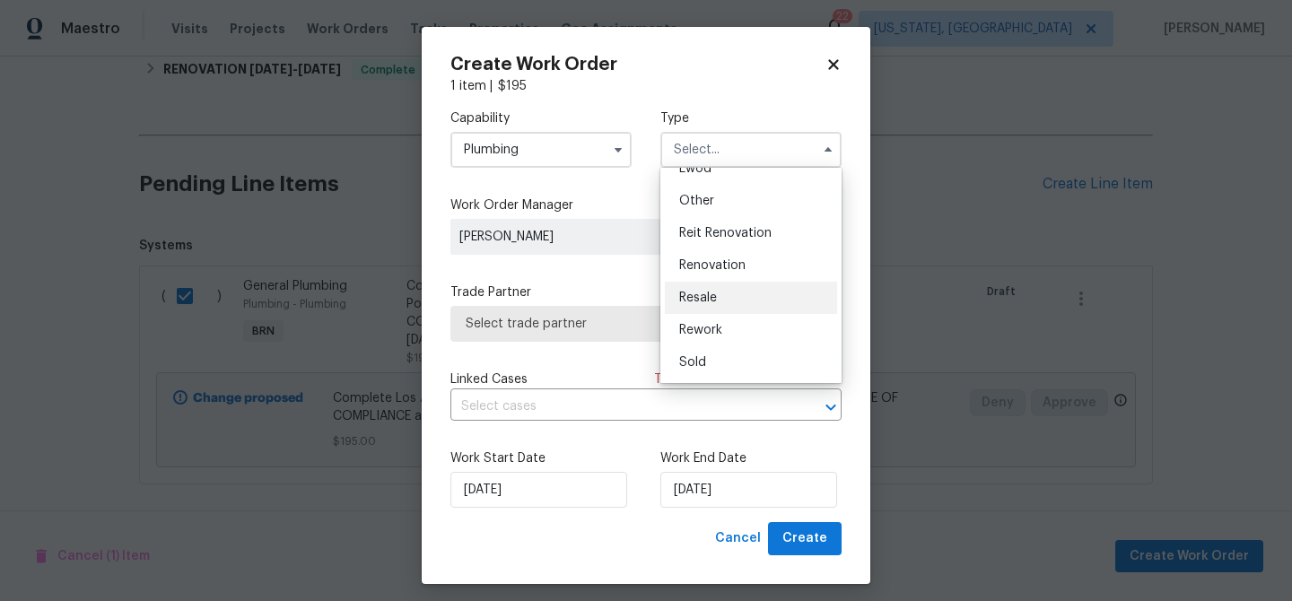
click at [711, 289] on div "Resale" at bounding box center [751, 298] width 172 height 32
type input "Resale"
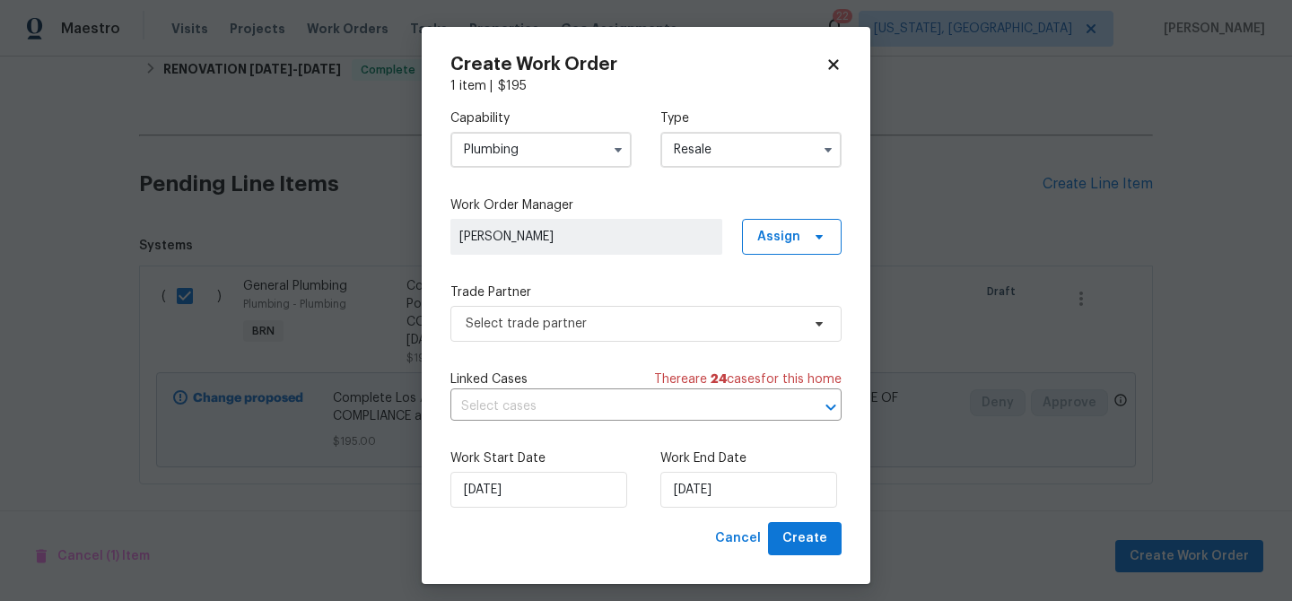
click at [573, 305] on div "Trade Partner Select trade partner" at bounding box center [645, 313] width 391 height 58
click at [522, 323] on span "Select trade partner" at bounding box center [633, 324] width 335 height 18
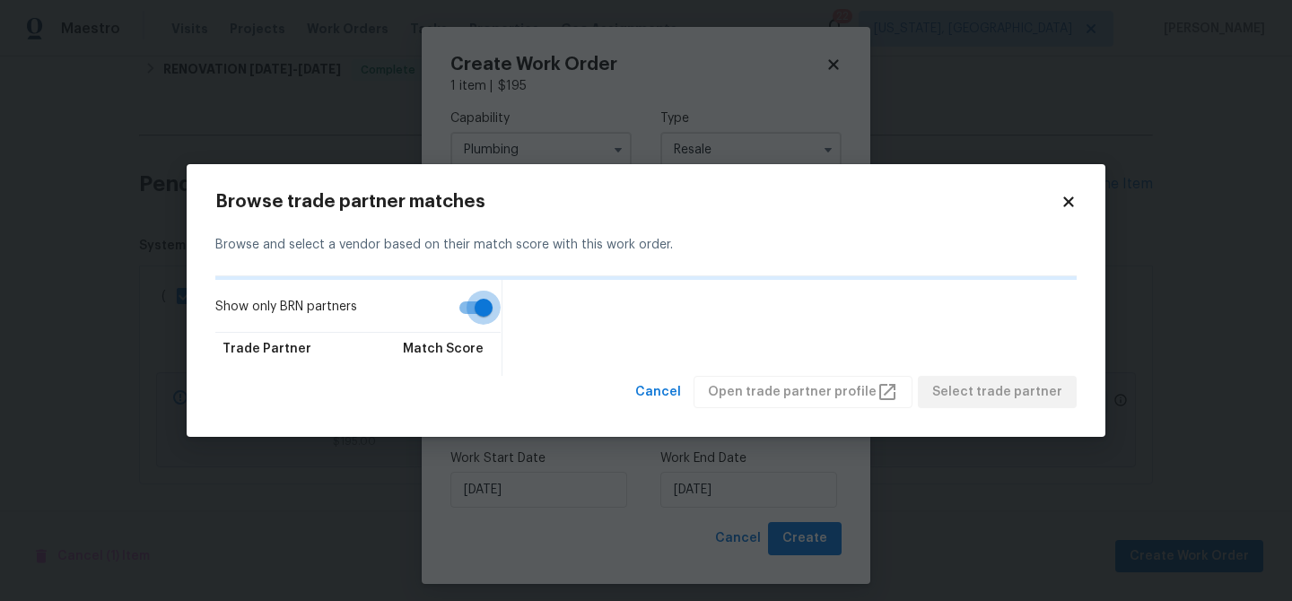
click at [476, 312] on input "Show only BRN partners" at bounding box center [484, 308] width 102 height 34
checkbox input "false"
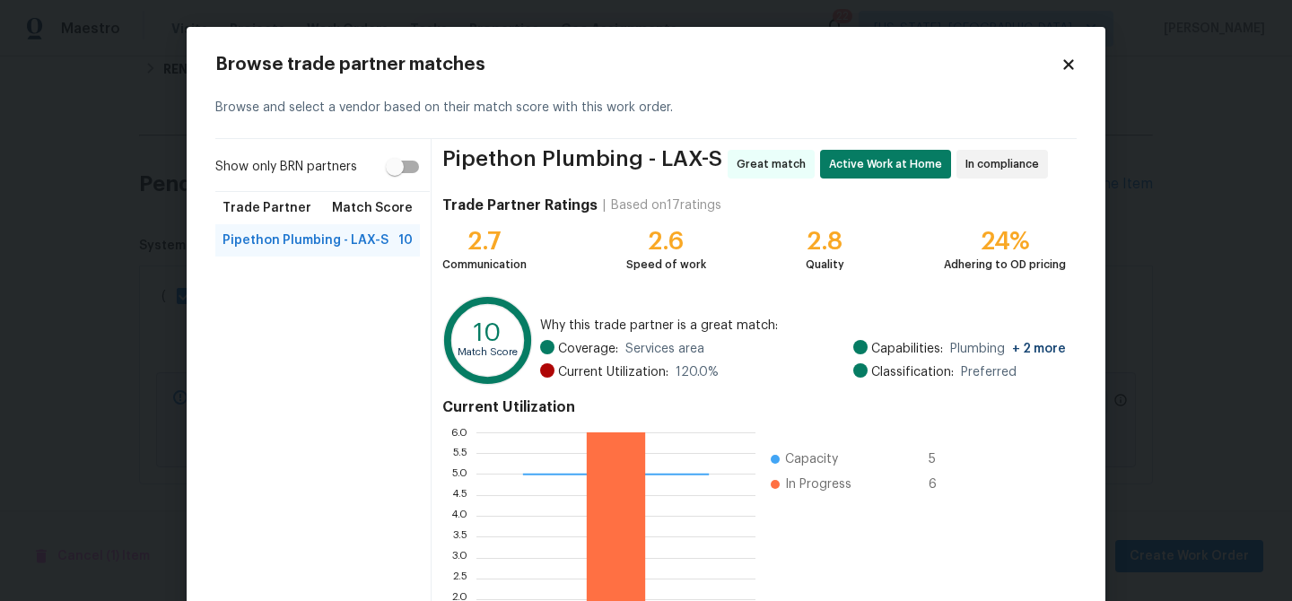
scroll to position [190, 0]
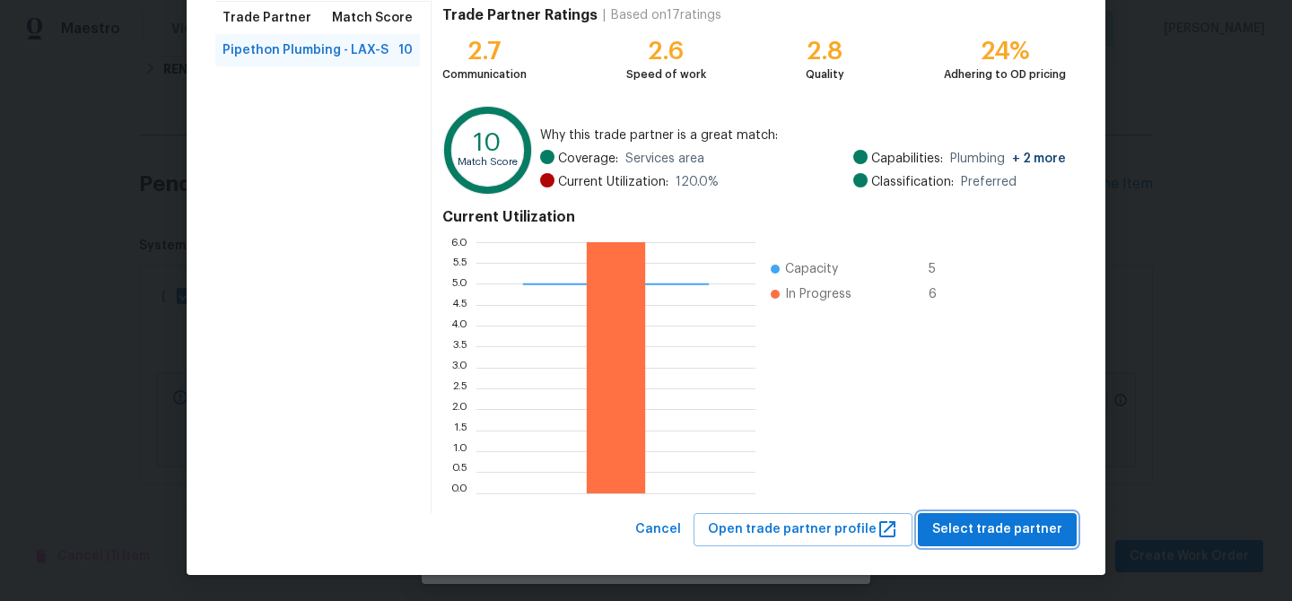
click at [962, 536] on span "Select trade partner" at bounding box center [997, 530] width 130 height 22
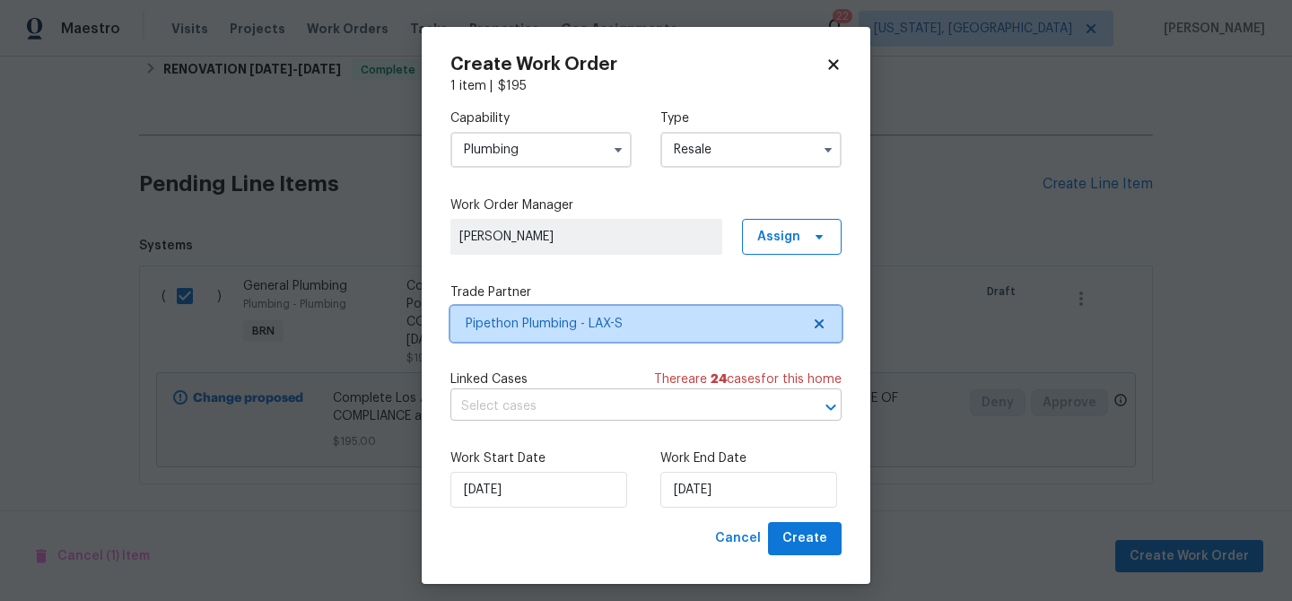
scroll to position [0, 0]
click at [603, 415] on input "text" at bounding box center [620, 407] width 341 height 28
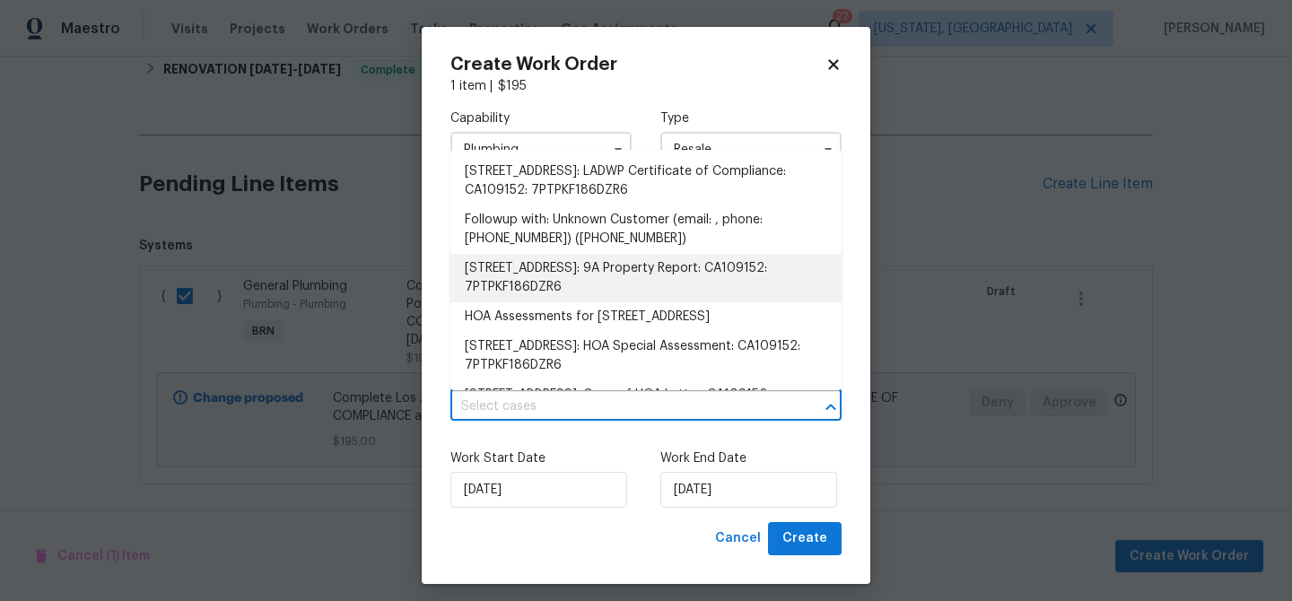
click at [565, 266] on li "22333 Golden Canyon Circle, Los Angeles, CA 91311: 9A Property Report: CA109152…" at bounding box center [645, 278] width 391 height 48
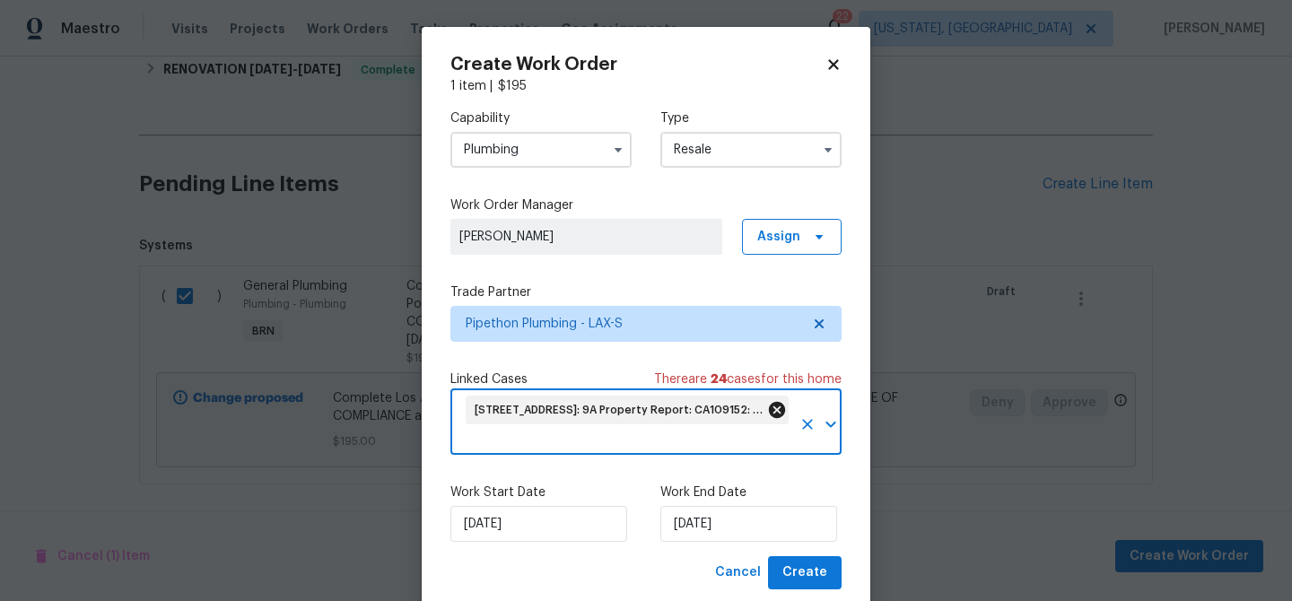
click at [771, 400] on icon at bounding box center [777, 410] width 20 height 20
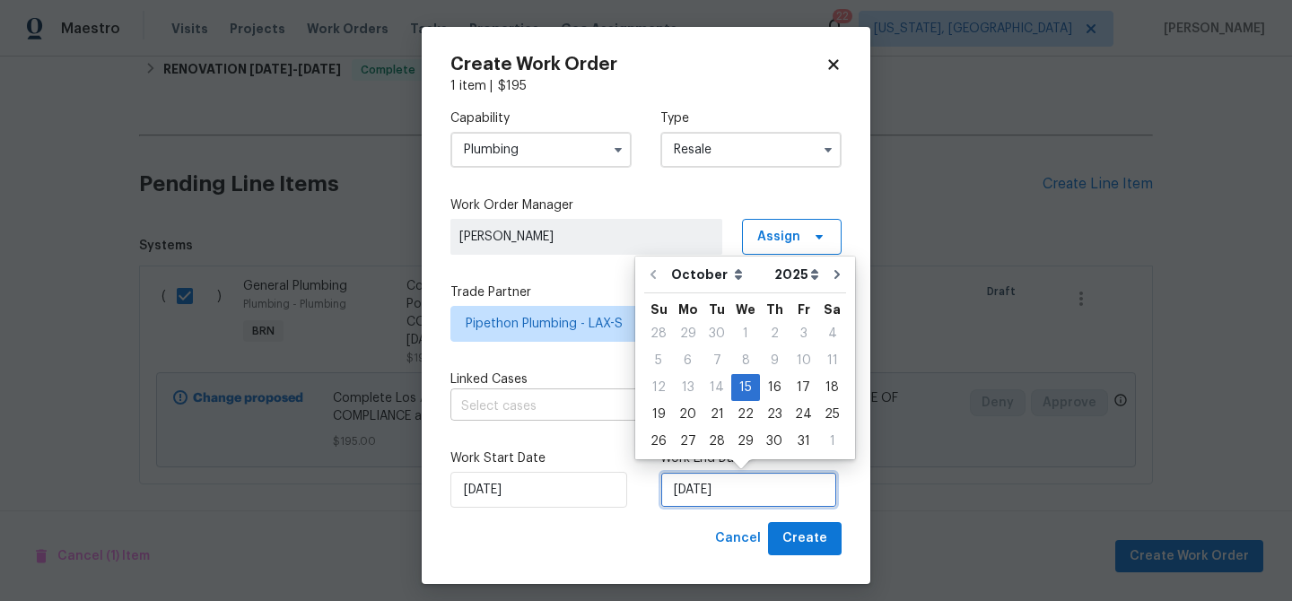
click at [733, 502] on input "15/10/2025" at bounding box center [748, 490] width 177 height 36
click at [792, 389] on div "17" at bounding box center [804, 387] width 30 height 25
type input "17/10/2025"
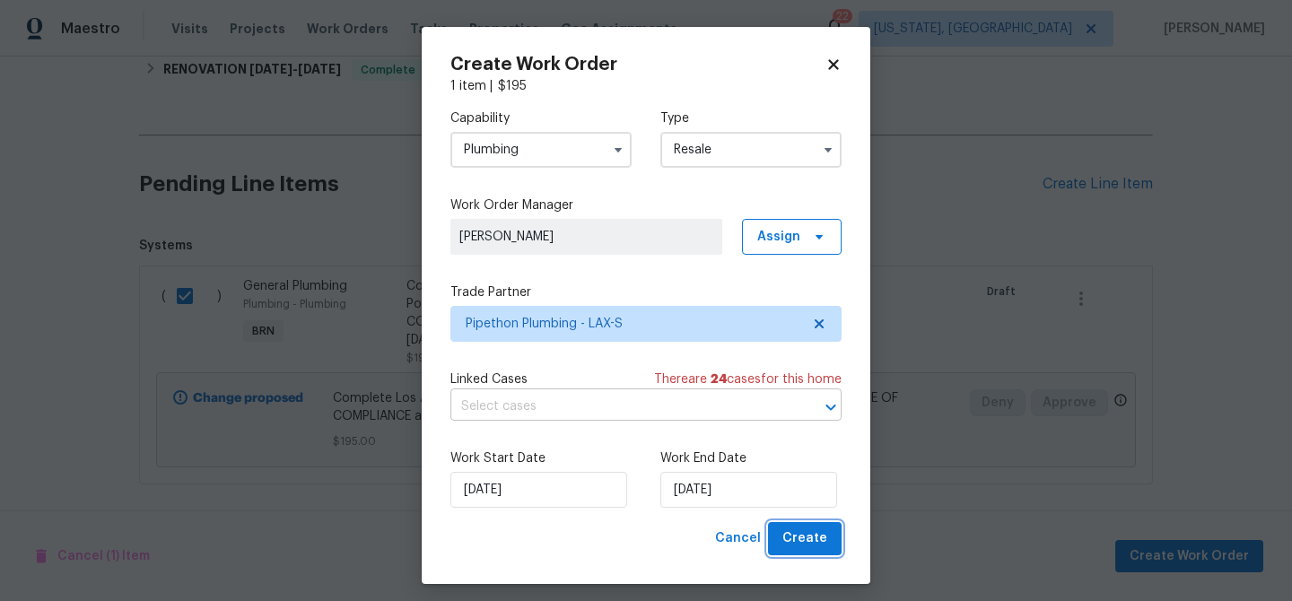
click at [794, 547] on span "Create" at bounding box center [804, 539] width 45 height 22
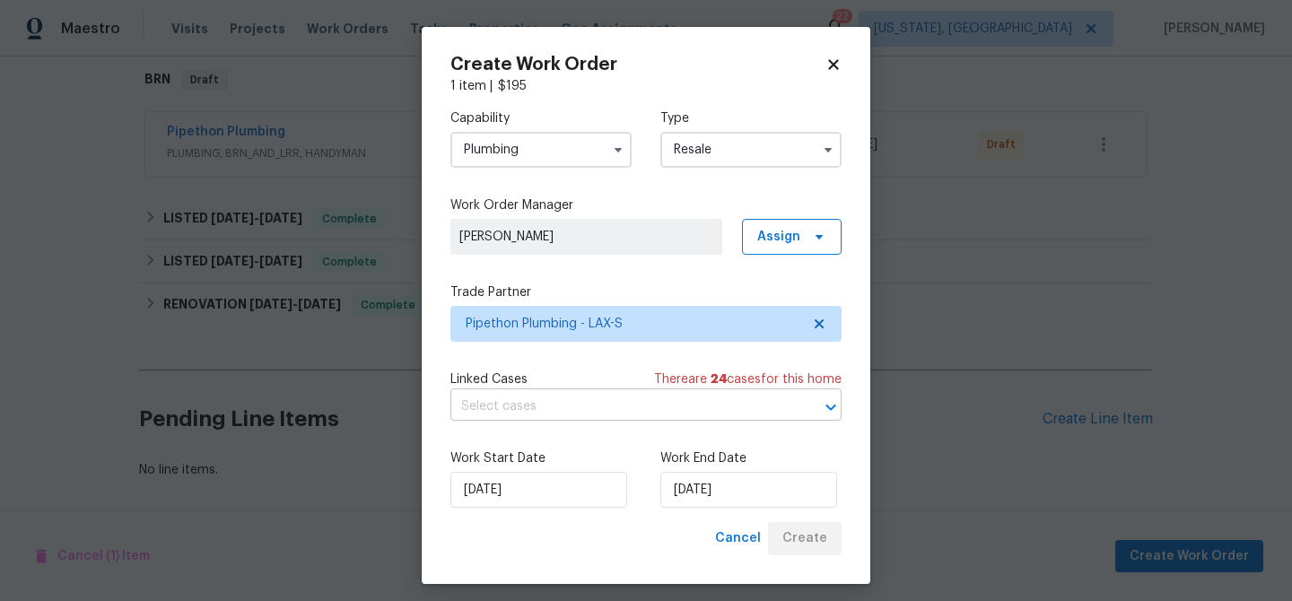
scroll to position [301, 0]
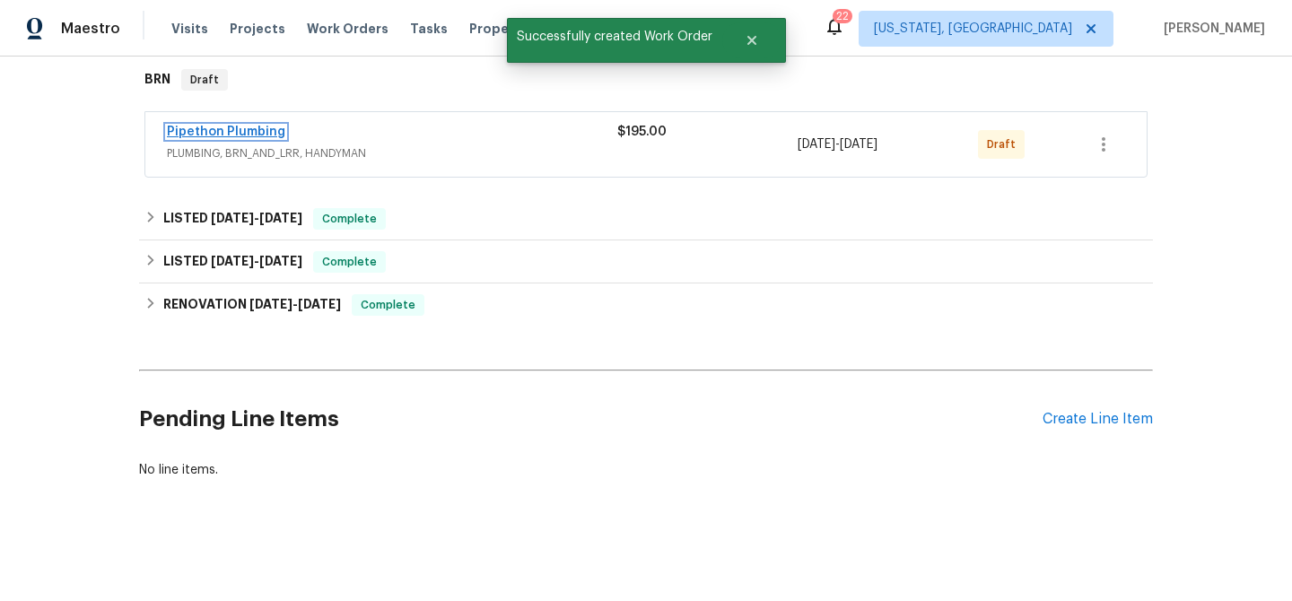
click at [232, 132] on link "Pipethon Plumbing" at bounding box center [226, 132] width 118 height 13
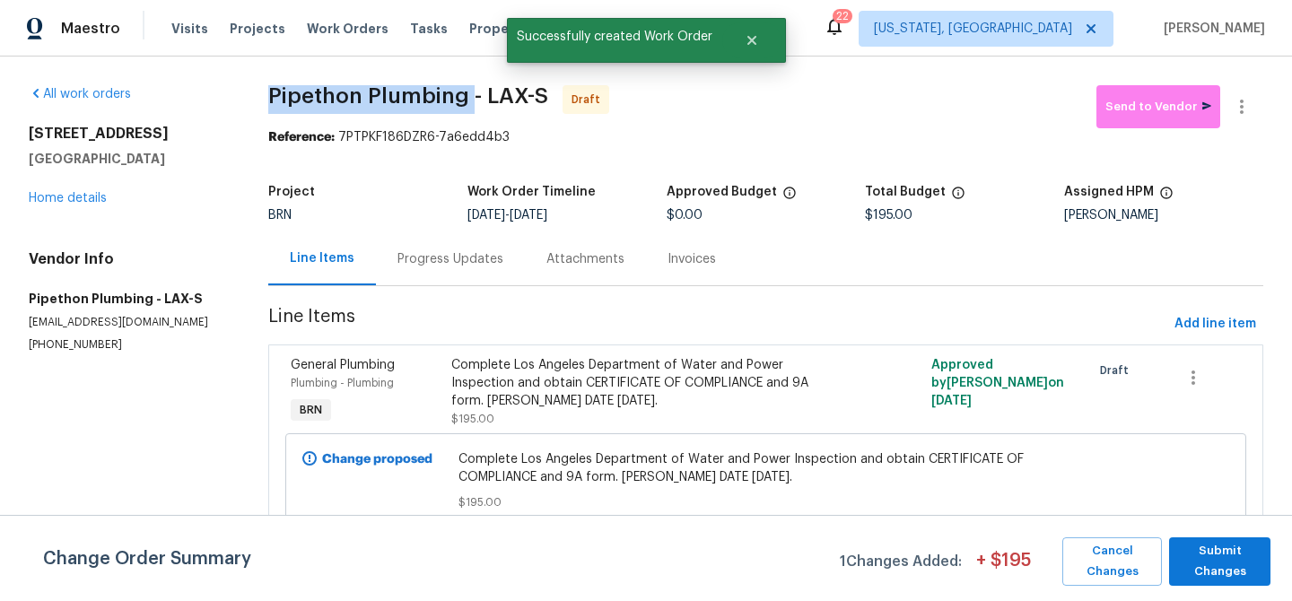
drag, startPoint x: 266, startPoint y: 95, endPoint x: 471, endPoint y: 94, distance: 204.6
click at [471, 94] on div "All work orders 22333 Golden Canyon Cir Chatsworth, CA 91311 Home details Vendo…" at bounding box center [646, 326] width 1292 height 539
copy span "Pipethon Plumbing"
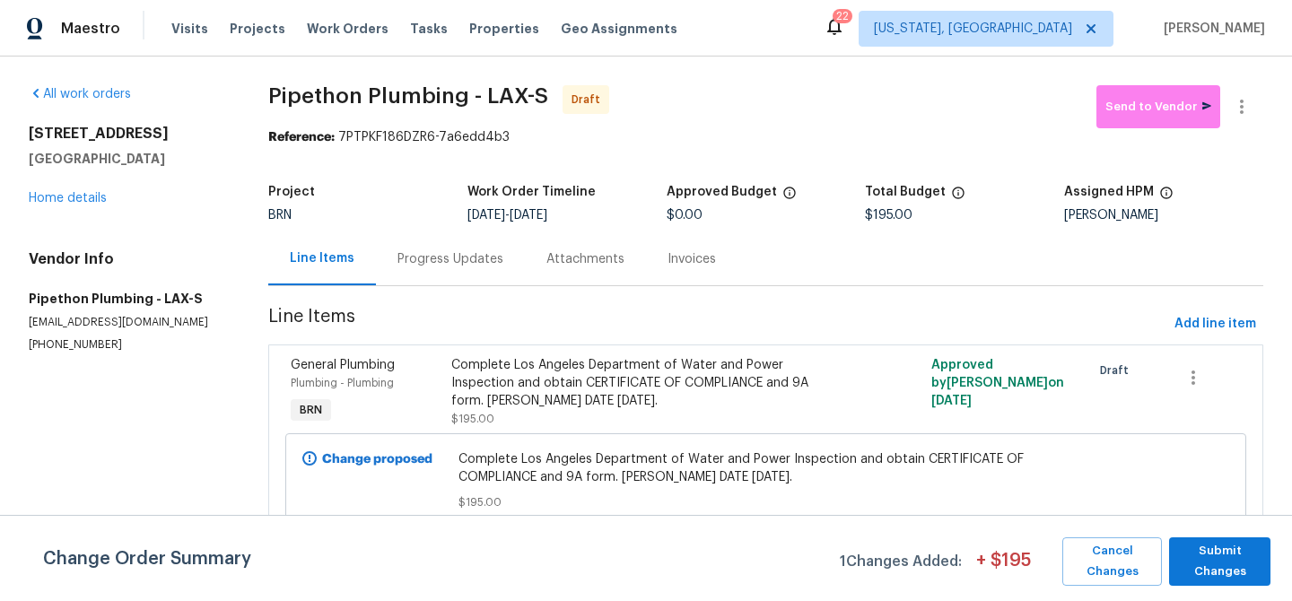
click at [468, 284] on div "Progress Updates" at bounding box center [450, 258] width 149 height 53
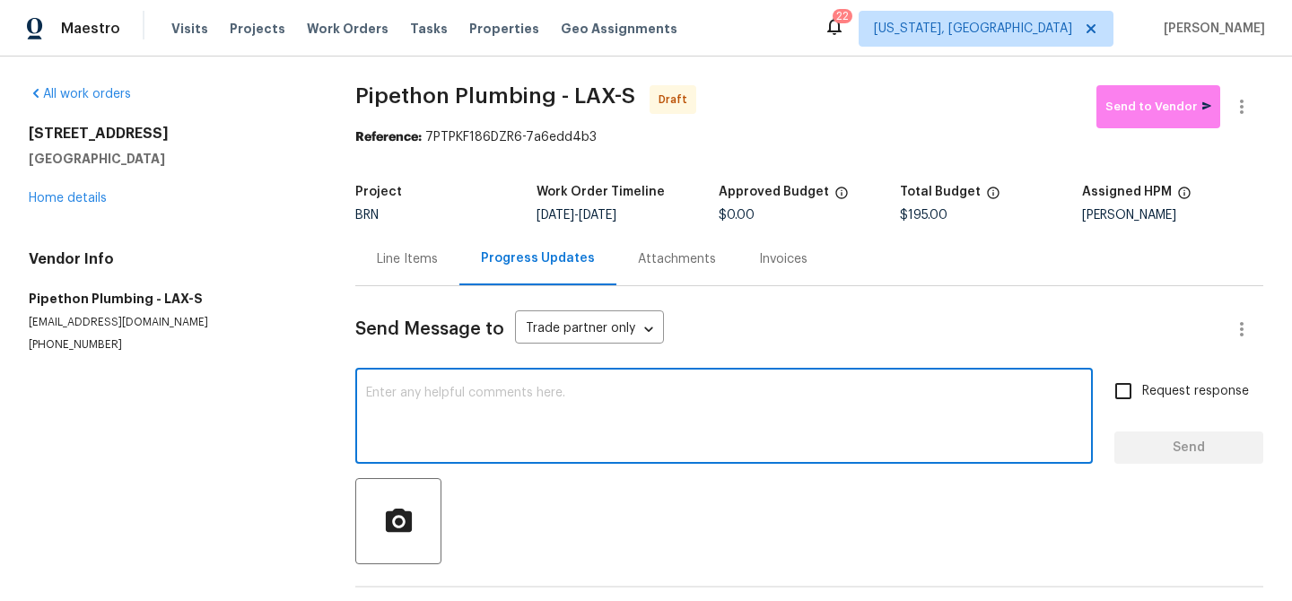
click at [495, 397] on textarea at bounding box center [724, 418] width 716 height 63
paste textarea "Hi, I'm Ananthi from Opendoor. Just wanted to check if you received the WO for …"
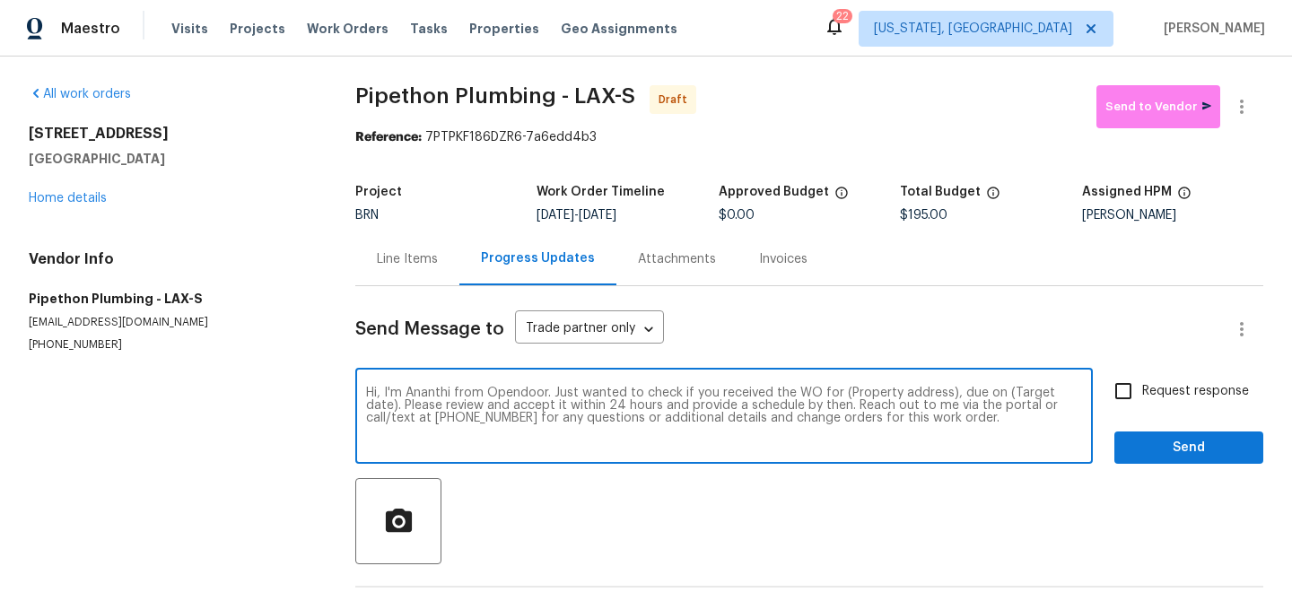
drag, startPoint x: 944, startPoint y: 395, endPoint x: 843, endPoint y: 389, distance: 101.5
click at [843, 389] on textarea "Hi, I'm Ananthi from Opendoor. Just wanted to check if you received the WO for …" at bounding box center [724, 418] width 716 height 63
paste textarea "22333 Golden Canyon Cir, Chatsworth, CA 91311"
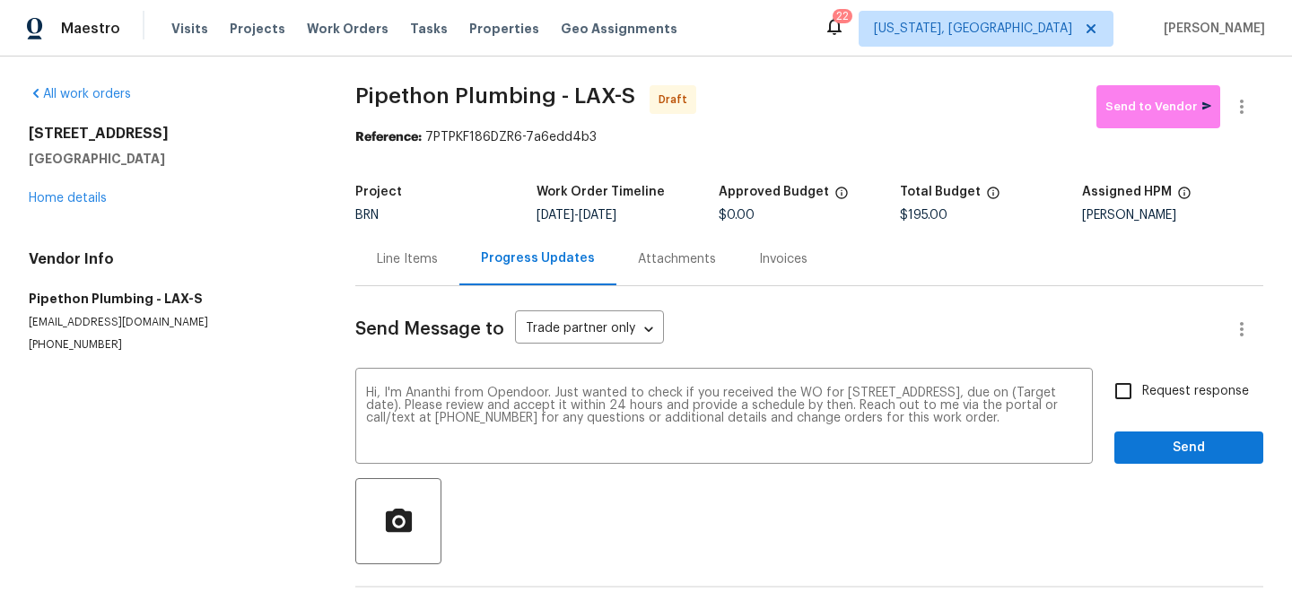
click at [609, 215] on span "10/15/2025 - 10/17/2025" at bounding box center [577, 215] width 80 height 13
drag, startPoint x: 680, startPoint y: 219, endPoint x: 611, endPoint y: 215, distance: 69.2
click at [611, 215] on div "10/15/2025 - 10/17/2025" at bounding box center [627, 215] width 181 height 13
copy span "10/17/2025"
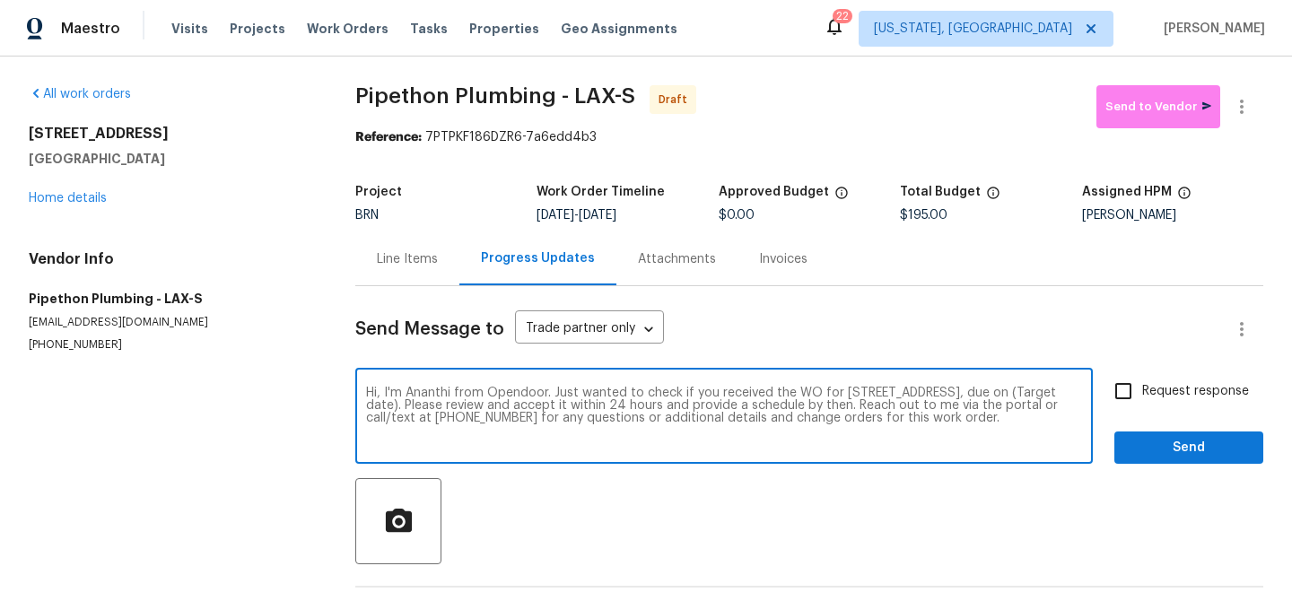
drag, startPoint x: 540, startPoint y: 406, endPoint x: 470, endPoint y: 405, distance: 70.0
click at [470, 405] on textarea "Hi, I'm Ananthi from Opendoor. Just wanted to check if you received the WO for …" at bounding box center [724, 418] width 716 height 63
paste textarea "10/17/2025"
type textarea "Hi, I'm Ananthi from Opendoor. Just wanted to check if you received the WO for …"
click at [1114, 392] on input "Request response" at bounding box center [1124, 391] width 38 height 38
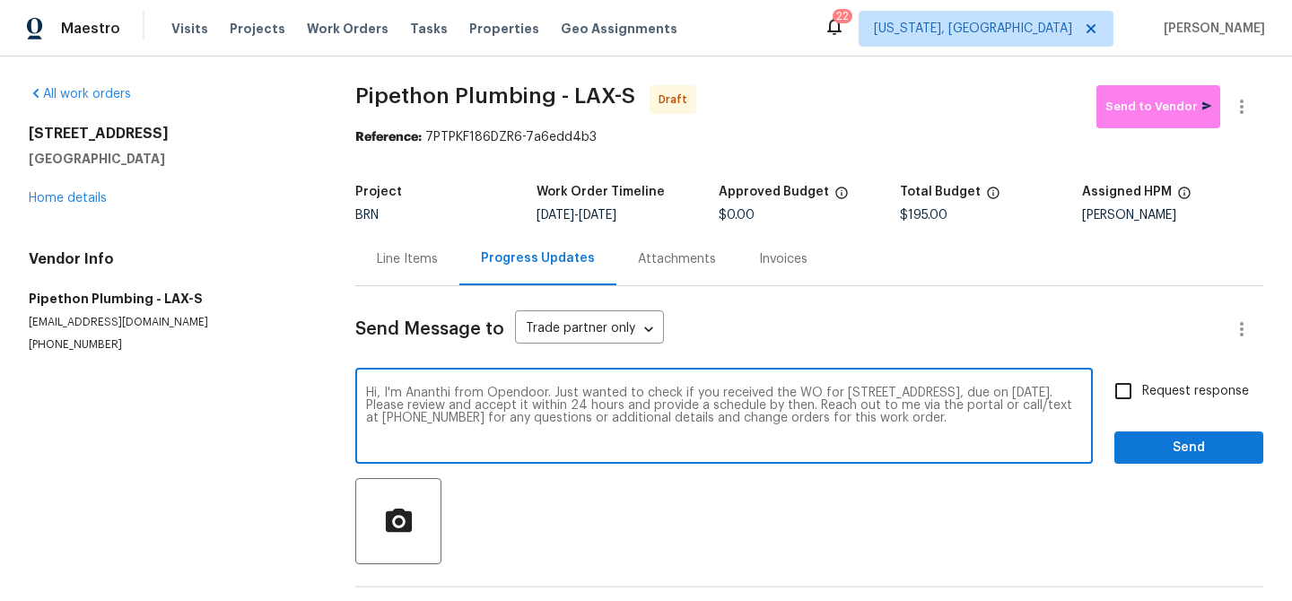
checkbox input "true"
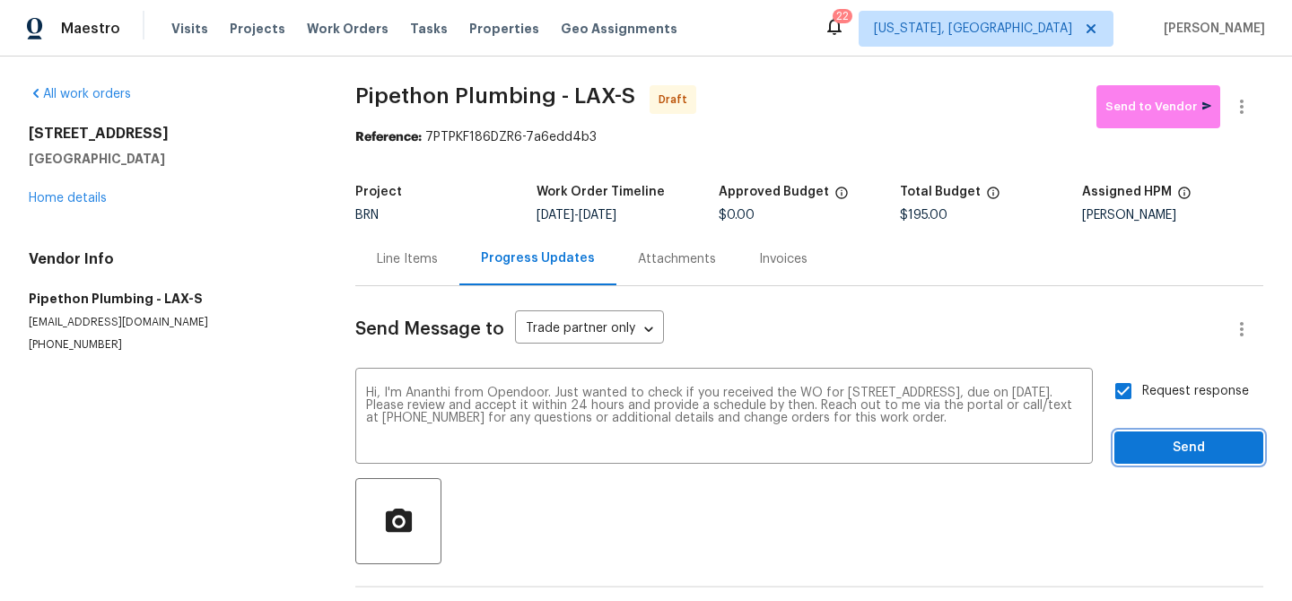
click at [1138, 456] on span "Send" at bounding box center [1189, 448] width 120 height 22
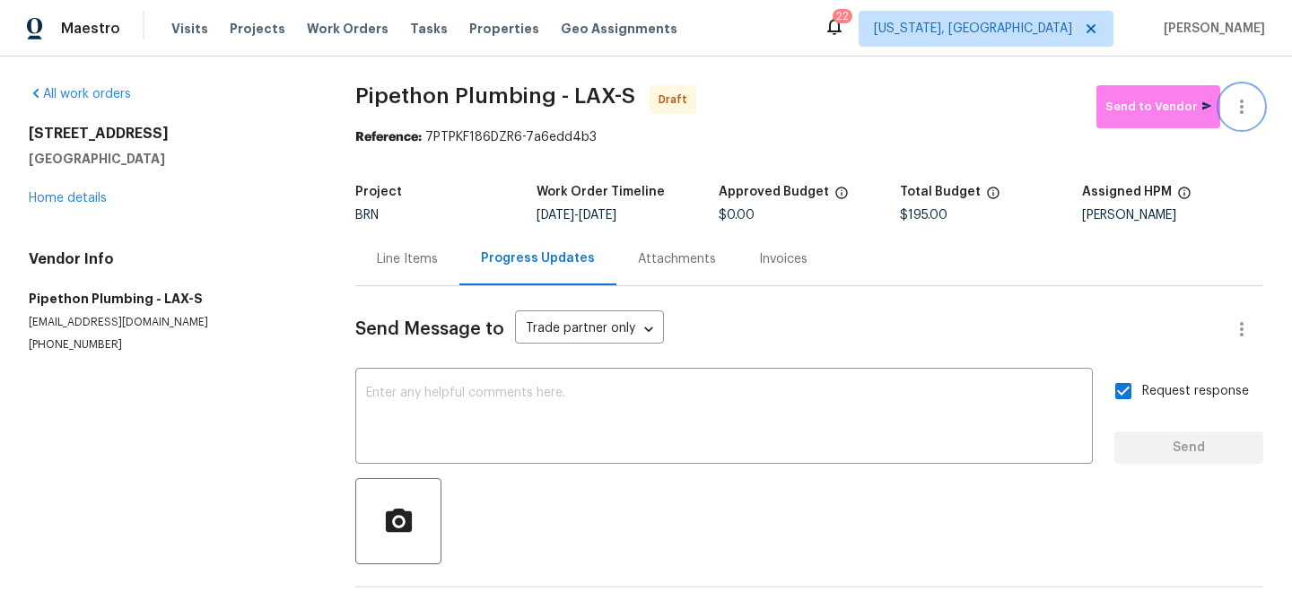
click at [1245, 99] on icon "button" at bounding box center [1242, 107] width 22 height 22
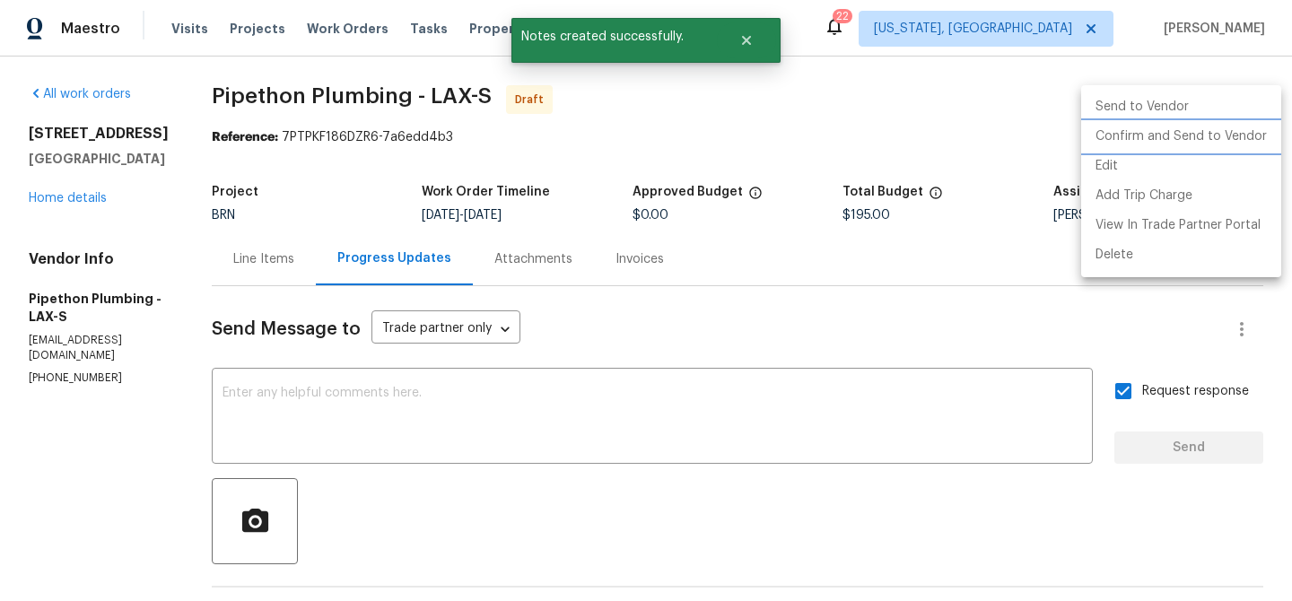
click at [1148, 135] on li "Confirm and Send to Vendor" at bounding box center [1181, 137] width 200 height 30
click at [384, 111] on div at bounding box center [646, 300] width 1292 height 601
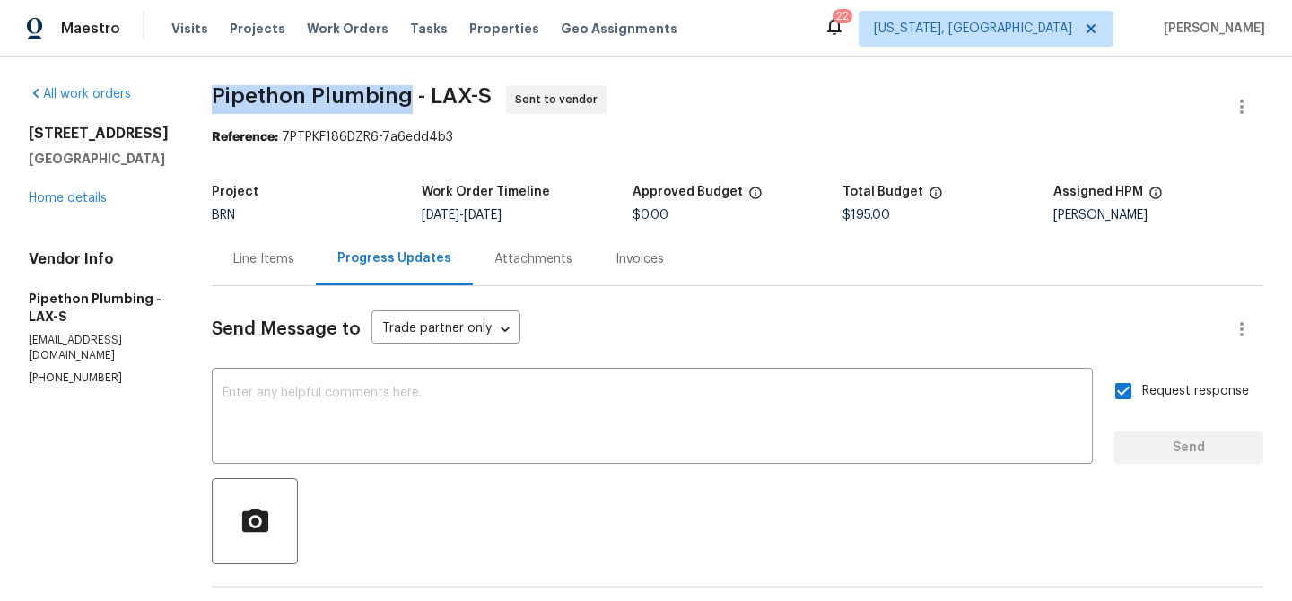
drag, startPoint x: 227, startPoint y: 95, endPoint x: 436, endPoint y: 100, distance: 209.1
click at [436, 100] on div "All work orders 22333 Golden Canyon Cir Chatsworth, CA 91311 Home details Vendo…" at bounding box center [646, 433] width 1292 height 752
copy span "Pipethon Plumbing"
click at [288, 266] on div "Line Items" at bounding box center [263, 259] width 61 height 18
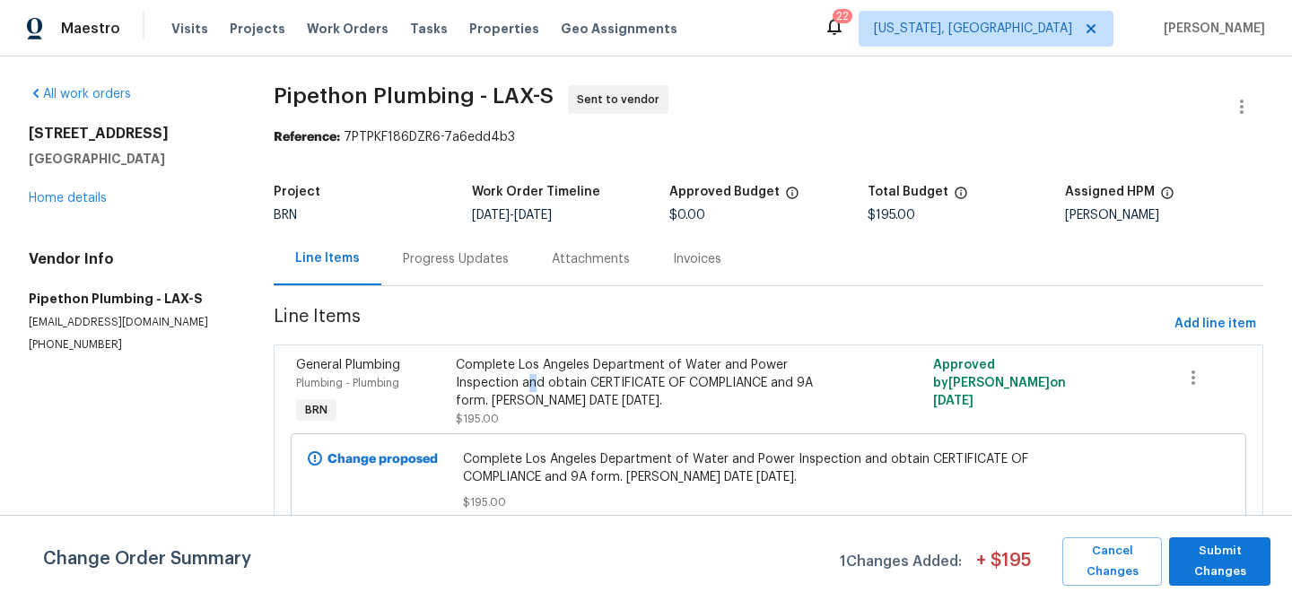
click at [532, 389] on div "Complete Los Angeles Department of Water and Power Inspection and obtain CERTIF…" at bounding box center [650, 383] width 388 height 54
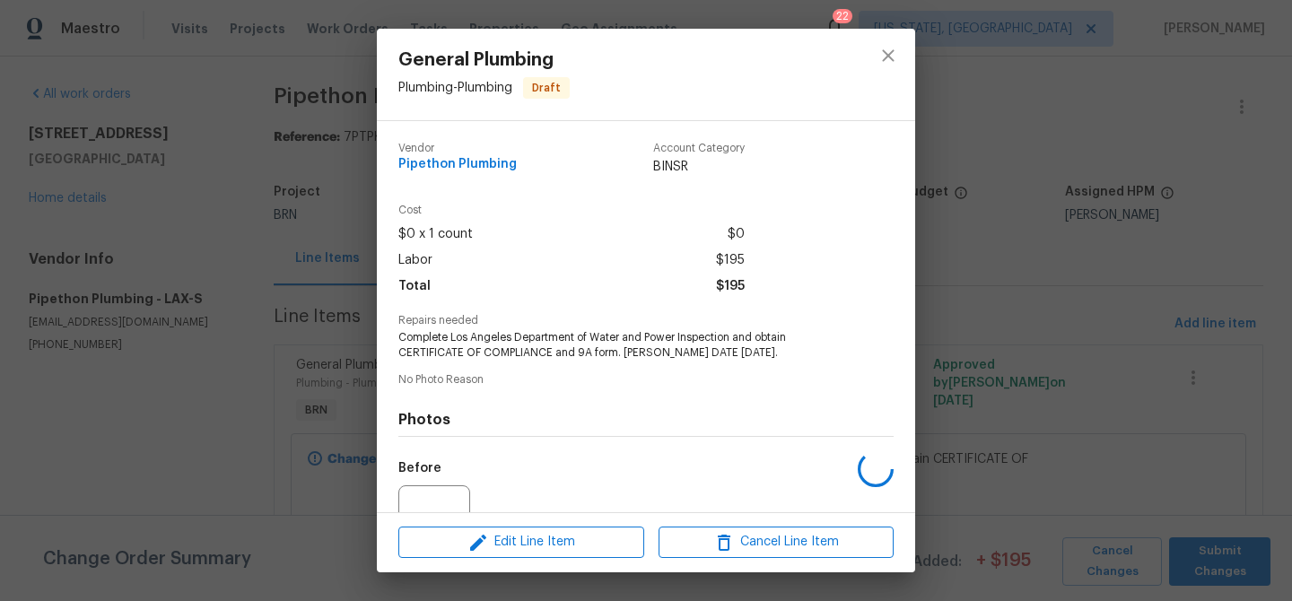
click at [485, 340] on span "Complete Los Angeles Department of Water and Power Inspection and obtain CERTIF…" at bounding box center [621, 345] width 446 height 31
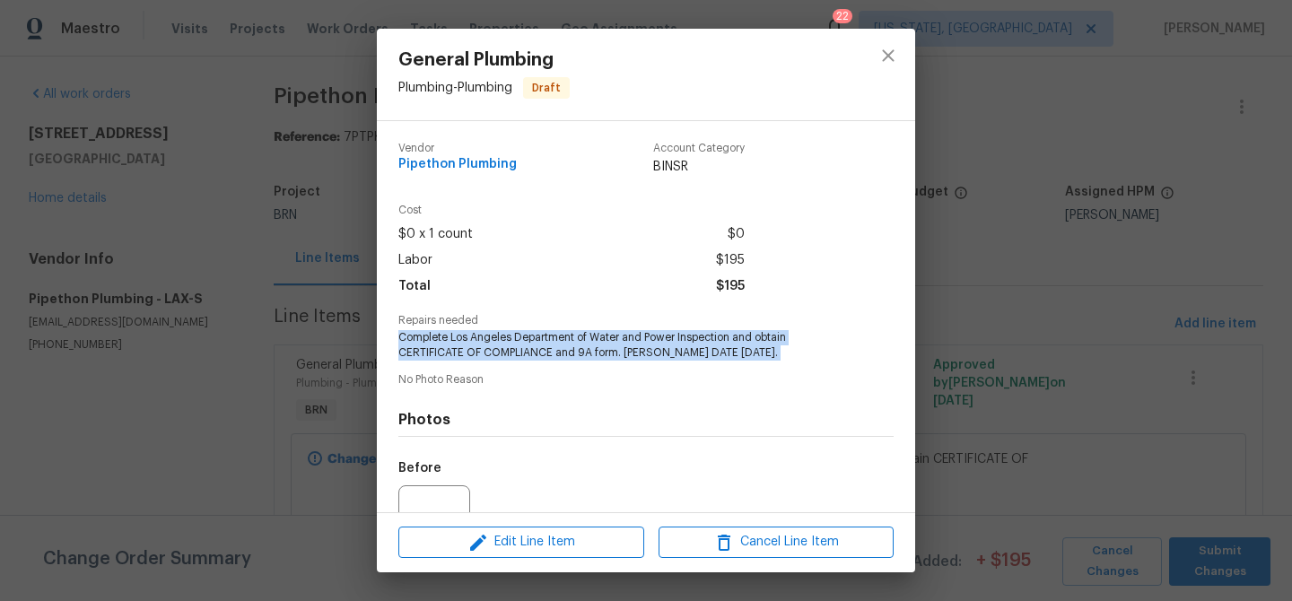
click at [485, 340] on span "Complete Los Angeles Department of Water and Power Inspection and obtain CERTIF…" at bounding box center [621, 345] width 446 height 31
copy span "Complete Los Angeles Department of Water and Power Inspection and obtain CERTIF…"
click at [877, 53] on button "close" at bounding box center [888, 55] width 43 height 43
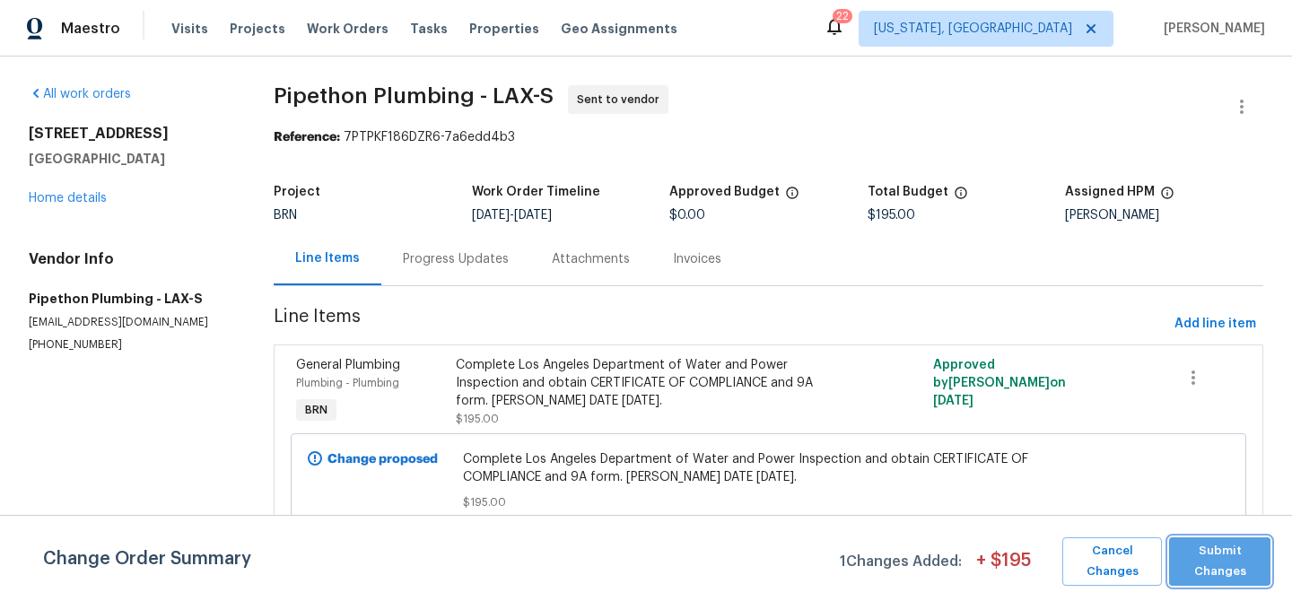
click at [1222, 569] on span "Submit Changes" at bounding box center [1219, 561] width 83 height 41
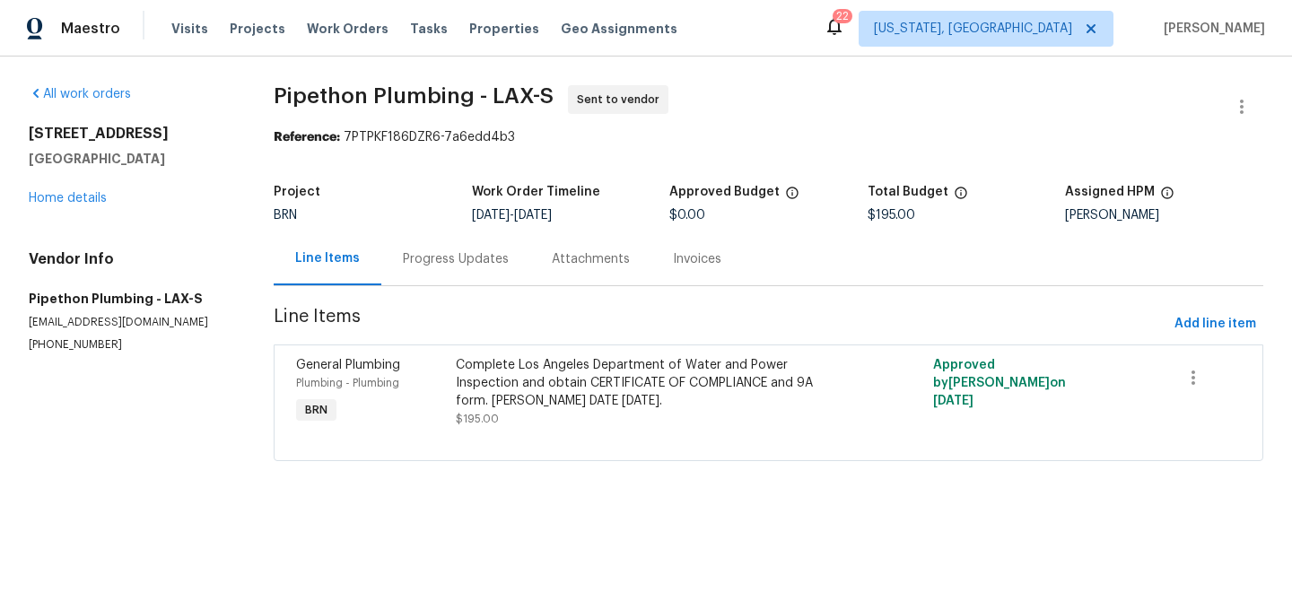
click at [875, 224] on div "Project BRN Work Order Timeline 10/15/2025 - 10/17/2025 Approved Budget $0.00 T…" at bounding box center [769, 203] width 990 height 57
copy span "$195.00"
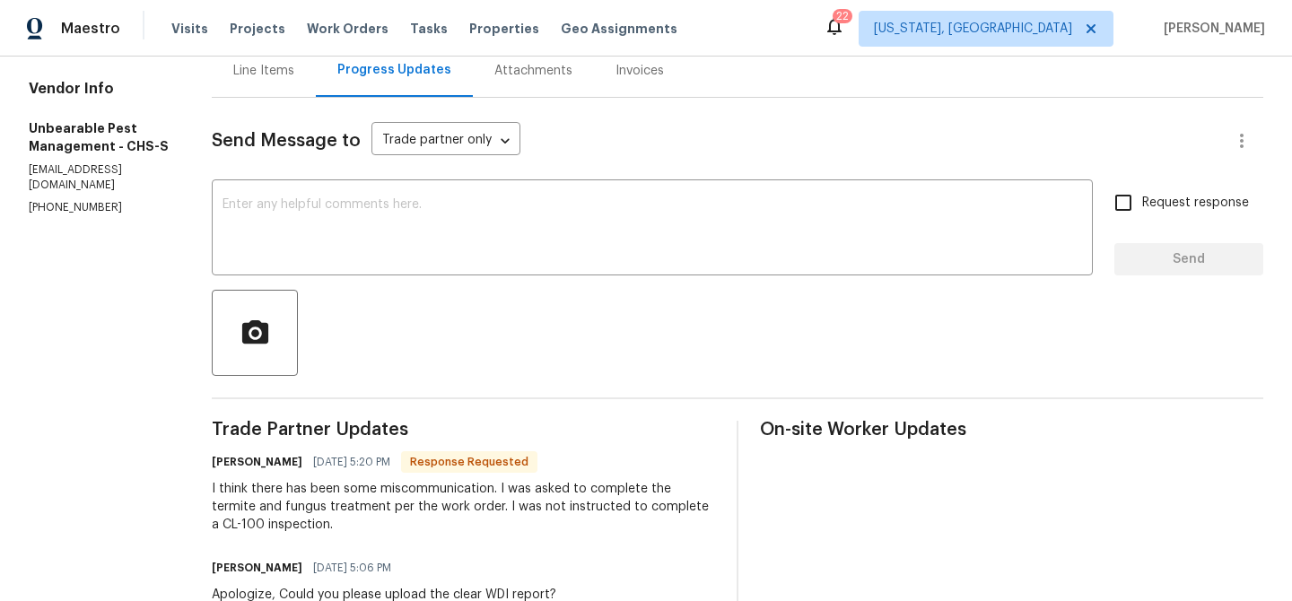
scroll to position [246, 0]
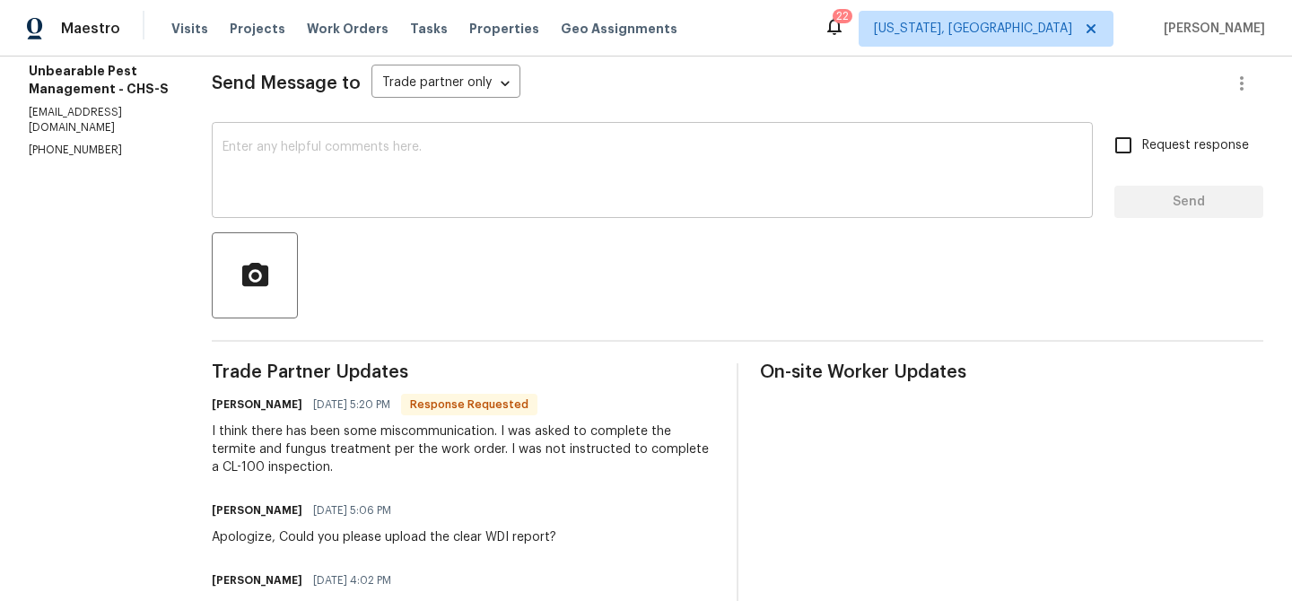
click at [319, 211] on div "x ​" at bounding box center [652, 173] width 881 height 92
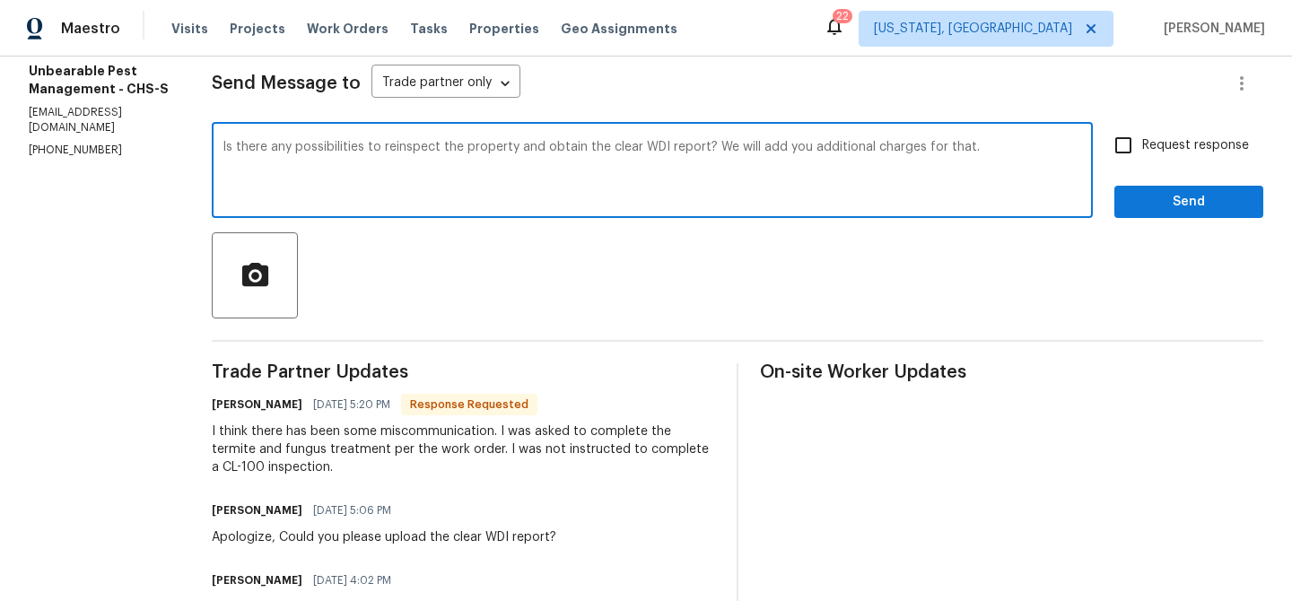
type textarea "Is there any possibilities to reinspect the property and obtain the clear WDI r…"
click at [1161, 158] on label "Request response" at bounding box center [1177, 146] width 144 height 38
click at [1142, 158] on input "Request response" at bounding box center [1124, 146] width 38 height 38
checkbox input "true"
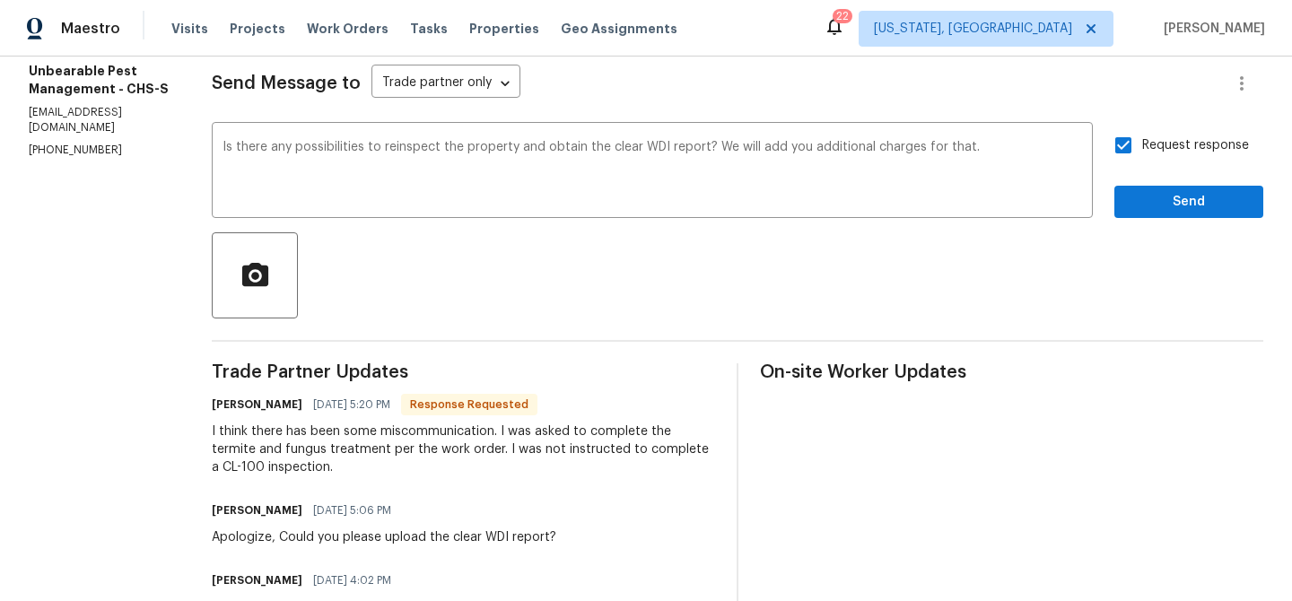
click at [1150, 208] on span "Send" at bounding box center [1189, 202] width 120 height 22
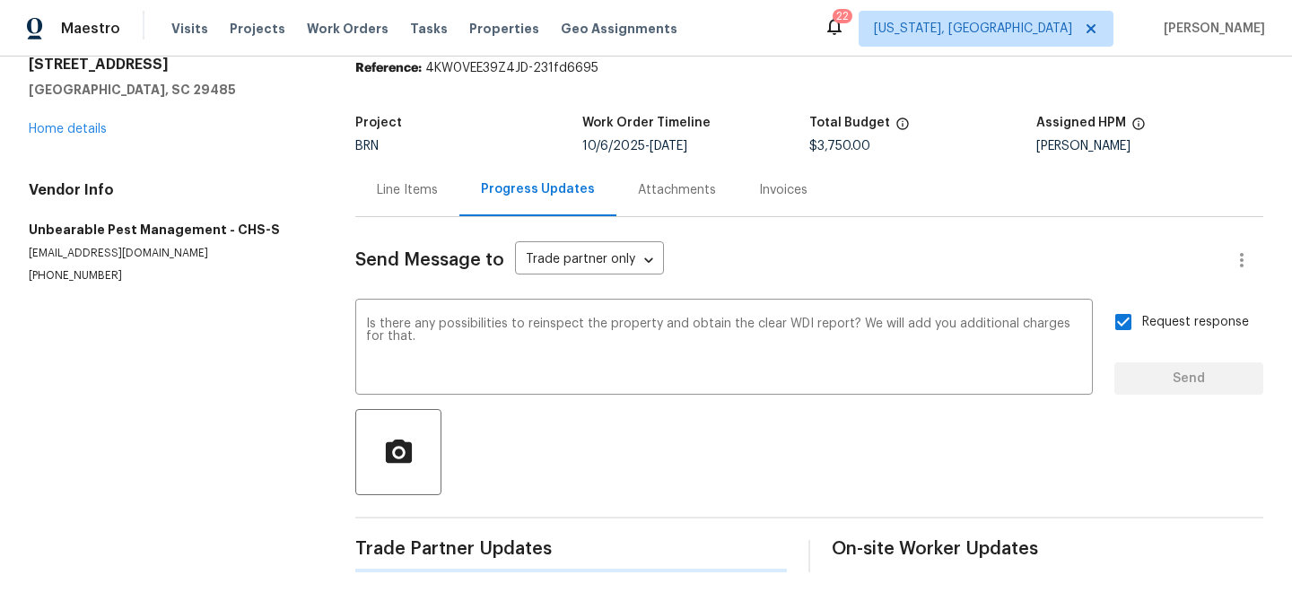
scroll to position [0, 0]
